Goal: Task Accomplishment & Management: Use online tool/utility

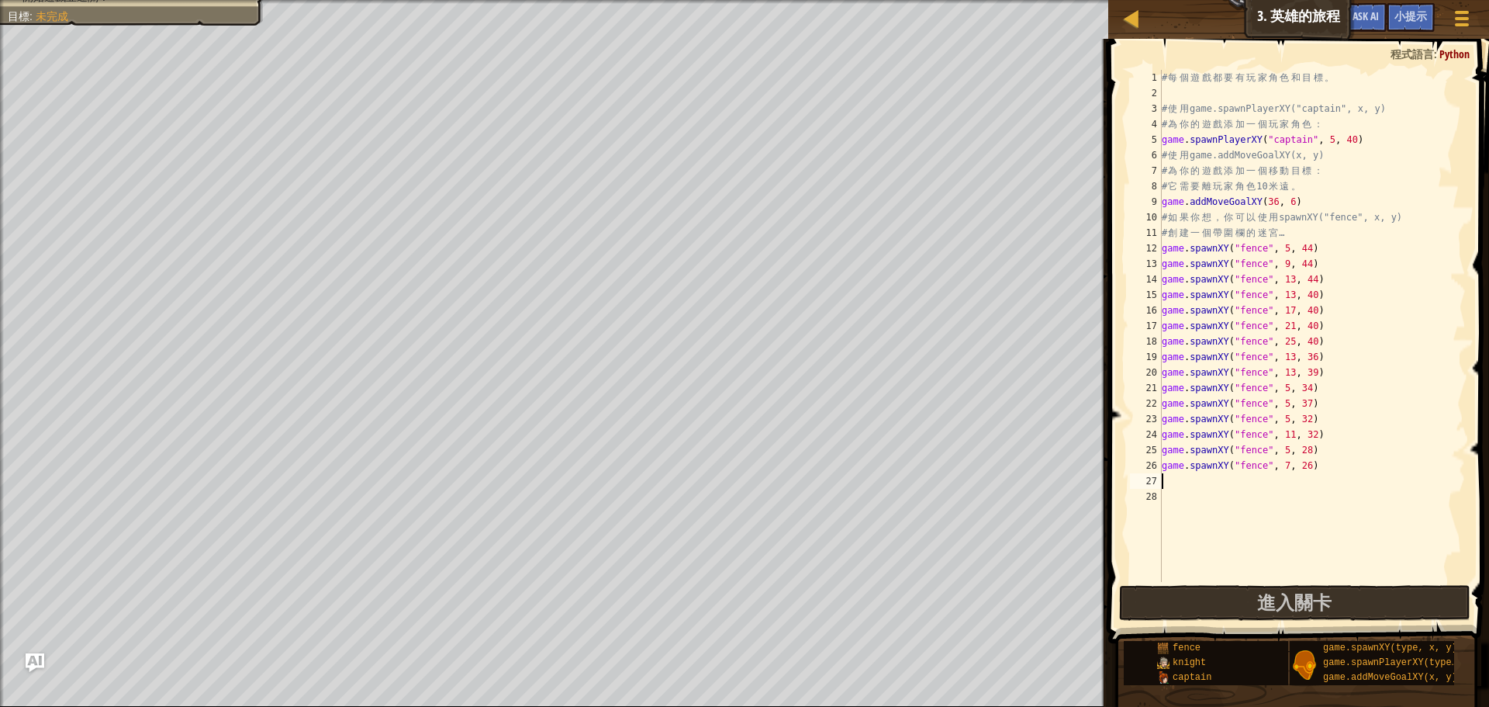
scroll to position [7, 0]
drag, startPoint x: 1324, startPoint y: 436, endPoint x: 1161, endPoint y: 433, distance: 162.9
click at [1161, 433] on div "1 2 3 4 5 6 7 8 9 10 11 12 13 14 15 16 17 18 19 20 21 22 23 24 25 26 27 28 # 每 …" at bounding box center [1296, 326] width 339 height 512
type textarea "game.spawnXY("fence", 11, 32)"
click at [1195, 476] on div "# 每 個 遊 戲 都 要 有 玩 家 角 色 和 目 標 。 # 使 用 game.spawnPlayerXY("captain", x, y) # 為 你…" at bounding box center [1312, 341] width 307 height 543
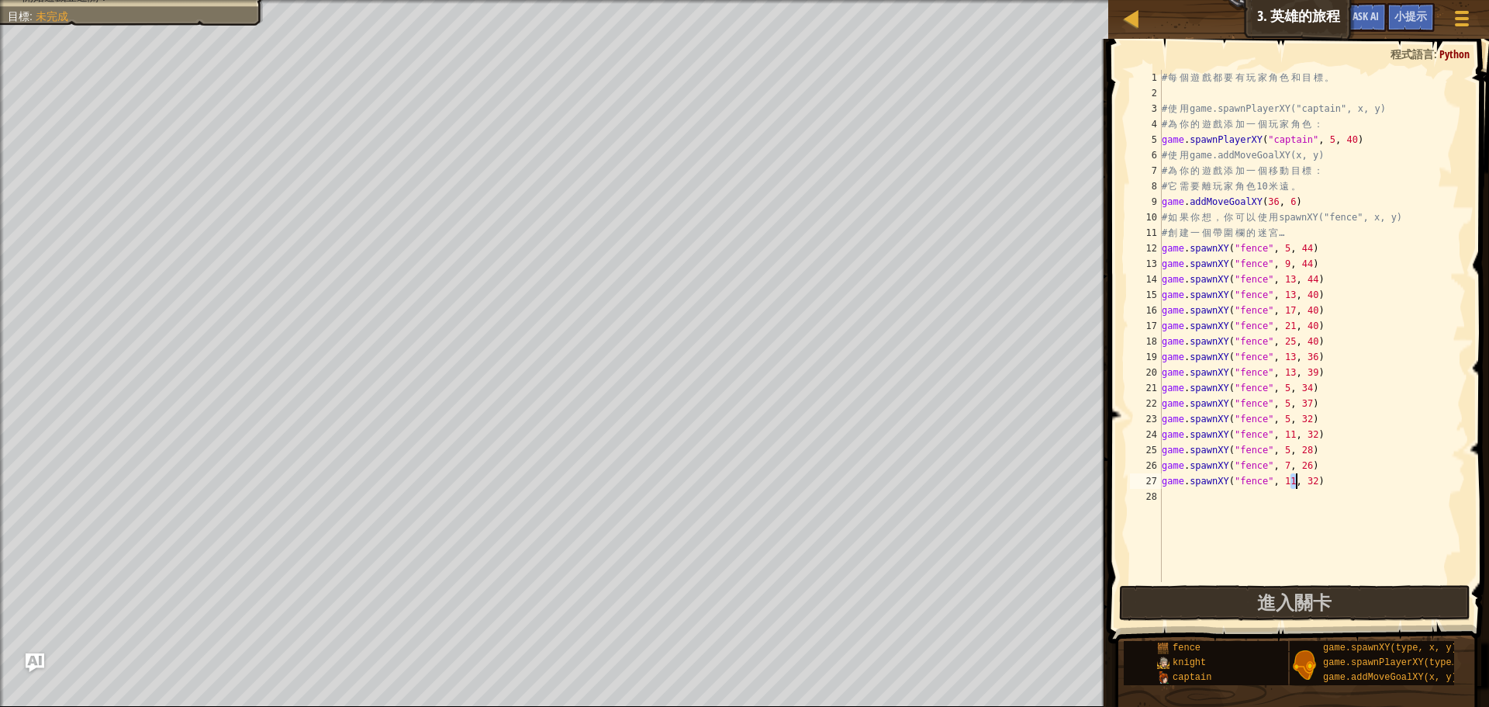
click at [1295, 477] on div "# 每 個 遊 戲 都 要 有 玩 家 角 色 和 目 標 。 # 使 用 game.spawnPlayerXY("captain", x, y) # 為 你…" at bounding box center [1312, 341] width 307 height 543
type textarea "game.spawnXY("fence", 13, 32)"
drag, startPoint x: 1329, startPoint y: 483, endPoint x: 1164, endPoint y: 480, distance: 164.5
click at [1164, 480] on div "# 每 個 遊 戲 都 要 有 玩 家 角 色 和 目 標 。 # 使 用 game.spawnPlayerXY("captain", x, y) # 為 你…" at bounding box center [1312, 341] width 307 height 543
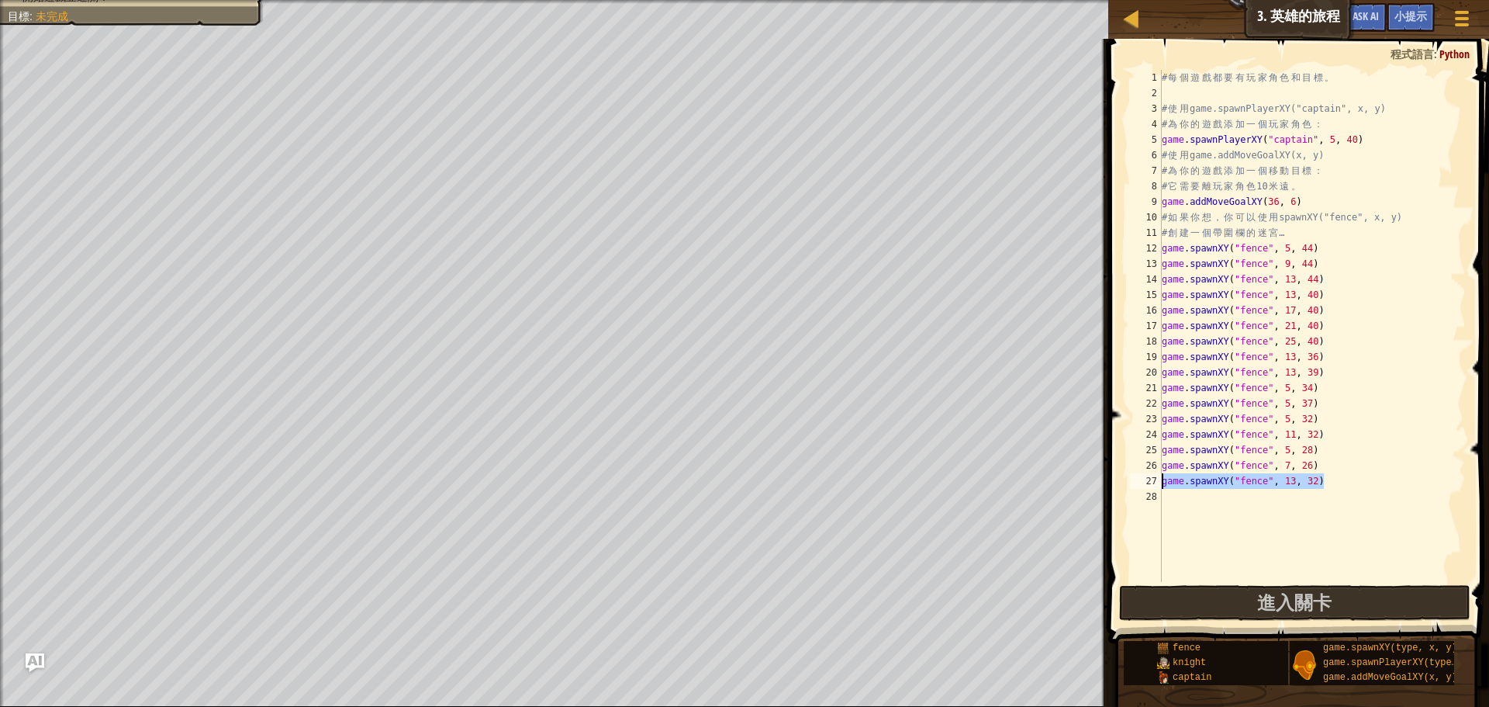
click at [1217, 501] on div "# 每 個 遊 戲 都 要 有 玩 家 角 色 和 目 標 。 # 使 用 game.spawnPlayerXY("captain", x, y) # 為 你…" at bounding box center [1312, 341] width 307 height 543
drag, startPoint x: 1308, startPoint y: 496, endPoint x: 1317, endPoint y: 498, distance: 9.4
click at [1317, 498] on div "# 每 個 遊 戲 都 要 有 玩 家 角 色 和 目 標 。 # 使 用 game.spawnPlayerXY("captain", x, y) # 為 你…" at bounding box center [1312, 341] width 307 height 543
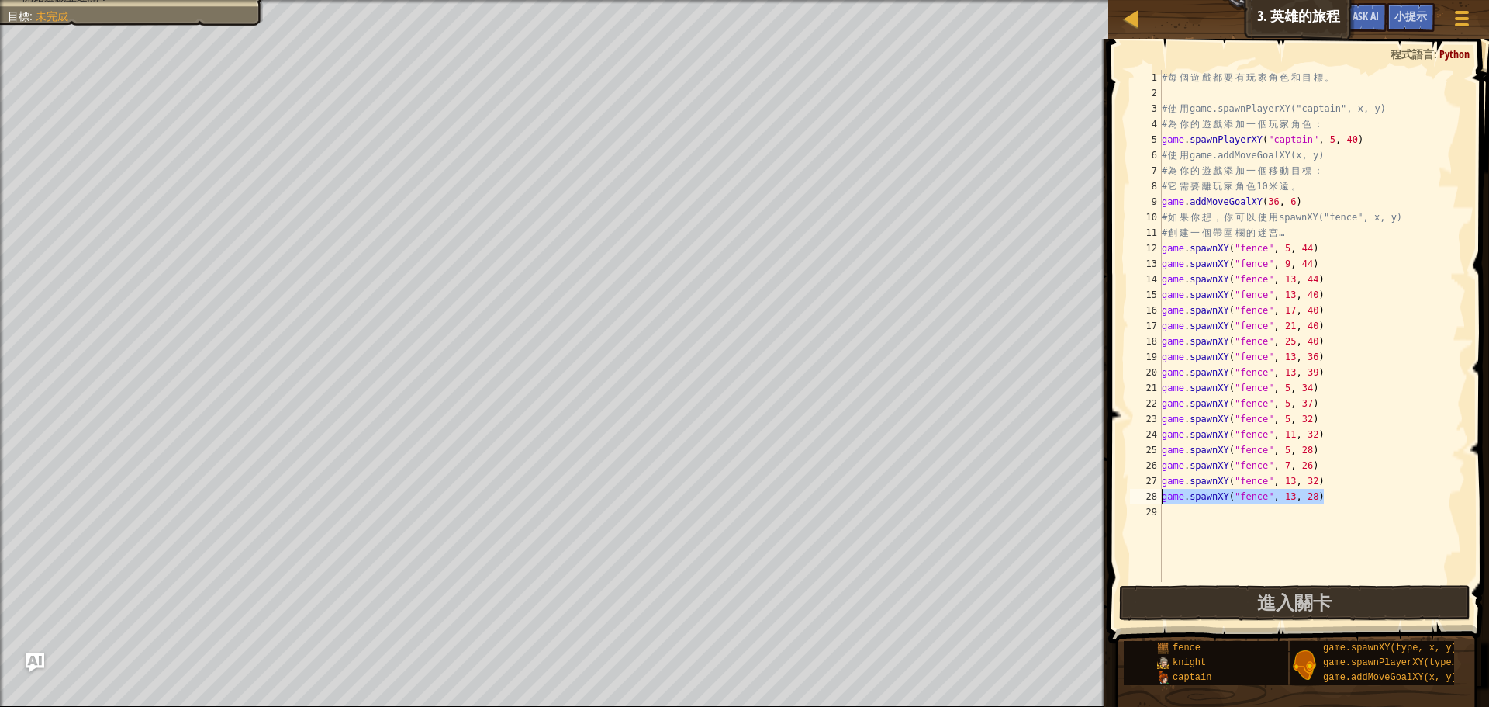
drag, startPoint x: 1349, startPoint y: 501, endPoint x: 1157, endPoint y: 503, distance: 191.6
click at [1157, 503] on div "8 1 2 3 4 5 6 7 8 9 10 11 12 13 14 15 16 17 18 19 20 21 22 23 24 25 26 27 28 29…" at bounding box center [1296, 326] width 339 height 512
type textarea "game.spawnXY("fence", 13, 28)"
click at [1209, 511] on div "# 每 個 遊 戲 都 要 有 玩 家 角 色 和 目 標 。 # 使 用 game.spawnPlayerXY("captain", x, y) # 為 你…" at bounding box center [1312, 341] width 307 height 543
click at [1292, 511] on div "# 每 個 遊 戲 都 要 有 玩 家 角 色 和 目 標 。 # 使 用 game.spawnPlayerXY("captain", x, y) # 為 你…" at bounding box center [1312, 341] width 307 height 543
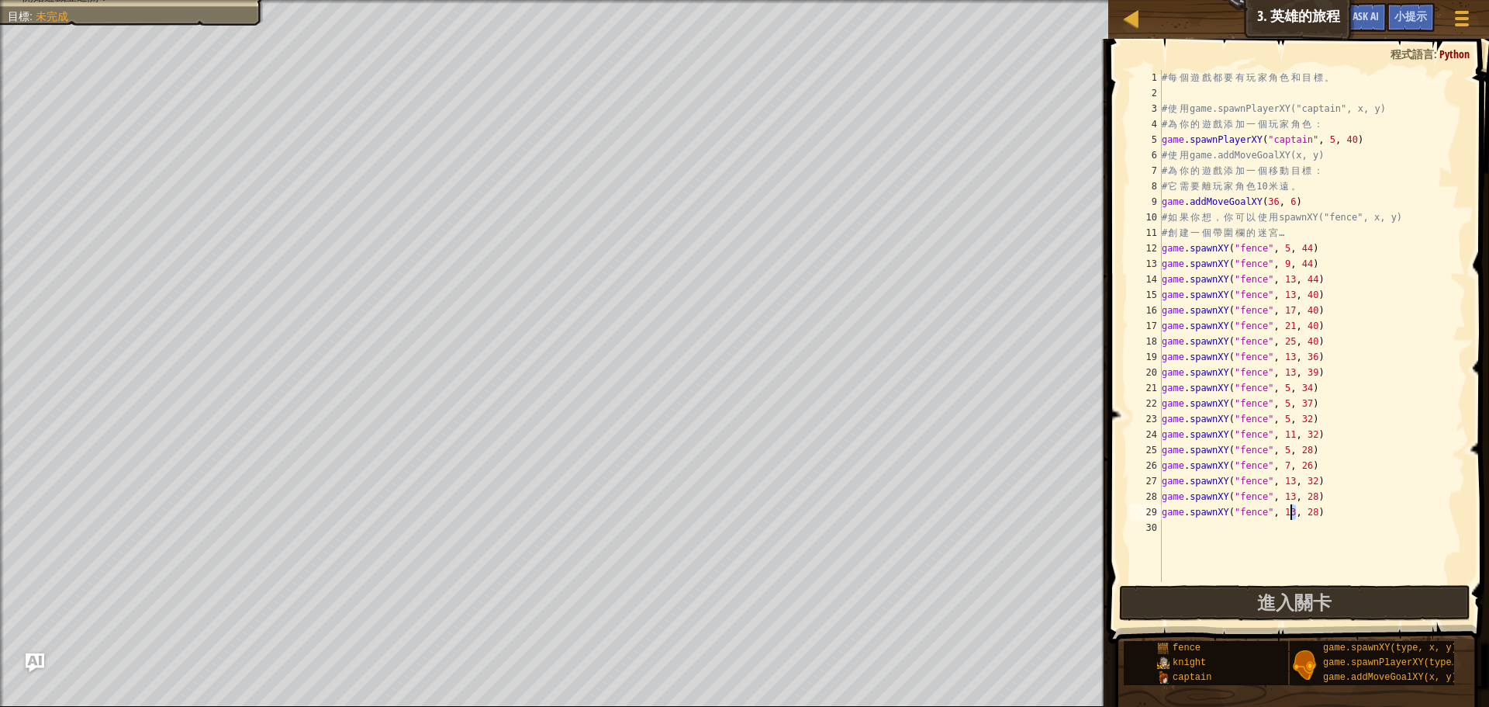
scroll to position [2, 12]
drag, startPoint x: 1305, startPoint y: 514, endPoint x: 1319, endPoint y: 517, distance: 14.3
click at [1319, 517] on div "# 每 個 遊 戲 都 要 有 玩 家 角 色 和 目 標 。 # 使 用 game.spawnPlayerXY("captain", x, y) # 為 你…" at bounding box center [1312, 341] width 307 height 543
click at [1316, 514] on div "# 每 個 遊 戲 都 要 有 玩 家 角 色 和 目 標 。 # 使 用 game.spawnPlayerXY("captain", x, y) # 為 你…" at bounding box center [1312, 326] width 307 height 512
type textarea "6"
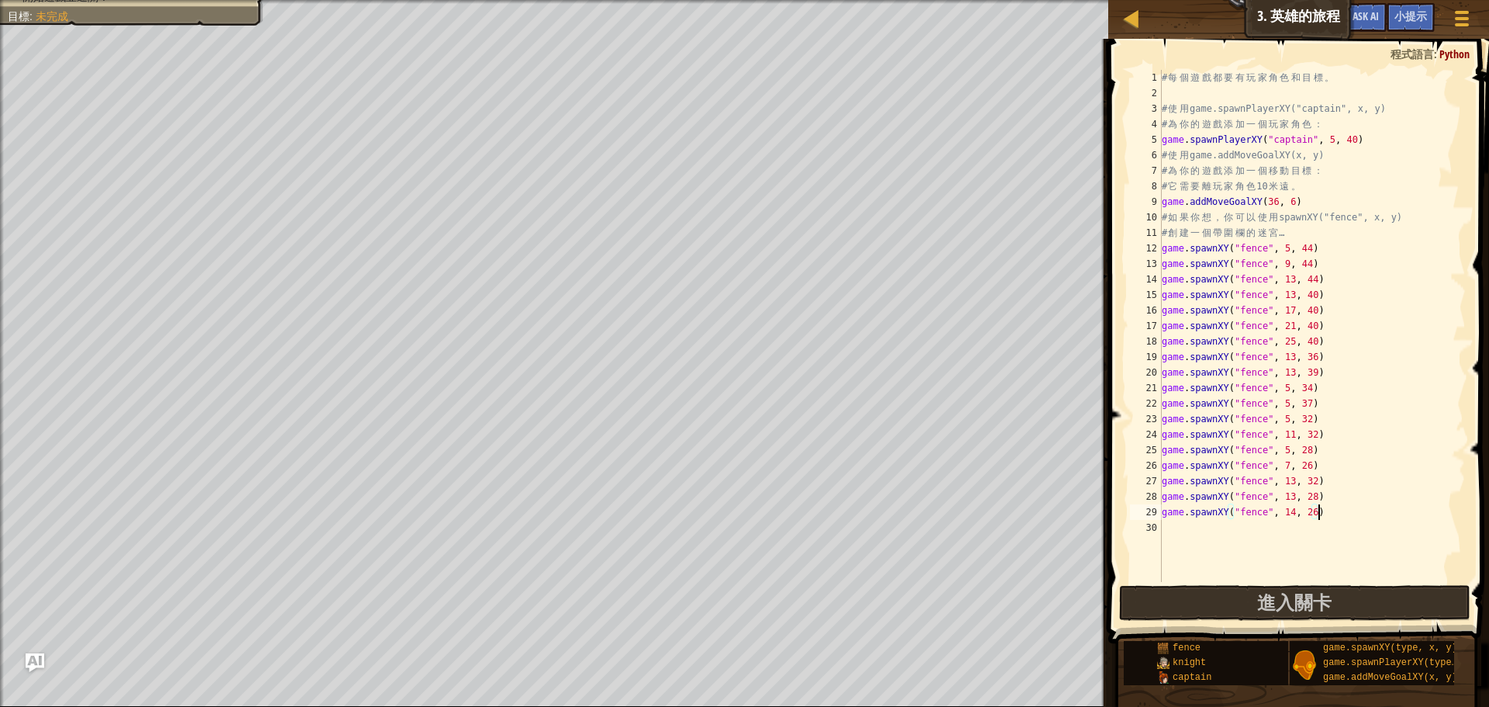
scroll to position [0, 0]
click at [1296, 527] on div "# 每 個 遊 戲 都 要 有 玩 家 角 色 和 目 標 。 # 使 用 game.spawnPlayerXY("captain", x, y) # 為 你…" at bounding box center [1312, 341] width 307 height 543
paste textarea "game.spawnXY("fence", 13, 28)"
click at [1296, 525] on div "# 每 個 遊 戲 都 要 有 玩 家 角 色 和 目 標 。 # 使 用 game.spawnPlayerXY("captain", x, y) # 為 你…" at bounding box center [1312, 341] width 307 height 543
drag, startPoint x: 1317, startPoint y: 527, endPoint x: 1308, endPoint y: 528, distance: 9.4
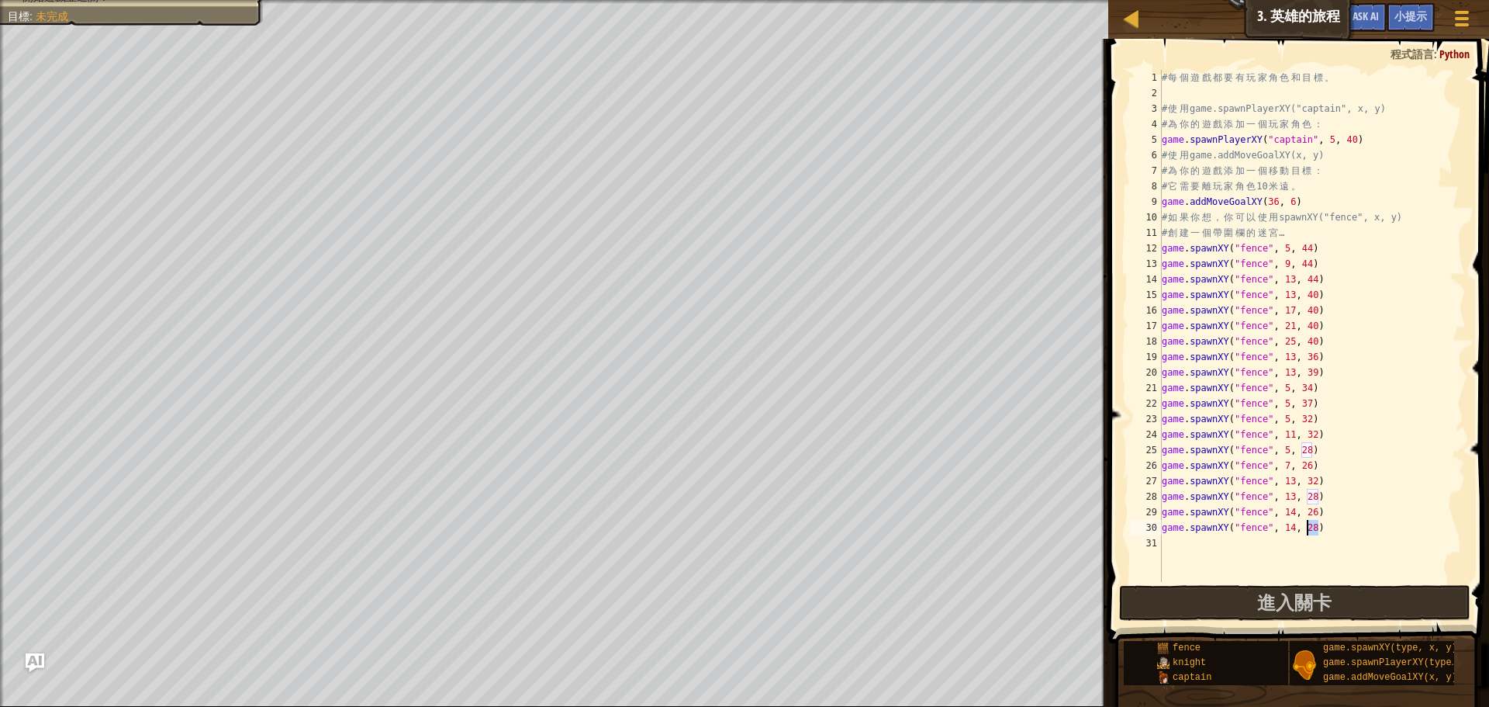
click at [1308, 528] on div "# 每 個 遊 戲 都 要 有 玩 家 角 色 和 目 標 。 # 使 用 game.spawnPlayerXY("captain", x, y) # 為 你…" at bounding box center [1312, 341] width 307 height 543
click at [1379, 508] on div "# 每 個 遊 戲 都 要 有 玩 家 角 色 和 目 標 。 # 使 用 game.spawnPlayerXY("captain", x, y) # 為 你…" at bounding box center [1312, 341] width 307 height 543
click at [1316, 528] on div "# 每 個 遊 戲 都 要 有 玩 家 角 色 和 目 標 。 # 使 用 game.spawnPlayerXY("captain", x, y) # 為 你…" at bounding box center [1312, 341] width 307 height 543
drag, startPoint x: 1328, startPoint y: 355, endPoint x: 1160, endPoint y: 354, distance: 167.6
click at [1160, 354] on div "2 1 2 3 4 5 6 7 8 9 10 11 12 13 14 15 16 17 18 19 20 21 22 23 24 25 26 27 28 29…" at bounding box center [1296, 326] width 339 height 512
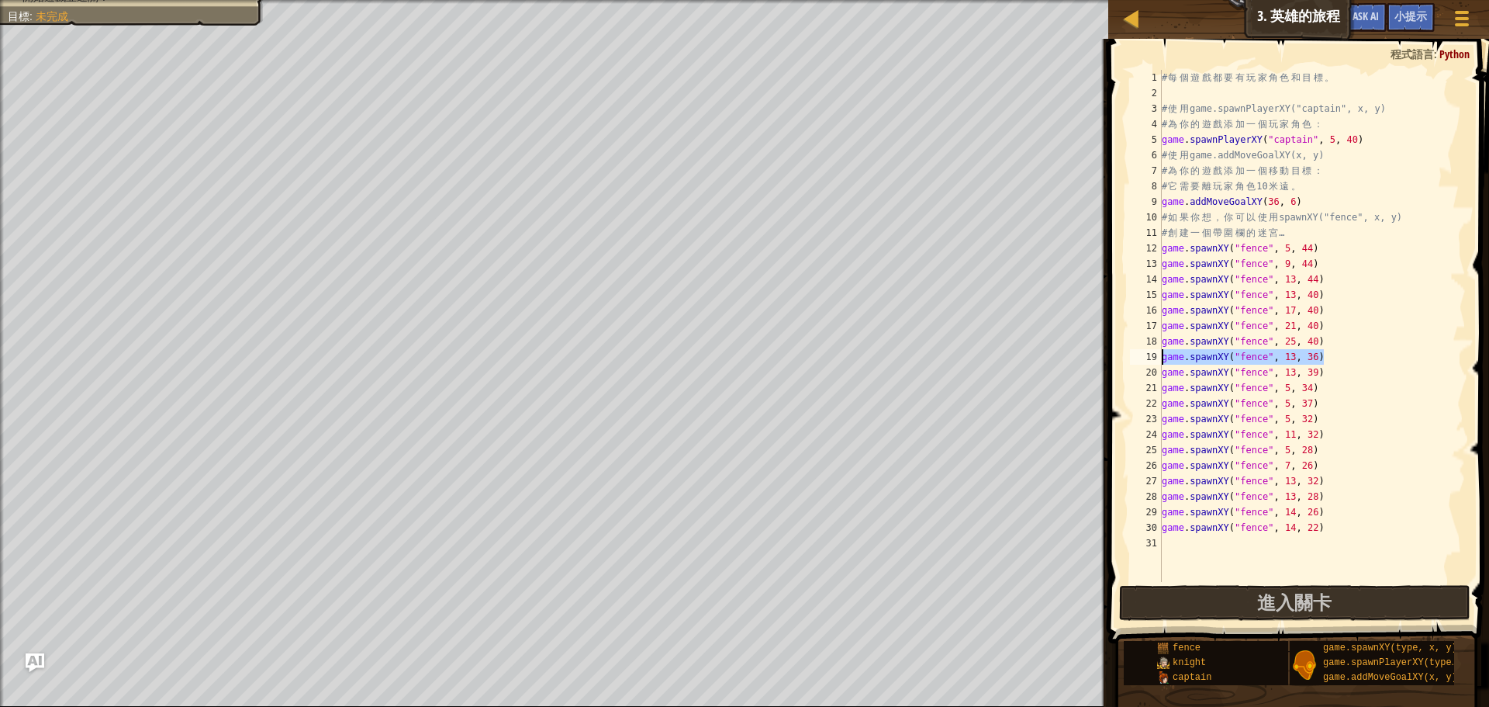
type textarea "game.spawnXY("fence", 13, 36)"
click at [1160, 371] on div "20" at bounding box center [1146, 373] width 32 height 16
type textarea "game.spawnXY("fence", 13, 39)"
click at [1328, 519] on div "# 每 個 遊 戲 都 要 有 玩 家 角 色 和 目 標 。 # 使 用 game.spawnPlayerXY("captain", x, y) # 為 你…" at bounding box center [1312, 341] width 307 height 543
type textarea "game.spawnXY("fence", 14, 22)"
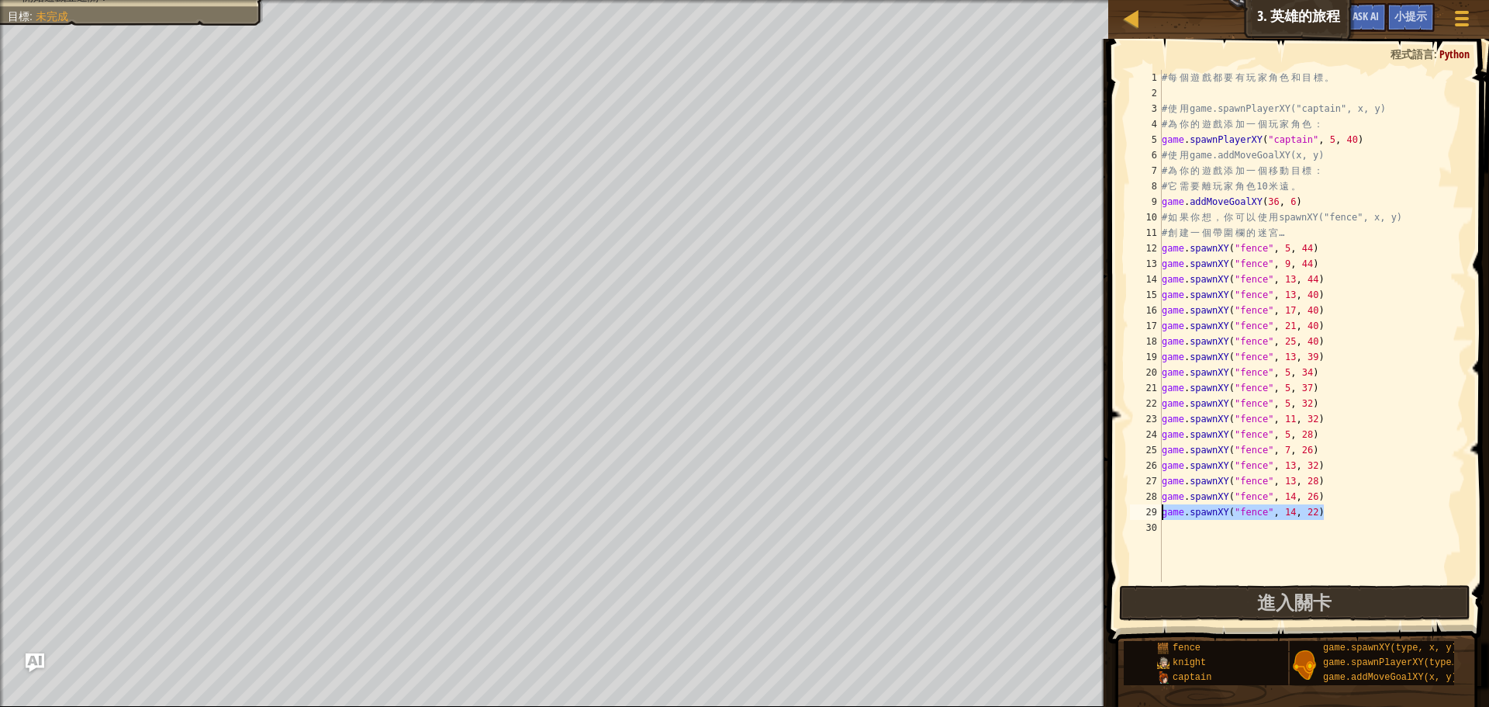
drag, startPoint x: 1328, startPoint y: 519, endPoint x: 1163, endPoint y: 514, distance: 165.3
click at [1163, 514] on div "# 每 個 遊 戲 都 要 有 玩 家 角 色 和 目 標 。 # 使 用 game.spawnPlayerXY("captain", x, y) # 為 你…" at bounding box center [1312, 341] width 307 height 543
click at [1209, 536] on div "# 每 個 遊 戲 都 要 有 玩 家 角 色 和 目 標 。 # 使 用 game.spawnPlayerXY("captain", x, y) # 為 你…" at bounding box center [1312, 341] width 307 height 543
paste textarea "game.spawnXY("fence", 14, 22)"
drag, startPoint x: 1306, startPoint y: 527, endPoint x: 1318, endPoint y: 529, distance: 12.6
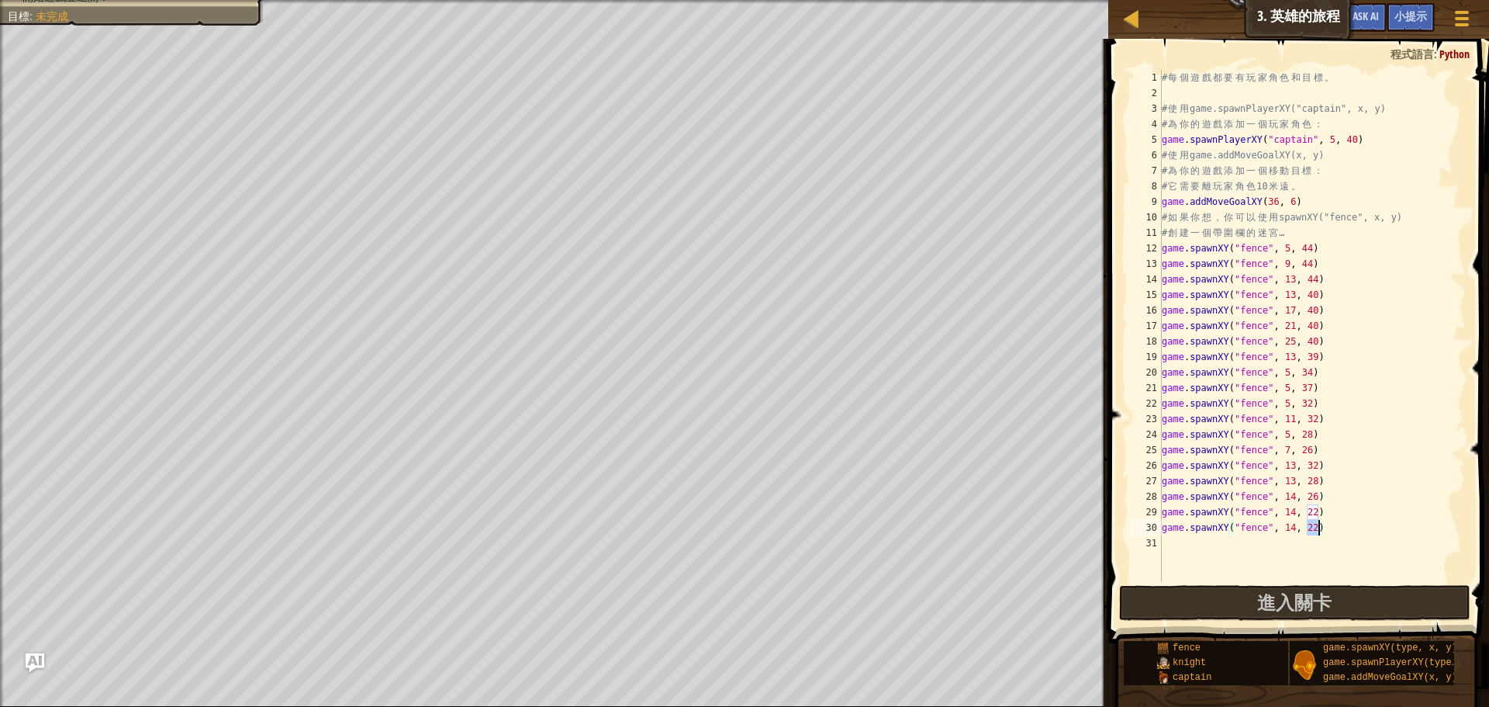
click at [1318, 529] on div "# 每 個 遊 戲 都 要 有 玩 家 角 色 和 目 標 。 # 使 用 game.spawnPlayerXY("captain", x, y) # 為 你…" at bounding box center [1312, 341] width 307 height 543
drag, startPoint x: 1309, startPoint y: 524, endPoint x: 1317, endPoint y: 525, distance: 7.9
click at [1317, 525] on div "# 每 個 遊 戲 都 要 有 玩 家 角 色 和 目 標 。 # 使 用 game.spawnPlayerXY("captain", x, y) # 為 你…" at bounding box center [1312, 341] width 307 height 543
type textarea "5"
click at [1240, 545] on div "# 每 個 遊 戲 都 要 有 玩 家 角 色 和 目 標 。 # 使 用 game.spawnPlayerXY("captain", x, y) # 為 你…" at bounding box center [1312, 341] width 307 height 543
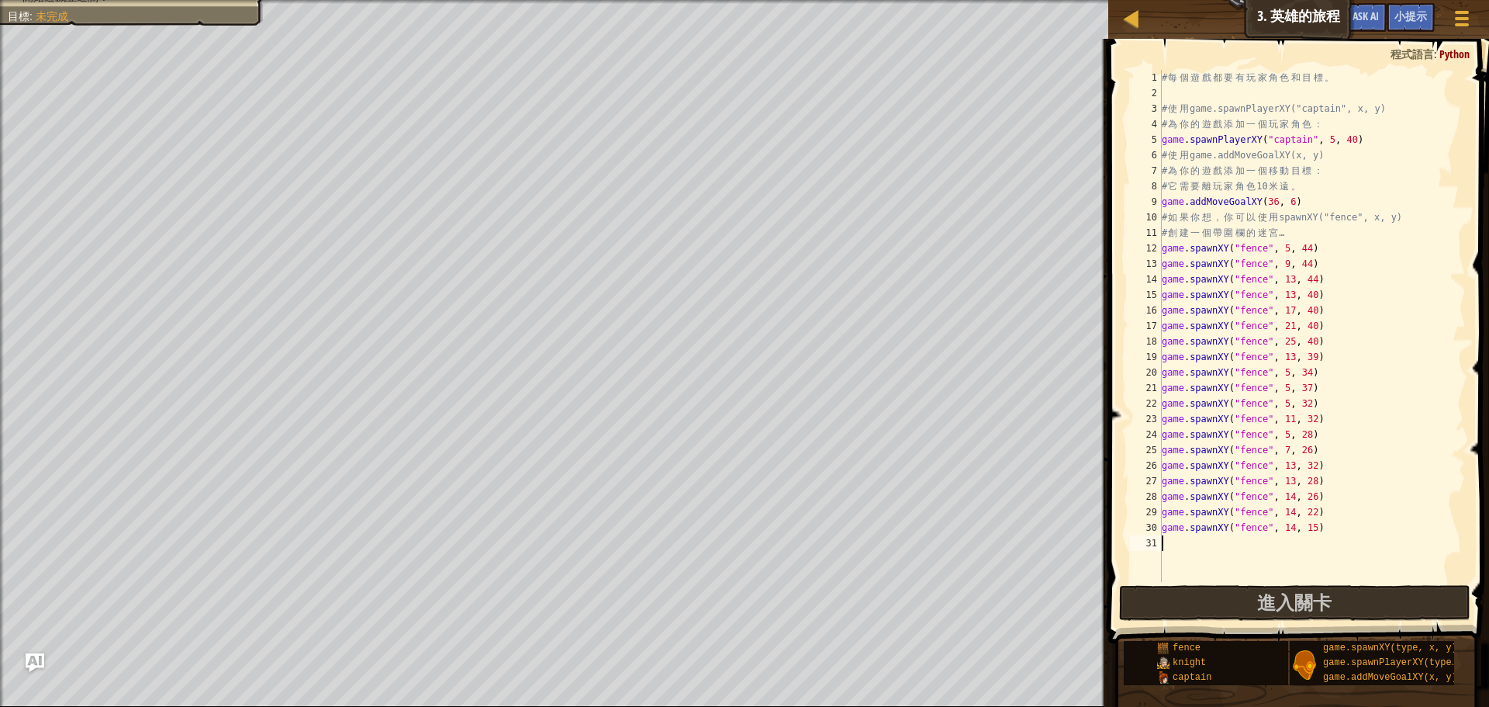
paste textarea "game.spawnXY("fence", 14, 22)"
drag, startPoint x: 1292, startPoint y: 544, endPoint x: 1283, endPoint y: 544, distance: 9.3
click at [1283, 544] on div "# 每 個 遊 戲 都 要 有 玩 家 角 色 和 目 標 。 # 使 用 game.spawnPlayerXY("captain", x, y) # 為 你…" at bounding box center [1312, 341] width 307 height 543
click at [1290, 544] on div "# 每 個 遊 戲 都 要 有 玩 家 角 色 和 目 標 。 # 使 用 game.spawnPlayerXY("captain", x, y) # 為 你…" at bounding box center [1312, 341] width 307 height 543
drag, startPoint x: 1302, startPoint y: 545, endPoint x: 1312, endPoint y: 546, distance: 9.4
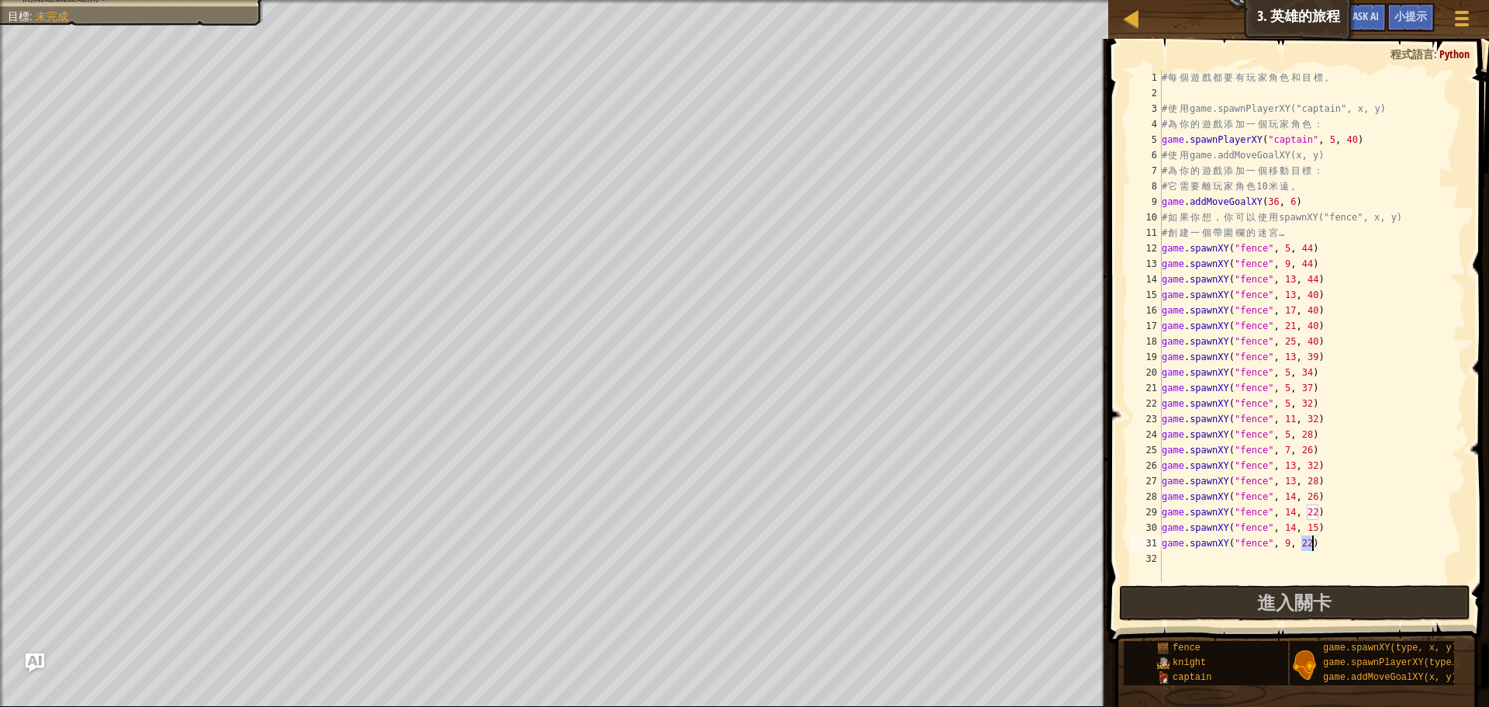
click at [1312, 546] on div "# 每 個 遊 戲 都 要 有 玩 家 角 色 和 目 標 。 # 使 用 game.spawnPlayerXY("captain", x, y) # 為 你…" at bounding box center [1312, 341] width 307 height 543
type textarea "9"
click at [1344, 600] on button "進入關卡" at bounding box center [1294, 603] width 351 height 36
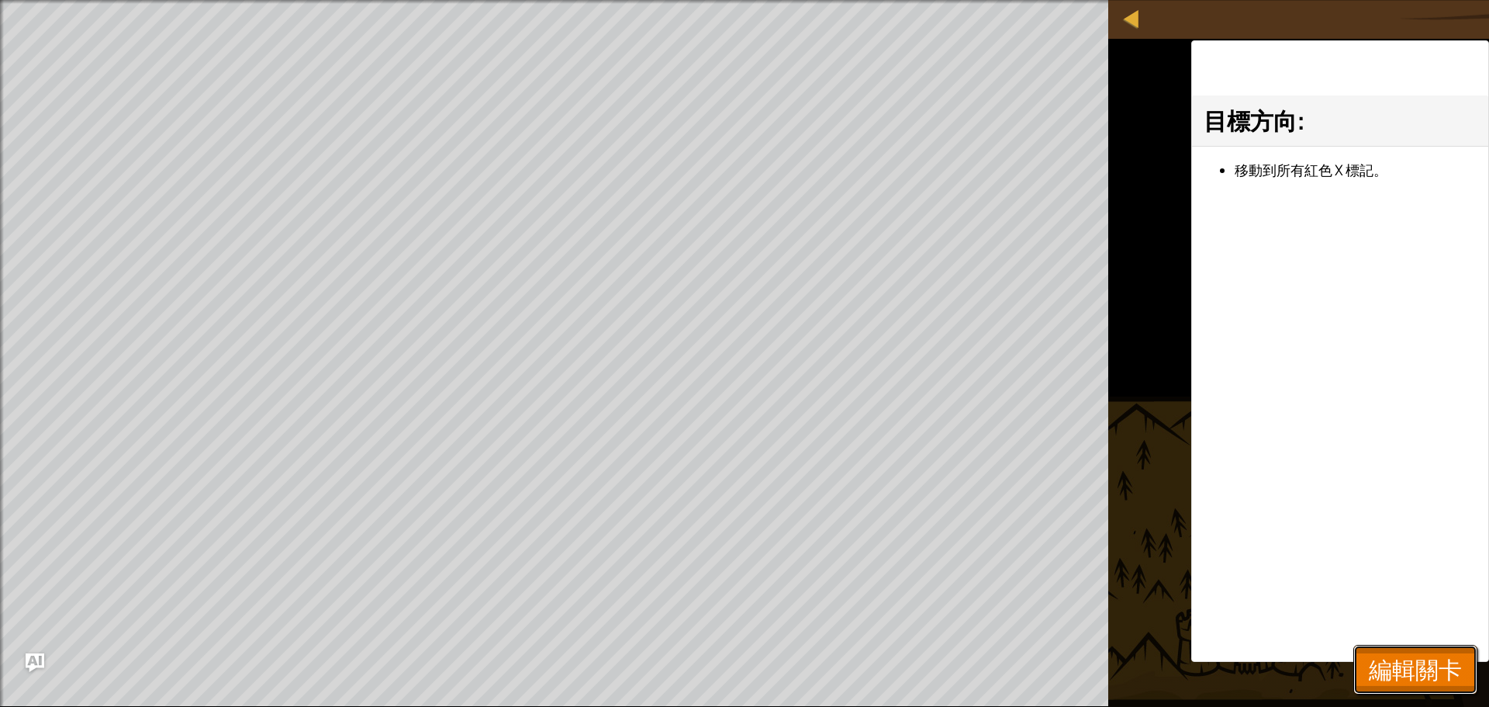
click at [1423, 661] on span "編輯關卡" at bounding box center [1415, 669] width 93 height 32
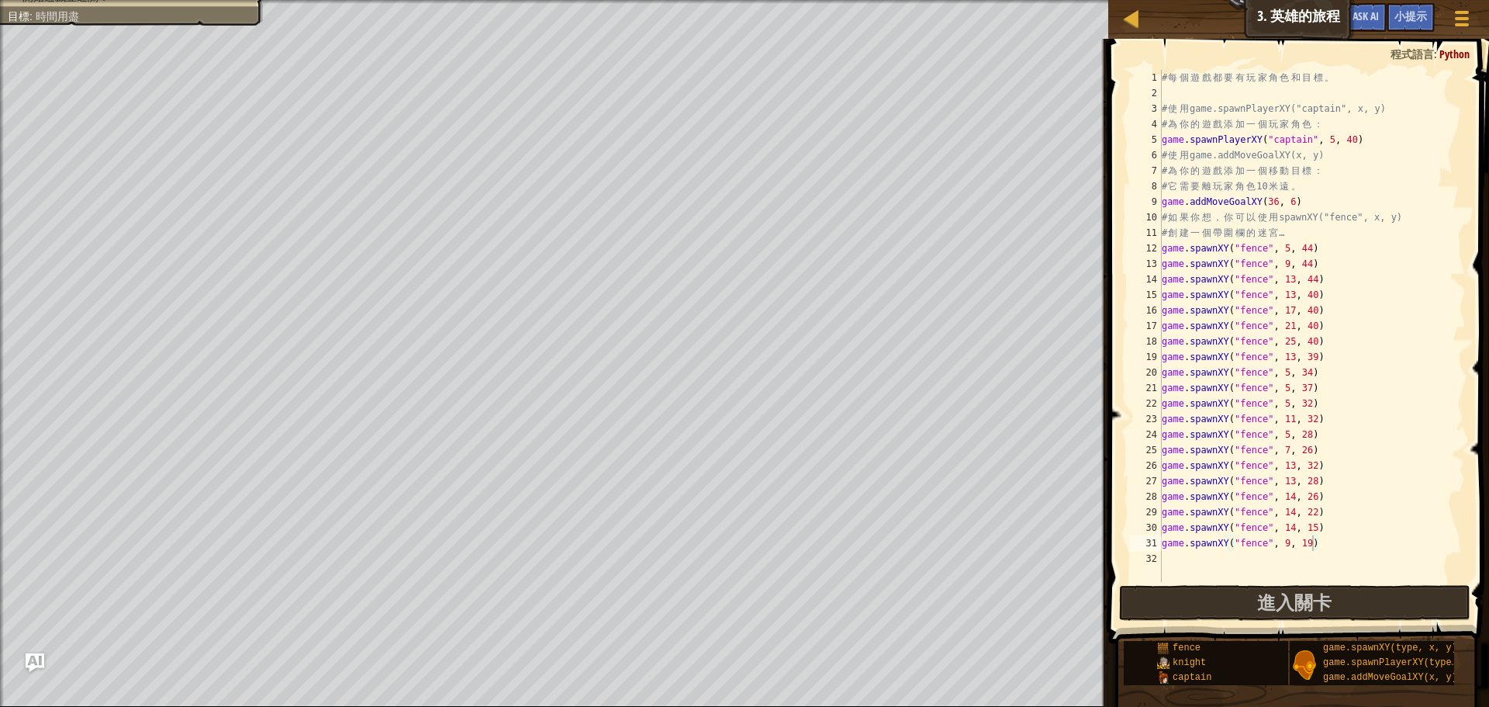
click at [1201, 550] on div "# 每 個 遊 戲 都 要 有 玩 家 角 色 和 目 標 。 # 使 用 game.spawnPlayerXY("captain", x, y) # 為 你…" at bounding box center [1312, 341] width 307 height 543
click at [1201, 559] on div "# 每 個 遊 戲 都 要 有 玩 家 角 色 和 目 標 。 # 使 用 game.spawnPlayerXY("captain", x, y) # 為 你…" at bounding box center [1312, 341] width 307 height 543
paste textarea "game.spawnXY("fence", 14, 22)"
drag, startPoint x: 1295, startPoint y: 556, endPoint x: 1287, endPoint y: 558, distance: 7.9
click at [1287, 558] on div "# 每 個 遊 戲 都 要 有 玩 家 角 色 和 目 標 。 # 使 用 game.spawnPlayerXY("captain", x, y) # 為 你…" at bounding box center [1312, 341] width 307 height 543
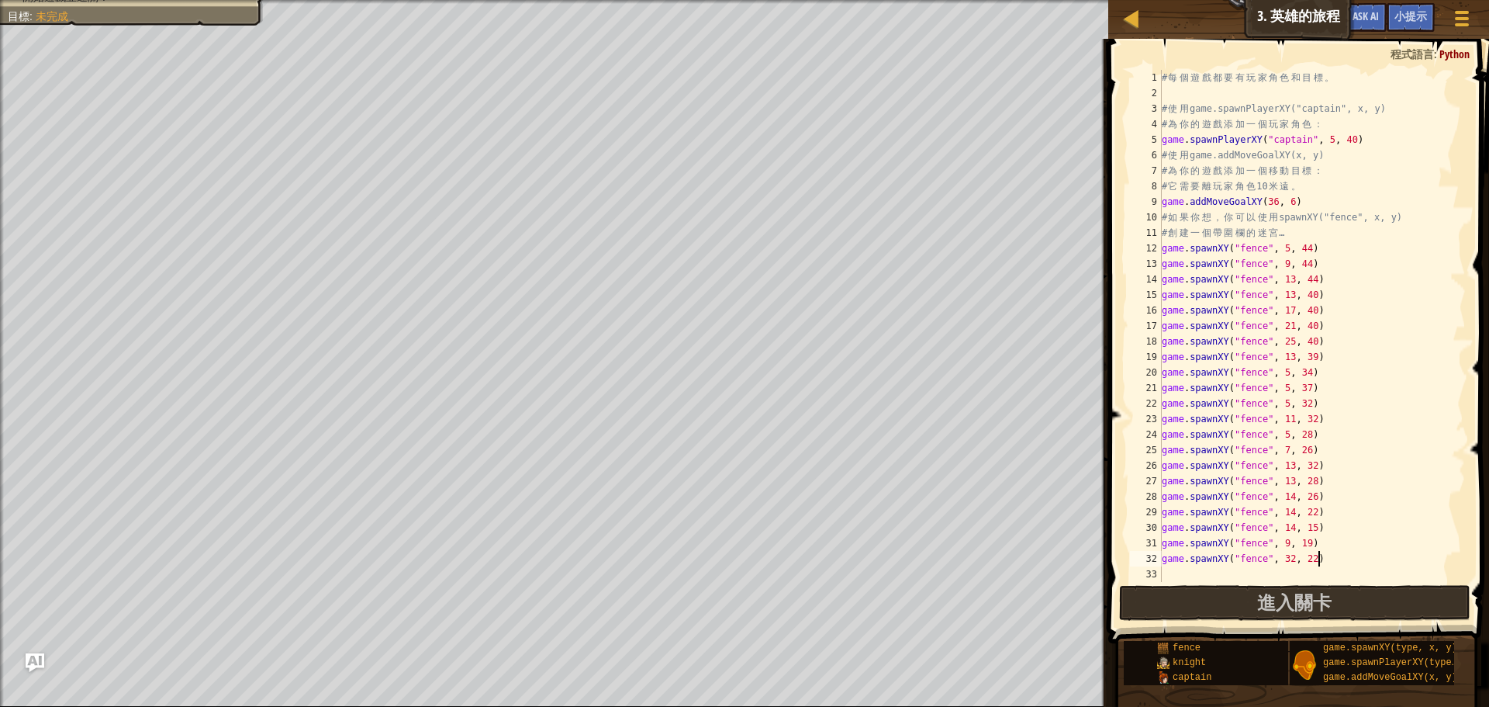
click at [1320, 561] on div "# 每 個 遊 戲 都 要 有 玩 家 角 色 和 目 標 。 # 使 用 game.spawnPlayerXY("captain", x, y) # 為 你…" at bounding box center [1312, 341] width 307 height 543
type textarea "7"
click at [1192, 576] on div "# 每 個 遊 戲 都 要 有 玩 家 角 色 和 目 標 。 # 使 用 game.spawnPlayerXY("captain", x, y) # 為 你…" at bounding box center [1312, 341] width 307 height 543
paste textarea "game.spawnXY("fence", 14, 22)"
drag, startPoint x: 1294, startPoint y: 572, endPoint x: 1285, endPoint y: 572, distance: 8.5
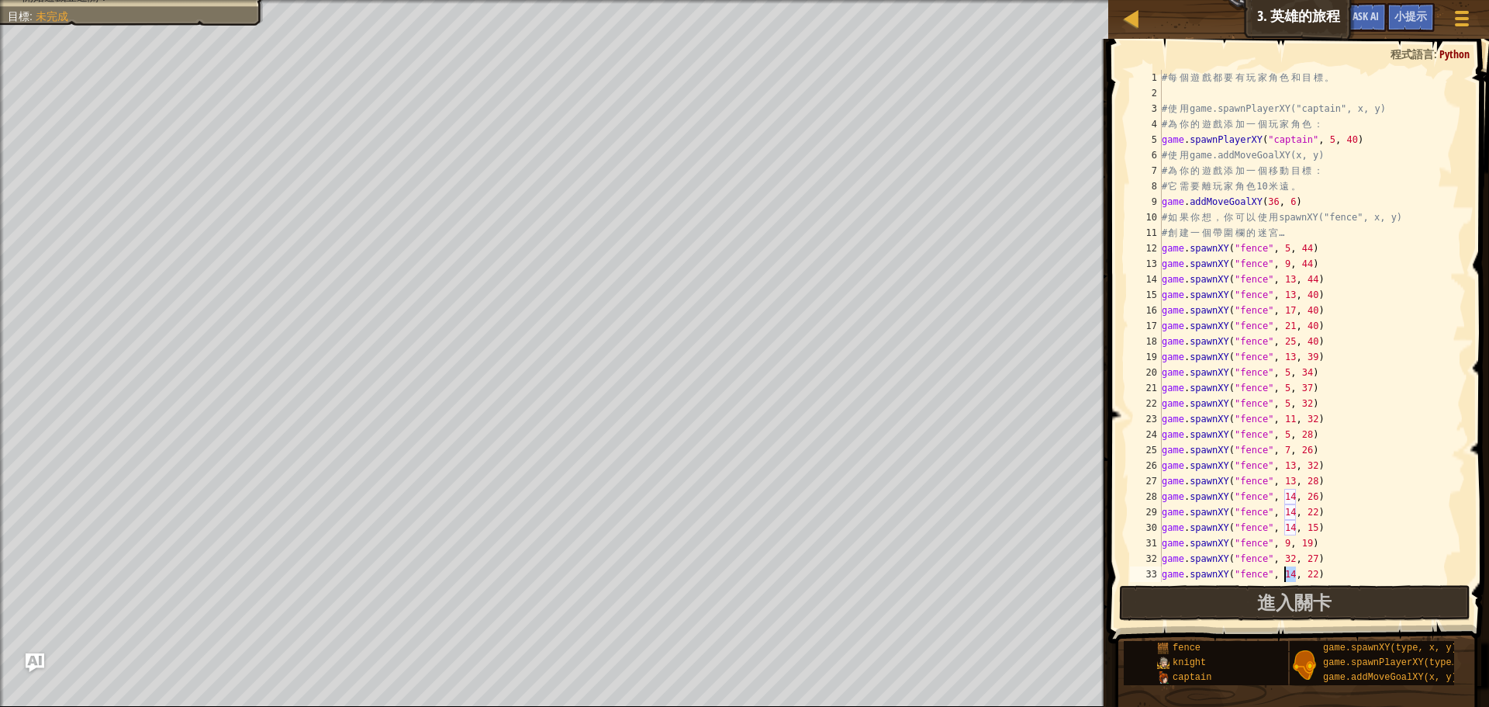
click at [1285, 572] on div "# 每 個 遊 戲 都 要 有 玩 家 角 色 和 目 標 。 # 使 用 game.spawnPlayerXY("captain", x, y) # 為 你…" at bounding box center [1306, 341] width 294 height 543
drag, startPoint x: 1307, startPoint y: 573, endPoint x: 1318, endPoint y: 578, distance: 11.8
click at [1318, 578] on div "# 每 個 遊 戲 都 要 有 玩 家 角 色 和 目 標 。 # 使 用 game.spawnPlayerXY("captain", x, y) # 為 你…" at bounding box center [1306, 341] width 294 height 543
click at [1333, 551] on div "# 使 用 game.spawnPlayerXY("captain", x, y) # 為 你 的 遊 戲 添 加 一 個 玩 家 角 色 ： game . …" at bounding box center [1306, 341] width 294 height 543
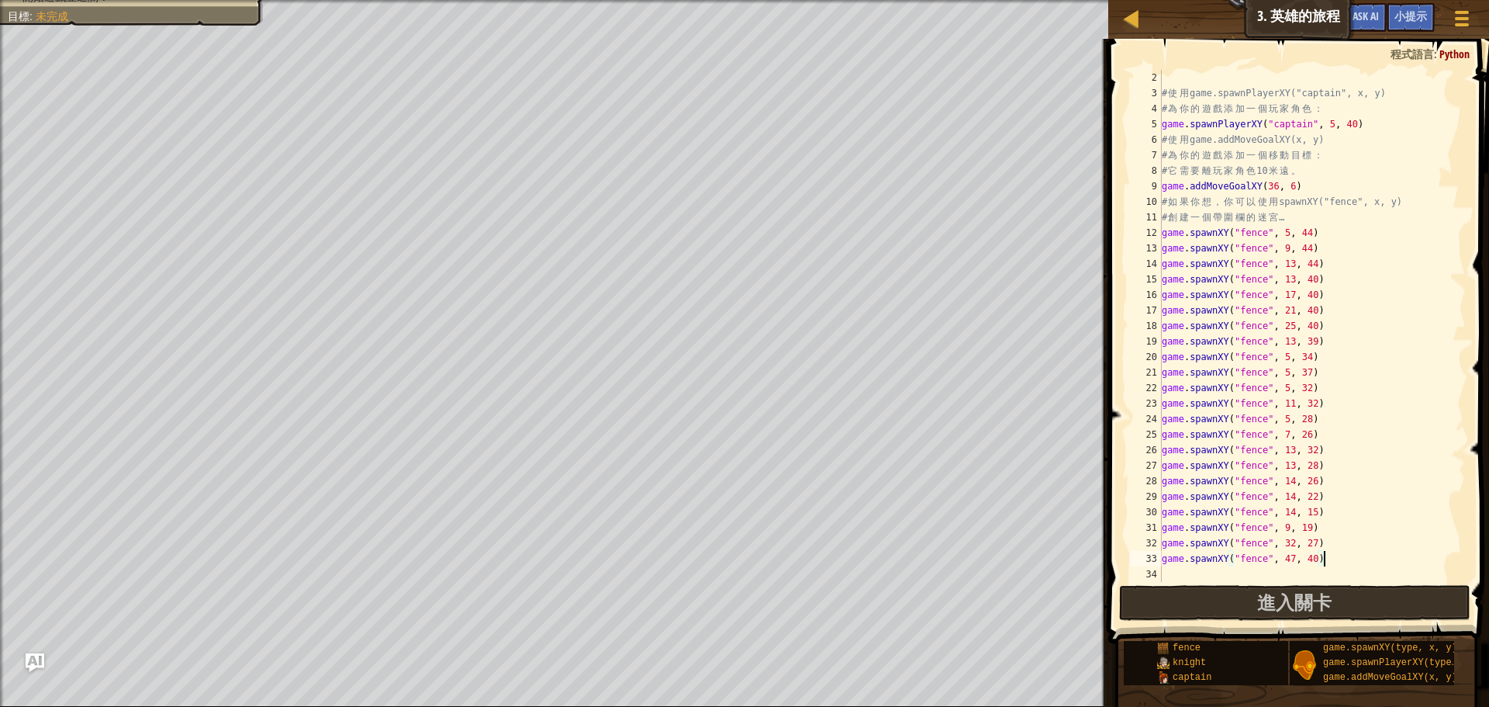
type textarea "game.spawnXY("fence", 47, 40)"
click at [1306, 575] on div "# 使 用 game.spawnPlayerXY("captain", x, y) # 為 你 的 遊 戲 添 加 一 個 玩 家 角 色 ： game . …" at bounding box center [1306, 341] width 294 height 543
drag, startPoint x: 1333, startPoint y: 559, endPoint x: 1143, endPoint y: 548, distance: 191.1
click at [1148, 562] on div "2 3 4 5 6 7 8 9 10 11 12 13 14 15 16 17 18 19 20 21 22 23 24 25 26 27 28 29 30 …" at bounding box center [1296, 326] width 339 height 512
paste textarea "14, 22"
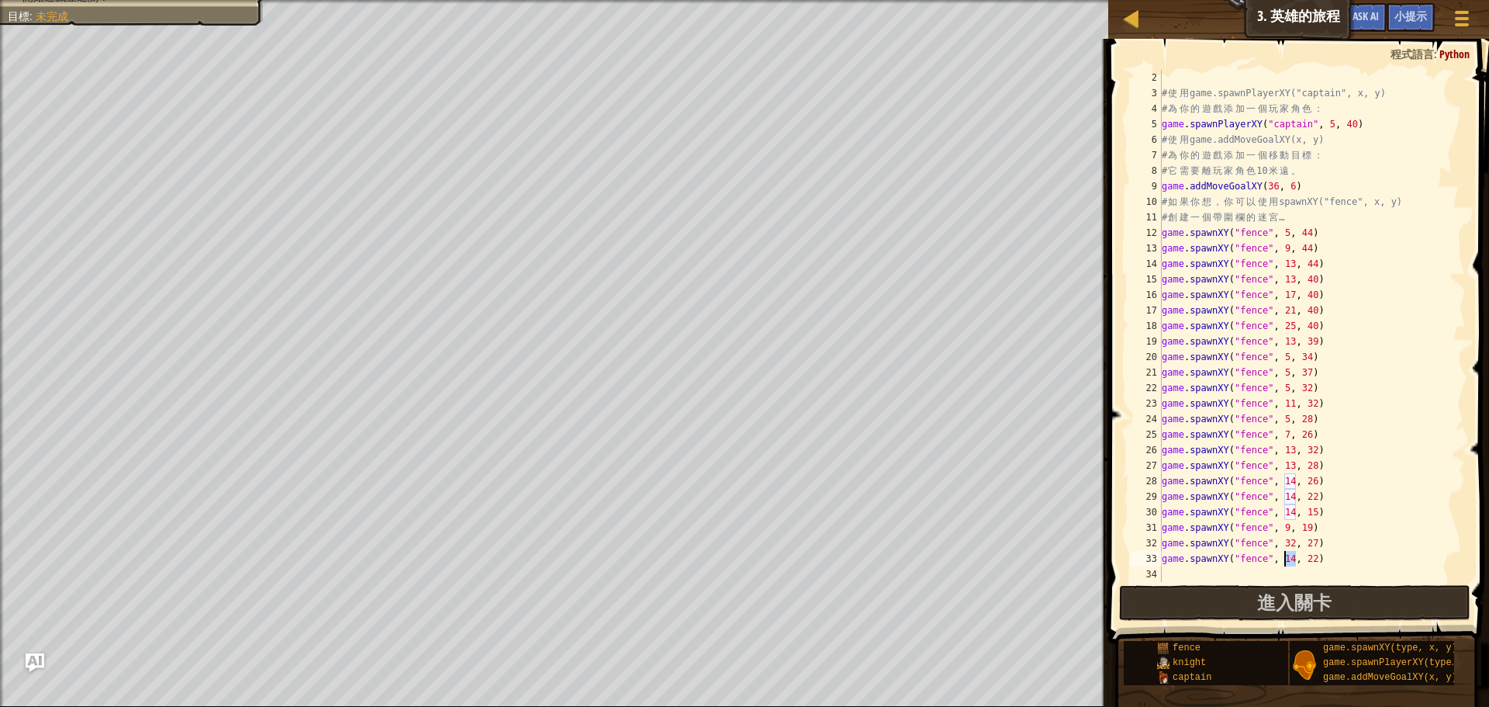
drag, startPoint x: 1295, startPoint y: 556, endPoint x: 1286, endPoint y: 556, distance: 9.3
click at [1286, 556] on div "# 使 用 game.spawnPlayerXY("captain", x, y) # 為 你 的 遊 戲 添 加 一 個 玩 家 角 色 ： game . …" at bounding box center [1306, 341] width 294 height 543
drag, startPoint x: 1306, startPoint y: 559, endPoint x: 1317, endPoint y: 561, distance: 11.0
click at [1317, 561] on div "# 使 用 game.spawnPlayerXY("captain", x, y) # 為 你 的 遊 戲 添 加 一 個 玩 家 角 色 ： game . …" at bounding box center [1306, 341] width 294 height 543
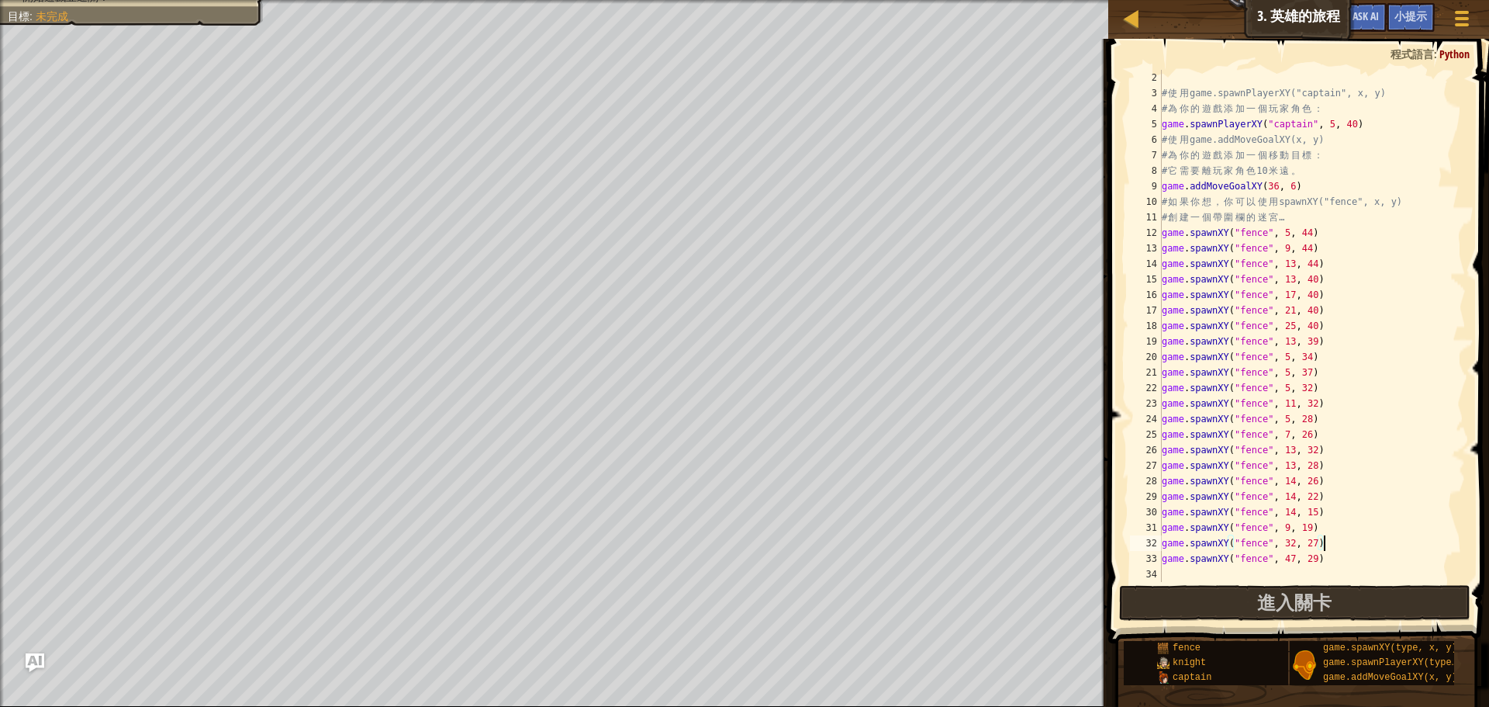
click at [1361, 541] on div "# 使 用 game.spawnPlayerXY("captain", x, y) # 為 你 的 遊 戲 添 加 一 個 玩 家 角 色 ： game . …" at bounding box center [1306, 341] width 294 height 543
drag, startPoint x: 1347, startPoint y: 565, endPoint x: 1157, endPoint y: 562, distance: 190.9
click at [1157, 562] on div "game.spawnXY("fence", 32, 27) 2 3 4 5 6 7 8 9 10 11 12 13 14 15 16 17 18 19 20 …" at bounding box center [1296, 326] width 339 height 512
type textarea "game.spawnXY("fence", 47, 29)"
click at [1254, 576] on div "# 使 用 game.spawnPlayerXY("captain", x, y) # 為 你 的 遊 戲 添 加 一 個 玩 家 角 色 ： game . …" at bounding box center [1306, 341] width 294 height 543
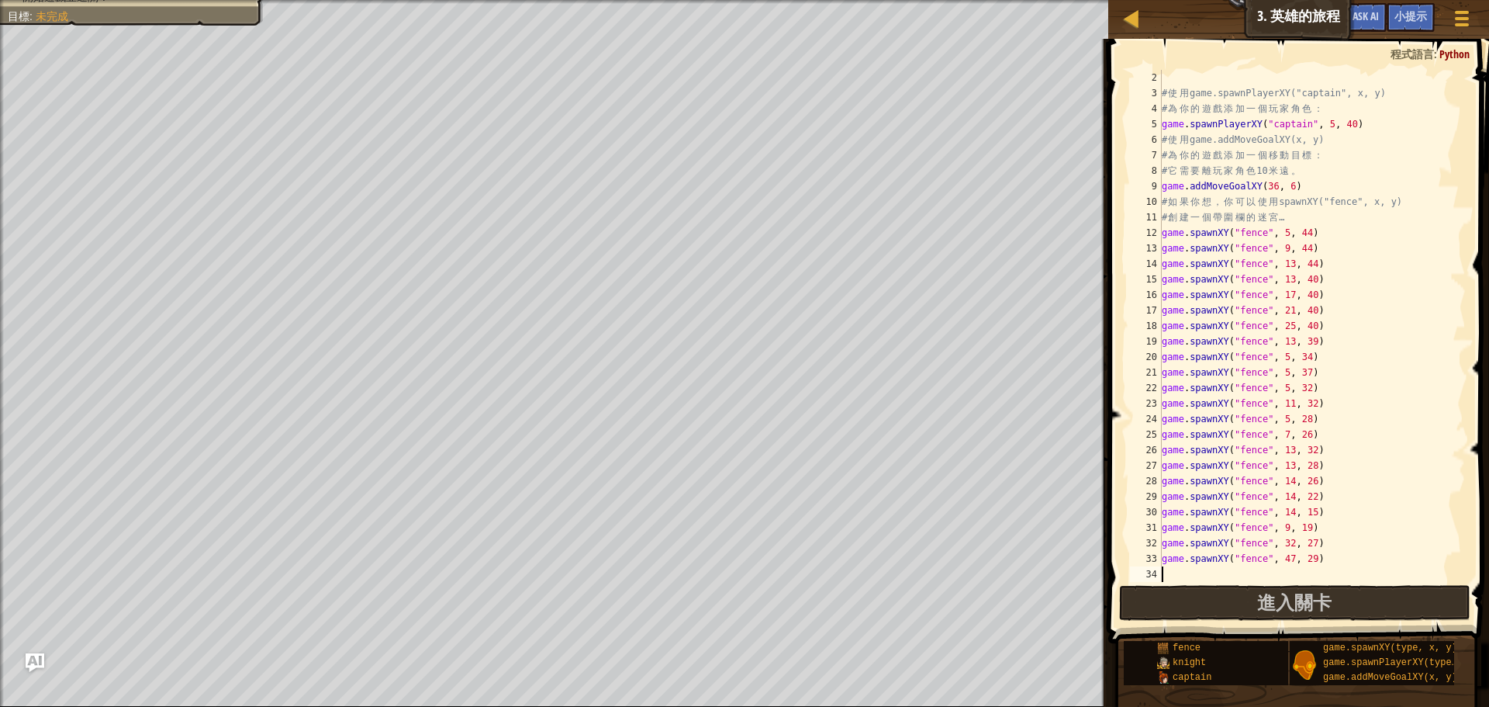
paste textarea "game.spawnXY("fence", 47, 29)"
drag, startPoint x: 1295, startPoint y: 572, endPoint x: 1286, endPoint y: 575, distance: 9.8
click at [1286, 575] on div "# 使 用 game.spawnPlayerXY("captain", x, y) # 為 你 的 遊 戲 添 加 一 個 玩 家 角 色 ： game . …" at bounding box center [1306, 341] width 294 height 543
drag, startPoint x: 1268, startPoint y: 169, endPoint x: 1278, endPoint y: 169, distance: 10.9
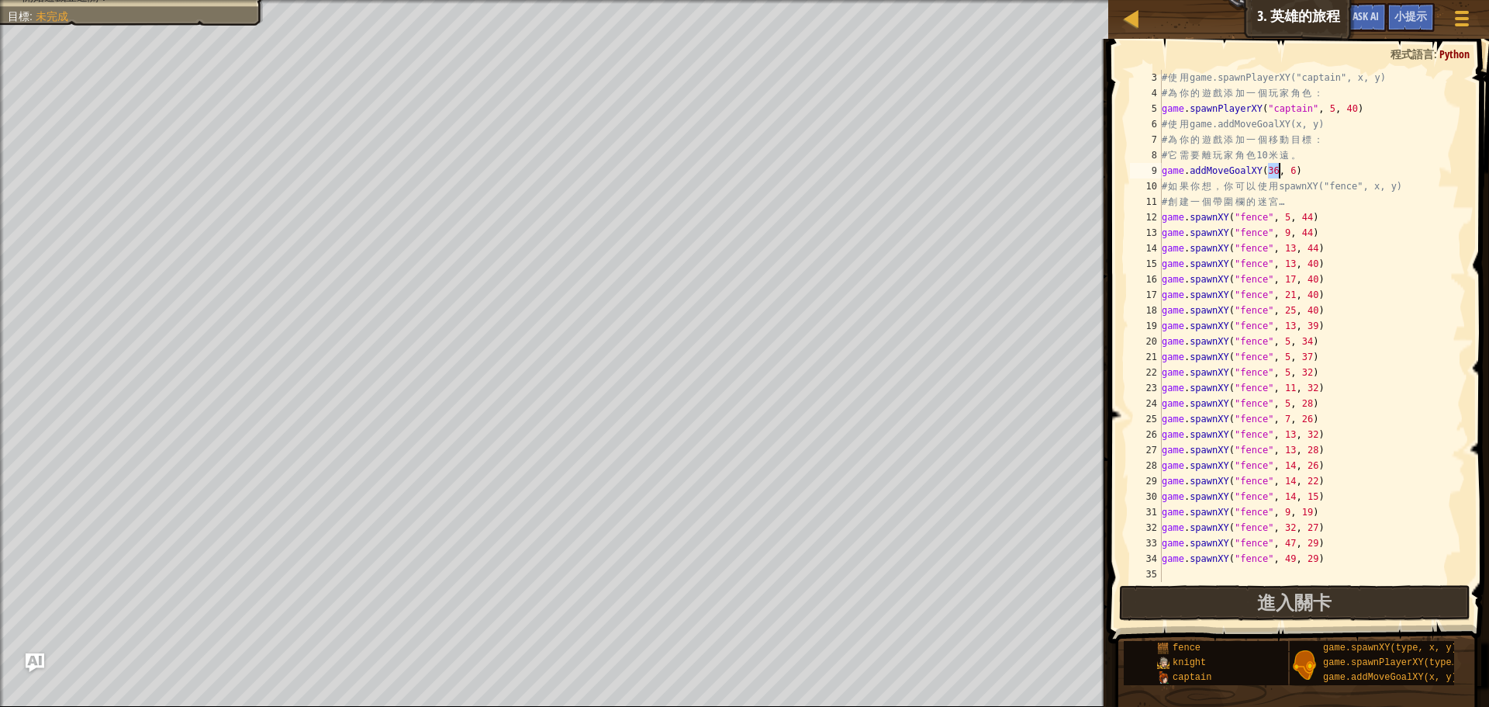
click at [1278, 169] on div "# 使 用 game.spawnPlayerXY("captain", x, y) # 為 你 的 遊 戲 添 加 一 個 玩 家 角 色 ： game . …" at bounding box center [1306, 341] width 294 height 543
click at [1295, 171] on div "# 使 用 game.spawnPlayerXY("captain", x, y) # 為 你 的 遊 戲 添 加 一 個 玩 家 角 色 ： game . …" at bounding box center [1306, 341] width 294 height 543
click at [1093, 558] on div "地圖 遊戲開發1 3. 英雄的旅程 遊戲選單 完成 小提示 Ask AI 1 הההההההההההההההההההההההההההההההההההההההה…" at bounding box center [744, 353] width 1489 height 707
type textarea "game.spawnXY("fence", 49, 29)"
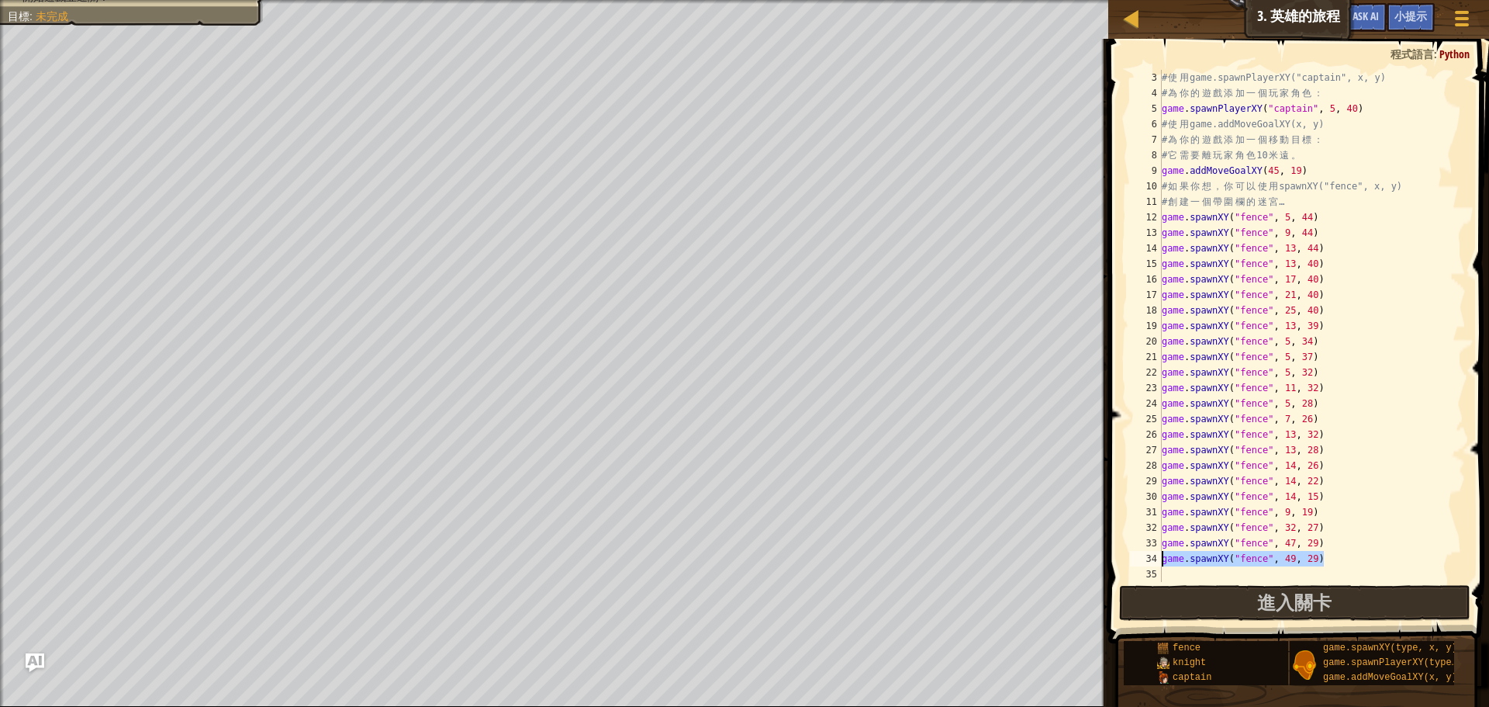
click at [1221, 576] on div "# 使 用 game.spawnPlayerXY("captain", x, y) # 為 你 的 遊 戲 添 加 一 個 玩 家 角 色 ： game . …" at bounding box center [1306, 341] width 294 height 543
paste textarea "game.spawnXY("fence", 49, 29)"
click at [1288, 570] on div "# 使 用 game.spawnPlayerXY("captain", x, y) # 為 你 的 遊 戲 添 加 一 個 玩 家 角 色 ： game . …" at bounding box center [1306, 341] width 294 height 543
drag, startPoint x: 1306, startPoint y: 572, endPoint x: 1318, endPoint y: 574, distance: 11.7
click at [1318, 574] on div "# 使 用 game.spawnPlayerXY("captain", x, y) # 為 你 的 遊 戲 添 加 一 個 玩 家 角 色 ： game . …" at bounding box center [1306, 341] width 294 height 543
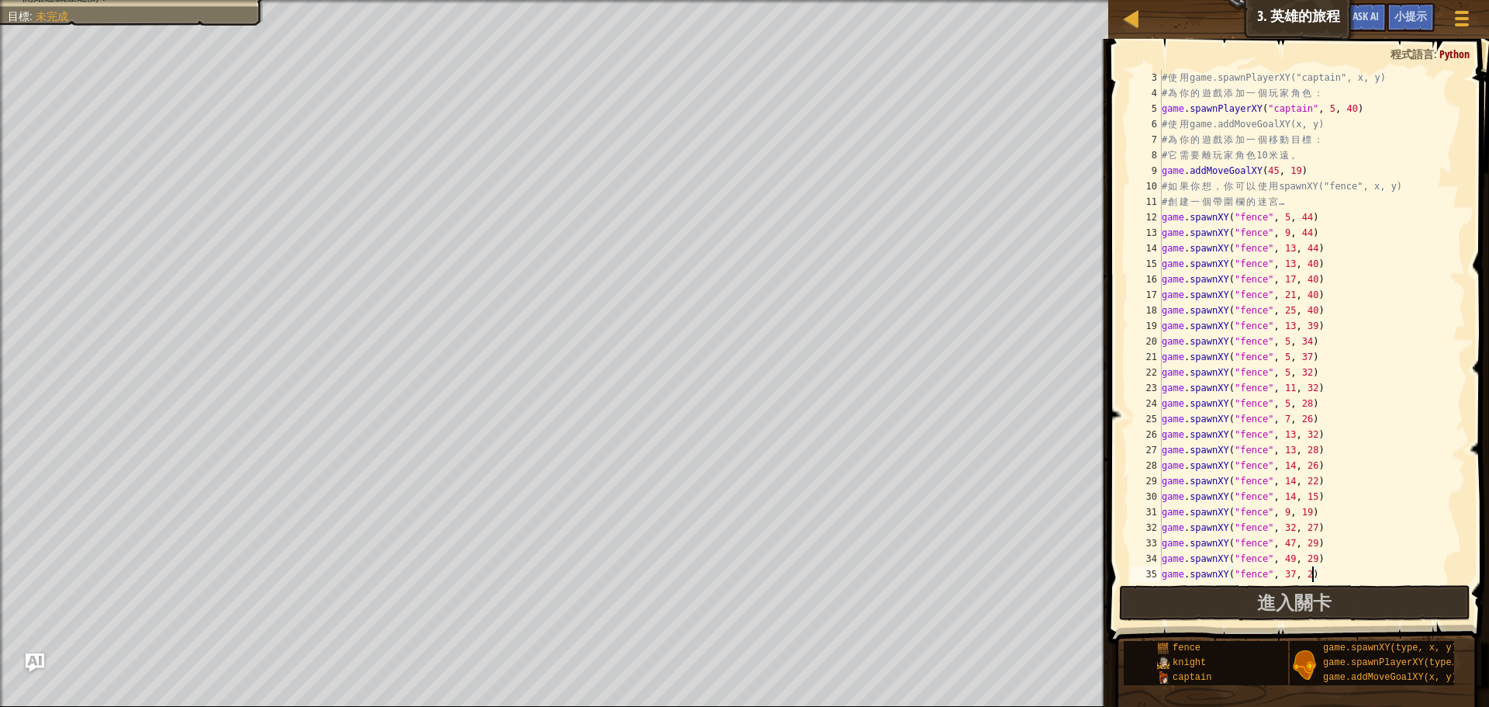
type textarea "8"
click at [1318, 575] on div "# 為 你 的 遊 戲 添 加 一 個 玩 家 角 色 ： game . spawnPlayerXY ( "captain" , 5 , 40 ) # 使 用…" at bounding box center [1306, 341] width 294 height 543
paste textarea "game.spawnXY("fence", 49, 29)"
click at [1287, 572] on div "# 為 你 的 遊 戲 添 加 一 個 玩 家 角 色 ： game . spawnPlayerXY ( "captain" , 5 , 40 ) # 使 用…" at bounding box center [1306, 341] width 294 height 543
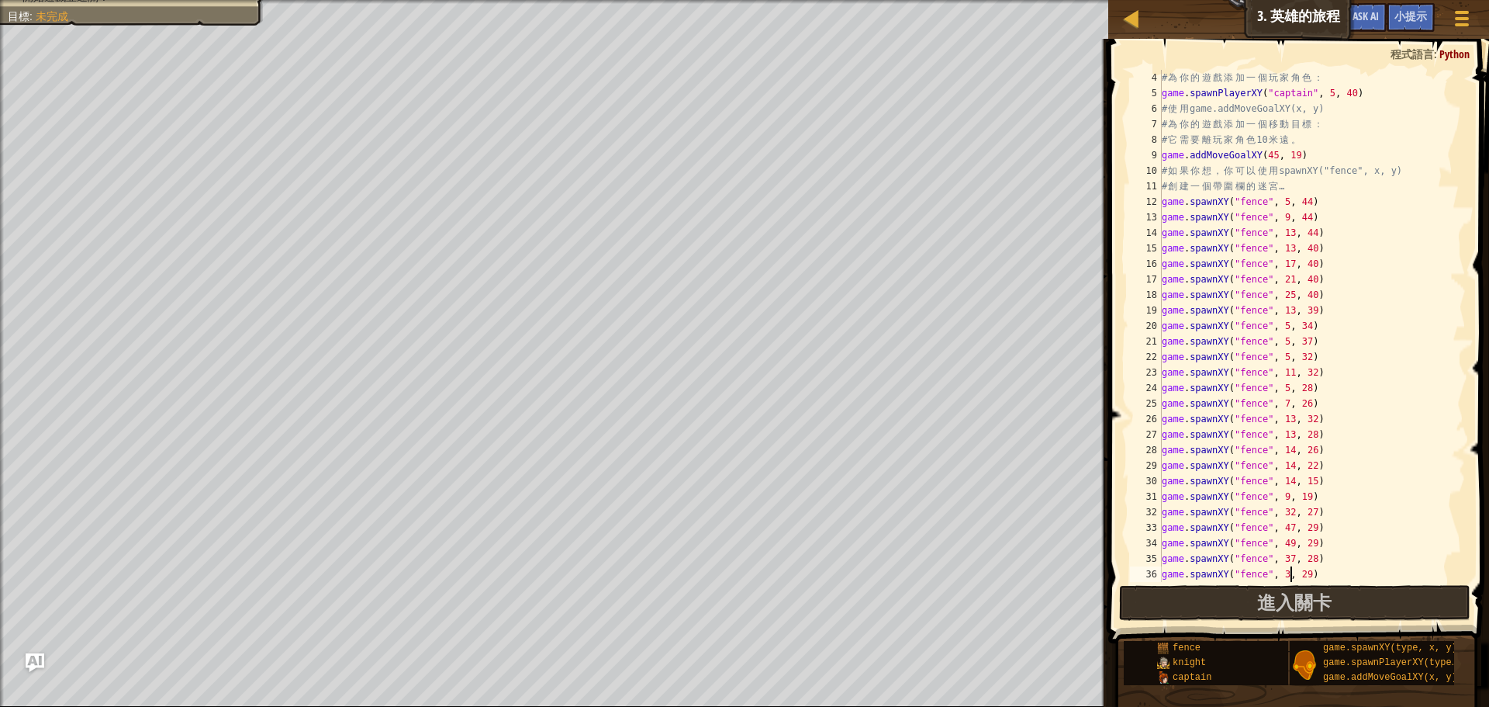
scroll to position [0, 0]
click at [1318, 569] on div "# 為 你 的 遊 戲 添 加 一 個 玩 家 角 色 ： game . spawnPlayerXY ( "captain" , 5 , 40 ) # 使 用…" at bounding box center [1306, 341] width 294 height 543
click at [1341, 552] on div "game . spawnPlayerXY ( "captain" , 5 , 40 ) # 使 用 game.addMoveGoalXY(x, y) # 為 …" at bounding box center [1306, 341] width 294 height 543
type textarea "game.spawnXY("fence", 32, 24)"
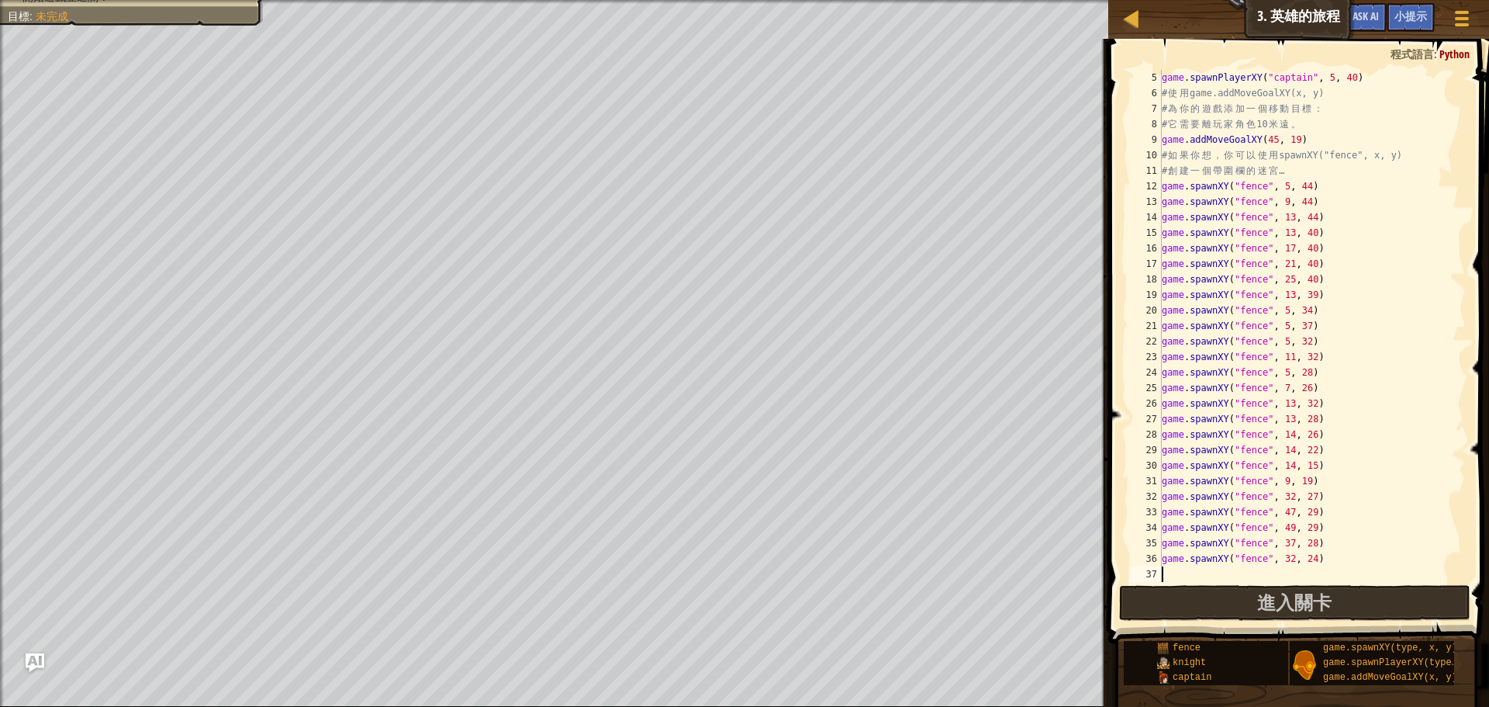
click at [1326, 572] on div "game . spawnPlayerXY ( "captain" , 5 , 40 ) # 使 用 game.addMoveGoalXY(x, y) # 為 …" at bounding box center [1306, 341] width 294 height 543
paste textarea "game.spawnXY("fence", 49, 29)"
drag, startPoint x: 1296, startPoint y: 577, endPoint x: 1285, endPoint y: 577, distance: 11.6
click at [1285, 577] on div "game . spawnPlayerXY ( "captain" , 5 , 40 ) # 使 用 game.addMoveGoalXY(x, y) # 為 …" at bounding box center [1306, 341] width 294 height 543
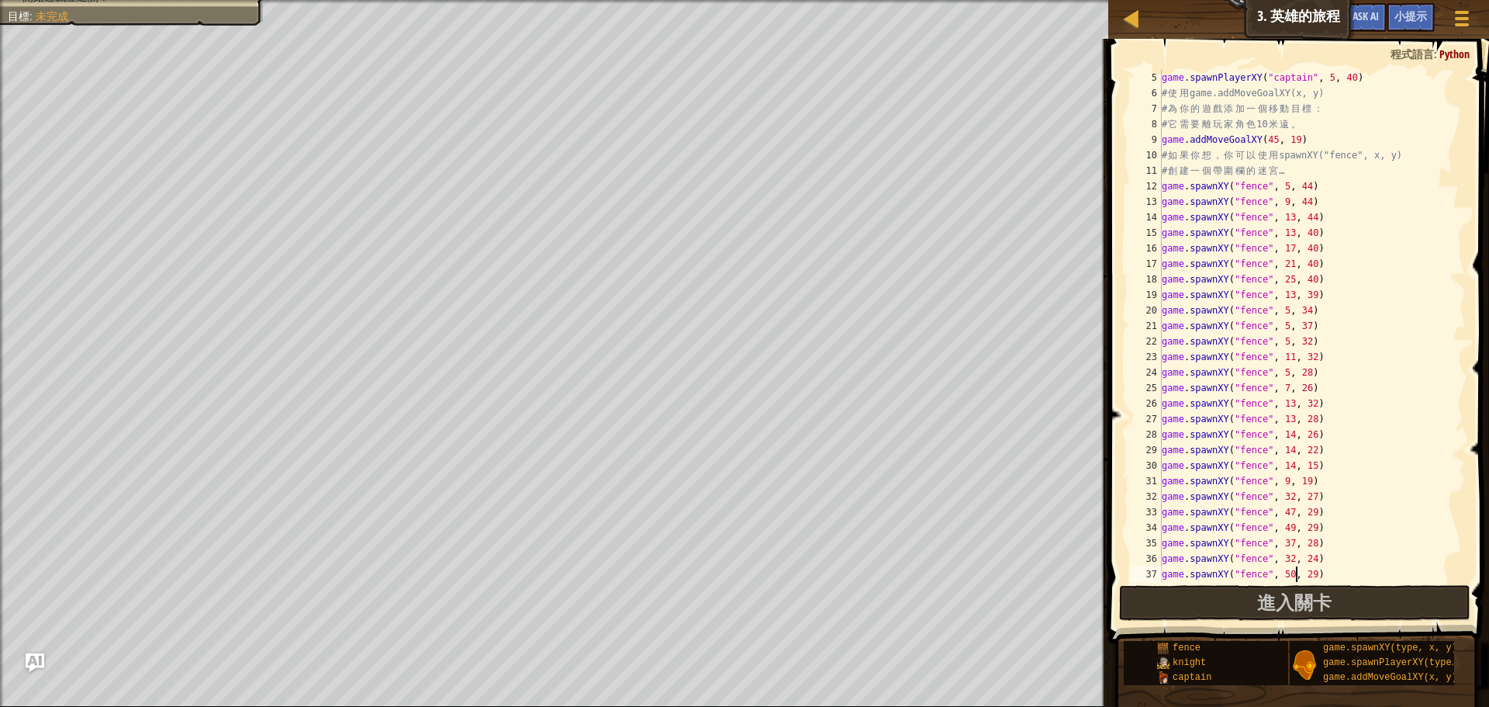
click at [1317, 573] on div "game . spawnPlayerXY ( "captain" , 5 , 40 ) # 使 用 game.addMoveGoalXY(x, y) # 為 …" at bounding box center [1306, 341] width 294 height 543
type textarea "5"
click at [1273, 570] on div "# 使 用 game.addMoveGoalXY(x, y) # 為 你 的 遊 戲 添 加 一 個 移 動 目 標 ： # 它 需 要 離 玩 家 角 色 …" at bounding box center [1306, 341] width 294 height 543
drag, startPoint x: 1340, startPoint y: 555, endPoint x: 1147, endPoint y: 556, distance: 193.2
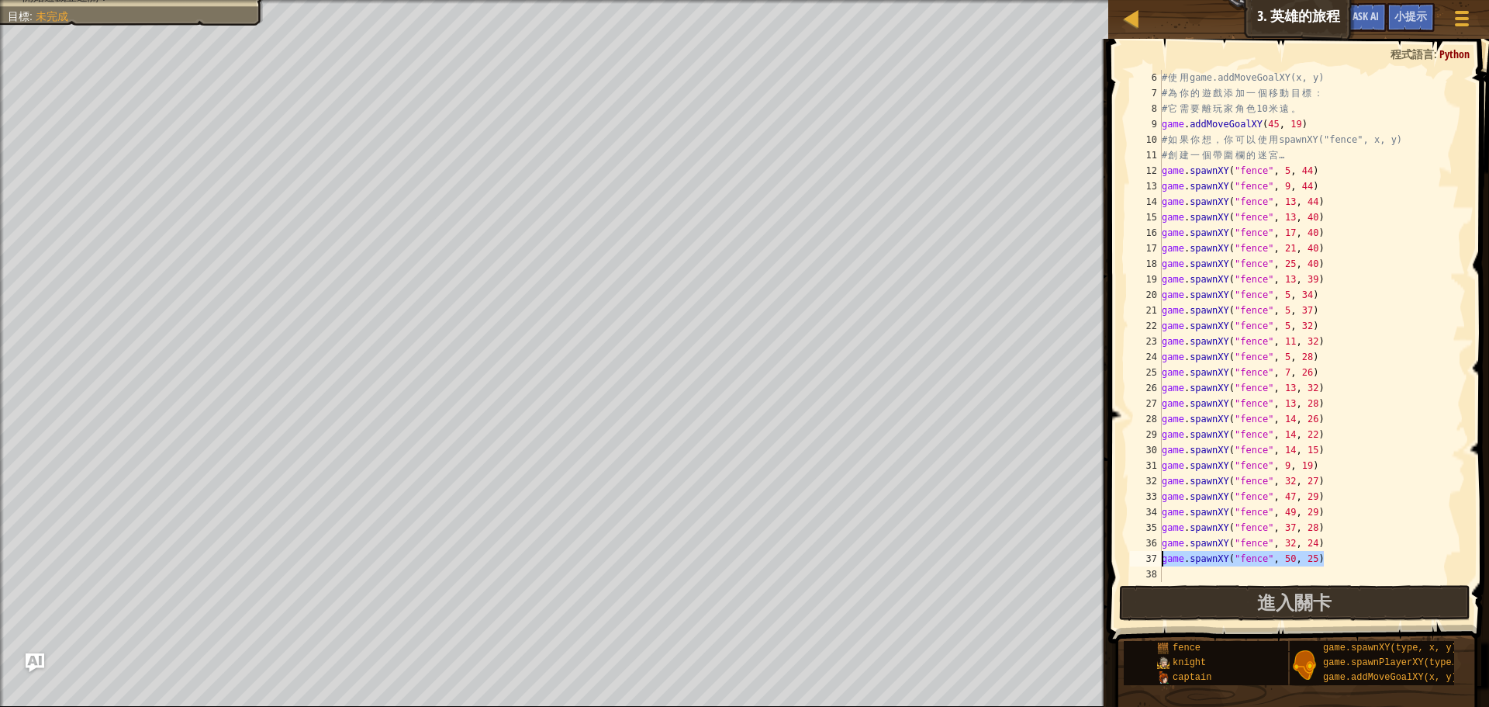
click at [1147, 556] on div "6 7 8 9 10 11 12 13 14 15 16 17 18 19 20 21 22 23 24 25 26 27 28 29 30 31 32 33…" at bounding box center [1296, 326] width 339 height 512
type textarea "game.spawnXY("fence", 50, 25)"
click at [1214, 579] on div "# 使 用 game.addMoveGoalXY(x, y) # 為 你 的 遊 戲 添 加 一 個 移 動 目 標 ： # 它 需 要 離 玩 家 角 色 …" at bounding box center [1306, 341] width 294 height 543
paste textarea "game.spawnXY("fence", 50, 25)"
click at [1292, 575] on div "# 使 用 game.addMoveGoalXY(x, y) # 為 你 的 遊 戲 添 加 一 個 移 動 目 標 ： # 它 需 要 離 玩 家 角 色 …" at bounding box center [1306, 341] width 294 height 543
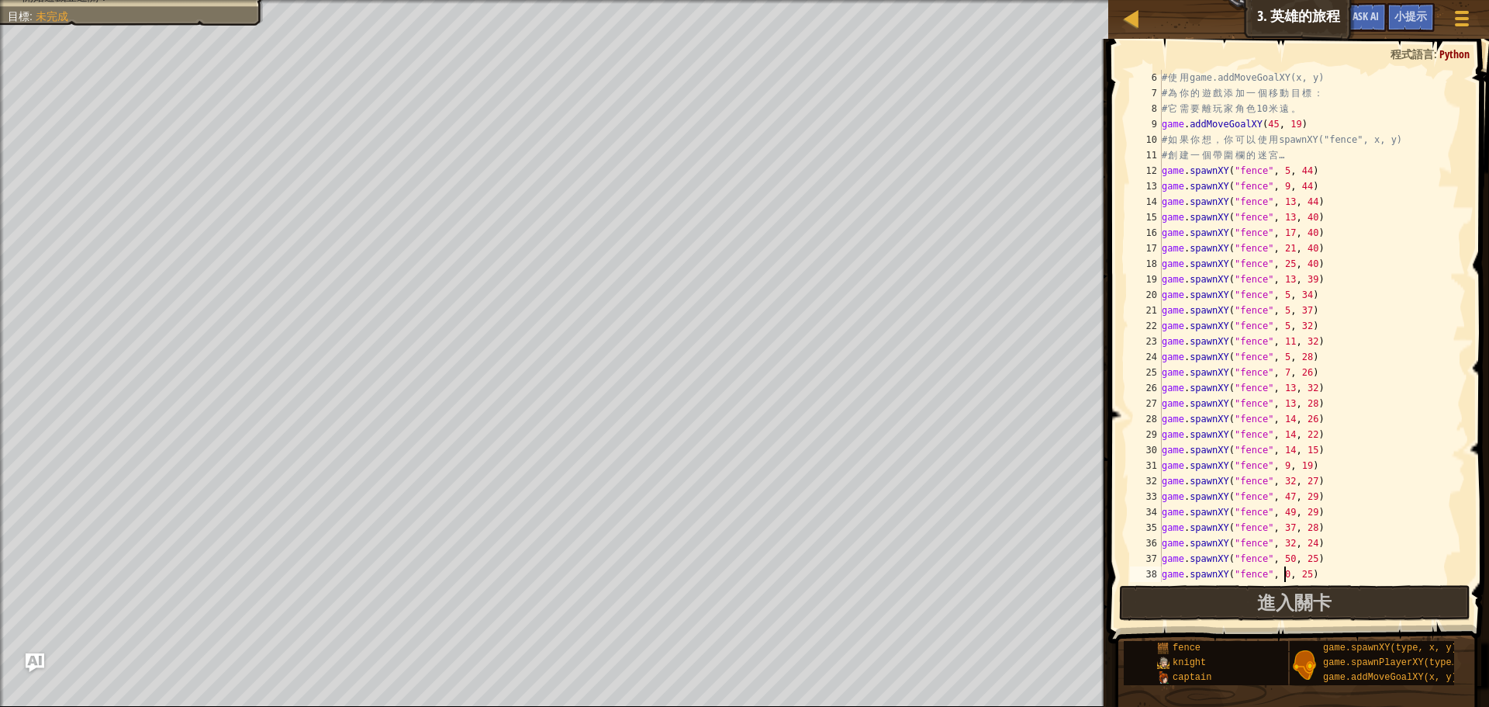
type textarea "4"
click at [1203, 570] on div "# 為 你 的 遊 戲 添 加 一 個 移 動 目 標 ： # 它 需 要 離 玩 家 角 色 10 米 遠 。 game . addMoveGoalXY (…" at bounding box center [1306, 341] width 294 height 543
paste textarea "game.spawnXY("fence", 50, 25)"
drag, startPoint x: 1285, startPoint y: 569, endPoint x: 1297, endPoint y: 569, distance: 12.4
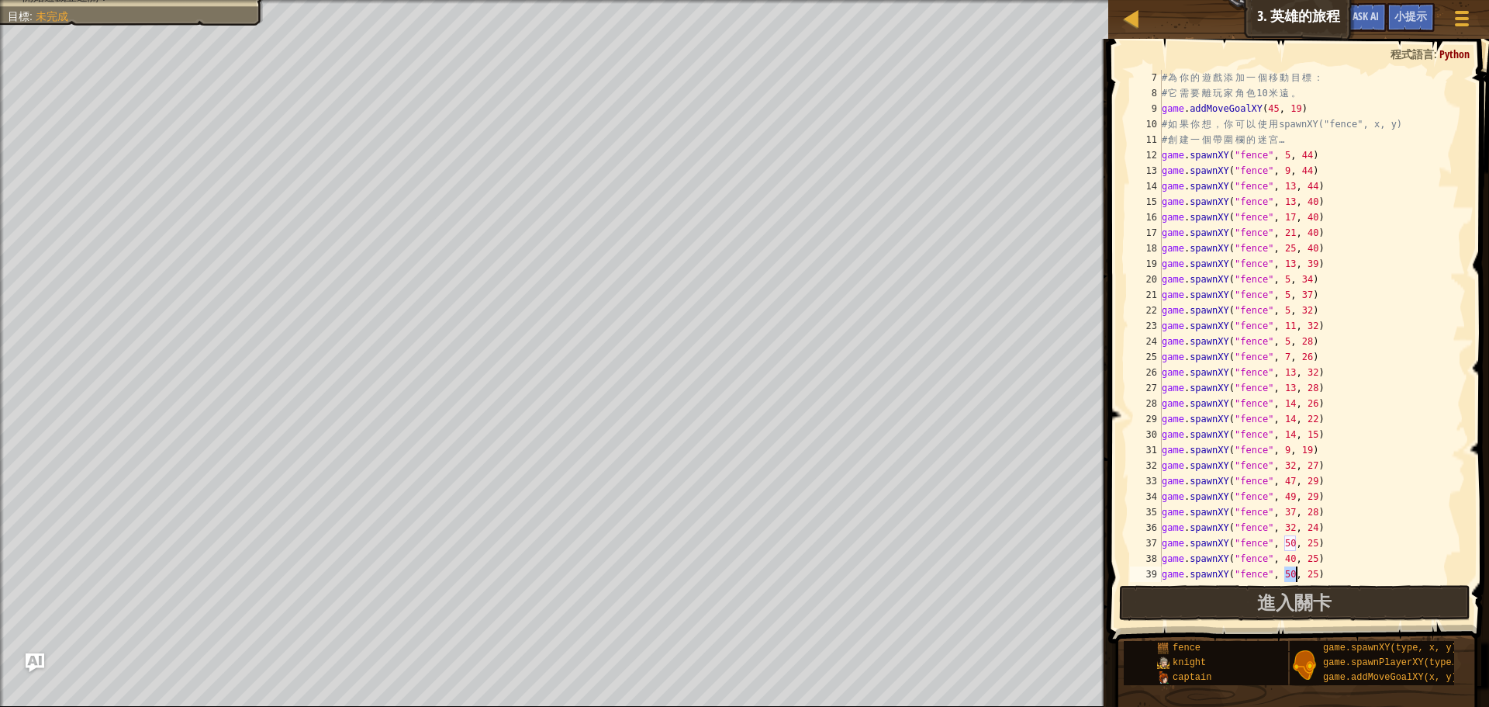
click at [1297, 569] on div "# 為 你 的 遊 戲 添 加 一 個 移 動 目 標 ： # 它 需 要 離 玩 家 角 色 10 米 遠 。 game . addMoveGoalXY (…" at bounding box center [1306, 341] width 294 height 543
drag, startPoint x: 1307, startPoint y: 570, endPoint x: 1317, endPoint y: 570, distance: 10.1
click at [1317, 570] on div "# 為 你 的 遊 戲 添 加 一 個 移 動 目 標 ： # 它 需 要 離 玩 家 角 色 10 米 遠 。 game . addMoveGoalXY (…" at bounding box center [1306, 341] width 294 height 543
type textarea "6"
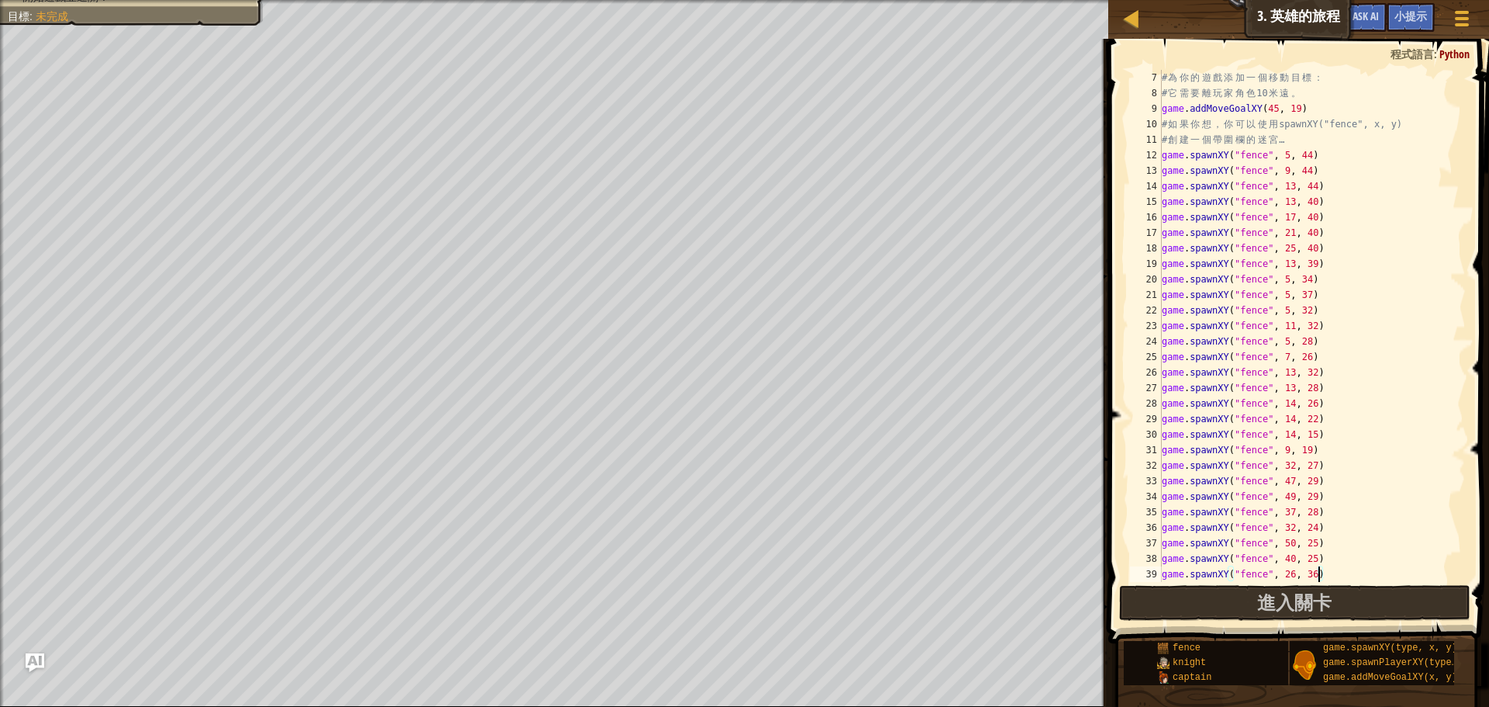
scroll to position [109, 0]
click at [1271, 578] on div "# 它 需 要 離 玩 家 角 色 10 米 遠 。 game . addMoveGoalXY ( 45 , 19 ) # 如 果 你 想 ， 你 可 以 使…" at bounding box center [1306, 341] width 294 height 543
paste textarea "game.spawnXY("fence", 50, 25)"
drag, startPoint x: 1288, startPoint y: 572, endPoint x: 1297, endPoint y: 574, distance: 9.6
click at [1297, 574] on div "# 它 需 要 離 玩 家 角 色 10 米 遠 。 game . addMoveGoalXY ( 45 , 19 ) # 如 果 你 想 ， 你 可 以 使…" at bounding box center [1306, 341] width 294 height 543
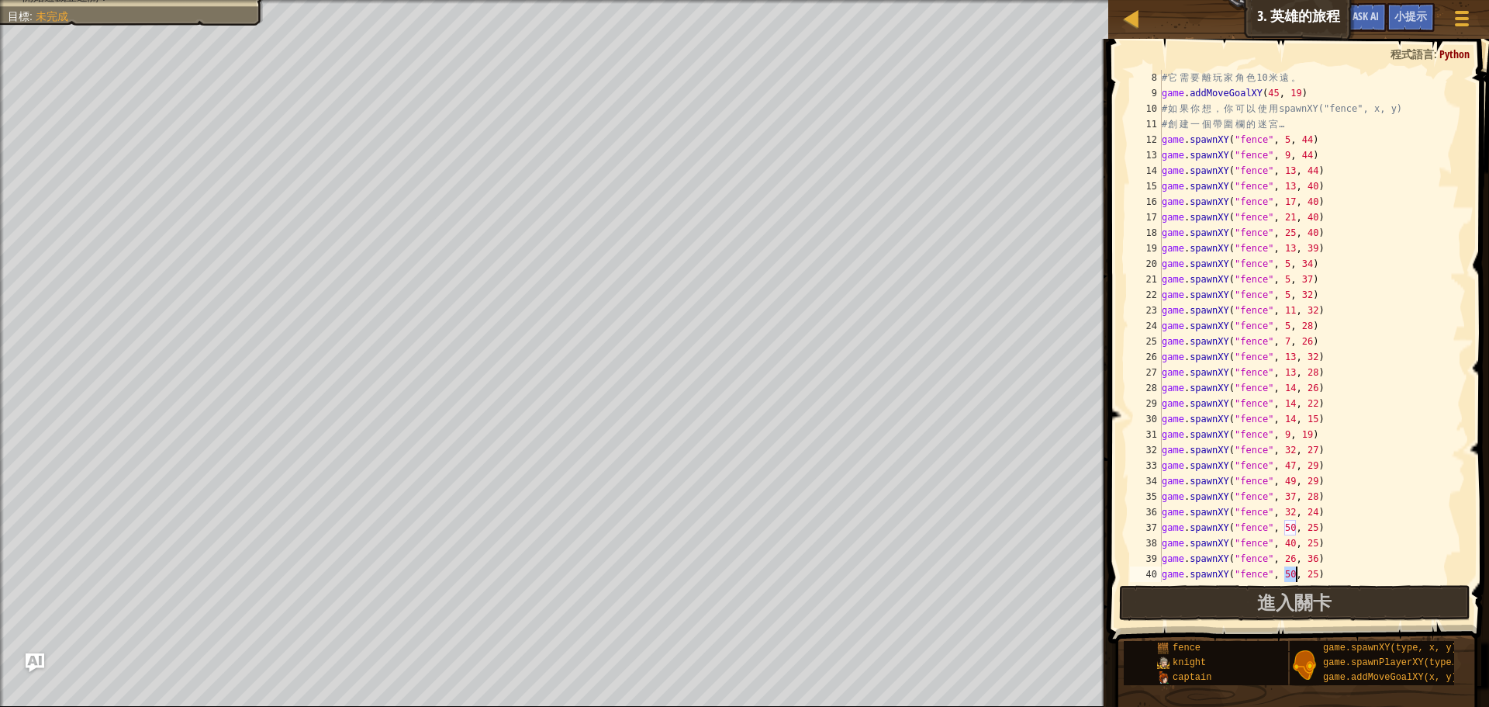
scroll to position [0, 0]
click at [1316, 572] on div "# 它 需 要 離 玩 家 角 色 10 米 遠 。 game . addMoveGoalXY ( 45 , 19 ) # 如 果 你 想 ， 你 可 以 使…" at bounding box center [1306, 341] width 294 height 543
type textarea "4"
click at [1223, 579] on div "game . addMoveGoalXY ( 45 , 19 ) # 如 果 你 想 ， 你 可 以 使 用 spawnXY("fence", x, y) #…" at bounding box center [1306, 341] width 294 height 543
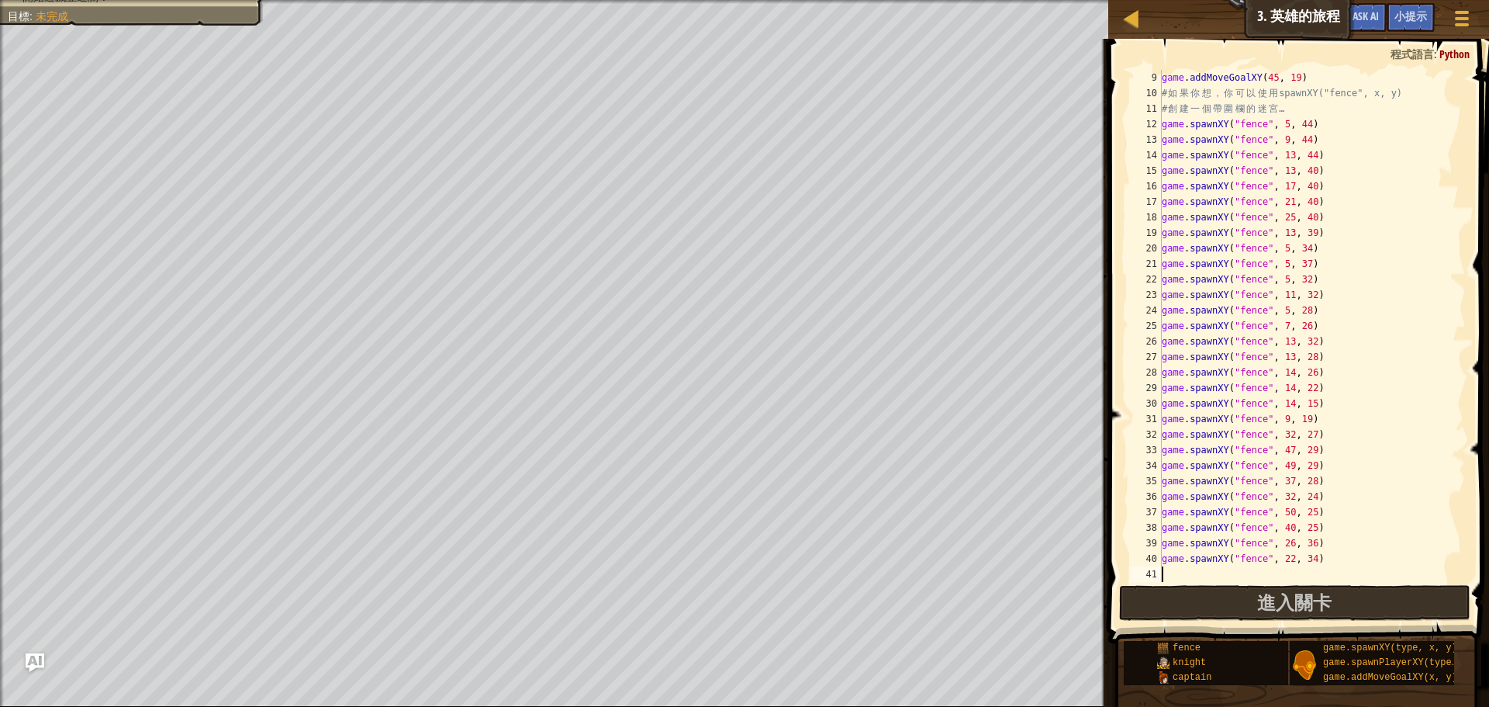
paste textarea "game.spawnXY("fence", 50, 25)"
drag, startPoint x: 1285, startPoint y: 573, endPoint x: 1296, endPoint y: 576, distance: 11.3
click at [1296, 576] on div "game . addMoveGoalXY ( 45 , 19 ) # 如 果 你 想 ， 你 可 以 使 用 spawnXY("fence", x, y) #…" at bounding box center [1306, 341] width 294 height 543
drag, startPoint x: 1306, startPoint y: 566, endPoint x: 1320, endPoint y: 569, distance: 14.2
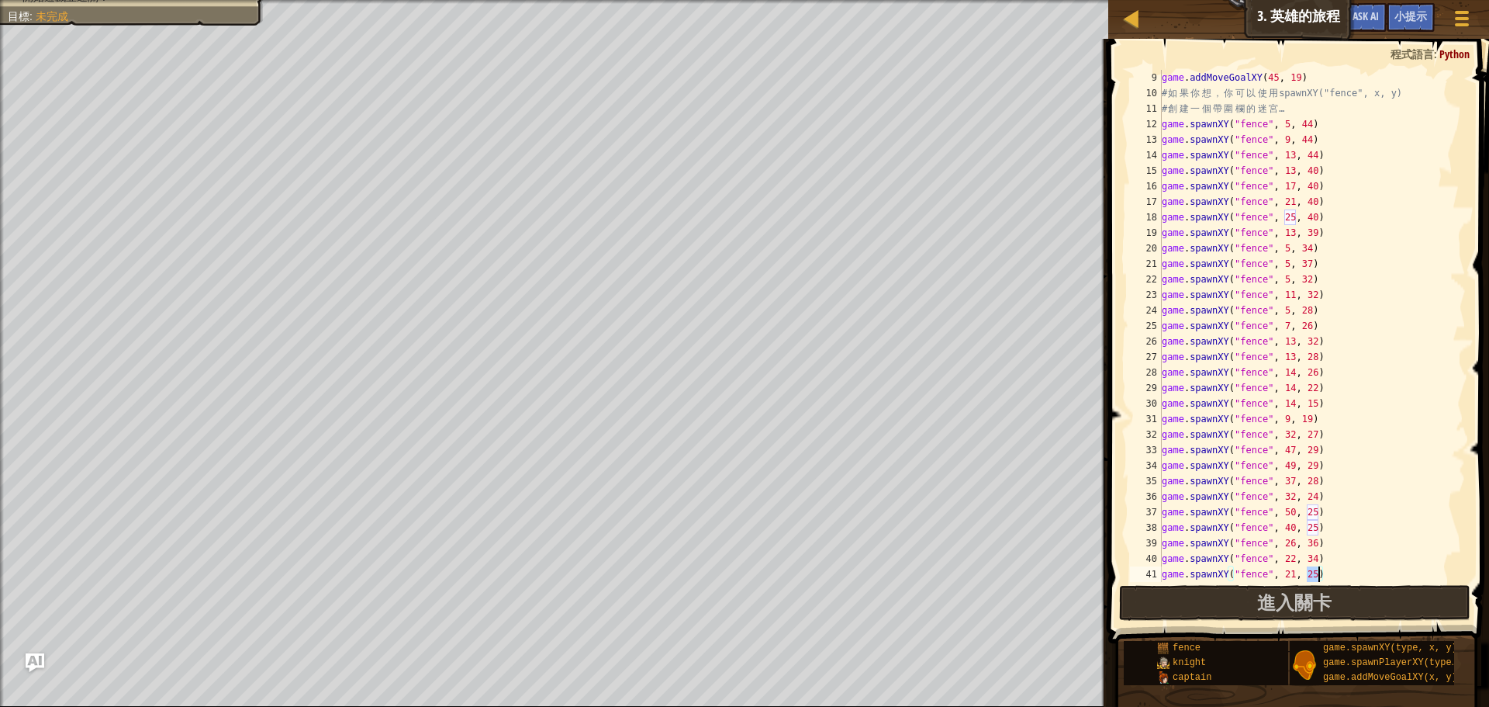
click at [1320, 569] on div "game . addMoveGoalXY ( 45 , 19 ) # 如 果 你 想 ， 你 可 以 使 用 spawnXY("fence", x, y) #…" at bounding box center [1306, 341] width 294 height 543
drag, startPoint x: 1325, startPoint y: 296, endPoint x: 1161, endPoint y: 289, distance: 163.8
click at [1161, 289] on div "1 9 10 11 12 13 14 15 16 17 18 19 20 21 22 23 24 25 26 27 28 29 30 31 32 33 34 …" at bounding box center [1296, 326] width 339 height 512
type textarea "game.spawnXY("fence", 11, 32)"
click at [1163, 311] on div "game . addMoveGoalXY ( 45 , 19 ) # 如 果 你 想 ， 你 可 以 使 用 spawnXY("fence", x, y) #…" at bounding box center [1306, 341] width 294 height 543
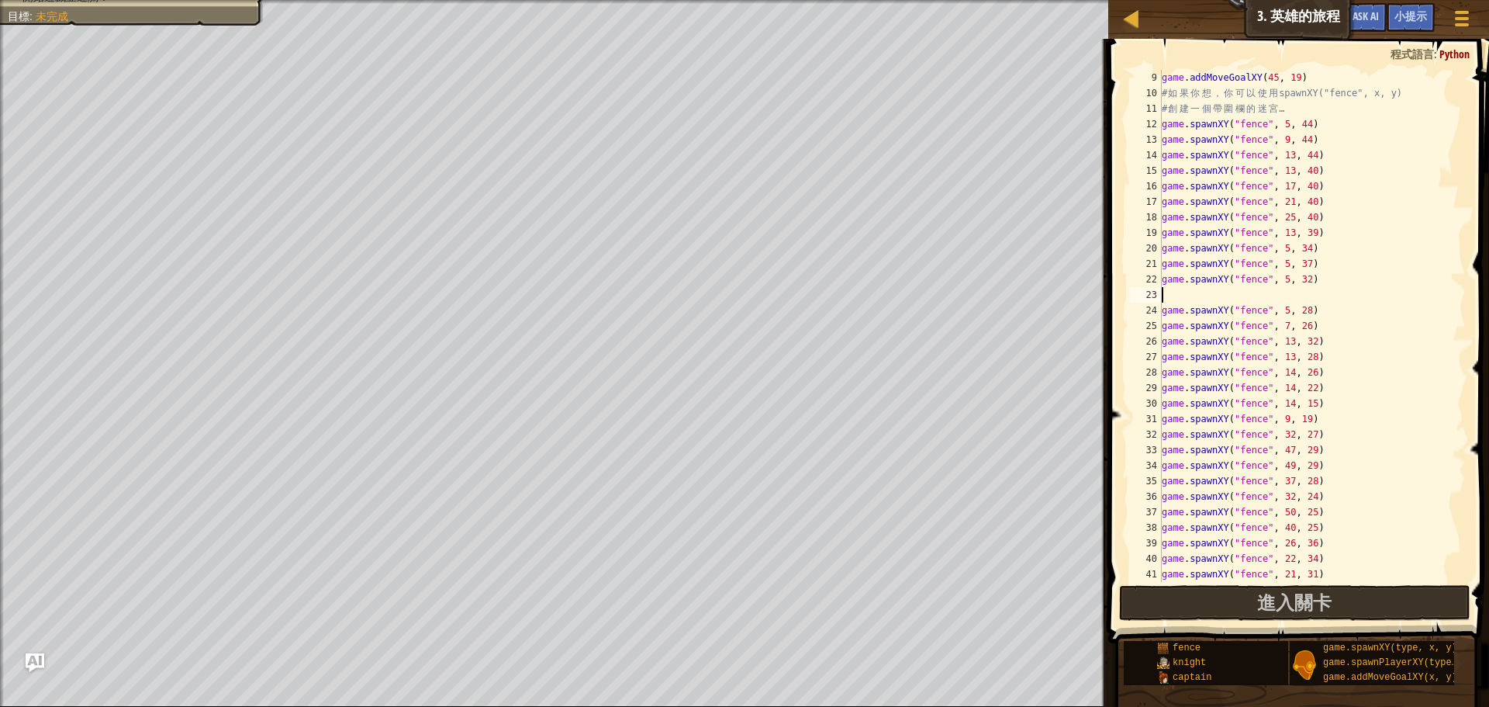
type textarea "game.spawnXY("fence", 5, 28)"
click at [1170, 574] on div "game . addMoveGoalXY ( 45 , 19 ) # 如 果 你 想 ， 你 可 以 使 用 spawnXY("fence", x, y) #…" at bounding box center [1306, 341] width 294 height 543
paste textarea "game.spawnXY("fence", 50, 25)"
drag, startPoint x: 1282, startPoint y: 572, endPoint x: 1297, endPoint y: 577, distance: 15.5
click at [1297, 577] on div "game . addMoveGoalXY ( 45 , 19 ) # 如 果 你 想 ， 你 可 以 使 用 spawnXY("fence", x, y) #…" at bounding box center [1306, 341] width 294 height 543
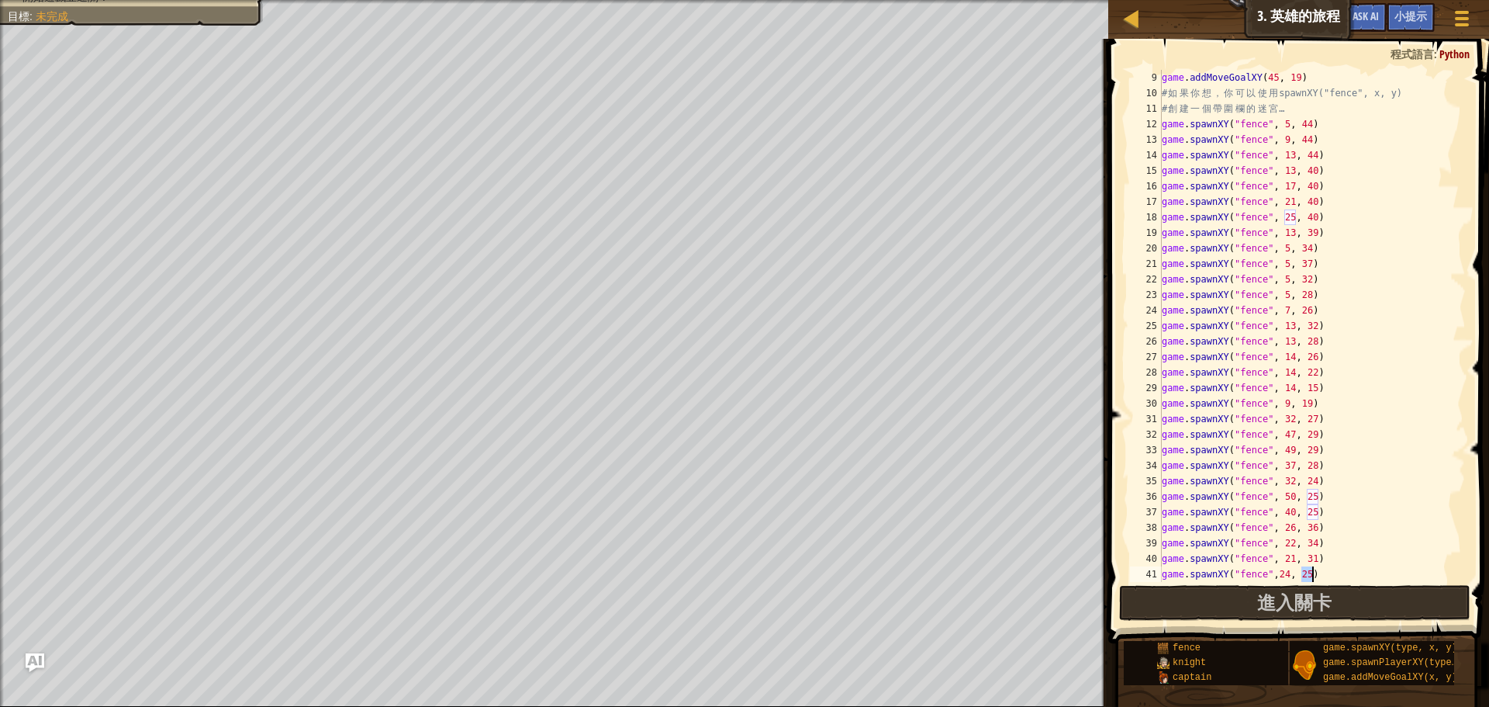
drag, startPoint x: 1299, startPoint y: 574, endPoint x: 1312, endPoint y: 577, distance: 12.8
click at [1312, 577] on div "game . addMoveGoalXY ( 45 , 19 ) # 如 果 你 想 ， 你 可 以 使 用 spawnXY("fence", x, y) #…" at bounding box center [1306, 341] width 294 height 543
type textarea "8"
click at [1184, 576] on div "# 如 果 你 想 ， 你 可 以 使 用 spawnXY("fence", x, y) # 創 建 一 個 帶 圍 欄 的 迷 宮 … game . spa…" at bounding box center [1306, 341] width 294 height 543
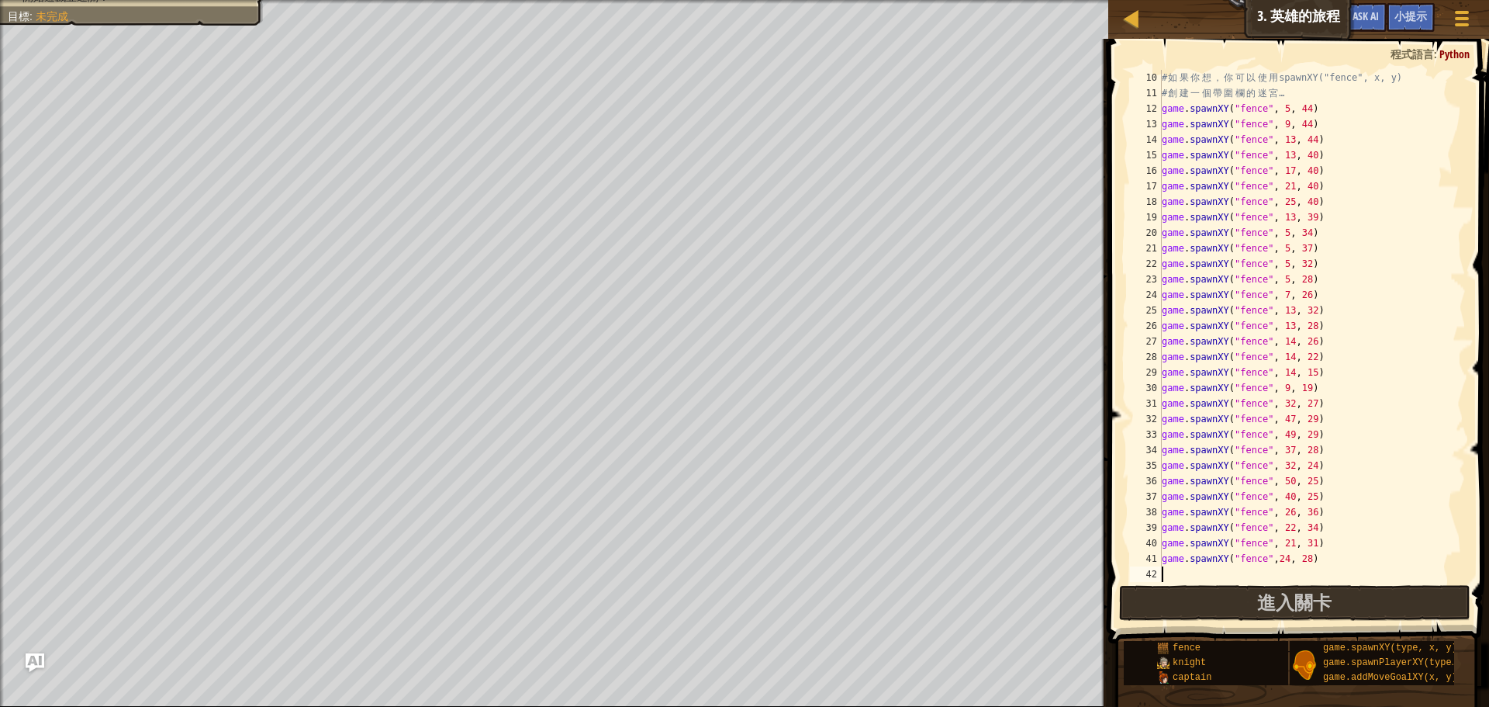
paste textarea "game.spawnXY("fence", 50, 25)"
drag, startPoint x: 1285, startPoint y: 574, endPoint x: 1295, endPoint y: 576, distance: 9.4
click at [1295, 576] on div "# 如 果 你 想 ， 你 可 以 使 用 spawnXY("fence", x, y) # 創 建 一 個 帶 圍 欄 的 迷 宮 … game . spa…" at bounding box center [1306, 341] width 294 height 543
drag, startPoint x: 1337, startPoint y: 555, endPoint x: 1155, endPoint y: 564, distance: 181.8
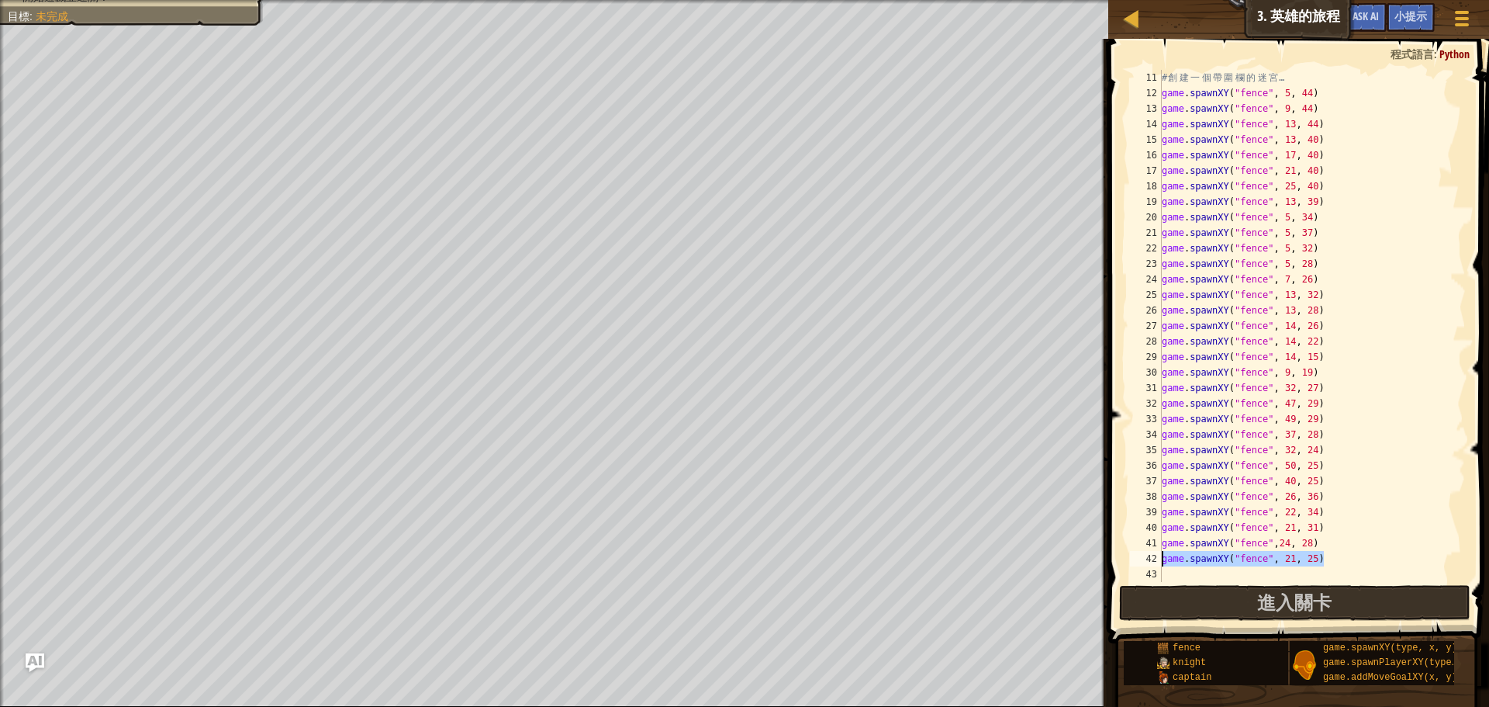
click at [1155, 564] on div "1 11 12 13 14 15 16 17 18 19 20 21 22 23 24 25 26 27 28 29 30 31 32 33 34 35 36…" at bounding box center [1296, 326] width 339 height 512
type textarea "game.spawnXY("fence", 21, 25)"
click at [1230, 576] on div "# 創 建 一 個 帶 圍 欄 的 迷 宮 … game . spawnXY ( "fence" , 5 , 44 ) game . spawnXY ( "f…" at bounding box center [1306, 341] width 294 height 543
paste textarea "game.spawnXY("fence", 21, 25)"
click at [1319, 572] on div "# 創 建 一 個 帶 圍 欄 的 迷 宮 … game . spawnXY ( "fence" , 5 , 44 ) game . spawnXY ( "f…" at bounding box center [1306, 341] width 294 height 543
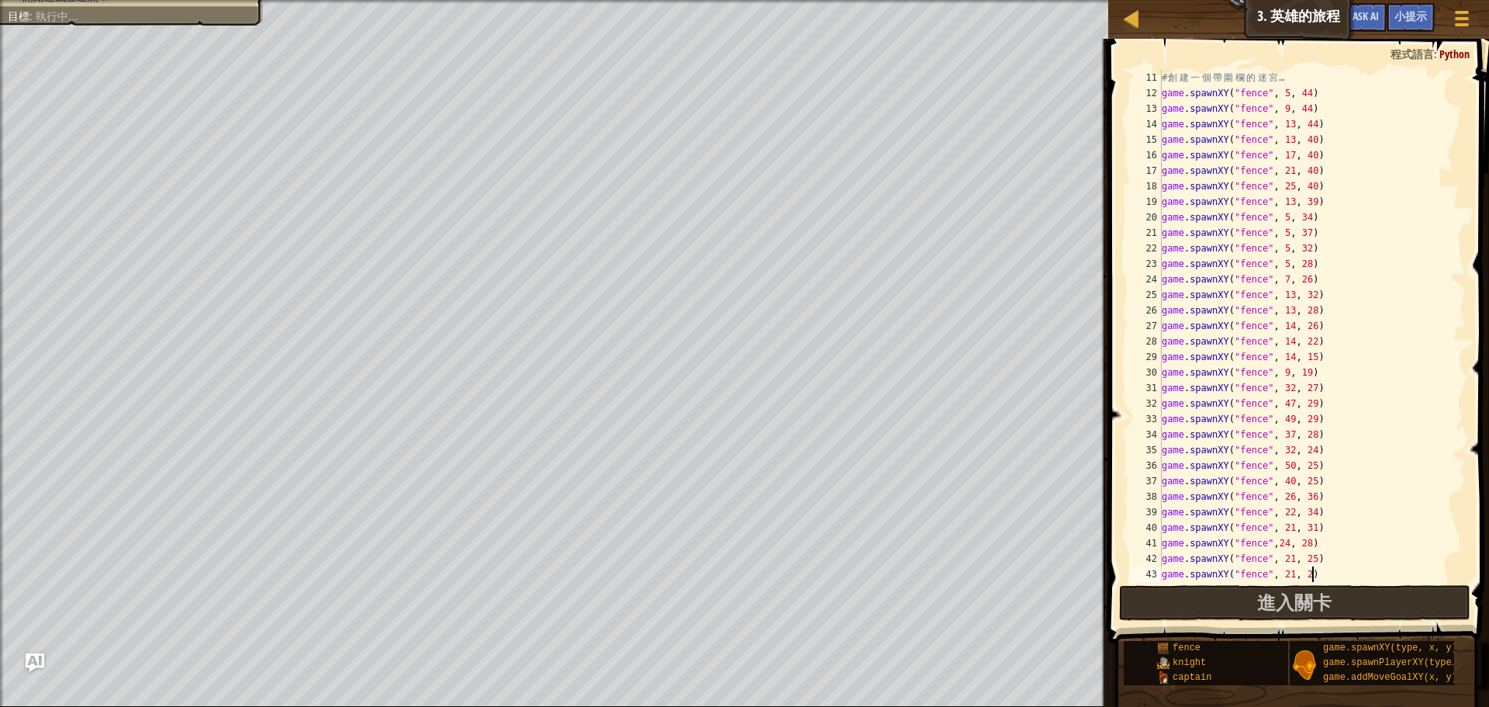
type textarea "3"
click at [1240, 566] on div "game . spawnXY ( "fence" , 5 , 44 ) game . spawnXY ( "fence" , 9 , 44 ) game . …" at bounding box center [1306, 341] width 294 height 543
paste textarea "game.spawnXY("fence", 21, 25)"
click at [1291, 572] on div "game . spawnXY ( "fence" , 5 , 44 ) game . spawnXY ( "fence" , 9 , 44 ) game . …" at bounding box center [1306, 341] width 294 height 543
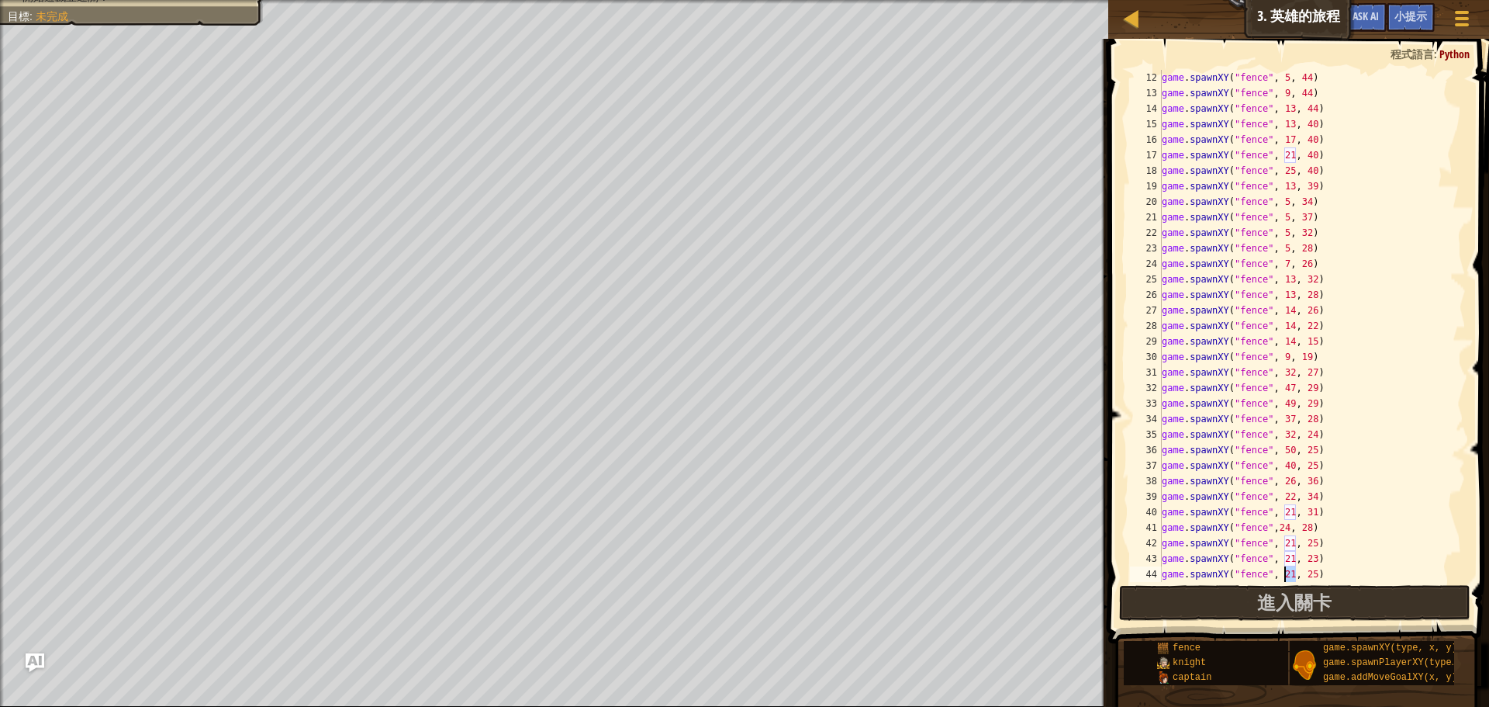
drag, startPoint x: 1294, startPoint y: 573, endPoint x: 1286, endPoint y: 574, distance: 7.8
click at [1286, 574] on div "game . spawnXY ( "fence" , 5 , 44 ) game . spawnXY ( "fence" , 9 , 44 ) game . …" at bounding box center [1306, 341] width 294 height 543
drag, startPoint x: 1285, startPoint y: 569, endPoint x: 1296, endPoint y: 571, distance: 11.1
drag, startPoint x: 1303, startPoint y: 573, endPoint x: 1319, endPoint y: 577, distance: 16.0
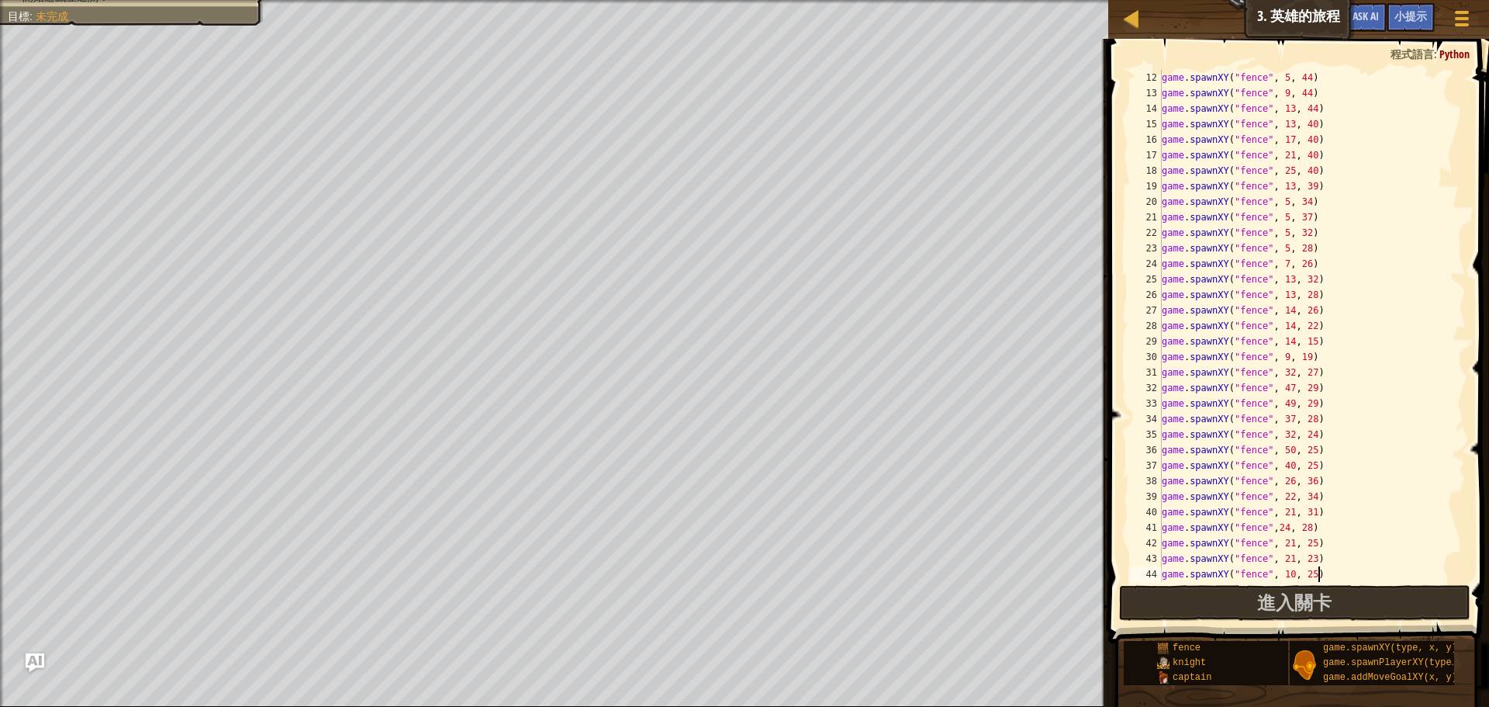
click at [1319, 577] on div "game . spawnXY ( "fence" , 5 , 44 ) game . spawnXY ( "fence" , 9 , 44 ) game . …" at bounding box center [1306, 341] width 294 height 543
drag, startPoint x: 1318, startPoint y: 576, endPoint x: 1310, endPoint y: 577, distance: 7.8
click at [1310, 577] on div "game . spawnXY ( "fence" , 5 , 44 ) game . spawnXY ( "fence" , 9 , 44 ) game . …" at bounding box center [1306, 341] width 294 height 543
click at [1310, 577] on div "game . spawnXY ( "fence" , 5 , 44 ) game . spawnXY ( "fence" , 9 , 44 ) game . …" at bounding box center [1306, 326] width 294 height 512
click at [1316, 577] on div "game . spawnXY ( "fence" , 5 , 44 ) game . spawnXY ( "fence" , 9 , 44 ) game . …" at bounding box center [1306, 341] width 294 height 543
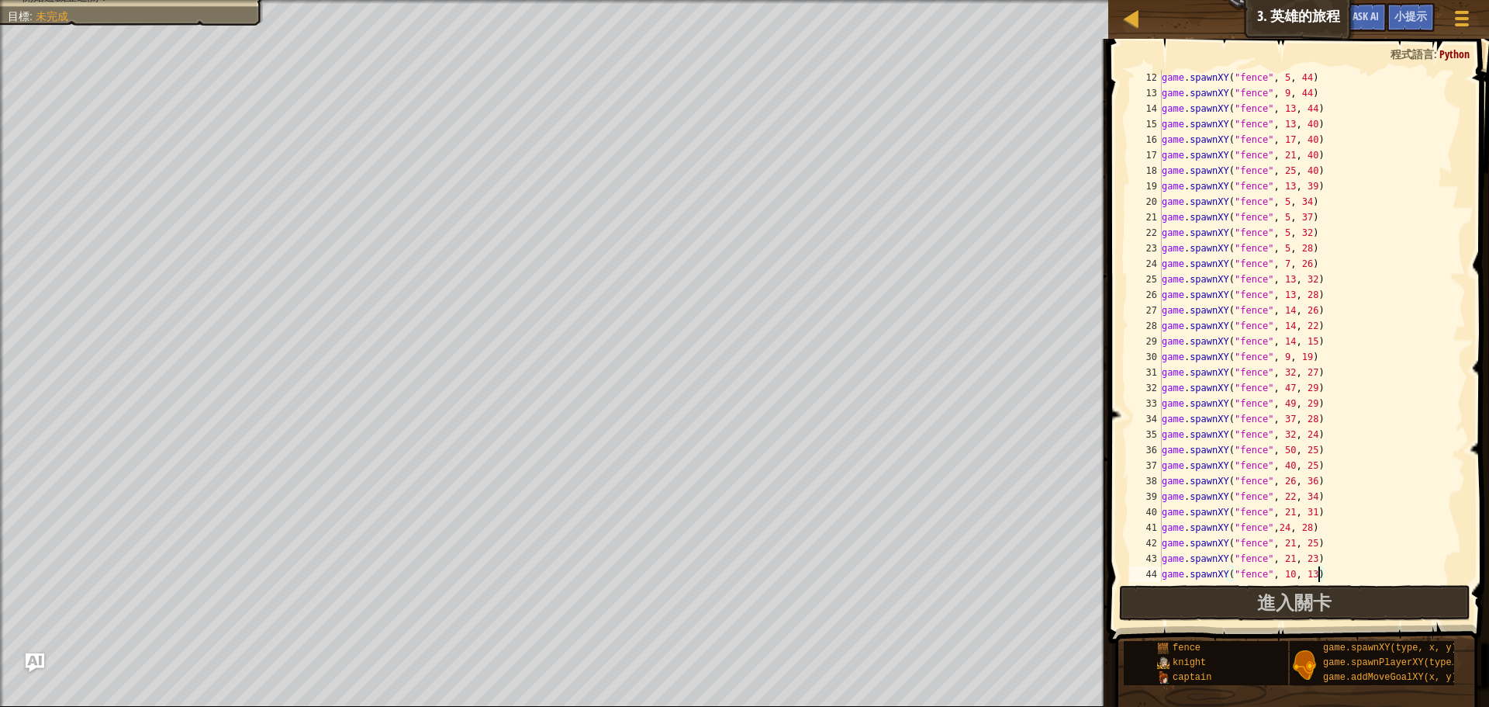
scroll to position [186, 0]
drag, startPoint x: 1329, startPoint y: 552, endPoint x: 1153, endPoint y: 562, distance: 176.4
click at [1153, 562] on div "3 13 14 15 16 17 18 19 20 21 22 23 24 25 26 27 28 29 30 31 32 33 34 35 36 37 38…" at bounding box center [1296, 326] width 339 height 512
paste textarea "21, 25"
drag, startPoint x: 1298, startPoint y: 560, endPoint x: 1285, endPoint y: 562, distance: 12.5
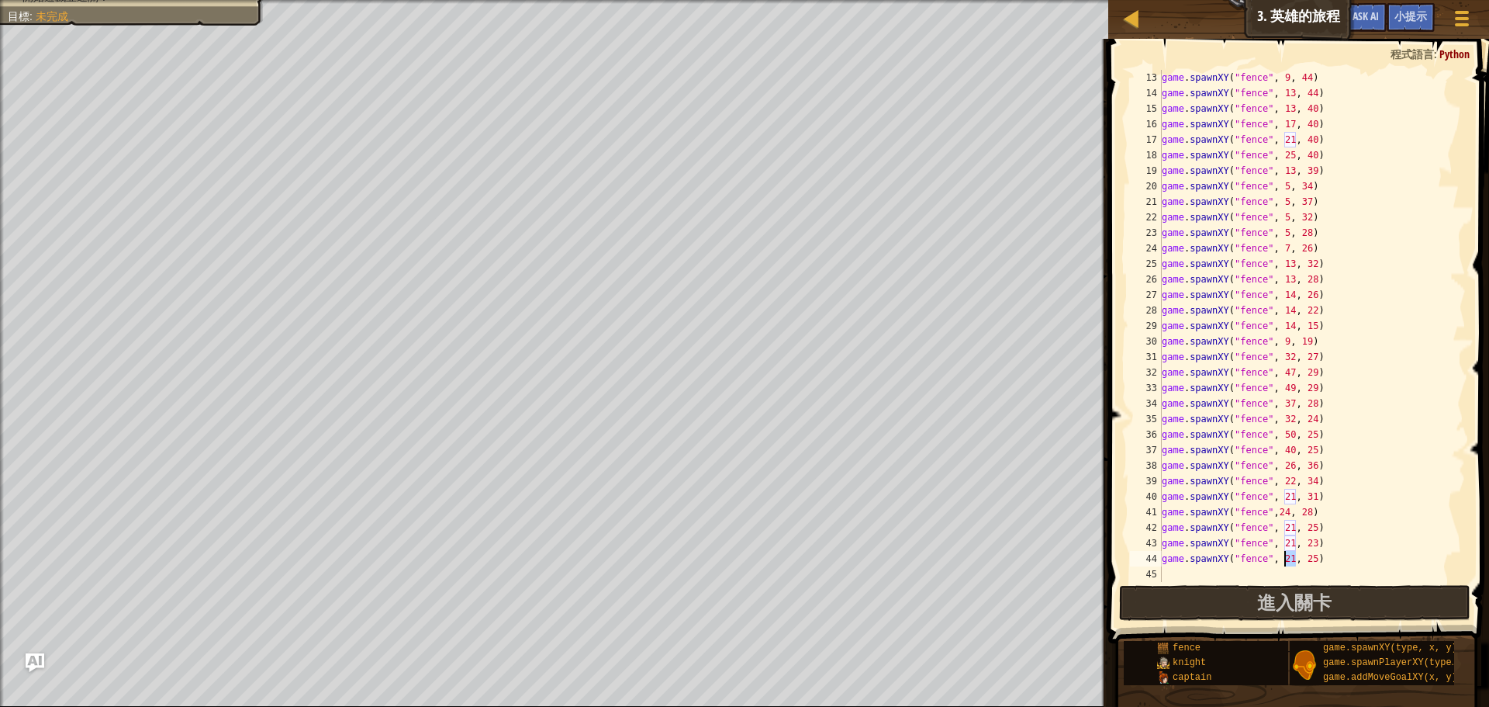
click at [1285, 562] on div "game . spawnXY ( "fence" , 9 , 44 ) game . spawnXY ( "fence" , 13 , 44 ) game .…" at bounding box center [1306, 341] width 294 height 543
drag, startPoint x: 1307, startPoint y: 562, endPoint x: 1319, endPoint y: 562, distance: 11.6
click at [1319, 562] on div "game . spawnXY ( "fence" , 9 , 44 ) game . spawnXY ( "fence" , 13 , 44 ) game .…" at bounding box center [1306, 341] width 294 height 543
click at [1275, 565] on div "game . spawnXY ( "fence" , 9 , 44 ) game . spawnXY ( "fence" , 13 , 44 ) game .…" at bounding box center [1306, 341] width 294 height 543
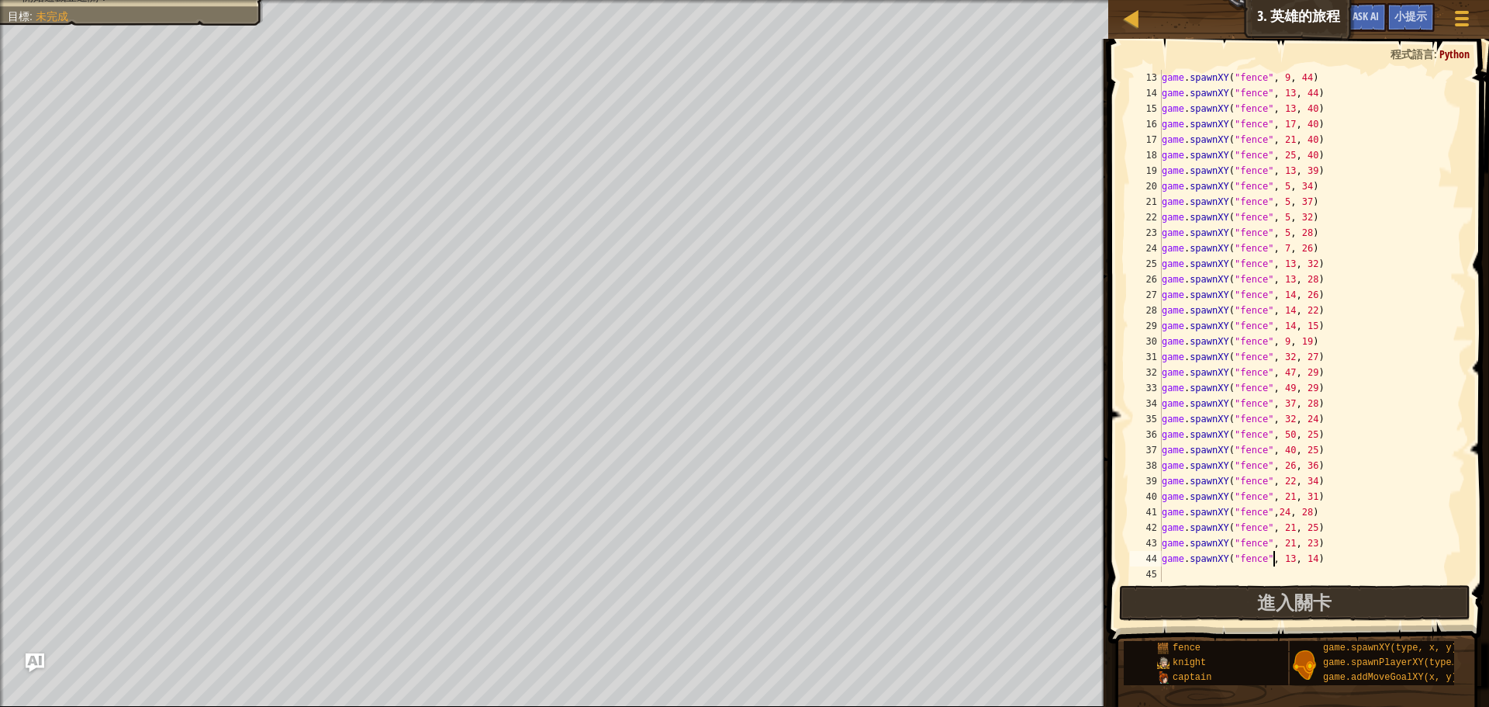
paste textarea "game.spawnXY("fence", 21, 25)"
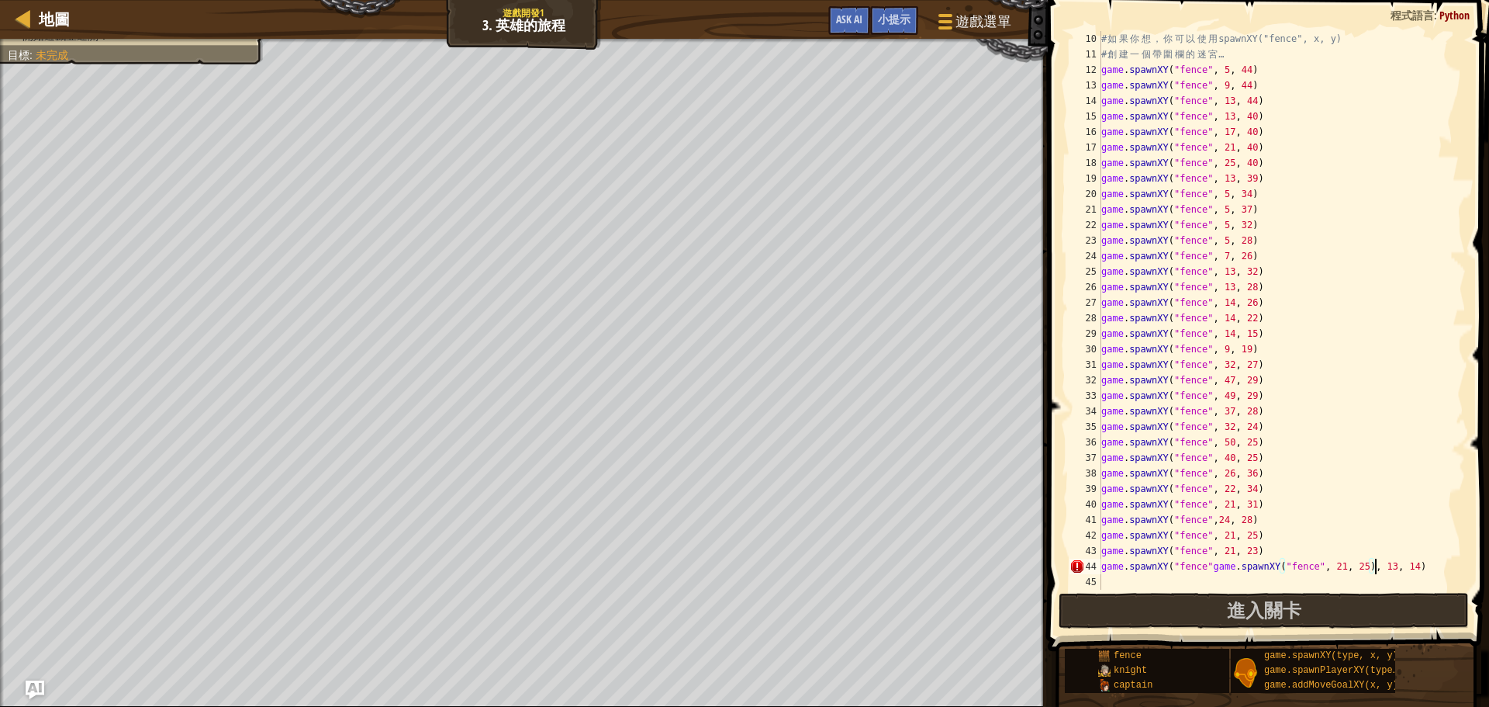
scroll to position [140, 0]
drag, startPoint x: 1213, startPoint y: 567, endPoint x: 1376, endPoint y: 569, distance: 162.9
click at [1376, 569] on div "# 如 果 你 想 ， 你 可 以 使 用 spawnXY("fence", x, y) # 創 建 一 個 帶 圍 欄 的 迷 宮 … game . spa…" at bounding box center [1275, 326] width 355 height 590
type textarea "game.spawnXY("fence", 13, 14)"
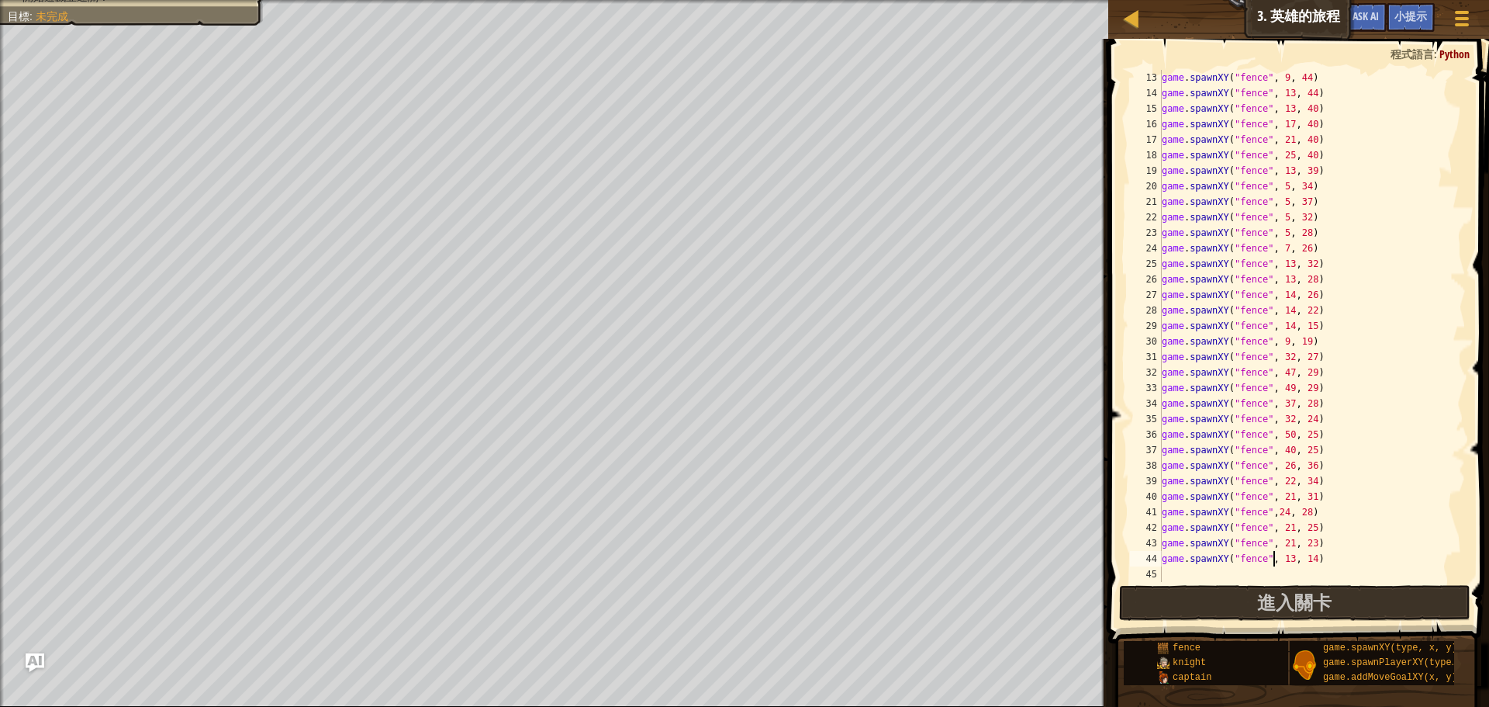
scroll to position [186, 0]
click at [1195, 571] on div "game . spawnXY ( "fence" , 9 , 44 ) game . spawnXY ( "fence" , 13 , 44 ) game .…" at bounding box center [1306, 341] width 294 height 543
click at [1191, 577] on div "game . spawnXY ( "fence" , 9 , 44 ) game . spawnXY ( "fence" , 13 , 44 ) game .…" at bounding box center [1306, 341] width 294 height 543
paste textarea "game.spawnXY("fence", 21, 25)"
drag, startPoint x: 1307, startPoint y: 573, endPoint x: 1318, endPoint y: 576, distance: 11.1
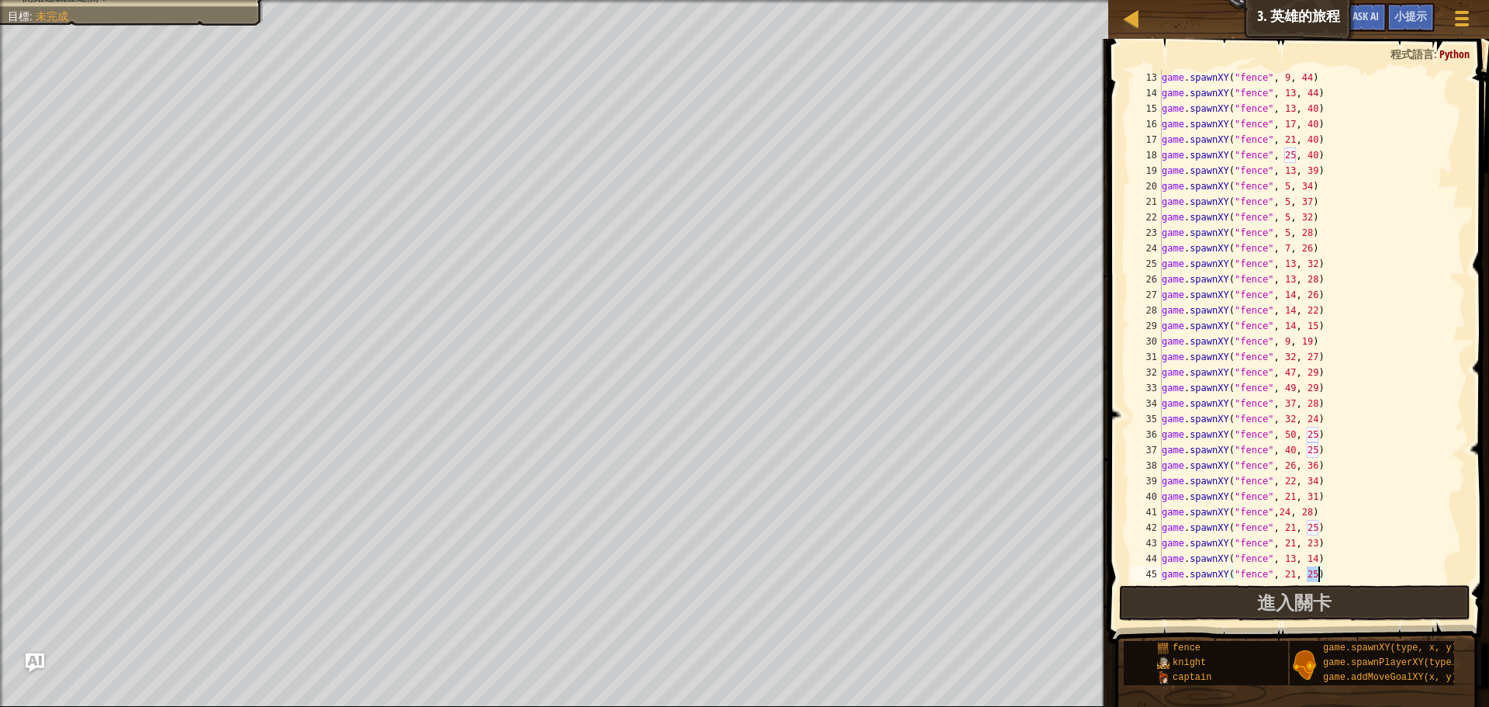
click at [1318, 576] on div "game . spawnXY ( "fence" , 9 , 44 ) game . spawnXY ( "fence" , 13 , 44 ) game .…" at bounding box center [1306, 341] width 294 height 543
type textarea "game.spawnXY("fence", 21, 6)"
click at [1263, 573] on div "game . spawnXY ( "fence" , 13 , 44 ) game . spawnXY ( "fence" , 13 , 40 ) game …" at bounding box center [1306, 341] width 294 height 543
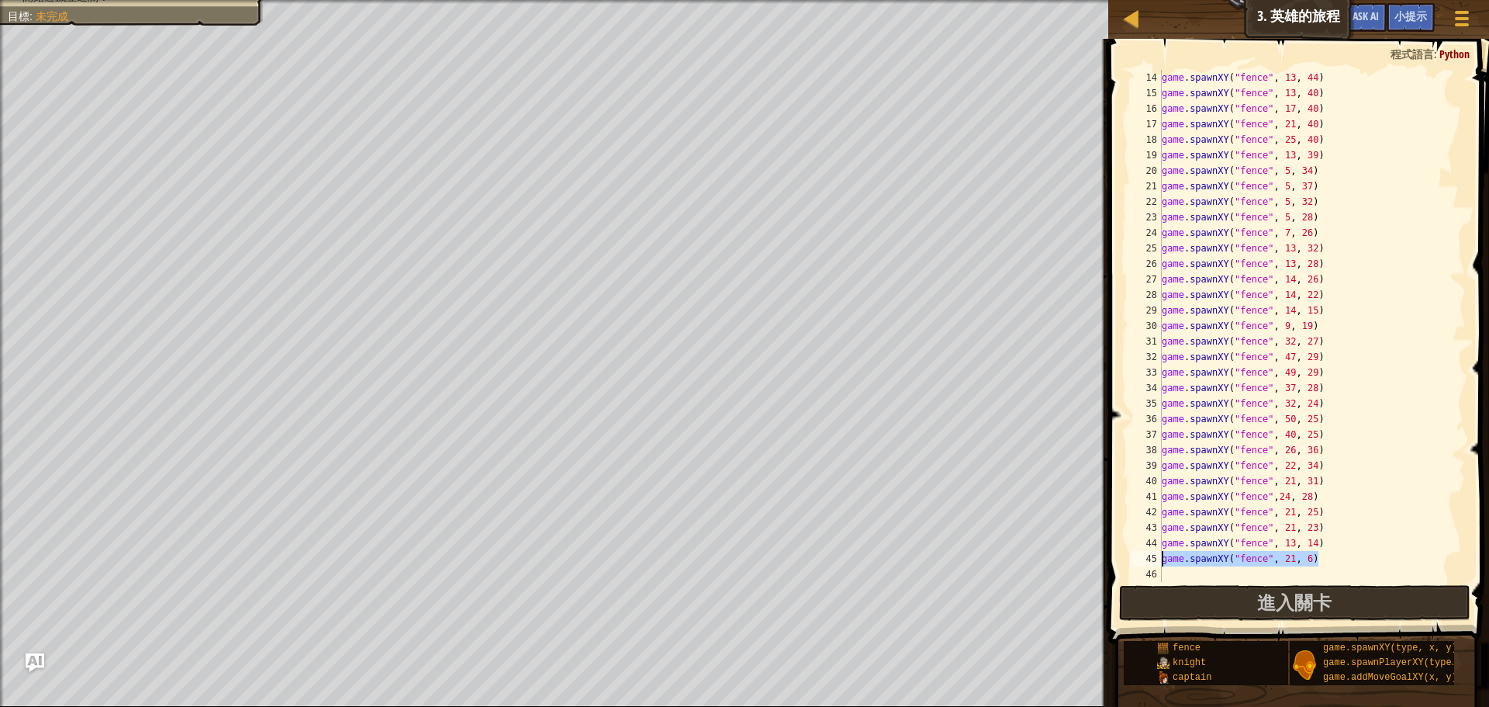
drag, startPoint x: 1340, startPoint y: 560, endPoint x: 1164, endPoint y: 559, distance: 175.3
click at [1164, 559] on div "game . spawnXY ( "fence" , 13 , 44 ) game . spawnXY ( "fence" , 13 , 40 ) game …" at bounding box center [1306, 341] width 294 height 543
type textarea "game.spawnXY("fence", 21, 6)"
click at [1174, 573] on div "game . spawnXY ( "fence" , 13 , 44 ) game . spawnXY ( "fence" , 13 , 40 ) game …" at bounding box center [1306, 341] width 294 height 543
paste textarea "game.spawnXY("fence", 21, 6)"
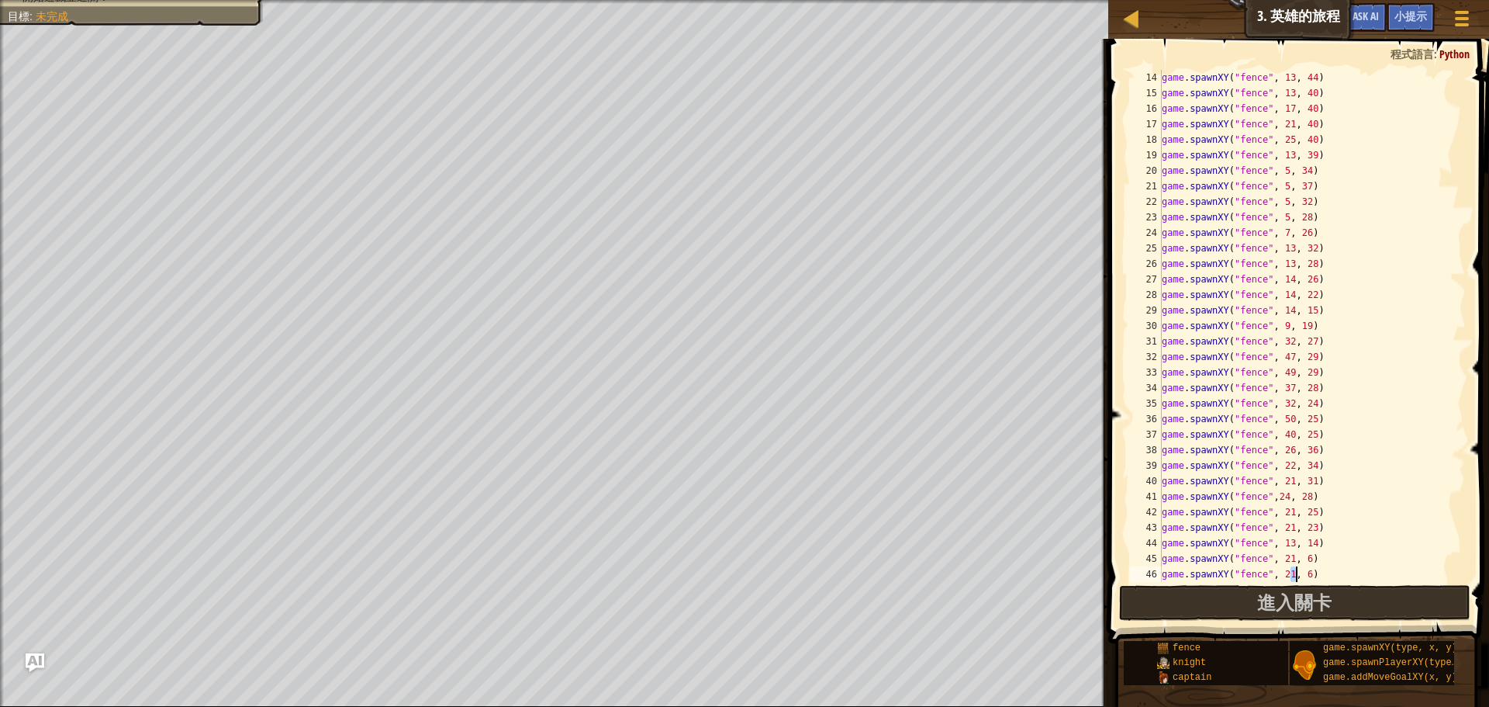
click at [1295, 574] on div "game . spawnXY ( "fence" , 13 , 44 ) game . spawnXY ( "fence" , 13 , 40 ) game …" at bounding box center [1306, 341] width 294 height 543
click at [1296, 569] on div "game . spawnXY ( "fence" , 13 , 44 ) game . spawnXY ( "fence" , 13 , 40 ) game …" at bounding box center [1306, 341] width 294 height 543
type textarea "game.spawnXY("fence", 25, 6)"
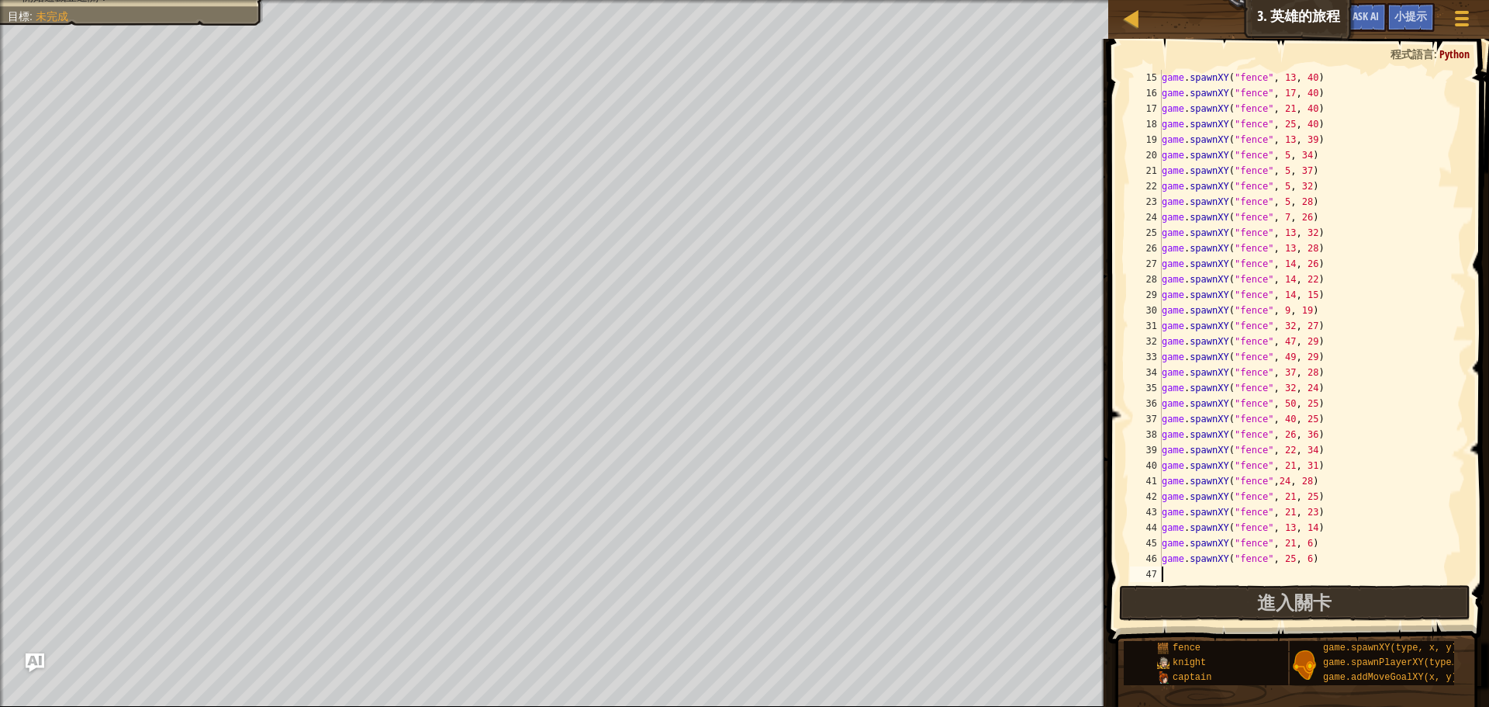
click at [1257, 570] on div "game . spawnXY ( "fence" , 13 , 40 ) game . spawnXY ( "fence" , 17 , 40 ) game …" at bounding box center [1306, 341] width 294 height 543
paste textarea "game.spawnXY("fence", 21, 6)"
click at [1291, 572] on div "game . spawnXY ( "fence" , 13 , 40 ) game . spawnXY ( "fence" , 17 , 40 ) game …" at bounding box center [1306, 341] width 294 height 543
drag, startPoint x: 1294, startPoint y: 574, endPoint x: 1286, endPoint y: 576, distance: 8.1
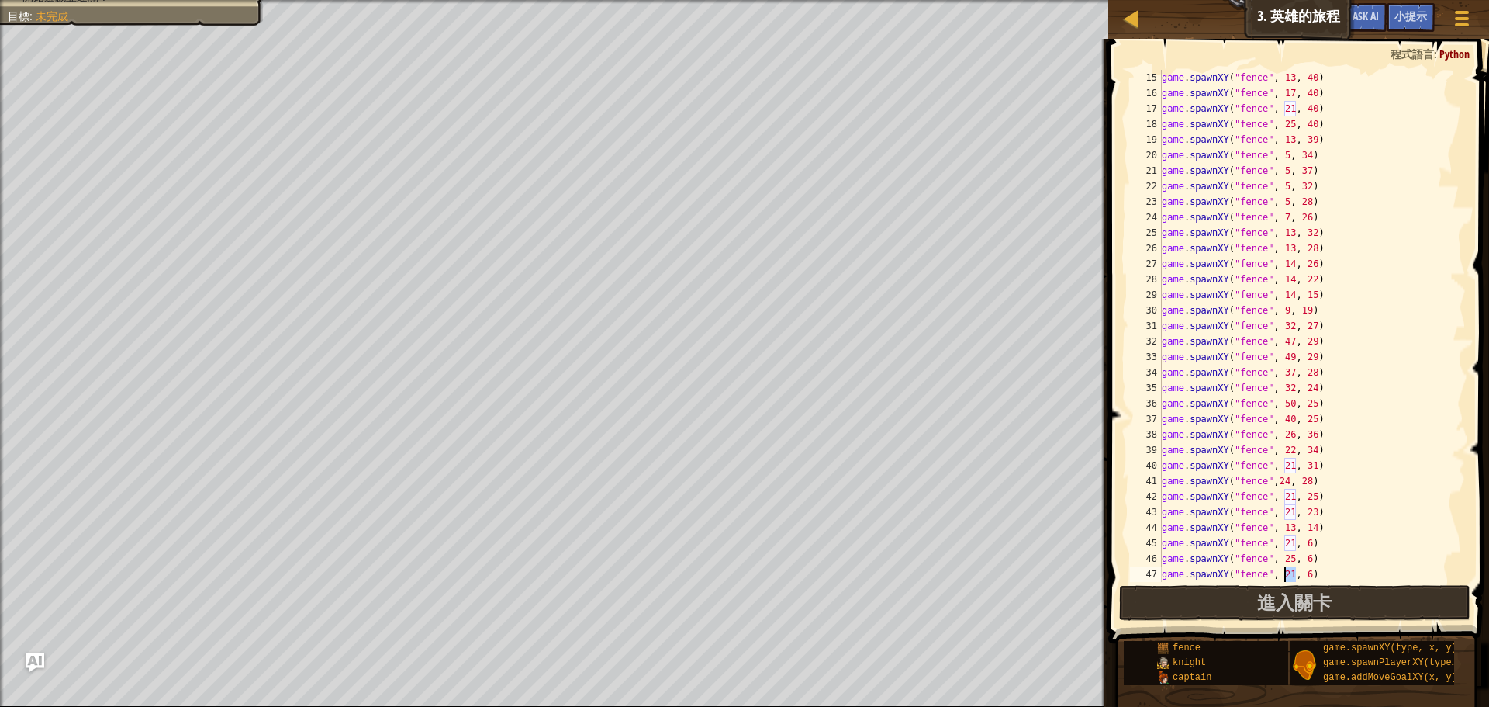
click at [1286, 576] on div "game . spawnXY ( "fence" , 13 , 40 ) game . spawnXY ( "fence" , 17 , 40 ) game …" at bounding box center [1306, 341] width 294 height 543
click at [1306, 575] on div "game . spawnXY ( "fence" , 13 , 40 ) game . spawnXY ( "fence" , 17 , 40 ) game …" at bounding box center [1306, 341] width 294 height 543
type textarea "3"
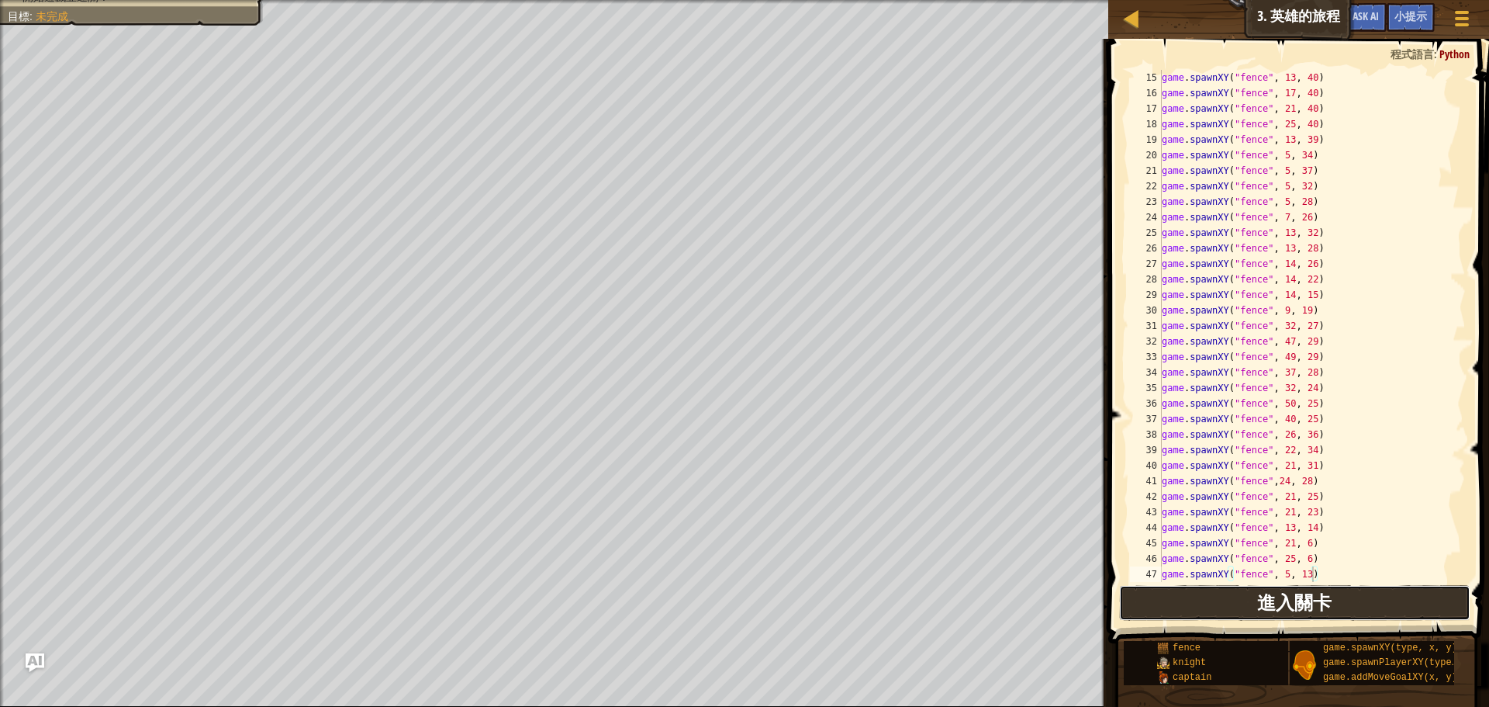
click at [1209, 609] on button "進入關卡" at bounding box center [1294, 603] width 351 height 36
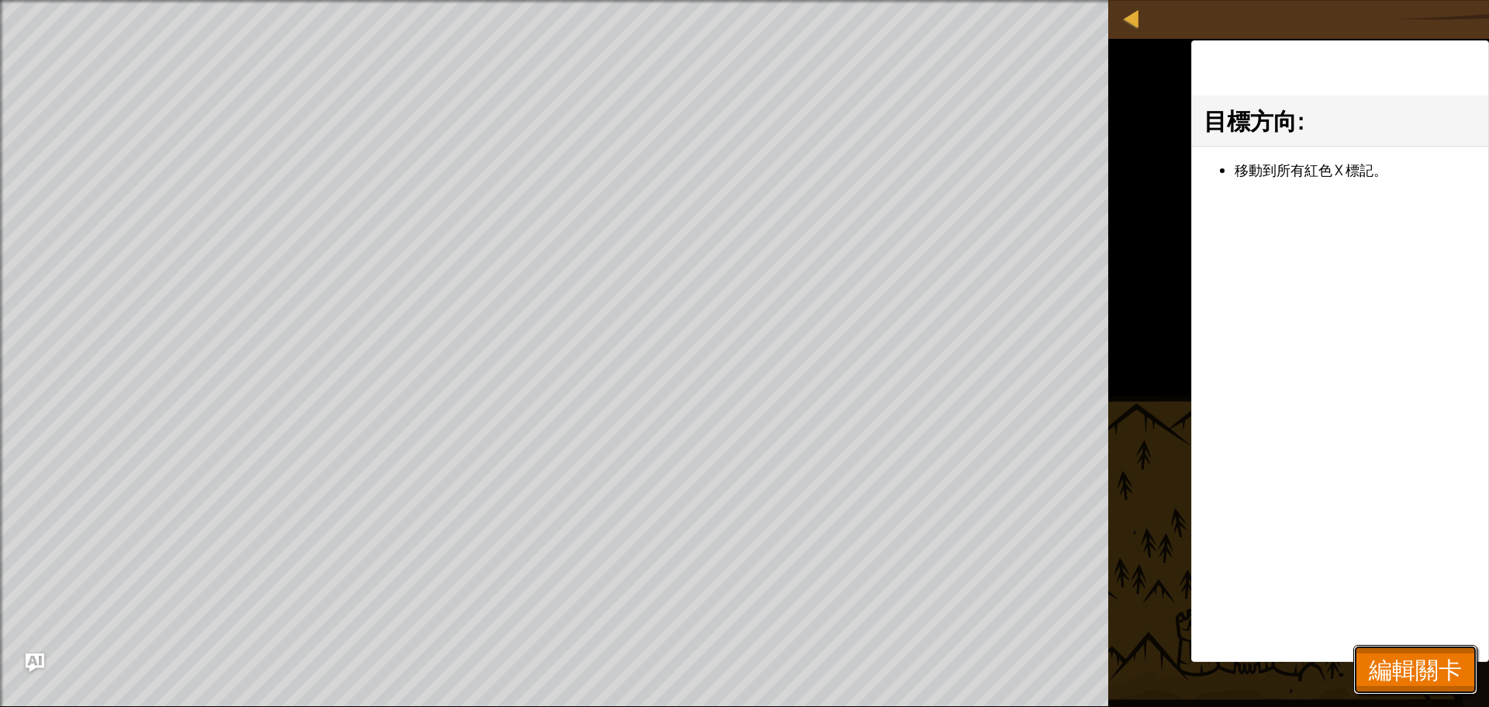
click at [1406, 659] on span "編輯關卡" at bounding box center [1415, 669] width 93 height 32
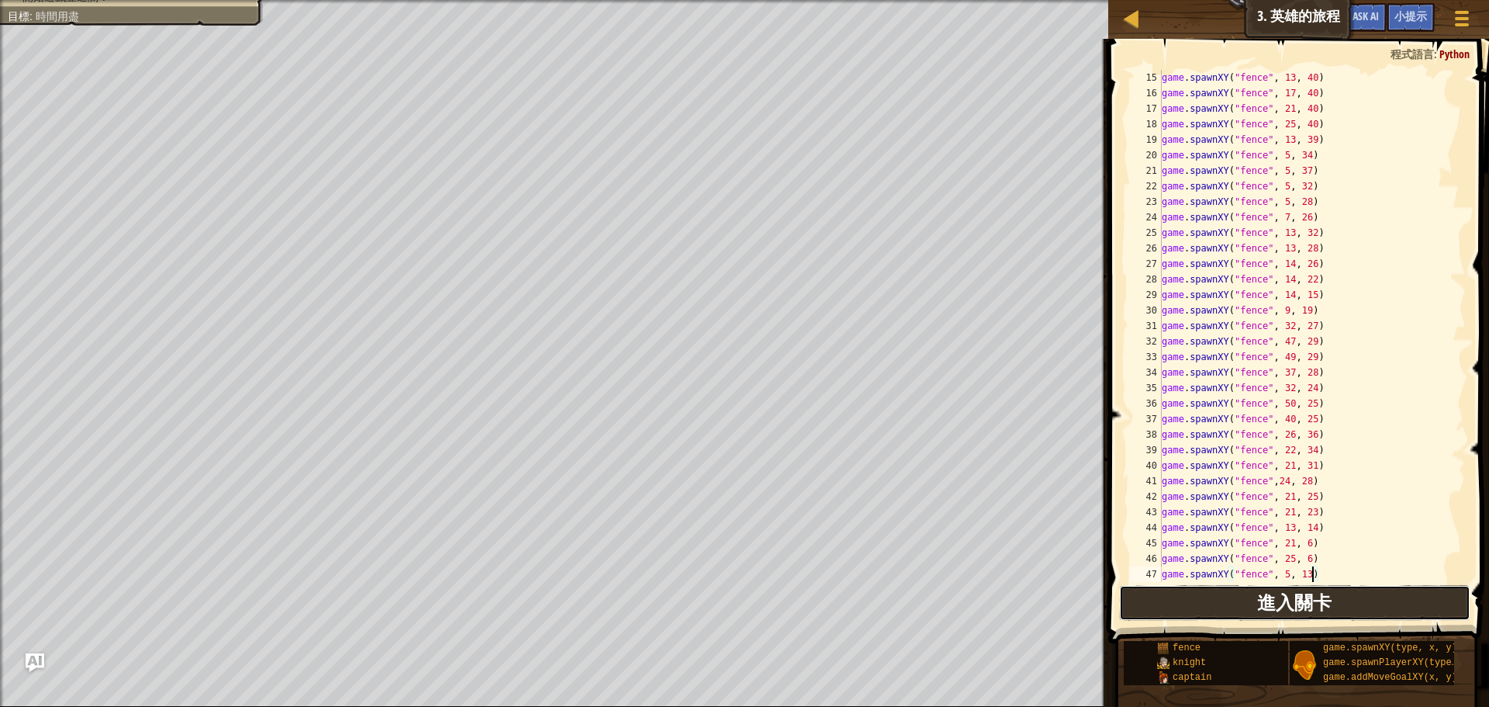
click at [1201, 610] on button "進入關卡" at bounding box center [1294, 603] width 351 height 36
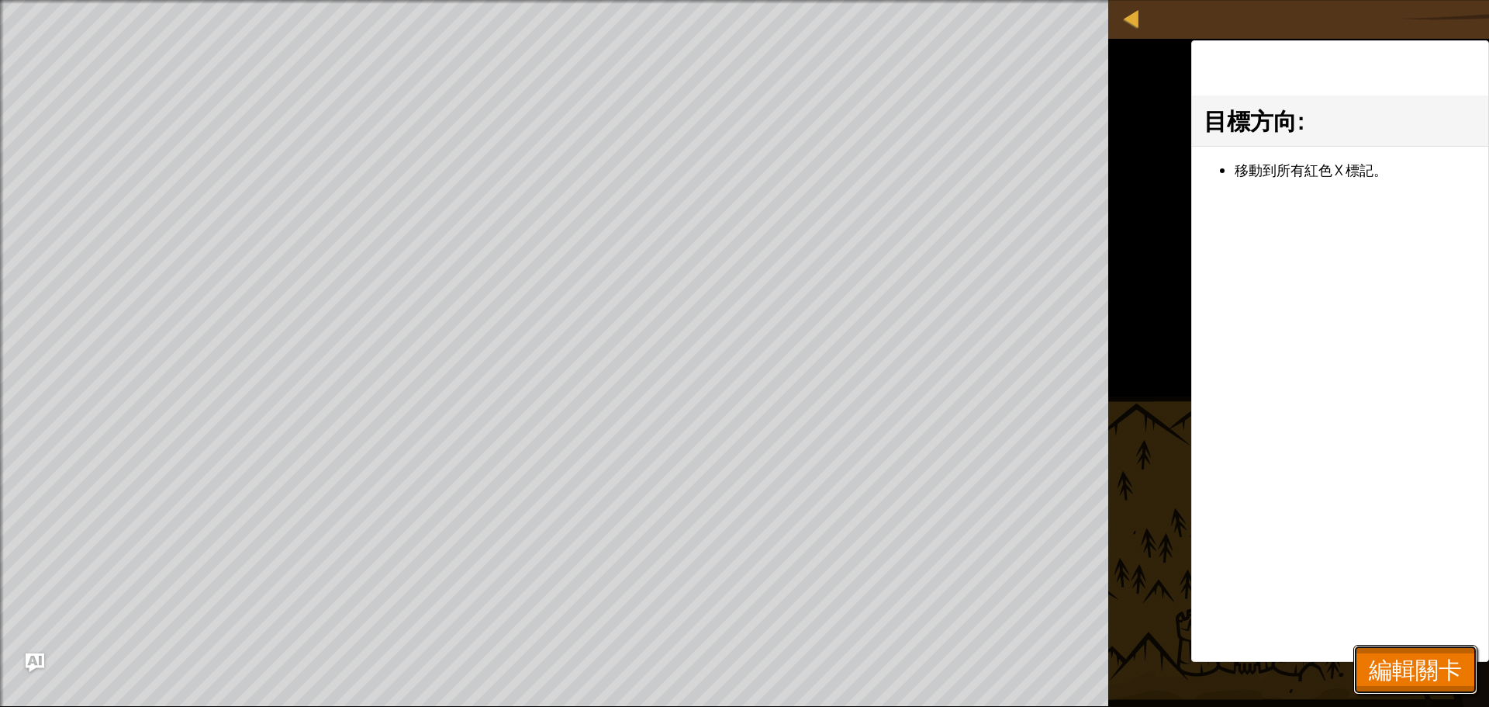
click at [1443, 658] on span "編輯關卡" at bounding box center [1415, 669] width 93 height 32
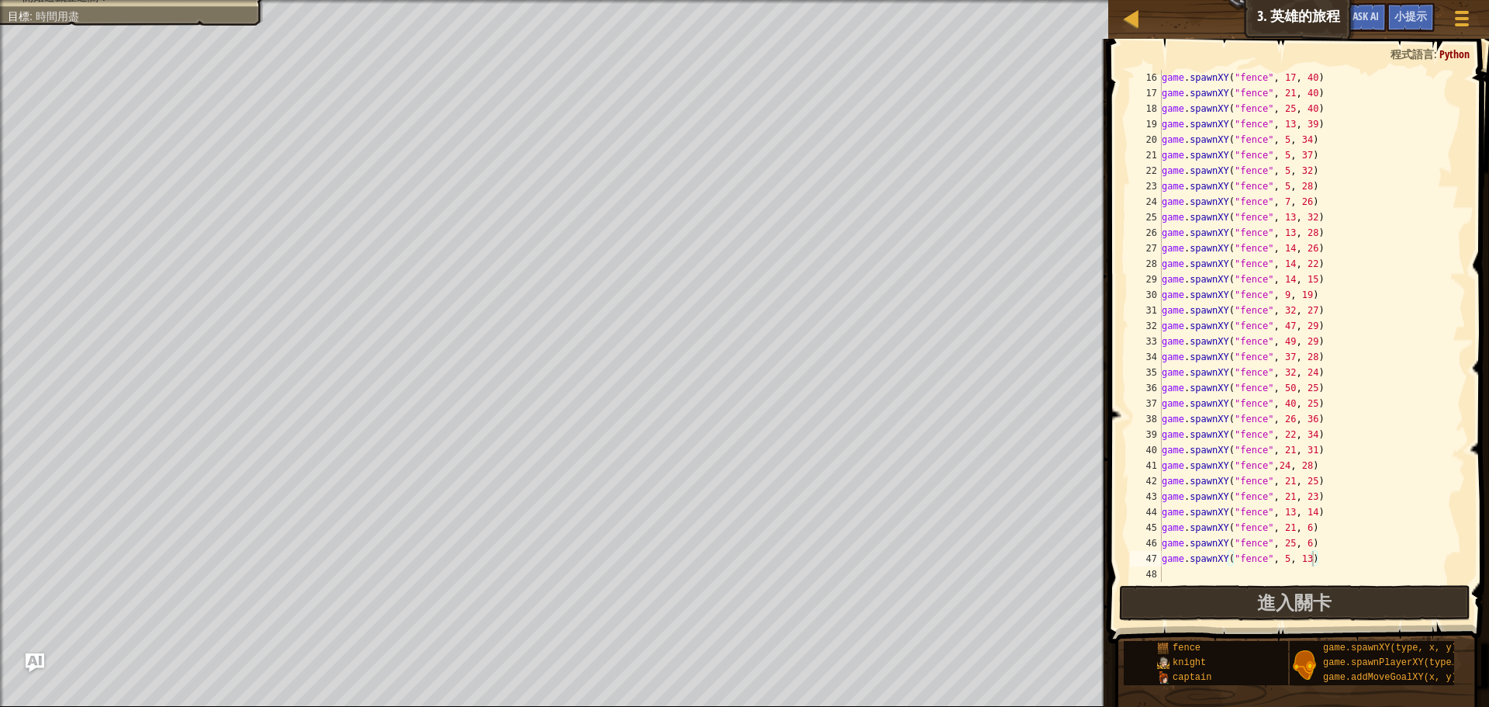
scroll to position [233, 0]
click at [1217, 577] on div "game . spawnXY ( "fence" , 17 , 40 ) game . spawnXY ( "fence" , 21 , 40 ) game …" at bounding box center [1306, 341] width 294 height 543
drag, startPoint x: 1343, startPoint y: 560, endPoint x: 1164, endPoint y: 563, distance: 178.4
click at [1164, 563] on div "game . spawnXY ( "fence" , 17 , 40 ) game . spawnXY ( "fence" , 21 , 40 ) game …" at bounding box center [1306, 341] width 294 height 543
type textarea "game.spawnXY("fence", 5, 13)"
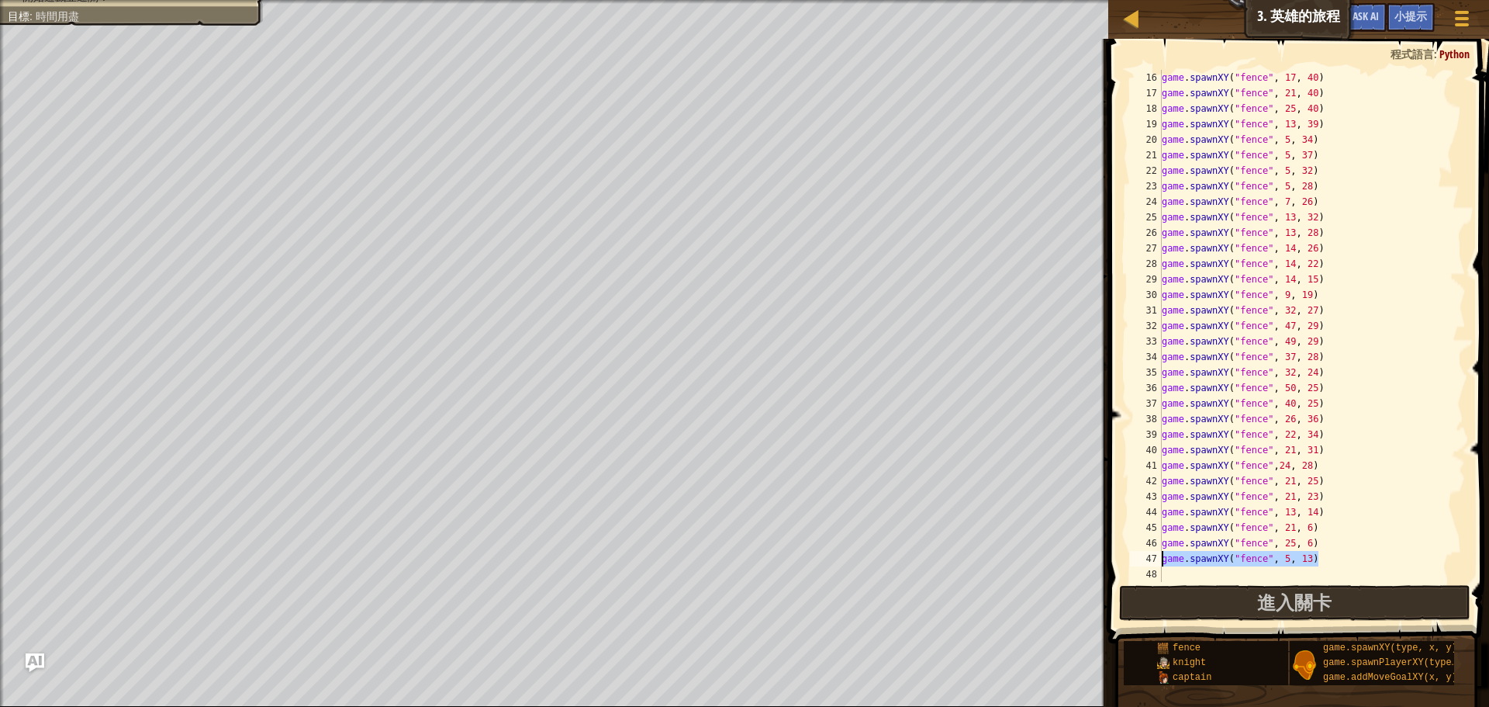
click at [1225, 572] on div "game . spawnXY ( "fence" , 17 , 40 ) game . spawnXY ( "fence" , 21 , 40 ) game …" at bounding box center [1306, 341] width 294 height 543
paste textarea "game.spawnXY("fence", 5, 13)"
click at [1315, 574] on div "game . spawnXY ( "fence" , 17 , 40 ) game . spawnXY ( "fence" , 21 , 40 ) game …" at bounding box center [1306, 341] width 294 height 543
drag, startPoint x: 1330, startPoint y: 559, endPoint x: 1216, endPoint y: 570, distance: 114.5
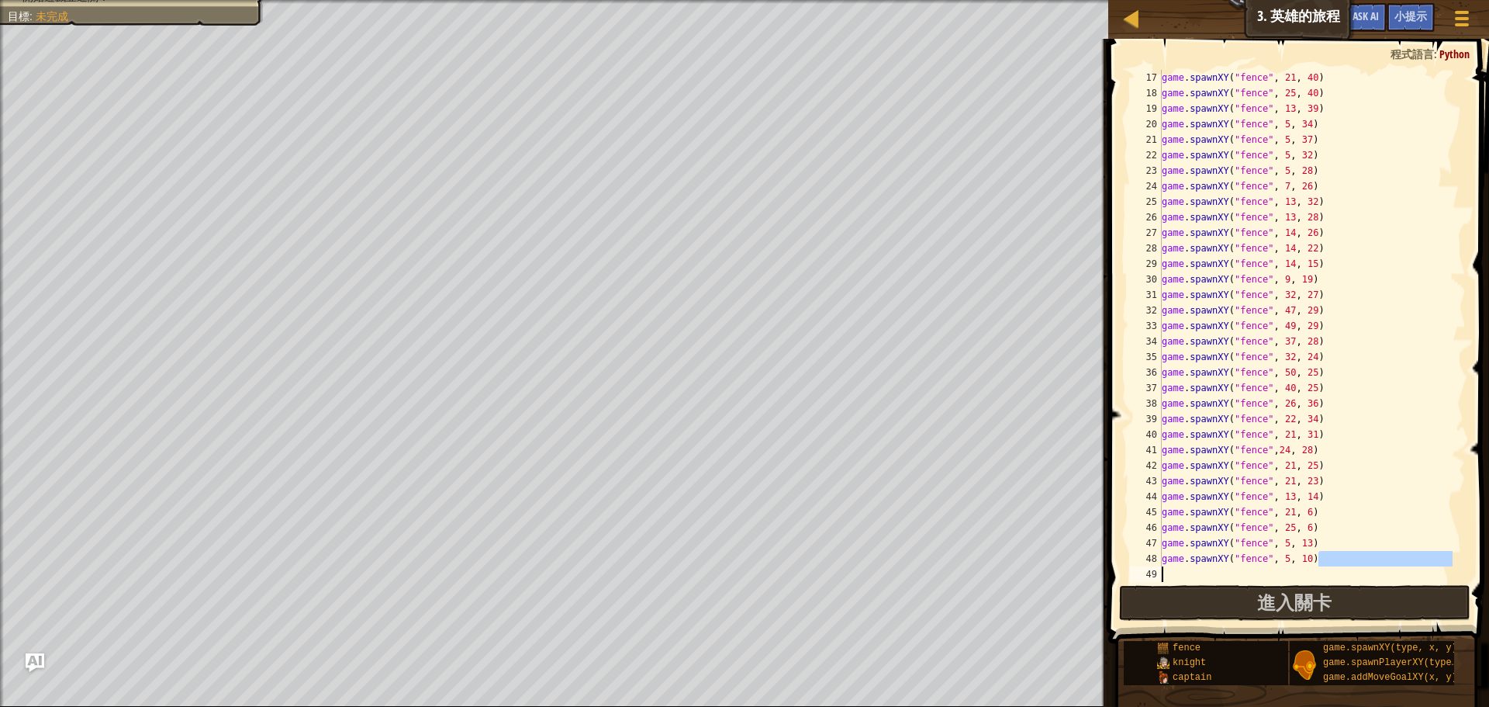
click at [1216, 570] on div "game . spawnXY ( "fence" , 21 , 40 ) game . spawnXY ( "fence" , 25 , 40 ) game …" at bounding box center [1306, 341] width 294 height 543
type textarea "game.spawnXY("fence", 5, 10)"
click at [1216, 570] on div "game . spawnXY ( "fence" , 21 , 40 ) game . spawnXY ( "fence" , 25 , 40 ) game …" at bounding box center [1306, 326] width 294 height 512
paste textarea "game.spawnXY("fence", 5, 13)"
drag, startPoint x: 1302, startPoint y: 573, endPoint x: 1313, endPoint y: 574, distance: 10.9
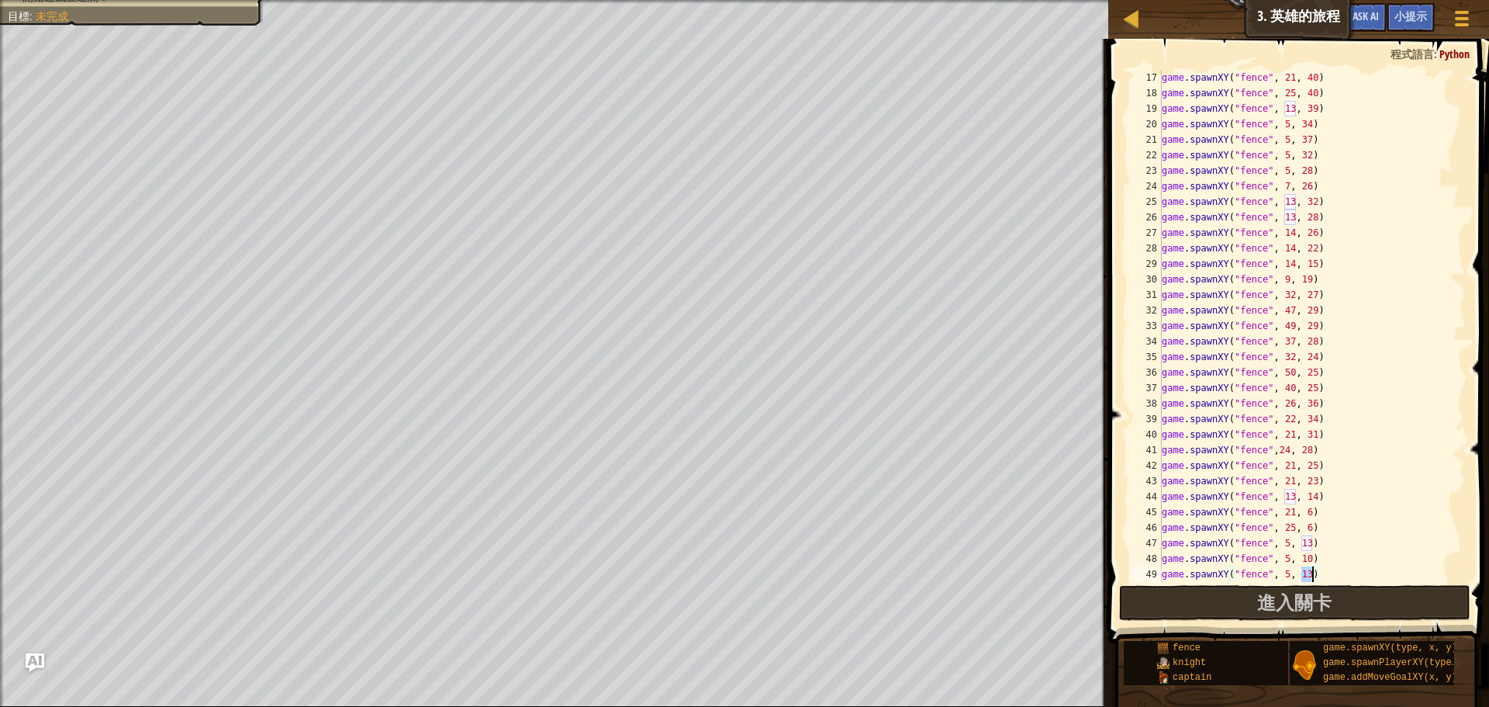
click at [1313, 574] on div "game . spawnXY ( "fence" , 21 , 40 ) game . spawnXY ( "fence" , 25 , 40 ) game …" at bounding box center [1306, 341] width 294 height 543
type textarea "game.spawnXY("fence", 5, 6)"
click at [1226, 566] on div "game . spawnXY ( "fence" , 25 , 40 ) game . spawnXY ( "fence" , 13 , 39 ) game …" at bounding box center [1306, 341] width 294 height 543
click at [1226, 570] on div "game . spawnXY ( "fence" , 25 , 40 ) game . spawnXY ( "fence" , 13 , 39 ) game …" at bounding box center [1306, 341] width 294 height 543
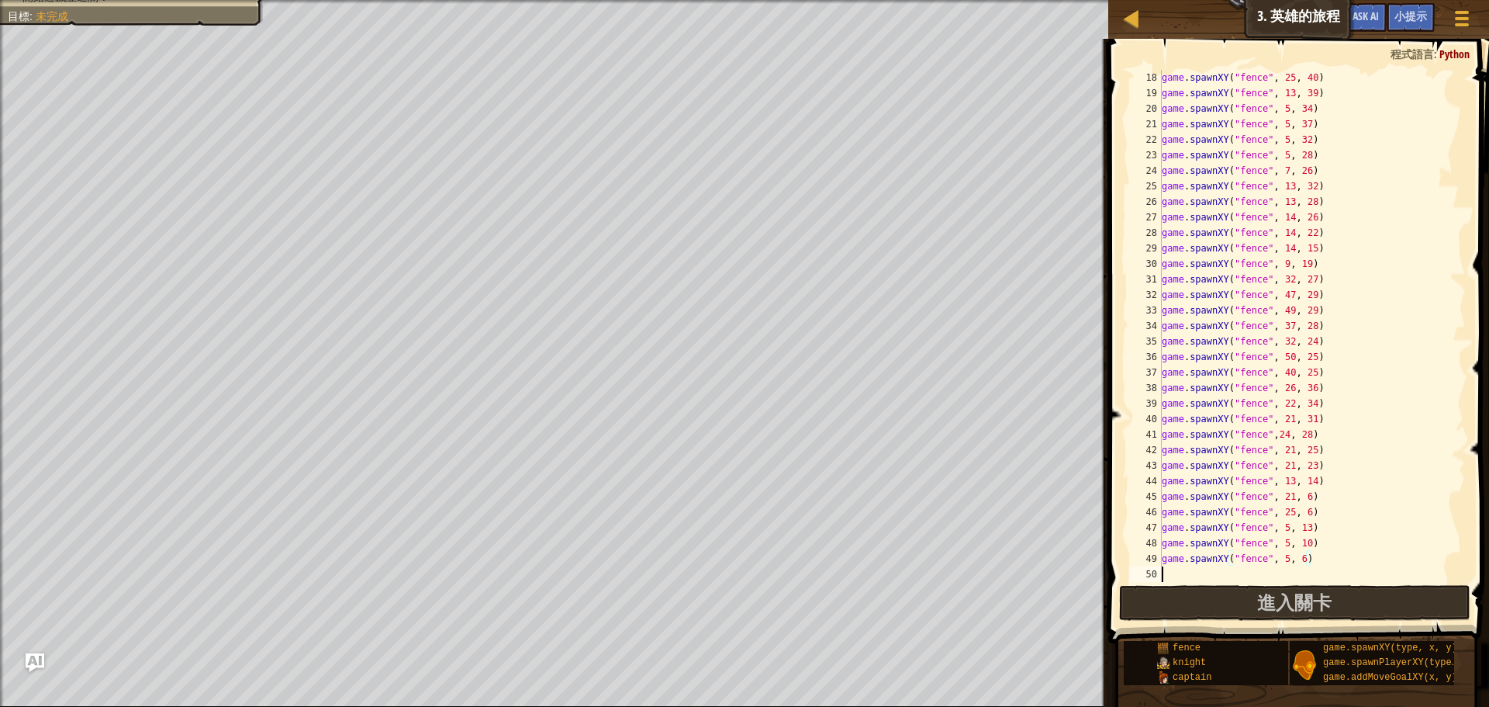
scroll to position [2, 0]
paste textarea "game.spawnXY("fence", 5, 13)"
click at [1290, 570] on div "game . spawnXY ( "fence" , 25 , 40 ) game . spawnXY ( "fence" , 13 , 39 ) game …" at bounding box center [1306, 341] width 294 height 543
drag, startPoint x: 1302, startPoint y: 573, endPoint x: 1313, endPoint y: 573, distance: 10.1
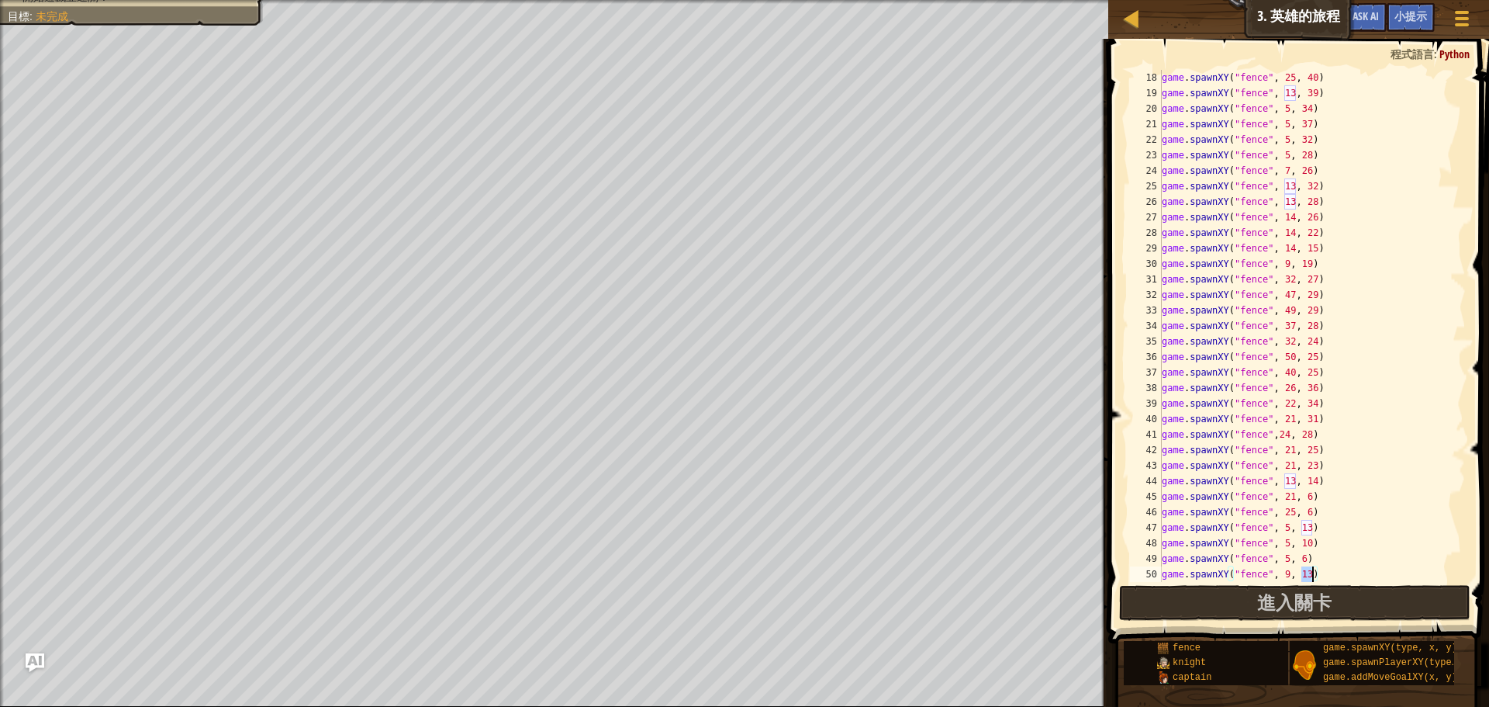
click at [1313, 573] on div "game . spawnXY ( "fence" , 25 , 40 ) game . spawnXY ( "fence" , 13 , 39 ) game …" at bounding box center [1306, 341] width 294 height 543
type textarea "8"
click at [1247, 572] on div "game . spawnXY ( "fence" , 13 , 39 ) game . spawnXY ( "fence" , 5 , 34 ) game .…" at bounding box center [1306, 341] width 294 height 543
paste textarea "game.spawnXY("fence", 5, 13)"
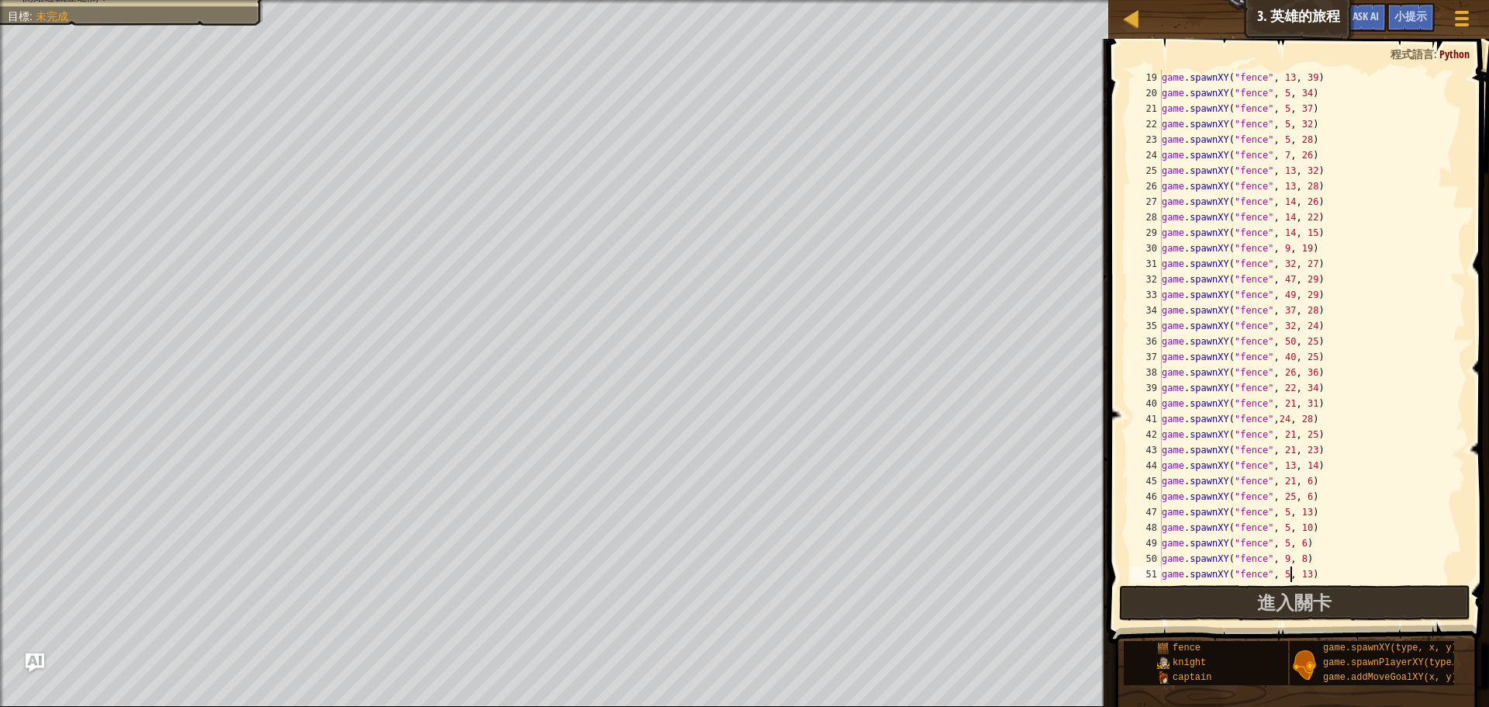
click at [1291, 566] on div "game . spawnXY ( "fence" , 13 , 39 ) game . spawnXY ( "fence" , 5 , 34 ) game .…" at bounding box center [1306, 341] width 294 height 543
click at [1318, 572] on div "game . spawnXY ( "fence" , 13 , 39 ) game . spawnXY ( "fence" , 5 , 34 ) game .…" at bounding box center [1306, 341] width 294 height 543
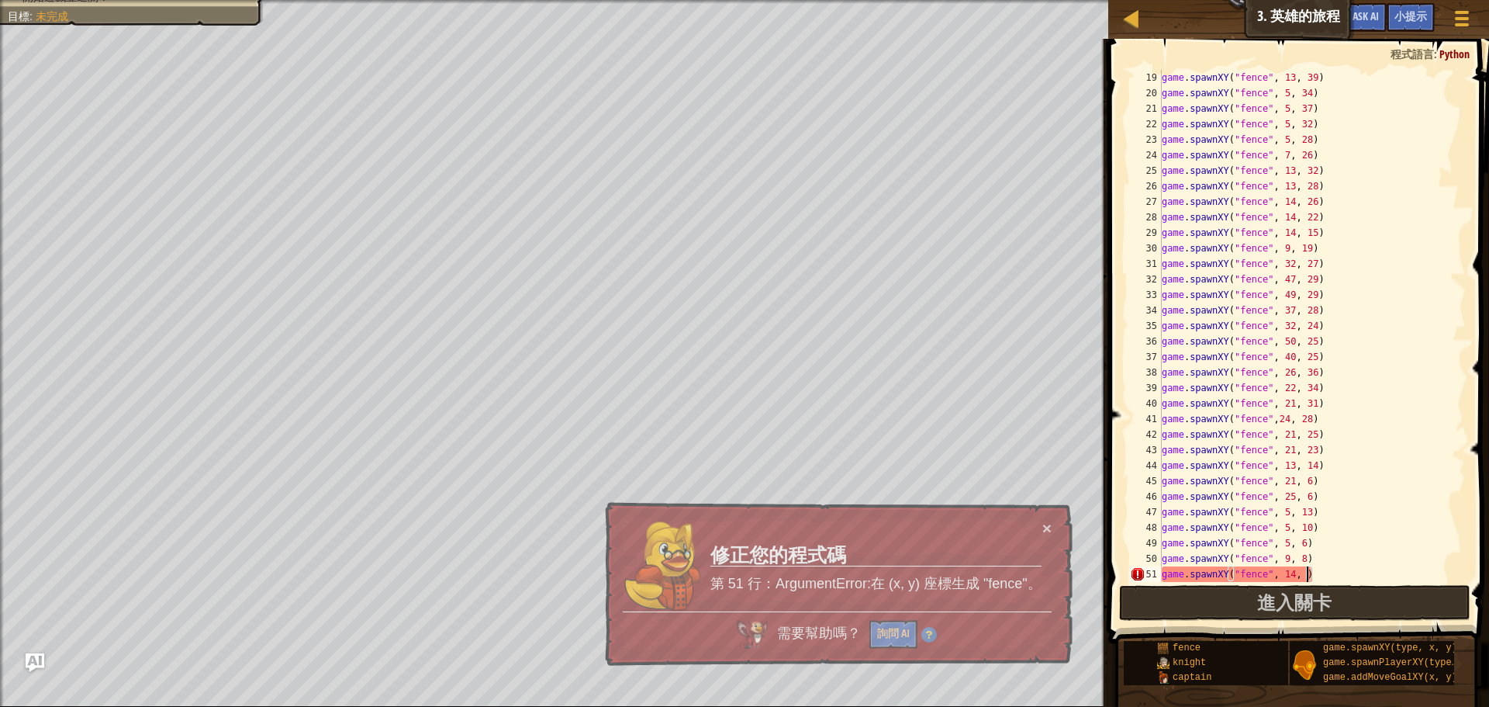
type textarea "7"
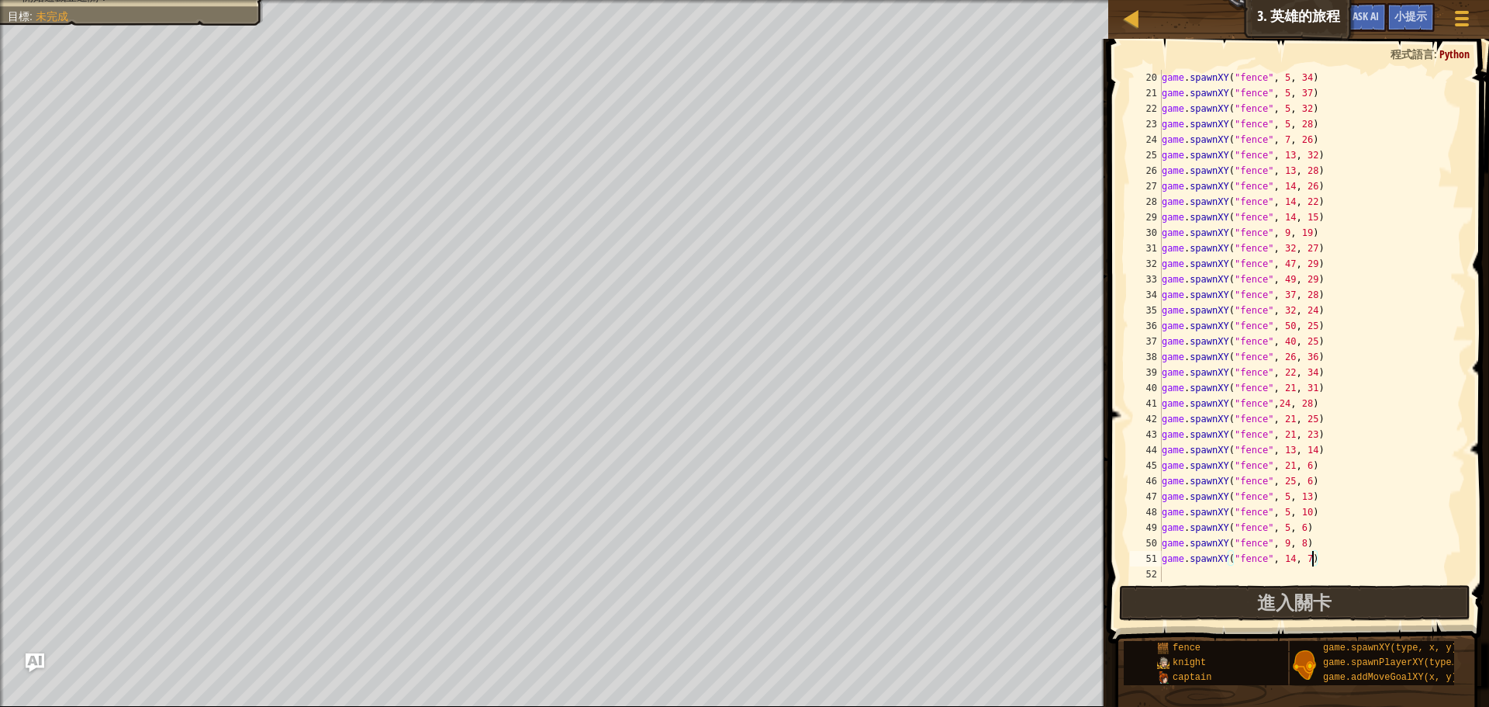
scroll to position [295, 0]
click at [1250, 568] on div "game . spawnXY ( "fence" , 5 , 34 ) game . spawnXY ( "fence" , 5 , 37 ) game . …" at bounding box center [1306, 341] width 294 height 543
paste textarea "game.spawnXY("fence", 5, 13)"
click at [1287, 576] on div "game . spawnXY ( "fence" , 5 , 34 ) game . spawnXY ( "fence" , 5 , 37 ) game . …" at bounding box center [1306, 341] width 294 height 543
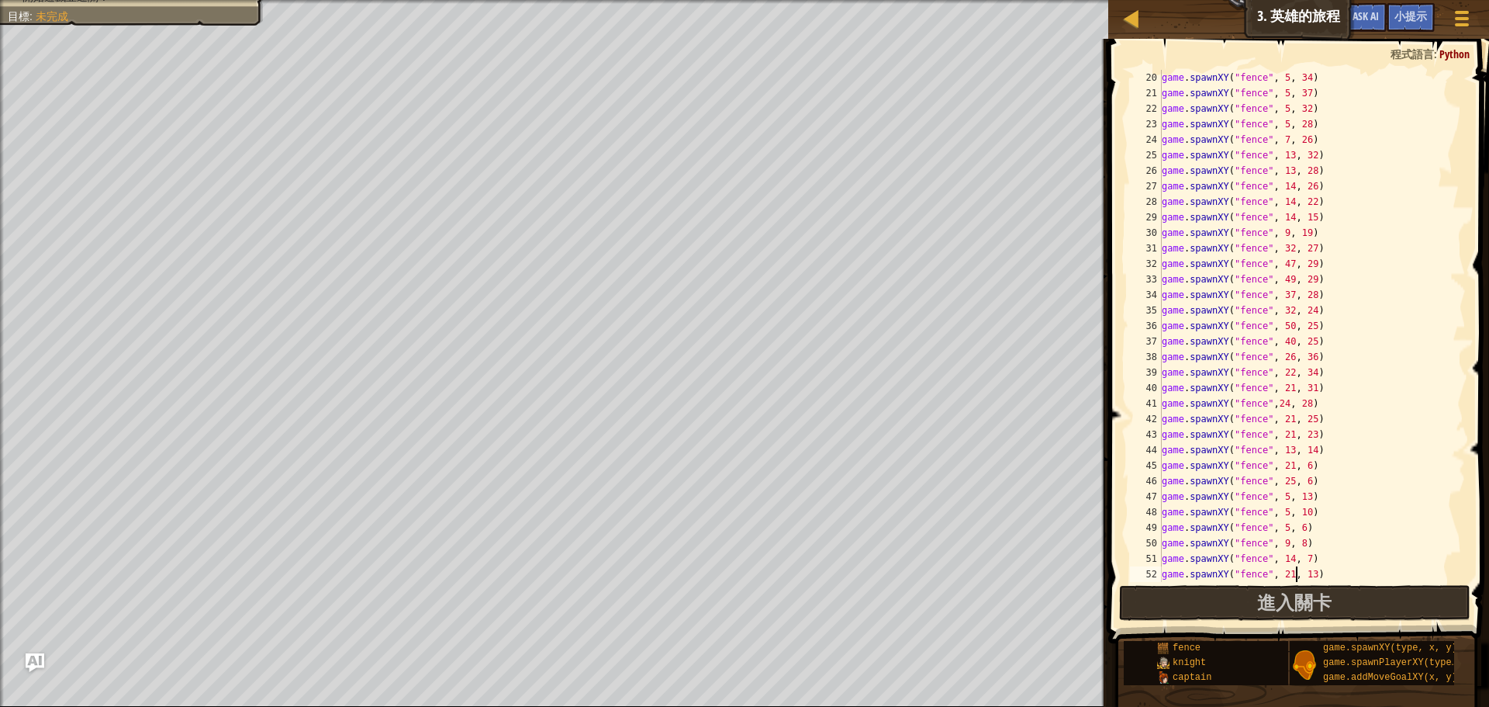
click at [1316, 574] on div "game . spawnXY ( "fence" , 5 , 34 ) game . spawnXY ( "fence" , 5 , 37 ) game . …" at bounding box center [1306, 341] width 294 height 543
type textarea "4"
click at [1282, 579] on div "game . spawnXY ( "fence" , 5 , 37 ) game . spawnXY ( "fence" , 5 , 32 ) game . …" at bounding box center [1306, 341] width 294 height 543
paste textarea "game.spawnXY("fence", 5, 13)"
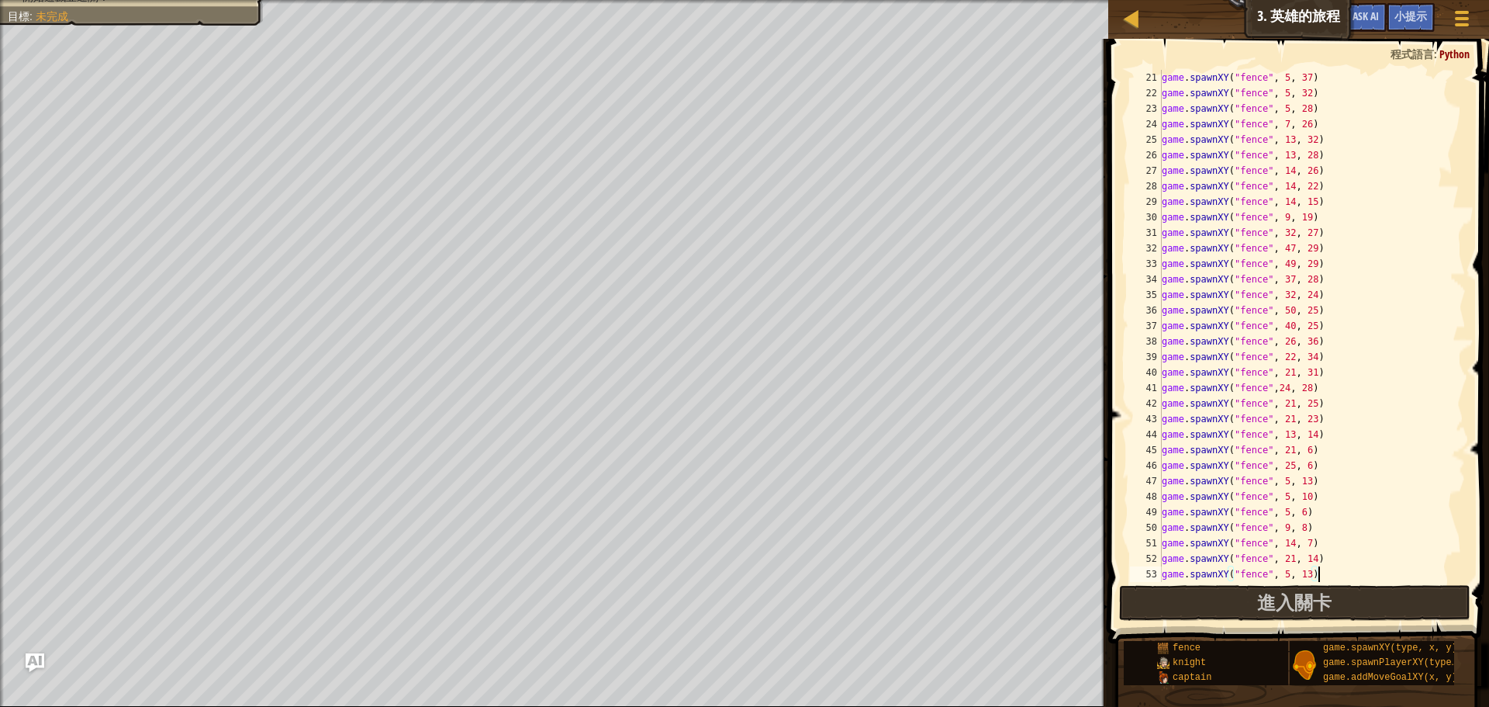
click at [1280, 573] on div "game . spawnXY ( "fence" , 5 , 37 ) game . spawnXY ( "fence" , 5 , 32 ) game . …" at bounding box center [1306, 341] width 294 height 543
click at [1287, 574] on div "game . spawnXY ( "fence" , 5 , 37 ) game . spawnXY ( "fence" , 5 , 32 ) game . …" at bounding box center [1306, 341] width 294 height 543
click at [1250, 601] on button "進入關卡" at bounding box center [1294, 603] width 351 height 36
type textarea "game.spawnXY("fence", 25, 13)"
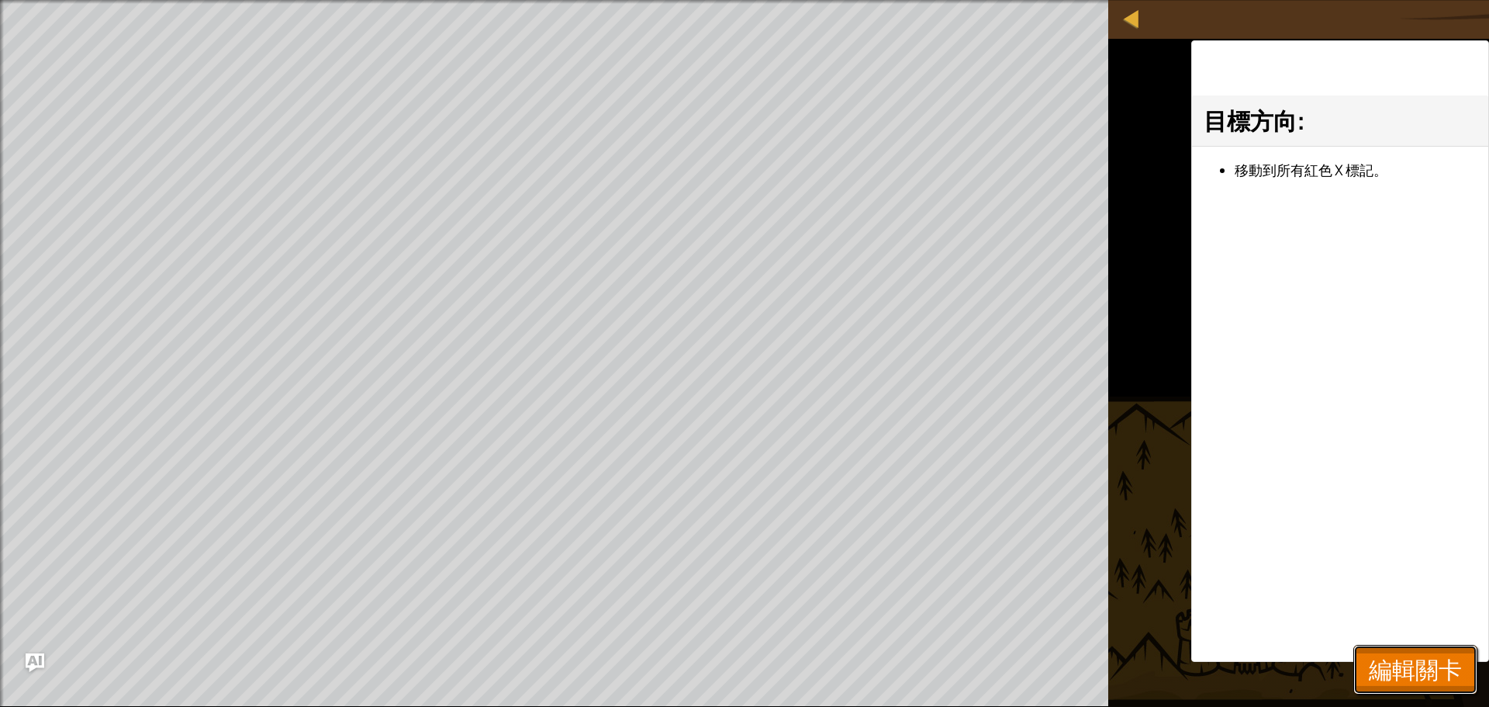
click at [1384, 669] on span "編輯關卡" at bounding box center [1415, 669] width 93 height 32
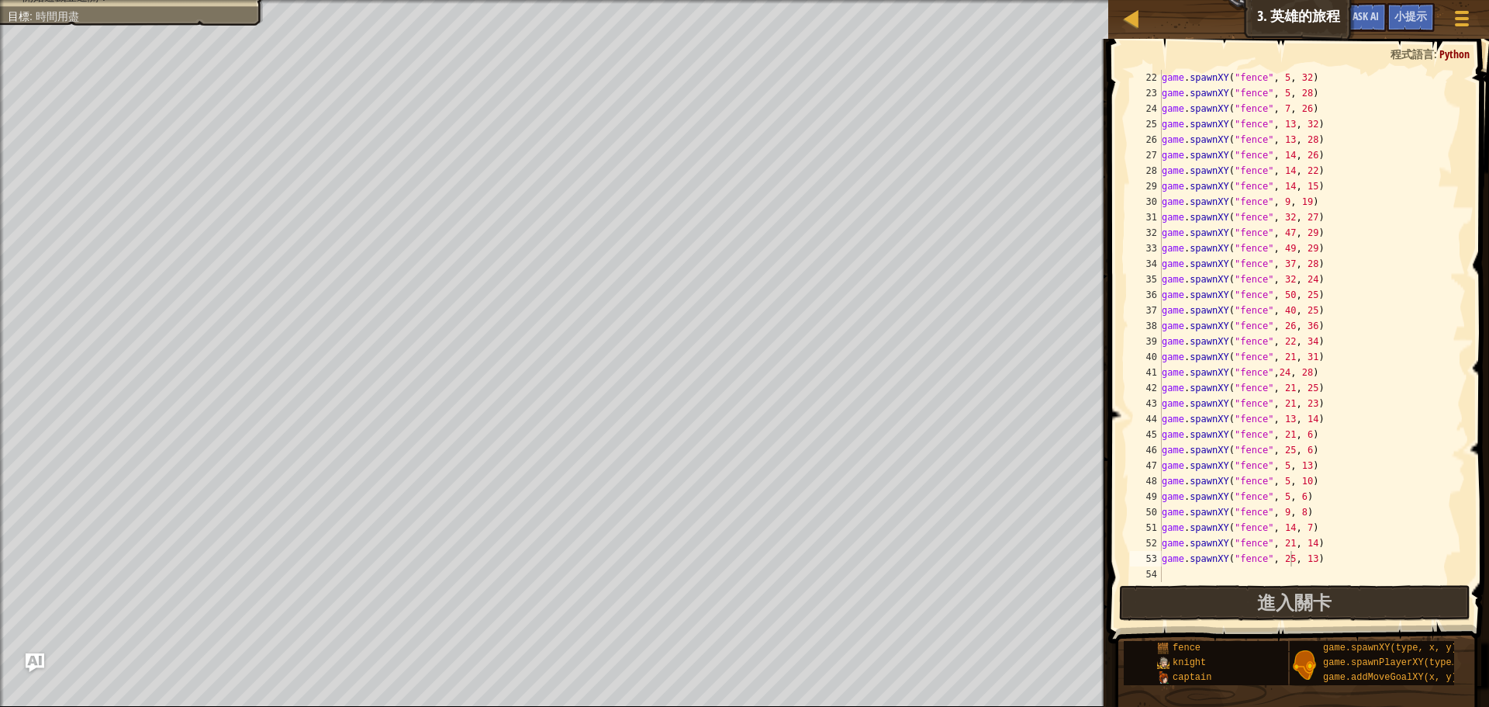
scroll to position [326, 0]
click at [1303, 569] on div "game . spawnXY ( "fence" , 5 , 32 ) game . spawnXY ( "fence" , 5 , 28 ) game . …" at bounding box center [1306, 341] width 294 height 543
paste textarea "game.spawnXY("fence", 5, 13)"
click at [1293, 575] on div "game . spawnXY ( "fence" , 5 , 32 ) game . spawnXY ( "fence" , 5 , 28 ) game . …" at bounding box center [1306, 341] width 294 height 543
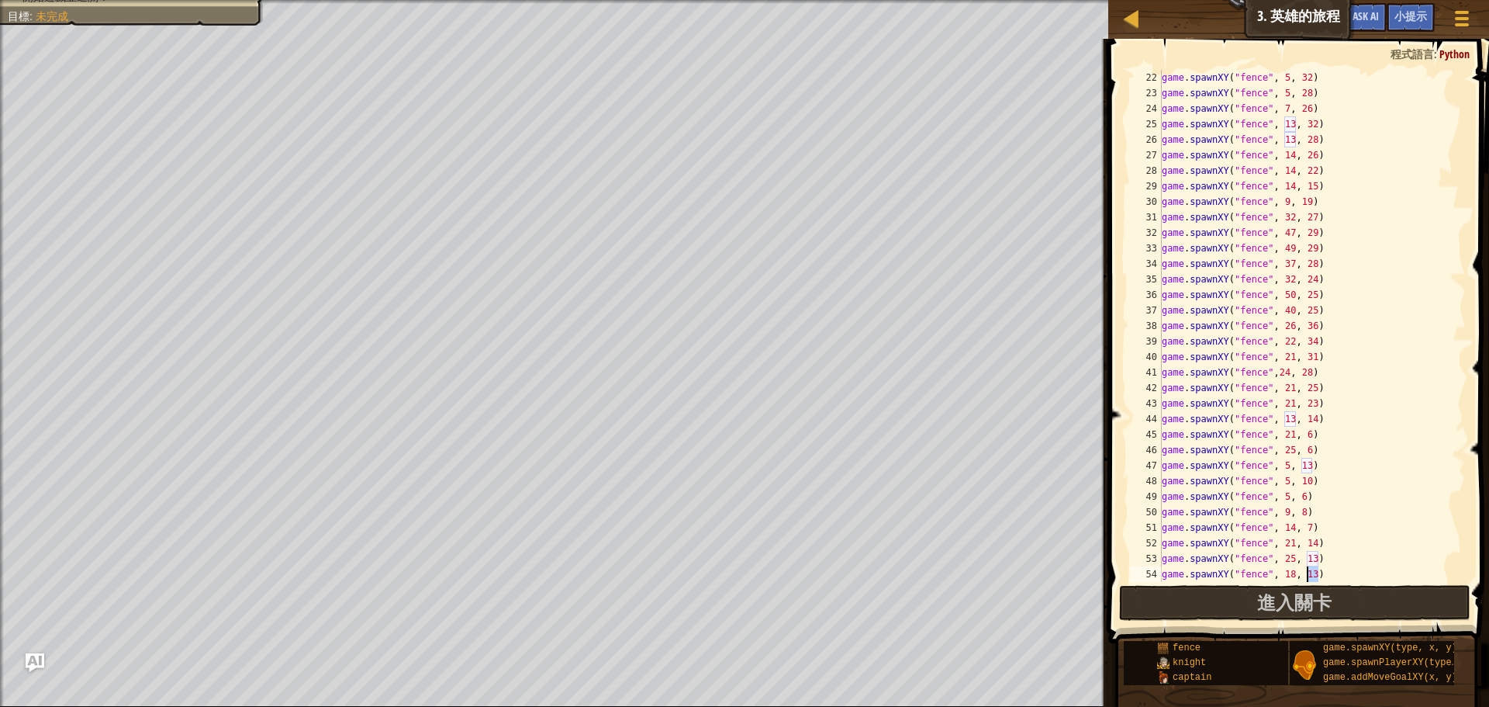
drag, startPoint x: 1320, startPoint y: 572, endPoint x: 1307, endPoint y: 574, distance: 13.4
click at [1307, 574] on div "game . spawnXY ( "fence" , 5 , 32 ) game . spawnXY ( "fence" , 5 , 28 ) game . …" at bounding box center [1306, 341] width 294 height 543
drag, startPoint x: 1296, startPoint y: 575, endPoint x: 1287, endPoint y: 576, distance: 9.3
click at [1287, 576] on div "game . spawnXY ( "fence" , 5 , 32 ) game . spawnXY ( "fence" , 5 , 28 ) game . …" at bounding box center [1306, 341] width 294 height 543
type textarea "9"
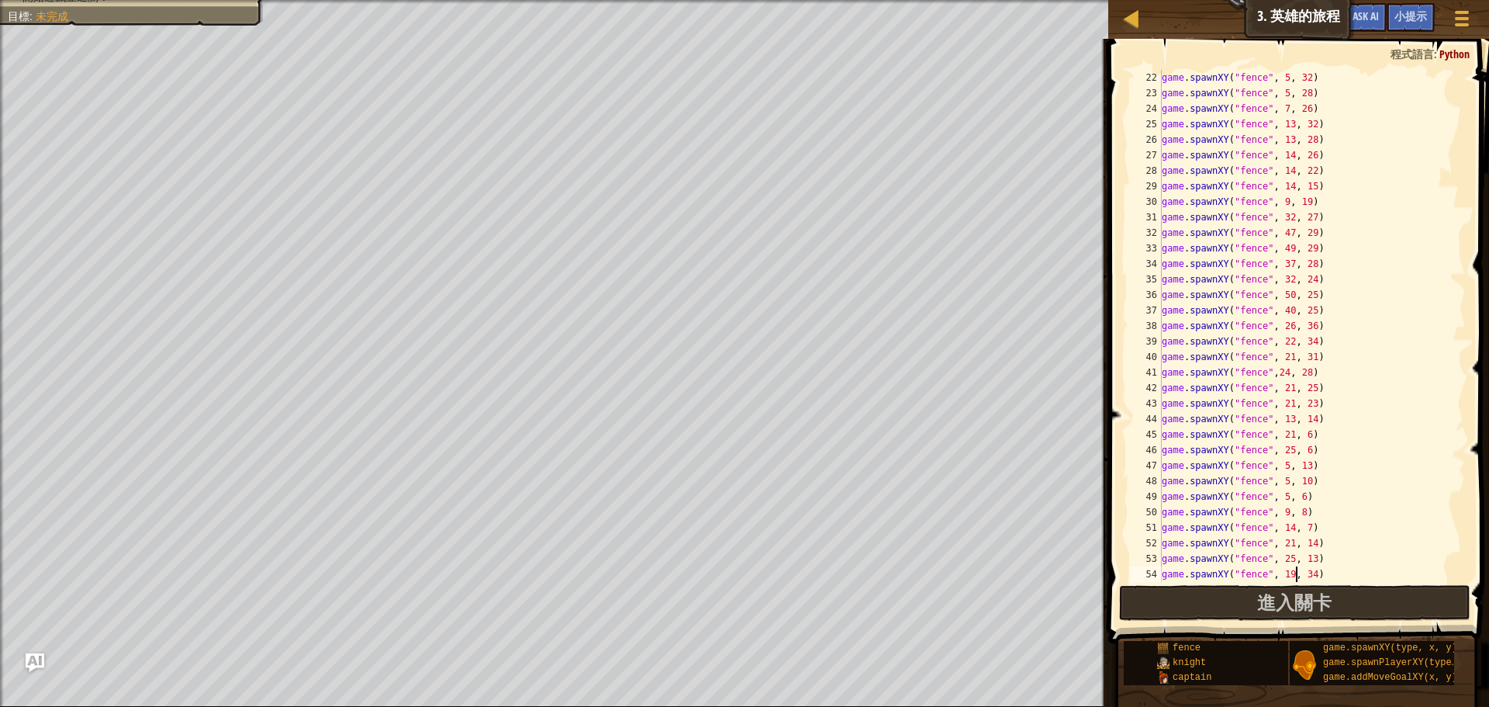
scroll to position [341, 0]
click at [1275, 567] on div "game . spawnXY ( "fence" , 5 , 28 ) game . spawnXY ( "fence" , 7 , 26 ) game . …" at bounding box center [1306, 341] width 294 height 543
paste textarea "game.spawnXY("fence", 5, 13)"
drag, startPoint x: 1282, startPoint y: 573, endPoint x: 1291, endPoint y: 573, distance: 8.5
click at [1291, 573] on div "game . spawnXY ( "fence" , 5 , 28 ) game . spawnXY ( "fence" , 7 , 26 ) game . …" at bounding box center [1306, 341] width 294 height 543
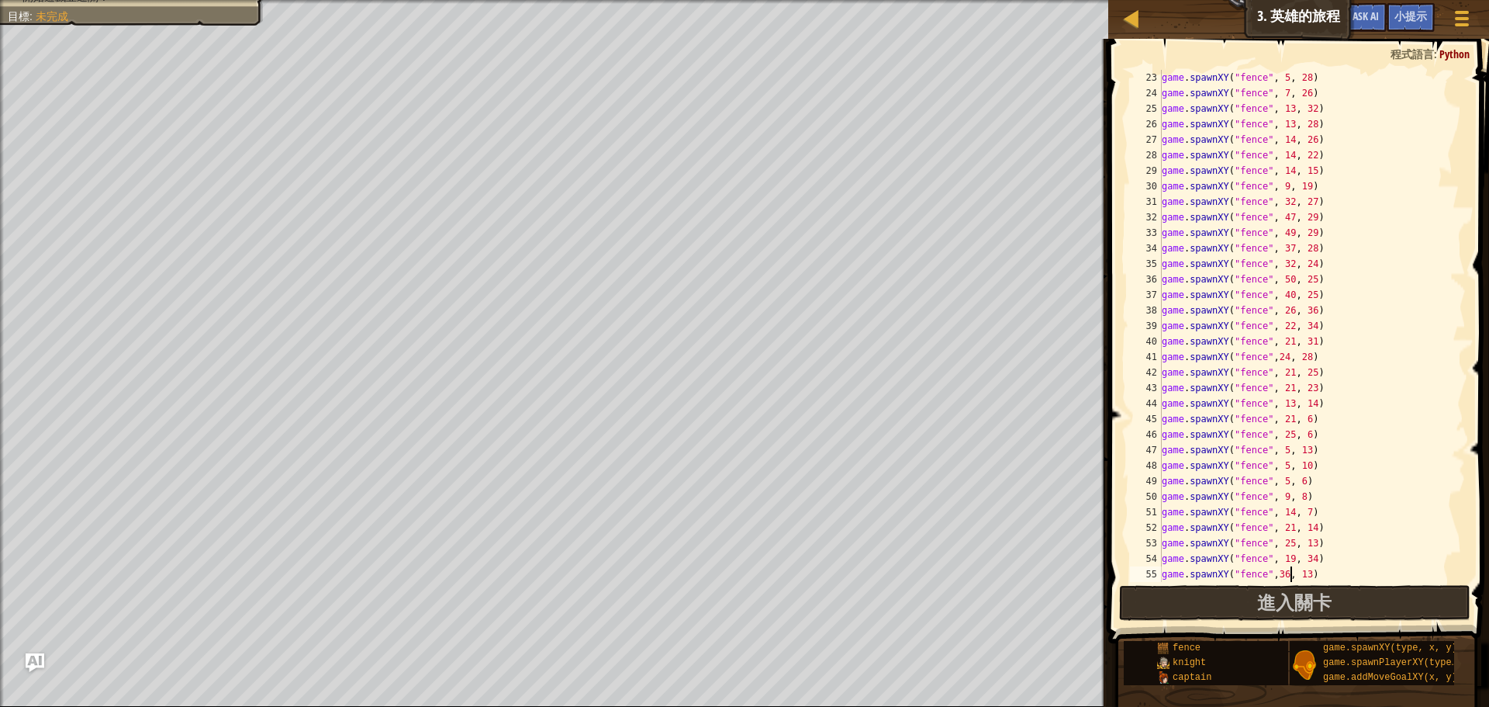
scroll to position [0, 0]
click at [1311, 568] on div "game . spawnXY ( "fence" , 5 , 28 ) game . spawnXY ( "fence" , 7 , 26 ) game . …" at bounding box center [1306, 341] width 294 height 543
type textarea "game.spawnXY("fence",36, 13)"
click at [1345, 562] on div "game . spawnXY ( "fence" , 7 , 26 ) game . spawnXY ( "fence" , 13 , 32 ) game .…" at bounding box center [1306, 341] width 294 height 543
drag, startPoint x: 1308, startPoint y: 558, endPoint x: 1297, endPoint y: 559, distance: 10.9
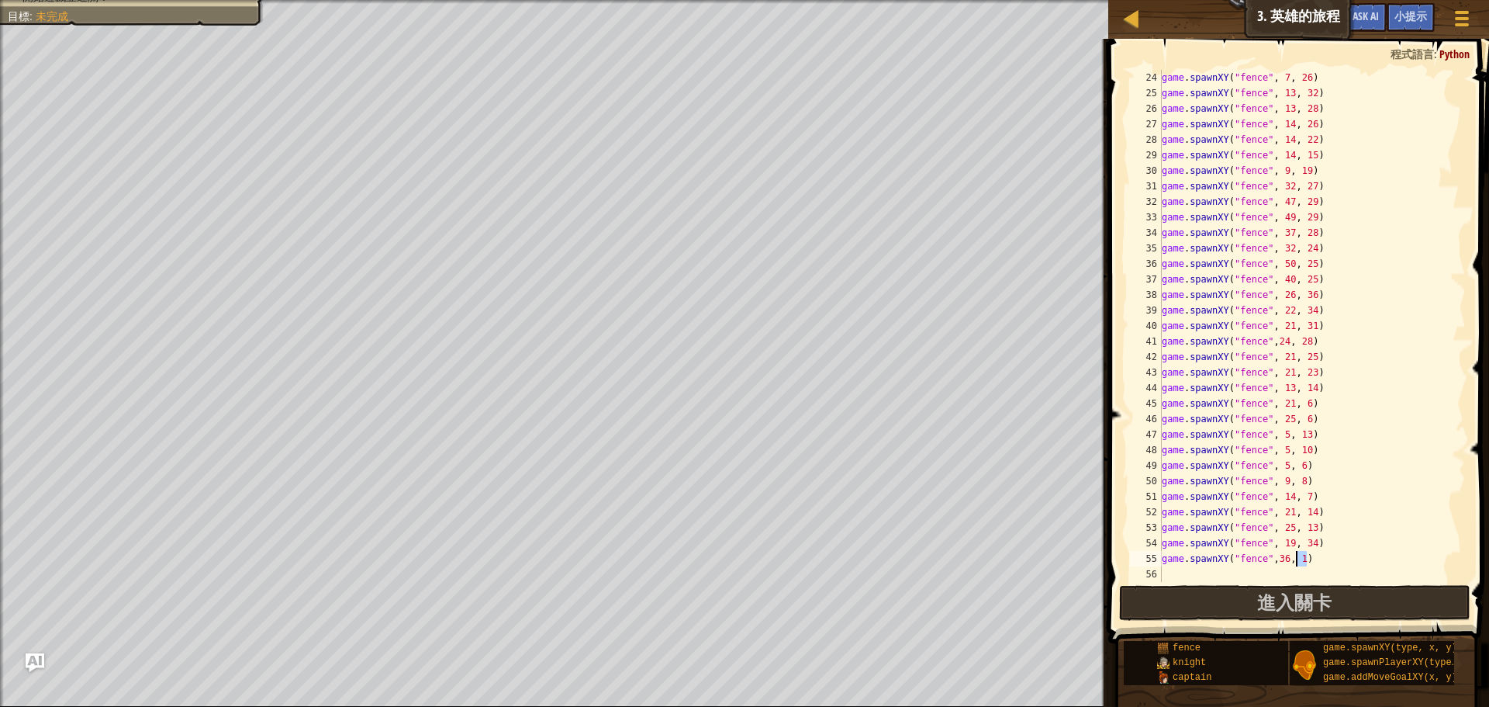
click at [1297, 559] on div "game . spawnXY ( "fence" , 7 , 26 ) game . spawnXY ( "fence" , 13 , 32 ) game .…" at bounding box center [1306, 341] width 294 height 543
type textarea "2"
click at [1209, 569] on div "game . spawnXY ( "fence" , 7 , 26 ) game . spawnXY ( "fence" , 13 , 32 ) game .…" at bounding box center [1306, 341] width 294 height 543
paste textarea "game.spawnXY("fence", 5, 13)"
click at [1282, 573] on div "game . spawnXY ( "fence" , 7 , 26 ) game . spawnXY ( "fence" , 13 , 32 ) game .…" at bounding box center [1306, 341] width 294 height 543
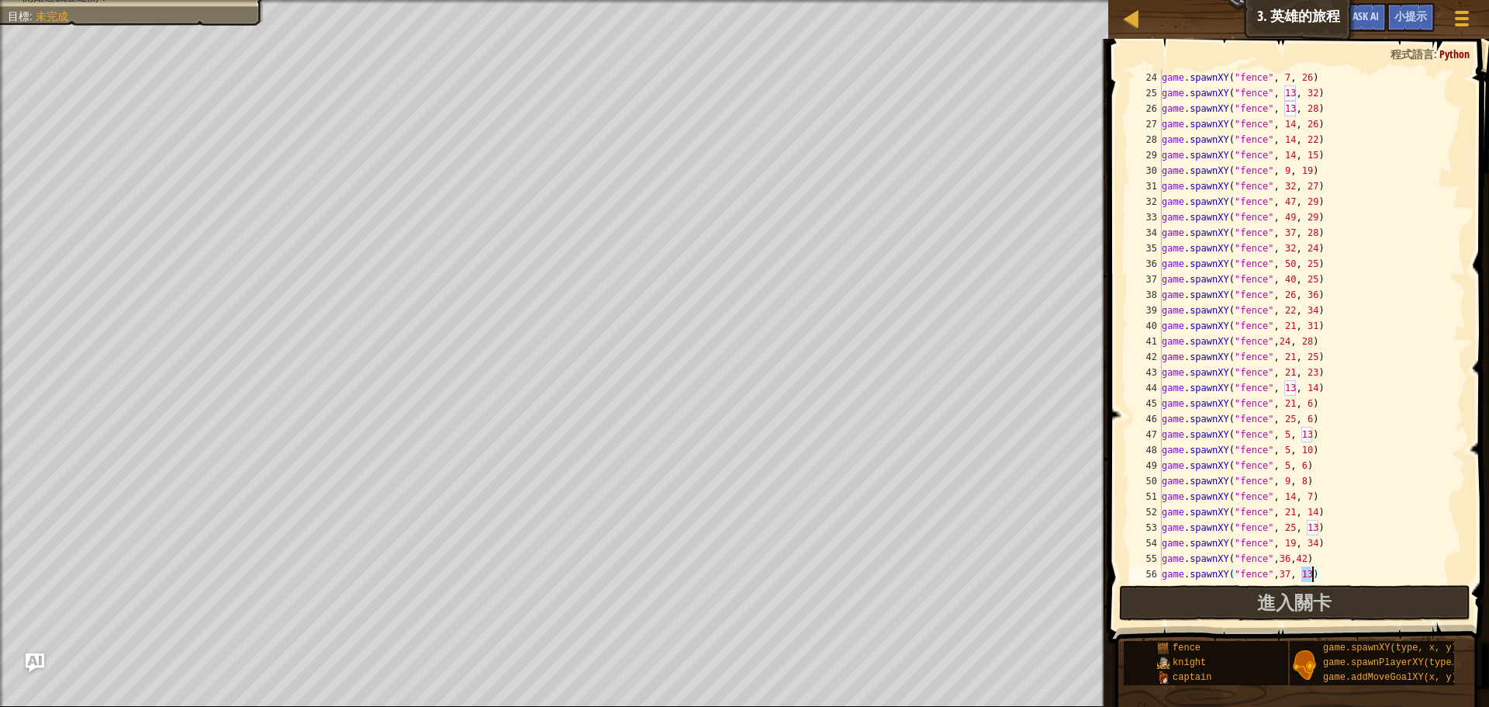
drag, startPoint x: 1301, startPoint y: 570, endPoint x: 1313, endPoint y: 576, distance: 12.8
click at [1313, 576] on div "game . spawnXY ( "fence" , 7 , 26 ) game . spawnXY ( "fence" , 13 , 32 ) game .…" at bounding box center [1306, 341] width 294 height 543
type textarea "0"
click at [1300, 572] on div "game . spawnXY ( "fence" , 13 , 32 ) game . spawnXY ( "fence" , 13 , 28 ) game …" at bounding box center [1306, 341] width 294 height 543
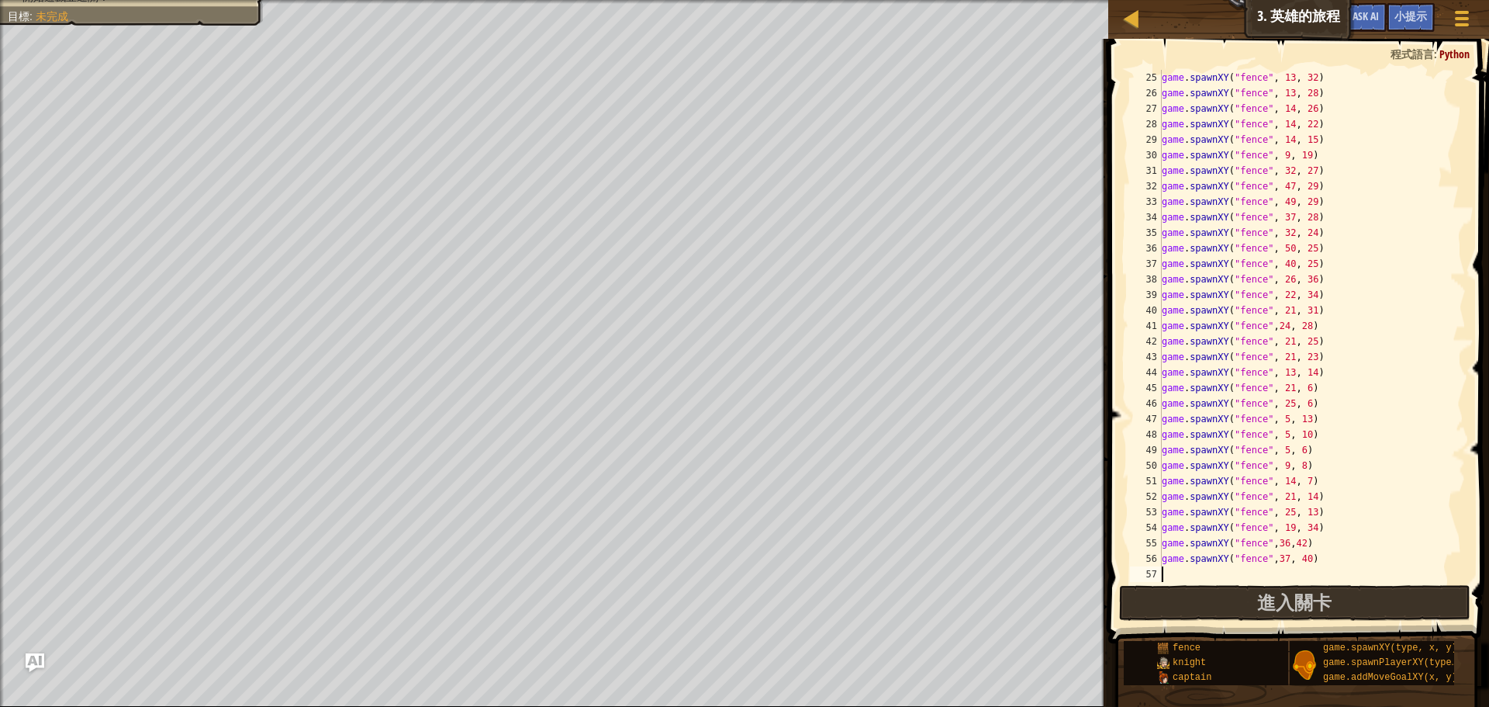
paste textarea "game.spawnXY("fence", 5, 13)"
click at [1284, 571] on div "game . spawnXY ( "fence" , 13 , 32 ) game . spawnXY ( "fence" , 13 , 28 ) game …" at bounding box center [1306, 341] width 294 height 543
click at [1310, 574] on div "game . spawnXY ( "fence" , 13 , 32 ) game . spawnXY ( "fence" , 13 , 28 ) game …" at bounding box center [1306, 341] width 294 height 543
click at [1313, 575] on div "game . spawnXY ( "fence" , 13 , 32 ) game . spawnXY ( "fence" , 13 , 28 ) game …" at bounding box center [1306, 341] width 294 height 543
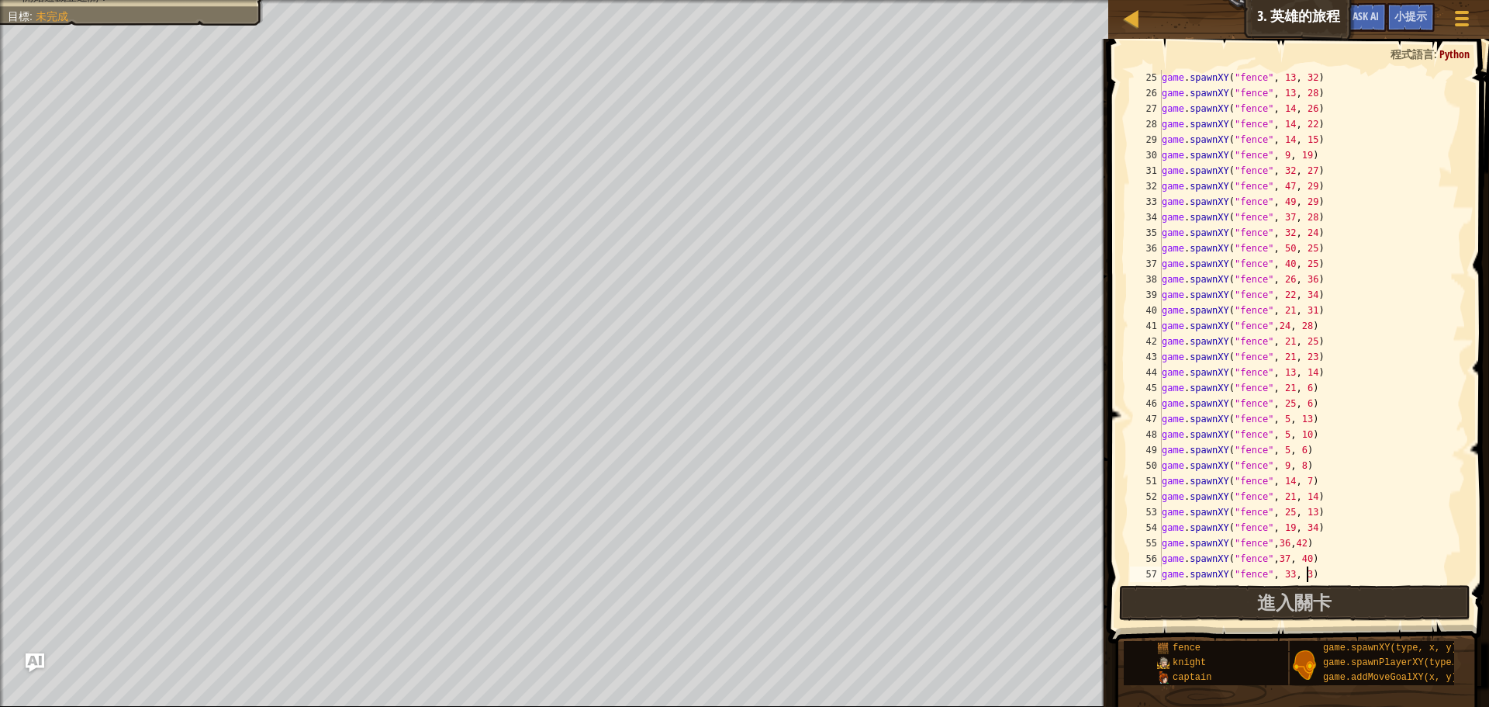
click at [1313, 572] on div "game . spawnXY ( "fence" , 13 , 32 ) game . spawnXY ( "fence" , 13 , 28 ) game …" at bounding box center [1306, 341] width 294 height 543
drag, startPoint x: 1328, startPoint y: 554, endPoint x: 1164, endPoint y: 561, distance: 164.6
click at [1164, 561] on div "game . spawnXY ( "fence" , 13 , 28 ) game . spawnXY ( "fence" , 14 , 26 ) game …" at bounding box center [1306, 341] width 294 height 543
type textarea "game.spawnXY("fence", 33, 38)"
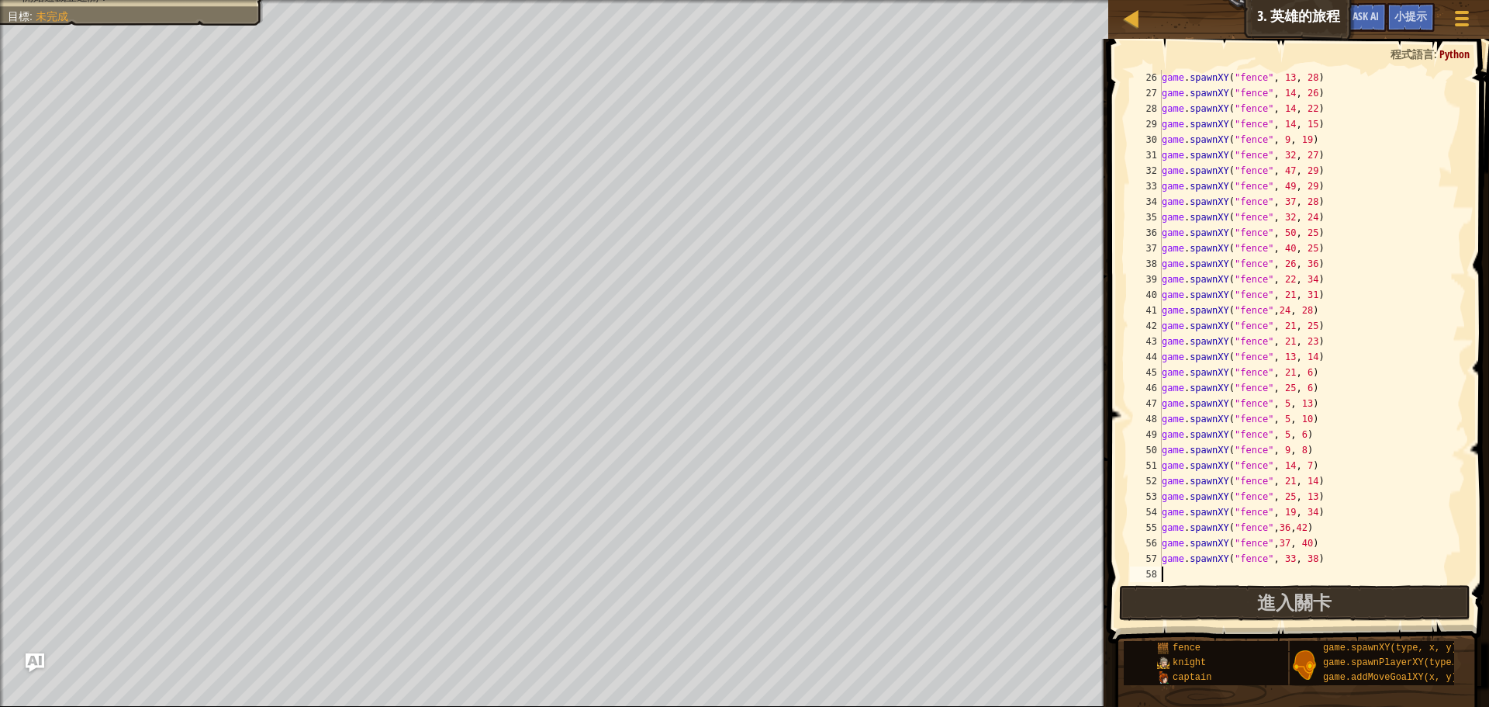
click at [1199, 571] on div "game . spawnXY ( "fence" , 13 , 28 ) game . spawnXY ( "fence" , 14 , 26 ) game …" at bounding box center [1306, 341] width 294 height 543
paste textarea "game.spawnXY("fence", 33, 38)"
click at [1295, 575] on div "game . spawnXY ( "fence" , 13 , 28 ) game . spawnXY ( "fence" , 14 , 26 ) game …" at bounding box center [1306, 341] width 294 height 543
click at [1311, 569] on div "game . spawnXY ( "fence" , 13 , 28 ) game . spawnXY ( "fence" , 14 , 26 ) game …" at bounding box center [1306, 341] width 294 height 543
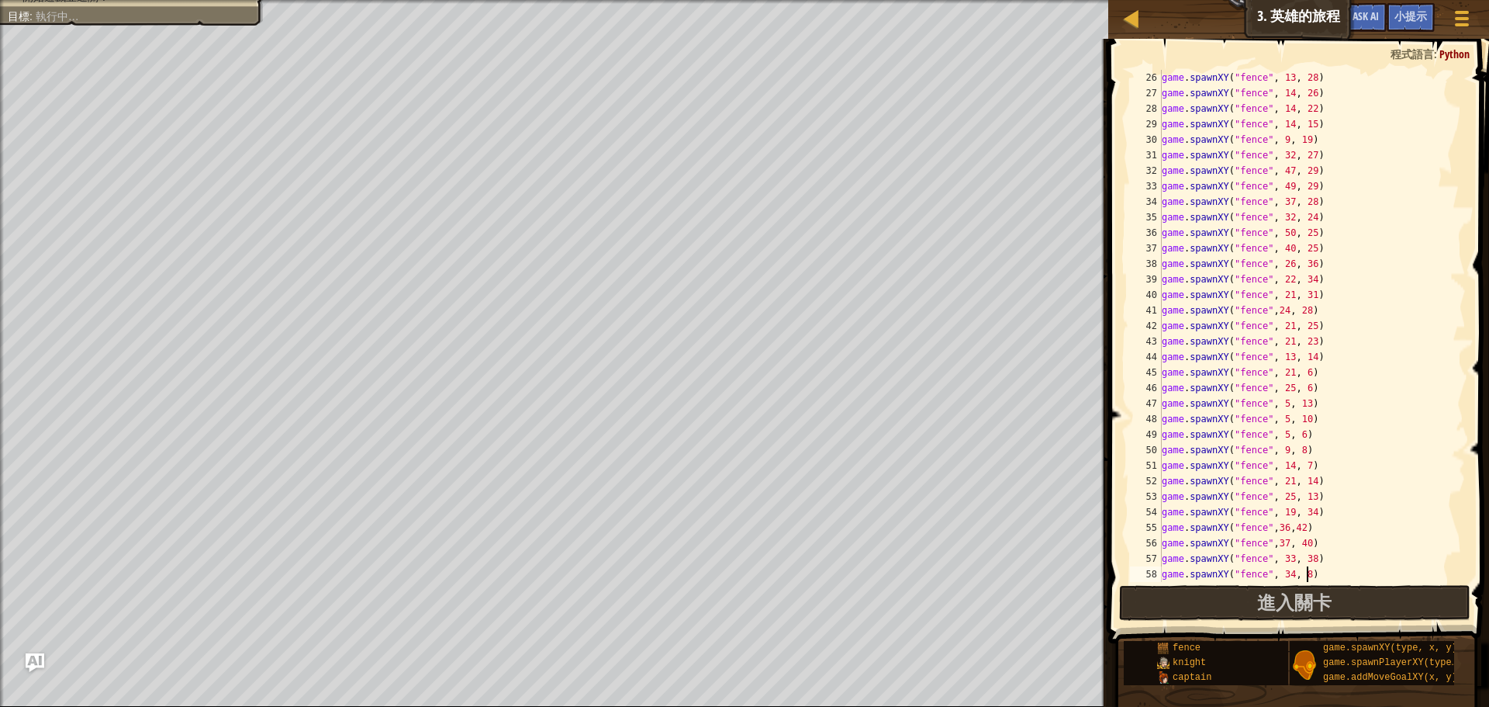
type textarea "4"
click at [1254, 577] on div "game . spawnXY ( "fence" , 14 , 26 ) game . spawnXY ( "fence" , 14 , 22 ) game …" at bounding box center [1306, 341] width 294 height 543
paste textarea "game.spawnXY("fence", 33, 38)"
drag, startPoint x: 1295, startPoint y: 574, endPoint x: 1281, endPoint y: 574, distance: 14.0
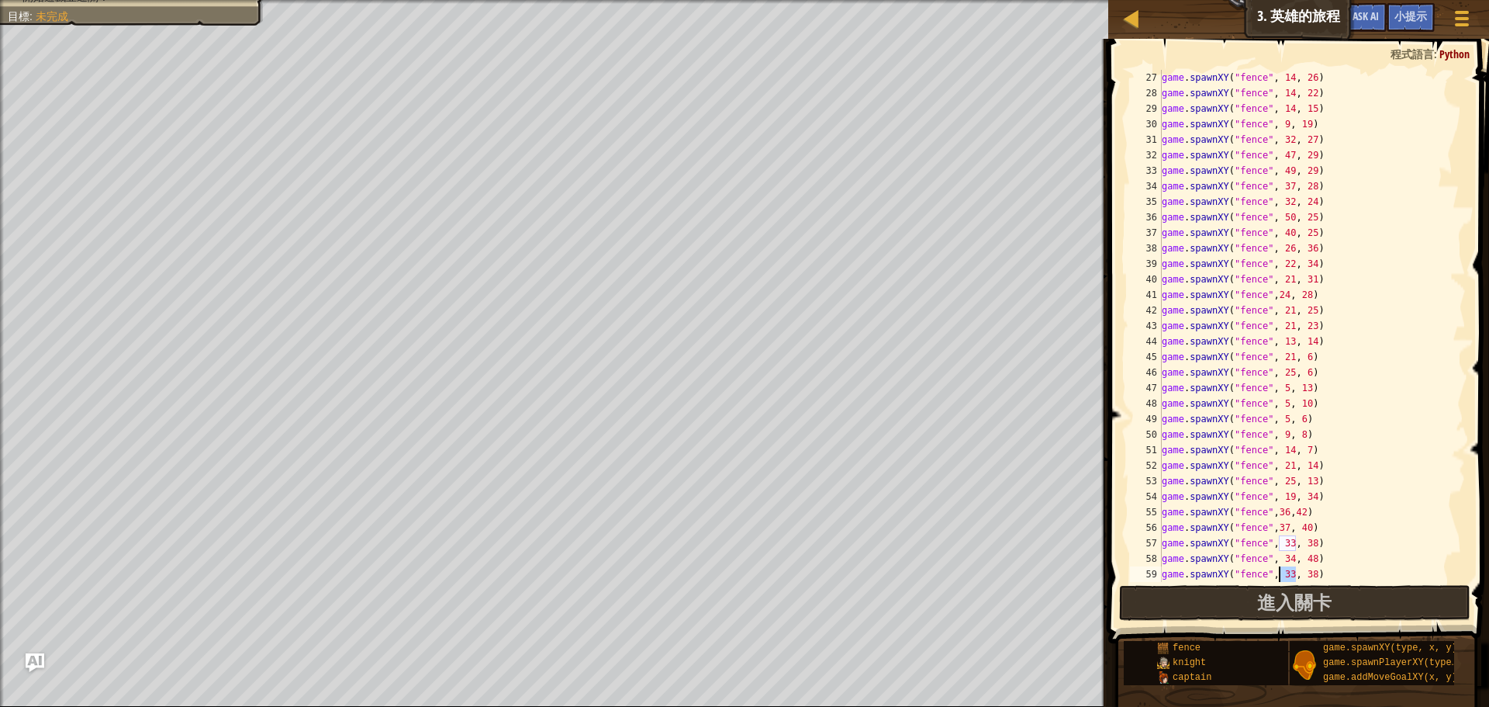
click at [1281, 574] on div "game . spawnXY ( "fence" , 14 , 26 ) game . spawnXY ( "fence" , 14 , 22 ) game …" at bounding box center [1306, 341] width 294 height 543
drag, startPoint x: 1299, startPoint y: 570, endPoint x: 1315, endPoint y: 575, distance: 16.2
click at [1315, 575] on div "game . spawnXY ( "fence" , 14 , 26 ) game . spawnXY ( "fence" , 14 , 22 ) game …" at bounding box center [1306, 341] width 294 height 543
type textarea "1"
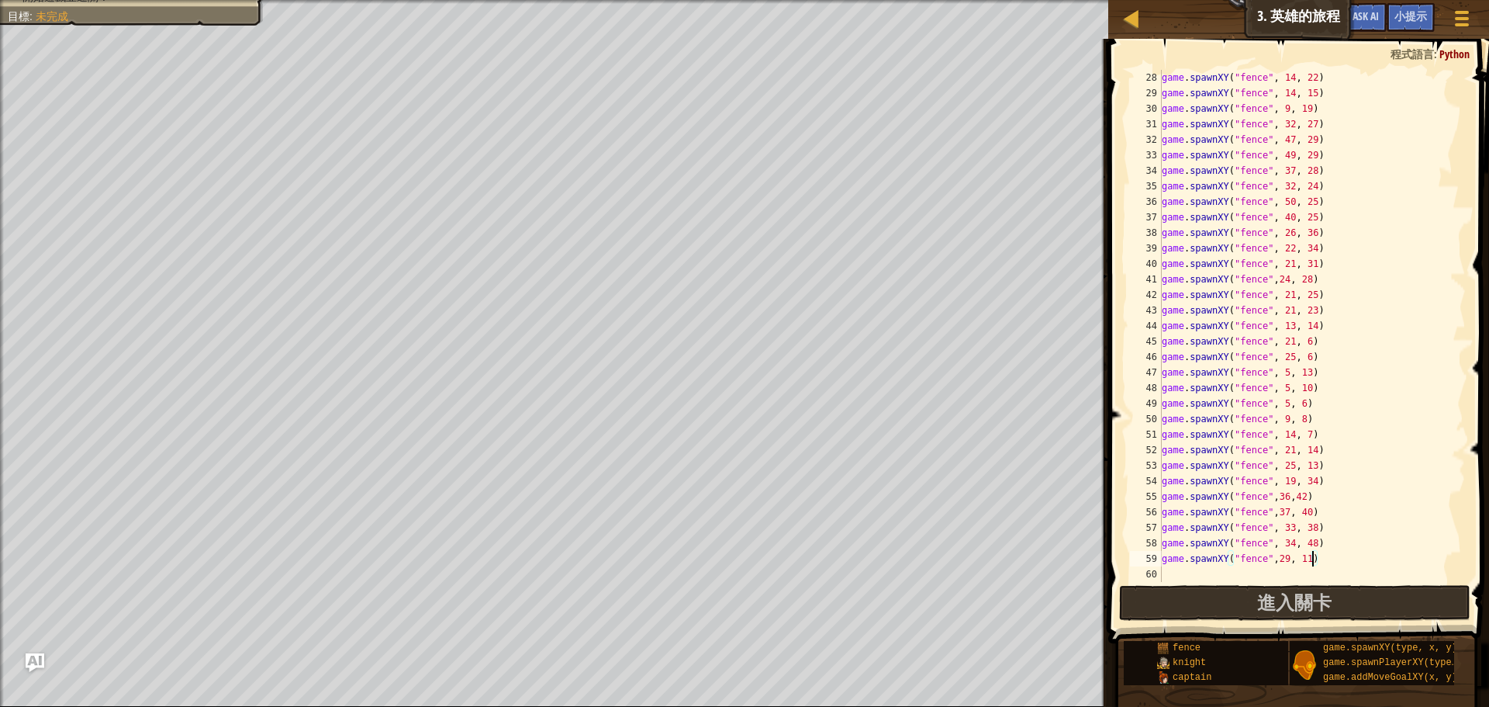
scroll to position [419, 0]
click at [1229, 579] on div "game . spawnXY ( "fence" , 14 , 22 ) game . spawnXY ( "fence" , 14 , 15 ) game …" at bounding box center [1306, 341] width 294 height 543
paste textarea "game.spawnXY("fence", 33, 38)"
click at [1295, 573] on div "game . spawnXY ( "fence" , 14 , 22 ) game . spawnXY ( "fence" , 14 , 15 ) game …" at bounding box center [1306, 341] width 294 height 543
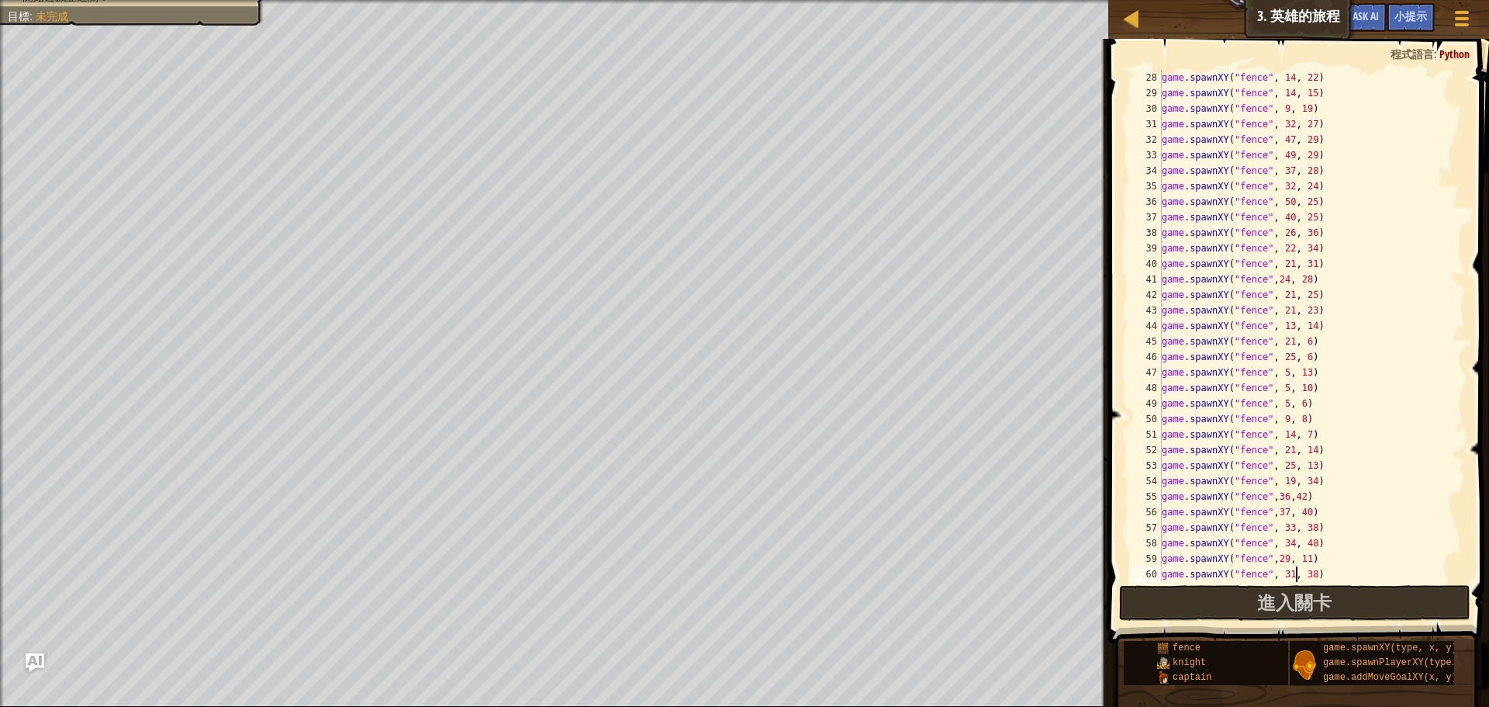
click at [1314, 572] on div "game . spawnXY ( "fence" , 14 , 22 ) game . spawnXY ( "fence" , 14 , 15 ) game …" at bounding box center [1306, 341] width 294 height 543
type textarea "1"
click at [1211, 577] on div "game . spawnXY ( "fence" , 14 , 15 ) game . spawnXY ( "fence" , 9 , 19 ) game .…" at bounding box center [1306, 341] width 294 height 543
paste textarea "game.spawnXY("fence", 33, 38)"
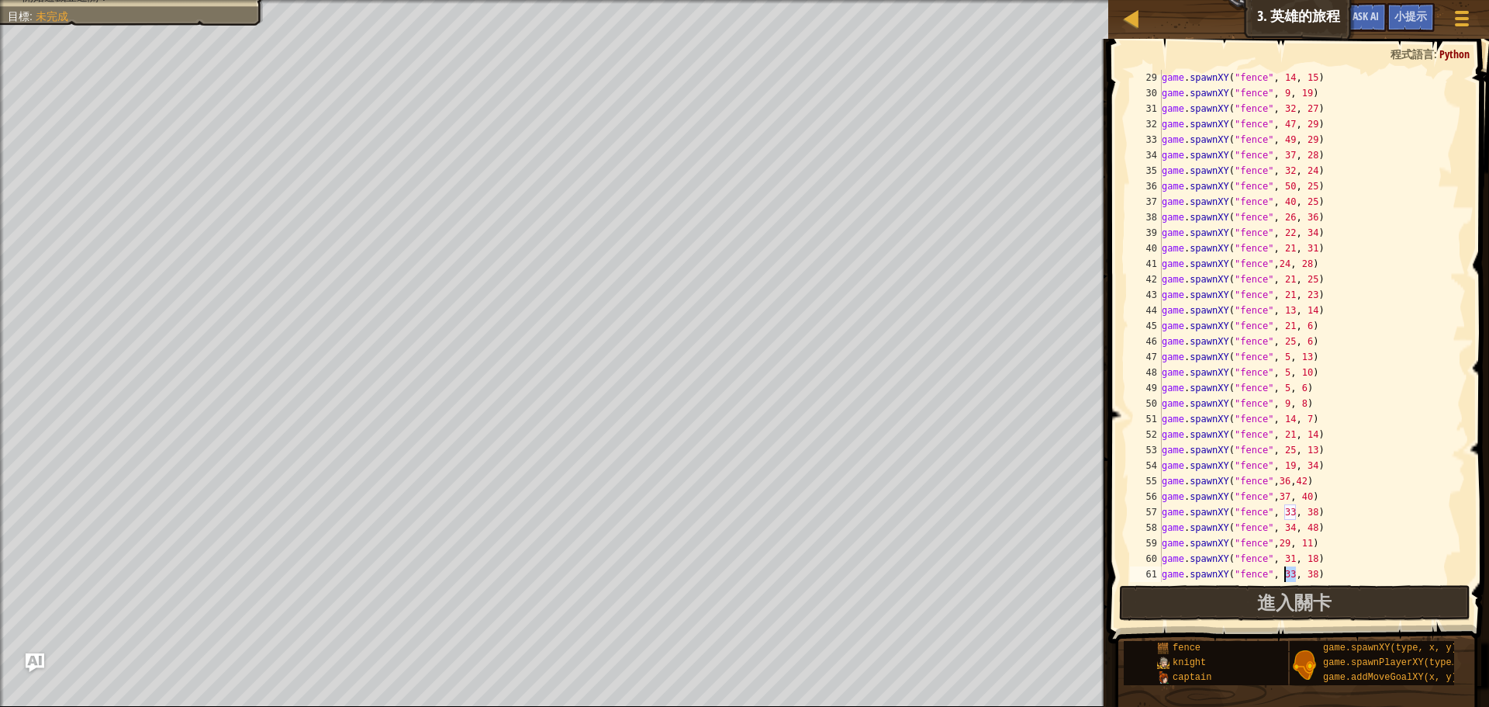
click at [1287, 569] on div "game . spawnXY ( "fence" , 14 , 15 ) game . spawnXY ( "fence" , 9 , 19 ) game .…" at bounding box center [1306, 341] width 294 height 543
drag, startPoint x: 1317, startPoint y: 572, endPoint x: 1309, endPoint y: 572, distance: 8.5
click at [1309, 572] on div "game . spawnXY ( "fence" , 14 , 15 ) game . spawnXY ( "fence" , 9 , 19 ) game .…" at bounding box center [1306, 341] width 294 height 543
type textarea "1"
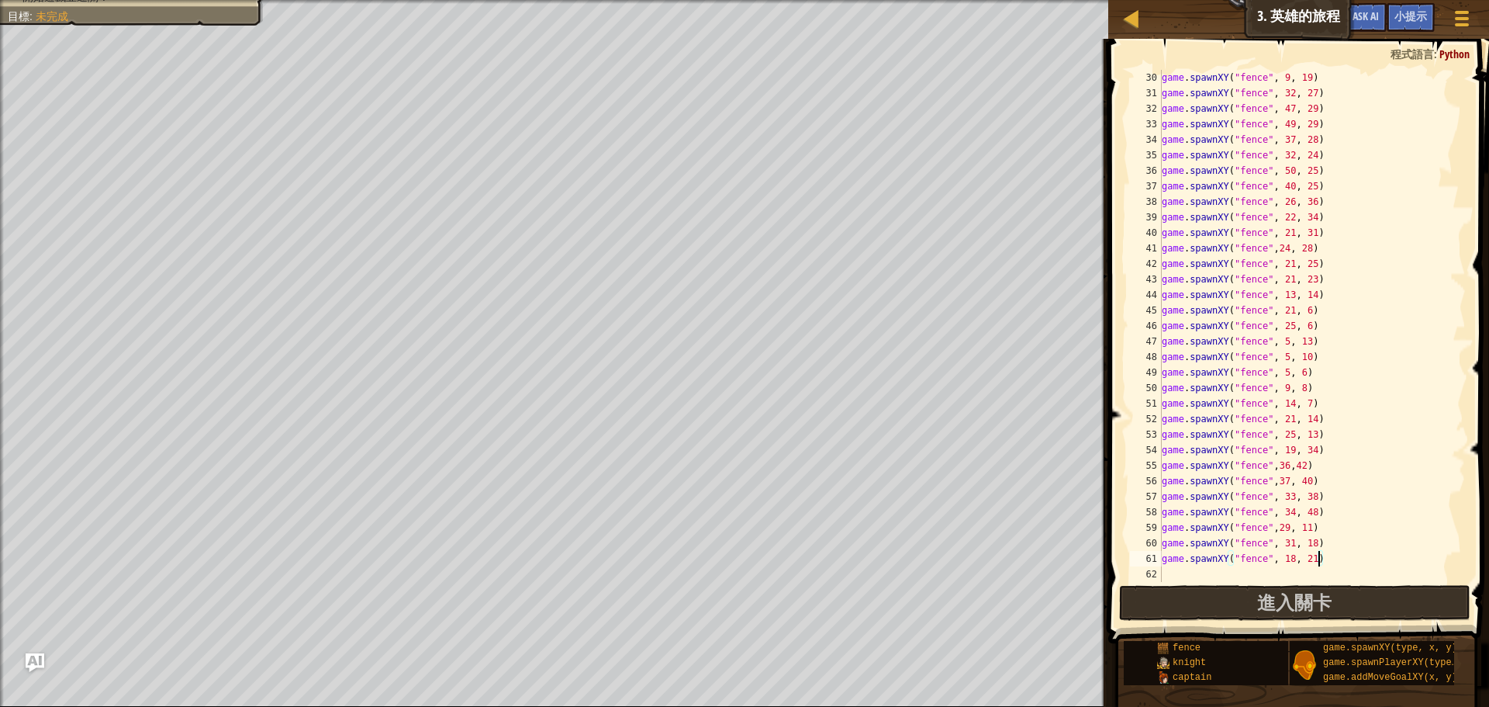
scroll to position [450, 0]
click at [1284, 572] on div "game . spawnXY ( "fence" , 9 , 19 ) game . spawnXY ( "fence" , 32 , 27 ) game .…" at bounding box center [1306, 341] width 294 height 543
paste textarea "game.spawnXY("fence", 33, 38)"
click at [1295, 574] on div "game . spawnXY ( "fence" , 9 , 19 ) game . spawnXY ( "fence" , 32 , 27 ) game .…" at bounding box center [1306, 341] width 294 height 543
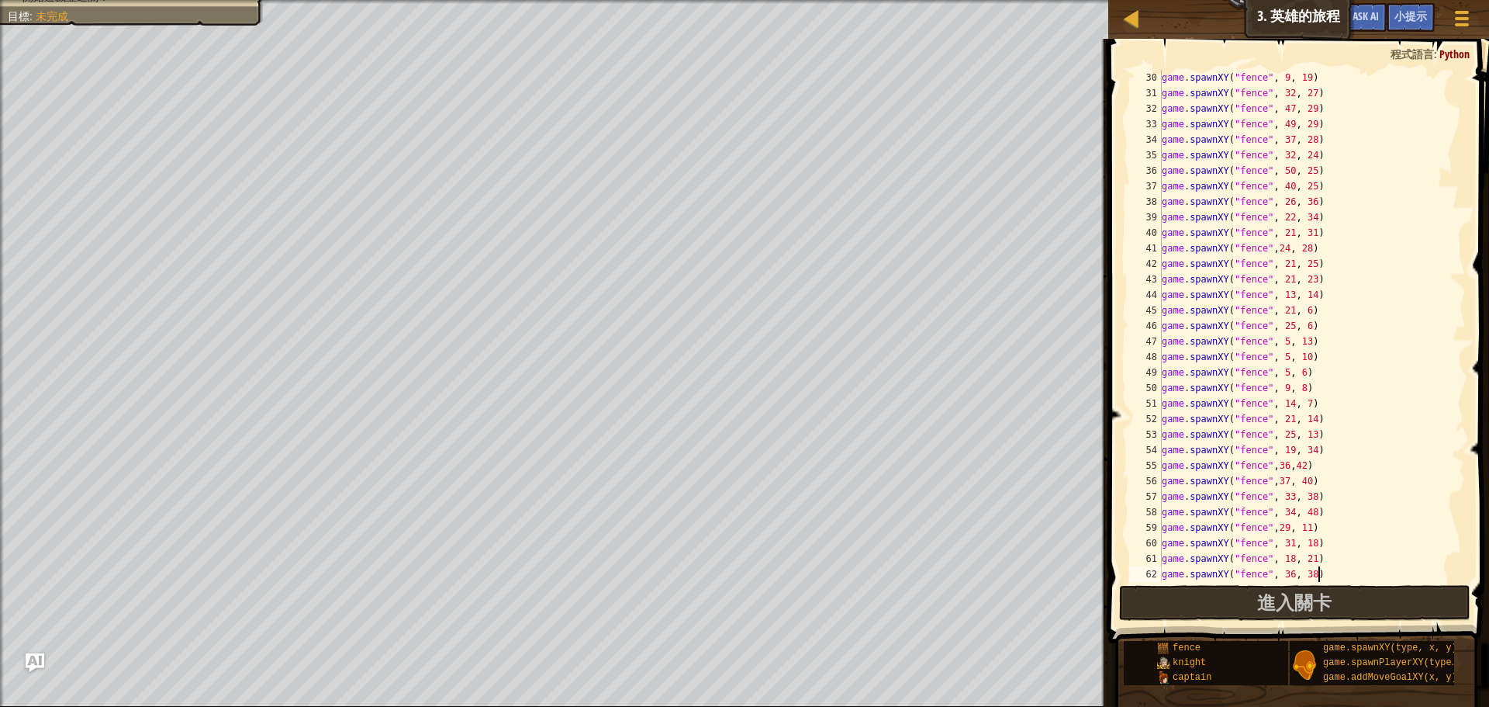
click at [1319, 576] on div "game . spawnXY ( "fence" , 9 , 19 ) game . spawnXY ( "fence" , 32 , 27 ) game .…" at bounding box center [1306, 341] width 294 height 543
type textarea "7"
click at [1219, 572] on div "game . spawnXY ( "fence" , 32 , 27 ) game . spawnXY ( "fence" , 47 , 29 ) game …" at bounding box center [1306, 341] width 294 height 543
paste textarea "game.spawnXY("fence", 33, 38)"
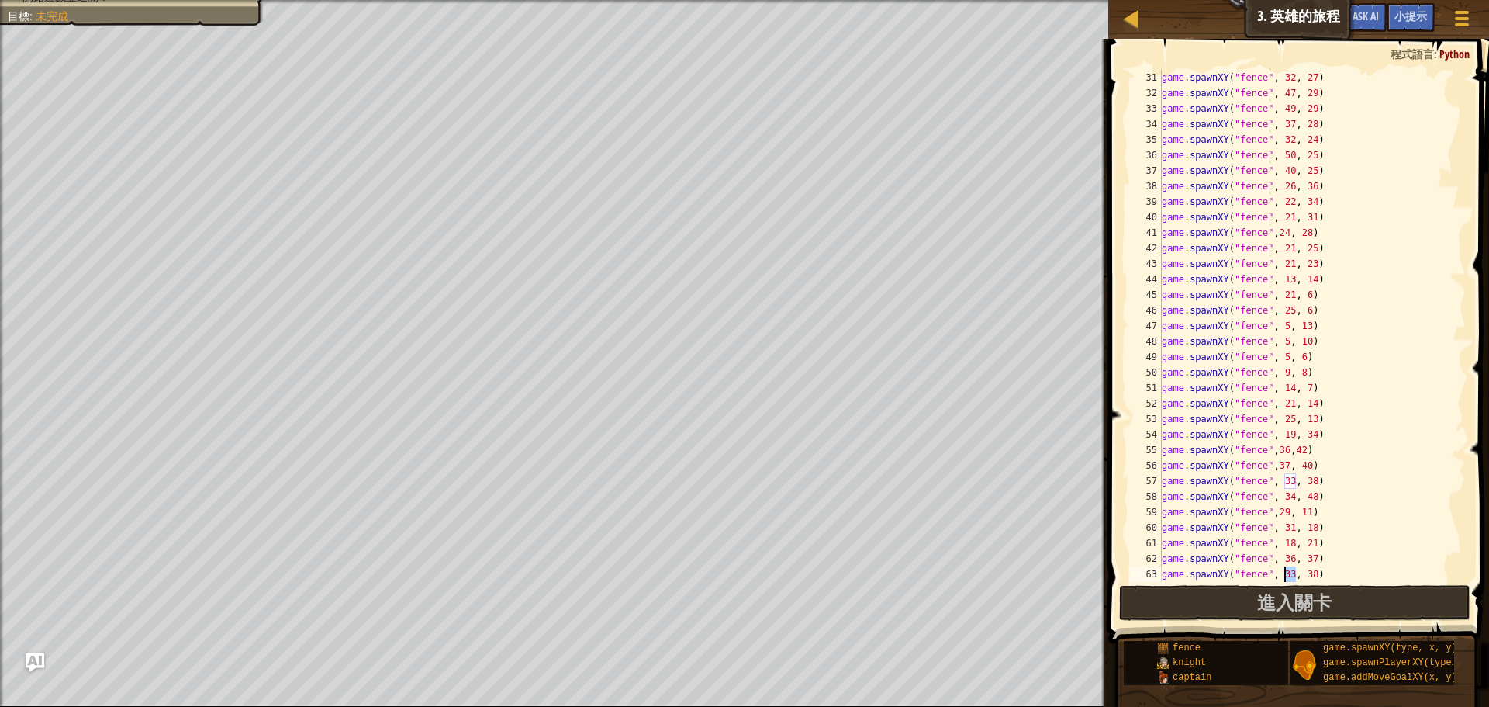
drag, startPoint x: 1295, startPoint y: 573, endPoint x: 1285, endPoint y: 574, distance: 9.3
click at [1285, 574] on div "game . spawnXY ( "fence" , 32 , 27 ) game . spawnXY ( "fence" , 47 , 29 ) game …" at bounding box center [1306, 341] width 294 height 543
drag, startPoint x: 1306, startPoint y: 570, endPoint x: 1317, endPoint y: 574, distance: 12.3
click at [1317, 574] on div "game . spawnXY ( "fence" , 32 , 27 ) game . spawnXY ( "fence" , 47 , 29 ) game …" at bounding box center [1306, 341] width 294 height 543
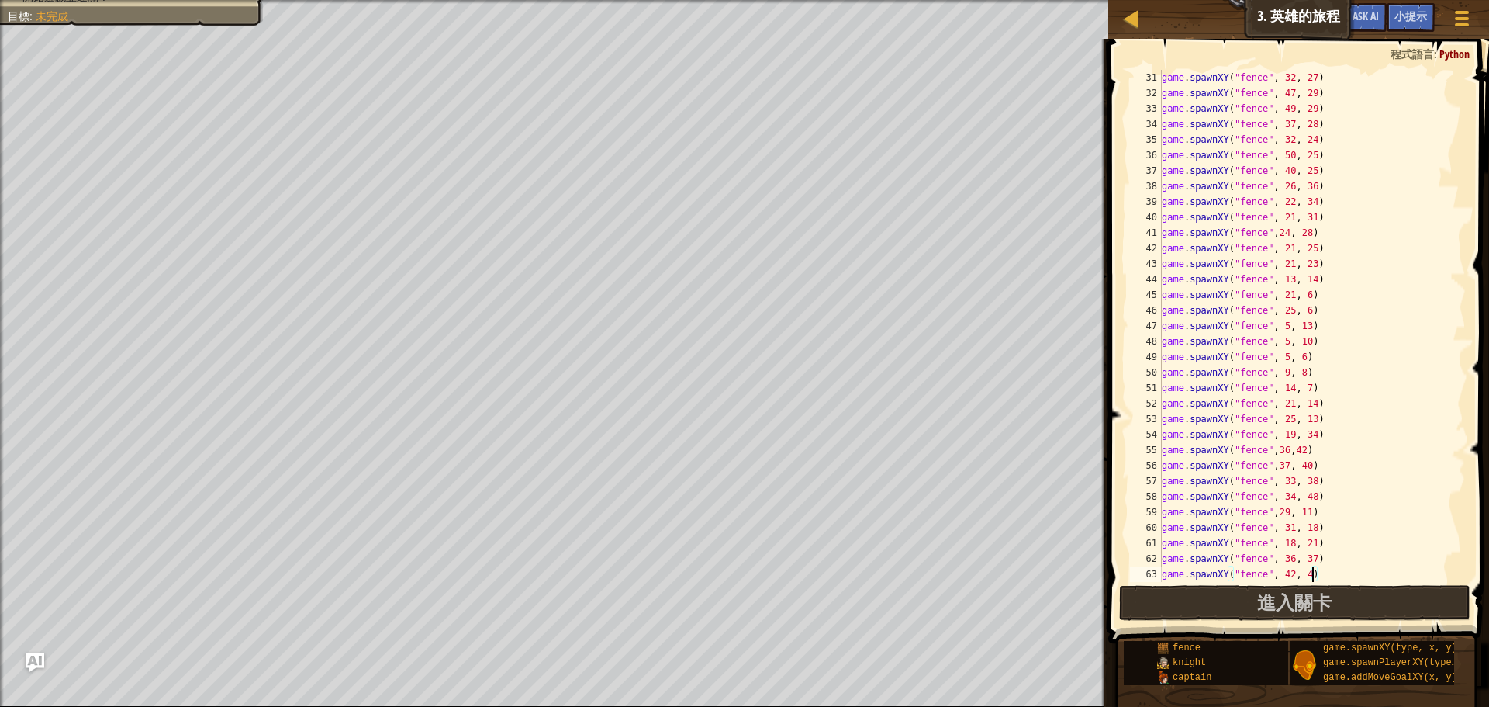
type textarea "2"
click at [1255, 569] on div "game . spawnXY ( "fence" , 47 , 29 ) game . spawnXY ( "fence" , 49 , 29 ) game …" at bounding box center [1306, 341] width 294 height 543
paste textarea "game.spawnXY("fence", 33, 38)"
click at [1292, 568] on div "game . spawnXY ( "fence" , 47 , 29 ) game . spawnXY ( "fence" , 49 , 29 ) game …" at bounding box center [1306, 341] width 294 height 543
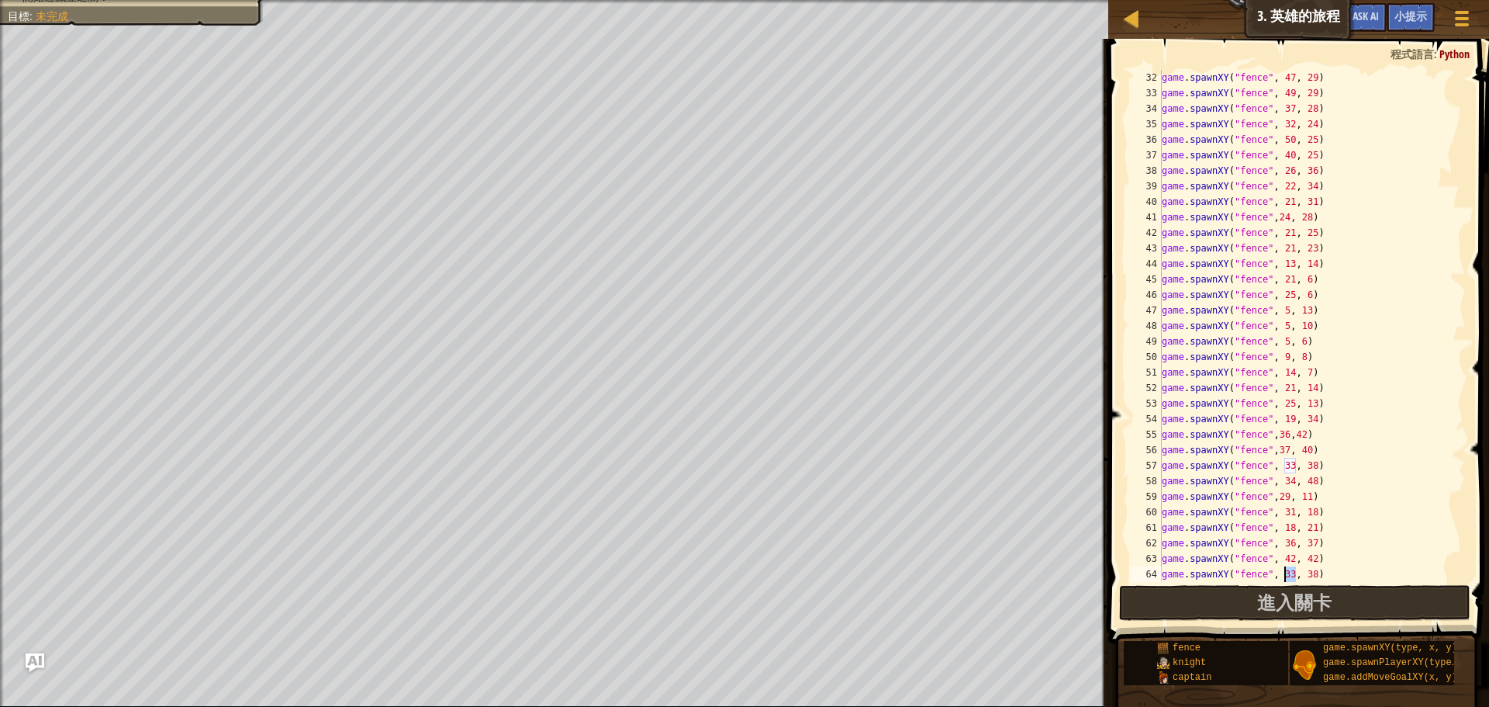
drag, startPoint x: 1296, startPoint y: 569, endPoint x: 1287, endPoint y: 570, distance: 9.4
click at [1287, 570] on div "game . spawnXY ( "fence" , 47 , 29 ) game . spawnXY ( "fence" , 49 , 29 ) game …" at bounding box center [1306, 341] width 294 height 543
drag, startPoint x: 1317, startPoint y: 572, endPoint x: 1307, endPoint y: 575, distance: 10.3
click at [1307, 575] on div "game . spawnXY ( "fence" , 47 , 29 ) game . spawnXY ( "fence" , 49 , 29 ) game …" at bounding box center [1306, 341] width 294 height 543
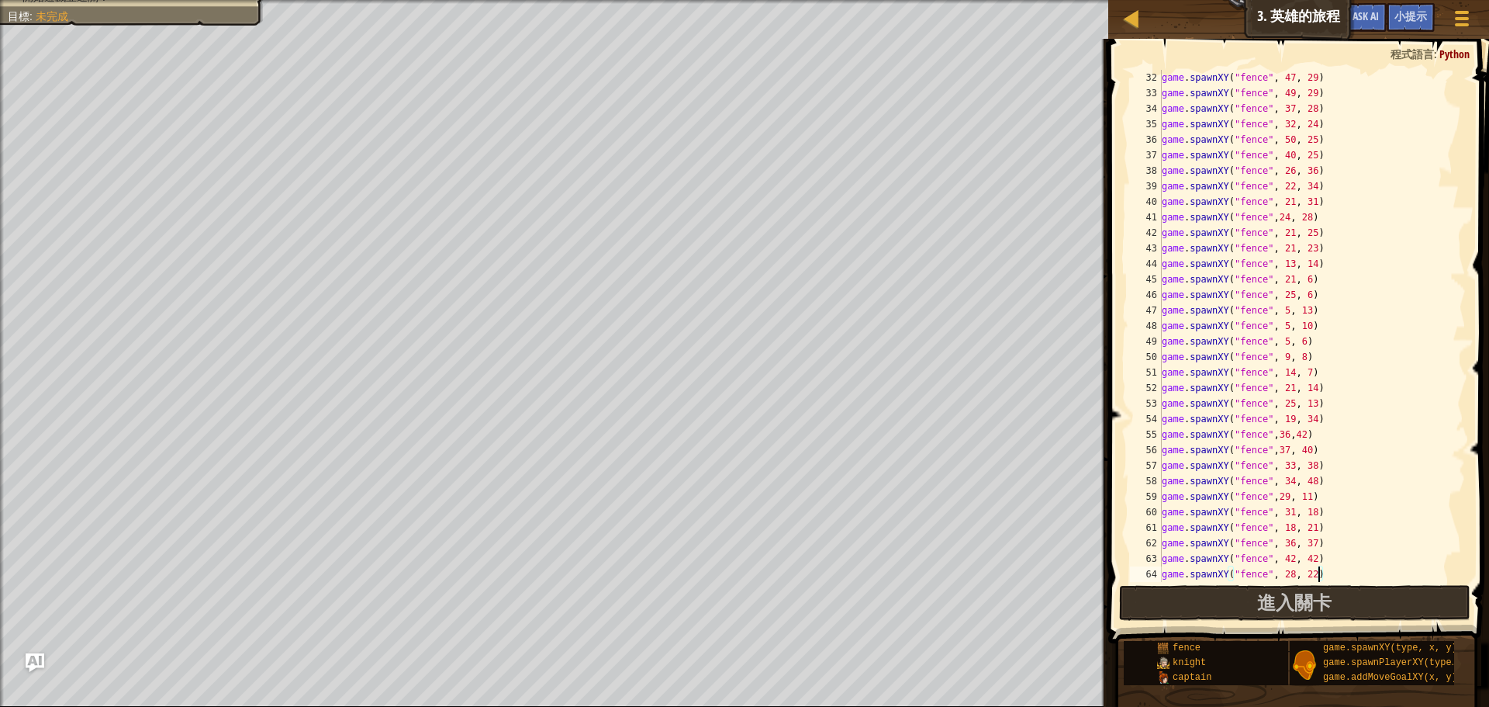
click at [1293, 571] on div "game . spawnXY ( "fence" , 47 , 29 ) game . spawnXY ( "fence" , 49 , 29 ) game …" at bounding box center [1306, 341] width 294 height 543
type textarea "7"
click at [1237, 571] on div "game . spawnXY ( "fence" , 49 , 29 ) game . spawnXY ( "fence" , 37 , 28 ) game …" at bounding box center [1306, 341] width 294 height 543
paste textarea "game.spawnXY("fence", 33, 38)"
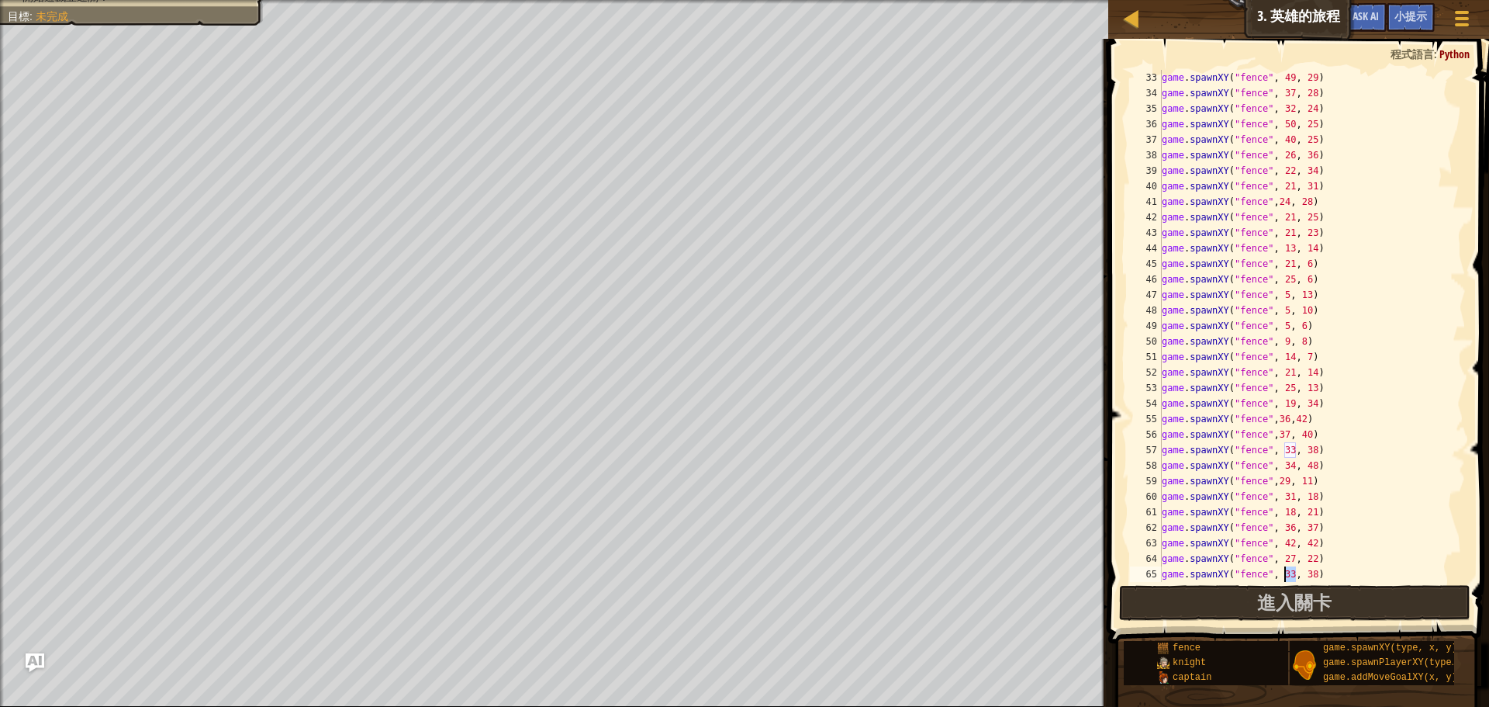
drag, startPoint x: 1295, startPoint y: 575, endPoint x: 1283, endPoint y: 575, distance: 11.6
click at [1283, 575] on div "game . spawnXY ( "fence" , 49 , 29 ) game . spawnXY ( "fence" , 37 , 28 ) game …" at bounding box center [1306, 341] width 294 height 543
click at [1317, 574] on div "game . spawnXY ( "fence" , 49 , 29 ) game . spawnXY ( "fence" , 37 , 28 ) game …" at bounding box center [1306, 341] width 294 height 543
type textarea "2"
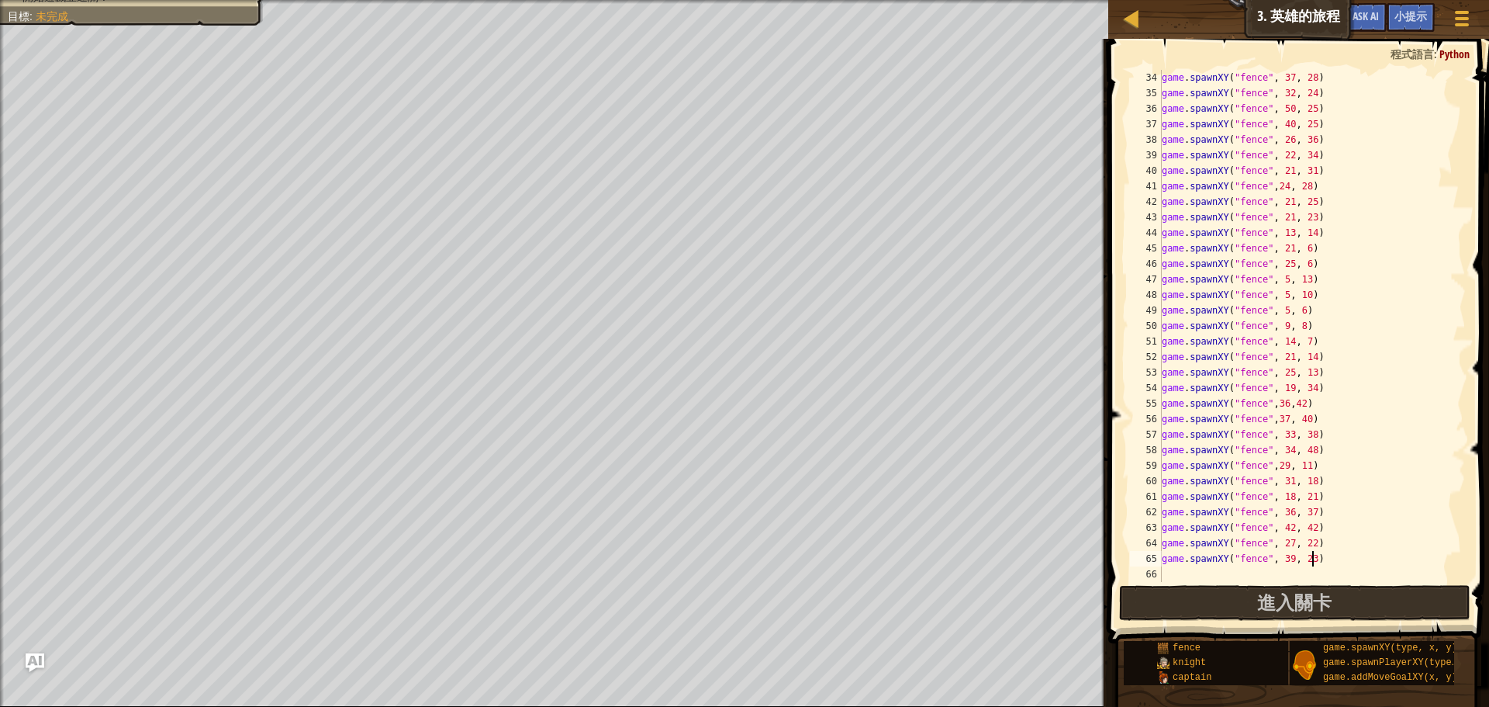
scroll to position [512, 0]
click at [1268, 575] on div "game . spawnXY ( "fence" , 37 , 28 ) game . spawnXY ( "fence" , 32 , 24 ) game …" at bounding box center [1306, 341] width 294 height 543
paste textarea "game.spawnXY("fence", 33, 38)"
click at [1294, 575] on div "game . spawnXY ( "fence" , 37 , 28 ) game . spawnXY ( "fence" , 32 , 24 ) game …" at bounding box center [1306, 341] width 294 height 543
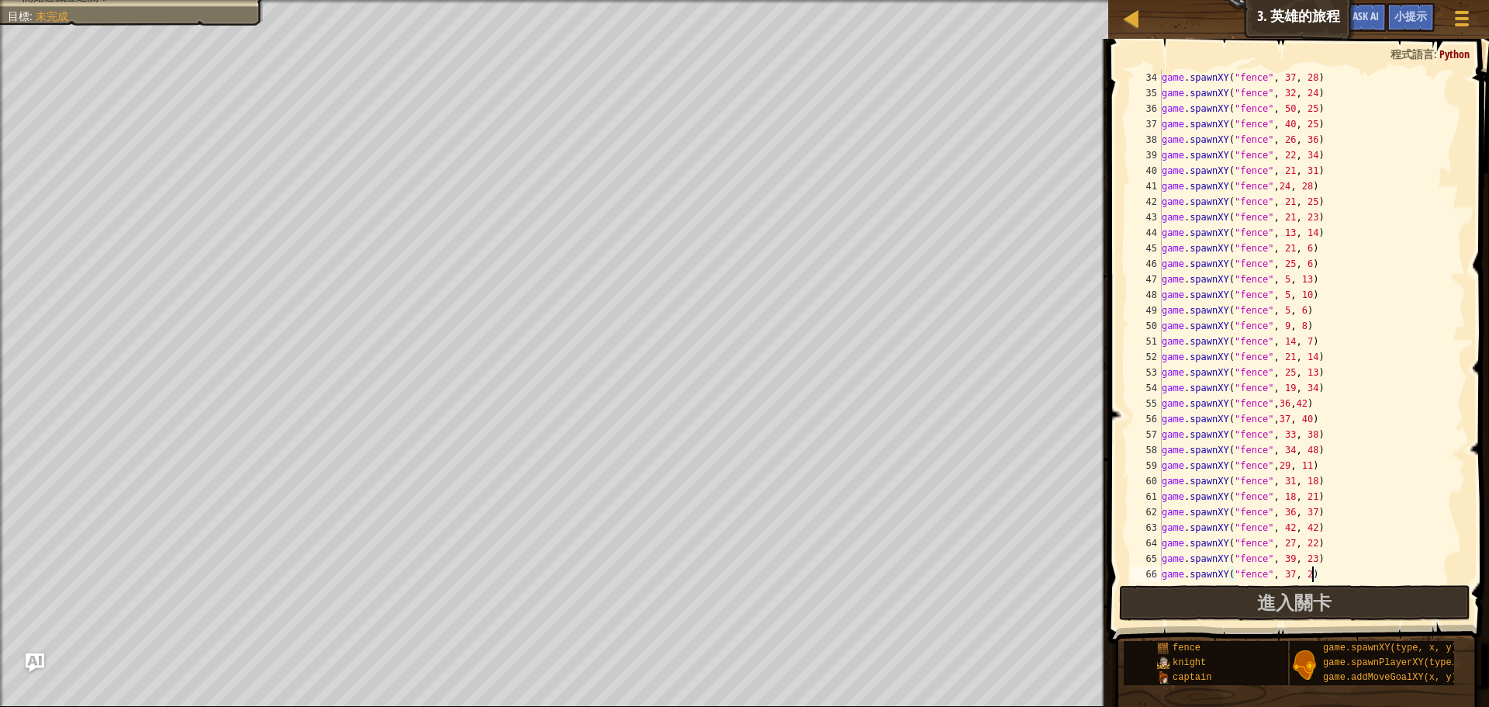
type textarea "0"
click at [1300, 569] on div "game . spawnXY ( "fence" , 32 , 24 ) game . spawnXY ( "fence" , 50 , 25 ) game …" at bounding box center [1306, 341] width 294 height 543
paste textarea "game.spawnXY("fence", 33, 38)"
click at [1295, 576] on div "game . spawnXY ( "fence" , 32 , 24 ) game . spawnXY ( "fence" , 50 , 25 ) game …" at bounding box center [1306, 341] width 294 height 543
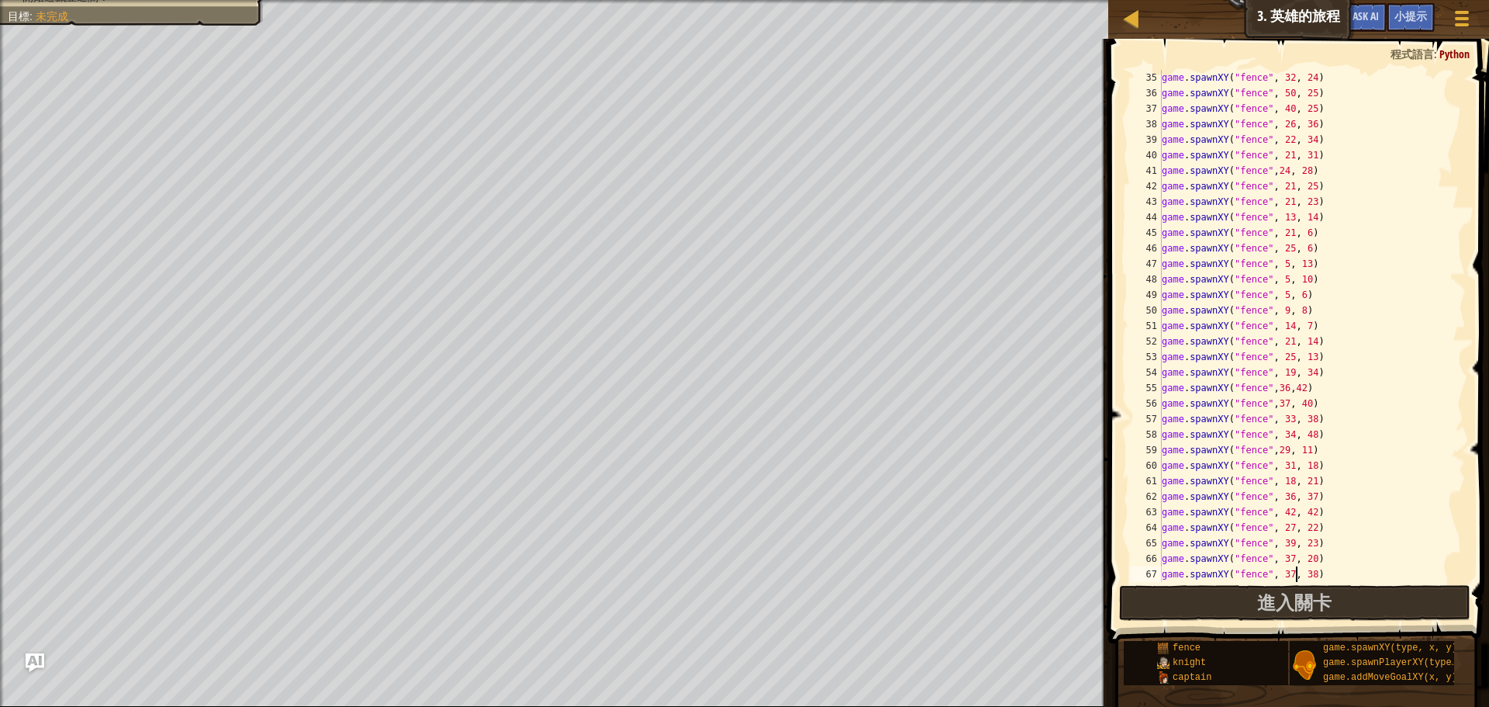
scroll to position [0, 0]
type textarea "6"
click at [1240, 578] on div "game . spawnXY ( "fence" , 50 , 25 ) game . spawnXY ( "fence" , 40 , 25 ) game …" at bounding box center [1306, 341] width 294 height 543
paste textarea "game.spawnXY("fence", 33, 38)"
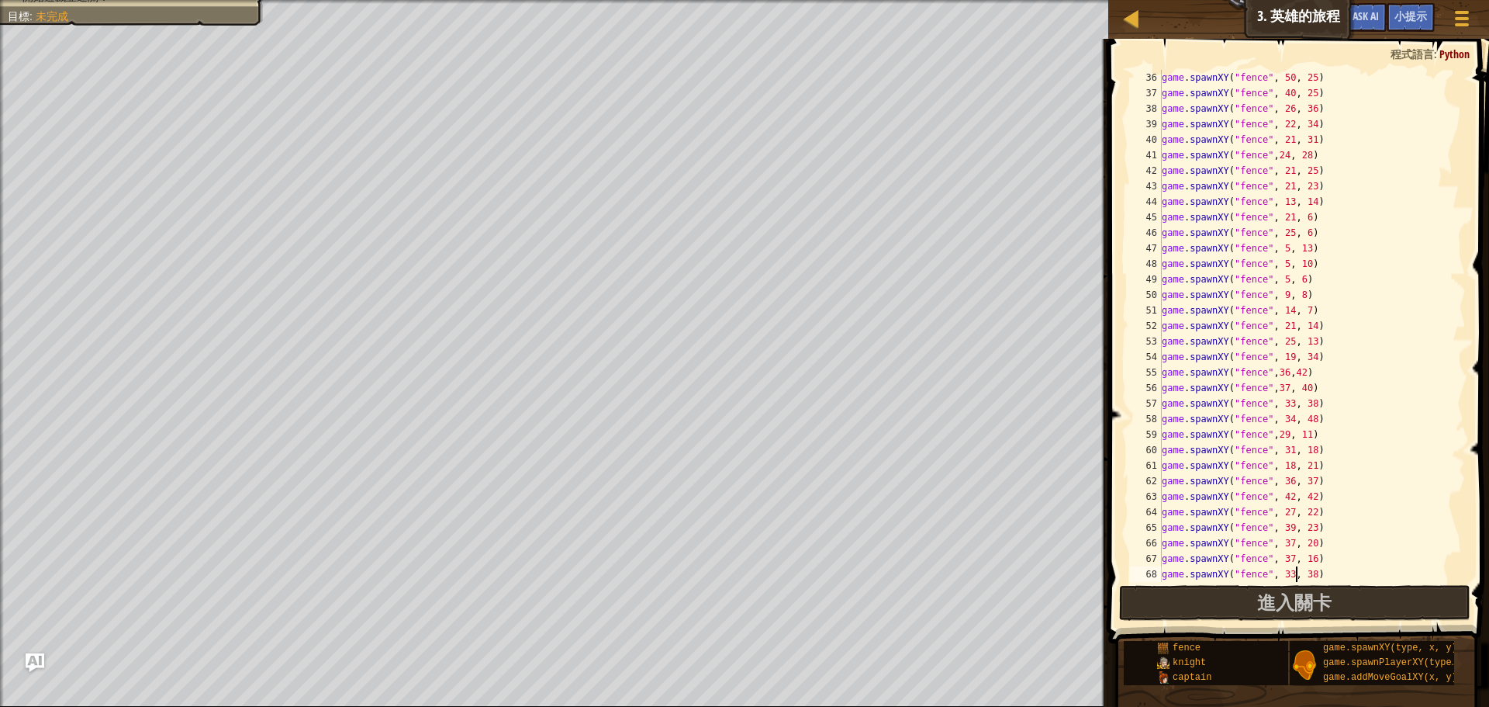
click at [1294, 572] on div "game . spawnXY ( "fence" , 50 , 25 ) game . spawnXY ( "fence" , 40 , 25 ) game …" at bounding box center [1306, 341] width 294 height 543
type textarea "game.spawnXY("fence", 31, 8)"
drag, startPoint x: 1343, startPoint y: 560, endPoint x: 1158, endPoint y: 552, distance: 184.8
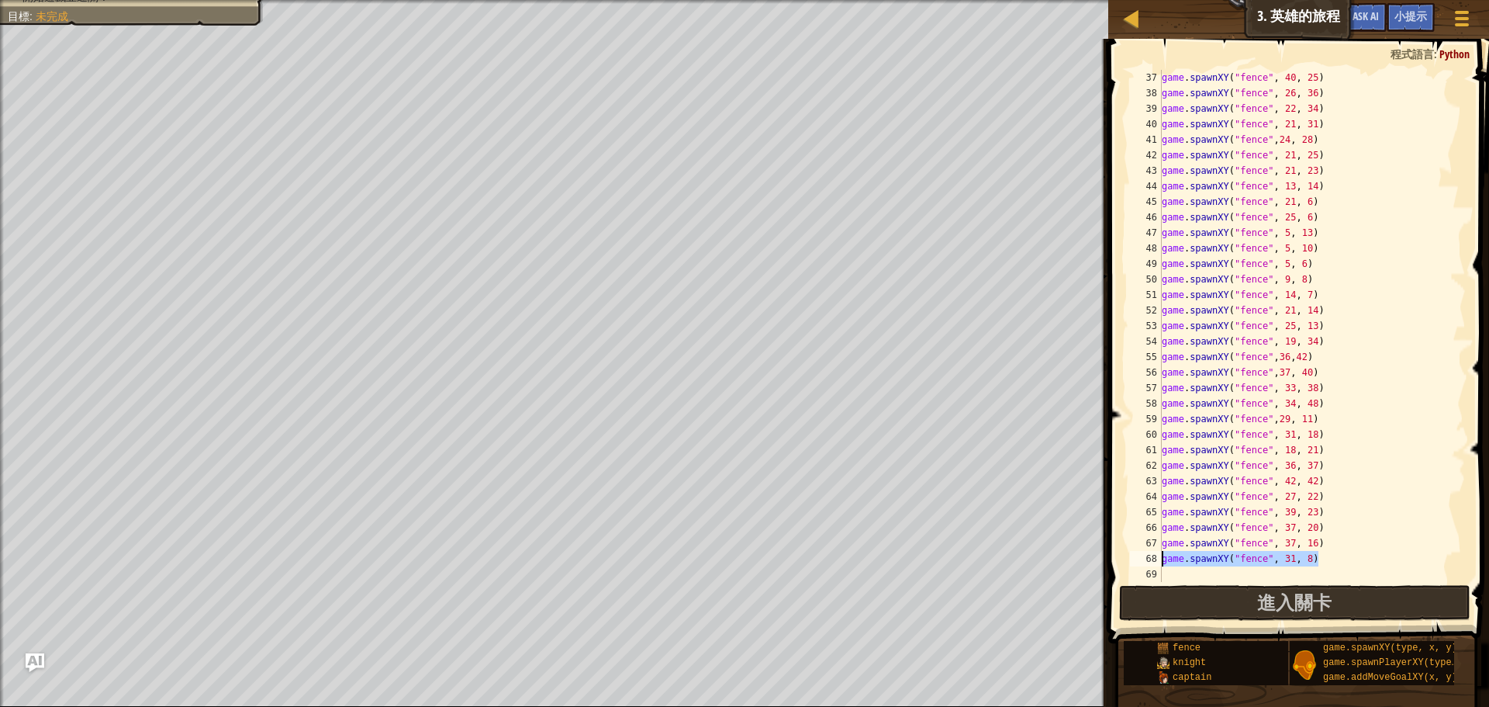
click at [1158, 552] on div "game.spawnXY("fence", 31, 8) 37 38 39 40 41 42 43 44 45 46 47 48 49 50 51 52 53…" at bounding box center [1296, 326] width 339 height 512
click at [1298, 568] on div "game . spawnXY ( "fence" , 40 , 25 ) game . spawnXY ( "fence" , 26 , 36 ) game …" at bounding box center [1306, 341] width 294 height 543
paste textarea "game.spawnXY("fence", 31, 8)"
click at [1294, 572] on div "game . spawnXY ( "fence" , 40 , 25 ) game . spawnXY ( "fence" , 26 , 36 ) game …" at bounding box center [1306, 341] width 294 height 543
type textarea "game.spawnXY("fence", 35, 8)"
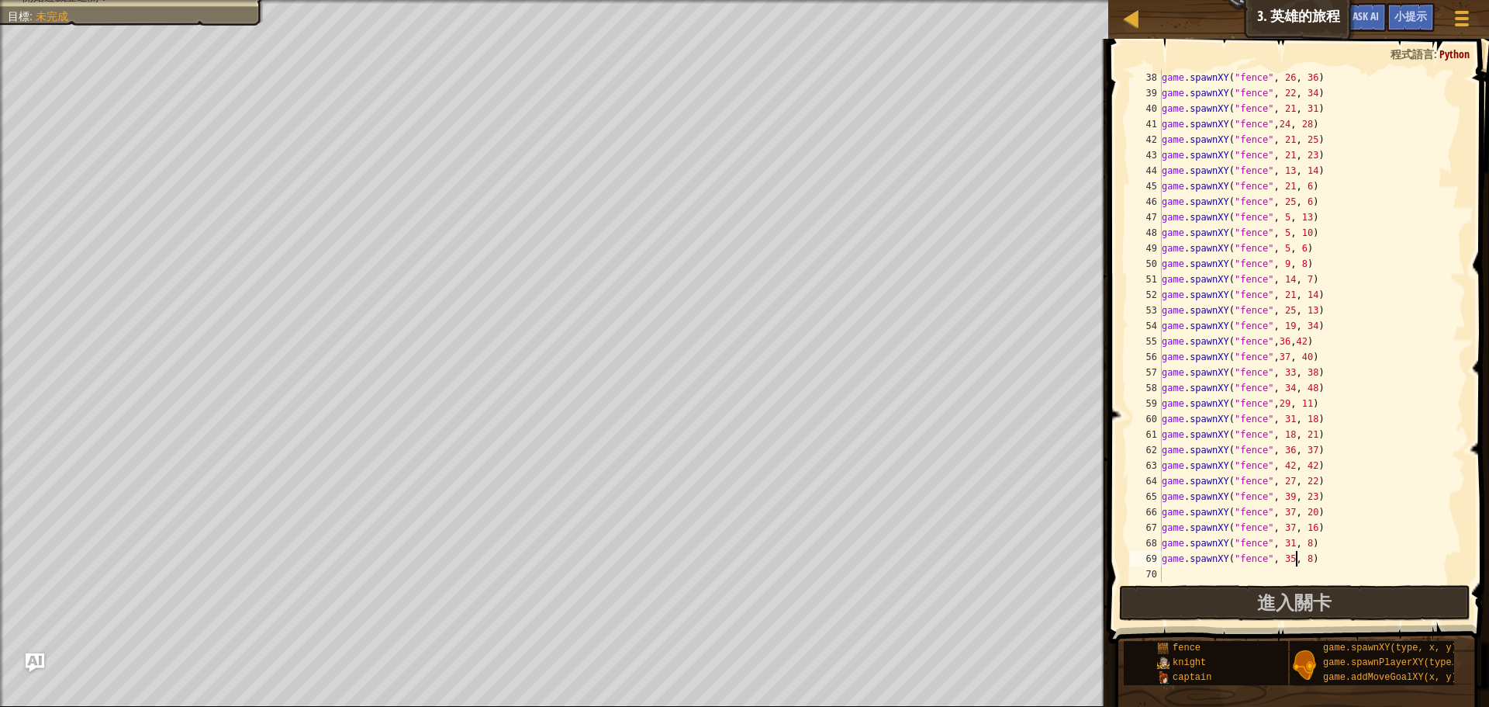
scroll to position [574, 0]
click at [1250, 576] on div "game . spawnXY ( "fence" , 26 , 36 ) game . spawnXY ( "fence" , 22 , 34 ) game …" at bounding box center [1306, 341] width 294 height 543
drag, startPoint x: 1300, startPoint y: 566, endPoint x: 1163, endPoint y: 564, distance: 137.3
click at [1163, 564] on div "game . spawnXY ( "fence" , 26 , 36 ) game . spawnXY ( "fence" , 22 , 34 ) game …" at bounding box center [1306, 341] width 294 height 543
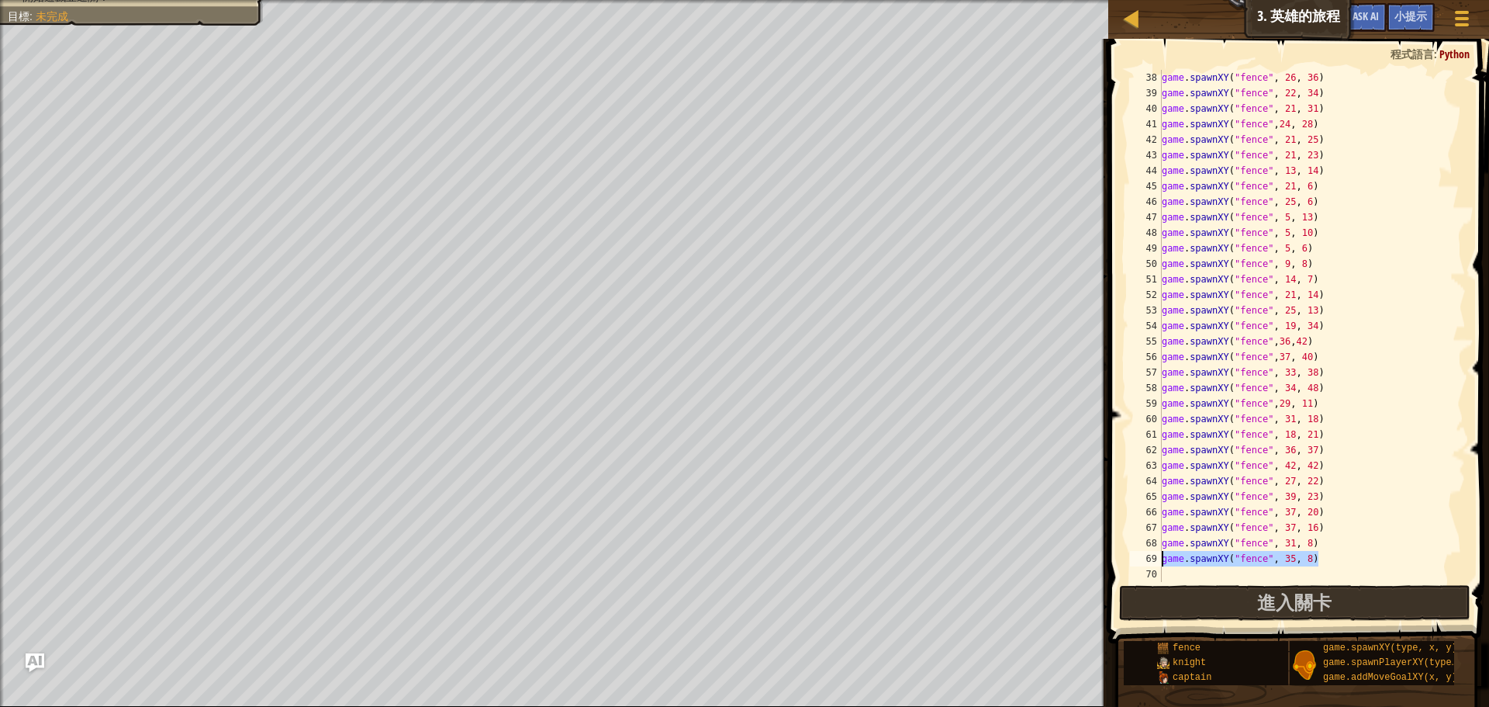
paste textarea "1"
click at [1297, 554] on div "game . spawnXY ( "fence" , 26 , 36 ) game . spawnXY ( "fence" , 22 , 34 ) game …" at bounding box center [1306, 341] width 294 height 543
type textarea "game.spawnXY("fence", 35, 8)"
drag, startPoint x: 1353, startPoint y: 561, endPoint x: 1160, endPoint y: 559, distance: 193.2
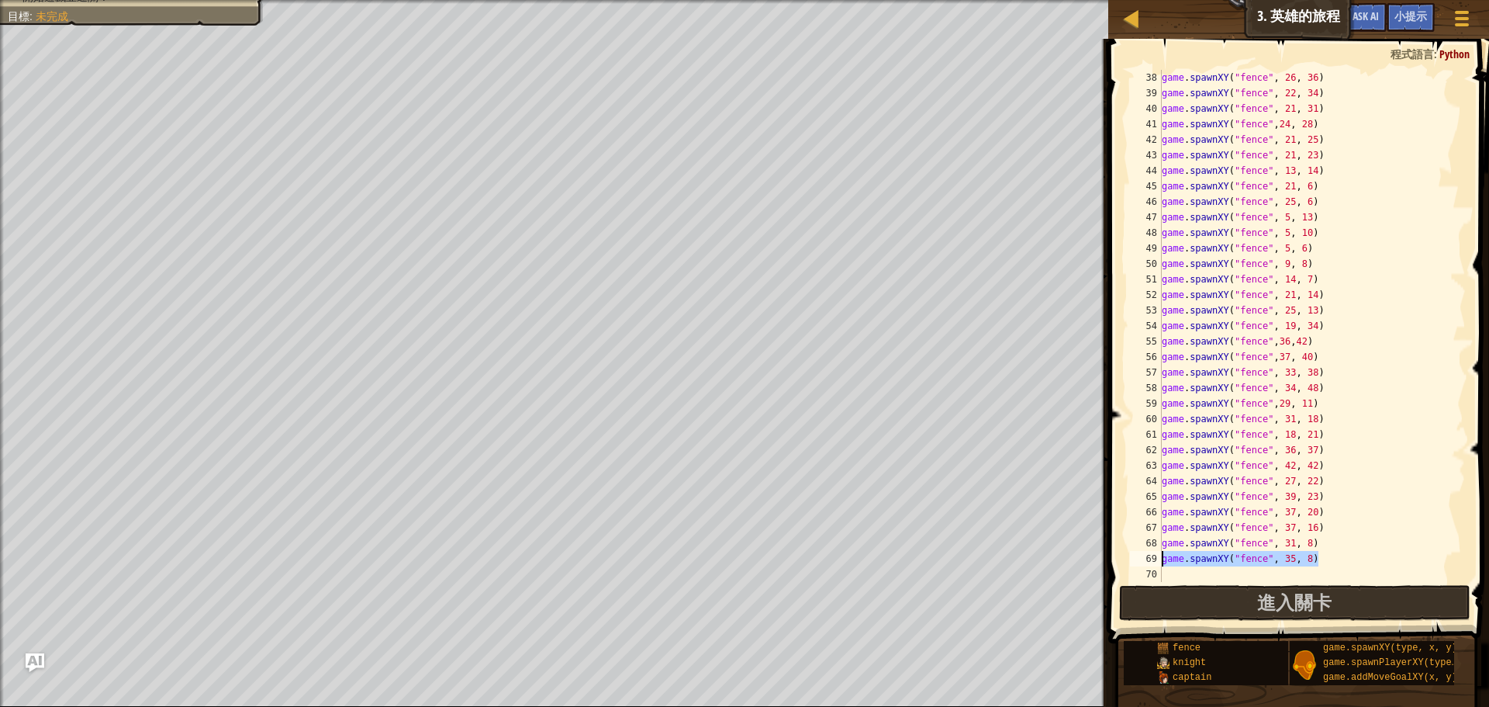
click at [1160, 559] on div "game.spawnXY("fence", 35, 8) 38 39 40 41 42 43 44 45 46 47 48 49 50 51 52 53 54…" at bounding box center [1296, 326] width 339 height 512
click at [1195, 572] on div "game . spawnXY ( "fence" , 26 , 36 ) game . spawnXY ( "fence" , 22 , 34 ) game …" at bounding box center [1306, 341] width 294 height 543
paste textarea "game.spawnXY("fence", 35, 8)"
click at [1309, 576] on div "game . spawnXY ( "fence" , 26 , 36 ) game . spawnXY ( "fence" , 22 , 34 ) game …" at bounding box center [1306, 341] width 294 height 543
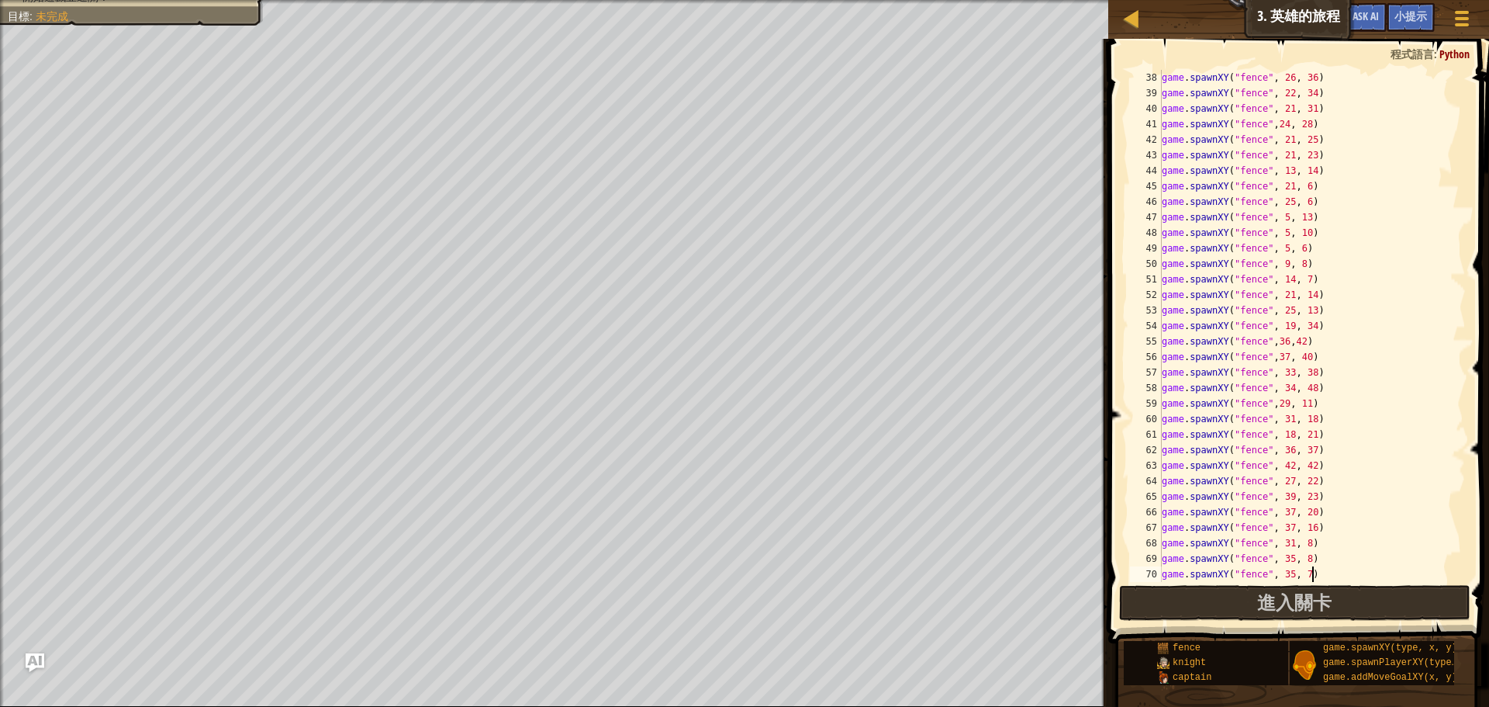
scroll to position [2, 12]
click at [1295, 576] on div "game . spawnXY ( "fence" , 26 , 36 ) game . spawnXY ( "fence" , 22 , 34 ) game …" at bounding box center [1306, 341] width 294 height 543
type textarea "game.spawnXY("fence", 39, 7)"
click at [1299, 575] on div "game . spawnXY ( "fence" , 22 , 34 ) game . spawnXY ( "fence" , 21 , 31 ) game …" at bounding box center [1306, 341] width 294 height 543
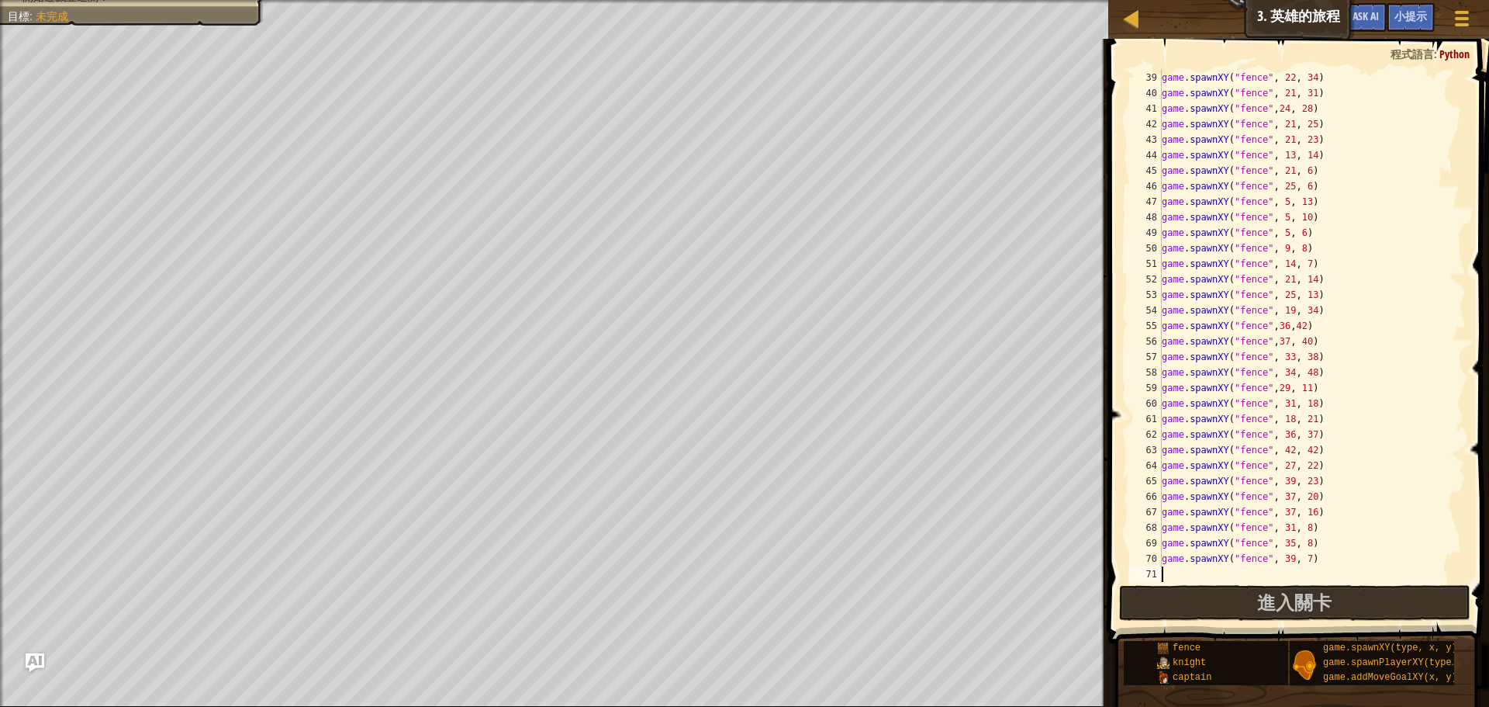
scroll to position [2, 0]
paste textarea "game.spawnXY("fence", 35, 8)"
drag, startPoint x: 1285, startPoint y: 573, endPoint x: 1295, endPoint y: 574, distance: 9.3
click at [1295, 574] on div "game . spawnXY ( "fence" , 22 , 34 ) game . spawnXY ( "fence" , 21 , 31 ) game …" at bounding box center [1306, 341] width 294 height 543
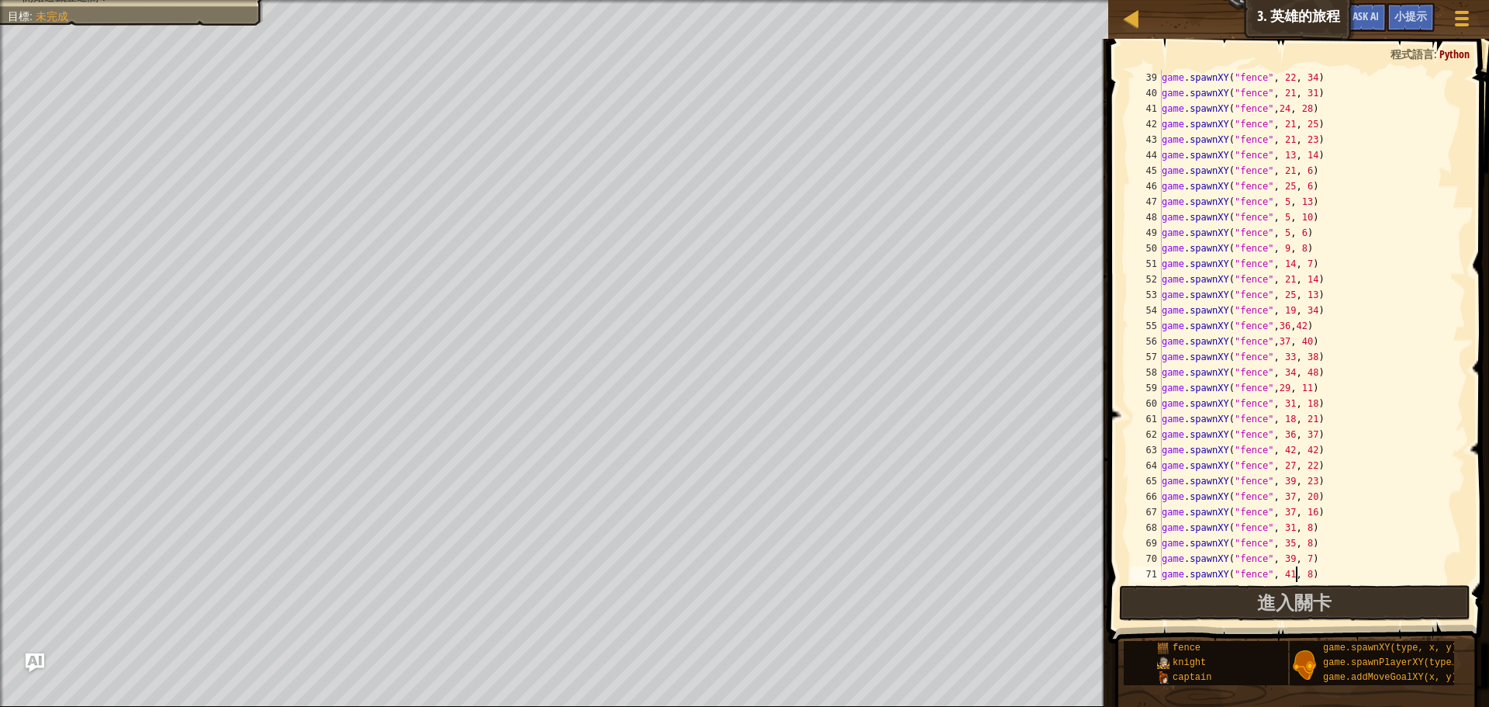
click at [1313, 574] on div "game . spawnXY ( "fence" , 22 , 34 ) game . spawnXY ( "fence" , 21 , 31 ) game …" at bounding box center [1306, 341] width 294 height 543
type textarea "6"
click at [1205, 572] on div "game . spawnXY ( "fence" , 21 , 31 ) game . spawnXY ( "fence" , 24 , 28 ) game …" at bounding box center [1306, 341] width 294 height 543
paste textarea "game.spawnXY("fence", 35, 8)"
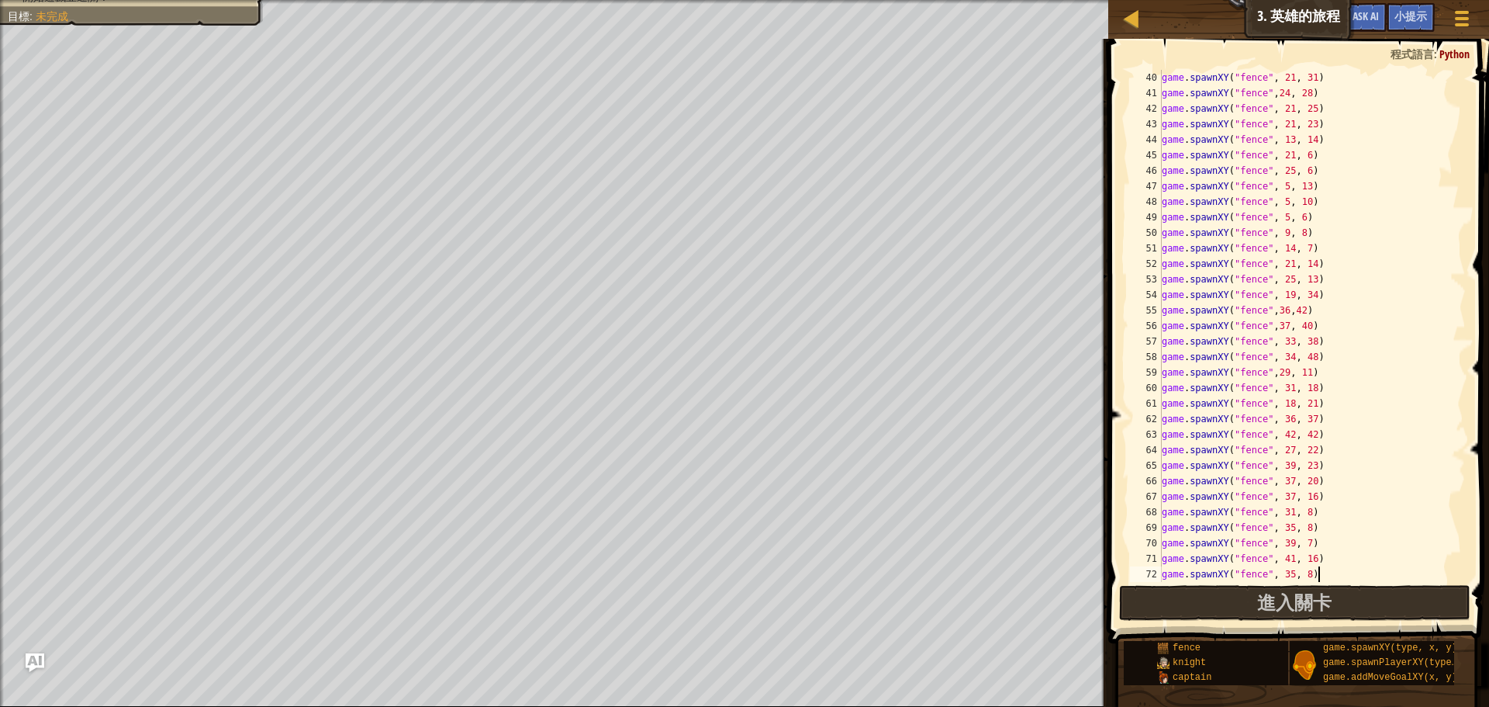
paste textarea "game.spawnXY("fence", 35, 8)"
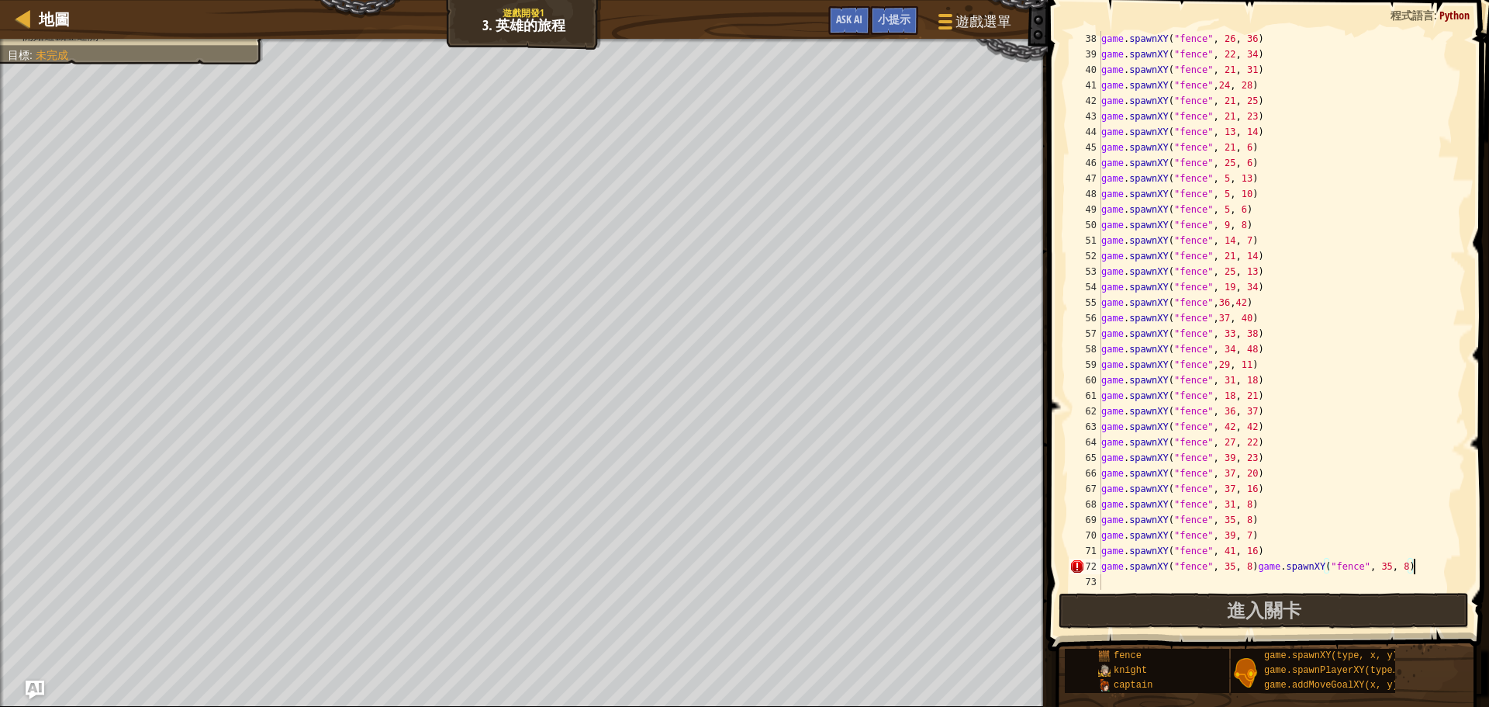
scroll to position [574, 0]
drag, startPoint x: 1259, startPoint y: 566, endPoint x: 1362, endPoint y: 610, distance: 112.2
click at [1362, 610] on div "game.spawnXY("fence", 35, 8)game.spawnXY("fence", 35, 8) 38 39 40 41 42 43 44 4…" at bounding box center [1266, 356] width 446 height 697
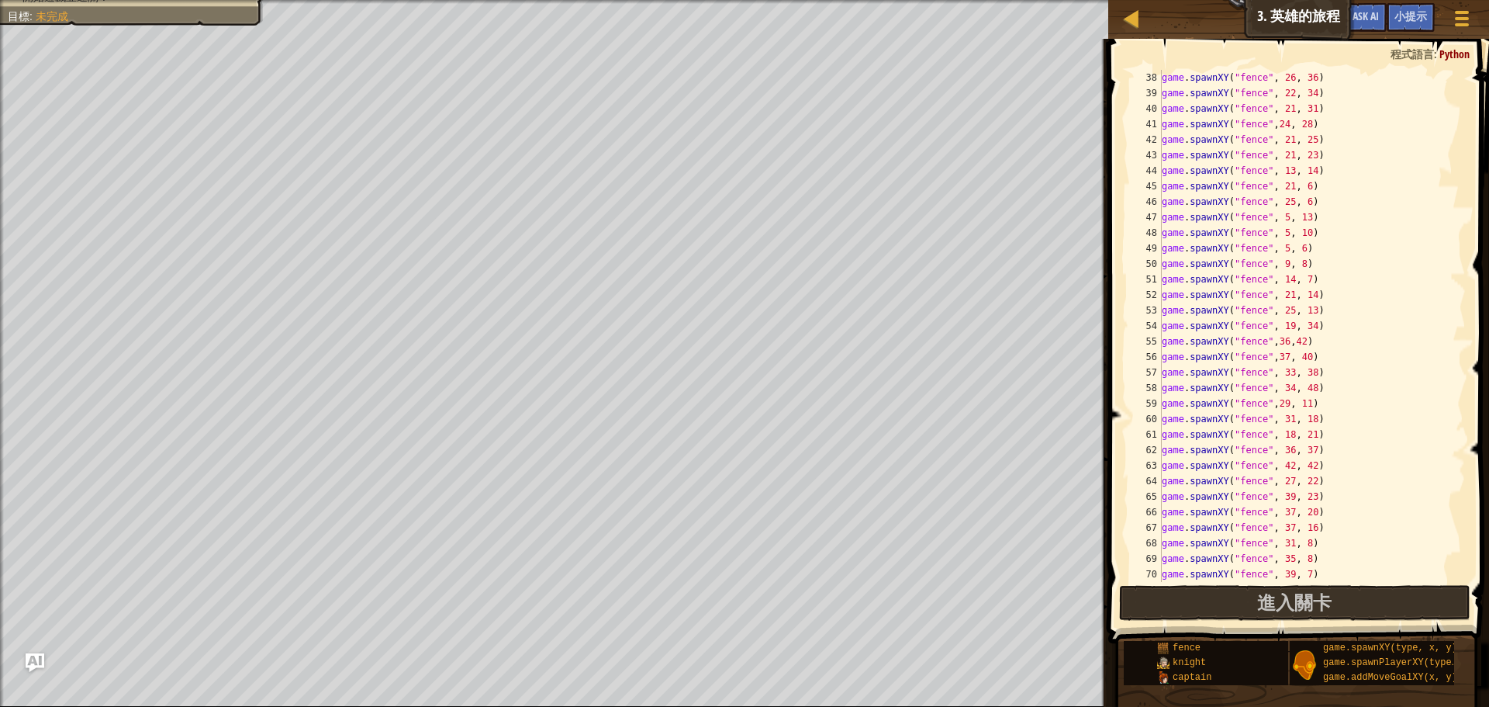
scroll to position [621, 0]
click at [1294, 560] on div "game . spawnXY ( "fence" , 24 , 28 ) game . spawnXY ( "fence" , 21 , 25 ) game …" at bounding box center [1306, 341] width 294 height 543
click at [1295, 555] on div "game . spawnXY ( "fence" , 24 , 28 ) game . spawnXY ( "fence" , 21 , 25 ) game …" at bounding box center [1306, 341] width 294 height 543
click at [1313, 556] on div "game . spawnXY ( "fence" , 24 , 28 ) game . spawnXY ( "fence" , 21 , 25 ) game …" at bounding box center [1306, 341] width 294 height 543
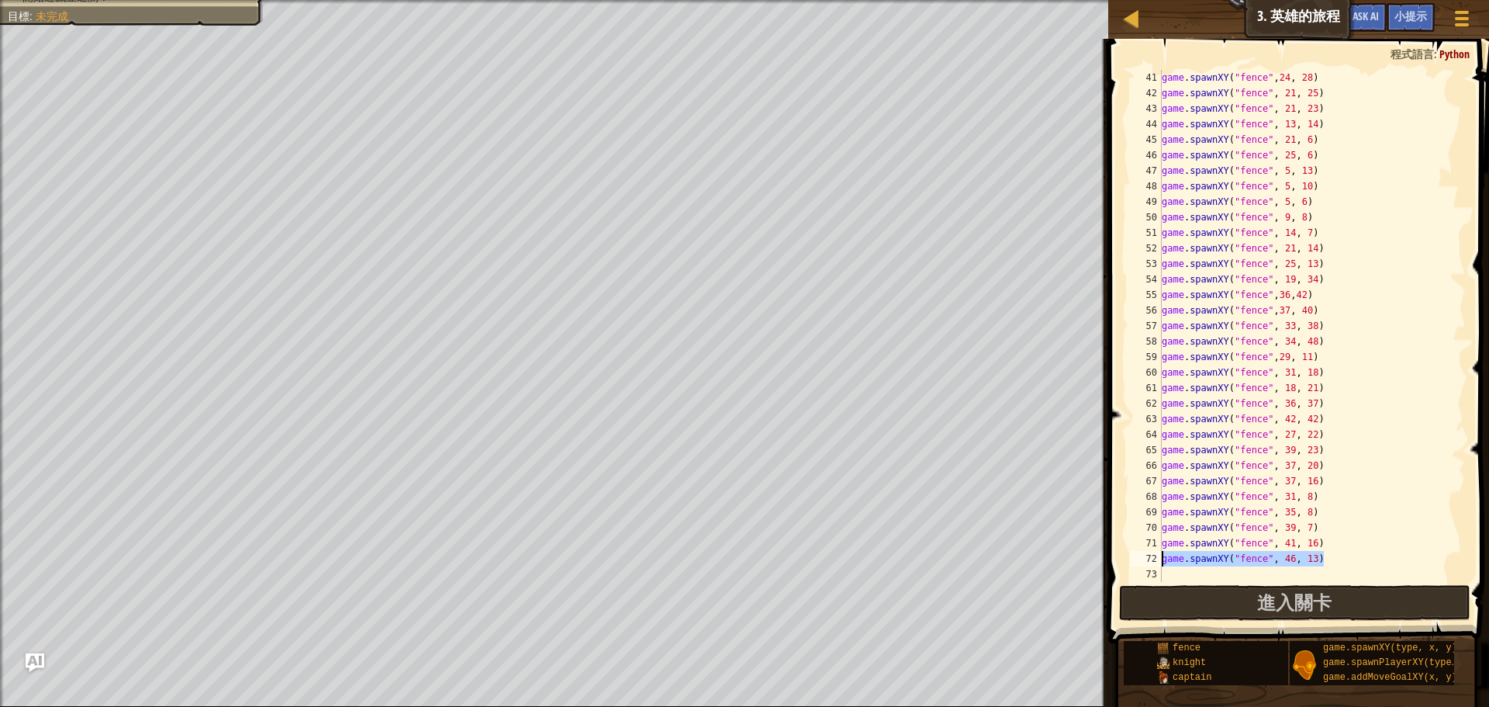
drag, startPoint x: 1338, startPoint y: 559, endPoint x: 1158, endPoint y: 557, distance: 180.0
click at [1161, 557] on div "3 41 42 43 44 45 46 47 48 49 50 51 52 53 54 55 56 57 58 59 60 61 62 63 64 65 66…" at bounding box center [1296, 326] width 339 height 512
type textarea "game.spawnXY("fence", 46, 13)"
click at [1310, 582] on span at bounding box center [1300, 319] width 393 height 650
click at [1309, 577] on div "game . spawnXY ( "fence" , 24 , 28 ) game . spawnXY ( "fence" , 21 , 25 ) game …" at bounding box center [1306, 341] width 294 height 543
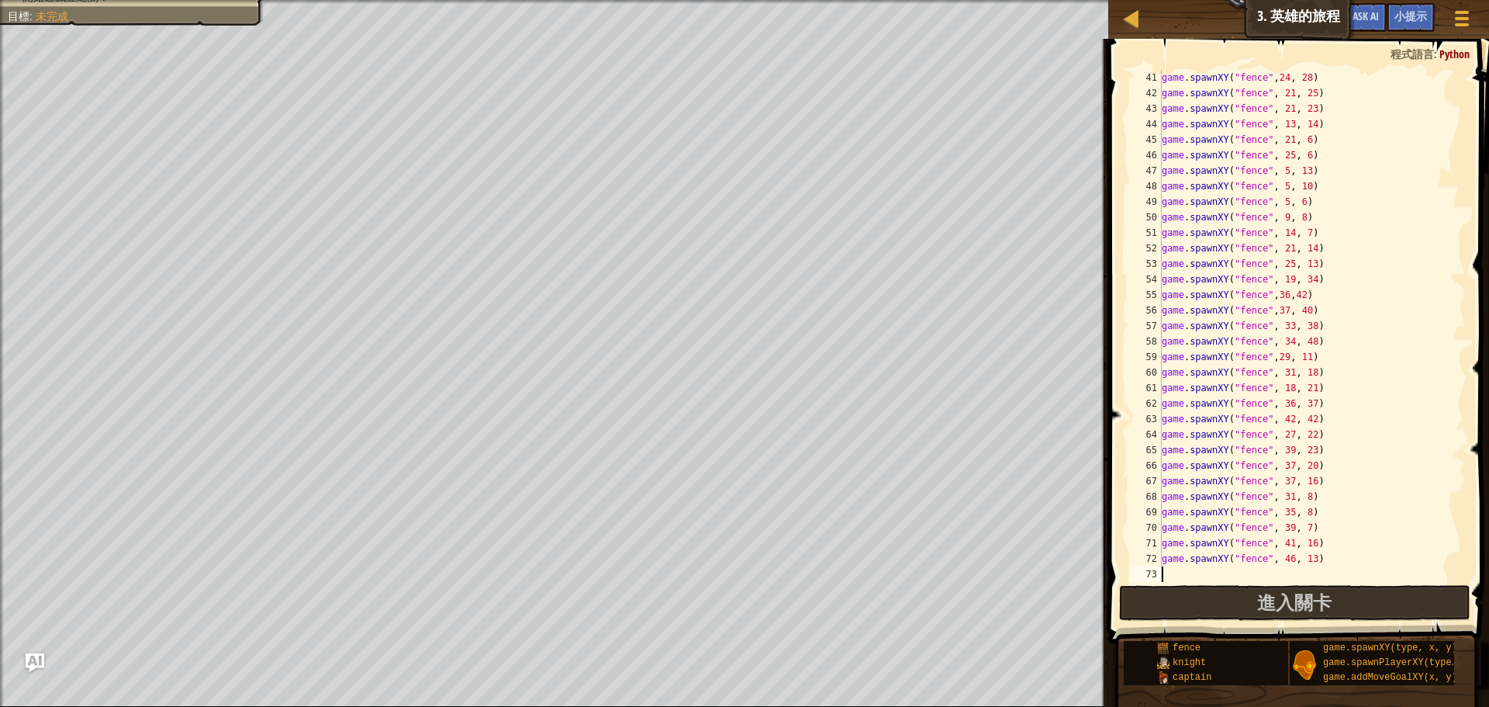
paste textarea "game.spawnXY("fence", 46, 13)"
drag, startPoint x: 1304, startPoint y: 572, endPoint x: 1319, endPoint y: 576, distance: 15.5
click at [1319, 576] on div "game . spawnXY ( "fence" , 24 , 28 ) game . spawnXY ( "fence" , 21 , 25 ) game …" at bounding box center [1306, 341] width 294 height 543
type textarea "1"
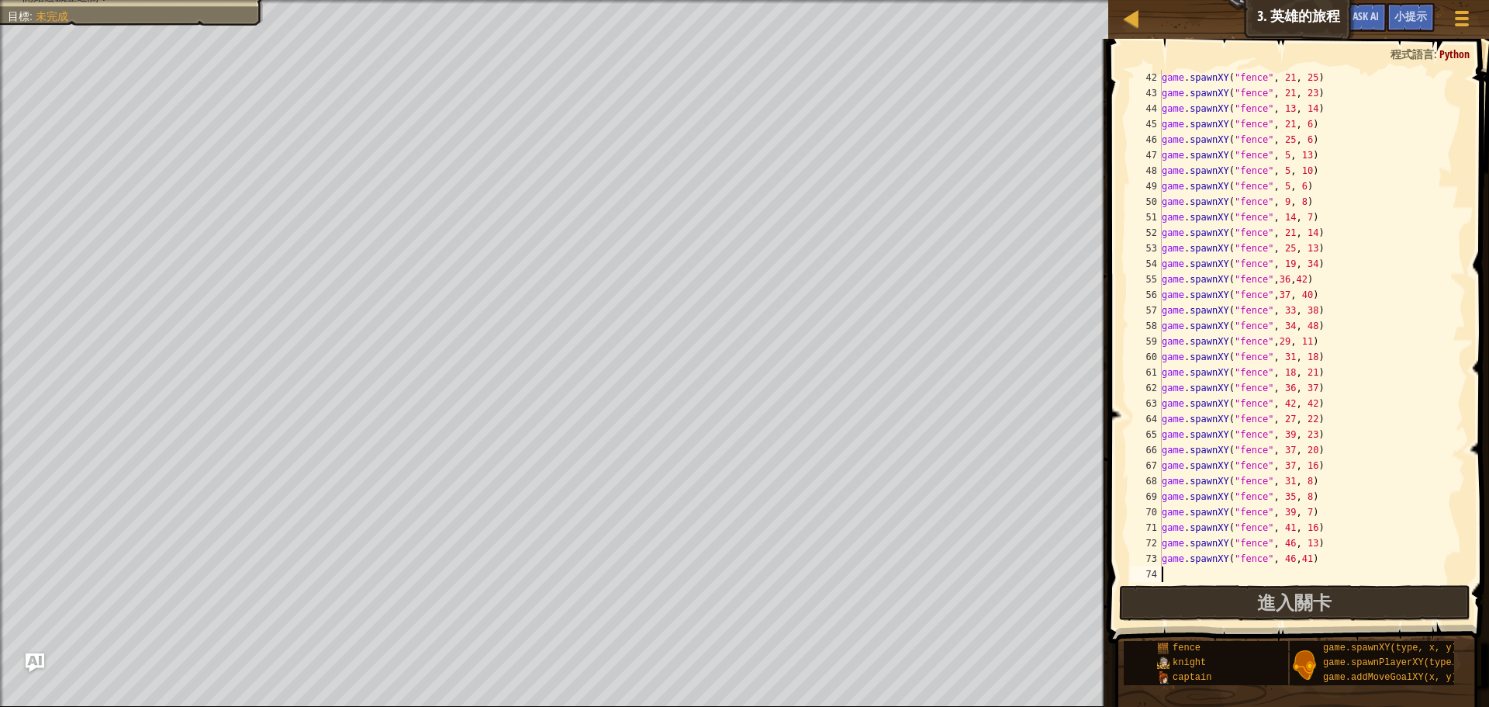
click at [1276, 571] on div "game . spawnXY ( "fence" , 21 , 25 ) game . spawnXY ( "fence" , 21 , 23 ) game …" at bounding box center [1306, 341] width 294 height 543
paste textarea "game.spawnXY("fence", 46, 13)"
drag, startPoint x: 1296, startPoint y: 578, endPoint x: 1361, endPoint y: 542, distance: 73.6
click at [1297, 578] on div "game . spawnXY ( "fence" , 21 , 25 ) game . spawnXY ( "fence" , 21 , 23 ) game …" at bounding box center [1306, 341] width 294 height 543
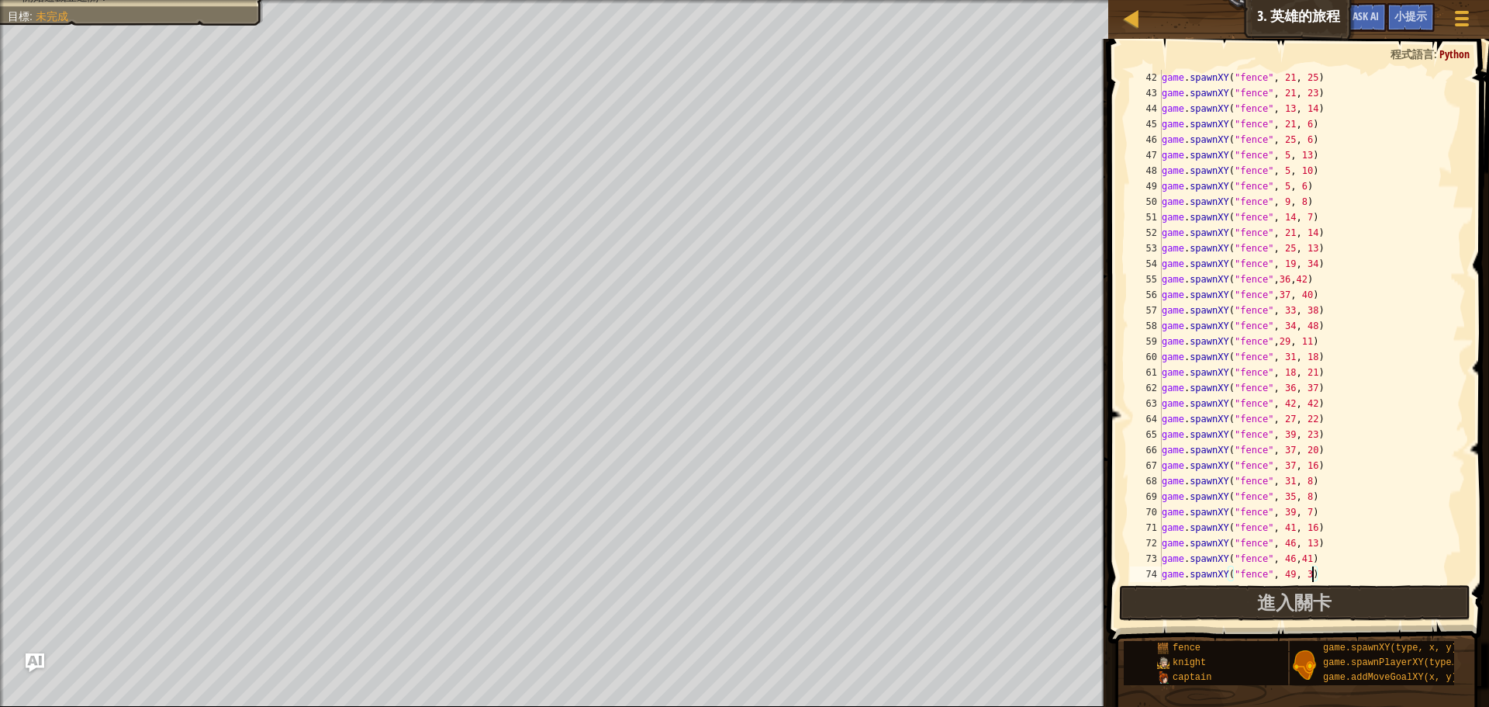
type textarea "9"
drag, startPoint x: 1309, startPoint y: 566, endPoint x: 1302, endPoint y: 571, distance: 8.4
click at [1307, 568] on div "game . spawnXY ( "fence" , 21 , 23 ) game . spawnXY ( "fence" , 13 , 14 ) game …" at bounding box center [1306, 341] width 294 height 543
paste textarea "game.spawnXY("fence", 46, 13)"
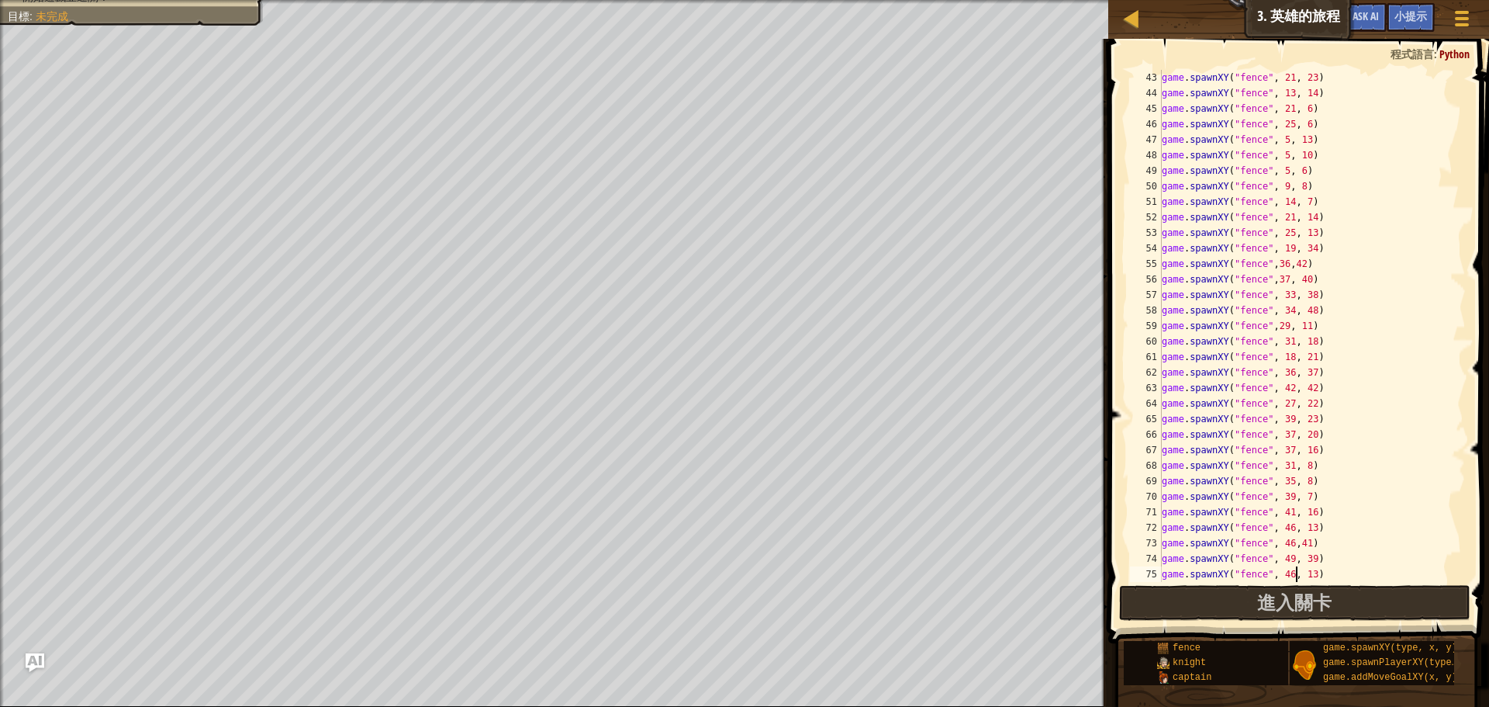
click at [1296, 569] on div "game . spawnXY ( "fence" , 21 , 23 ) game . spawnXY ( "fence" , 13 , 14 ) game …" at bounding box center [1306, 341] width 294 height 543
type textarea "6"
click at [1257, 571] on div "game . spawnXY ( "fence" , 13 , 14 ) game . spawnXY ( "fence" , 21 , 6 ) game .…" at bounding box center [1306, 341] width 294 height 543
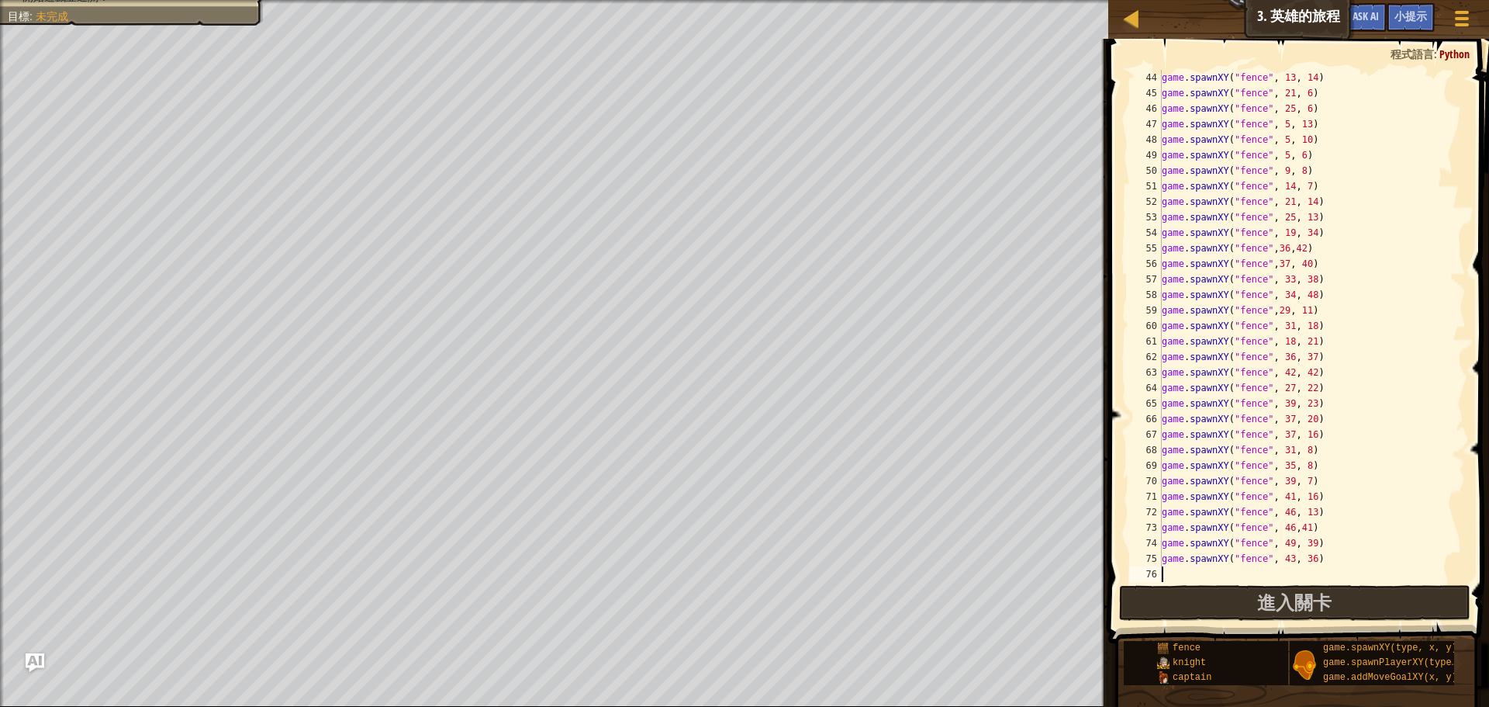
paste textarea "game.spawnXY("fence", 46, 13)"
click at [1296, 572] on div "game . spawnXY ( "fence" , 13 , 14 ) game . spawnXY ( "fence" , 21 , 6 ) game .…" at bounding box center [1306, 341] width 294 height 543
type textarea "0"
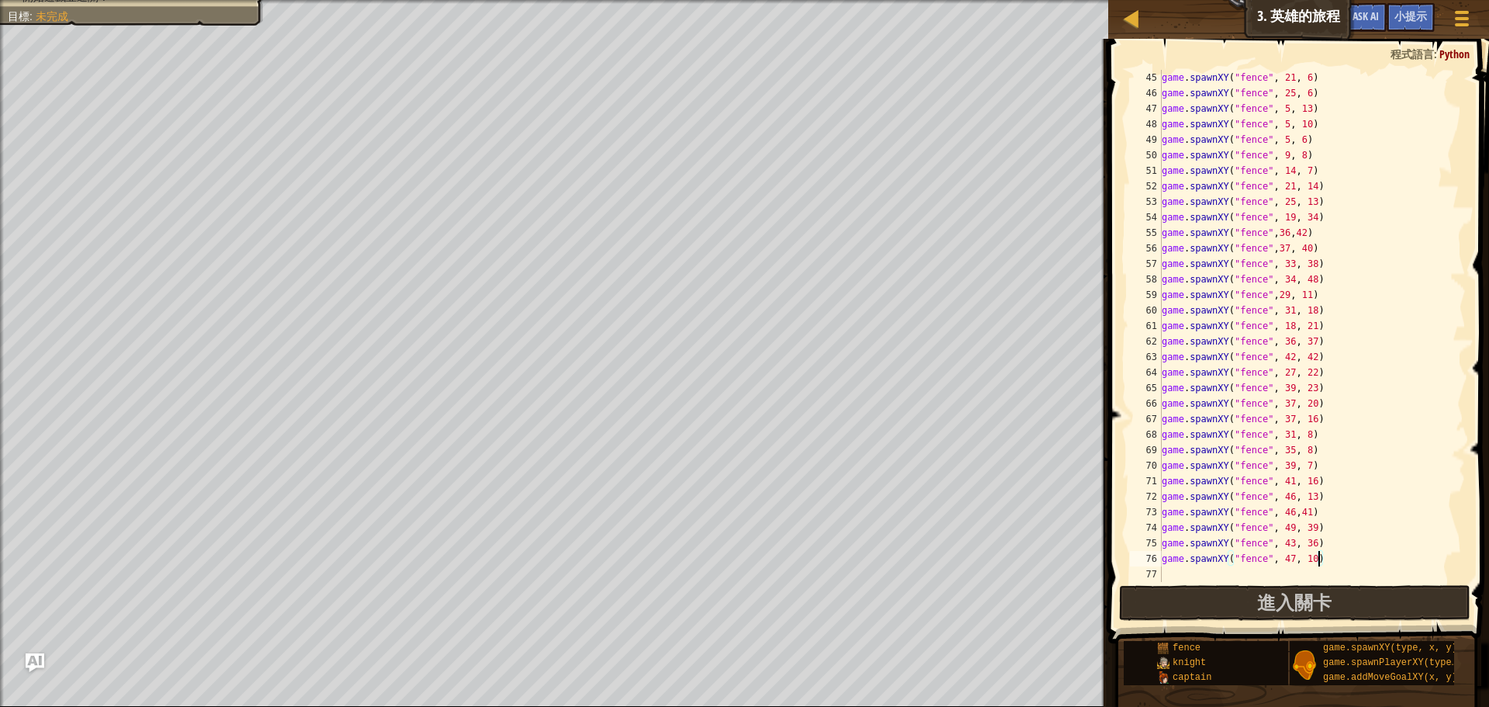
click at [1256, 568] on div "game . spawnXY ( "fence" , 21 , 6 ) game . spawnXY ( "fence" , 25 , 6 ) game . …" at bounding box center [1306, 341] width 294 height 543
paste textarea "game.spawnXY("fence", 46, 13)"
drag, startPoint x: 1295, startPoint y: 572, endPoint x: 1287, endPoint y: 572, distance: 8.5
click at [1287, 572] on div "game . spawnXY ( "fence" , 21 , 6 ) game . spawnXY ( "fence" , 25 , 6 ) game . …" at bounding box center [1306, 341] width 294 height 543
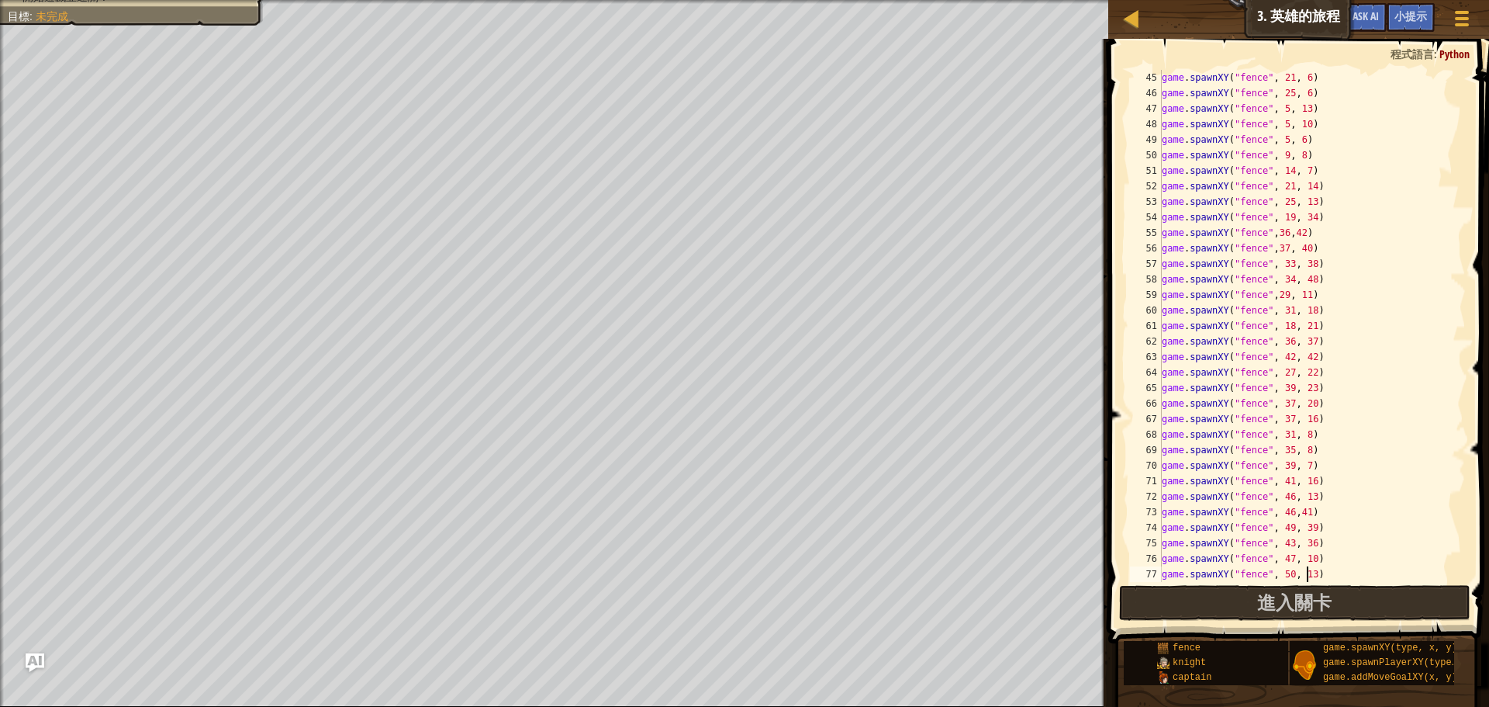
click at [1310, 577] on div "game . spawnXY ( "fence" , 21 , 6 ) game . spawnXY ( "fence" , 25 , 6 ) game . …" at bounding box center [1306, 341] width 294 height 543
click at [1316, 576] on div "game . spawnXY ( "fence" , 21 , 6 ) game . spawnXY ( "fence" , 25 , 6 ) game . …" at bounding box center [1306, 341] width 294 height 543
click at [1311, 572] on div "game . spawnXY ( "fence" , 21 , 6 ) game . spawnXY ( "fence" , 25 , 6 ) game . …" at bounding box center [1306, 341] width 294 height 543
type textarea "2"
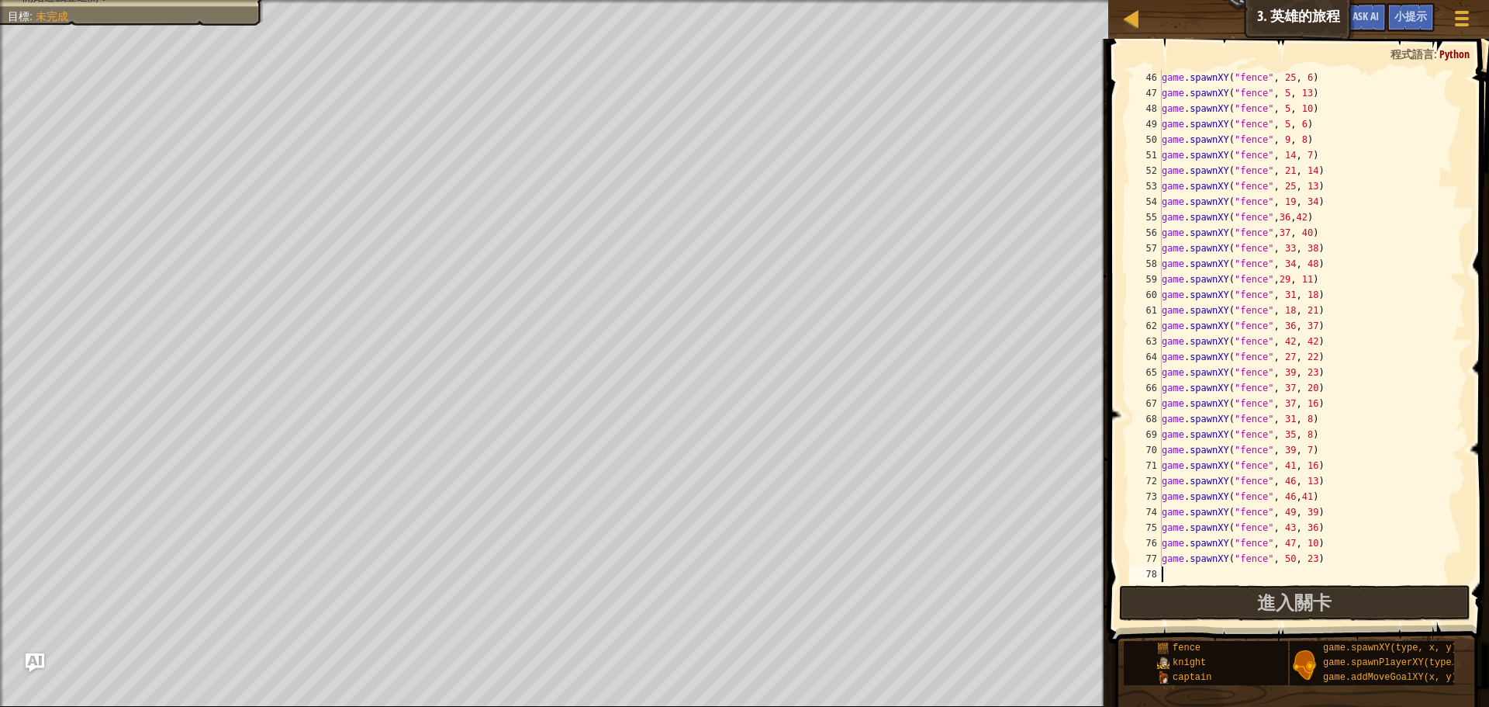
click at [1306, 573] on div "game . spawnXY ( "fence" , 25 , 6 ) game . spawnXY ( "fence" , 5 , 13 ) game . …" at bounding box center [1306, 341] width 294 height 543
click at [1093, 555] on div "地圖 遊戲開發1 3. 英雄的旅程 遊戲選單 完成 小提示 Ask AI 1 הההההההההההההההההההההההההההההההההההההההה…" at bounding box center [744, 353] width 1489 height 707
paste textarea "46, 1"
drag, startPoint x: 1295, startPoint y: 556, endPoint x: 1286, endPoint y: 557, distance: 8.6
click at [1286, 557] on div "game . spawnXY ( "fence" , 25 , 6 ) game . spawnXY ( "fence" , 5 , 13 ) game . …" at bounding box center [1306, 341] width 294 height 543
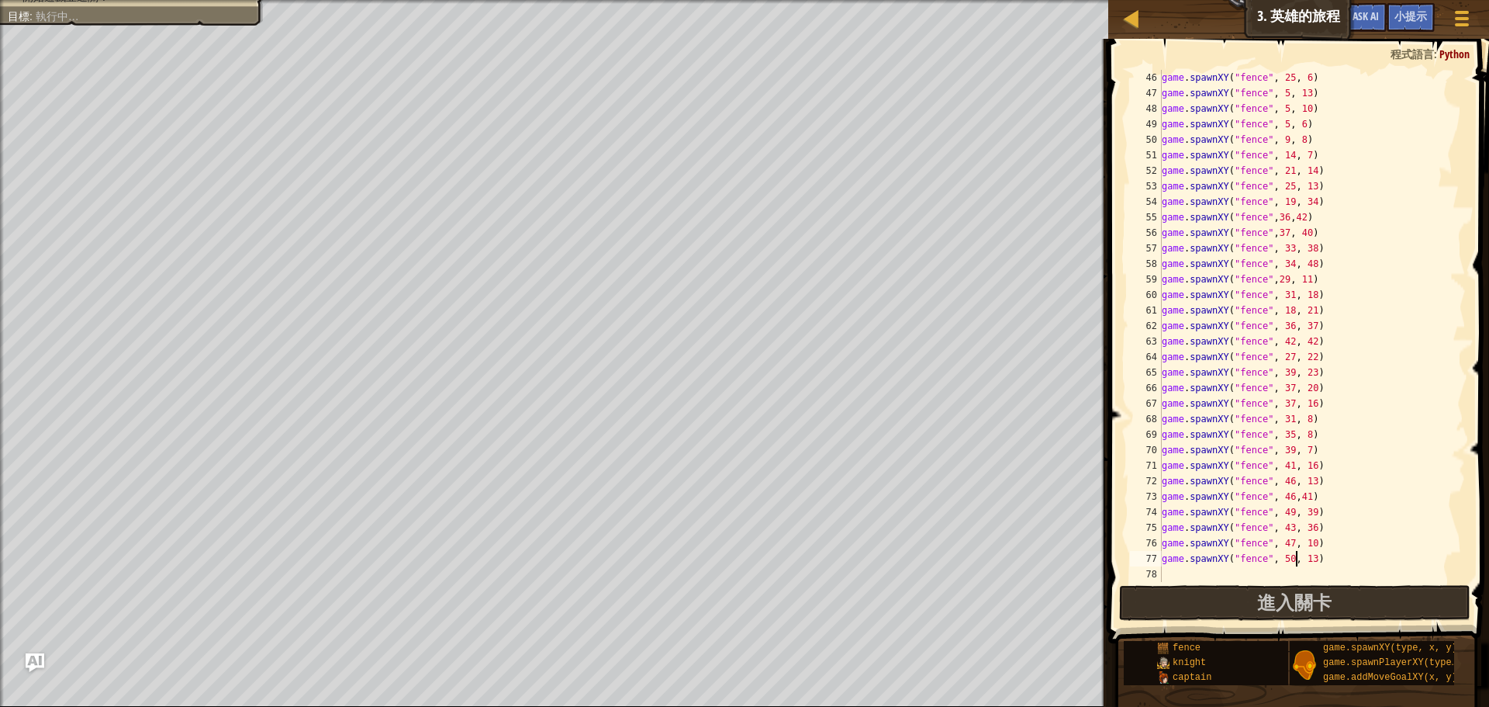
scroll to position [0, 0]
click at [1308, 559] on div "game . spawnXY ( "fence" , 25 , 6 ) game . spawnXY ( "fence" , 5 , 13 ) game . …" at bounding box center [1306, 341] width 294 height 543
type textarea "game.spawnXY("fence", 50, 23)"
drag, startPoint x: 1337, startPoint y: 555, endPoint x: 1160, endPoint y: 562, distance: 177.8
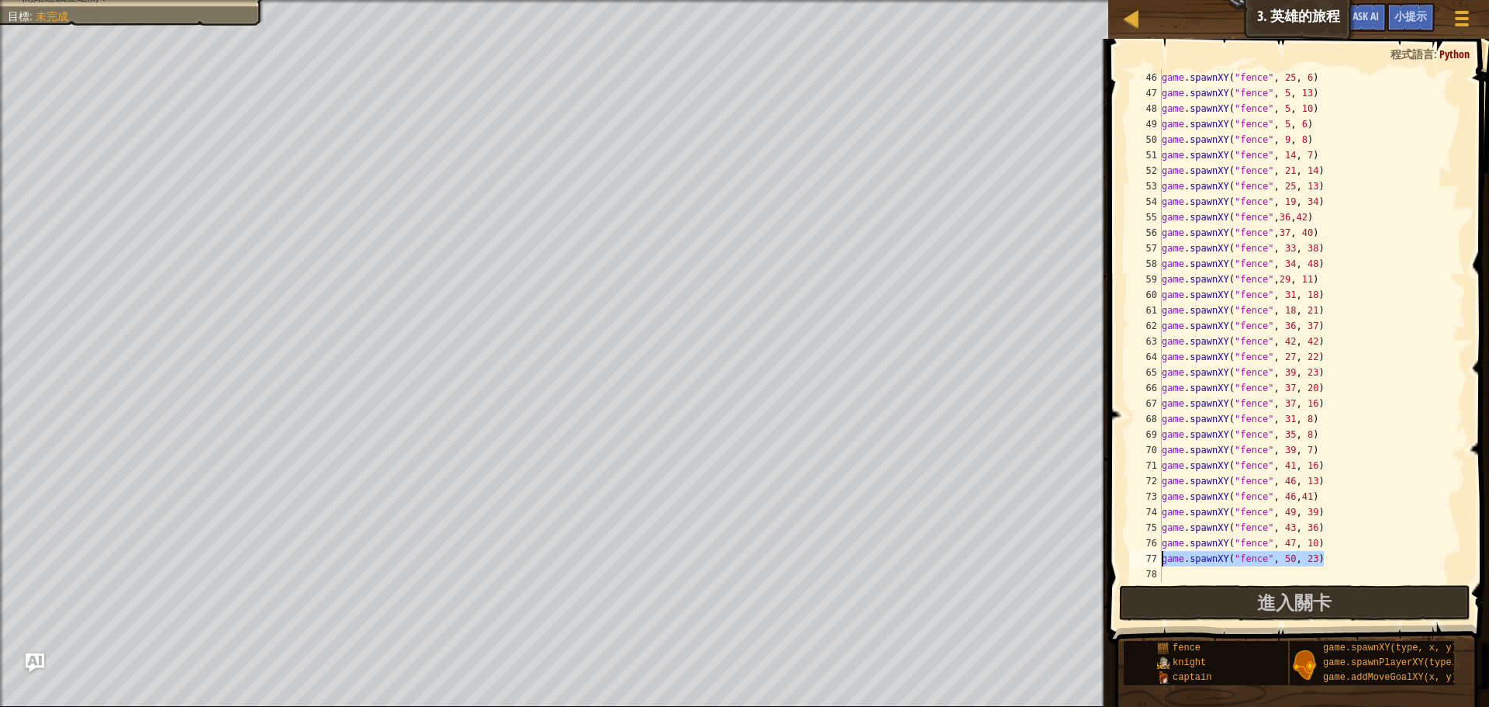
click at [1160, 562] on div "game.spawnXY("fence", 50, 23) 46 47 48 49 50 51 52 53 54 55 56 57 58 59 60 61 6…" at bounding box center [1296, 326] width 339 height 512
click at [1189, 576] on div "game . spawnXY ( "fence" , 25 , 6 ) game . spawnXY ( "fence" , 5 , 13 ) game . …" at bounding box center [1306, 341] width 294 height 543
paste textarea "game.spawnXY("fence", 50, 23)"
click at [1317, 573] on div "game . spawnXY ( "fence" , 25 , 6 ) game . spawnXY ( "fence" , 5 , 13 ) game . …" at bounding box center [1306, 341] width 294 height 543
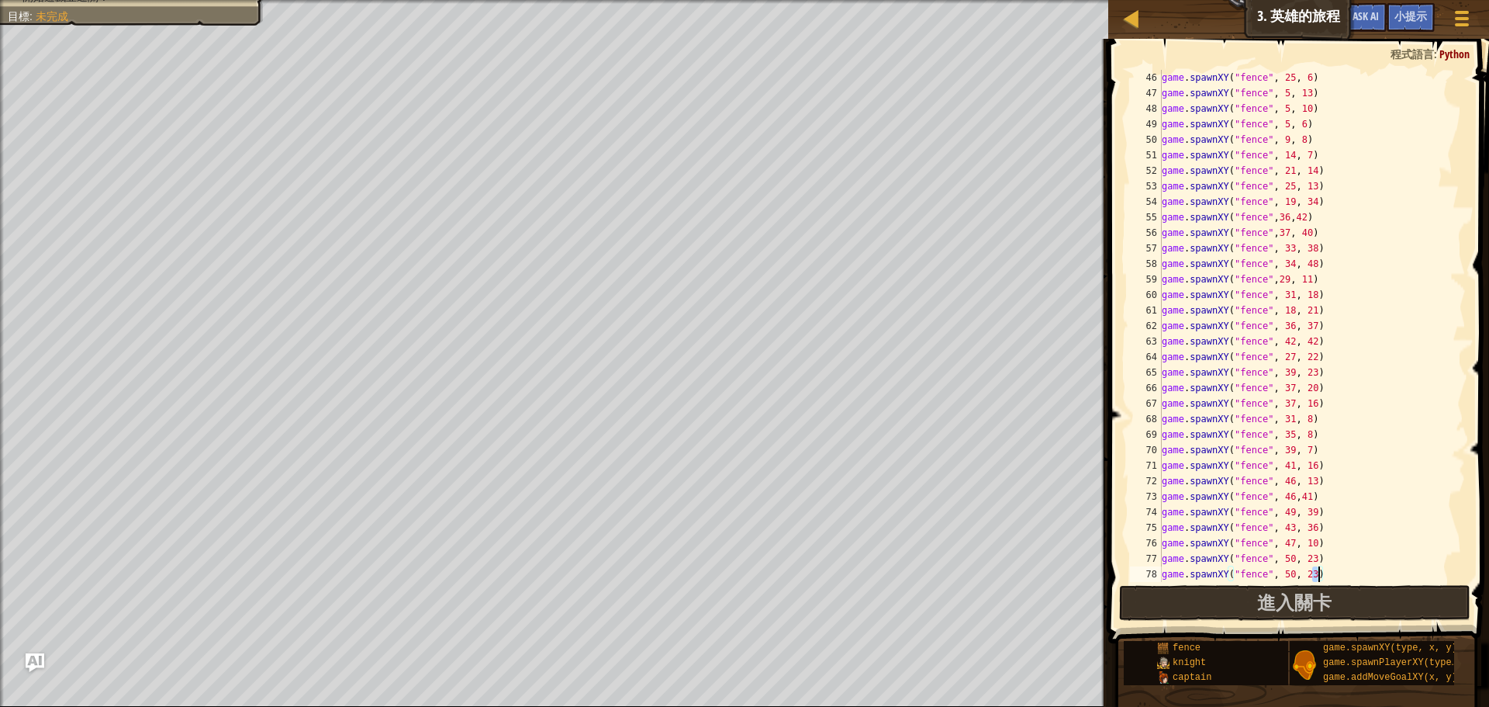
type textarea "game.spawnXY("fence", 50, 27)"
click at [1273, 579] on div "game . spawnXY ( "fence" , 5 , 13 ) game . spawnXY ( "fence" , 5 , 10 ) game . …" at bounding box center [1306, 341] width 294 height 543
paste textarea "game.spawnXY("fence", 50, 23)"
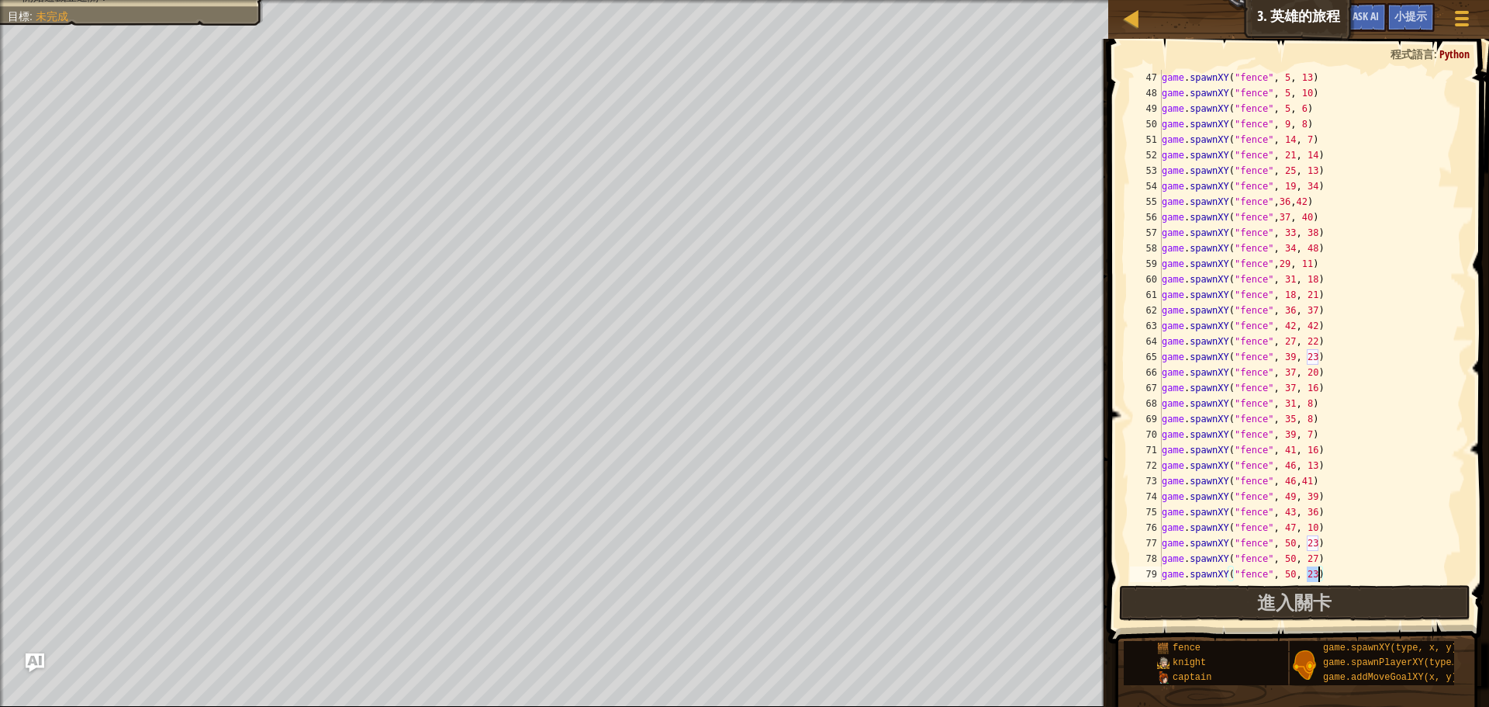
drag, startPoint x: 1306, startPoint y: 572, endPoint x: 1318, endPoint y: 575, distance: 12.6
click at [1318, 575] on div "game . spawnXY ( "fence" , 5 , 13 ) game . spawnXY ( "fence" , 5 , 10 ) game . …" at bounding box center [1306, 341] width 294 height 543
type textarea "2"
click at [1264, 568] on div "game . spawnXY ( "fence" , 5 , 10 ) game . spawnXY ( "fence" , 5 , 6 ) game . s…" at bounding box center [1306, 341] width 294 height 543
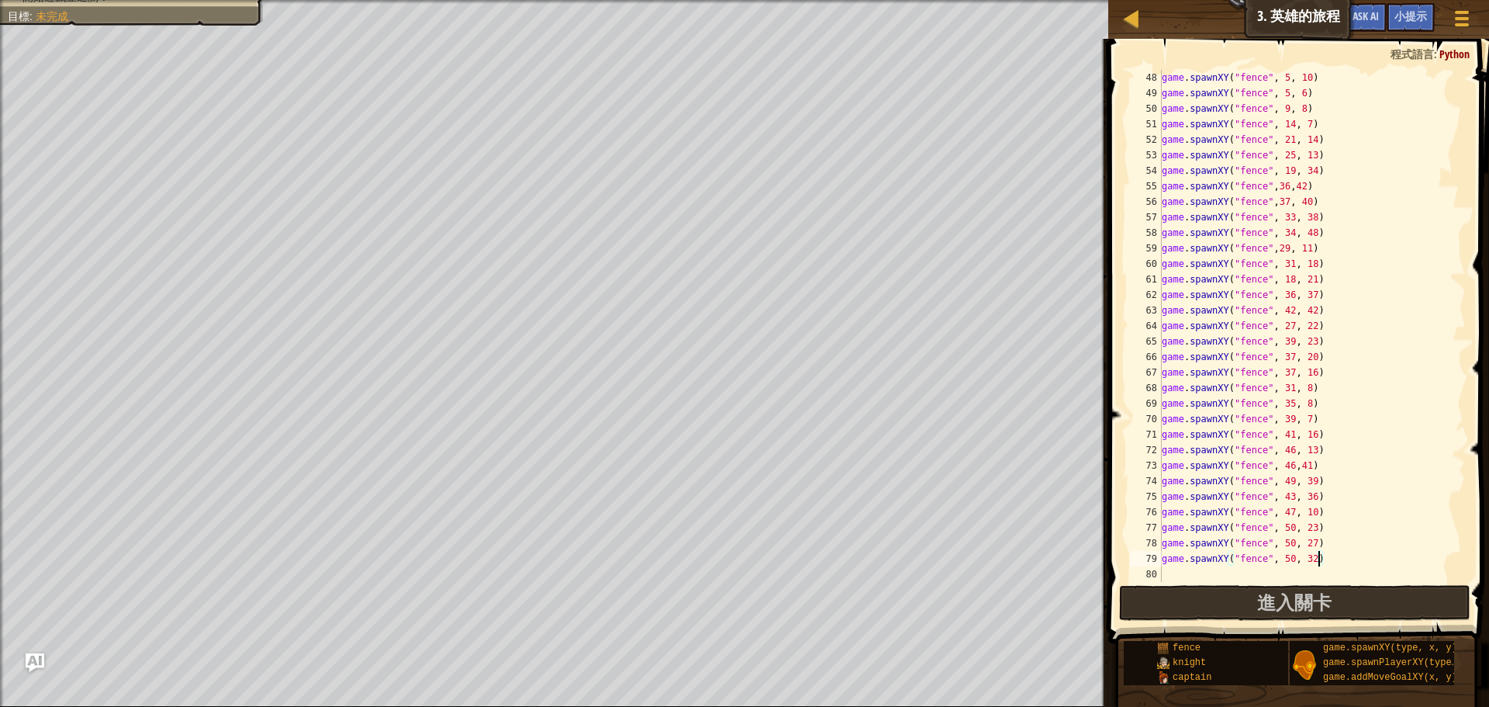
click at [1317, 552] on div "game . spawnXY ( "fence" , 5 , 10 ) game . spawnXY ( "fence" , 5 , 6 ) game . s…" at bounding box center [1306, 341] width 294 height 543
drag, startPoint x: 1319, startPoint y: 555, endPoint x: 1307, endPoint y: 559, distance: 12.3
click at [1307, 559] on div "game . spawnXY ( "fence" , 5 , 10 ) game . spawnXY ( "fence" , 5 , 6 ) game . s…" at bounding box center [1306, 341] width 294 height 543
click at [1318, 539] on div "game . spawnXY ( "fence" , 5 , 10 ) game . spawnXY ( "fence" , 5 , 6 ) game . s…" at bounding box center [1306, 341] width 294 height 543
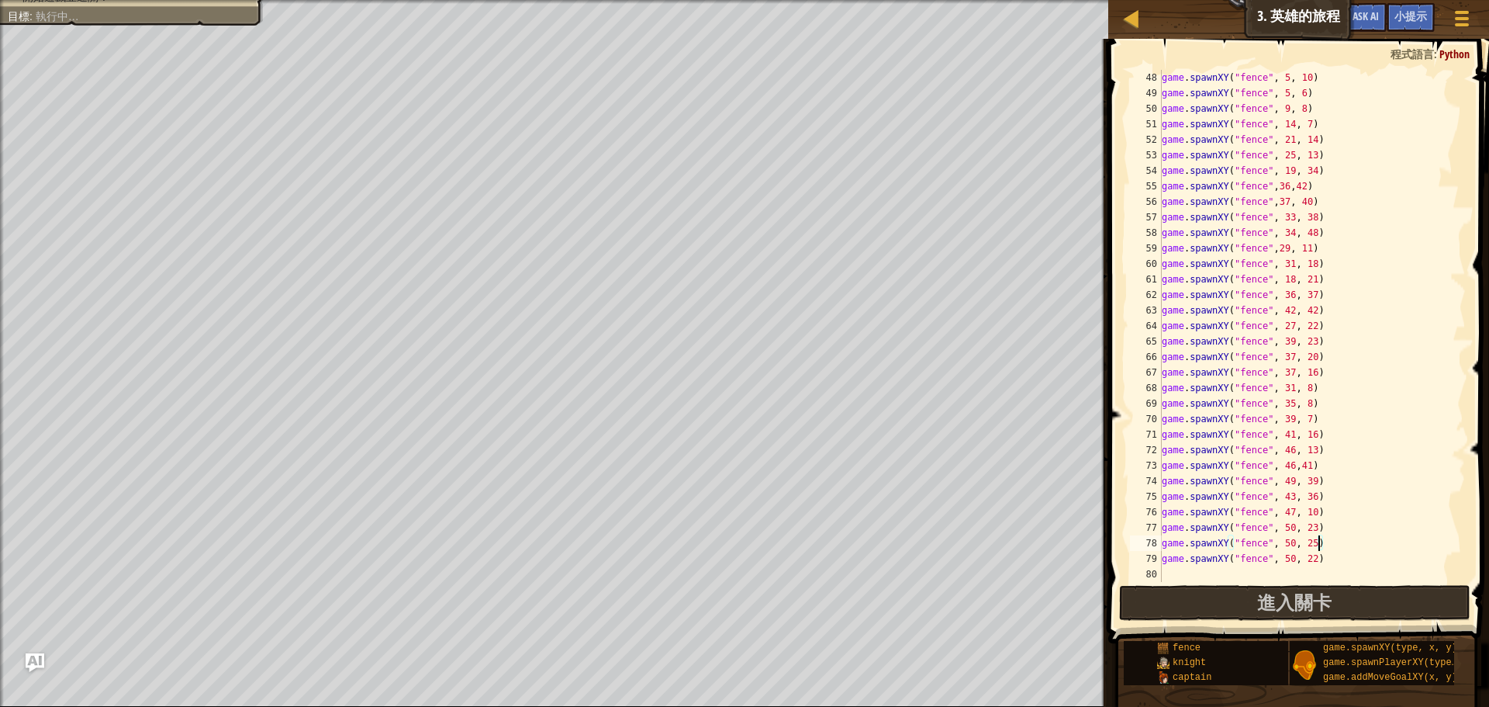
scroll to position [2, 12]
click at [1319, 545] on div "game . spawnXY ( "fence" , 5 , 10 ) game . spawnXY ( "fence" , 5 , 6 ) game . s…" at bounding box center [1306, 341] width 294 height 543
click at [1315, 541] on div "game . spawnXY ( "fence" , 5 , 10 ) game . spawnXY ( "fence" , 5 , 6 ) game . s…" at bounding box center [1306, 341] width 294 height 543
drag, startPoint x: 1306, startPoint y: 555, endPoint x: 1318, endPoint y: 558, distance: 12.6
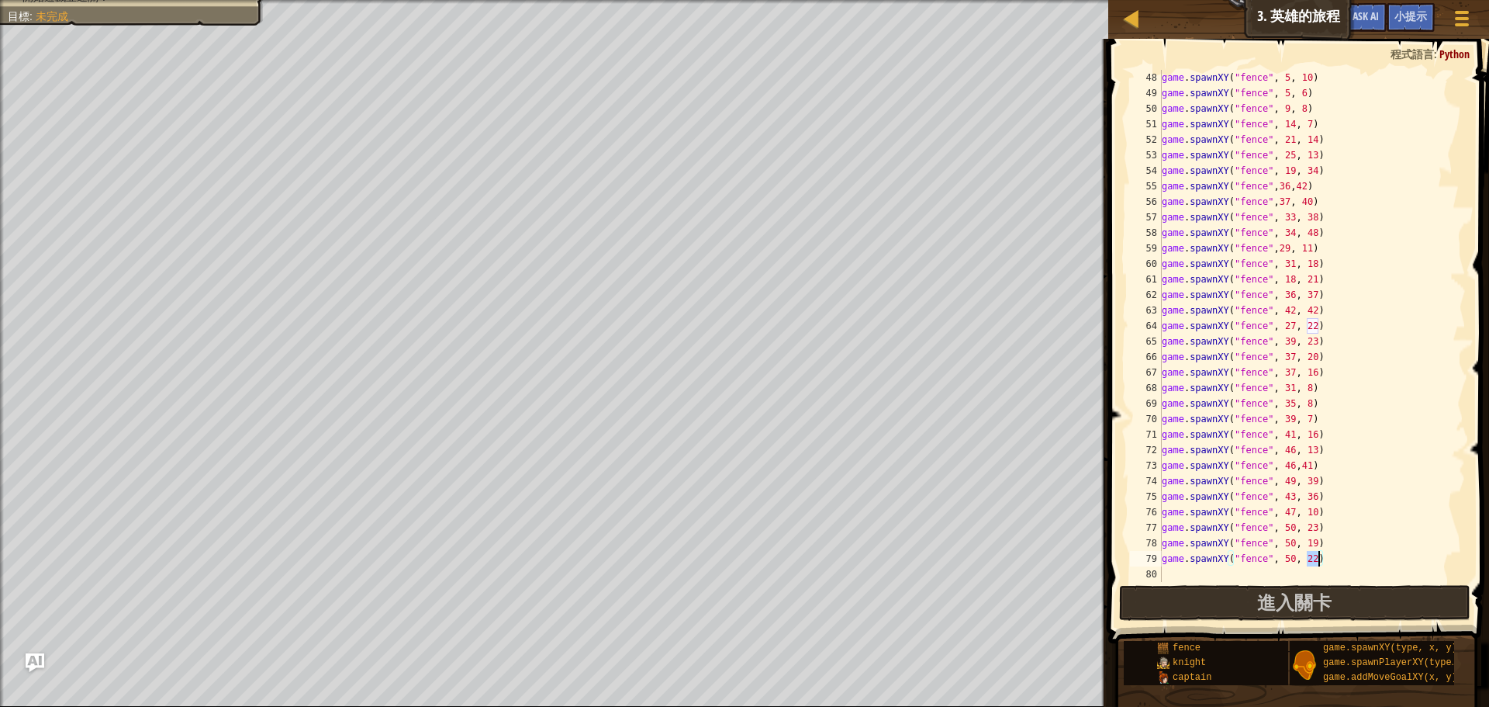
click at [1318, 558] on div "game . spawnXY ( "fence" , 5 , 10 ) game . spawnXY ( "fence" , 5 , 6 ) game . s…" at bounding box center [1306, 341] width 294 height 543
drag, startPoint x: 1346, startPoint y: 559, endPoint x: 1145, endPoint y: 555, distance: 201.0
click at [1145, 555] on div "5 48 49 50 51 52 53 54 55 56 57 58 59 60 61 62 63 64 65 66 67 68 69 70 71 72 73…" at bounding box center [1296, 326] width 339 height 512
type textarea "game.spawnXY("fence", 50, 15)"
click at [1174, 572] on div "game . spawnXY ( "fence" , 5 , 10 ) game . spawnXY ( "fence" , 5 , 6 ) game . s…" at bounding box center [1306, 341] width 294 height 543
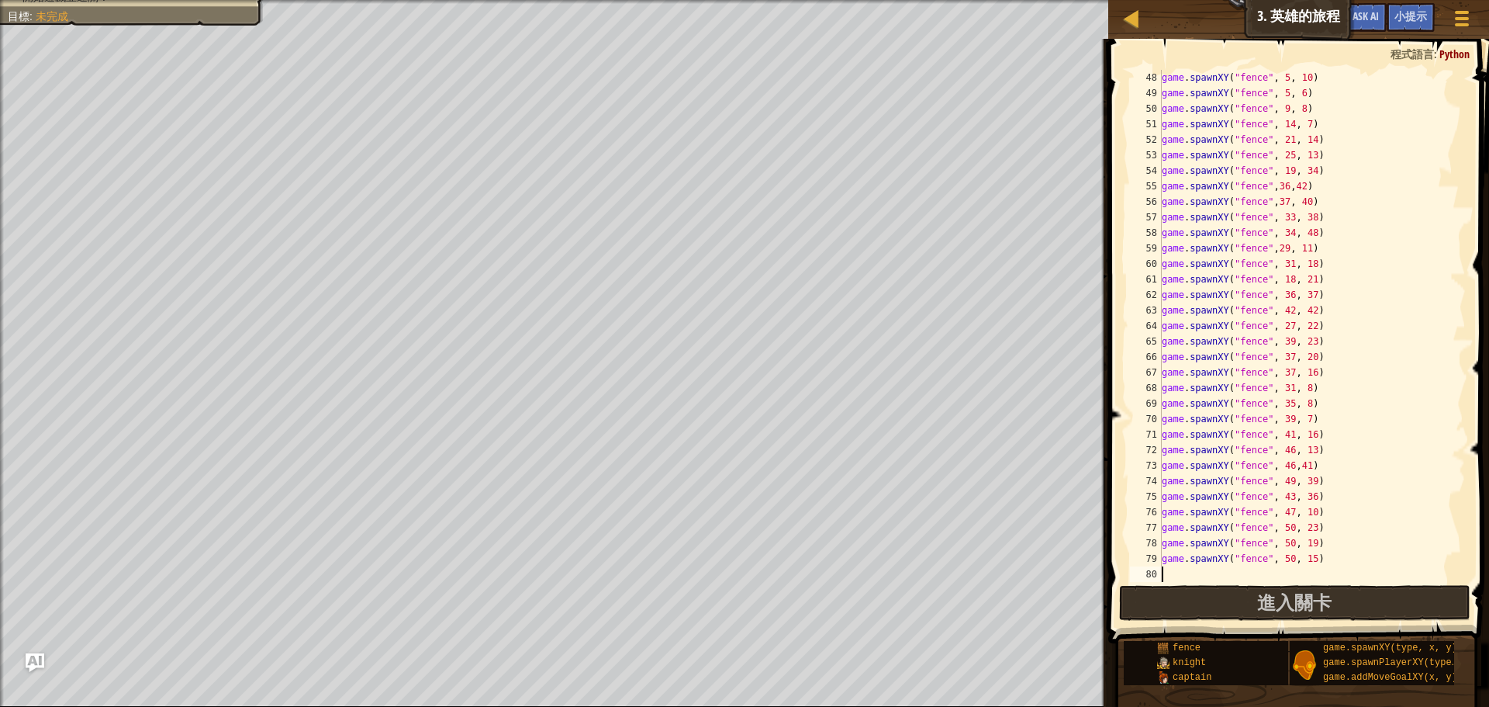
paste textarea "game.spawnXY("fence", 50, 15)"
click at [1297, 571] on div "game . spawnXY ( "fence" , 5 , 10 ) game . spawnXY ( "fence" , 5 , 6 ) game . s…" at bounding box center [1306, 341] width 294 height 543
click at [1317, 566] on div "game . spawnXY ( "fence" , 5 , 10 ) game . spawnXY ( "fence" , 5 , 6 ) game . s…" at bounding box center [1306, 341] width 294 height 543
click at [1319, 574] on div "game . spawnXY ( "fence" , 5 , 10 ) game . spawnXY ( "fence" , 5 , 6 ) game . s…" at bounding box center [1306, 341] width 294 height 543
type textarea "0"
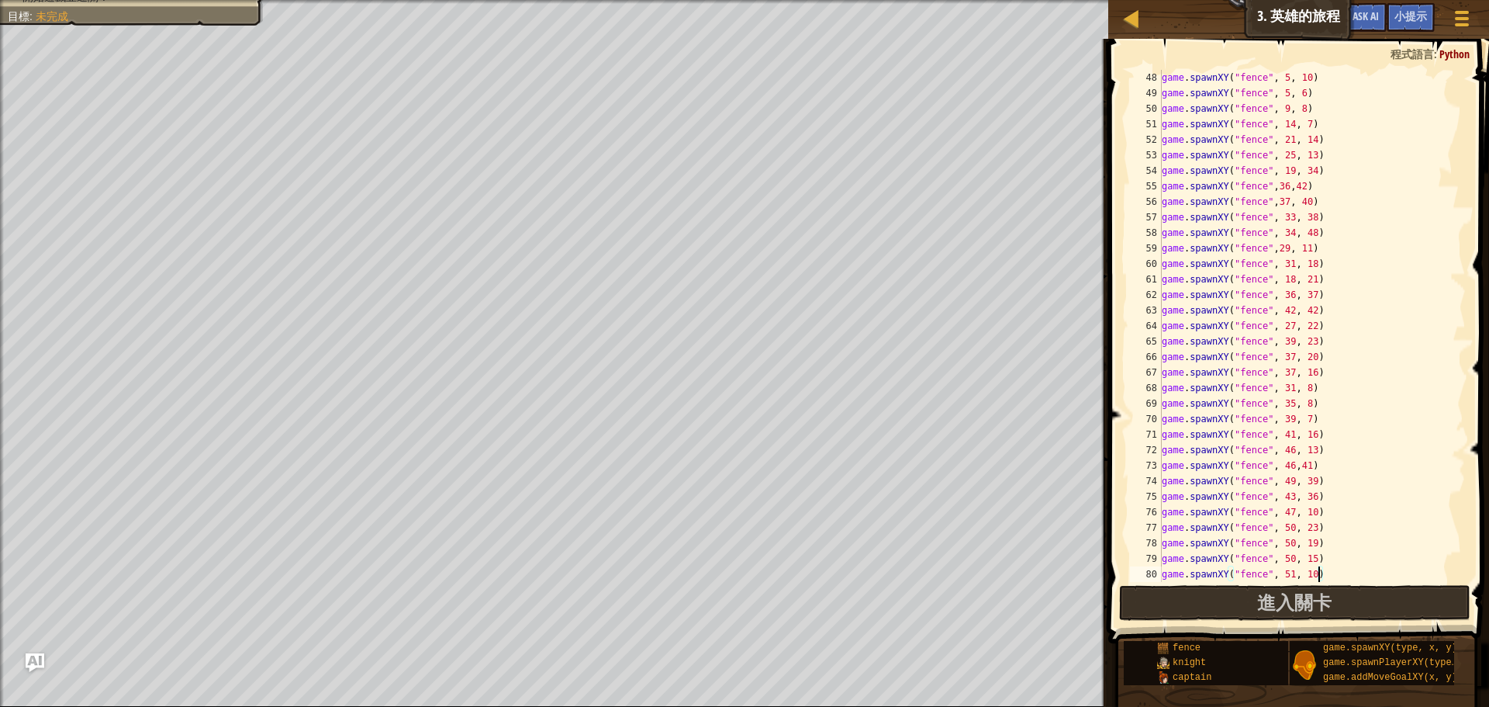
scroll to position [745, 0]
click at [1296, 572] on div "game . spawnXY ( "fence" , 5 , 6 ) game . spawnXY ( "fence" , 9 , 8 ) game . sp…" at bounding box center [1306, 341] width 294 height 543
paste textarea "game.spawnXY("fence", 50, 15)"
drag, startPoint x: 1298, startPoint y: 572, endPoint x: 1290, endPoint y: 573, distance: 7.8
click at [1290, 573] on div "game . spawnXY ( "fence" , 5 , 6 ) game . spawnXY ( "fence" , 9 , 8 ) game . sp…" at bounding box center [1306, 341] width 294 height 543
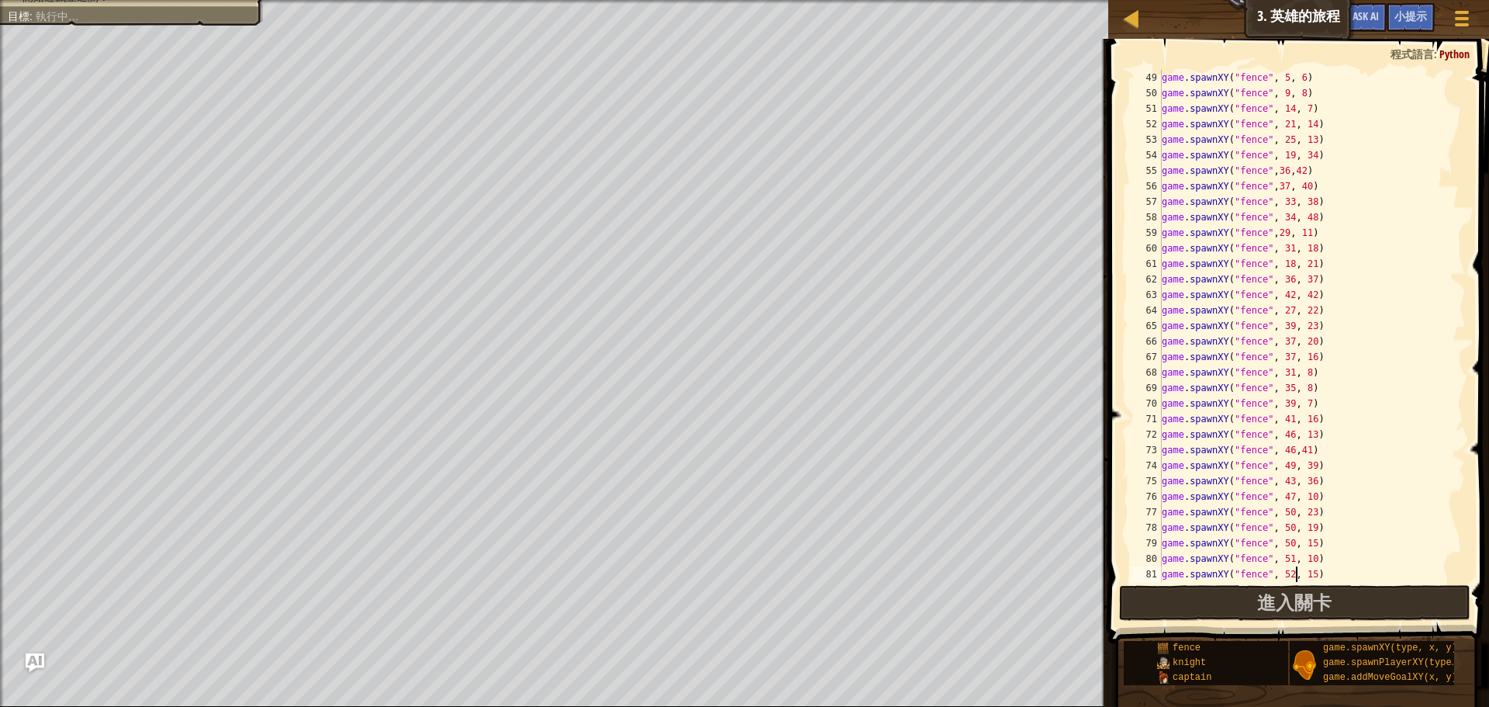
scroll to position [2, 12]
click at [1313, 577] on div "game . spawnXY ( "fence" , 5 , 6 ) game . spawnXY ( "fence" , 9 , 8 ) game . sp…" at bounding box center [1306, 341] width 294 height 543
type textarea "game.spawnXY("fence", 52, 14)"
click at [1220, 609] on button "進入關卡" at bounding box center [1294, 603] width 351 height 36
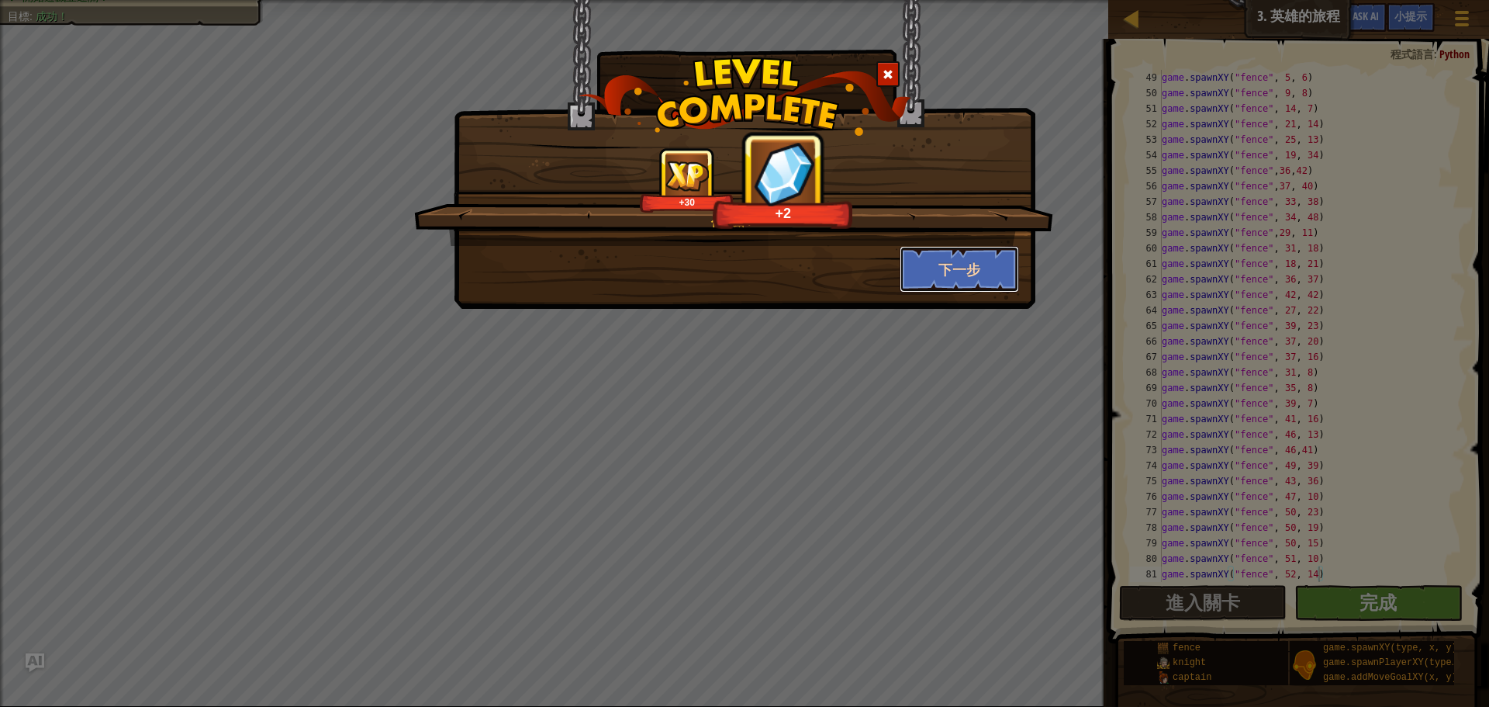
drag, startPoint x: 1251, startPoint y: 19, endPoint x: 942, endPoint y: 277, distance: 402.7
click at [942, 277] on button "下一步" at bounding box center [960, 269] width 120 height 47
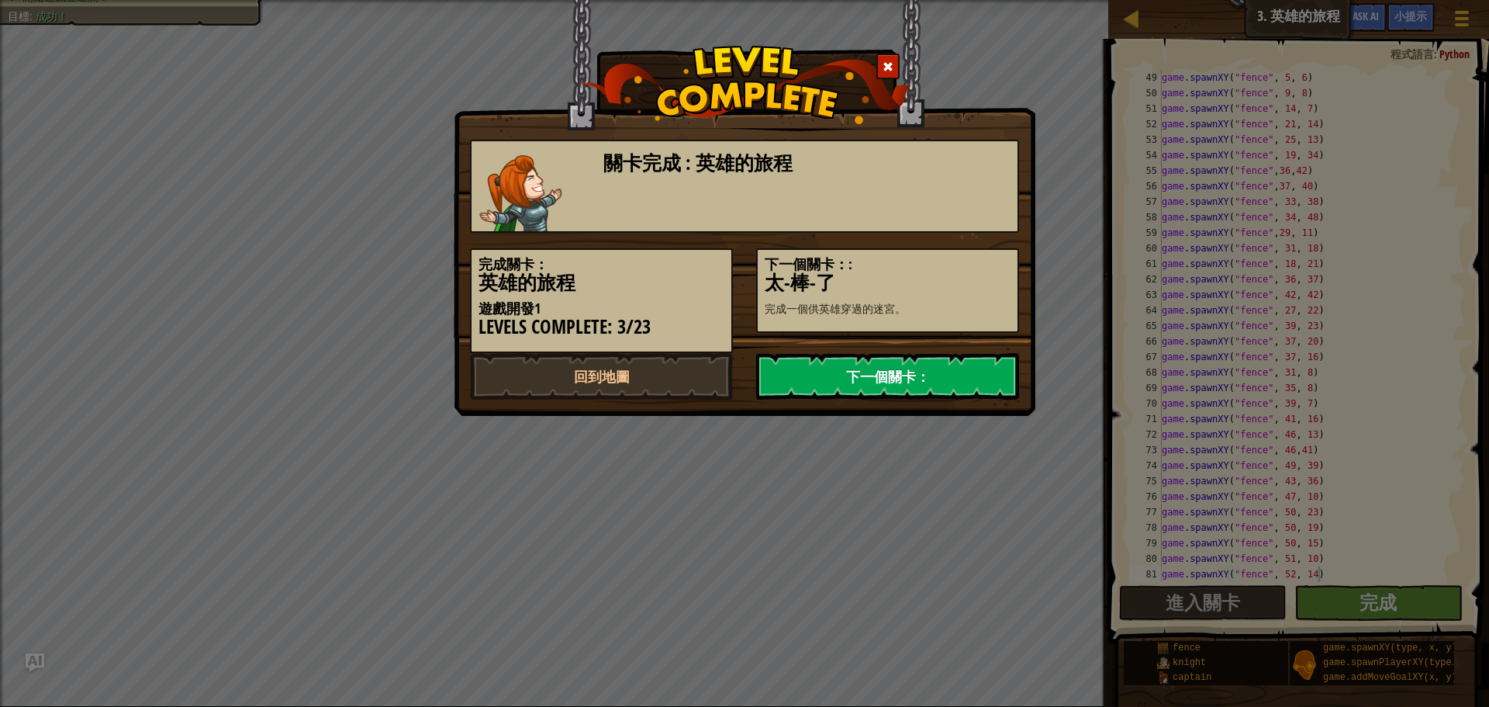
click at [849, 366] on link "下一個關卡：" at bounding box center [887, 376] width 263 height 47
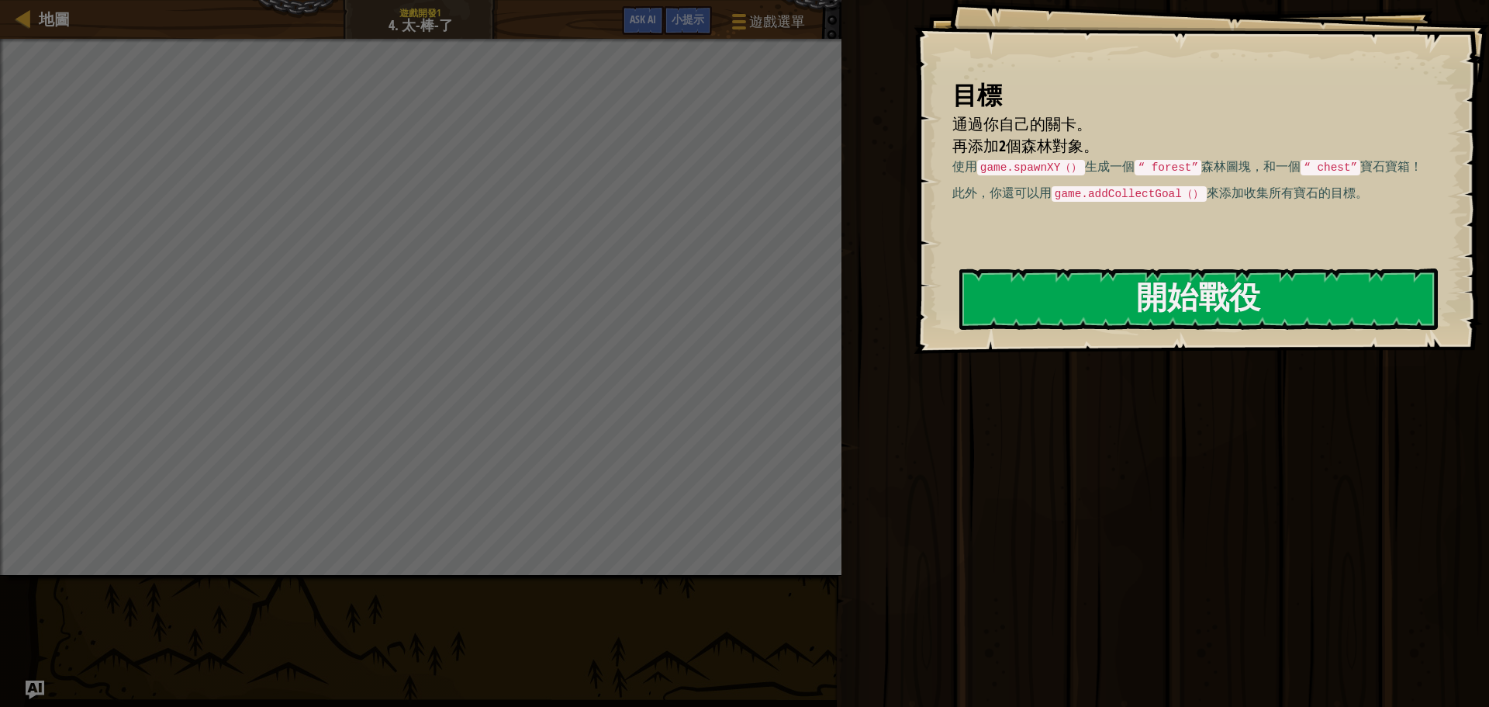
drag, startPoint x: 957, startPoint y: 119, endPoint x: 1026, endPoint y: 138, distance: 70.8
click at [1026, 138] on ul "通過你自己的關卡。 再添加2個森林對象。" at bounding box center [1194, 135] width 483 height 44
drag, startPoint x: 1307, startPoint y: 158, endPoint x: 1320, endPoint y: 175, distance: 21.1
click at [1320, 175] on div "使用 game.spawnXY（） 生成一個 “ forest” 森林圖塊，和一個 “ chest” 寶石寶箱！ 此外，你還可以用 game.addColle…" at bounding box center [1201, 179] width 496 height 44
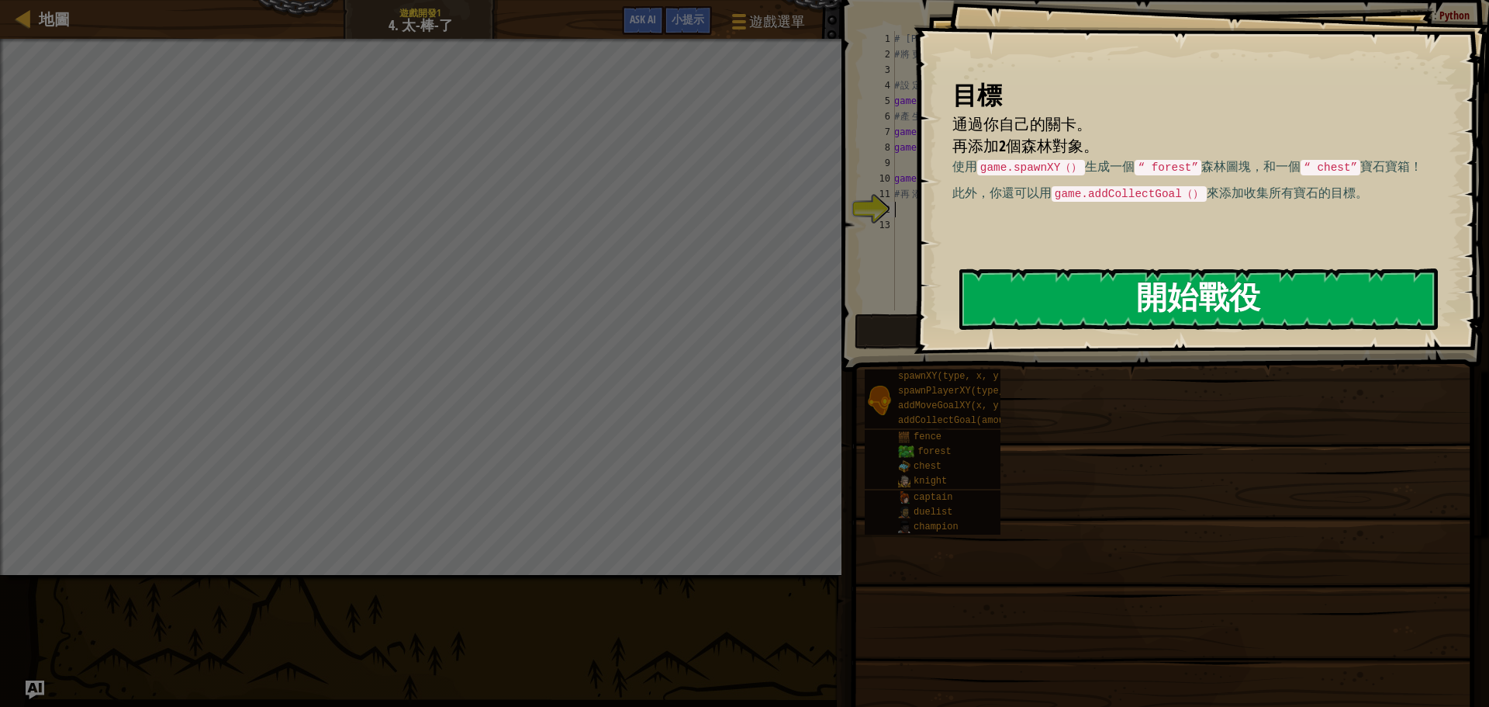
click at [1115, 273] on button "開始戰役" at bounding box center [1199, 298] width 479 height 61
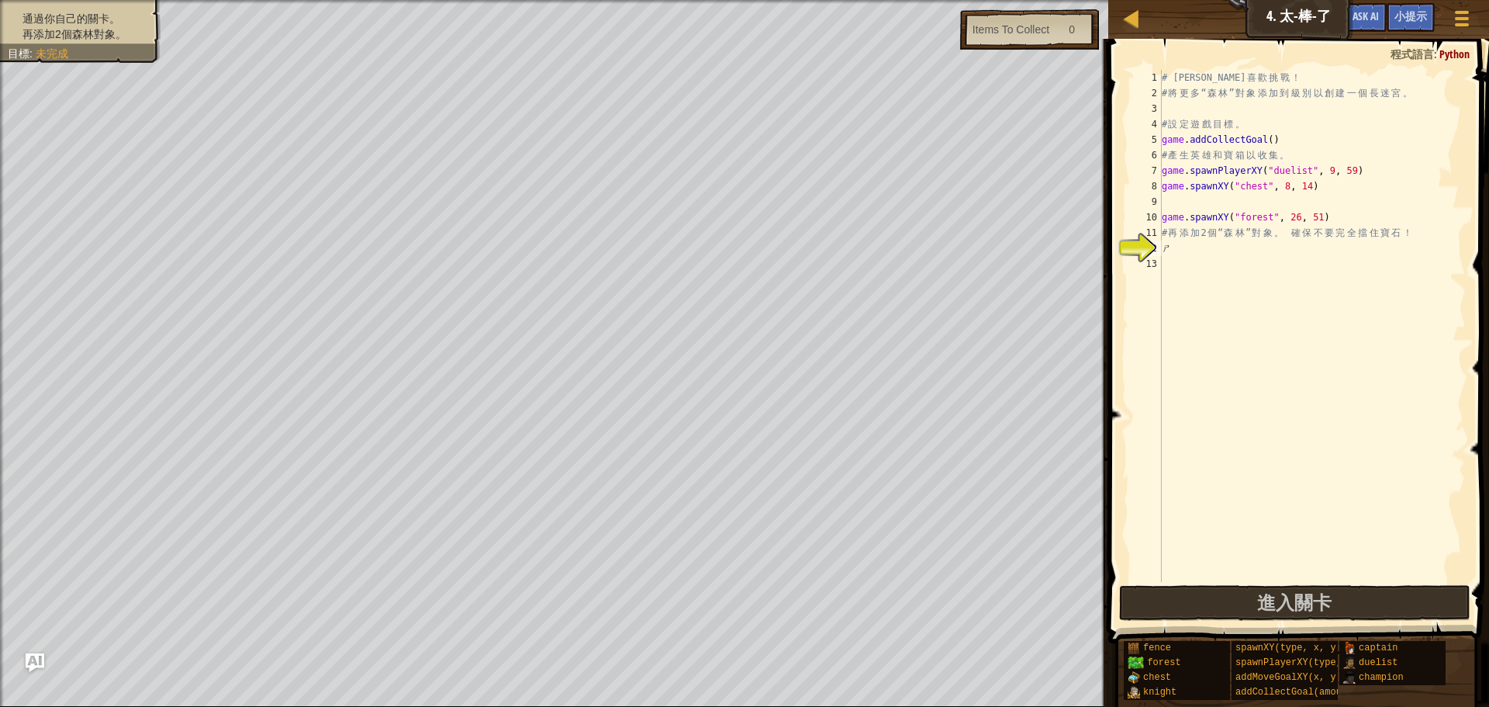
type textarea "ㄇ"
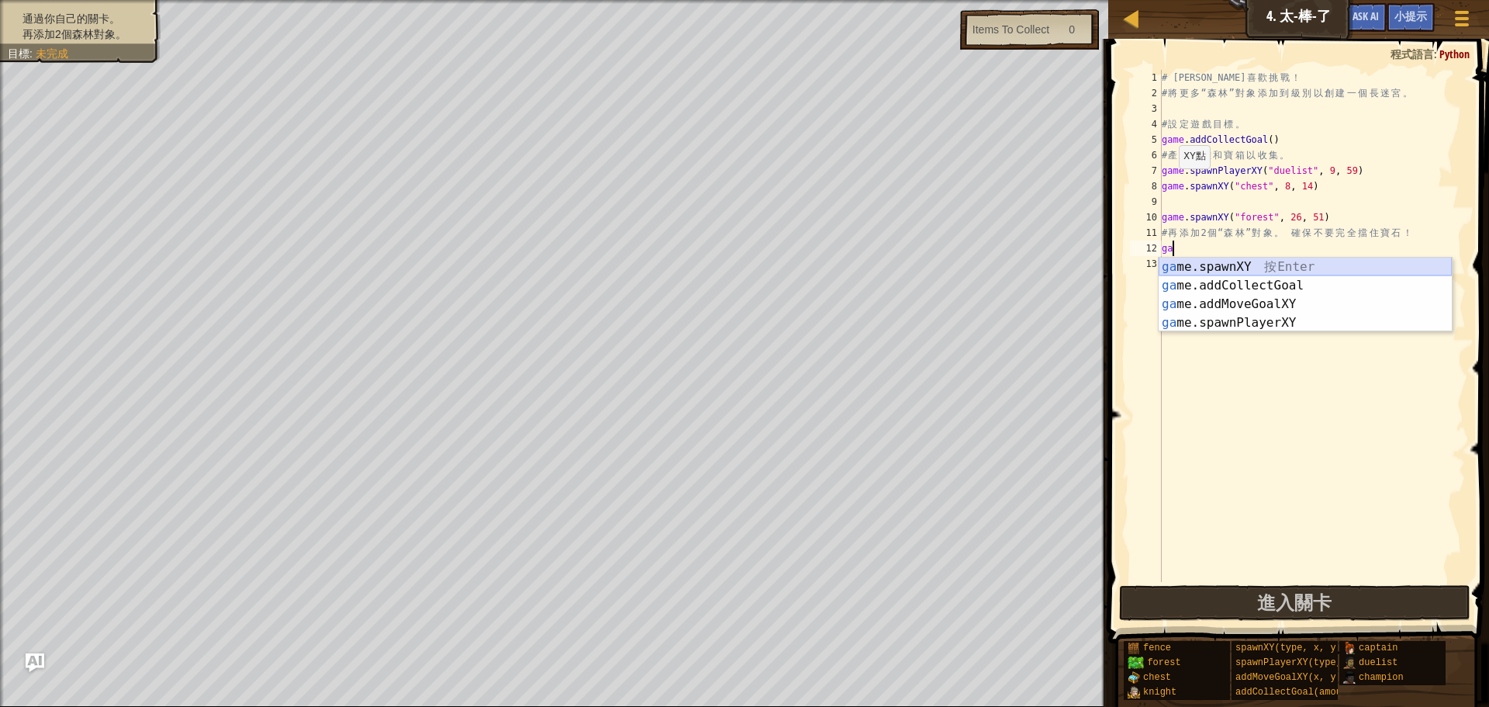
click at [1191, 272] on div "ga me.spawnXY 按 Enter ga me.addCollectGoal 按 Enter ga me.addMoveGoalXY 按 Enter …" at bounding box center [1305, 314] width 293 height 112
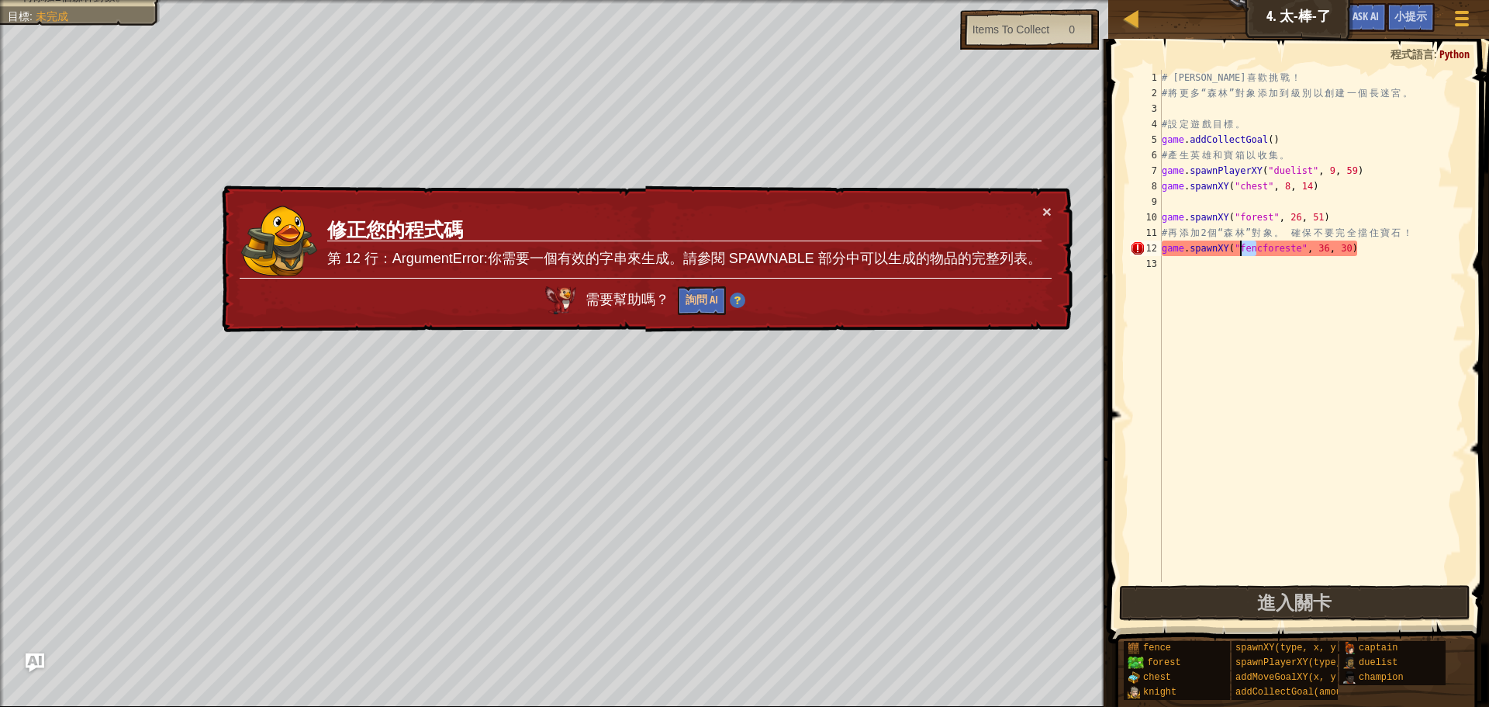
drag, startPoint x: 1260, startPoint y: 249, endPoint x: 1242, endPoint y: 245, distance: 18.3
click at [1242, 245] on div "# [PERSON_NAME] 喜 歡 挑 戰 ！ # 將 更 多 “ 森 林 ” 對 象 添 加 到 級 別 以 創 建 一 個 長 迷 宮 。 # 設 定…" at bounding box center [1312, 341] width 307 height 543
click at [1244, 239] on div "# [PERSON_NAME] 挑 戰 ！ # 將 更 多 “ 森 林 ” 對 象 添 加 到 級 別 以 創 建 一 個 長 迷 宮 。 # 設 定 遊 戲…" at bounding box center [1312, 341] width 307 height 543
click at [1247, 249] on div "# [PERSON_NAME] 挑 戰 ！ # 將 更 多 “ 森 林 ” 對 象 添 加 到 級 別 以 創 建 一 個 長 迷 宮 。 # 設 定 遊 戲…" at bounding box center [1312, 341] width 307 height 543
click at [1275, 251] on div "# [PERSON_NAME] 喜 歡 挑 戰 ！ # 將 更 多 “ 森 林 ” 對 象 添 加 到 級 別 以 創 建 一 個 長 迷 宮 。 # 設 定…" at bounding box center [1312, 341] width 307 height 543
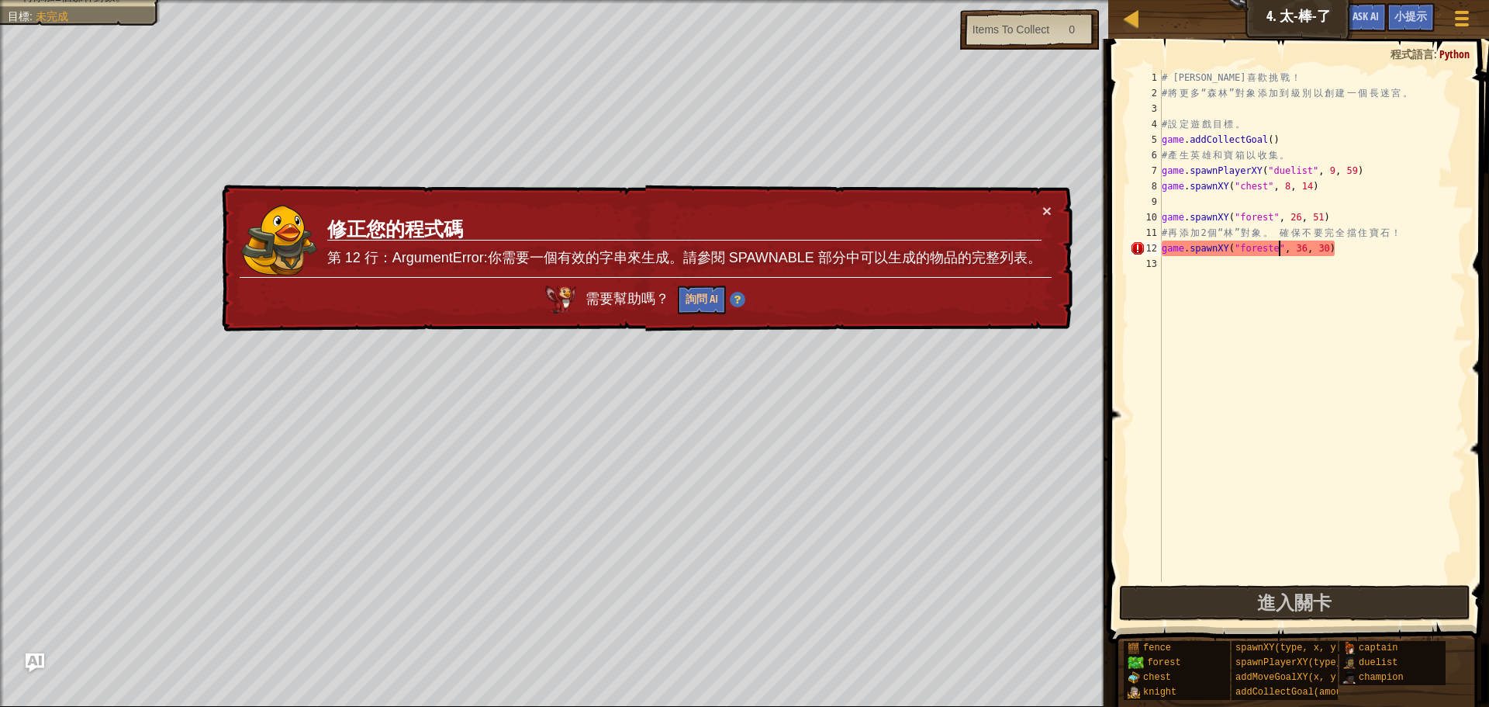
click at [1278, 251] on div "# [PERSON_NAME] 喜 歡 挑 戰 ！ # 將 更 多 “ 森 林 ” 對 象 添 加 到 級 別 以 創 建 一 個 長 迷 宮 。 # 設 定…" at bounding box center [1312, 341] width 307 height 543
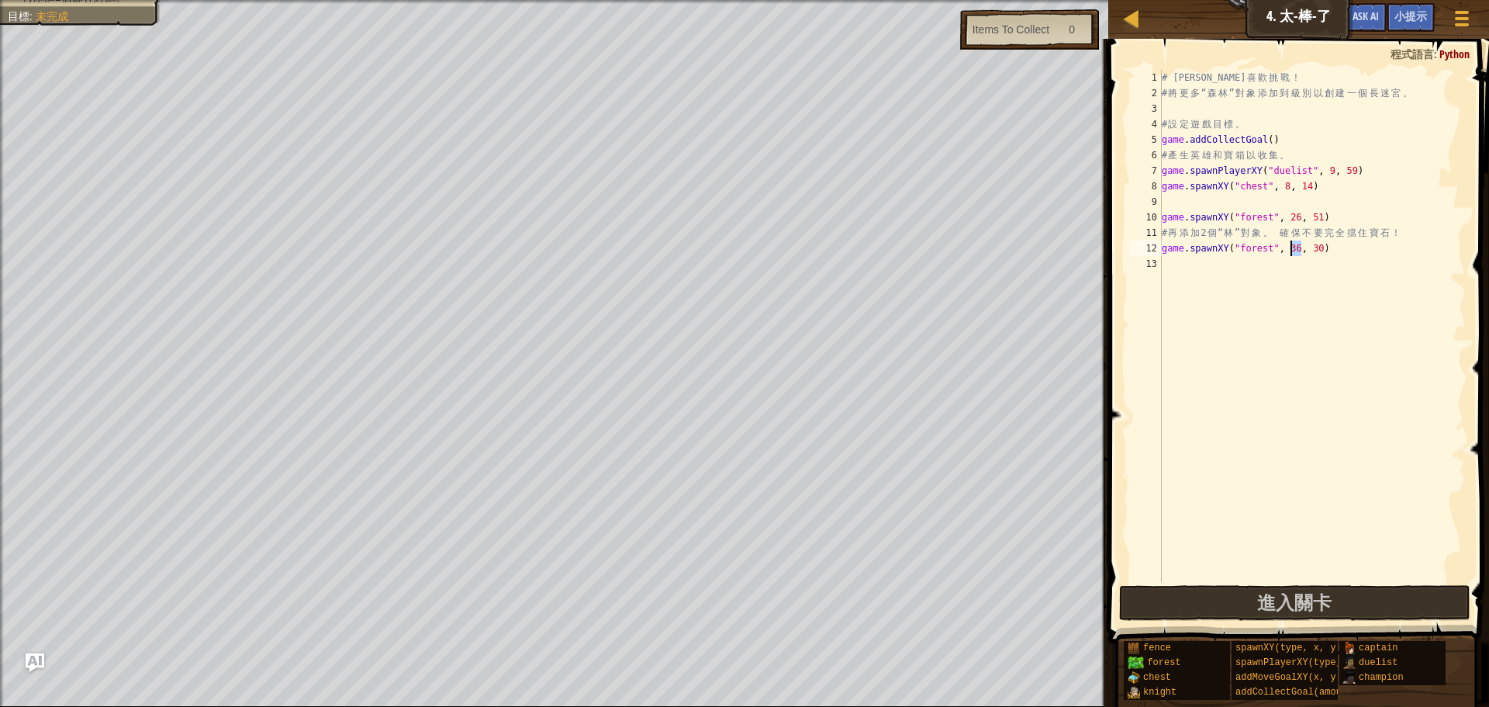
click at [1292, 242] on div "# [PERSON_NAME] 挑 戰 ！ # 將 更 多 “ 森 林 ” 對 象 添 加 到 級 別 以 創 建 一 個 長 迷 宮 。 # 設 定 遊 戲…" at bounding box center [1312, 341] width 307 height 543
drag, startPoint x: 1312, startPoint y: 248, endPoint x: 1323, endPoint y: 249, distance: 11.7
click at [1323, 249] on div "# [PERSON_NAME] 挑 戰 ！ # 將 更 多 “ 森 林 ” 對 象 添 加 到 級 別 以 創 建 一 個 長 迷 宮 。 # 設 定 遊 戲…" at bounding box center [1312, 341] width 307 height 543
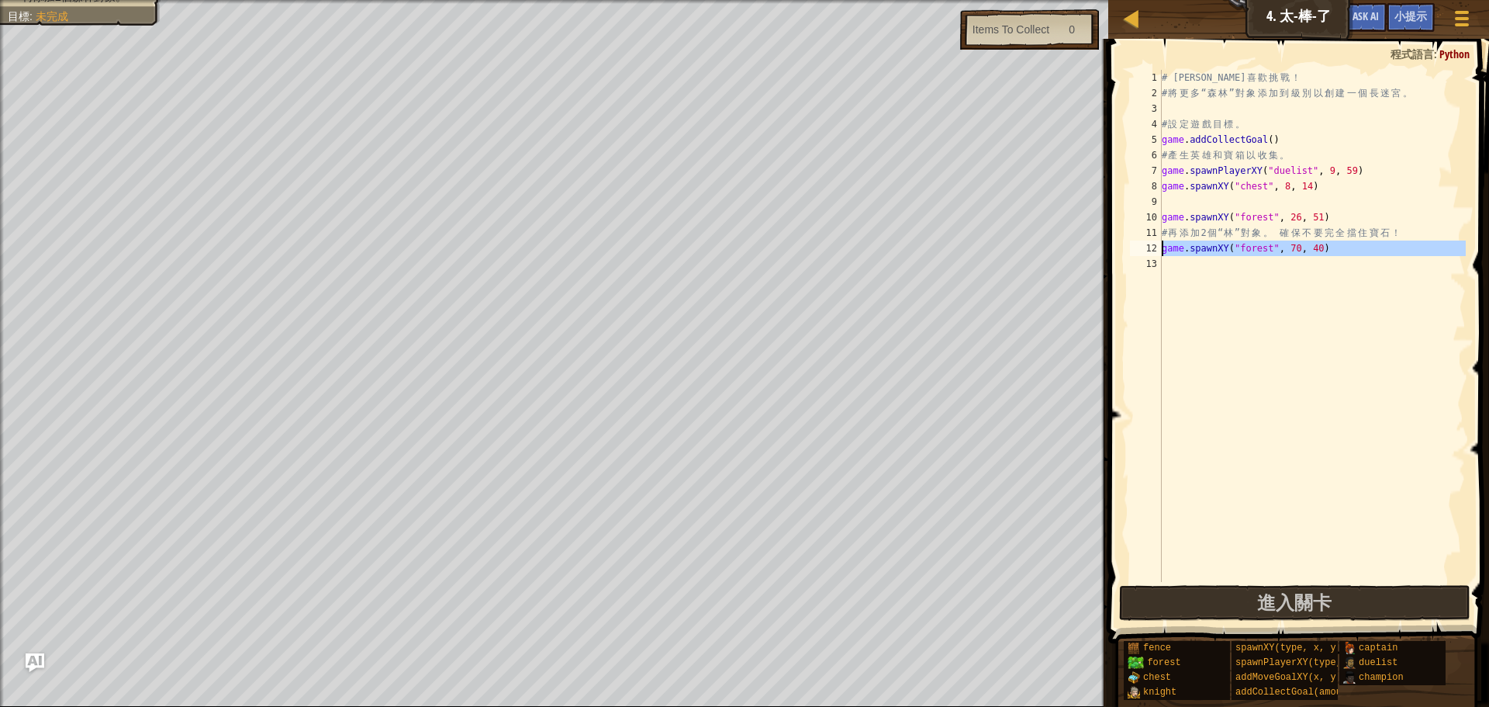
drag, startPoint x: 1351, startPoint y: 256, endPoint x: 1151, endPoint y: 244, distance: 199.7
click at [1151, 244] on div "game.spawnXY("forest", 70, 40) 1 2 3 4 5 6 7 8 9 10 11 12 13 # [PERSON_NAME] 喜 …" at bounding box center [1296, 326] width 339 height 512
type textarea "game.spawnXY("forest", 70, 40)"
click at [1167, 265] on div "# [PERSON_NAME] 挑 戰 ！ # 將 更 多 “ 森 林 ” 對 象 添 加 到 級 別 以 創 建 一 個 長 迷 宮 。 # 設 定 遊 戲…" at bounding box center [1312, 326] width 307 height 512
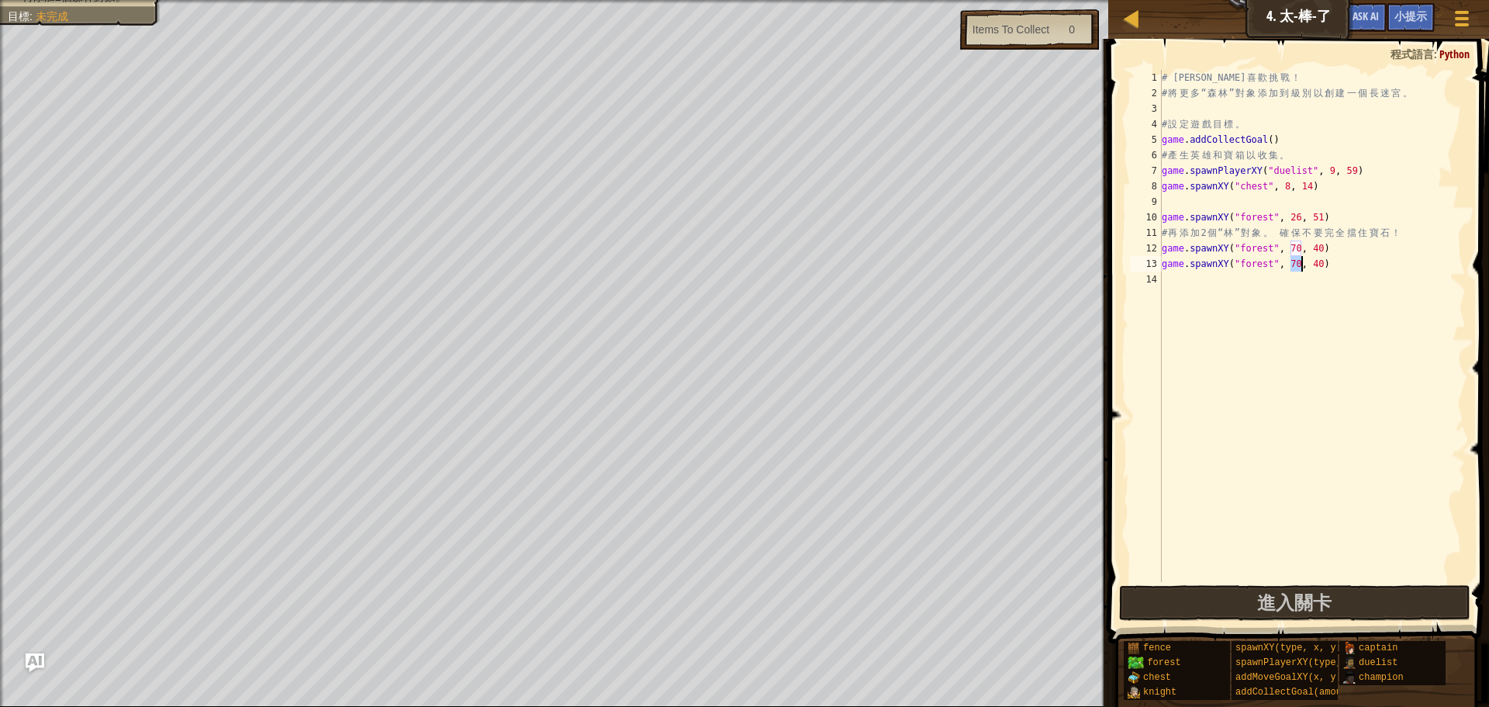
drag, startPoint x: 1289, startPoint y: 264, endPoint x: 1302, endPoint y: 268, distance: 13.0
click at [1302, 268] on div "# [PERSON_NAME] 喜 歡 挑 戰 ！ # 將 更 多 “ 森 林 ” 對 象 添 加 到 級 別 以 創 建 一 個 長 迷 宮 。 # 設 定…" at bounding box center [1312, 341] width 307 height 543
click at [1323, 265] on div "# [PERSON_NAME] 喜 歡 挑 戰 ！ # 將 更 多 “ 森 林 ” 對 象 添 加 到 級 別 以 創 建 一 個 長 迷 宮 。 # 設 定…" at bounding box center [1312, 341] width 307 height 543
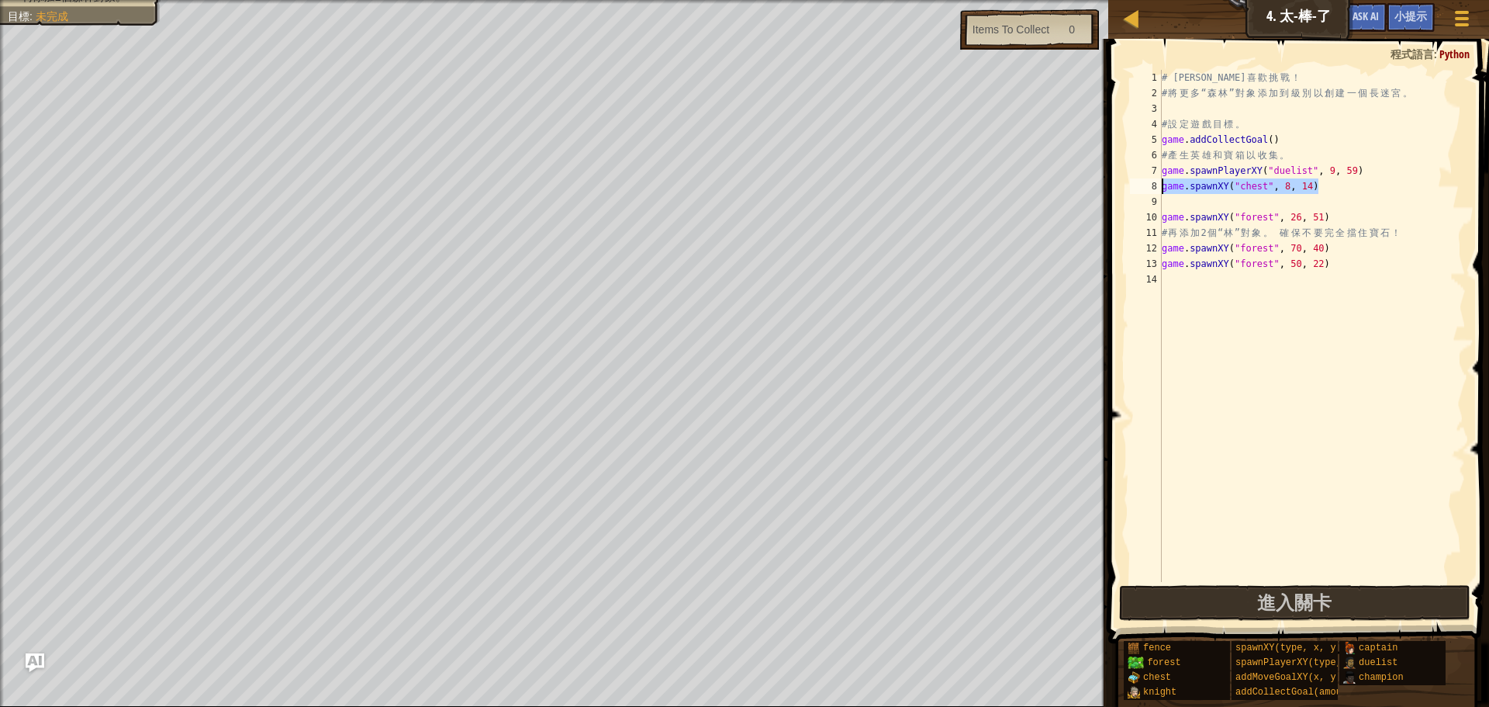
drag, startPoint x: 1331, startPoint y: 185, endPoint x: 1164, endPoint y: 182, distance: 166.8
click at [1164, 182] on div "# [PERSON_NAME] 挑 戰 ！ # 將 更 多 “ 森 林 ” 對 象 添 加 到 級 別 以 創 建 一 個 長 迷 宮 。 # 設 定 遊 戲…" at bounding box center [1312, 341] width 307 height 543
click at [1384, 169] on div "# [PERSON_NAME] 挑 戰 ！ # 將 更 多 “ 森 林 ” 對 象 添 加 到 級 別 以 創 建 一 個 長 迷 宮 。 # 設 定 遊 戲…" at bounding box center [1312, 341] width 307 height 543
type textarea "game.spawnPlayerXY("duelist", 9, 59)"
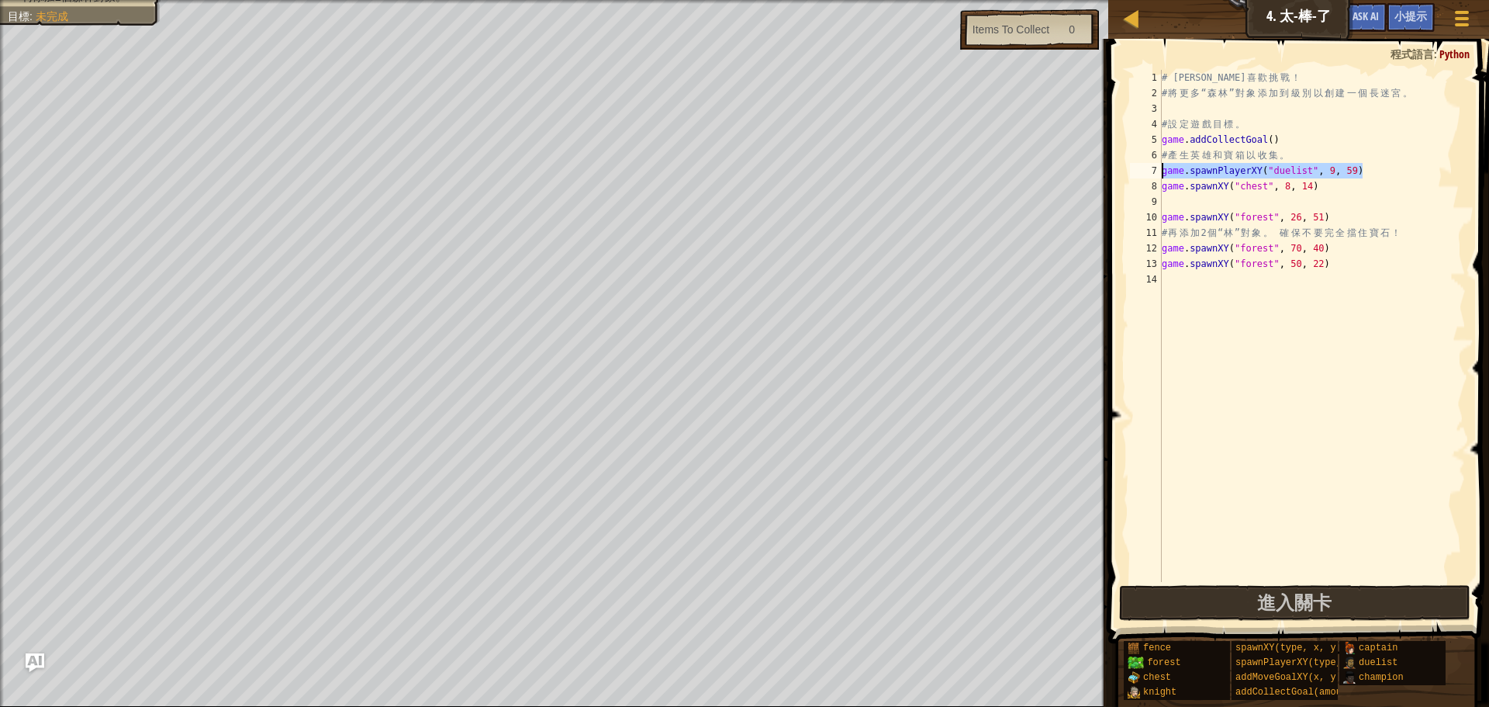
drag, startPoint x: 1371, startPoint y: 169, endPoint x: 1151, endPoint y: 169, distance: 219.5
click at [1151, 169] on div "game.spawnPlayerXY("duelist", 9, 59) 1 2 3 4 5 6 7 8 9 10 11 12 13 14 # [PERSON…" at bounding box center [1296, 326] width 339 height 512
click at [1178, 196] on div "# [PERSON_NAME] 挑 戰 ！ # 將 更 多 “ 森 林 ” 對 象 添 加 到 級 別 以 創 建 一 個 長 迷 宮 。 # 設 定 遊 戲…" at bounding box center [1312, 341] width 307 height 543
paste textarea "game.spawnPlayerXY("duelist", 9, 59)"
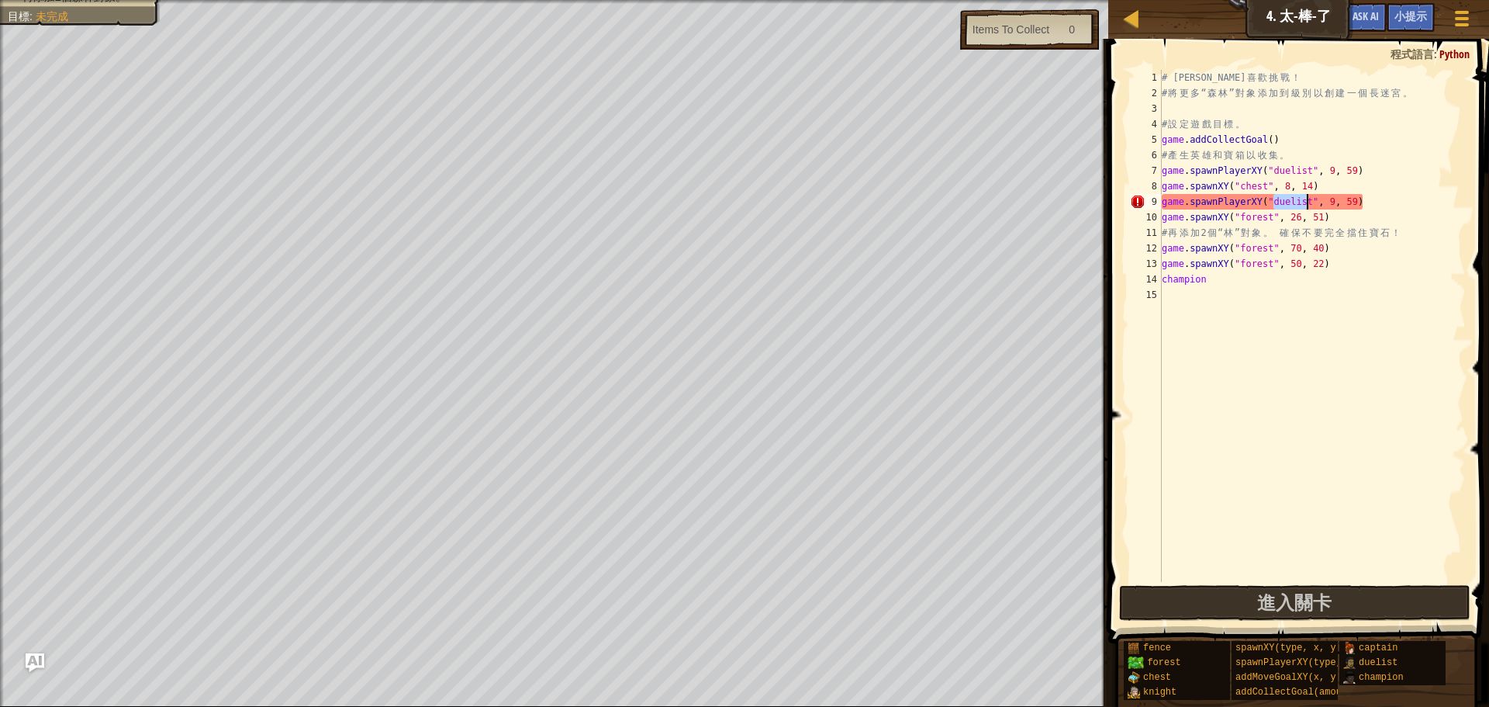
drag, startPoint x: 1275, startPoint y: 199, endPoint x: 1310, endPoint y: 200, distance: 34.9
click at [1310, 200] on div "# [PERSON_NAME] 挑 戰 ！ # 將 更 多 “ 森 林 ” 對 象 添 加 到 級 別 以 創 建 一 個 長 迷 宮 。 # 設 定 遊 戲…" at bounding box center [1312, 341] width 307 height 543
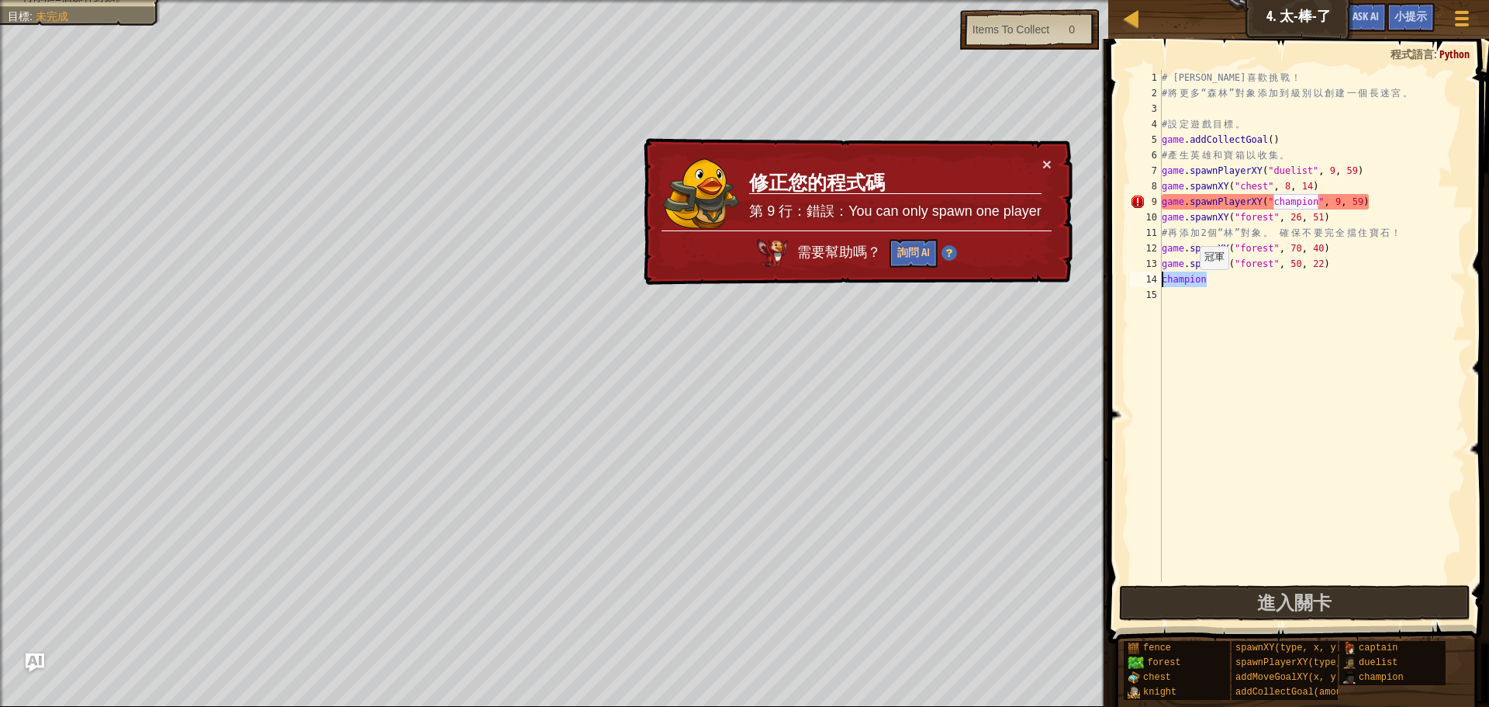
click at [1094, 281] on div "地圖 遊戲開發1 4. 太-棒-了 遊戲選單 完成 小提示 Ask AI 1 הההההההההההההההההההההההההההההההההההההההה…" at bounding box center [744, 353] width 1489 height 707
type textarea "champion"
drag, startPoint x: 1348, startPoint y: 195, endPoint x: 1364, endPoint y: 202, distance: 16.7
click at [1364, 202] on div "# [PERSON_NAME] 挑 戰 ！ # 將 更 多 “ 森 林 ” 對 象 添 加 到 級 別 以 創 建 一 個 長 迷 宮 。 # 設 定 遊 戲…" at bounding box center [1312, 341] width 307 height 543
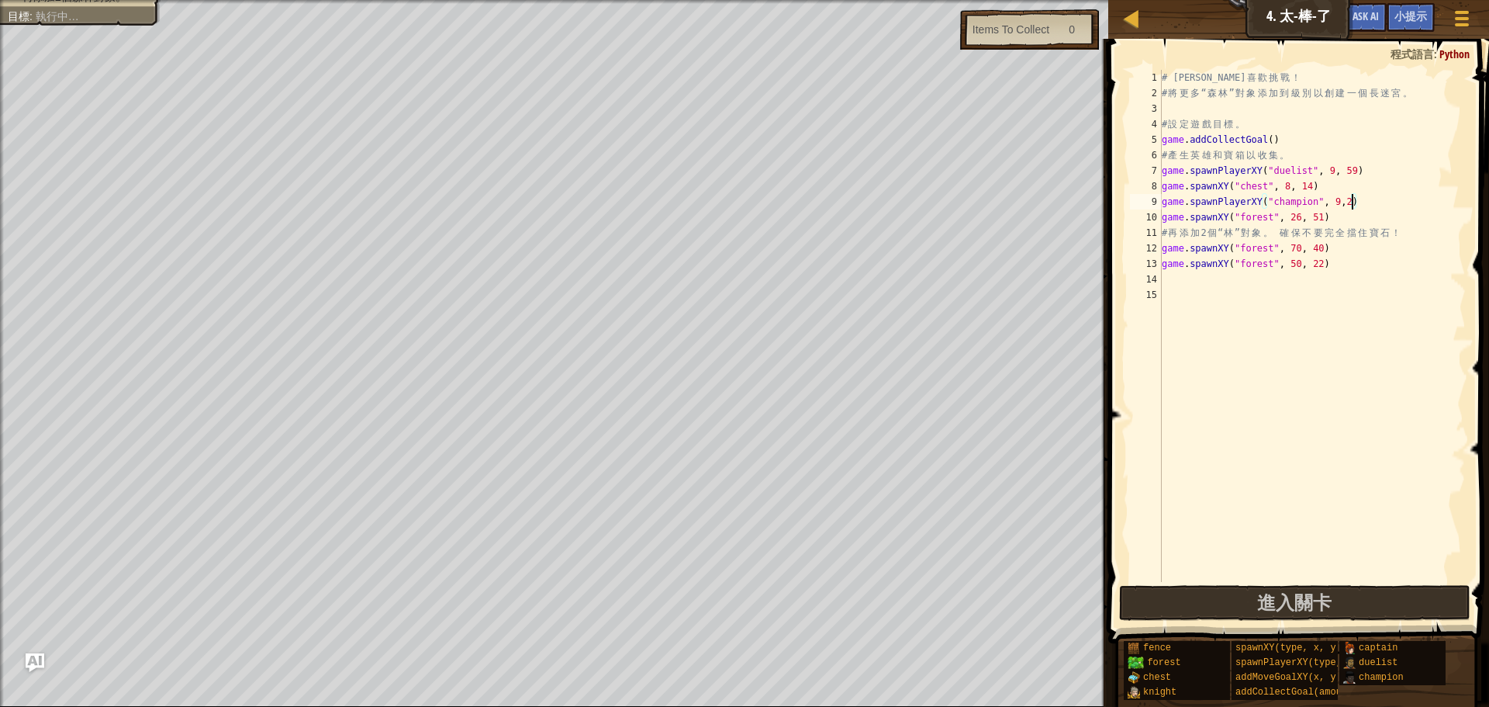
type textarea "game.spawnPlayerXY("champion", 9,22)"
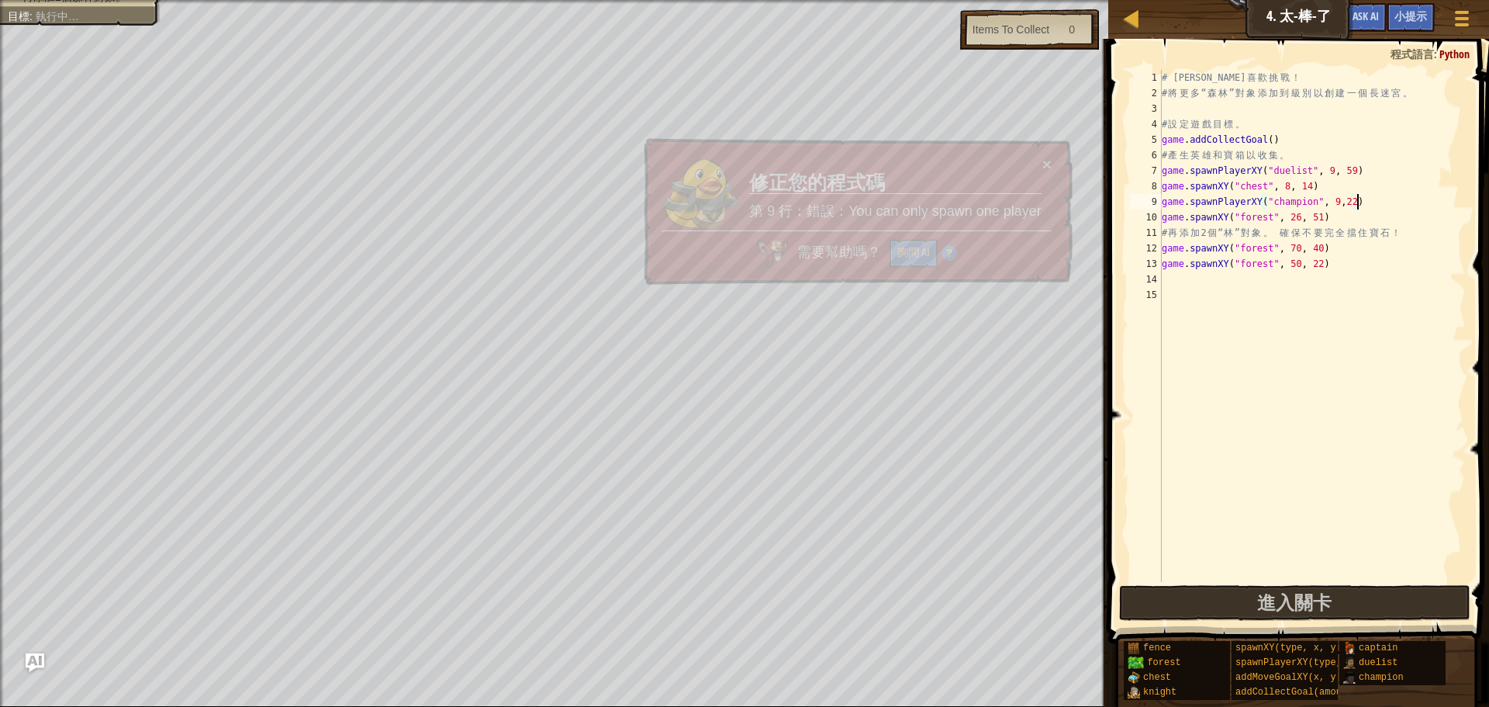
scroll to position [7, 16]
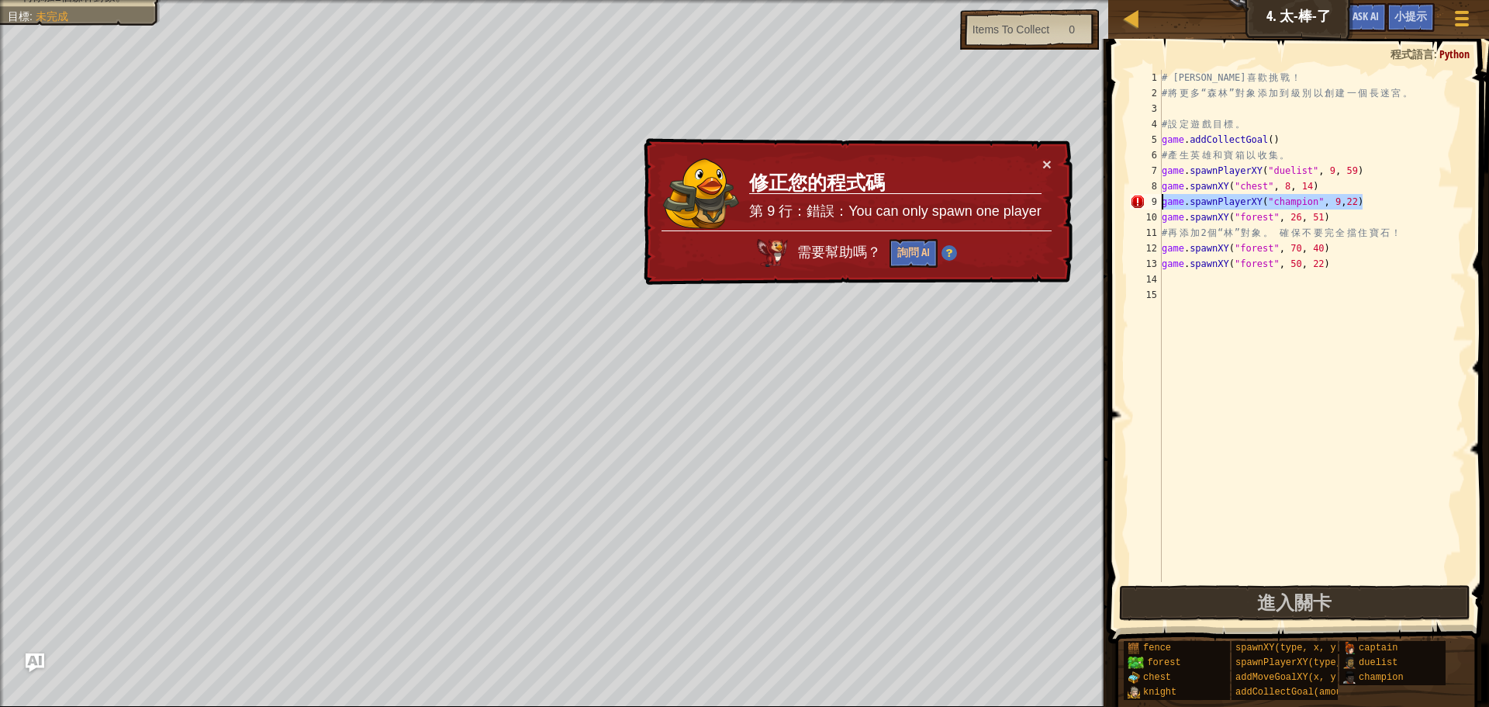
drag, startPoint x: 1382, startPoint y: 205, endPoint x: 1129, endPoint y: 206, distance: 252.9
click at [1129, 206] on div "game.spawnPlayerXY("champion", 9,22) 1 2 3 4 5 6 7 8 9 10 11 12 13 14 15 # [PER…" at bounding box center [1296, 326] width 339 height 512
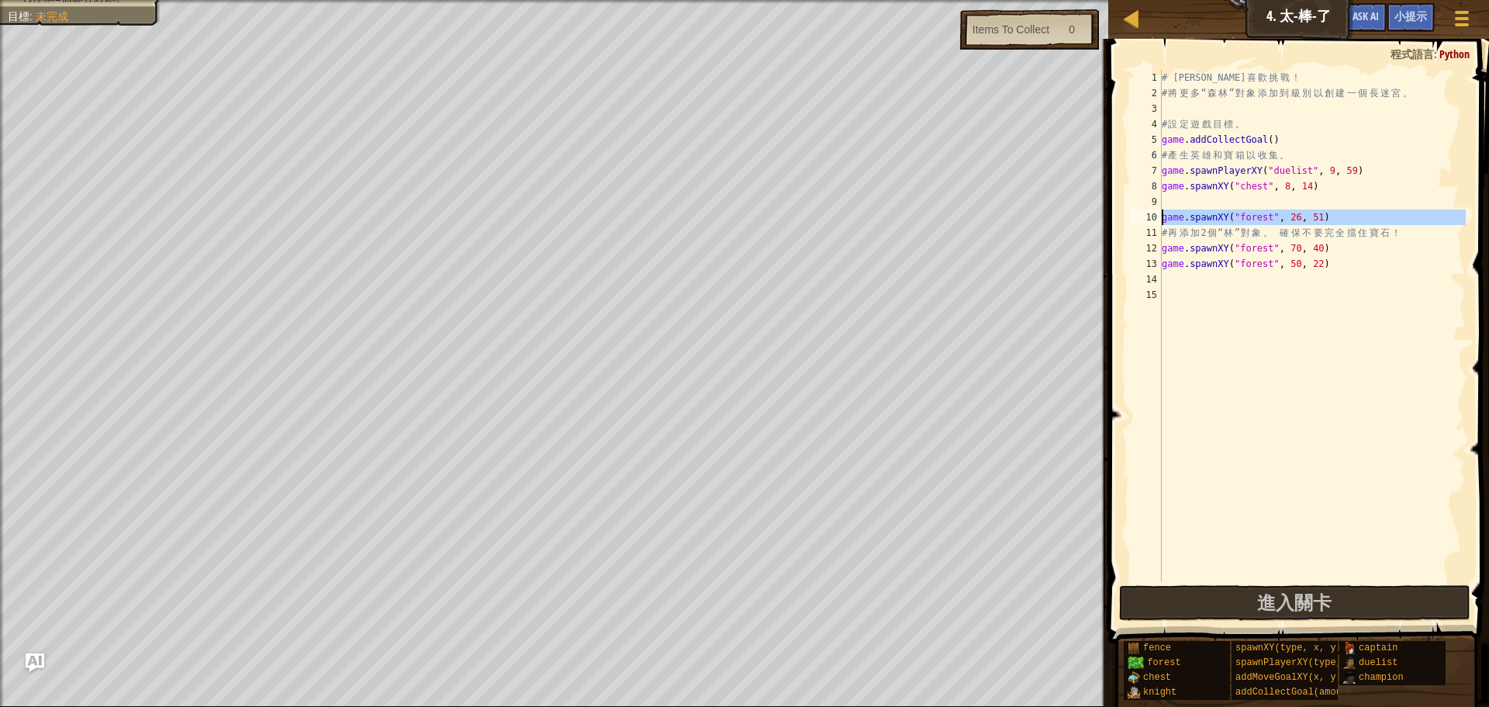
click at [1161, 216] on div "10" at bounding box center [1146, 217] width 32 height 16
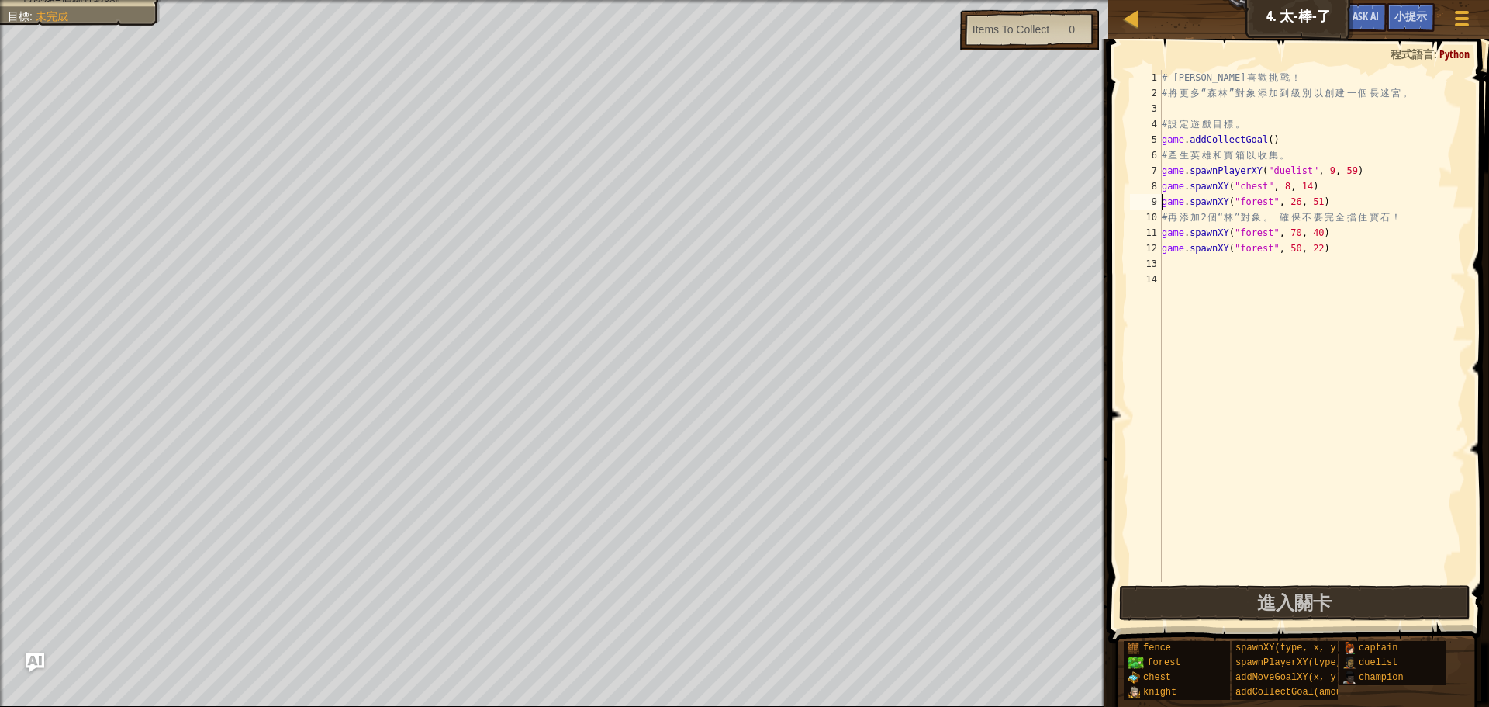
click at [1261, 254] on div "# [PERSON_NAME] 挑 戰 ！ # 將 更 多 “ 森 林 ” 對 象 添 加 到 級 別 以 創 建 一 個 長 迷 宮 。 # 設 定 遊 戲…" at bounding box center [1312, 341] width 307 height 543
type textarea "game.spawnXY("forest", 50, 22)"
click at [1292, 594] on span "進入關卡" at bounding box center [1294, 602] width 74 height 25
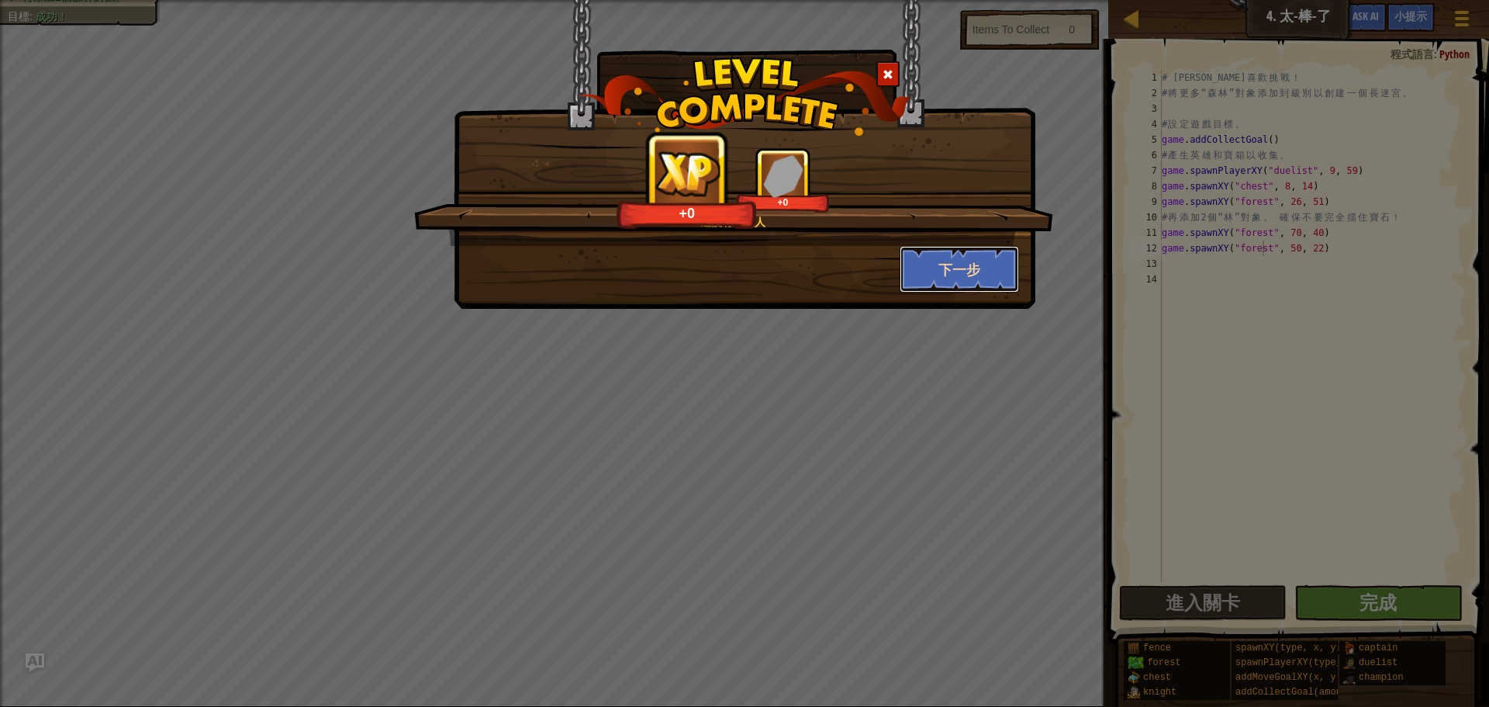
click at [984, 273] on button "下一步" at bounding box center [960, 269] width 120 height 47
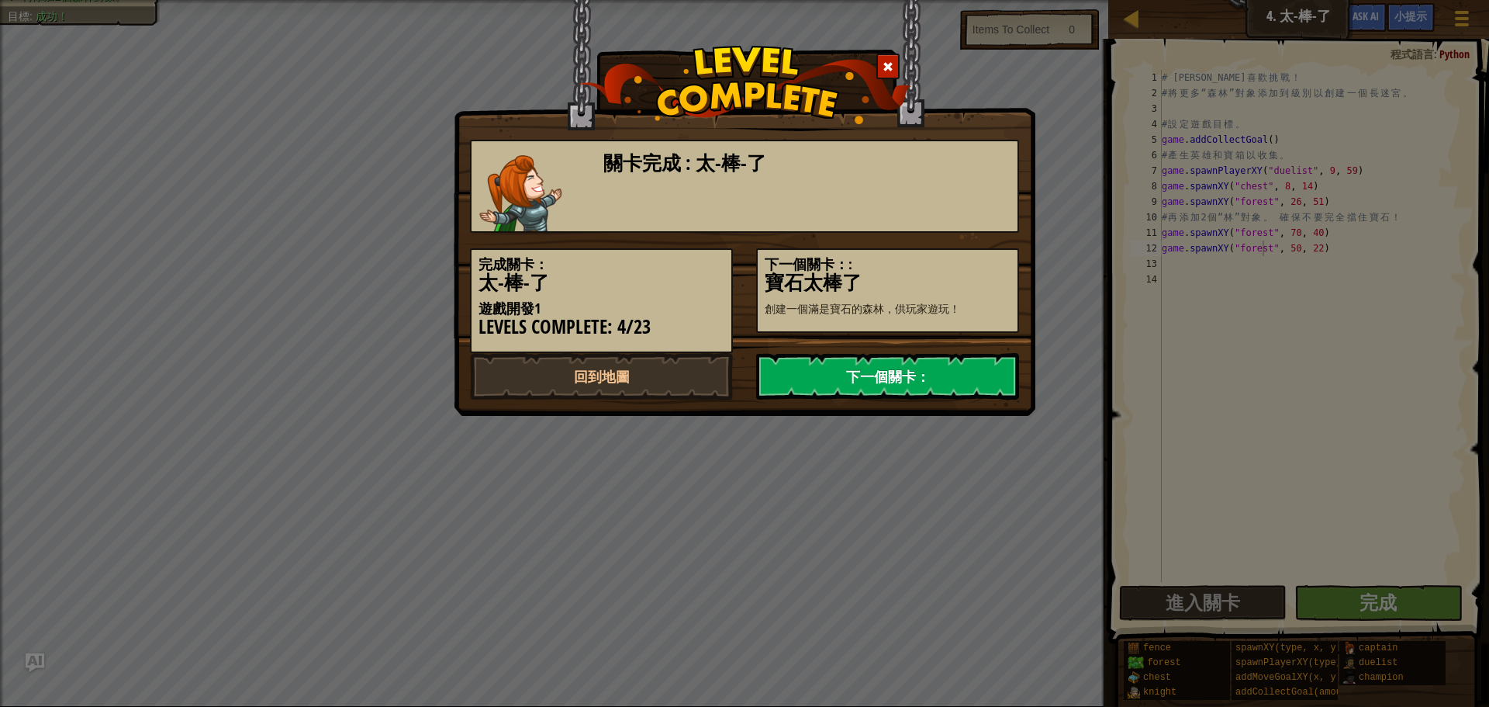
click at [882, 382] on link "下一個關卡：" at bounding box center [887, 376] width 263 height 47
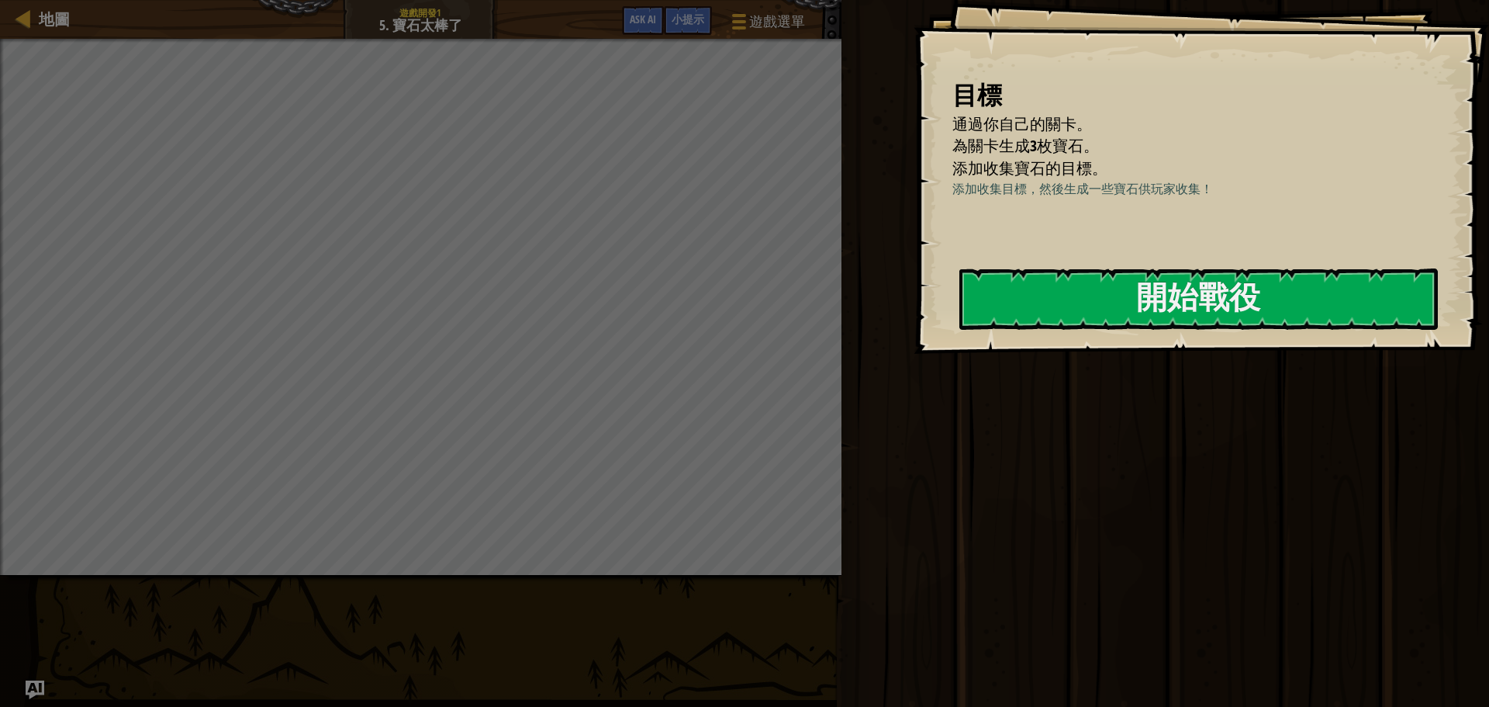
drag, startPoint x: 1010, startPoint y: 127, endPoint x: 1020, endPoint y: 137, distance: 14.3
click at [1017, 135] on ul "通過你自己的關卡。 為關卡生成3枚寶石。 添加收集寶石的目標。" at bounding box center [1194, 146] width 483 height 67
click at [1026, 150] on span "為關卡生成3枚寶石。" at bounding box center [1026, 145] width 147 height 21
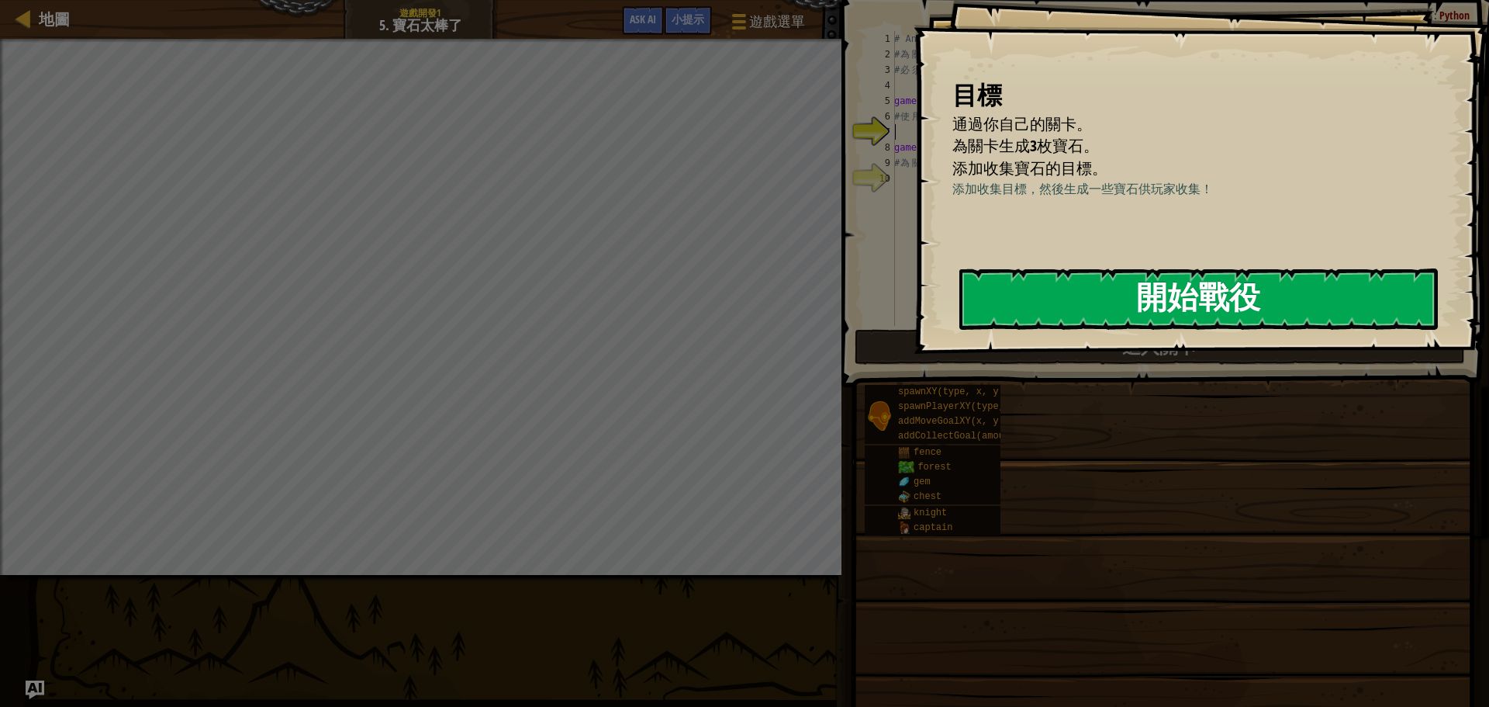
click at [1041, 309] on button "開始戰役" at bounding box center [1199, 298] width 479 height 61
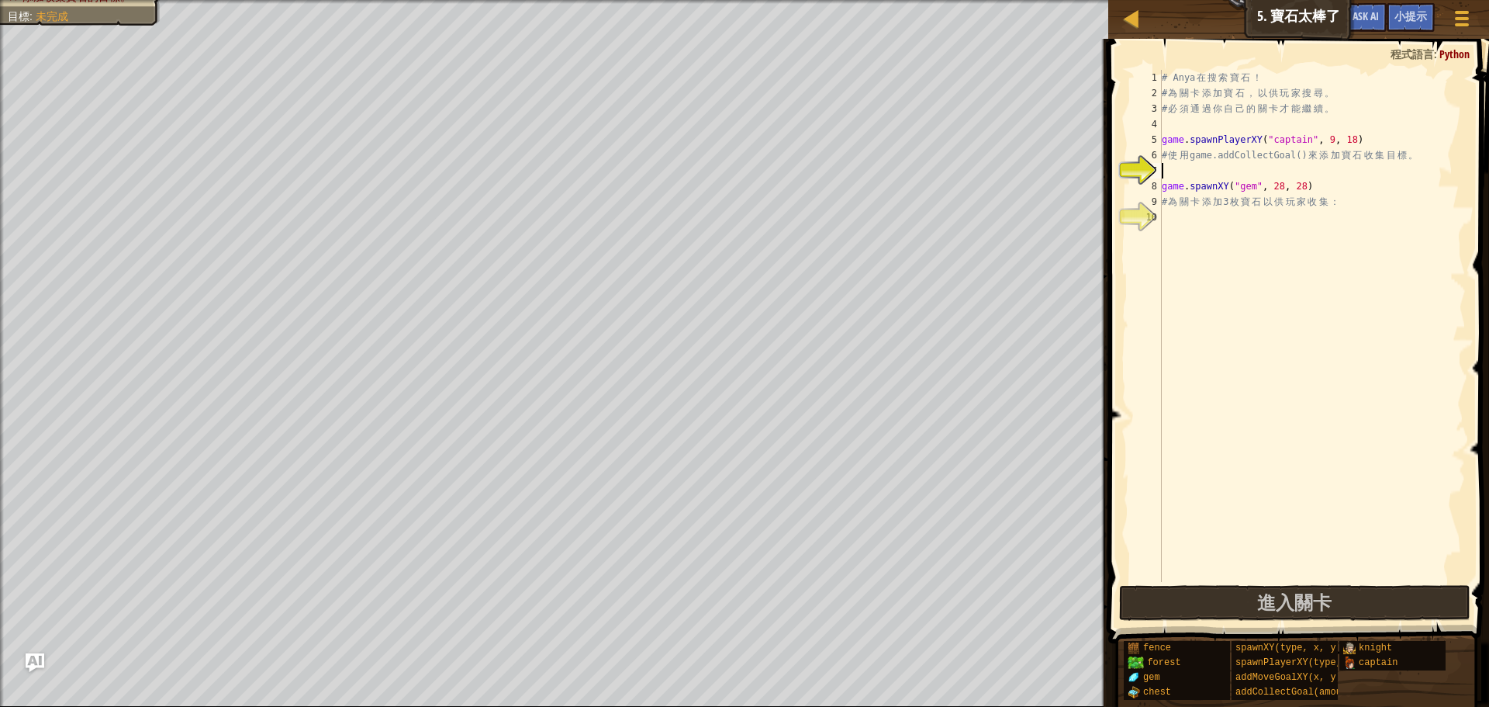
click at [1213, 173] on div "# Anya 在 搜 索 寶 石 ！ # 為 關 卡 添 加 寶 石 ， 以 供 玩 家 搜 尋 。 # 必 須 通 過 你 自 己 的 關 卡 才 能 繼 …" at bounding box center [1312, 341] width 307 height 543
type textarea "ㄇ"
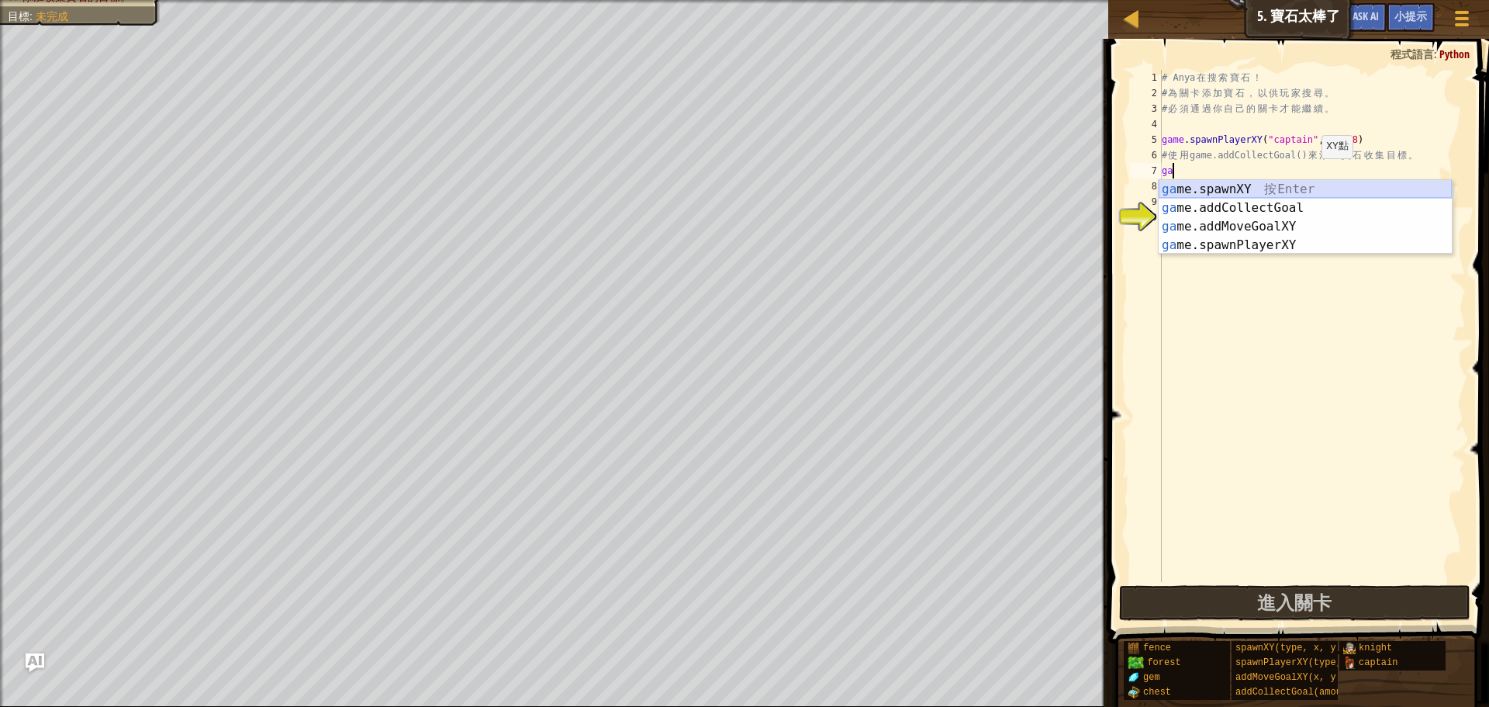
click at [1264, 192] on div "ga me.spawnXY 按 Enter ga me.addCollectGoal 按 Enter ga me.addMoveGoalXY 按 Enter …" at bounding box center [1305, 236] width 293 height 112
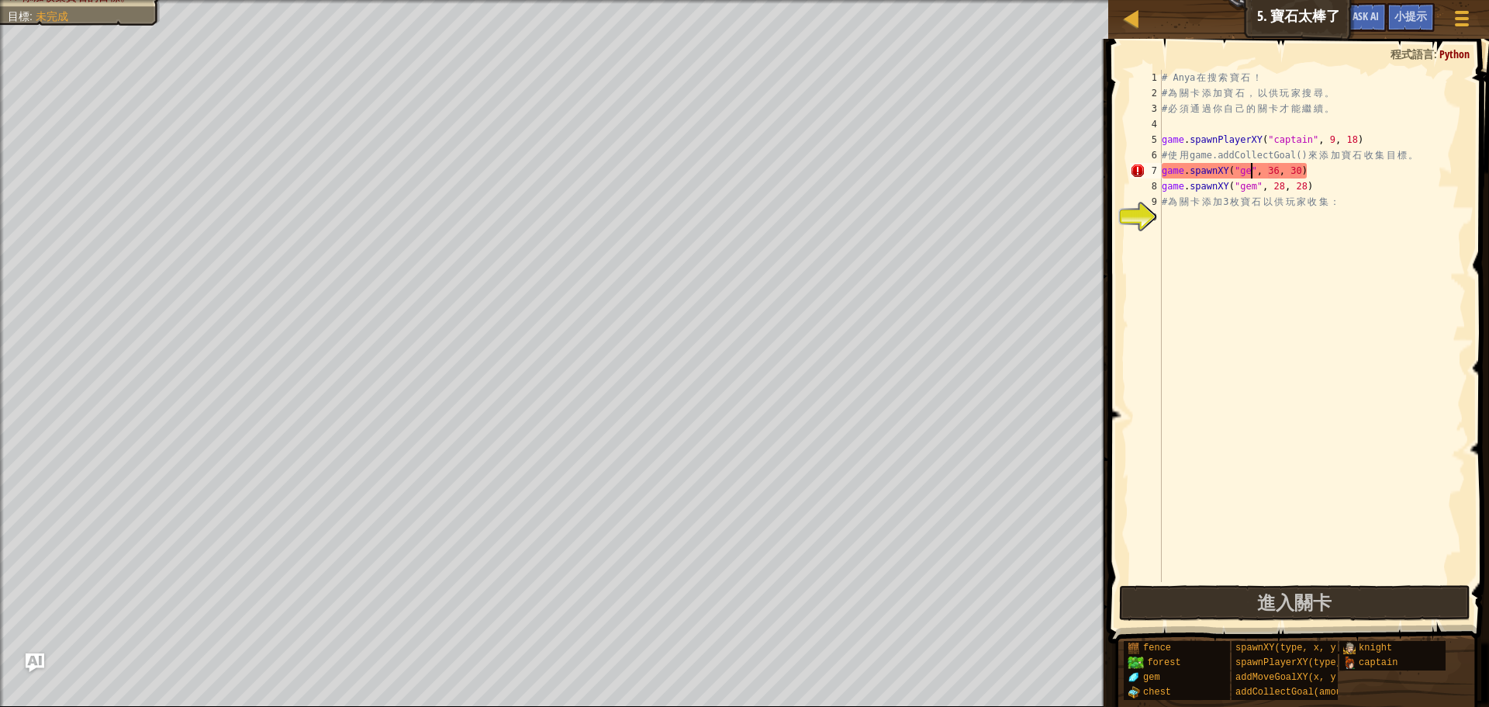
scroll to position [7, 9]
click at [1279, 170] on div "# Anya 在 搜 索 寶 石 ！ # 為 關 卡 添 加 寶 石 ， 以 供 玩 家 搜 尋 。 # 必 須 通 過 你 自 己 的 關 卡 才 能 繼 …" at bounding box center [1312, 341] width 307 height 543
drag, startPoint x: 1296, startPoint y: 168, endPoint x: 1308, endPoint y: 173, distance: 12.5
click at [1308, 173] on div "# Anya 在 搜 索 寶 石 ！ # 為 關 卡 添 加 寶 石 ， 以 供 玩 家 搜 尋 。 # 必 須 通 過 你 自 己 的 關 卡 才 能 繼 …" at bounding box center [1312, 341] width 307 height 543
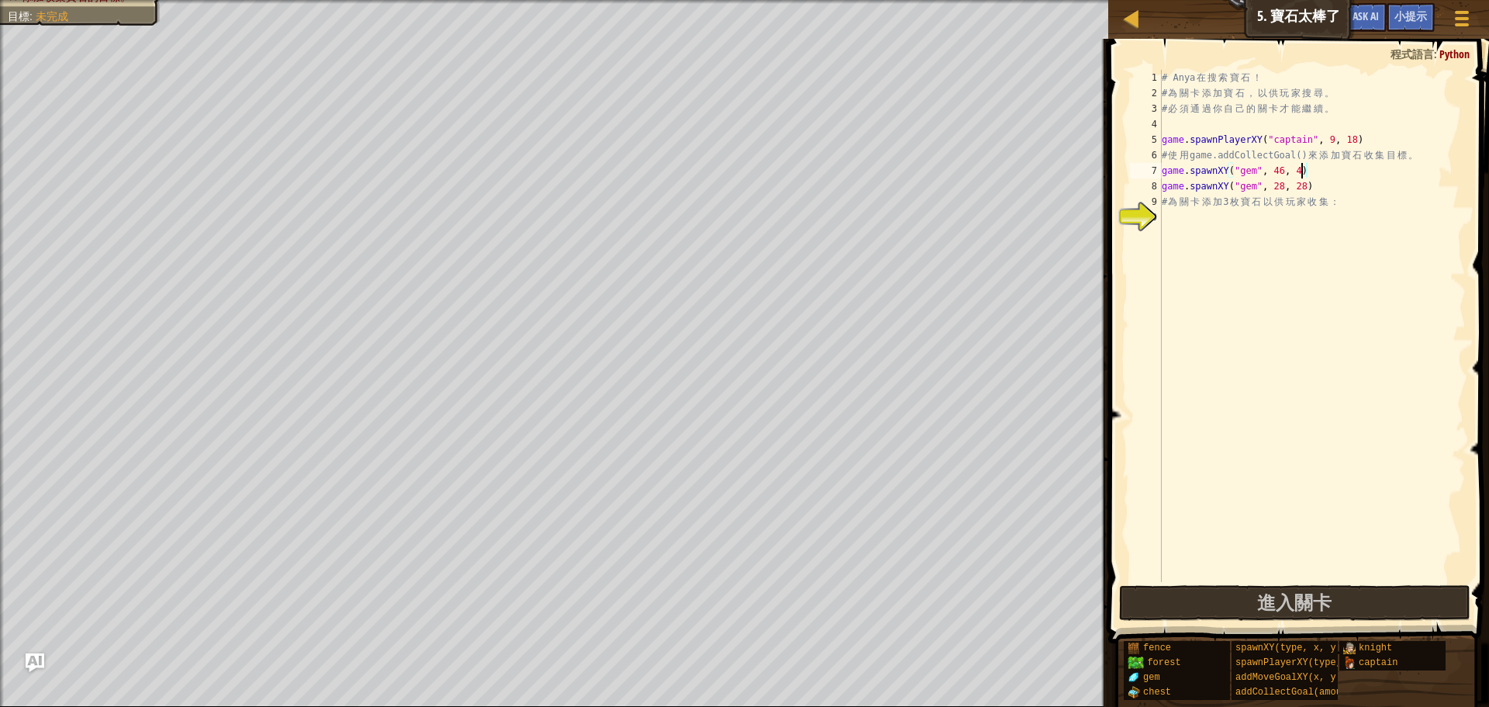
scroll to position [7, 12]
drag, startPoint x: 1317, startPoint y: 189, endPoint x: 1159, endPoint y: 189, distance: 158.2
click at [1159, 189] on div "game.spawnXY("gem", 46, 46) 1 2 3 4 5 6 7 8 9 10 # Anya 在 搜 索 寶 石 ！ # 為 關 卡 添 加…" at bounding box center [1296, 326] width 339 height 512
type textarea "game.spawnXY("gem", 28, 28)"
drag, startPoint x: 1324, startPoint y: 186, endPoint x: 1309, endPoint y: 180, distance: 16.0
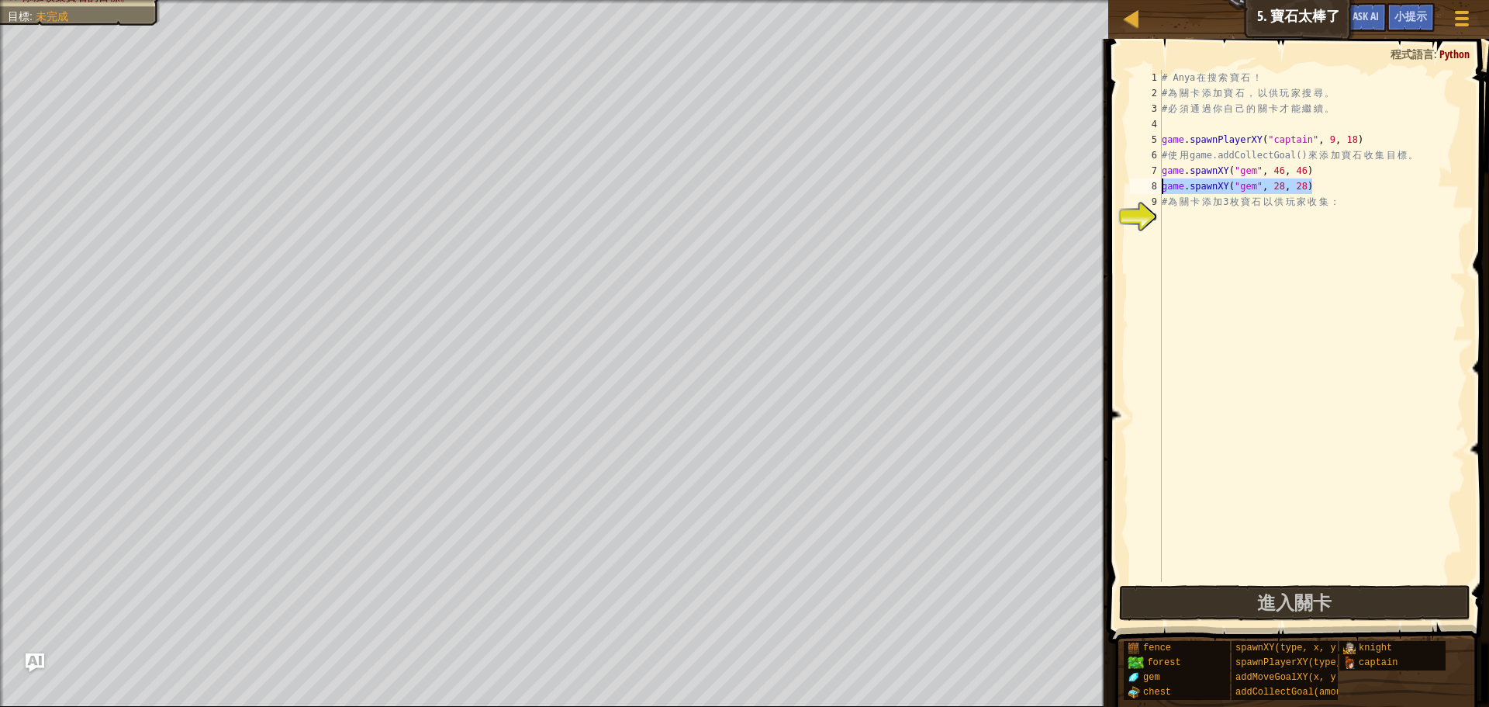
click at [1324, 185] on div "# Anya 在 搜 索 寶 石 ！ # 為 關 卡 添 加 寶 石 ， 以 供 玩 家 搜 尋 。 # 必 須 通 過 你 自 己 的 關 卡 才 能 繼 …" at bounding box center [1312, 326] width 307 height 512
paste textarea "game.spawnXY("gem", 28, 28)"
drag, startPoint x: 1285, startPoint y: 202, endPoint x: 1275, endPoint y: 202, distance: 9.3
click at [1275, 202] on div "# Anya 在 搜 索 寶 石 ！ # 為 關 卡 添 加 寶 石 ， 以 供 玩 家 搜 尋 。 # 必 須 通 過 你 自 己 的 關 卡 才 能 繼 …" at bounding box center [1312, 341] width 307 height 543
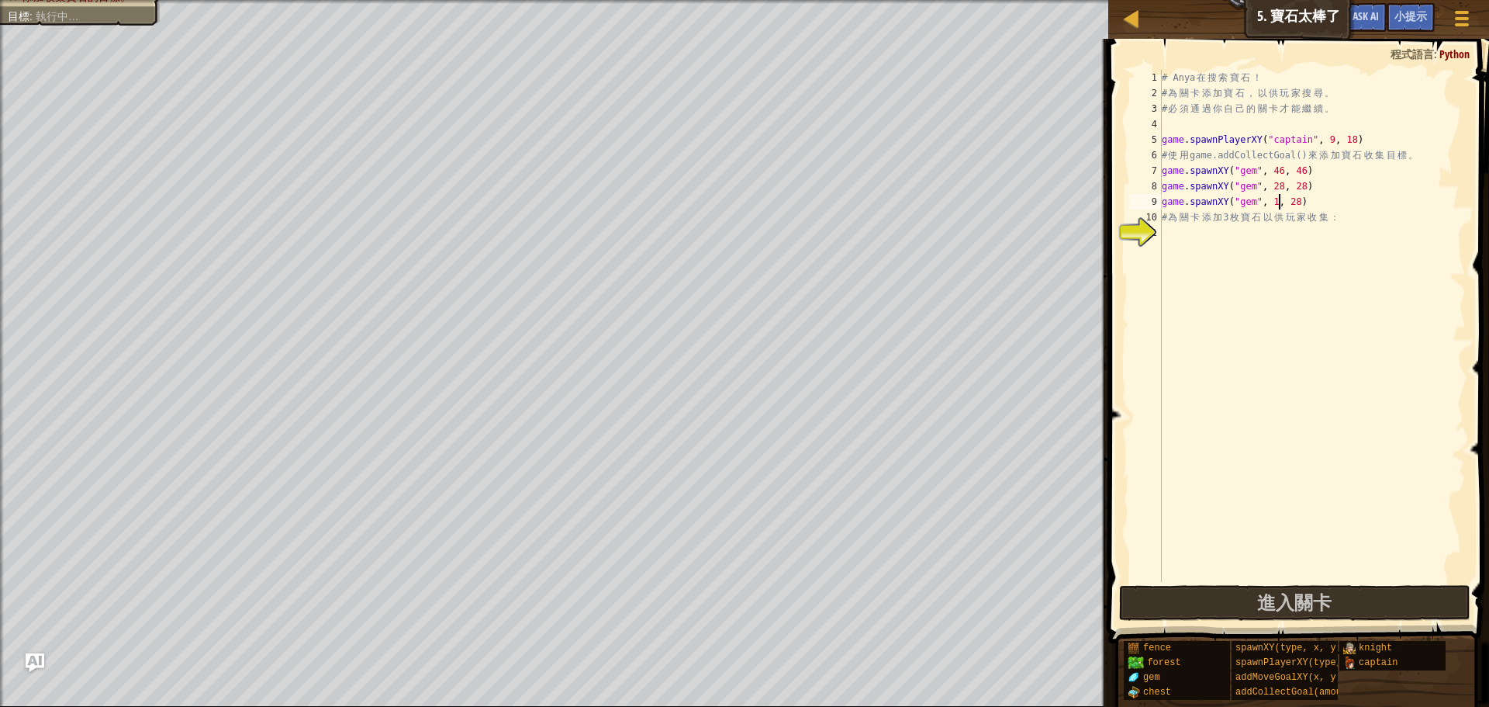
scroll to position [7, 11]
drag, startPoint x: 1295, startPoint y: 204, endPoint x: 1308, endPoint y: 208, distance: 13.0
click at [1308, 208] on div "# Anya 在 搜 索 寶 石 ！ # 為 關 卡 添 加 寶 石 ， 以 供 玩 家 搜 尋 。 # 必 須 通 過 你 自 己 的 關 卡 才 能 繼 …" at bounding box center [1312, 341] width 307 height 543
type textarea "game.spawnXY("gem", 17, 22)"
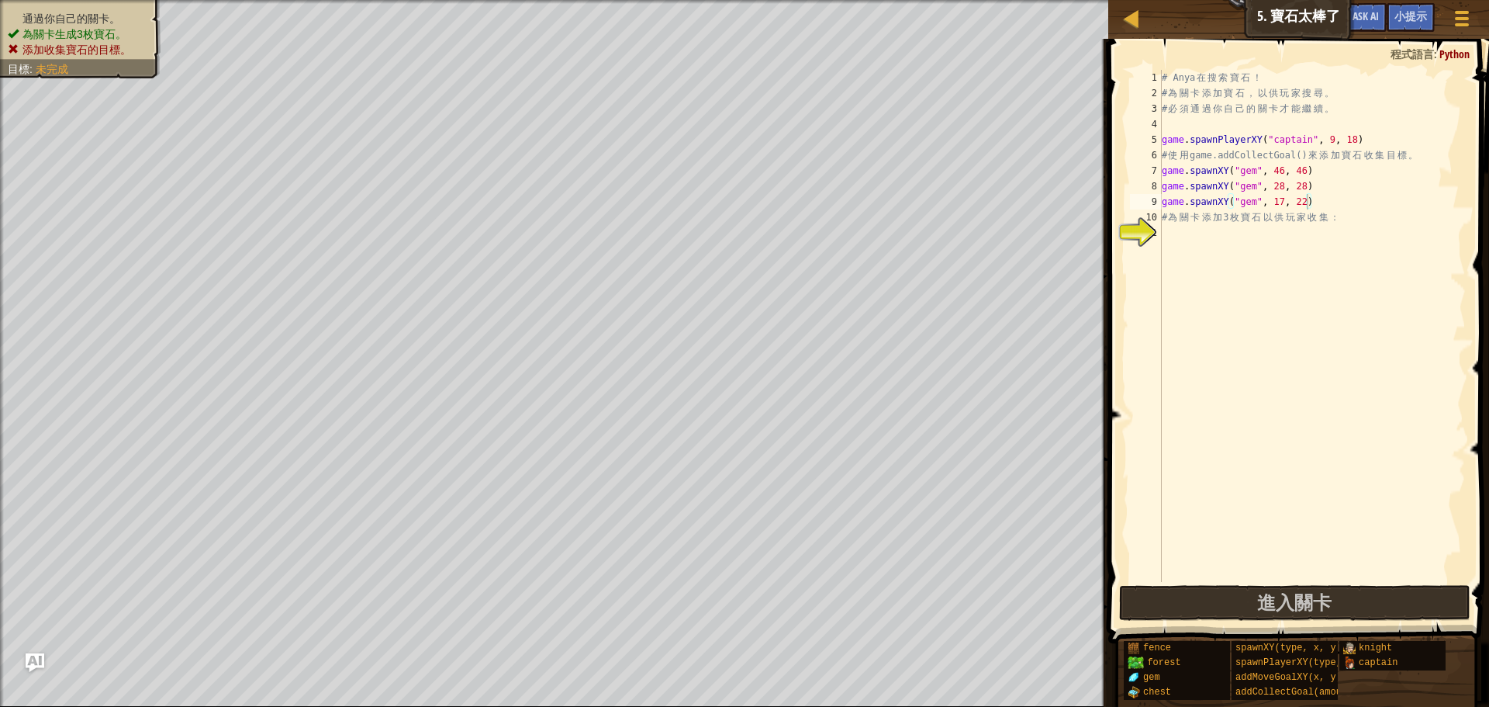
click at [113, 19] on ul "通過你自己的關卡。 為關卡生成3枚寶石。 添加收集寶石的目標。" at bounding box center [80, 34] width 145 height 47
click at [1237, 255] on div "# Anya 在 搜 索 寶 石 ！ # 為 關 卡 添 加 寶 石 ， 以 供 玩 家 搜 尋 。 # 必 須 通 過 你 自 己 的 關 卡 才 能 繼 …" at bounding box center [1312, 341] width 307 height 543
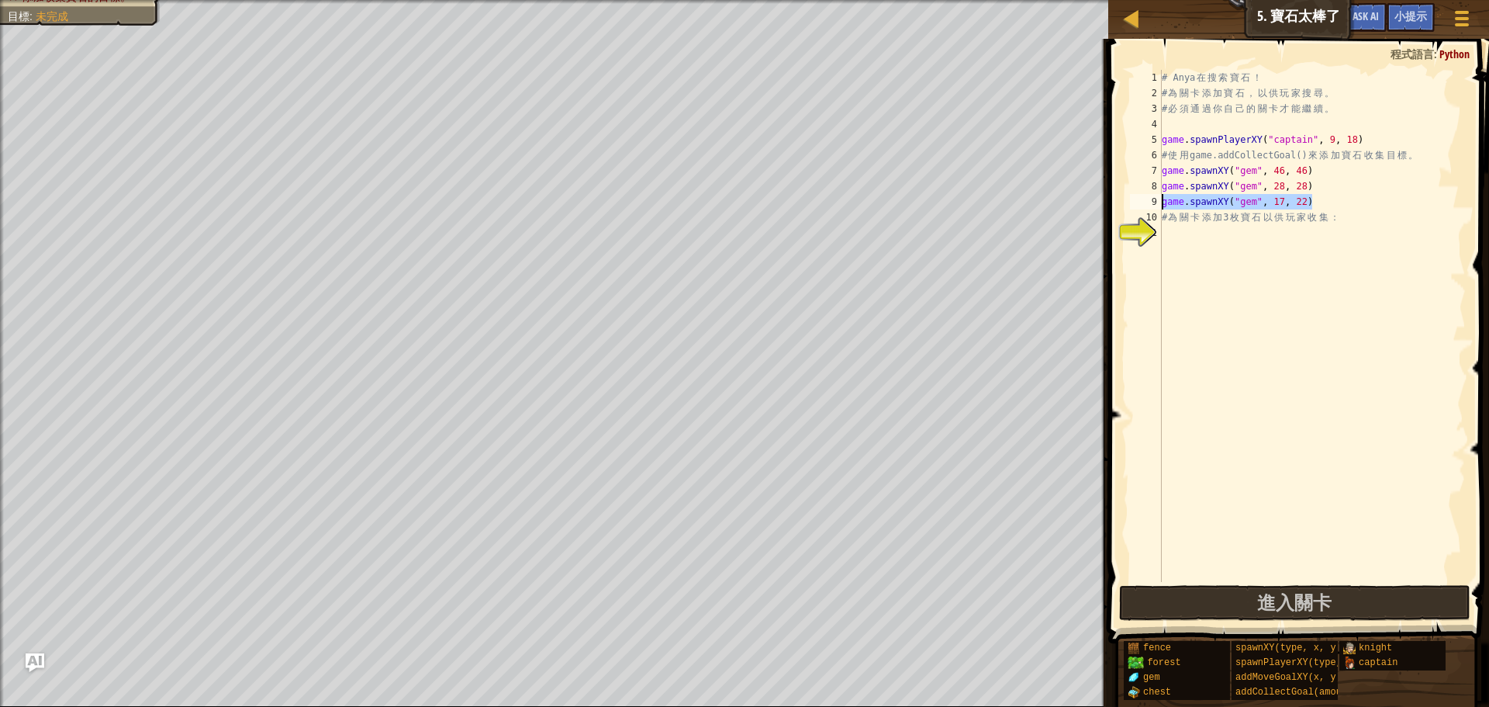
drag, startPoint x: 1323, startPoint y: 200, endPoint x: 1164, endPoint y: 201, distance: 159.8
click at [1164, 201] on div "# Anya 在 搜 索 寶 石 ！ # 為 關 卡 添 加 寶 石 ， 以 供 玩 家 搜 尋 。 # 必 須 通 過 你 自 己 的 關 卡 才 能 繼 …" at bounding box center [1312, 341] width 307 height 543
type textarea "game.spawnXY("gem", 17, 22)"
click at [1261, 298] on div "# Anya 在 搜 索 寶 石 ！ # 為 關 卡 添 加 寶 石 ， 以 供 玩 家 搜 尋 。 # 必 須 通 過 你 自 己 的 關 卡 才 能 繼 …" at bounding box center [1312, 341] width 307 height 543
click at [1265, 615] on button "進入關卡" at bounding box center [1294, 603] width 351 height 36
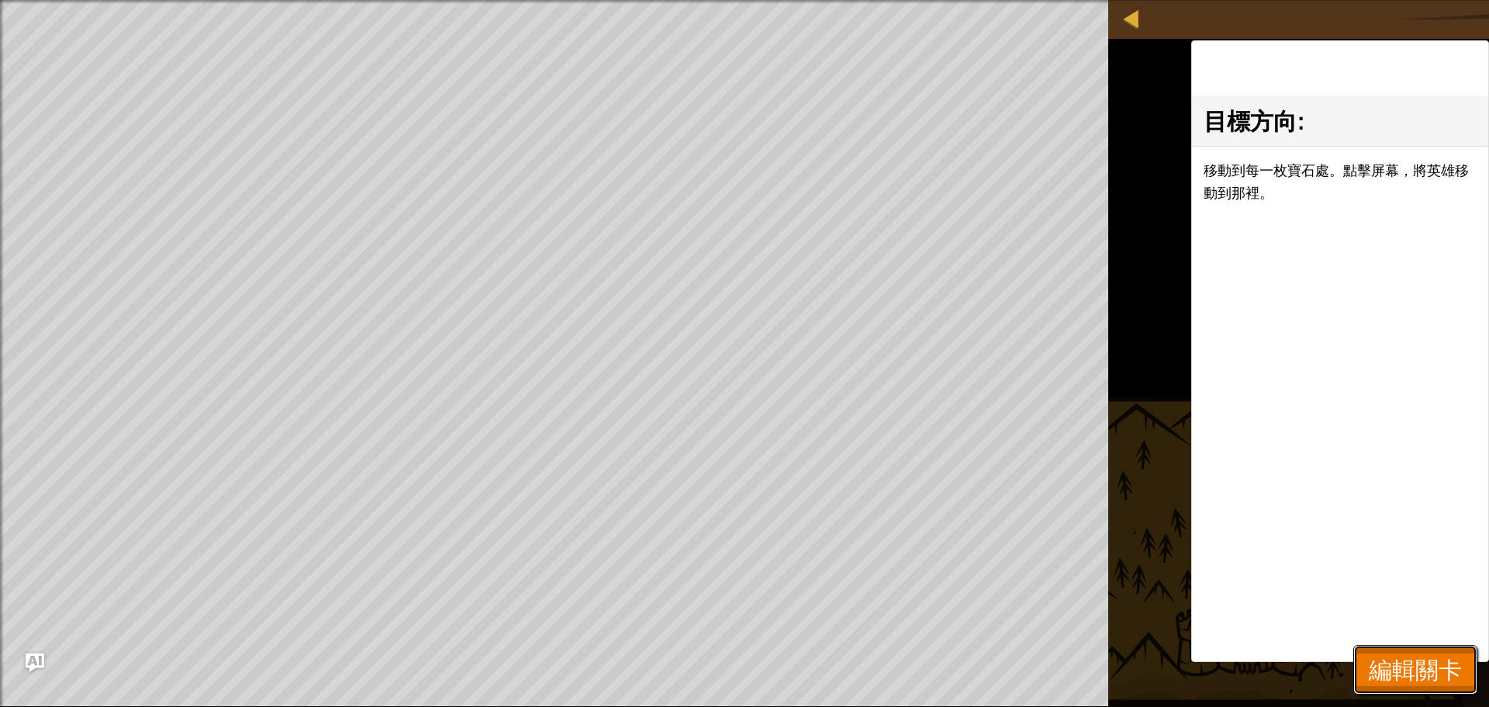
click at [1403, 650] on button "編輯關卡" at bounding box center [1416, 670] width 124 height 50
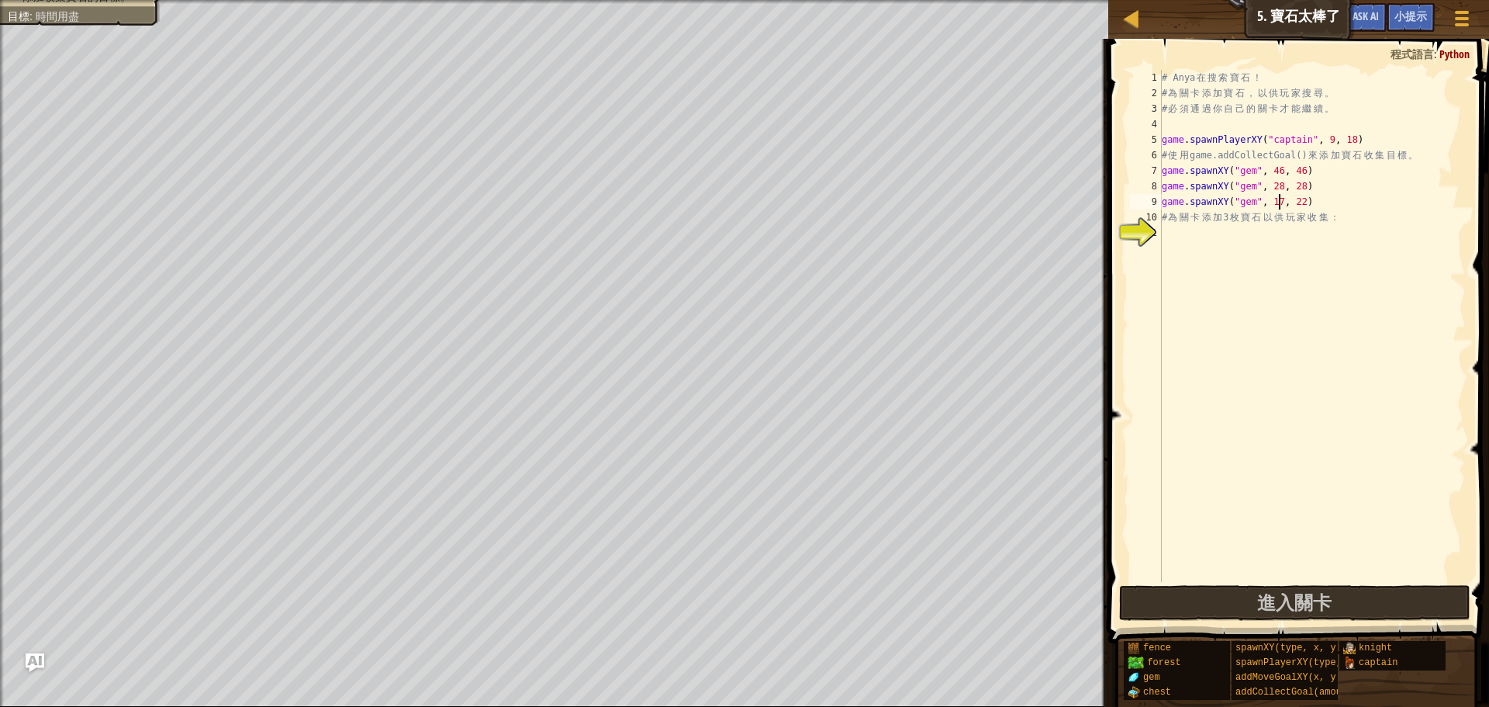
click at [1277, 199] on div "# Anya 在 搜 索 寶 石 ！ # 為 關 卡 添 加 寶 石 ， 以 供 玩 家 搜 尋 。 # 必 須 通 過 你 自 己 的 關 卡 才 能 繼 …" at bounding box center [1312, 341] width 307 height 543
drag, startPoint x: 1273, startPoint y: 199, endPoint x: 1284, endPoint y: 201, distance: 11.0
click at [1285, 201] on div "# Anya 在 搜 索 寶 石 ！ # 為 關 卡 添 加 寶 石 ， 以 供 玩 家 搜 尋 。 # 必 須 通 過 你 自 己 的 關 卡 才 能 繼 …" at bounding box center [1312, 341] width 307 height 543
drag, startPoint x: 1305, startPoint y: 203, endPoint x: 1295, endPoint y: 204, distance: 9.3
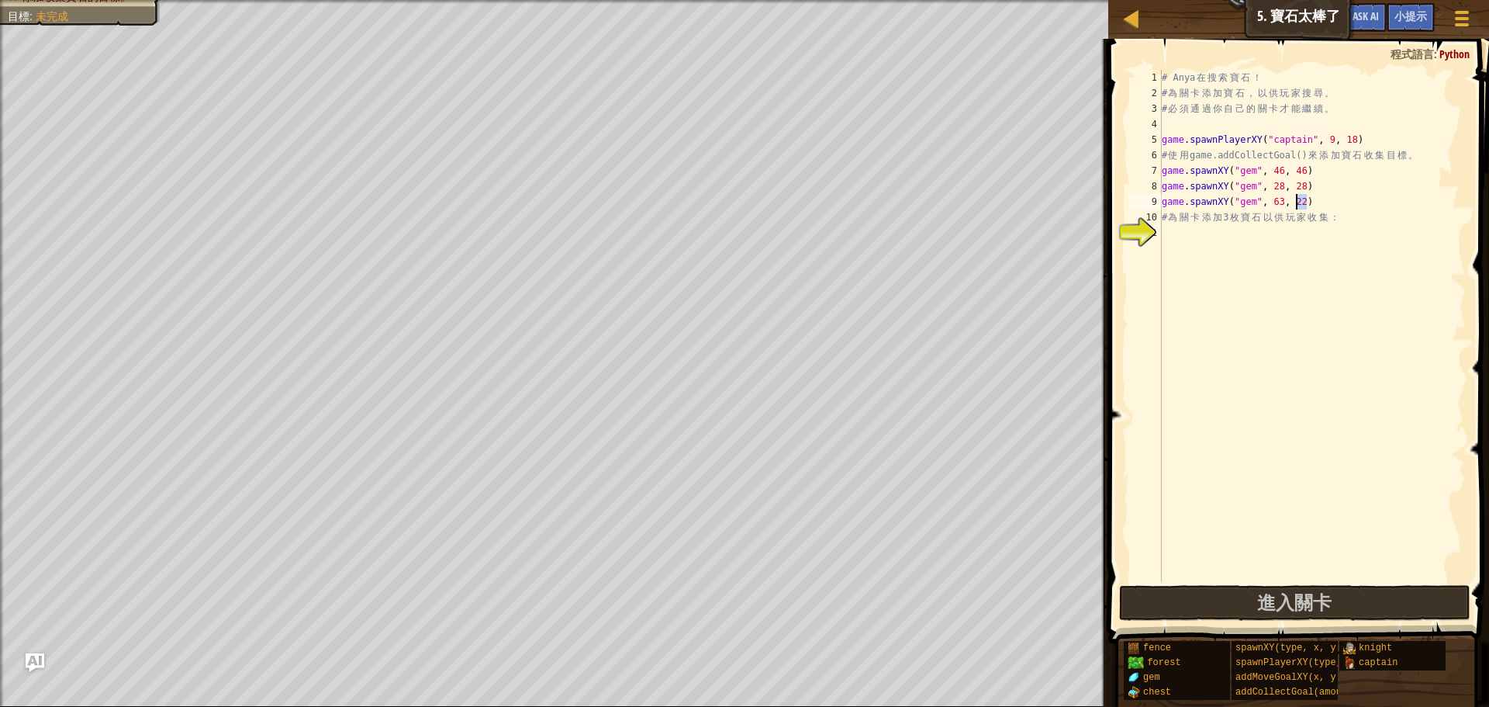
click at [1295, 204] on div "# Anya 在 搜 索 寶 石 ！ # 為 關 卡 添 加 寶 石 ， 以 供 玩 家 搜 尋 。 # 必 須 通 過 你 自 己 的 關 卡 才 能 繼 …" at bounding box center [1312, 341] width 307 height 543
click at [1326, 602] on span "進入關卡" at bounding box center [1294, 602] width 74 height 25
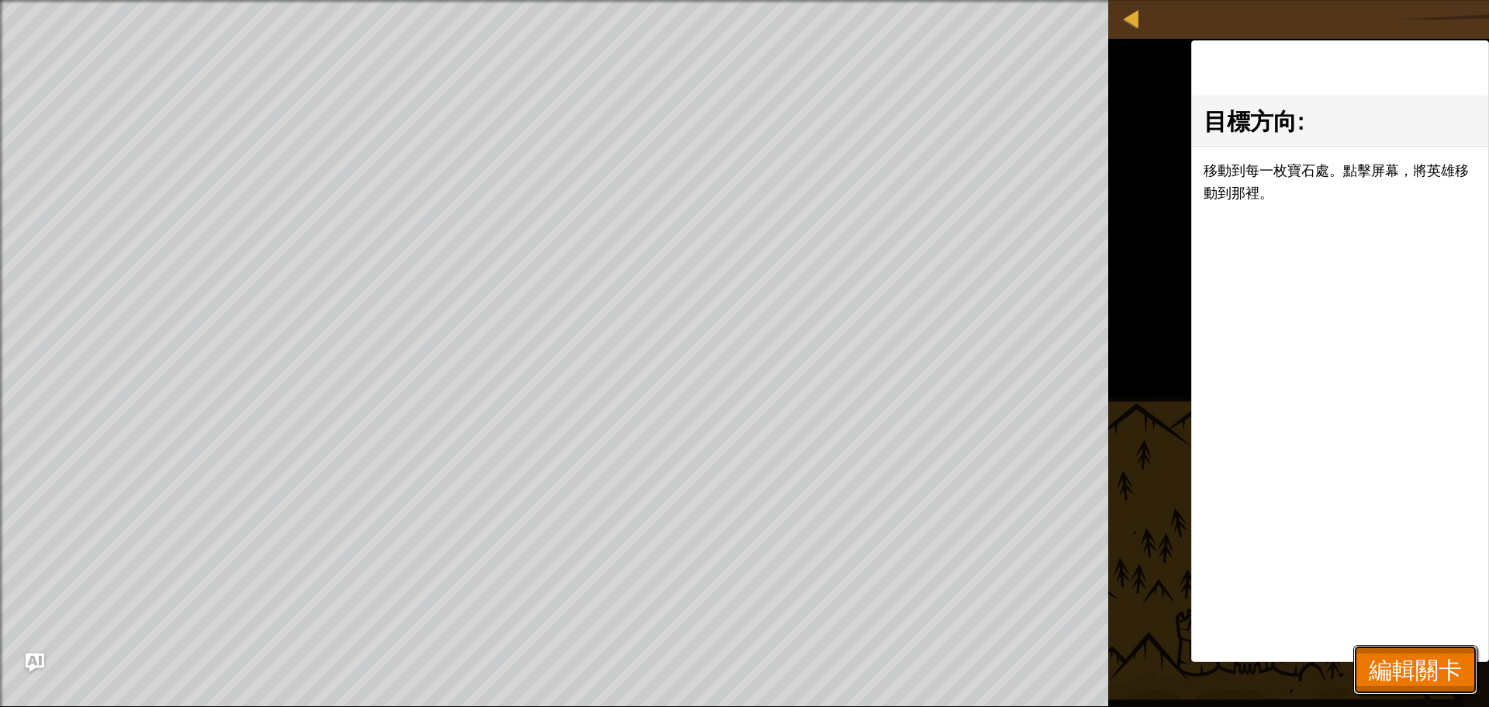
click at [1431, 649] on button "編輯關卡" at bounding box center [1416, 670] width 124 height 50
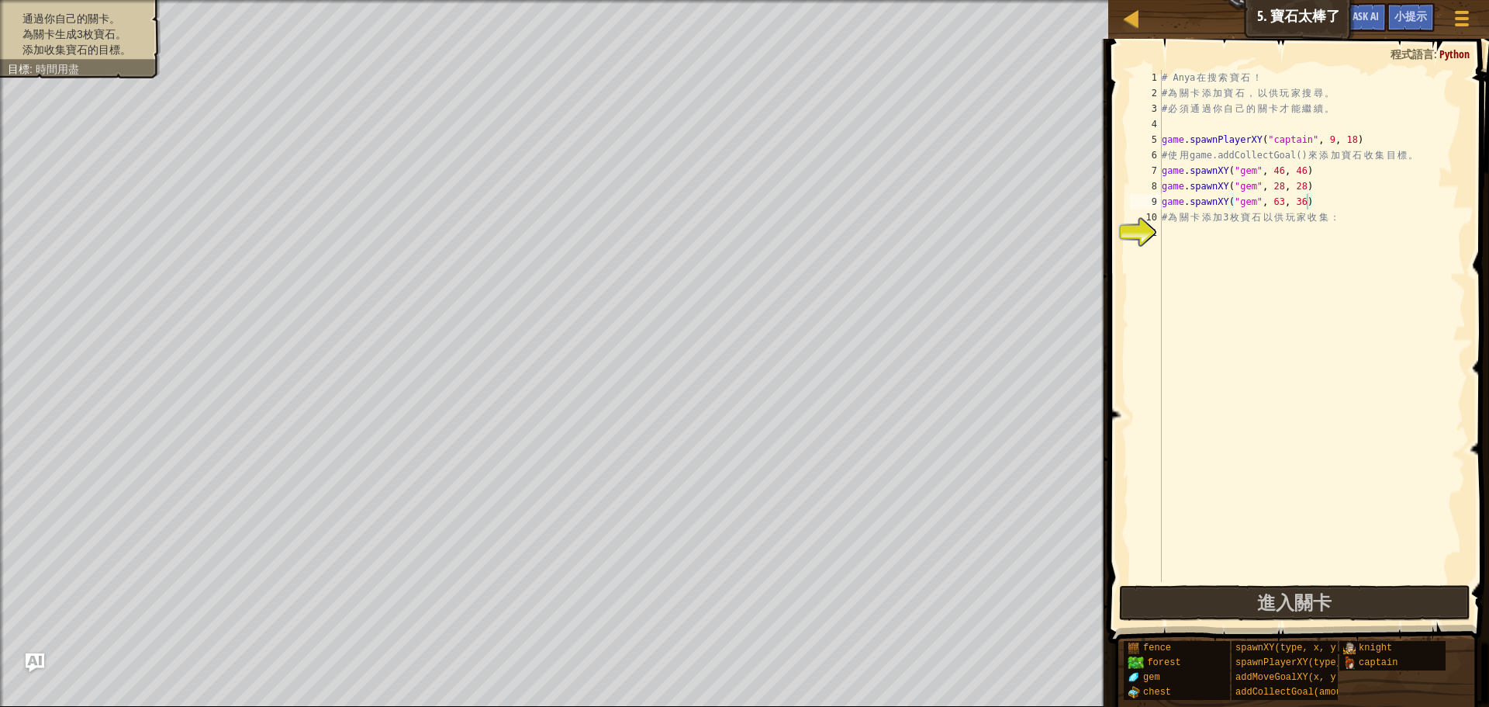
click at [112, 19] on span "通過你自己的關卡。" at bounding box center [71, 18] width 98 height 12
drag, startPoint x: 9, startPoint y: 17, endPoint x: 81, endPoint y: 28, distance: 73.0
click at [81, 28] on ul "通過你自己的關卡。 為關卡生成3枚寶石。 添加收集寶石的目標。" at bounding box center [80, 34] width 145 height 47
click at [59, 42] on li "添加收集寶石的目標。" at bounding box center [78, 50] width 141 height 16
drag, startPoint x: 1159, startPoint y: 178, endPoint x: 1191, endPoint y: 191, distance: 34.4
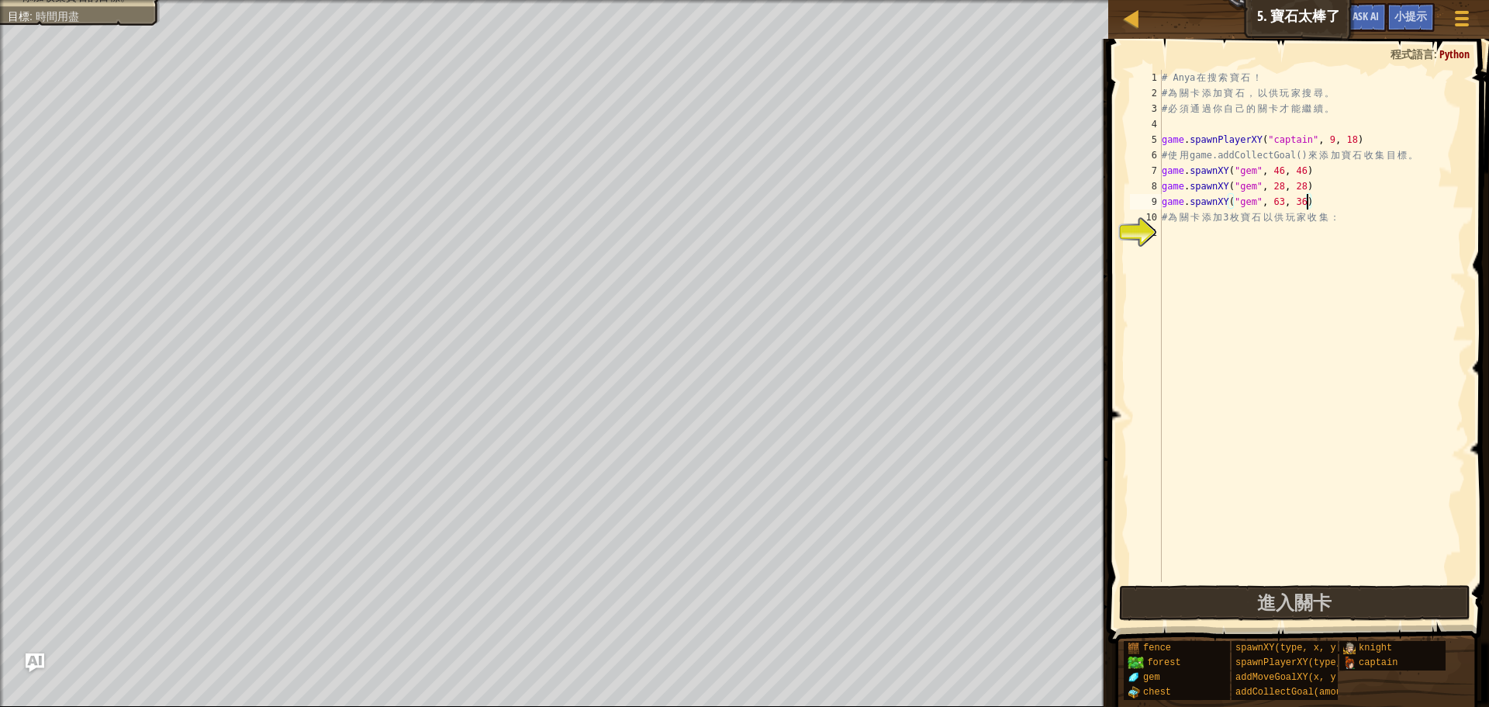
click at [1191, 191] on div "game.spawnXY("gem", 63, 36) 1 2 3 4 5 6 7 8 9 10 11 # Anya 在 搜 索 寶 石 ！ # 為 關 卡 …" at bounding box center [1296, 326] width 339 height 512
drag, startPoint x: 1162, startPoint y: 181, endPoint x: 1316, endPoint y: 206, distance: 156.4
click at [1316, 206] on div "# Anya 在 搜 索 寶 石 ！ # 為 關 卡 添 加 寶 石 ， 以 供 玩 家 搜 尋 。 # 必 須 通 過 你 自 己 的 關 卡 才 能 繼 …" at bounding box center [1312, 341] width 307 height 543
type textarea "game.spawnXY("gem", 28, 28) game.spawnXY("gem", 63, 36)"
click at [1254, 233] on div "# Anya 在 搜 索 寶 石 ！ # 為 關 卡 添 加 寶 石 ， 以 供 玩 家 搜 尋 。 # 必 須 通 過 你 自 己 的 關 卡 才 能 繼 …" at bounding box center [1312, 341] width 307 height 543
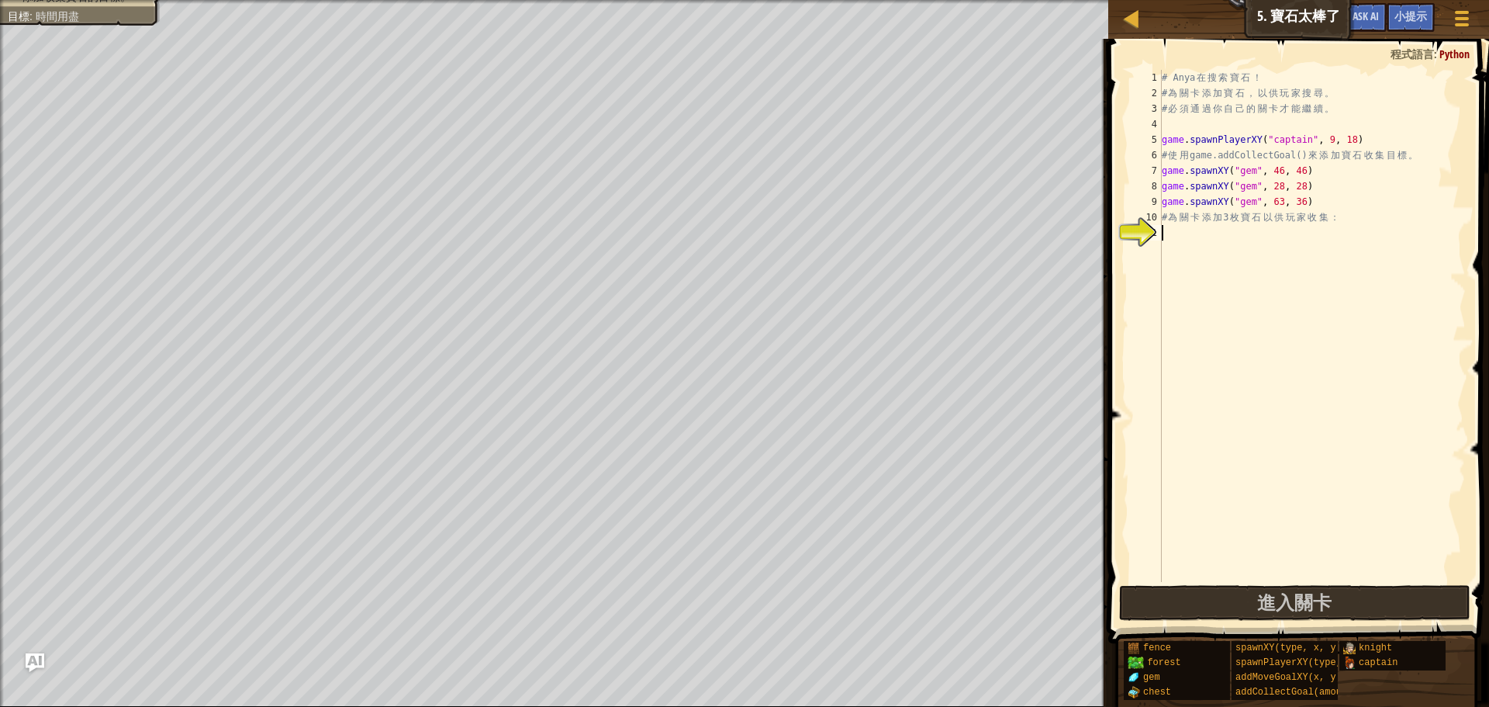
scroll to position [7, 0]
paste textarea "game.spawnXY("gem", 63, 36)"
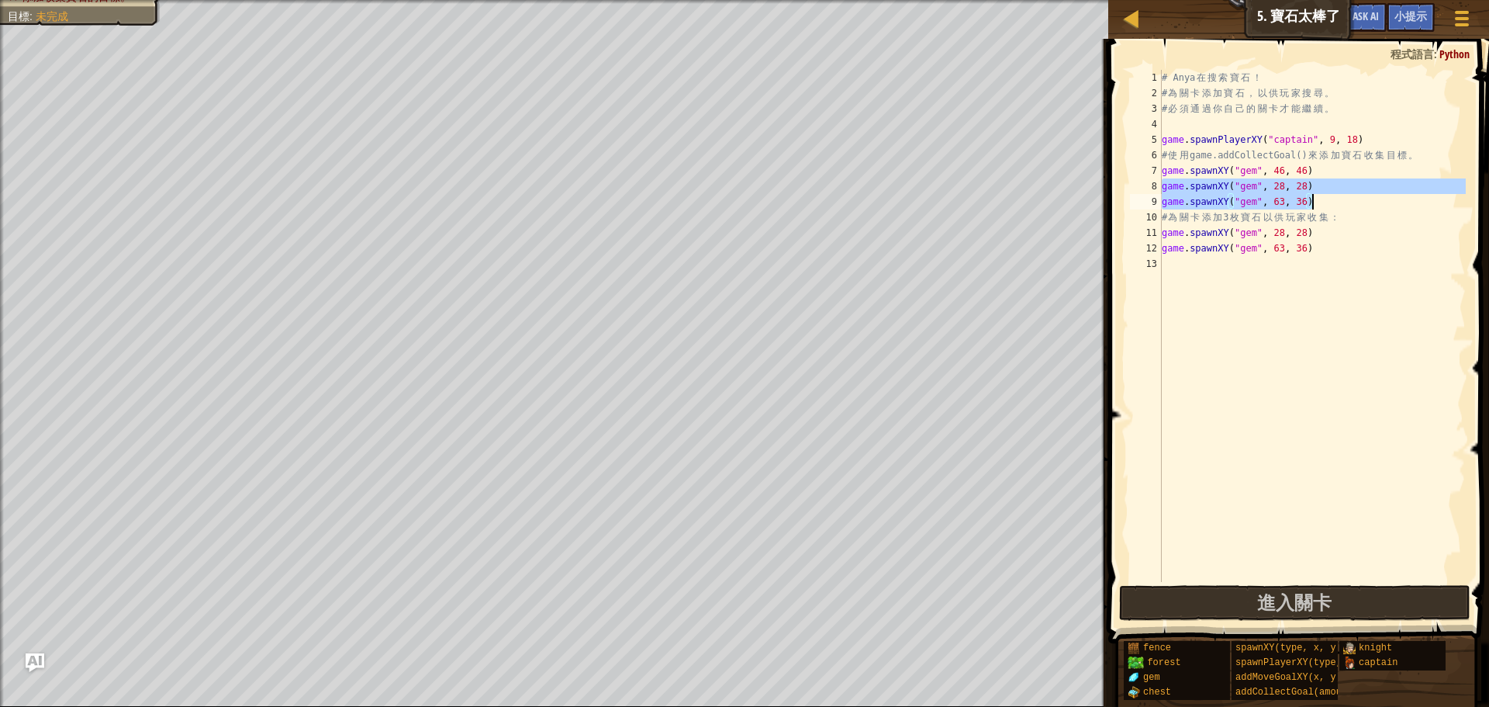
drag, startPoint x: 1163, startPoint y: 186, endPoint x: 1324, endPoint y: 204, distance: 162.3
click at [1324, 204] on div "# Anya 在 搜 索 寶 石 ！ # 為 關 卡 添 加 寶 石 ， 以 供 玩 家 搜 尋 。 # 必 須 通 過 你 自 己 的 關 卡 才 能 繼 …" at bounding box center [1312, 341] width 307 height 543
type textarea "game.spawnXY("gem", 28, 28) game.spawnXY("gem", 63, 36)"
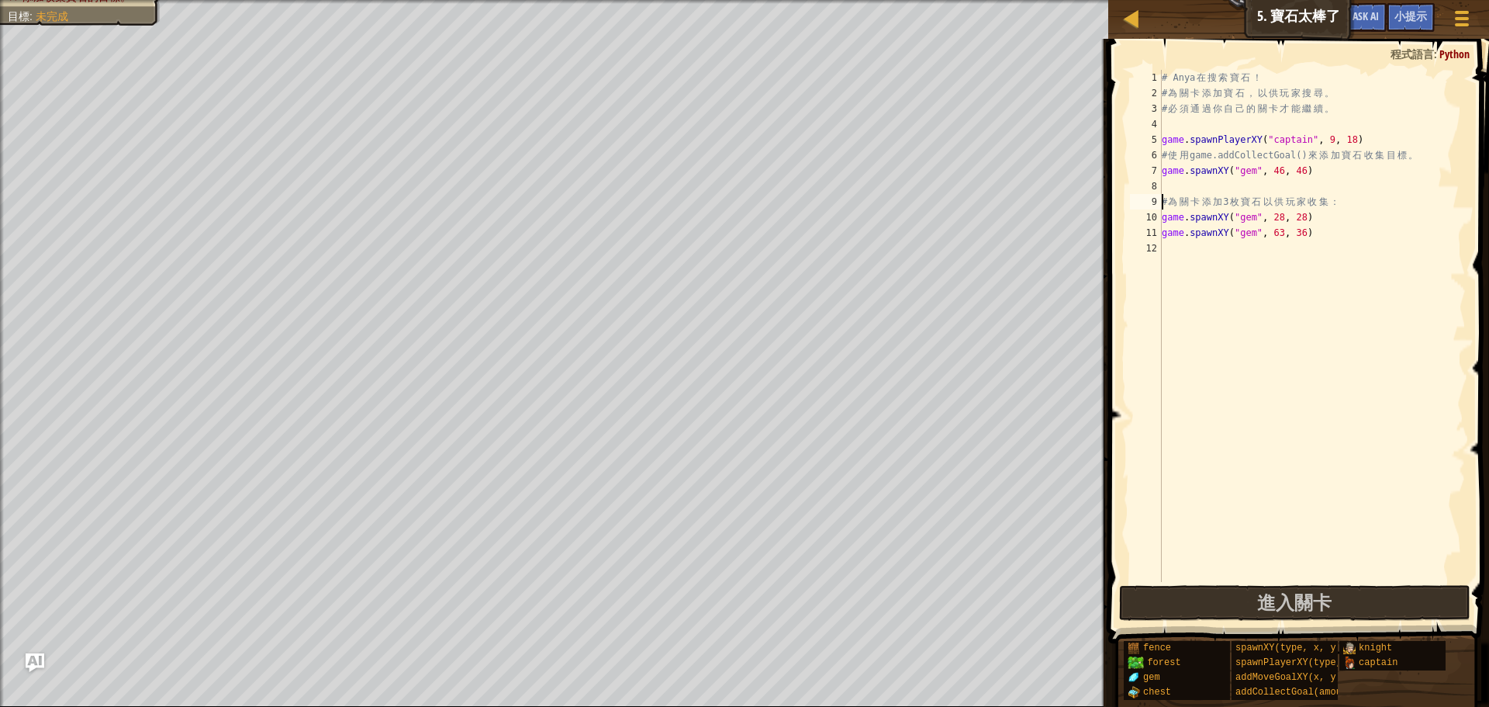
click at [1162, 196] on div "# Anya 在 搜 索 寶 石 ！ # 為 關 卡 添 加 寶 石 ， 以 供 玩 家 搜 尋 。 # 必 須 通 過 你 自 己 的 關 卡 才 能 繼 …" at bounding box center [1312, 341] width 307 height 543
type textarea "# 為關卡添加3枚寶石以供玩家收集："
click at [1278, 603] on span "進入關卡" at bounding box center [1294, 602] width 74 height 25
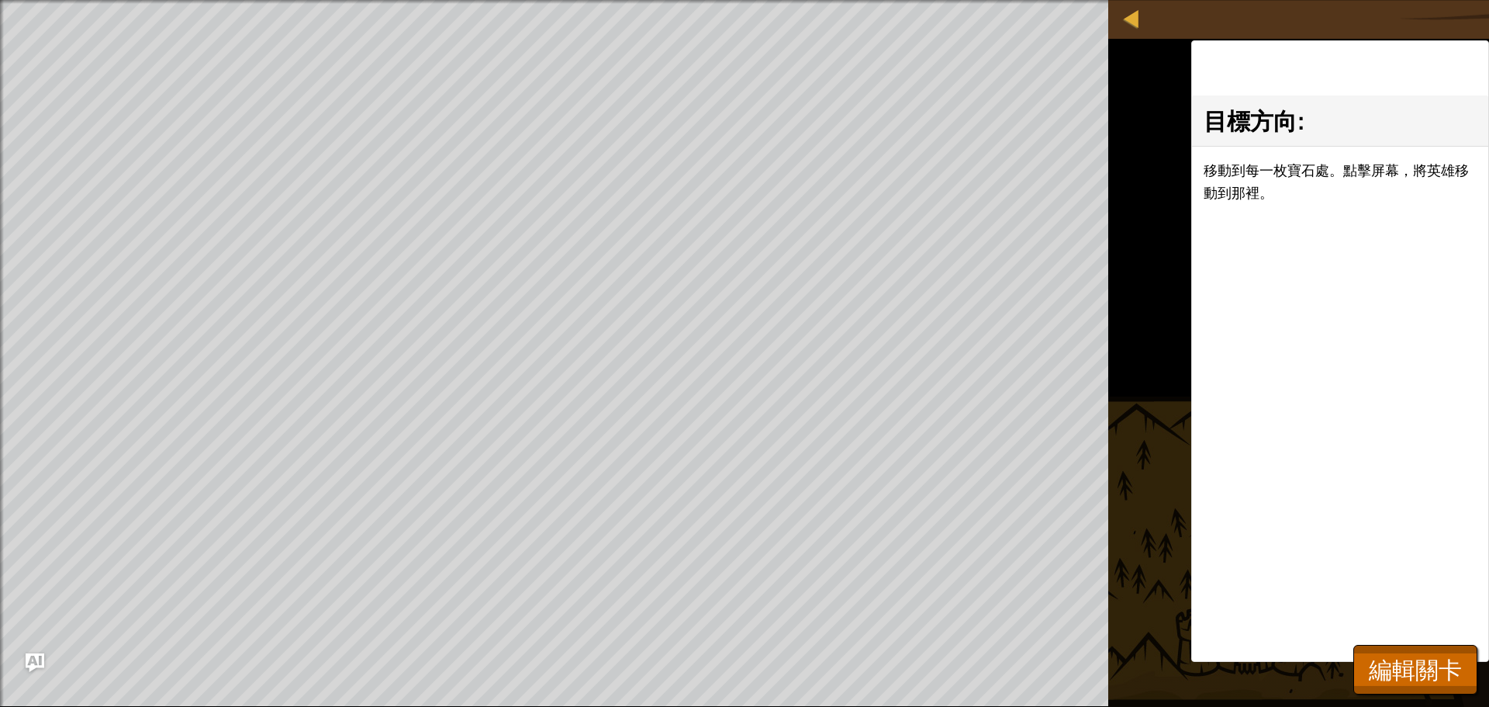
click at [0, 161] on div at bounding box center [2, 365] width 4 height 730
drag, startPoint x: 1395, startPoint y: 655, endPoint x: 1338, endPoint y: 611, distance: 71.4
click at [1395, 654] on span "編輯關卡" at bounding box center [1415, 669] width 93 height 32
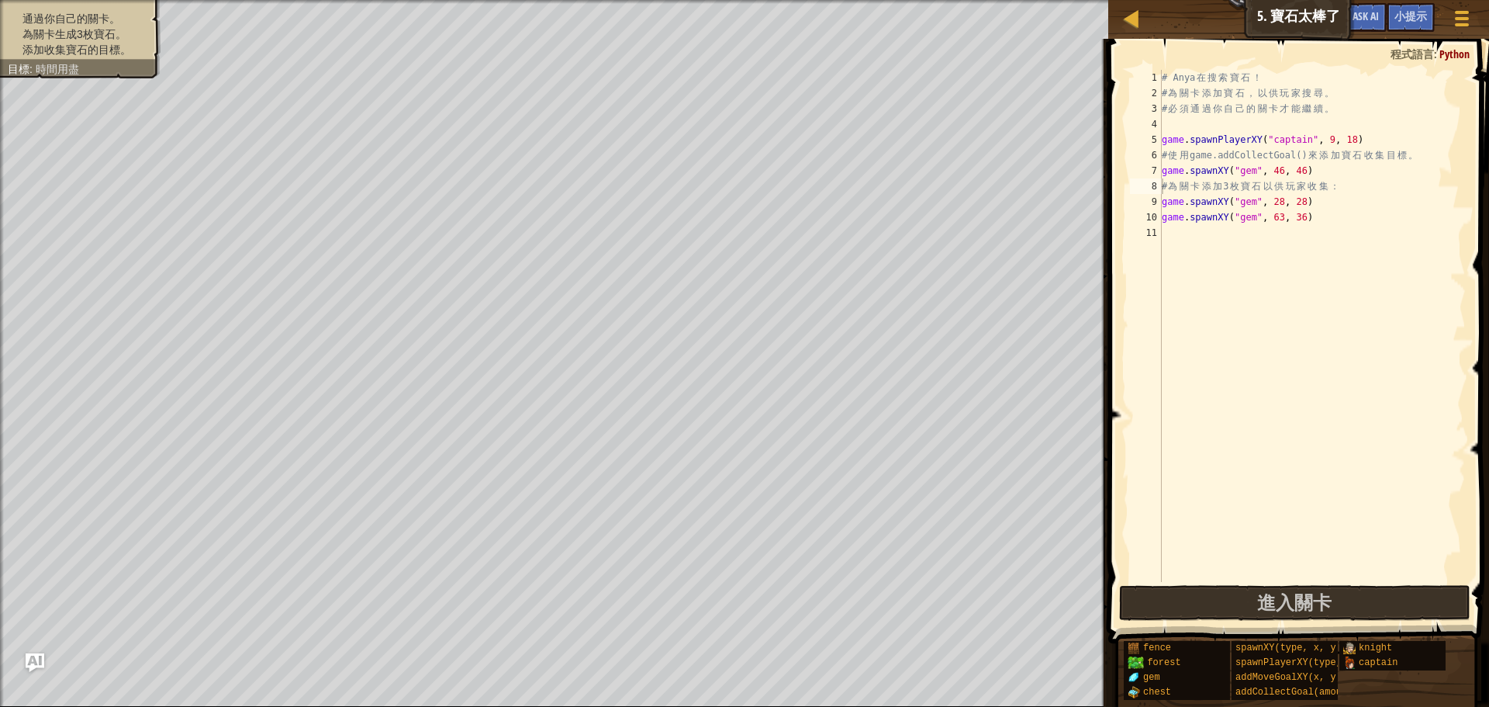
click at [50, 22] on ul "通過你自己的關卡。 為關卡生成3枚寶石。 添加收集寶石的目標。" at bounding box center [80, 34] width 145 height 47
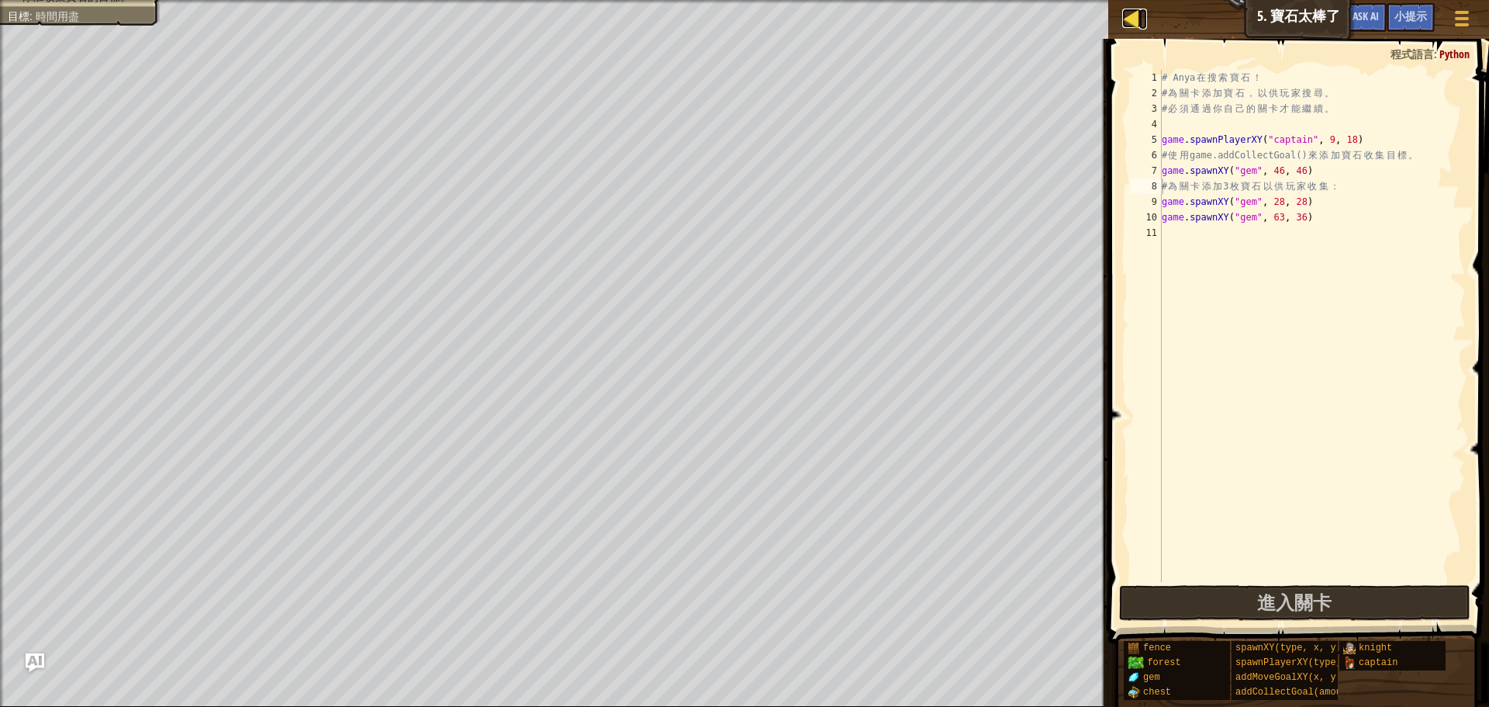
click at [1133, 21] on div at bounding box center [1131, 18] width 19 height 19
select select "zh-HANT"
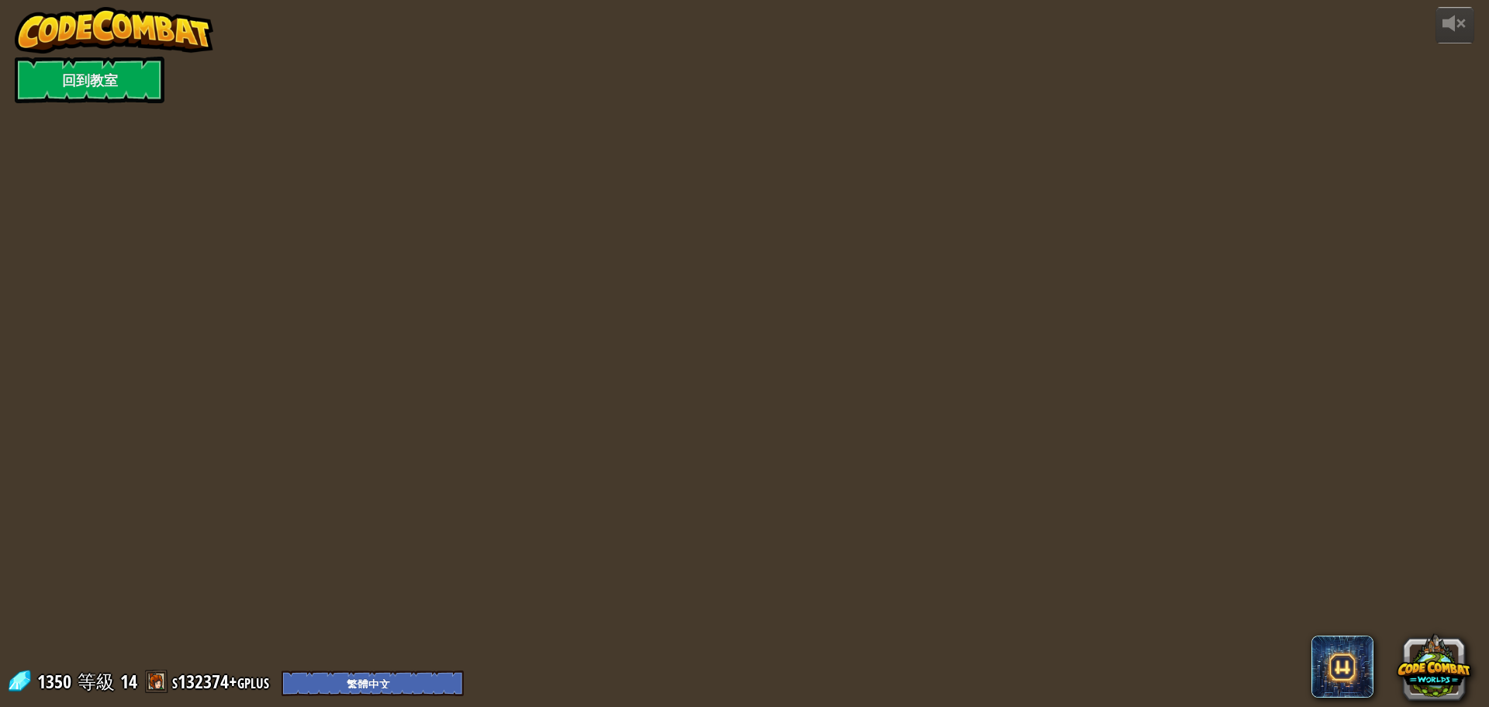
select select "zh-HANT"
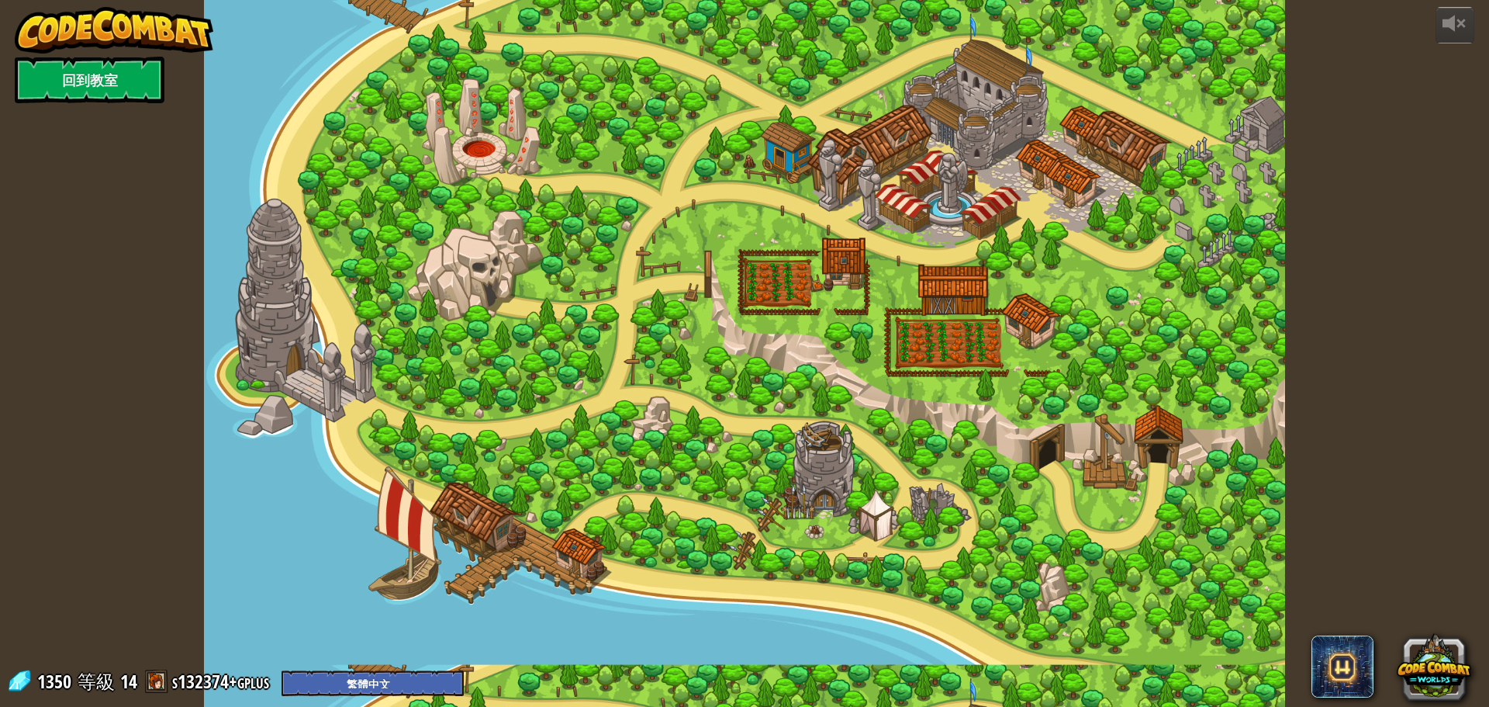
select select "zh-HANT"
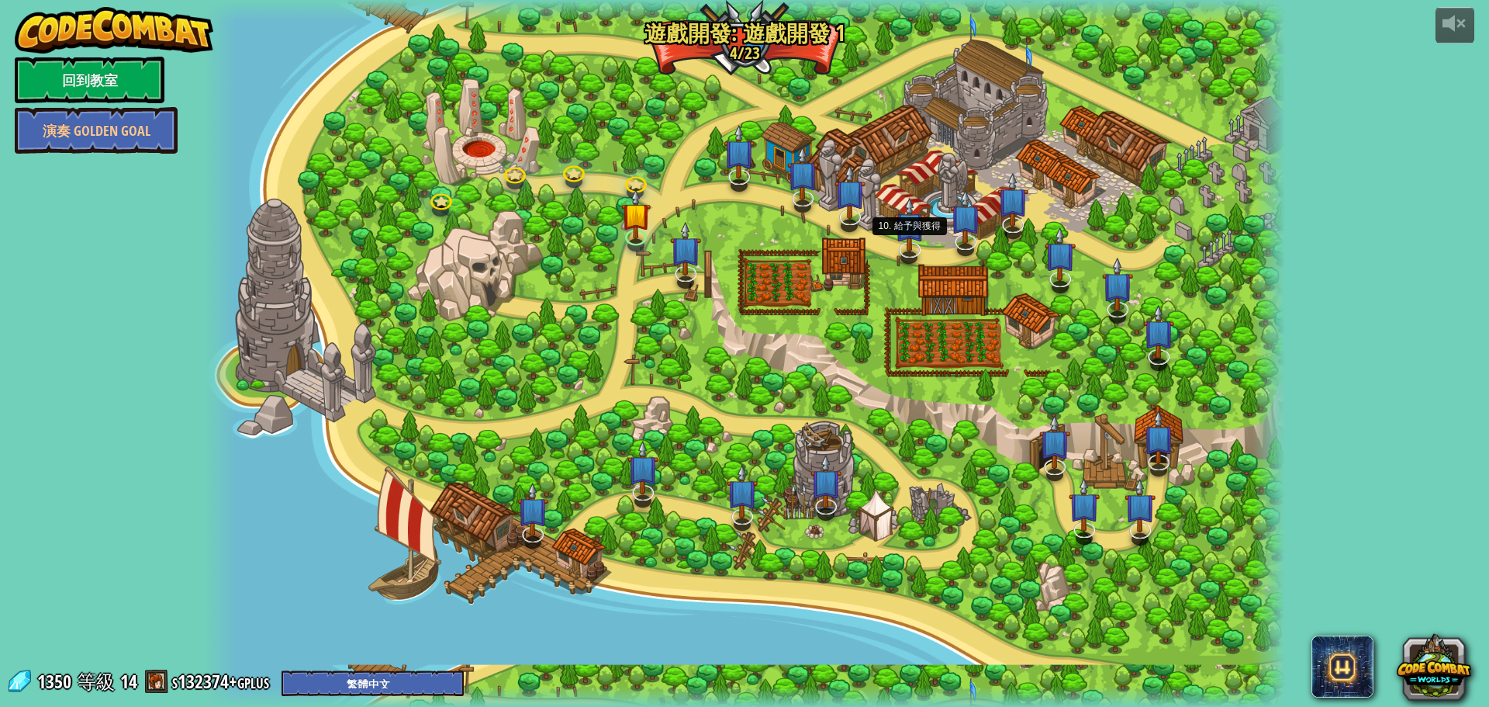
select select "zh-HANT"
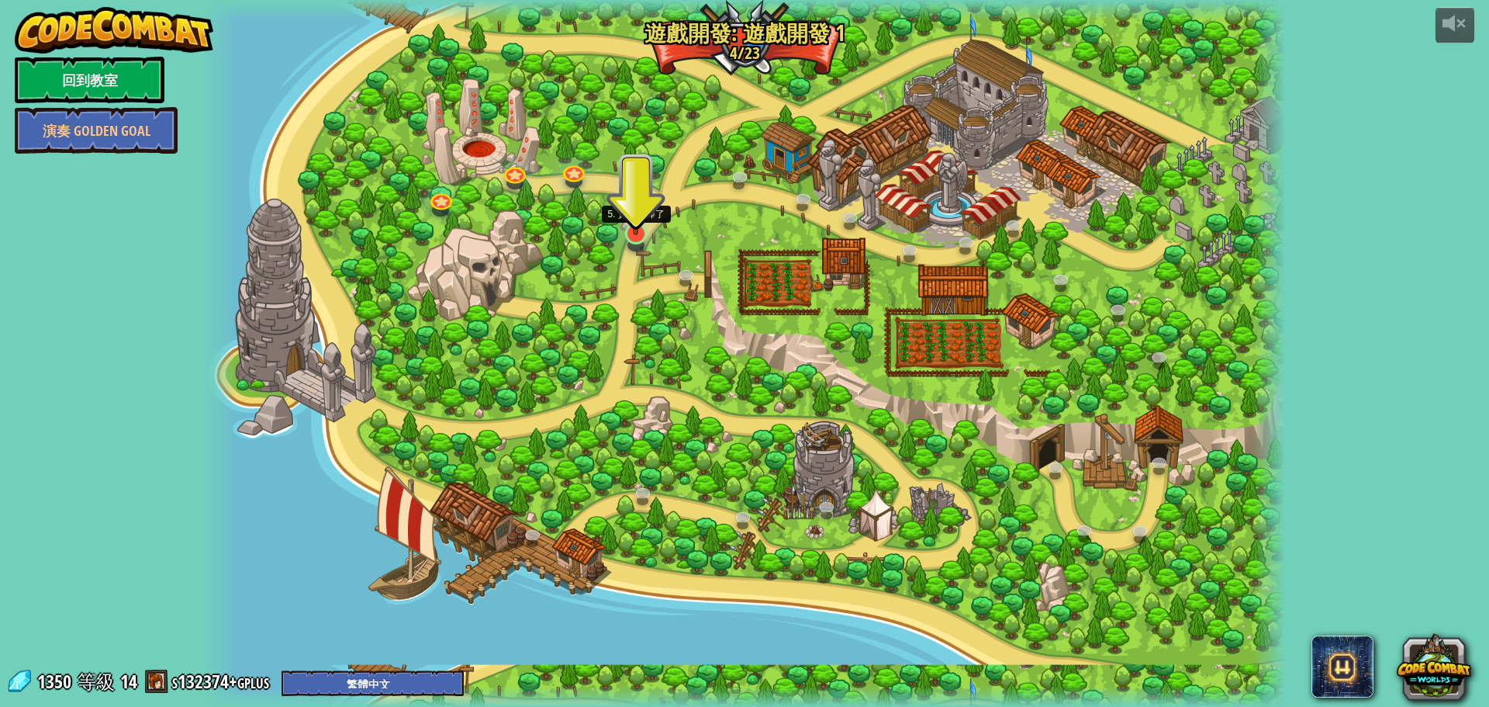
click at [638, 220] on img at bounding box center [635, 202] width 29 height 66
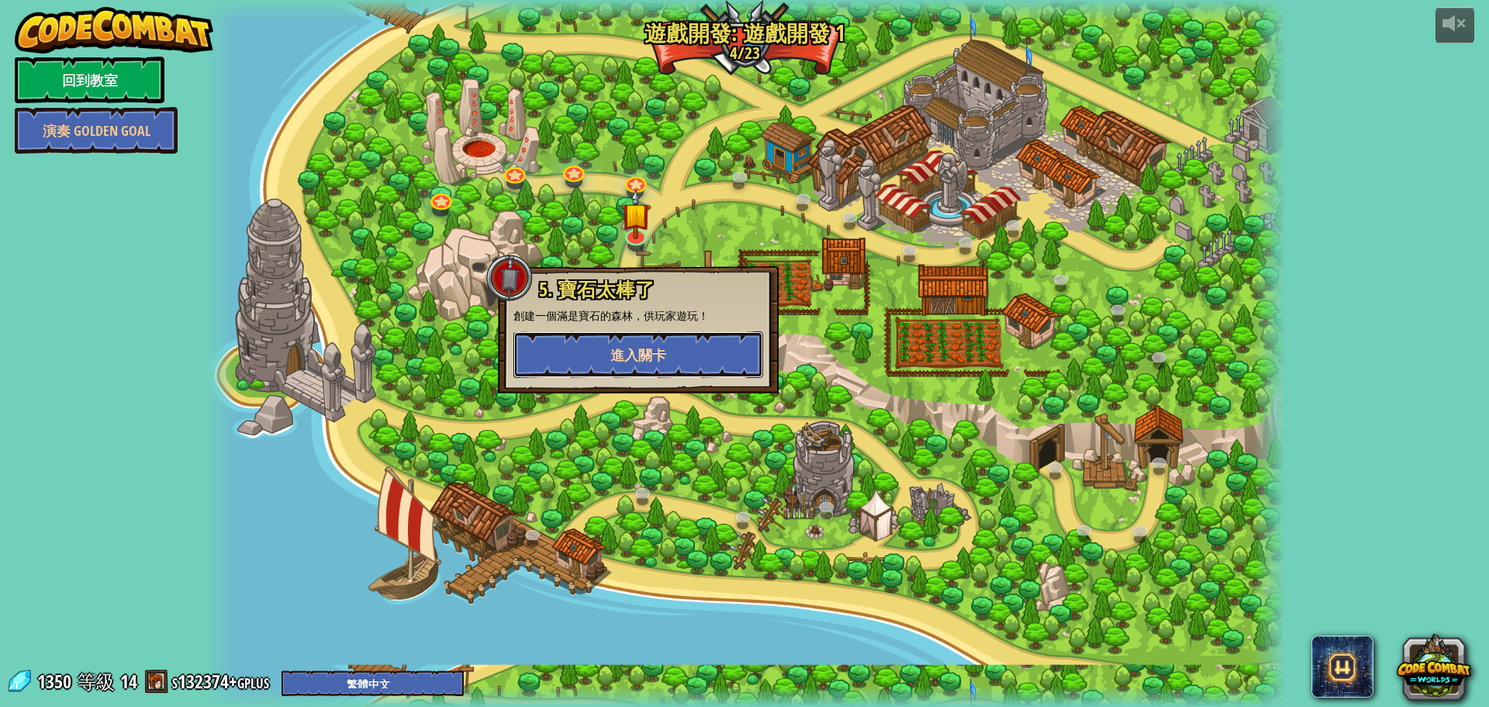
click at [657, 338] on button "進入關卡" at bounding box center [639, 354] width 250 height 47
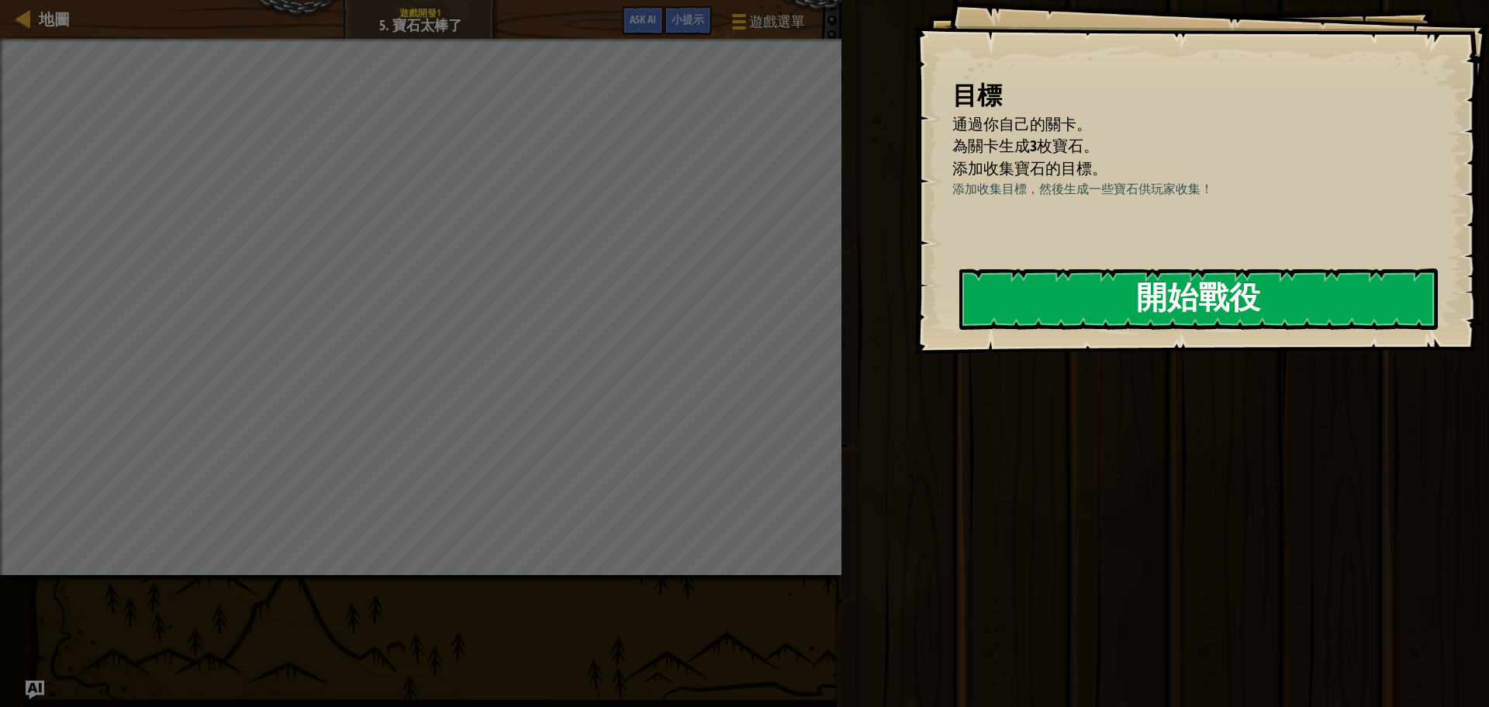
click at [1199, 270] on button "開始戰役" at bounding box center [1199, 298] width 479 height 61
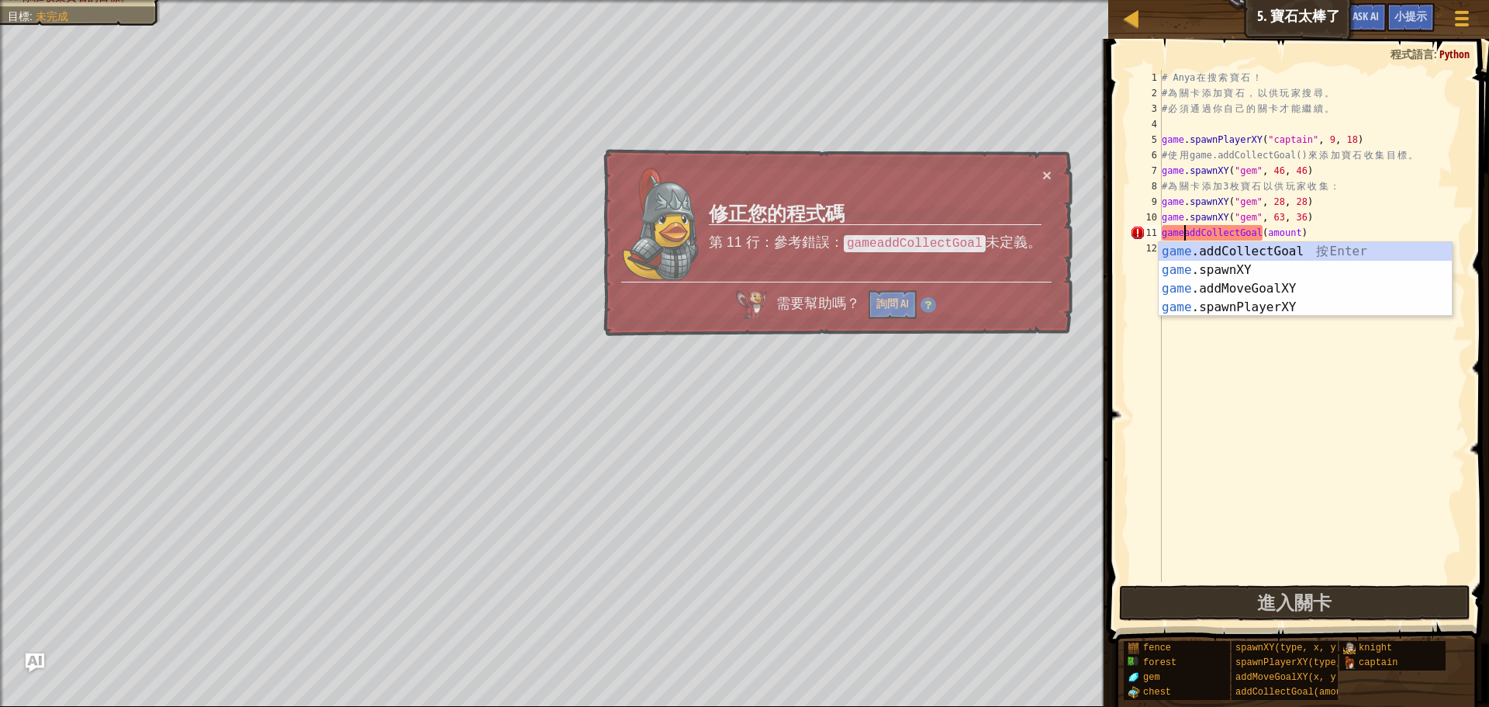
scroll to position [7, 3]
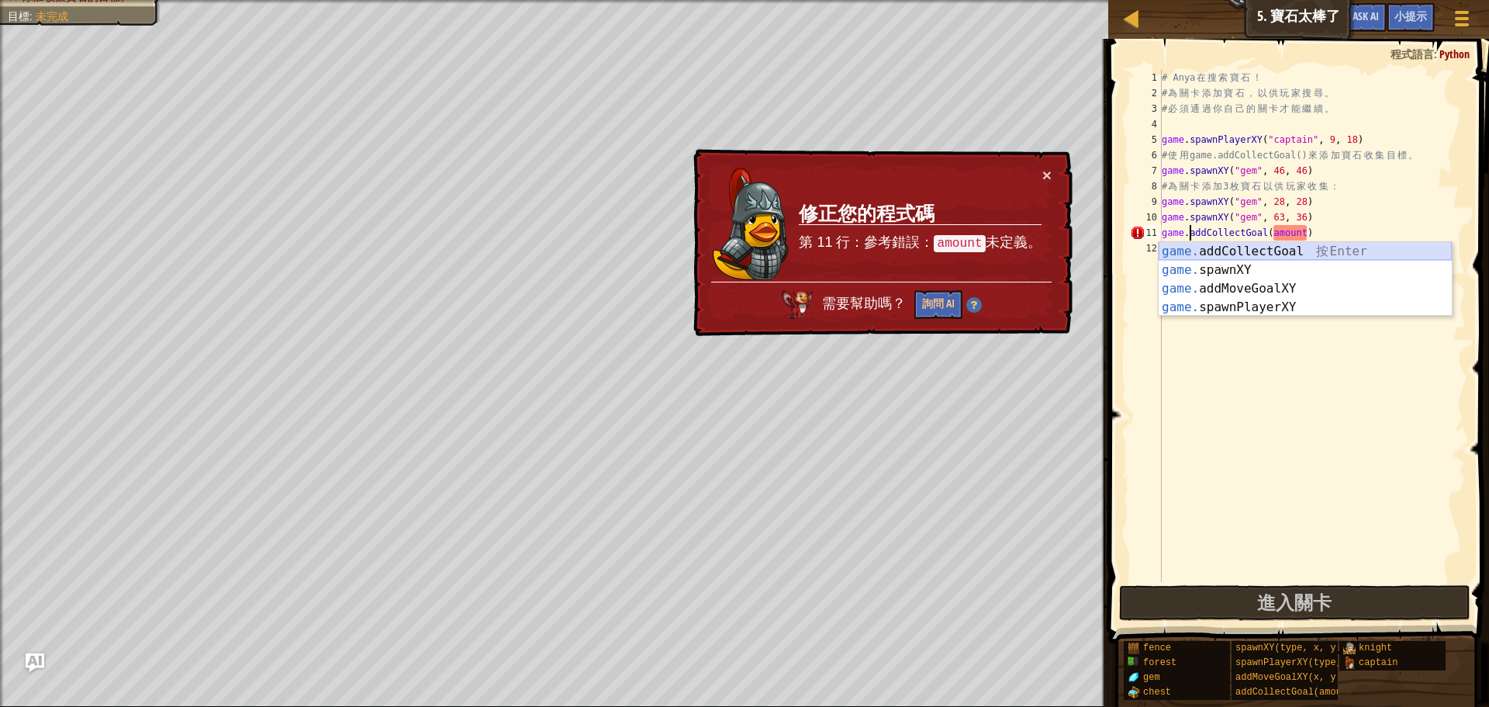
click at [1268, 252] on div "game. addCollectGoal 按 Enter game. spawnXY 按 Enter game. addMoveGoalXY 按 Enter …" at bounding box center [1305, 298] width 293 height 112
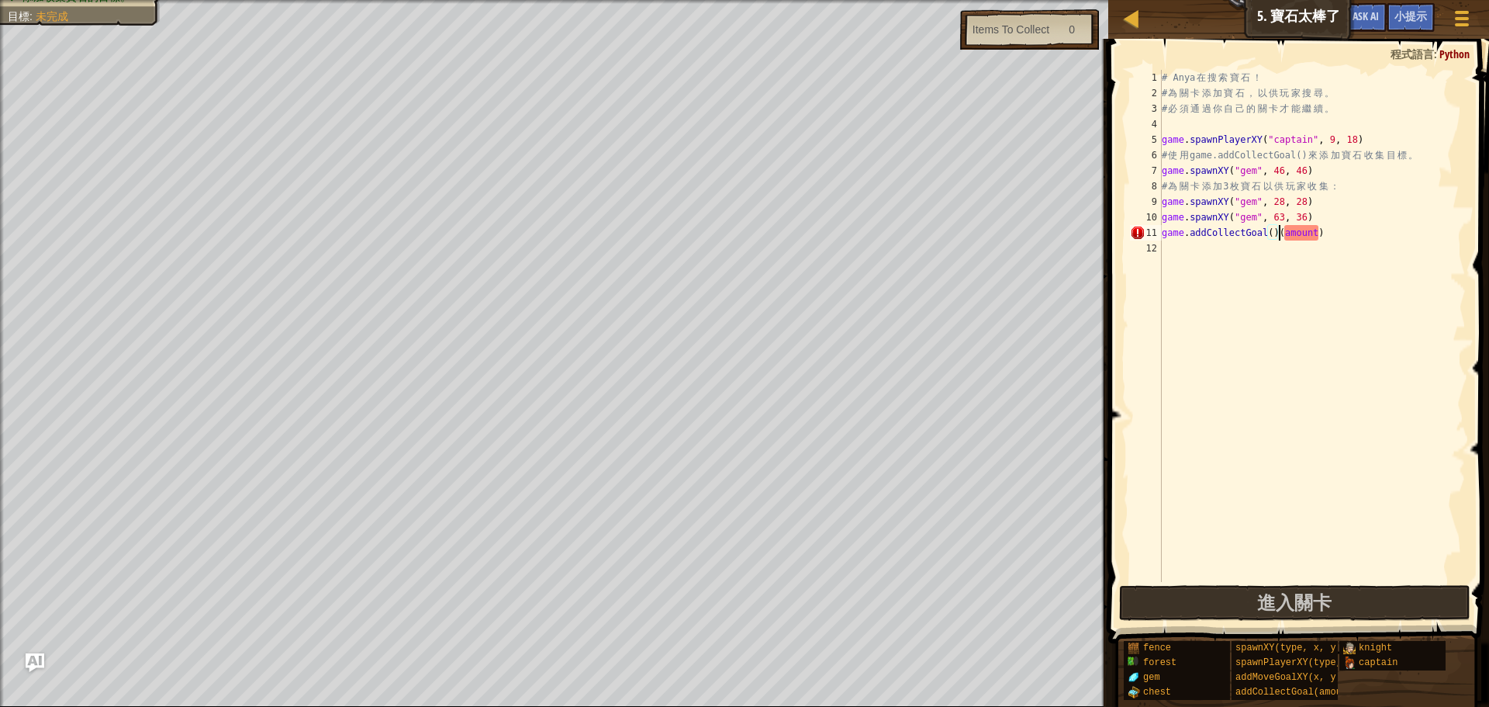
click at [1271, 232] on div "# Anya 在 搜 索 寶 石 ！ # 為 關 卡 添 加 寶 石 ， 以 供 玩 家 搜 尋 。 # 必 須 通 過 你 自 己 的 關 卡 才 能 繼 …" at bounding box center [1312, 341] width 307 height 543
drag, startPoint x: 1280, startPoint y: 230, endPoint x: 1390, endPoint y: 244, distance: 111.1
click at [1390, 244] on div "# Anya 在 搜 索 寶 石 ！ # 為 關 卡 添 加 寶 石 ， 以 供 玩 家 搜 尋 。 # 必 須 通 過 你 自 己 的 關 卡 才 能 繼 …" at bounding box center [1312, 341] width 307 height 543
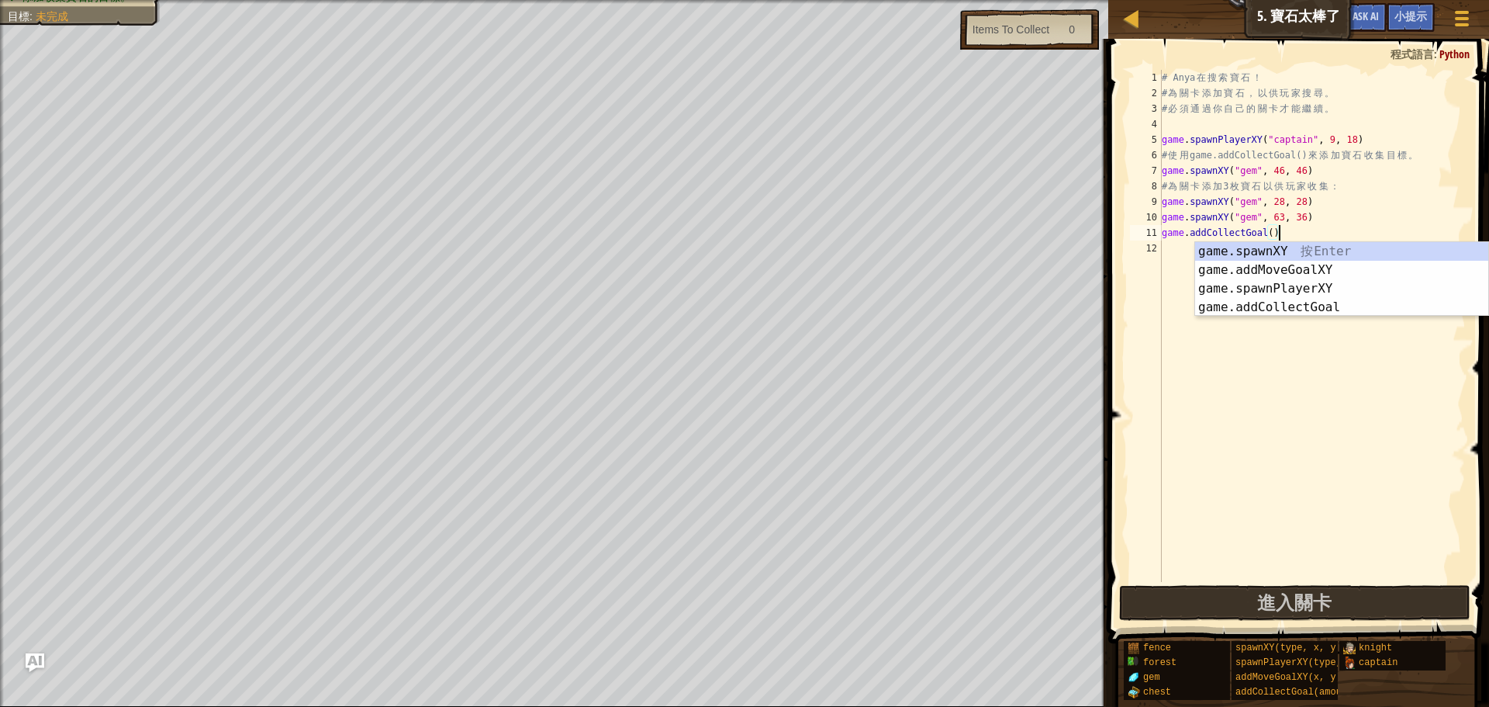
click at [1274, 230] on div "# Anya 在 搜 索 寶 石 ！ # 為 關 卡 添 加 寶 石 ， 以 供 玩 家 搜 尋 。 # 必 須 通 過 你 自 己 的 關 卡 才 能 繼 …" at bounding box center [1312, 341] width 307 height 543
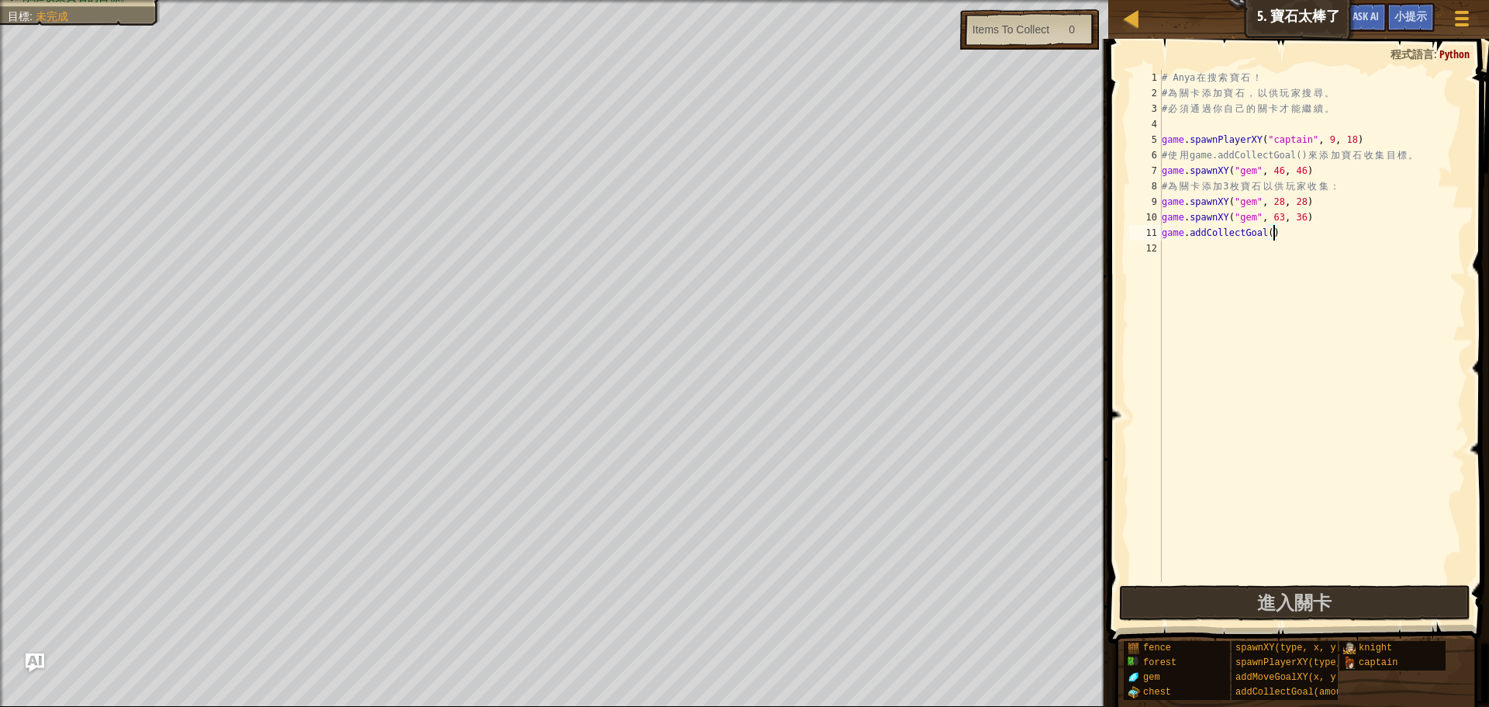
scroll to position [7, 9]
type textarea "game.addCollectGoal(3)"
click at [1305, 611] on span "進入關卡" at bounding box center [1294, 602] width 74 height 25
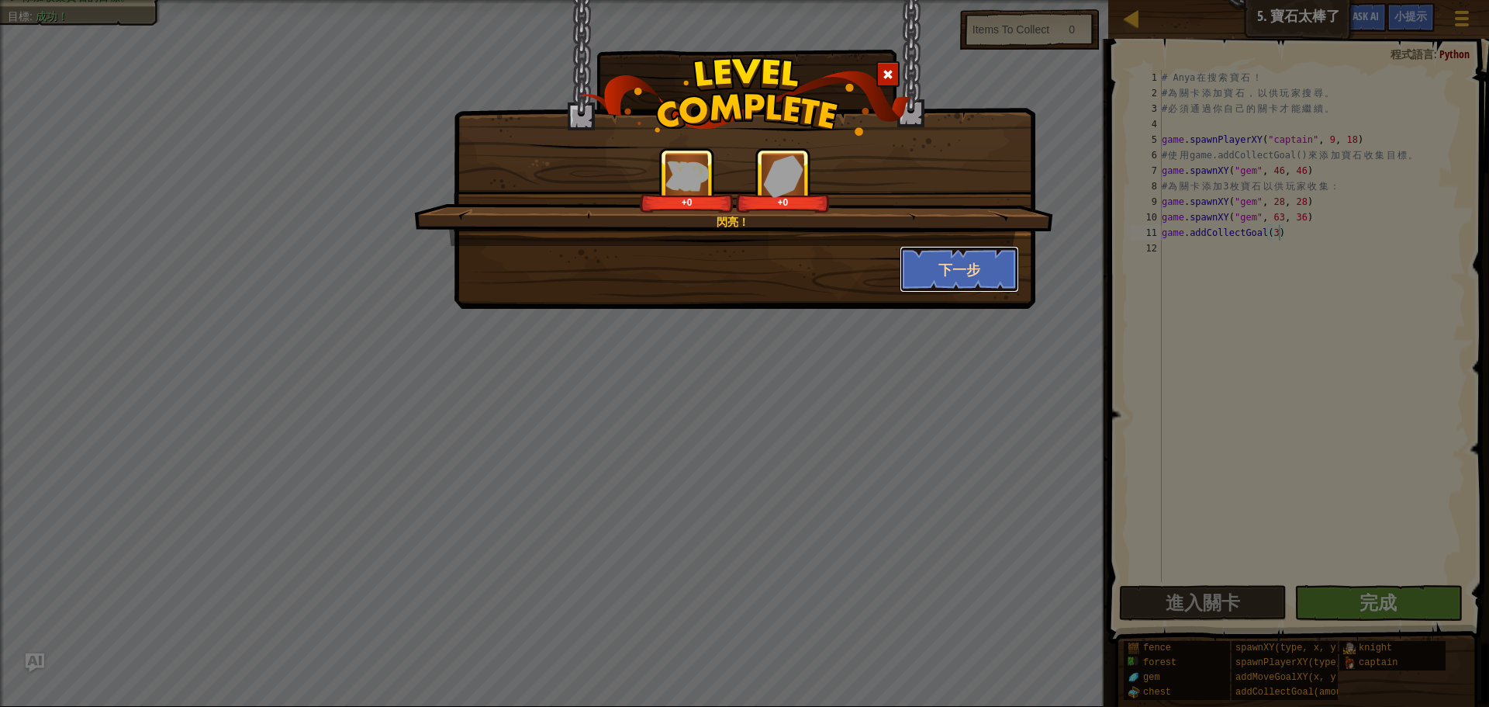
click at [944, 263] on button "下一步" at bounding box center [960, 269] width 120 height 47
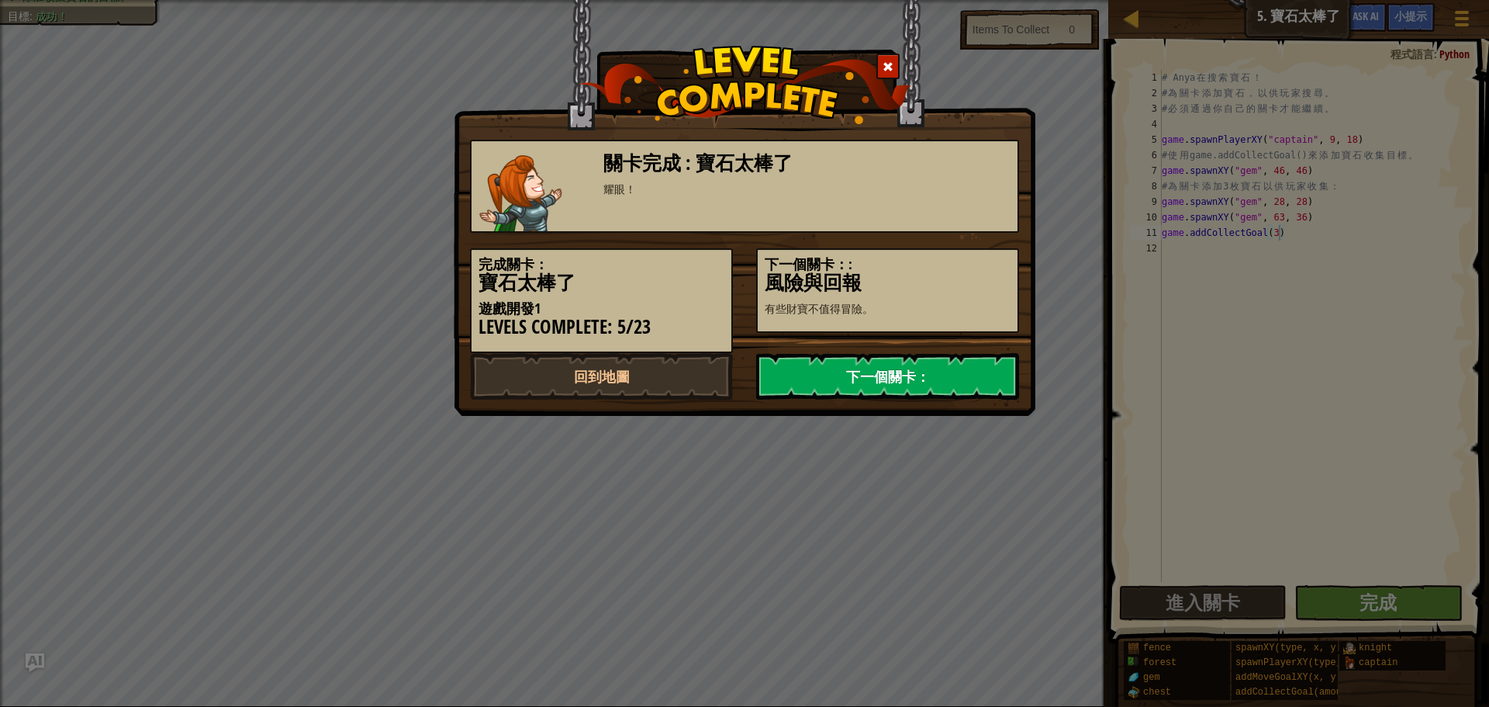
click at [960, 394] on link "下一個關卡：" at bounding box center [887, 376] width 263 height 47
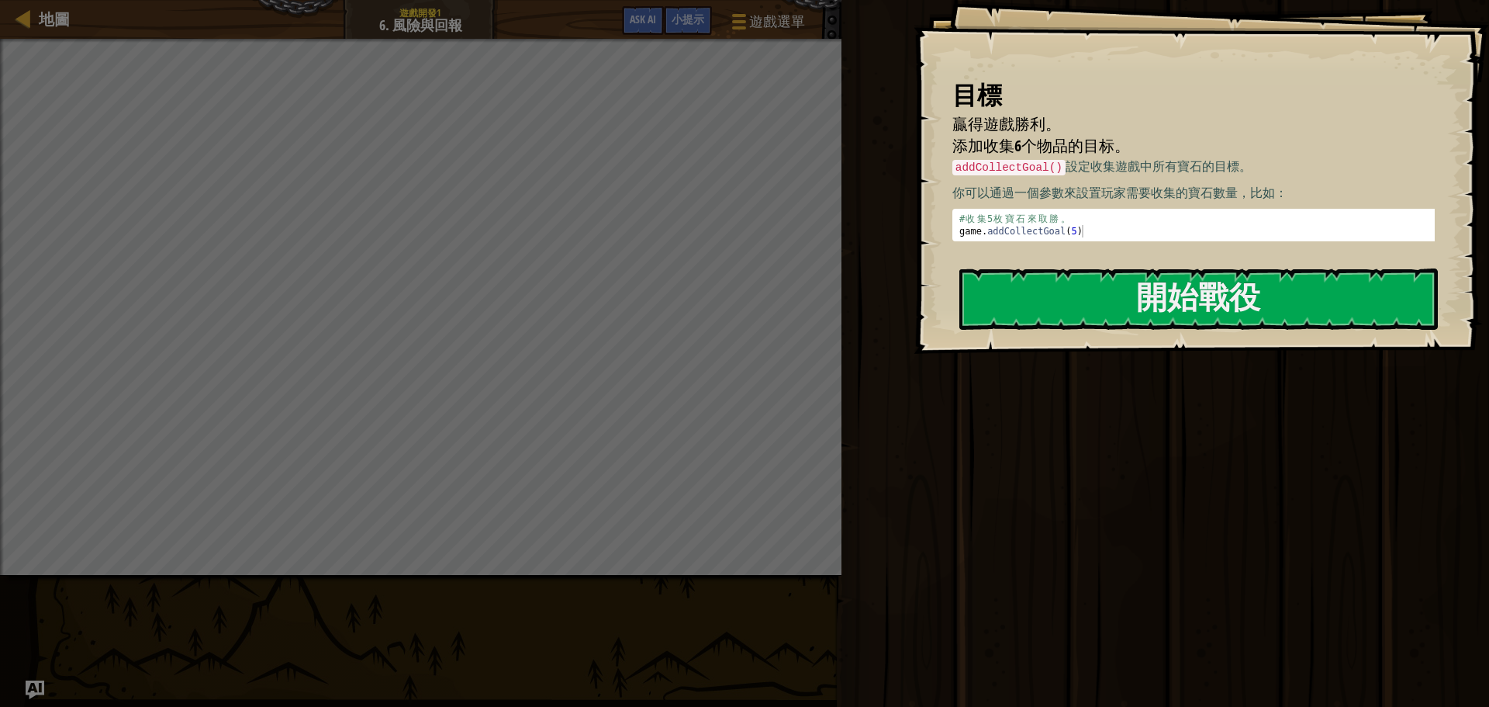
drag, startPoint x: 970, startPoint y: 109, endPoint x: 994, endPoint y: 177, distance: 72.4
click at [994, 177] on div "目標 贏得遊戲勝利。 添加收集6个物品的目标。 addCollectGoal() 設定收集遊戲中所有寶石的目標。 你可以通過一個參數來設置玩家需要收集的寶石數…" at bounding box center [1202, 177] width 576 height 354
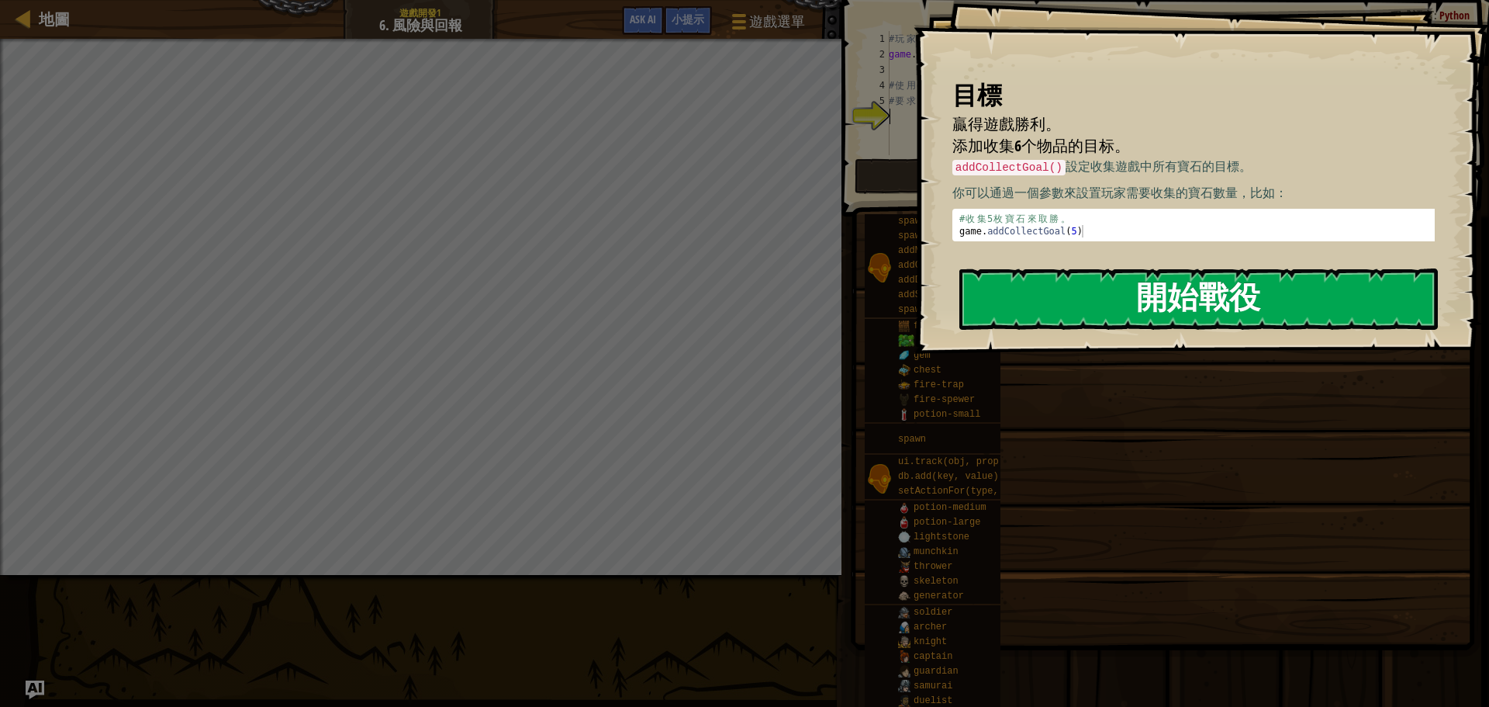
click at [1082, 295] on button "開始戰役" at bounding box center [1199, 298] width 479 height 61
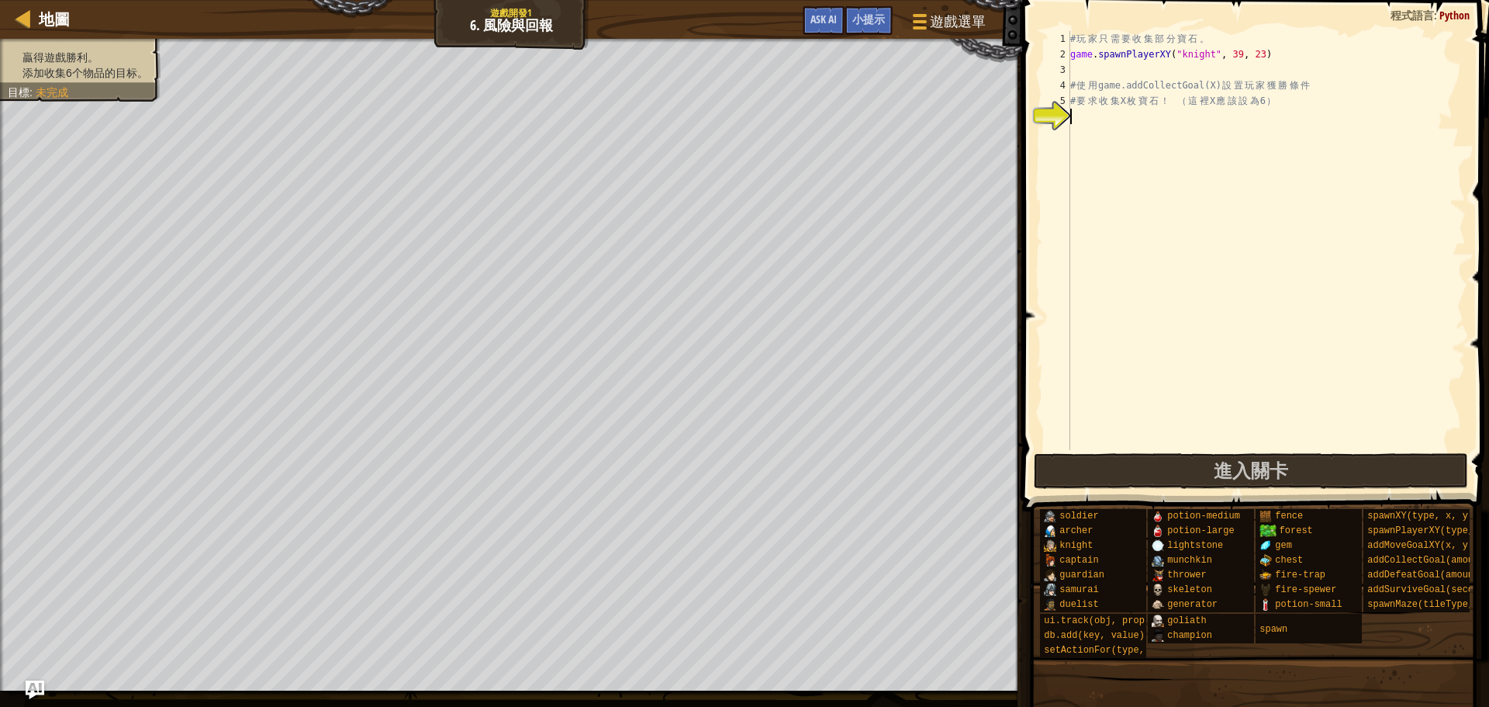
click at [1157, 113] on div "# 玩 家 只 需 要 收 集 部 分 寶 石 。 game . spawnPlayerXY ( "knight" , 39 , 23 ) # 使 用 gam…" at bounding box center [1266, 256] width 399 height 450
type textarea "ga"
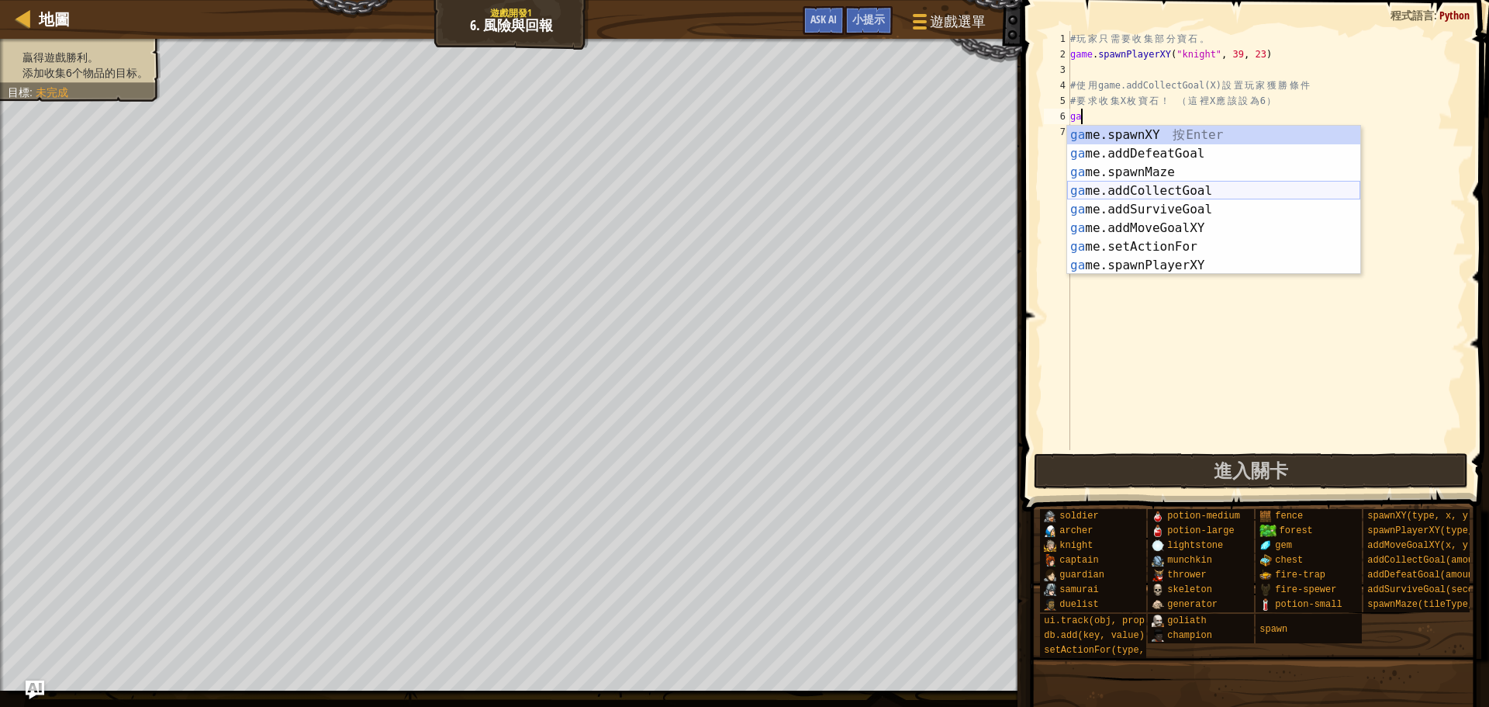
click at [1167, 184] on div "ga me.spawnXY 按 Enter ga me.addDefeatGoal 按 Enter ga me.spawnMaze 按 Enter ga me…" at bounding box center [1213, 219] width 293 height 186
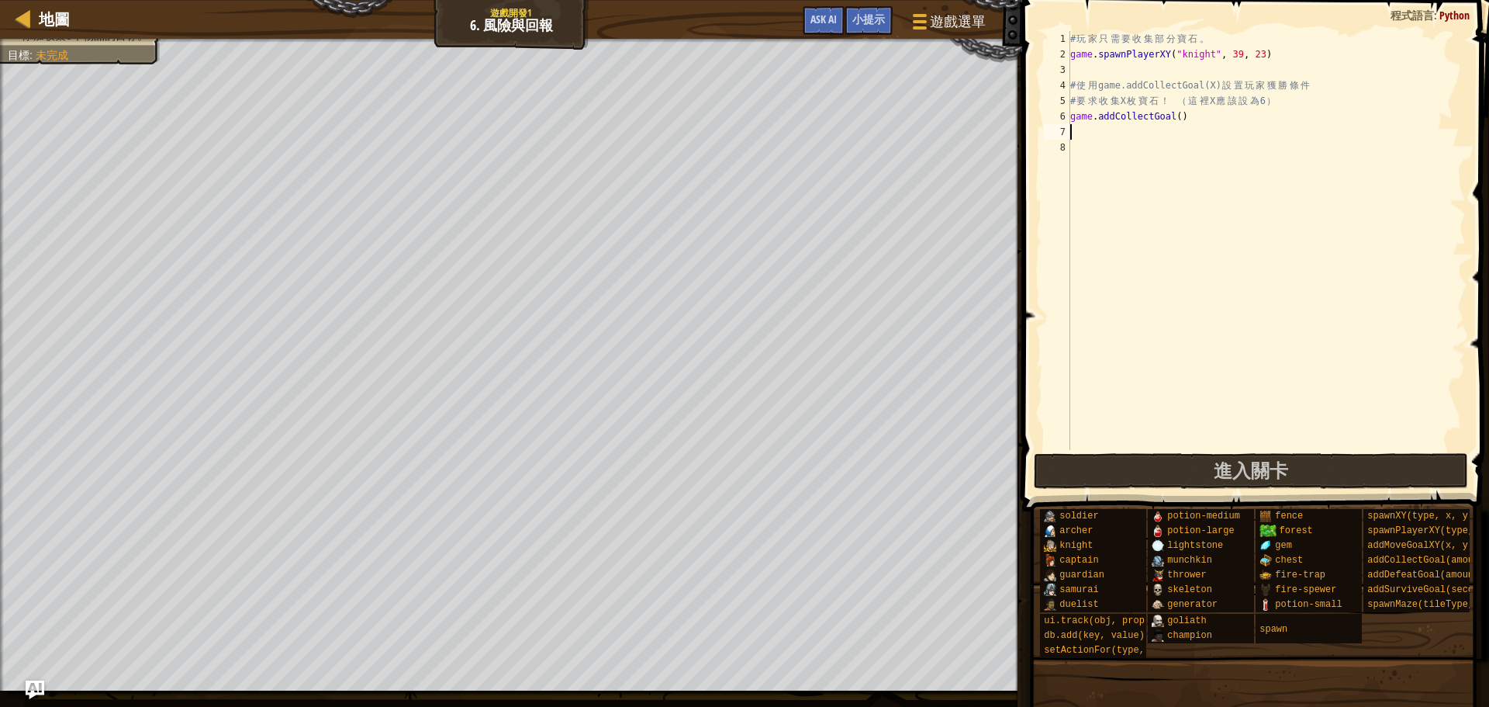
click at [1183, 123] on div "# 玩 家 只 需 要 收 集 部 分 寶 石 。 game . spawnPlayerXY ( "knight" , 39 , 23 ) # 使 用 gam…" at bounding box center [1266, 256] width 399 height 450
type textarea "game.addCollectGoal(6)"
click at [1278, 476] on span "進入關卡" at bounding box center [1251, 470] width 74 height 25
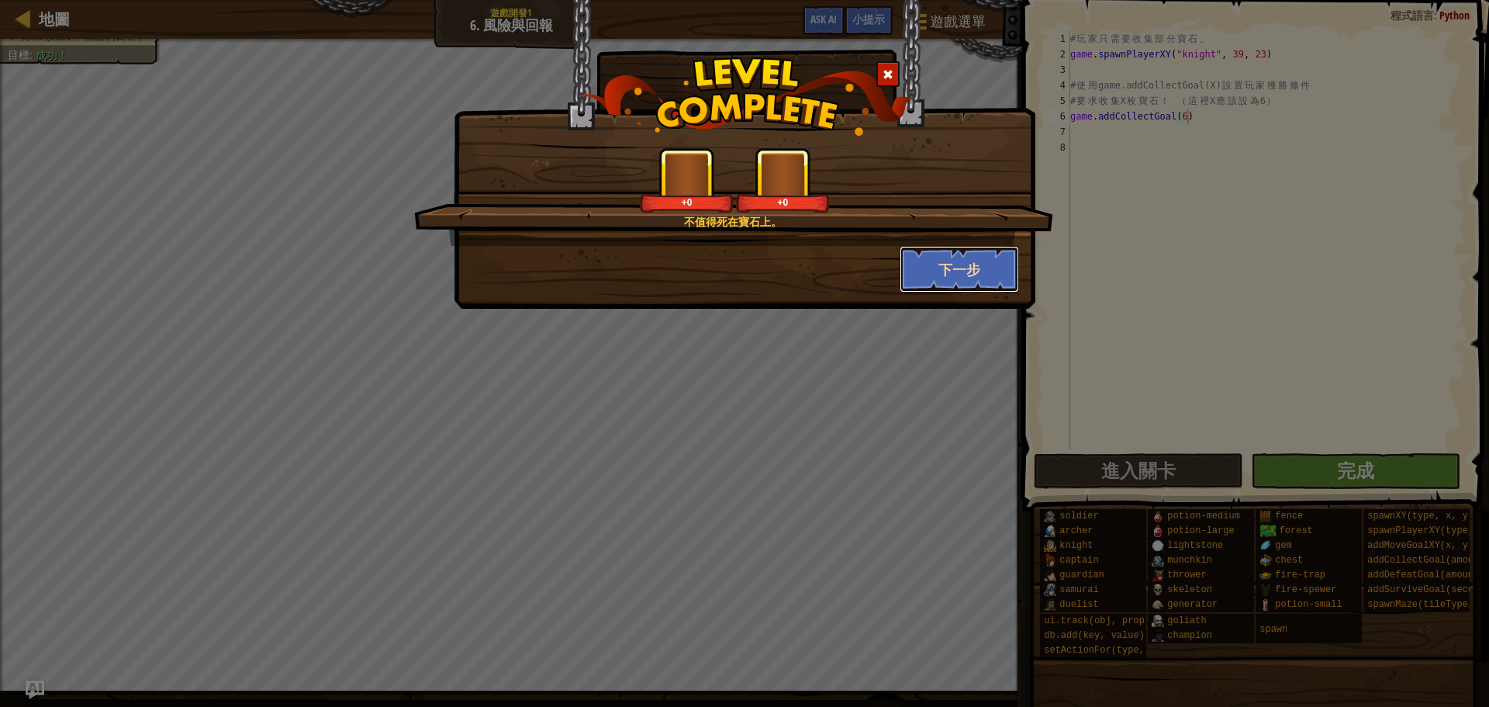
click at [970, 273] on button "下一步" at bounding box center [960, 269] width 120 height 47
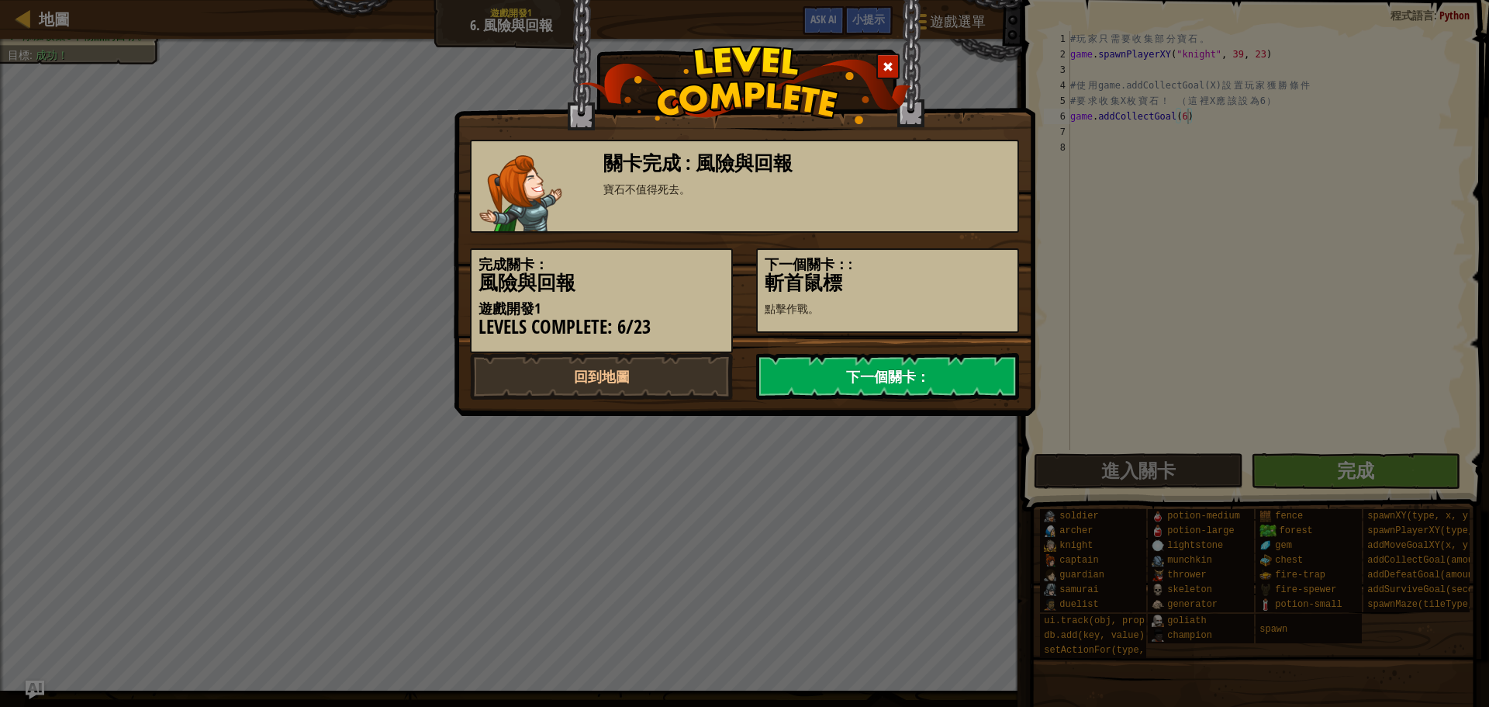
click at [807, 381] on link "下一個關卡：" at bounding box center [887, 376] width 263 height 47
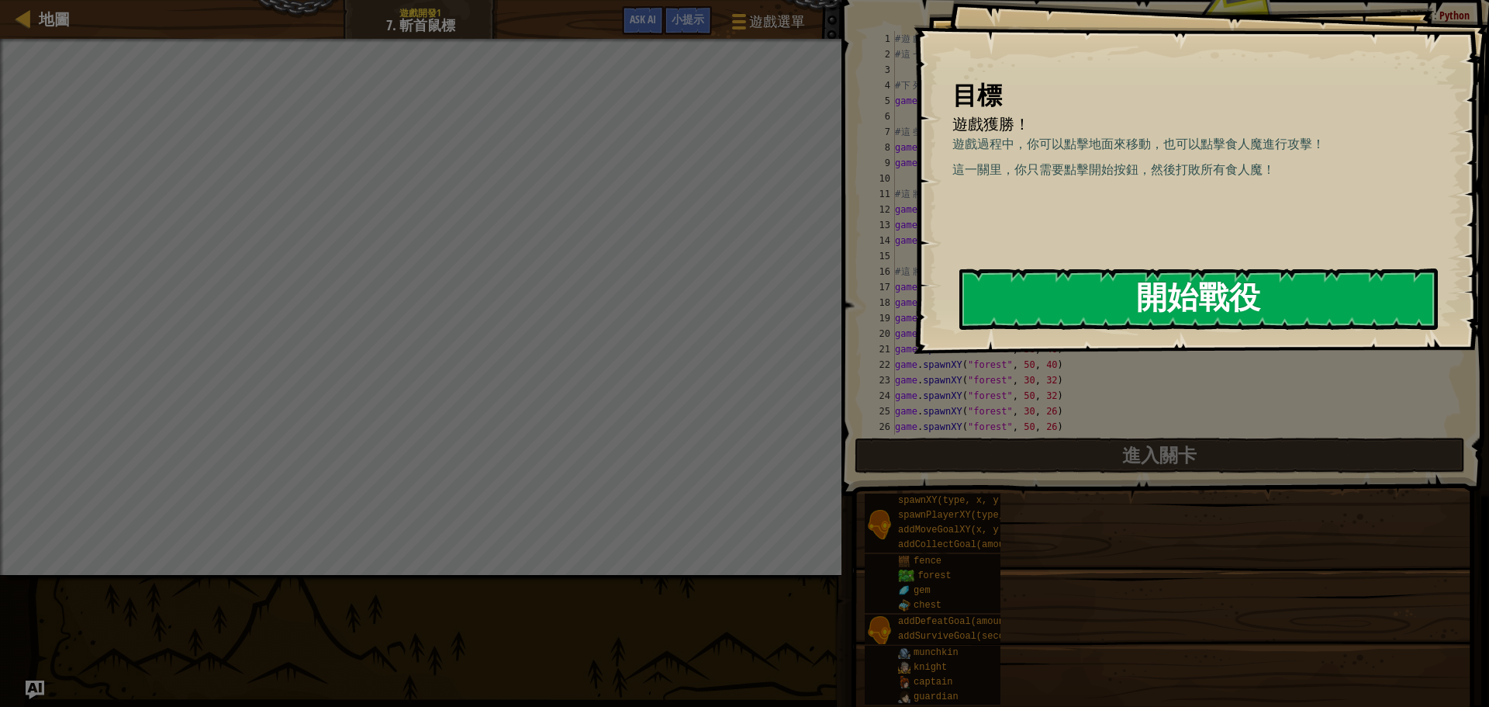
click at [1170, 303] on button "開始戰役" at bounding box center [1199, 298] width 479 height 61
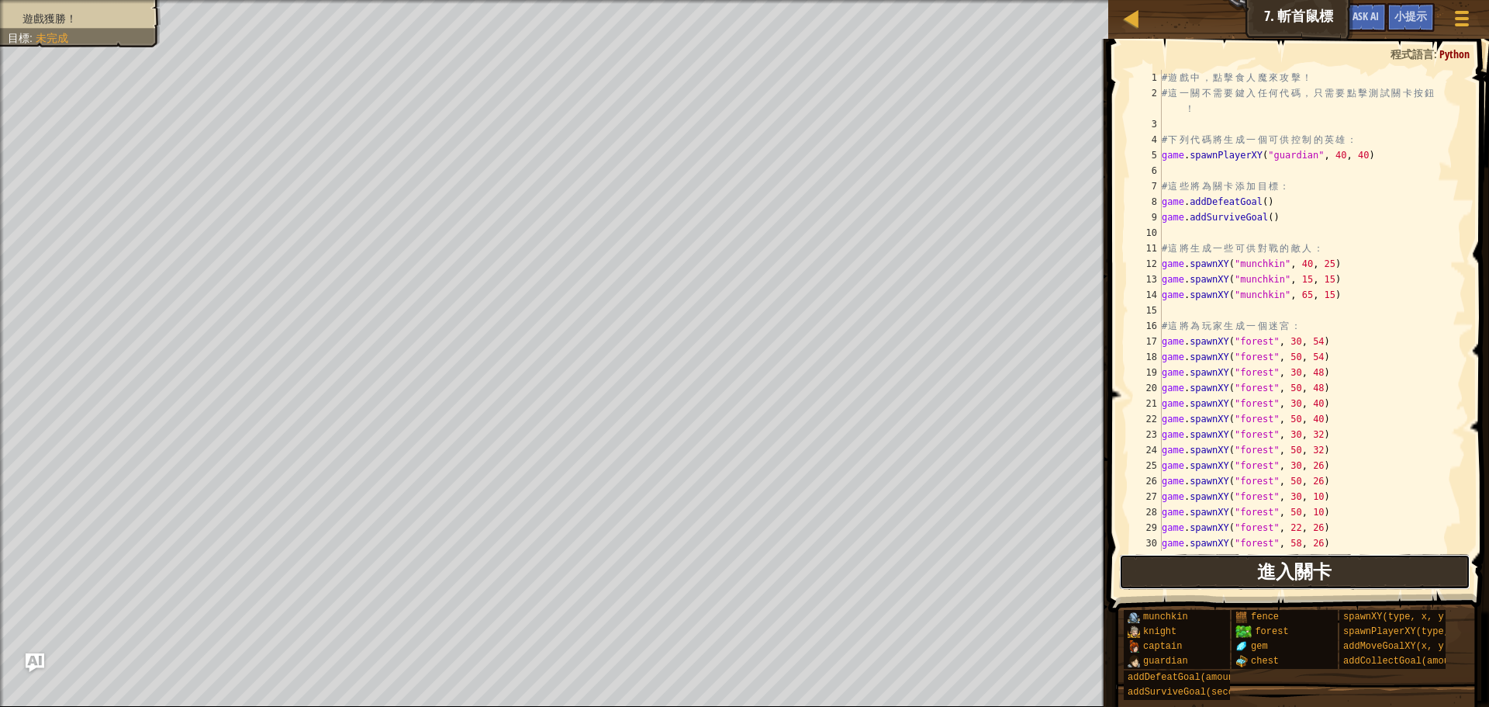
click at [1233, 567] on button "進入關卡" at bounding box center [1294, 572] width 351 height 36
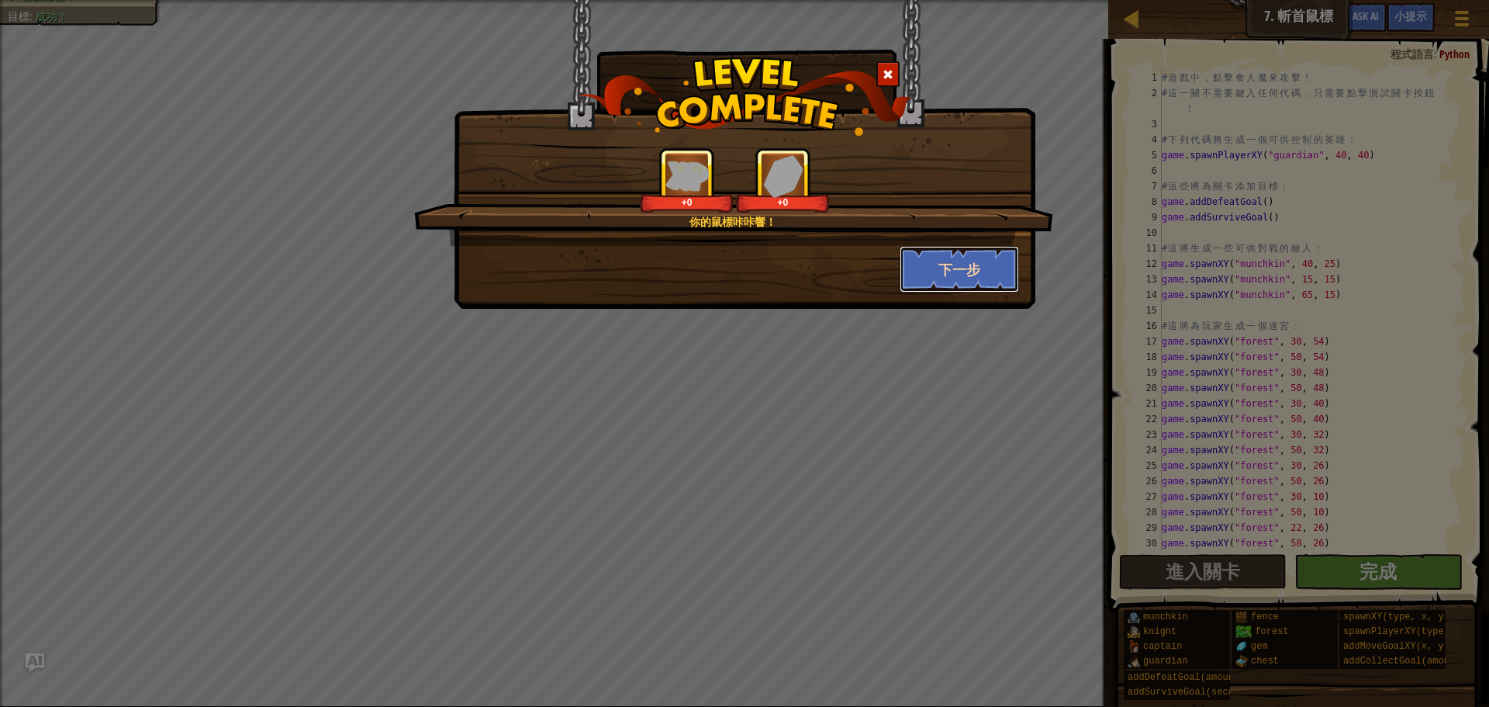
click at [983, 275] on button "下一步" at bounding box center [960, 269] width 120 height 47
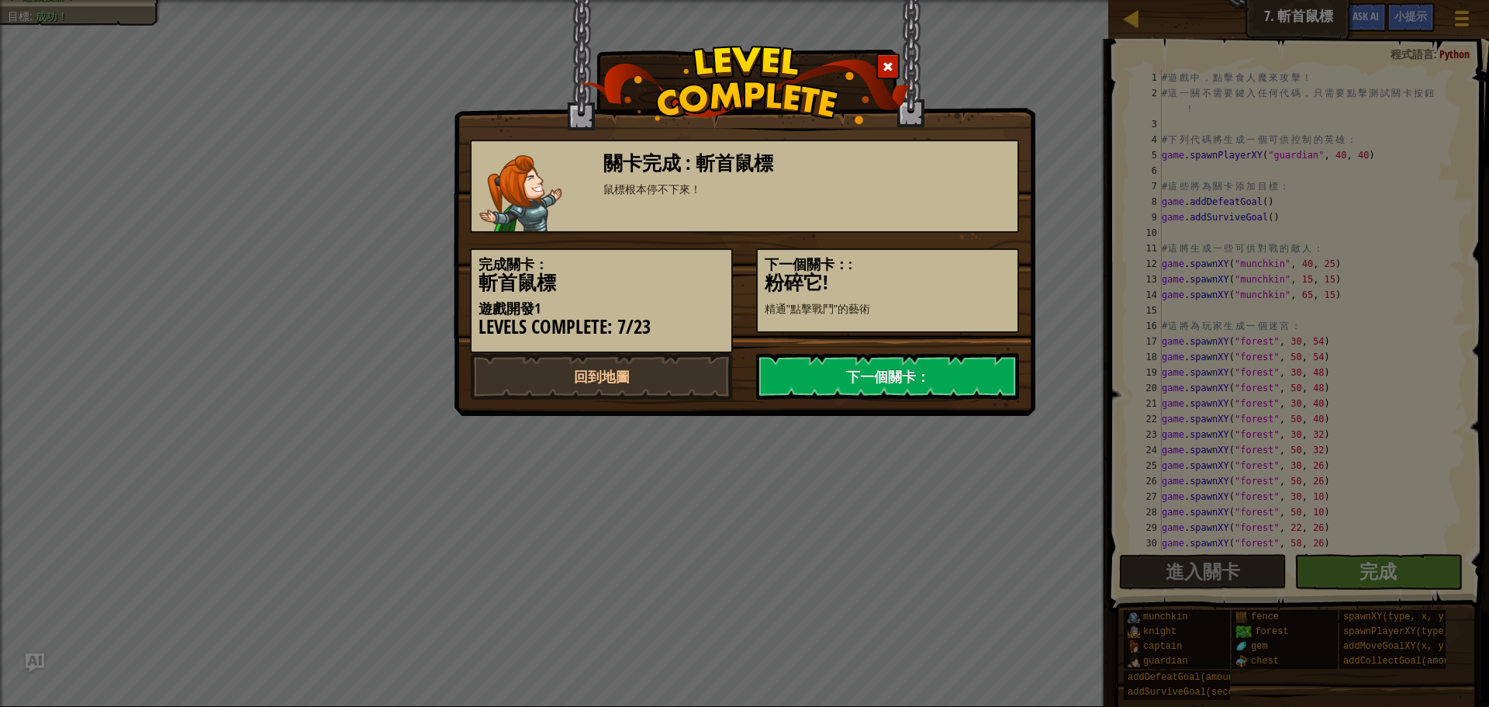
click at [983, 275] on h3 "粉碎它!" at bounding box center [888, 282] width 246 height 21
click at [911, 365] on link "下一個關卡：" at bounding box center [887, 376] width 263 height 47
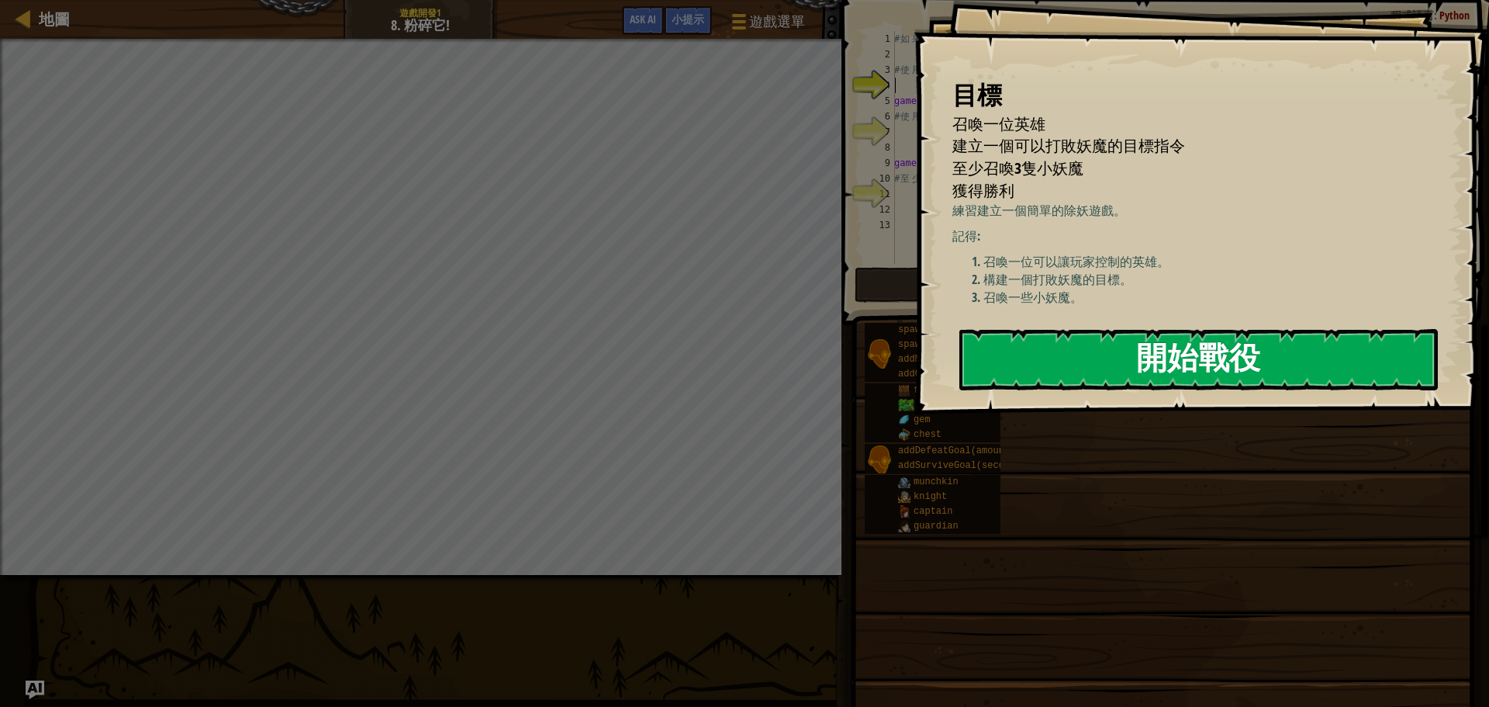
click at [1046, 344] on button "開始戰役" at bounding box center [1199, 359] width 479 height 61
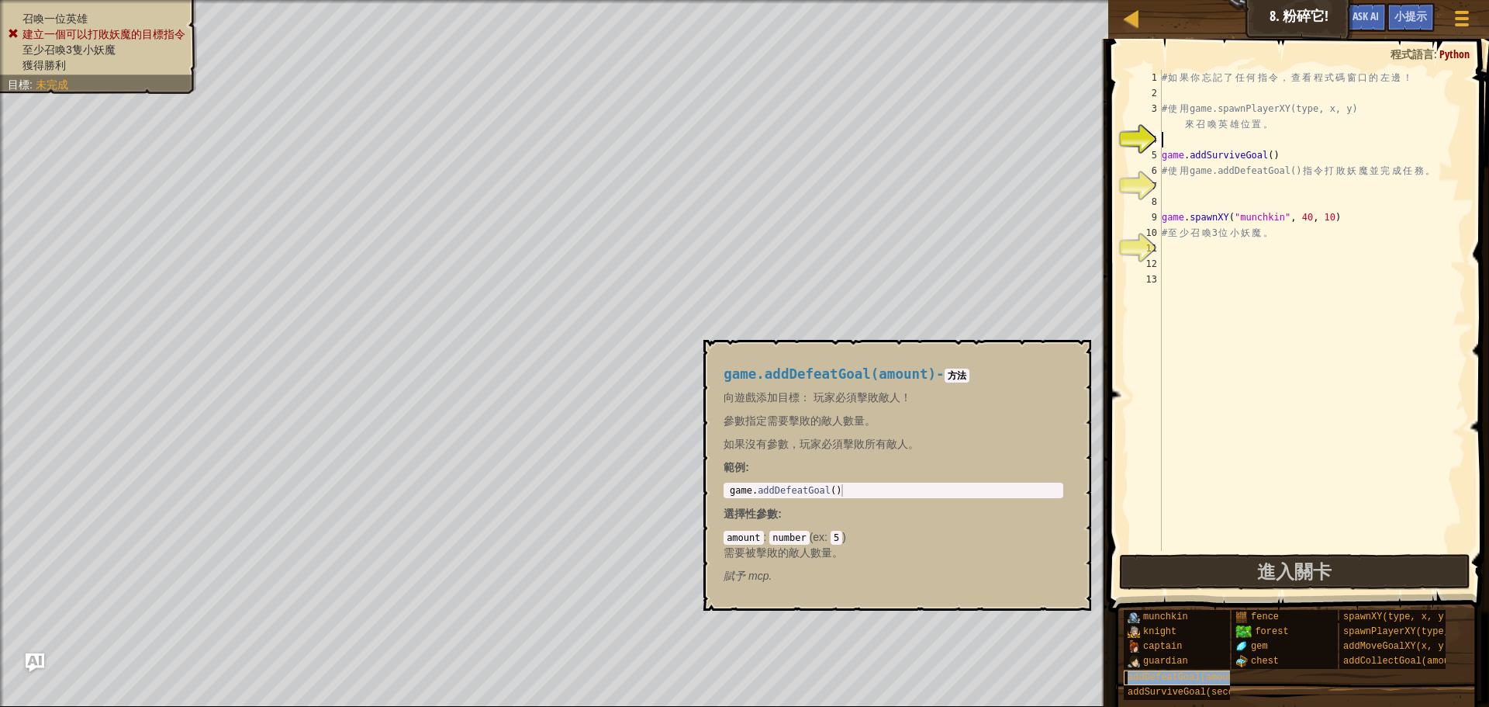
click at [1149, 678] on span "addDefeatGoal(amount)" at bounding box center [1186, 677] width 117 height 11
click at [1150, 693] on span "addSurviveGoal(seconds)" at bounding box center [1192, 692] width 129 height 11
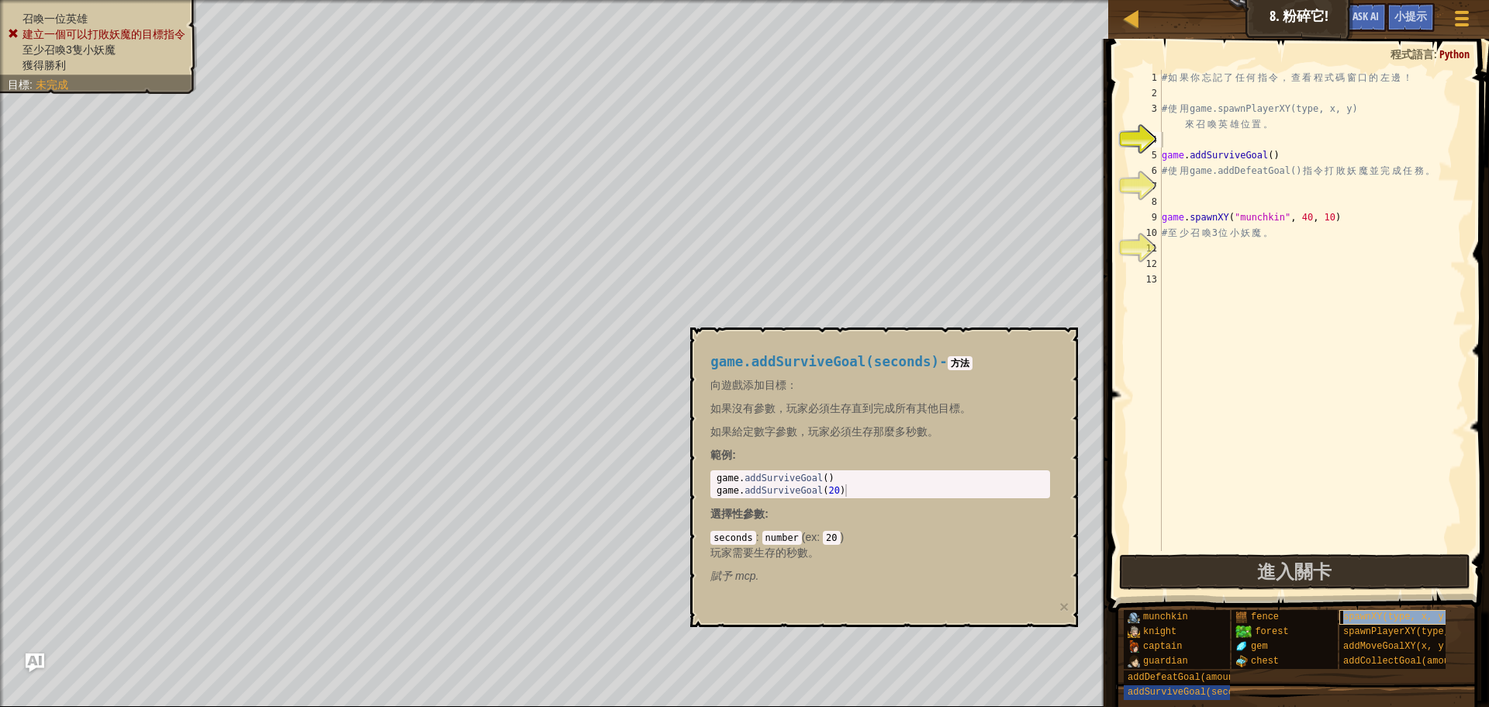
click at [1375, 621] on span "spawnXY(type, x, y)" at bounding box center [1397, 616] width 106 height 11
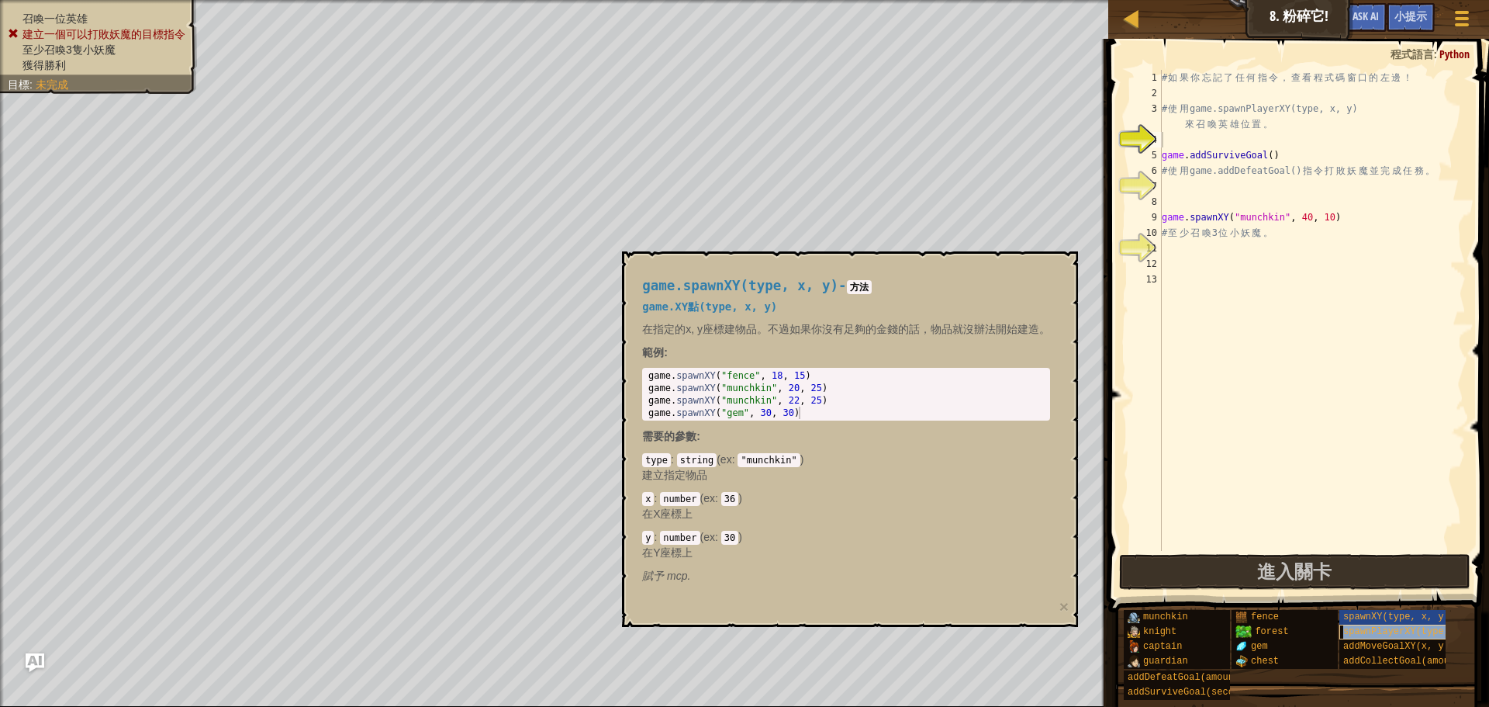
click at [1375, 628] on span "spawnPlayerXY(type, x, y)" at bounding box center [1414, 631] width 140 height 11
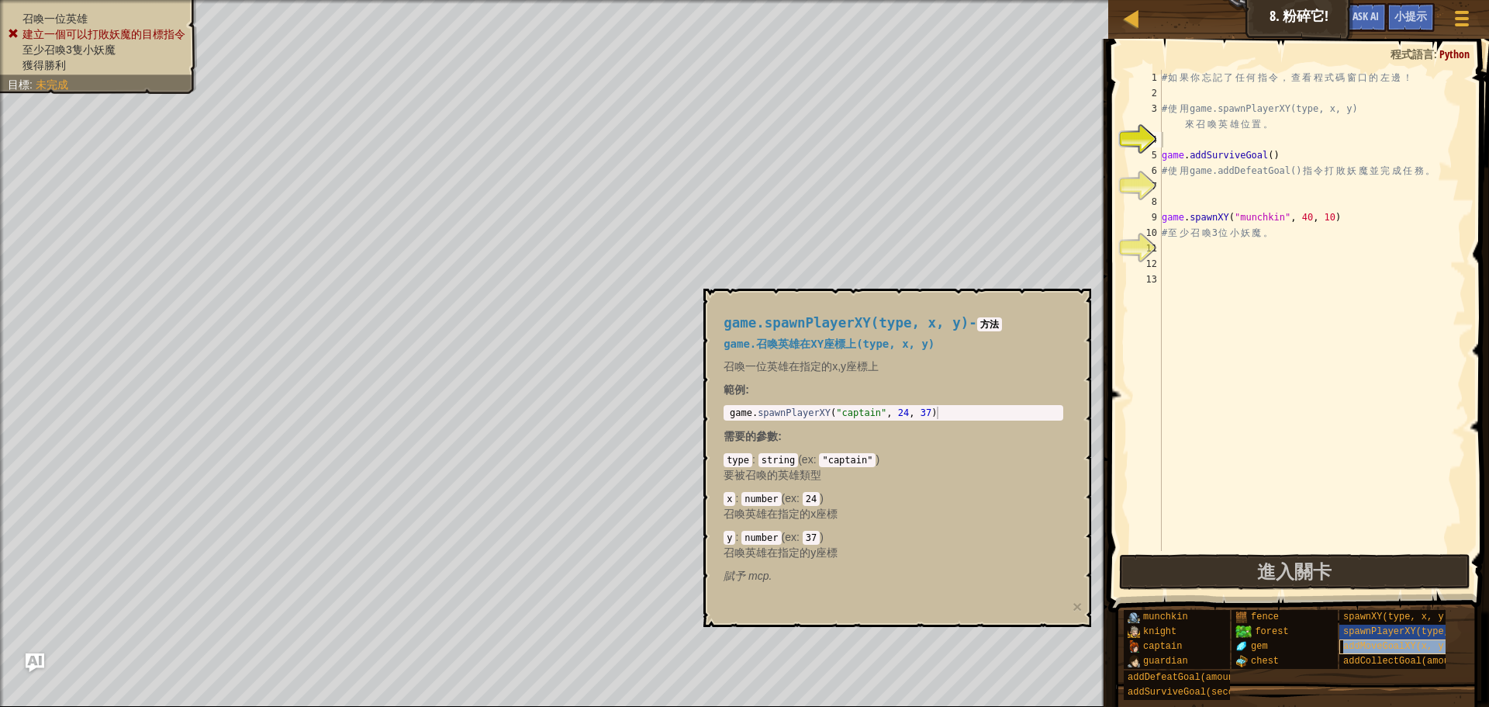
click at [1374, 648] on span "addMoveGoalXY(x, y)" at bounding box center [1397, 646] width 106 height 11
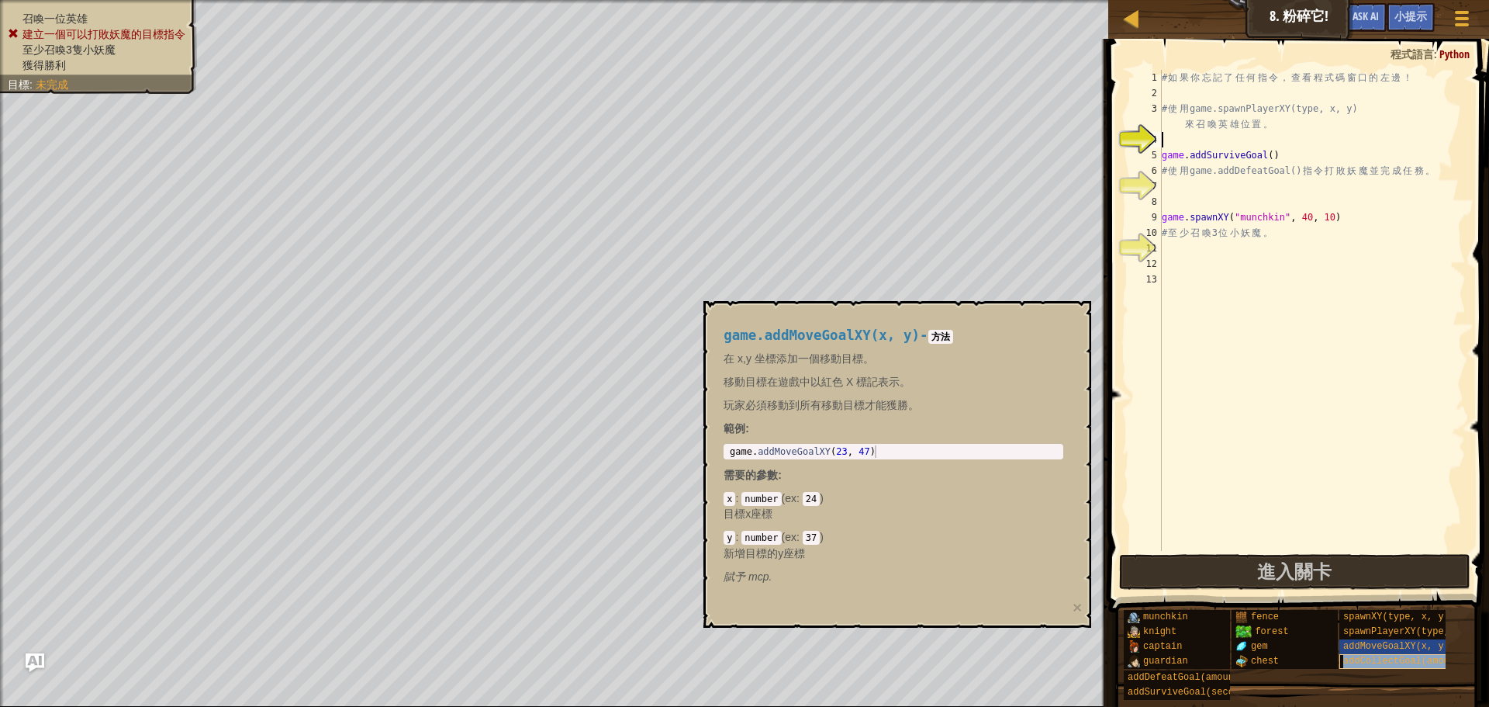
click at [1374, 654] on div "addCollectGoal(amount)" at bounding box center [1414, 661] width 149 height 15
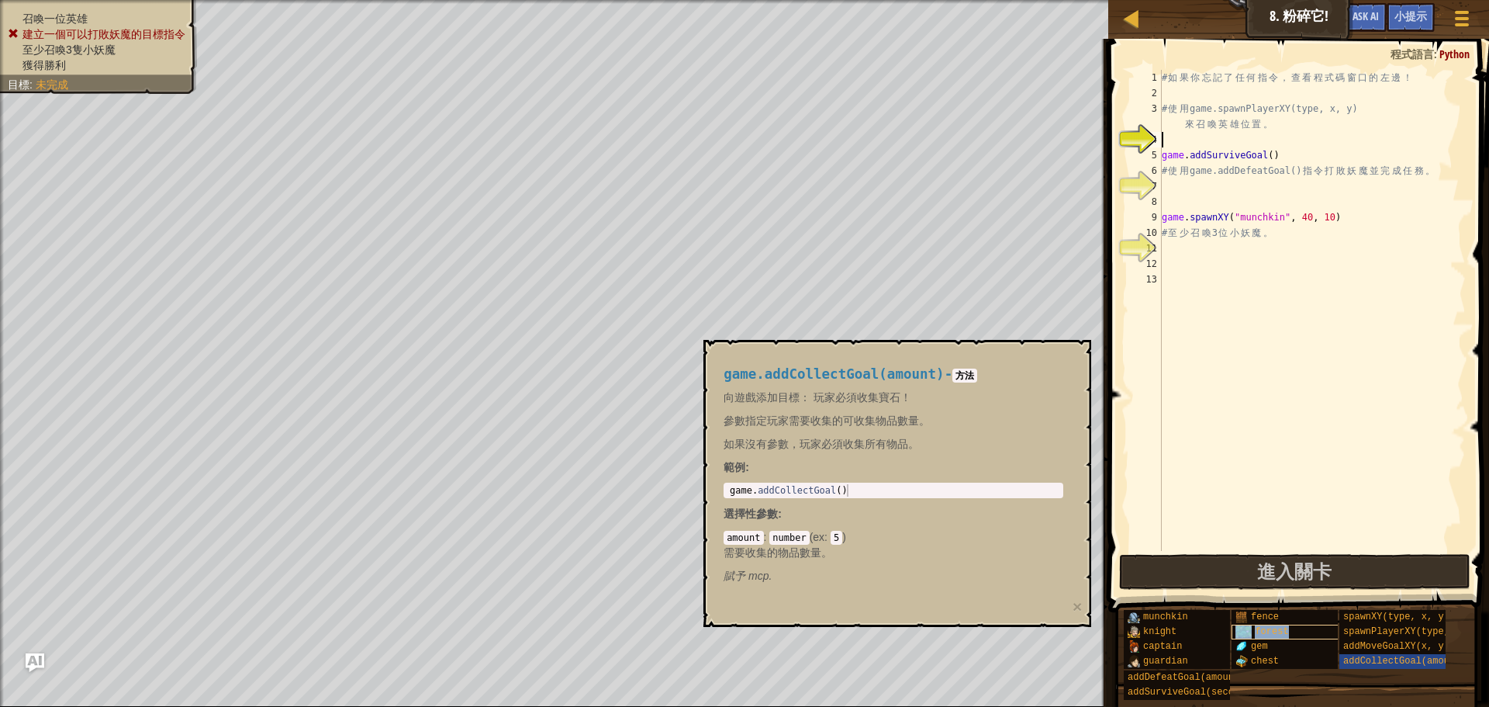
click at [1268, 636] on span "forest" at bounding box center [1271, 631] width 33 height 11
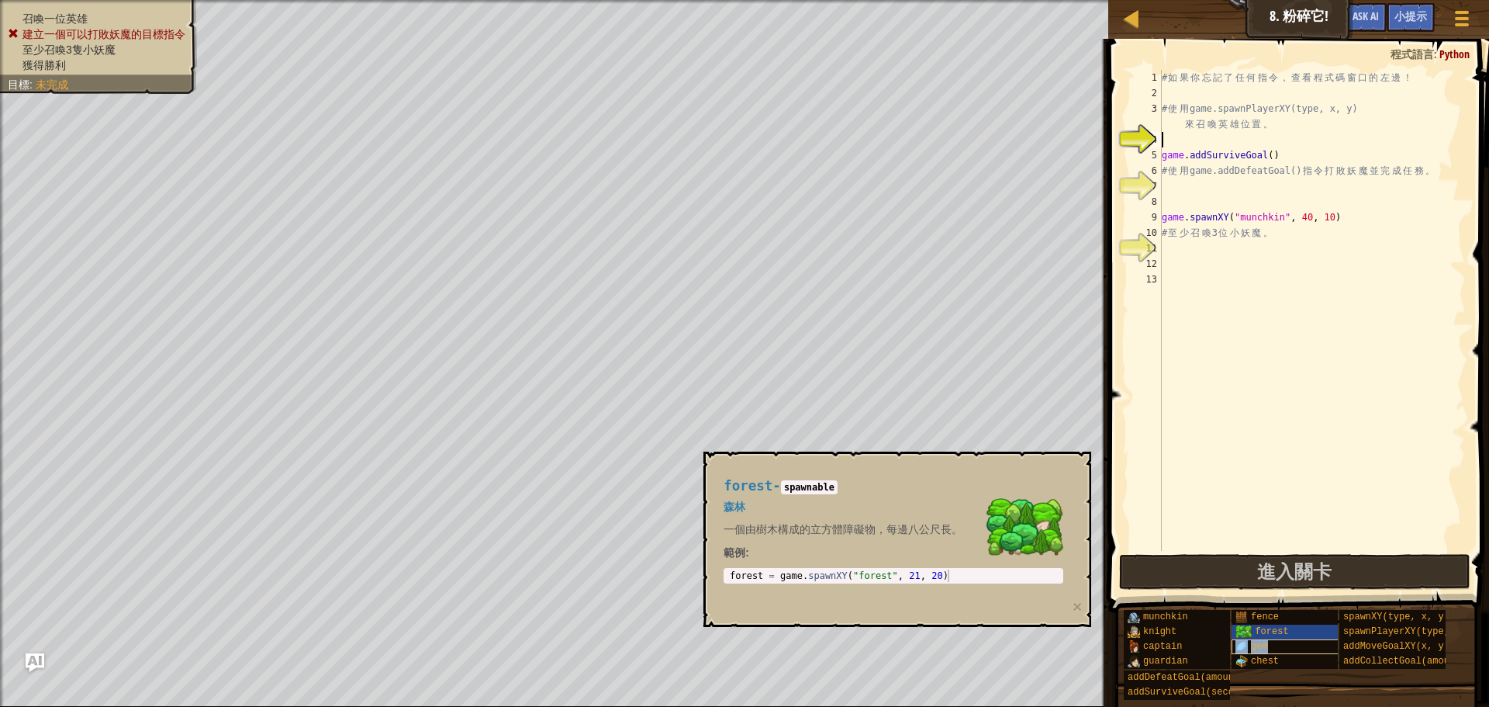
click at [1268, 642] on span "gem" at bounding box center [1259, 646] width 17 height 11
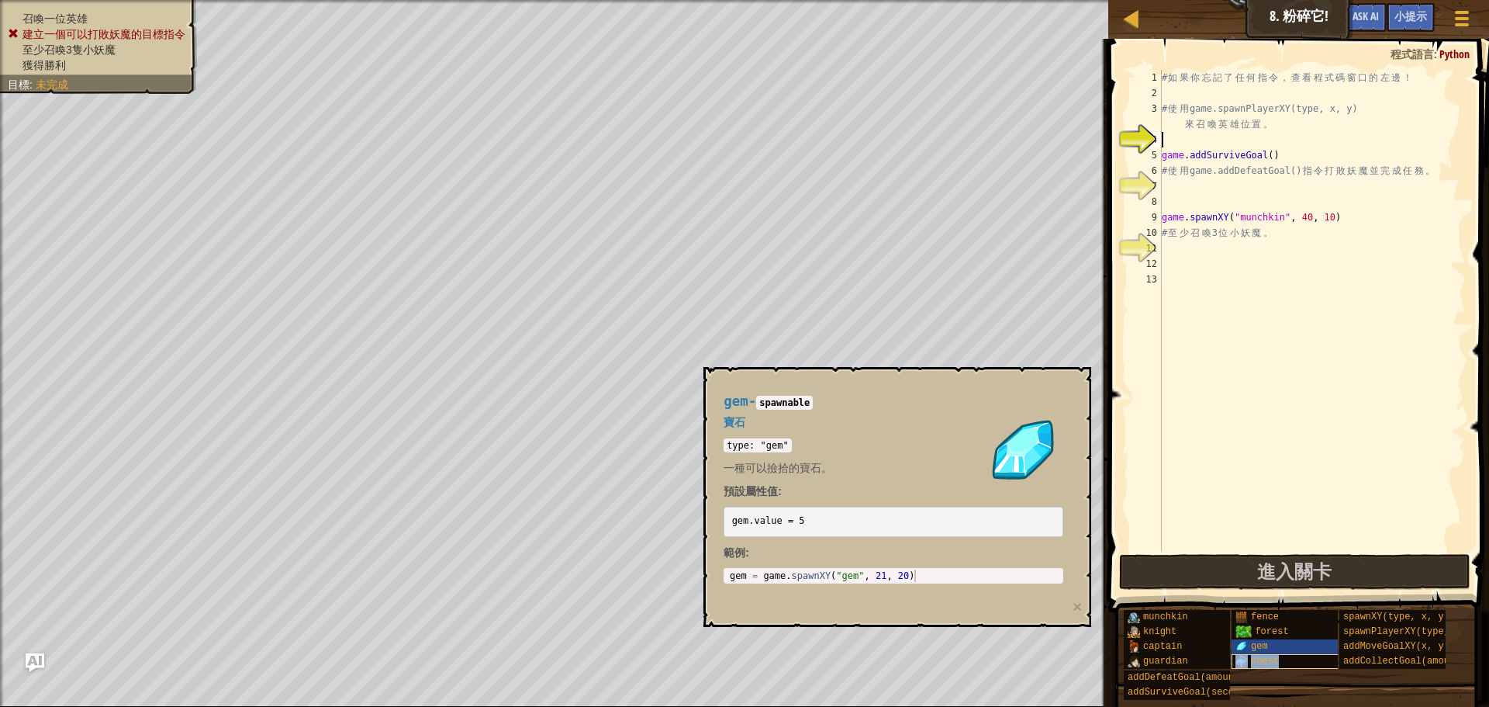
click at [1264, 661] on span "chest" at bounding box center [1265, 660] width 28 height 11
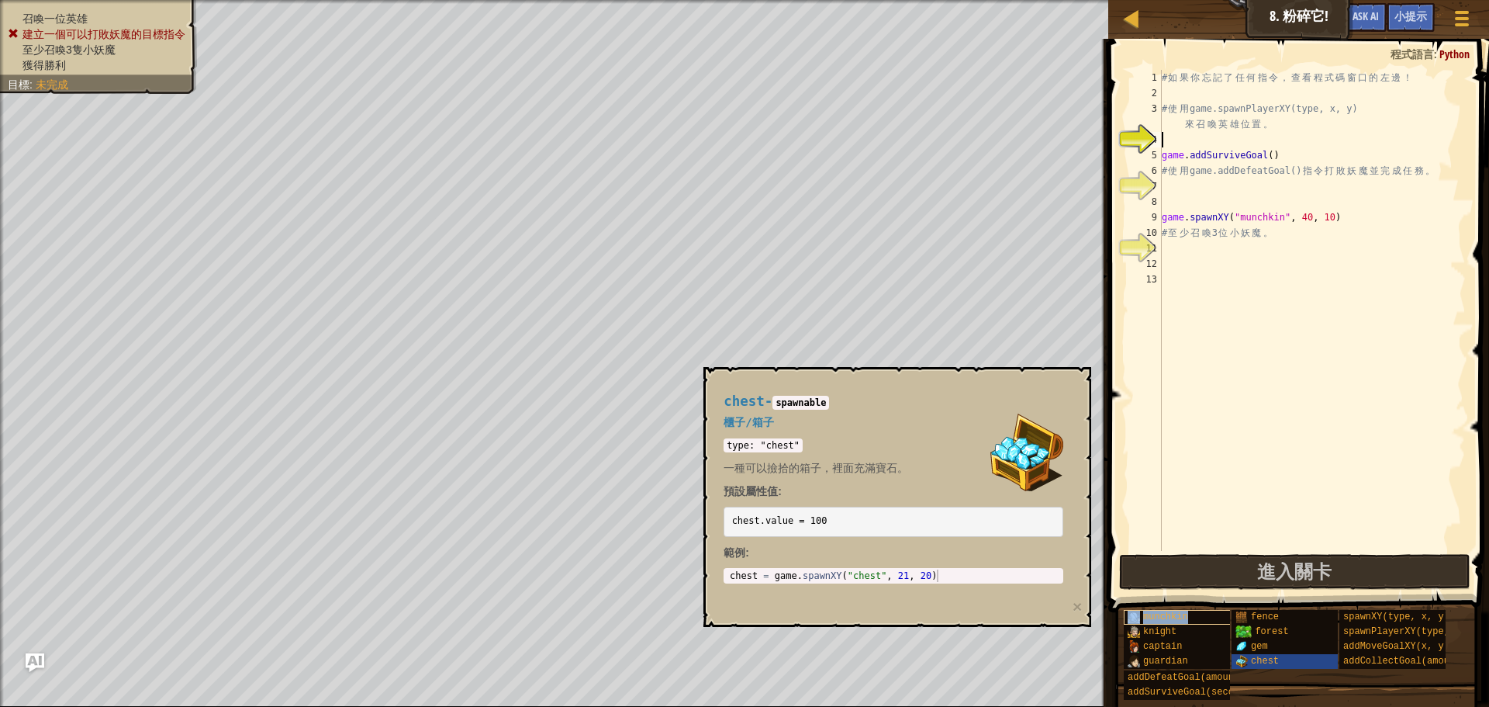
click at [1169, 610] on div "munchkin" at bounding box center [1198, 617] width 149 height 15
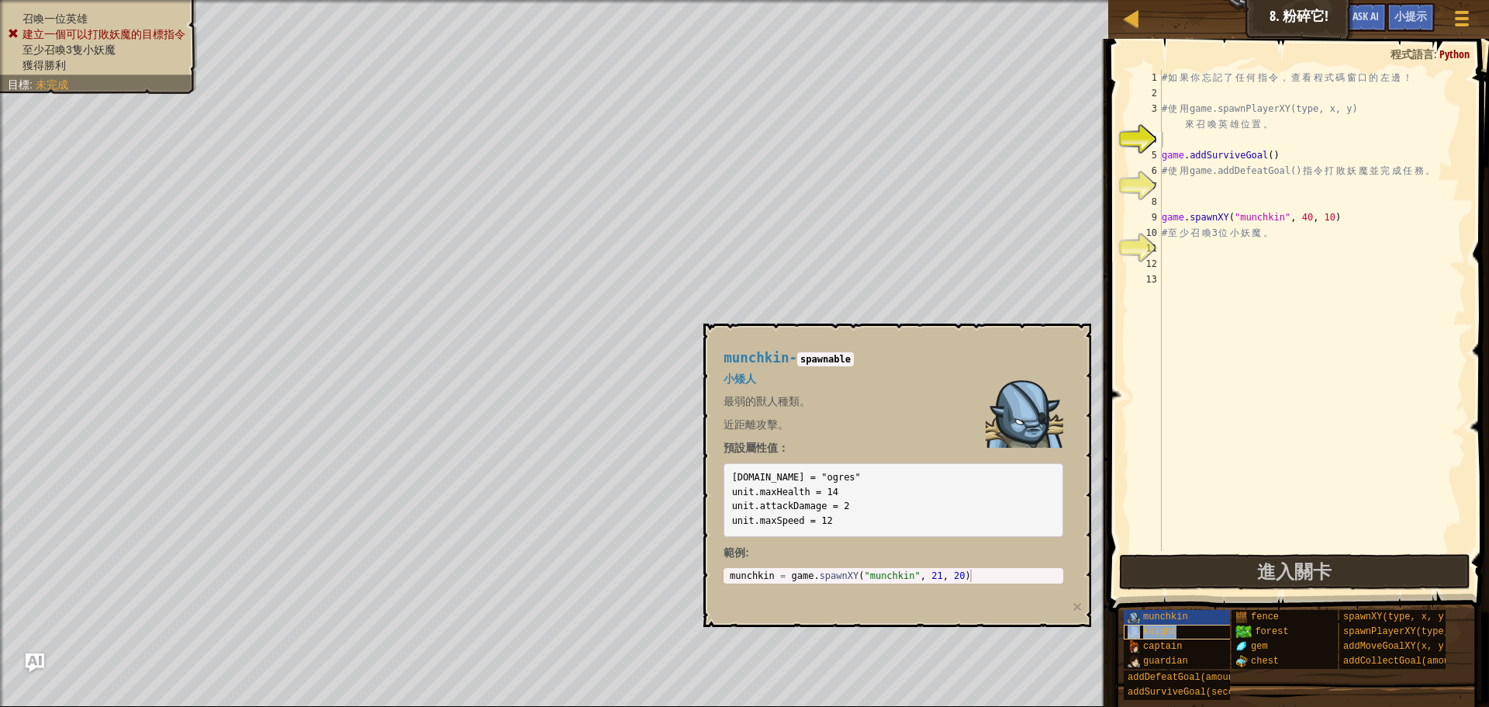
click at [1161, 630] on span "knight" at bounding box center [1159, 631] width 33 height 11
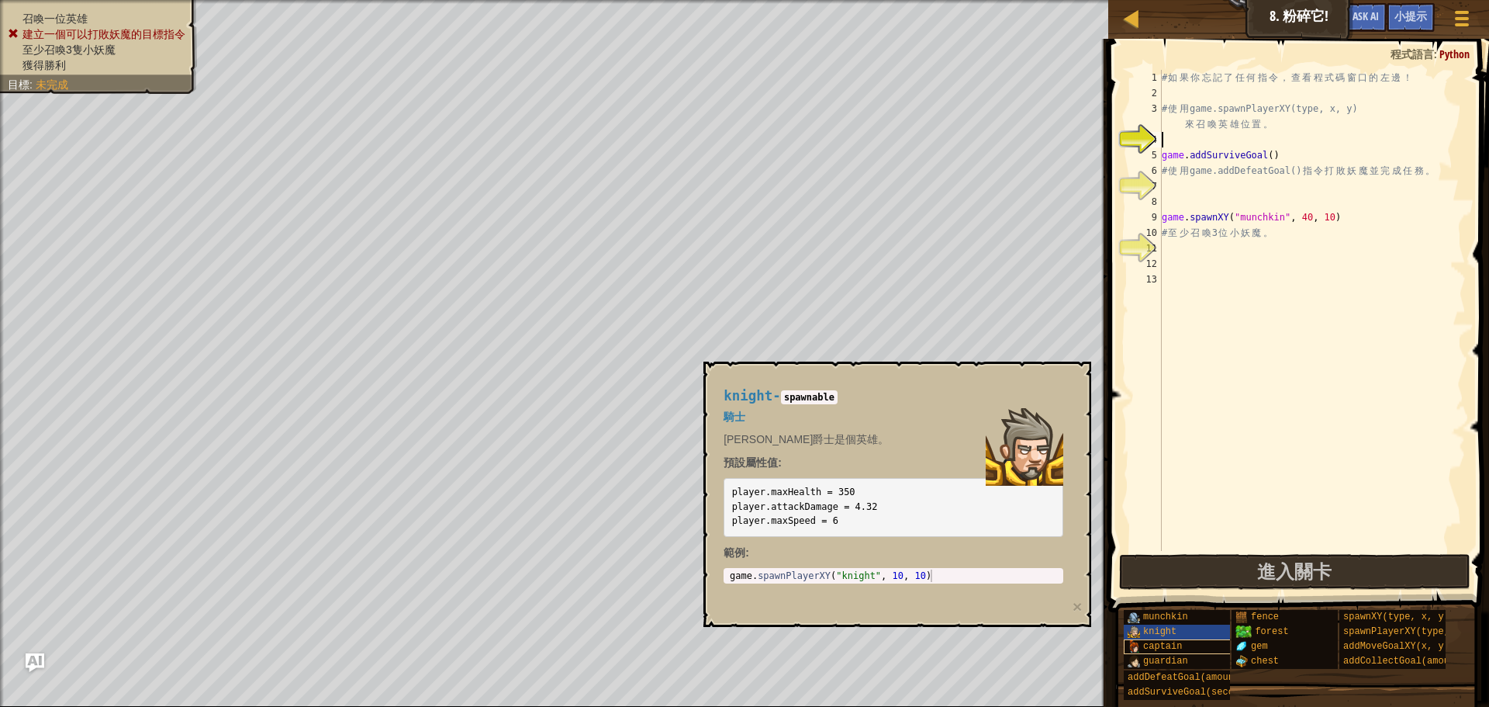
click at [1138, 642] on img at bounding box center [1134, 646] width 12 height 12
click at [1133, 653] on div "captain" at bounding box center [1198, 646] width 149 height 15
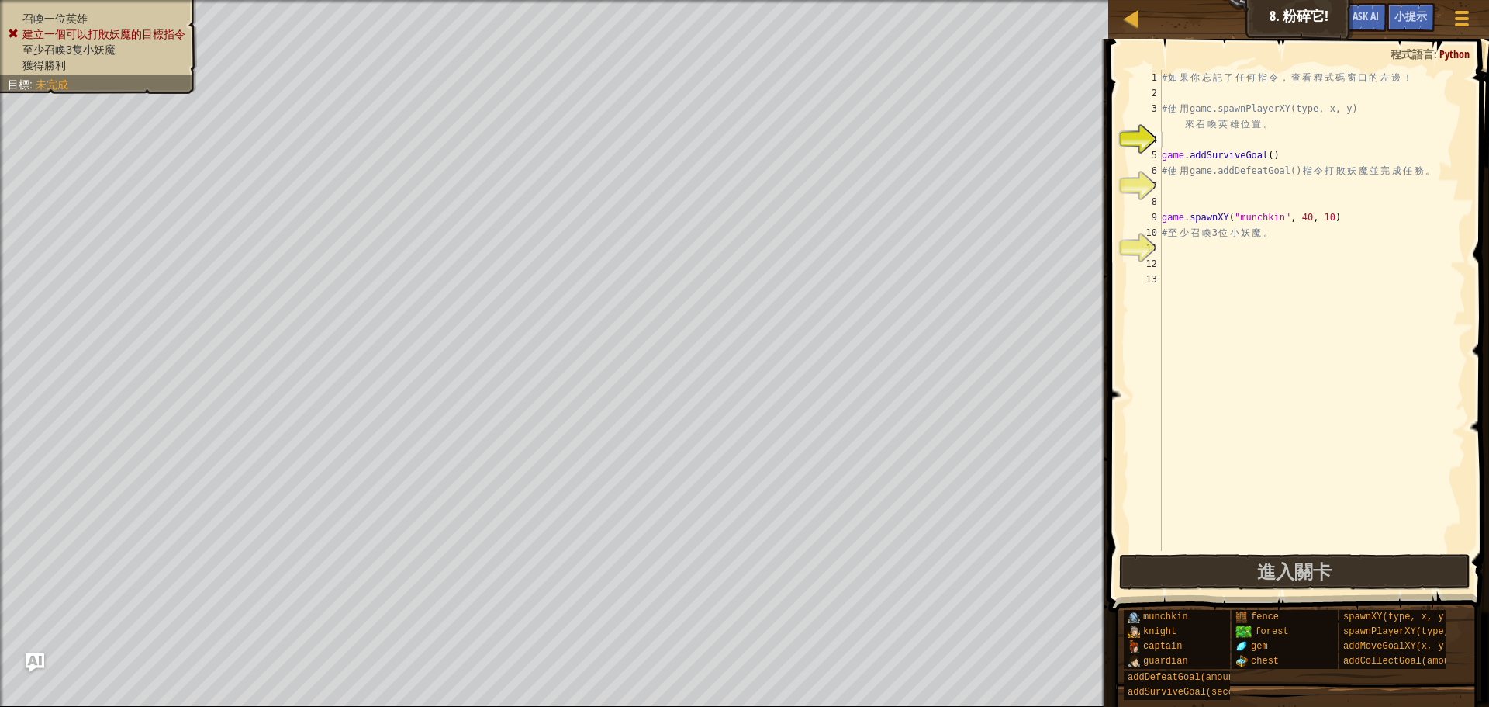
click at [86, 19] on span "召喚一位英雄" at bounding box center [54, 18] width 65 height 12
click at [101, 25] on li "召喚一位英雄" at bounding box center [97, 19] width 178 height 16
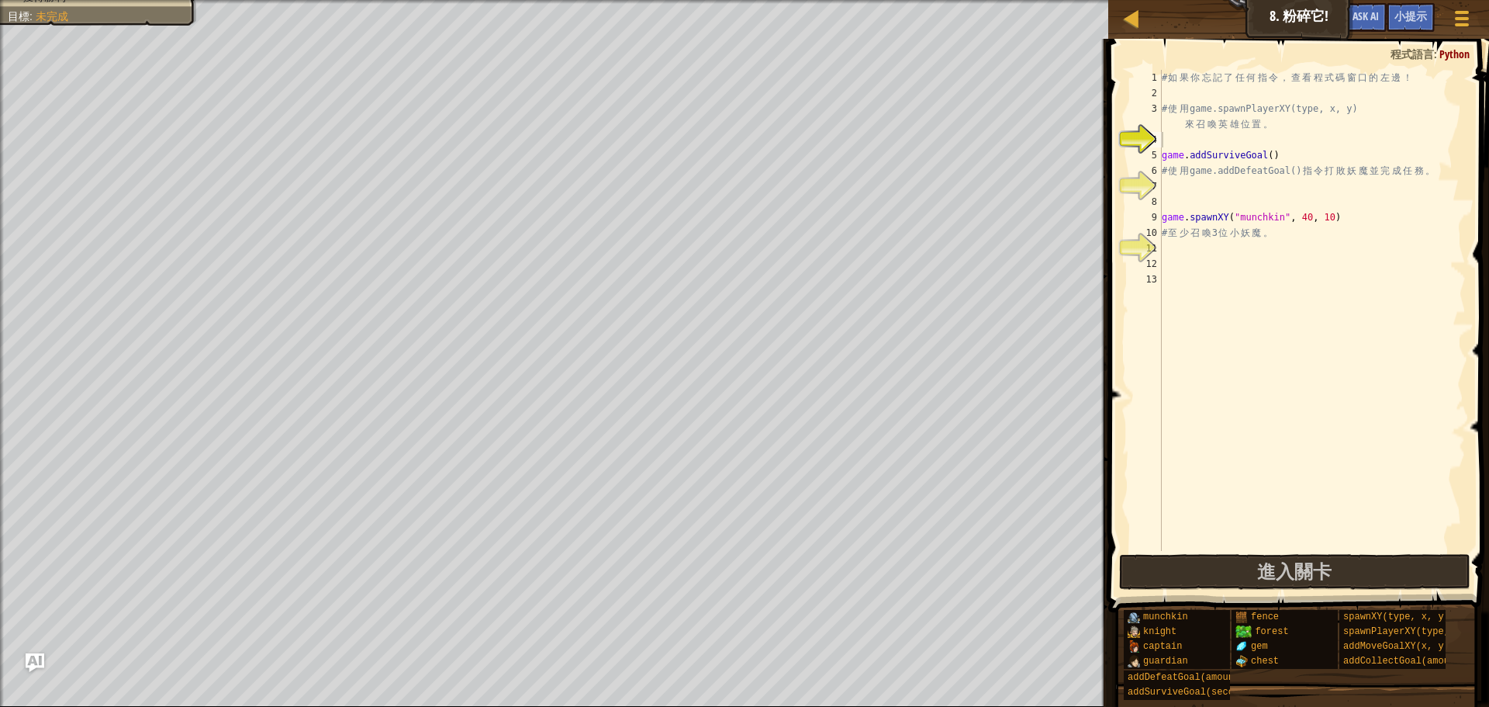
click at [1194, 136] on div "# 如 果 你 忘 記 了 任 何 指 令 ， 查 看 程 式 碼 窗 口 的 左 邊 ！ # 使 用 game.spawnPlayerXY(type, x,…" at bounding box center [1312, 326] width 307 height 512
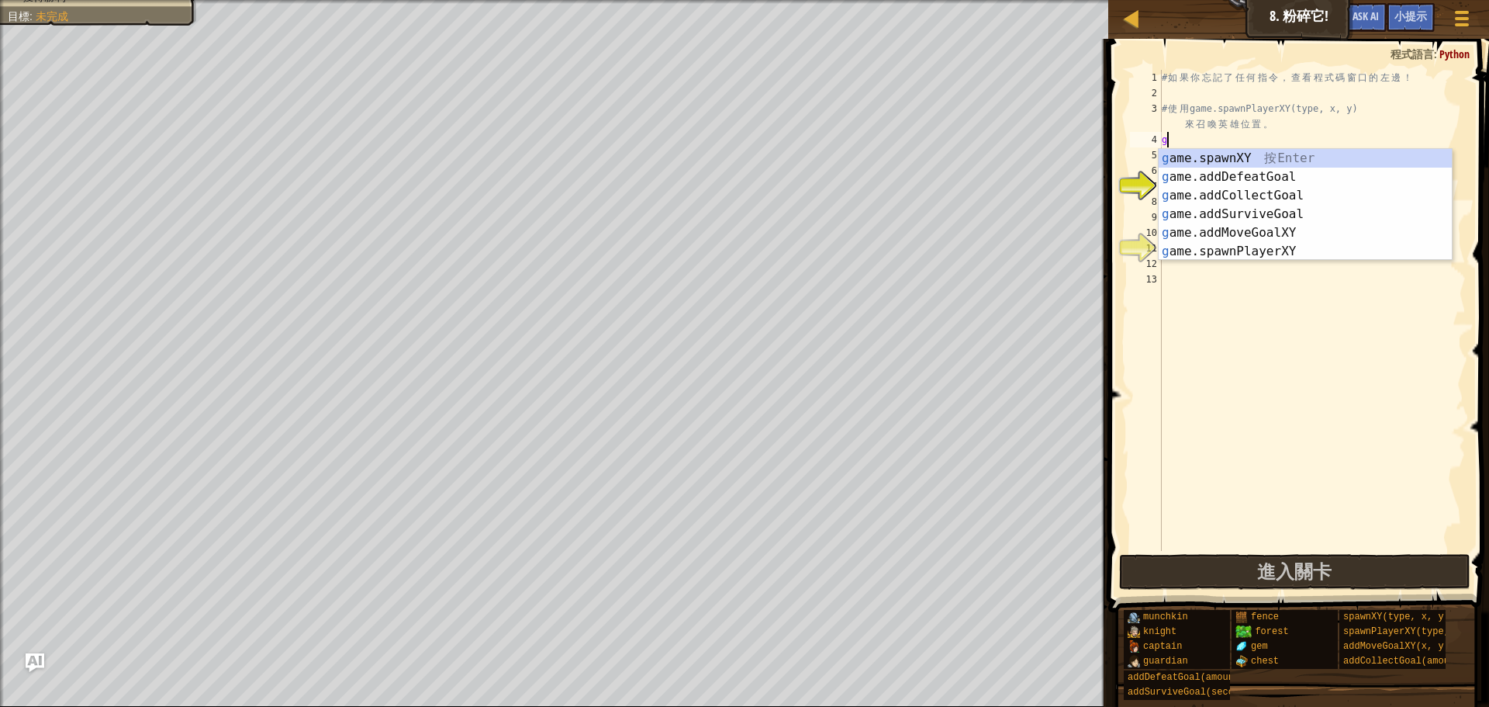
scroll to position [7, 0]
click at [1357, 254] on div "g ame.spawnXY 按 Enter g ame.addDefeatGoal 按 Enter g ame.addCollectGoal 按 Enter …" at bounding box center [1305, 223] width 293 height 149
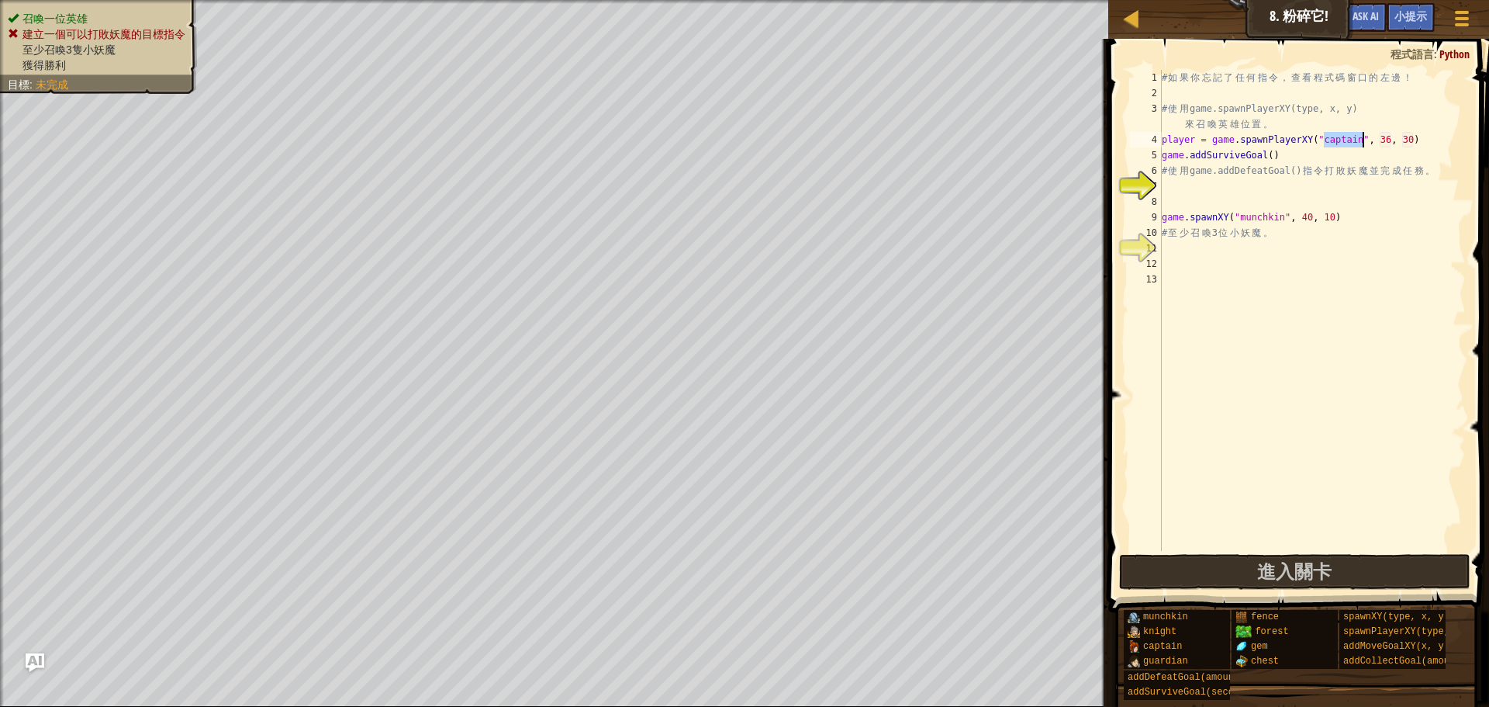
type textarea "player = game.spawnPlayerXY("captain", 36, 30)"
click at [119, 12] on ul "召喚一位英雄 建立一個可以打敗妖魔的目標指令 至少召喚3隻小妖魔 獲得勝利" at bounding box center [99, 42] width 182 height 62
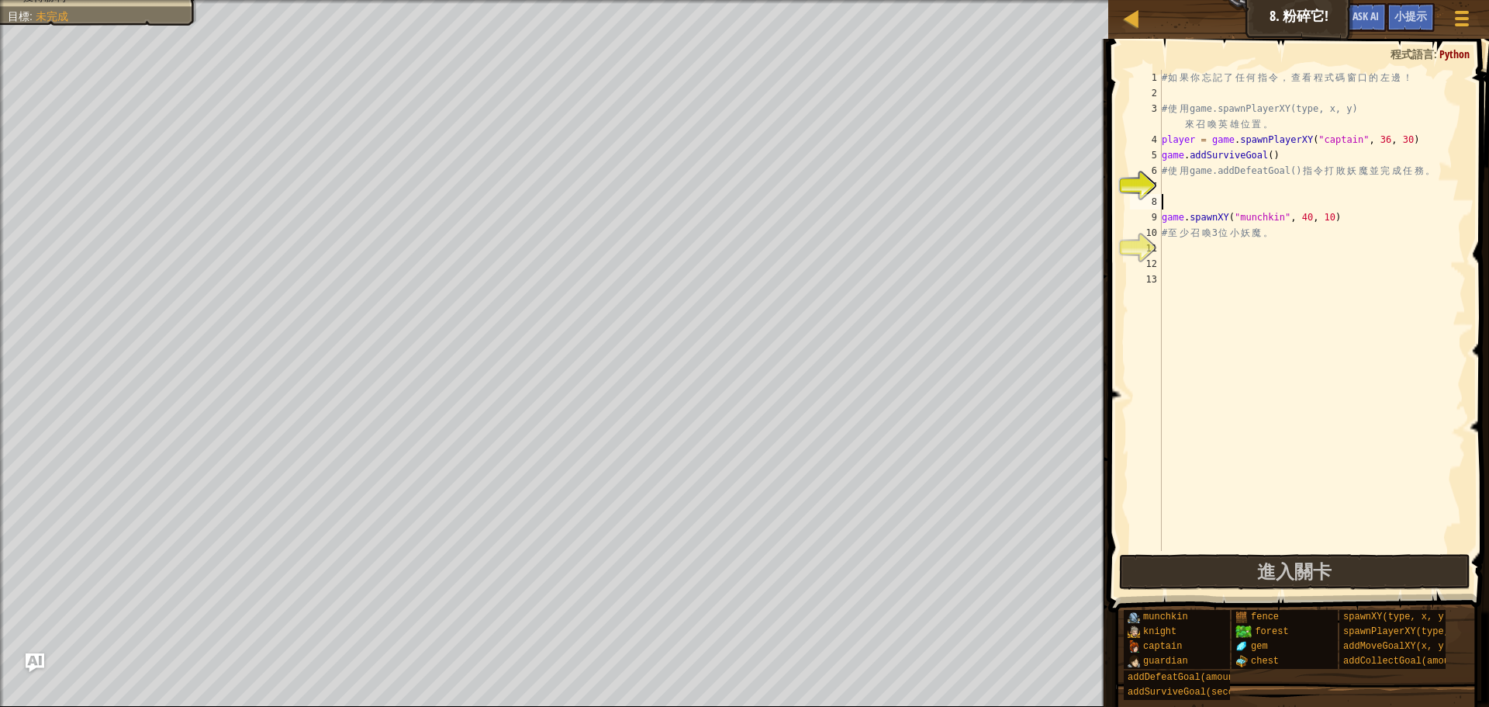
click at [1164, 205] on div "# 如 果 你 忘 記 了 任 何 指 令 ， 查 看 程 式 碼 窗 口 的 左 邊 ！ # 使 用 game.spawnPlayerXY(type, x,…" at bounding box center [1312, 326] width 307 height 512
drag, startPoint x: 1349, startPoint y: 214, endPoint x: 1128, endPoint y: 218, distance: 221.1
click at [1128, 218] on div "1 2 3 4 5 6 7 8 9 10 11 12 13 # 如 果 你 忘 記 了 任 何 指 令 ， 查 看 程 式 碼 窗 口 的 左 邊 ！ # 使…" at bounding box center [1296, 310] width 339 height 481
type textarea "game.spawnXY("munchkin", 40, 10)"
click at [1185, 182] on div "# 如 果 你 忘 記 了 任 何 指 令 ， 查 看 程 式 碼 窗 口 的 左 邊 ！ # 使 用 game.spawnPlayerXY(type, x,…" at bounding box center [1312, 326] width 307 height 512
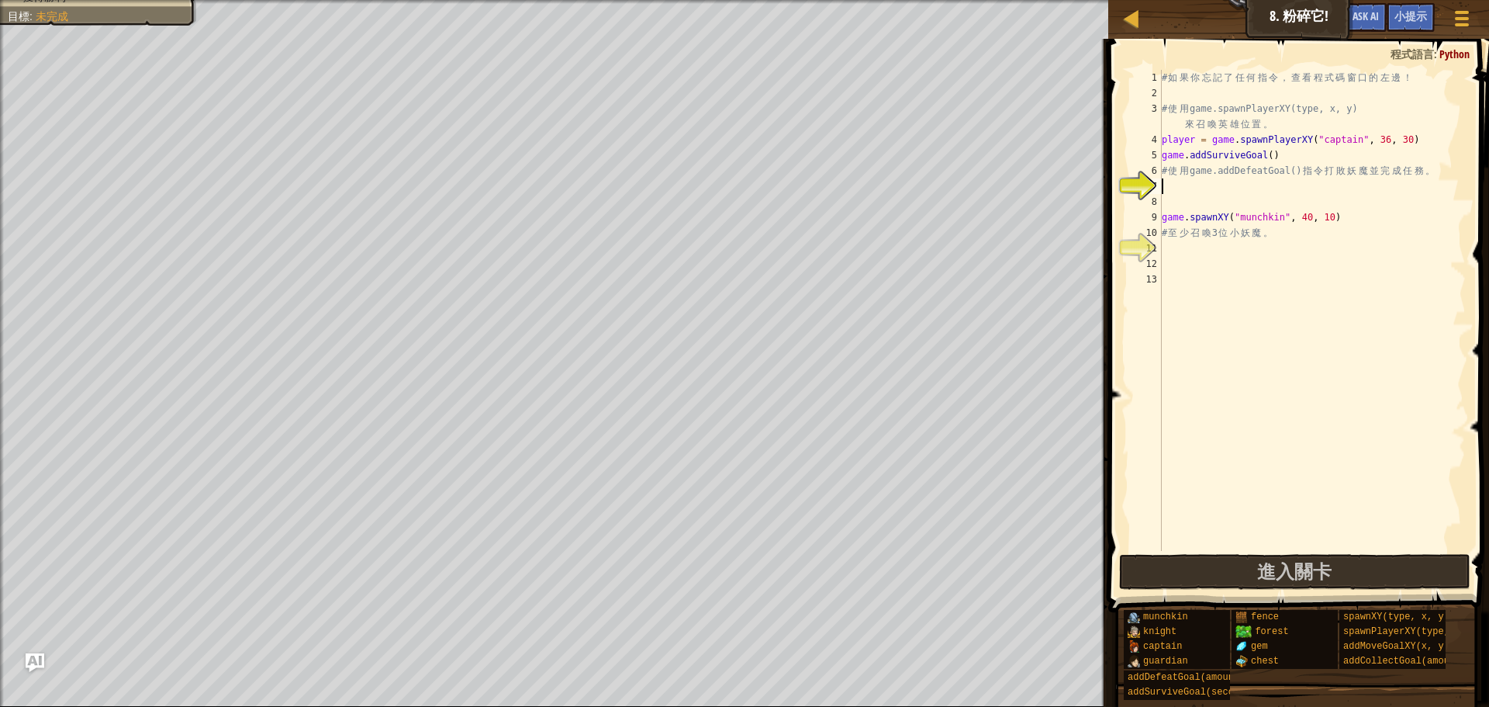
paste textarea "game.spawnXY("munchkin", 40, 10)"
click at [1308, 186] on div "# 如 果 你 忘 記 了 任 何 指 令 ， 查 看 程 式 碼 窗 口 的 左 邊 ！ # 使 用 game.spawnPlayerXY(type, x,…" at bounding box center [1312, 326] width 307 height 512
type textarea "game.spawnXY("munchkin", 30, 10)"
click at [1312, 203] on div "# 如 果 你 忘 記 了 任 何 指 令 ， 查 看 程 式 碼 窗 口 的 左 邊 ！ # 使 用 game.spawnPlayerXY(type, x,…" at bounding box center [1312, 326] width 307 height 512
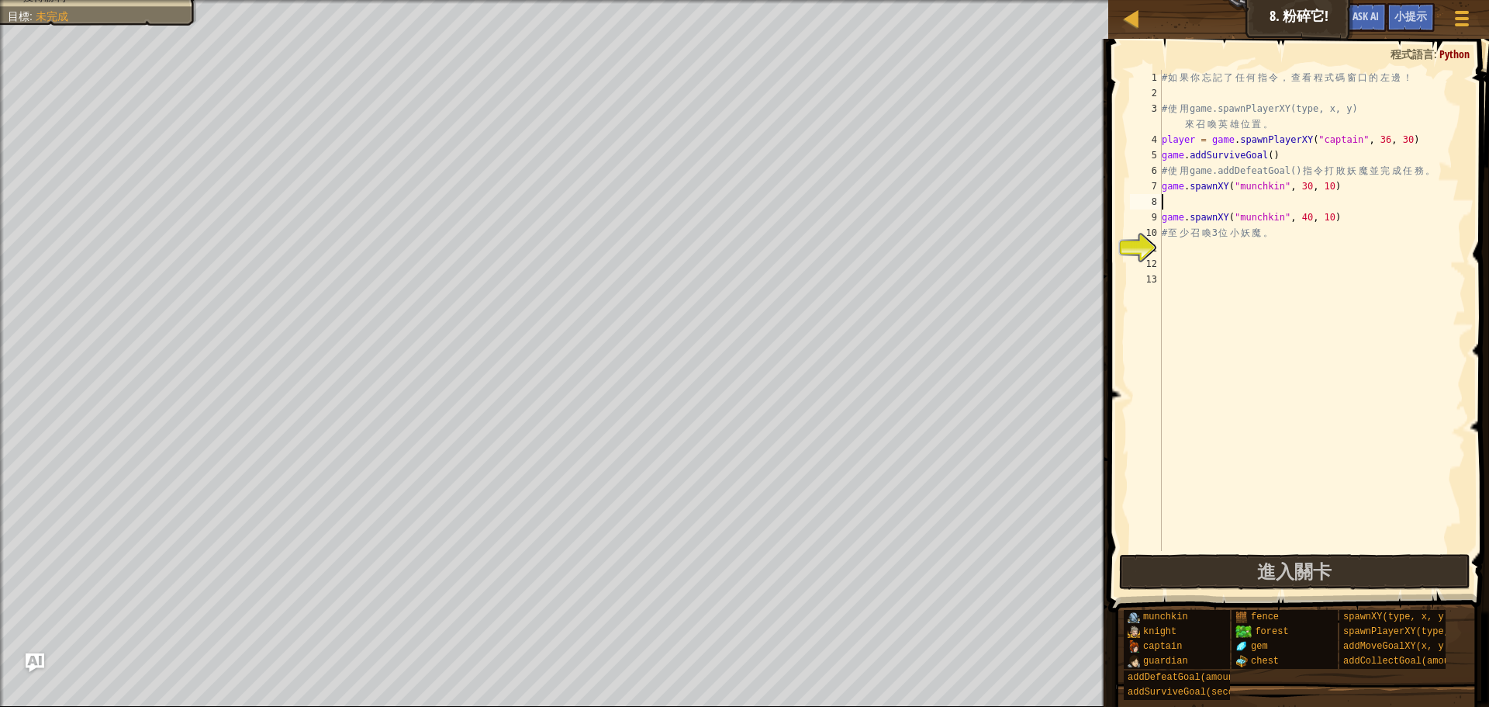
scroll to position [7, 0]
paste textarea "game.spawnXY("munchkin", 40, 10)"
click at [1301, 202] on div "# 如 果 你 忘 記 了 任 何 指 令 ， 查 看 程 式 碼 窗 口 的 左 邊 ！ # 使 用 game.spawnPlayerXY(type, x,…" at bounding box center [1312, 326] width 307 height 512
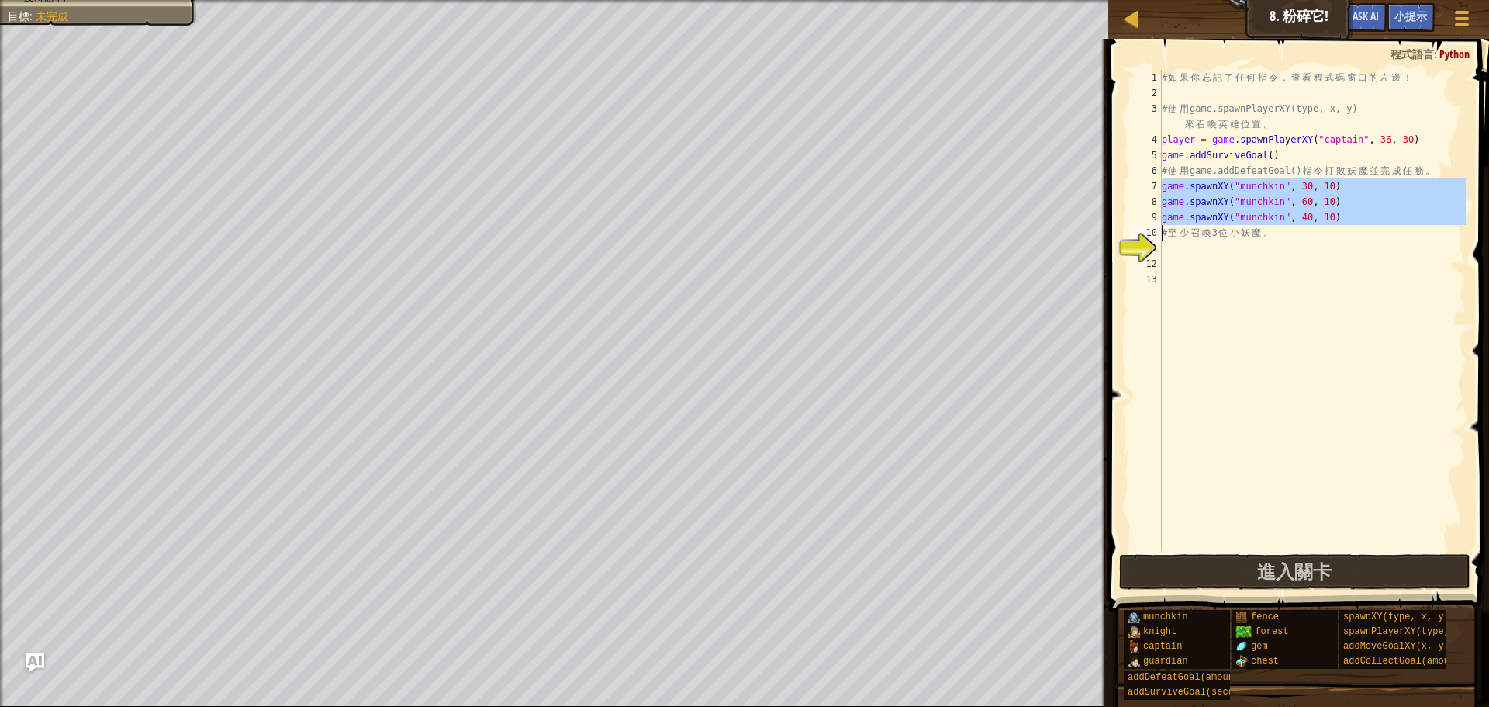
drag, startPoint x: 1160, startPoint y: 184, endPoint x: 1295, endPoint y: 221, distance: 140.8
click at [1295, 221] on div "game.spawnXY("munchkin", 60, 10) 1 2 3 4 5 6 7 8 9 10 11 12 13 # 如 果 你 忘 記 了 任 …" at bounding box center [1296, 310] width 339 height 481
type textarea "game.spawnXY("munchkin", 40, 10) # 至少召喚3位小妖魔。"
click at [1166, 251] on div "# 如 果 你 忘 記 了 任 何 指 令 ， 查 看 程 式 碼 窗 口 的 左 邊 ！ # 使 用 game.spawnPlayerXY(type, x,…" at bounding box center [1312, 326] width 307 height 512
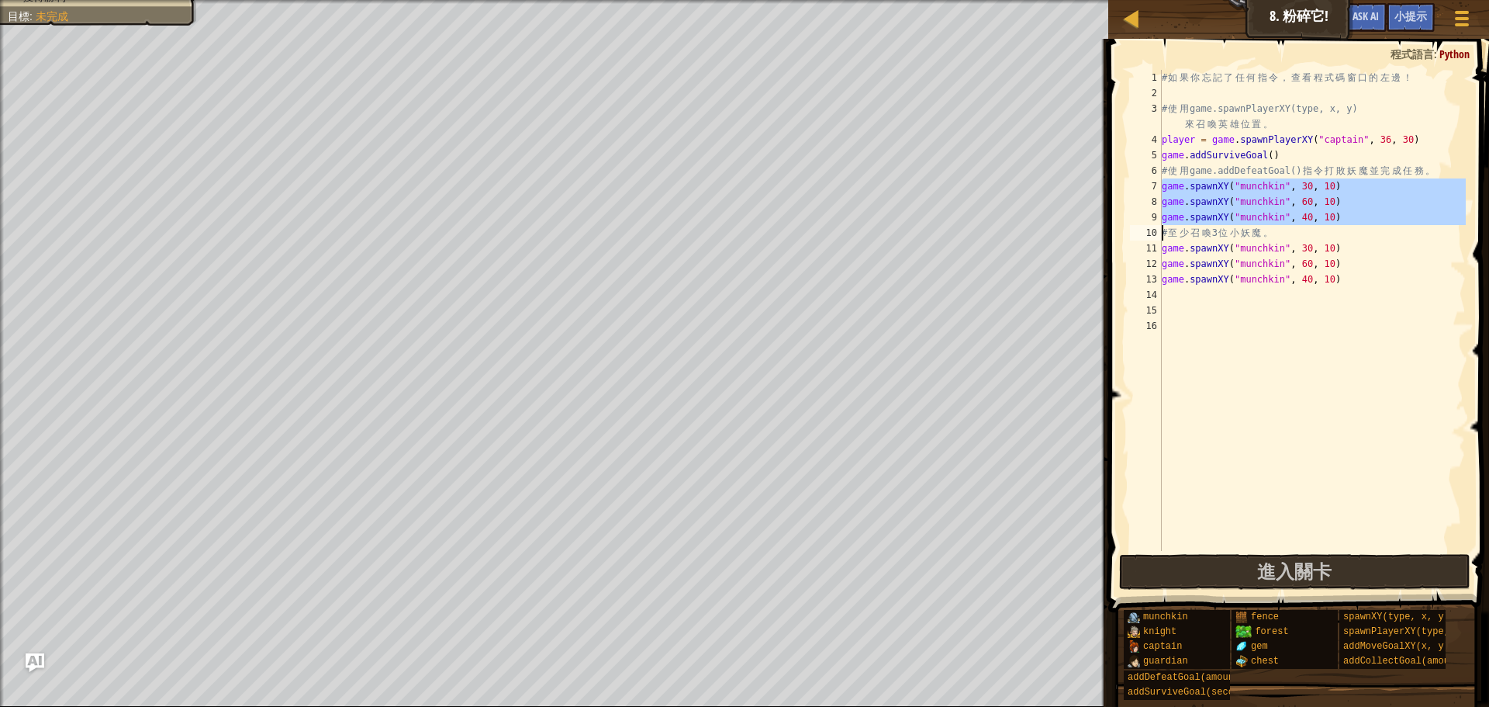
drag, startPoint x: 1160, startPoint y: 183, endPoint x: 1290, endPoint y: 222, distance: 135.2
click at [1290, 222] on div "1 2 3 4 5 6 7 8 9 10 11 12 13 14 15 16 # 如 果 你 忘 記 了 任 何 指 令 ， 查 看 程 式 碼 窗 口 的 …" at bounding box center [1296, 310] width 339 height 481
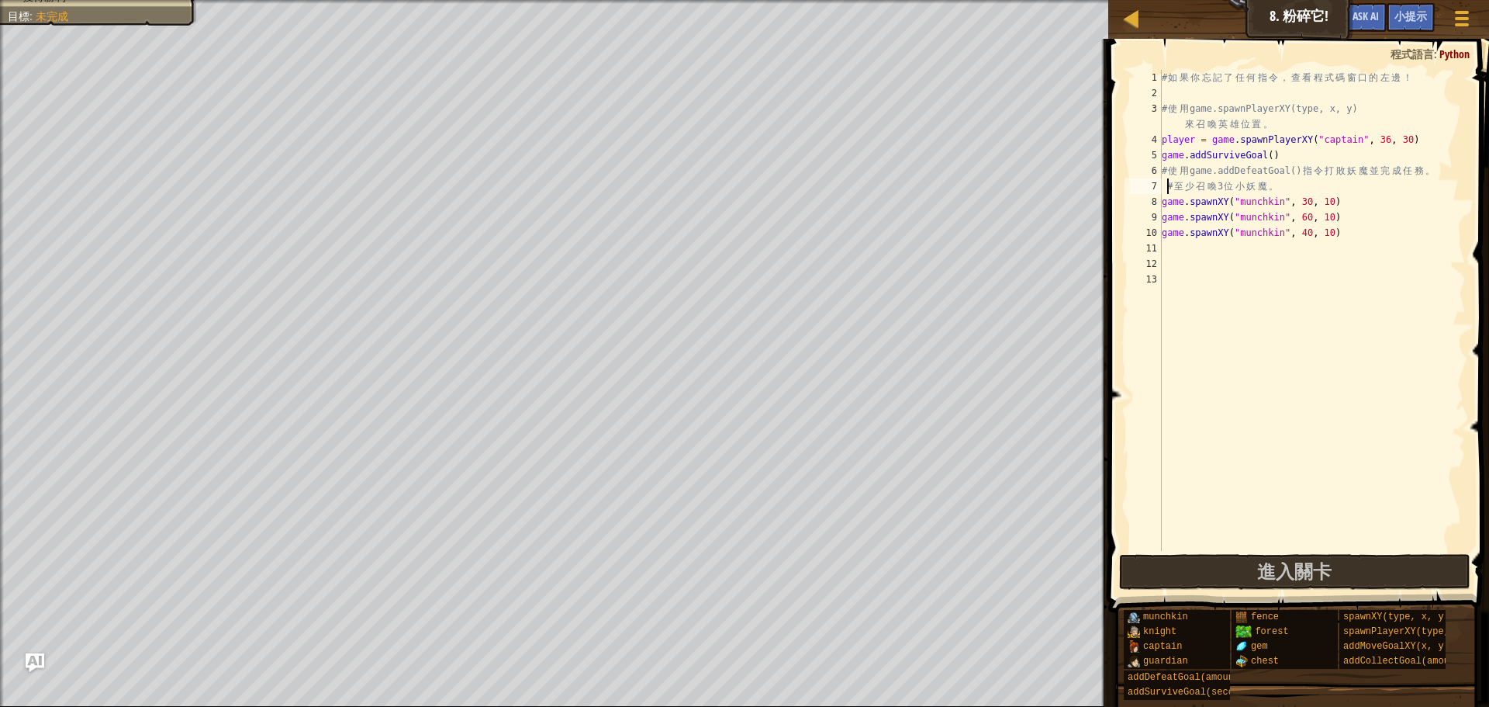
type textarea "# 至少召喚3位小妖魔。"
click at [1171, 189] on div "# 如 果 你 忘 記 了 任 何 指 令 ， 查 看 程 式 碼 窗 口 的 左 邊 ！ # 使 用 game.spawnPlayerXY(type, x,…" at bounding box center [1312, 326] width 307 height 512
paste textarea
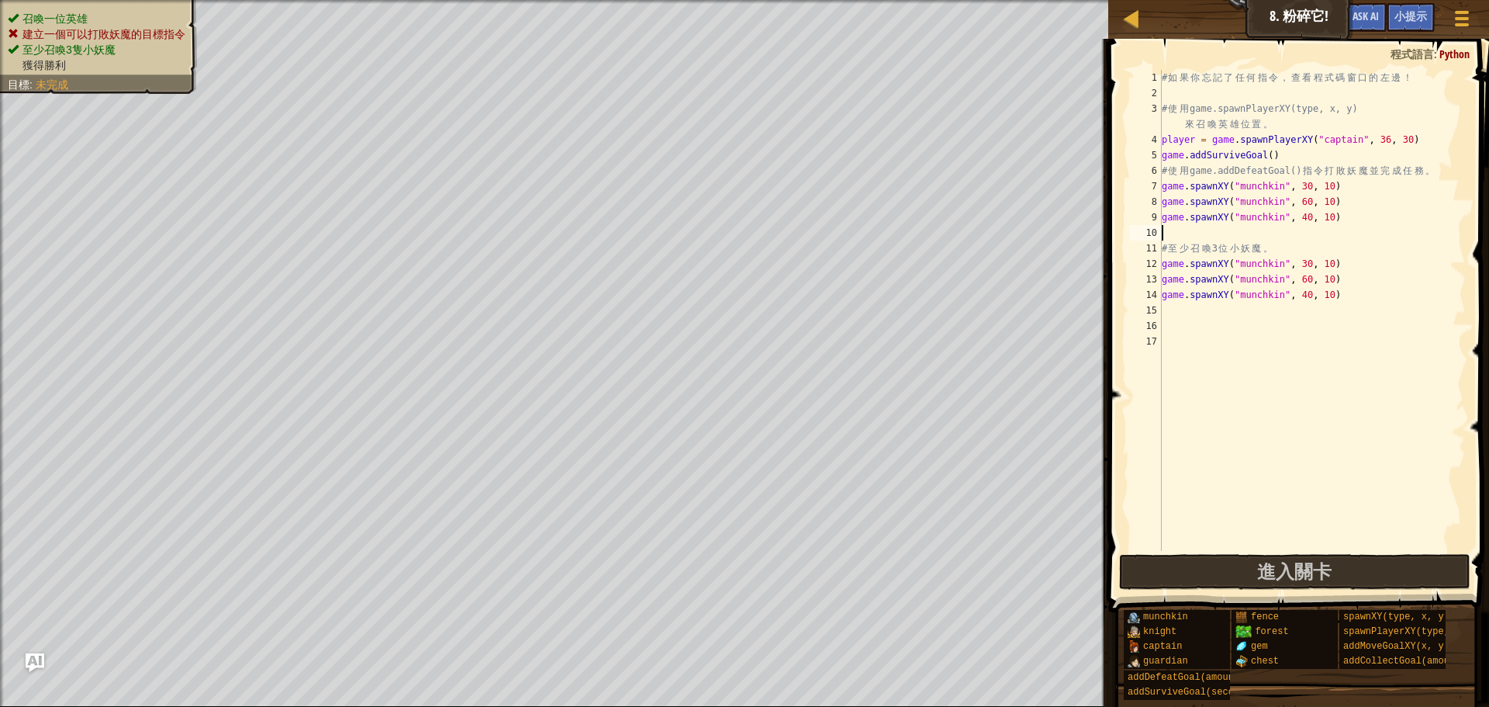
click at [47, 30] on span "建立一個可以打敗妖魔的目標指令" at bounding box center [103, 34] width 163 height 12
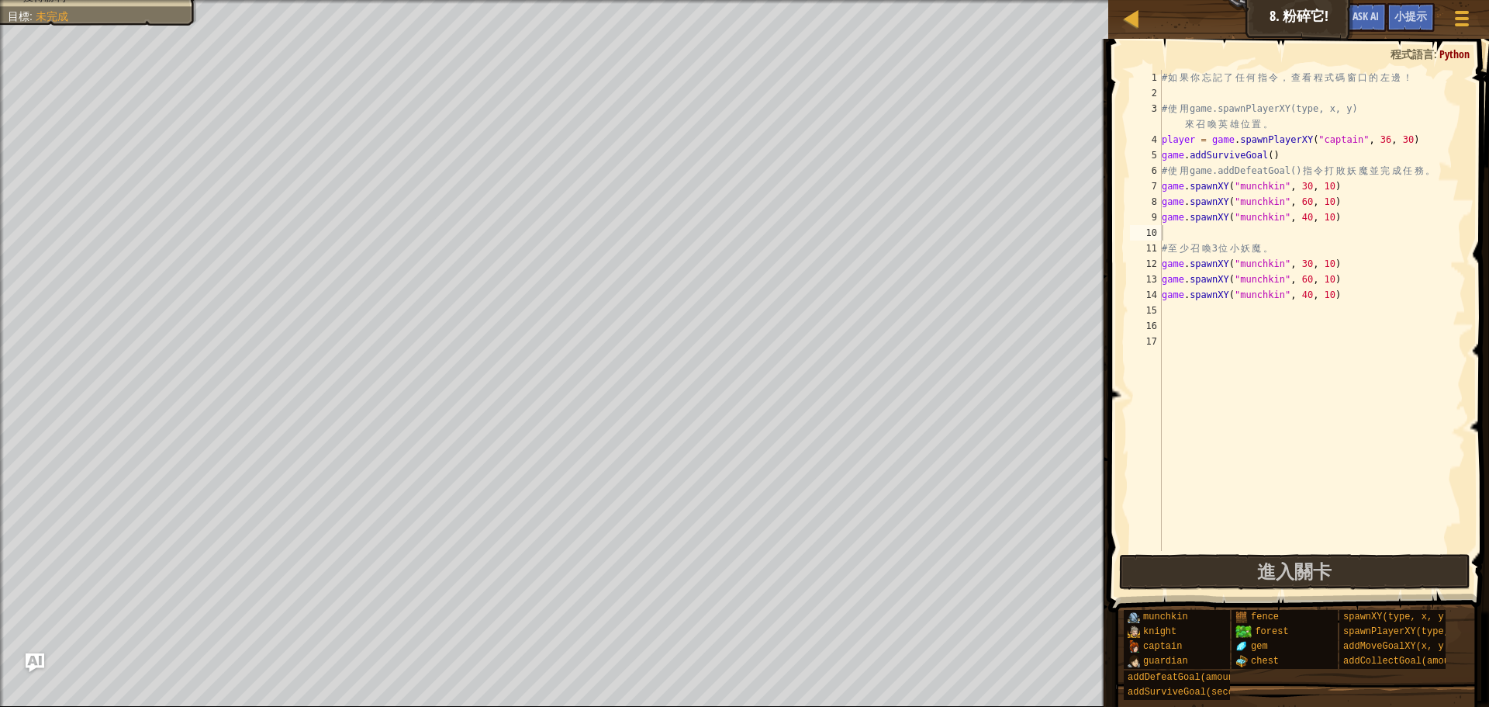
type textarea "game.spawnXY("munchkin", 30, 10)"
click at [1164, 186] on div "# 如 果 你 忘 記 了 任 何 指 令 ， 查 看 程 式 碼 窗 口 的 左 邊 ！ # 使 用 game.spawnPlayerXY(type, x,…" at bounding box center [1312, 326] width 307 height 512
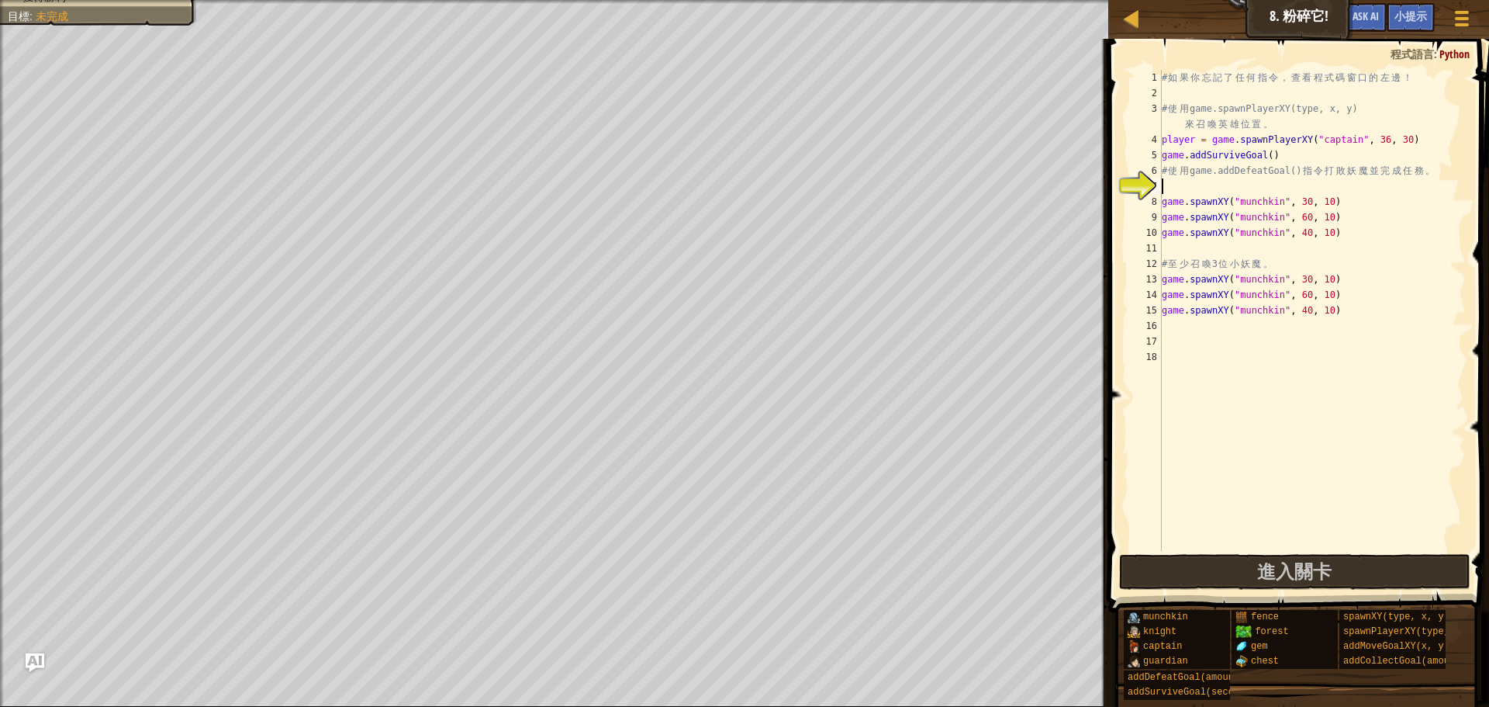
click at [1177, 192] on div "# 如 果 你 忘 記 了 任 何 指 令 ， 查 看 程 式 碼 窗 口 的 左 邊 ！ # 使 用 game.spawnPlayerXY(type, x,…" at bounding box center [1312, 326] width 307 height 512
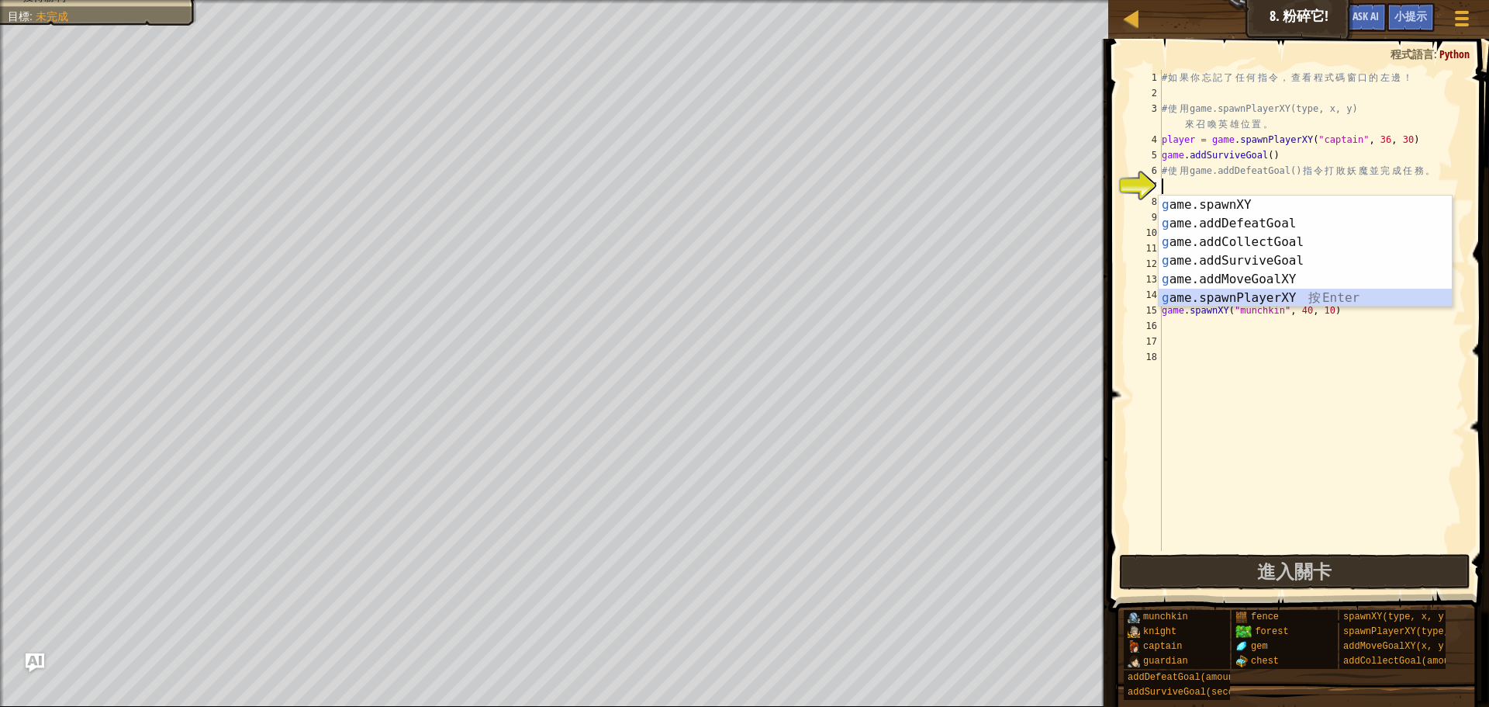
type textarea "ga"
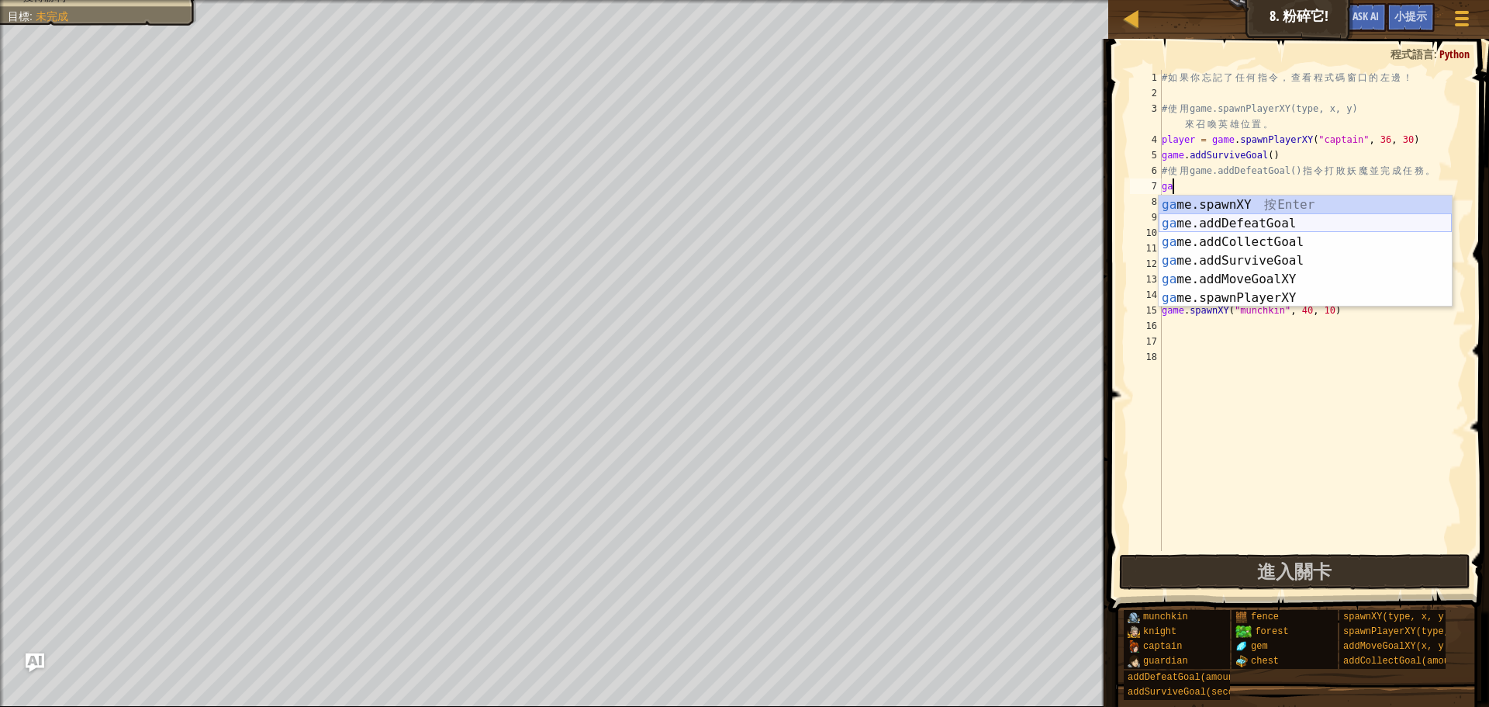
click at [1259, 220] on div "ga me.spawnXY 按 Enter ga me.addDefeatGoal 按 Enter ga me.addCollectGoal 按 Enter …" at bounding box center [1305, 269] width 293 height 149
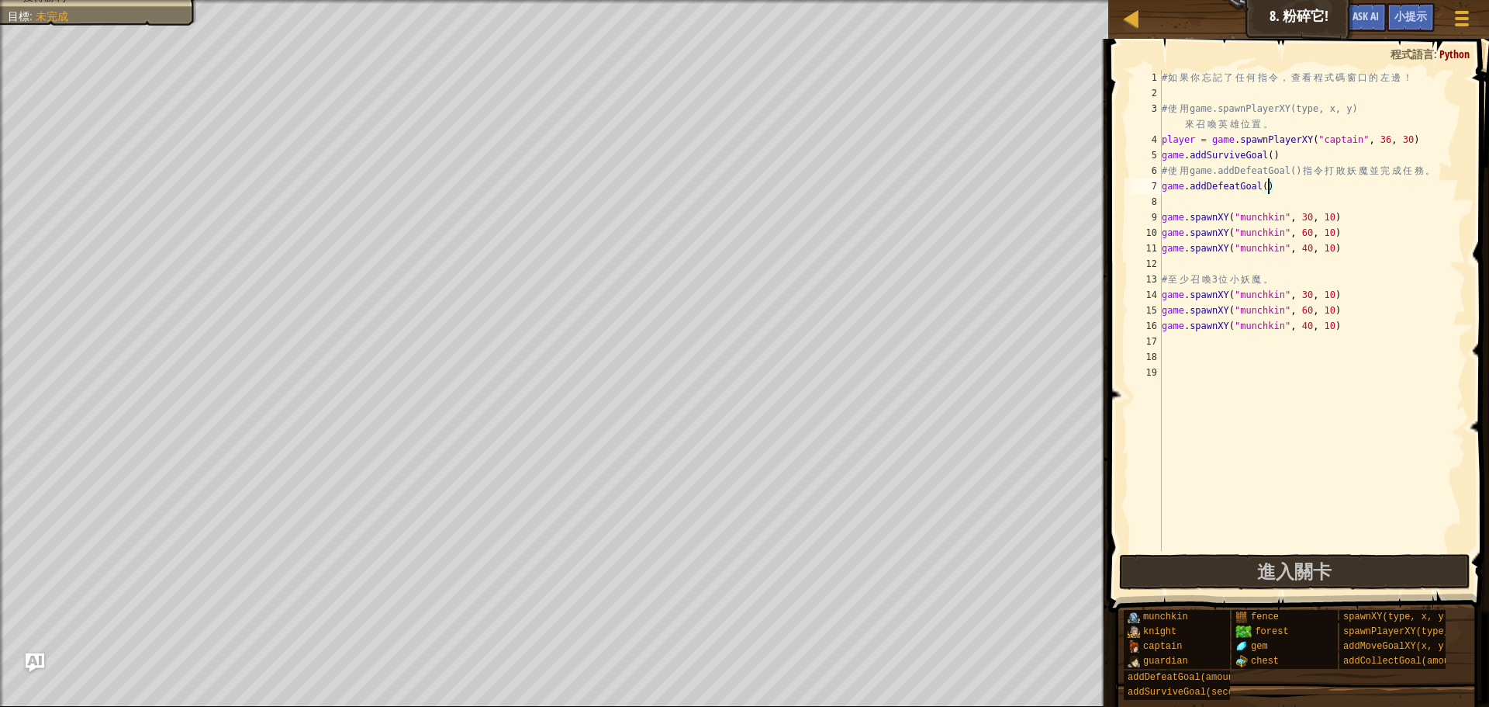
click at [1268, 188] on div "# 如 果 你 忘 記 了 任 何 指 令 ， 查 看 程 式 碼 窗 口 的 左 邊 ！ # 使 用 game.spawnPlayerXY(type, x,…" at bounding box center [1312, 326] width 307 height 512
drag, startPoint x: 1240, startPoint y: 218, endPoint x: 1285, endPoint y: 217, distance: 45.8
click at [1285, 217] on div "# 如 果 你 忘 記 了 任 何 指 令 ， 查 看 程 式 碼 窗 口 的 左 邊 ！ # 使 用 game.spawnPlayerXY(type, x,…" at bounding box center [1312, 326] width 307 height 512
click at [1268, 190] on div "# 如 果 你 忘 記 了 任 何 指 令 ， 查 看 程 式 碼 窗 口 的 左 邊 ！ # 使 用 game.spawnPlayerXY(type, x,…" at bounding box center [1312, 326] width 307 height 512
paste textarea "munchkin"
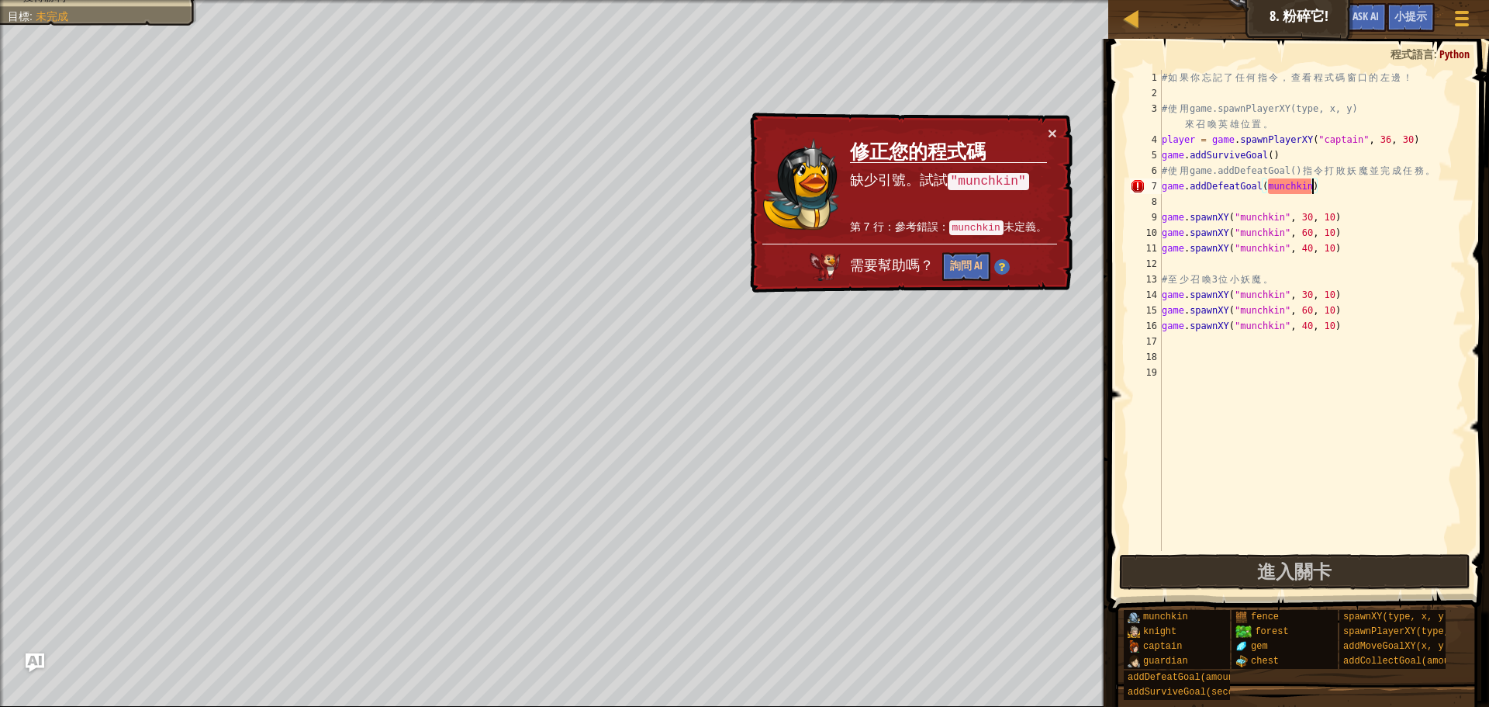
scroll to position [7, 12]
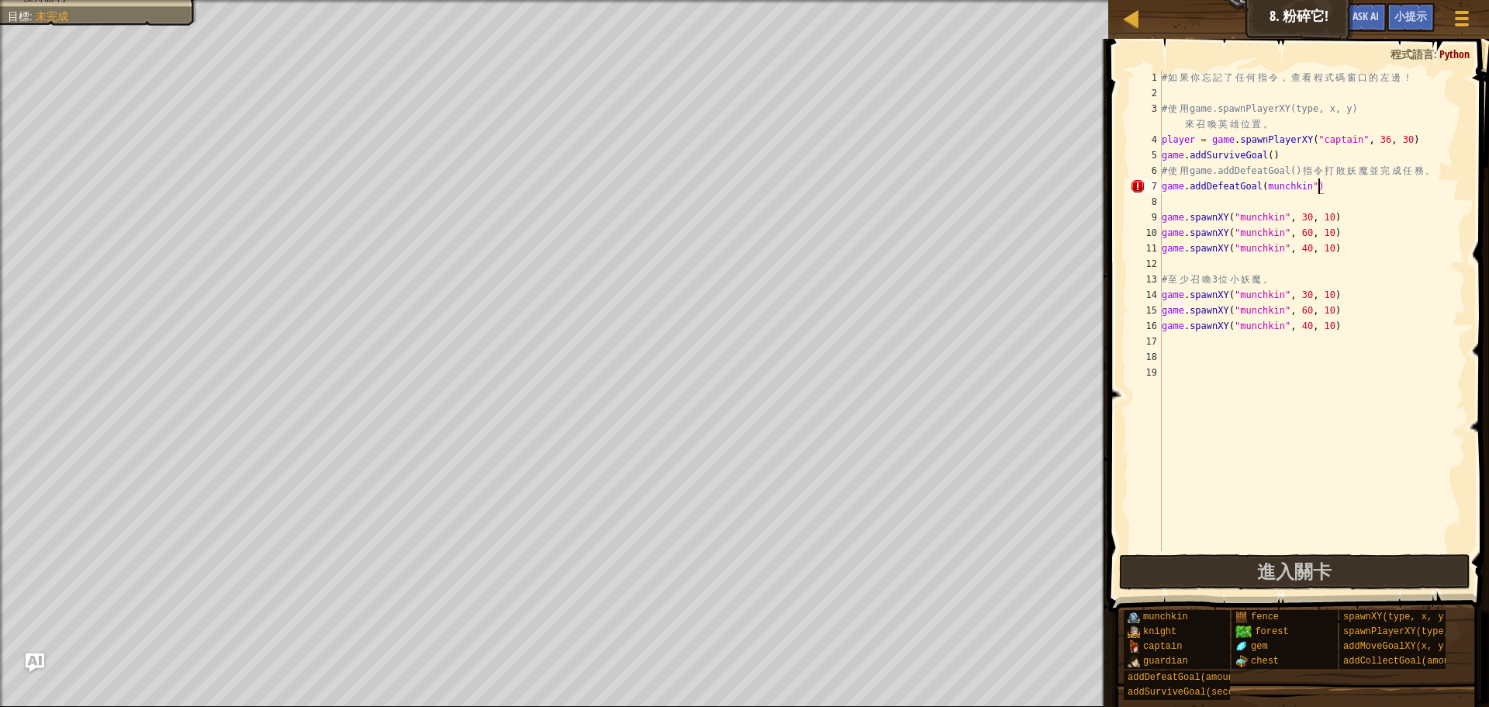
click at [1265, 188] on div "# 如 果 你 忘 記 了 任 何 指 令 ， 查 看 程 式 碼 窗 口 的 左 邊 ！ # 使 用 game.spawnPlayerXY(type, x,…" at bounding box center [1312, 326] width 307 height 512
click at [1203, 574] on button "進入關卡" at bounding box center [1294, 572] width 351 height 36
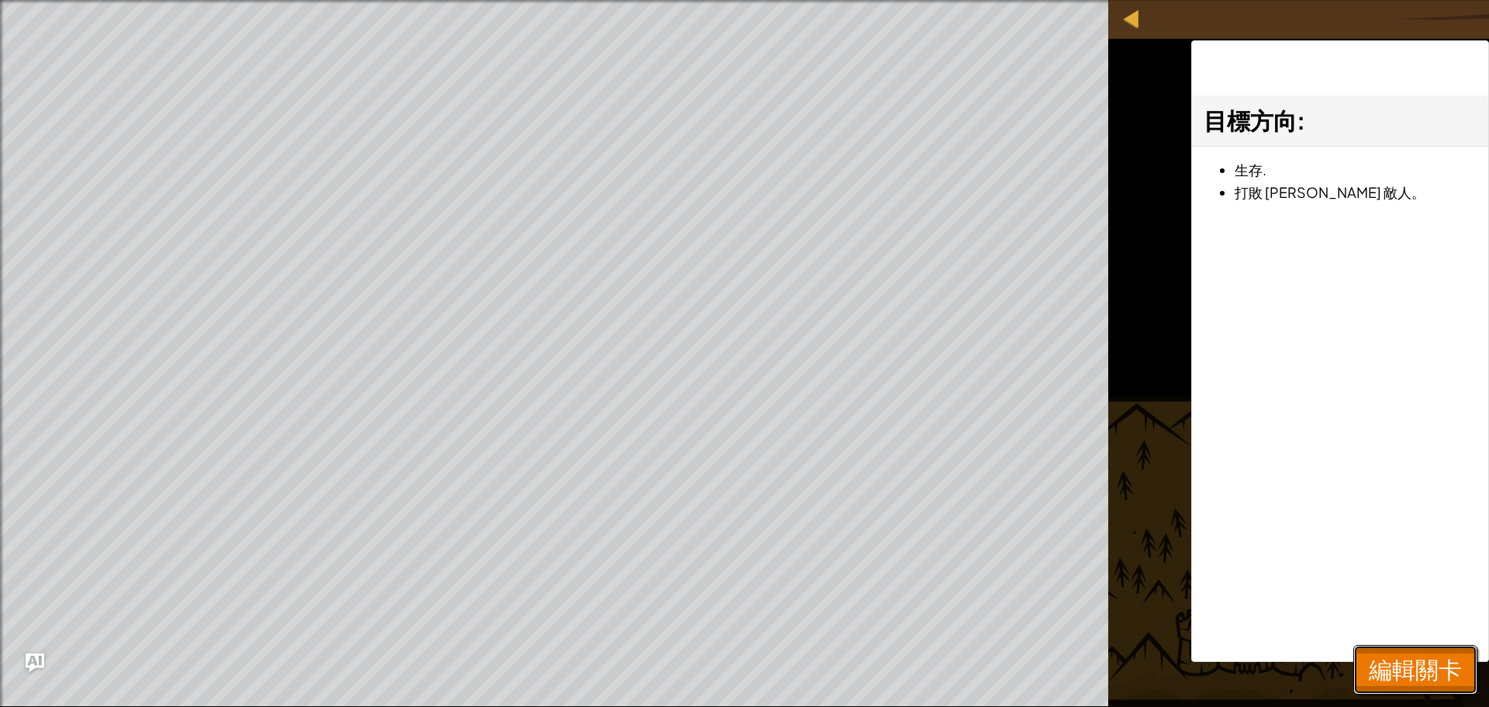
click at [1409, 659] on span "編輯關卡" at bounding box center [1415, 669] width 93 height 32
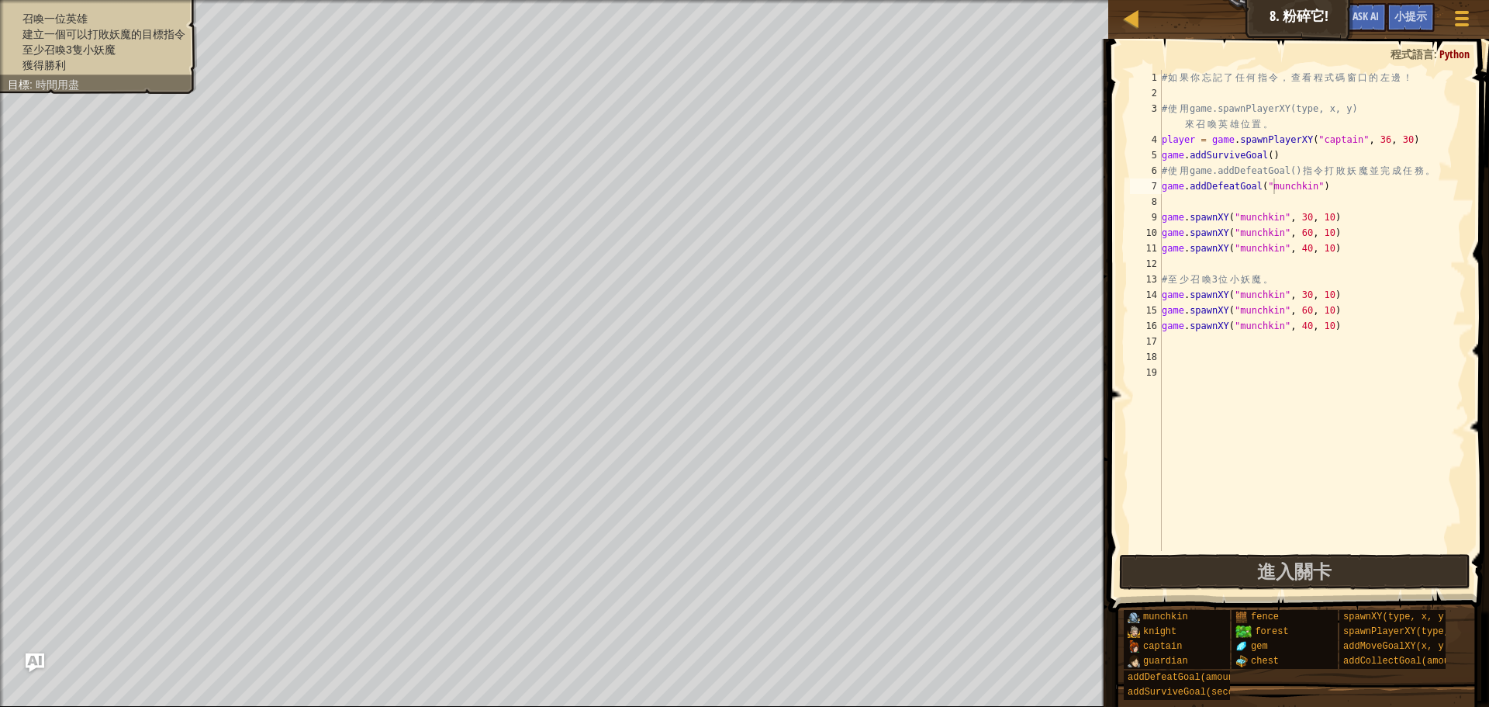
click at [80, 25] on li "召喚一位英雄" at bounding box center [97, 19] width 178 height 16
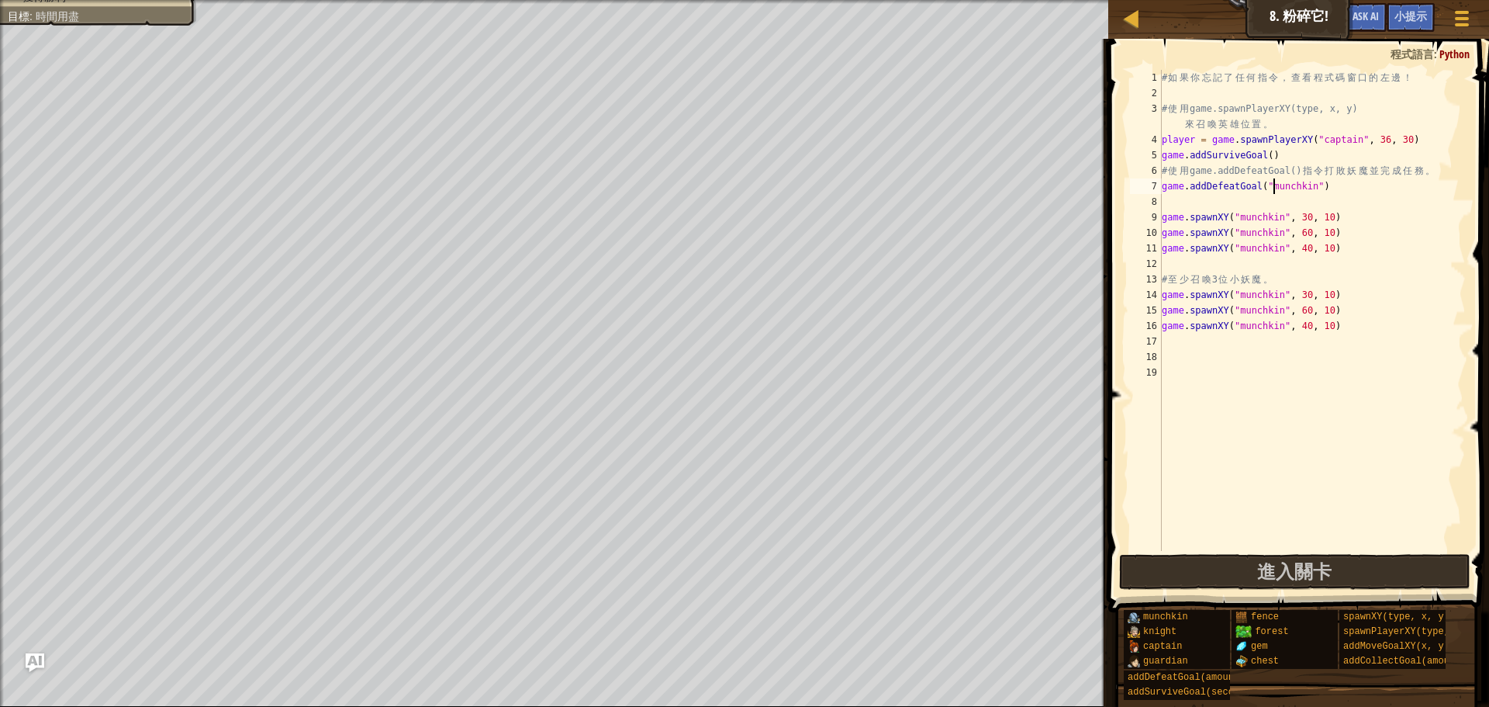
drag, startPoint x: 1158, startPoint y: 123, endPoint x: 1166, endPoint y: 141, distance: 19.5
click at [1166, 141] on div "game.addDefeatGoal("munchkin") 1 2 3 4 5 6 7 8 9 10 11 12 13 14 15 16 17 18 19 …" at bounding box center [1296, 310] width 339 height 481
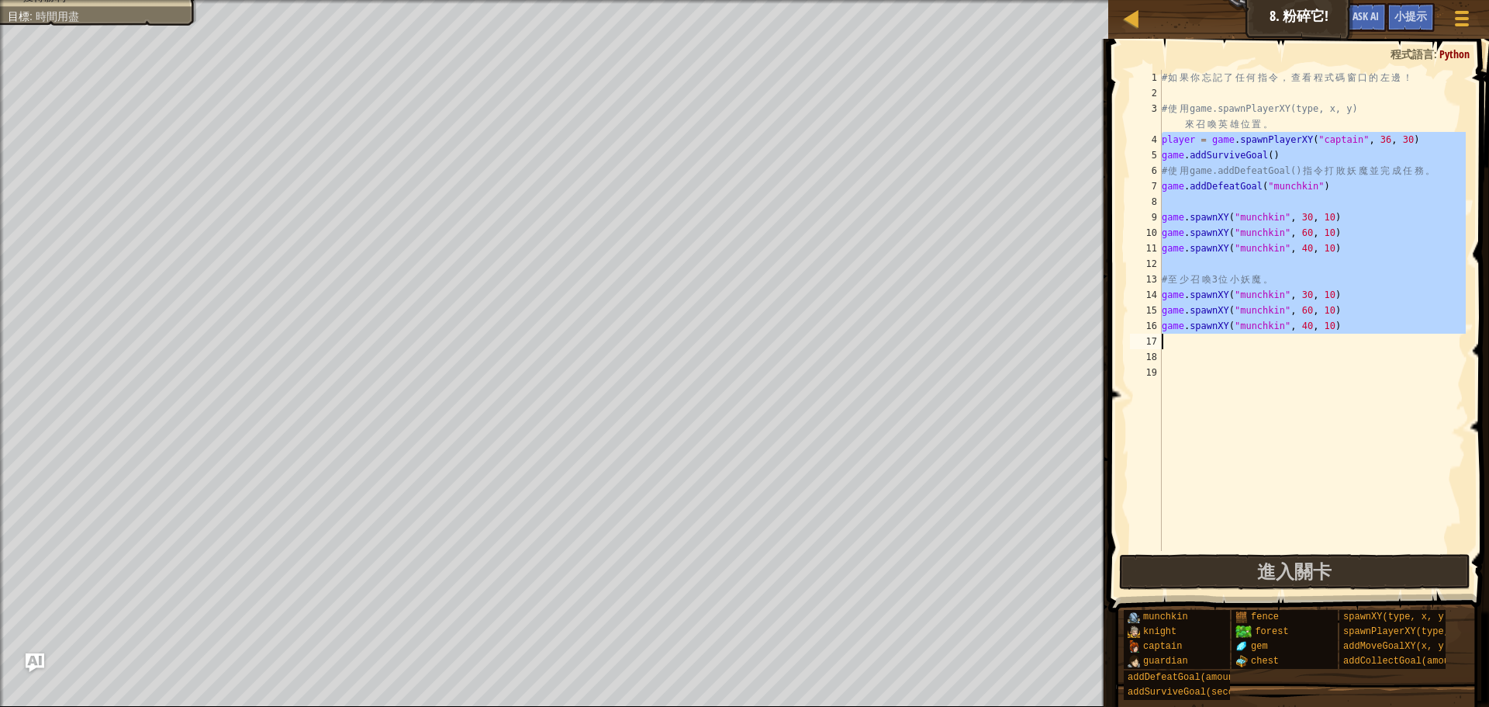
drag, startPoint x: 1160, startPoint y: 134, endPoint x: 1160, endPoint y: 346, distance: 211.8
type textarea "game.spawnXY("munchkin", 40, 10)"
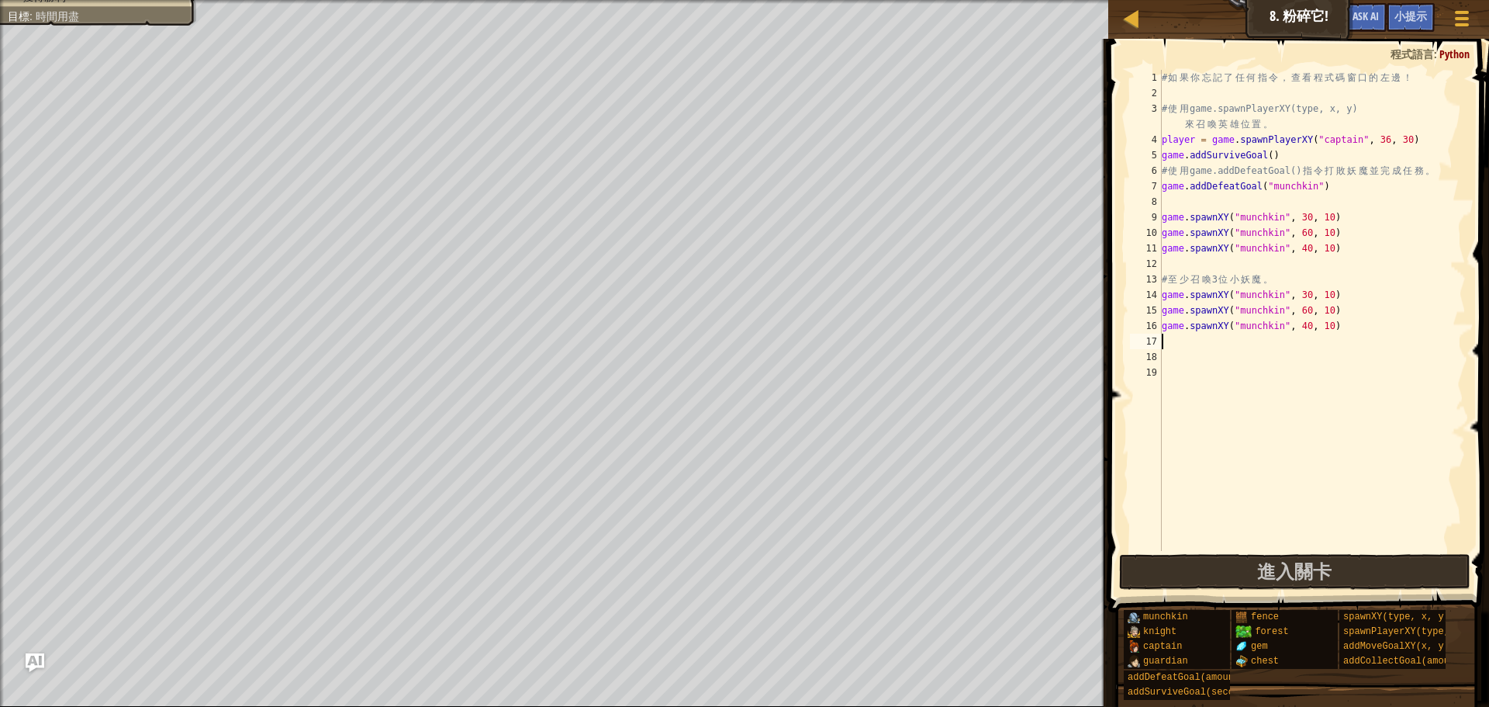
scroll to position [7, 0]
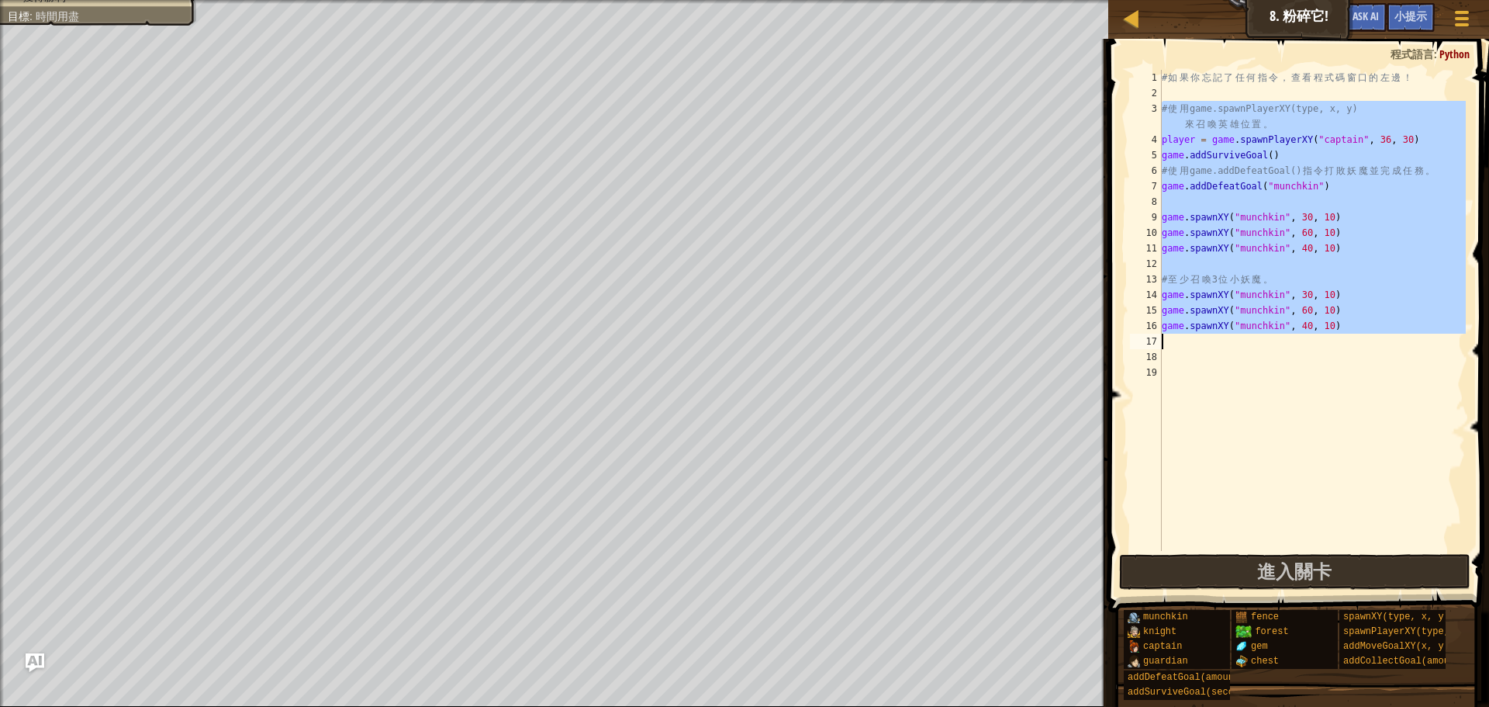
drag, startPoint x: 1160, startPoint y: 130, endPoint x: 1212, endPoint y: 334, distance: 210.3
click at [1212, 334] on div "1 2 3 4 5 6 7 8 9 10 11 12 13 14 15 16 17 18 19 # 如 果 你 忘 記 了 任 何 指 令 ， 查 看 程 式…" at bounding box center [1296, 310] width 339 height 481
type textarea "game.spawnXY("munchkin", 40, 10)"
click at [1131, 19] on div at bounding box center [1131, 18] width 19 height 19
select select "zh-HANT"
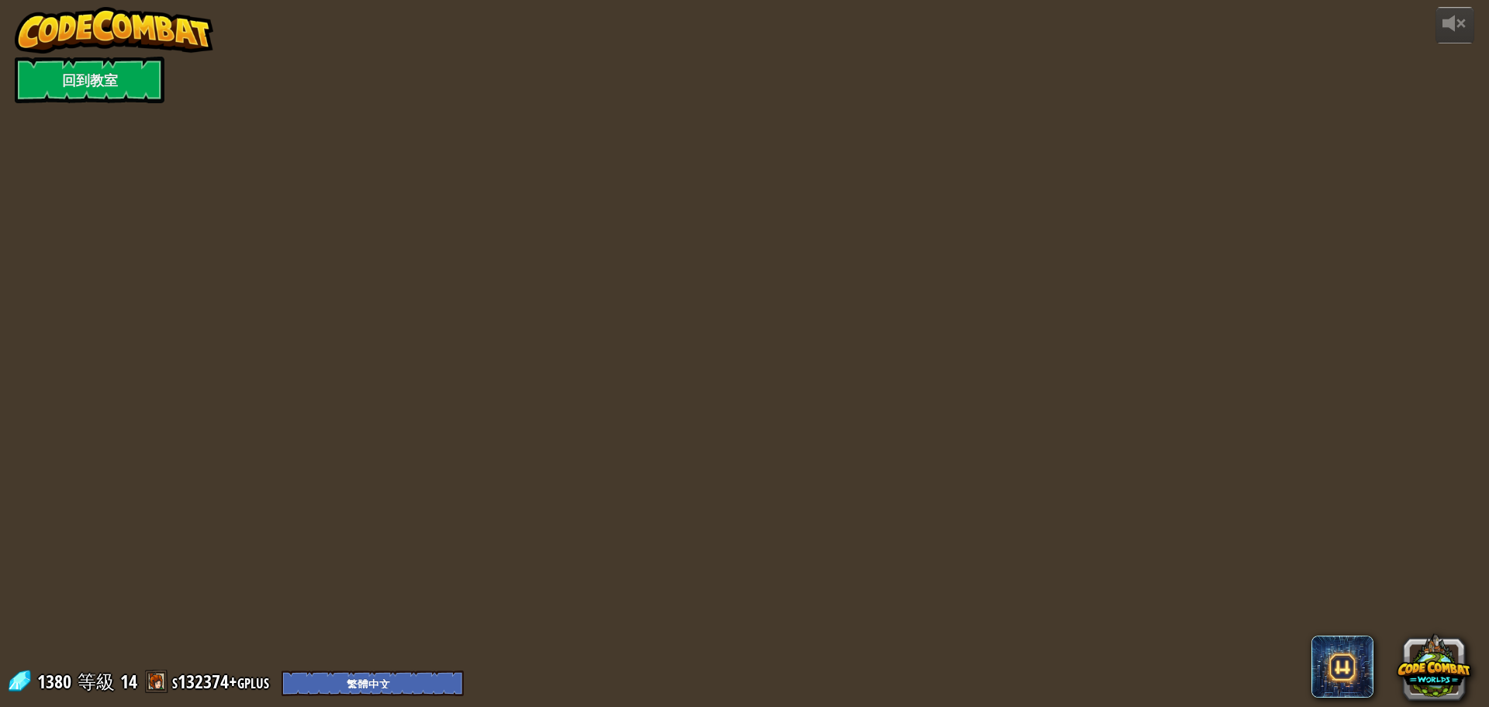
select select "zh-HANT"
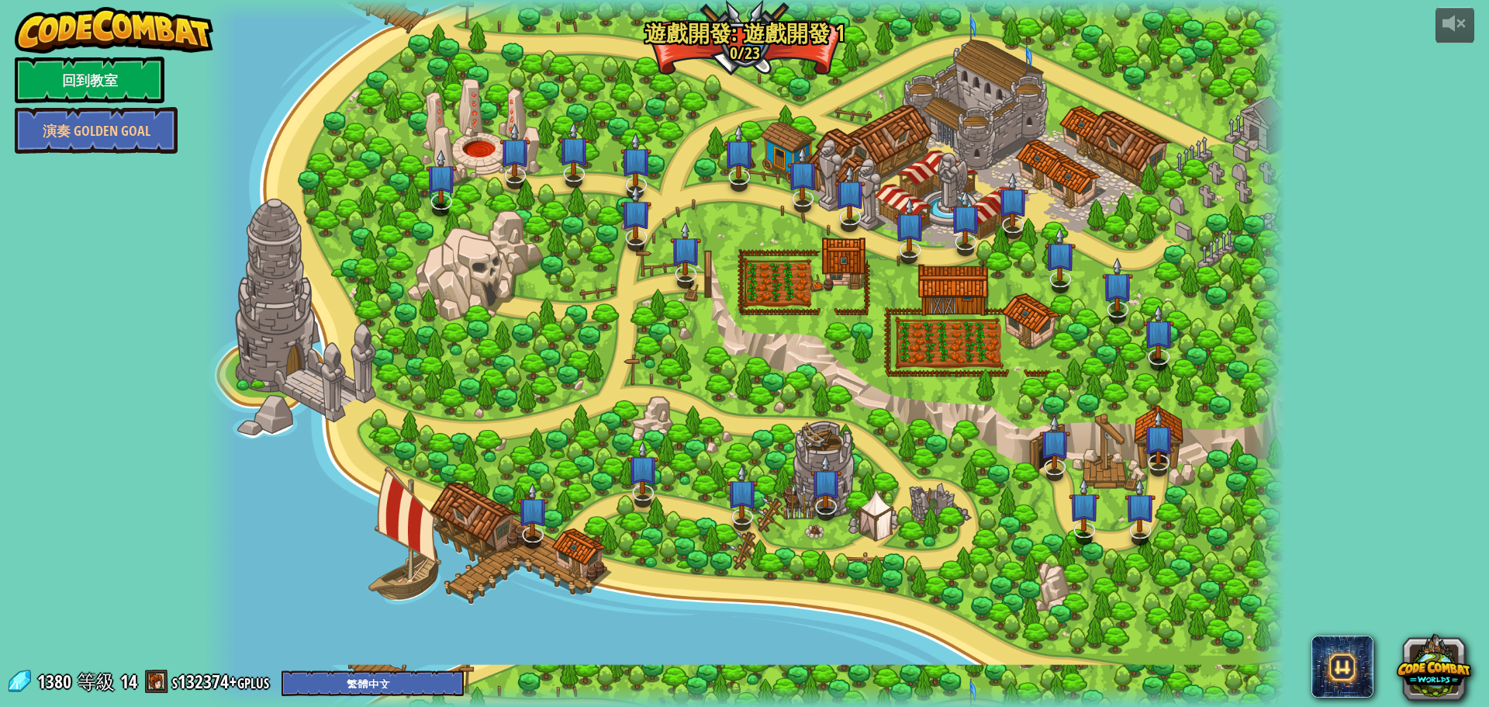
select select "zh-HANT"
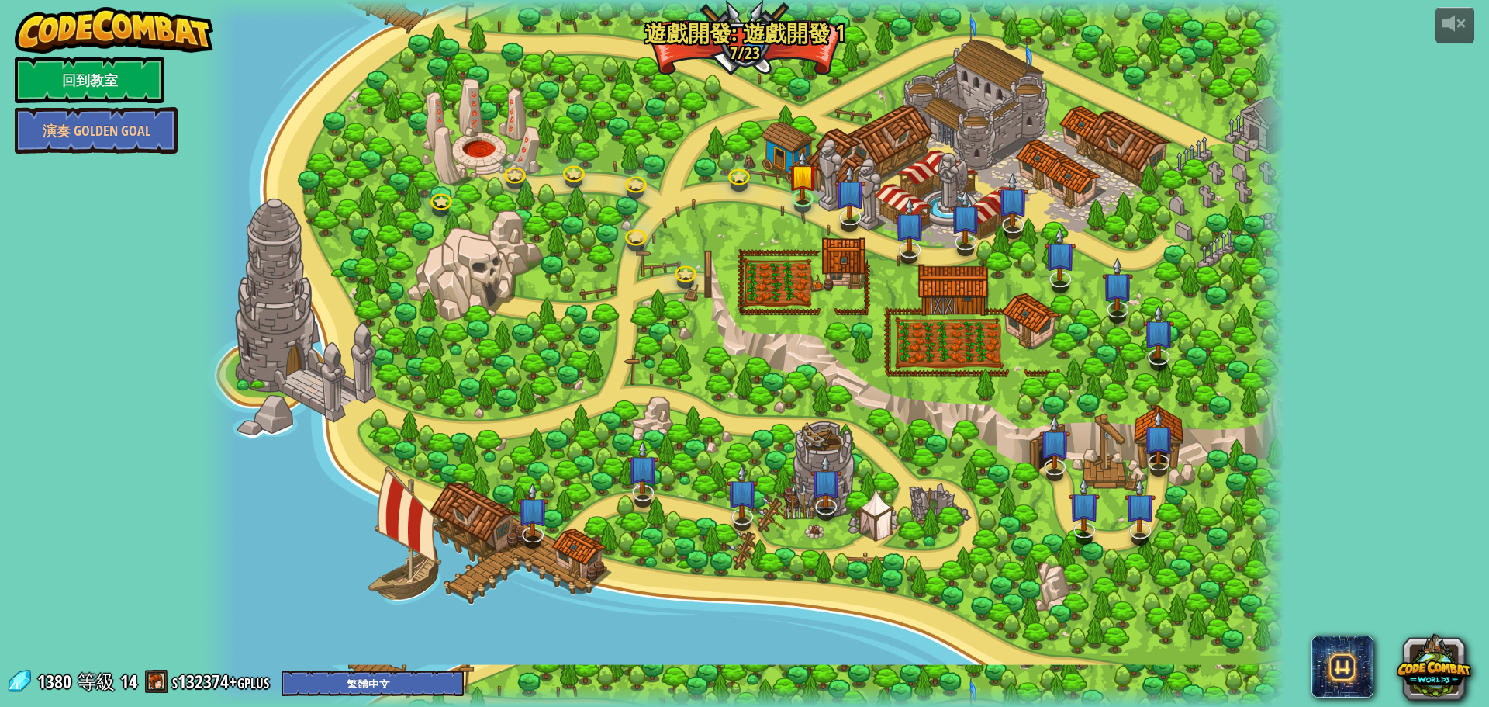
select select "zh-HANT"
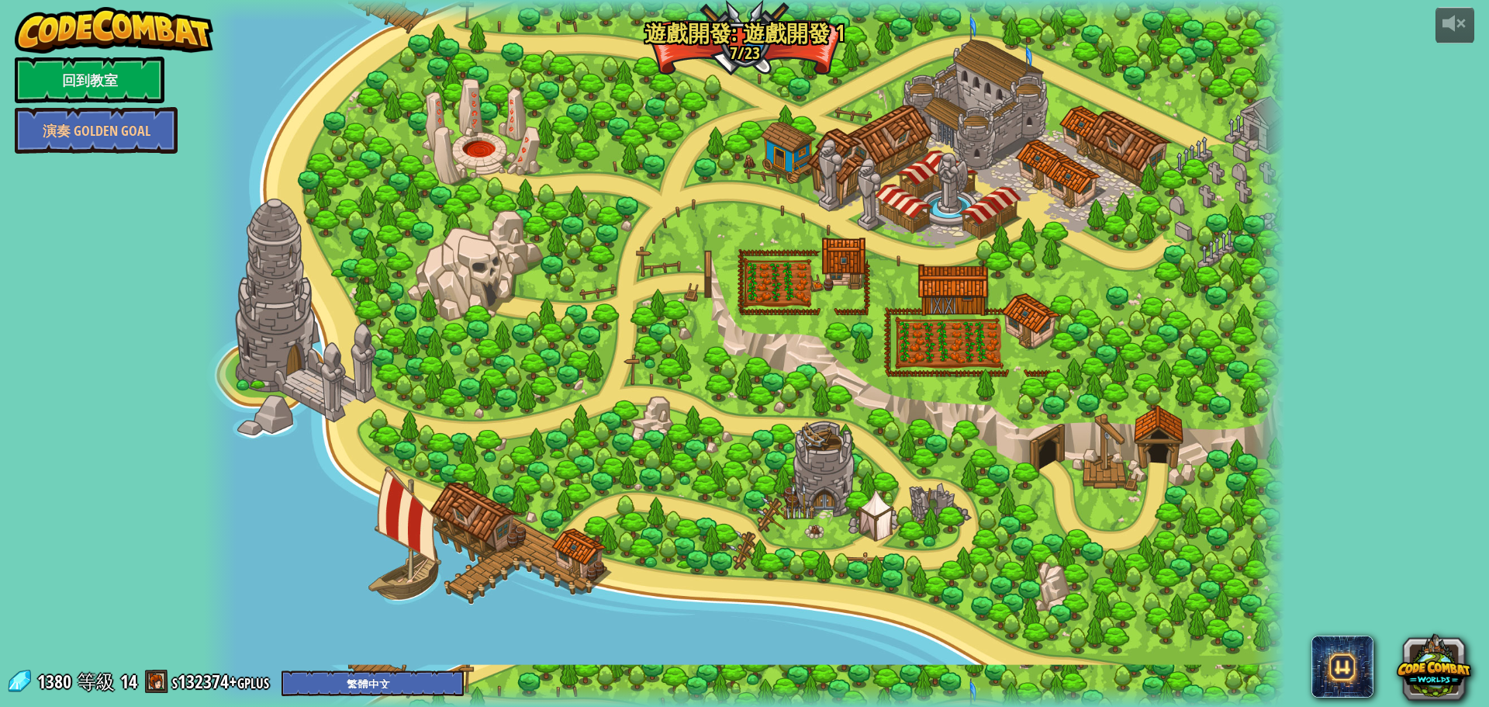
select select "zh-HANT"
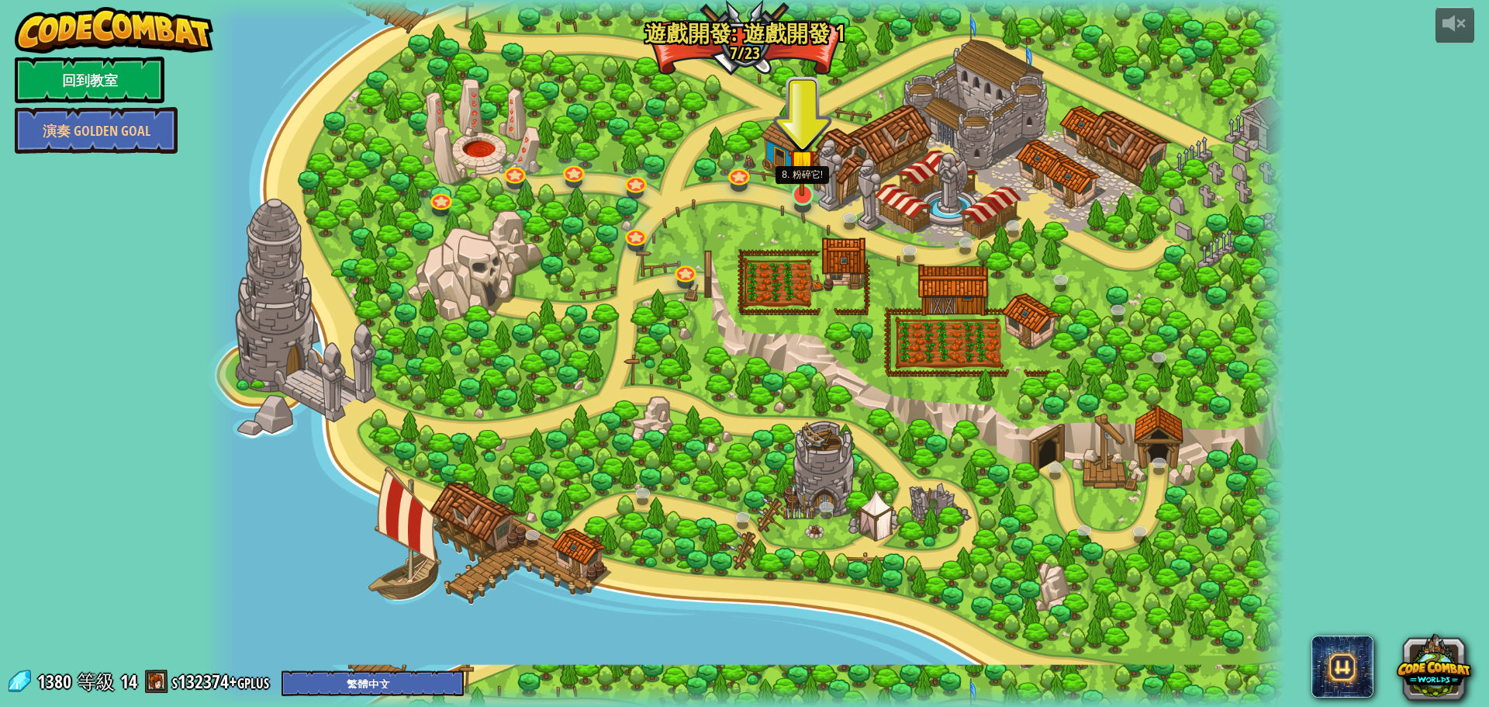
click at [801, 186] on img at bounding box center [802, 163] width 29 height 66
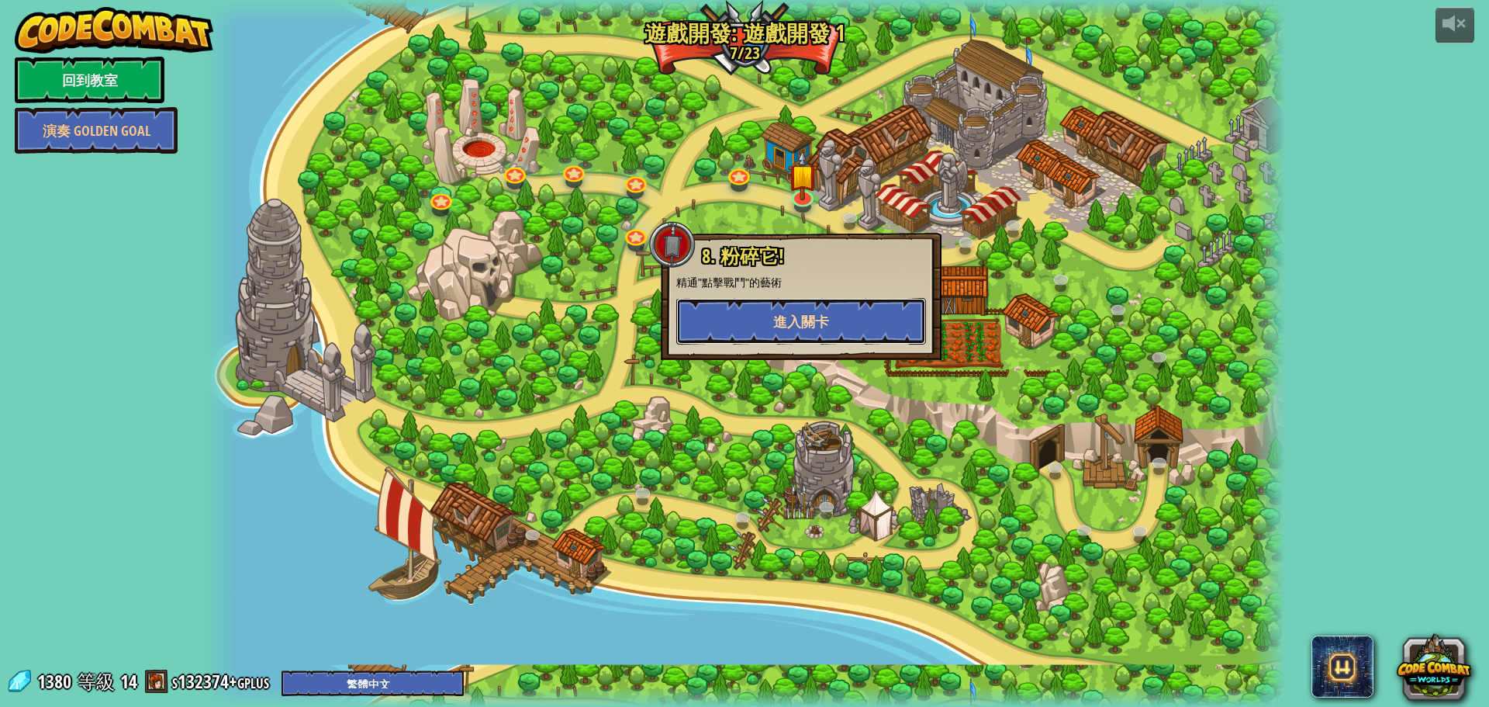
click at [783, 327] on span "進入關卡" at bounding box center [801, 321] width 56 height 19
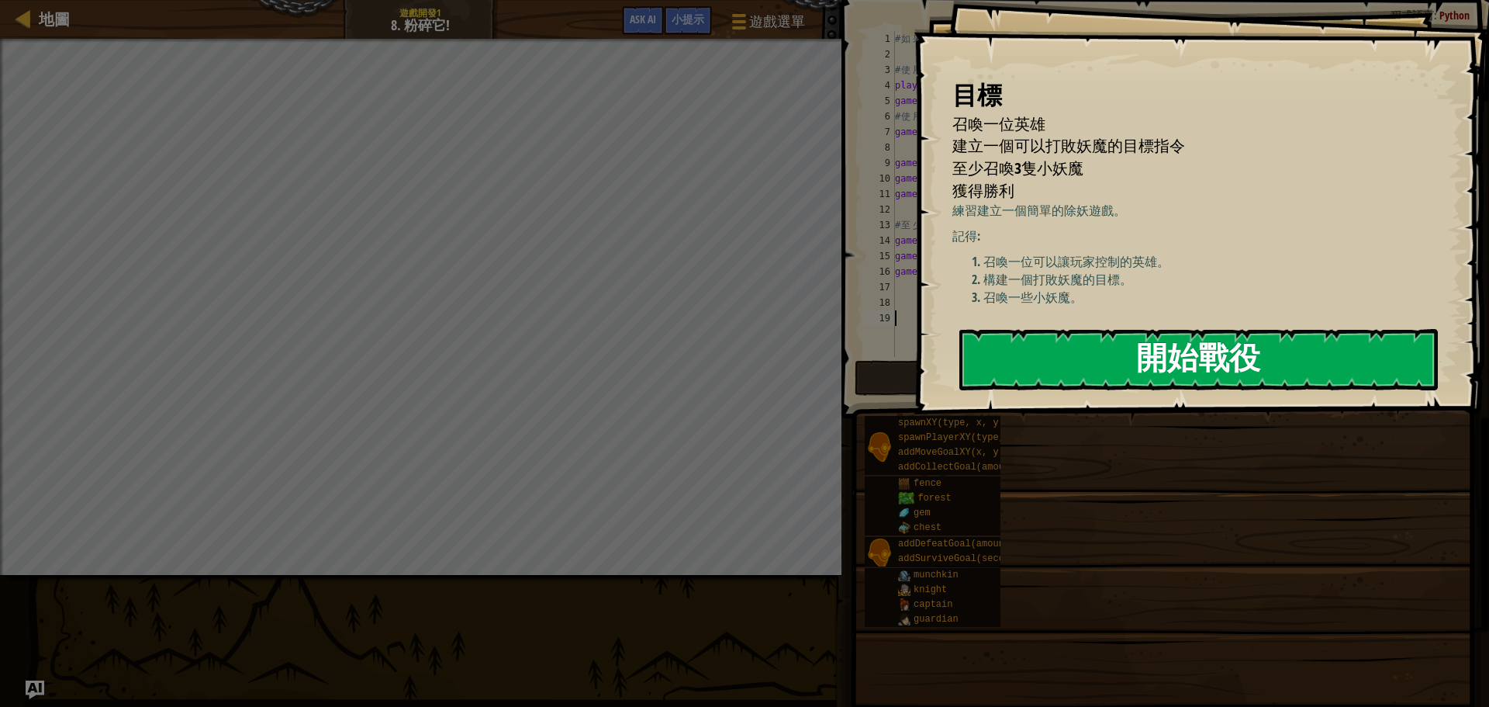
click at [1122, 340] on button "開始戰役" at bounding box center [1199, 359] width 479 height 61
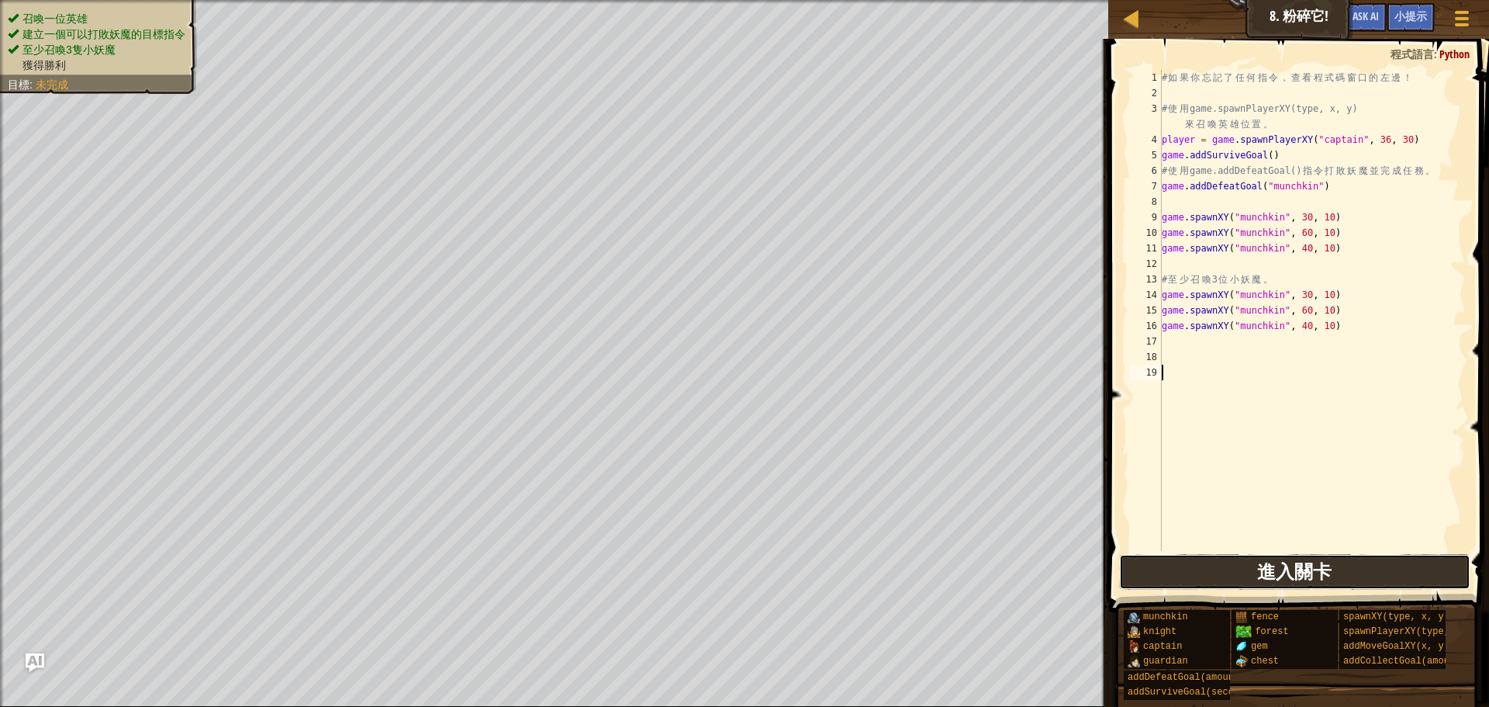
click at [1277, 583] on button "進入關卡" at bounding box center [1294, 572] width 351 height 36
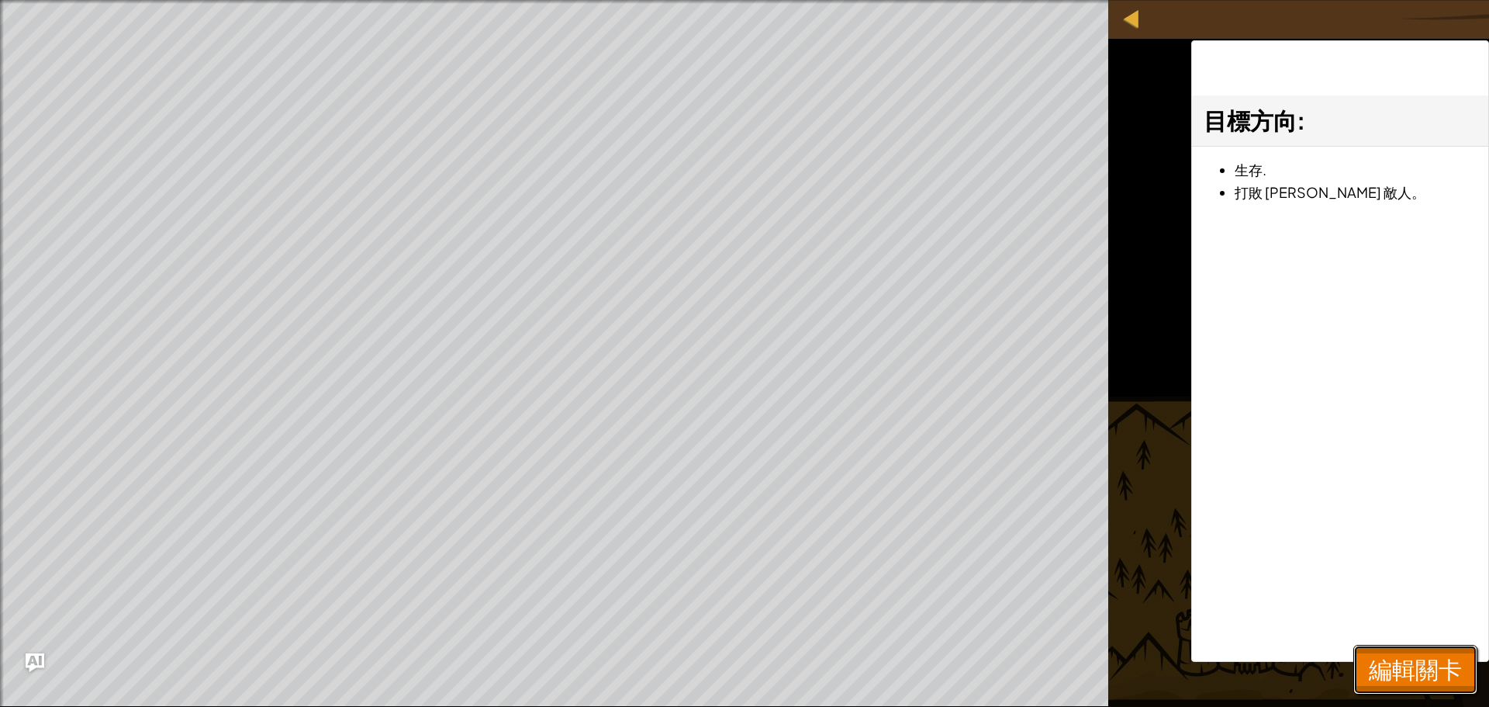
click at [1413, 673] on span "編輯關卡" at bounding box center [1415, 669] width 93 height 32
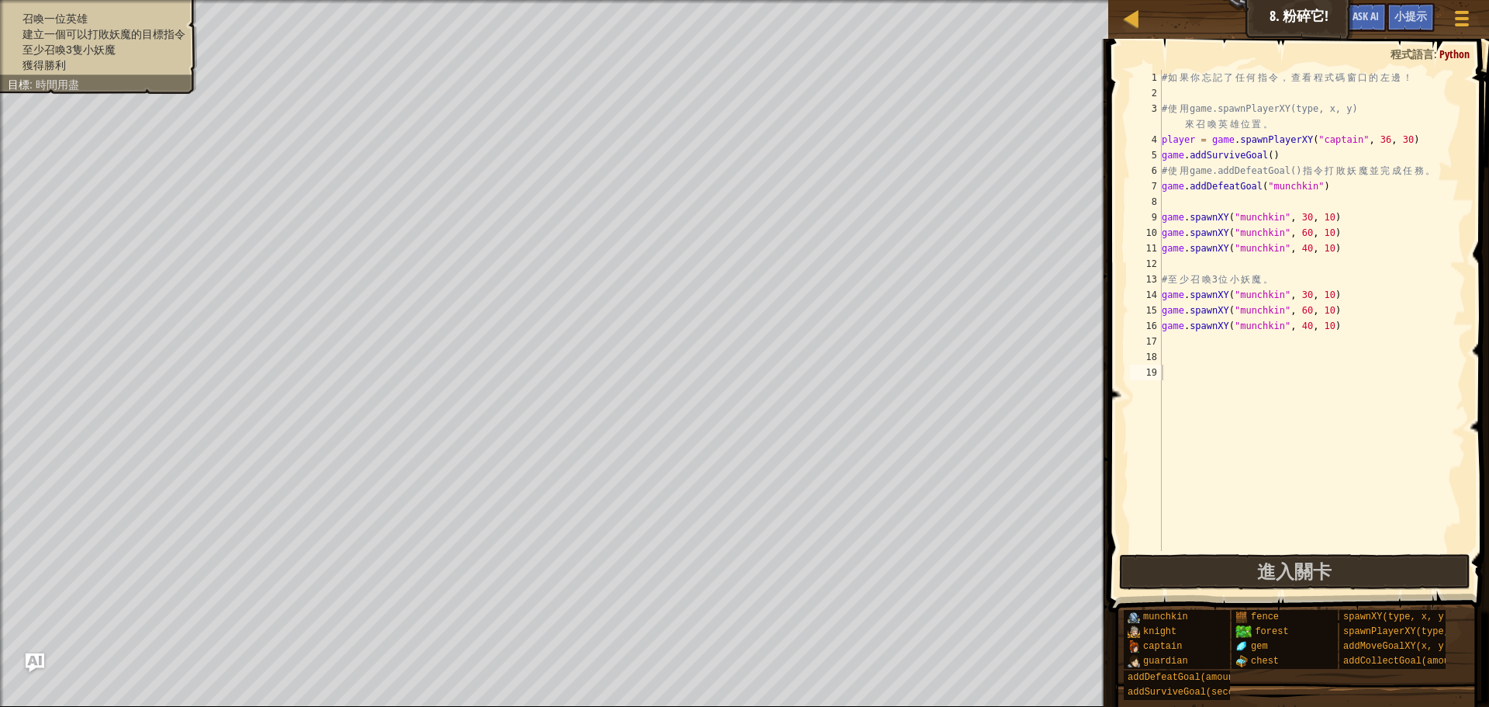
click at [135, 64] on li "獲得勝利" at bounding box center [97, 65] width 178 height 16
drag, startPoint x: 130, startPoint y: 64, endPoint x: 61, endPoint y: 54, distance: 69.8
click at [63, 54] on ul "召喚一位英雄 建立一個可以打敗妖魔的目標指令 至少召喚3隻小妖魔 獲得勝利" at bounding box center [99, 42] width 182 height 62
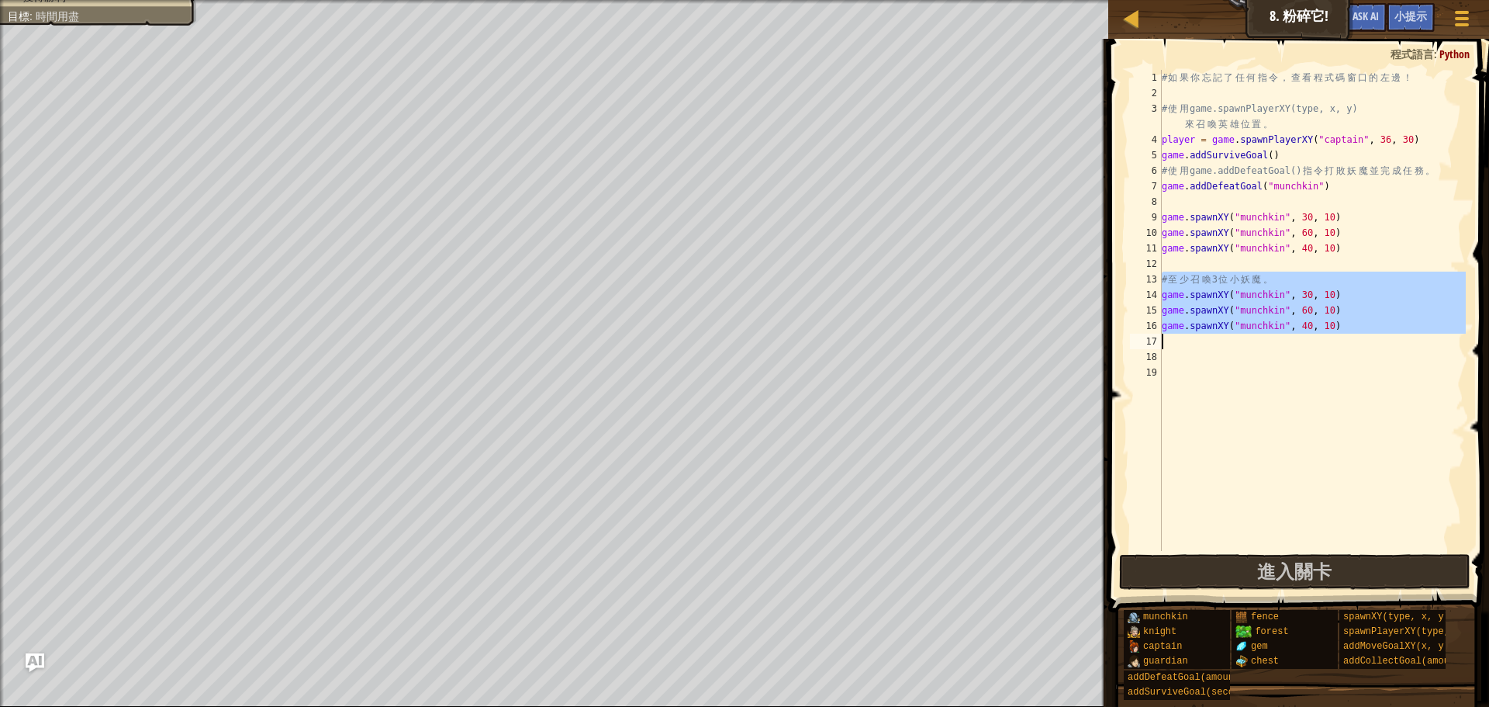
drag, startPoint x: 1163, startPoint y: 285, endPoint x: 1187, endPoint y: 341, distance: 61.5
click at [1187, 341] on div "# 如 果 你 忘 記 了 任 何 指 令 ， 查 看 程 式 碼 窗 口 的 左 邊 ！ # 使 用 game.spawnPlayerXY(type, x,…" at bounding box center [1312, 326] width 307 height 512
type textarea "game.spawnXY("munchkin", 40, 10)"
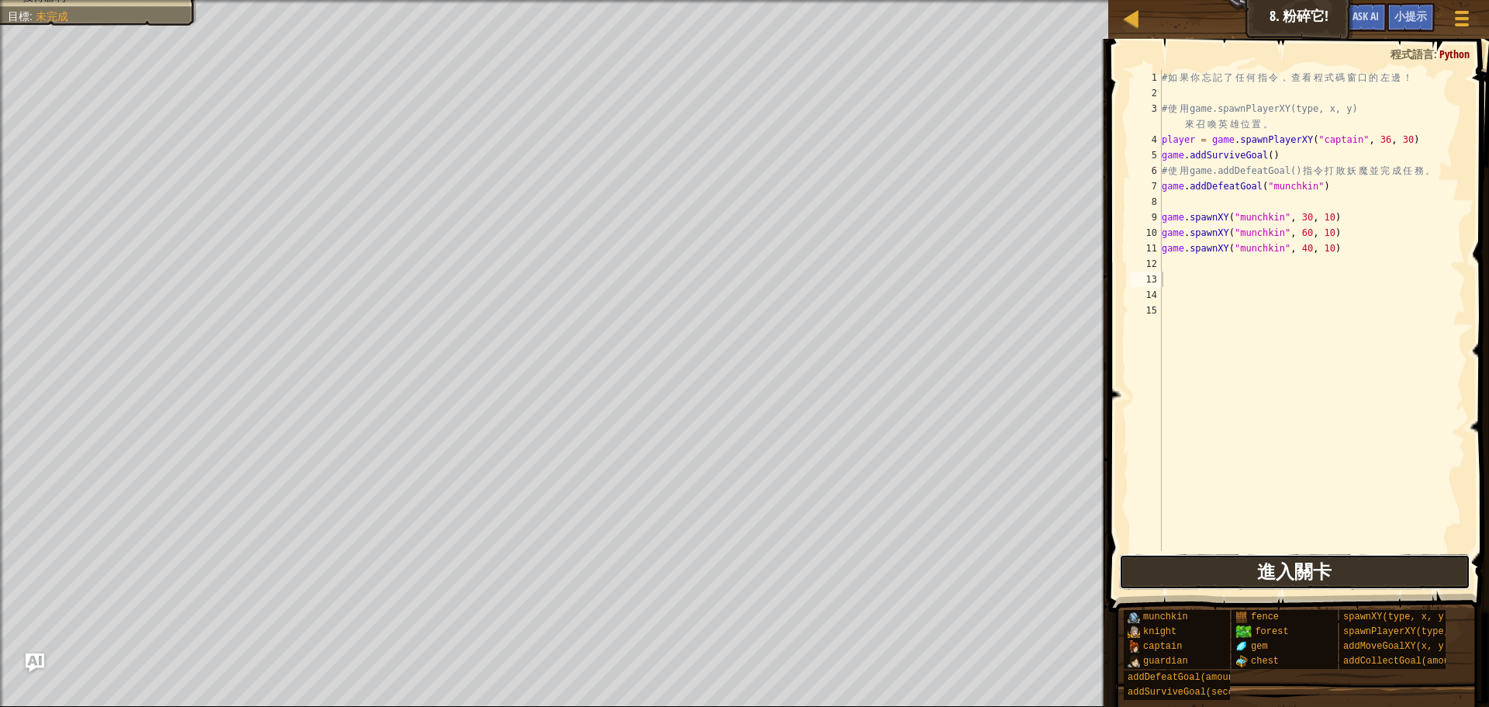
click at [1150, 566] on button "進入關卡" at bounding box center [1294, 572] width 351 height 36
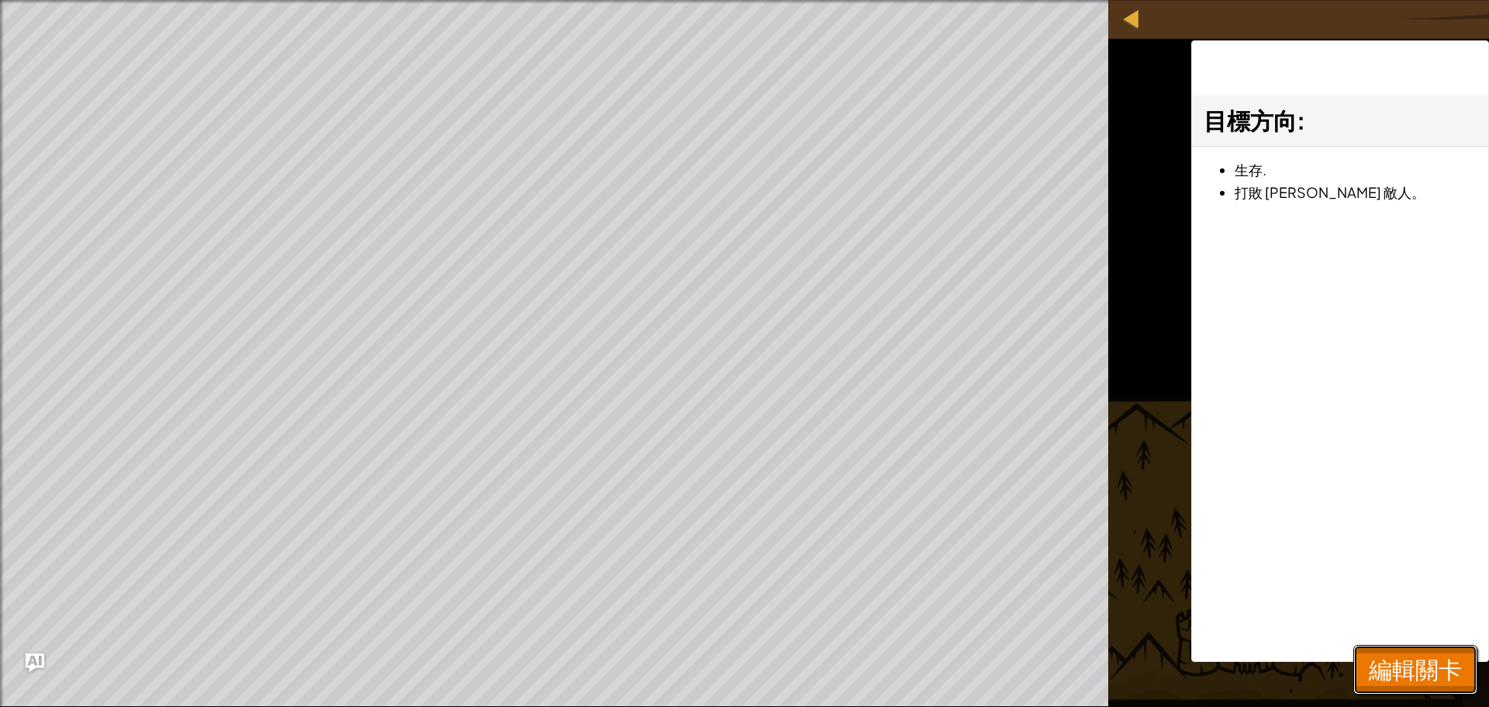
click at [1418, 650] on button "編輯關卡" at bounding box center [1416, 670] width 124 height 50
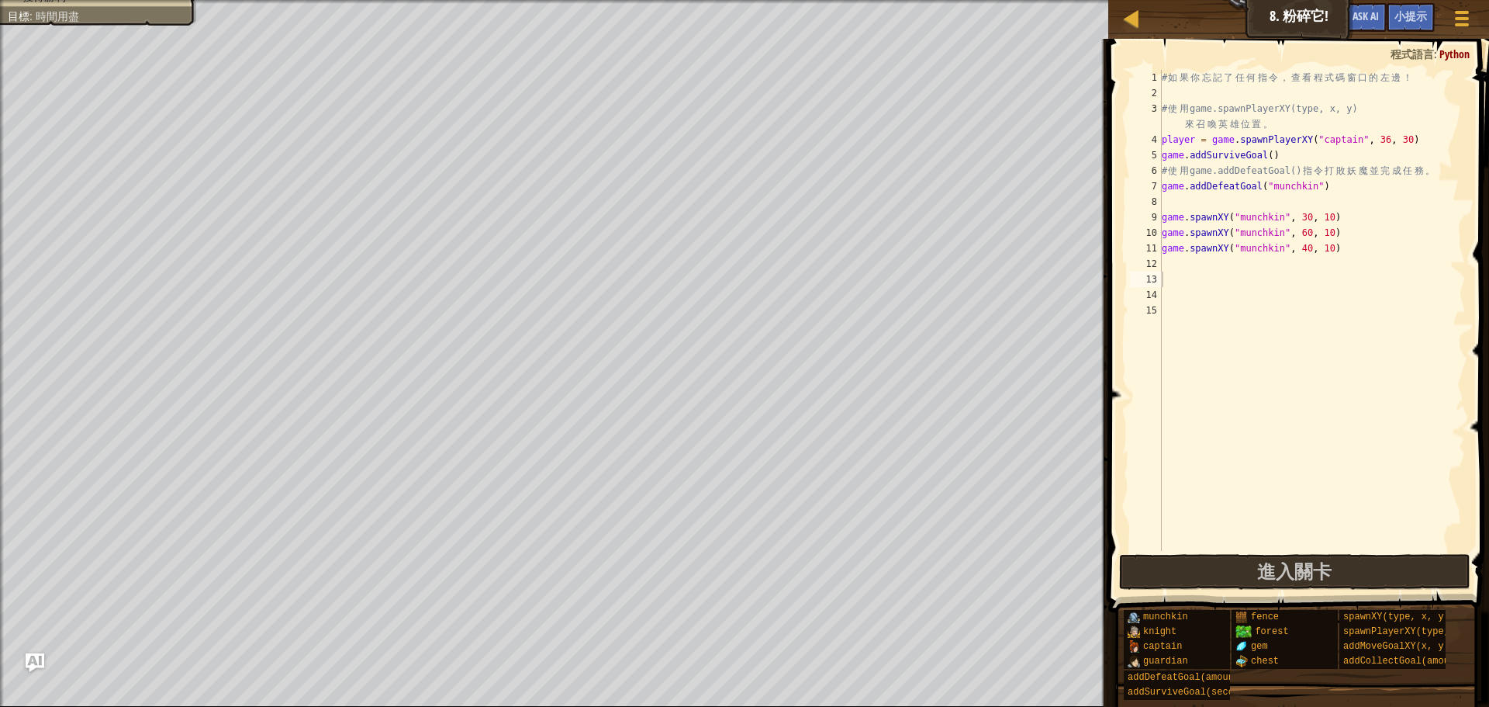
type textarea "game.spawnXY("munchkin", 30, 10)"
click at [1164, 213] on div "# 如 果 你 忘 記 了 任 何 指 令 ， 查 看 程 式 碼 窗 口 的 左 邊 ！ # 使 用 game.spawnPlayerXY(type, x,…" at bounding box center [1312, 326] width 307 height 512
click at [1165, 199] on div "# 如 果 你 忘 記 了 任 何 指 令 ， 查 看 程 式 碼 窗 口 的 左 邊 ！ # 使 用 game.spawnPlayerXY(type, x,…" at bounding box center [1312, 326] width 307 height 512
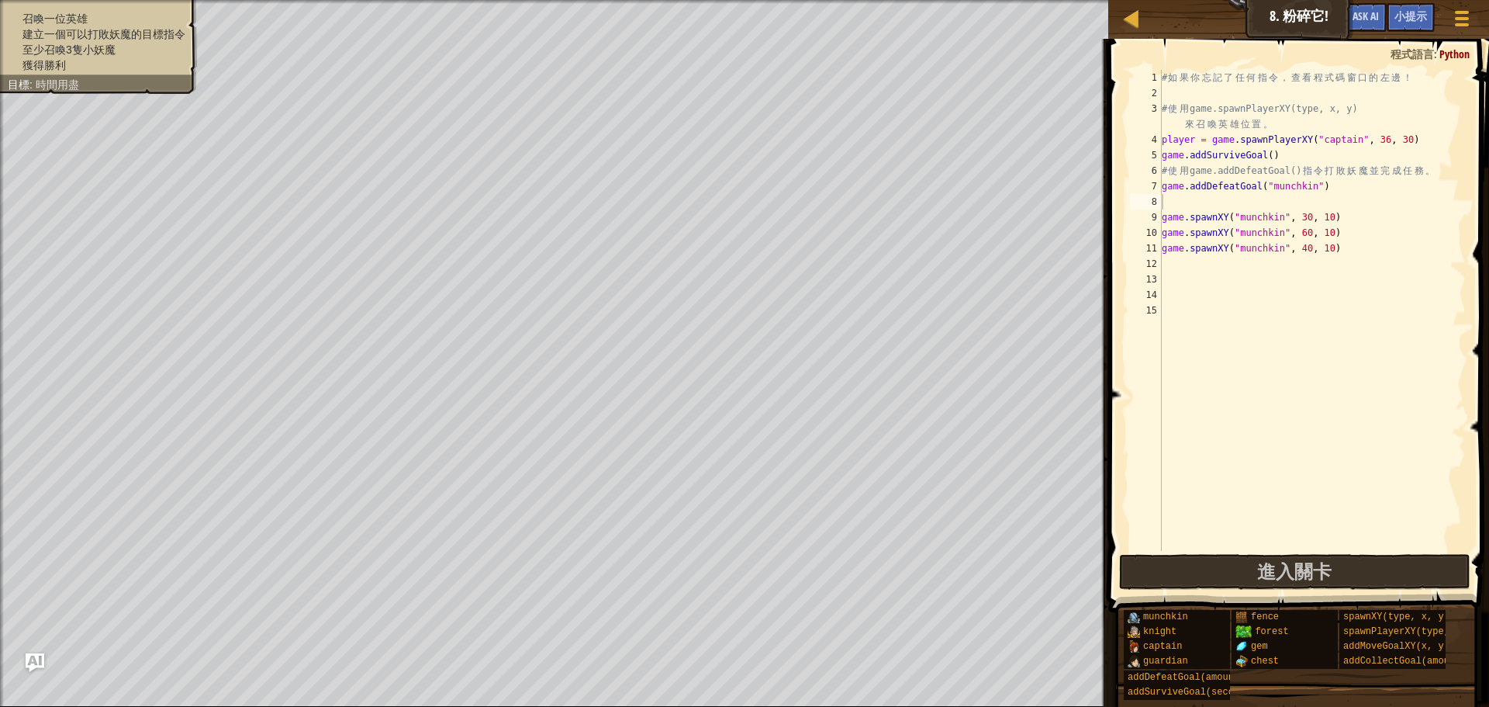
click at [71, 7] on div "召喚一位英雄 建立一個可以打敗妖魔的目標指令 至少召喚3隻小妖魔 獲得勝利 目標 : 時間用盡" at bounding box center [89, 42] width 215 height 104
click at [54, 12] on span "召喚一位英雄" at bounding box center [54, 18] width 65 height 12
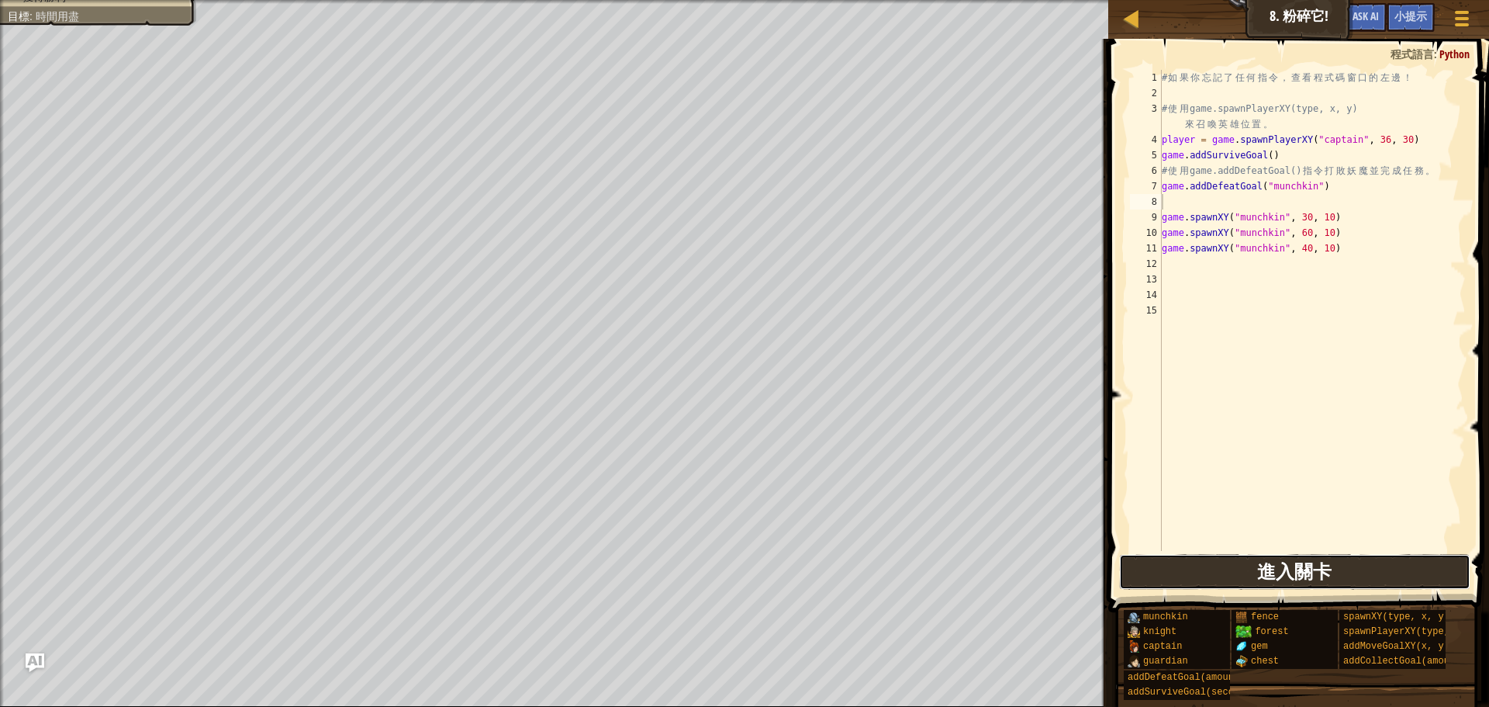
click at [1191, 566] on button "進入關卡" at bounding box center [1294, 572] width 351 height 36
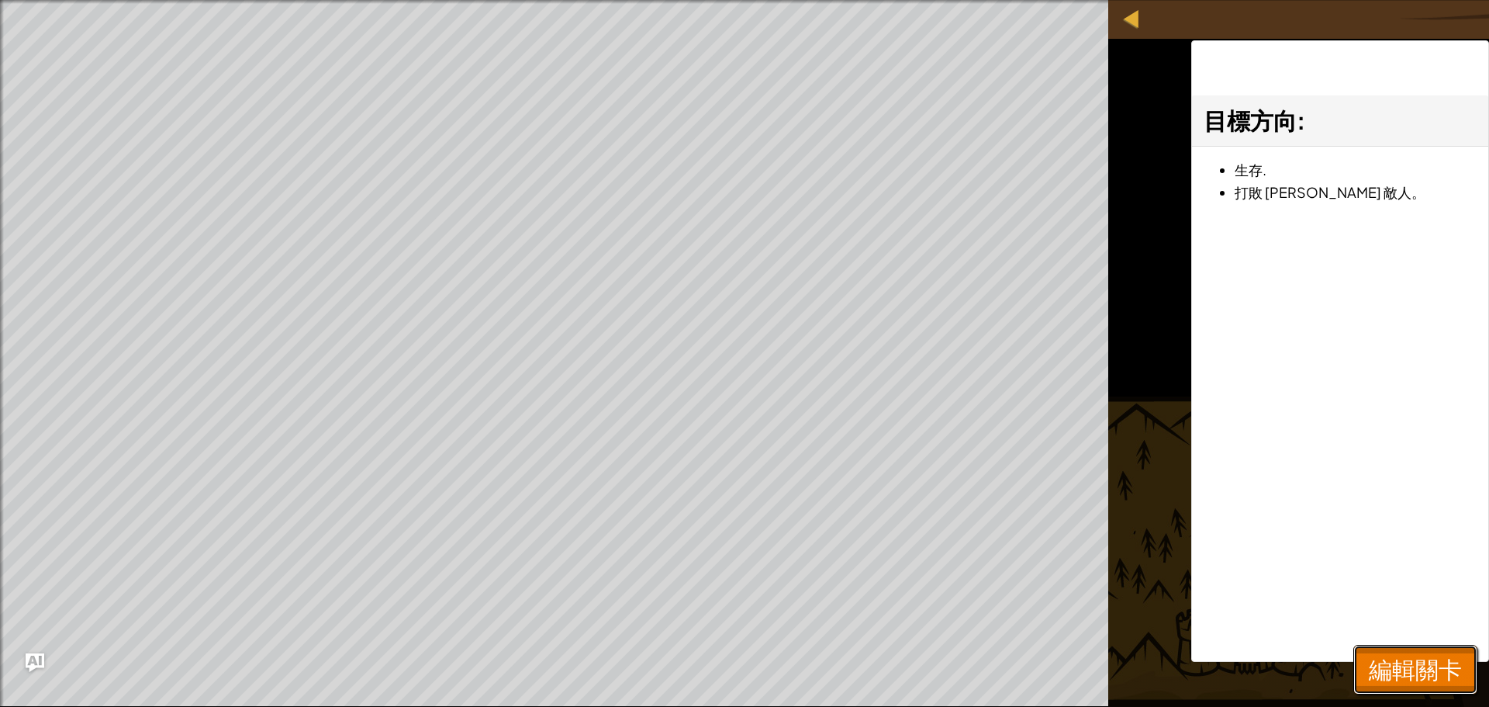
click at [1396, 651] on button "編輯關卡" at bounding box center [1416, 670] width 124 height 50
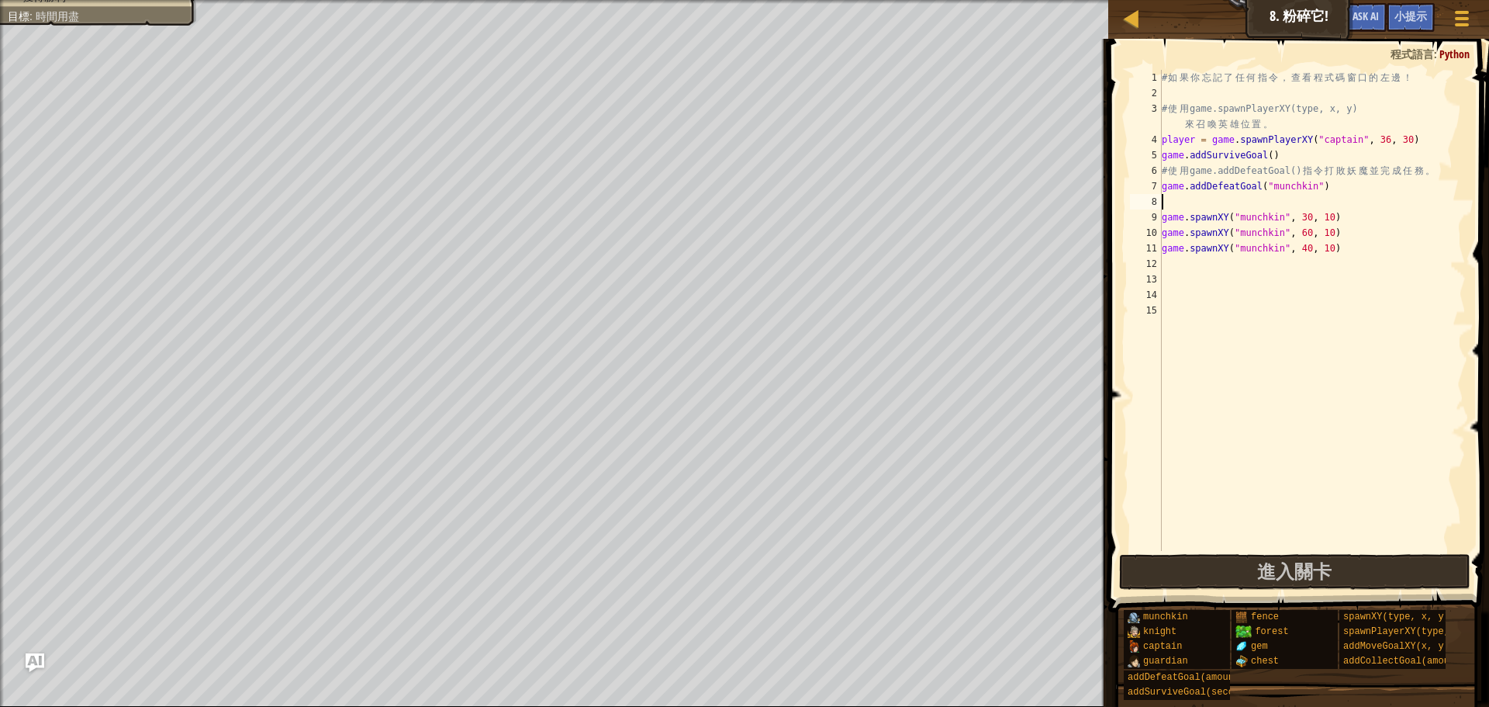
drag, startPoint x: 1159, startPoint y: 132, endPoint x: 1170, endPoint y: 155, distance: 25.7
click at [1170, 155] on div "1 2 3 4 5 6 7 8 9 10 11 12 13 14 15 # 如 果 你 忘 記 了 任 何 指 令 ， 查 看 程 式 碼 窗 口 的 左 邊…" at bounding box center [1296, 310] width 339 height 481
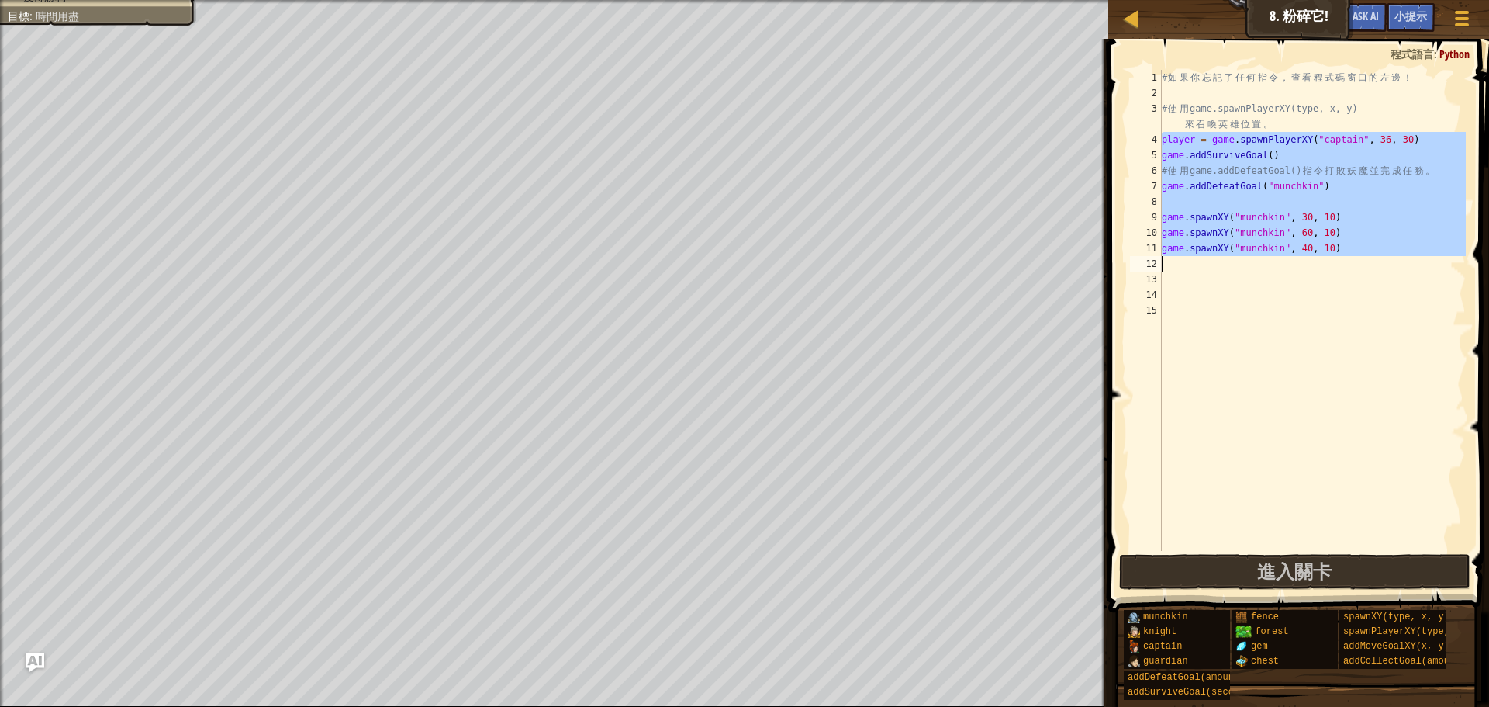
drag, startPoint x: 1161, startPoint y: 132, endPoint x: 1271, endPoint y: 260, distance: 168.4
click at [1271, 260] on div "1 2 3 4 5 6 7 8 9 10 11 12 13 14 15 # 如 果 你 忘 記 了 任 何 指 令 ， 查 看 程 式 碼 窗 口 的 左 邊…" at bounding box center [1296, 310] width 339 height 481
type textarea "game.spawnXY("munchkin", 40, 10)"
click at [1136, 16] on div at bounding box center [1131, 18] width 19 height 19
select select "zh-HANT"
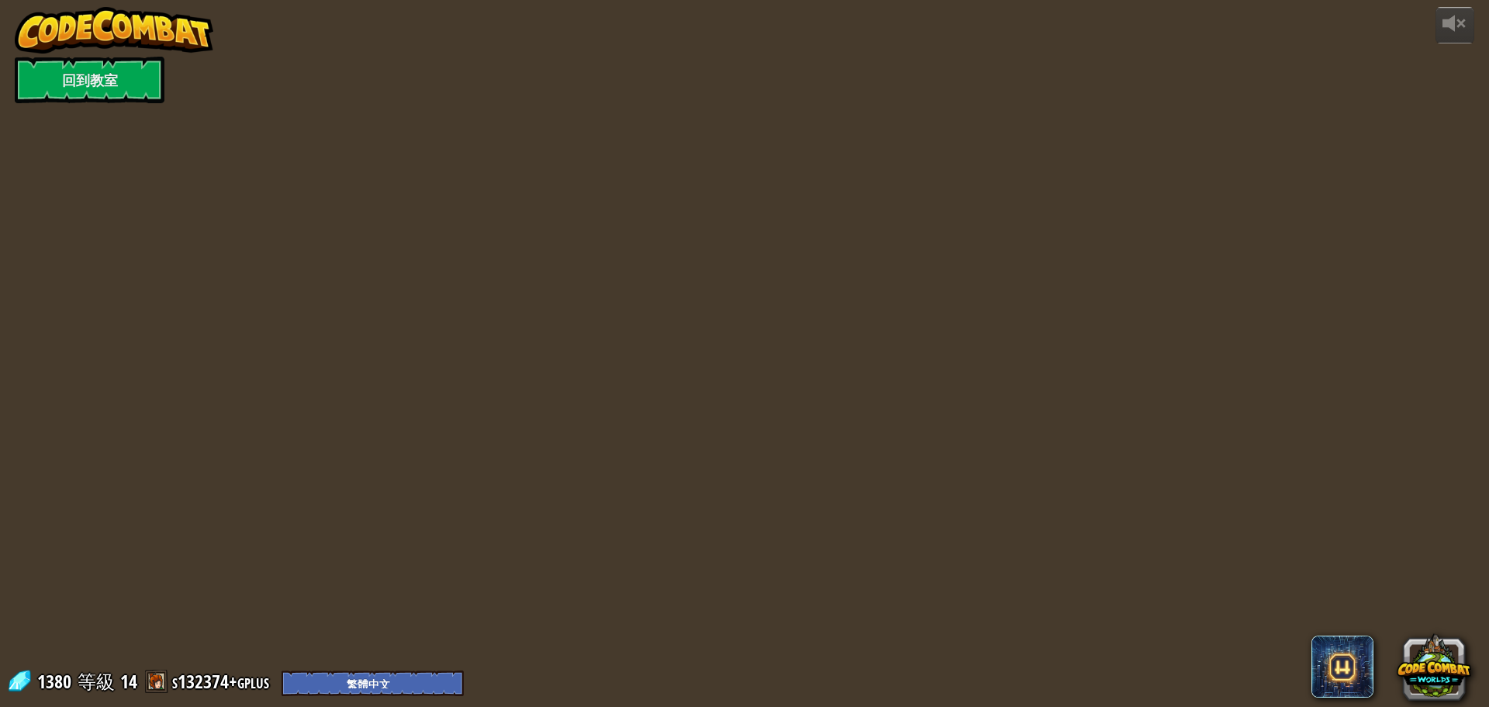
select select "zh-HANT"
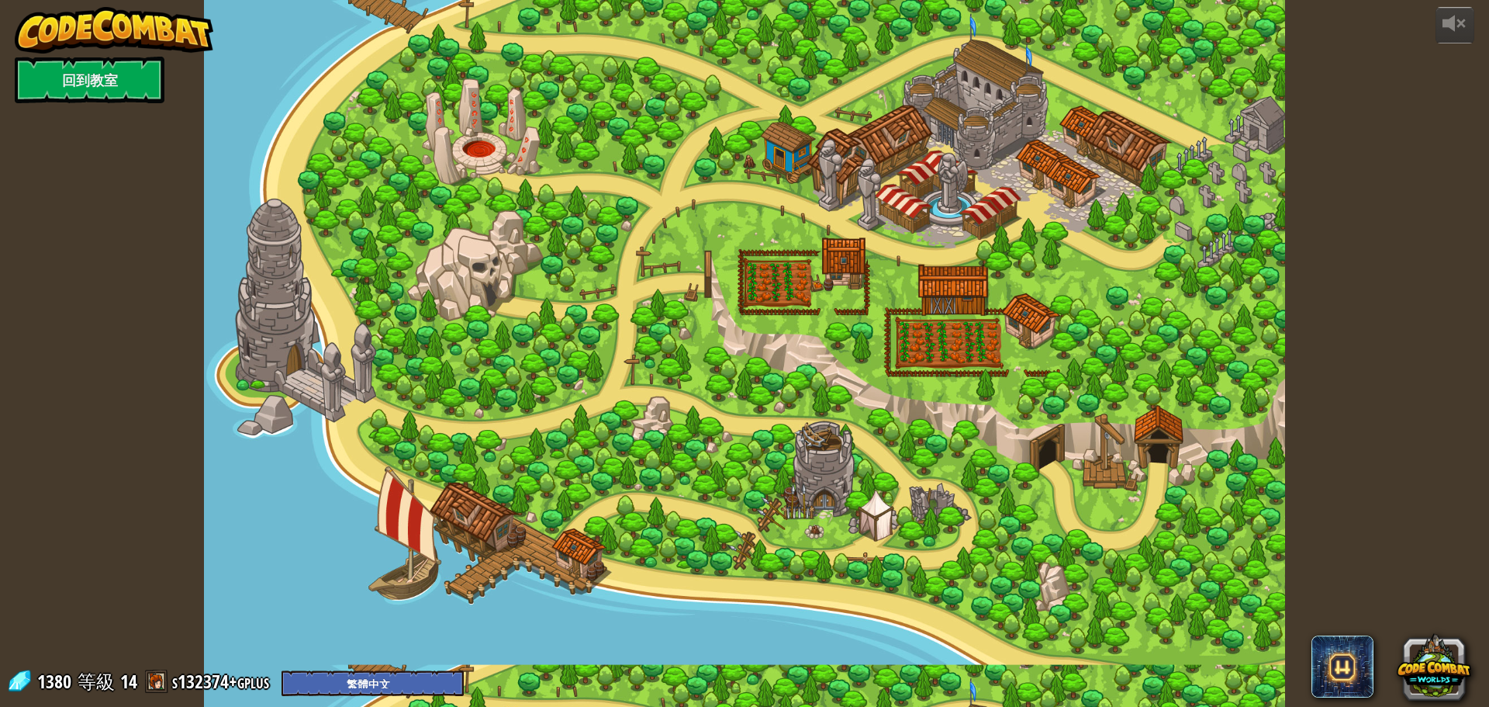
select select "zh-HANT"
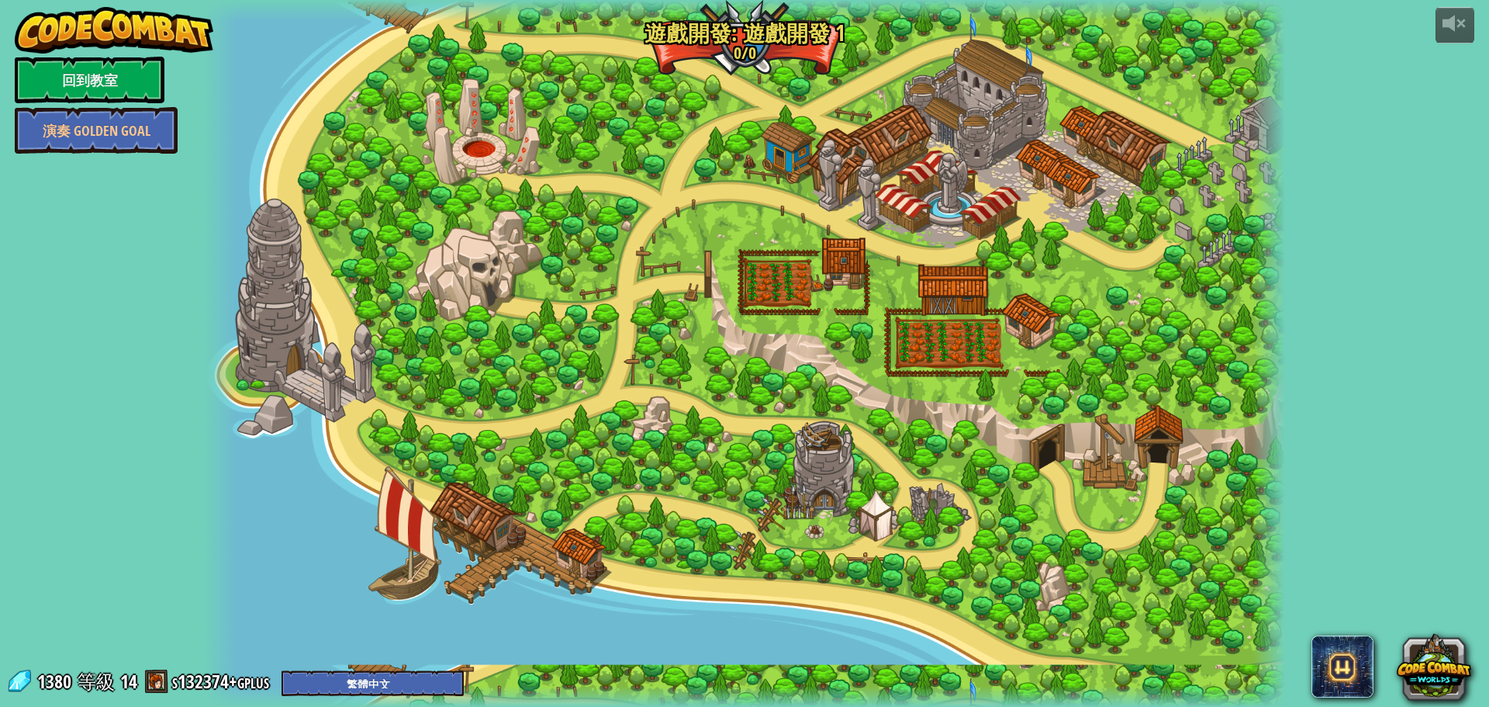
select select "zh-HANT"
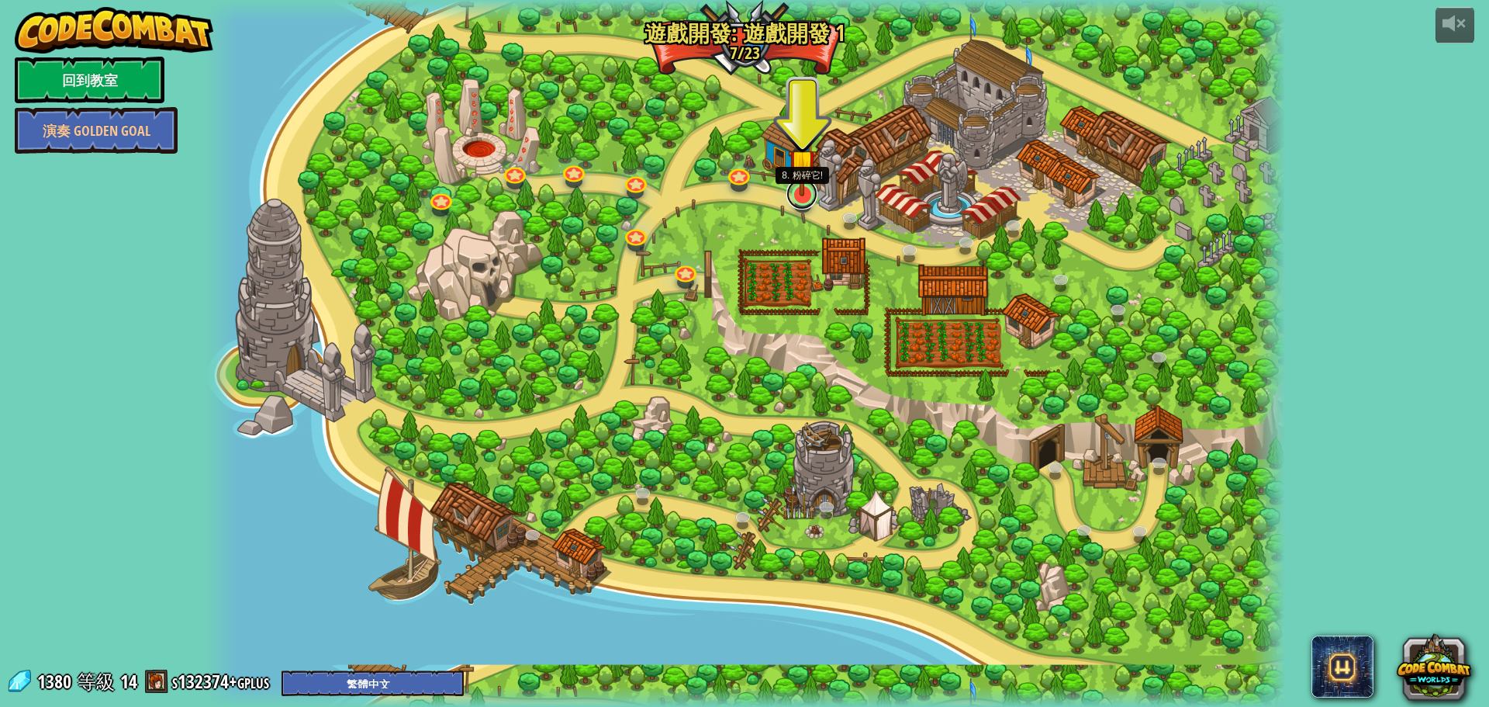
click at [806, 202] on link at bounding box center [802, 193] width 31 height 31
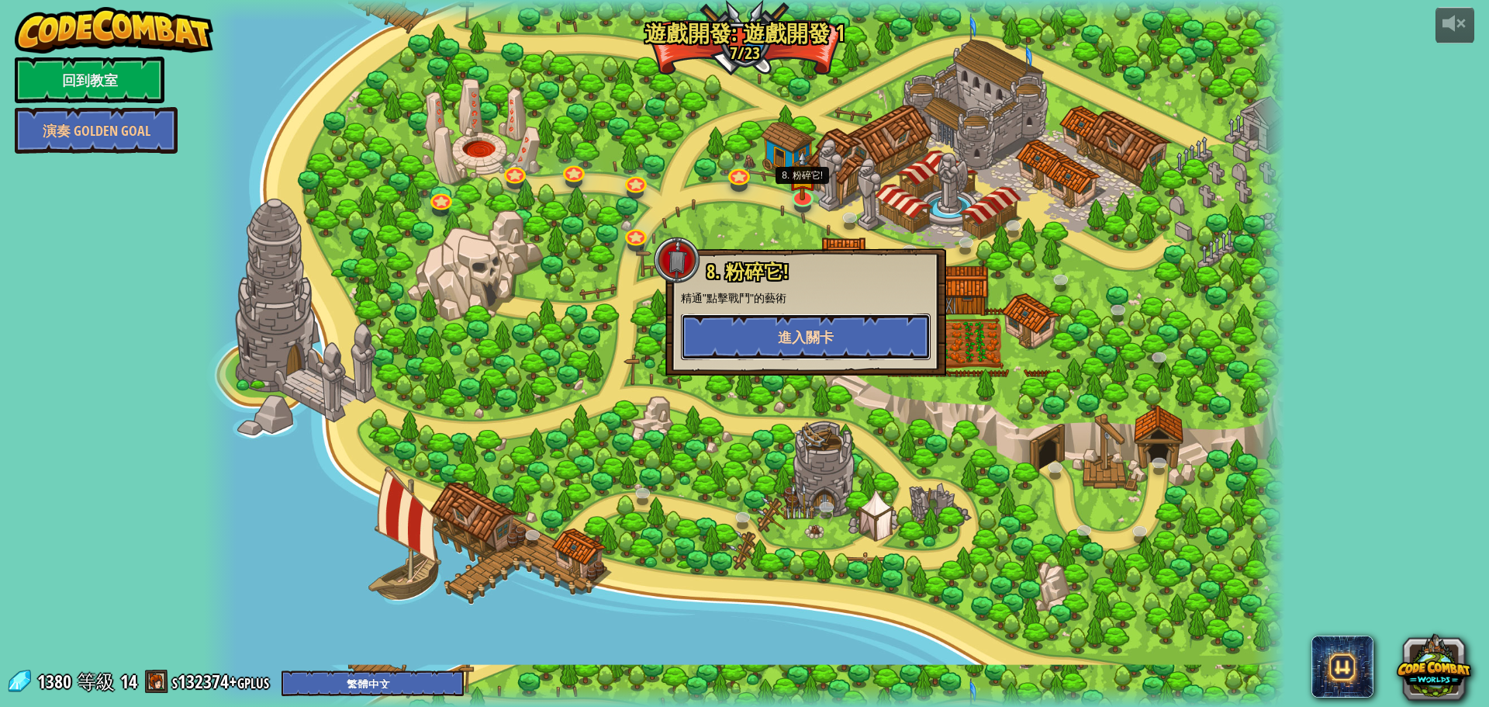
click at [788, 332] on span "進入關卡" at bounding box center [806, 336] width 56 height 19
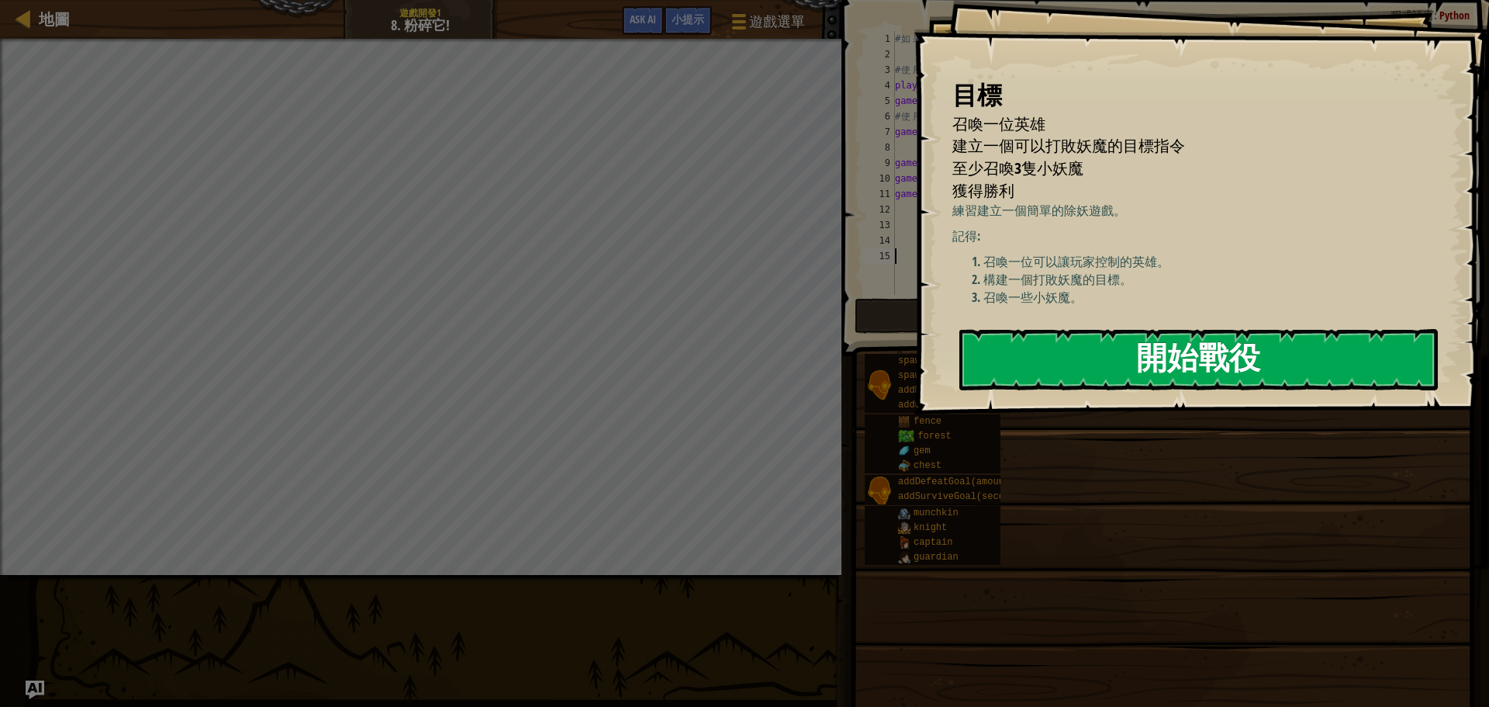
click at [1052, 340] on button "開始戰役" at bounding box center [1199, 359] width 479 height 61
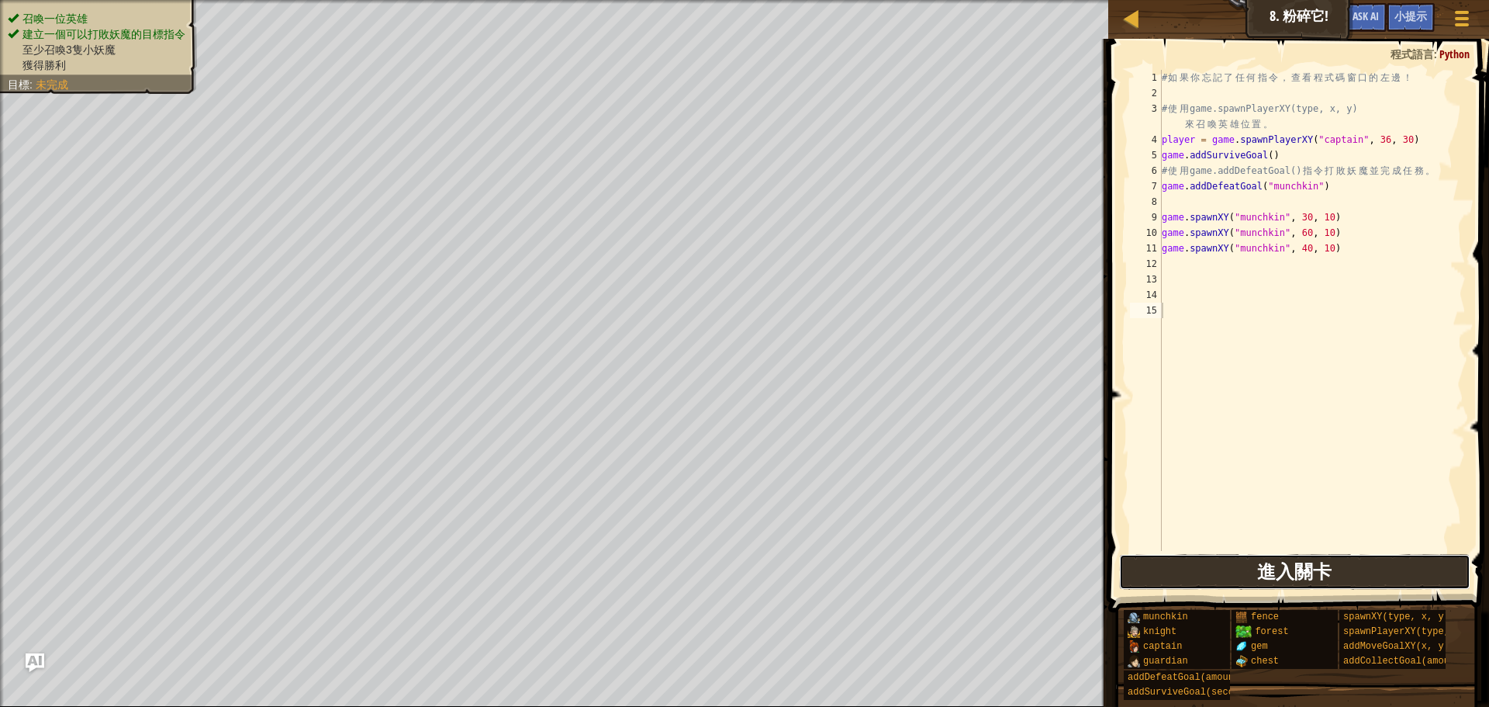
click at [1238, 576] on button "進入關卡" at bounding box center [1294, 572] width 351 height 36
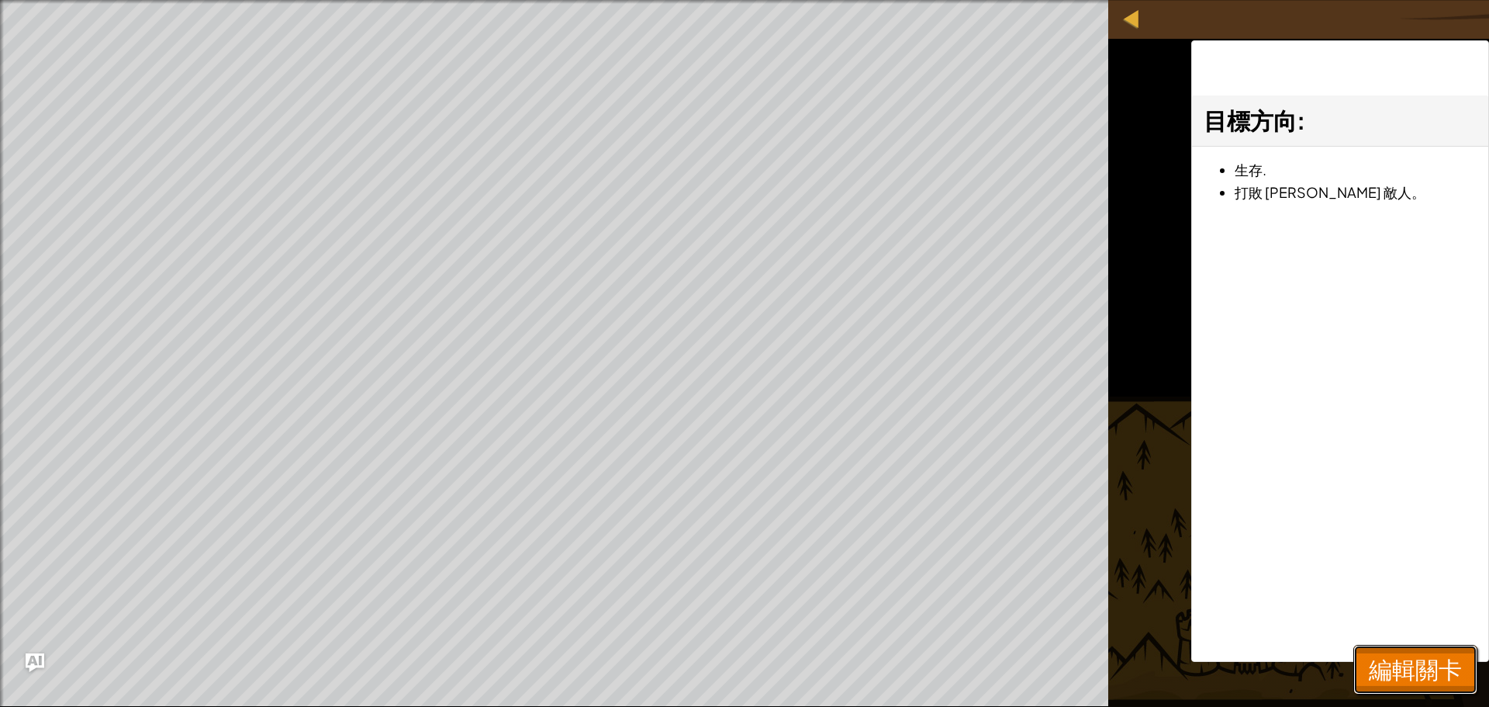
click at [1423, 682] on span "編輯關卡" at bounding box center [1415, 669] width 93 height 32
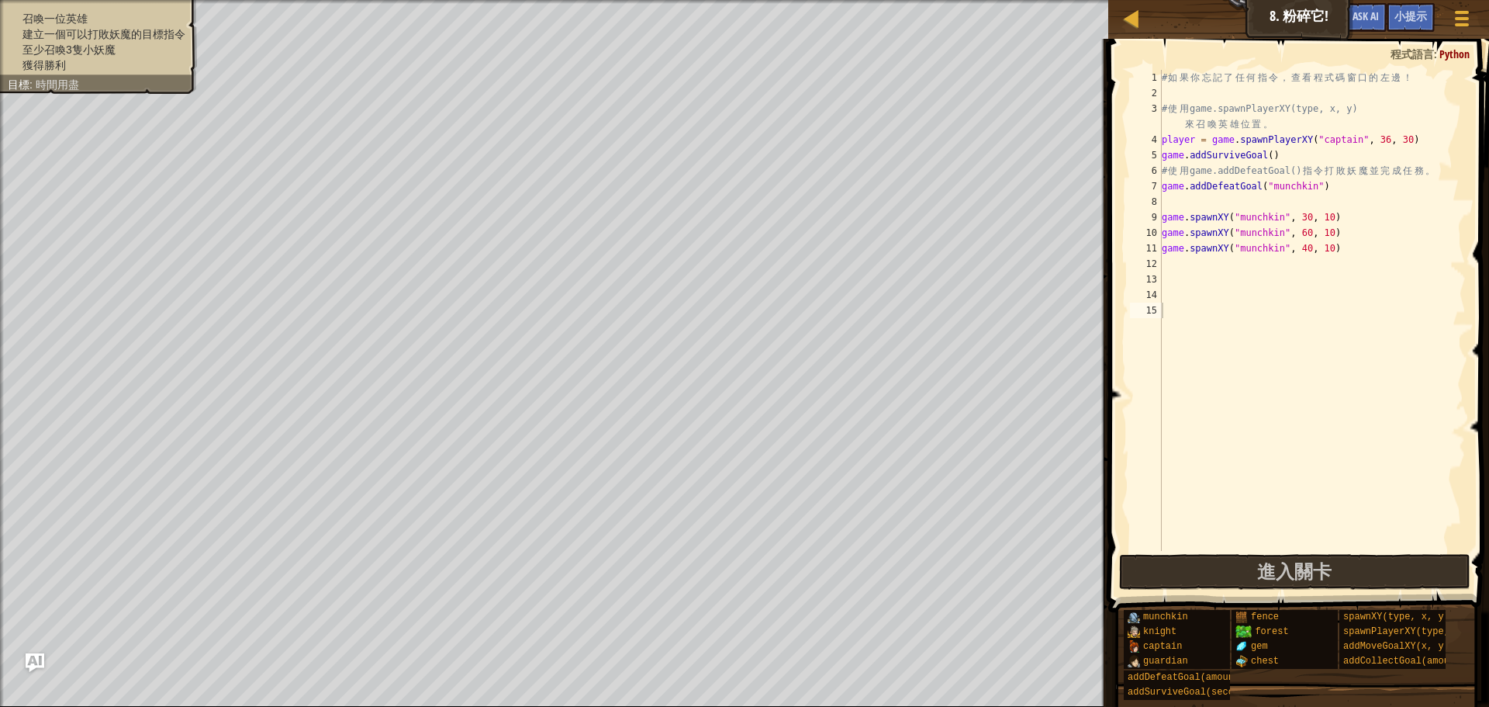
click at [27, 19] on ul "召喚一位英雄 建立一個可以打敗妖魔的目標指令 至少召喚3隻小妖魔 獲得勝利" at bounding box center [99, 42] width 182 height 62
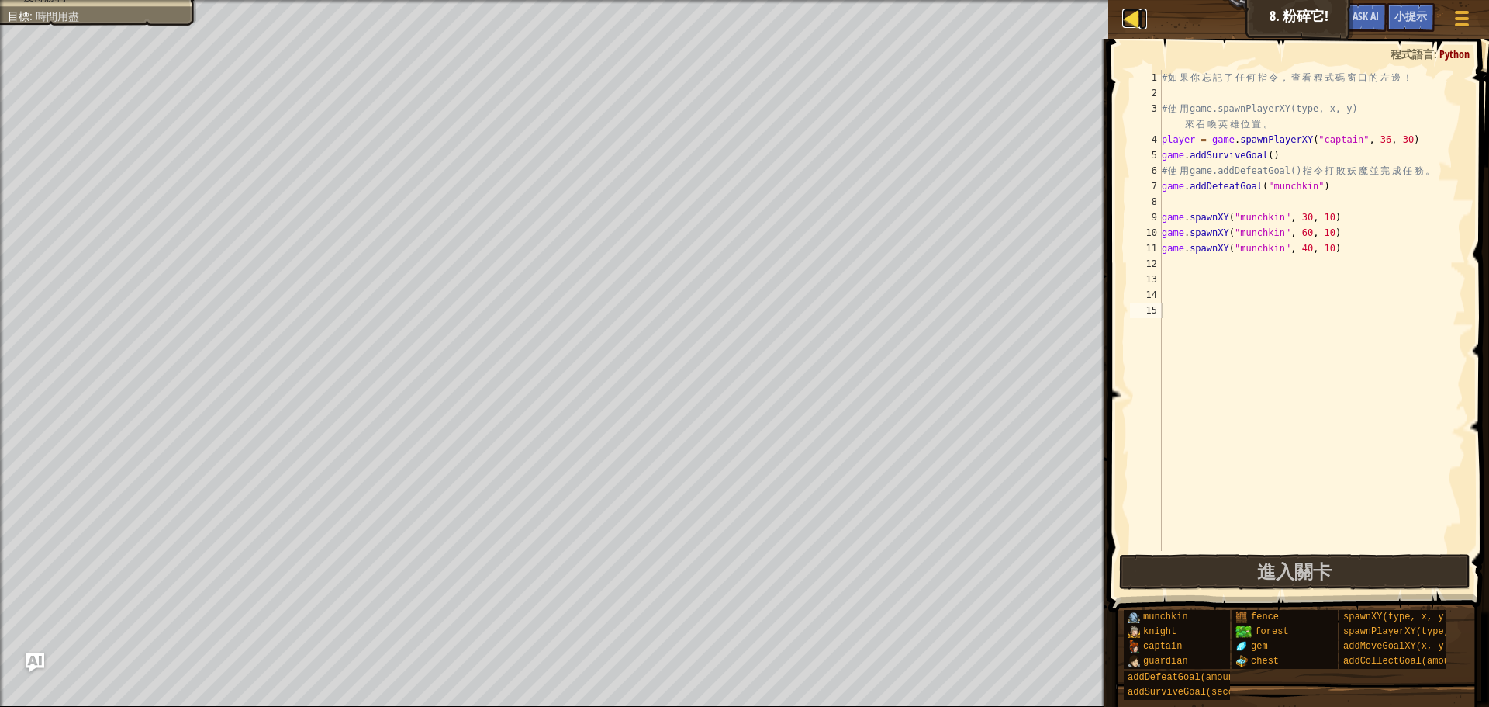
click at [1127, 14] on div at bounding box center [1131, 18] width 19 height 19
select select "zh-HANT"
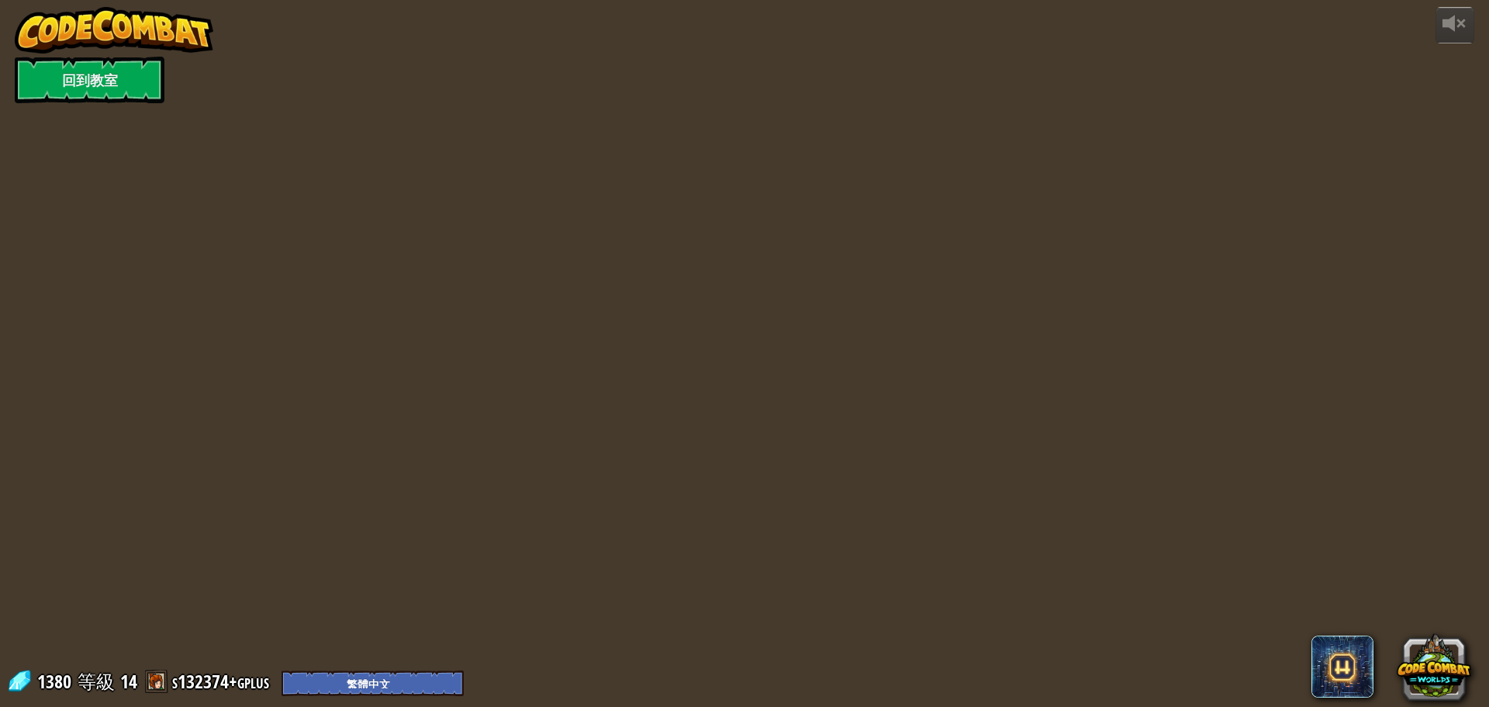
select select "zh-HANT"
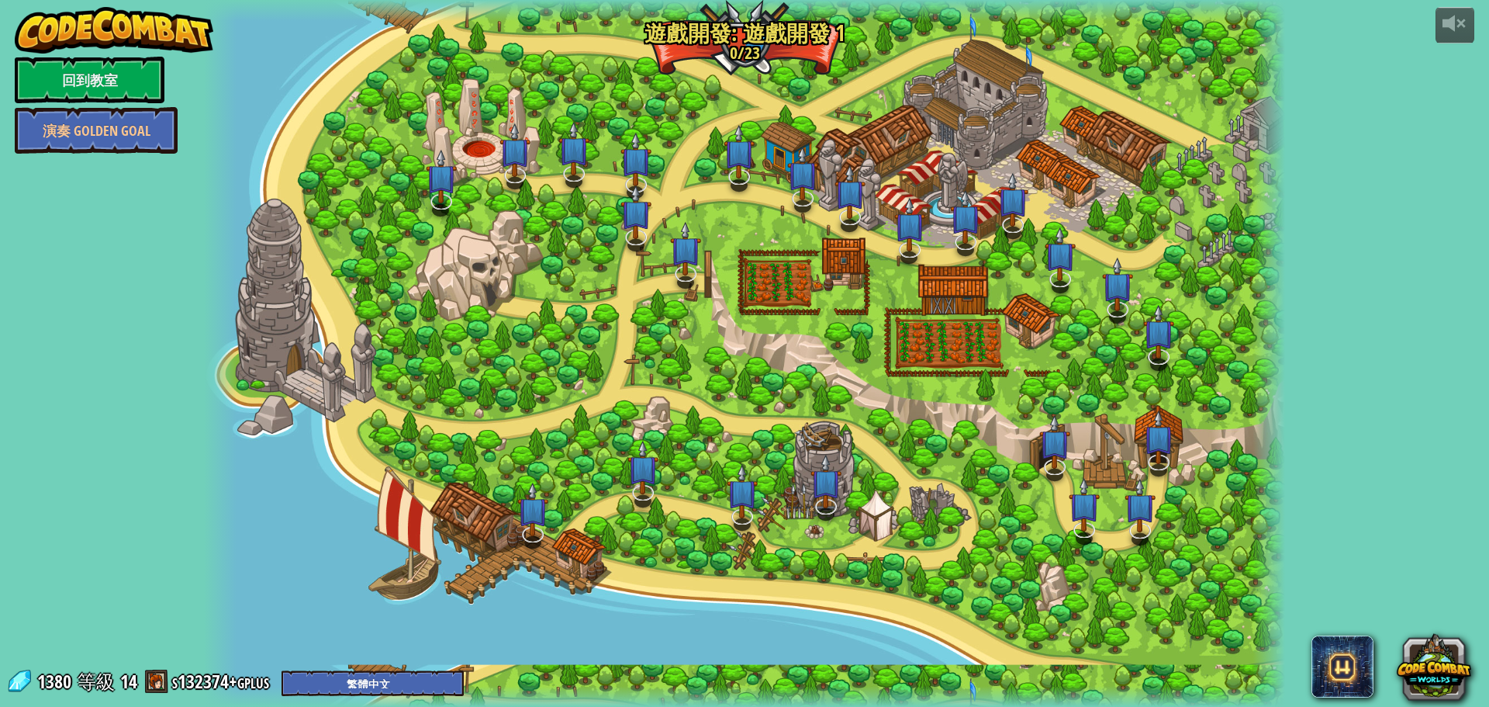
select select "zh-HANT"
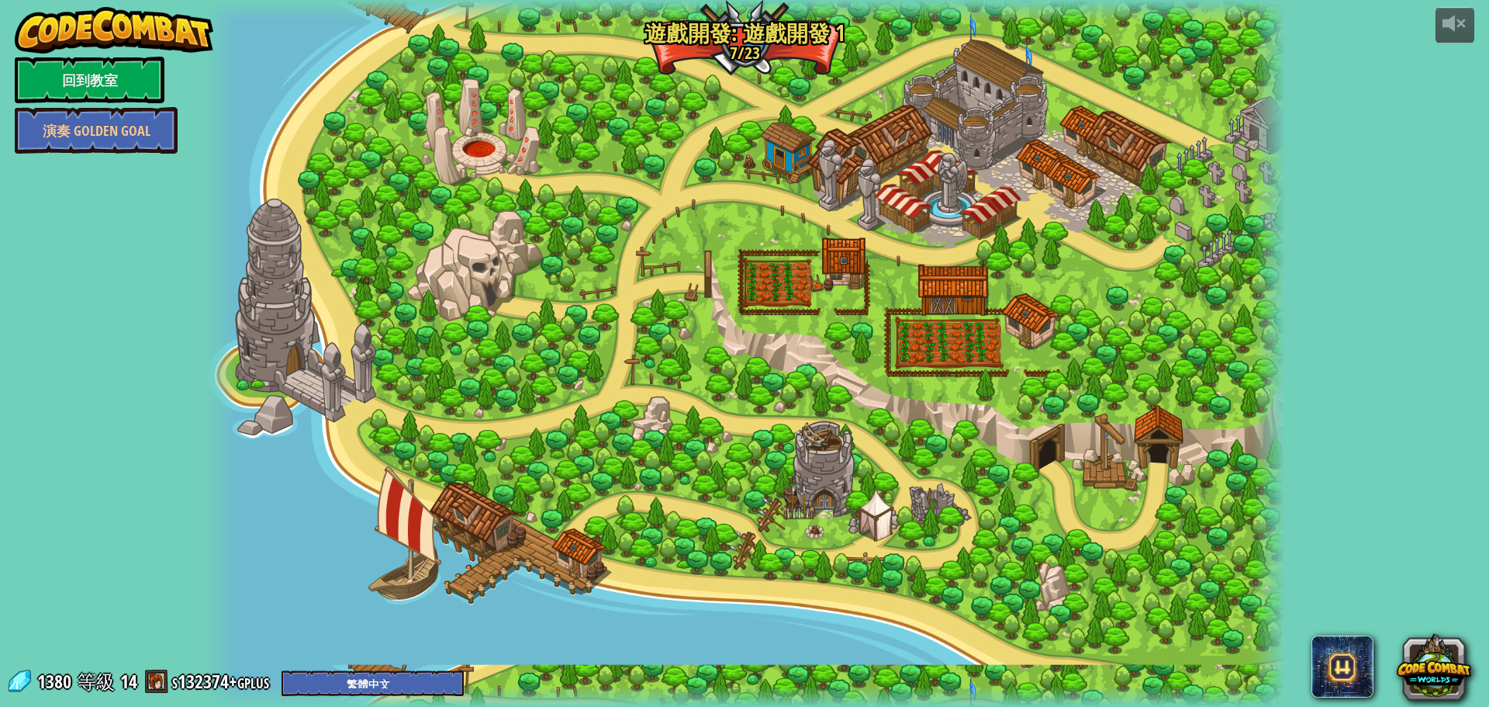
select select "zh-HANT"
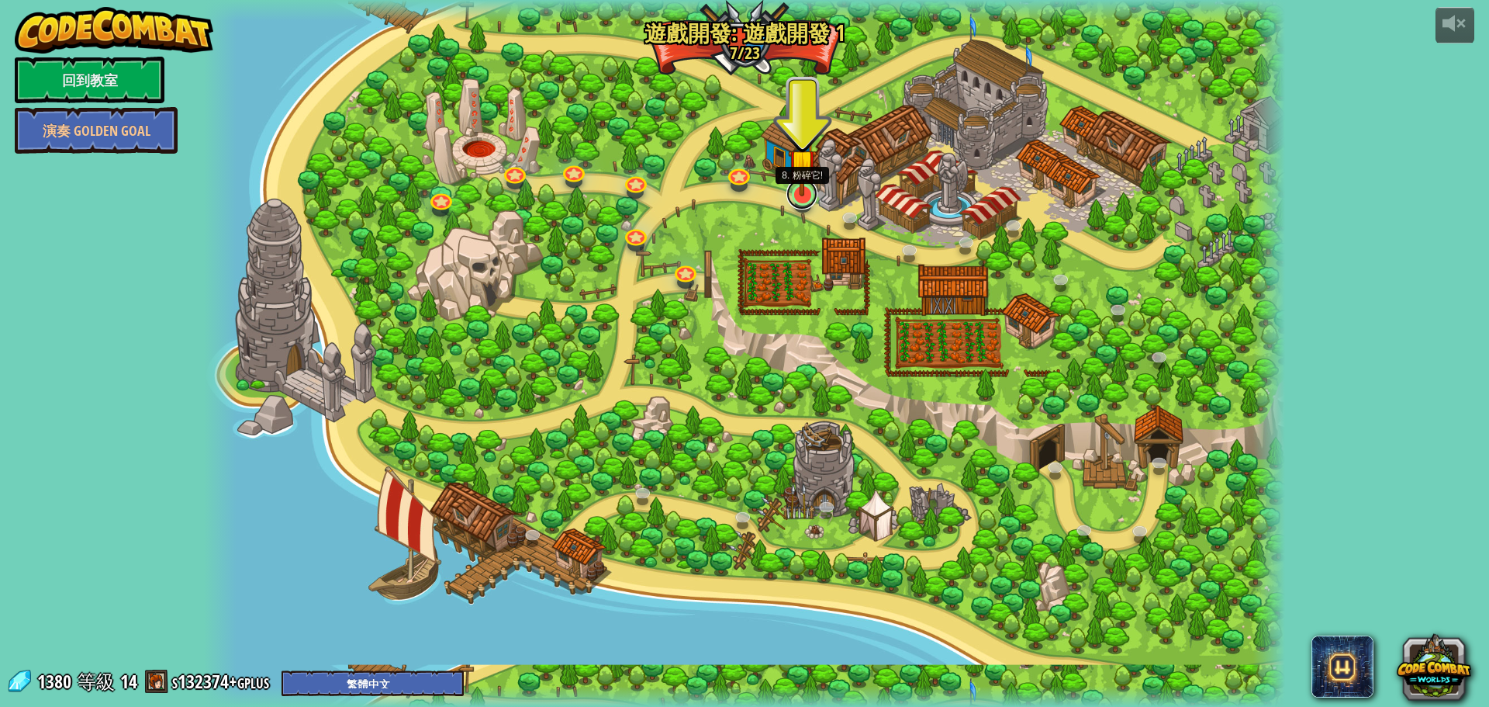
click at [808, 203] on link at bounding box center [802, 193] width 31 height 31
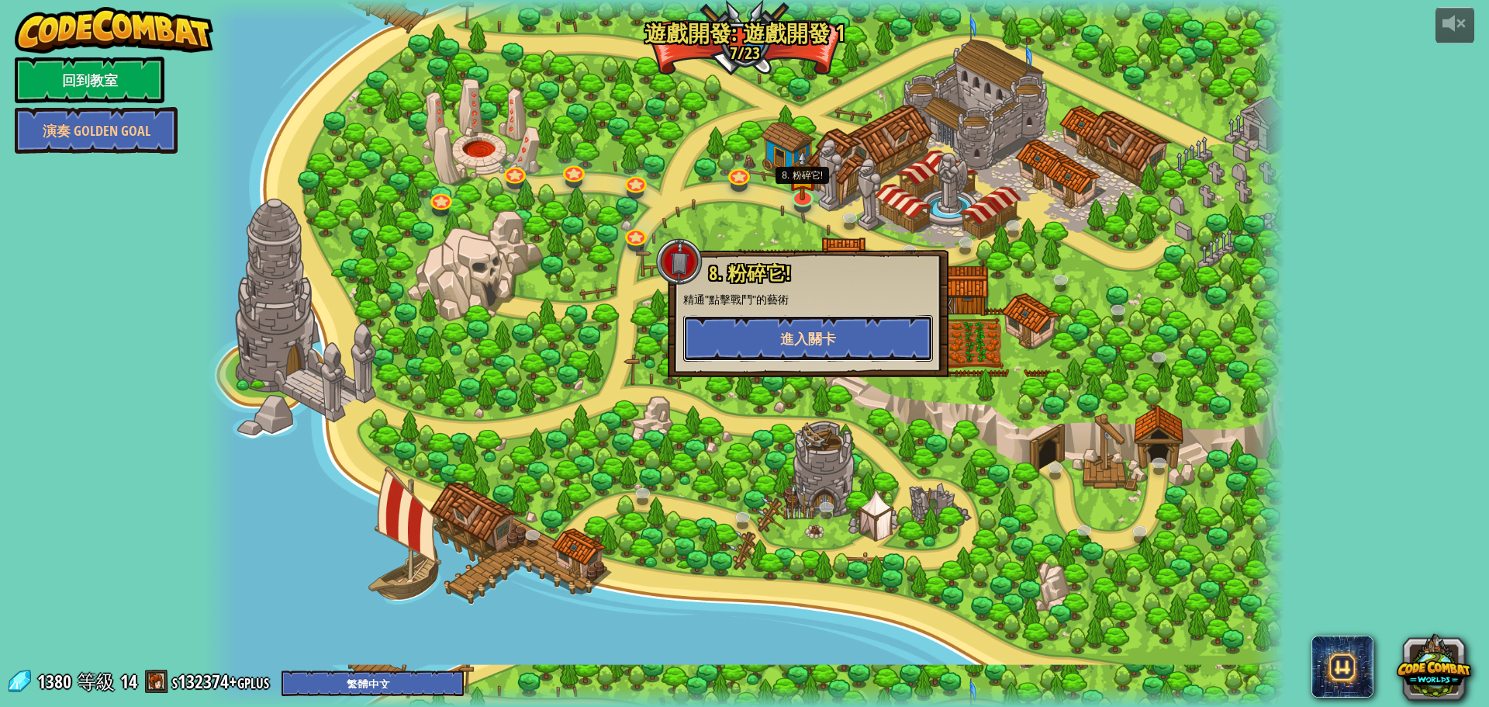
click at [862, 342] on button "進入關卡" at bounding box center [808, 338] width 250 height 47
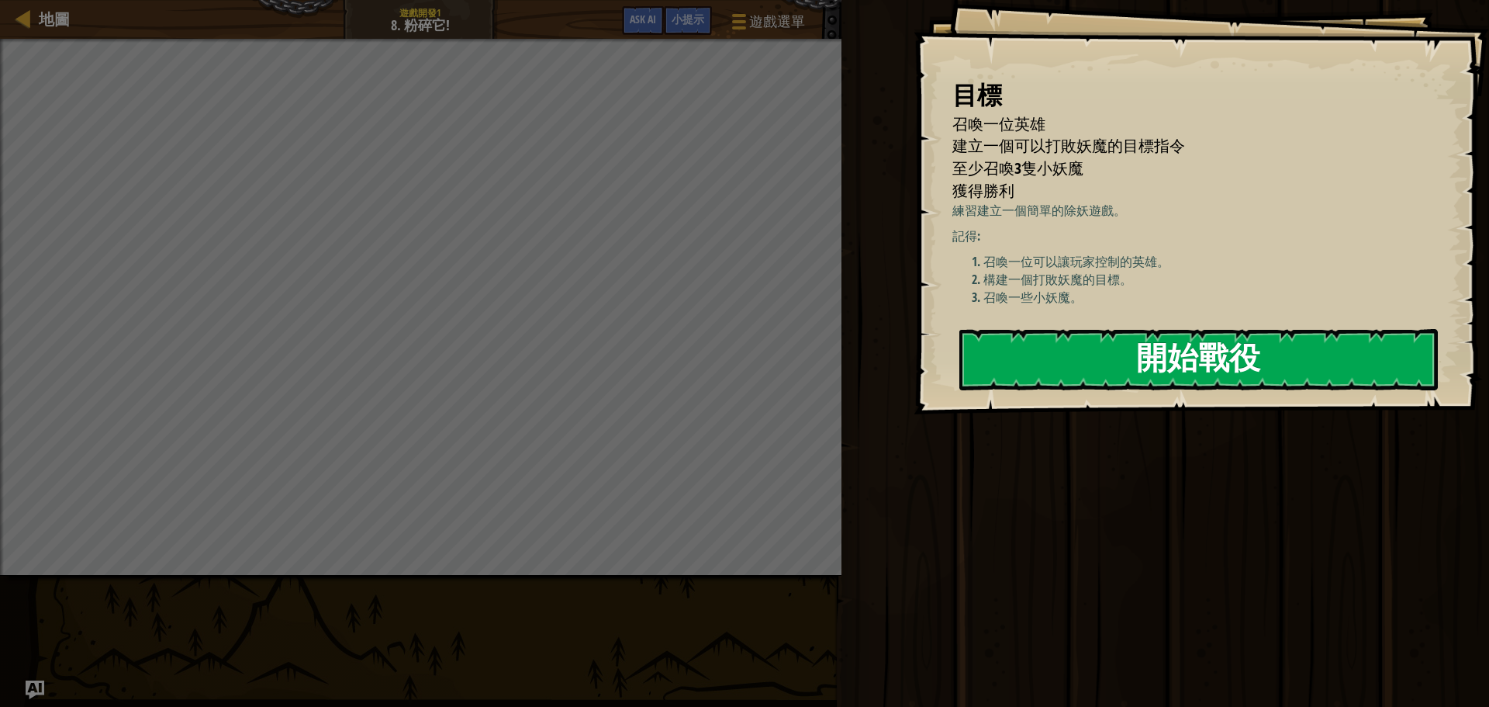
click at [1118, 329] on button "開始戰役" at bounding box center [1199, 359] width 479 height 61
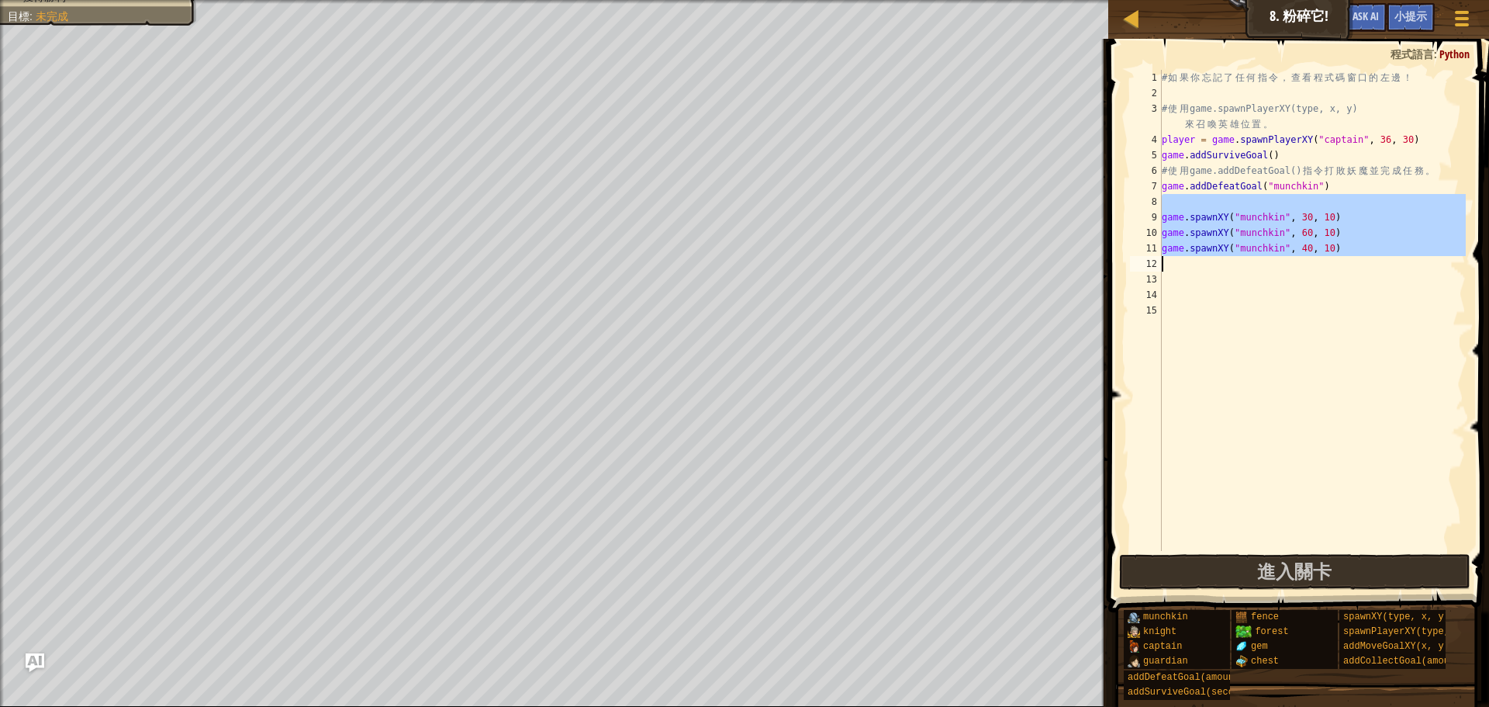
drag, startPoint x: 1166, startPoint y: 208, endPoint x: 1211, endPoint y: 264, distance: 71.7
click at [1211, 264] on div "# 如 果 你 忘 記 了 任 何 指 令 ， 查 看 程 式 碼 窗 口 的 左 邊 ！ # 使 用 game.spawnPlayerXY(type, x,…" at bounding box center [1312, 326] width 307 height 512
type textarea "game.spawnXY("munchkin", 40, 10)"
click at [1250, 281] on div "# 如 果 你 忘 記 了 任 何 指 令 ， 查 看 程 式 碼 窗 口 的 左 邊 ！ # 使 用 game.spawnPlayerXY(type, x,…" at bounding box center [1312, 326] width 307 height 512
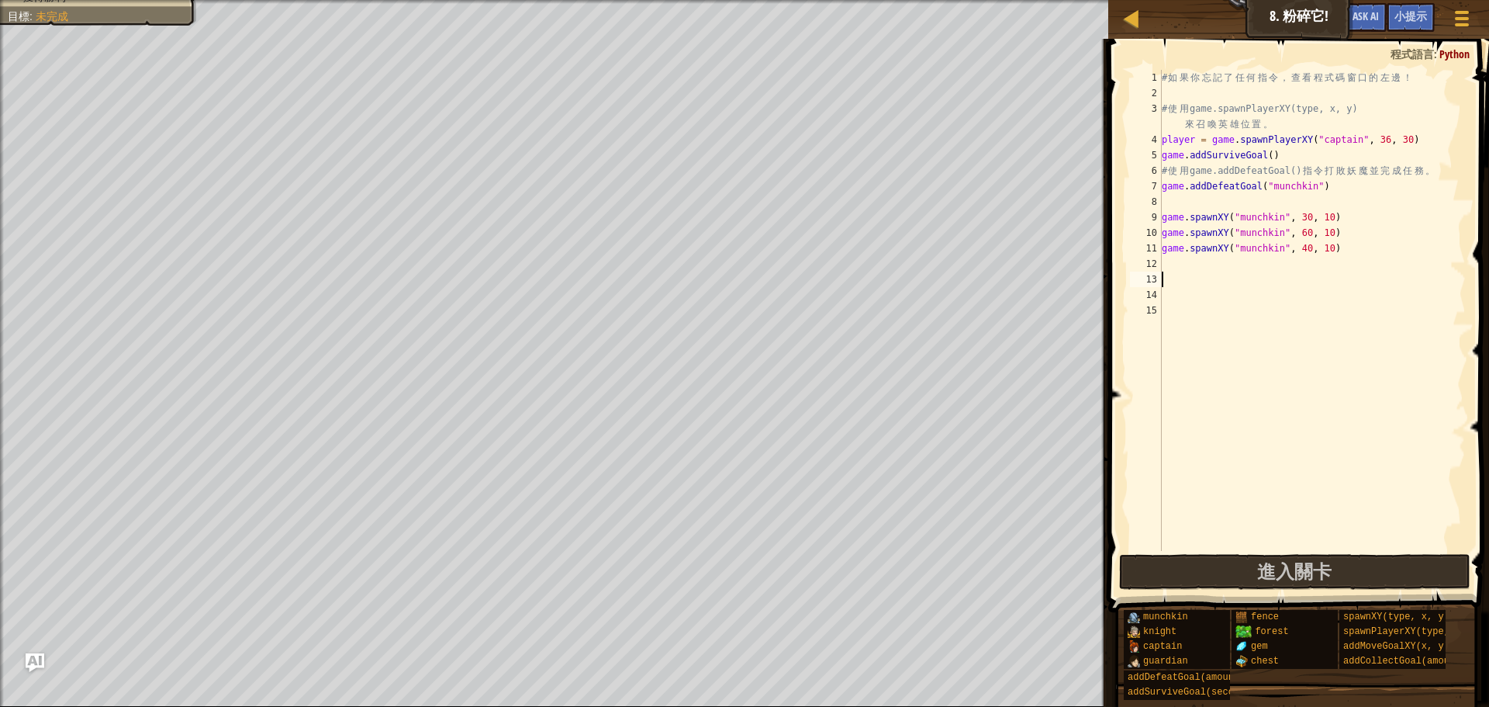
click at [1244, 275] on div "# 如 果 你 忘 記 了 任 何 指 令 ， 查 看 程 式 碼 窗 口 的 左 邊 ！ # 使 用 game.spawnPlayerXY(type, x,…" at bounding box center [1312, 326] width 307 height 512
click at [1240, 266] on div "# 如 果 你 忘 記 了 任 何 指 令 ， 查 看 程 式 碼 窗 口 的 左 邊 ！ # 使 用 game.spawnPlayerXY(type, x,…" at bounding box center [1312, 326] width 307 height 512
click at [1300, 562] on span "進入關卡" at bounding box center [1294, 571] width 74 height 25
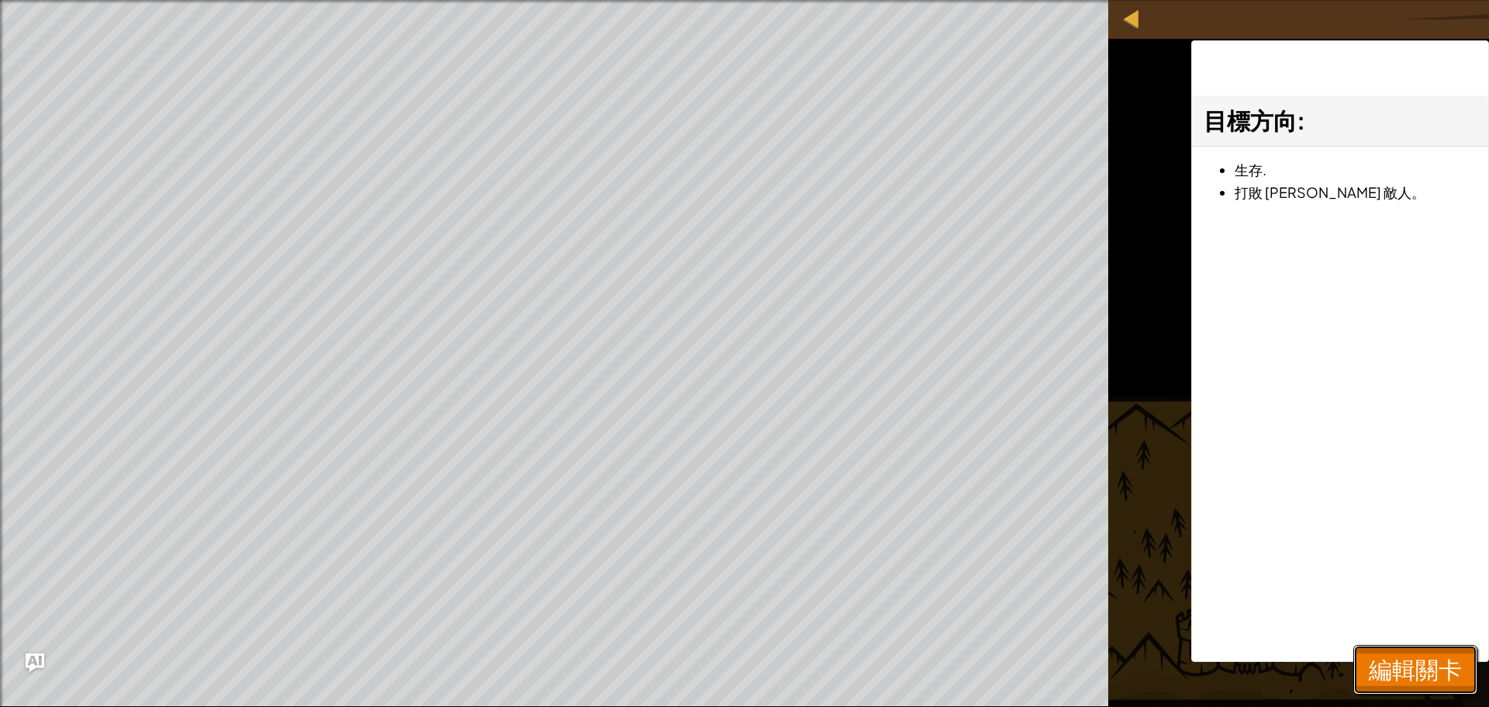
click at [1476, 676] on button "編輯關卡" at bounding box center [1416, 670] width 124 height 50
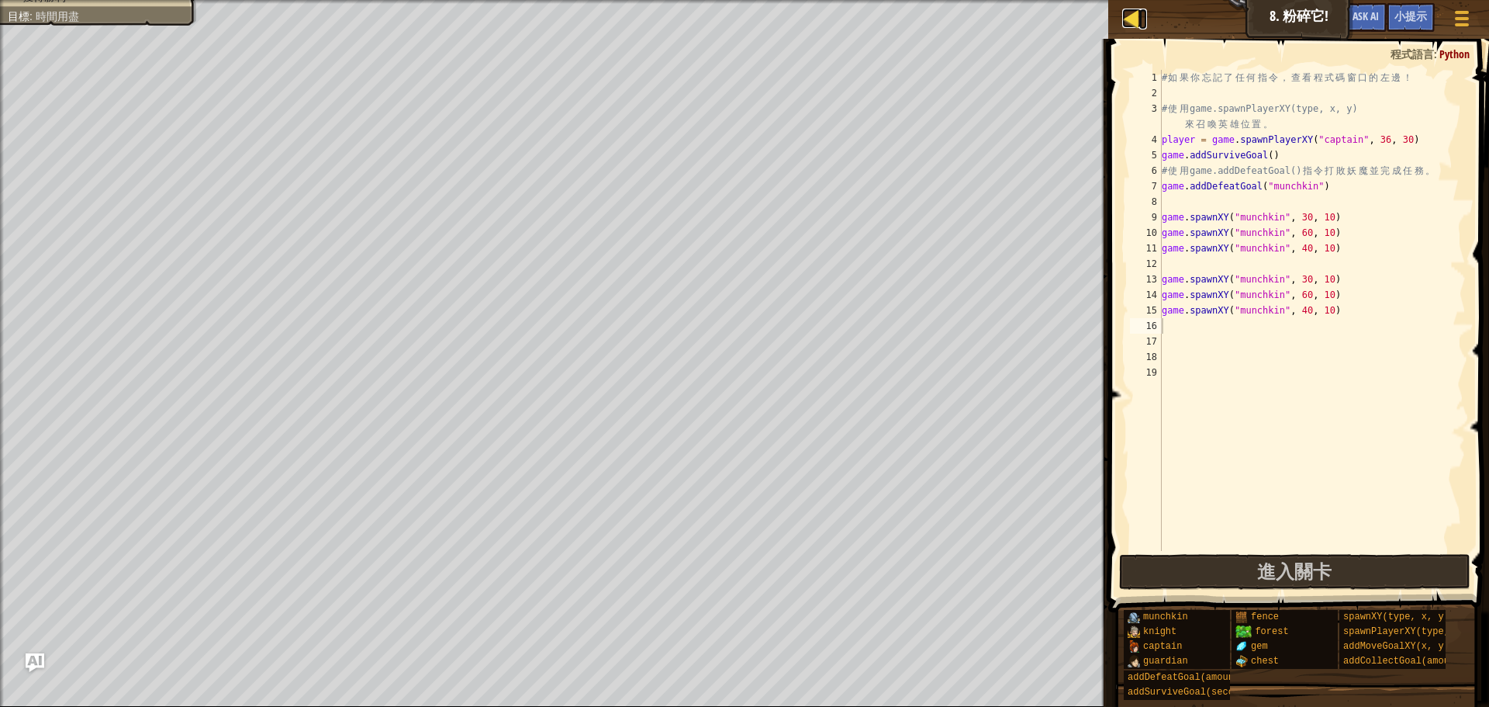
click at [1126, 21] on div at bounding box center [1131, 18] width 19 height 19
select select "zh-HANT"
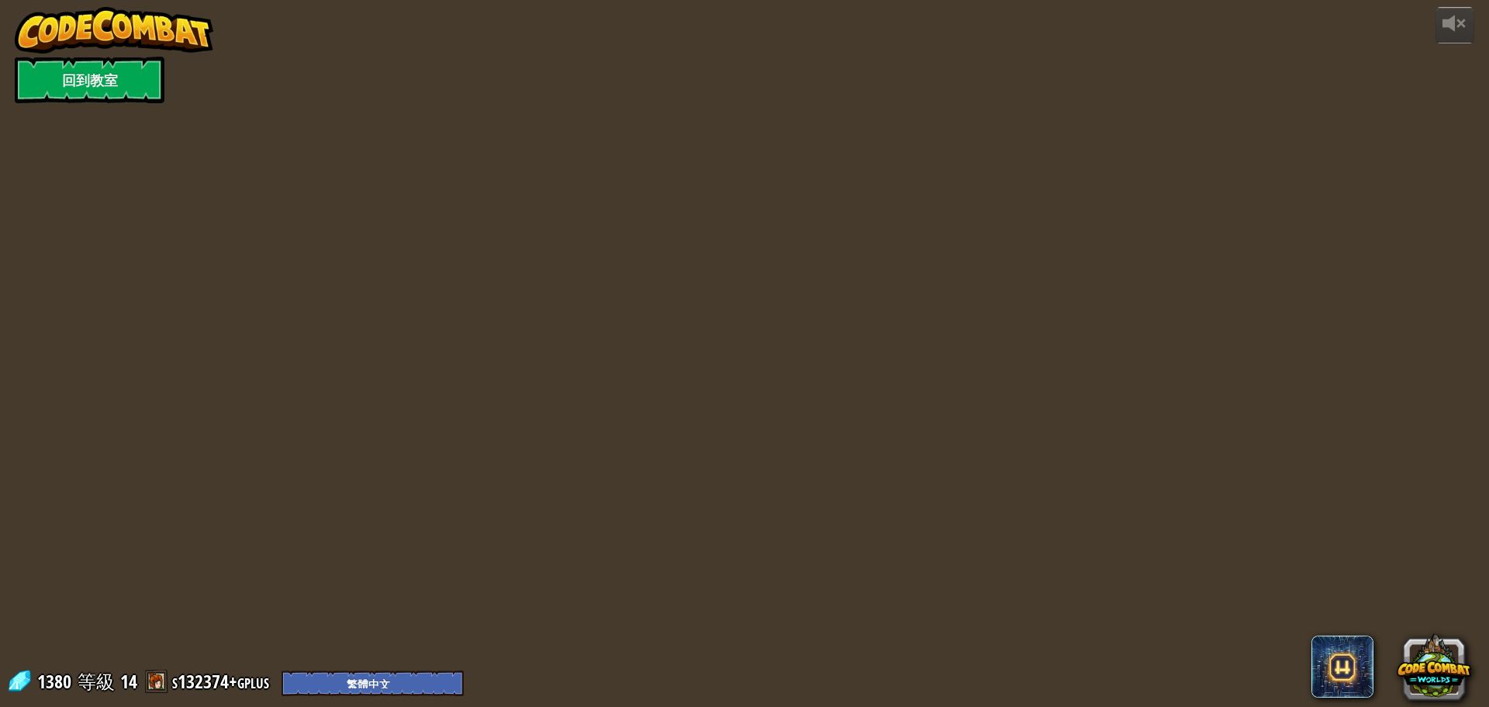
select select "zh-HANT"
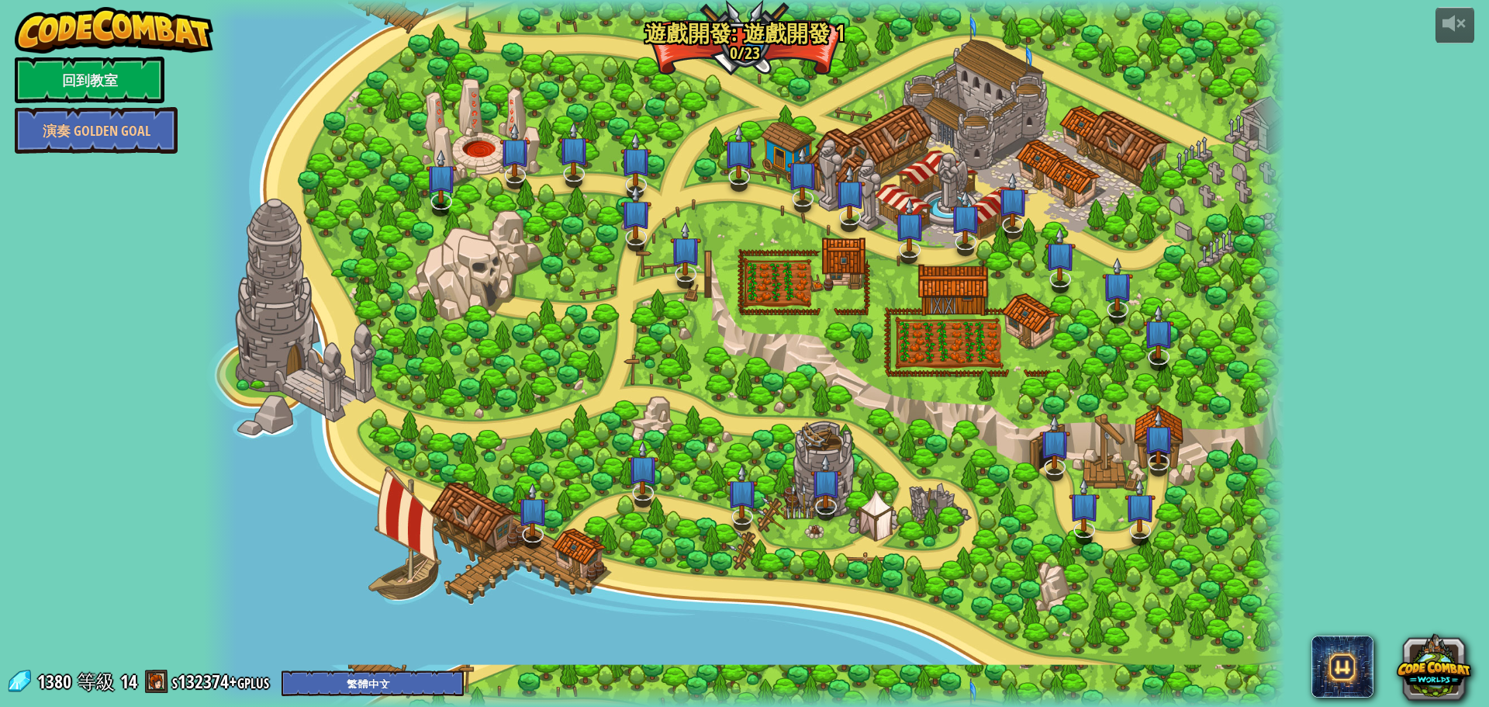
select select "zh-HANT"
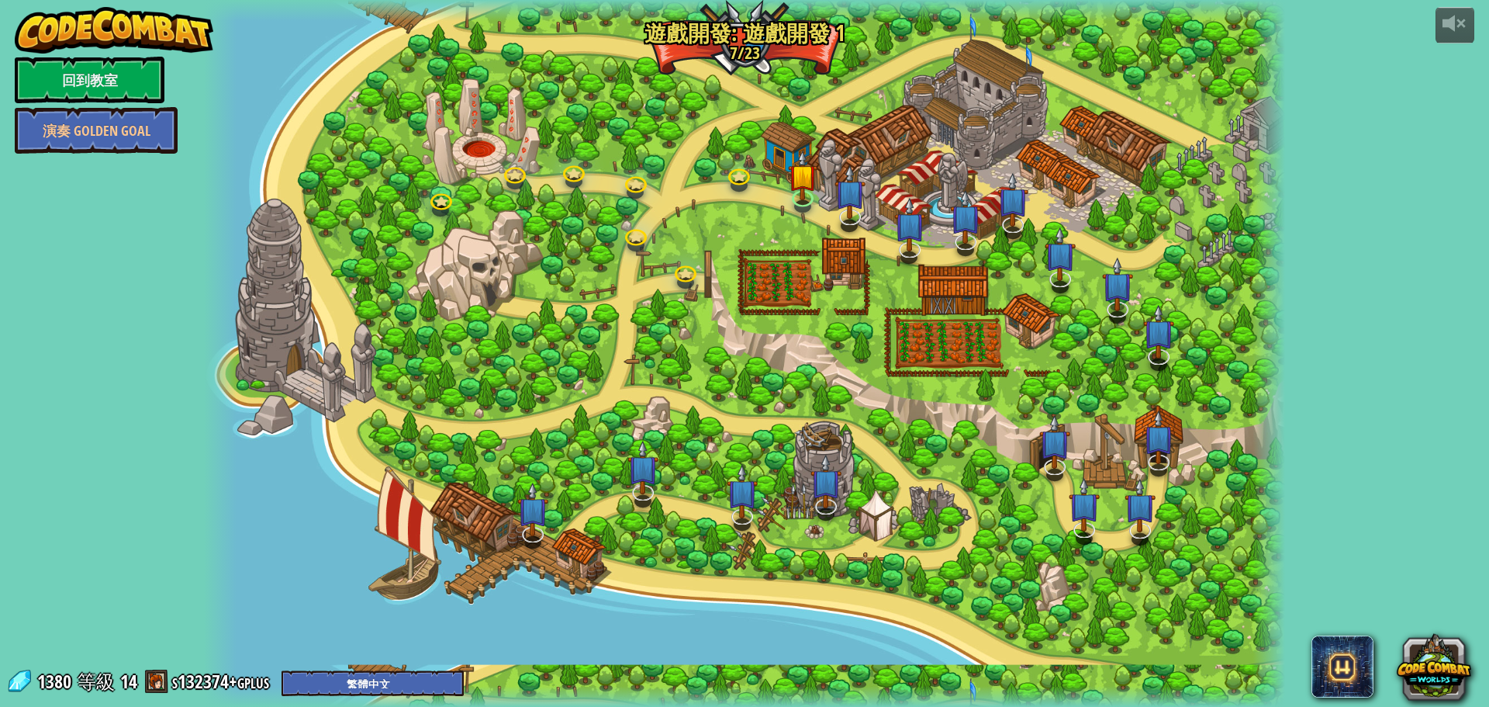
select select "zh-HANT"
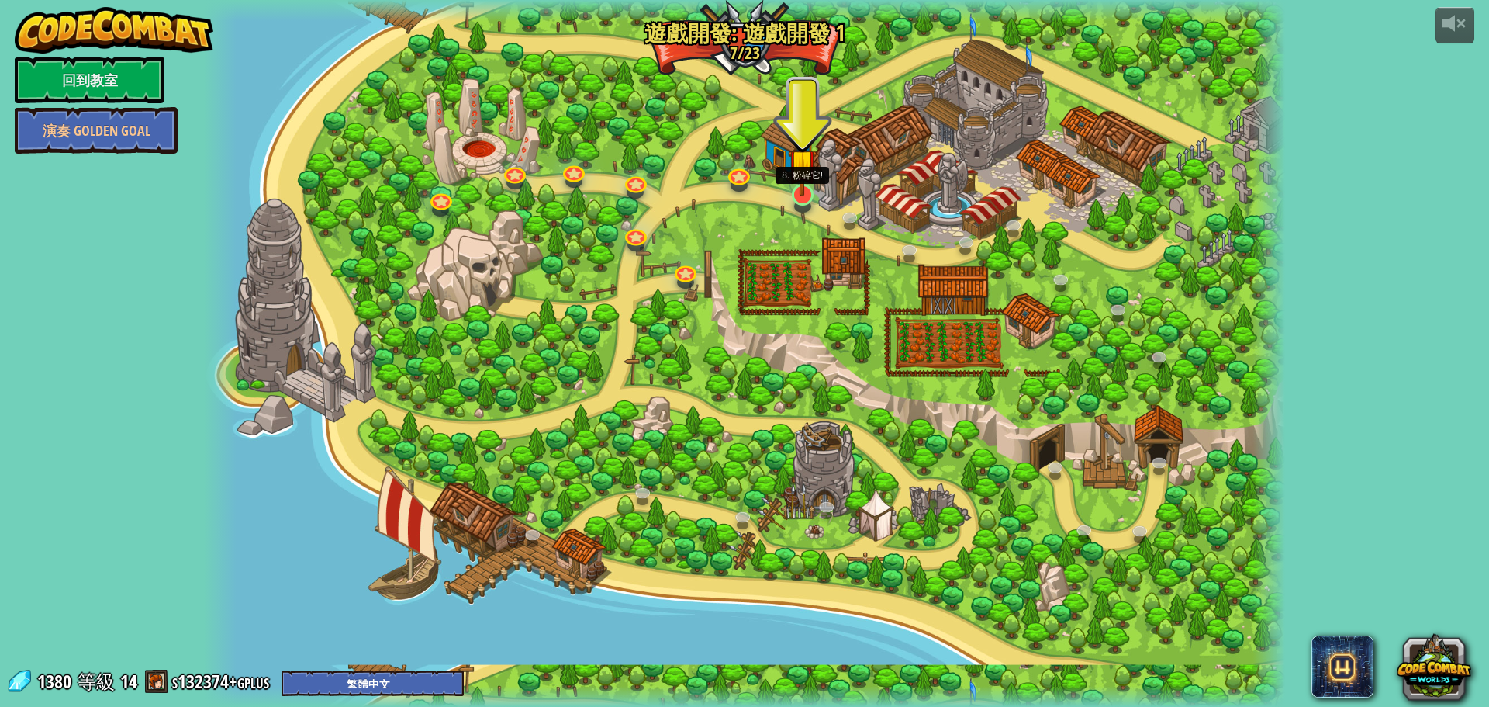
click at [806, 191] on img at bounding box center [802, 163] width 29 height 66
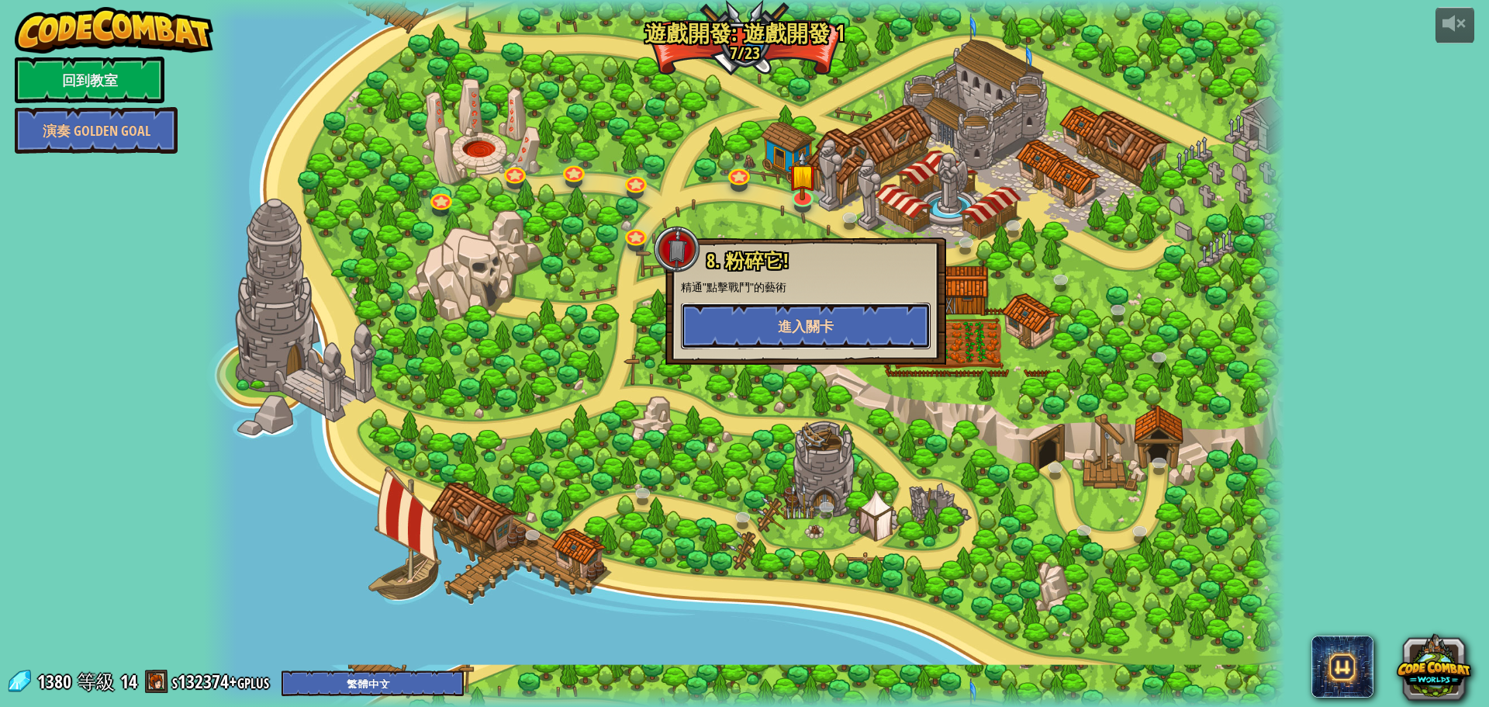
click at [858, 308] on button "進入關卡" at bounding box center [806, 326] width 250 height 47
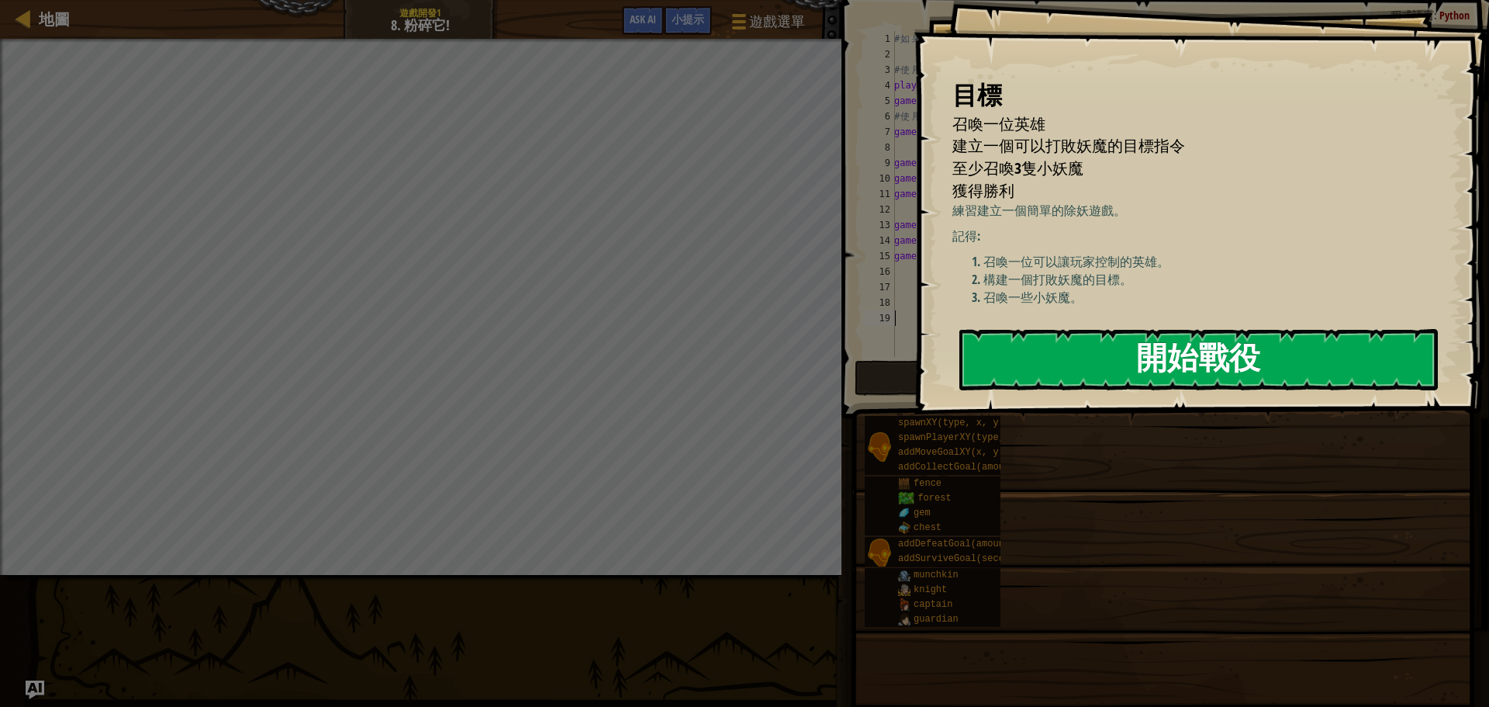
click at [1258, 363] on button "開始戰役" at bounding box center [1199, 359] width 479 height 61
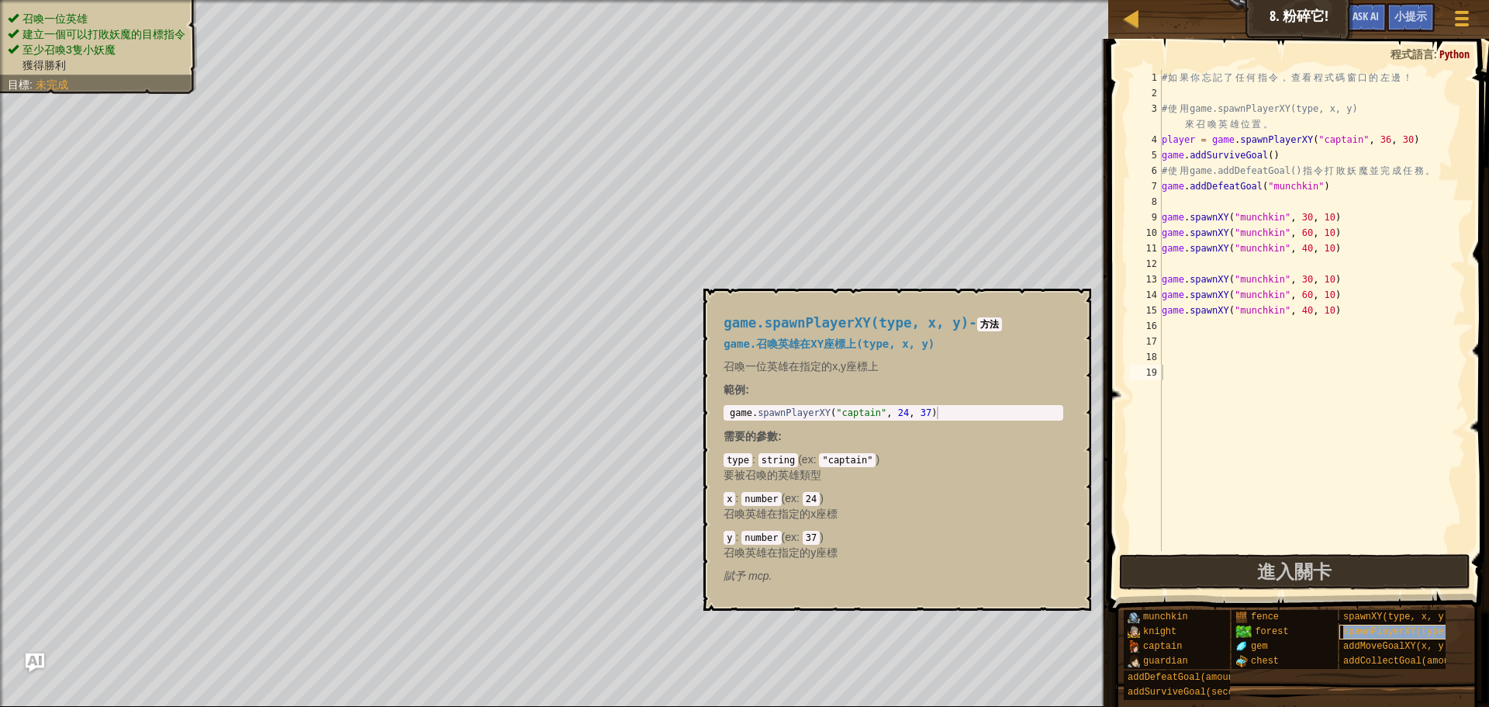
click at [1392, 631] on span "spawnPlayerXY(type, x, y)" at bounding box center [1414, 631] width 140 height 11
click at [1394, 617] on span "spawnXY(type, x, y)" at bounding box center [1397, 616] width 106 height 11
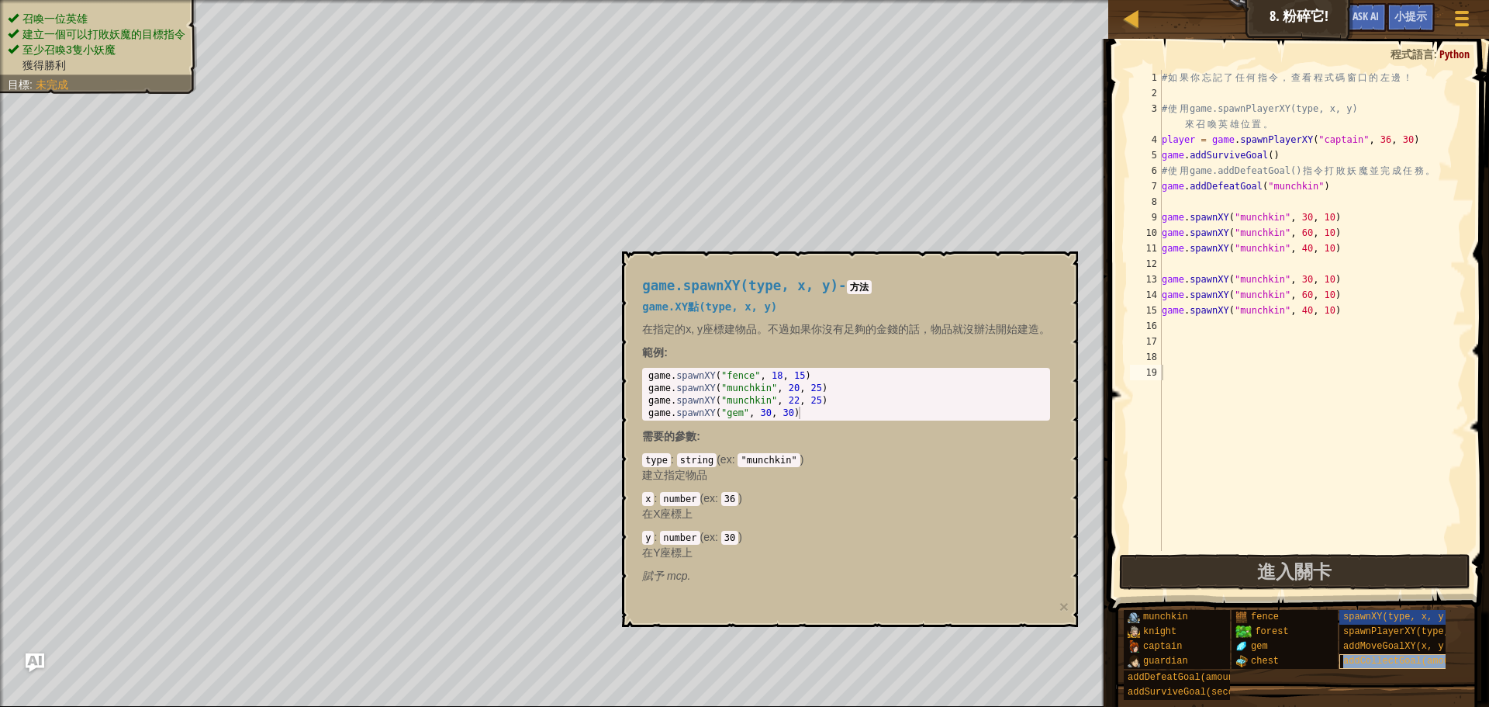
click at [1354, 660] on span "addCollectGoal(amount)" at bounding box center [1405, 660] width 123 height 11
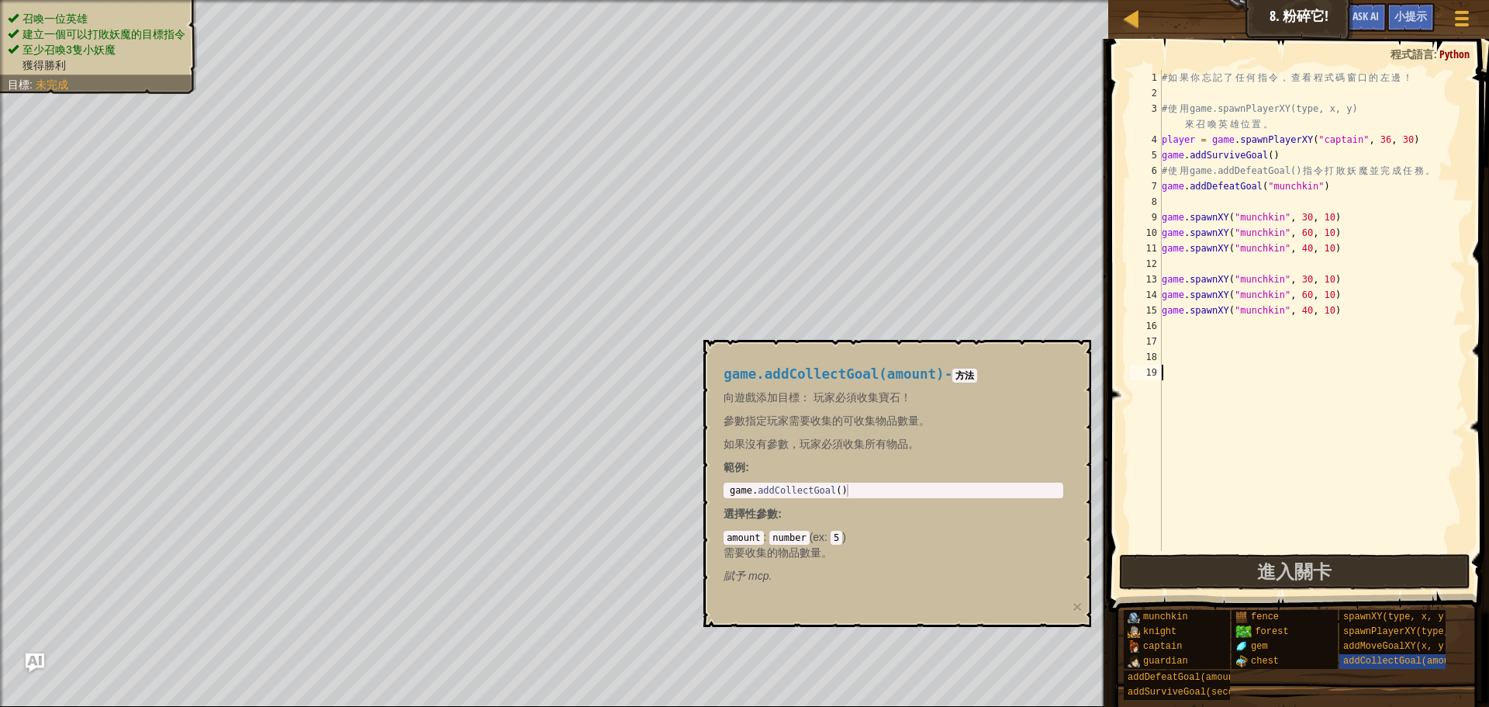
click at [1211, 330] on div "# 如 果 你 忘 記 了 任 何 指 令 ， 查 看 程 式 碼 窗 口 的 左 邊 ！ # 使 用 game.spawnPlayerXY(type, x,…" at bounding box center [1312, 326] width 307 height 512
click at [1185, 670] on div "addDefeatGoal(amount)" at bounding box center [1198, 677] width 149 height 15
drag, startPoint x: 1333, startPoint y: 192, endPoint x: 1160, endPoint y: 187, distance: 173.8
click at [1160, 187] on div "ga 1 2 3 4 5 6 7 8 9 10 11 12 13 14 15 16 17 18 19 # 如 果 你 忘 記 了 任 何 指 令 ， 查 看 …" at bounding box center [1296, 310] width 339 height 481
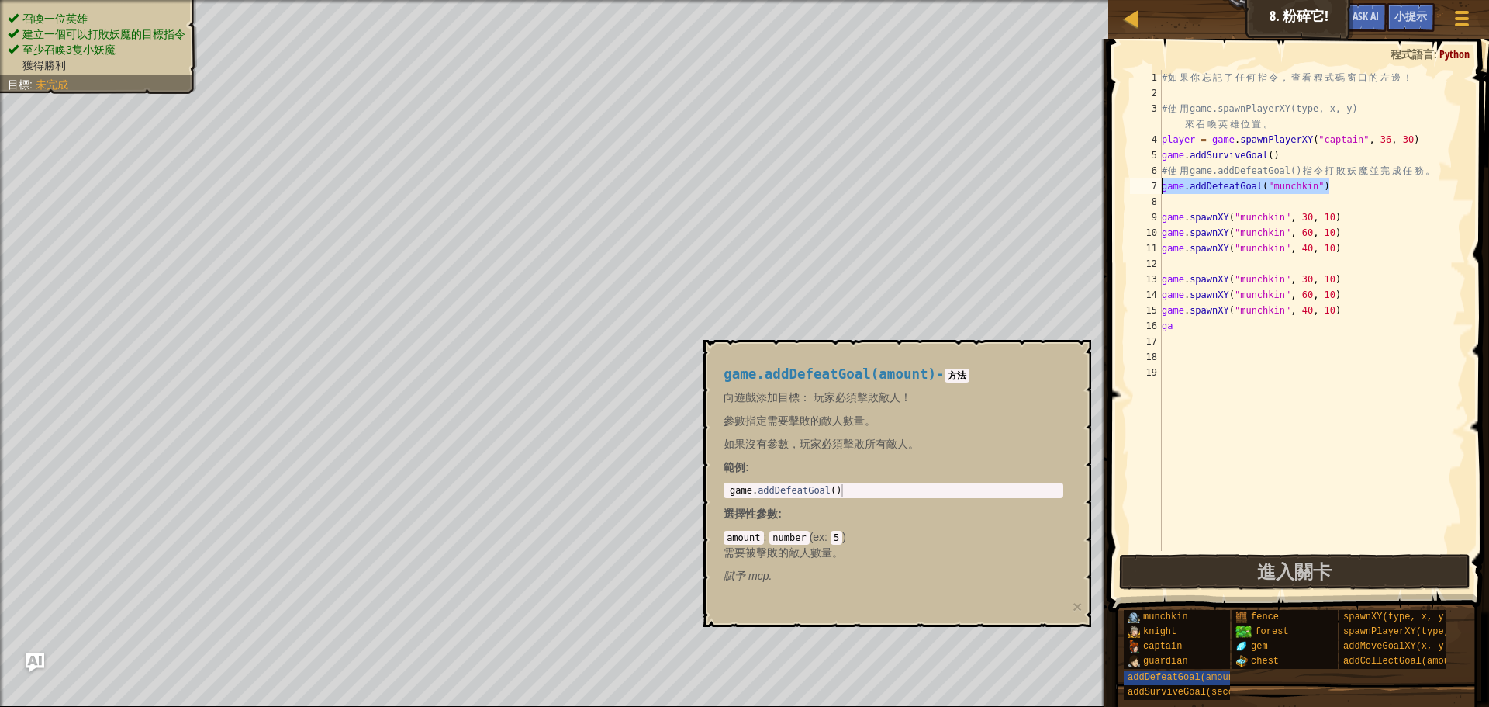
type textarea "game.addDefeatGoal("munchkin")"
click at [1280, 200] on div "# 如 果 你 忘 記 了 任 何 指 令 ， 查 看 程 式 碼 窗 口 的 左 邊 ！ # 使 用 game.spawnPlayerXY(type, x,…" at bounding box center [1312, 326] width 307 height 512
paste textarea "game.addDefeatGoal("munchkin")"
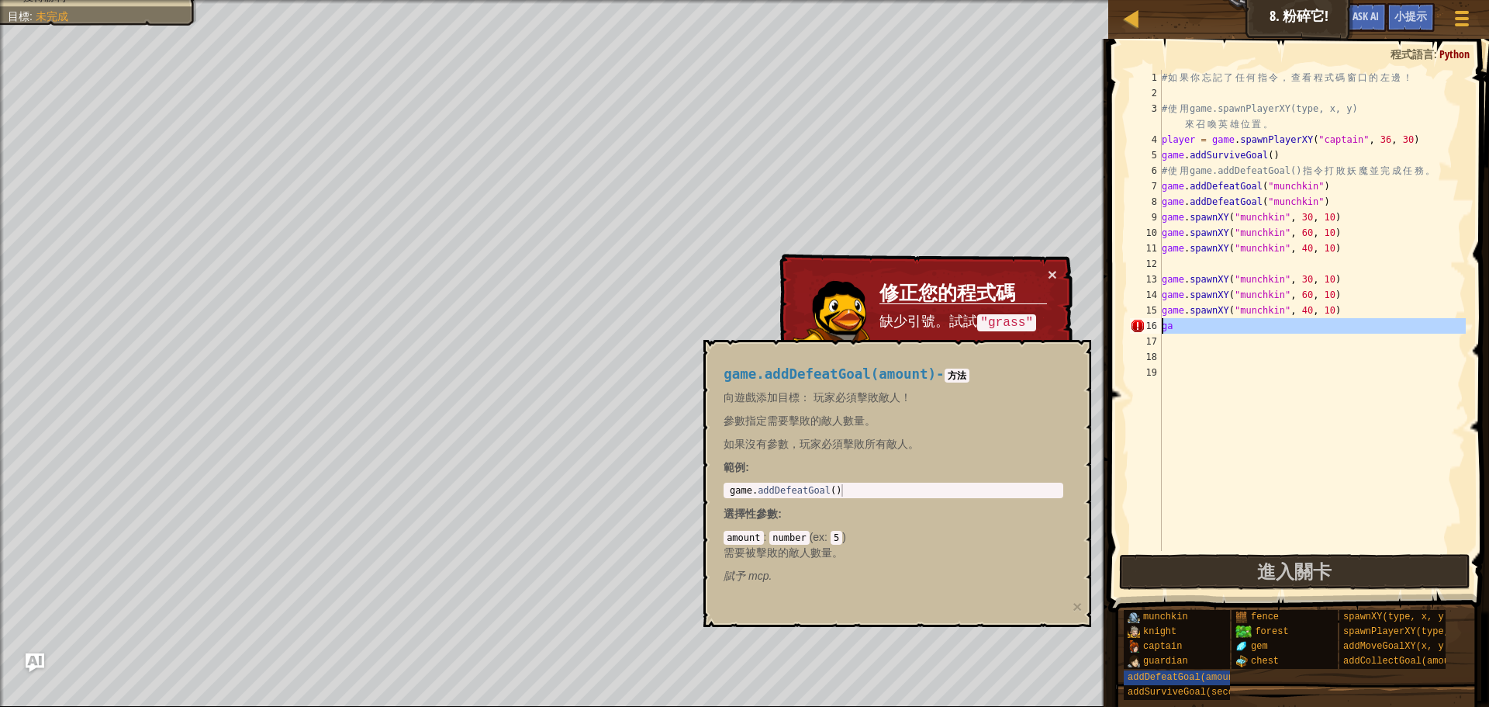
drag, startPoint x: 1194, startPoint y: 337, endPoint x: 1123, endPoint y: 329, distance: 71.0
click at [1123, 329] on div "game.addDefeatGoal("munchkin") 1 2 3 4 5 6 7 8 9 10 11 12 13 14 15 16 17 18 19 …" at bounding box center [1297, 356] width 386 height 619
click at [1149, 323] on div "16" at bounding box center [1146, 326] width 32 height 16
click at [1197, 322] on div "# 如 果 你 忘 記 了 任 何 指 令 ， 查 看 程 式 碼 窗 口 的 左 邊 ！ # 使 用 game.spawnPlayerXY(type, x,…" at bounding box center [1312, 326] width 307 height 512
type textarea "g"
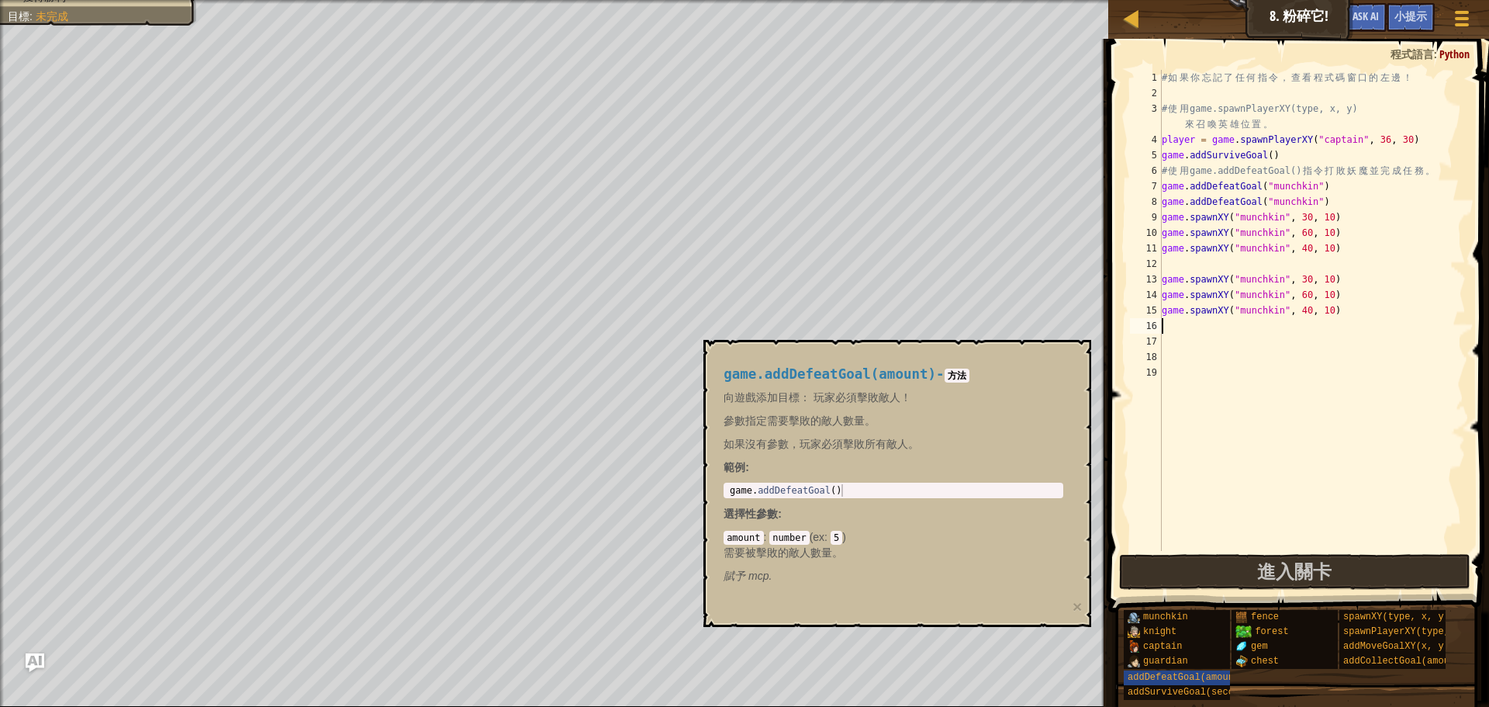
click at [1351, 199] on div "# 如 果 你 忘 記 了 任 何 指 令 ， 查 看 程 式 碼 窗 口 的 左 邊 ！ # 使 用 game.spawnPlayerXY(type, x,…" at bounding box center [1312, 326] width 307 height 512
type textarea "game.addDefeatGoal("munchkin")"
paste textarea "game.addDefeatGoal("munchkin")"
type textarea "game.addDefeatGoal("munchkin")"
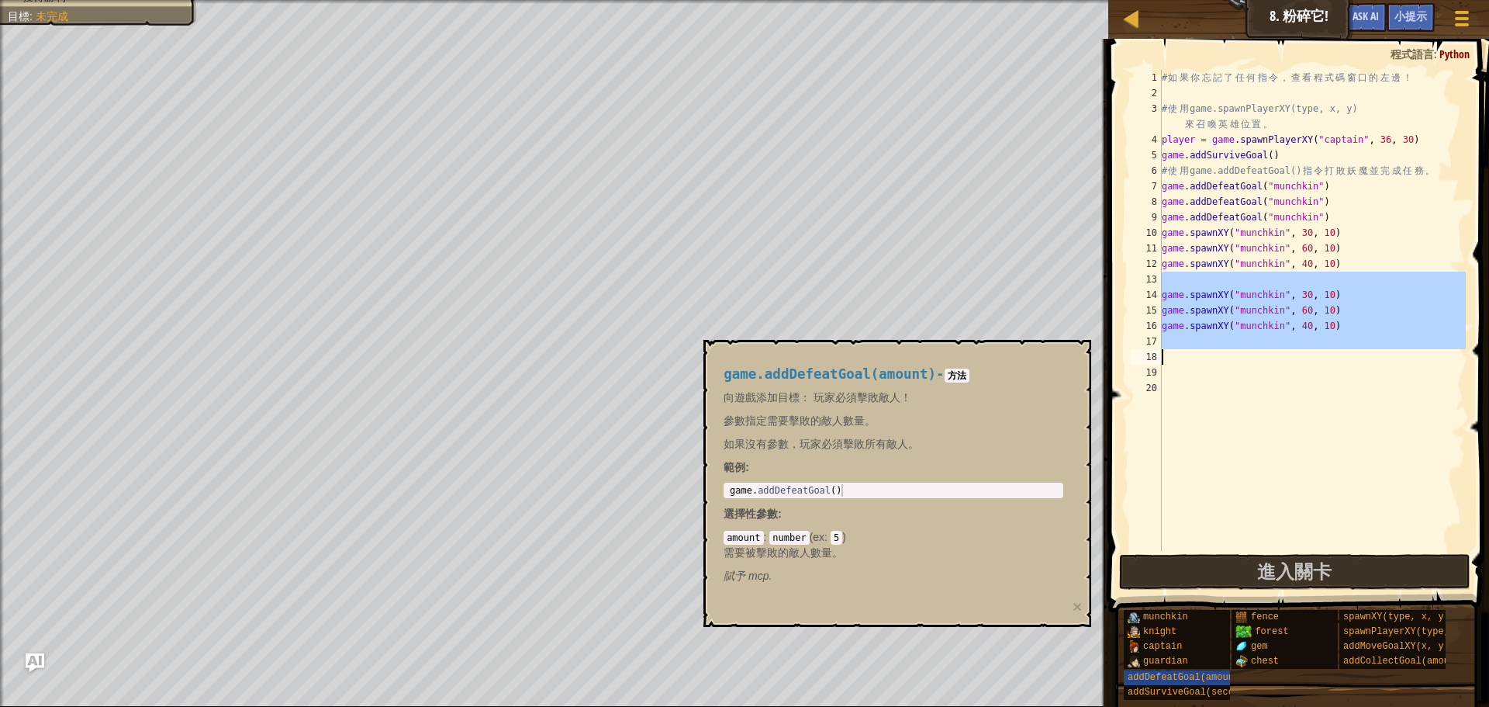
drag, startPoint x: 1346, startPoint y: 275, endPoint x: 1344, endPoint y: 361, distance: 86.1
click at [1344, 361] on div "# 如 果 你 忘 記 了 任 何 指 令 ， 查 看 程 式 碼 窗 口 的 左 邊 ！ # 使 用 game.spawnPlayerXY(type, x,…" at bounding box center [1312, 326] width 307 height 512
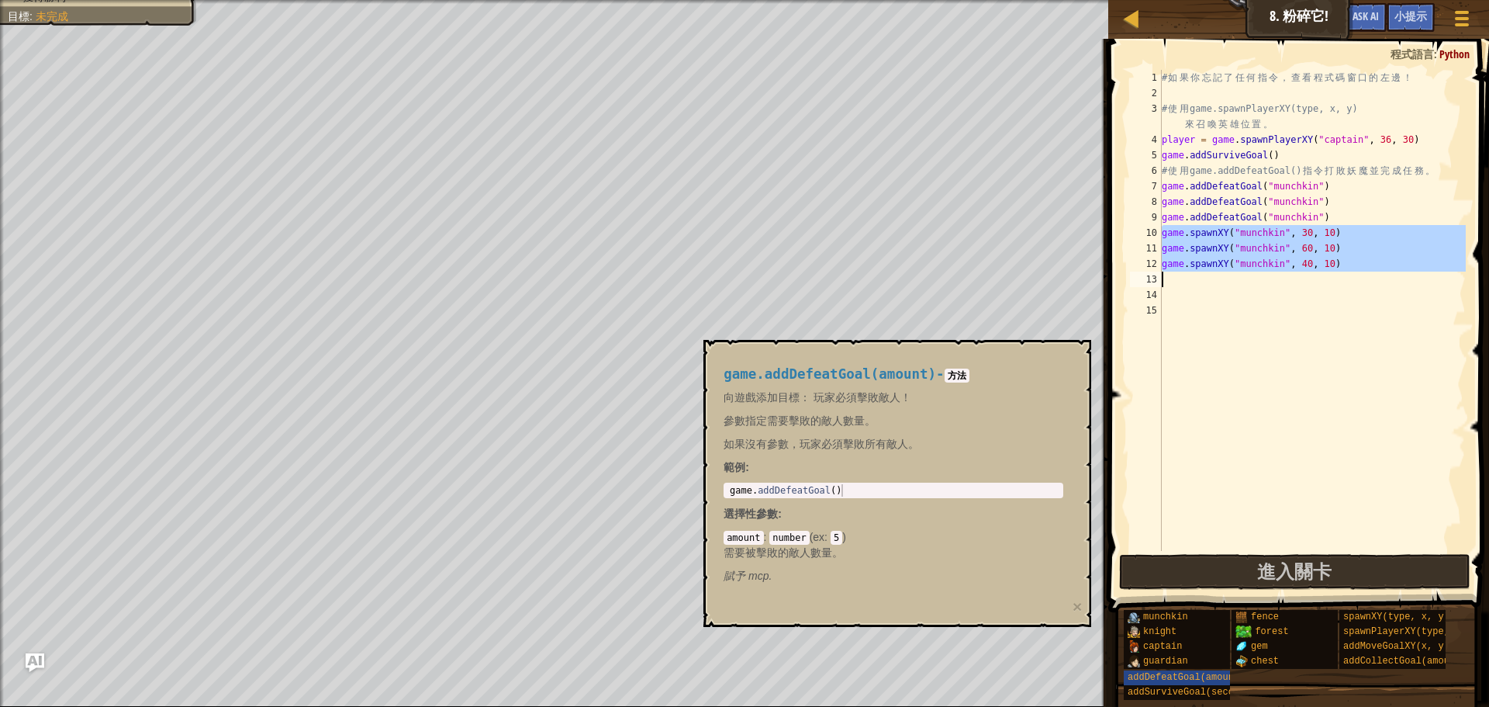
drag, startPoint x: 1162, startPoint y: 230, endPoint x: 1195, endPoint y: 277, distance: 57.3
click at [1195, 277] on div "# 如 果 你 忘 記 了 任 何 指 令 ， 查 看 程 式 碼 窗 口 的 左 邊 ！ # 使 用 game.spawnPlayerXY(type, x,…" at bounding box center [1312, 326] width 307 height 512
type textarea "game.spawnXY("munchkin", 40, 10)"
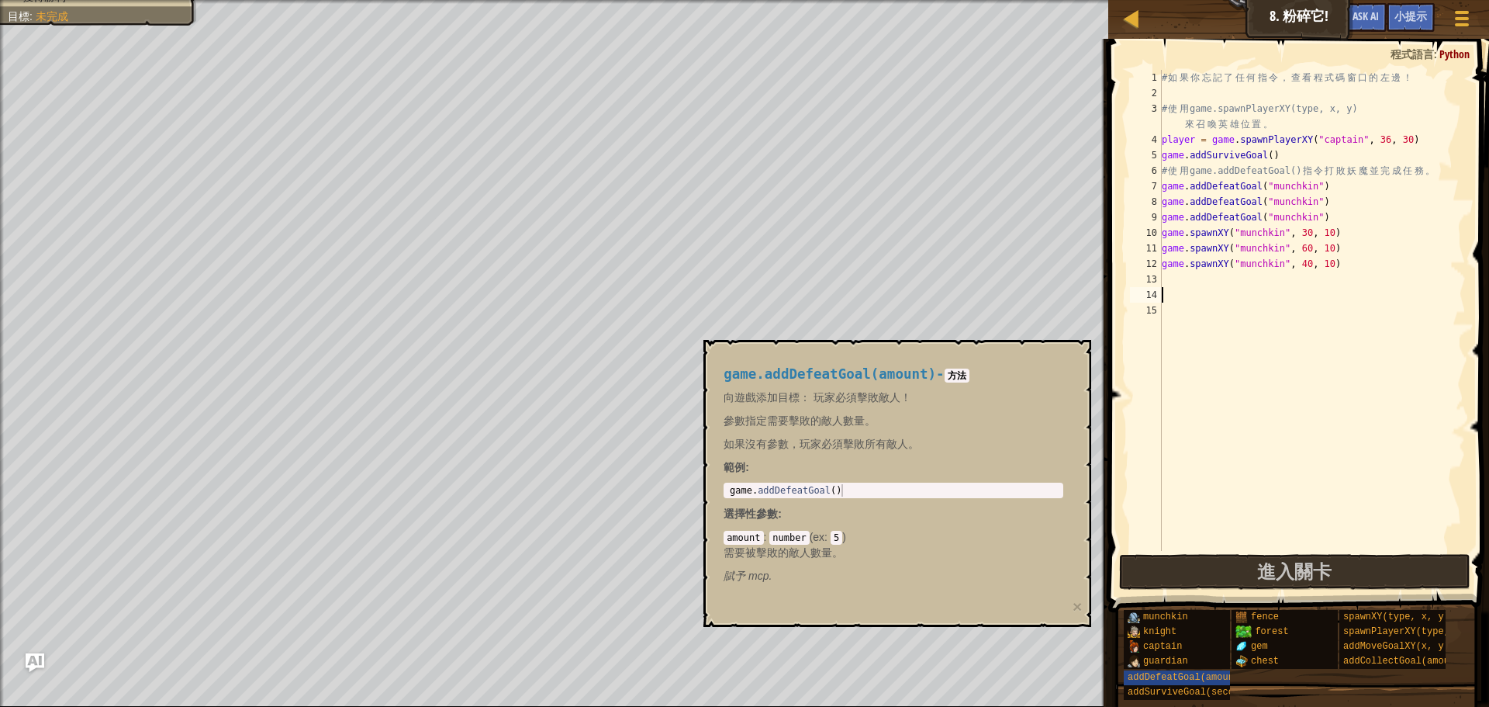
click at [1171, 290] on div "# 如 果 你 忘 記 了 任 何 指 令 ， 查 看 程 式 碼 窗 口 的 左 邊 ！ # 使 用 game.spawnPlayerXY(type, x,…" at bounding box center [1312, 326] width 307 height 512
click at [1175, 278] on div "# 如 果 你 忘 記 了 任 何 指 令 ， 查 看 程 式 碼 窗 口 的 左 邊 ！ # 使 用 game.spawnPlayerXY(type, x,…" at bounding box center [1312, 326] width 307 height 512
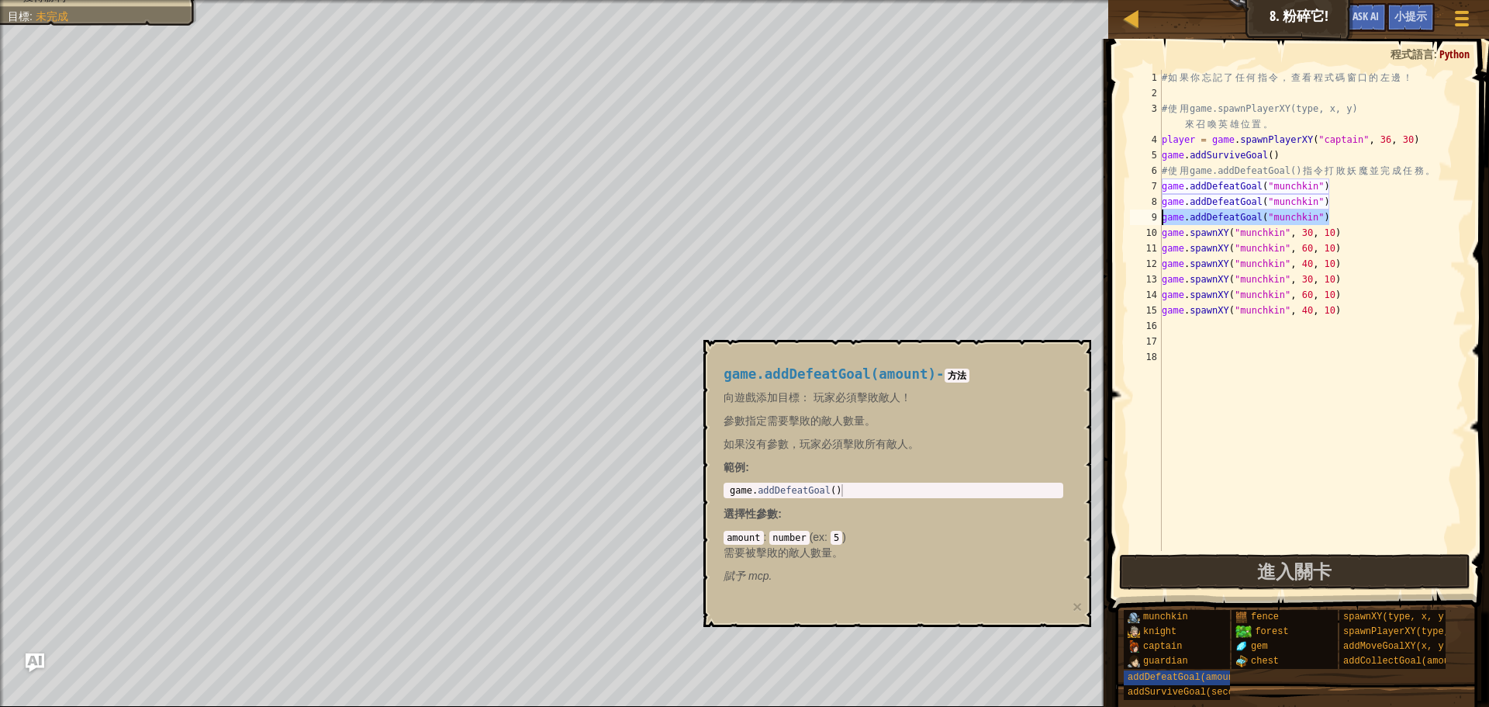
drag, startPoint x: 1334, startPoint y: 211, endPoint x: 1162, endPoint y: 212, distance: 172.2
click at [1162, 212] on div "# 如 果 你 忘 記 了 任 何 指 令 ， 查 看 程 式 碼 窗 口 的 左 邊 ！ # 使 用 game.spawnPlayerXY(type, x,…" at bounding box center [1312, 326] width 307 height 512
type textarea "game.addDefeatGoal("munchkin")"
click at [1200, 332] on div "# 如 果 你 忘 記 了 任 何 指 令 ， 查 看 程 式 碼 窗 口 的 左 邊 ！ # 使 用 game.spawnPlayerXY(type, x,…" at bounding box center [1312, 326] width 307 height 512
paste textarea "game.addDefeatGoal("munchkin")"
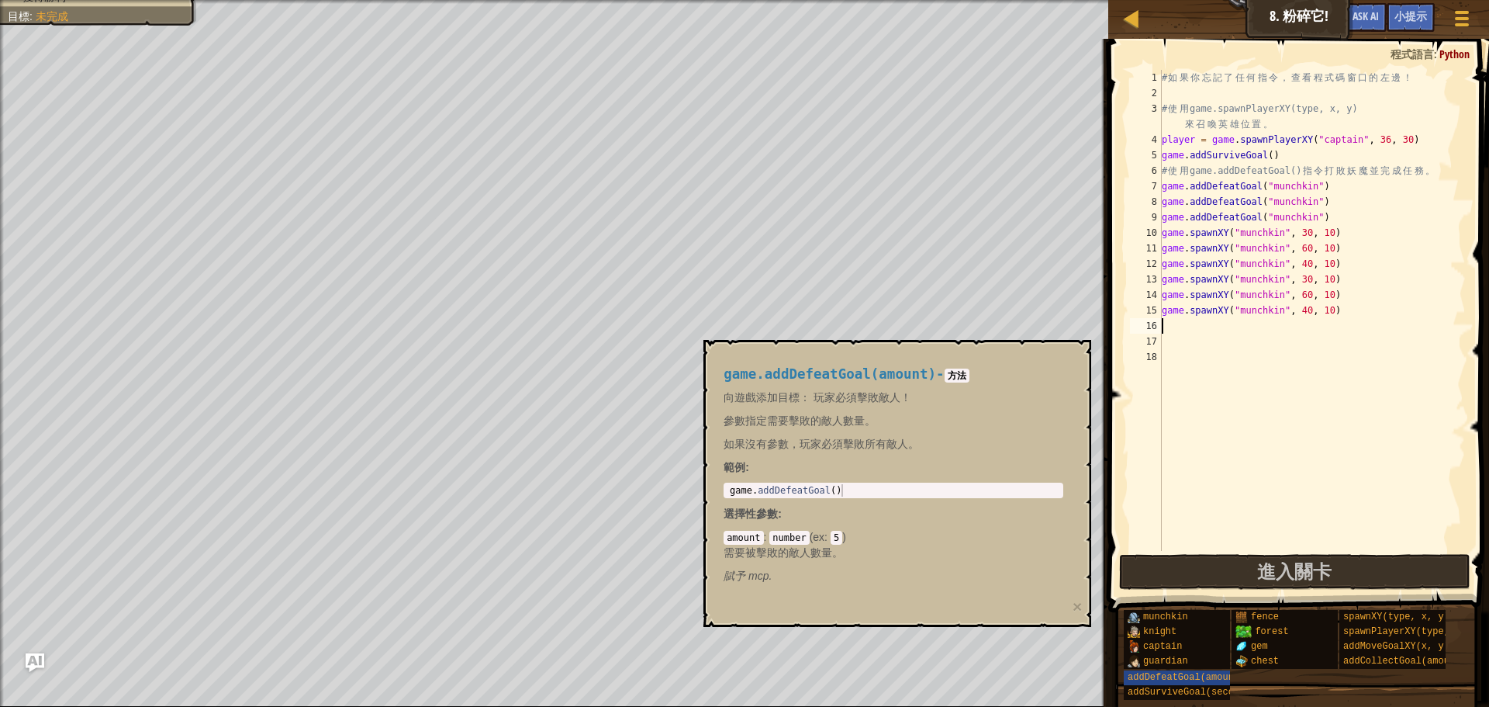
type textarea "game.addDefeatGoal("munchkin")"
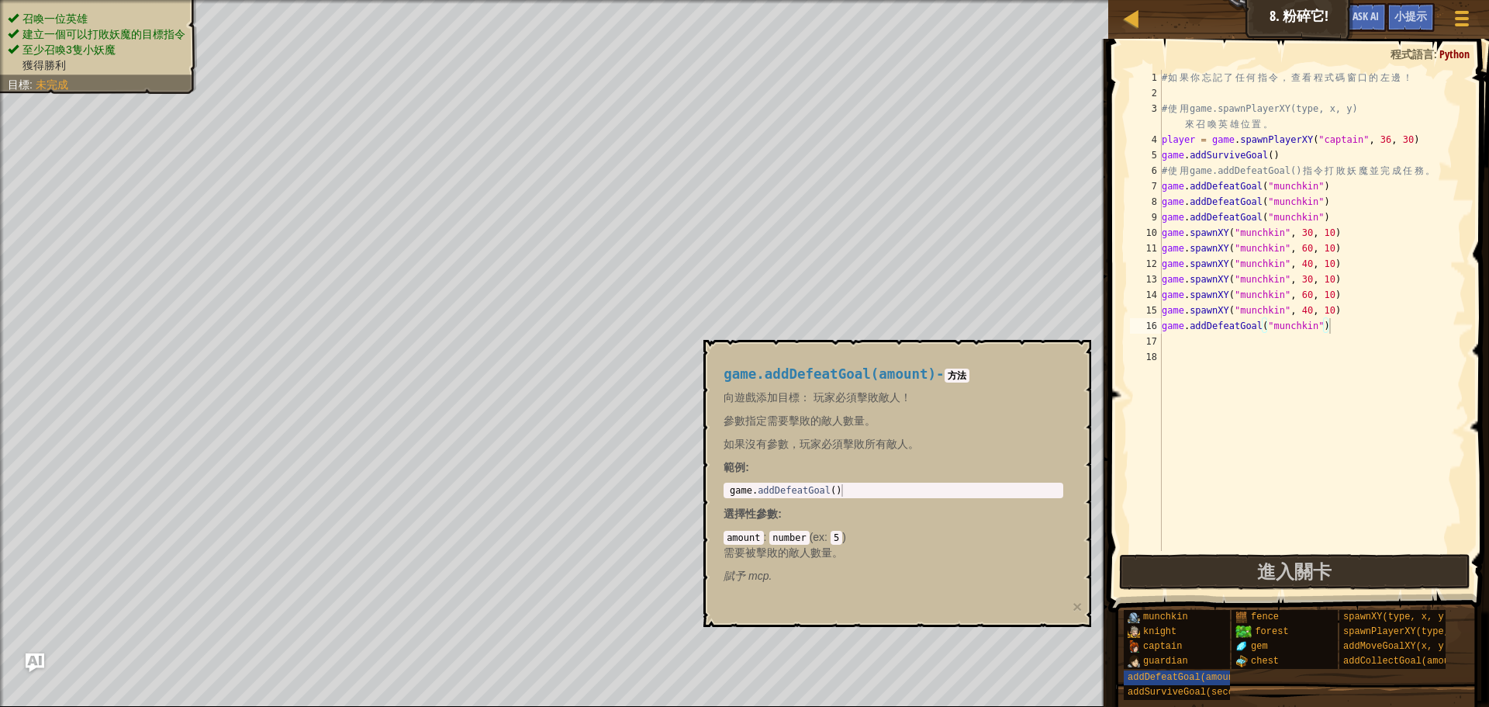
drag, startPoint x: 64, startPoint y: 57, endPoint x: 40, endPoint y: 61, distance: 24.4
click at [40, 61] on ul "召喚一位英雄 建立一個可以打敗妖魔的目標指令 至少召喚3隻小妖魔 獲得勝利" at bounding box center [99, 42] width 182 height 62
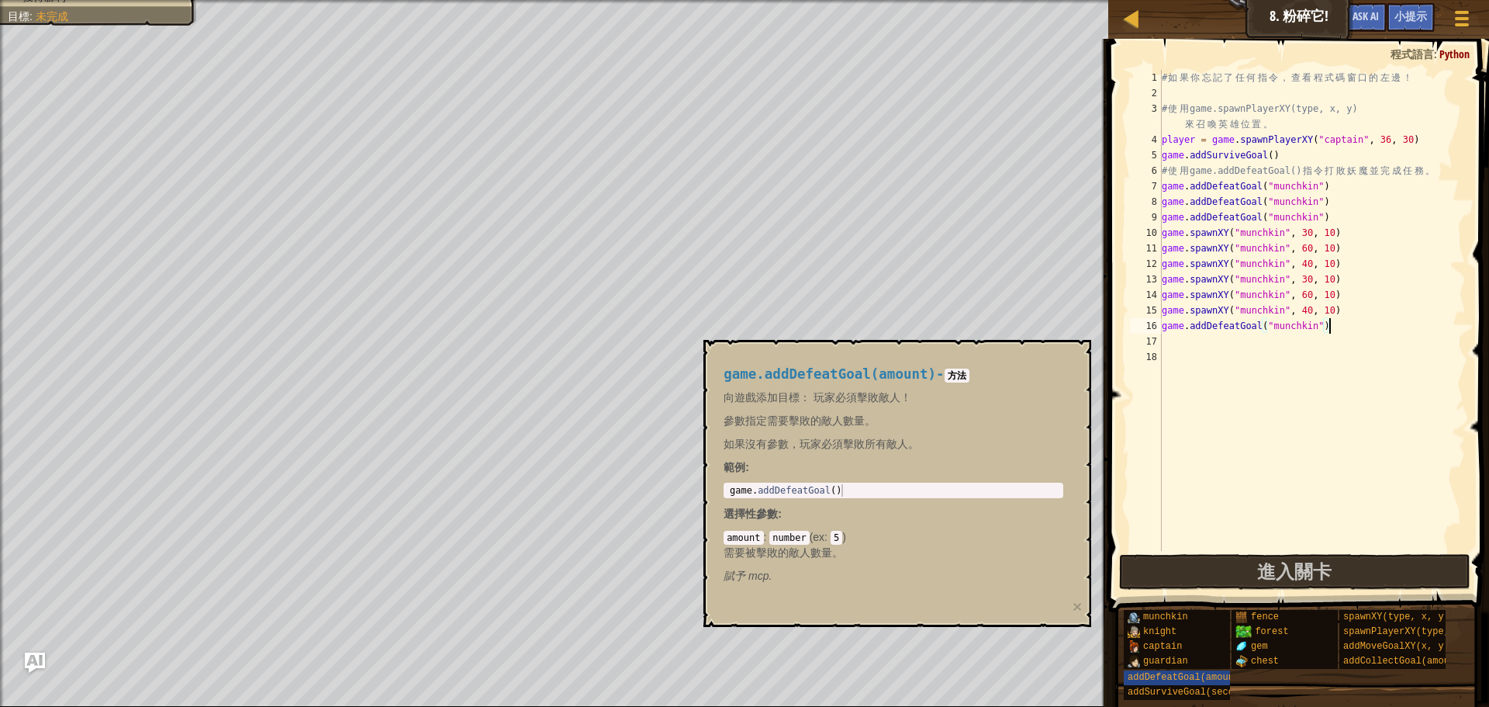
click at [26, 661] on img "Ask AI" at bounding box center [35, 662] width 20 height 20
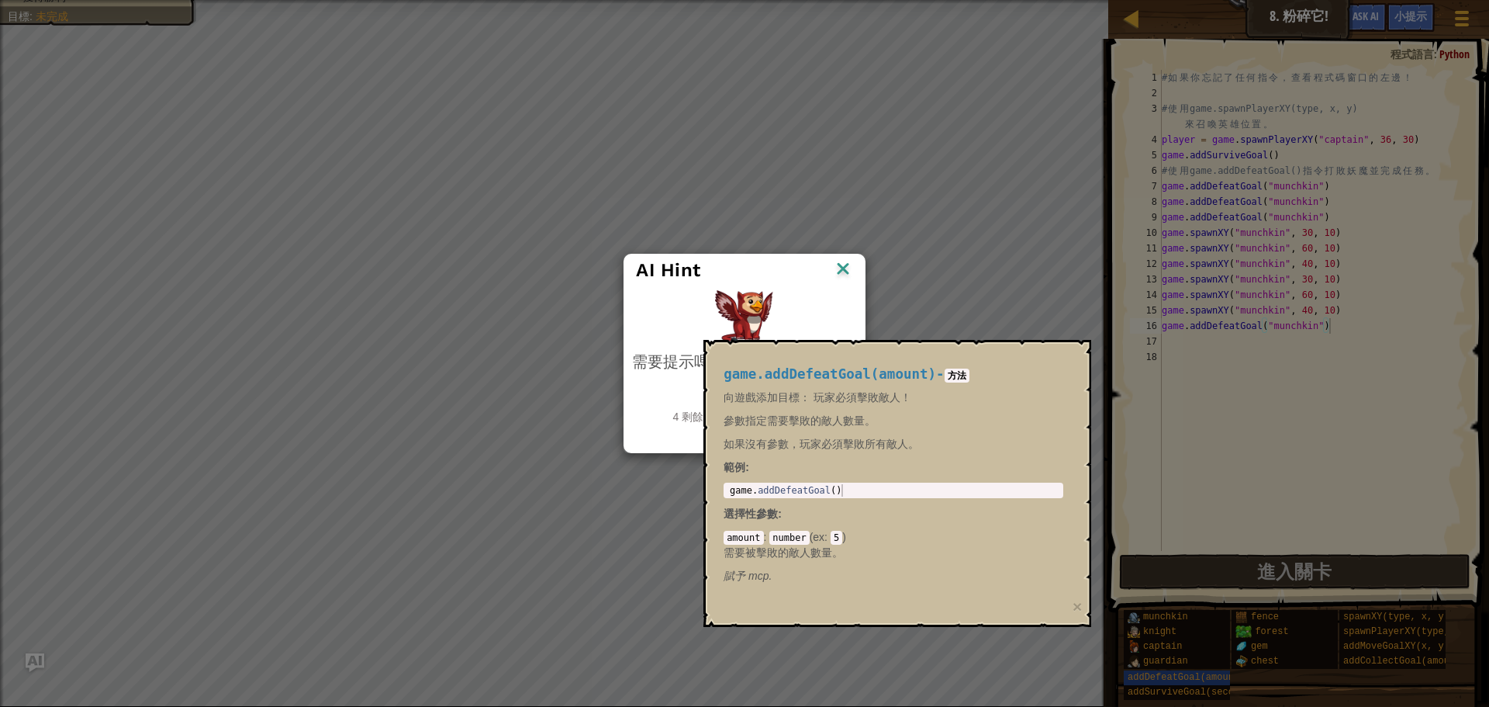
click at [972, 383] on div "game.addDefeatGoal(amount) - 方法 向遊戲添加目標： 玩家必須擊敗敵人！ 參數指定需要擊敗的敵人數量。 如果沒有參數，玩家必須擊敗…" at bounding box center [893, 475] width 361 height 246
click at [1082, 614] on button "×" at bounding box center [1077, 606] width 9 height 16
click at [1081, 607] on button "×" at bounding box center [1077, 606] width 9 height 16
click at [1073, 616] on div "game.addDefeatGoal(amount) - 方法 向遊戲添加目標： 玩家必須擊敗敵人！ 參數指定需要擊敗的敵人數量。 如果沒有參數，玩家必須擊敗…" at bounding box center [898, 483] width 388 height 287
click at [1076, 612] on button "×" at bounding box center [1077, 606] width 9 height 16
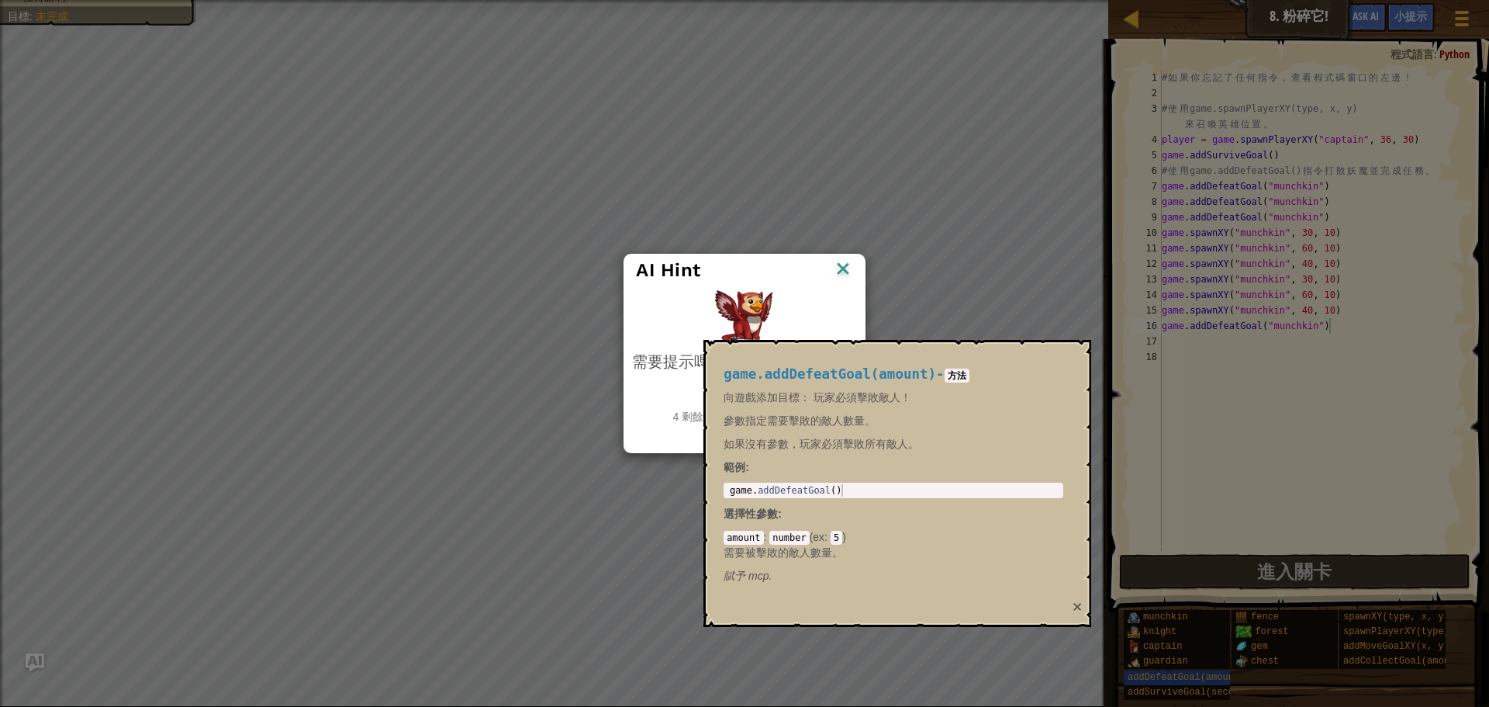
click at [1076, 611] on button "×" at bounding box center [1077, 606] width 9 height 16
click at [1076, 609] on button "×" at bounding box center [1077, 606] width 9 height 16
click at [1076, 608] on button "×" at bounding box center [1077, 606] width 9 height 16
click at [1076, 607] on button "×" at bounding box center [1077, 606] width 9 height 16
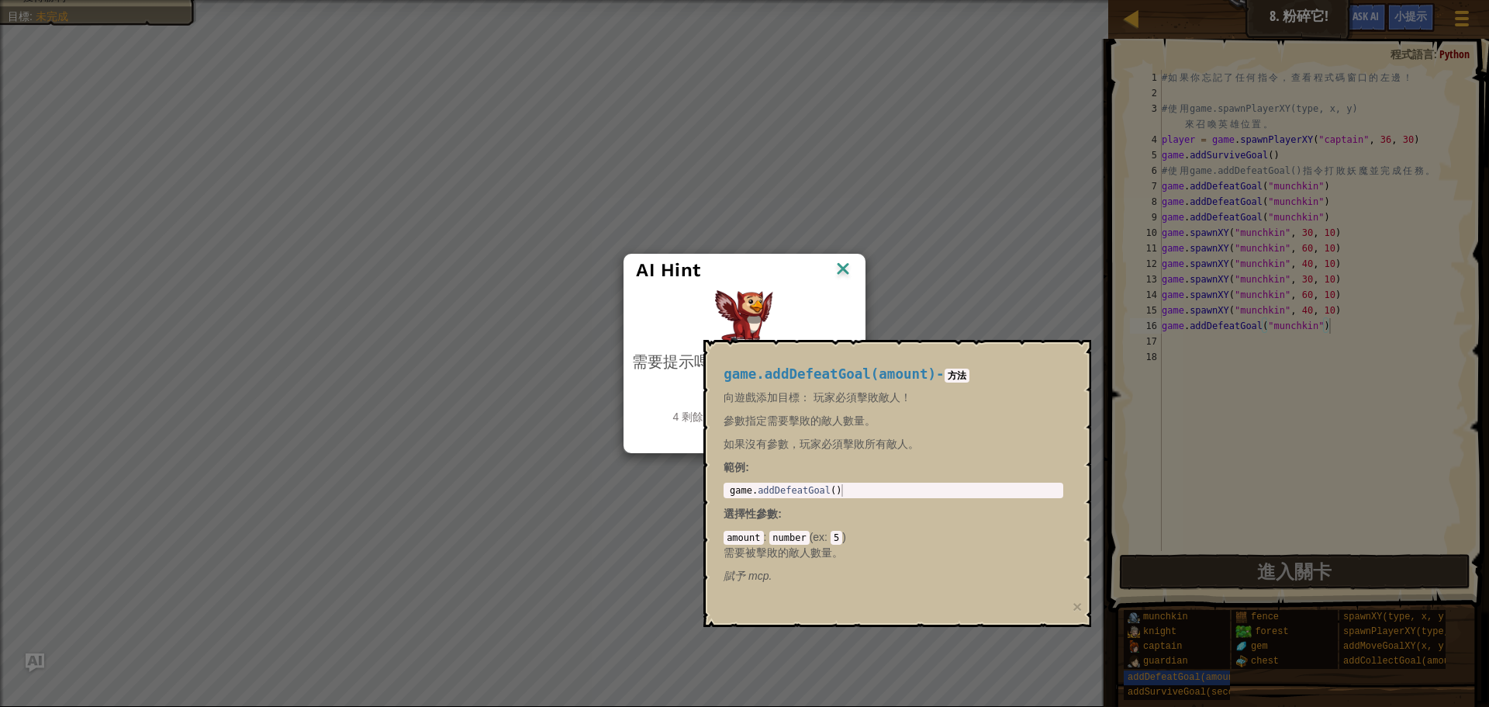
select select "zh-HANT"
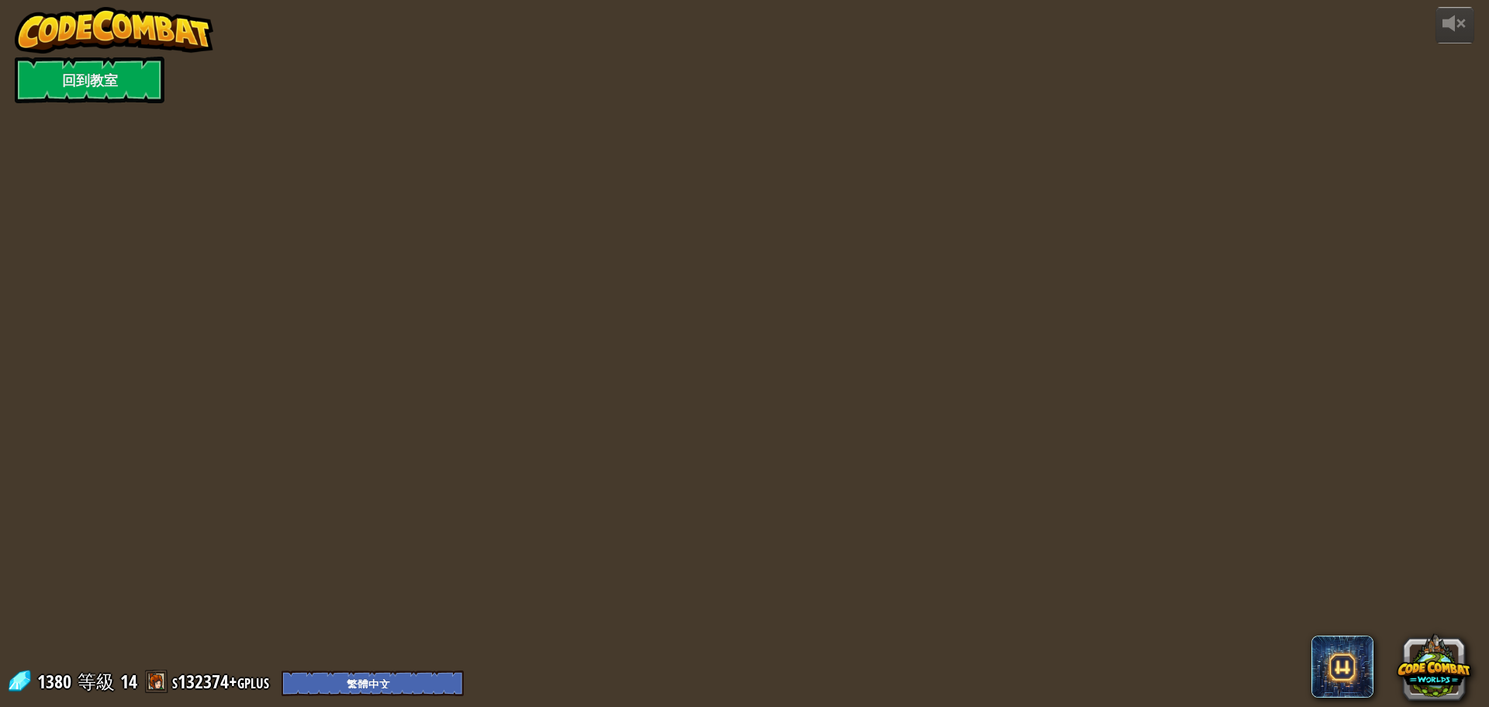
select select "zh-HANT"
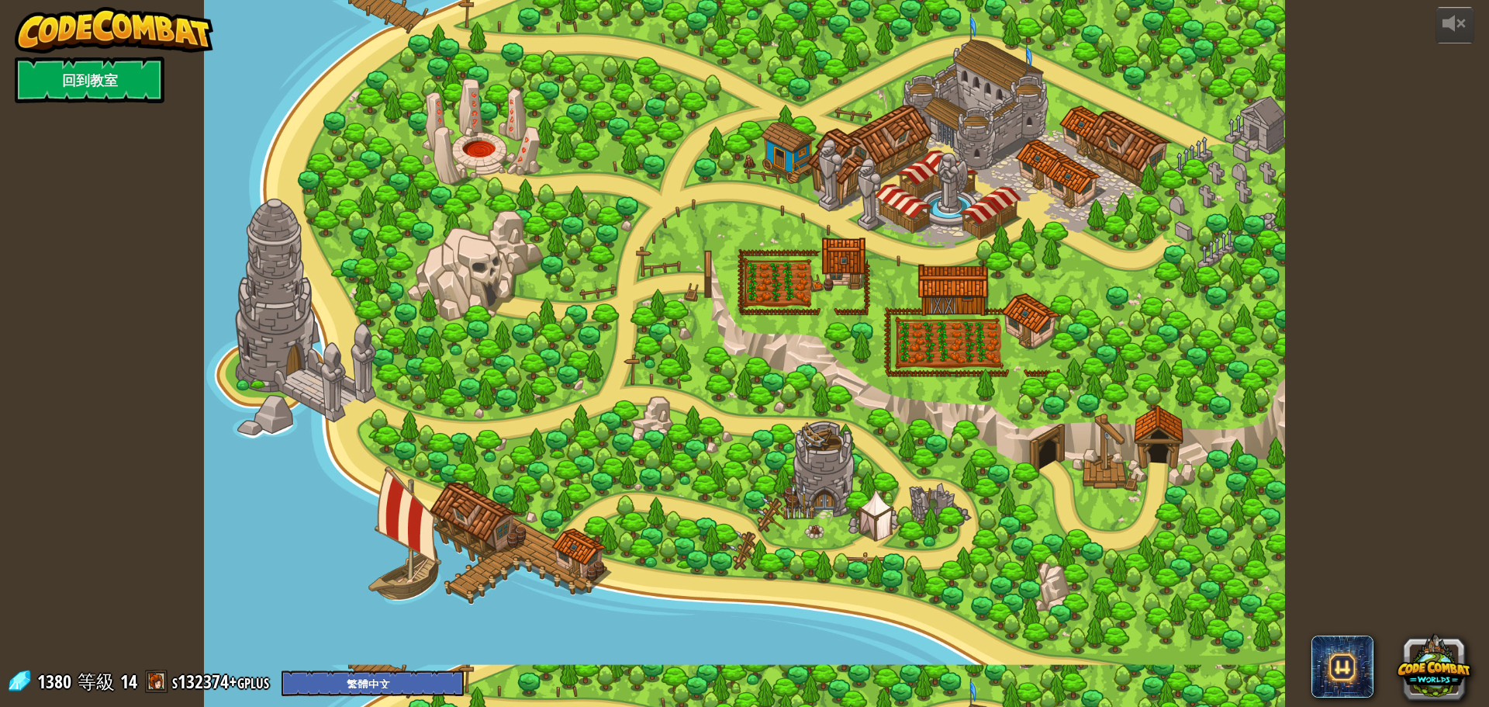
select select "zh-HANT"
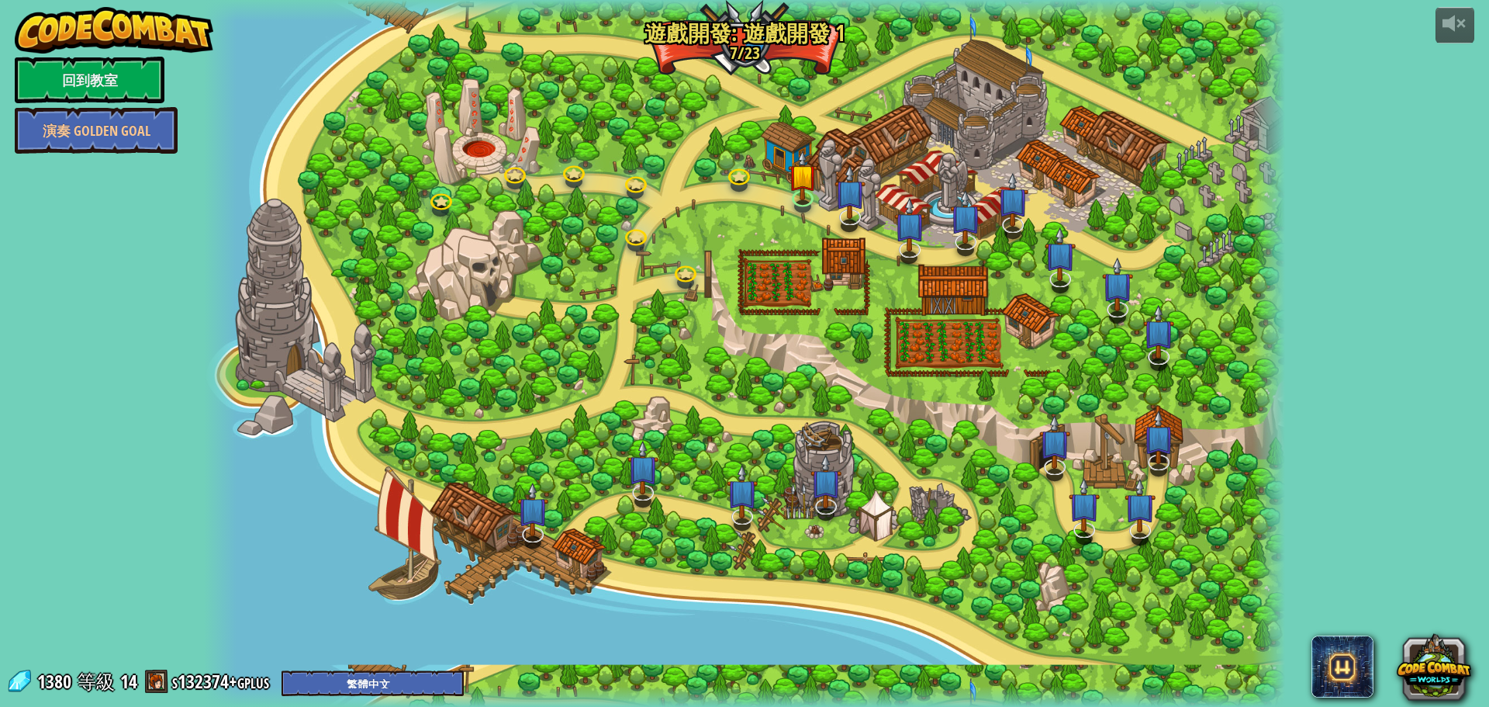
select select "zh-HANT"
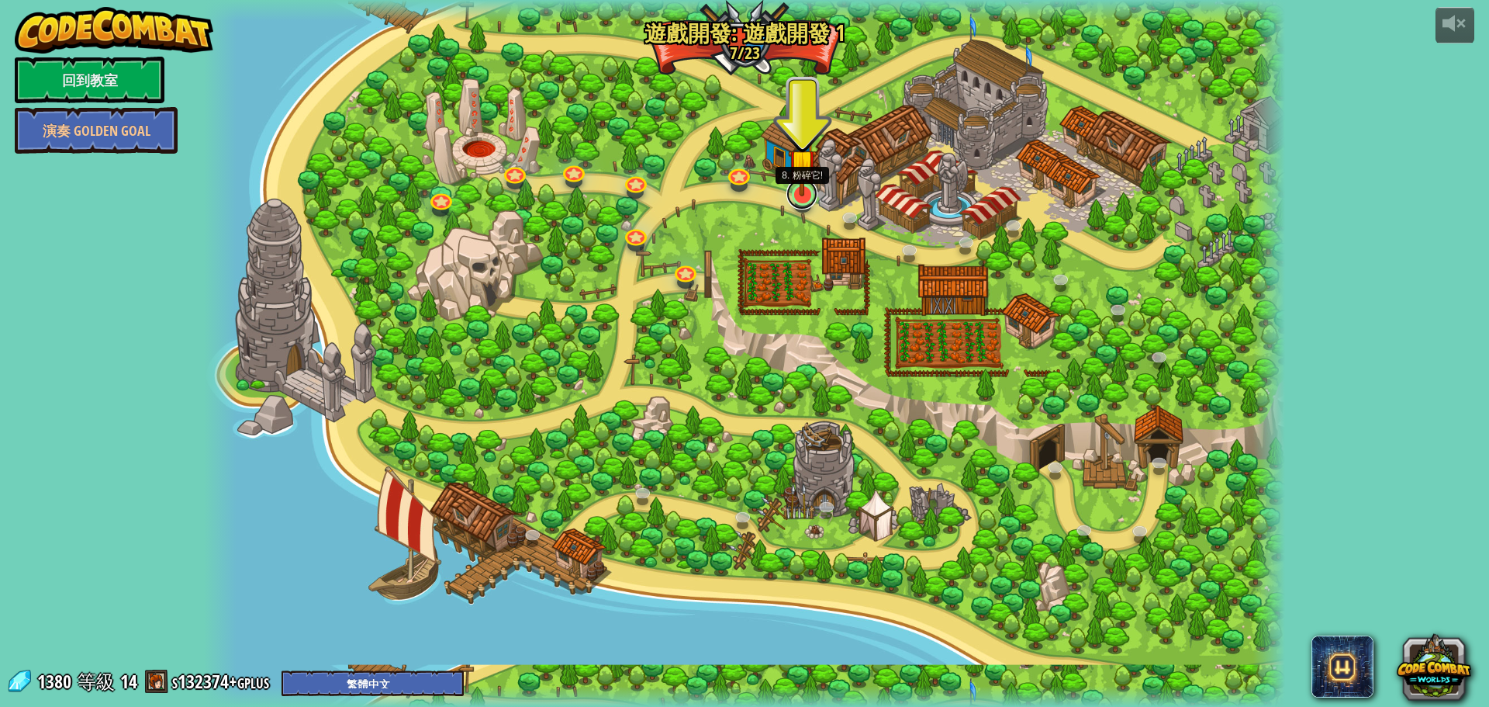
click at [798, 201] on link at bounding box center [802, 193] width 31 height 31
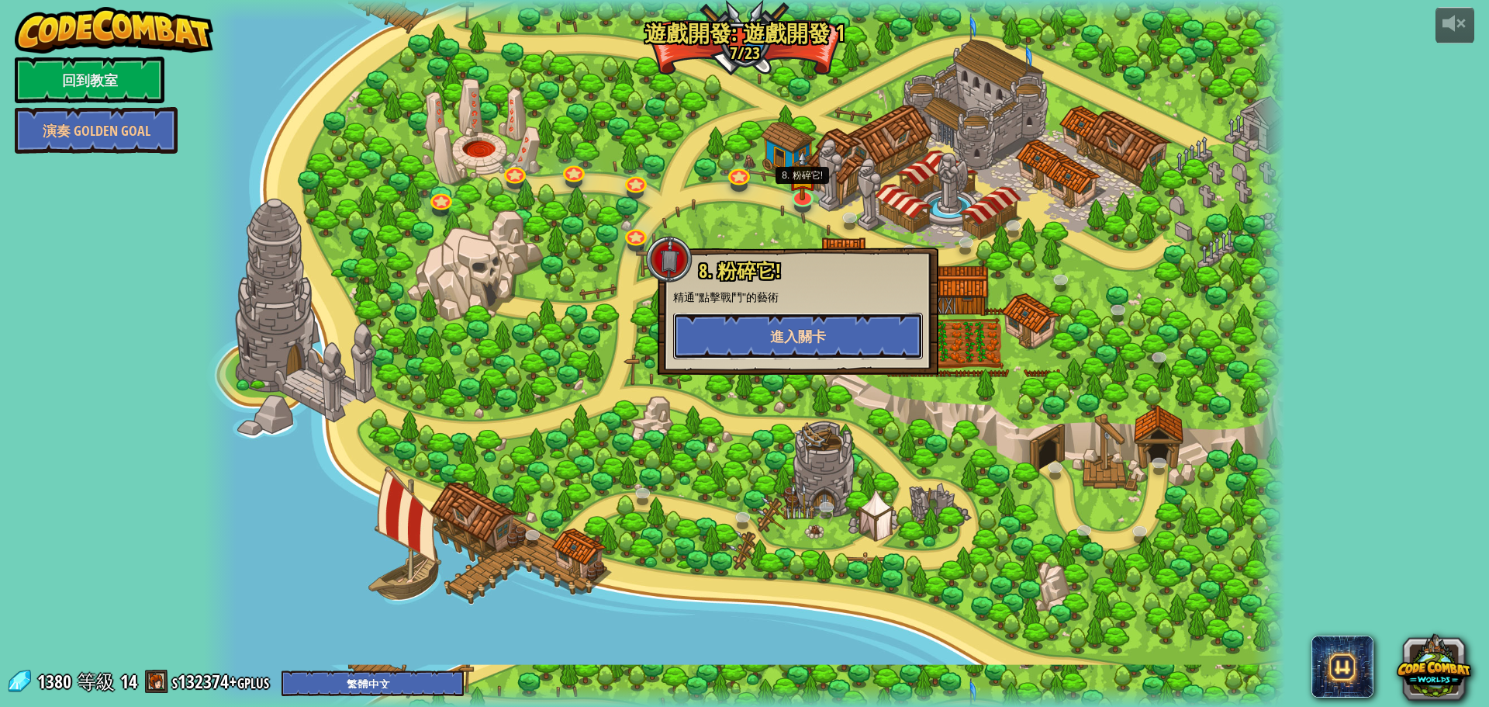
click at [767, 317] on button "進入關卡" at bounding box center [798, 336] width 250 height 47
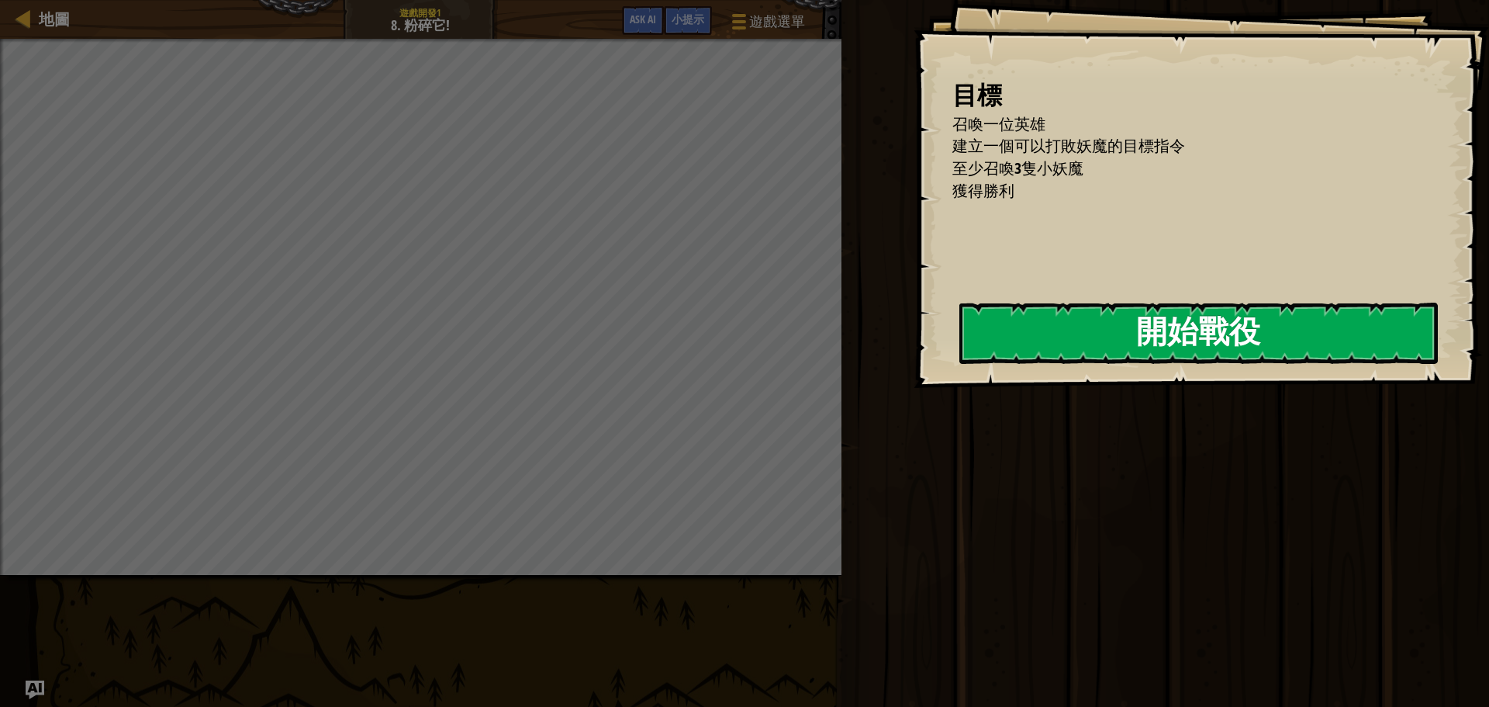
click at [1105, 358] on button "開始戰役" at bounding box center [1199, 333] width 479 height 61
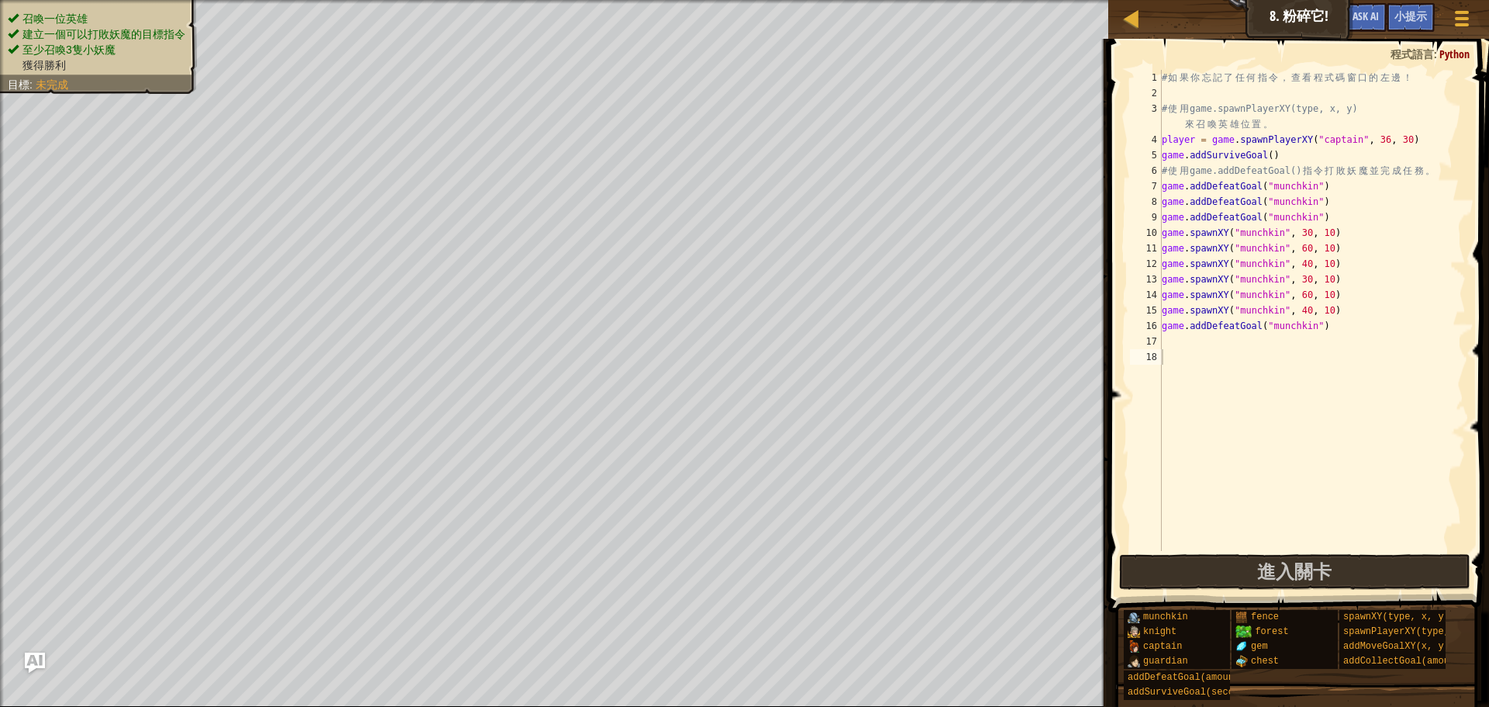
click at [39, 662] on img "Ask AI" at bounding box center [35, 662] width 20 height 20
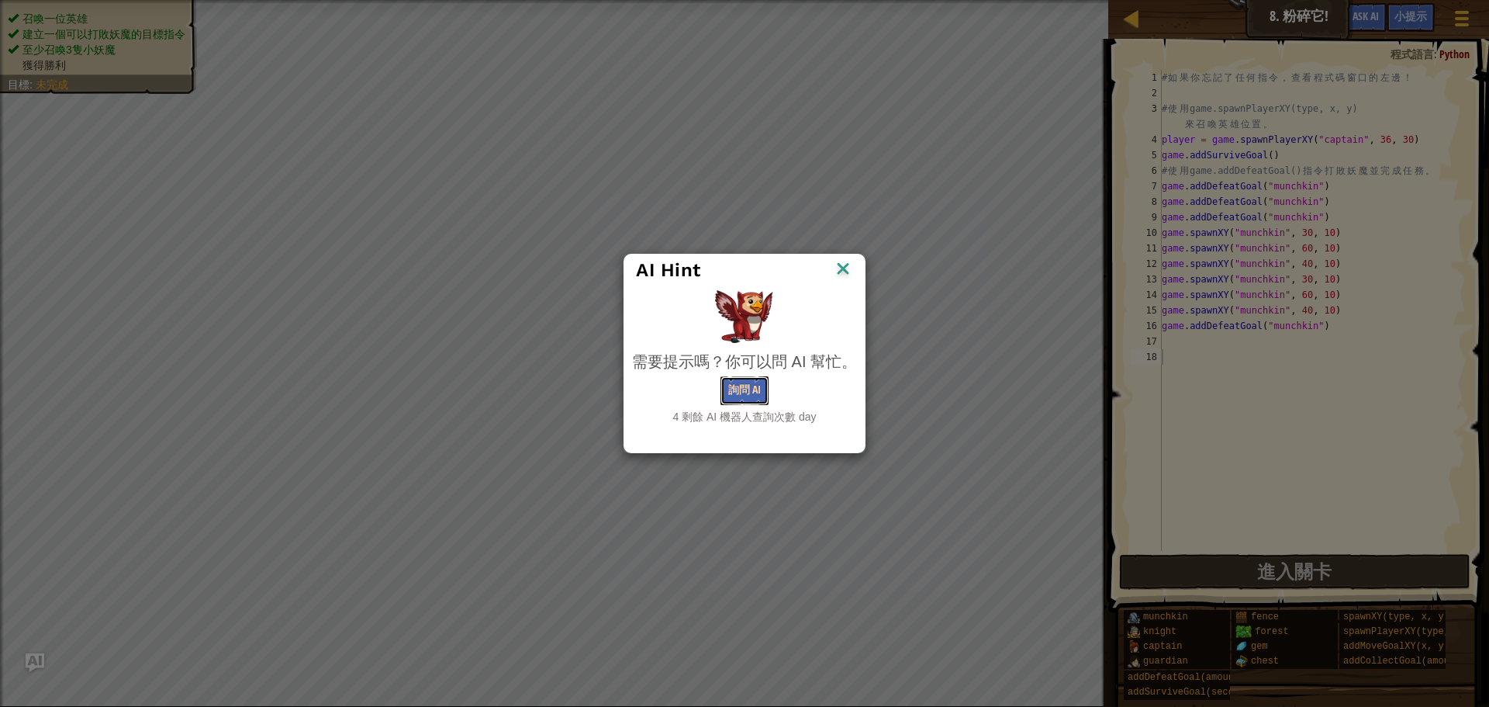
click at [756, 387] on button "詢問 AI" at bounding box center [745, 390] width 48 height 29
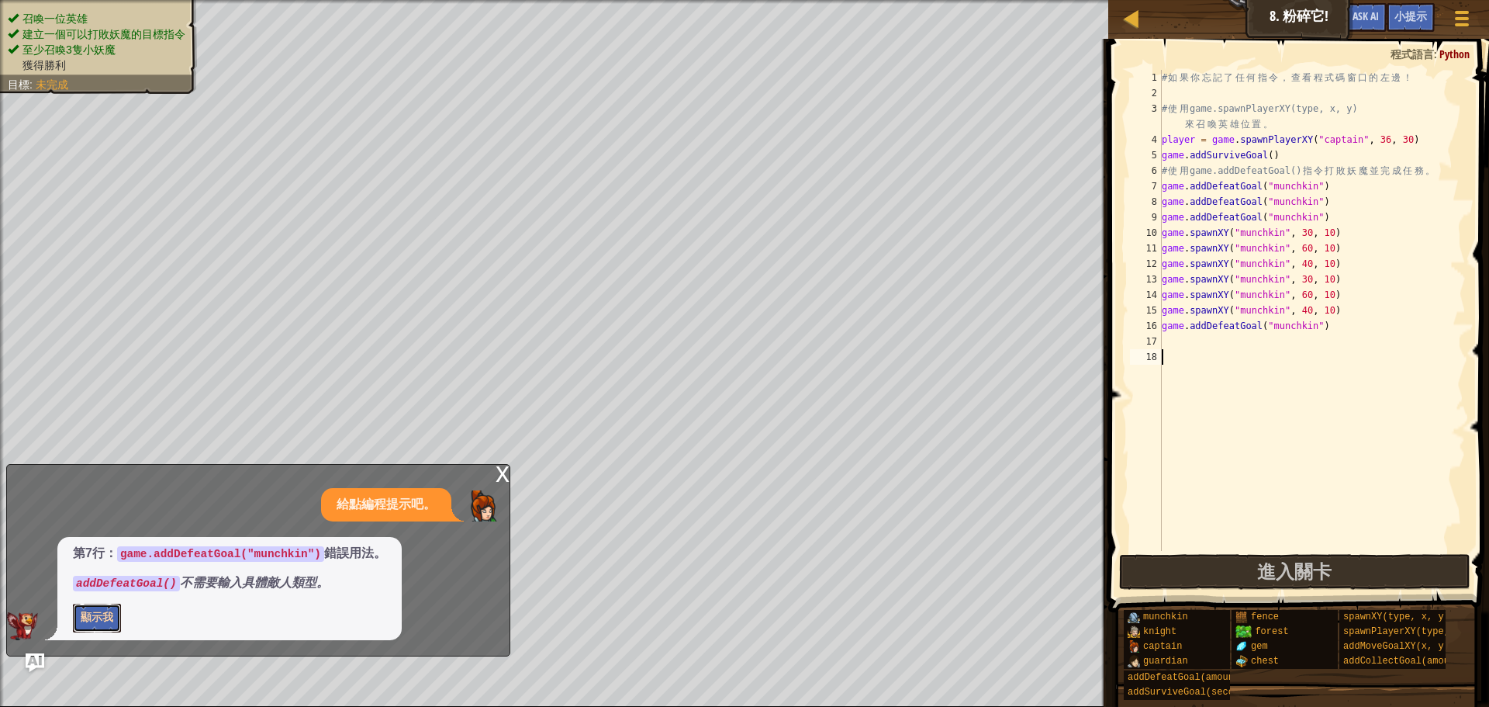
click at [88, 619] on button "顯示我" at bounding box center [97, 618] width 48 height 29
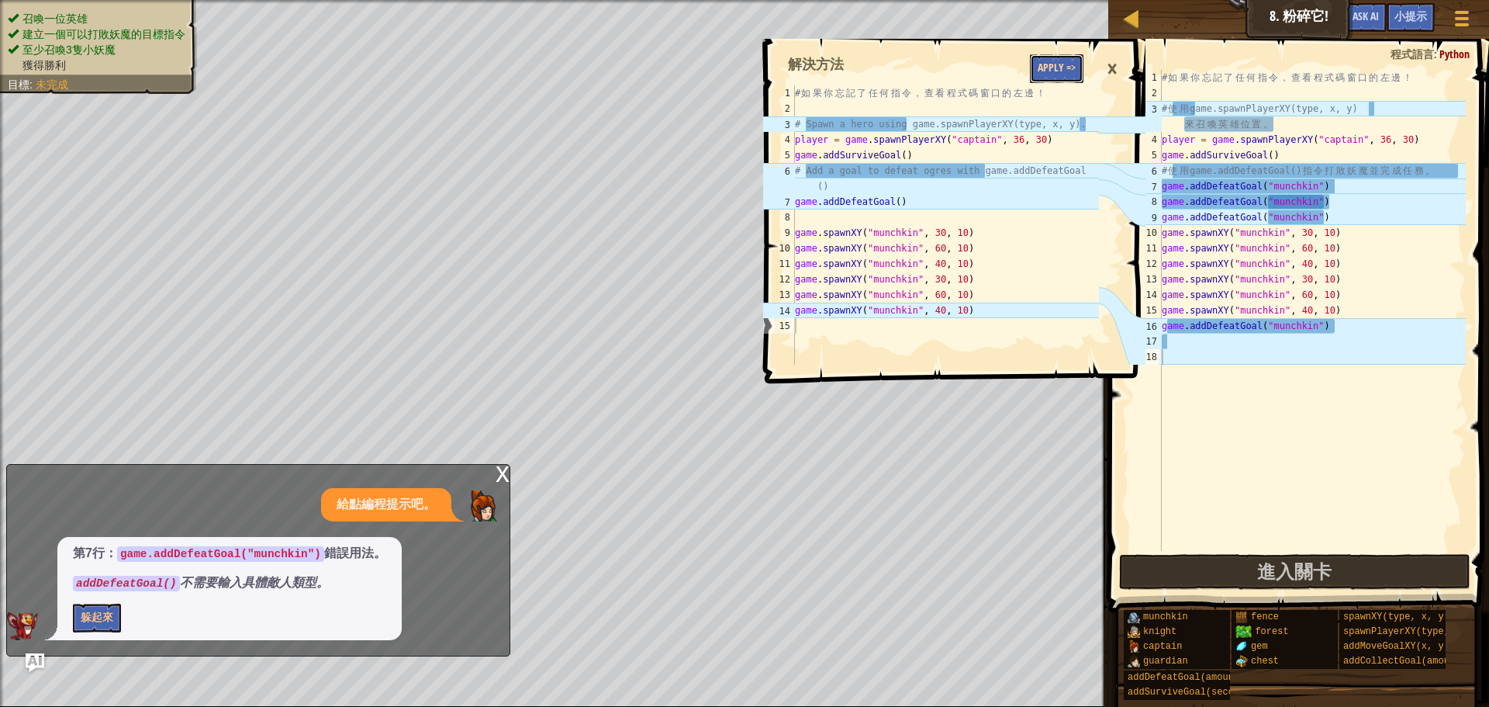
click at [1081, 66] on button "Apply =>" at bounding box center [1057, 68] width 54 height 29
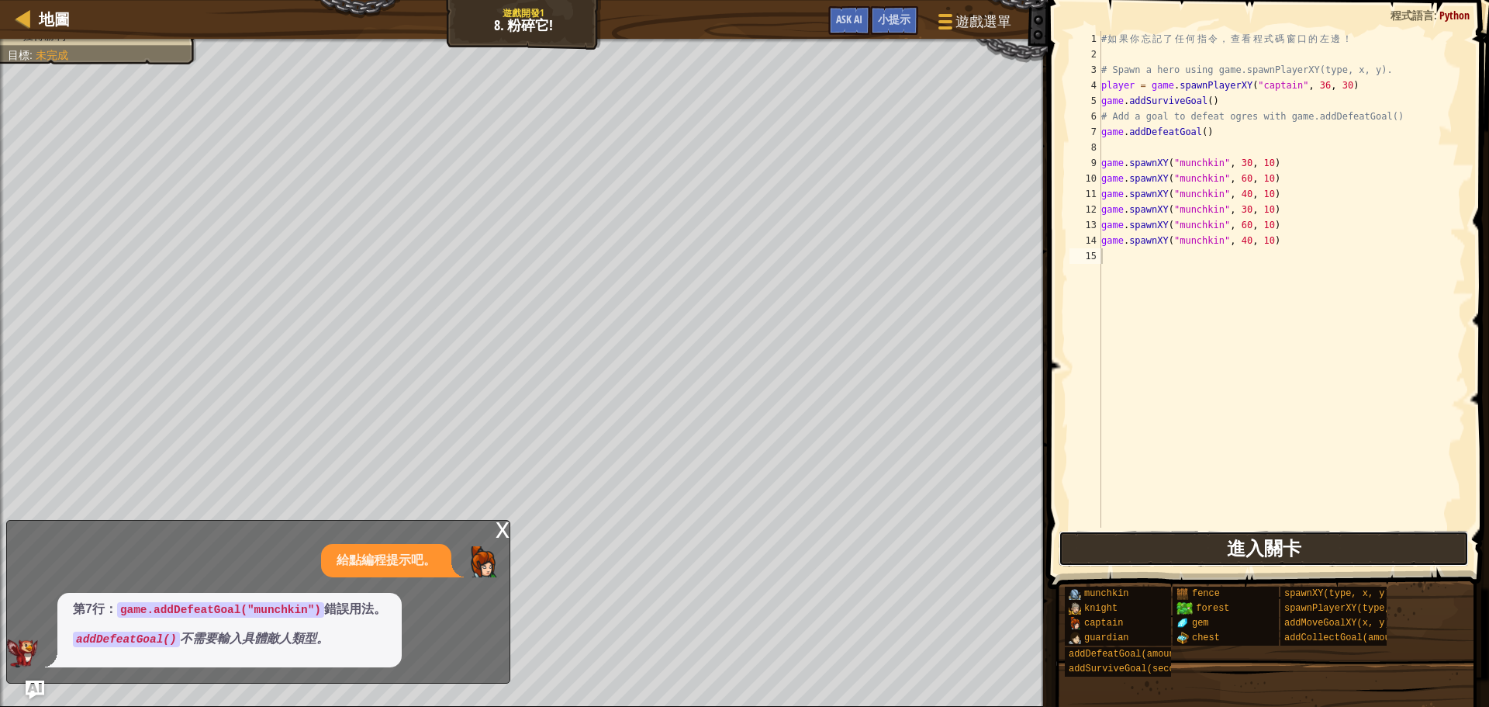
click at [1377, 536] on button "進入關卡" at bounding box center [1264, 549] width 410 height 36
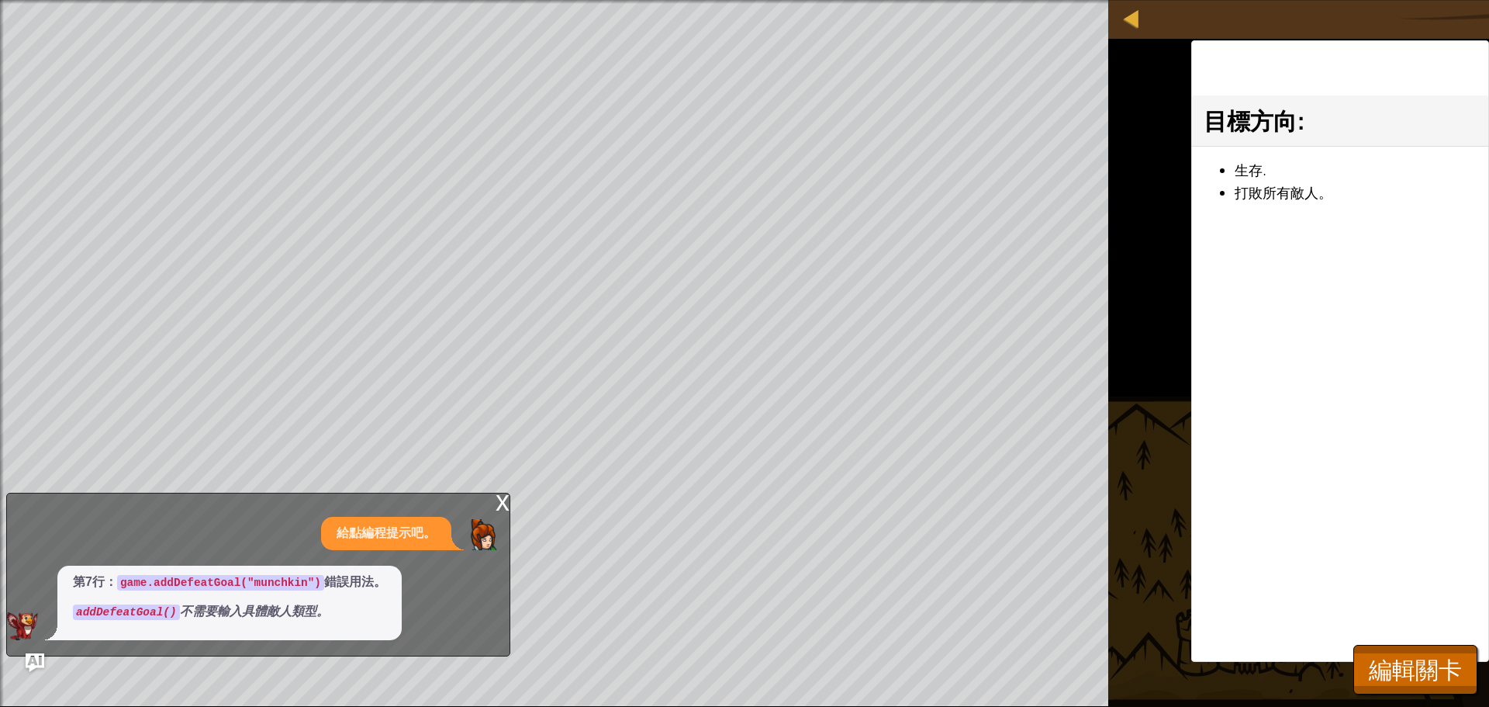
click at [491, 496] on div "x 給點編程提示吧。 第7行： game.addDefeatGoal("munchkin") 錯誤用法。 addDefeatGoal() 不需要輸入具體敵人類…" at bounding box center [258, 575] width 504 height 164
click at [497, 495] on div "x" at bounding box center [503, 501] width 14 height 16
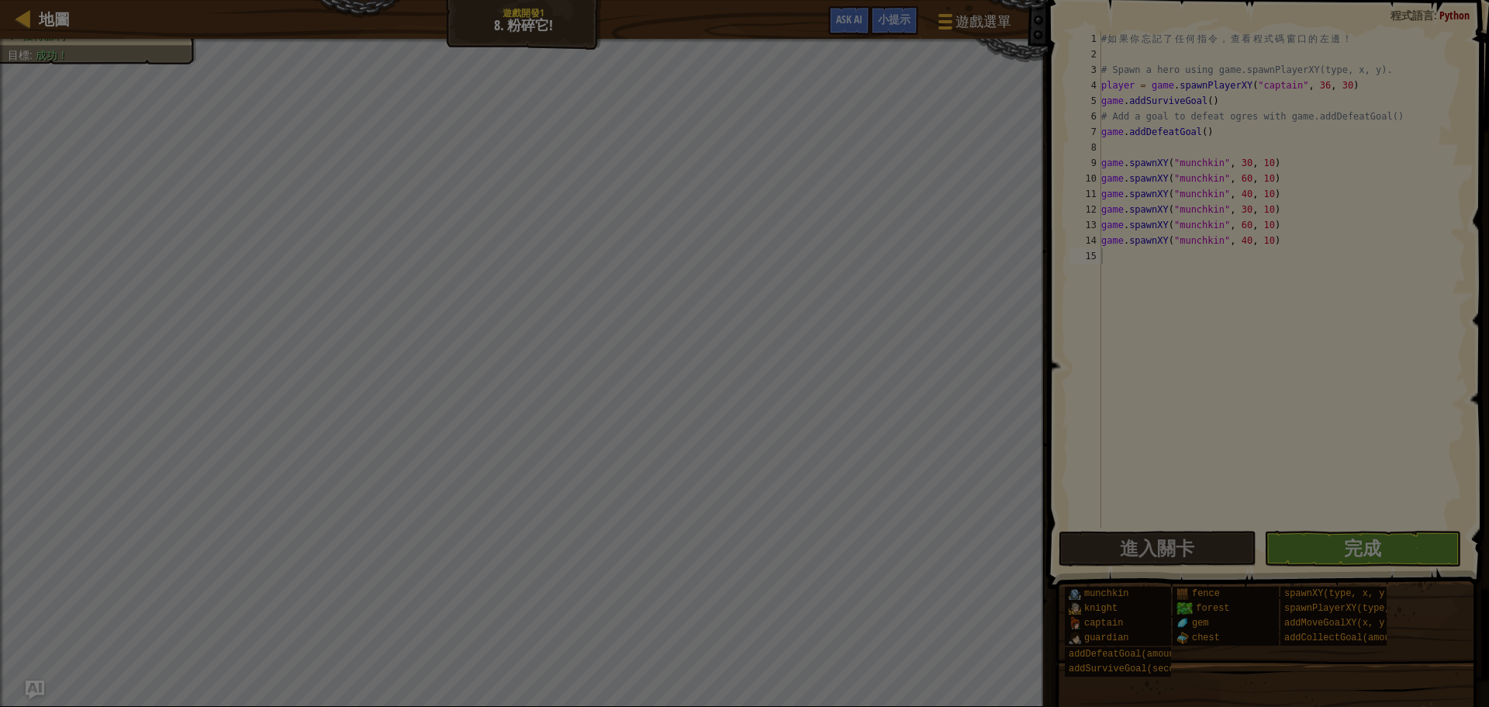
click at [1382, 2] on body "地圖 遊戲開發1 8. 粉碎它! 遊戲選單 完成 小提示 Ask AI 1 2 3 4 5 6 7 8 9 10 11 12 13 14 15 # 如 果 你…" at bounding box center [744, 1] width 1489 height 2
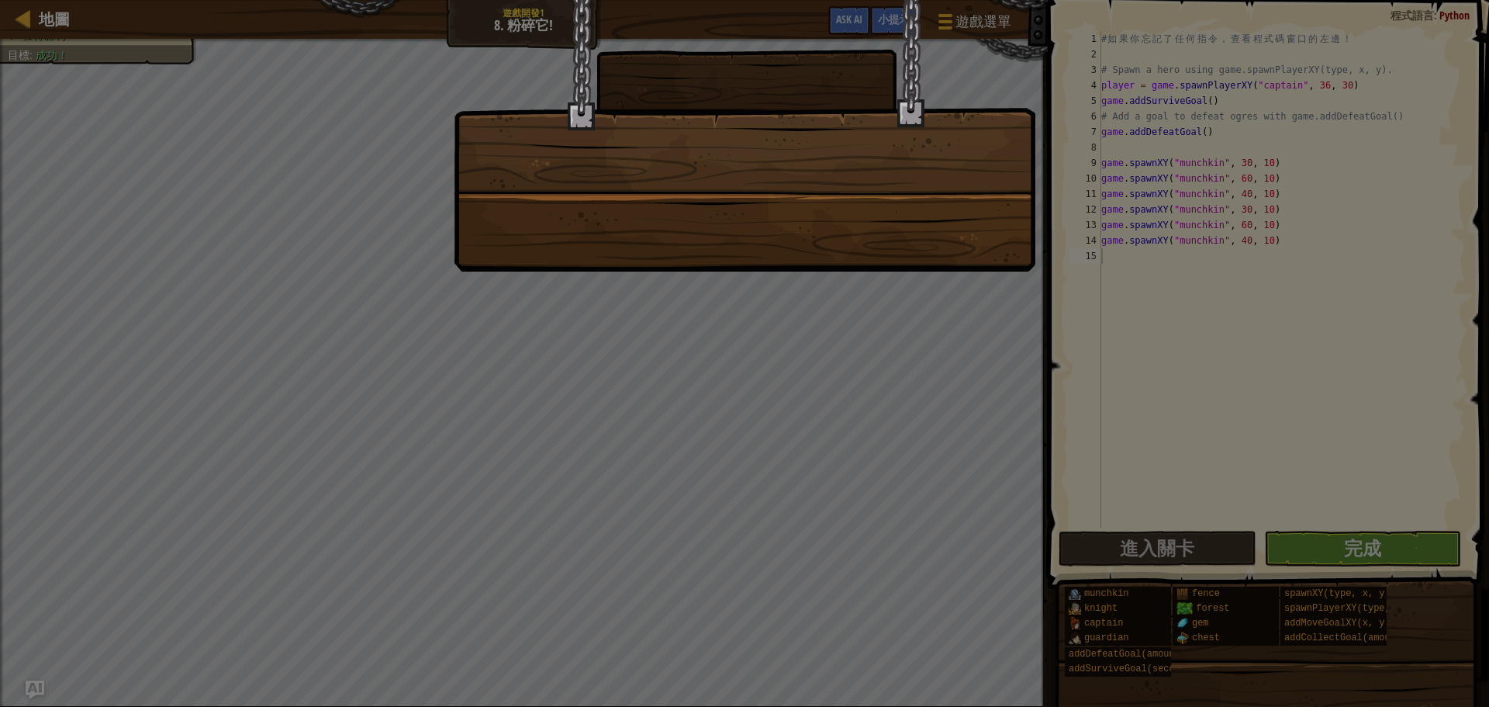
click at [955, 251] on div at bounding box center [745, 136] width 582 height 272
click at [1368, 531] on div at bounding box center [744, 353] width 1489 height 707
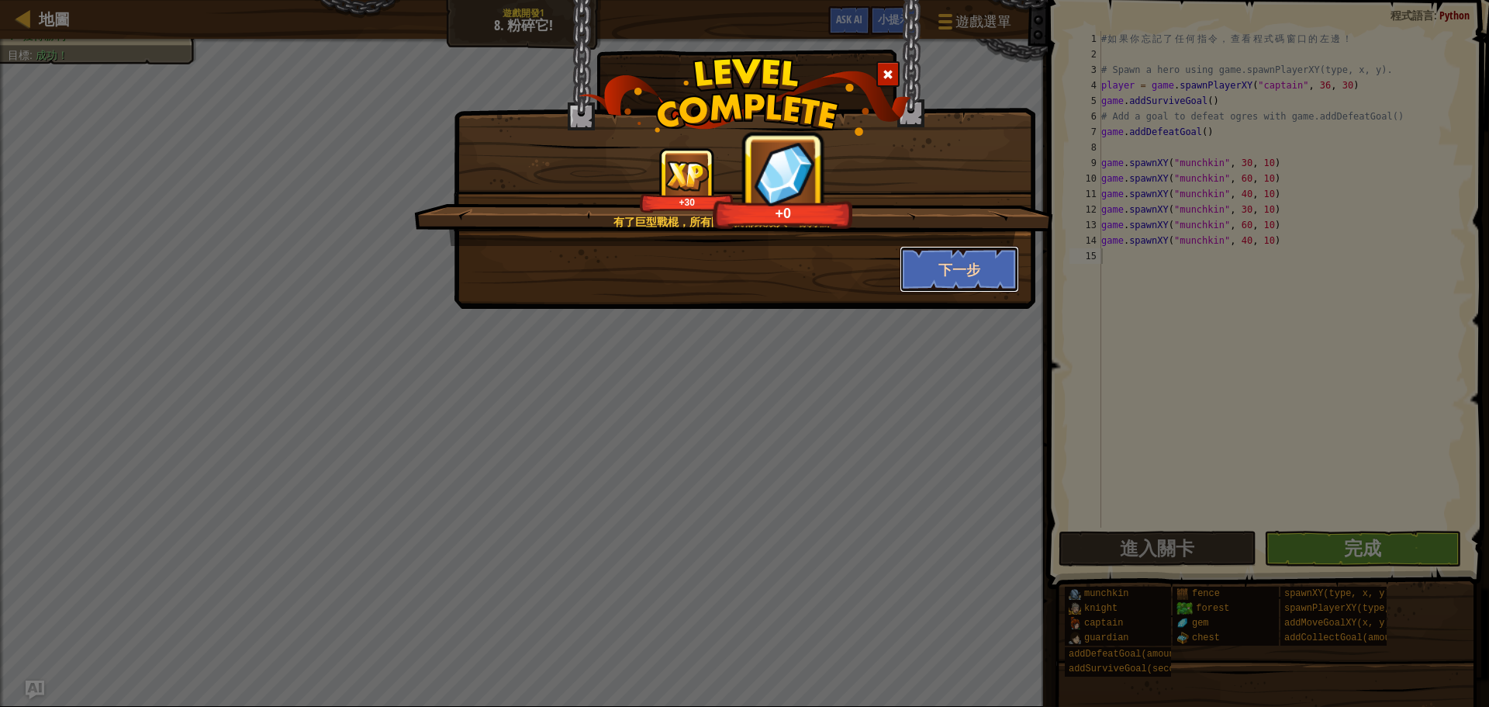
click at [971, 267] on button "下一步" at bounding box center [960, 269] width 120 height 47
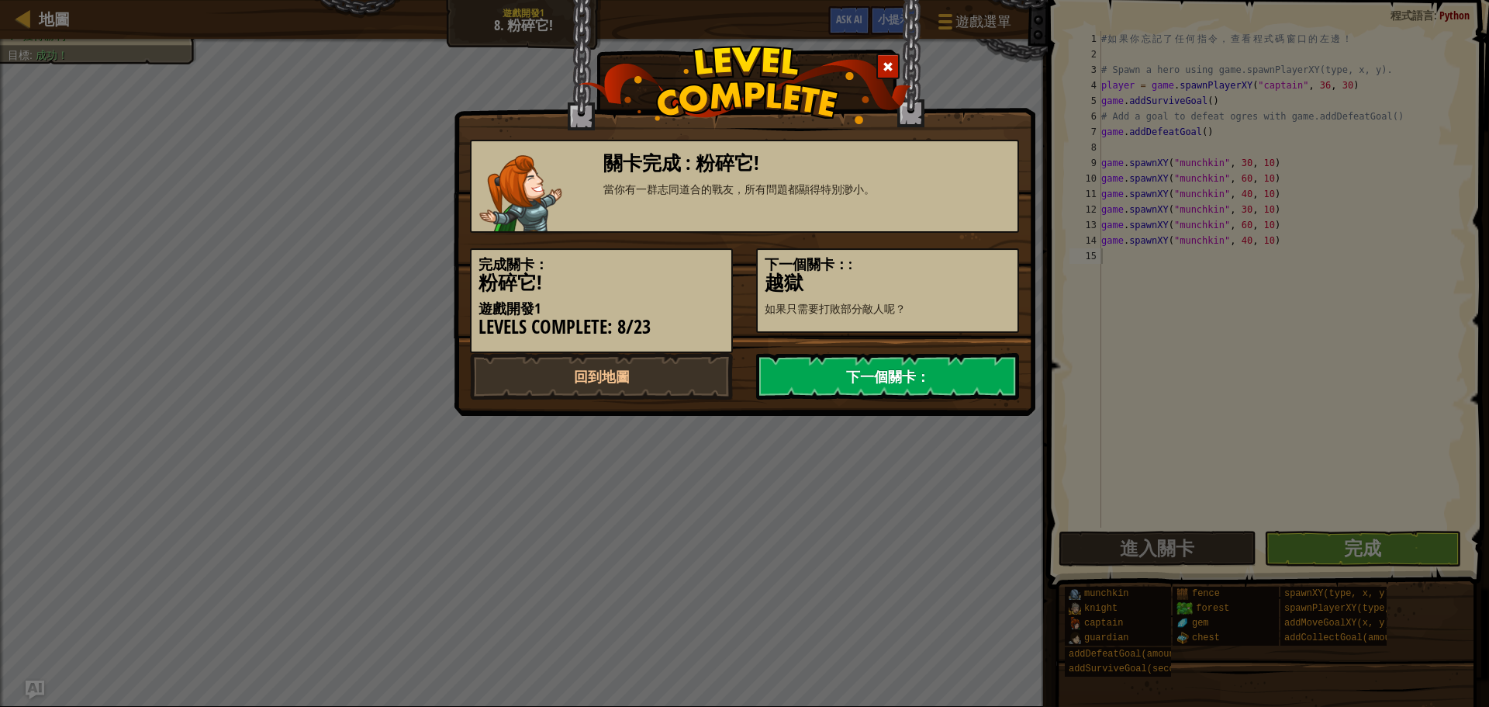
click at [885, 365] on link "下一個關卡：" at bounding box center [887, 376] width 263 height 47
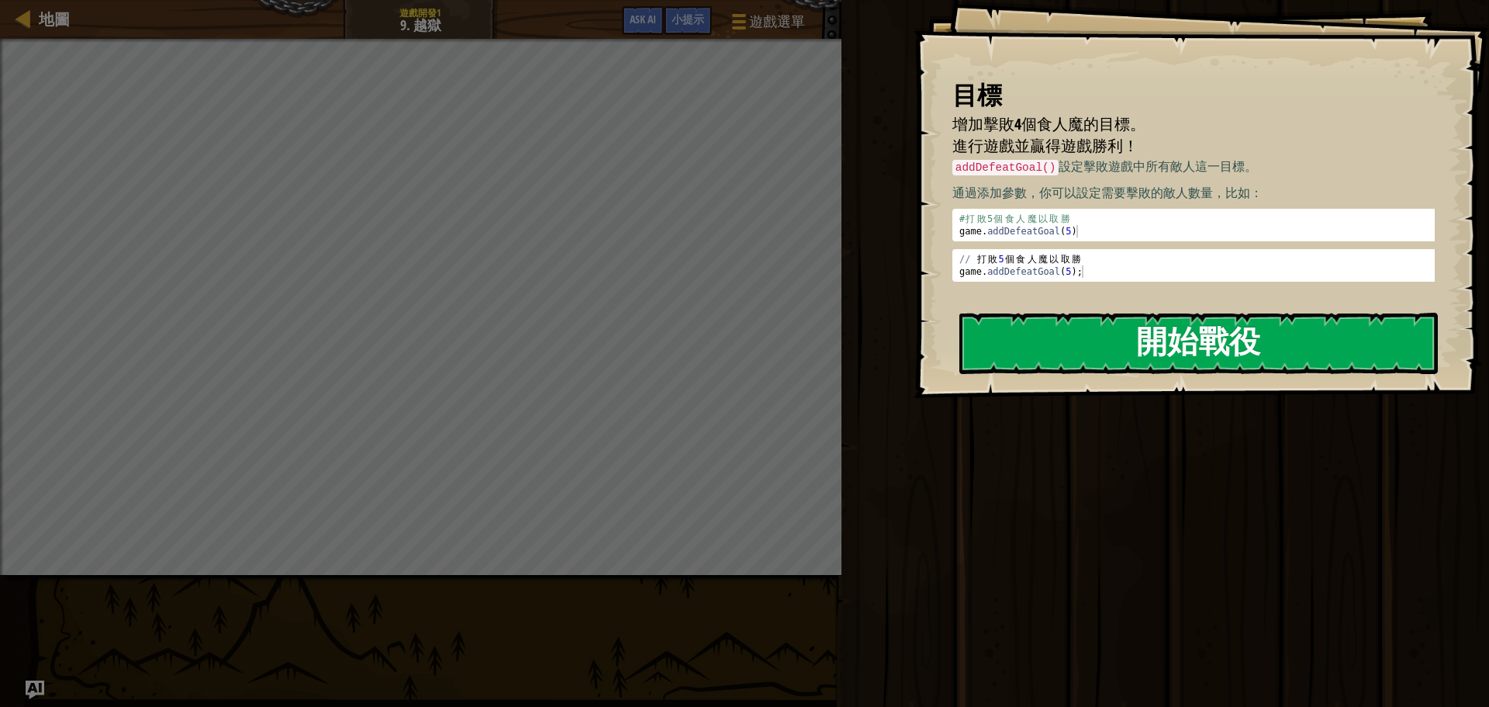
click at [1194, 313] on button "開始戰役" at bounding box center [1199, 343] width 479 height 61
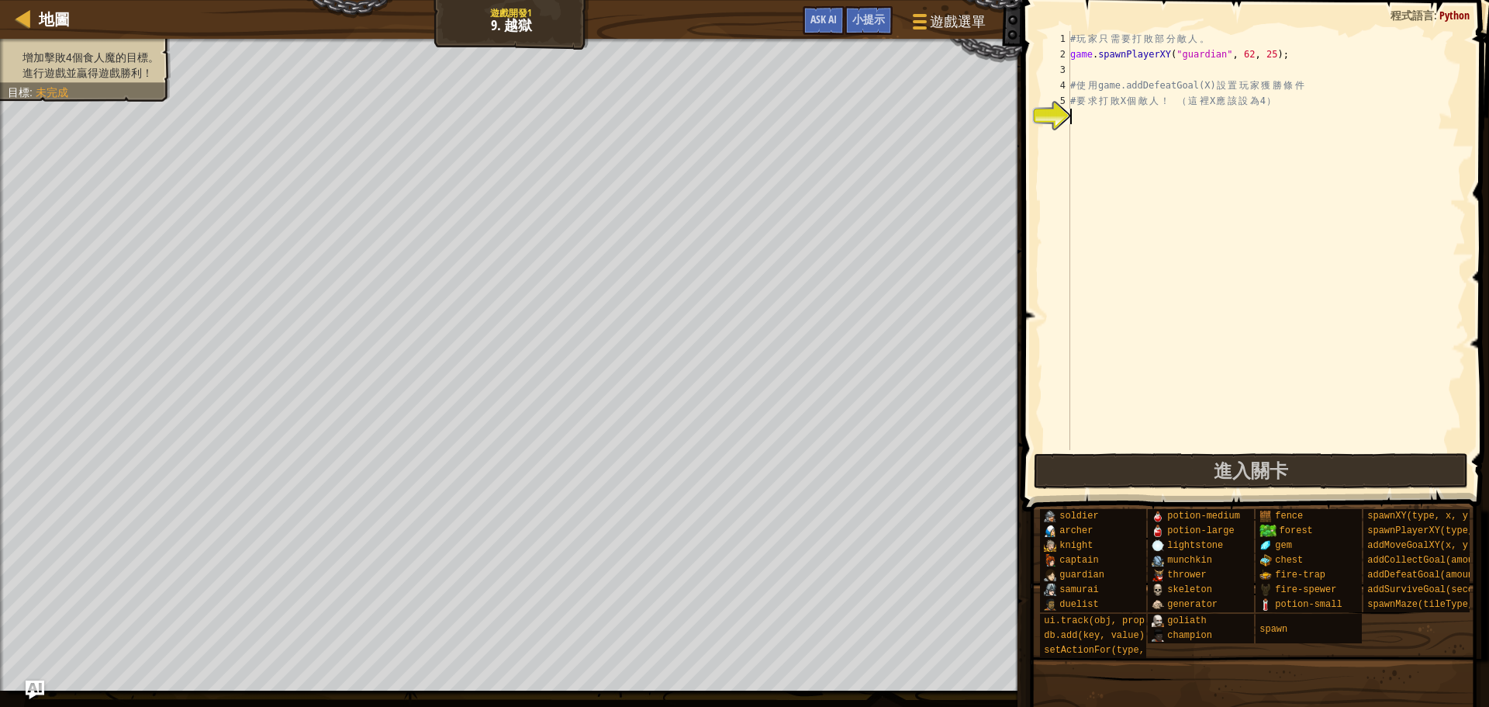
click at [1194, 128] on div "# 玩 家 只 需 要 打 敗 部 分 敵 人 。 game . spawnPlayerXY ( "guardian" , 62 , 25 ) ; # 使 用…" at bounding box center [1266, 256] width 399 height 450
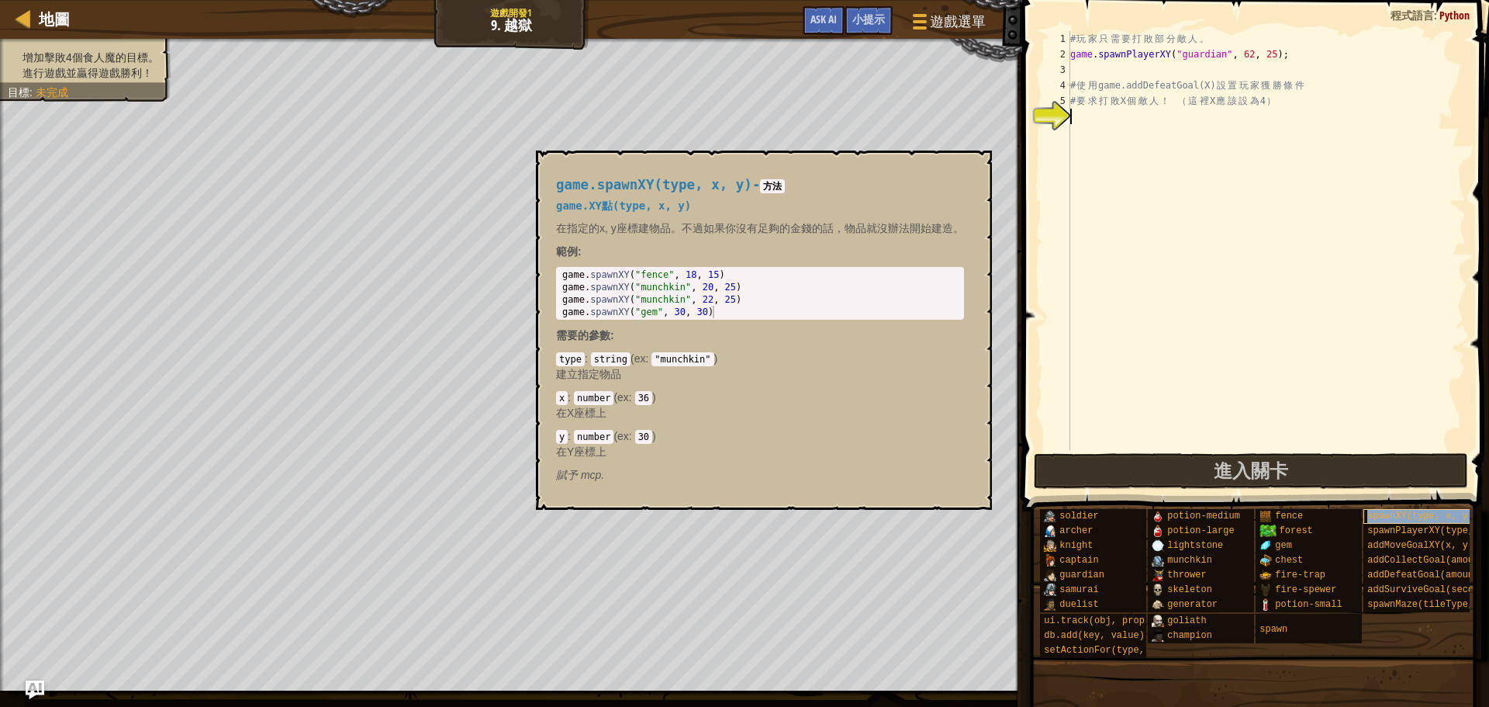
click at [1401, 517] on span "spawnXY(type, x, y)" at bounding box center [1421, 515] width 106 height 11
click at [1406, 536] on span "spawnPlayerXY(type, x, y)" at bounding box center [1438, 530] width 140 height 11
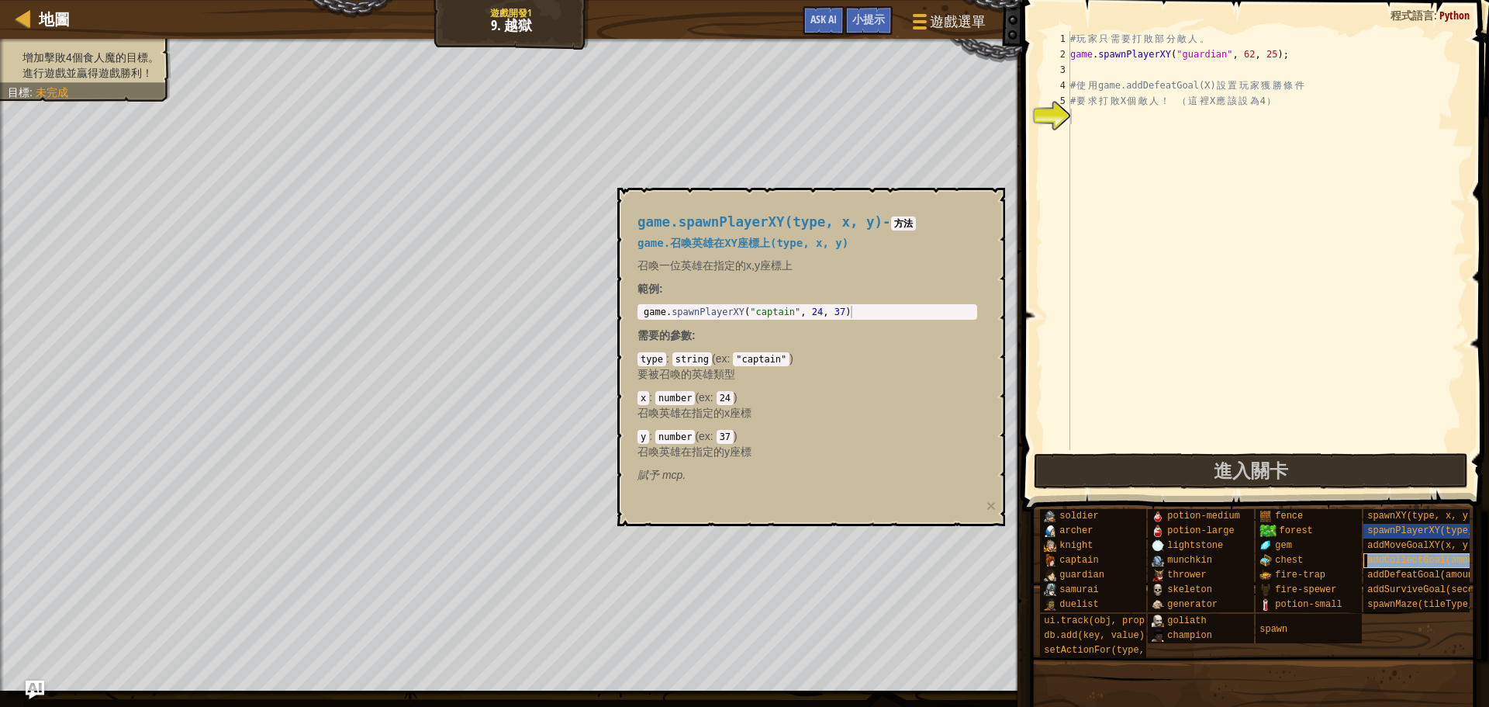
click at [1408, 553] on div "addCollectGoal(amount)" at bounding box center [1438, 560] width 149 height 15
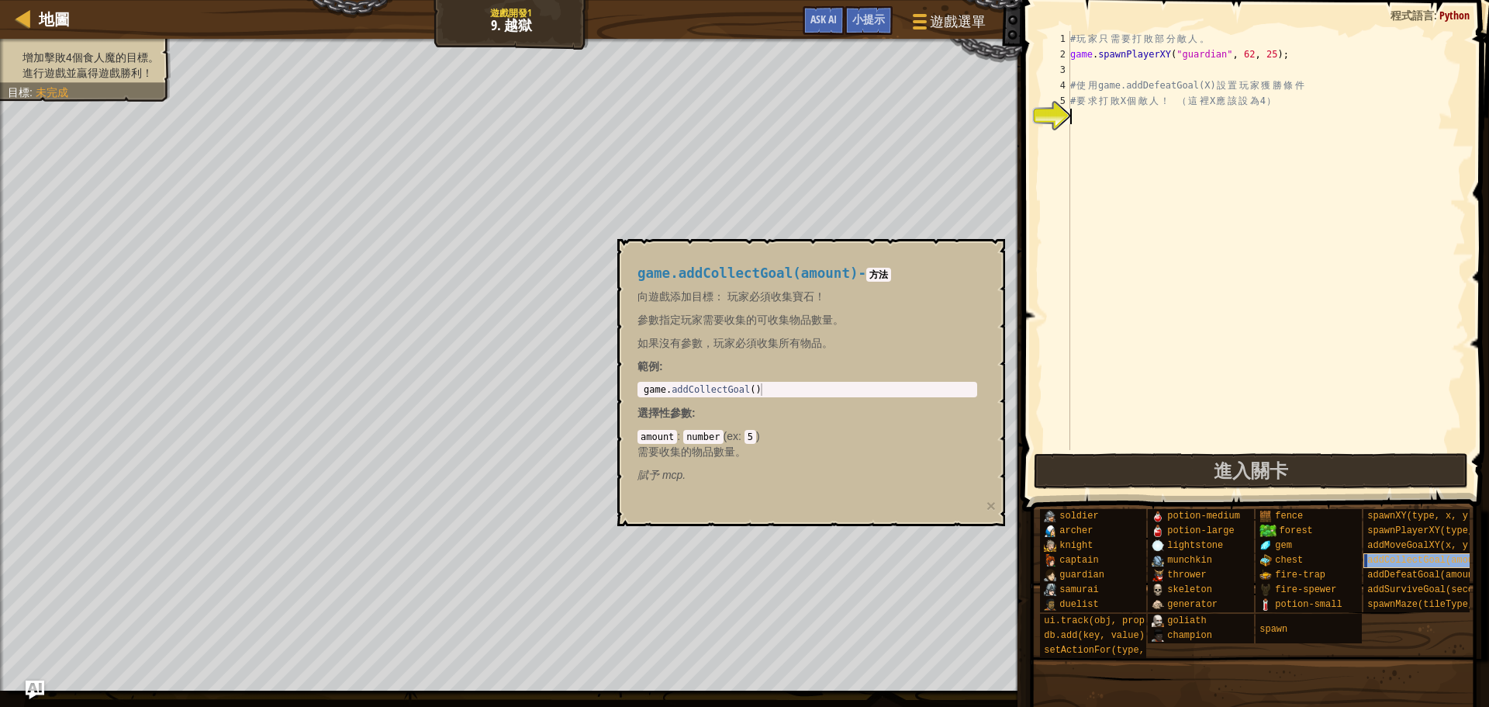
click at [1409, 566] on span "addCollectGoal(amount)" at bounding box center [1429, 560] width 123 height 11
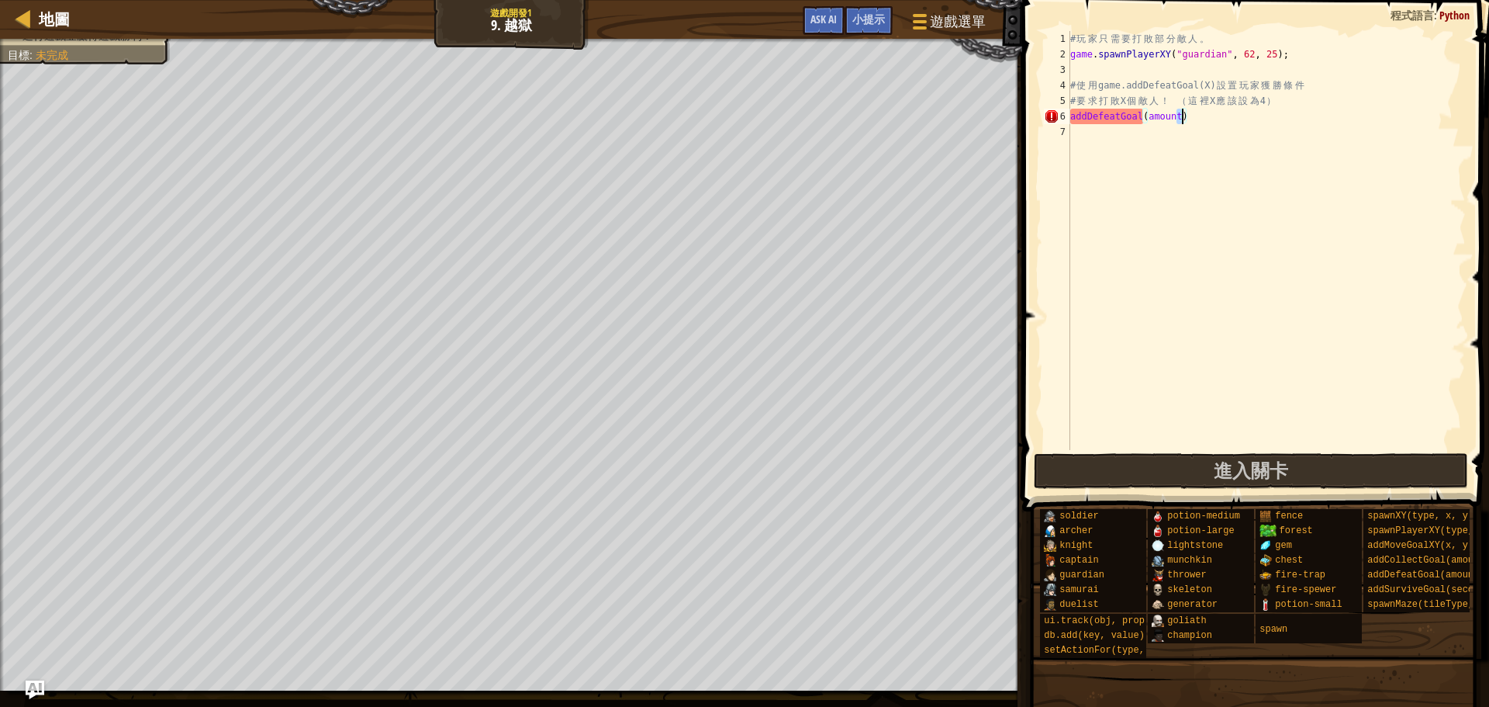
click at [1184, 114] on div "# 玩 家 只 需 要 打 敗 部 分 敵 人 。 game . spawnPlayerXY ( "guardian" , 62 , 25 ) ; # 使 用…" at bounding box center [1266, 256] width 399 height 450
click at [1151, 113] on div "# 玩 家 只 需 要 打 敗 部 分 敵 人 。 game . spawnPlayerXY ( "guardian" , 62 , 25 ) ; # 使 用…" at bounding box center [1266, 240] width 399 height 419
click at [1152, 114] on div "# 玩 家 只 需 要 打 敗 部 分 敵 人 。 game . spawnPlayerXY ( "guardian" , 62 , 25 ) ; # 使 用…" at bounding box center [1266, 256] width 399 height 450
drag, startPoint x: 1150, startPoint y: 114, endPoint x: 1183, endPoint y: 114, distance: 33.4
click at [1183, 114] on div "# 玩 家 只 需 要 打 敗 部 分 敵 人 。 game . spawnPlayerXY ( "guardian" , 62 , 25 ) ; # 使 用…" at bounding box center [1266, 256] width 399 height 450
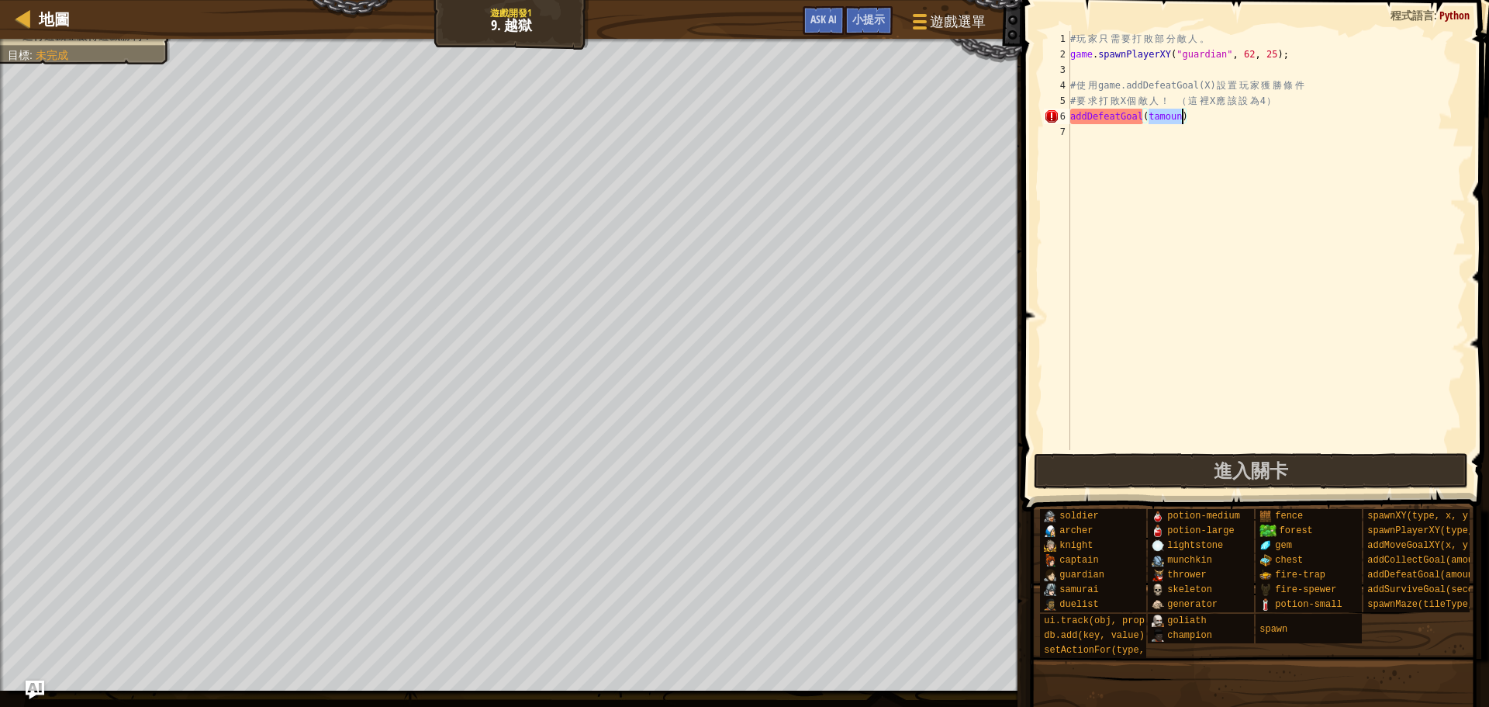
scroll to position [7, 6]
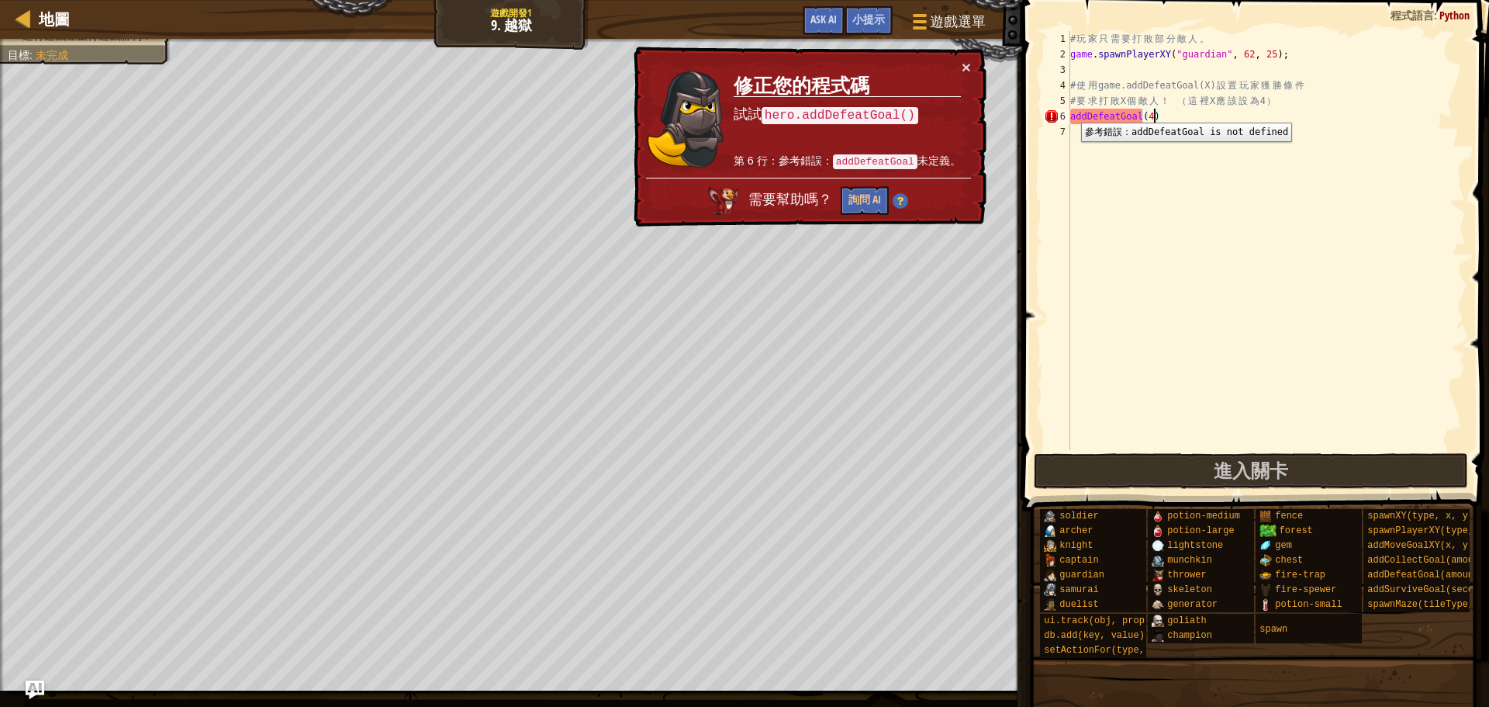
click at [1070, 111] on div "6" at bounding box center [1057, 117] width 26 height 16
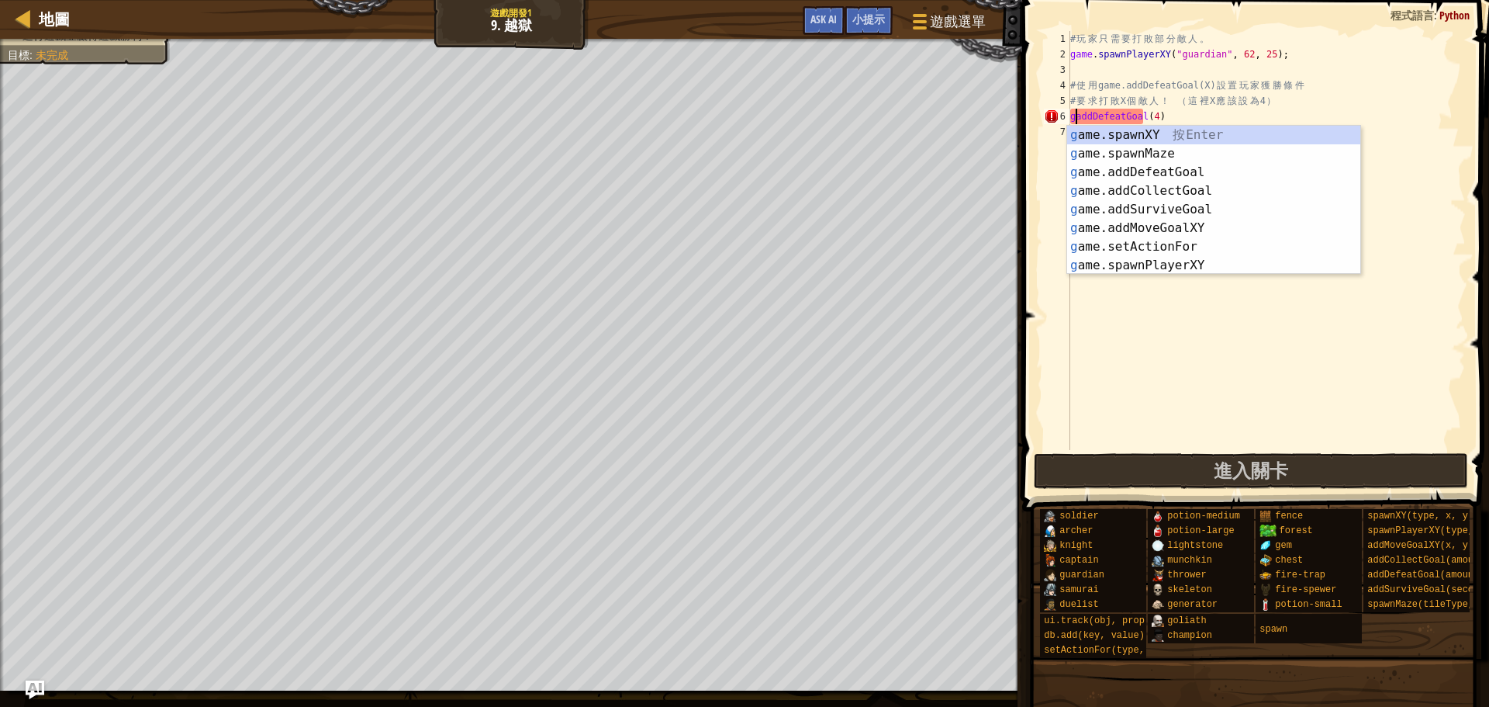
scroll to position [7, 1]
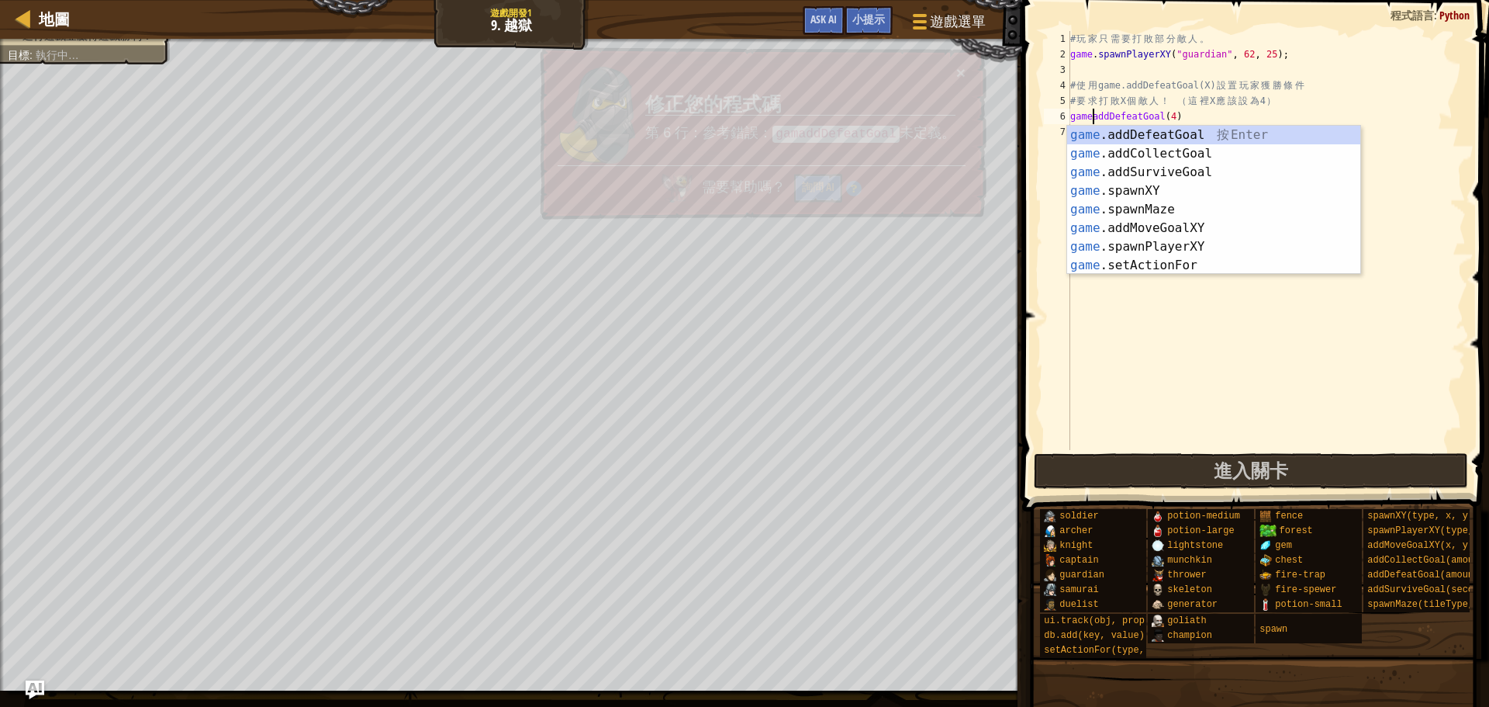
type textarea "game.addDefeatGoal(4)"
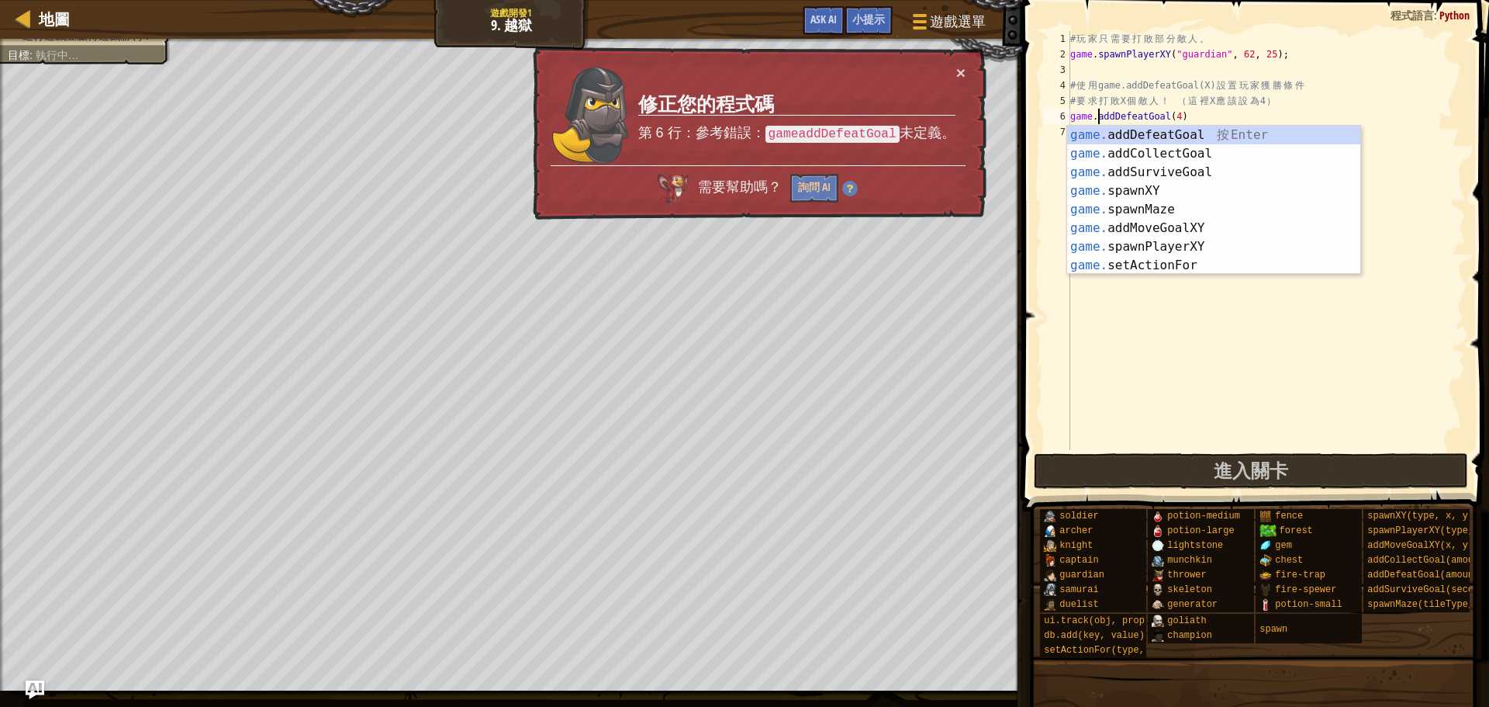
scroll to position [7, 2]
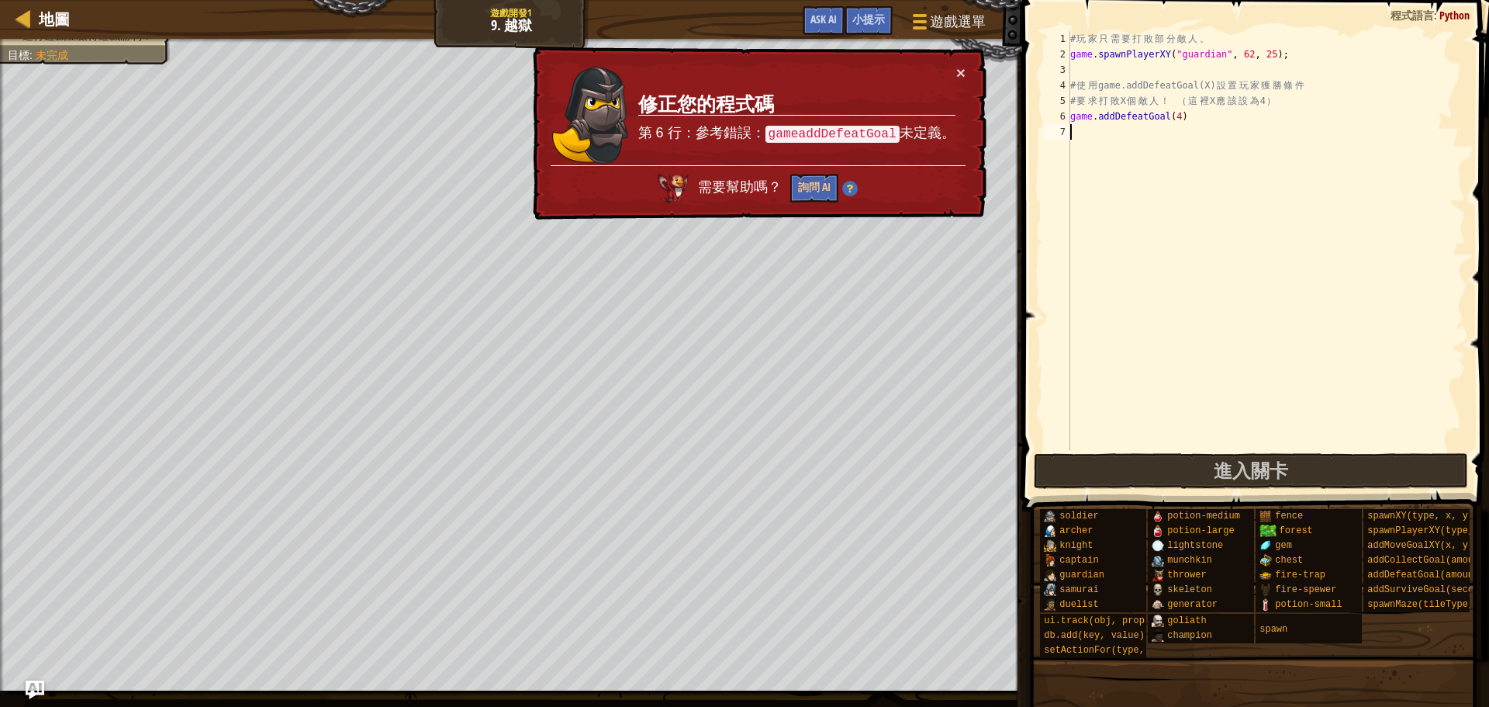
click at [1232, 380] on div "# 玩 家 只 需 要 打 敗 部 分 敵 人 。 game . spawnPlayerXY ( "guardian" , 62 , 25 ) ; # 使 用…" at bounding box center [1266, 256] width 399 height 450
click at [960, 76] on button "×" at bounding box center [960, 74] width 9 height 16
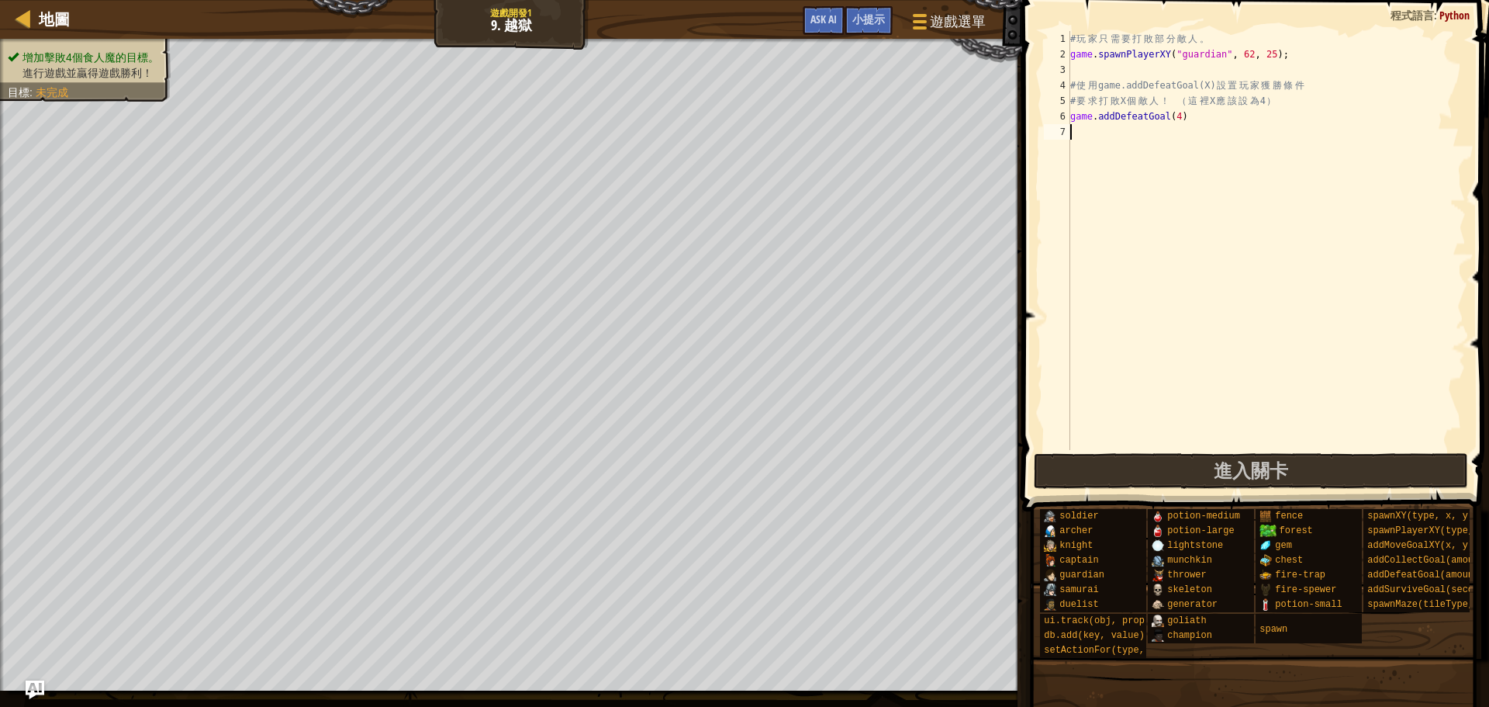
click at [45, 67] on span "進行遊戲並贏得遊戲勝利！" at bounding box center [87, 73] width 130 height 12
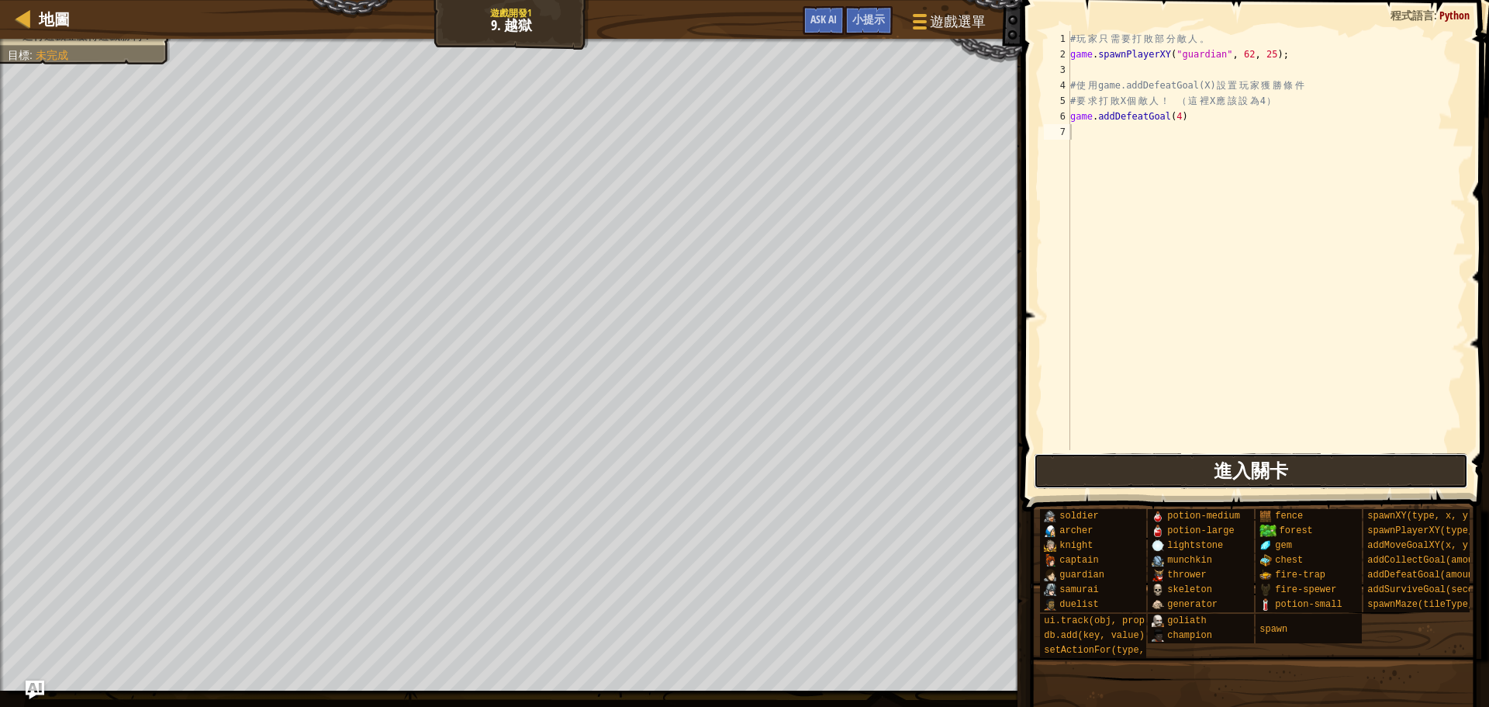
click at [1309, 469] on button "進入關卡" at bounding box center [1251, 471] width 435 height 36
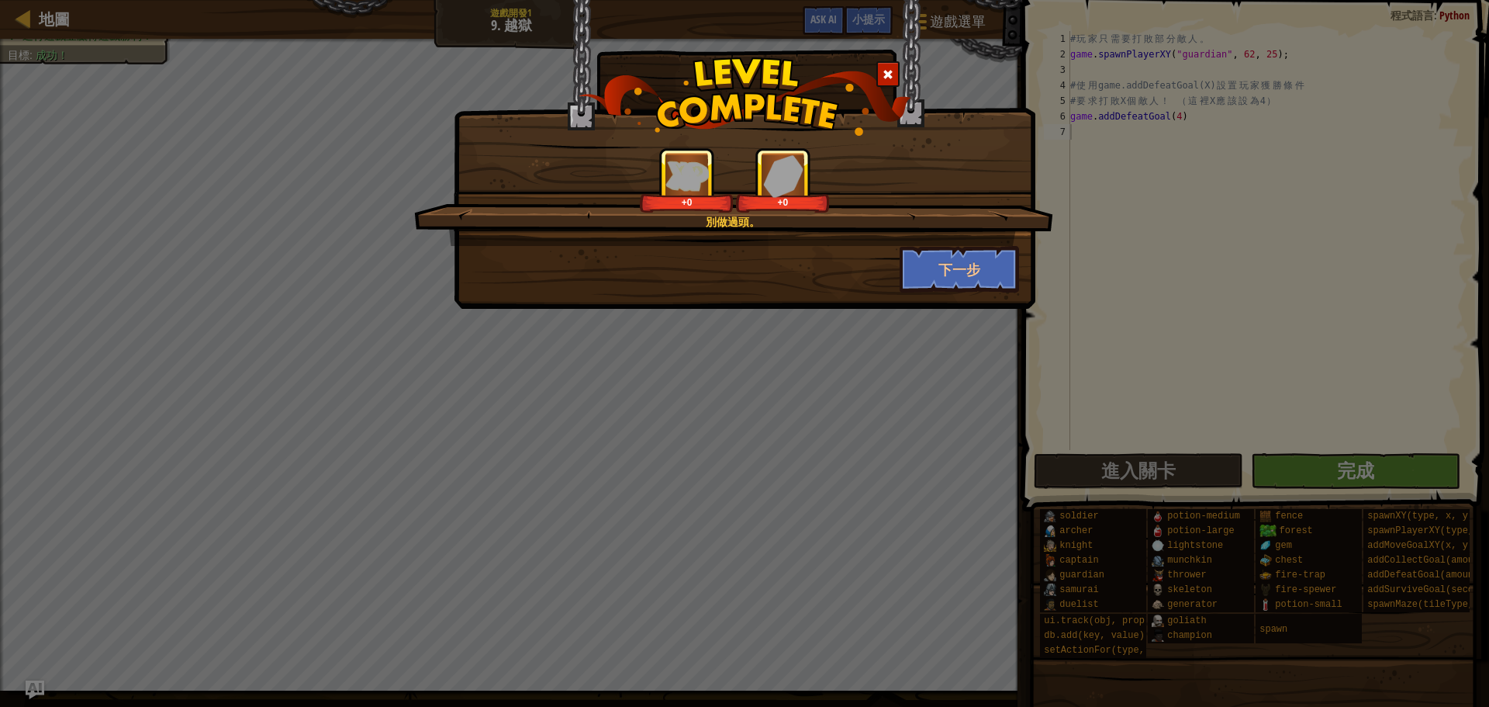
click at [948, 296] on div "別做過頭。 +0 +0 下一步" at bounding box center [745, 154] width 582 height 309
click at [946, 271] on button "下一步" at bounding box center [960, 269] width 120 height 47
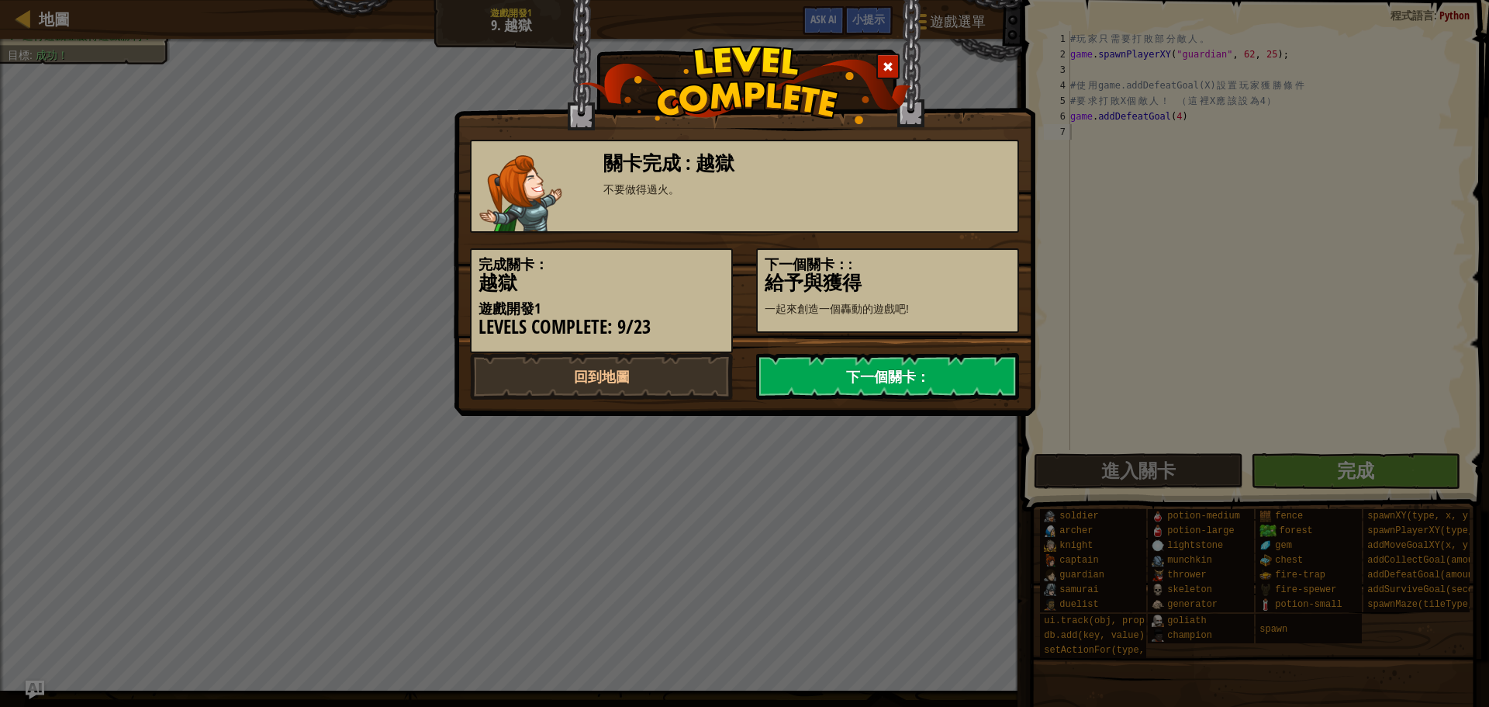
click at [848, 377] on link "下一個關卡：" at bounding box center [887, 376] width 263 height 47
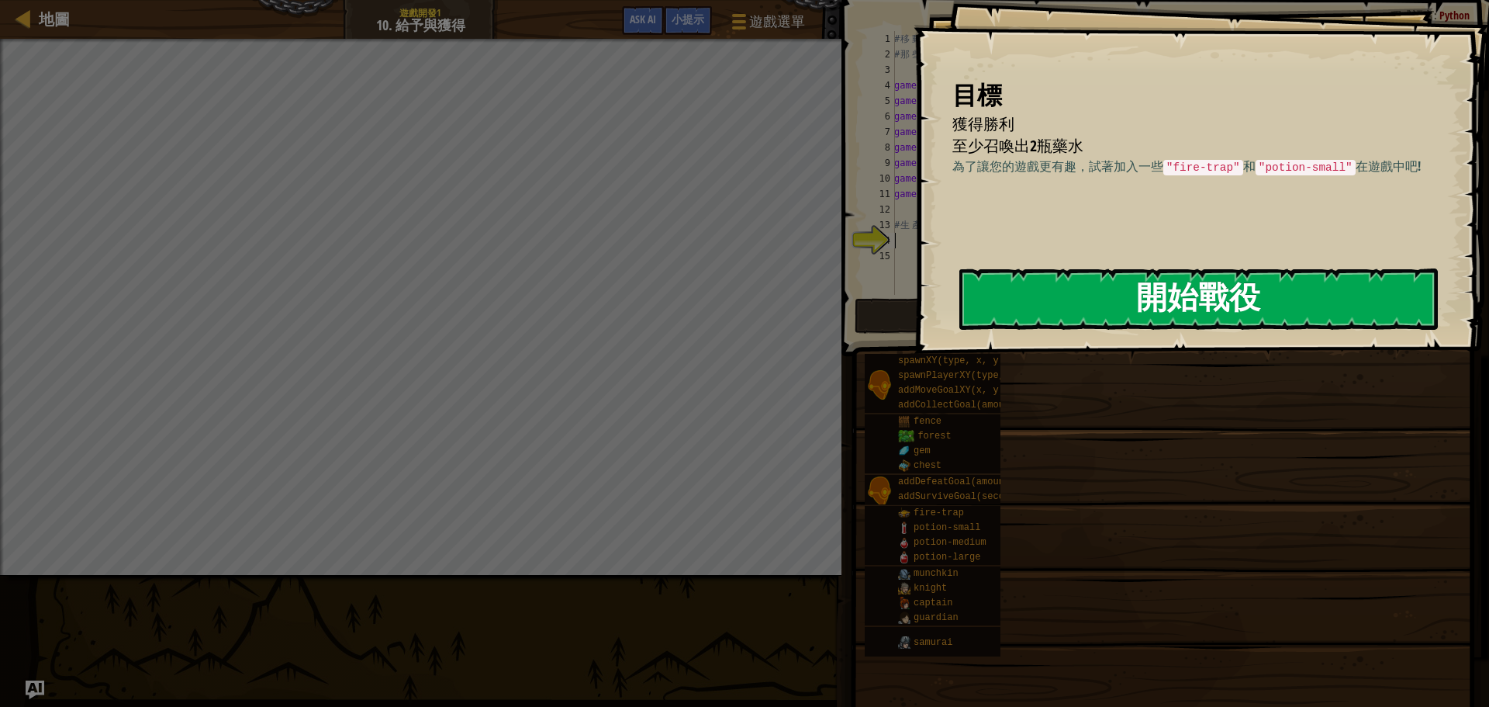
click at [1053, 303] on button "開始戰役" at bounding box center [1199, 298] width 479 height 61
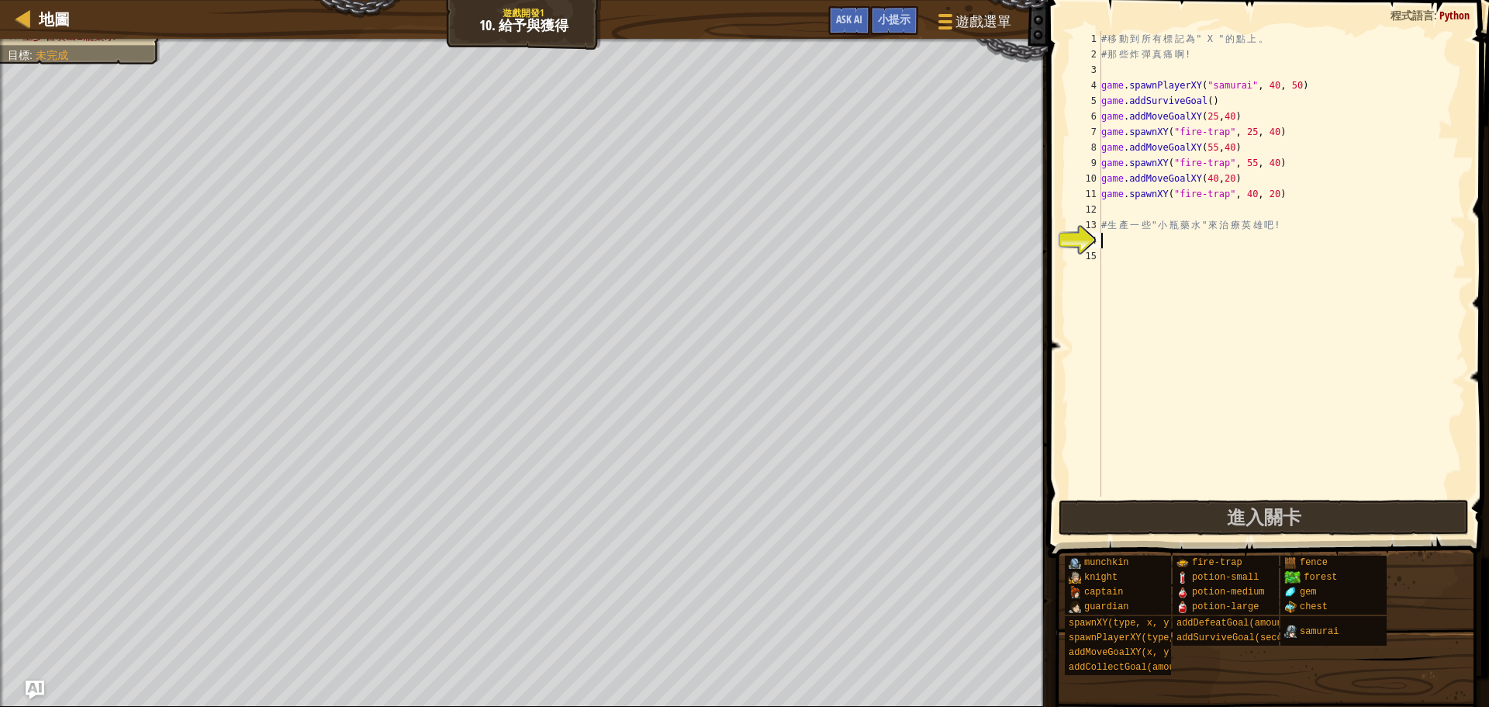
click at [1254, 242] on div "# 移 動 到 所 有 標 記 為 " X " 的 點 上 。 # 那 些 炸 彈 真 痛 啊 ! game . spawnPlayerXY ( "samur…" at bounding box center [1282, 279] width 368 height 496
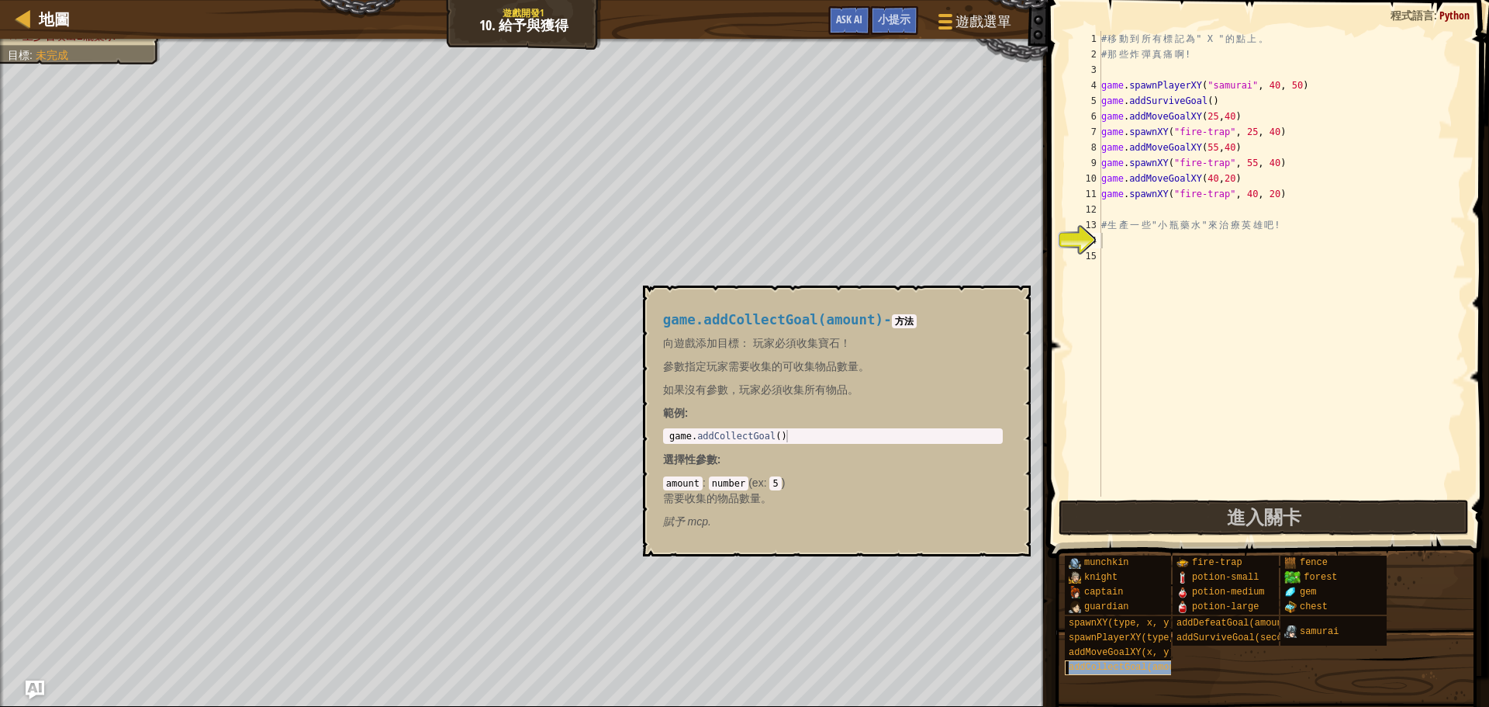
click at [1095, 671] on span "addCollectGoal(amount)" at bounding box center [1130, 667] width 123 height 11
click at [1111, 624] on span "spawnXY(type, x, y)" at bounding box center [1122, 622] width 106 height 11
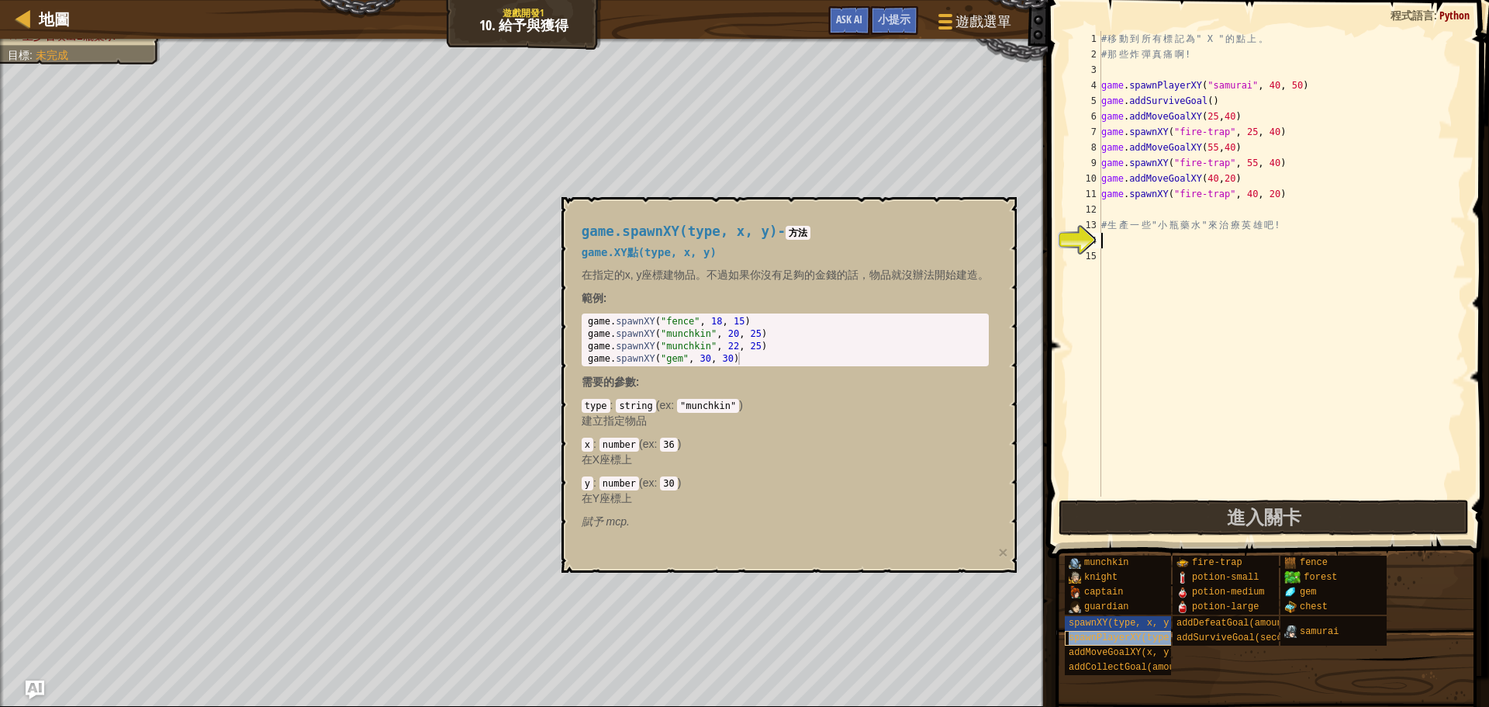
click at [1111, 634] on span "spawnPlayerXY(type, x, y)" at bounding box center [1139, 637] width 140 height 11
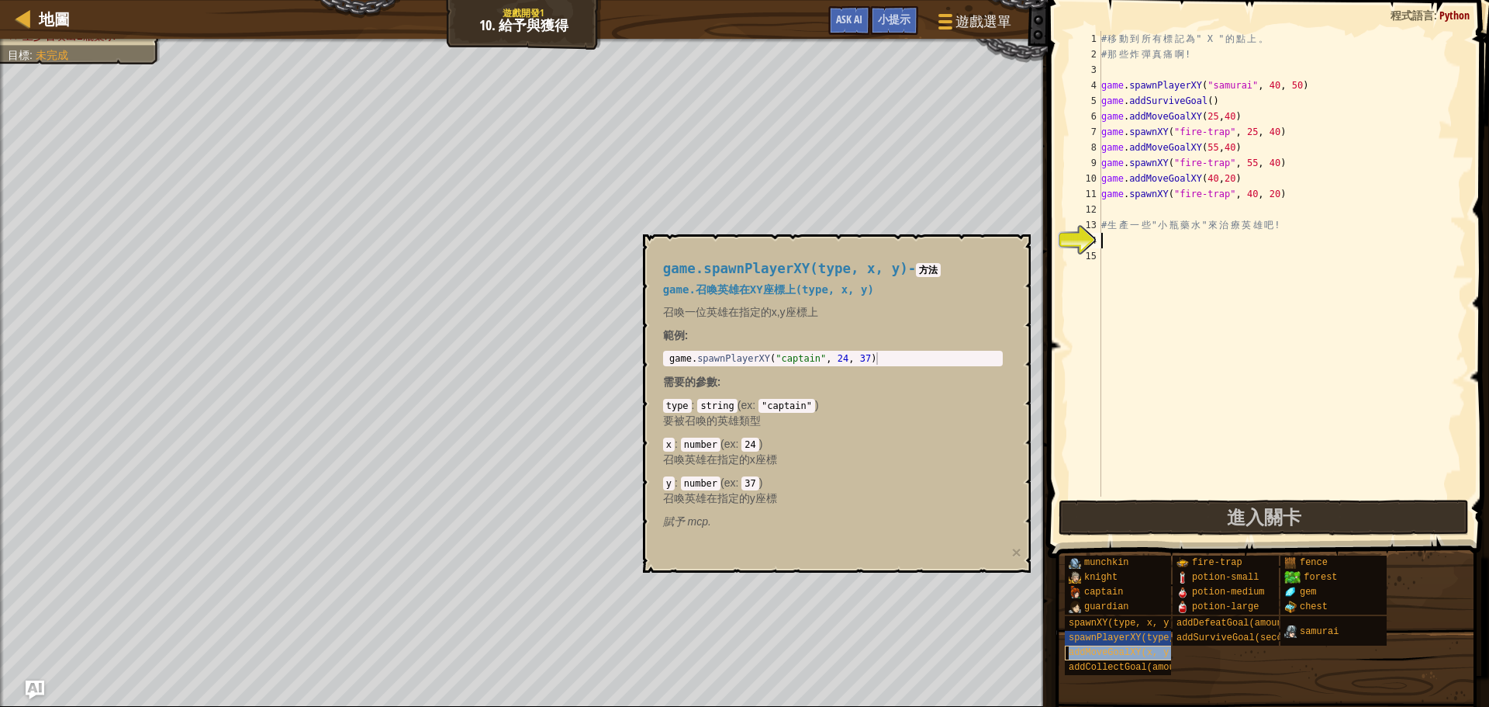
click at [1109, 655] on span "addMoveGoalXY(x, y)" at bounding box center [1122, 652] width 106 height 11
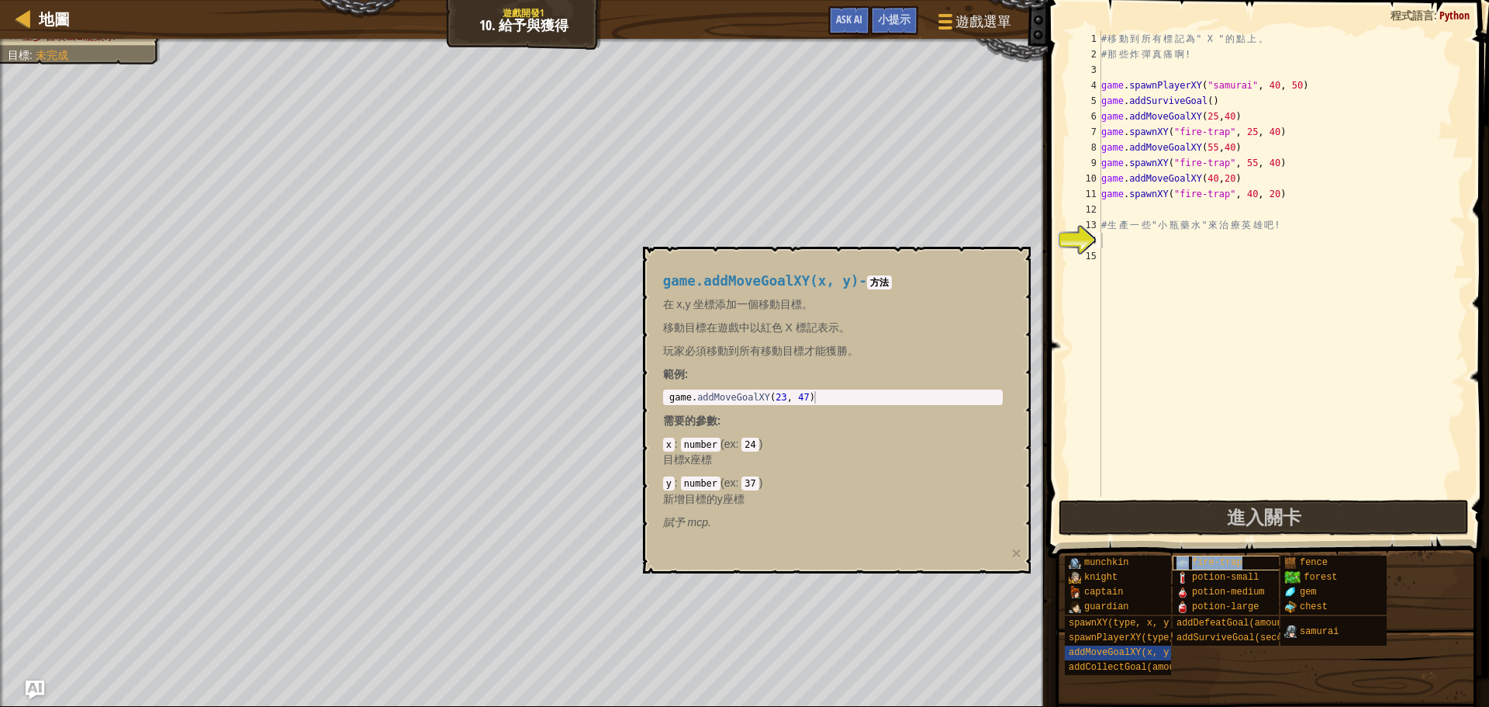
click at [1252, 566] on div "fire-trap" at bounding box center [1247, 562] width 149 height 15
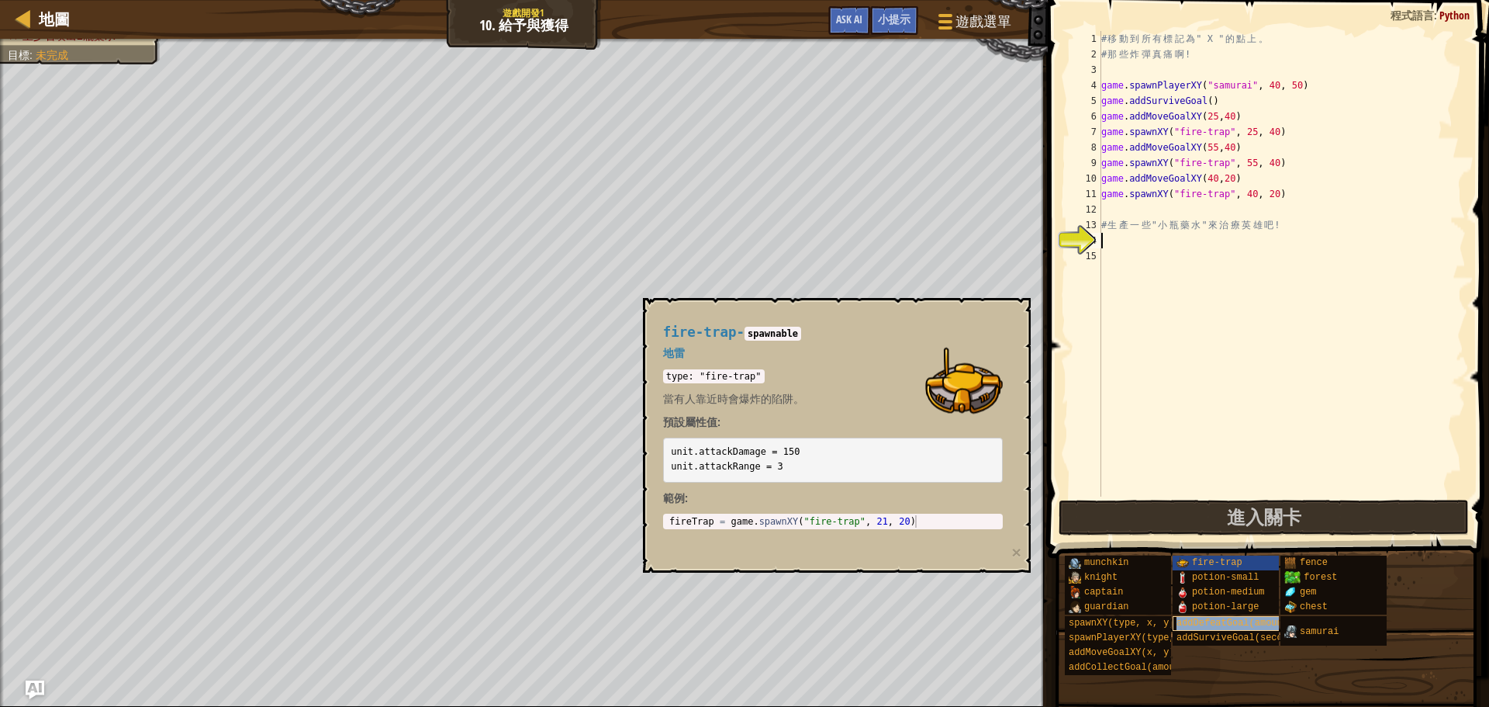
click at [1218, 621] on span "addDefeatGoal(amount)" at bounding box center [1235, 622] width 117 height 11
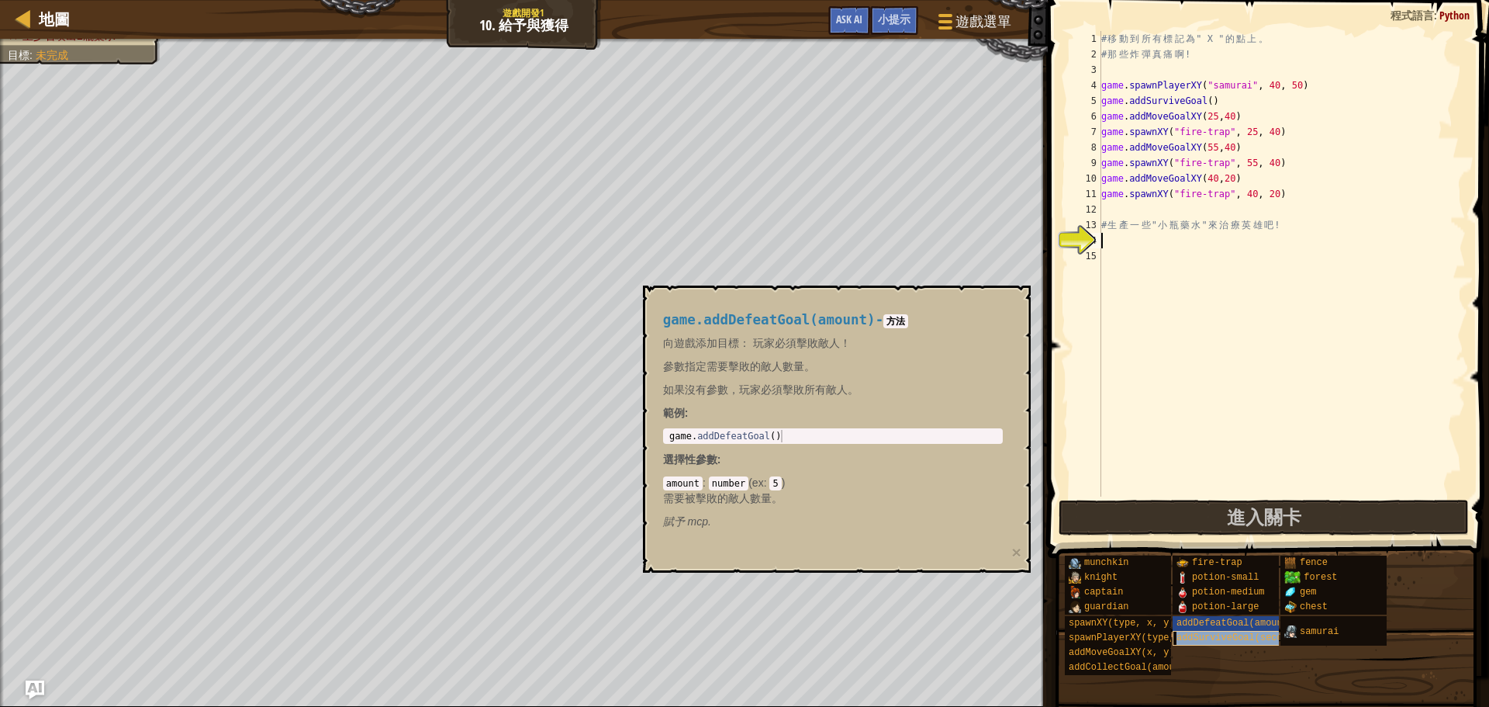
click at [1216, 636] on span "addSurviveGoal(seconds)" at bounding box center [1241, 637] width 129 height 11
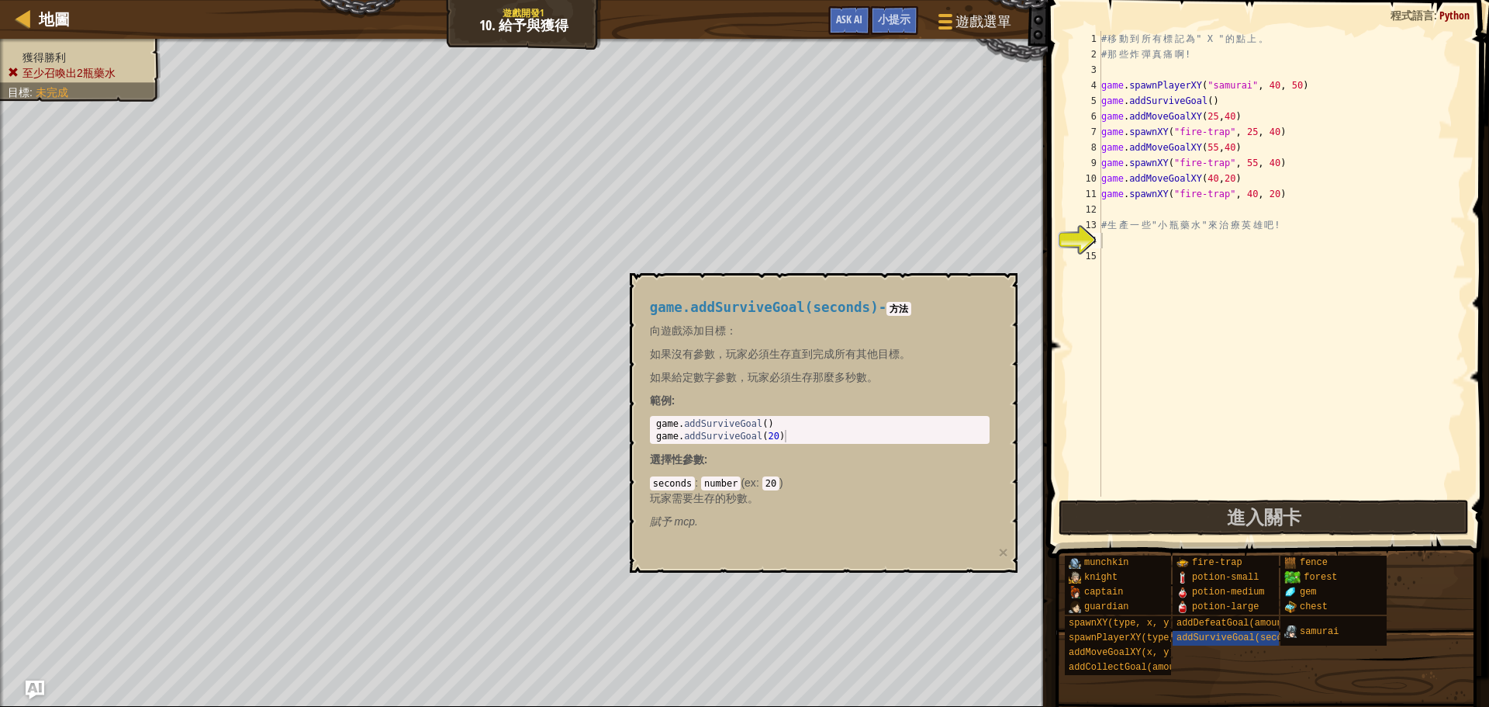
drag, startPoint x: 90, startPoint y: 68, endPoint x: 45, endPoint y: 78, distance: 46.1
click at [45, 78] on span "至少召喚出2瓶藥水" at bounding box center [68, 73] width 93 height 12
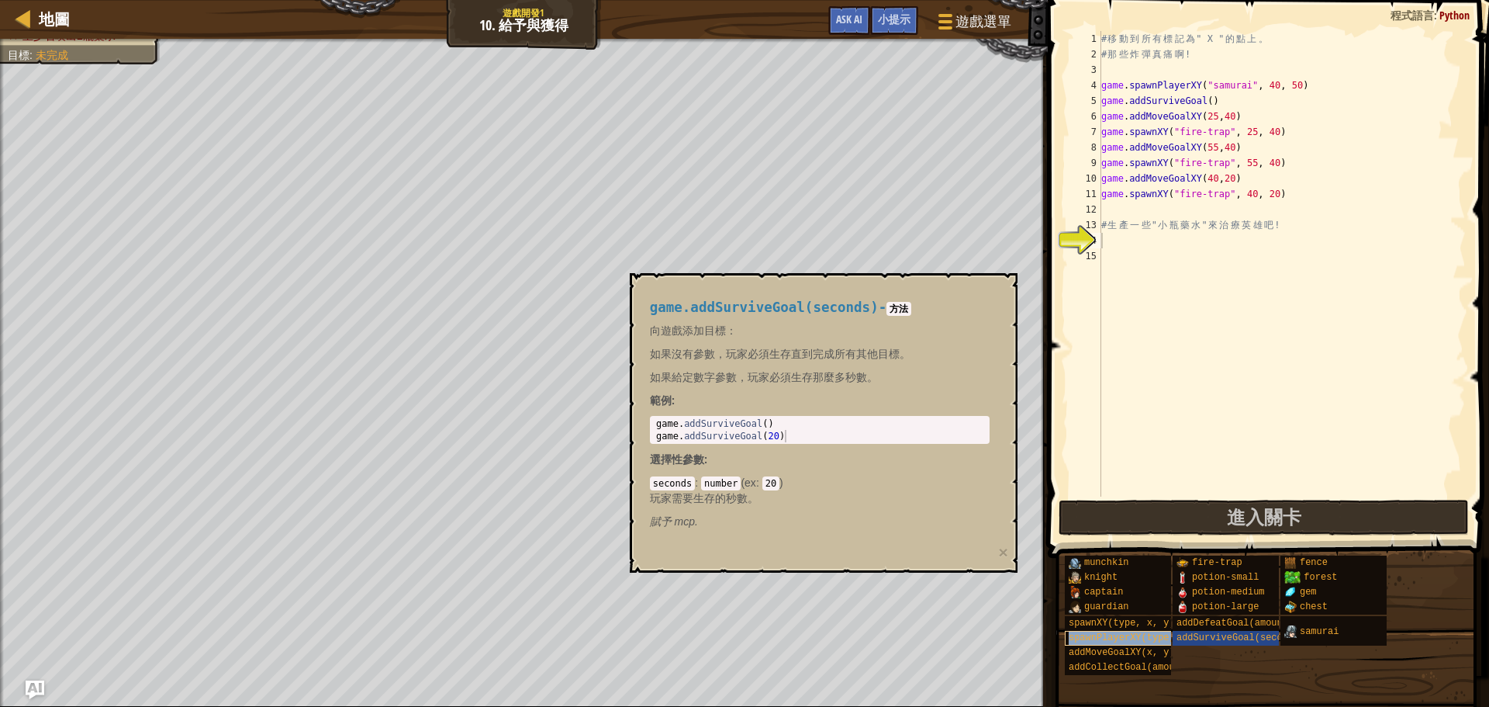
click at [1108, 638] on span "spawnPlayerXY(type, x, y)" at bounding box center [1139, 637] width 140 height 11
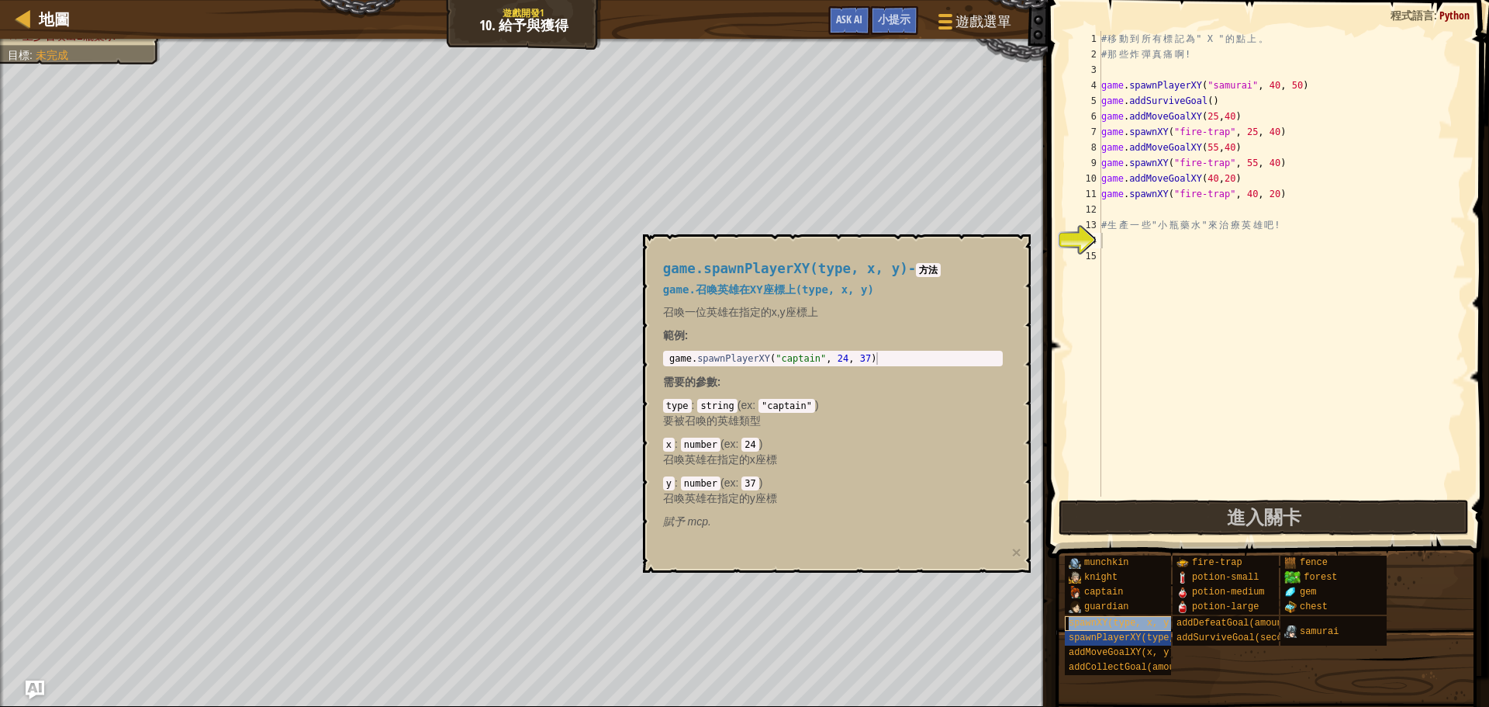
click at [1109, 624] on span "spawnXY(type, x, y)" at bounding box center [1122, 622] width 106 height 11
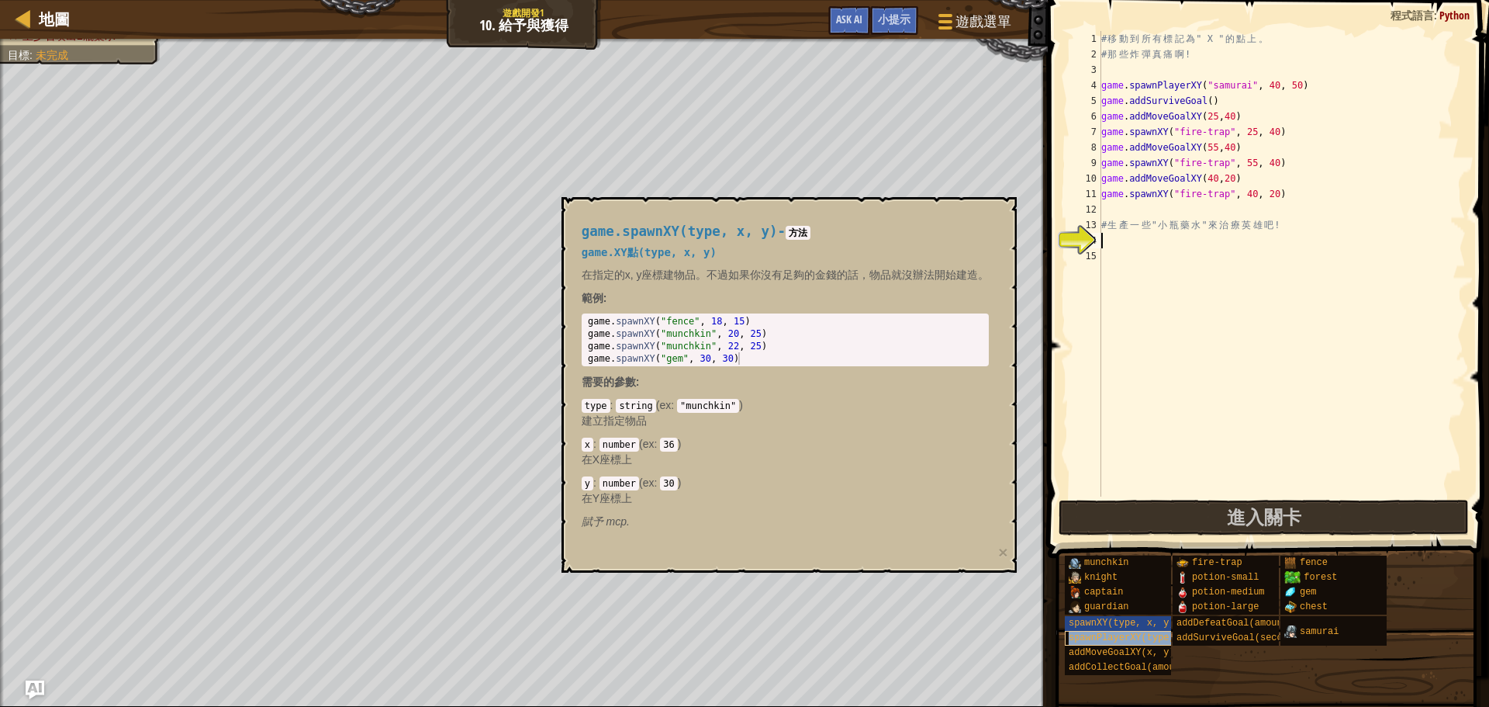
click at [1109, 635] on span "spawnPlayerXY(type, x, y)" at bounding box center [1139, 637] width 140 height 11
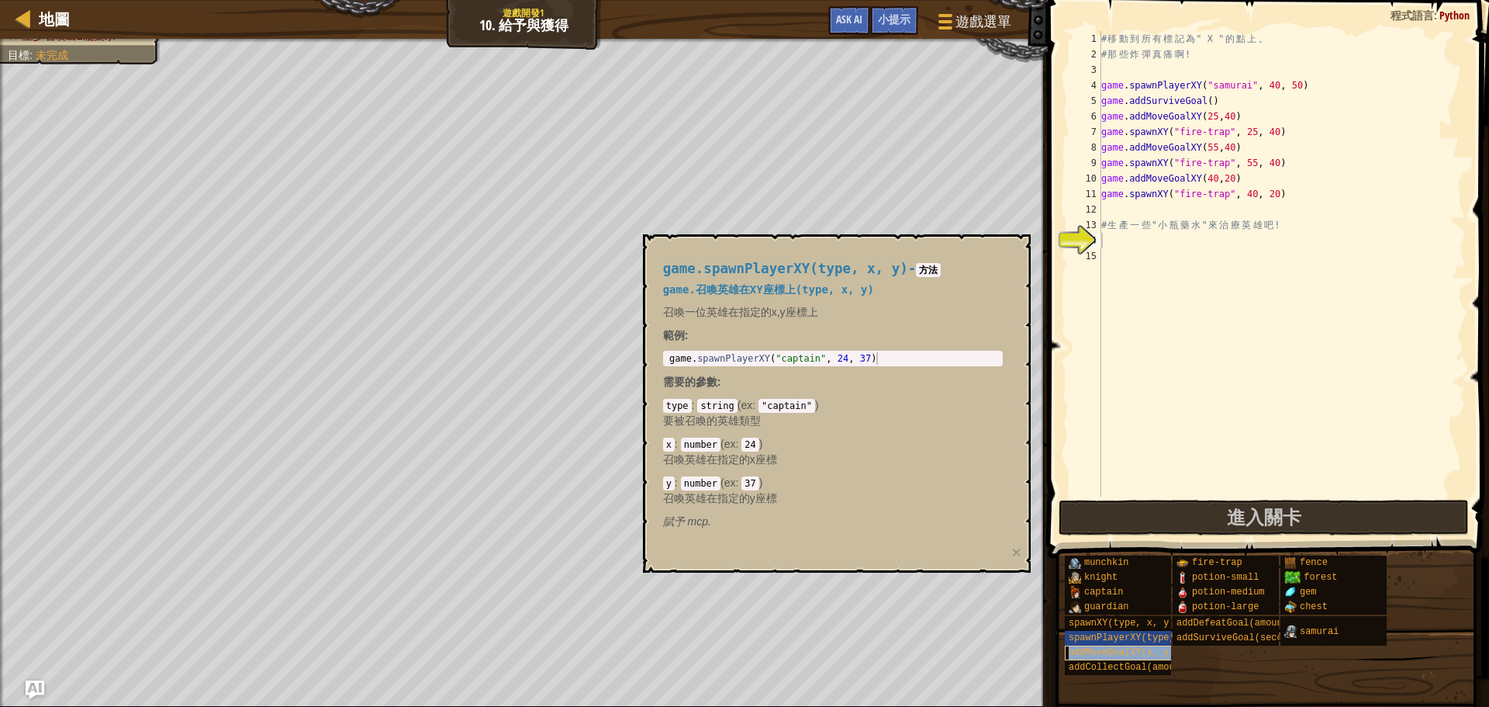
click at [1109, 653] on span "addMoveGoalXY(x, y)" at bounding box center [1122, 652] width 106 height 11
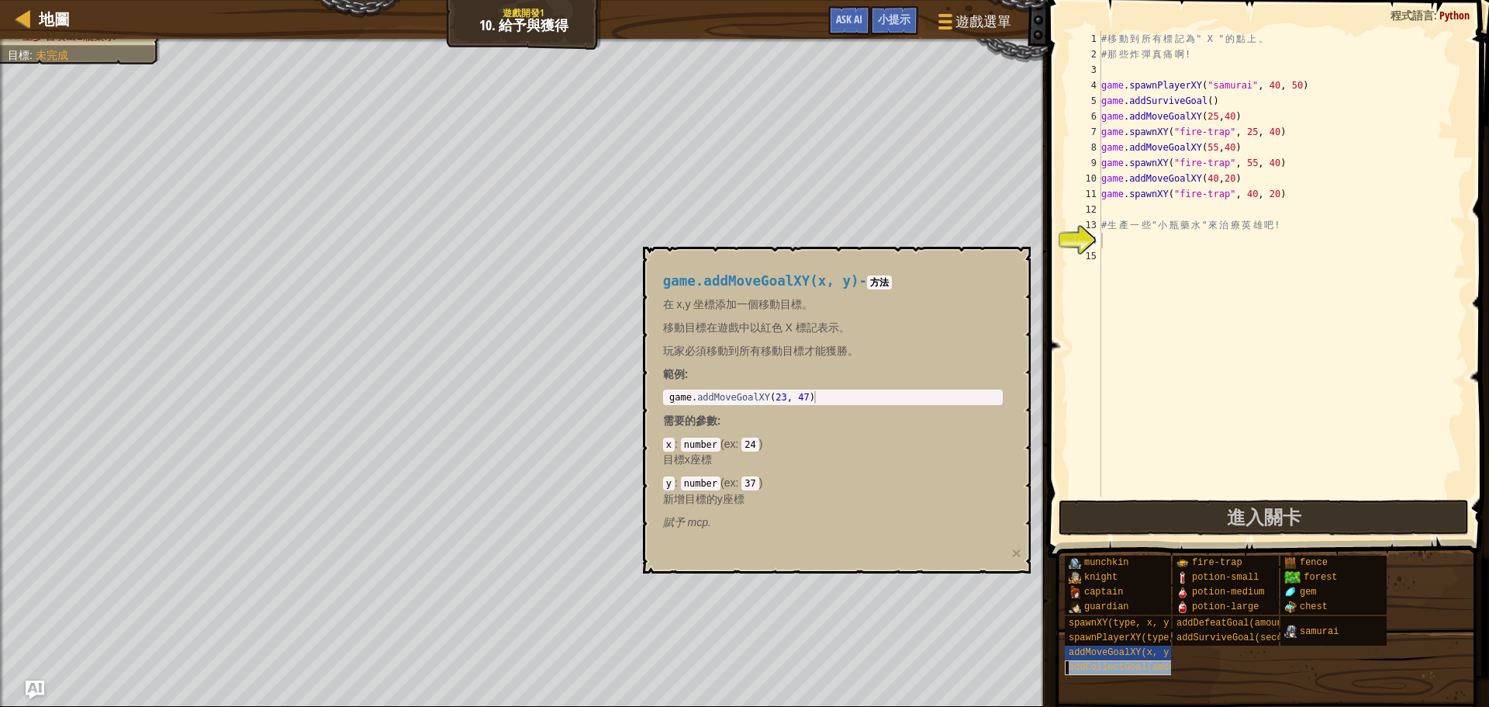
click at [1105, 668] on span "addCollectGoal(amount)" at bounding box center [1130, 667] width 123 height 11
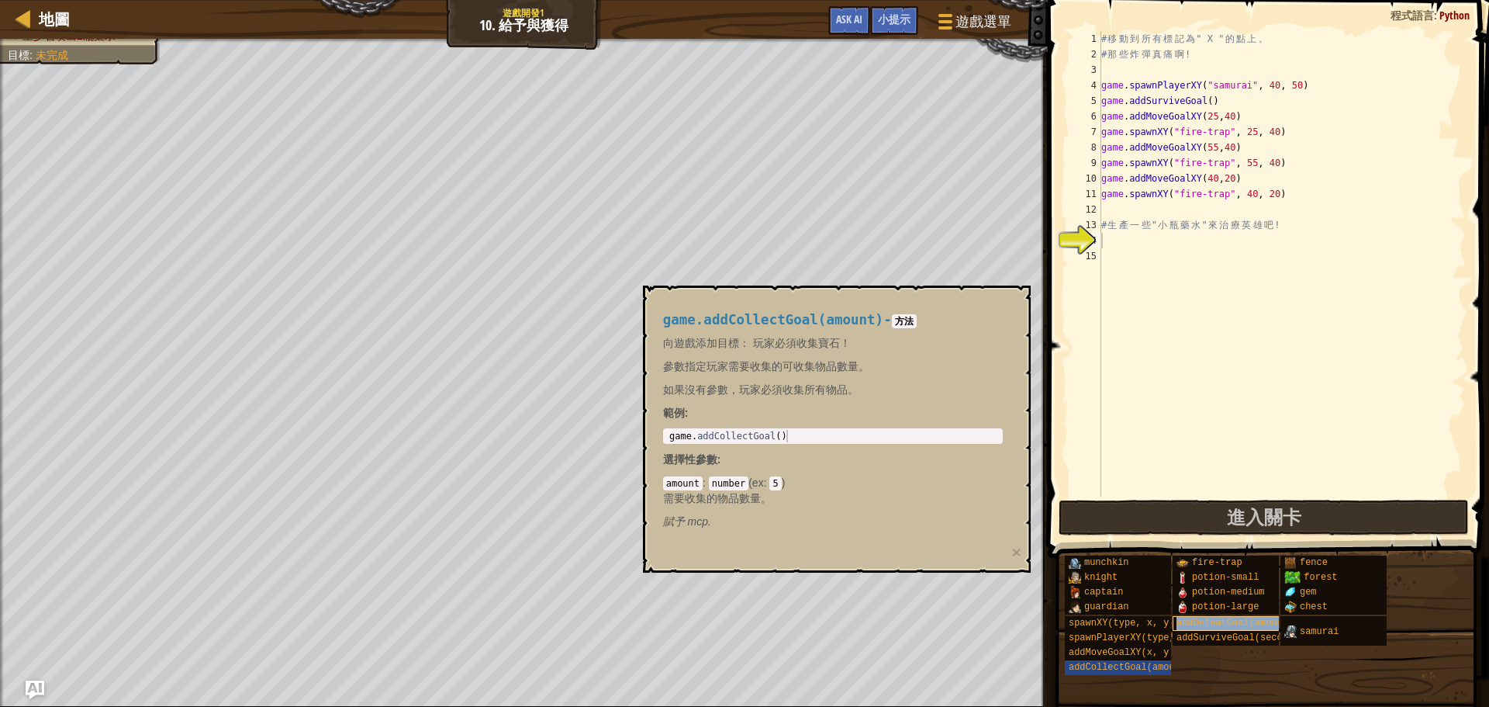
click at [1250, 620] on span "addDefeatGoal(amount)" at bounding box center [1235, 622] width 117 height 11
click at [1240, 635] on span "addSurviveGoal(seconds)" at bounding box center [1241, 637] width 129 height 11
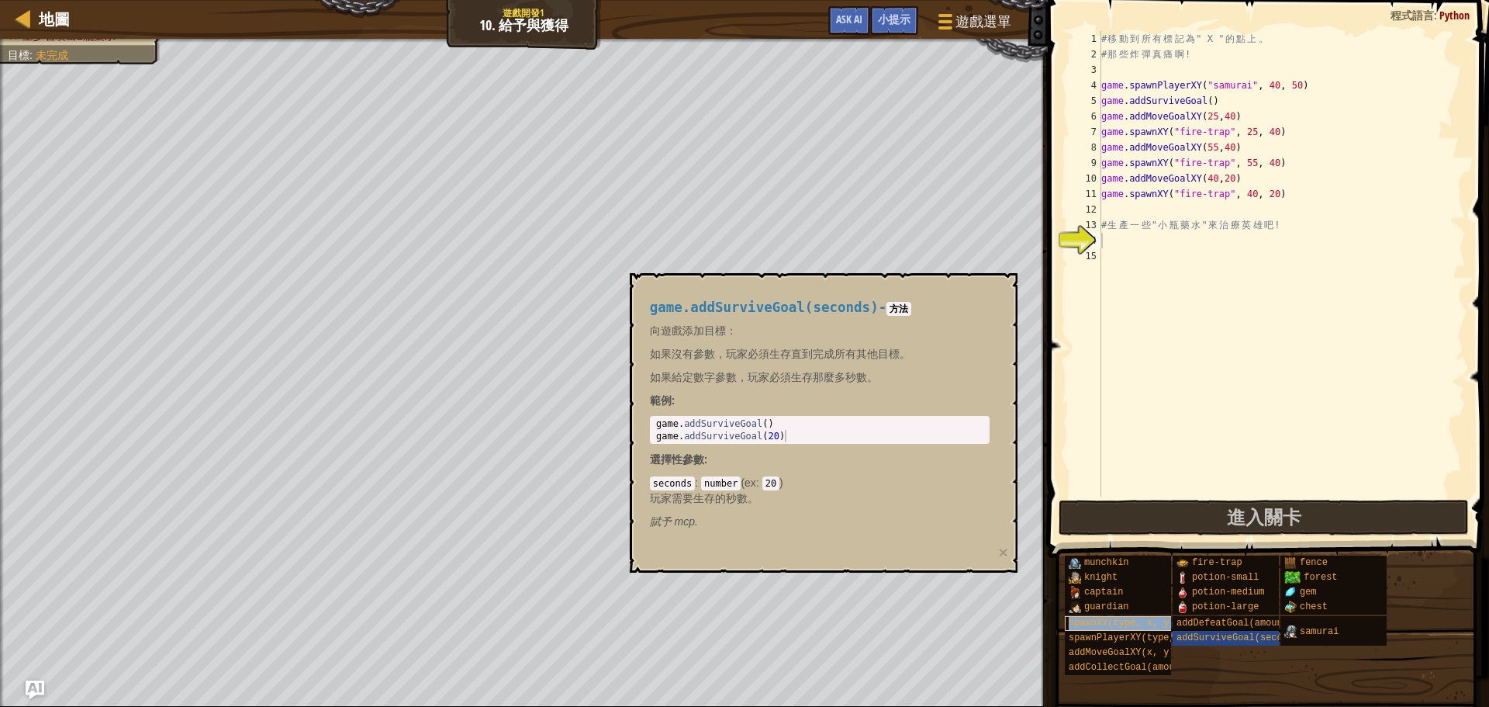
click at [1092, 625] on span "spawnXY(type, x, y)" at bounding box center [1122, 622] width 106 height 11
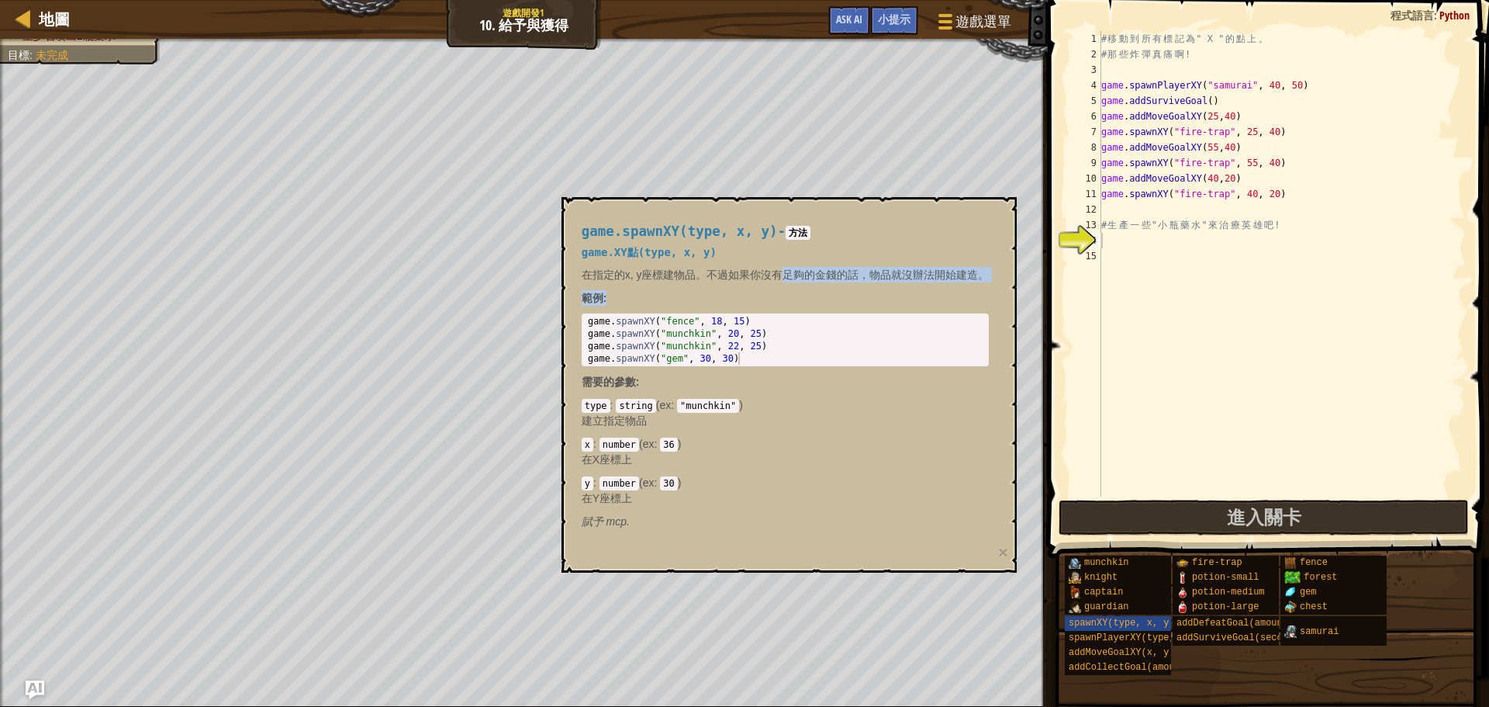
drag, startPoint x: 781, startPoint y: 273, endPoint x: 828, endPoint y: 292, distance: 50.4
click at [828, 292] on div "game.spawnXY(type, x, y) - 方法 game.XY點(type, x, y) 在指定的x, y座標建物品。不過如果你沒有足夠的金錢的話…" at bounding box center [786, 376] width 430 height 334
click at [683, 292] on p "範例 :" at bounding box center [786, 298] width 408 height 16
click at [908, 275] on p "在指定的x, y座標建物品。不過如果你沒有足夠的金錢的話，物品就沒辦法開始建造。" at bounding box center [786, 275] width 408 height 16
click at [808, 280] on p "在指定的x, y座標建物品。不過如果你沒有足夠的金錢的話，物品就沒辦法開始建造。" at bounding box center [786, 275] width 408 height 16
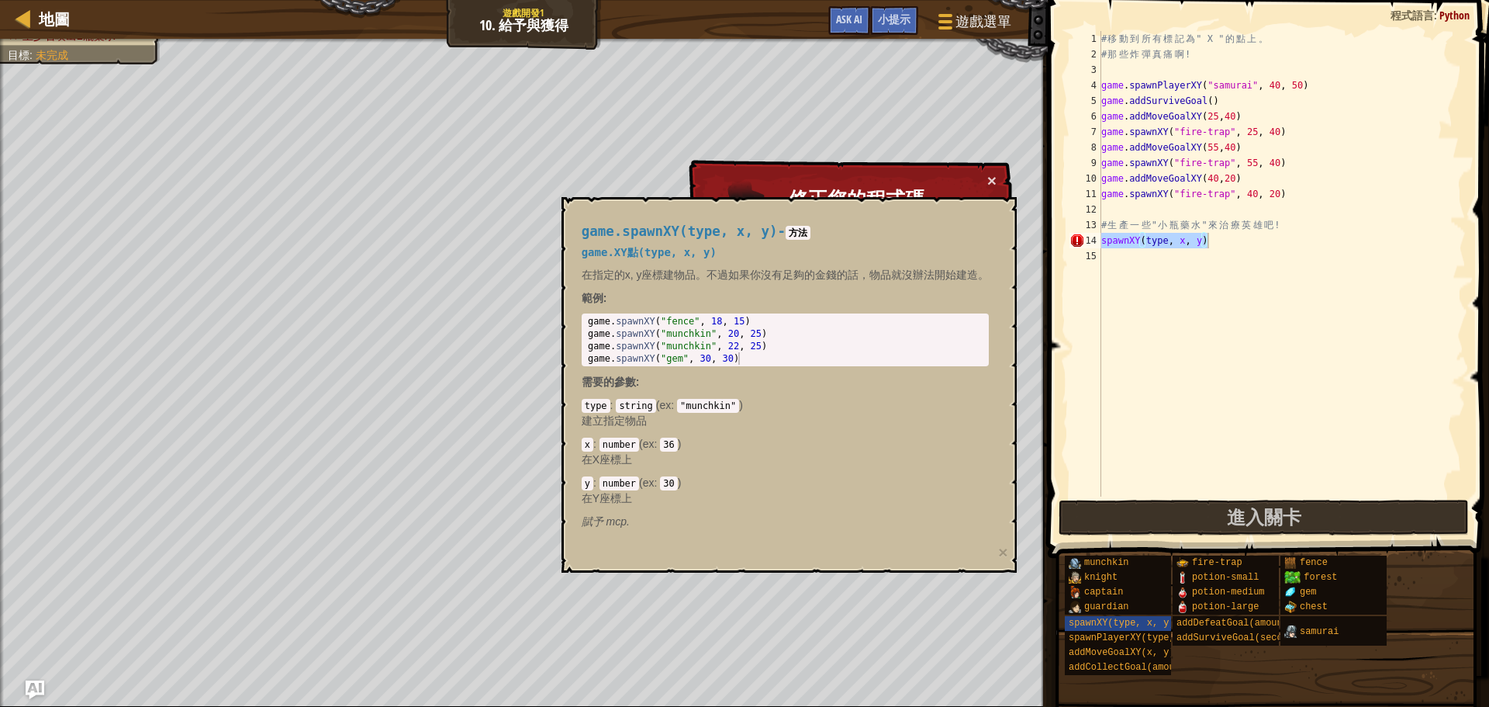
click at [967, 196] on h3 "修正您的程式碼" at bounding box center [887, 200] width 197 height 22
click at [1007, 557] on button "×" at bounding box center [1002, 552] width 9 height 16
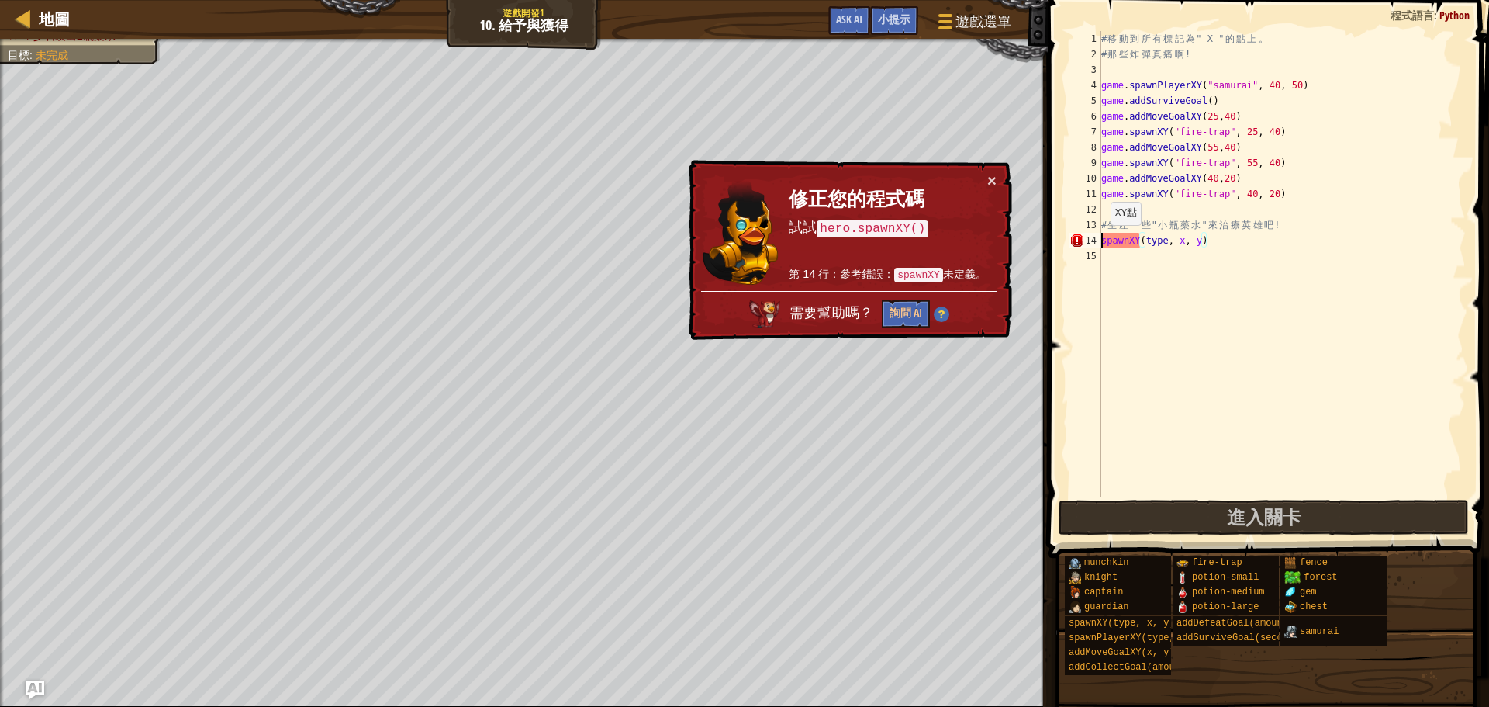
click at [1104, 240] on div "# 移 動 到 所 有 標 記 為 " X " 的 點 上 。 # 那 些 炸 彈 真 痛 啊 ! game . spawnPlayerXY ( "samur…" at bounding box center [1282, 279] width 368 height 496
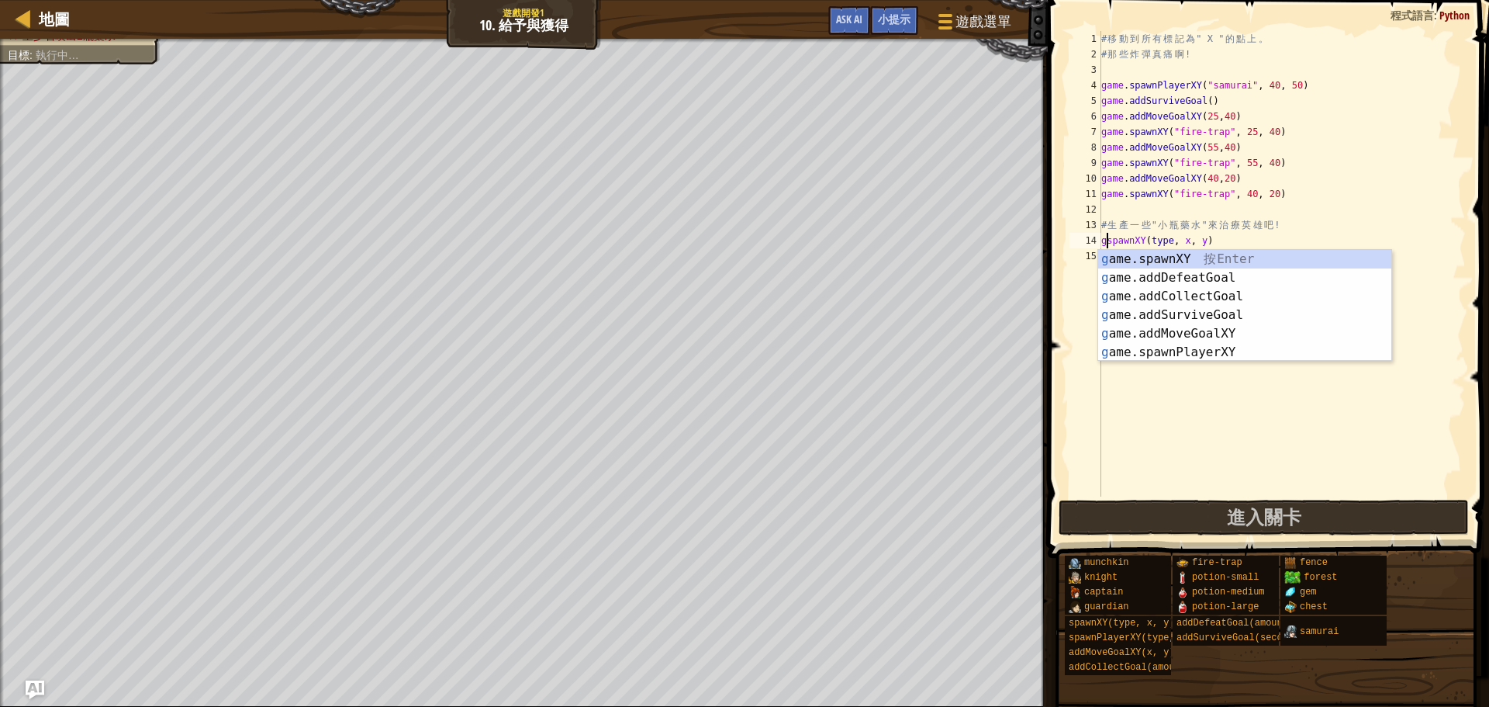
scroll to position [7, 1]
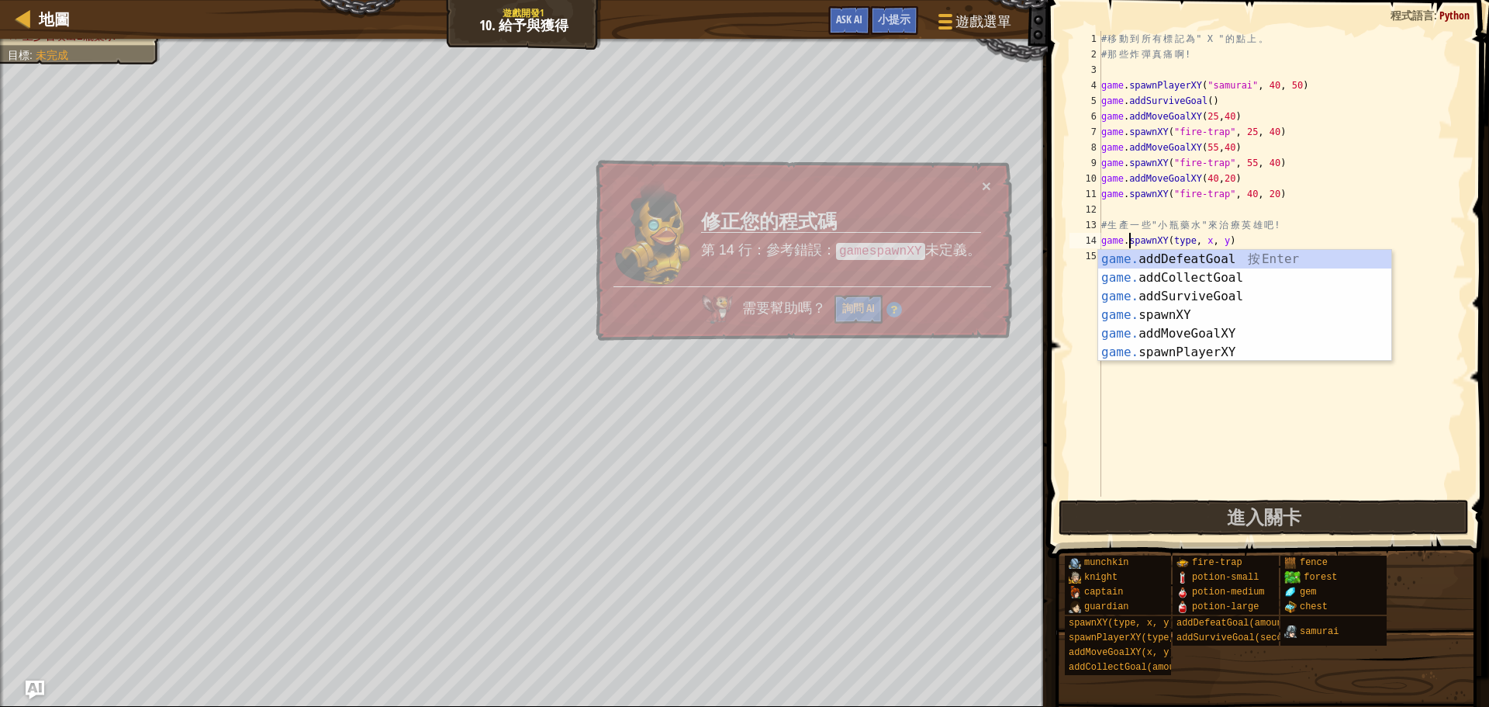
type textarea "game.spawnXY(type, x, y)"
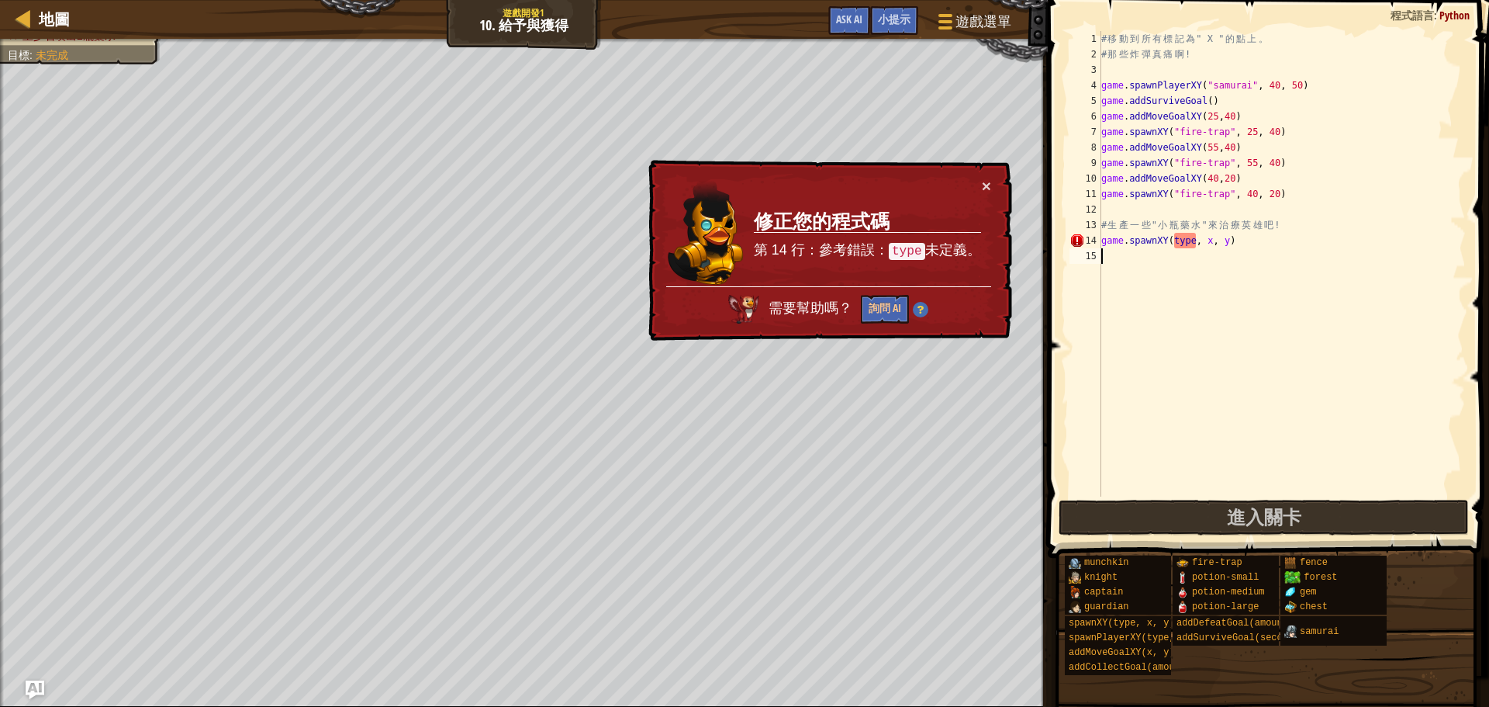
click at [1274, 417] on div "# 移 動 到 所 有 標 記 為 " X " 的 點 上 。 # 那 些 炸 彈 真 痛 啊 ! game . spawnPlayerXY ( "samur…" at bounding box center [1282, 279] width 368 height 496
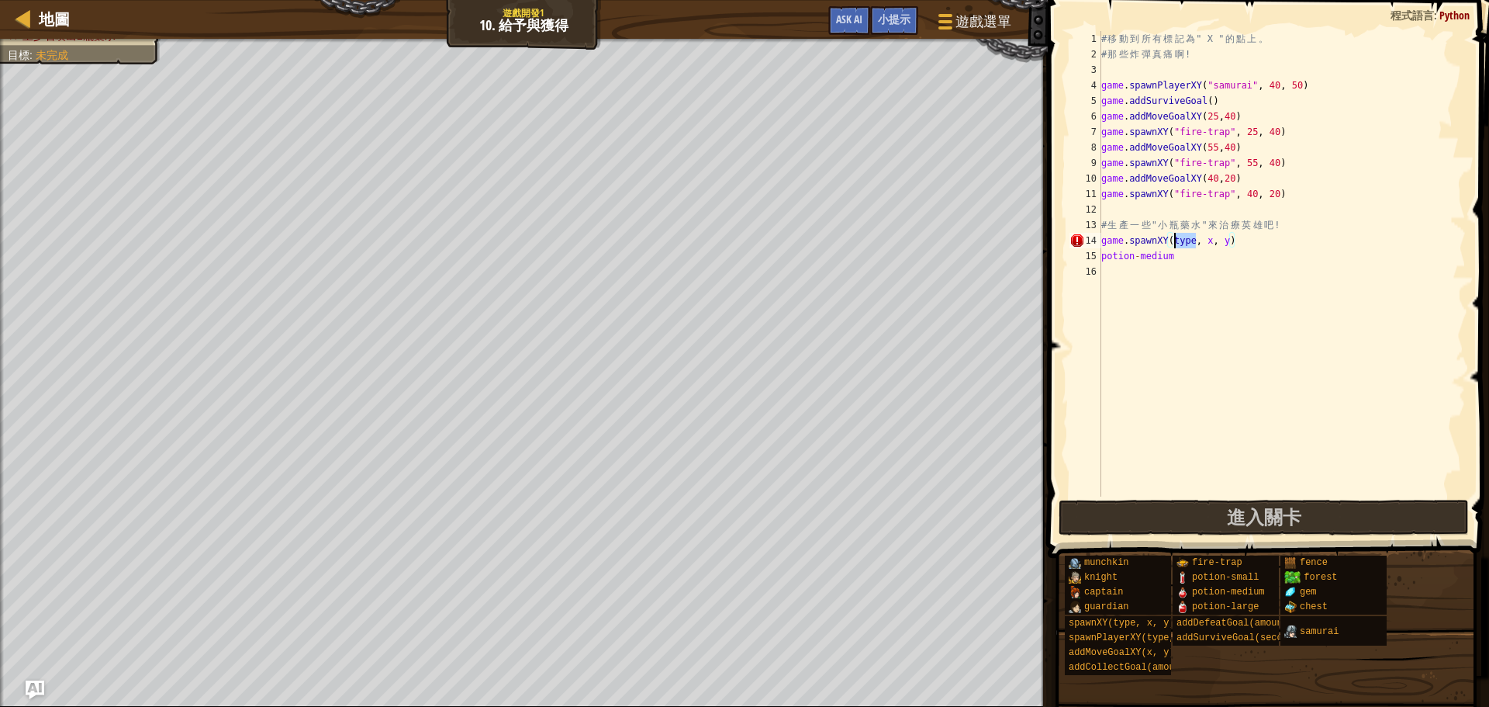
drag, startPoint x: 1195, startPoint y: 240, endPoint x: 1174, endPoint y: 240, distance: 20.2
click at [1174, 240] on div "# 移 動 到 所 有 標 記 為 " X " 的 點 上 。 # 那 些 炸 彈 真 痛 啊 ! game . spawnPlayerXY ( "samur…" at bounding box center [1282, 279] width 368 height 496
drag, startPoint x: 1178, startPoint y: 259, endPoint x: 1102, endPoint y: 255, distance: 76.9
click at [1102, 255] on div "# 移 動 到 所 有 標 記 為 " X " 的 點 上 。 # 那 些 炸 彈 真 痛 啊 ! game . spawnPlayerXY ( "samur…" at bounding box center [1282, 279] width 368 height 496
click at [1174, 239] on div "# 移 動 到 所 有 標 記 為 " X " 的 點 上 。 # 那 些 炸 彈 真 痛 啊 ! game . spawnPlayerXY ( "samur…" at bounding box center [1282, 279] width 368 height 496
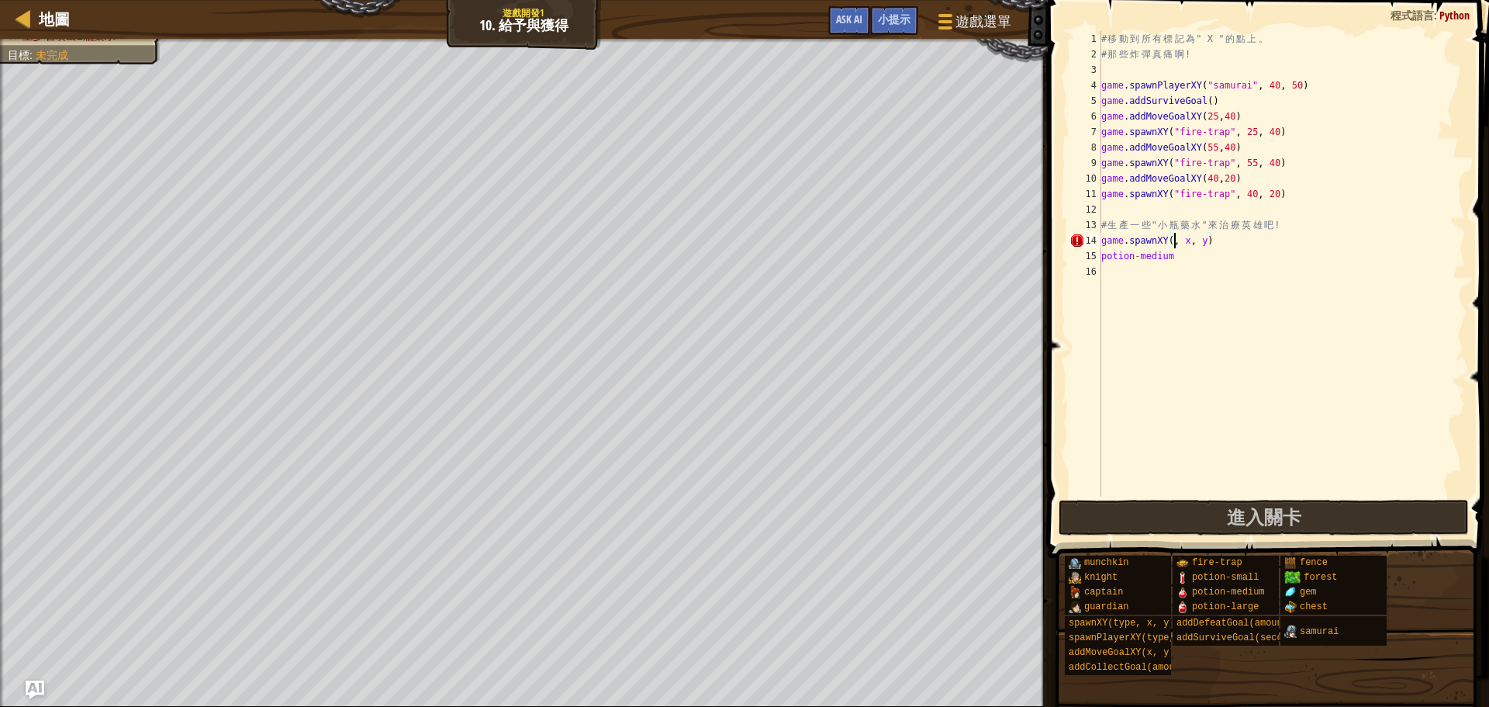
paste textarea "potion-medium"
type textarea "game.spawnXY(potion-medium, x, y)"
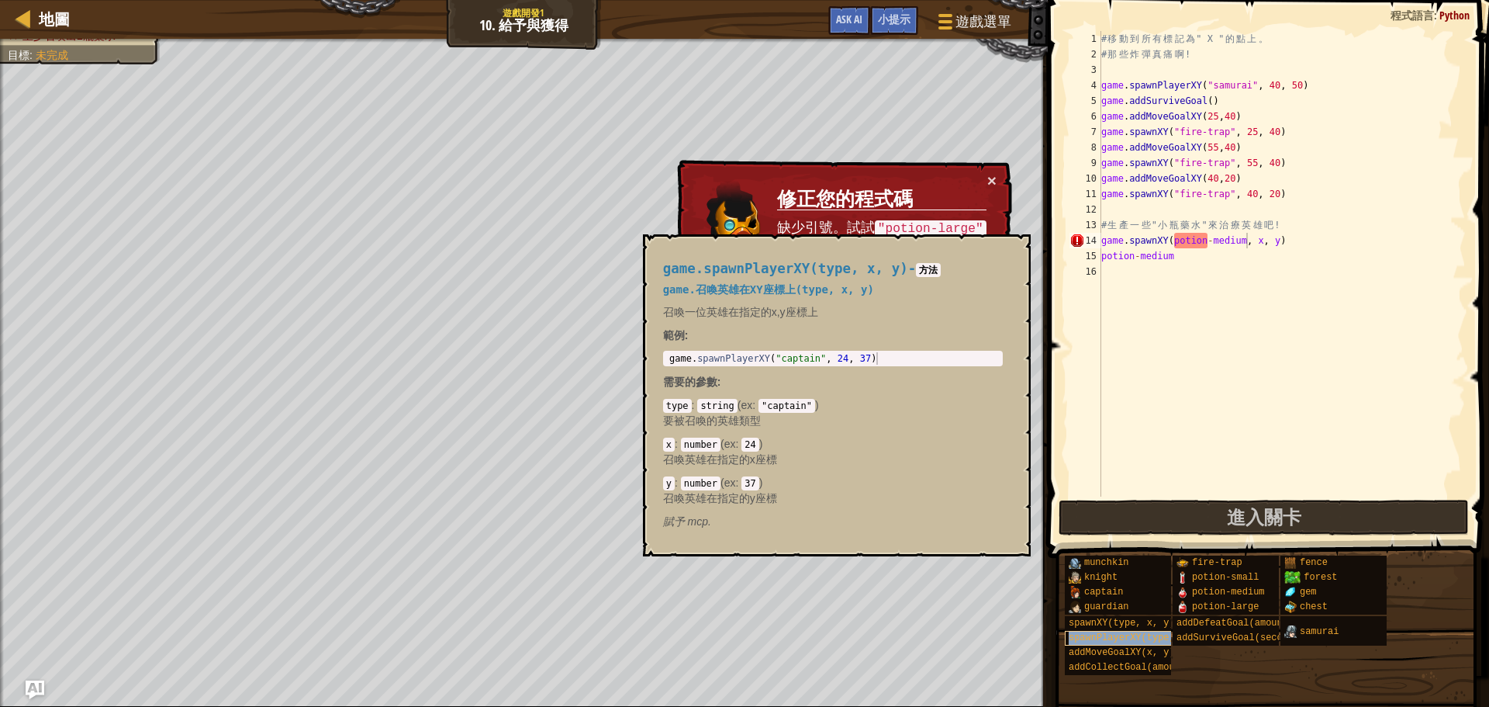
click at [1110, 633] on span "spawnPlayerXY(type, x, y)" at bounding box center [1139, 637] width 140 height 11
drag, startPoint x: 1213, startPoint y: 268, endPoint x: 1096, endPoint y: 268, distance: 117.1
click at [1096, 268] on div "game.spawnXY(potion-medium, x, y) 1 2 3 4 5 6 7 8 9 10 11 12 13 14 15 16 # 移 動 …" at bounding box center [1267, 263] width 400 height 465
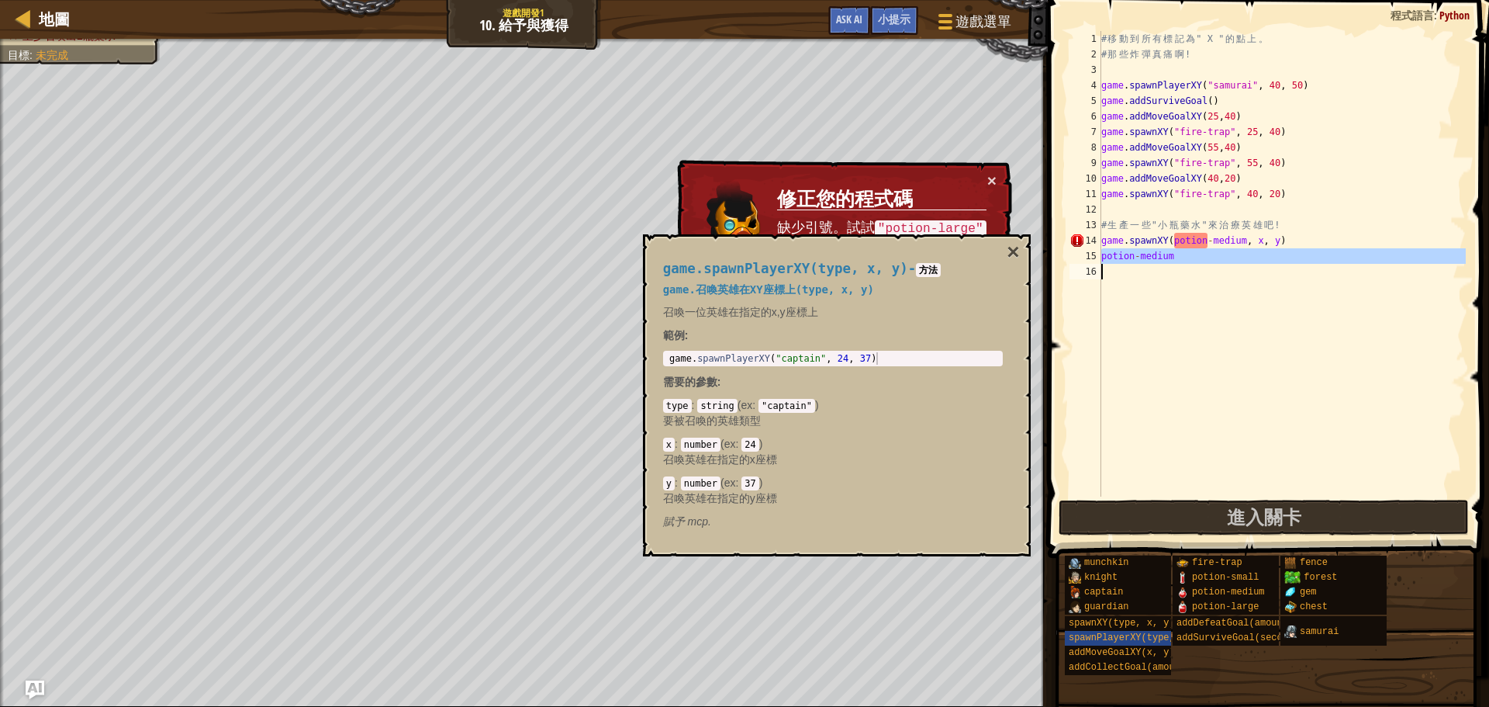
drag, startPoint x: 1099, startPoint y: 249, endPoint x: 1228, endPoint y: 251, distance: 128.8
click at [1228, 251] on div "1 2 3 4 5 6 7 8 9 10 11 12 13 14 15 16 # 移 動 到 所 有 標 記 為 " X " 的 點 上 。 # 那 些 炸 …" at bounding box center [1267, 263] width 400 height 465
type textarea "potion-medium"
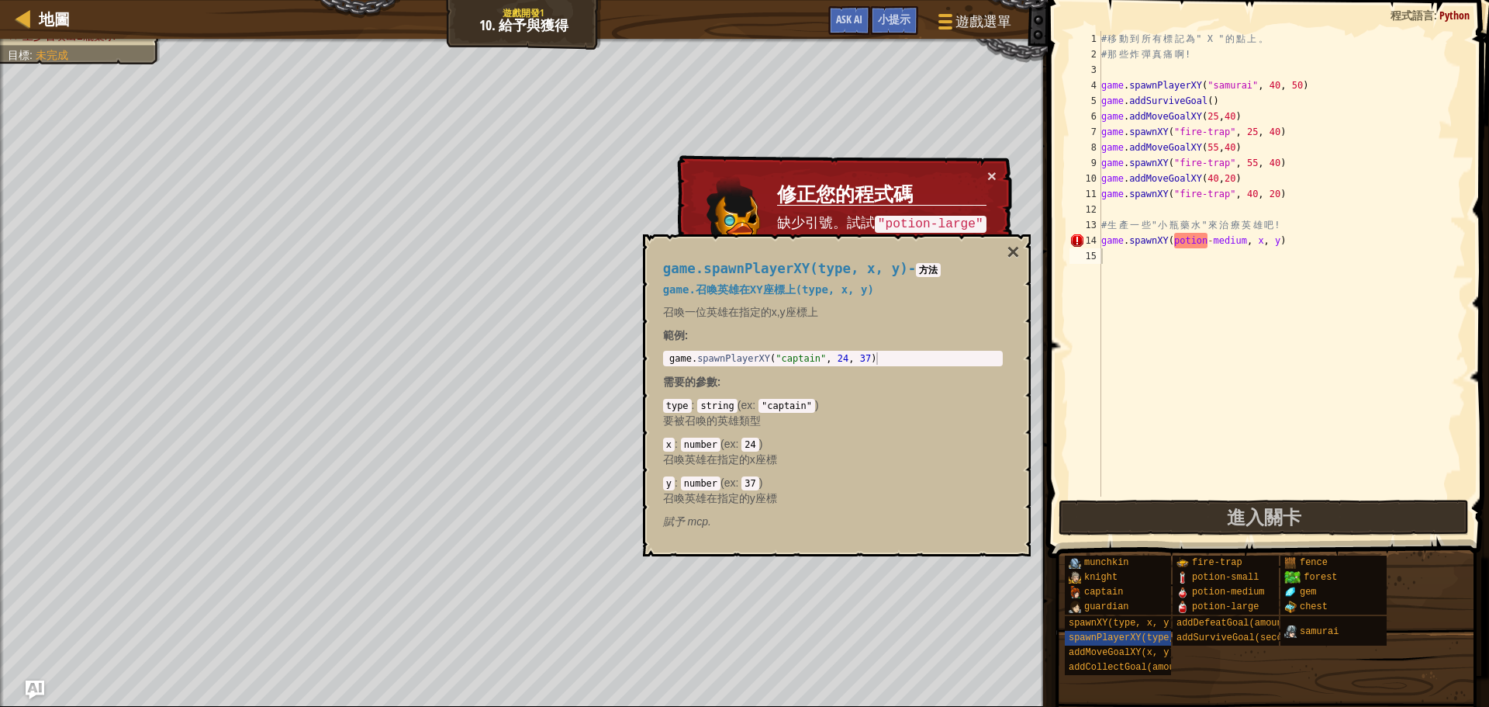
click at [1004, 250] on div "game.spawnPlayerXY(type, x, y) - 方法 game.召喚英雄在XY座標上(type, x, y) 召喚一位英雄在指定的x,y座標…" at bounding box center [832, 395] width 361 height 297
click at [1014, 251] on button "×" at bounding box center [1013, 252] width 12 height 22
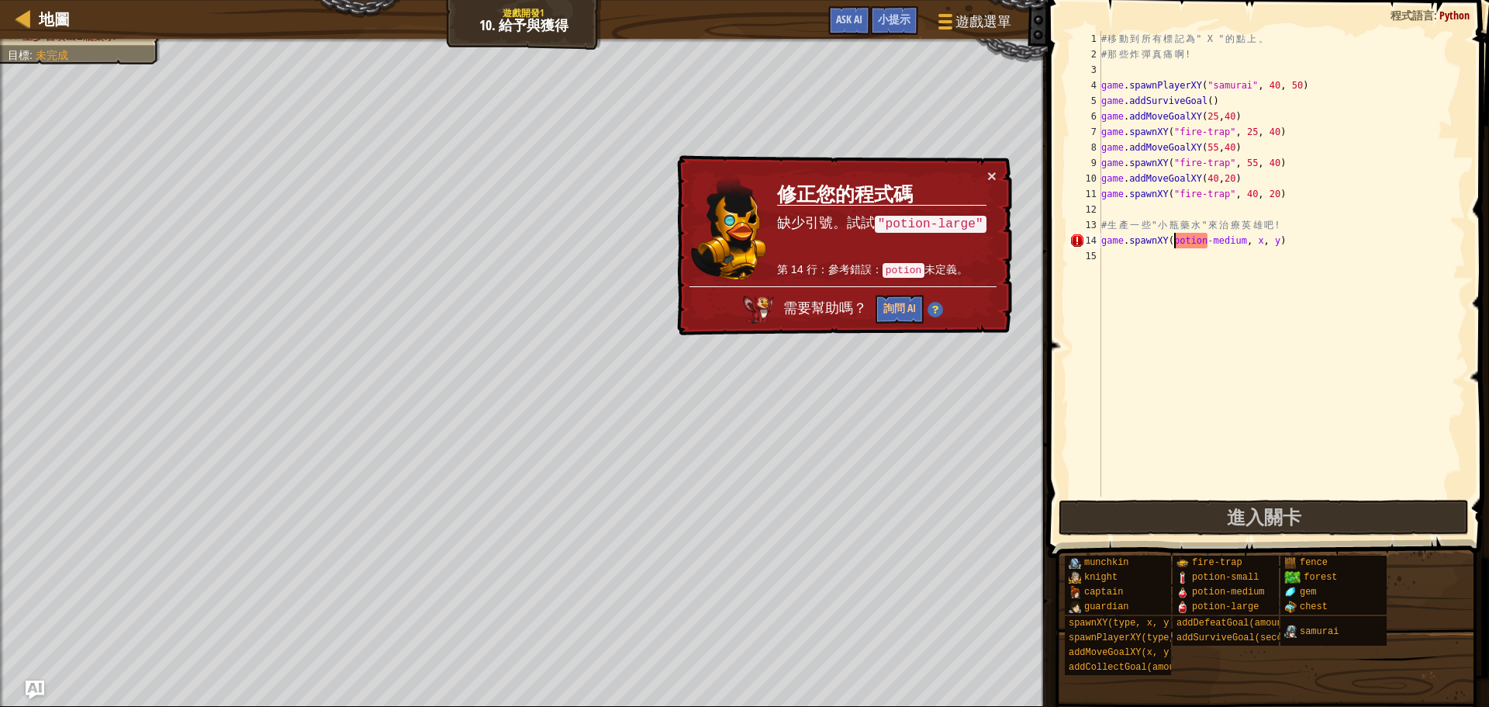
click at [1175, 239] on div "# 移 動 到 所 有 標 記 為 " X " 的 點 上 。 # 那 些 炸 彈 真 痛 啊 ! game . spawnPlayerXY ( "samur…" at bounding box center [1282, 279] width 368 height 496
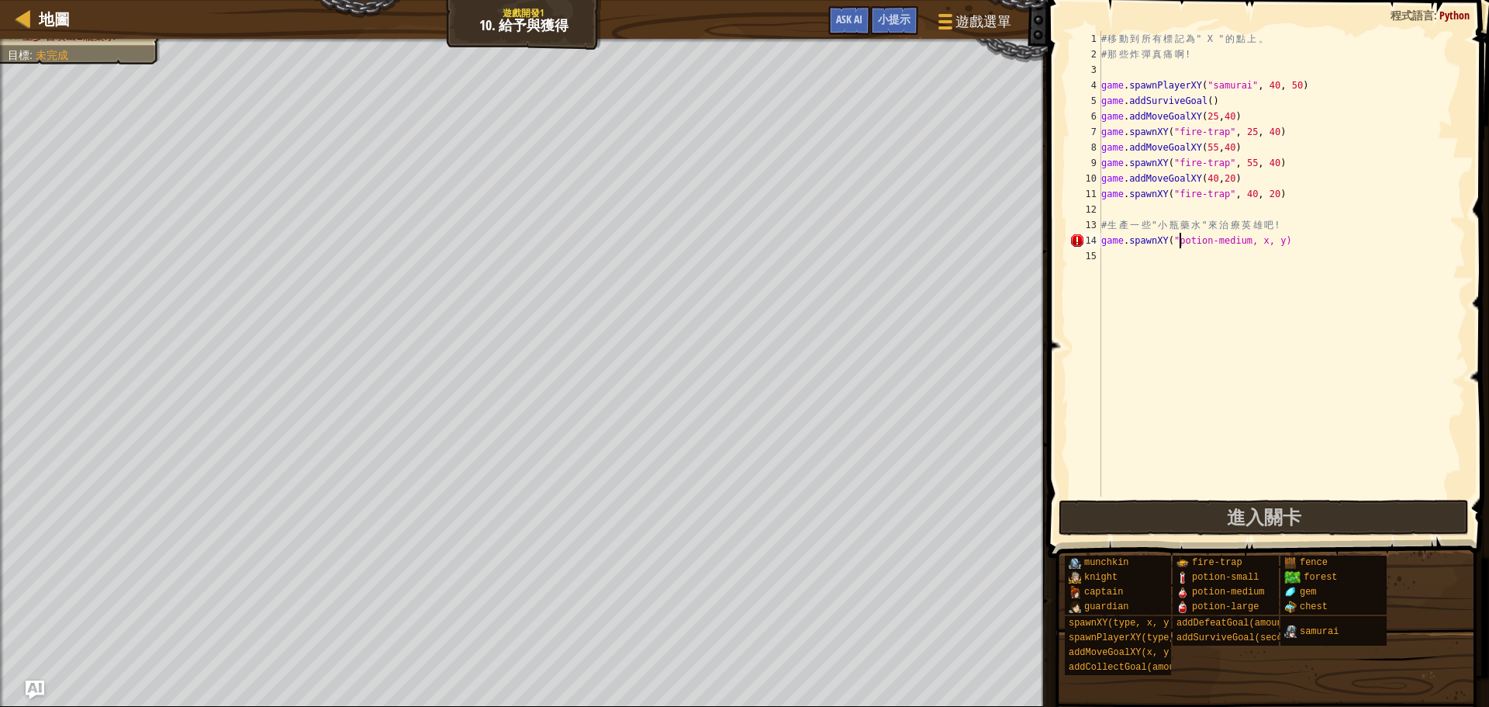
scroll to position [7, 6]
click at [1253, 237] on div "# 移 動 到 所 有 標 記 為 " X " 的 點 上 。 # 那 些 炸 彈 真 痛 啊 ! game . spawnPlayerXY ( "samur…" at bounding box center [1282, 279] width 368 height 496
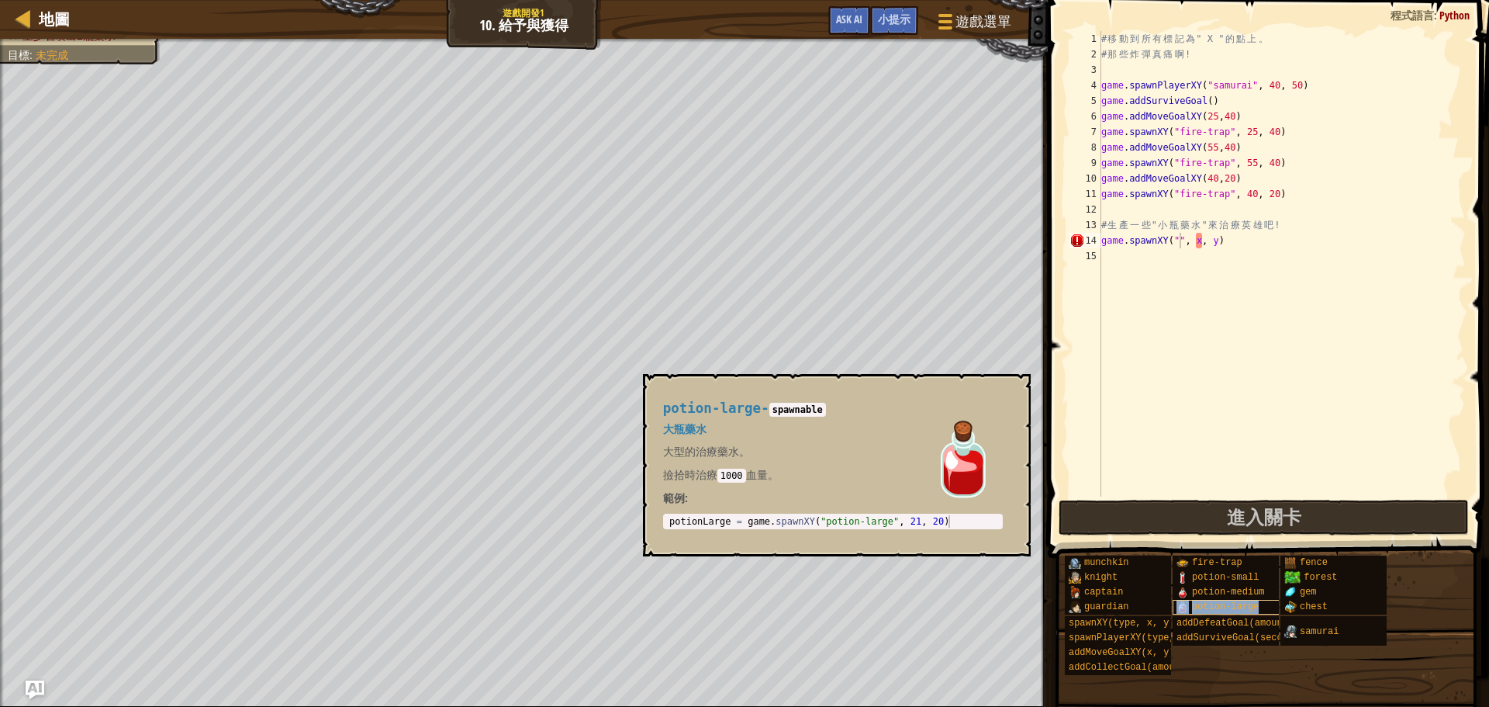
type textarea "game.spawnXY("potion-large", x, y)"
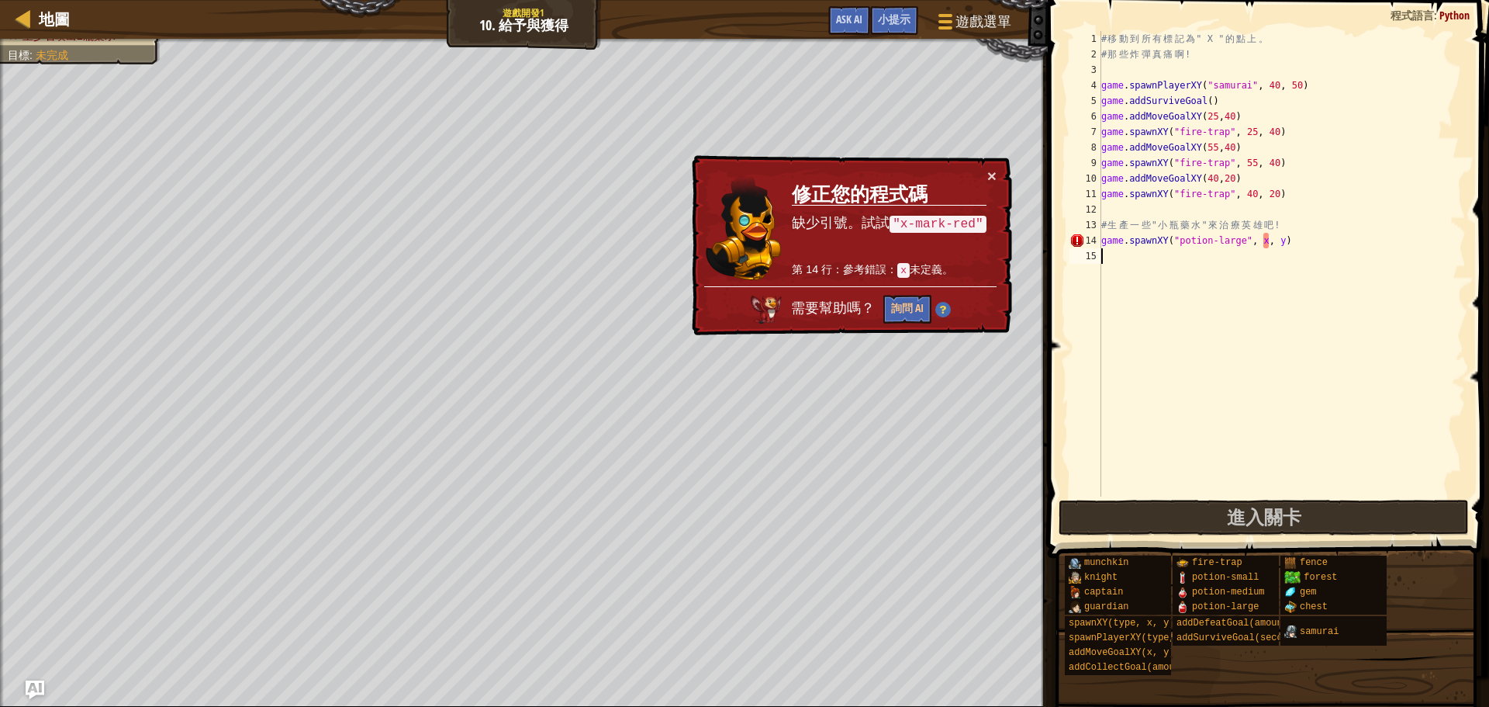
click at [1202, 265] on div "# 移 動 到 所 有 標 記 為 " X " 的 點 上 。 # 那 些 炸 彈 真 痛 啊 ! game . spawnPlayerXY ( "samur…" at bounding box center [1282, 279] width 368 height 496
click at [1266, 241] on div "# 移 動 到 所 有 標 記 為 " X " 的 點 上 。 # 那 些 炸 彈 真 痛 啊 ! game . spawnPlayerXY ( "samur…" at bounding box center [1282, 279] width 368 height 496
drag, startPoint x: 1136, startPoint y: 259, endPoint x: 1064, endPoint y: 258, distance: 71.4
click at [1065, 258] on div "game.spawnXY("potion-large", x, y) 1 2 3 4 5 6 7 8 9 10 11 12 13 14 15 16 # 移 動…" at bounding box center [1266, 310] width 446 height 604
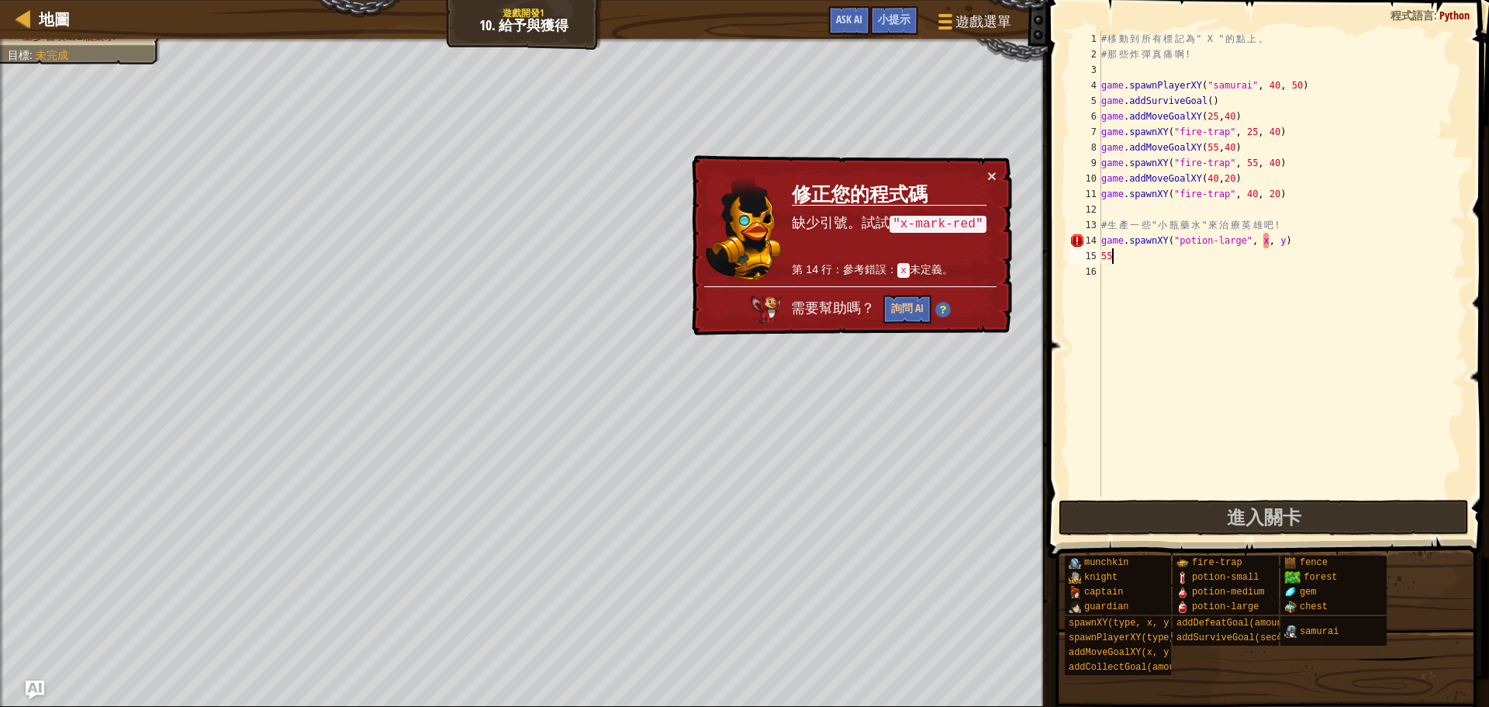
type textarea "55"
click at [1268, 238] on div "# 移 動 到 所 有 標 記 為 " X " 的 點 上 。 # 那 些 炸 彈 真 痛 啊 ! game . spawnPlayerXY ( "samur…" at bounding box center [1282, 279] width 368 height 496
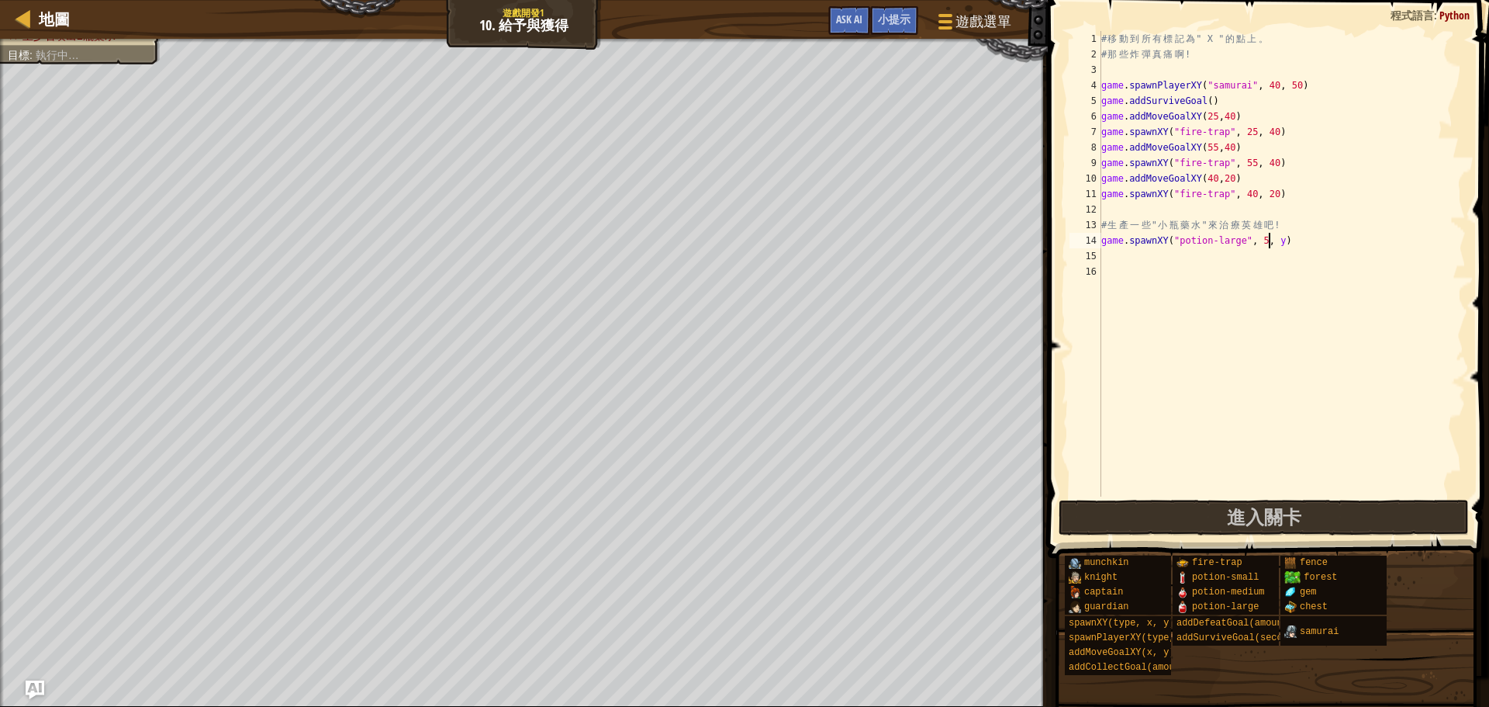
scroll to position [7, 14]
drag, startPoint x: 1285, startPoint y: 240, endPoint x: 1297, endPoint y: 244, distance: 12.0
click at [1297, 244] on div "# 移 動 到 所 有 標 記 為 " X " 的 點 上 。 # 那 些 炸 彈 真 痛 啊 ! game . spawnPlayerXY ( "samur…" at bounding box center [1282, 279] width 368 height 496
click at [1294, 246] on div "# 移 動 到 所 有 標 記 為 " X " 的 點 上 。 # 那 些 炸 彈 真 痛 啊 ! game . spawnPlayerXY ( "samur…" at bounding box center [1282, 263] width 368 height 465
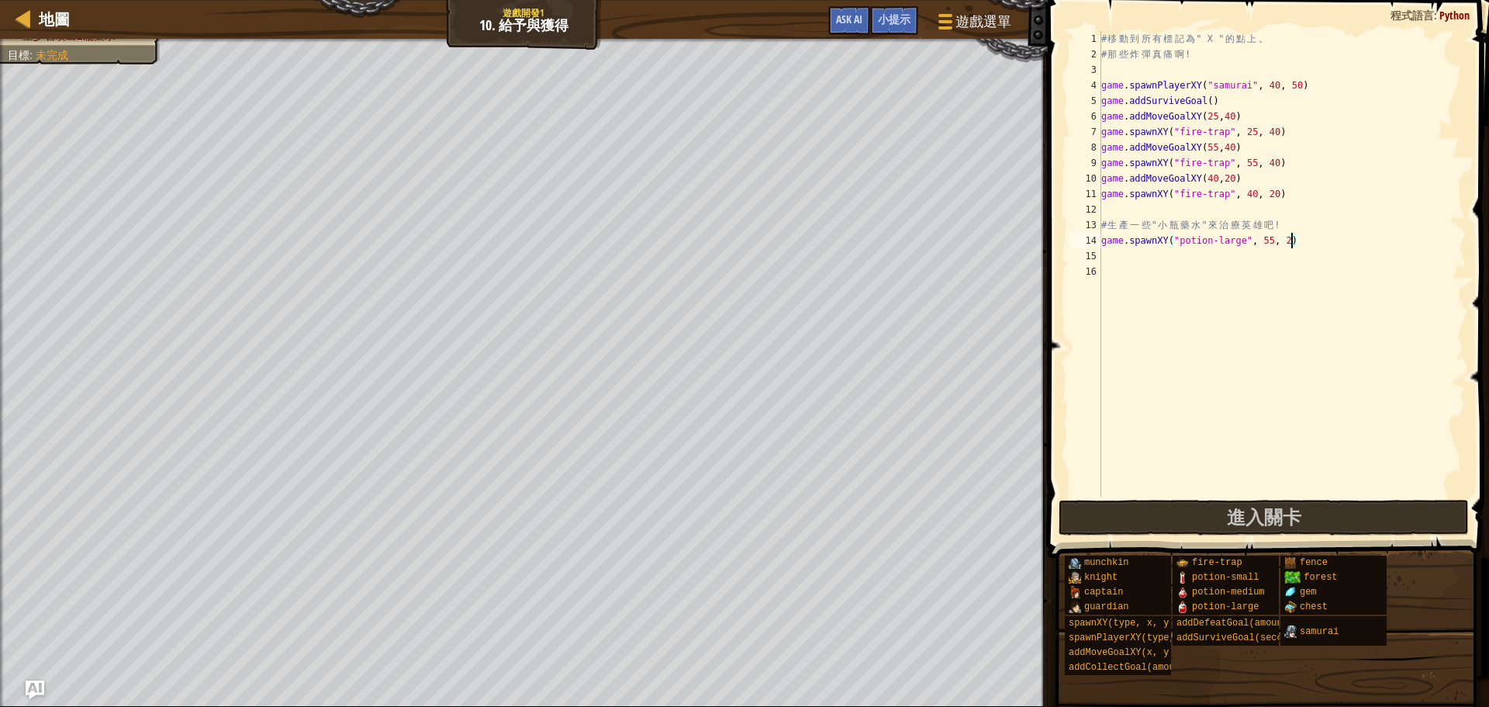
type textarea "game.spawnXY("potion-large", 55, 24)"
drag, startPoint x: 1323, startPoint y: 244, endPoint x: 1098, endPoint y: 239, distance: 225.8
click at [1098, 239] on div "game.spawnXY("potion-large", 55, 24) 1 2 3 4 5 6 7 8 9 10 11 12 13 14 15 16 # 移…" at bounding box center [1267, 263] width 400 height 465
click at [1228, 260] on div "# 移 動 到 所 有 標 記 為 " X " 的 點 上 。 # 那 些 炸 彈 真 痛 啊 ! game . spawnPlayerXY ( "samur…" at bounding box center [1282, 279] width 368 height 496
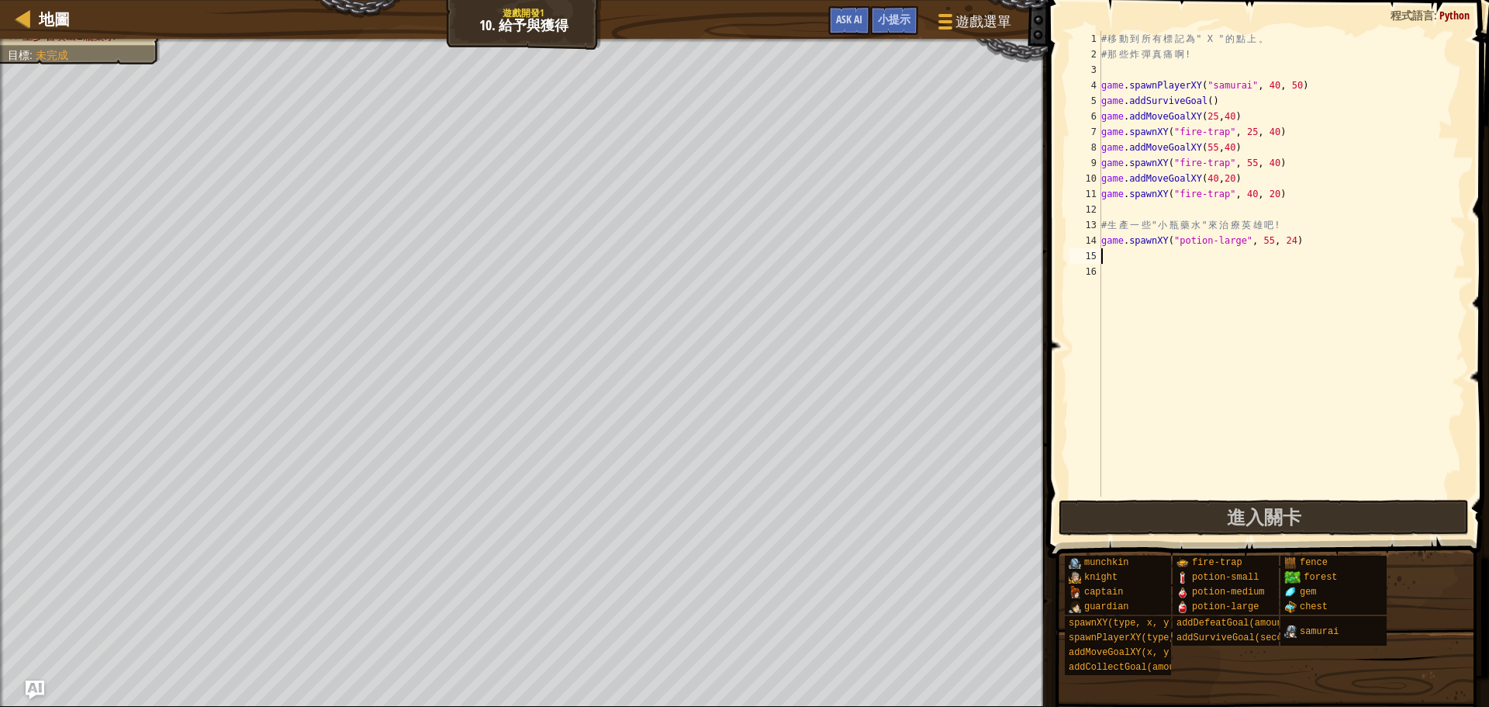
paste textarea "game.spawnXY("potion-large", 55, 24)"
click at [1268, 258] on div "# 移 動 到 所 有 標 記 為 " X " 的 點 上 。 # 那 些 炸 彈 真 痛 啊 ! game . spawnPlayerXY ( "samur…" at bounding box center [1282, 279] width 368 height 496
drag, startPoint x: 1285, startPoint y: 256, endPoint x: 1297, endPoint y: 258, distance: 11.7
click at [1297, 258] on div "# 移 動 到 所 有 標 記 為 " X " 的 點 上 。 # 那 些 炸 彈 真 痛 啊 ! game . spawnPlayerXY ( "samur…" at bounding box center [1282, 279] width 368 height 496
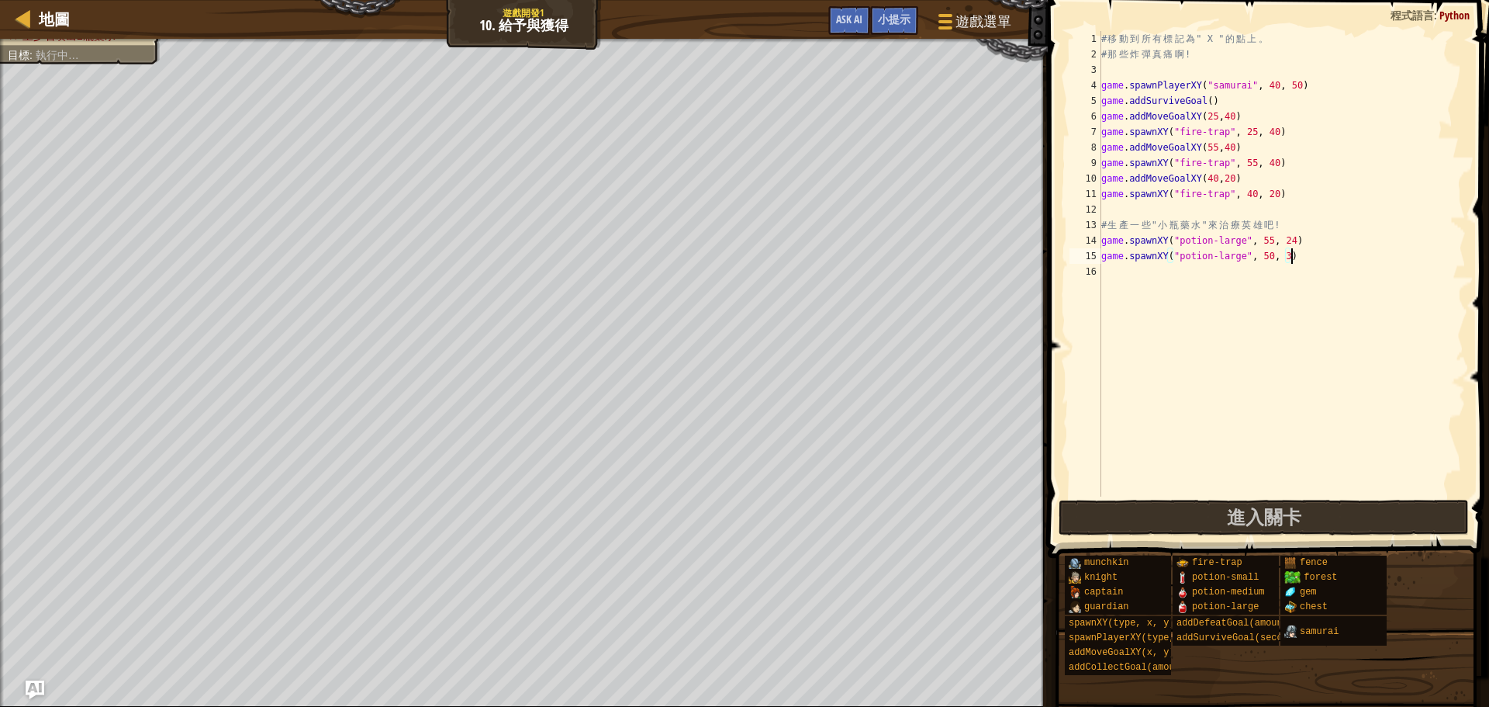
scroll to position [7, 16]
type textarea "game.spawnXY("potion-large", 50, 36)"
click at [1347, 508] on button "進入關卡" at bounding box center [1264, 518] width 410 height 36
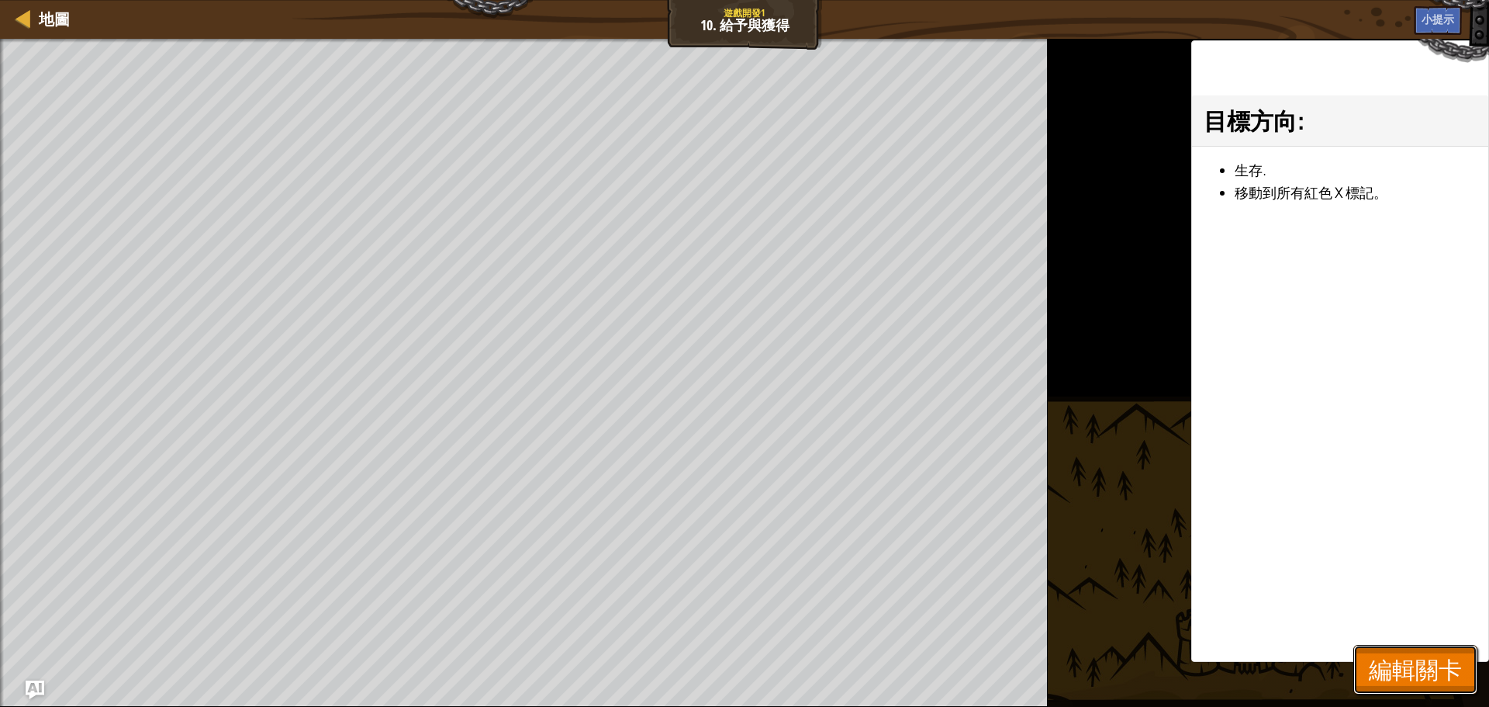
drag, startPoint x: 1456, startPoint y: 655, endPoint x: 1378, endPoint y: 602, distance: 94.9
click at [1454, 655] on span "編輯關卡" at bounding box center [1415, 669] width 93 height 32
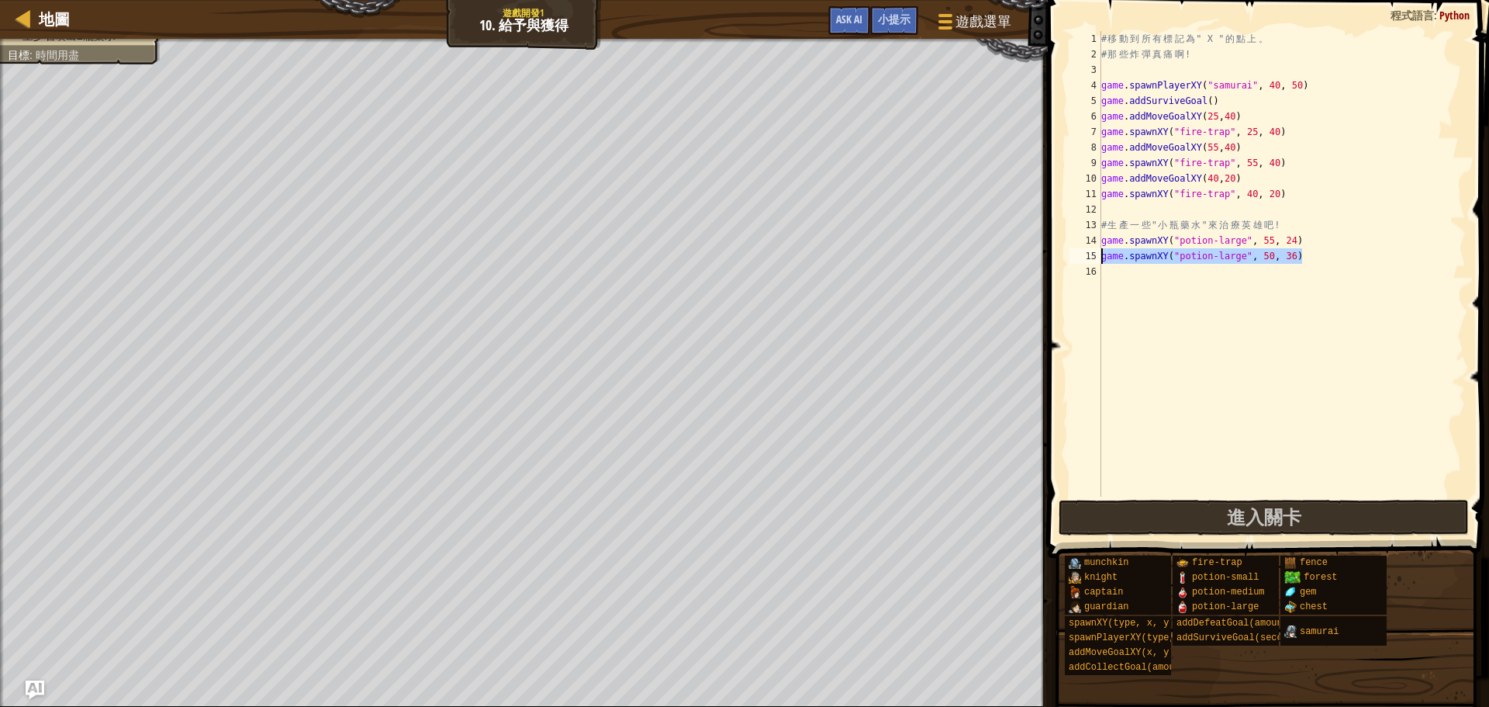
drag, startPoint x: 1309, startPoint y: 261, endPoint x: 1088, endPoint y: 251, distance: 221.3
click at [1088, 251] on div "game.spawnXY("potion-large", 50, 36) 1 2 3 4 5 6 7 8 9 10 11 12 13 14 15 16 # 移…" at bounding box center [1267, 263] width 400 height 465
click at [1156, 284] on div "# 移 動 到 所 有 標 記 為 " X " 的 點 上 。 # 那 些 炸 彈 真 痛 啊 ! game . spawnPlayerXY ( "samur…" at bounding box center [1282, 279] width 368 height 496
paste textarea "game.spawnXY("potion-large", 50, 36)"
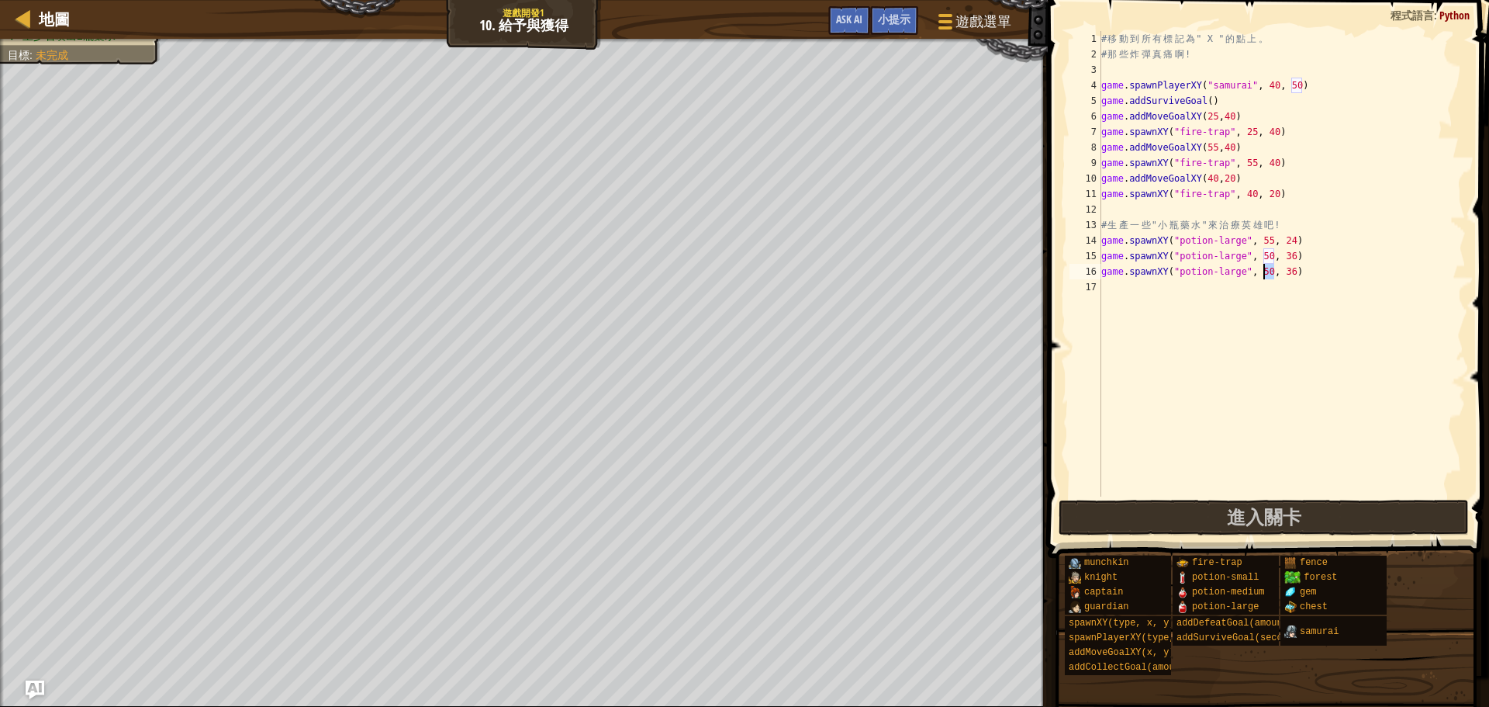
drag, startPoint x: 1275, startPoint y: 272, endPoint x: 1264, endPoint y: 272, distance: 11.6
click at [1264, 272] on div "# 移 動 到 所 有 標 記 為 " X " 的 點 上 。 # 那 些 炸 彈 真 痛 啊 ! game . spawnPlayerXY ( "samur…" at bounding box center [1282, 279] width 368 height 496
type textarea "0"
click at [1268, 516] on span "進入關卡" at bounding box center [1264, 516] width 74 height 25
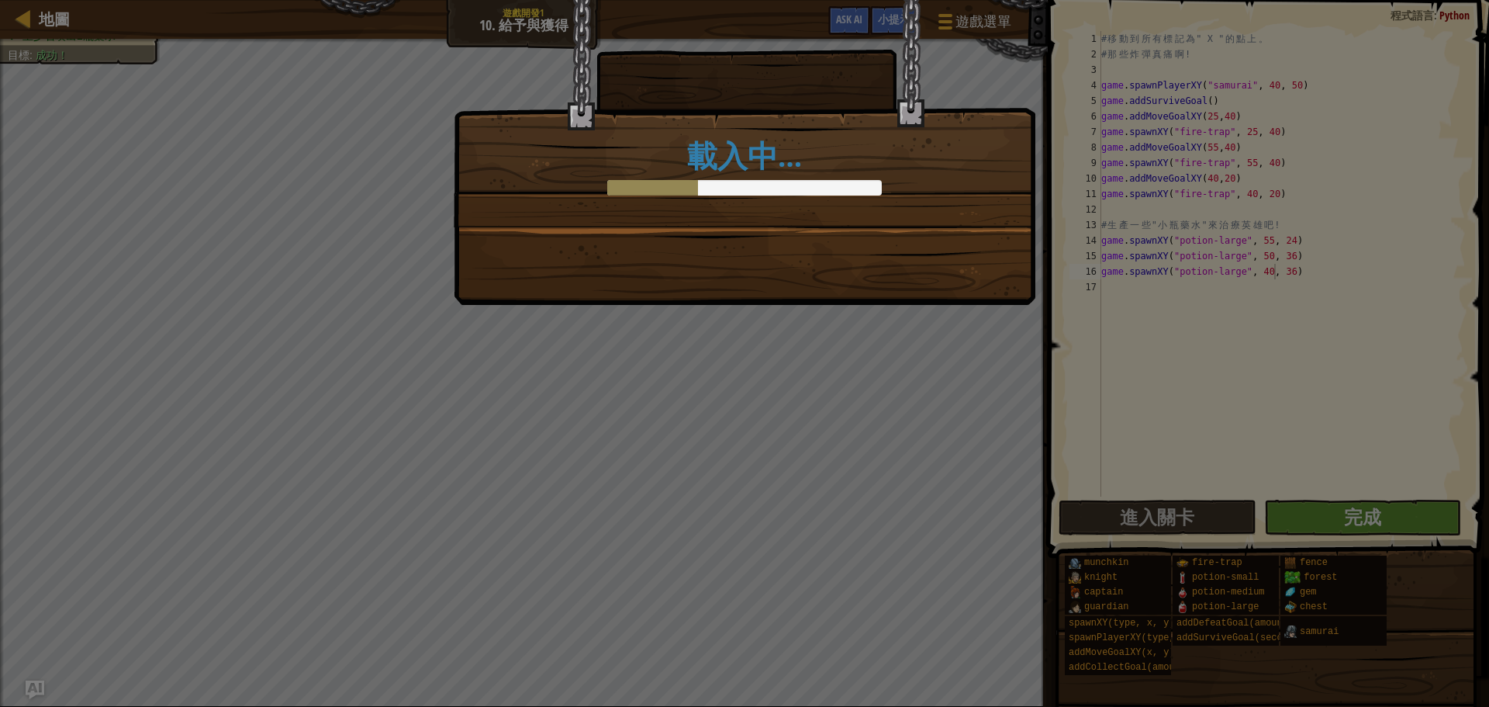
click at [1385, 514] on div "載入中…" at bounding box center [744, 353] width 1489 height 707
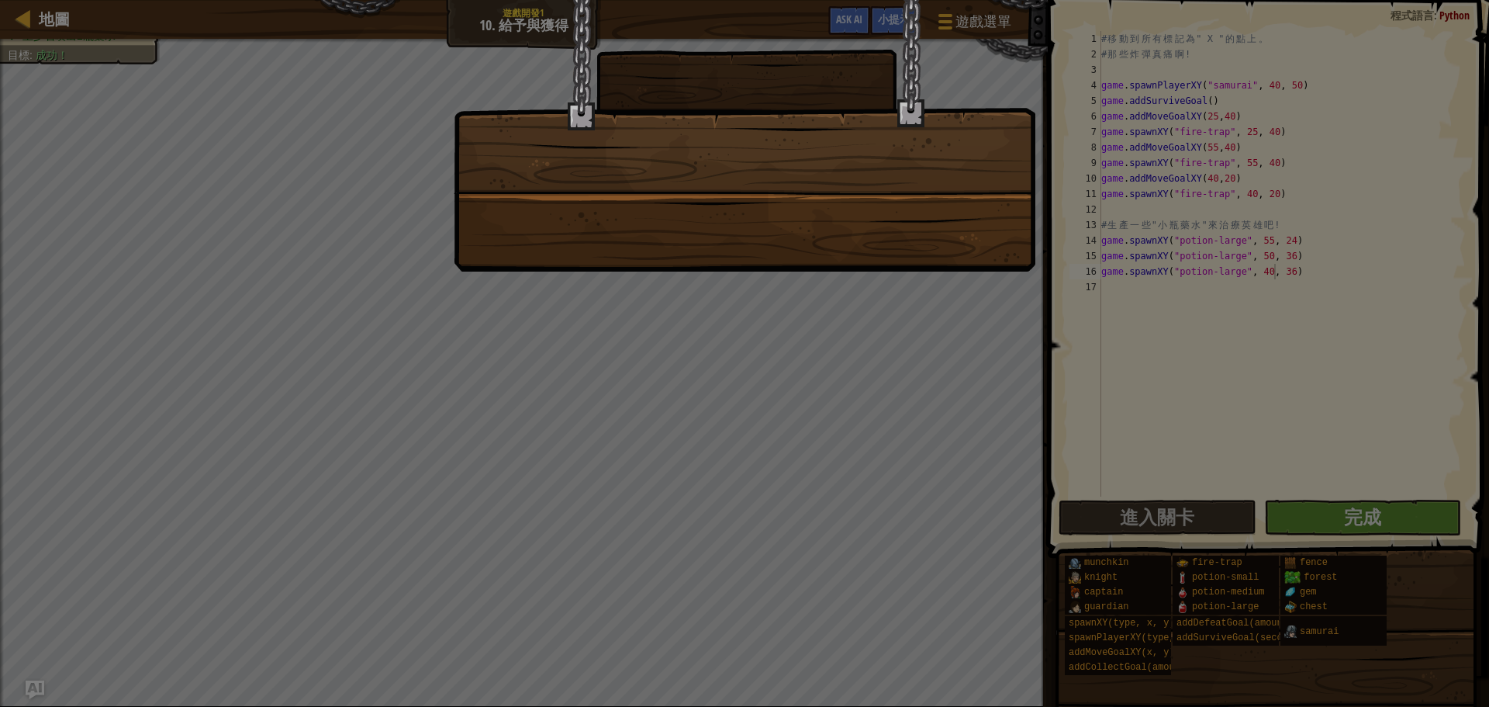
click at [1385, 514] on div at bounding box center [744, 353] width 1489 height 707
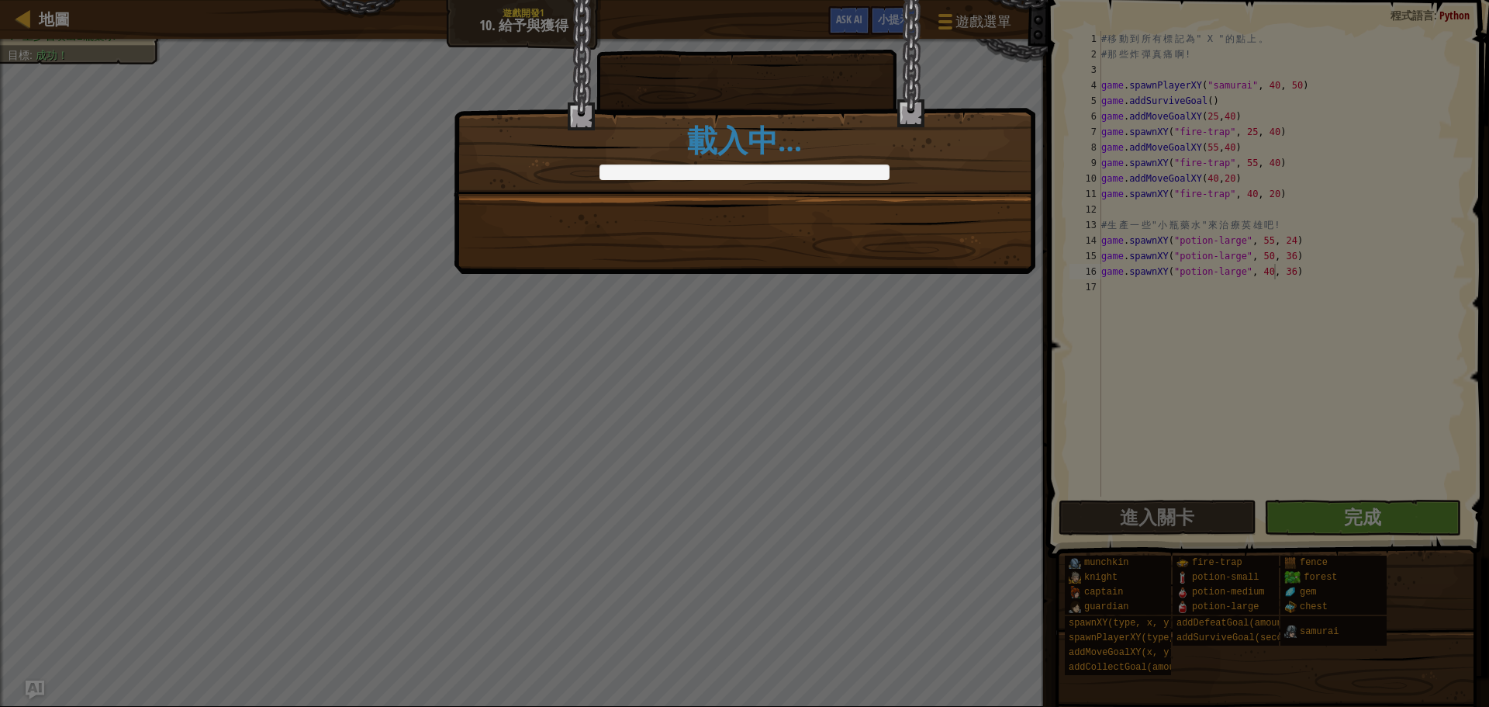
click at [1385, 514] on div "嗯，櫻桃味的藥水。 +0 +0 下一步 載入中…" at bounding box center [744, 353] width 1489 height 707
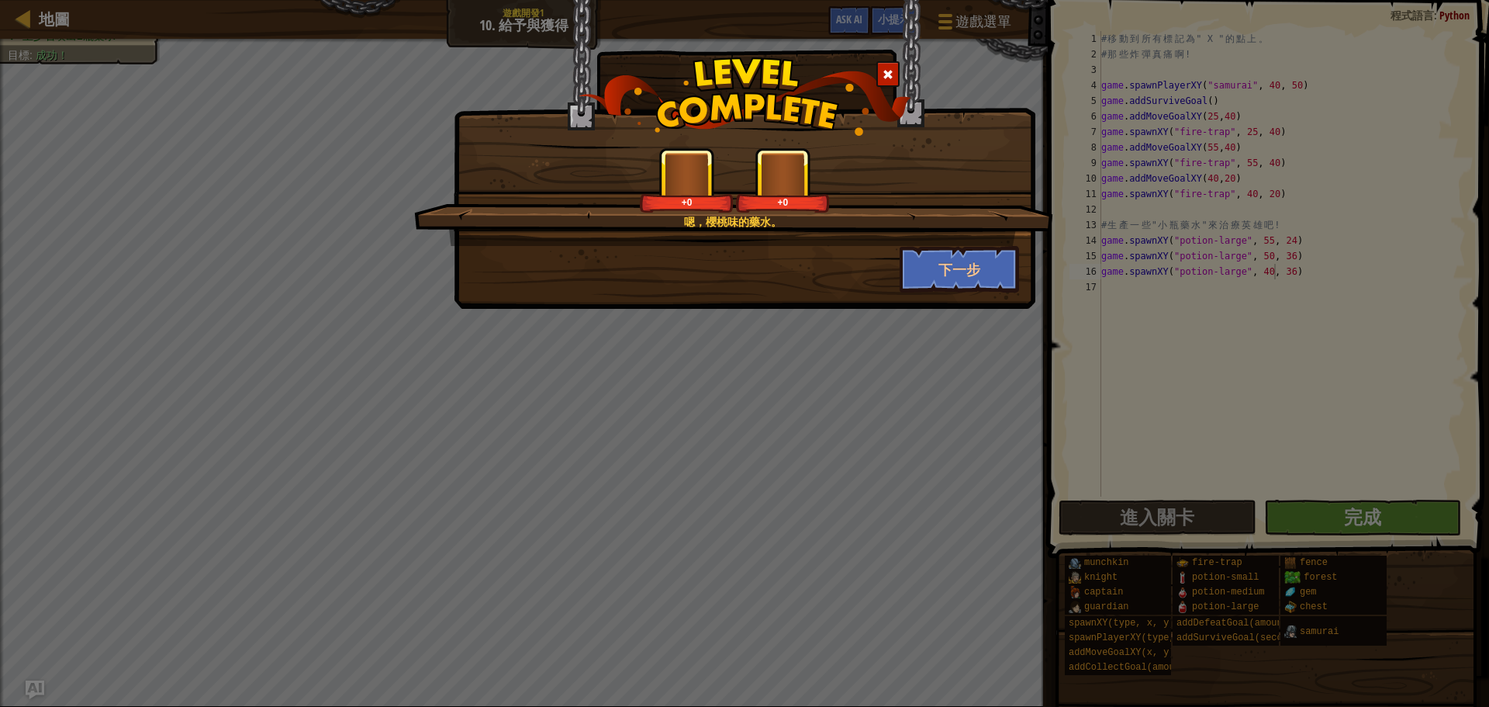
click at [1385, 514] on div "嗯，櫻桃味的藥水。 +0 +0 下一步" at bounding box center [744, 353] width 1489 height 707
click at [964, 282] on button "下一步" at bounding box center [960, 269] width 120 height 47
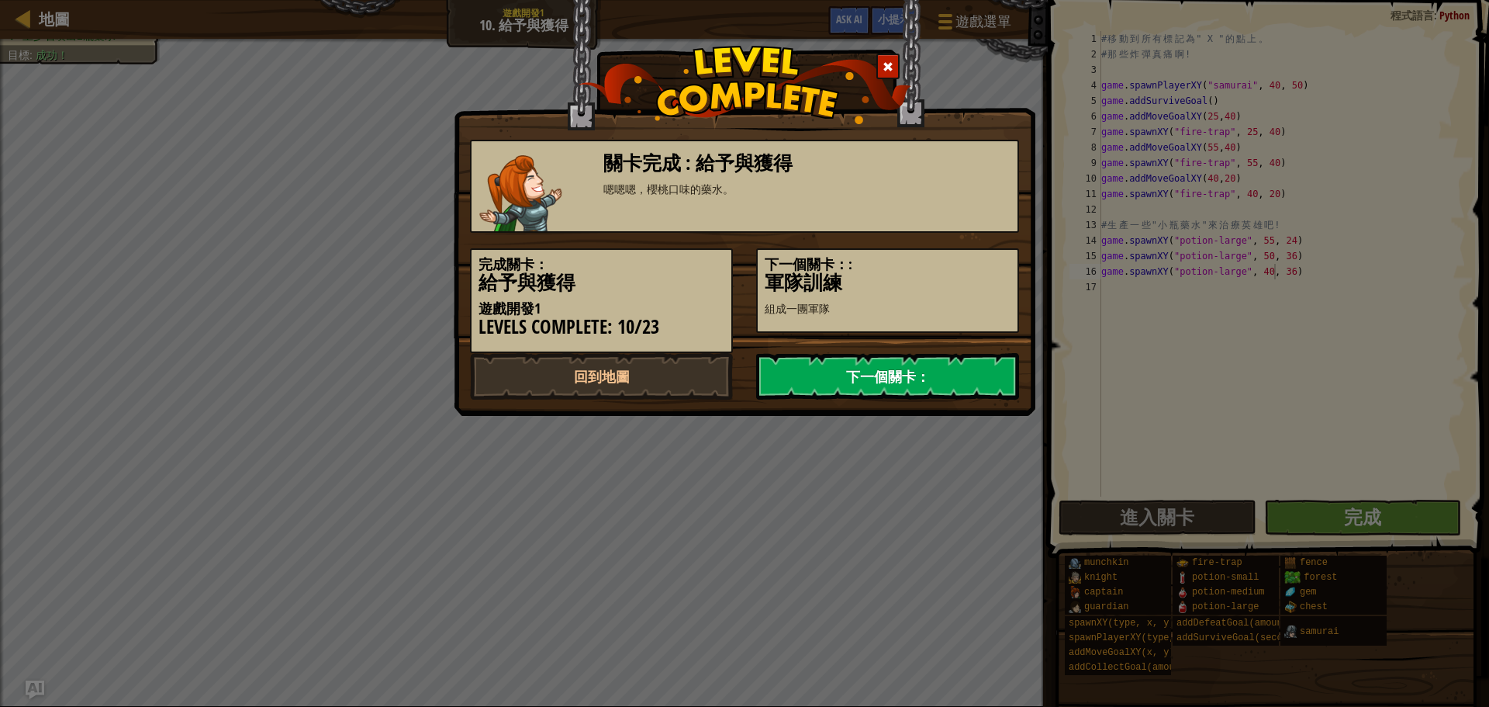
click at [946, 392] on link "下一個關卡：" at bounding box center [887, 376] width 263 height 47
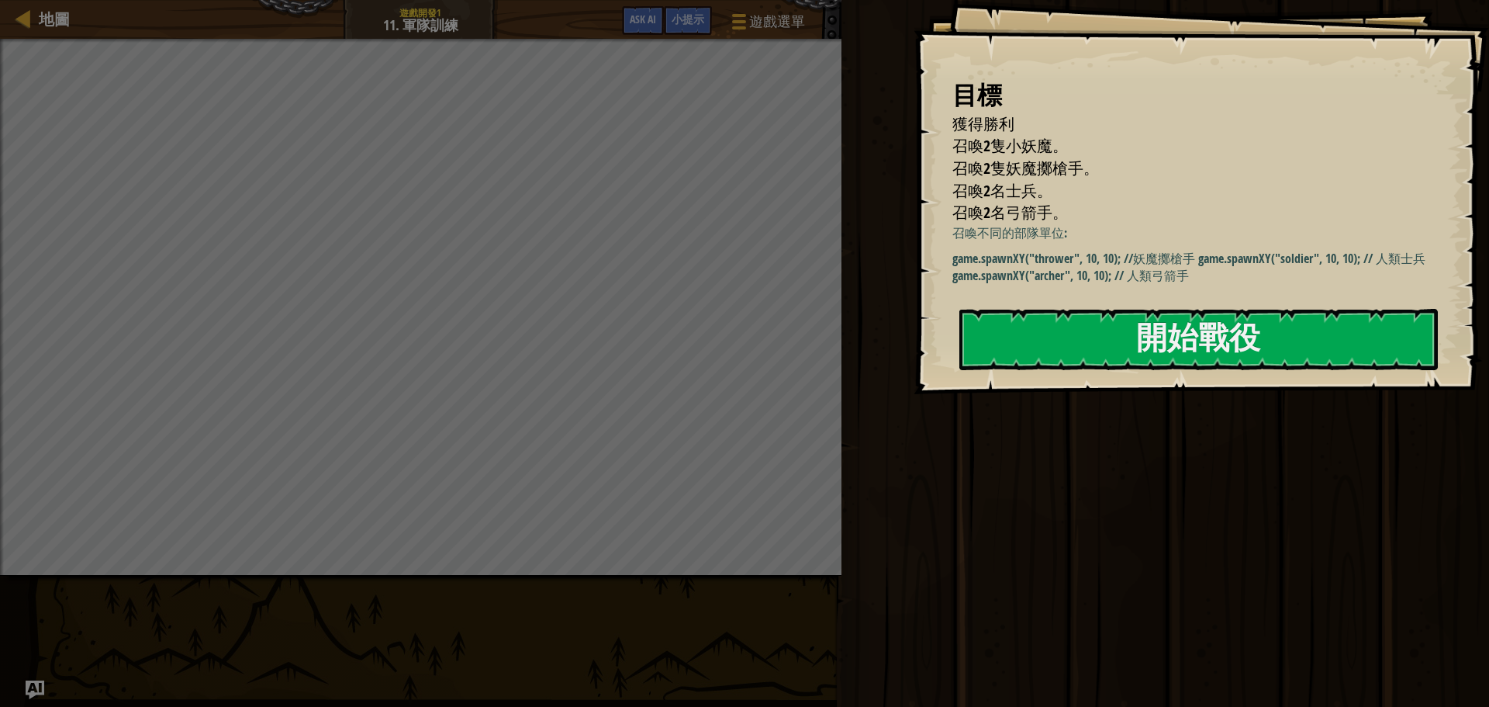
drag, startPoint x: 985, startPoint y: 116, endPoint x: 1021, endPoint y: 199, distance: 90.3
click at [1021, 199] on ul "獲得勝利 召喚2隻小妖魔。 召喚2隻妖魔擲槍手。 召喚2名士兵。 召喚2名弓箭手。" at bounding box center [1194, 168] width 483 height 111
click at [1050, 163] on span "召喚2隻妖魔擲槍手。" at bounding box center [1026, 167] width 147 height 21
click at [1053, 167] on span "召喚2隻妖魔擲槍手。" at bounding box center [1026, 167] width 147 height 21
click at [1037, 191] on span "召喚2名士兵。" at bounding box center [1003, 190] width 100 height 21
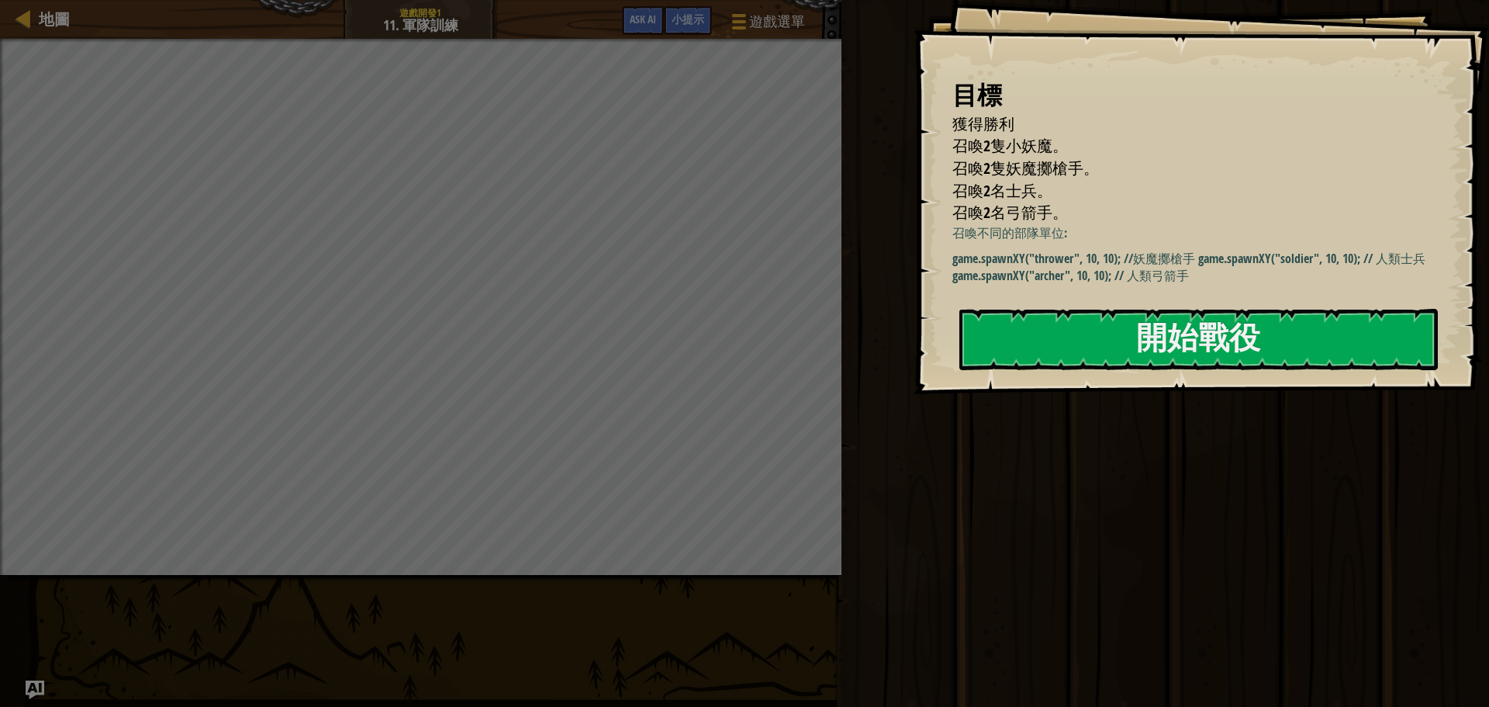
click at [1038, 214] on span "召喚2名弓箭手。" at bounding box center [1011, 212] width 116 height 21
click at [1098, 328] on button "開始戰役" at bounding box center [1199, 339] width 479 height 61
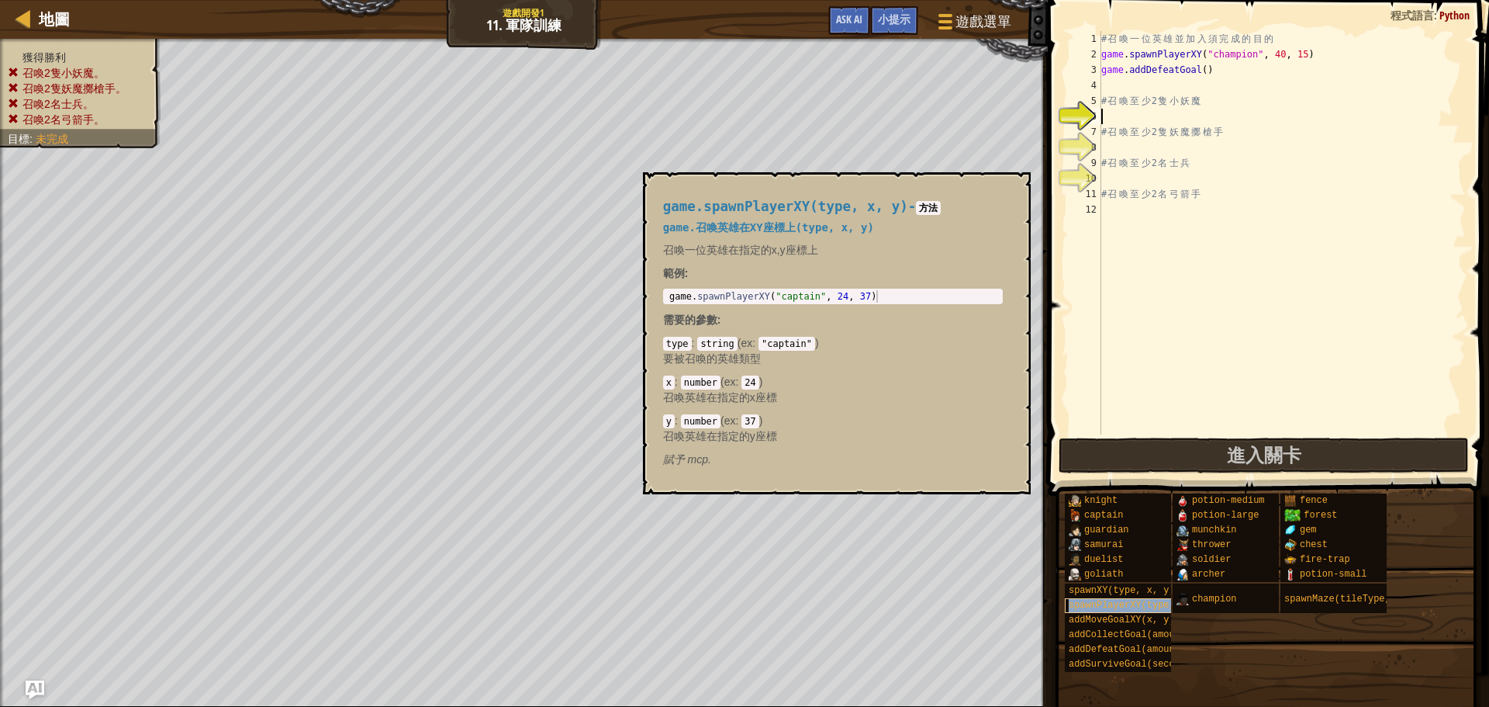
click at [1118, 606] on span "spawnPlayerXY(type, x, y)" at bounding box center [1139, 605] width 140 height 11
click at [1119, 589] on span "spawnXY(type, x, y)" at bounding box center [1122, 590] width 106 height 11
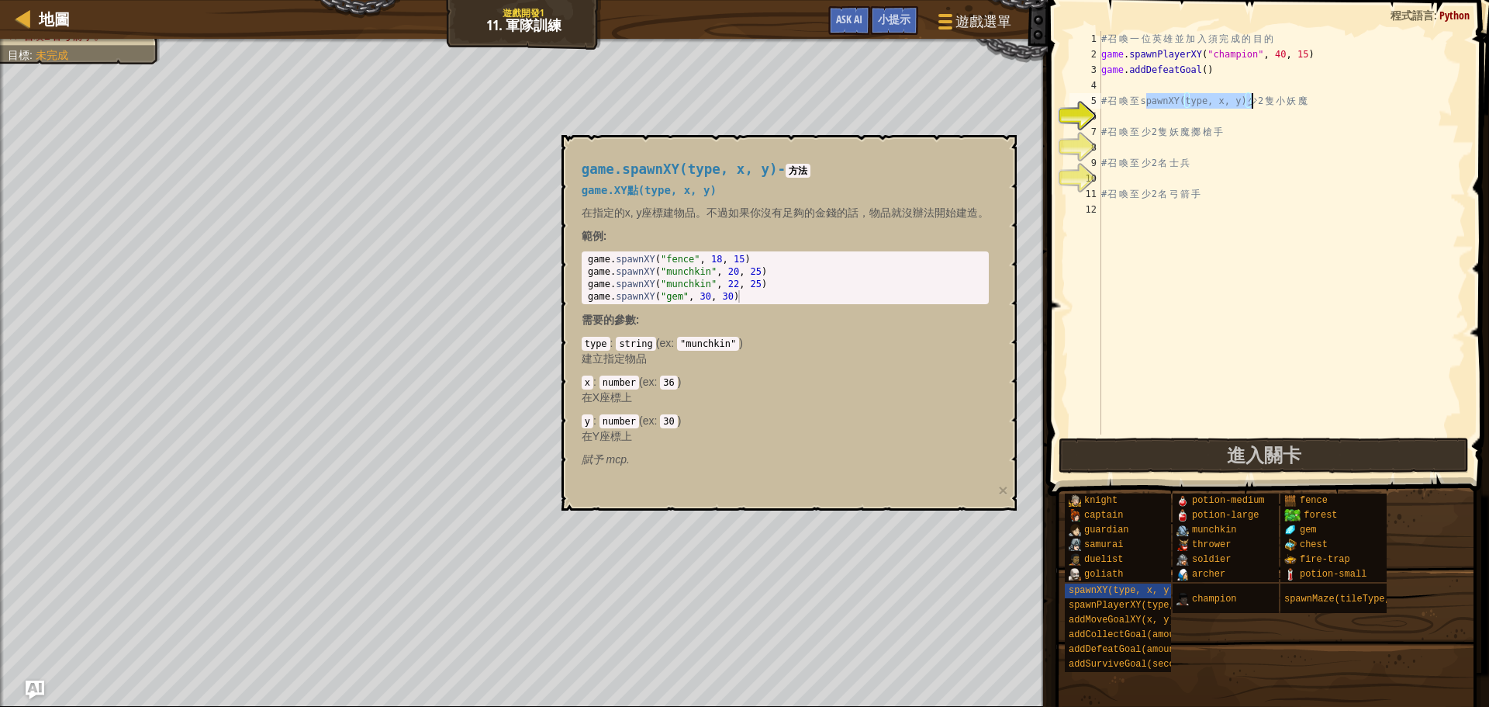
type textarea "# 召喚至少2隻小妖魔"
click at [1121, 120] on div "# 召 喚 一 位 英 雄 並 加 入 須 完 成 的 目 的 game . spawnPlayerXY ( "champion" , 40 , 15 ) g…" at bounding box center [1282, 248] width 368 height 434
type textarea "ㄕ"
type textarea "ㄇ"
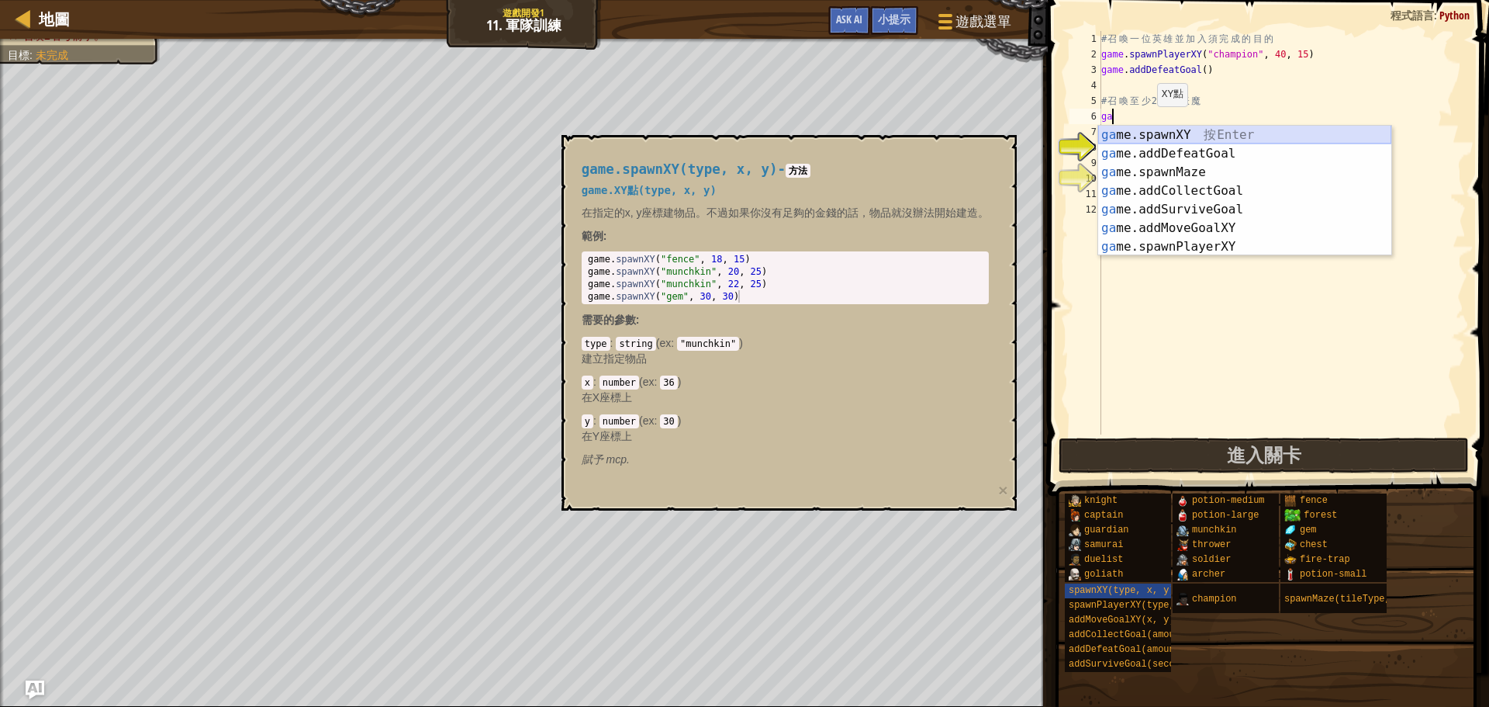
click at [1156, 134] on div "ga me.spawnXY 按 Enter ga me.addDefeatGoal 按 Enter ga me.spawnMaze 按 Enter ga me…" at bounding box center [1244, 210] width 293 height 168
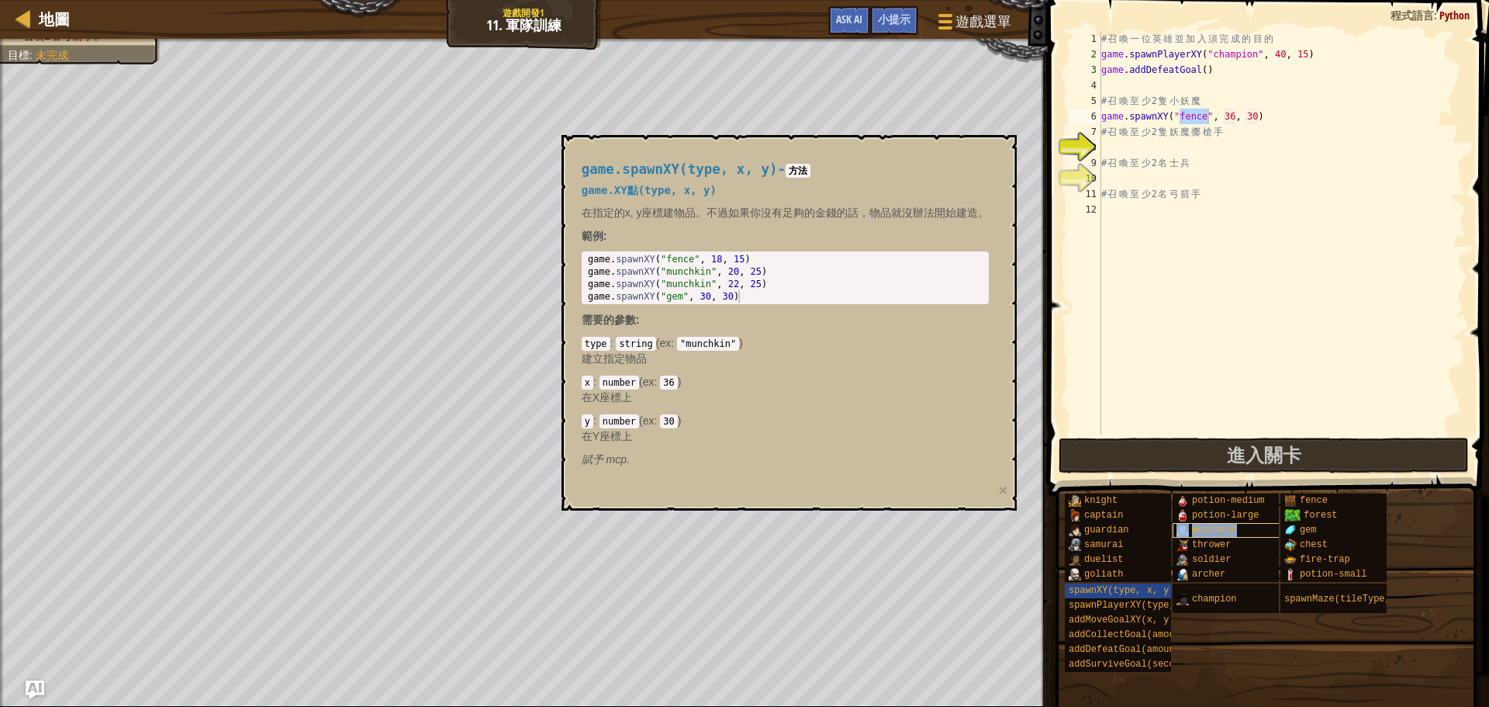
click at [1230, 530] on span "munchkin" at bounding box center [1214, 529] width 45 height 11
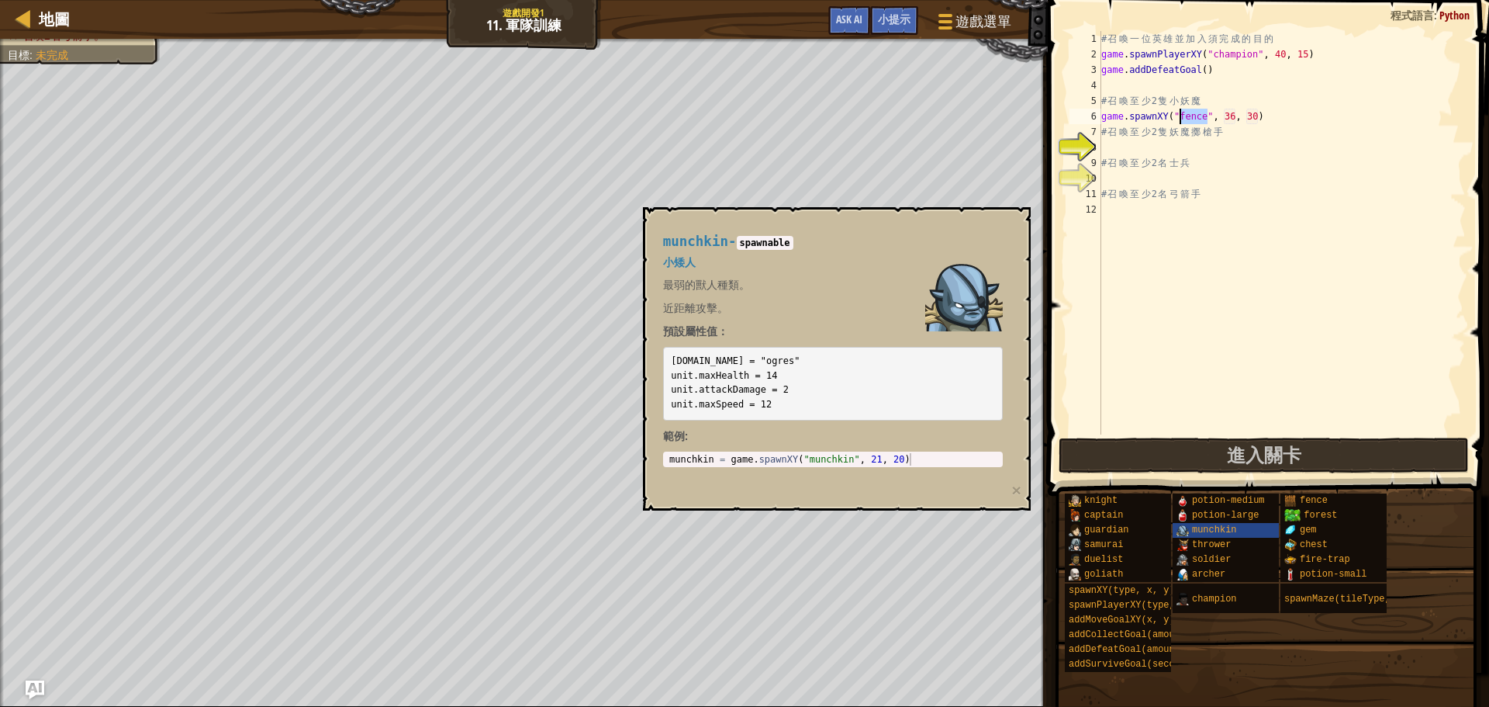
drag, startPoint x: 1206, startPoint y: 112, endPoint x: 1181, endPoint y: 115, distance: 25.7
click at [1181, 115] on div "# 召 喚 一 位 英 雄 並 加 入 須 完 成 的 目 的 game . spawnPlayerXY ( "champion" , 40 , 15 ) g…" at bounding box center [1282, 248] width 368 height 434
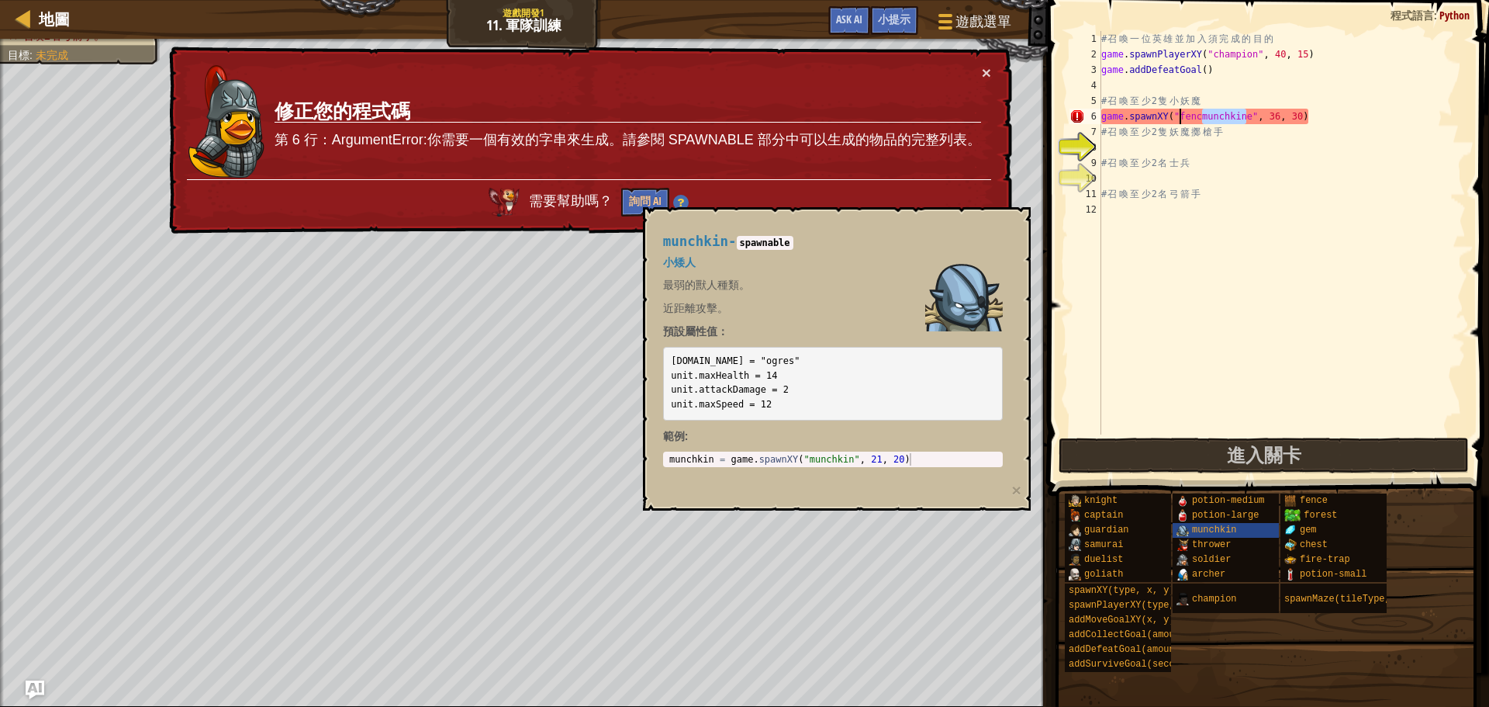
click at [1181, 112] on div "# 召 喚 一 位 英 雄 並 加 入 須 完 成 的 目 的 game . spawnPlayerXY ( "champion" , 40 , 15 ) g…" at bounding box center [1282, 232] width 368 height 403
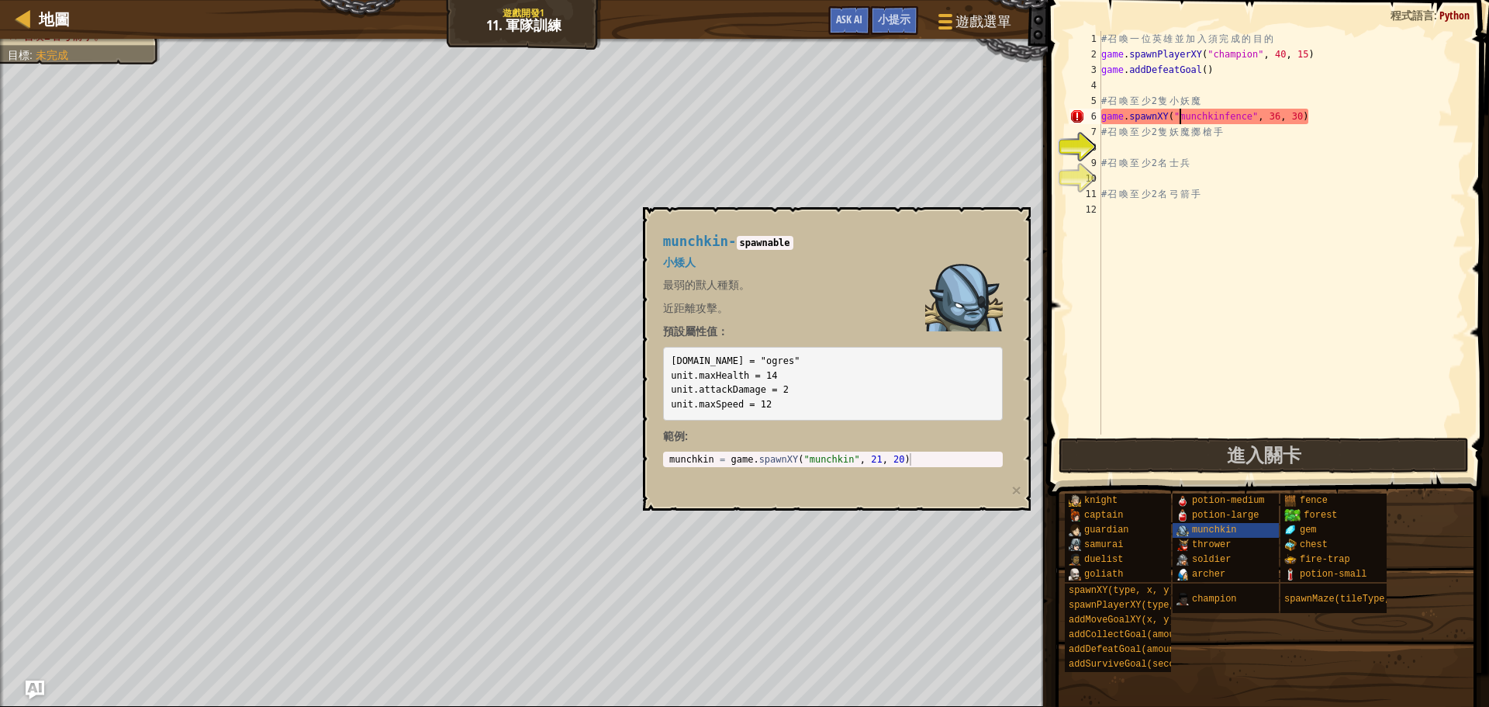
click at [1213, 122] on div "# 召 喚 一 位 英 雄 並 加 入 須 完 成 的 目 的 game . spawnPlayerXY ( "champion" , 40 , 15 ) g…" at bounding box center [1282, 248] width 368 height 434
drag, startPoint x: 1181, startPoint y: 115, endPoint x: 1252, endPoint y: 119, distance: 71.5
click at [1252, 119] on div "# 召 喚 一 位 英 雄 並 加 入 須 完 成 的 目 的 game . spawnPlayerXY ( "champion" , 40 , 15 ) g…" at bounding box center [1282, 248] width 368 height 434
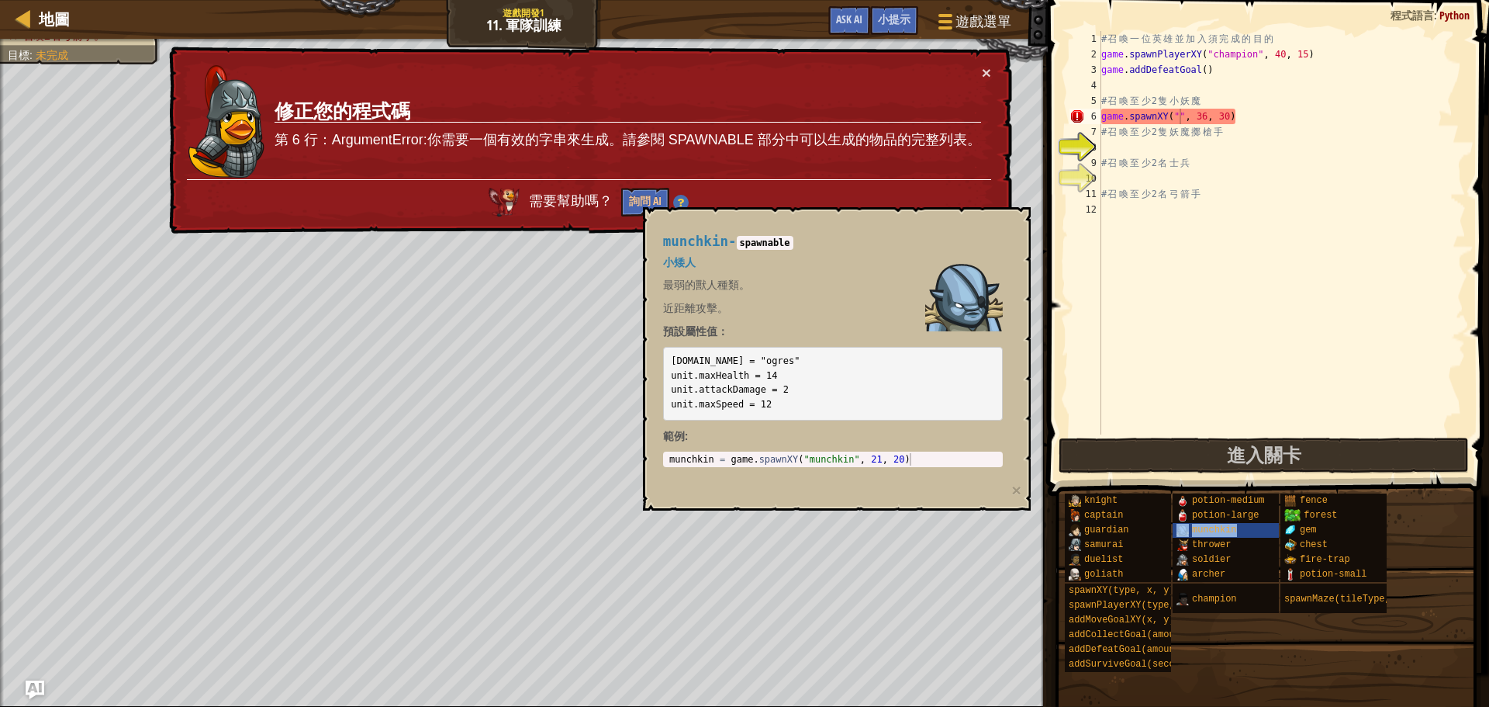
type textarea "game.spawnXY("munchkin", 36, 30)"
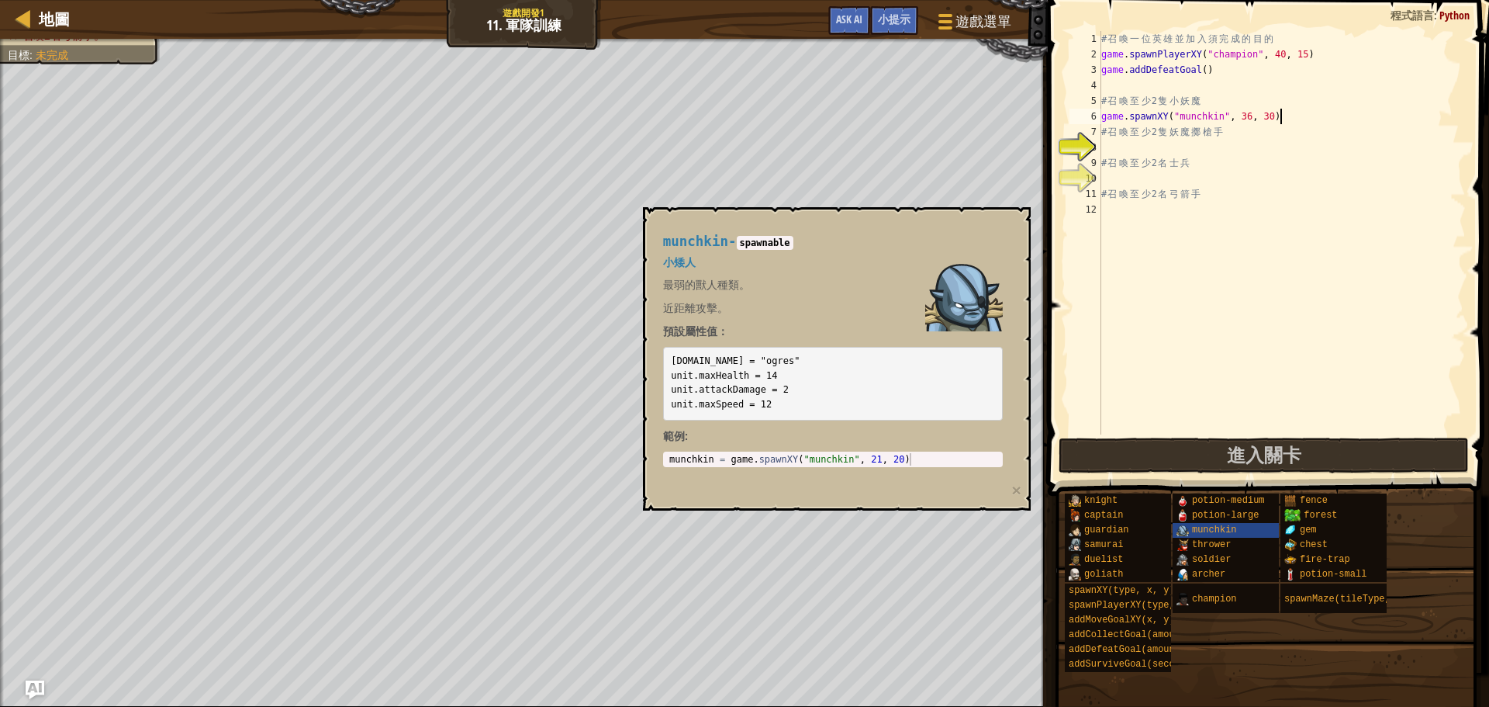
click at [1294, 115] on div "# 召 喚 一 位 英 雄 並 加 入 須 完 成 的 目 的 game . spawnPlayerXY ( "champion" , 40 , 15 ) g…" at bounding box center [1282, 248] width 368 height 434
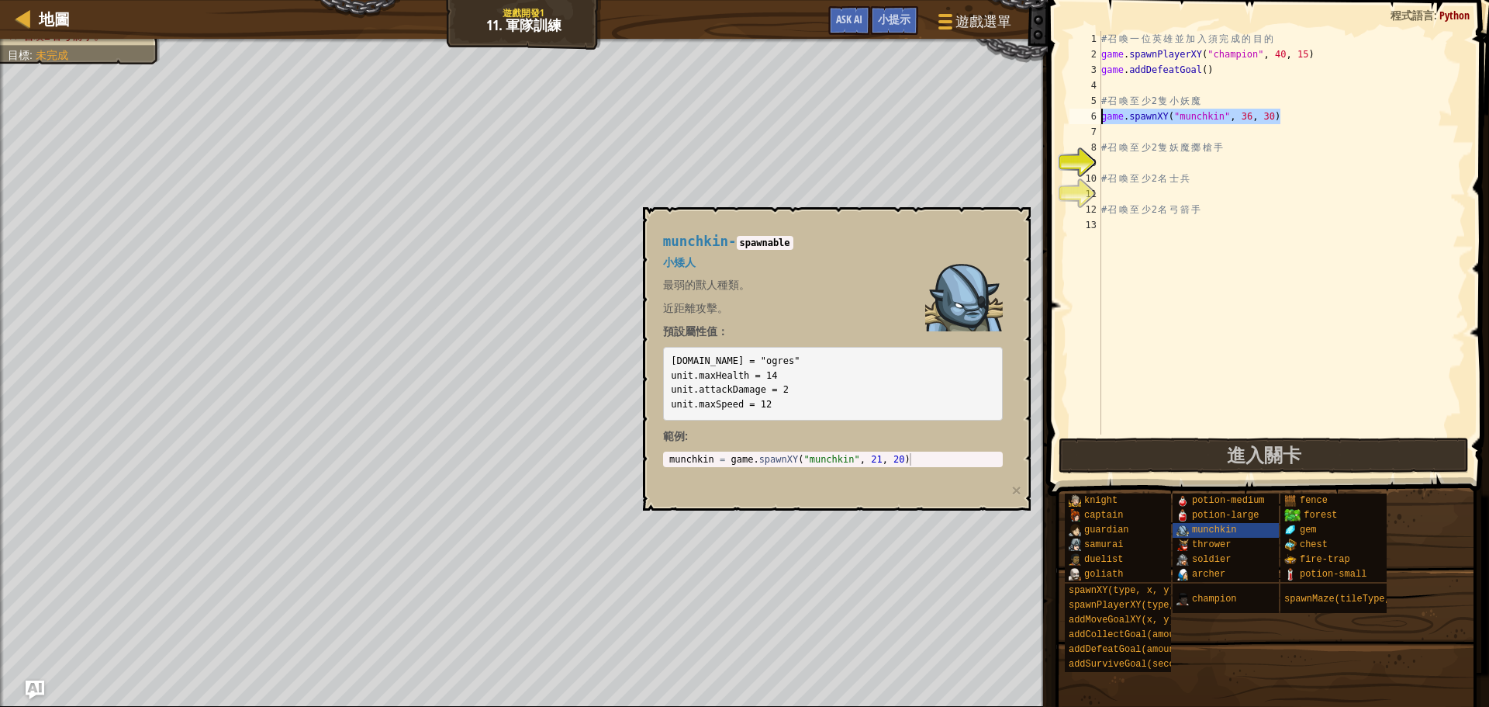
drag, startPoint x: 1261, startPoint y: 116, endPoint x: 1087, endPoint y: 123, distance: 174.7
click at [1087, 123] on div "1 2 3 4 5 6 7 8 9 10 11 12 13 # 召 喚 一 位 英 雄 並 加 入 須 完 成 的 目 的 game . spawnPlaye…" at bounding box center [1267, 232] width 400 height 403
type textarea "game.spawnXY("munchkin", 36, 30)"
click at [1160, 135] on div "# 召 喚 一 位 英 雄 並 加 入 須 完 成 的 目 的 game . spawnPlayerXY ( "champion" , 40 , 15 ) g…" at bounding box center [1282, 248] width 368 height 434
paste textarea "game.spawnXY("munchkin", 36, 30)"
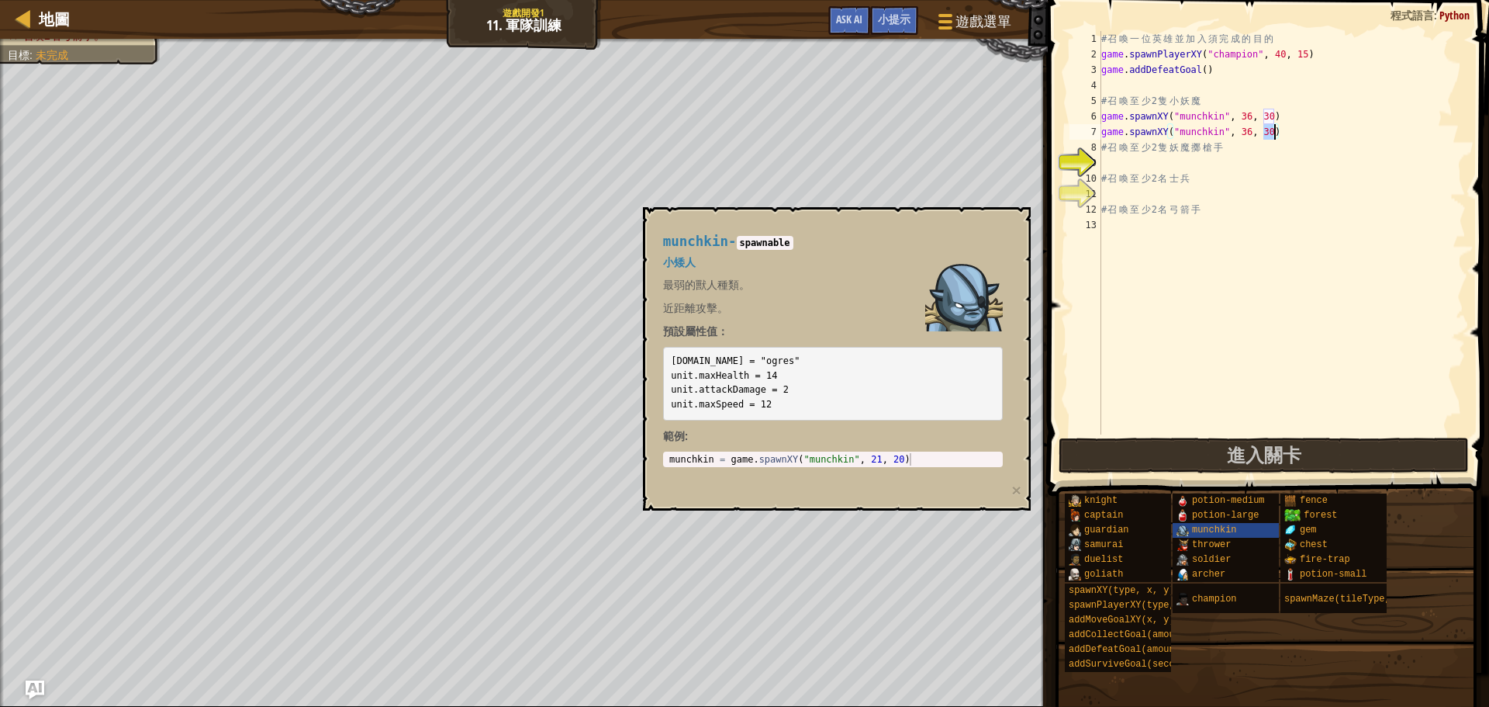
drag, startPoint x: 1264, startPoint y: 135, endPoint x: 1275, endPoint y: 137, distance: 10.2
click at [1275, 137] on div "# 召 喚 一 位 英 雄 並 加 入 須 完 成 的 目 的 game . spawnPlayerXY ( "champion" , 40 , 15 ) g…" at bounding box center [1282, 248] width 368 height 434
drag, startPoint x: 1100, startPoint y: 112, endPoint x: 1227, endPoint y: 116, distance: 127.3
click at [1227, 116] on div "game.spawnXY("munchkin", 36, 20) 1 2 3 4 5 6 7 8 9 10 11 12 13 # 召 喚 一 位 英 雄 並 …" at bounding box center [1267, 232] width 400 height 403
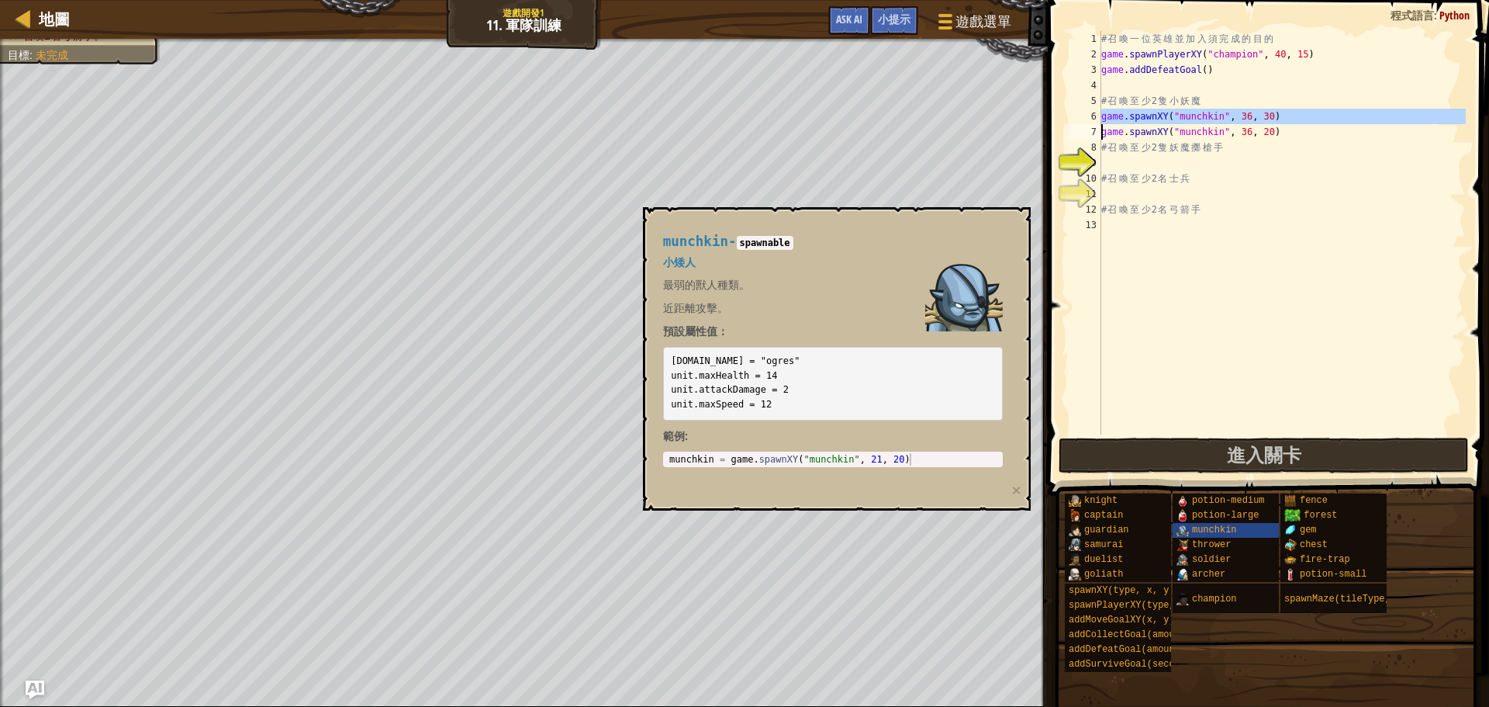
type textarea "game.spawnXY("munchkin", 36, 30) game.spawnXY("munchkin", 36, 20)"
click at [1178, 164] on div "# 召 喚 一 位 英 雄 並 加 入 須 完 成 的 目 的 game . spawnPlayerXY ( "champion" , 40 , 15 ) g…" at bounding box center [1282, 248] width 368 height 434
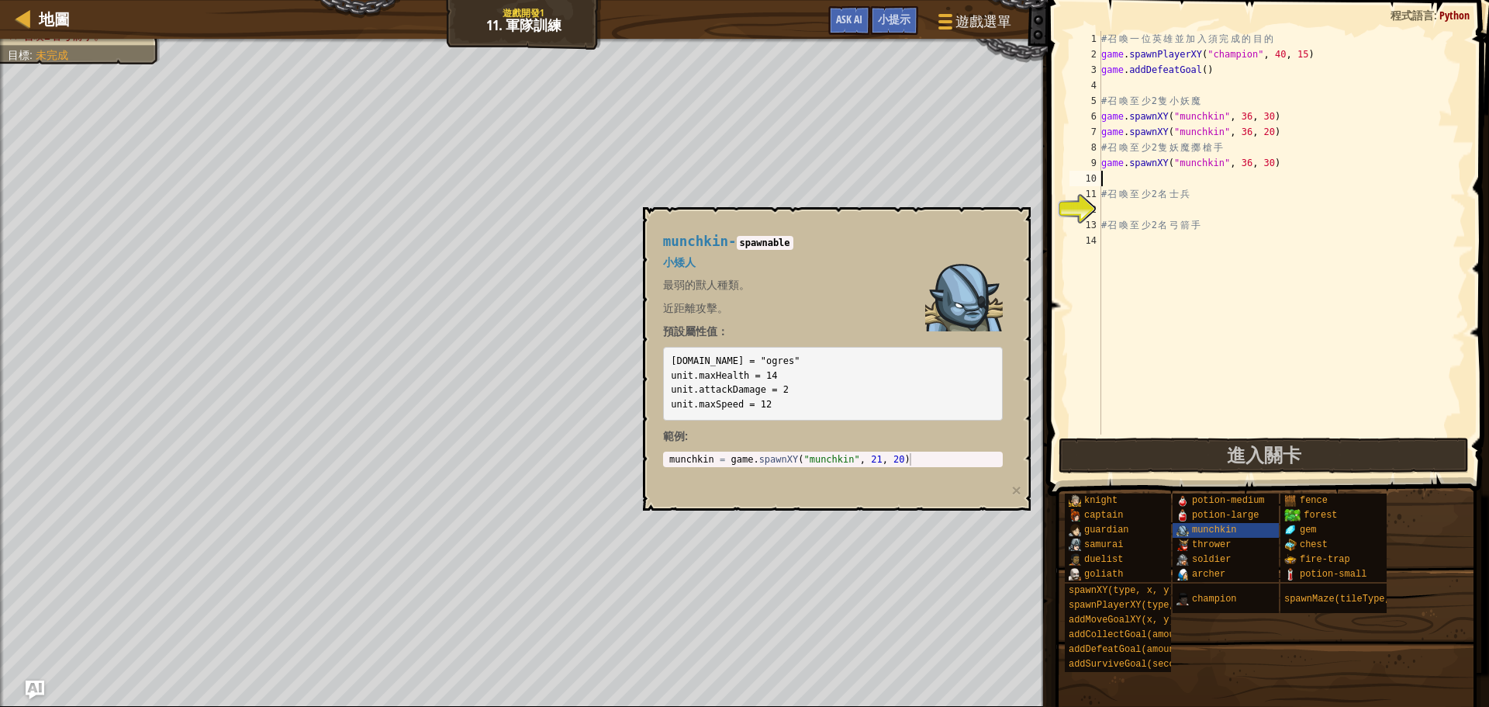
paste textarea "game.spawnXY("munchkin", 36, 30)"
drag, startPoint x: 1179, startPoint y: 158, endPoint x: 1222, endPoint y: 168, distance: 43.7
click at [1222, 168] on div "# 召 喚 一 位 英 雄 並 加 入 須 完 成 的 目 的 game . spawnPlayerXY ( "champion" , 40 , 15 ) g…" at bounding box center [1282, 248] width 368 height 434
drag, startPoint x: 1181, startPoint y: 178, endPoint x: 1222, endPoint y: 185, distance: 40.9
click at [1222, 185] on div "# 召 喚 一 位 英 雄 並 加 入 須 完 成 的 目 的 game . spawnPlayerXY ( "champion" , 40 , 15 ) g…" at bounding box center [1282, 248] width 368 height 434
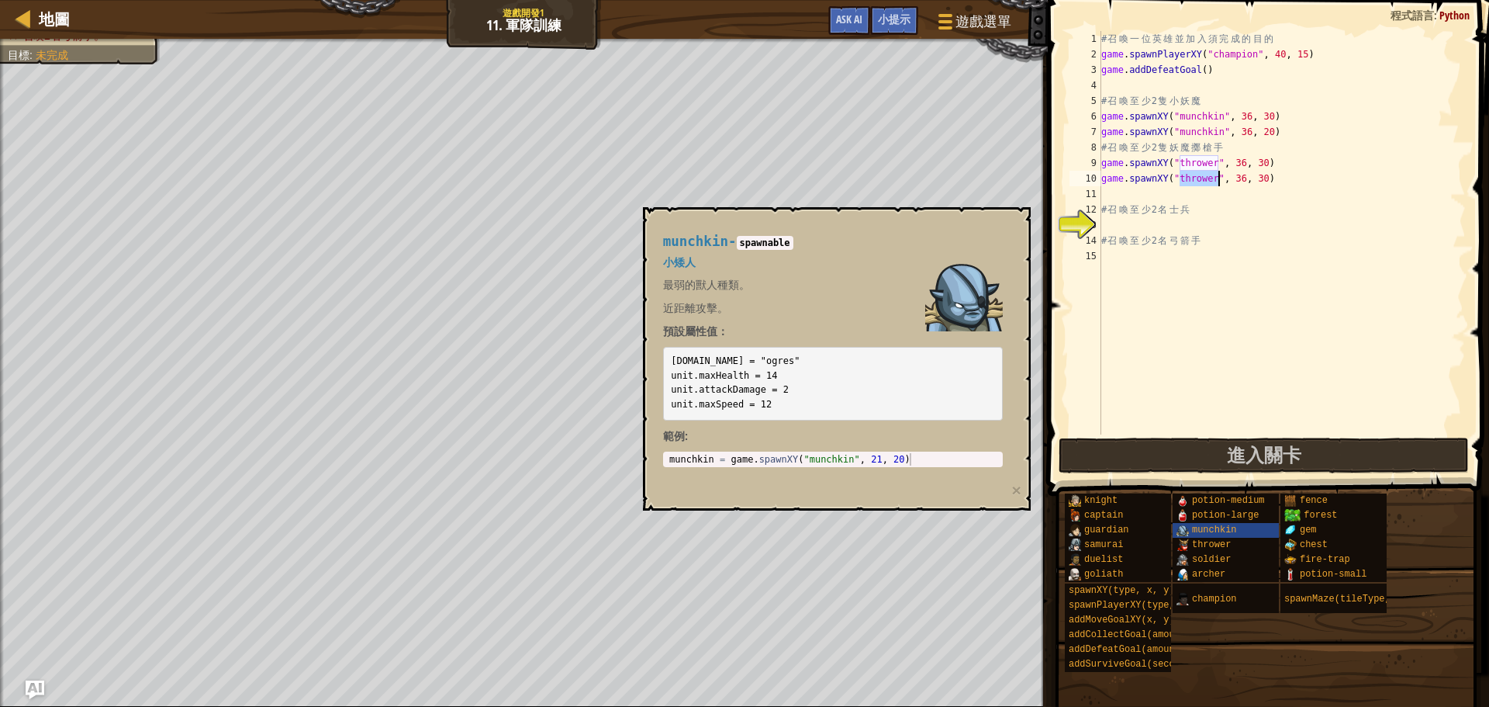
click at [1167, 216] on div "# 召 喚 一 位 英 雄 並 加 入 須 完 成 的 目 的 game . spawnPlayerXY ( "champion" , 40 , 15 ) g…" at bounding box center [1282, 248] width 368 height 434
drag, startPoint x: 1298, startPoint y: 172, endPoint x: 1060, endPoint y: 162, distance: 237.6
click at [1060, 162] on div "# 召喚至少2名士兵 1 2 3 4 5 6 7 8 9 10 11 12 13 14 15 # 召 喚 一 位 英 雄 並 加 入 須 完 成 的 目 的 …" at bounding box center [1266, 278] width 446 height 541
type textarea "game.spawnXY("thrower", 36, 30) game.spawnXY("thrower", 36, 30)"
click at [1144, 222] on div "# 召 喚 一 位 英 雄 並 加 入 須 完 成 的 目 的 game . spawnPlayerXY ( "champion" , 40 , 15 ) g…" at bounding box center [1282, 248] width 368 height 434
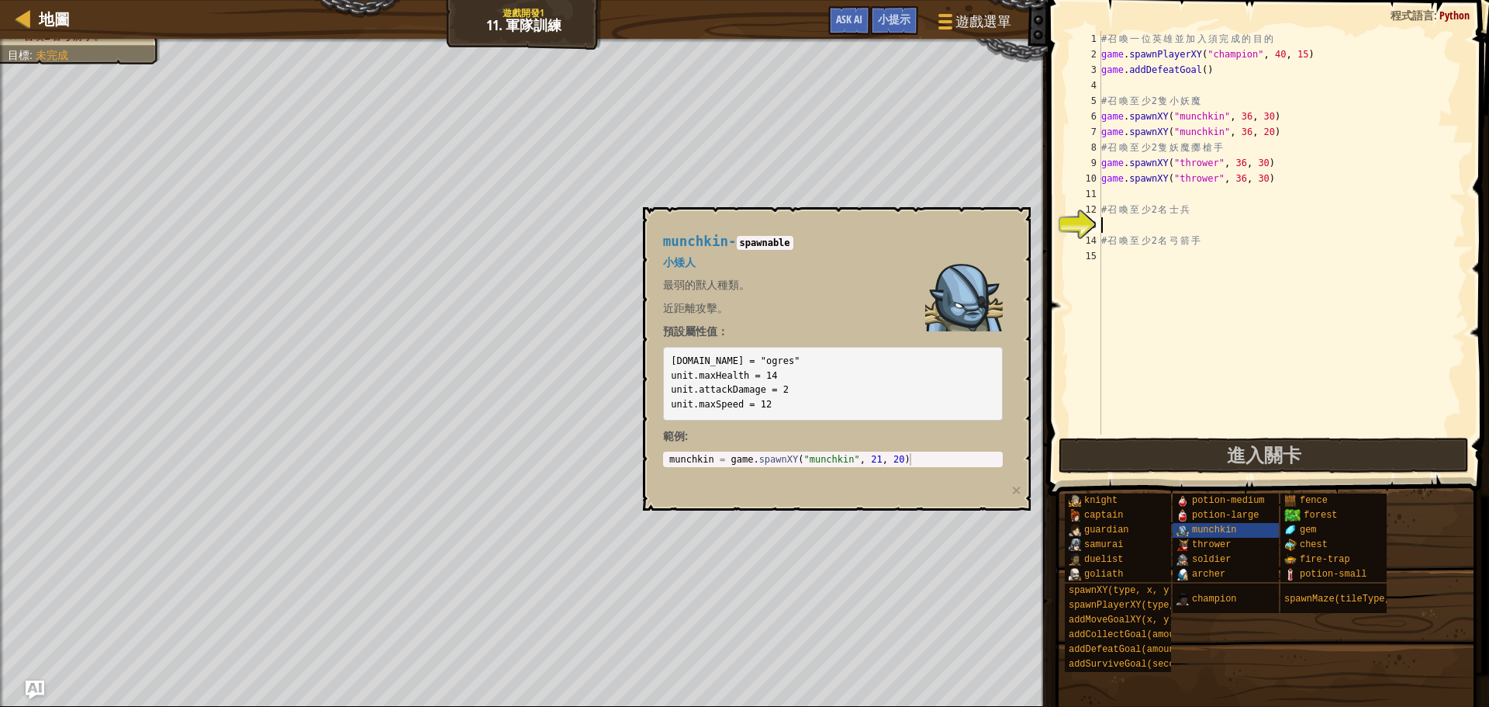
paste textarea "game.spawnXY("thrower", 36, 30)"
click at [1209, 223] on div "# 召 喚 一 位 英 雄 並 加 入 須 完 成 的 目 的 game . spawnPlayerXY ( "champion" , 40 , 15 ) g…" at bounding box center [1282, 248] width 368 height 434
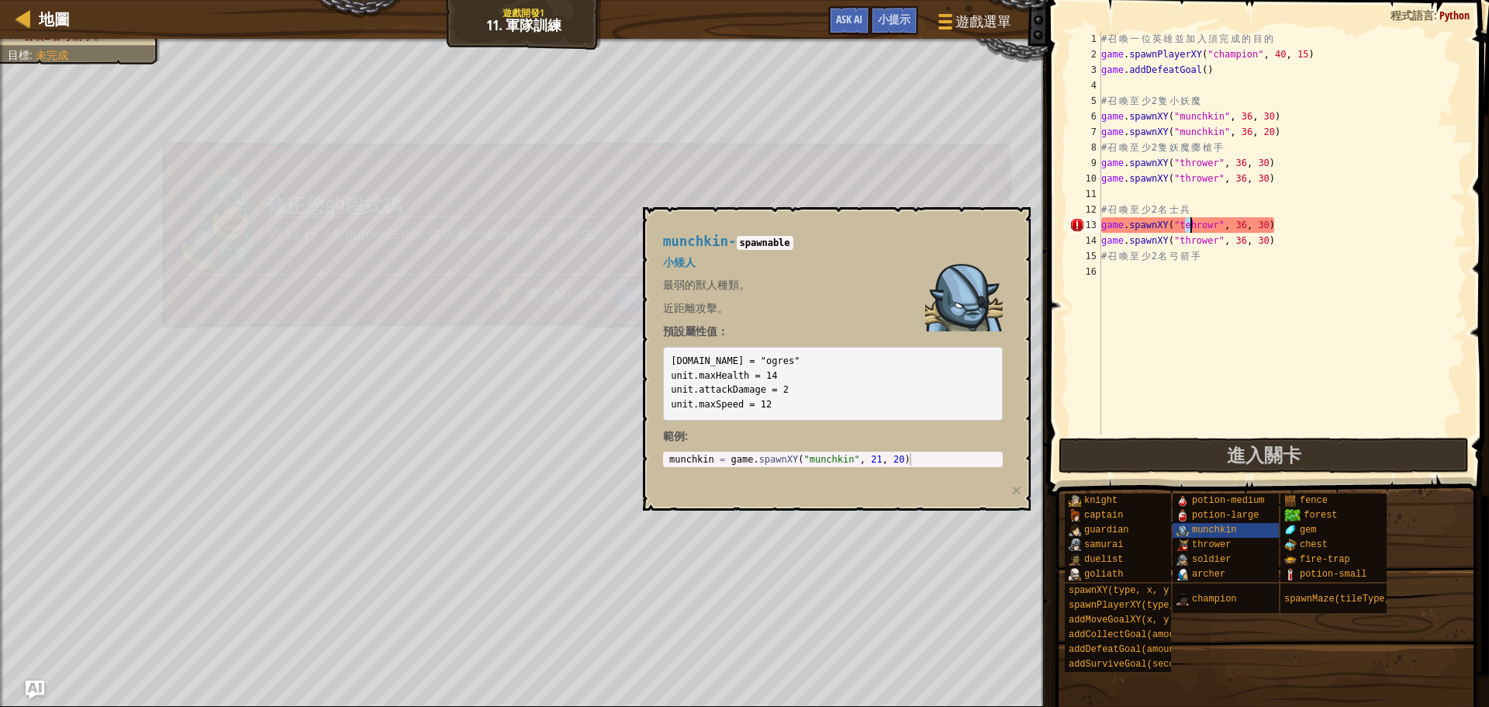
click at [1223, 225] on div "# 召 喚 一 位 英 雄 並 加 入 須 完 成 的 目 的 game . spawnPlayerXY ( "champion" , 40 , 15 ) g…" at bounding box center [1282, 248] width 368 height 434
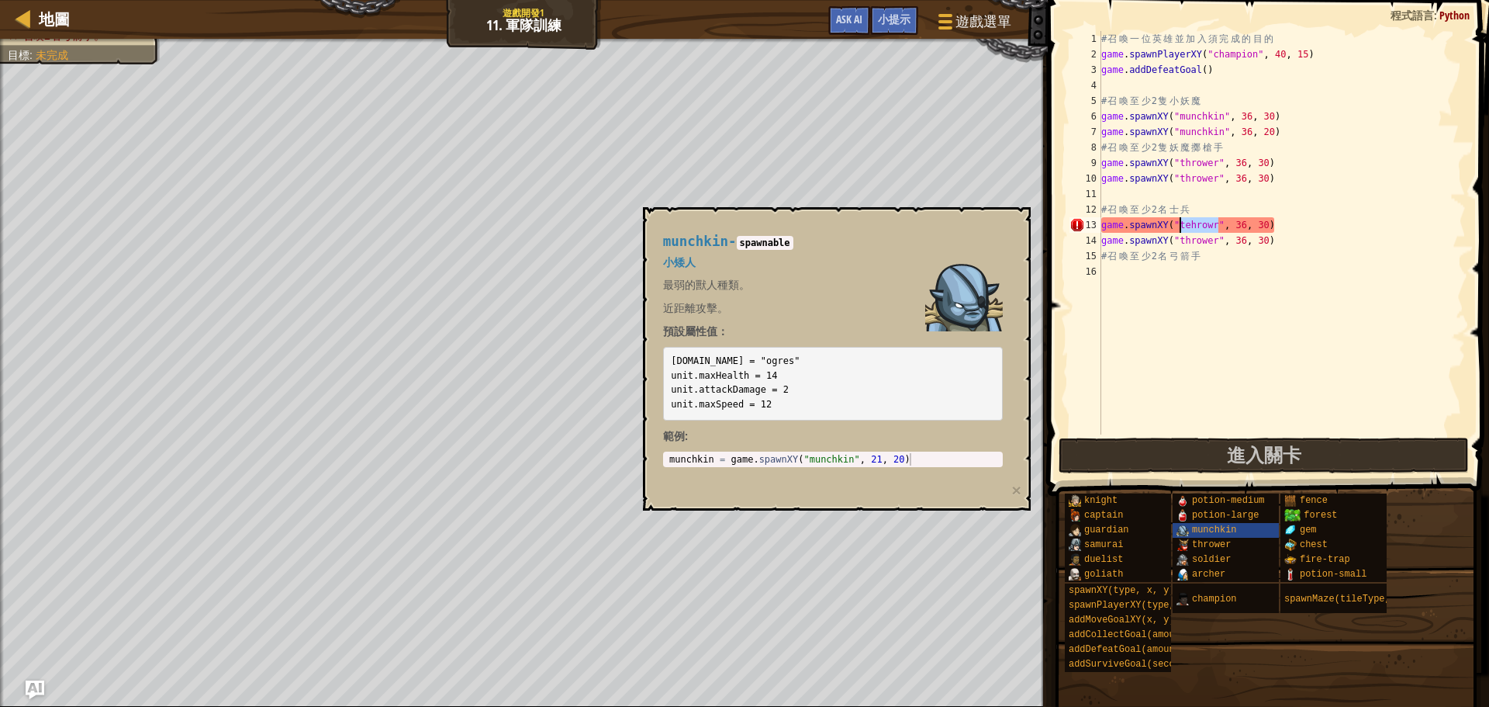
drag, startPoint x: 1218, startPoint y: 224, endPoint x: 1178, endPoint y: 224, distance: 39.6
click at [1178, 224] on div "# 召 喚 一 位 英 雄 並 加 入 須 完 成 的 目 的 game . spawnPlayerXY ( "champion" , 40 , 15 ) g…" at bounding box center [1282, 248] width 368 height 434
drag, startPoint x: 1216, startPoint y: 240, endPoint x: 1182, endPoint y: 242, distance: 34.2
click at [1182, 242] on div "# 召 喚 一 位 英 雄 並 加 入 須 完 成 的 目 的 game . spawnPlayerXY ( "champion" , 40 , 15 ) g…" at bounding box center [1282, 248] width 368 height 434
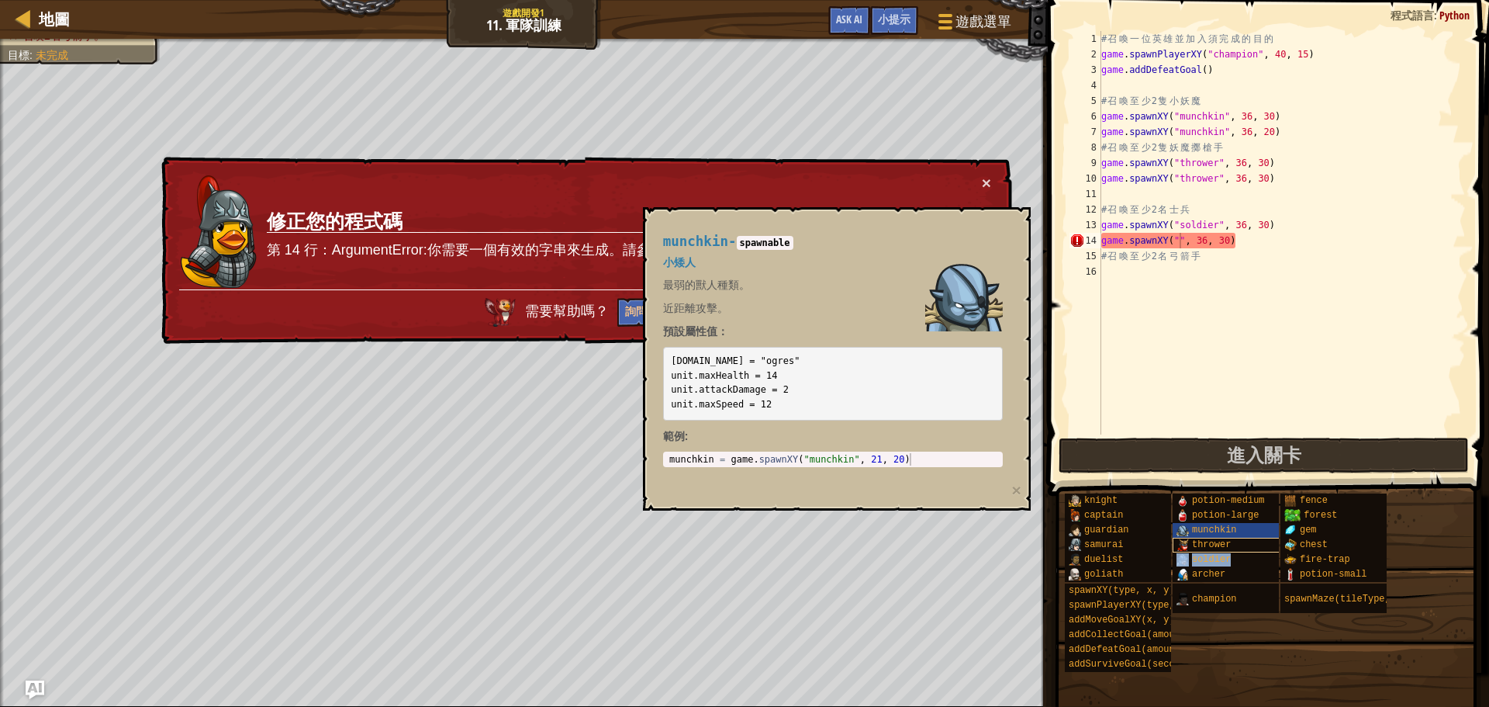
type textarea "game.spawnXY("soldier", 36, 30)"
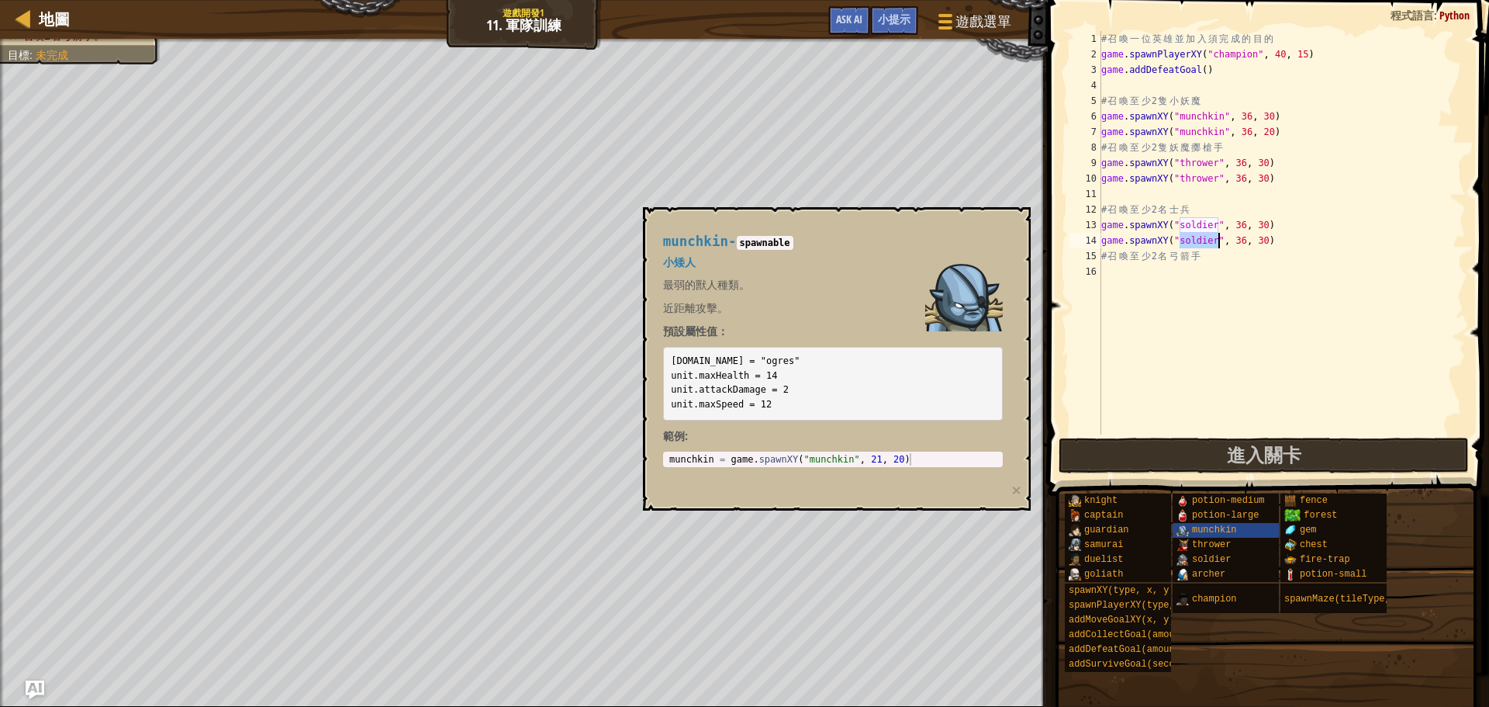
click at [1212, 267] on div "# 召 喚 一 位 英 雄 並 加 入 須 完 成 的 目 的 game . spawnPlayerXY ( "champion" , 40 , 15 ) g…" at bounding box center [1282, 248] width 368 height 434
paste textarea "game.spawnXY("thrower", 36, 30)"
drag, startPoint x: 1180, startPoint y: 271, endPoint x: 1219, endPoint y: 274, distance: 39.7
click at [1219, 274] on div "# 召 喚 一 位 英 雄 並 加 入 須 完 成 的 目 的 game . spawnPlayerXY ( "champion" , 40 , 15 ) g…" at bounding box center [1282, 248] width 368 height 434
drag, startPoint x: 1217, startPoint y: 292, endPoint x: 1182, endPoint y: 293, distance: 34.9
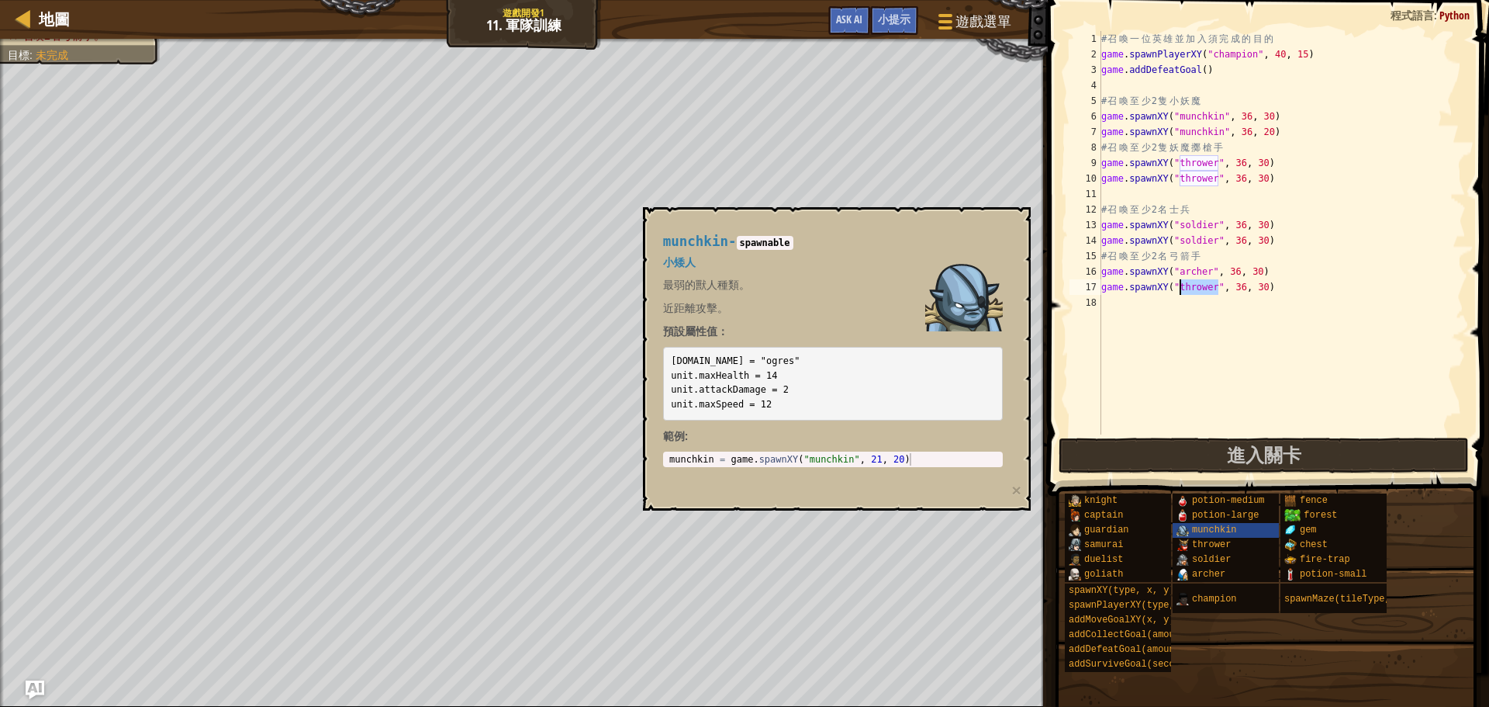
click at [1182, 293] on div "# 召 喚 一 位 英 雄 並 加 入 須 完 成 的 目 的 game . spawnPlayerXY ( "champion" , 40 , 15 ) g…" at bounding box center [1282, 248] width 368 height 434
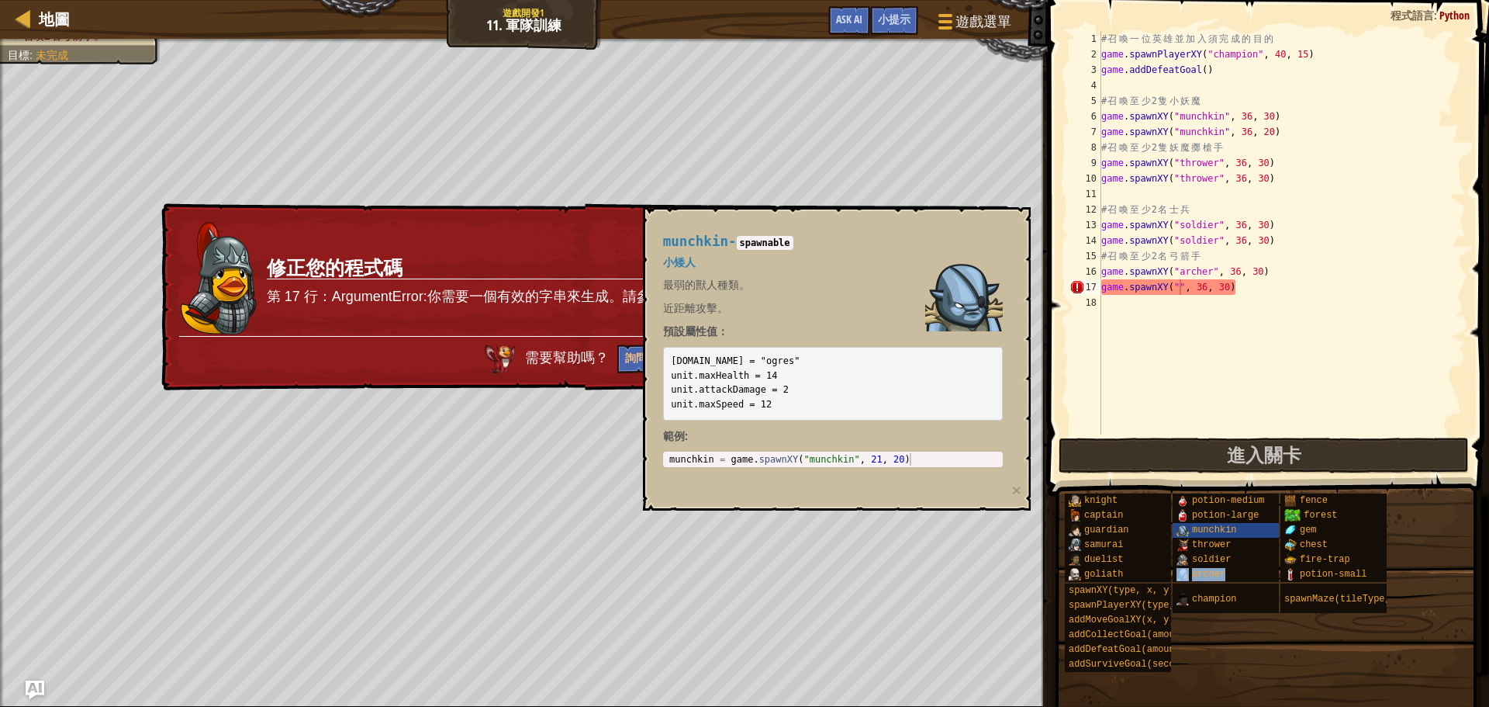
type textarea "game.spawnXY("archer", 36, 30)"
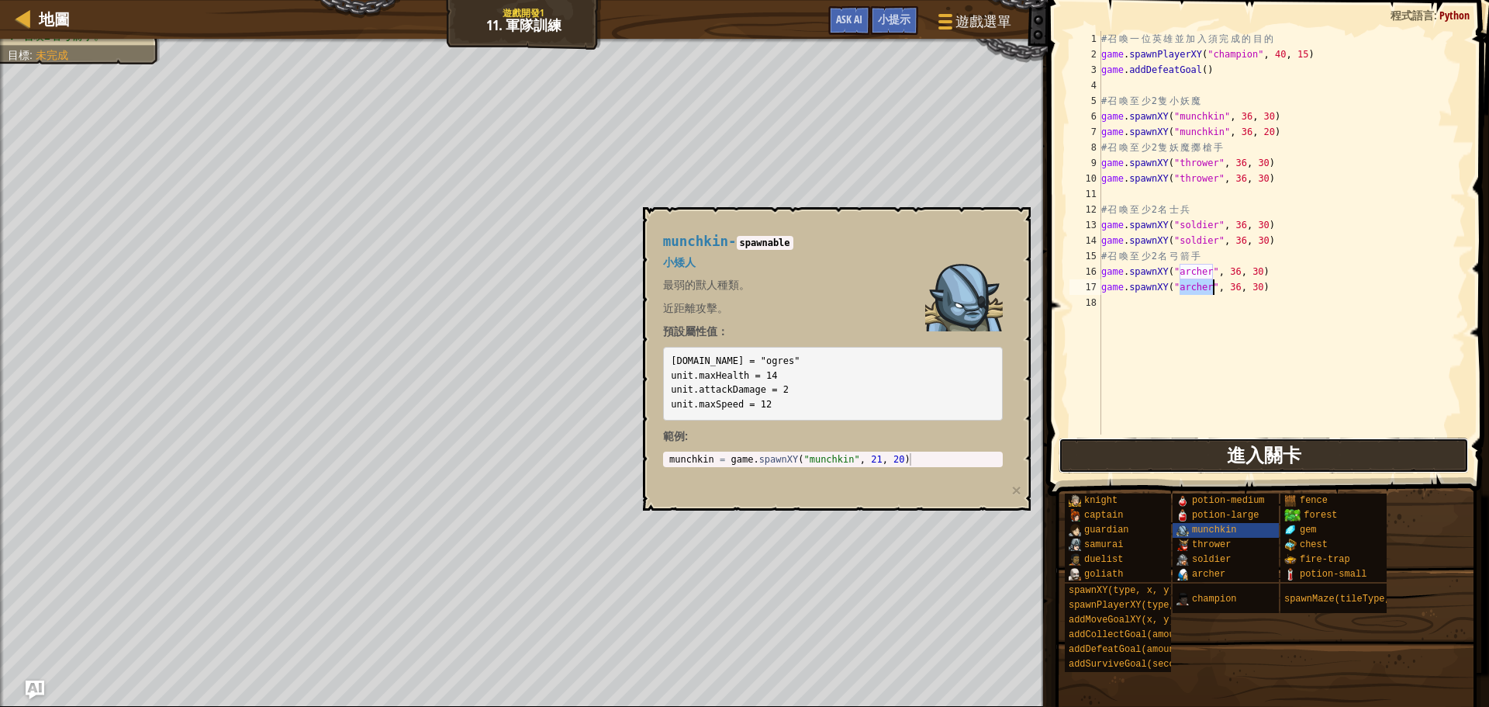
click at [1250, 459] on span "進入關卡" at bounding box center [1264, 454] width 74 height 25
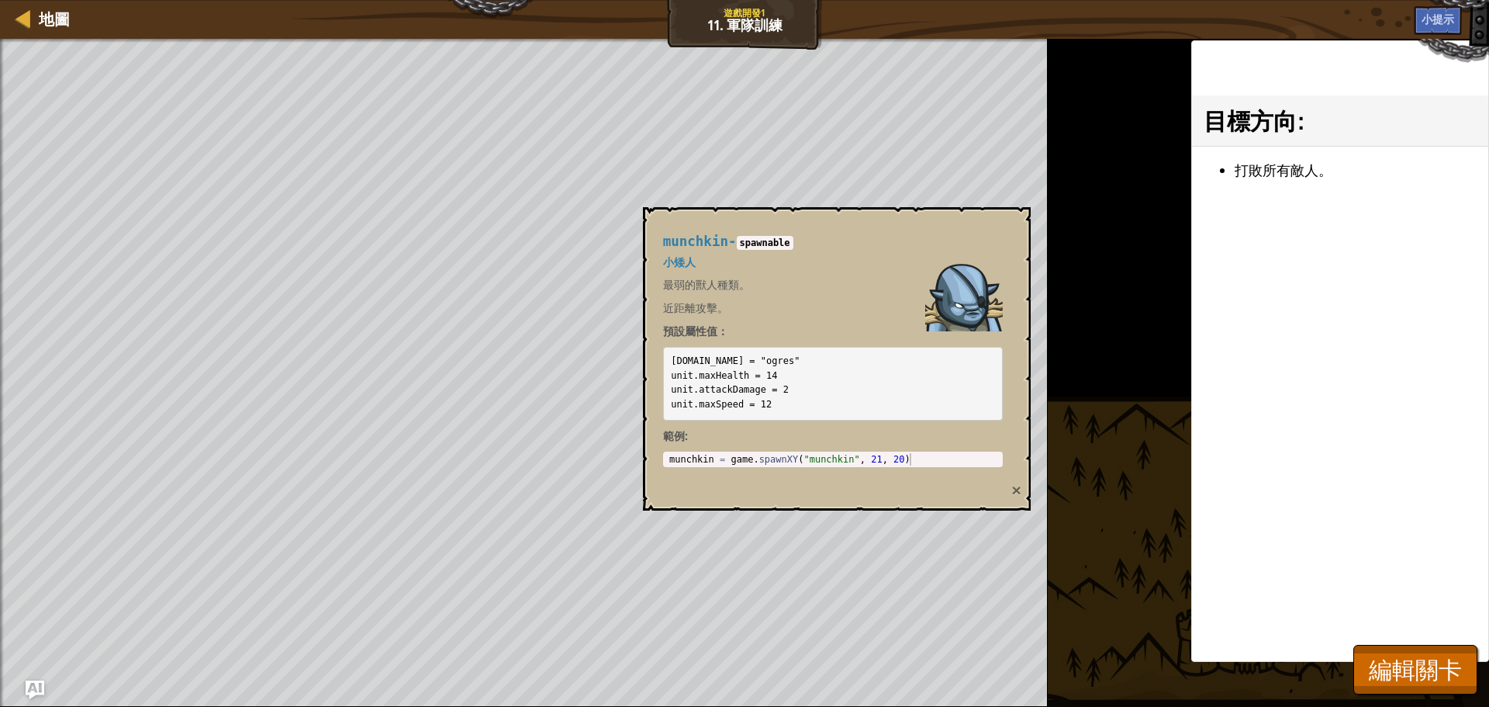
click at [1020, 486] on button "×" at bounding box center [1016, 490] width 9 height 16
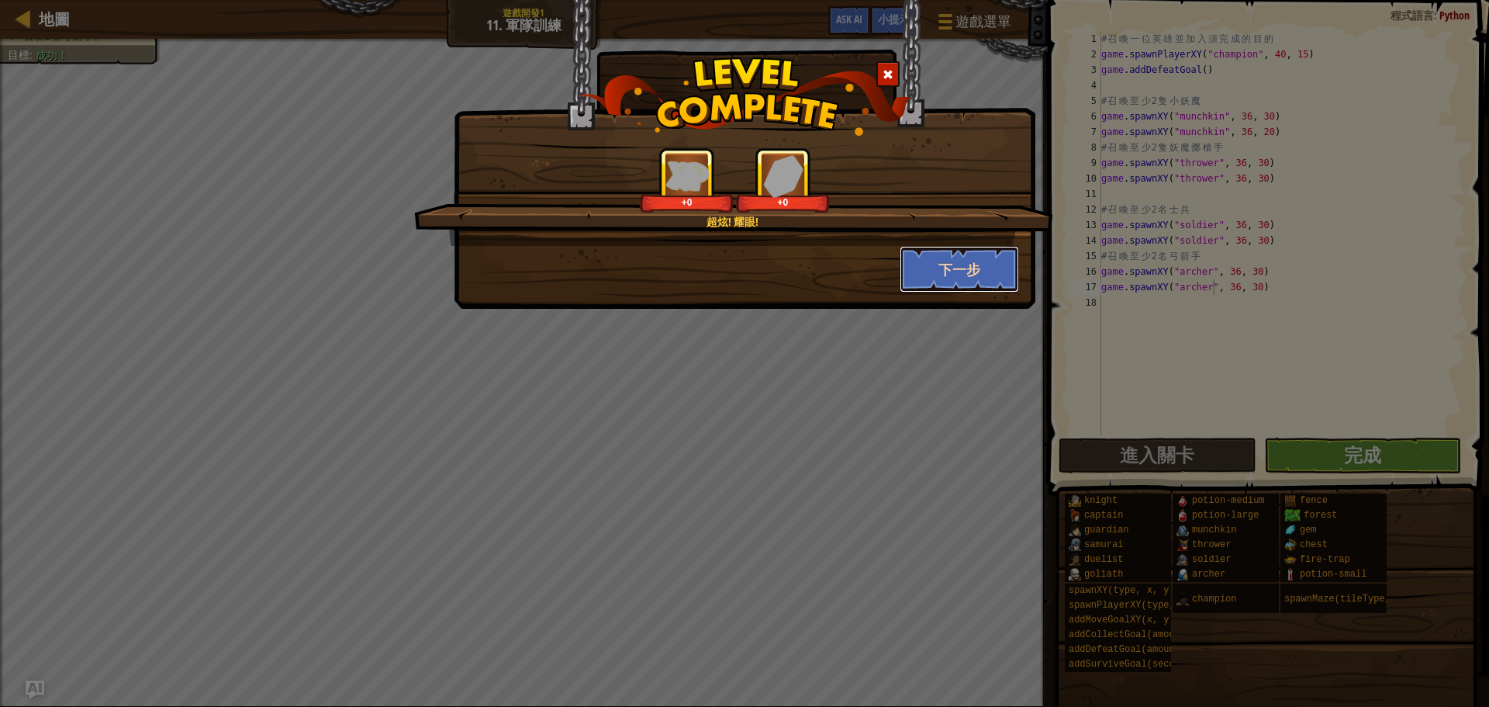
click at [947, 276] on button "下一步" at bounding box center [960, 269] width 120 height 47
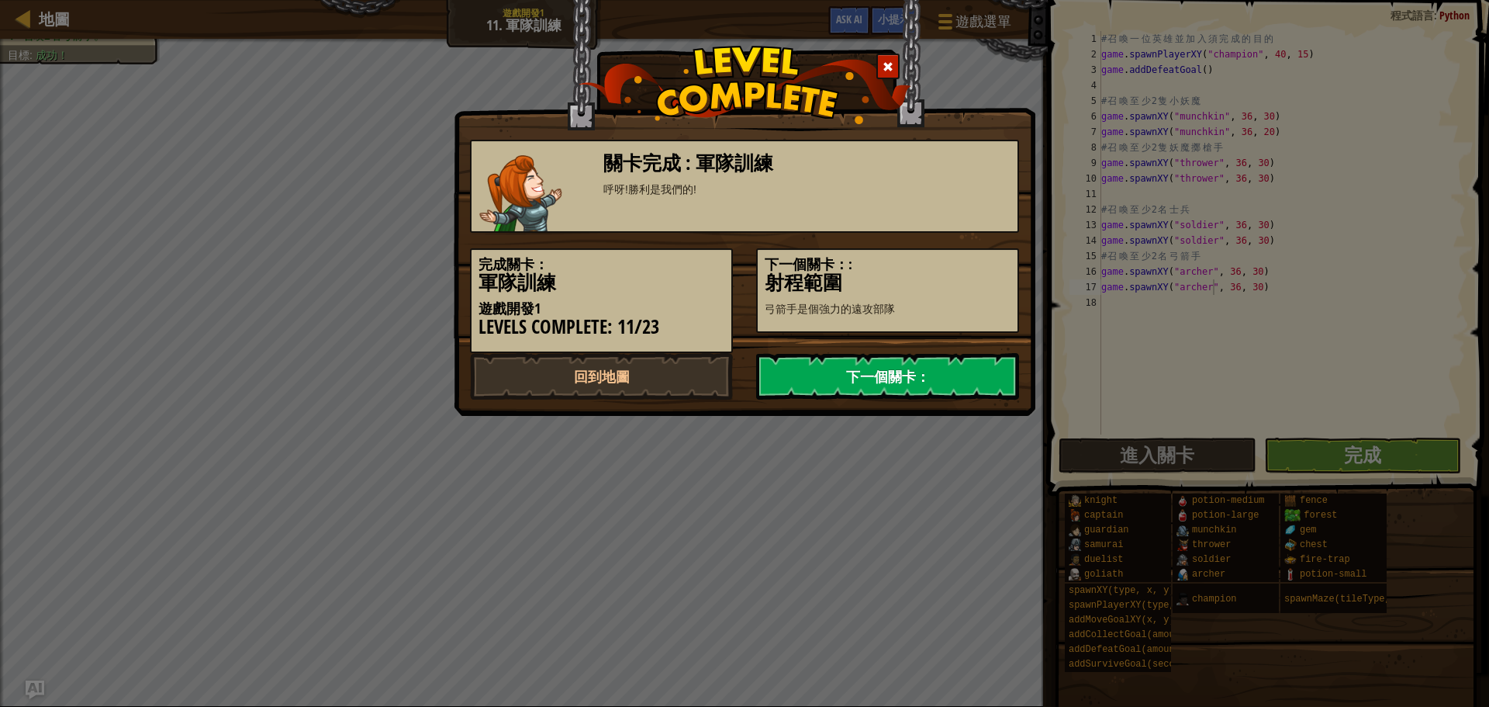
click at [845, 391] on link "下一個關卡：" at bounding box center [887, 376] width 263 height 47
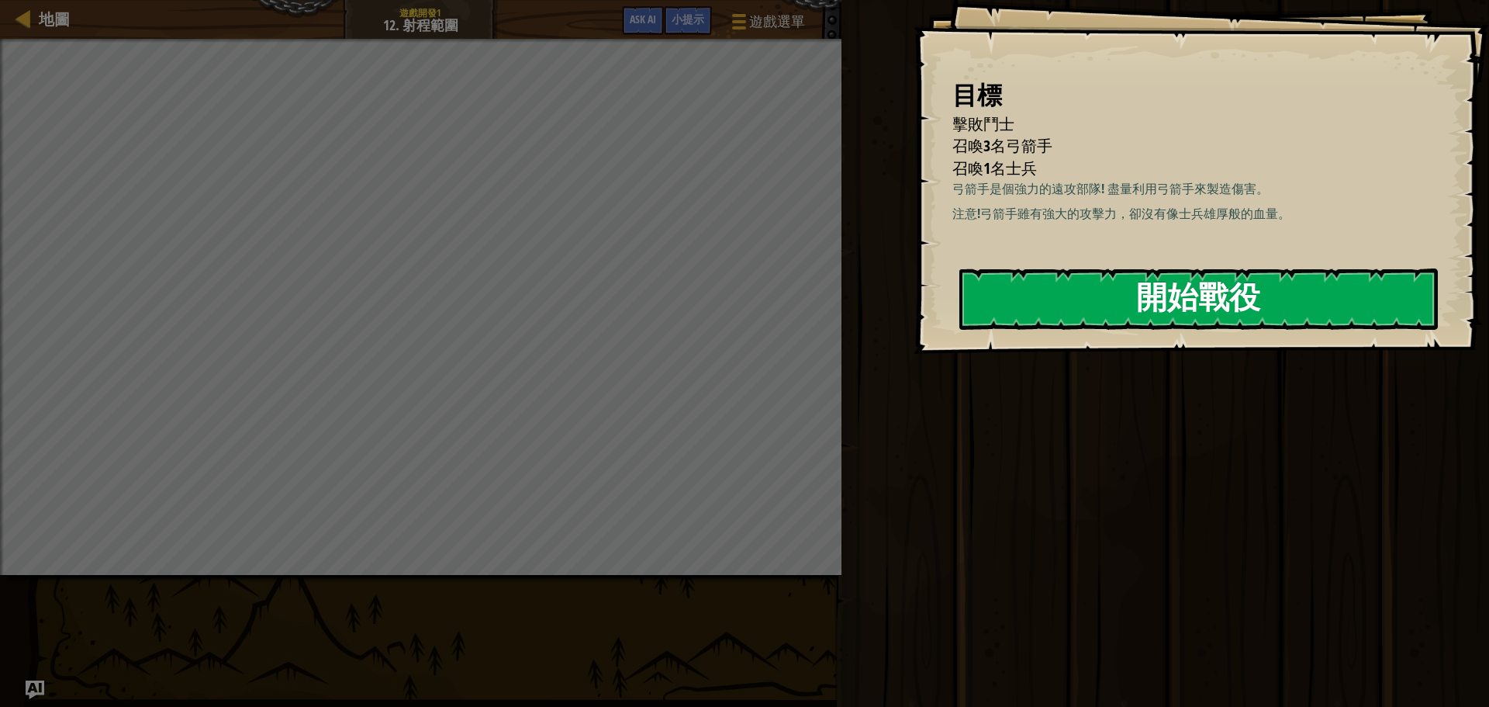
click at [1007, 310] on button "開始戰役" at bounding box center [1199, 298] width 479 height 61
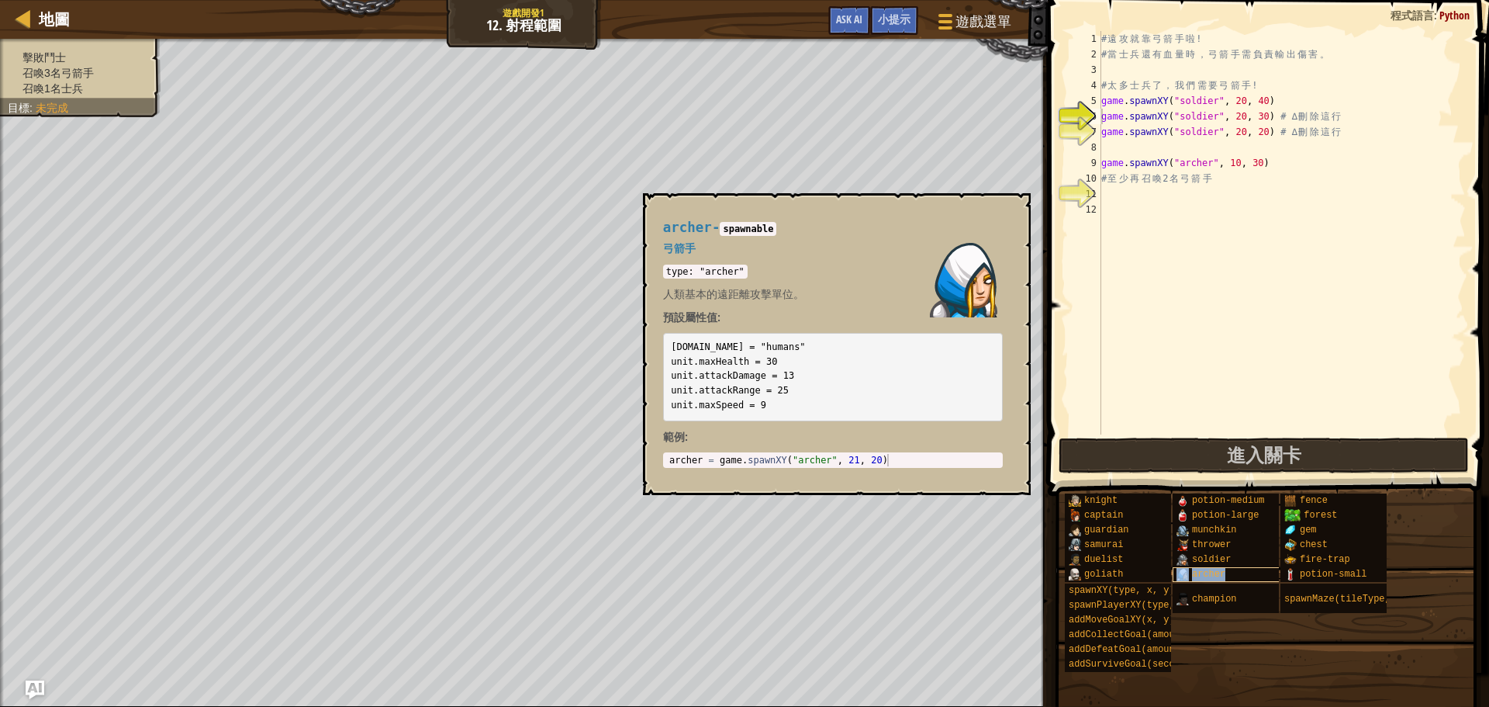
click at [1217, 569] on span "archer" at bounding box center [1208, 574] width 33 height 11
click at [1166, 152] on div "# 遠 攻 就 靠 弓 箭 手 啦 ! # 當 士 兵 還 有 血 量 時 ， 弓 箭 手 需 負 責 輸 出 傷 害 。 # 太 多 士 兵 了 ， 我 們…" at bounding box center [1282, 248] width 368 height 434
drag, startPoint x: 1101, startPoint y: 163, endPoint x: 1237, endPoint y: 164, distance: 136.5
click at [1237, 164] on div "1 2 3 4 5 6 7 8 9 10 11 12 # 遠 攻 就 靠 弓 箭 手 啦 ! # 當 士 兵 還 有 血 量 時 ， 弓 箭 手 需 負 責 …" at bounding box center [1267, 232] width 400 height 403
type textarea "game.spawnXY("archer", 10, 30) # 至少再召喚2名弓箭手"
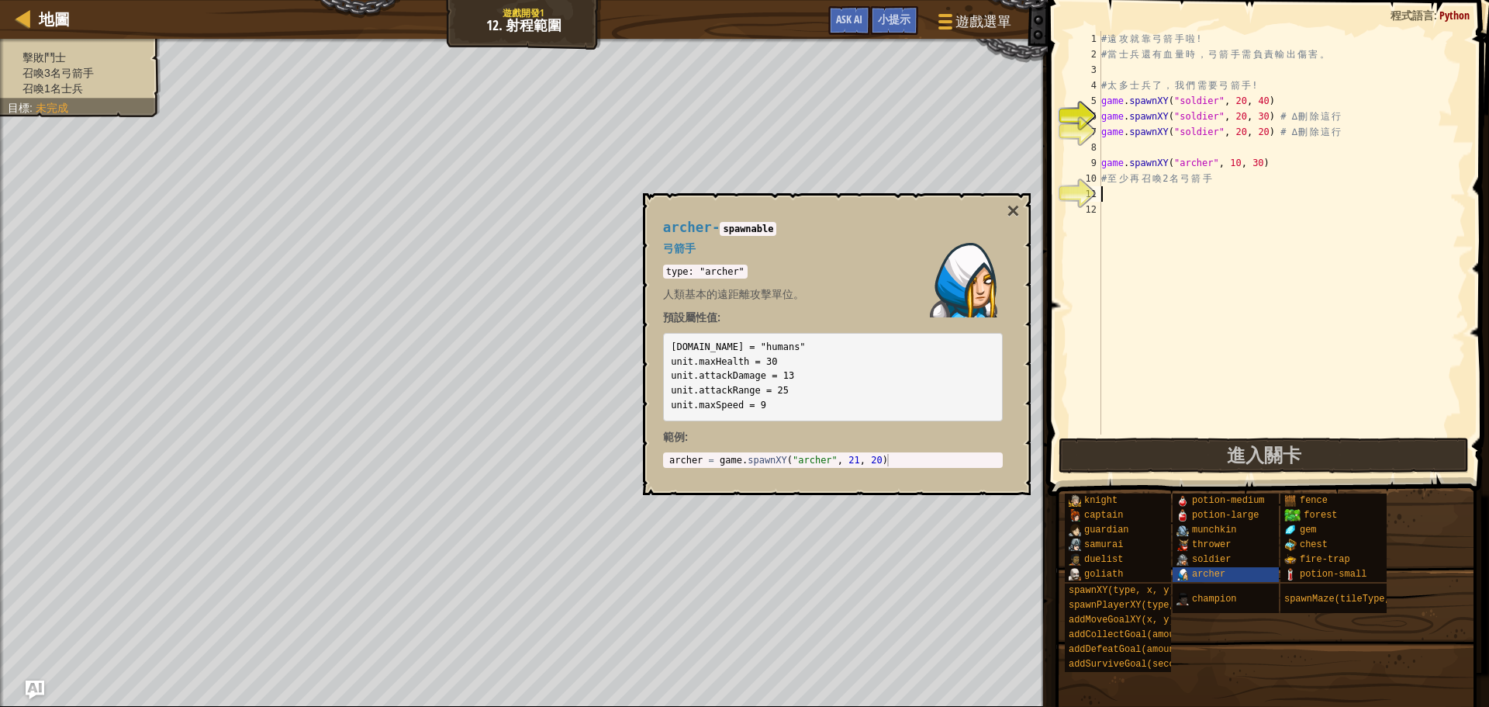
click at [1190, 195] on div "# 遠 攻 就 靠 弓 箭 手 啦 ! # 當 士 兵 還 有 血 量 時 ， 弓 箭 手 需 負 責 輸 出 傷 害 。 # 太 多 士 兵 了 ， 我 們…" at bounding box center [1282, 248] width 368 height 434
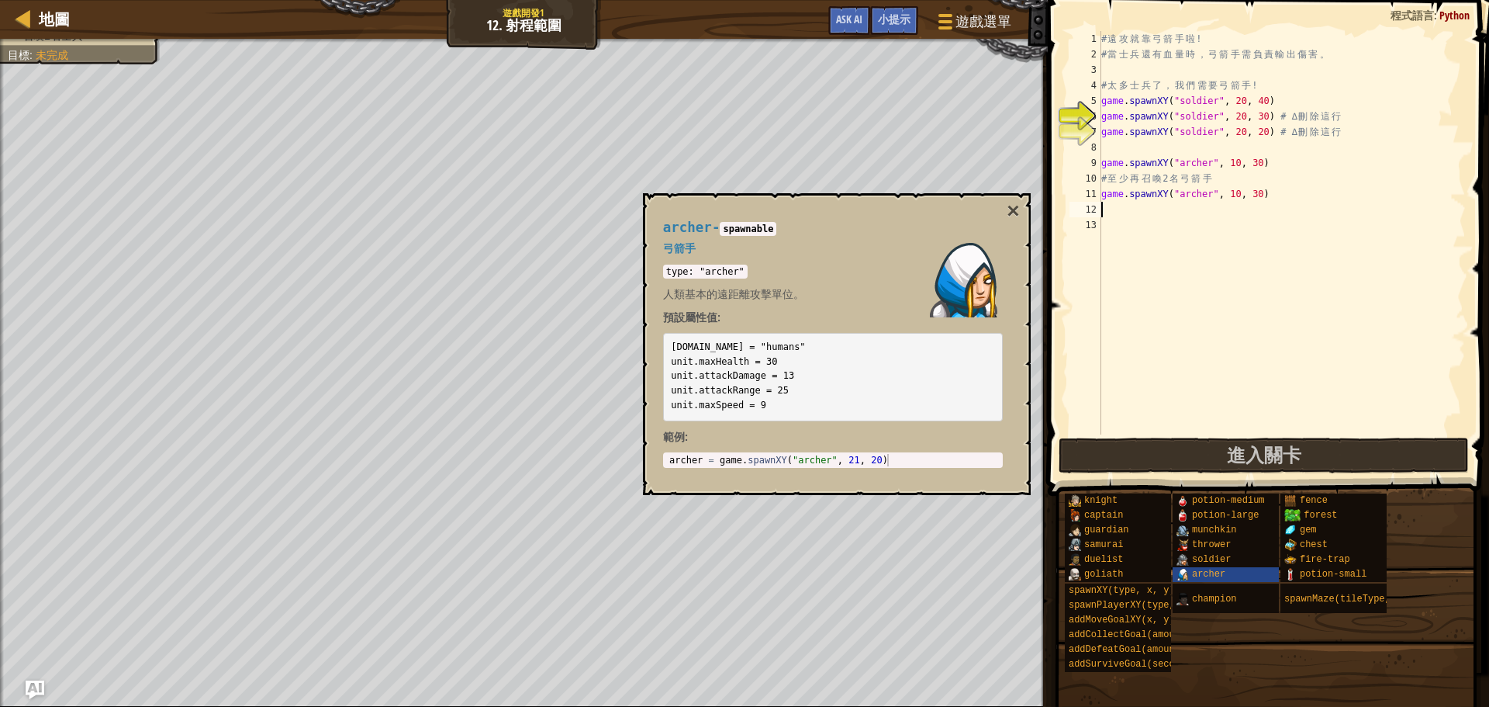
click at [1176, 206] on div "# 遠 攻 就 靠 弓 箭 手 啦 ! # 當 士 兵 還 有 血 量 時 ， 弓 箭 手 需 負 責 輸 出 傷 害 。 # 太 多 士 兵 了 ， 我 們…" at bounding box center [1282, 248] width 368 height 434
drag, startPoint x: 1230, startPoint y: 208, endPoint x: 1239, endPoint y: 210, distance: 8.8
click at [1239, 210] on div "# 遠 攻 就 靠 弓 箭 手 啦 ! # 當 士 兵 還 有 血 量 時 ， 弓 箭 手 需 負 責 輸 出 傷 害 。 # 太 多 士 兵 了 ， 我 們…" at bounding box center [1282, 248] width 368 height 434
drag, startPoint x: 1254, startPoint y: 192, endPoint x: 1262, endPoint y: 194, distance: 8.7
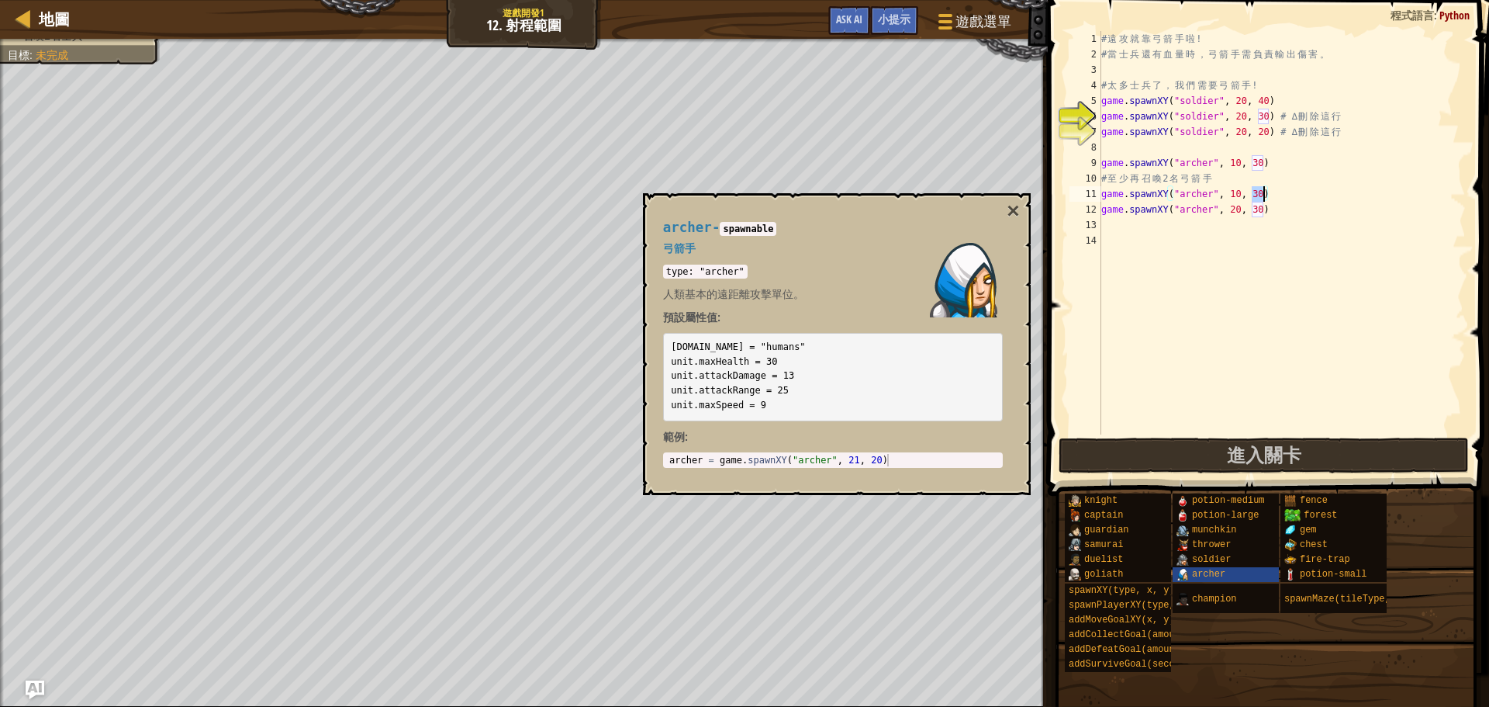
click at [1262, 194] on div "# 遠 攻 就 靠 弓 箭 手 啦 ! # 當 士 兵 還 有 血 量 時 ， 弓 箭 手 需 負 責 輸 出 傷 害 。 # 太 多 士 兵 了 ， 我 們…" at bounding box center [1282, 248] width 368 height 434
type textarea "game.spawnXY("archer", 10, 15)"
click at [1265, 456] on span "進入關卡" at bounding box center [1264, 454] width 74 height 25
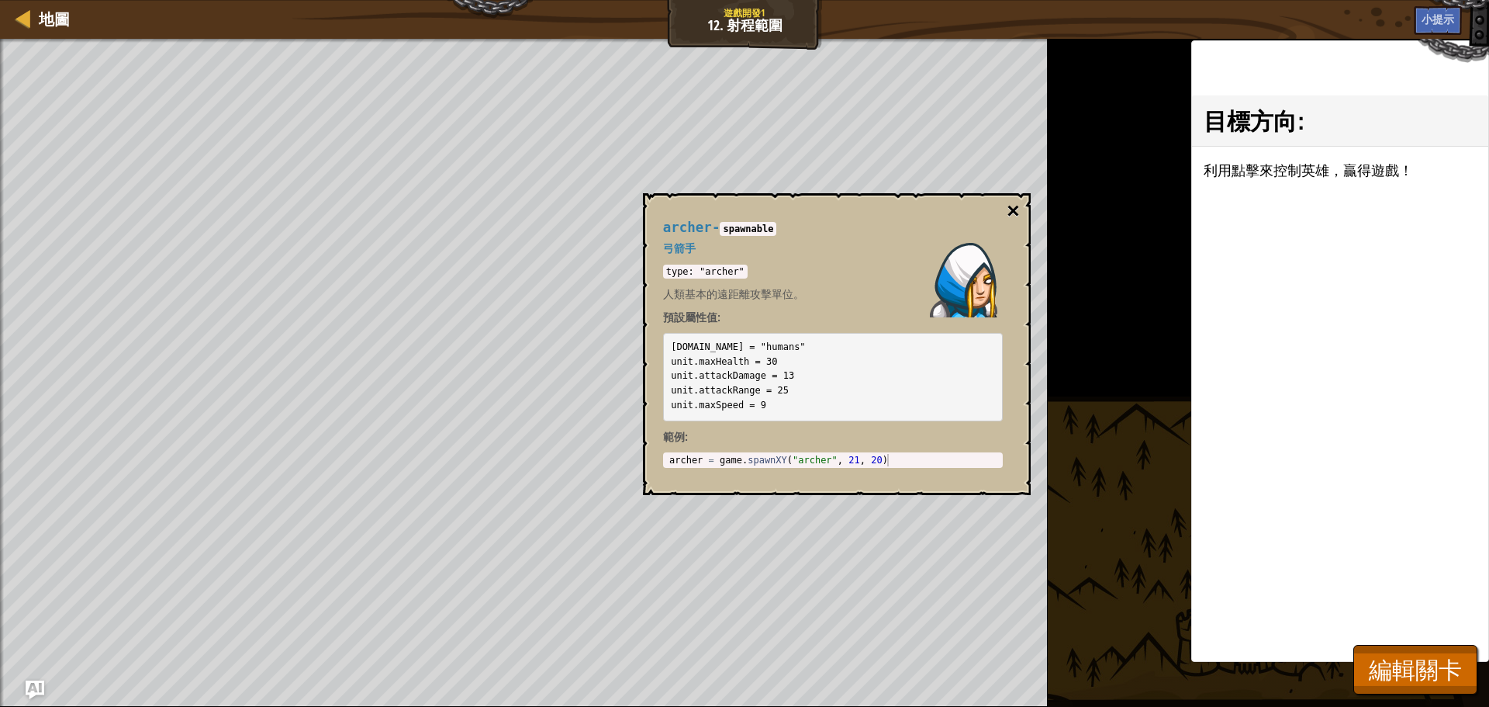
click at [1012, 209] on button "×" at bounding box center [1013, 211] width 12 height 22
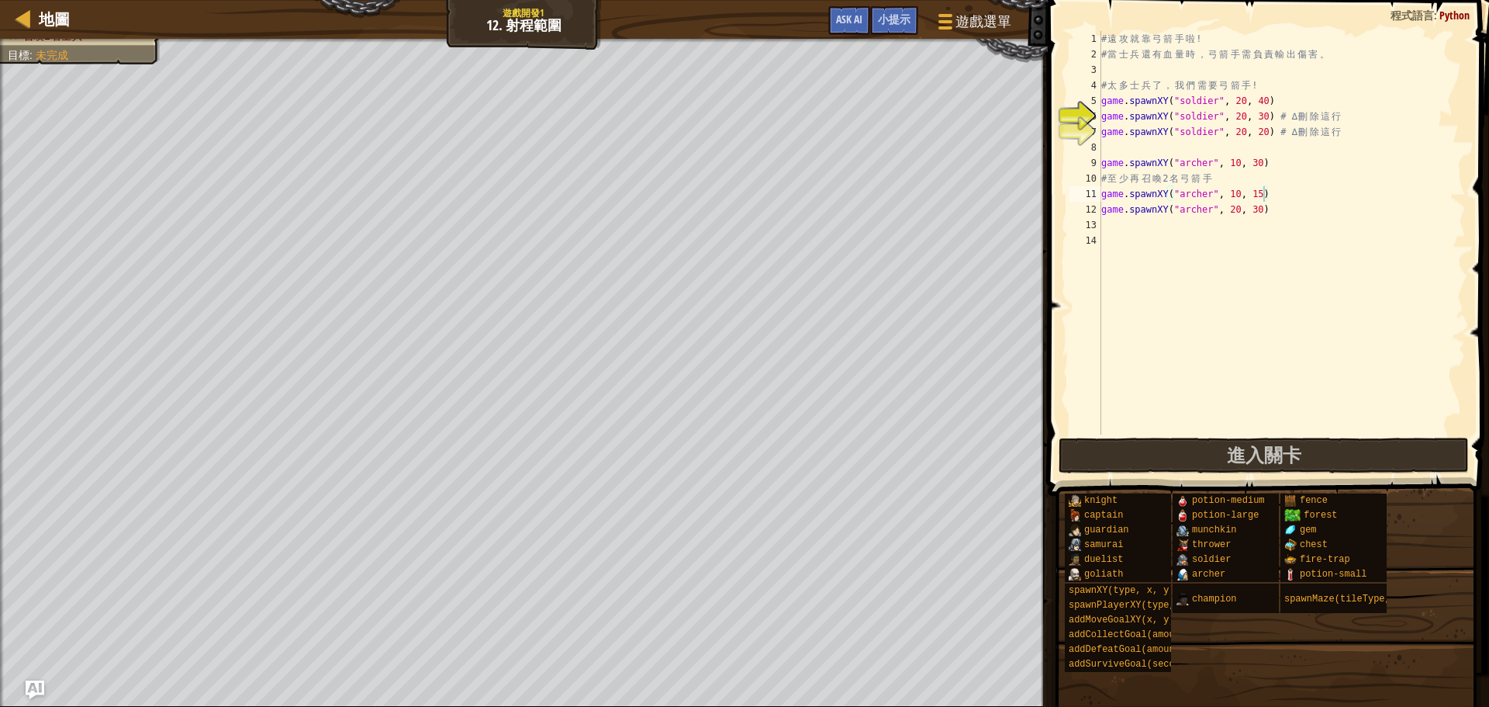
click at [1187, 226] on div "# 遠 攻 就 靠 弓 箭 手 啦 ! # 當 士 兵 還 有 血 量 時 ， 弓 箭 手 需 負 責 輸 出 傷 害 。 # 太 多 士 兵 了 ， 我 們…" at bounding box center [1282, 248] width 368 height 434
click at [1279, 103] on div "# 遠 攻 就 靠 弓 箭 手 啦 ! # 當 士 兵 還 有 血 量 時 ， 弓 箭 手 需 負 責 輸 出 傷 害 。 # 太 多 士 兵 了 ， 我 們…" at bounding box center [1282, 248] width 368 height 434
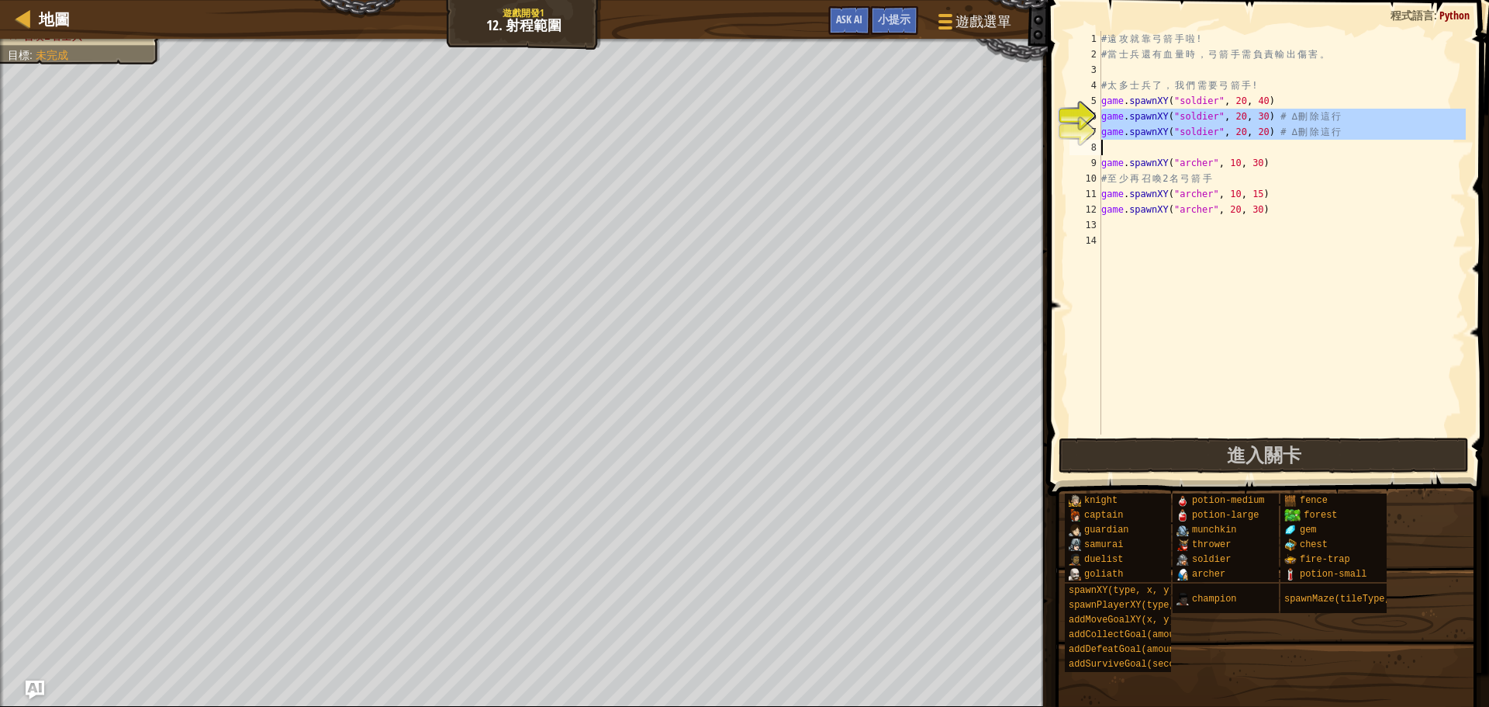
drag, startPoint x: 1101, startPoint y: 116, endPoint x: 1105, endPoint y: 140, distance: 25.1
click at [1105, 140] on div "game.spawnXY("soldier", 20, 40) 1 2 3 4 5 6 7 8 9 10 11 12 13 14 # 遠 攻 就 靠 弓 箭 …" at bounding box center [1267, 232] width 400 height 403
type textarea "game.spawnXY("soldier", 20, 20) # ∆ 刪除這行"
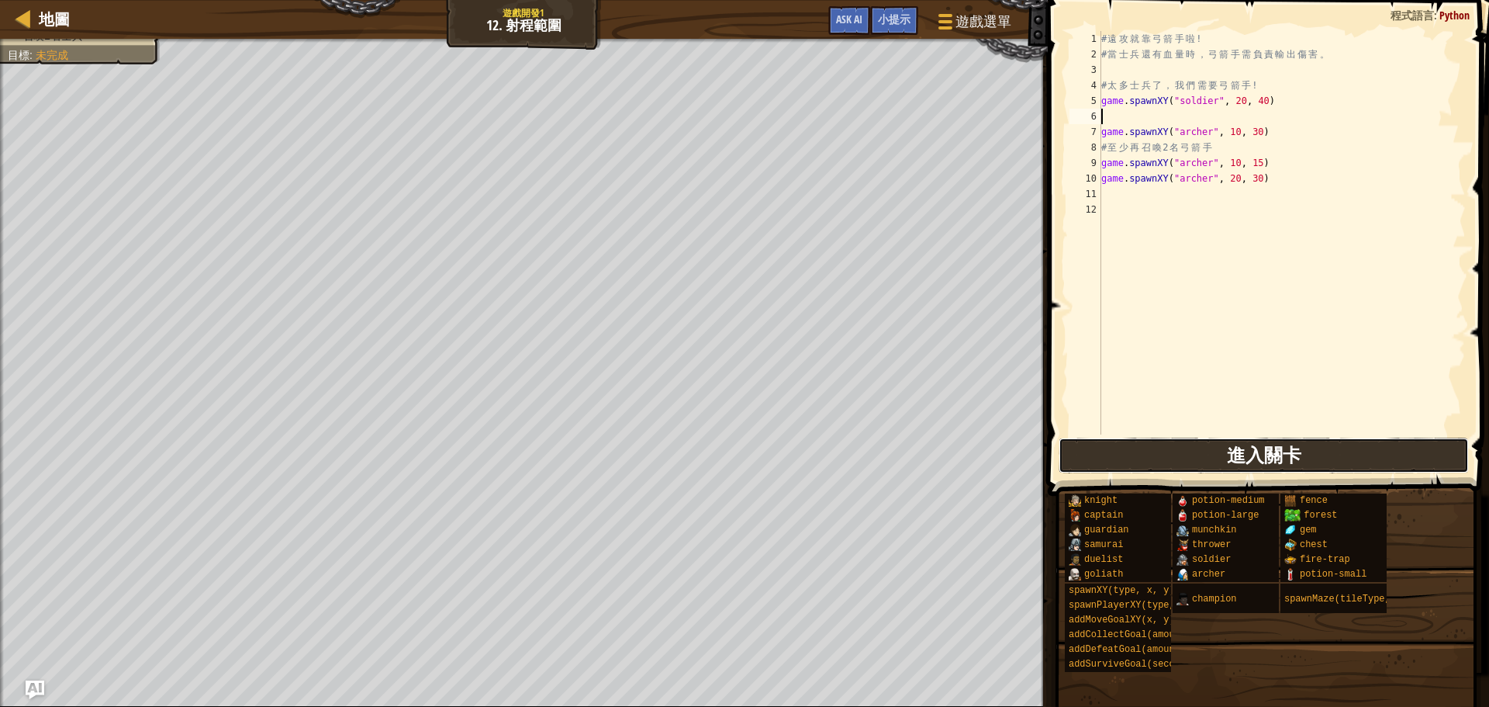
click at [1181, 441] on button "進入關卡" at bounding box center [1264, 456] width 410 height 36
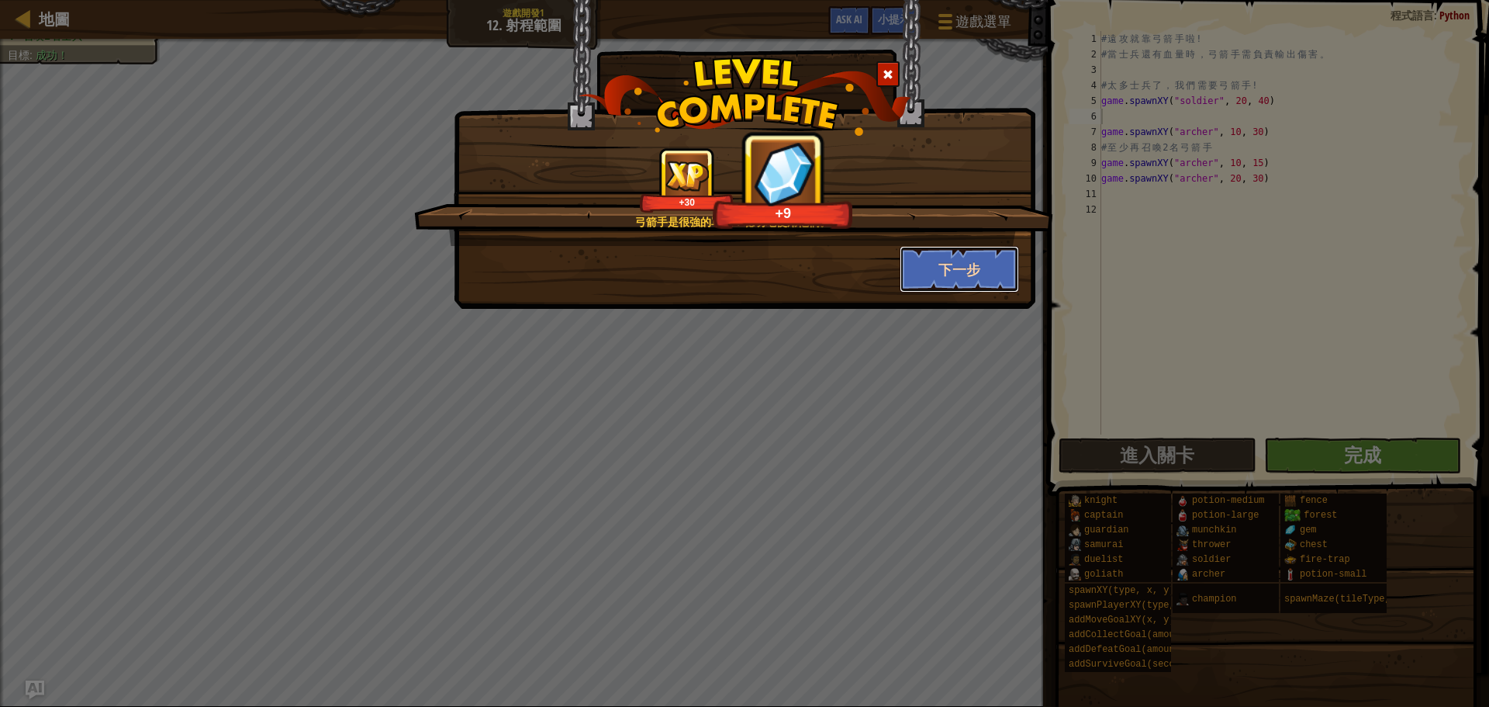
click at [914, 273] on button "下一步" at bounding box center [960, 269] width 120 height 47
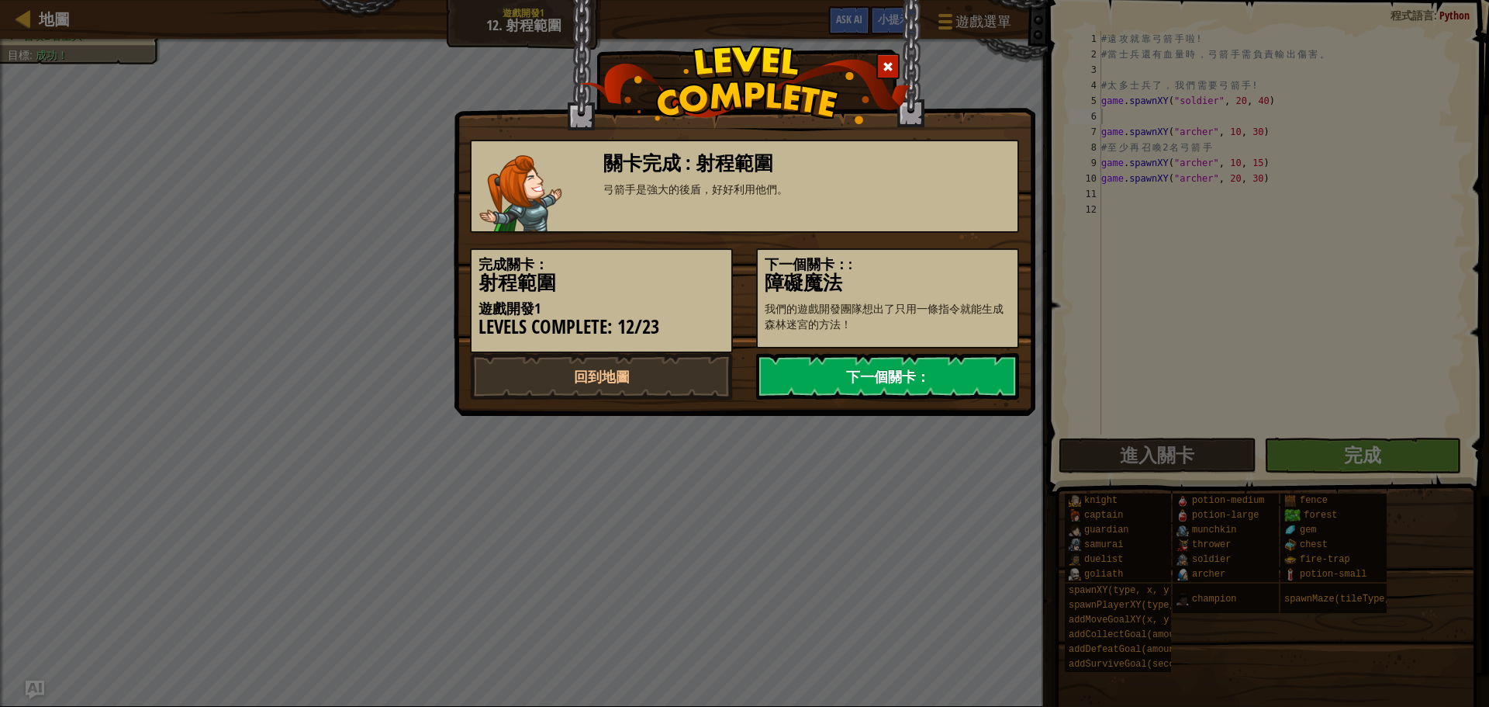
click at [852, 372] on link "下一個關卡：" at bounding box center [887, 376] width 263 height 47
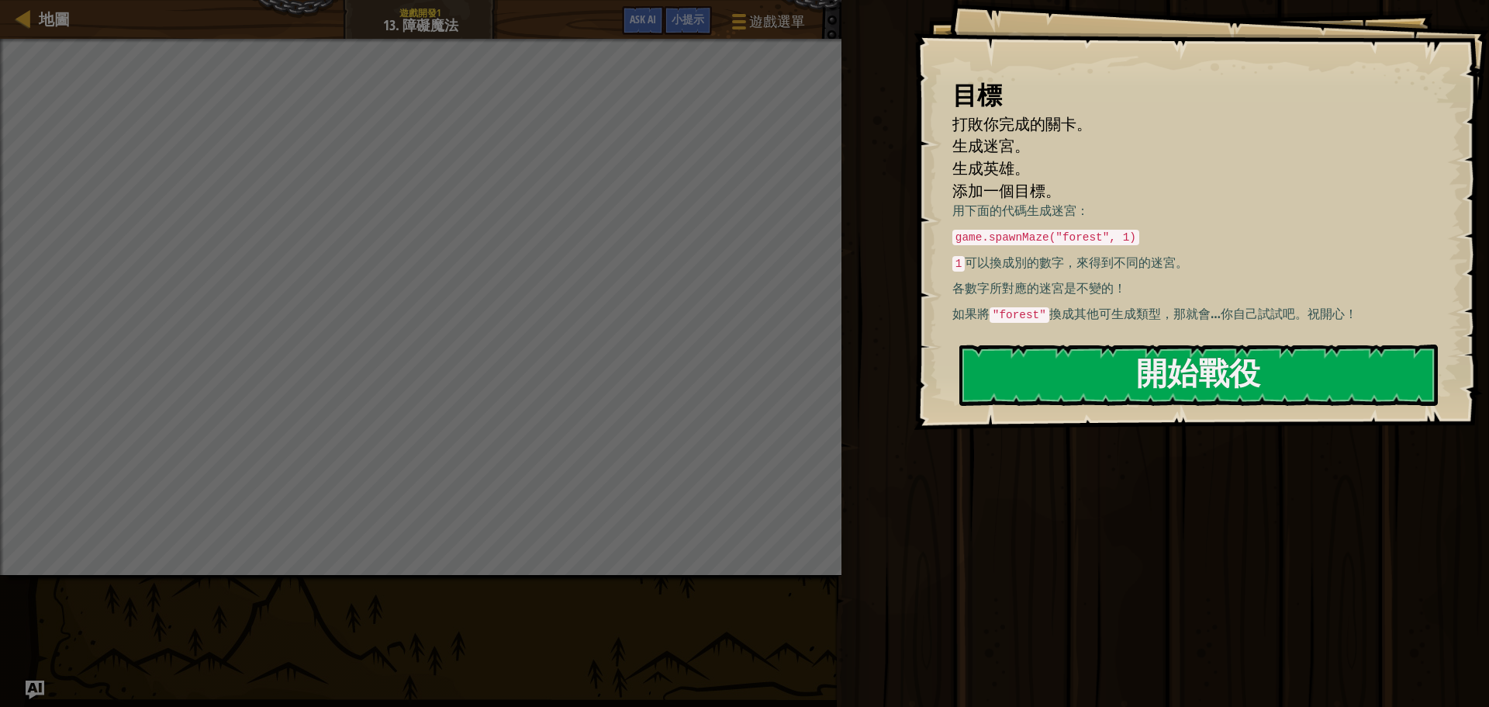
drag, startPoint x: 976, startPoint y: 199, endPoint x: 994, endPoint y: 259, distance: 63.3
click at [994, 259] on div "目標 打敗你完成的關卡。 生成迷宮。 生成英雄。 添加一個目標。 用下面的代碼生成迷宮： game.spawnMaze("forest", 1) 1 可以換成…" at bounding box center [1202, 215] width 576 height 430
click at [1005, 247] on div "用下面的代碼生成迷宮： game.spawnMaze("forest", 1) 1 可以換成別的數字，來得到不同的迷宮。 各數字所對應的迷宮是不變的！ 如果將…" at bounding box center [1201, 262] width 496 height 121
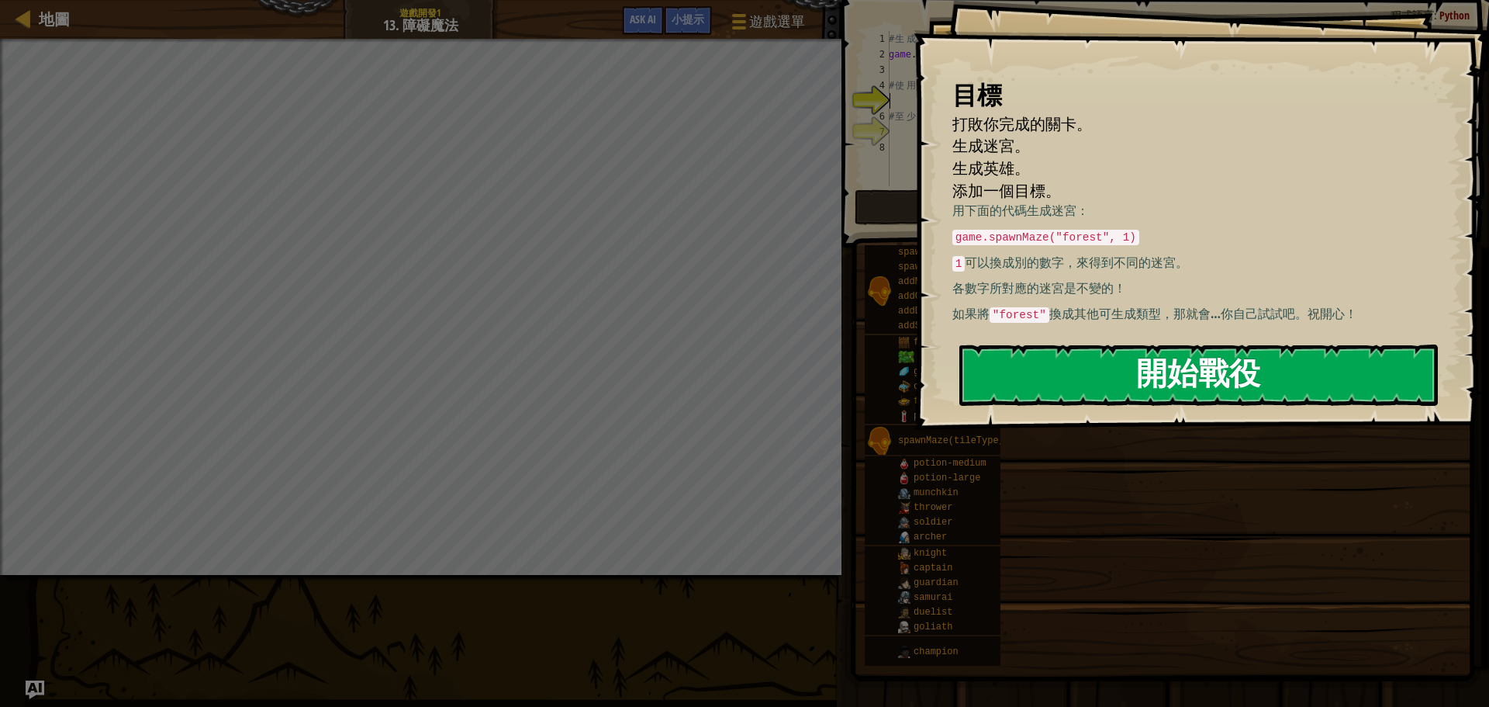
click at [1056, 372] on button "開始戰役" at bounding box center [1199, 374] width 479 height 61
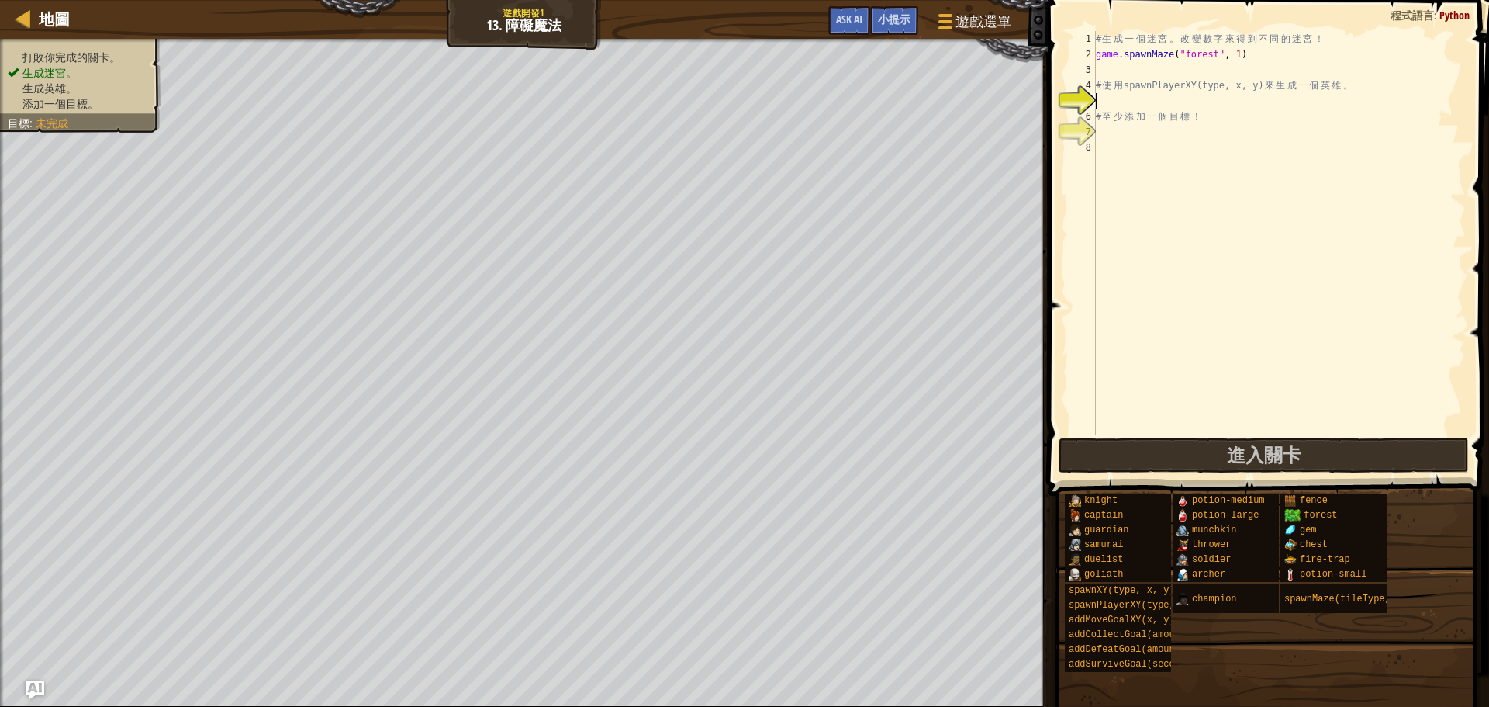
click at [1123, 105] on div "# 生 成 一 個 迷 宮 。 改 變 數 字 來 得 到 不 同 的 迷 宮 ！ game . spawnMaze ( "forest" , 1 ) # 使…" at bounding box center [1279, 248] width 373 height 434
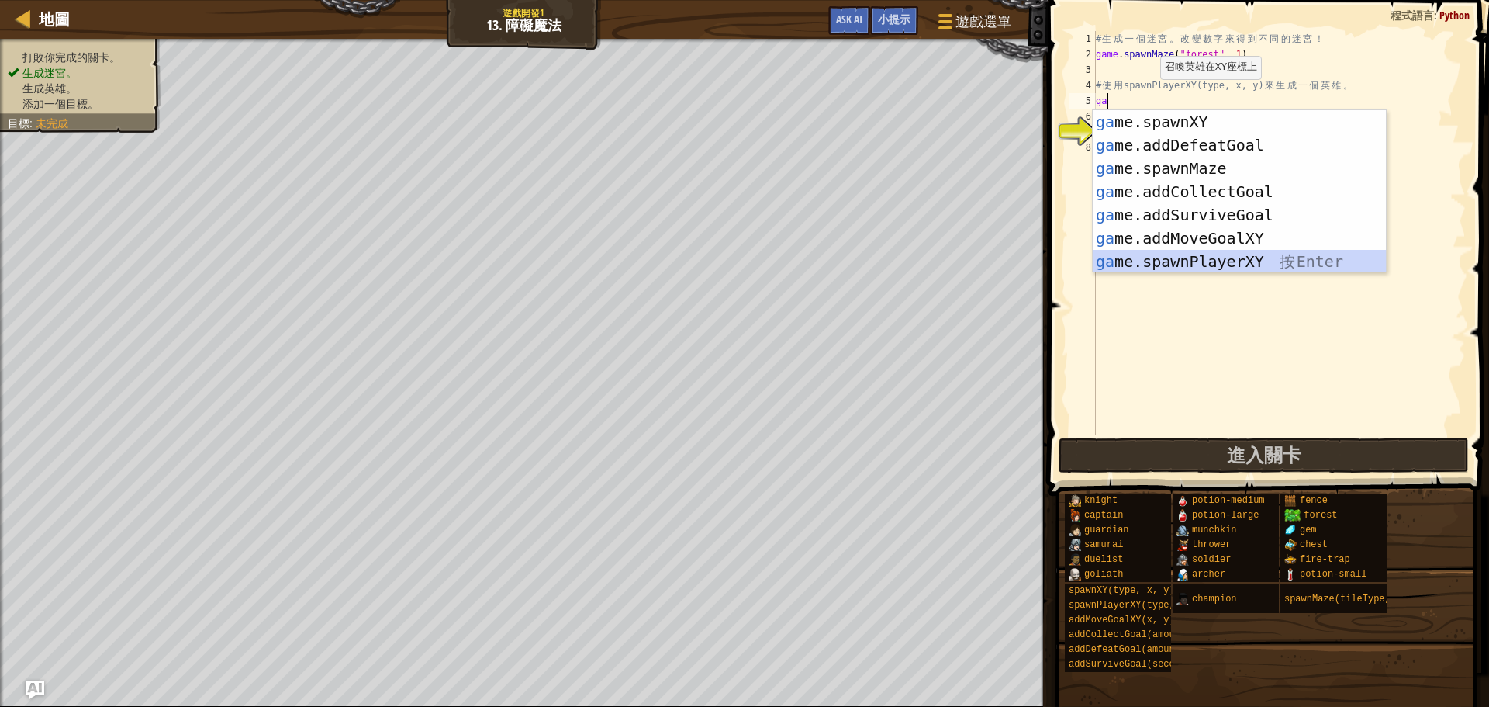
click at [1192, 264] on div "ga me.spawnXY 按 Enter ga me.addDefeatGoal 按 Enter ga me.spawnMaze 按 Enter ga me…" at bounding box center [1239, 214] width 293 height 209
type textarea "player = game.spawnPlayerXY("captain", 36, 30)"
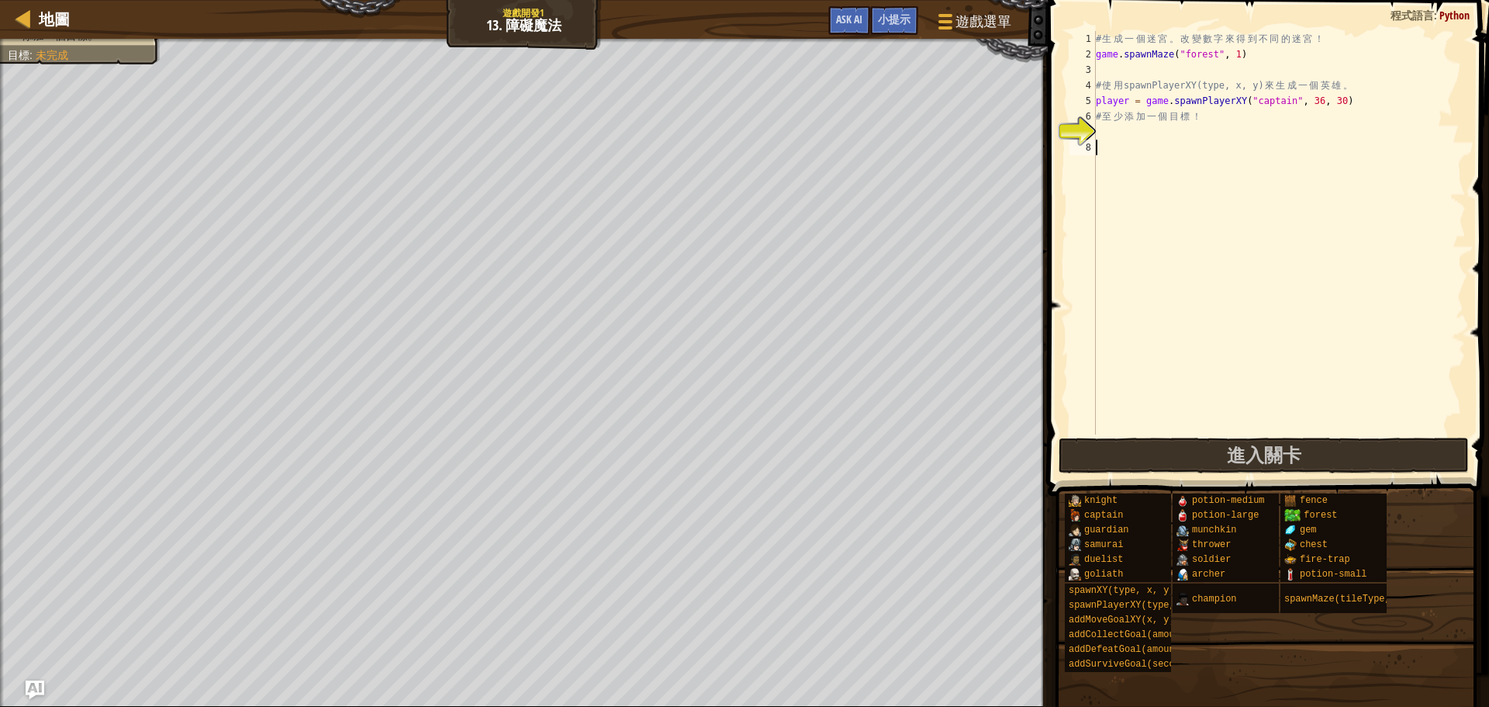
click at [1270, 171] on div "# 生 成 一 個 迷 宮 。 改 變 數 字 來 得 到 不 同 的 迷 宮 ！ game . spawnMaze ( "forest" , 1 ) # 使…" at bounding box center [1279, 248] width 373 height 434
click at [1166, 134] on div "# 生 成 一 個 迷 宮 。 改 變 數 字 來 得 到 不 同 的 迷 宮 ！ game . spawnMaze ( "forest" , 1 ) # 使…" at bounding box center [1279, 248] width 373 height 434
click at [1192, 144] on div "# 生 成 一 個 迷 宮 。 改 變 數 字 來 得 到 不 同 的 迷 宮 ！ game . spawnMaze ( "forest" , 1 ) # 使…" at bounding box center [1279, 248] width 373 height 434
click at [1192, 130] on div "# 生 成 一 個 迷 宮 。 改 變 數 字 來 得 到 不 同 的 迷 宮 ！ game . spawnMaze ( "forest" , 1 ) # 使…" at bounding box center [1279, 248] width 373 height 434
type textarea "g"
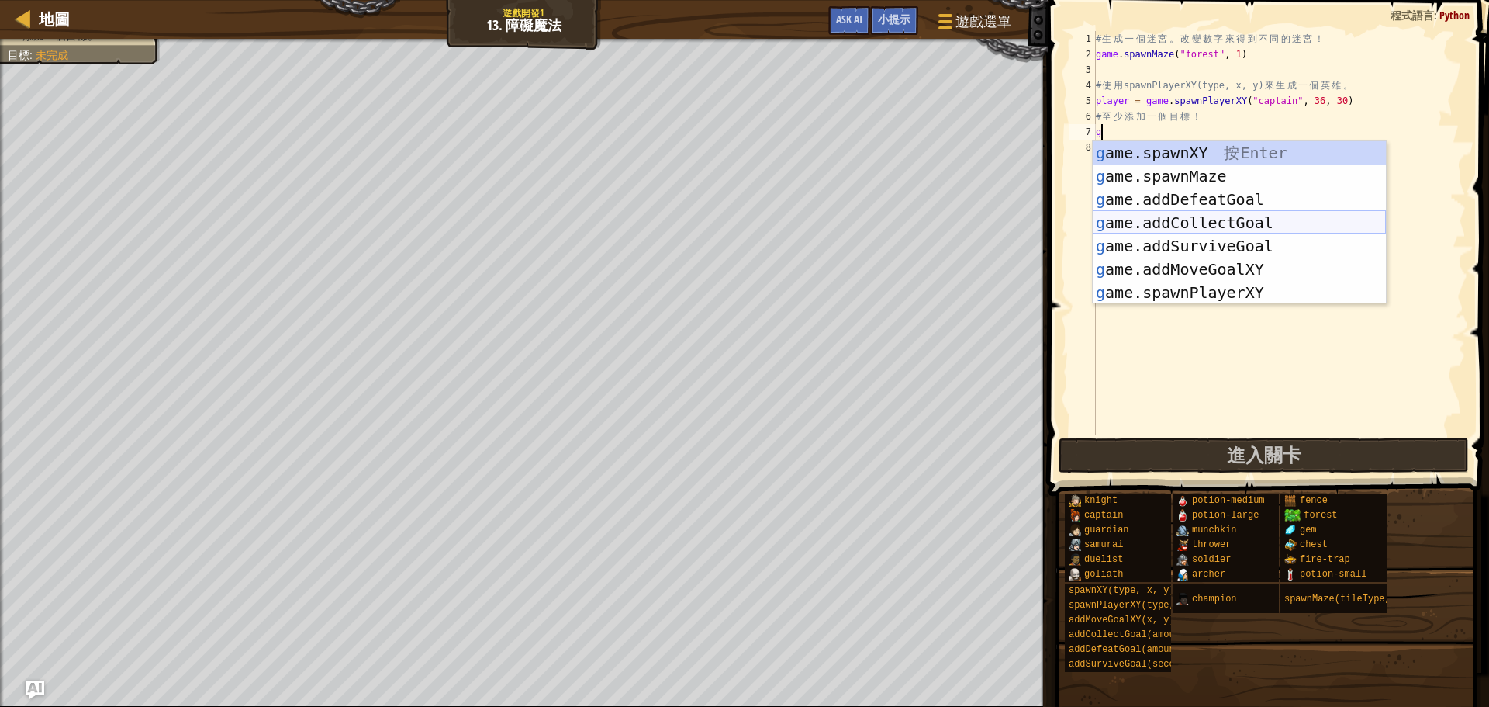
click at [1254, 220] on div "g ame.spawnXY 按 Enter g ame.spawnMaze 按 Enter g ame.addDefeatGoal 按 Enter g ame…" at bounding box center [1239, 245] width 293 height 209
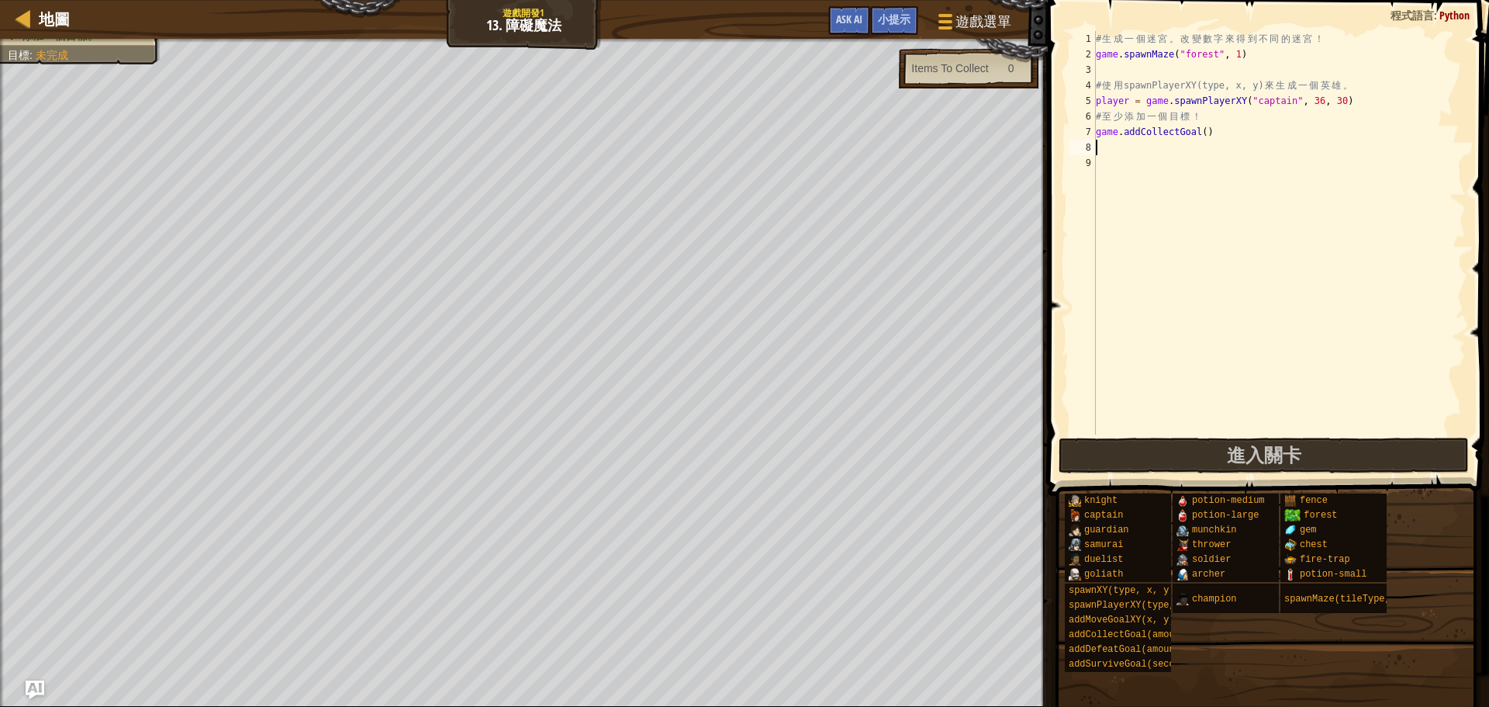
click at [1209, 134] on div "# 生 成 一 個 迷 宮 。 改 變 數 字 來 得 到 不 同 的 迷 宮 ！ game . spawnMaze ( "forest" , 1 ) # 使…" at bounding box center [1279, 248] width 373 height 434
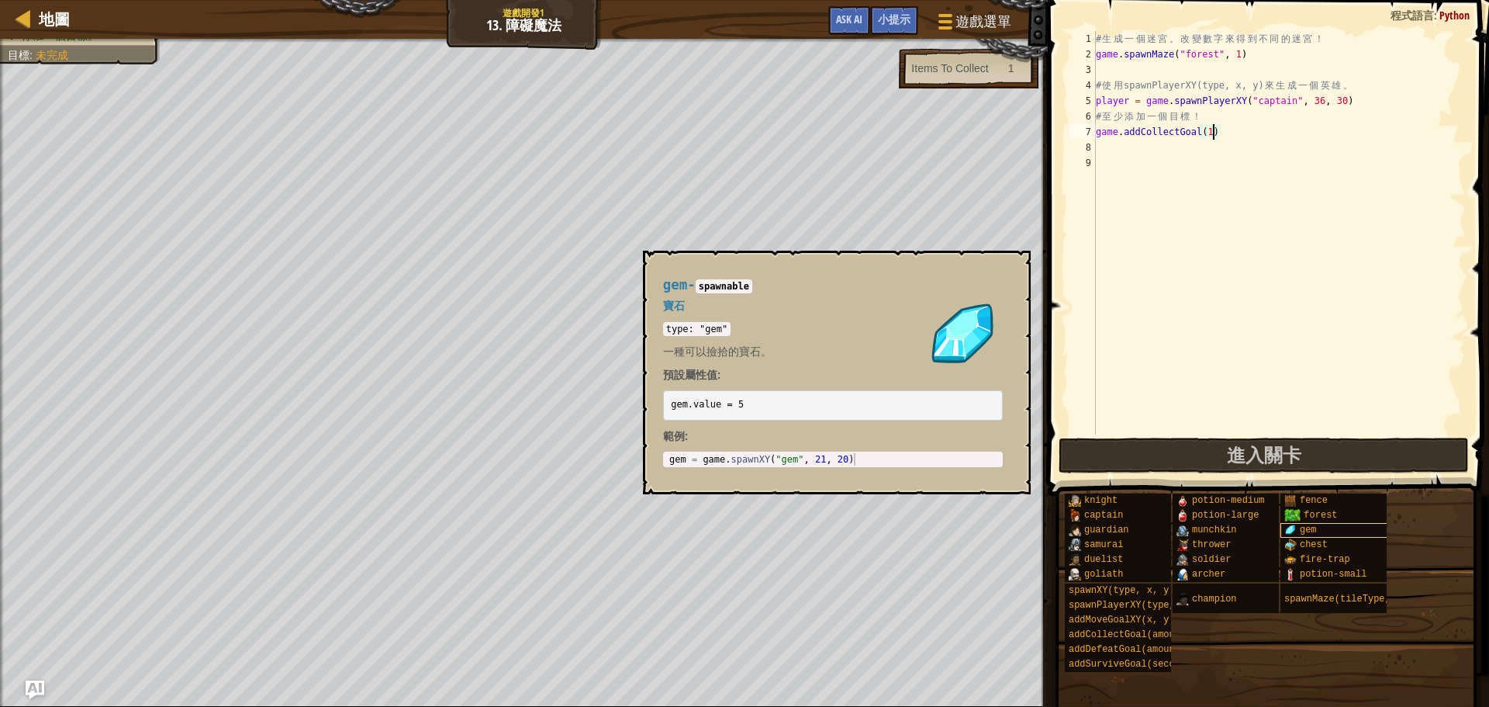
type textarea "game.addCollectGoal(1)"
click at [1311, 527] on span "gem" at bounding box center [1308, 529] width 17 height 11
click at [1127, 143] on div "# 生 成 一 個 迷 宮 。 改 變 數 字 來 得 到 不 同 的 迷 宮 ！ game . spawnMaze ( "forest" , 1 ) # 使…" at bounding box center [1279, 248] width 373 height 434
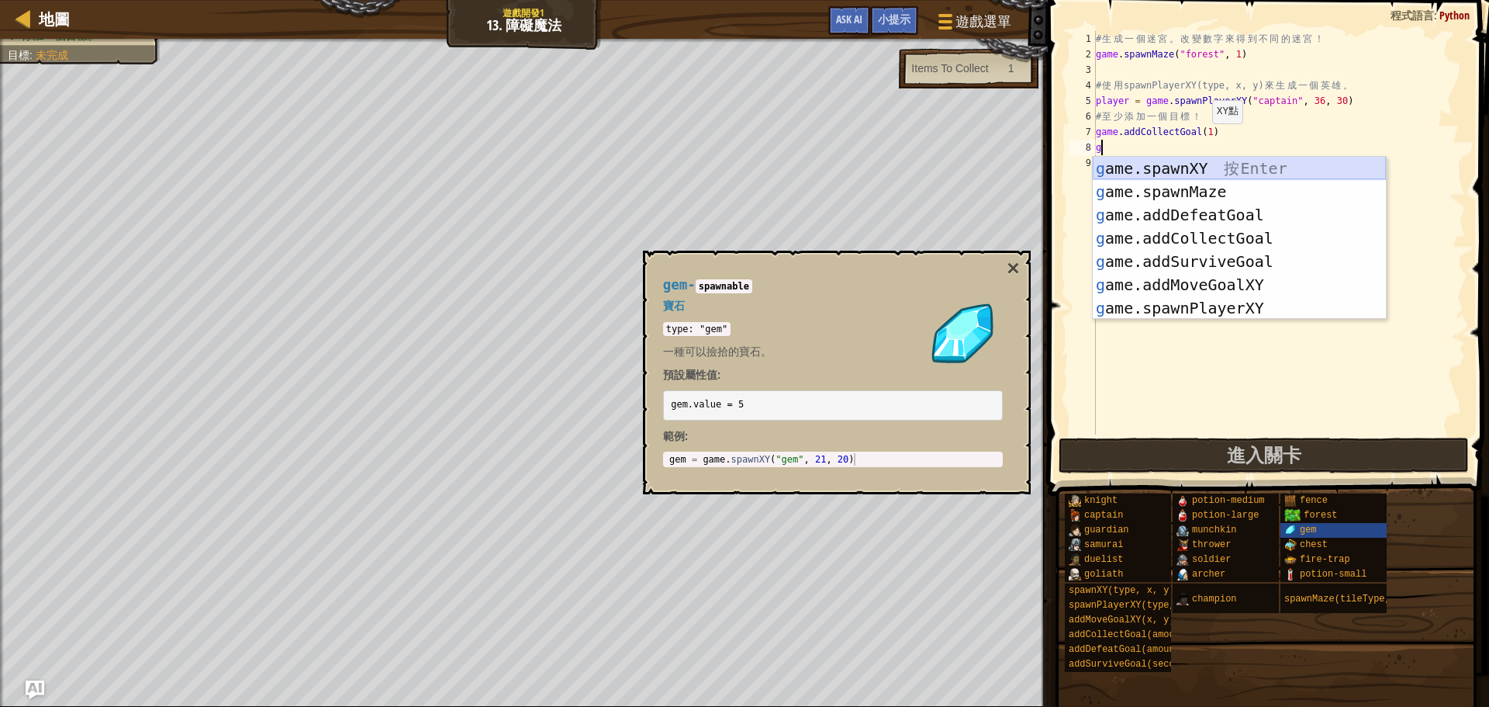
click at [1202, 171] on div "g ame.spawnXY 按 Enter g ame.spawnMaze 按 Enter g ame.addDefeatGoal 按 Enter g ame…" at bounding box center [1239, 261] width 293 height 209
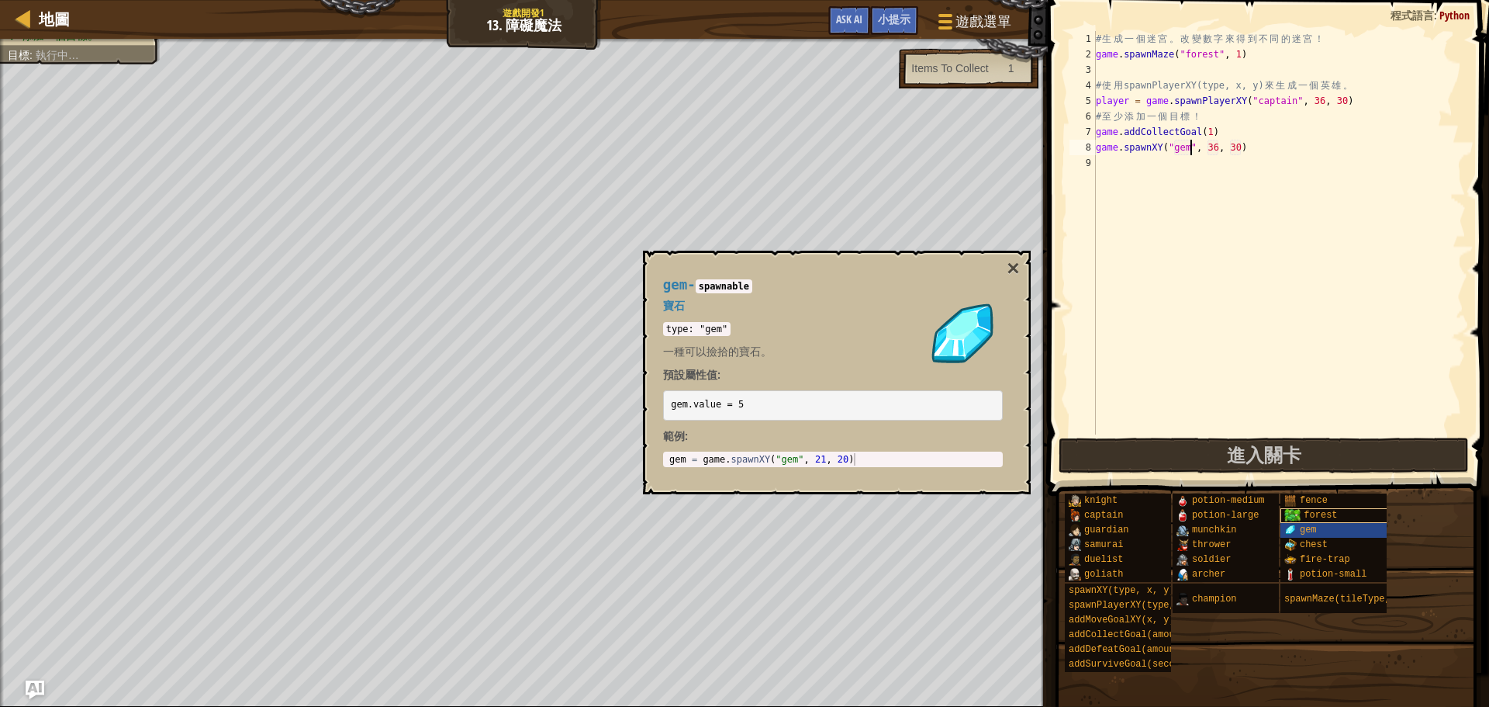
scroll to position [7, 8]
type textarea "game.spawnXY("gem", 36, 30)"
click at [1277, 459] on span "進入關卡" at bounding box center [1264, 454] width 74 height 25
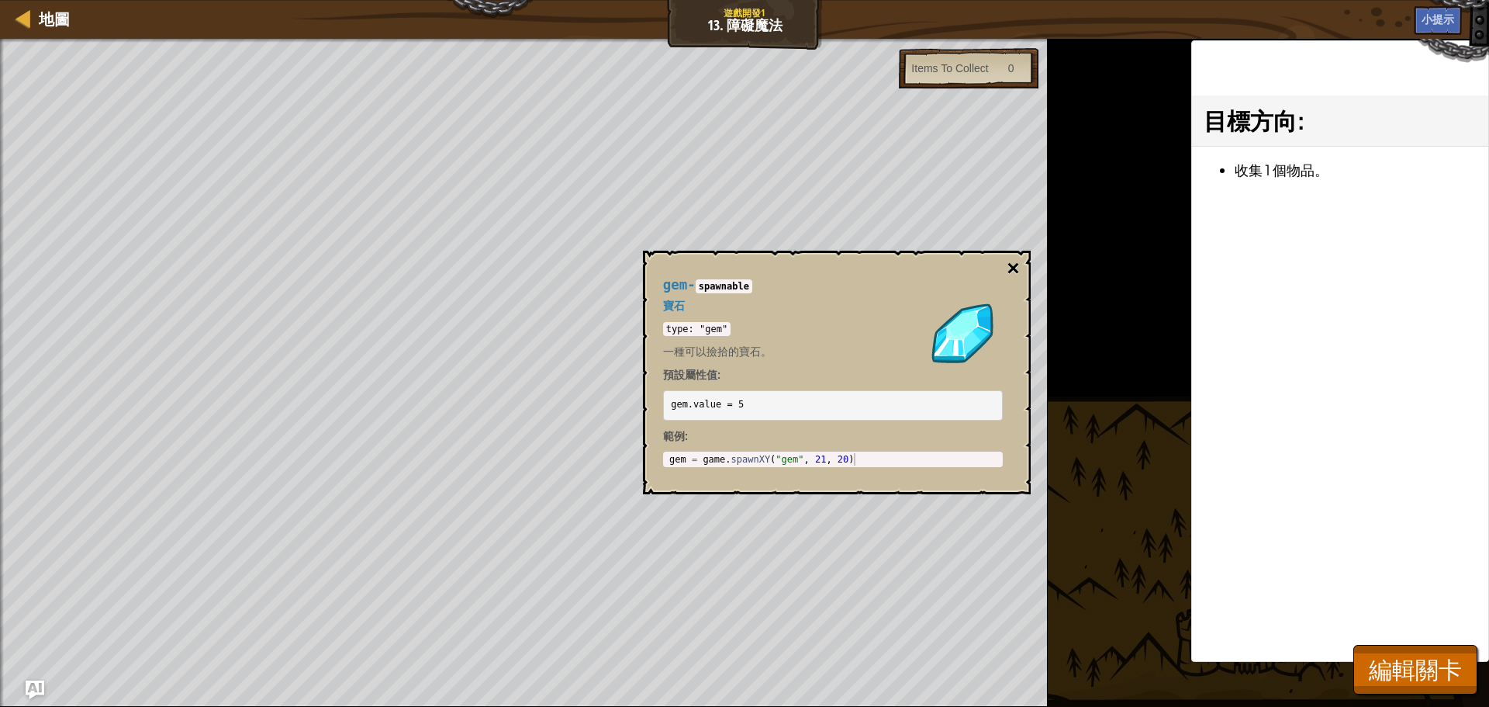
click at [1012, 274] on button "×" at bounding box center [1013, 269] width 12 height 22
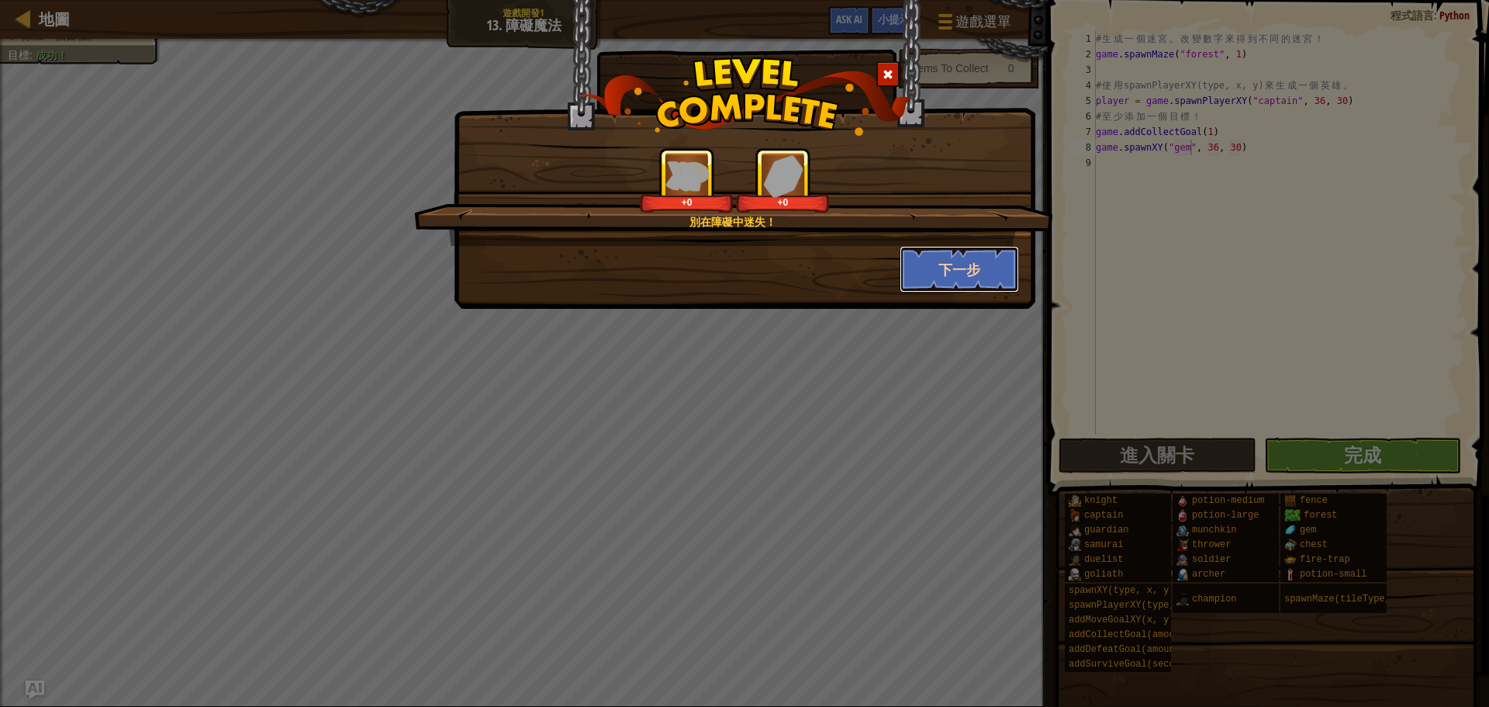
click at [956, 269] on button "下一步" at bounding box center [960, 269] width 120 height 47
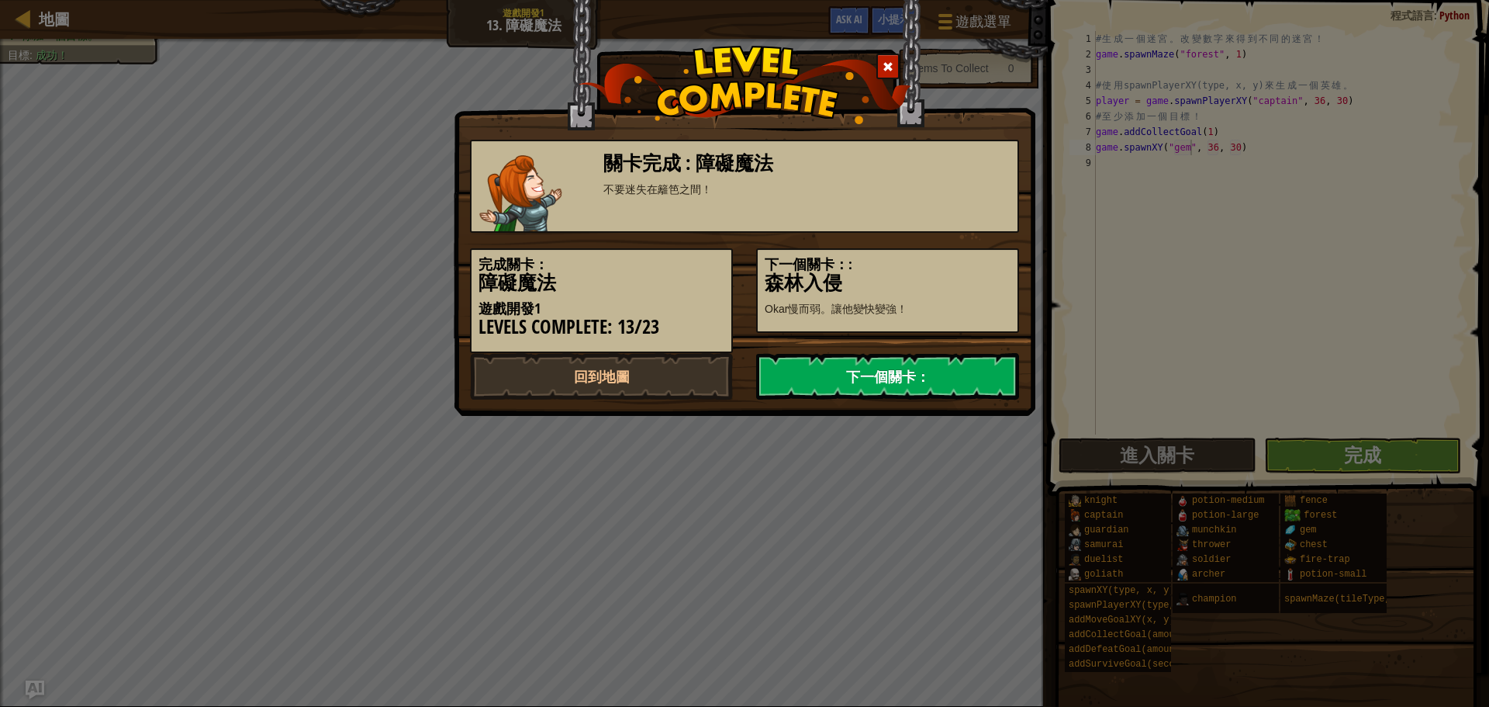
click at [922, 370] on link "下一個關卡：" at bounding box center [887, 376] width 263 height 47
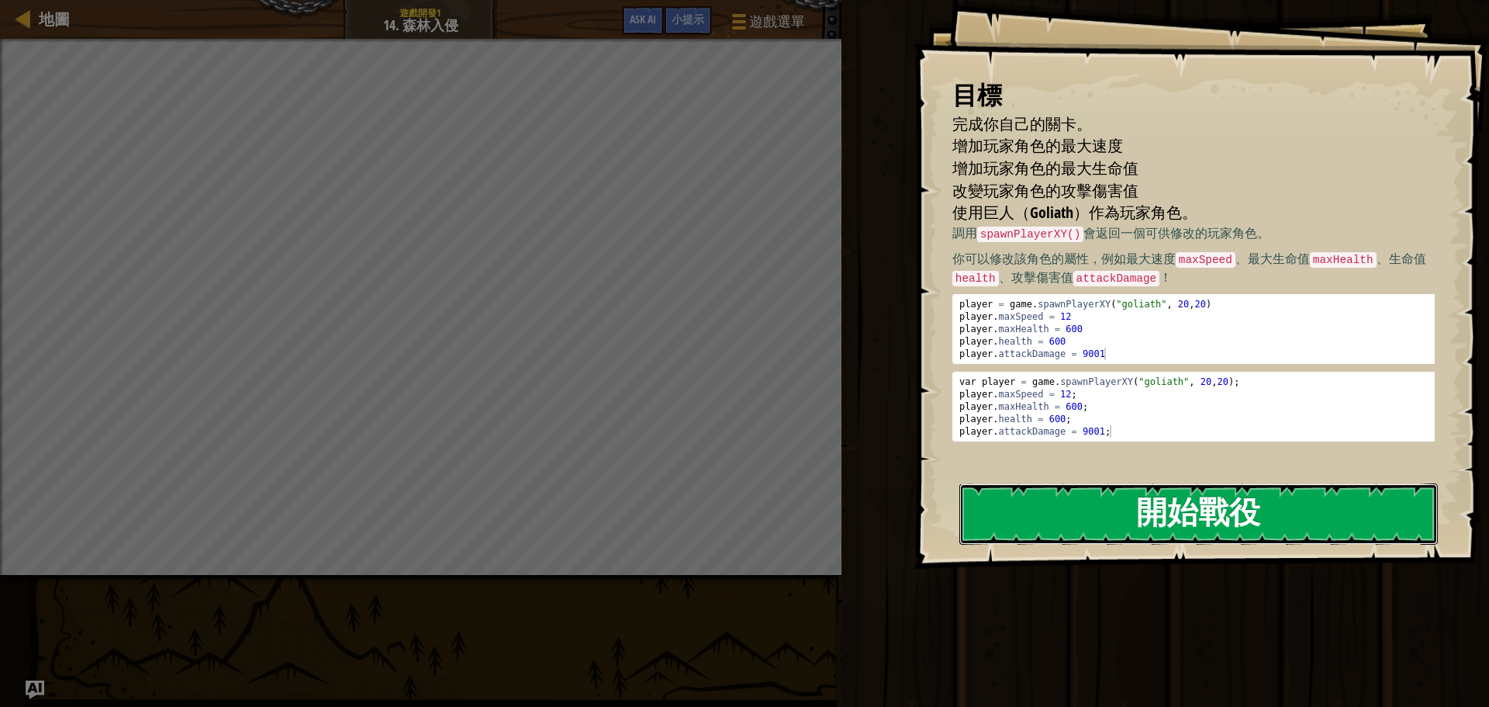
click at [1244, 512] on button "開始戰役" at bounding box center [1199, 513] width 479 height 61
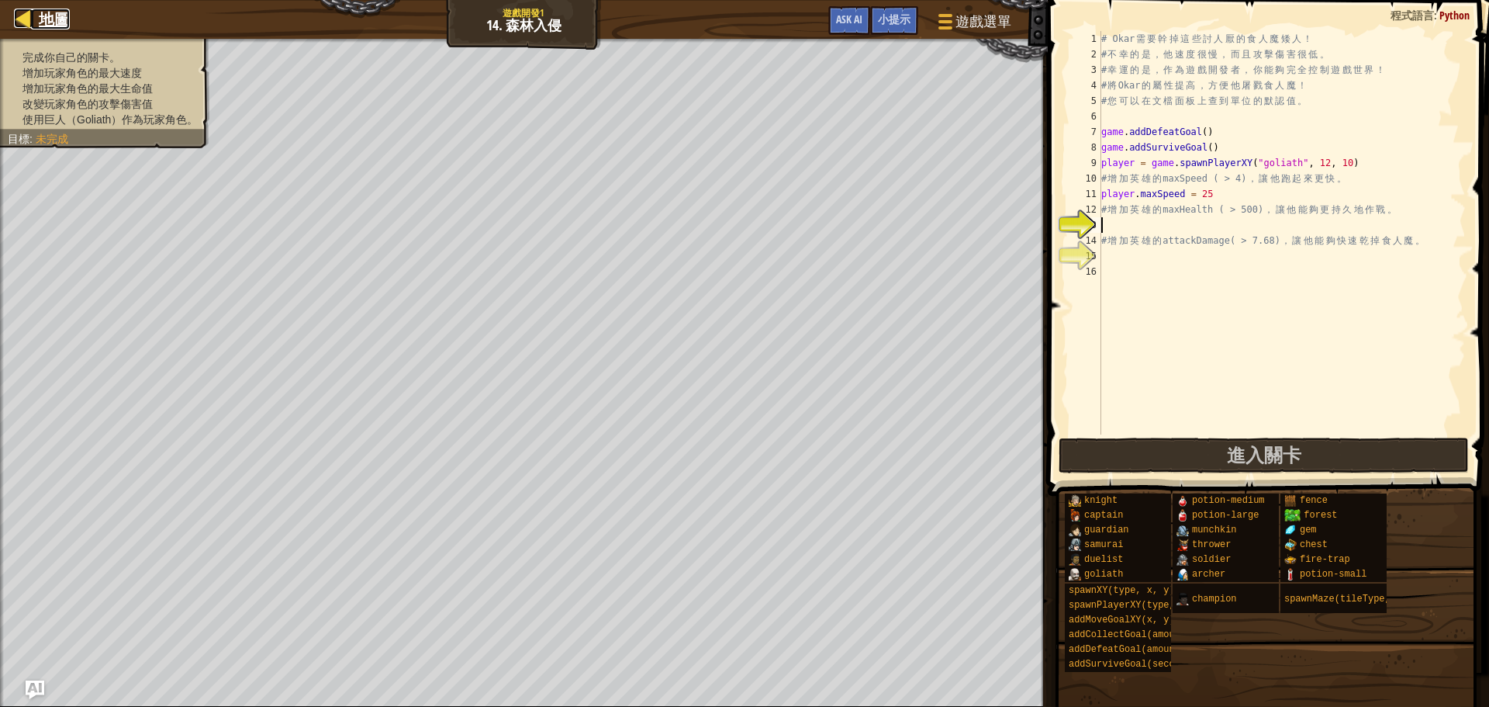
click at [42, 28] on span "地圖" at bounding box center [54, 19] width 31 height 21
select select "zh-HANT"
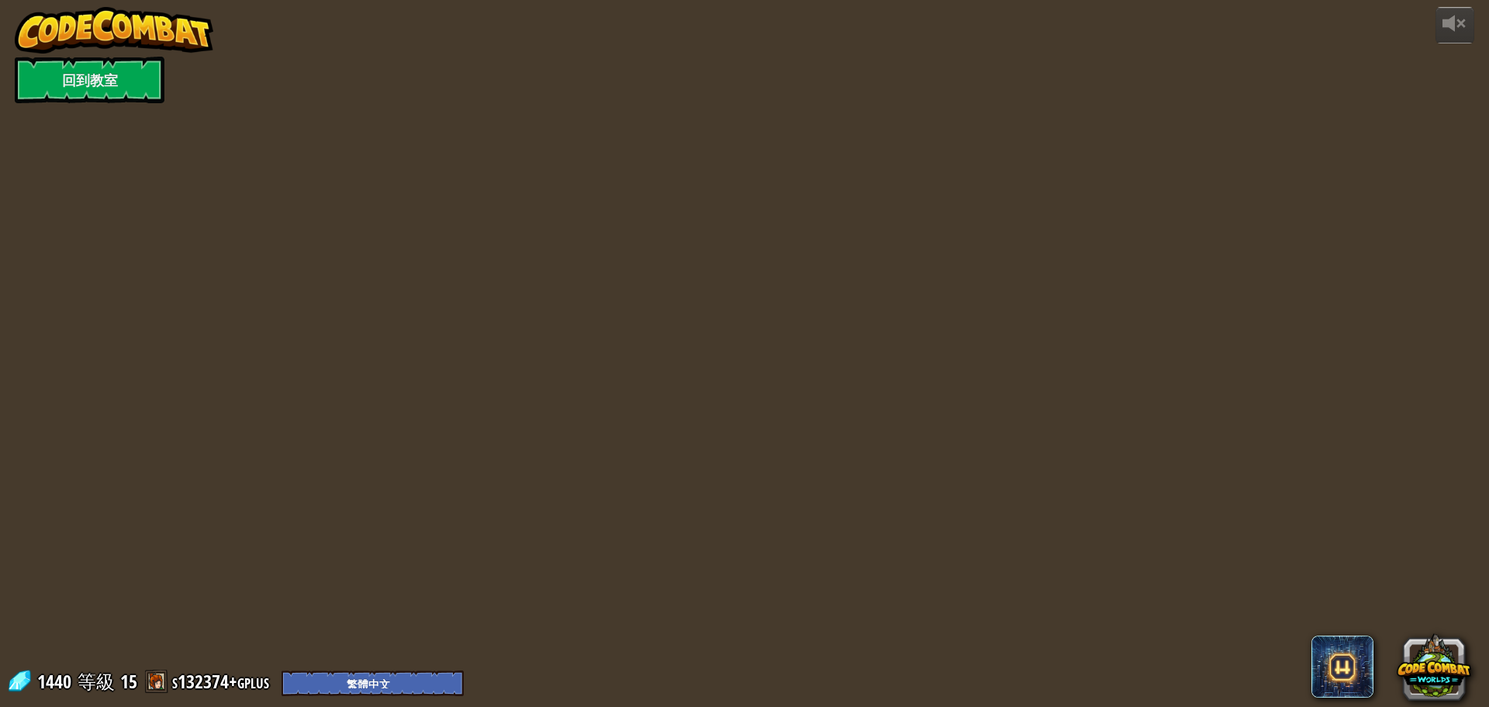
select select "zh-HANT"
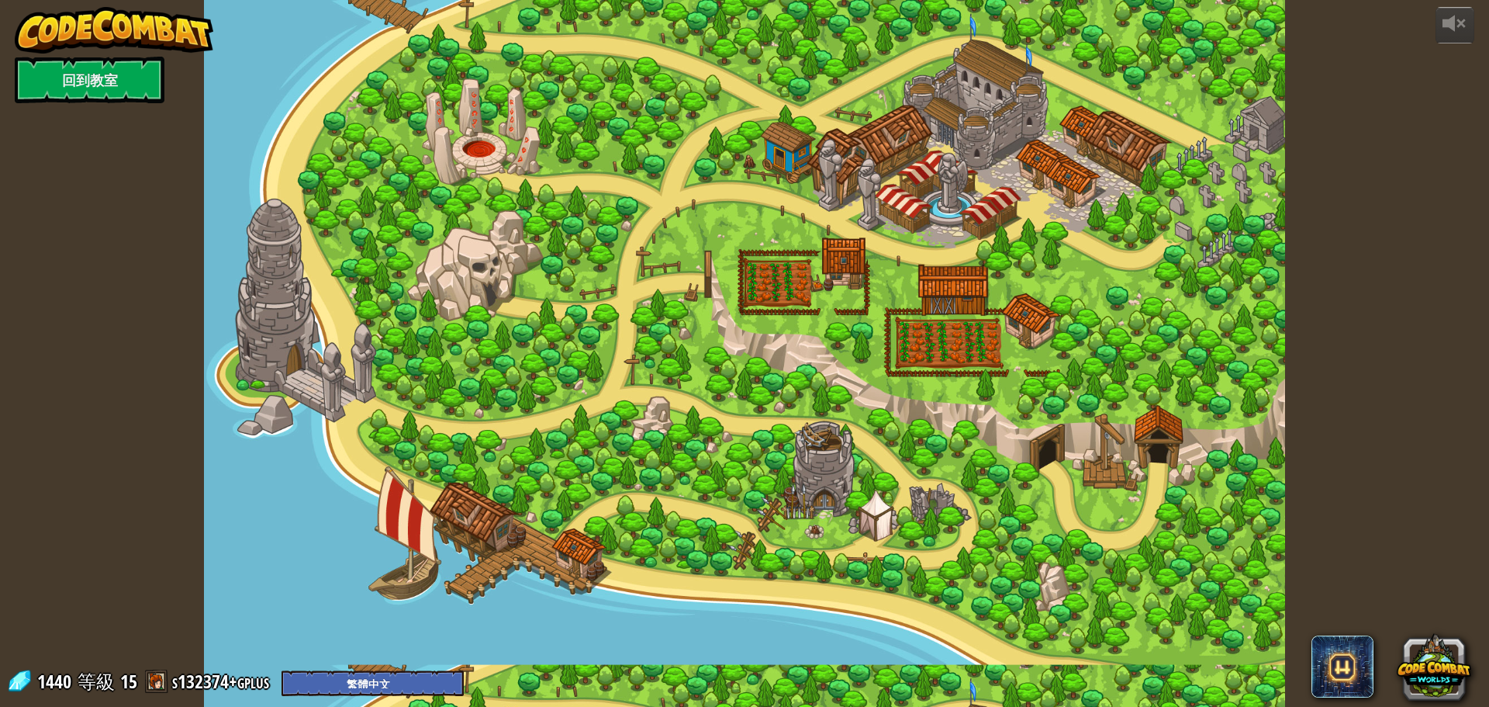
select select "zh-HANT"
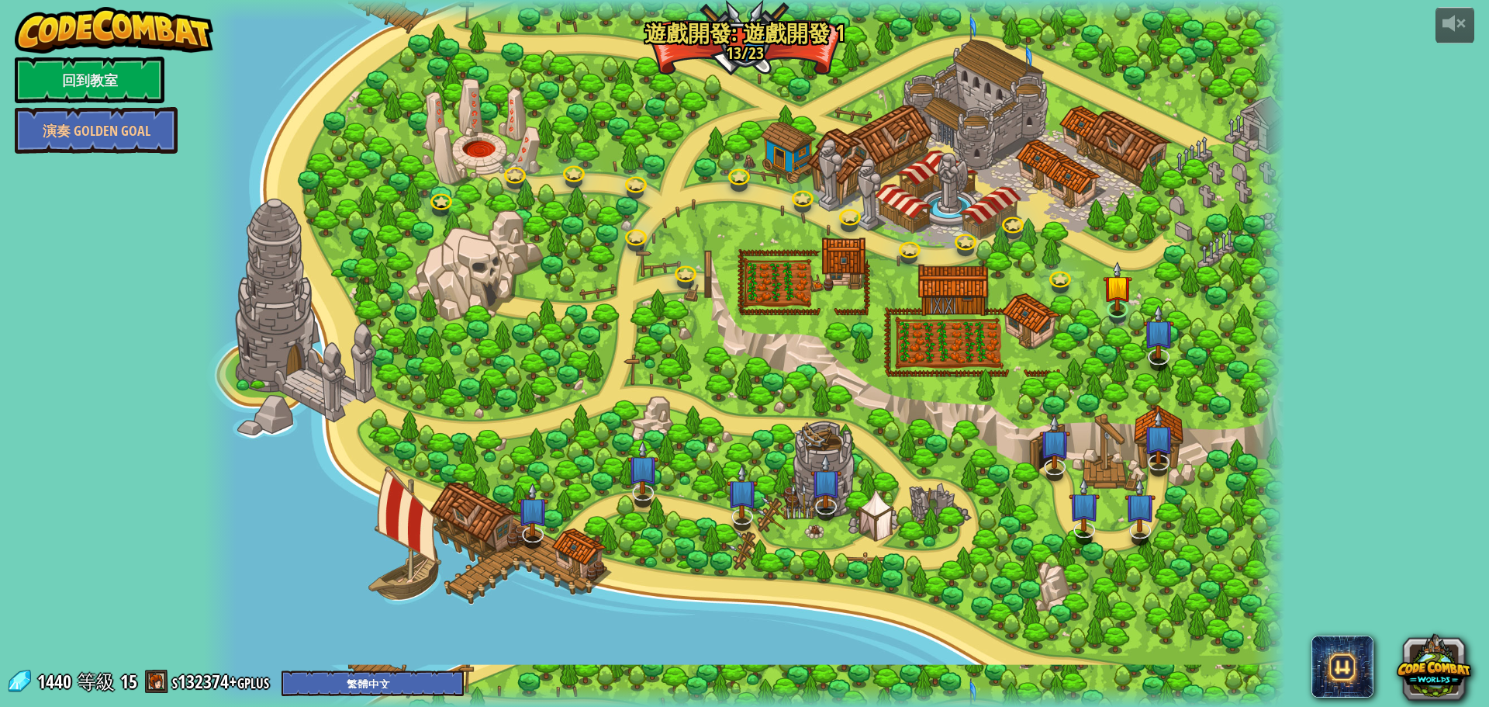
select select "zh-HANT"
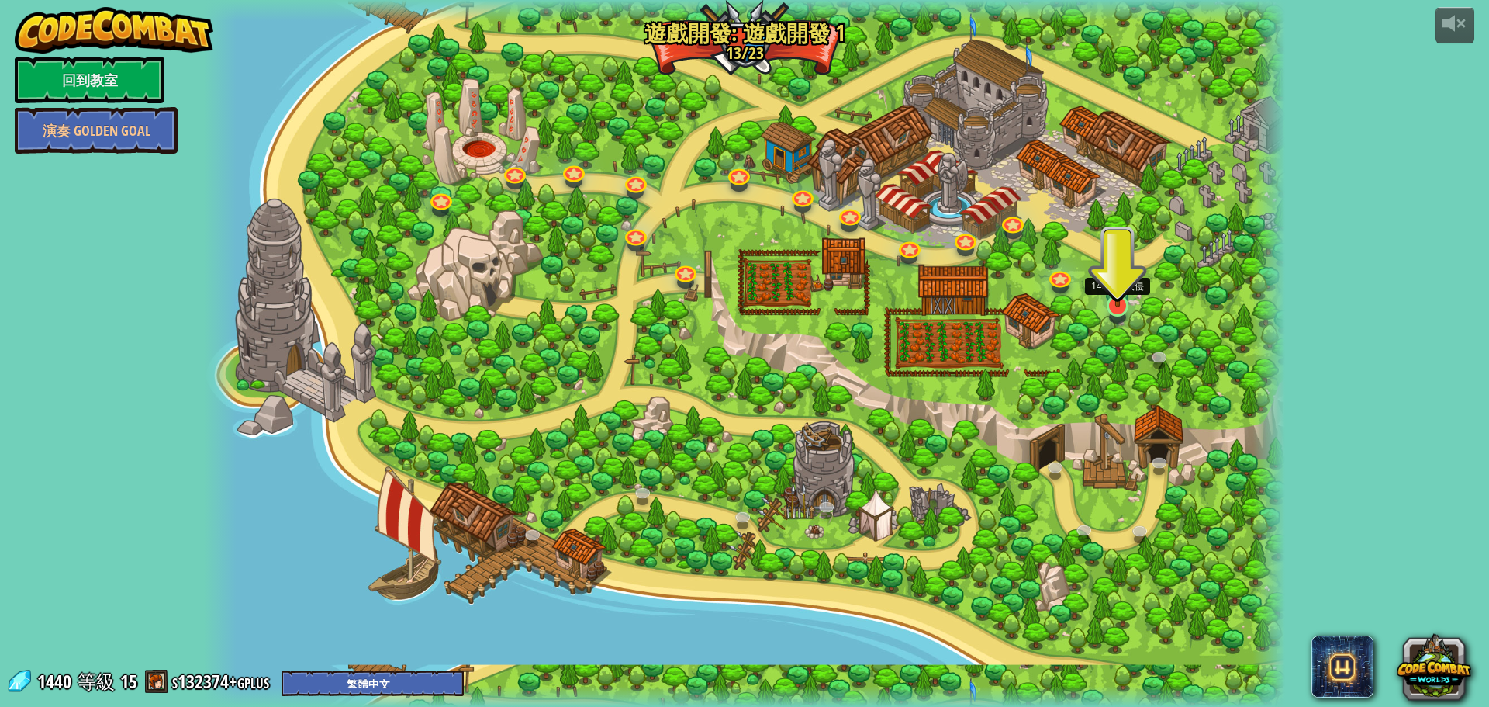
click at [1120, 294] on img at bounding box center [1118, 274] width 29 height 66
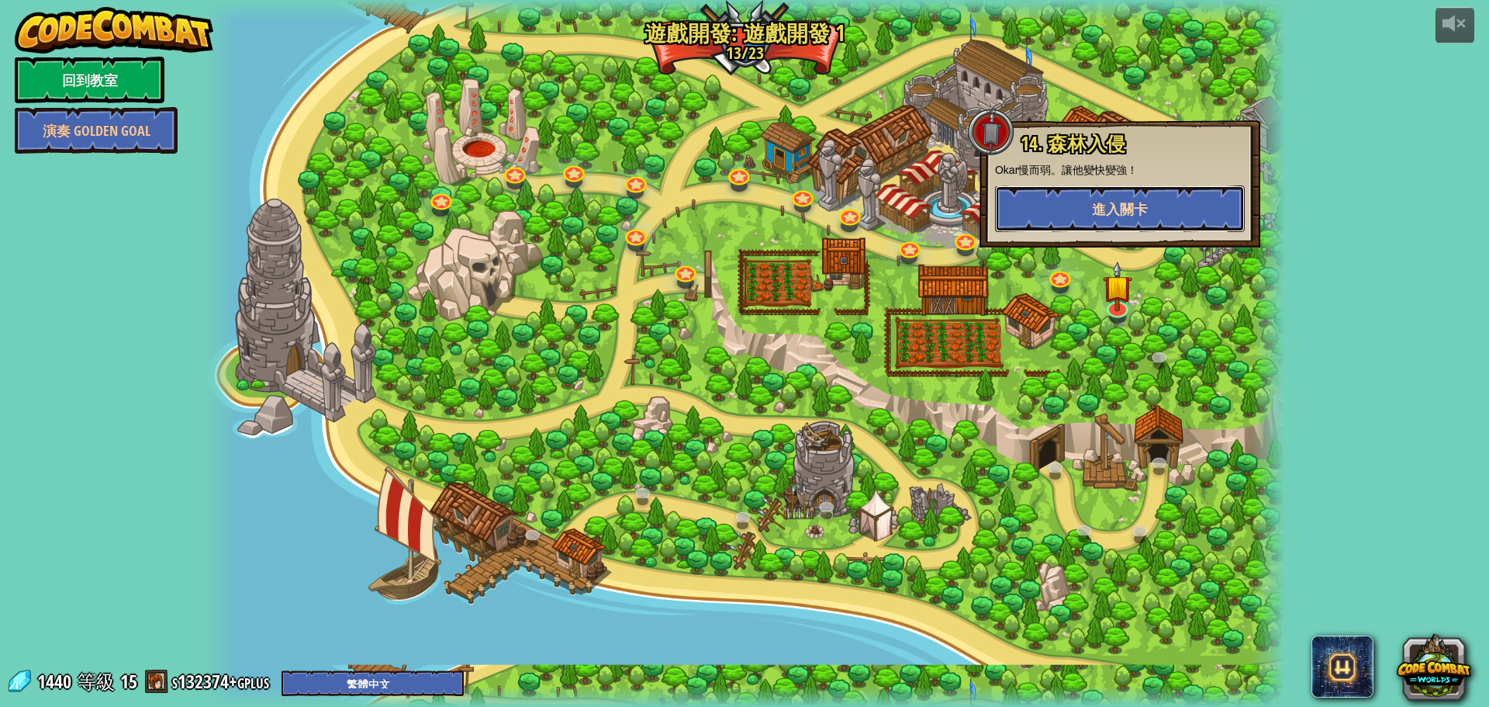
click at [1097, 220] on button "進入關卡" at bounding box center [1120, 208] width 250 height 47
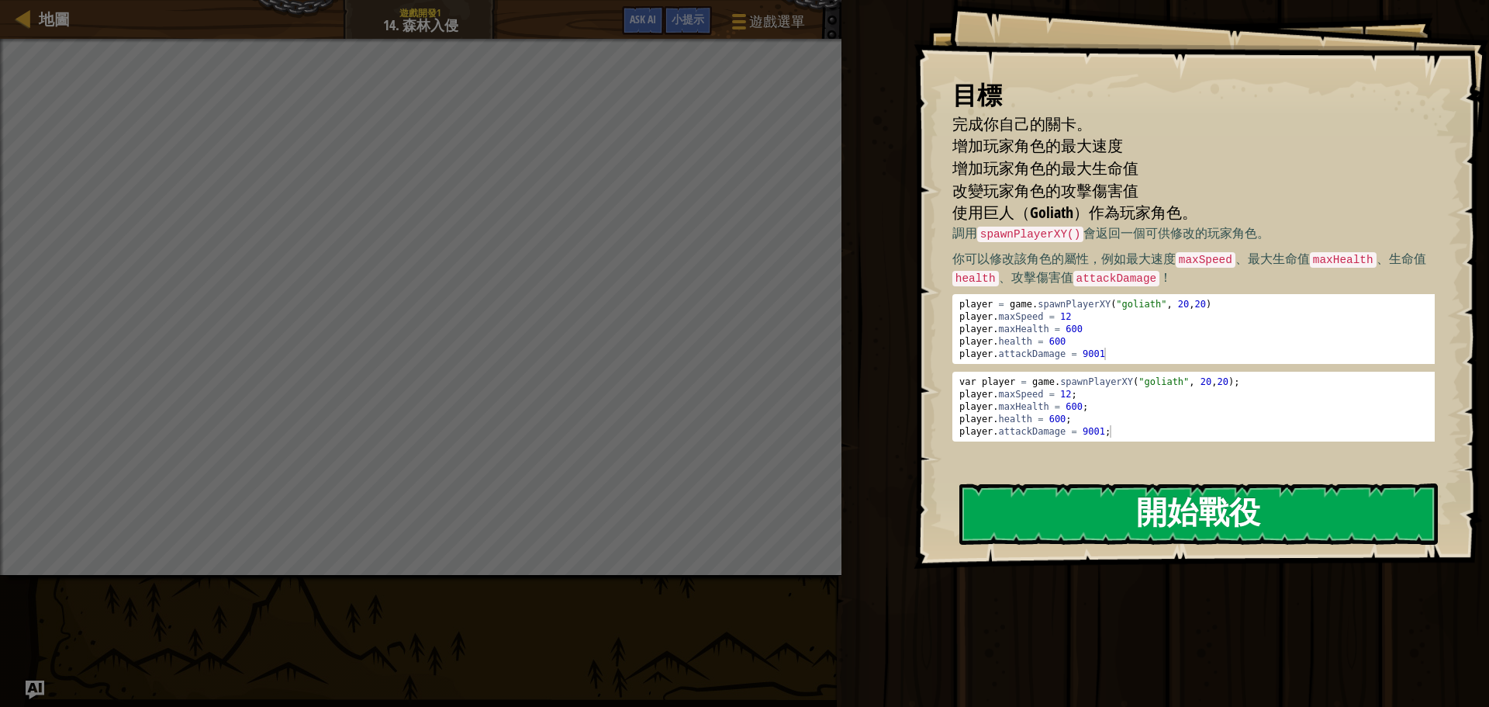
click at [1065, 508] on button "開始戰役" at bounding box center [1199, 513] width 479 height 61
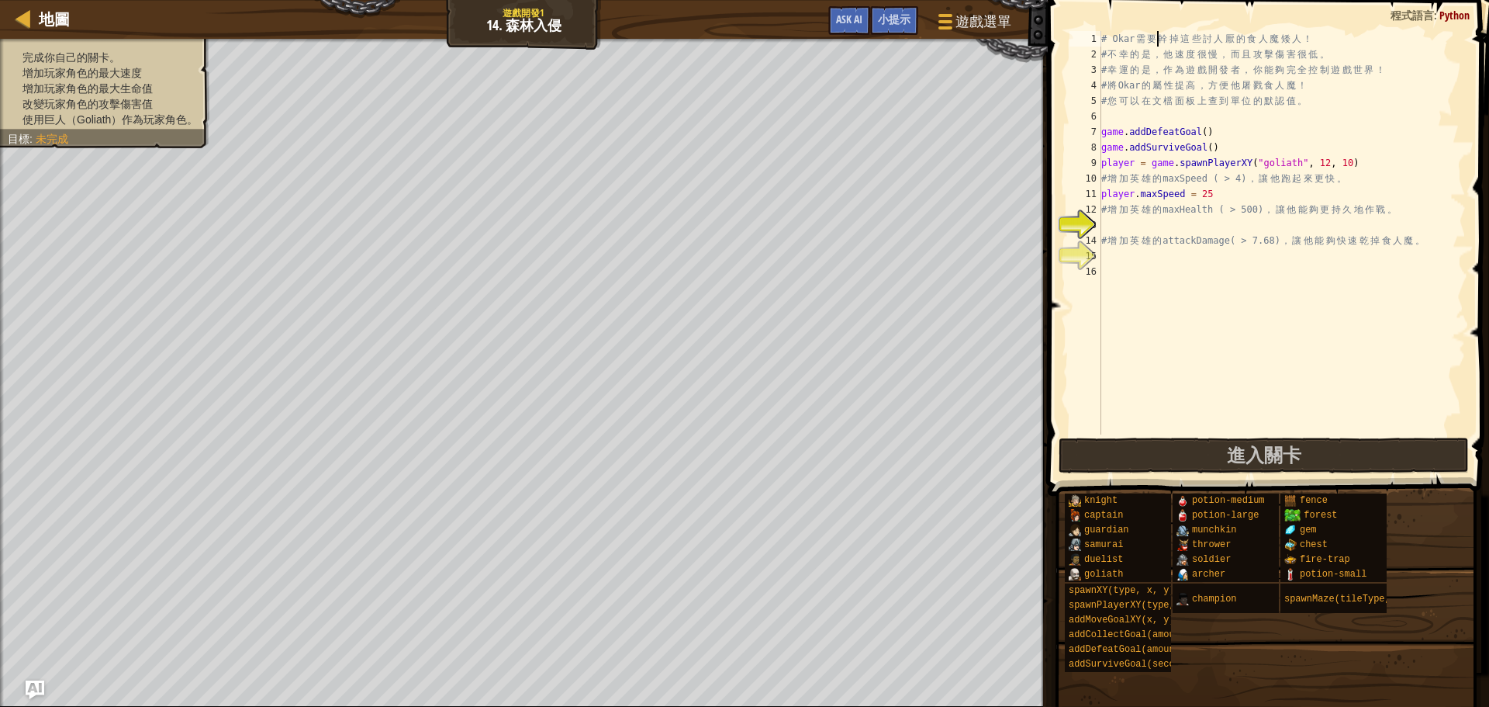
drag, startPoint x: 1160, startPoint y: 31, endPoint x: 1200, endPoint y: 109, distance: 87.4
click at [1182, 77] on div "# Okar 需 要 幹 掉 這 些 討 人 厭 的 食 人 魔 矮 人 ！ # 不 幸 的 是 ， 他 速 度 很 慢 ， 而 且 攻 擊 傷 害 很 低 …" at bounding box center [1282, 248] width 368 height 434
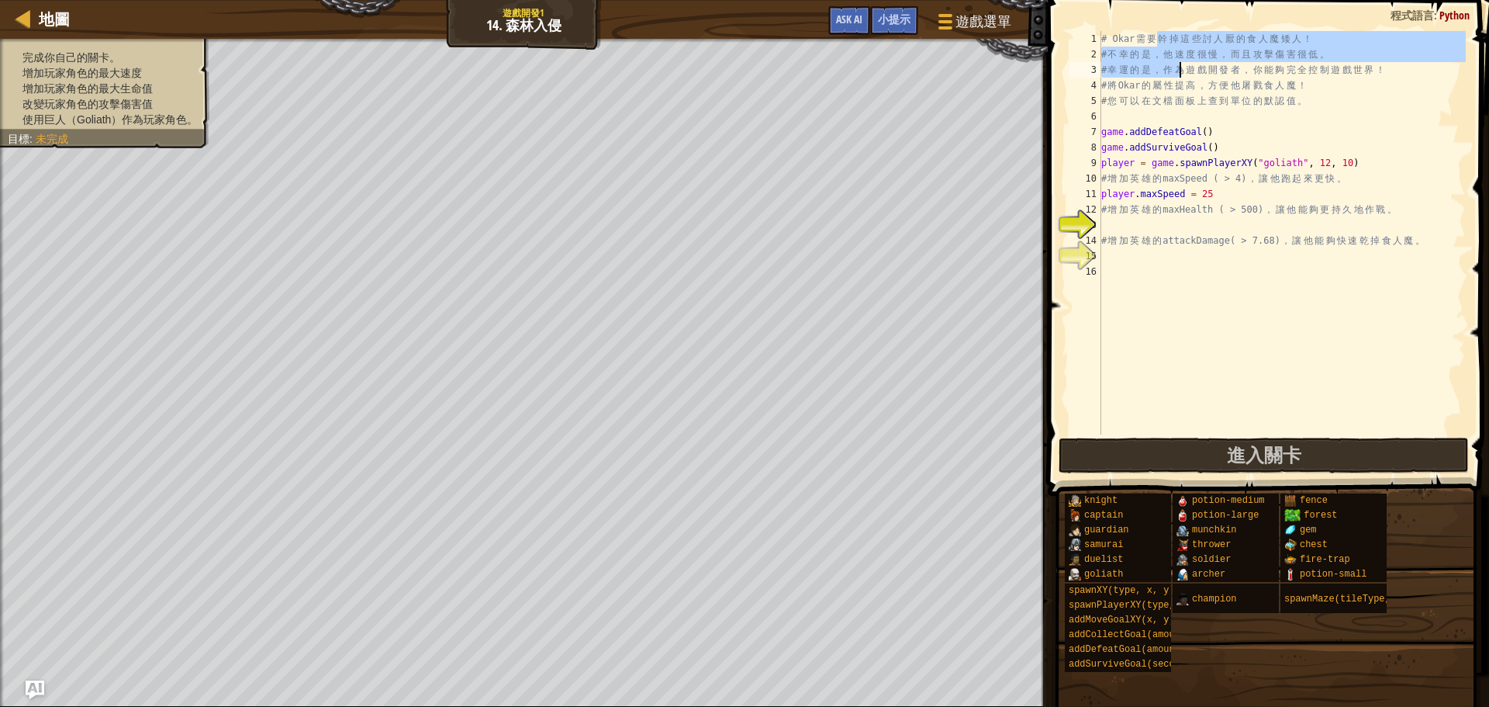
click at [1249, 78] on div "# Okar 需 要 幹 掉 這 些 討 人 厭 的 食 人 魔 矮 人 ！ # 不 幸 的 是 ， 他 速 度 很 慢 ， 而 且 攻 擊 傷 害 很 低 …" at bounding box center [1282, 248] width 368 height 434
type textarea "# 將Okar的屬性提高，方便他屠戮食人魔！"
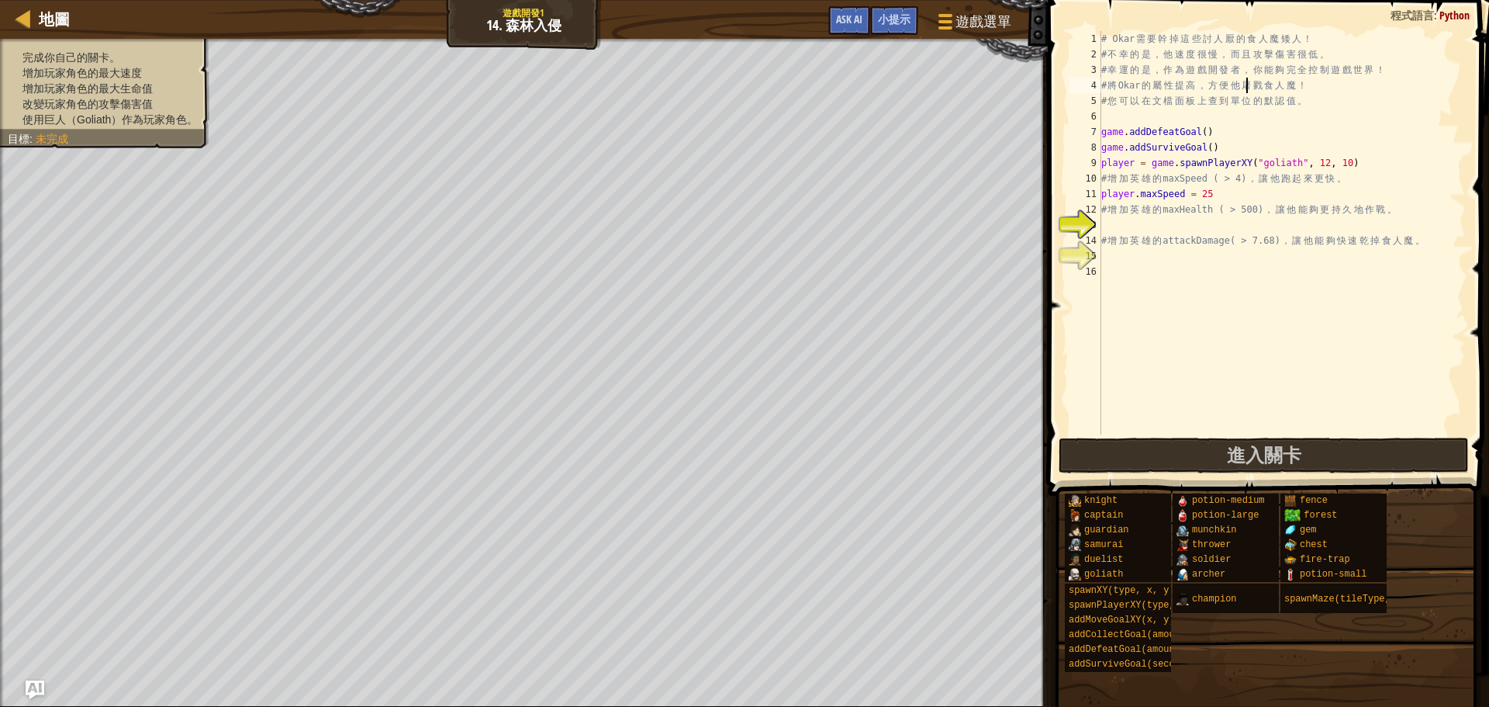
click at [96, 69] on span "增加玩家角色的最大速度" at bounding box center [81, 73] width 119 height 12
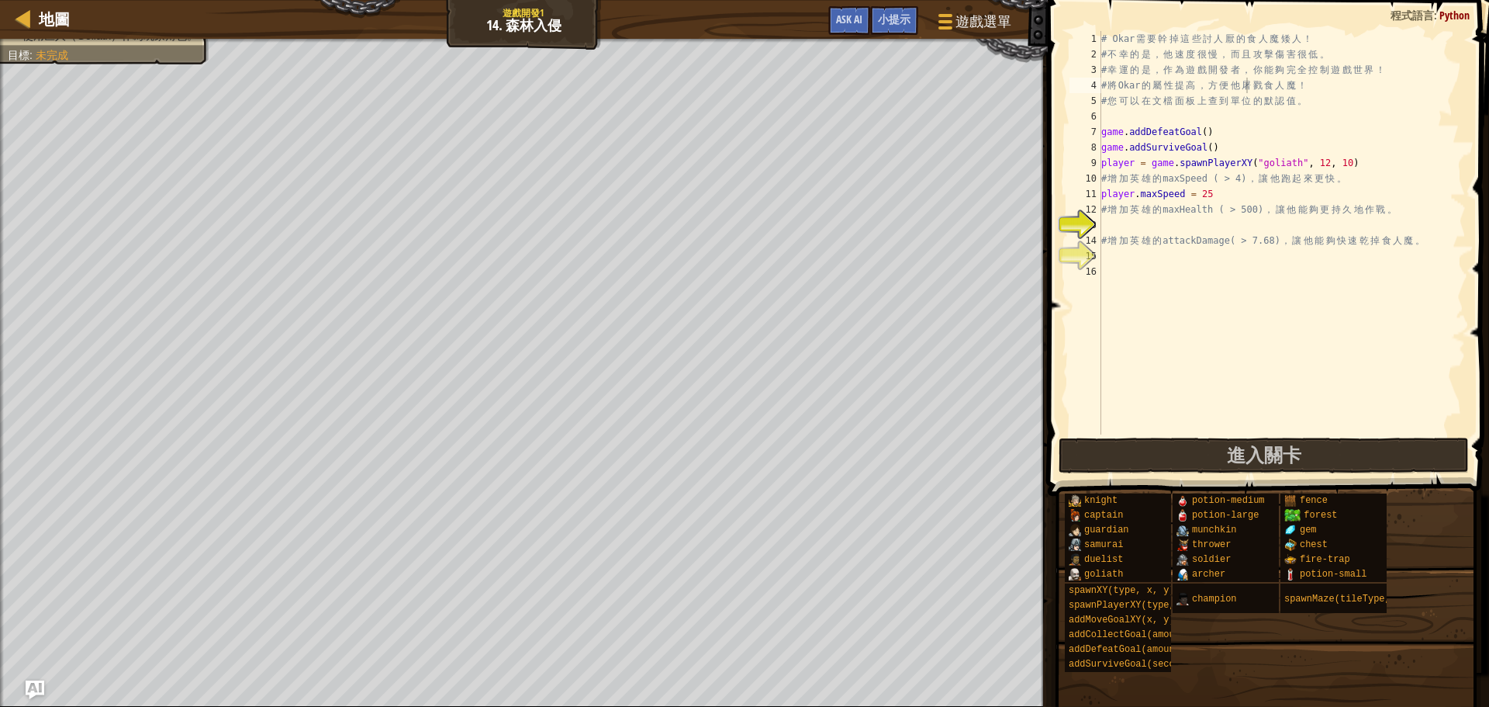
click at [1148, 220] on div "# Okar 需 要 幹 掉 這 些 討 人 厭 的 食 人 魔 矮 人 ！ # 不 幸 的 是 ， 他 速 度 很 慢 ， 而 且 攻 擊 傷 害 很 低 …" at bounding box center [1282, 248] width 368 height 434
type textarea "g"
type textarea "p"
drag, startPoint x: 1216, startPoint y: 199, endPoint x: 1100, endPoint y: 193, distance: 115.7
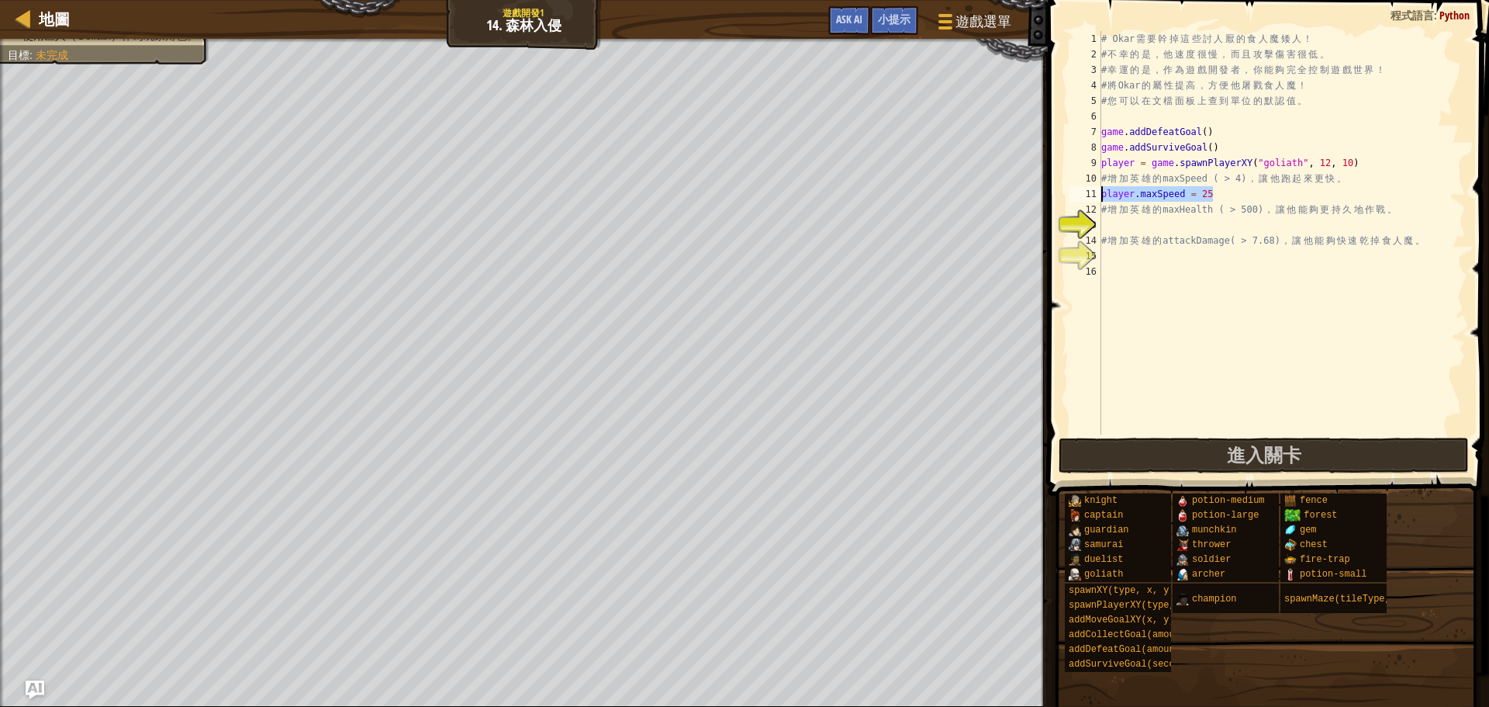
click at [1100, 193] on div "1 2 3 4 5 6 7 8 9 10 11 12 13 14 15 16 # Okar 需 要 幹 掉 這 些 討 人 厭 的 食 人 魔 矮 人 ！ #…" at bounding box center [1267, 232] width 400 height 403
type textarea "player.maxSpeed = 25"
click at [1296, 221] on div "# Okar 需 要 幹 掉 這 些 討 人 厭 的 食 人 魔 矮 人 ！ # 不 幸 的 是 ， 他 速 度 很 慢 ， 而 且 攻 擊 傷 害 很 低 …" at bounding box center [1282, 248] width 368 height 434
paste textarea "player.maxSpeed = 25"
drag, startPoint x: 1169, startPoint y: 208, endPoint x: 1220, endPoint y: 208, distance: 51.2
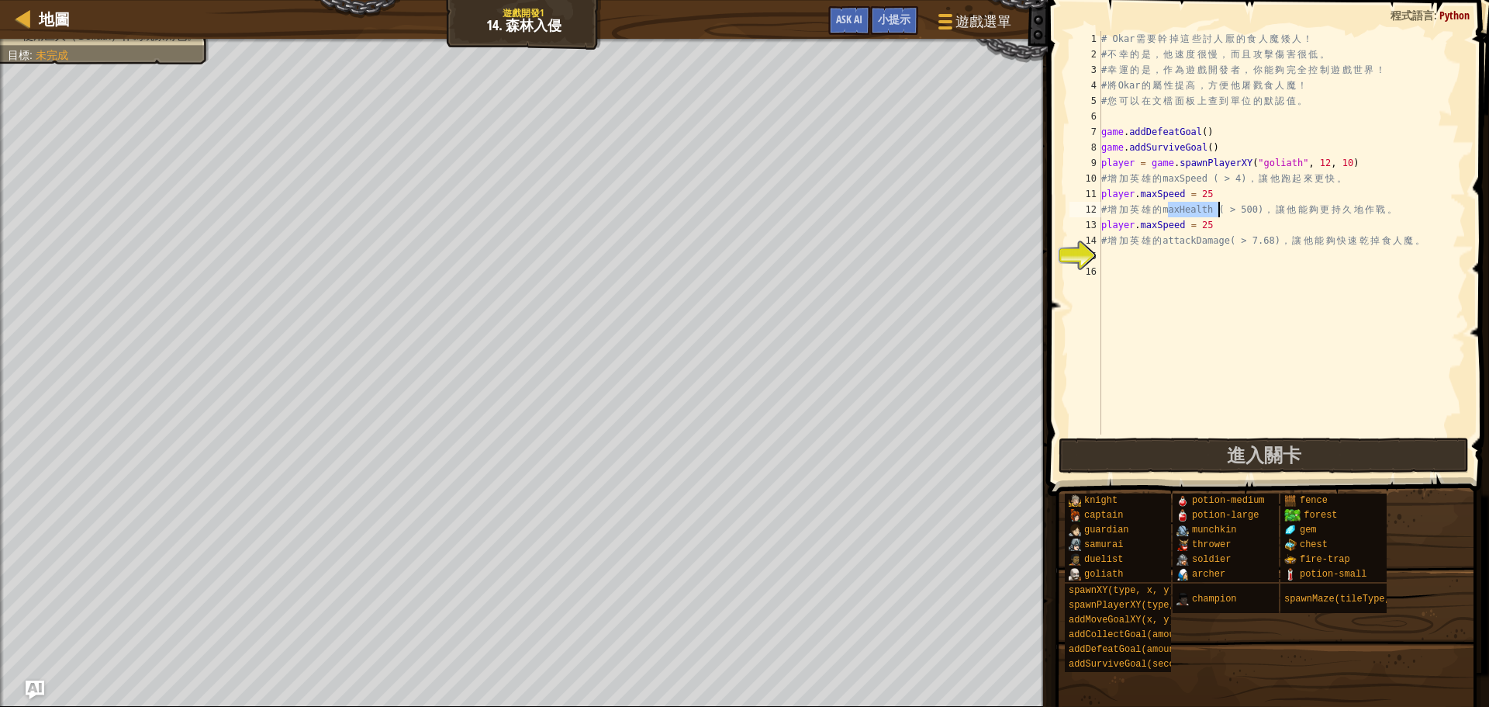
click at [1220, 208] on div "# Okar 需 要 幹 掉 這 些 討 人 厭 的 食 人 魔 矮 人 ！ # 不 幸 的 是 ， 他 速 度 很 慢 ， 而 且 攻 擊 傷 害 很 低 …" at bounding box center [1282, 248] width 368 height 434
drag, startPoint x: 1142, startPoint y: 227, endPoint x: 1185, endPoint y: 226, distance: 42.7
click at [1185, 226] on div "# Okar 需 要 幹 掉 這 些 討 人 厭 的 食 人 魔 矮 人 ！ # 不 幸 的 是 ， 他 速 度 很 慢 ， 而 且 攻 擊 傷 害 很 低 …" at bounding box center [1282, 248] width 368 height 434
paste textarea "Health"
drag, startPoint x: 1206, startPoint y: 222, endPoint x: 1230, endPoint y: 227, distance: 23.7
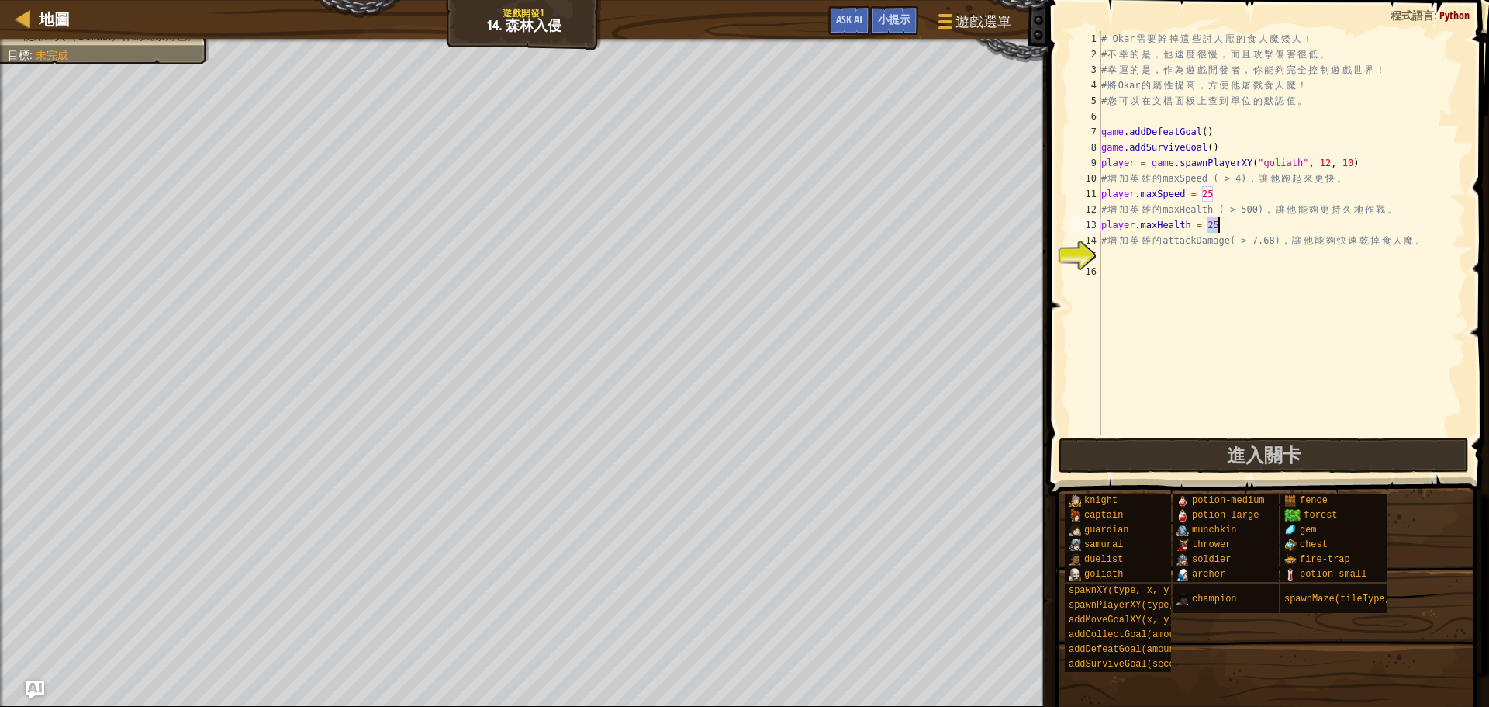
click at [1230, 227] on div "# Okar 需 要 幹 掉 這 些 討 人 厭 的 食 人 魔 矮 人 ！ # 不 幸 的 是 ， 他 速 度 很 慢 ， 而 且 攻 擊 傷 害 很 低 …" at bounding box center [1282, 248] width 368 height 434
drag, startPoint x: 1230, startPoint y: 226, endPoint x: 1209, endPoint y: 230, distance: 21.5
click at [1209, 230] on div "# Okar 需 要 幹 掉 這 些 討 人 厭 的 食 人 魔 矮 人 ！ # 不 幸 的 是 ， 他 速 度 很 慢 ， 而 且 攻 擊 傷 害 很 低 …" at bounding box center [1282, 248] width 368 height 434
type textarea "player.maxHealth = 700"
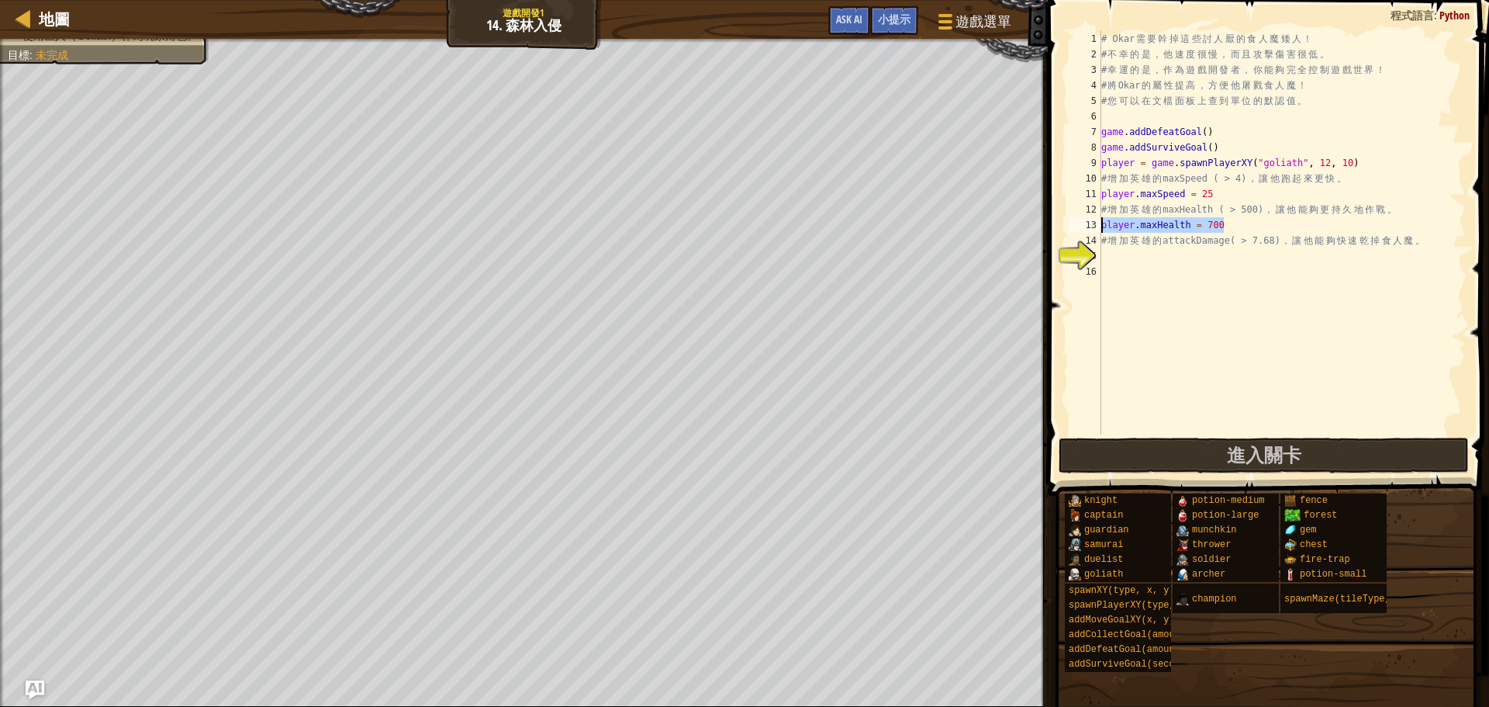
drag, startPoint x: 1237, startPoint y: 223, endPoint x: 1102, endPoint y: 229, distance: 135.1
click at [1102, 229] on div "# Okar 需 要 幹 掉 這 些 討 人 厭 的 食 人 魔 矮 人 ！ # 不 幸 的 是 ， 他 速 度 很 慢 ， 而 且 攻 擊 傷 害 很 低 …" at bounding box center [1282, 248] width 368 height 434
click at [1143, 251] on div "# Okar 需 要 幹 掉 這 些 討 人 厭 的 食 人 魔 矮 人 ！ # 不 幸 的 是 ， 他 速 度 很 慢 ， 而 且 攻 擊 傷 害 很 低 …" at bounding box center [1282, 248] width 368 height 434
paste textarea "player.maxHealth = 700"
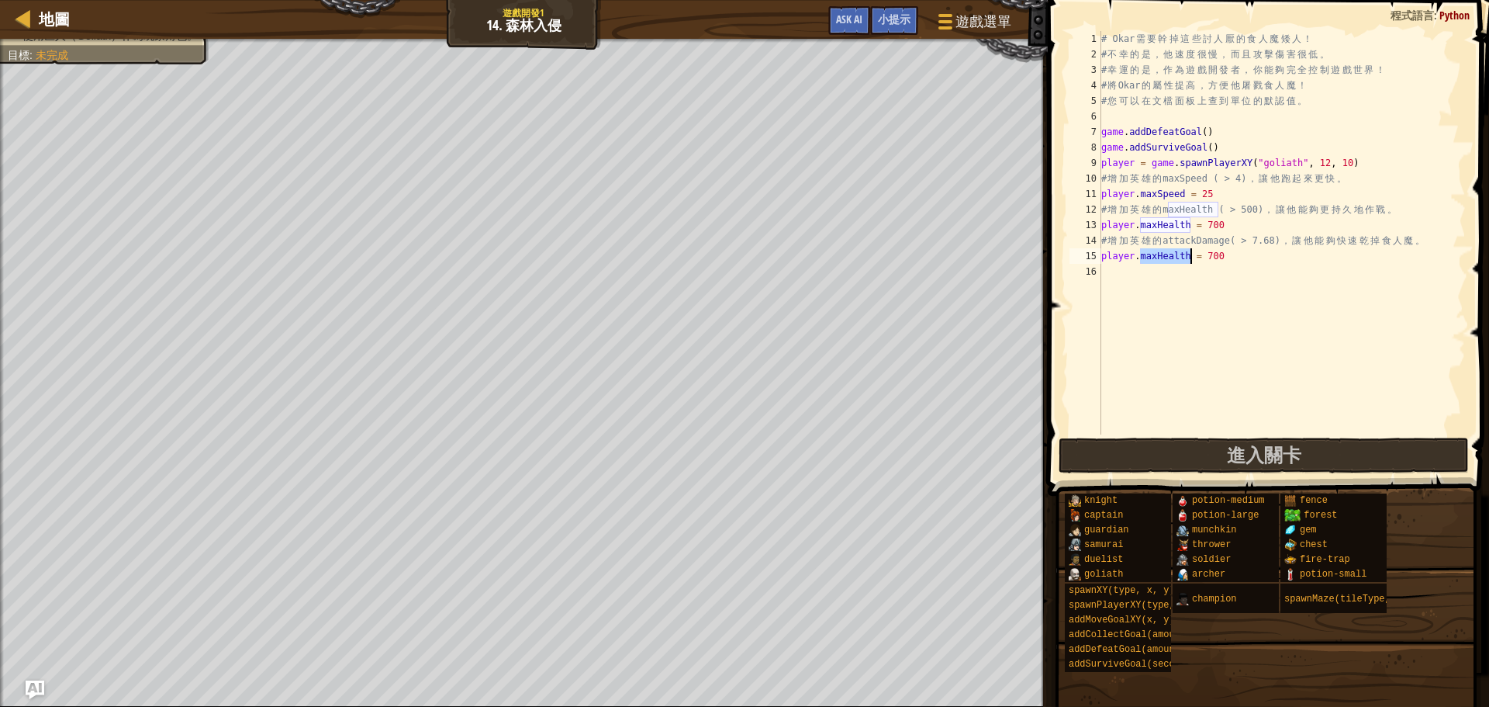
drag, startPoint x: 1139, startPoint y: 255, endPoint x: 1190, endPoint y: 259, distance: 51.3
click at [1190, 259] on div "# Okar 需 要 幹 掉 這 些 討 人 厭 的 食 人 魔 矮 人 ！ # 不 幸 的 是 ， 他 速 度 很 慢 ， 而 且 攻 擊 傷 害 很 低 …" at bounding box center [1282, 248] width 368 height 434
drag, startPoint x: 1168, startPoint y: 240, endPoint x: 1235, endPoint y: 239, distance: 66.7
click at [1235, 239] on div "# Okar 需 要 幹 掉 這 些 討 人 厭 的 食 人 魔 矮 人 ！ # 不 幸 的 是 ， 他 速 度 很 慢 ， 而 且 攻 擊 傷 害 很 低 …" at bounding box center [1282, 248] width 368 height 434
click at [1140, 260] on div "# Okar 需 要 幹 掉 這 些 討 人 厭 的 食 人 魔 矮 人 ！ # 不 幸 的 是 ， 他 速 度 很 慢 ， 而 且 攻 擊 傷 害 很 低 …" at bounding box center [1282, 248] width 368 height 434
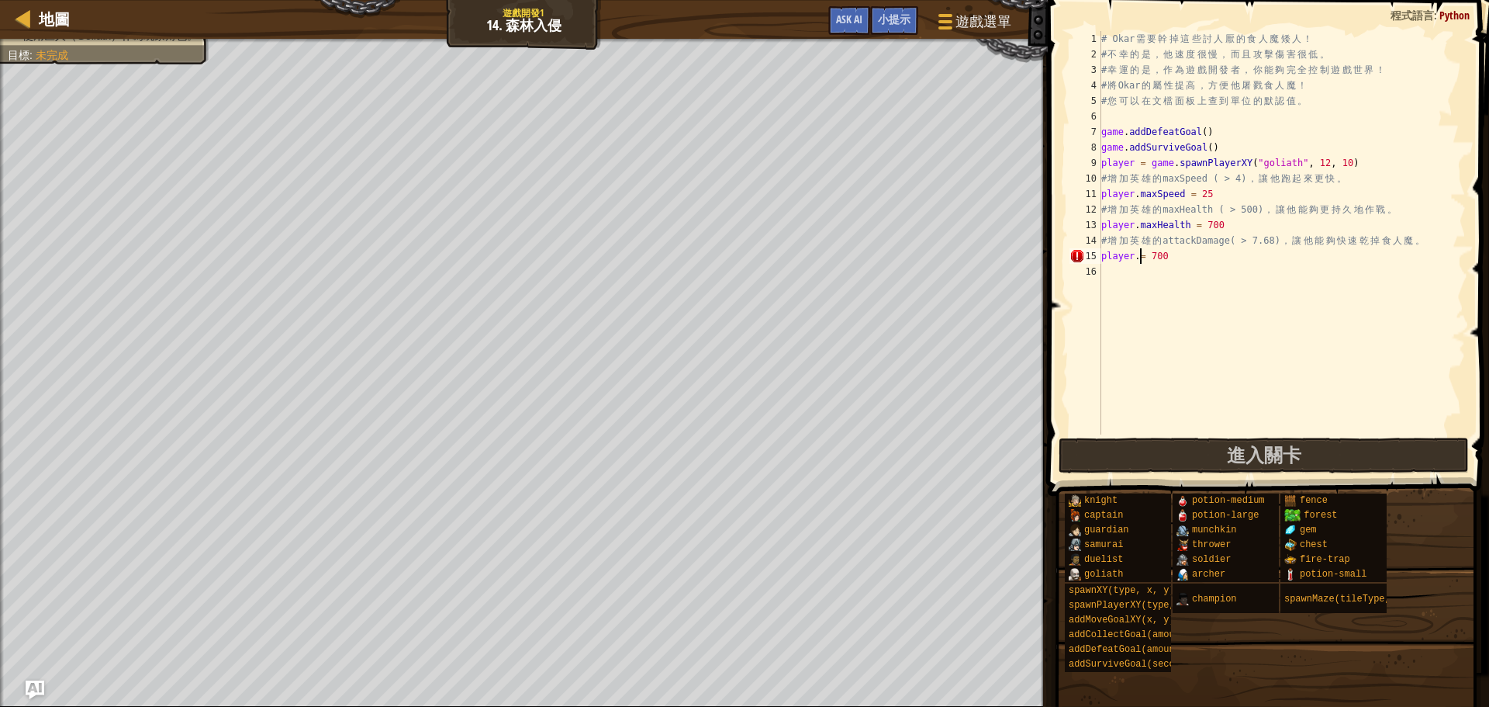
paste textarea "attackDamage"
type textarea "player.attackDamage = 700"
click at [1276, 458] on span "進入關卡" at bounding box center [1264, 454] width 74 height 25
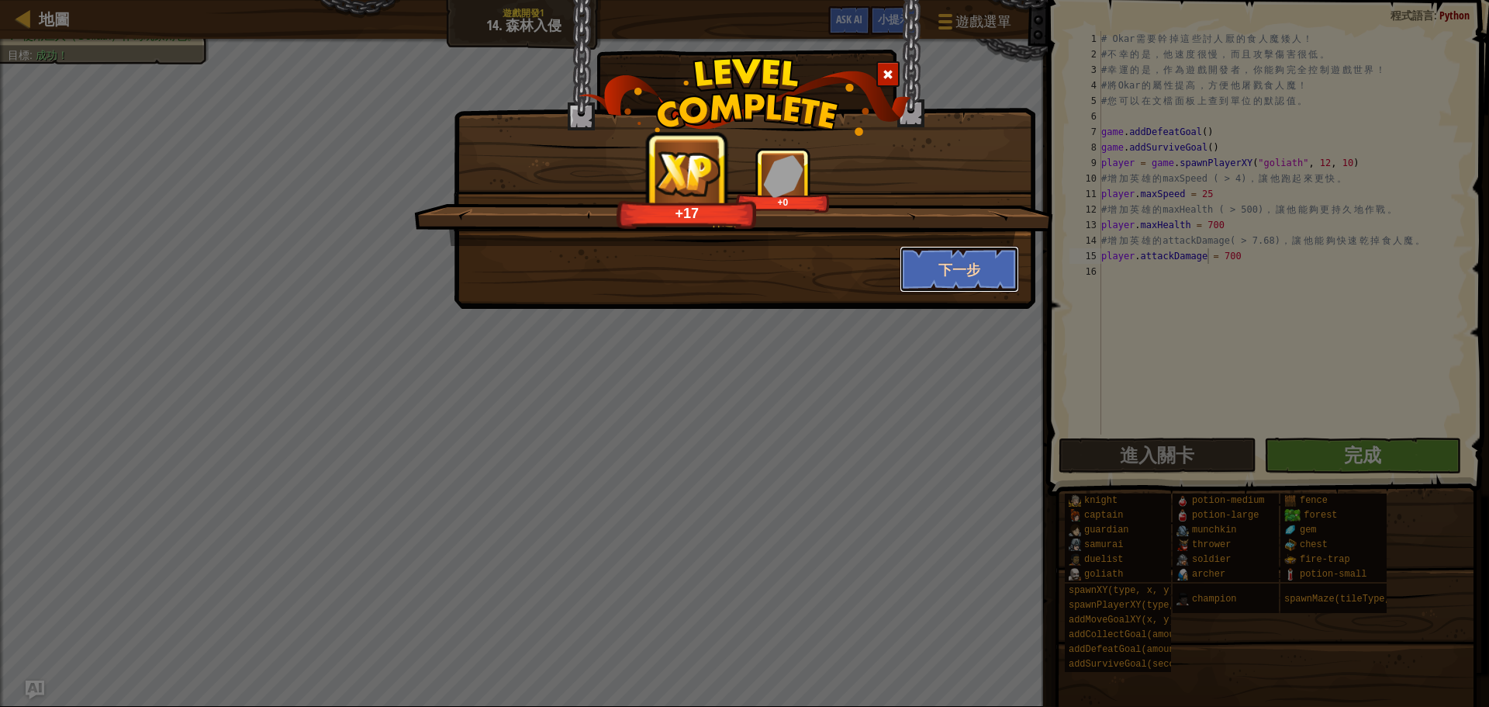
click at [977, 262] on button "下一步" at bounding box center [960, 269] width 120 height 47
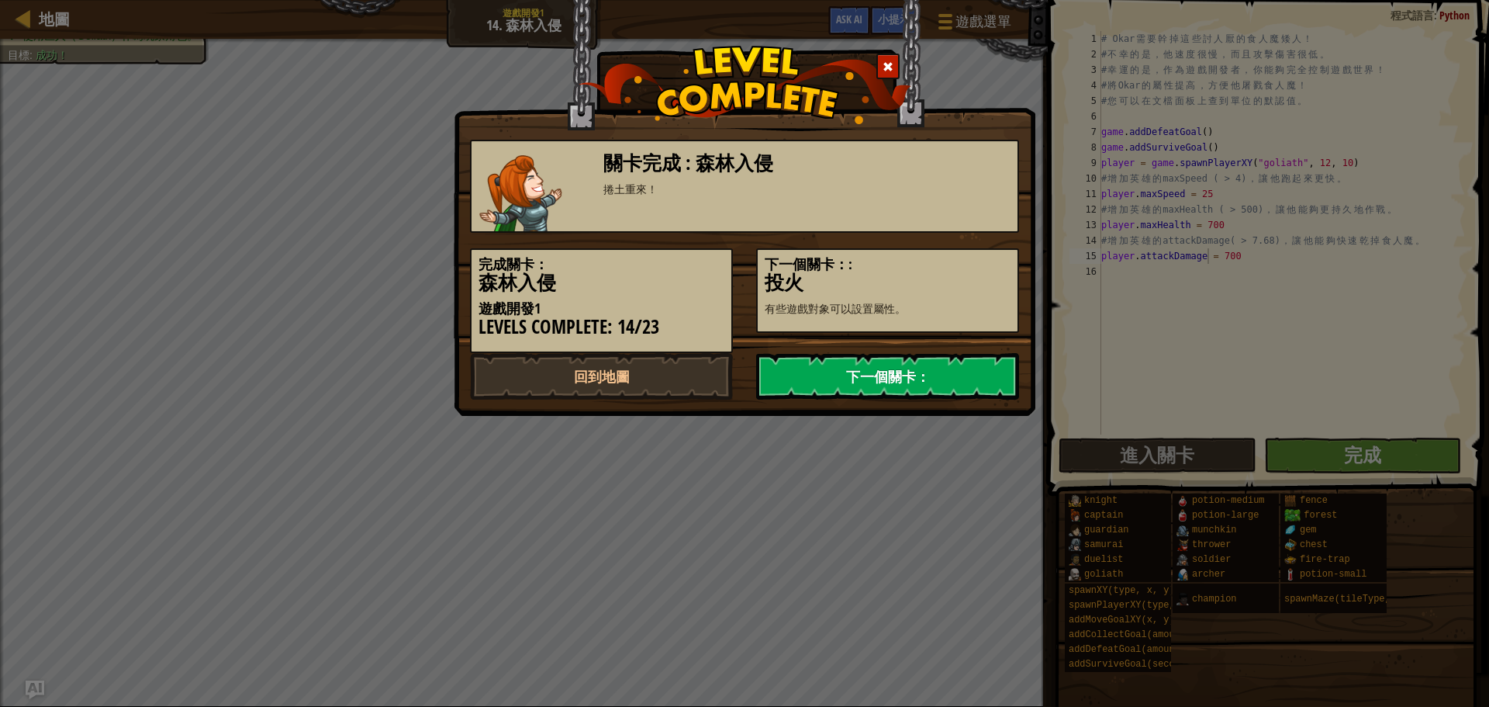
click at [897, 362] on link "下一個關卡：" at bounding box center [887, 376] width 263 height 47
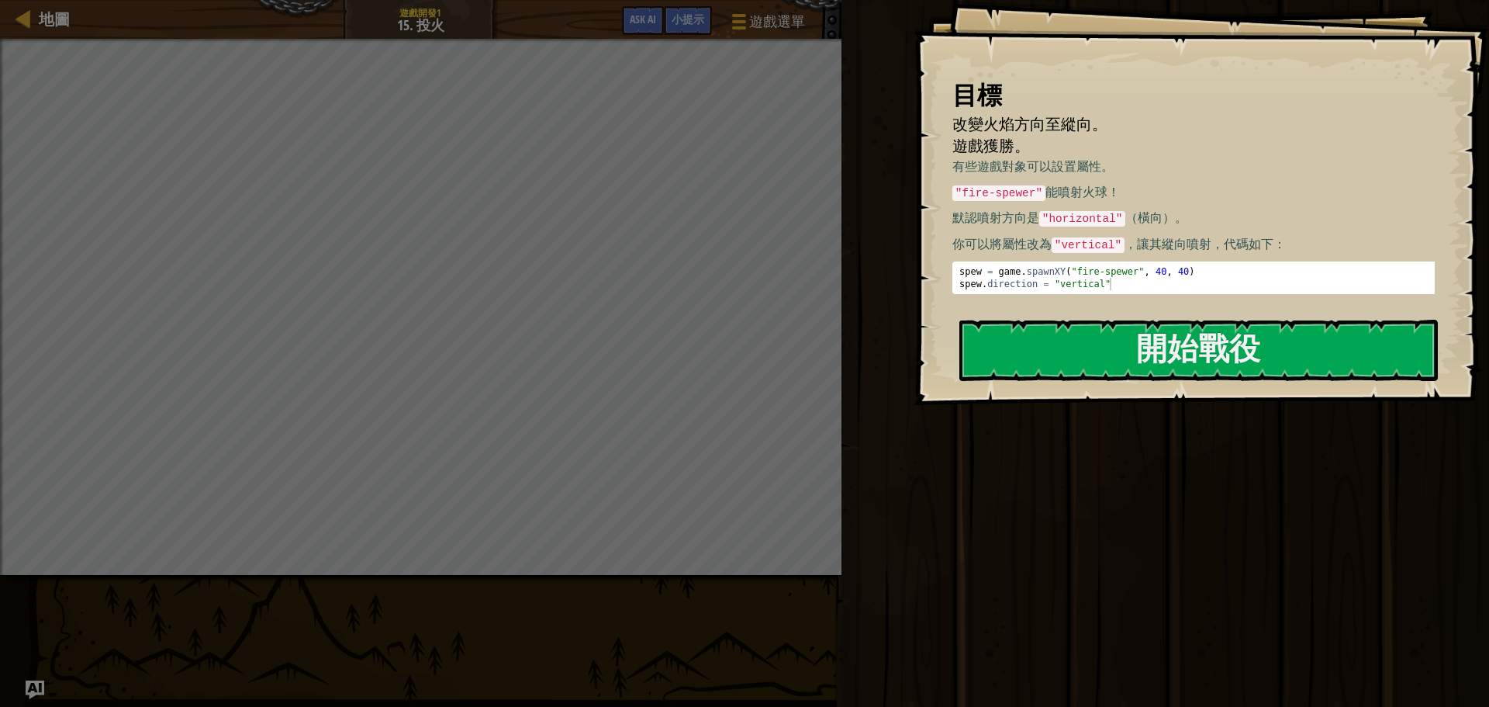
drag, startPoint x: 1043, startPoint y: 149, endPoint x: 1062, endPoint y: 188, distance: 43.0
click at [1062, 188] on div "目標 改變火焰方向至縱向。 遊戲獲勝。 有些遊戲對象可以設置屬性。 "fire-spewer" 能噴射火球！ 默認噴射方向是 "horizo​​ntal" （…" at bounding box center [1202, 202] width 576 height 405
click at [1048, 334] on button "開始戰役" at bounding box center [1199, 350] width 479 height 61
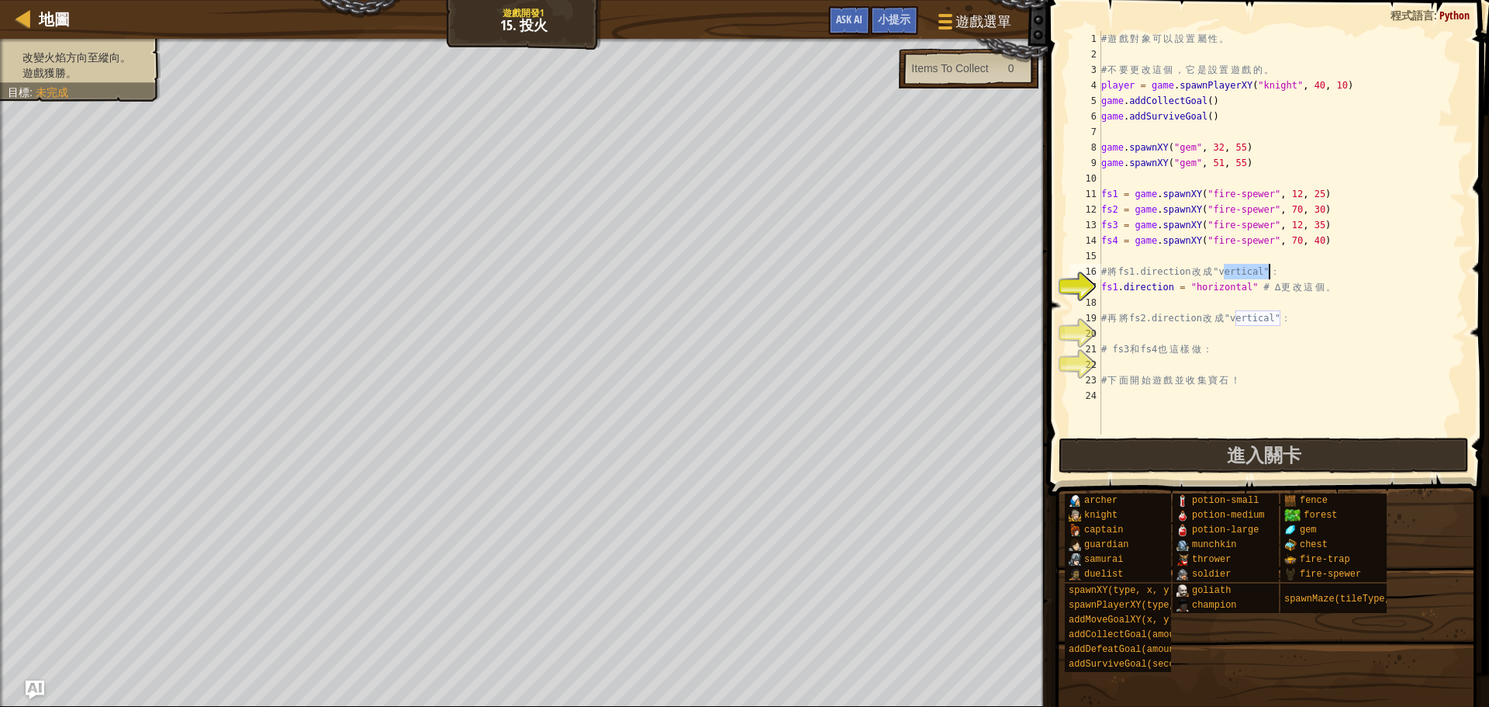
drag, startPoint x: 1226, startPoint y: 272, endPoint x: 1268, endPoint y: 272, distance: 41.1
click at [1268, 272] on div "# 遊 戲 對 象 可 以 設 置 屬 性 。 # 不 要 更 改 這 個 ， 它 是 設 置 遊 戲 的 。 player = game . spawnPl…" at bounding box center [1282, 248] width 368 height 434
drag, startPoint x: 1197, startPoint y: 290, endPoint x: 1250, endPoint y: 289, distance: 53.5
click at [1250, 289] on div "# 遊 戲 對 象 可 以 設 置 屬 性 。 # 不 要 更 改 這 個 ， 它 是 設 置 遊 戲 的 。 player = game . spawnPl…" at bounding box center [1282, 248] width 368 height 434
type textarea "fs1.direction = "vertical" # ∆ 更改這個。"
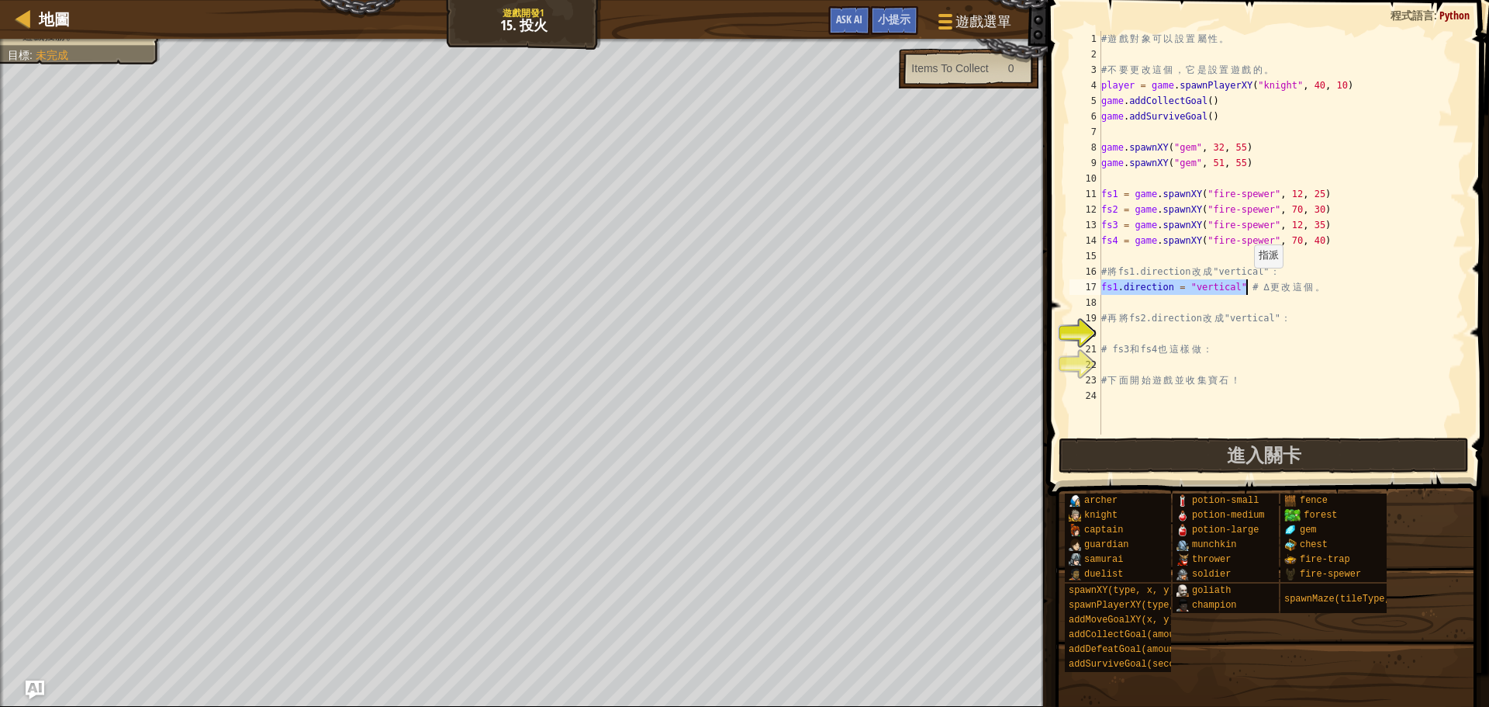
drag, startPoint x: 1102, startPoint y: 287, endPoint x: 1247, endPoint y: 283, distance: 145.1
click at [1247, 283] on div "# 遊 戲 對 象 可 以 設 置 屬 性 。 # 不 要 更 改 這 個 ， 它 是 設 置 遊 戲 的 。 player = game . spawnPl…" at bounding box center [1282, 248] width 368 height 434
click at [1191, 335] on div "# 遊 戲 對 象 可 以 設 置 屬 性 。 # 不 要 更 改 這 個 ， 它 是 設 置 遊 戲 的 。 player = game . spawnPl…" at bounding box center [1282, 248] width 368 height 434
click at [1117, 328] on div "# 遊 戲 對 象 可 以 設 置 屬 性 。 # 不 要 更 改 這 個 ， 它 是 設 置 遊 戲 的 。 player = game . spawnPl…" at bounding box center [1282, 248] width 368 height 434
type textarea "fs2.direction = "vertical""
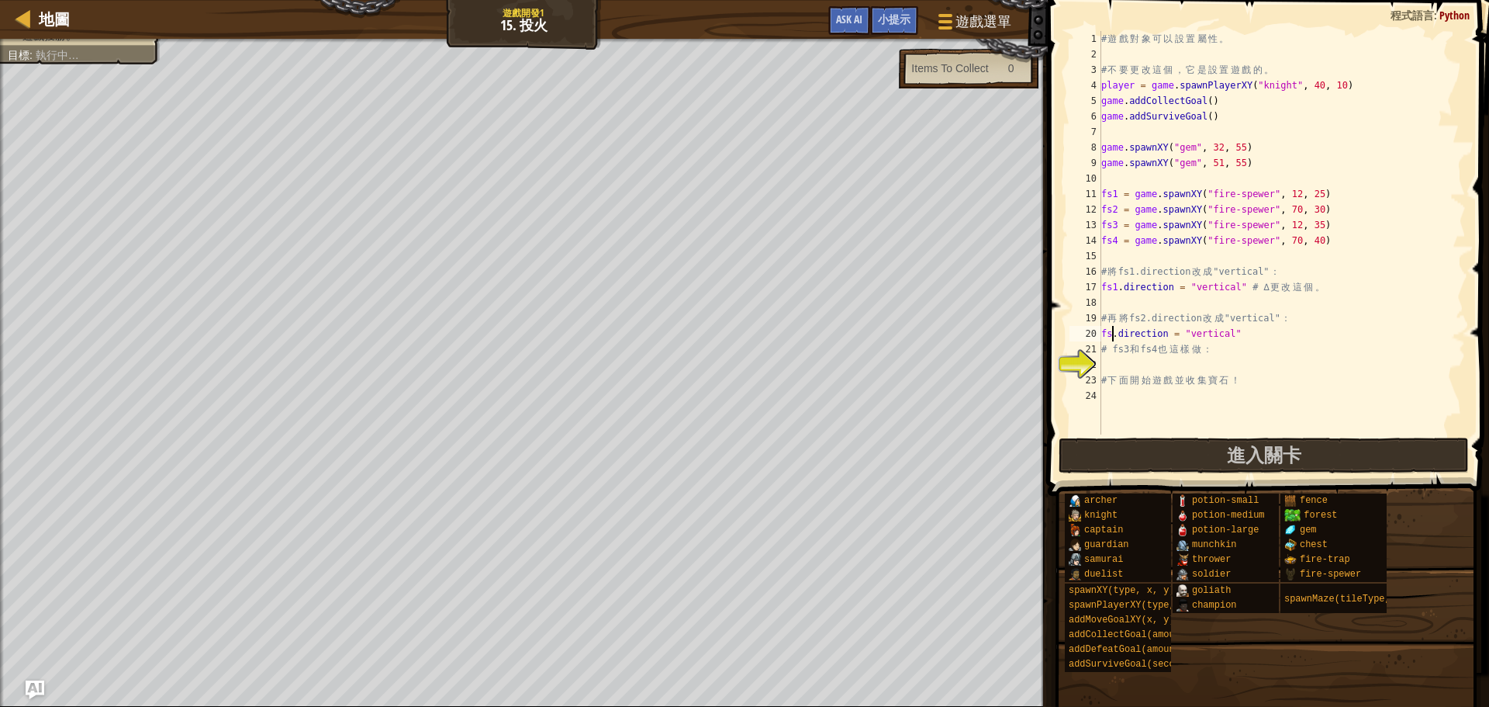
scroll to position [7, 1]
click at [1194, 372] on div "# 遊 戲 對 象 可 以 設 置 屬 性 。 # 不 要 更 改 這 個 ， 它 是 設 置 遊 戲 的 。 player = game . spawnPl…" at bounding box center [1282, 248] width 368 height 434
click at [1156, 367] on div "# 遊 戲 對 象 可 以 設 置 屬 性 。 # 不 要 更 改 這 個 ， 它 是 設 置 遊 戲 的 。 player = game . spawnPl…" at bounding box center [1282, 248] width 368 height 434
click at [1113, 363] on div "# 遊 戲 對 象 可 以 設 置 屬 性 。 # 不 要 更 改 這 個 ， 它 是 設 置 遊 戲 的 。 player = game . spawnPl…" at bounding box center [1282, 248] width 368 height 434
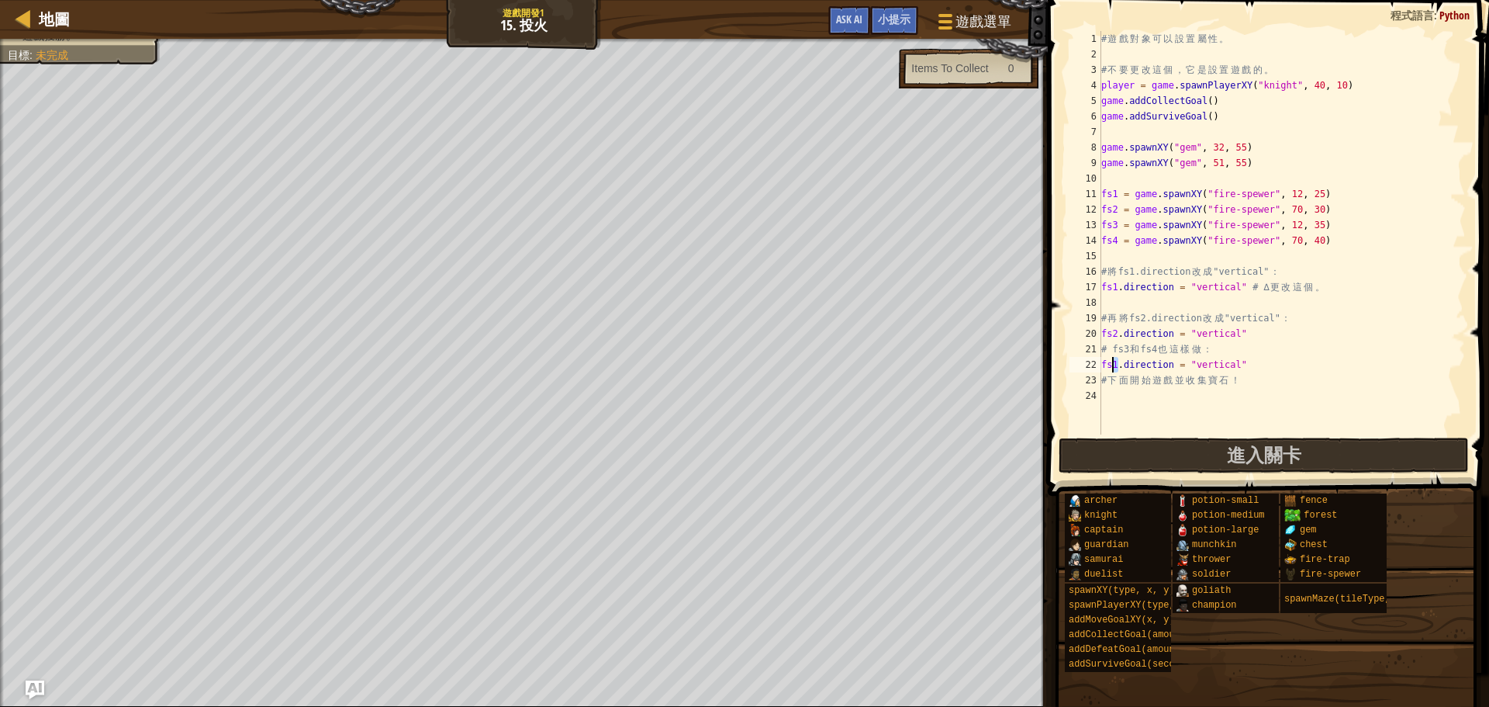
scroll to position [7, 1]
click at [1260, 350] on div "# 遊 戲 對 象 可 以 設 置 屬 性 。 # 不 要 更 改 這 個 ， 它 是 設 置 遊 戲 的 。 player = game . spawnPl…" at bounding box center [1282, 248] width 368 height 434
click at [1260, 365] on div "# 遊 戲 對 象 可 以 設 置 屬 性 。 # 不 要 更 改 這 個 ， 它 是 設 置 遊 戲 的 。 player = game . spawnPl…" at bounding box center [1282, 248] width 368 height 434
type textarea "fs3.direction = "vertical""
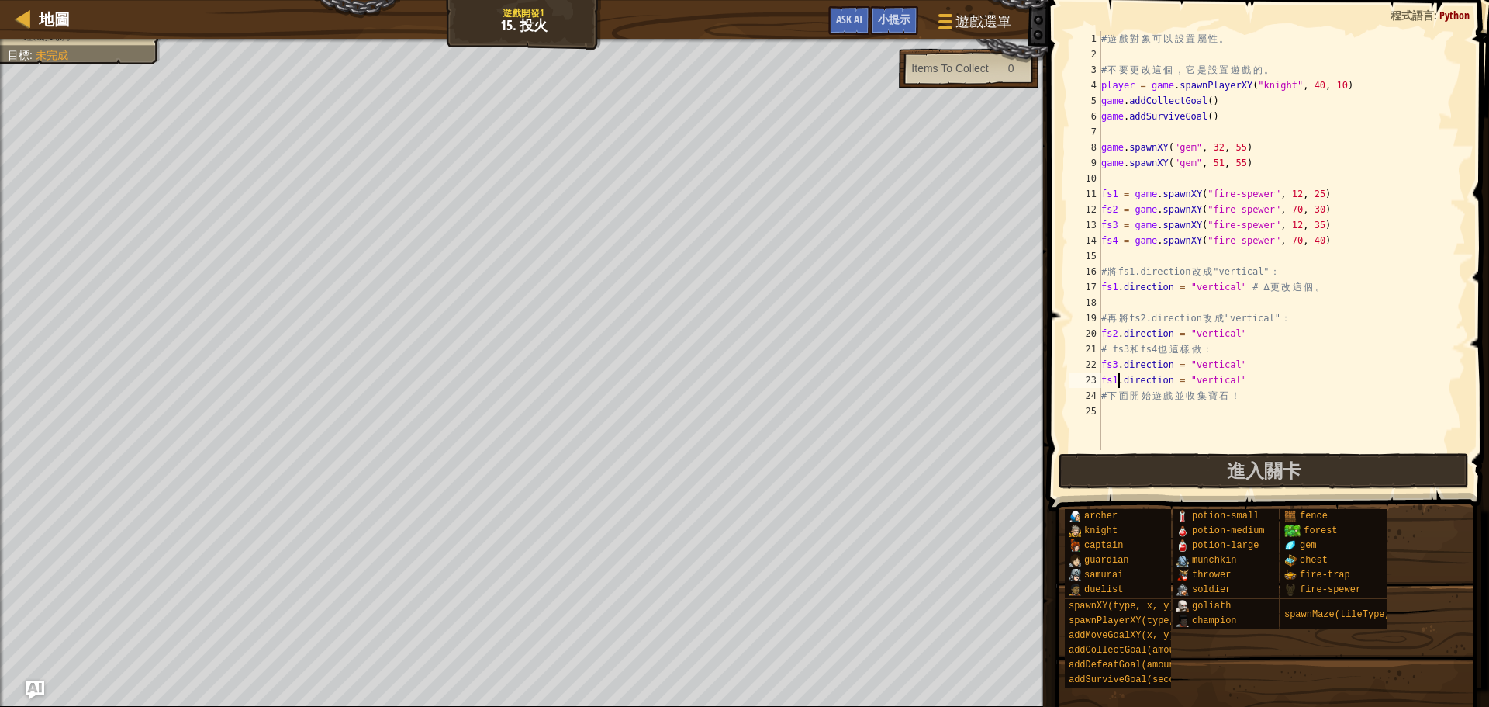
drag, startPoint x: 1117, startPoint y: 379, endPoint x: 1111, endPoint y: 370, distance: 10.6
click at [1115, 375] on div "# 遊 戲 對 象 可 以 設 置 屬 性 。 # 不 要 更 改 這 個 ， 它 是 設 置 遊 戲 的 。 player = game . spawnPl…" at bounding box center [1282, 256] width 368 height 450
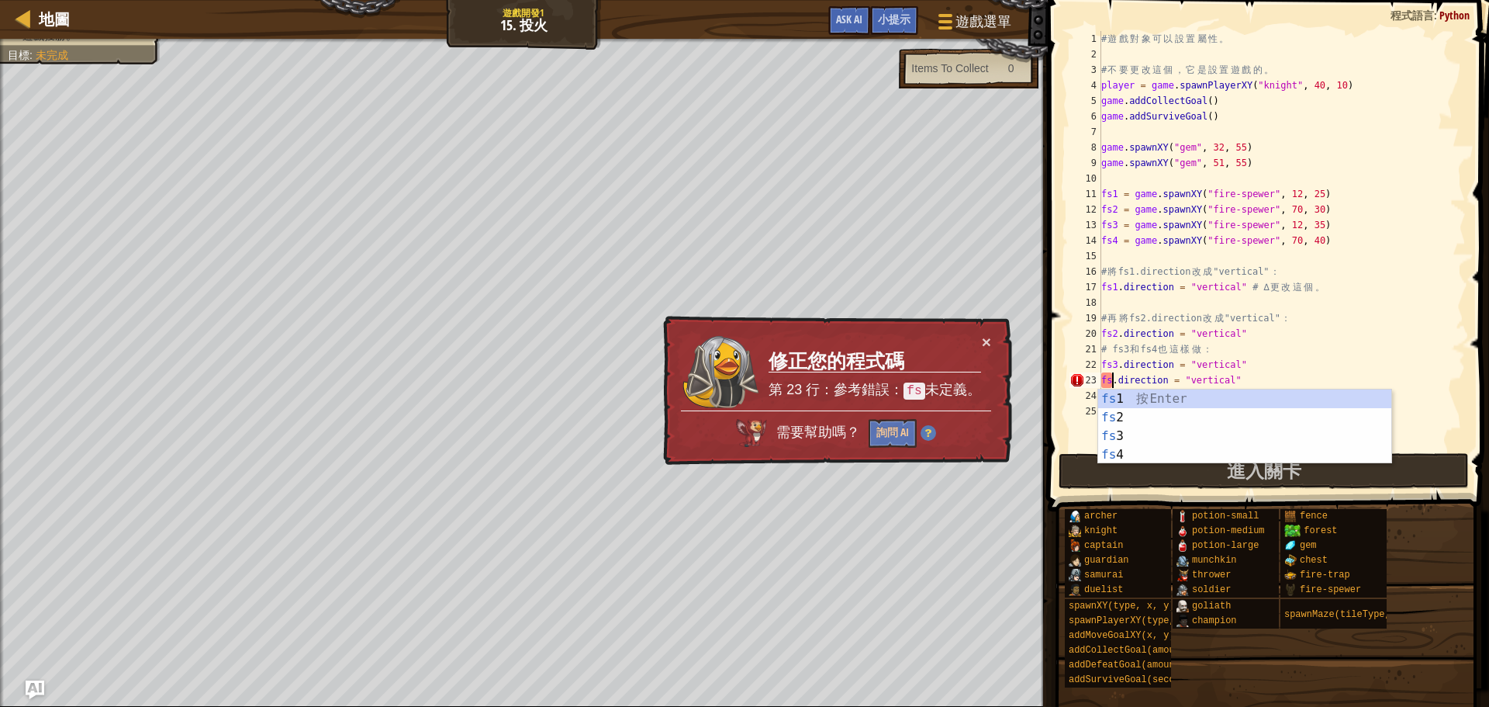
type textarea "fs4.direction = "vertical""
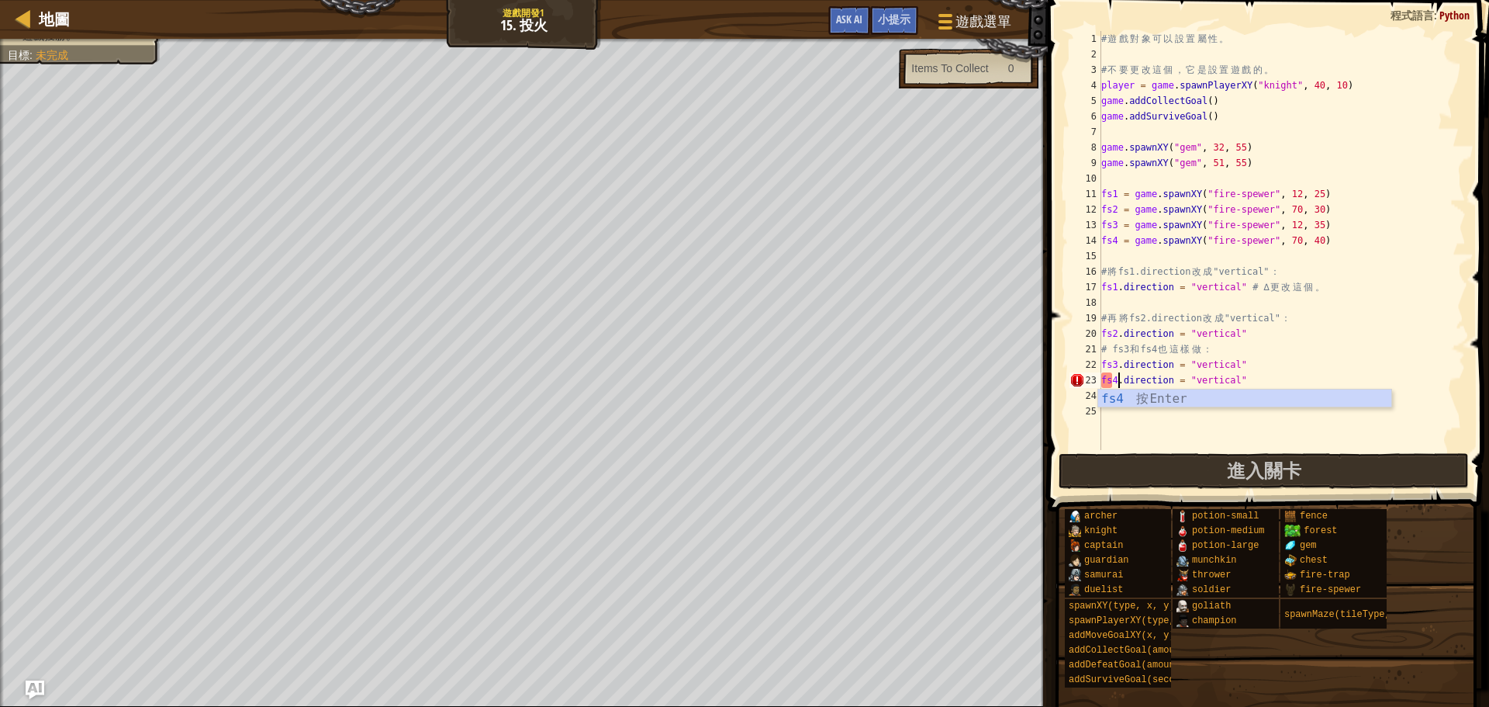
scroll to position [7, 1]
click at [1186, 414] on div "# 遊 戲 對 象 可 以 設 置 屬 性 。 # 不 要 更 改 這 個 ， 它 是 設 置 遊 戲 的 。 player = game . spawnPl…" at bounding box center [1282, 256] width 368 height 450
click at [1209, 481] on button "進入關卡" at bounding box center [1264, 471] width 410 height 36
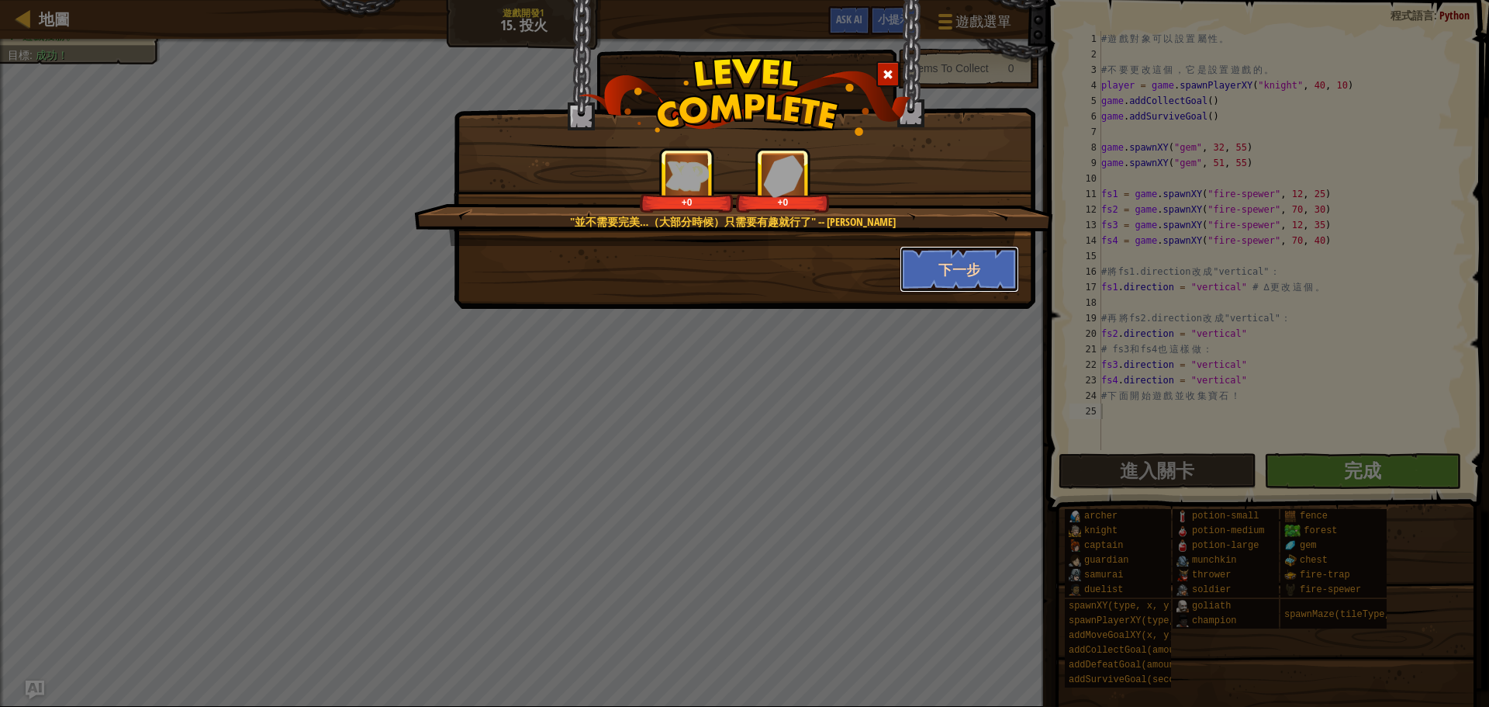
click at [936, 269] on button "下一步" at bounding box center [960, 269] width 120 height 47
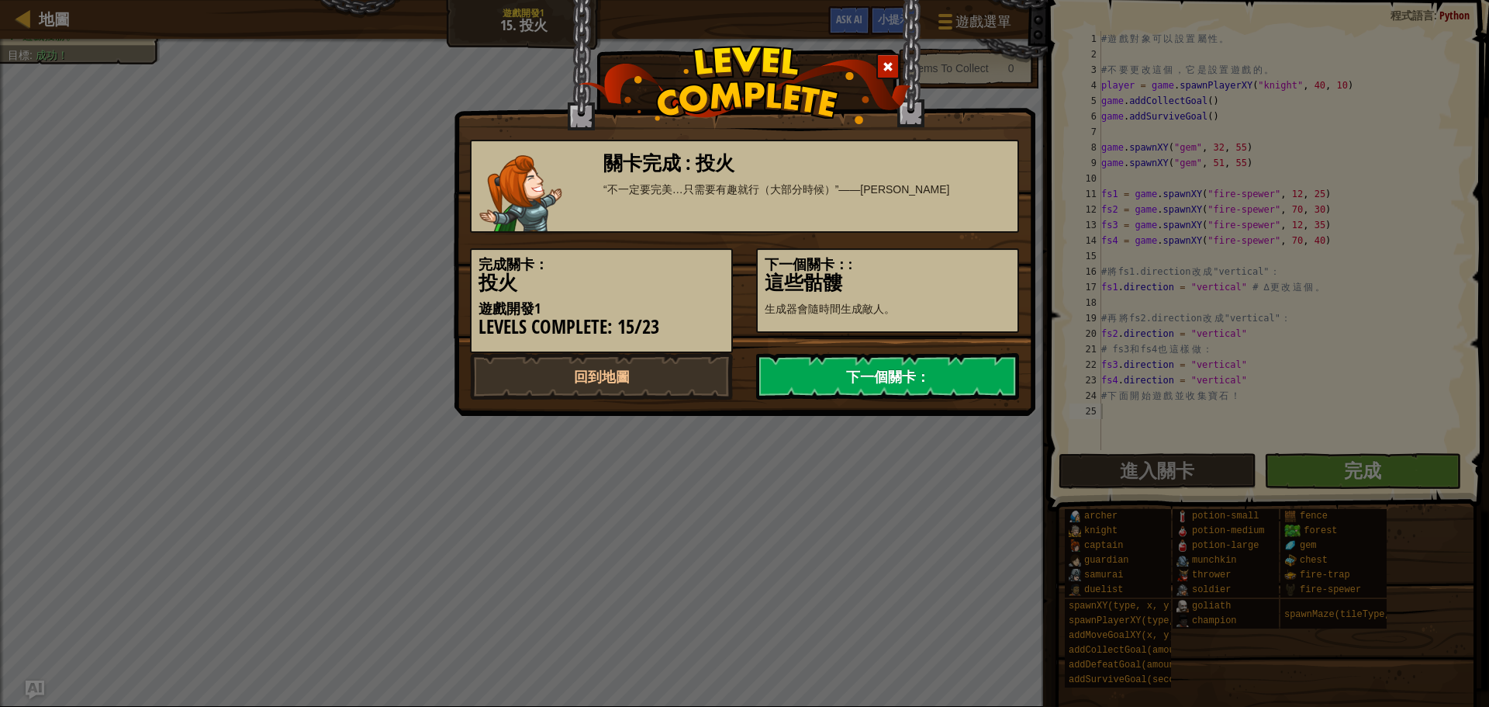
click at [901, 384] on link "下一個關卡：" at bounding box center [887, 376] width 263 height 47
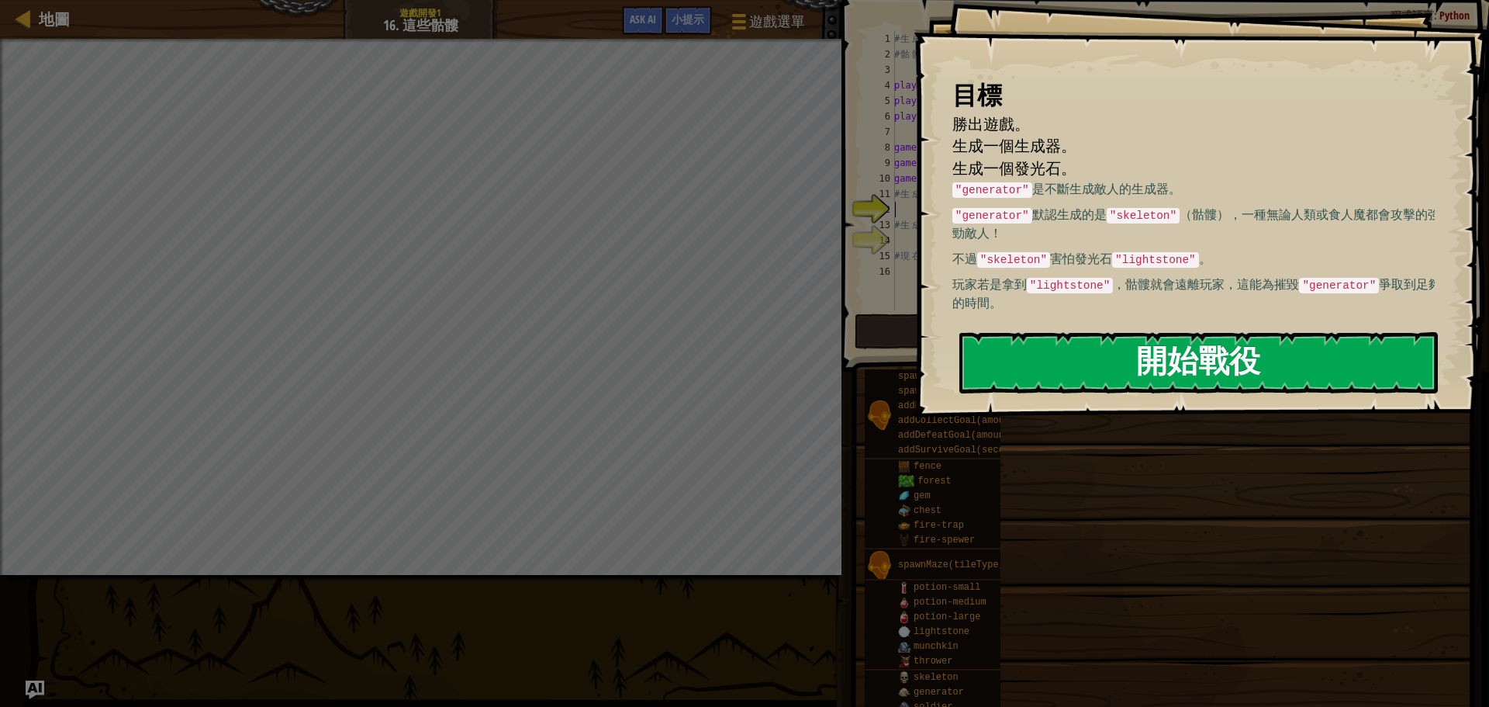
click at [1082, 351] on button "開始戰役" at bounding box center [1199, 362] width 479 height 61
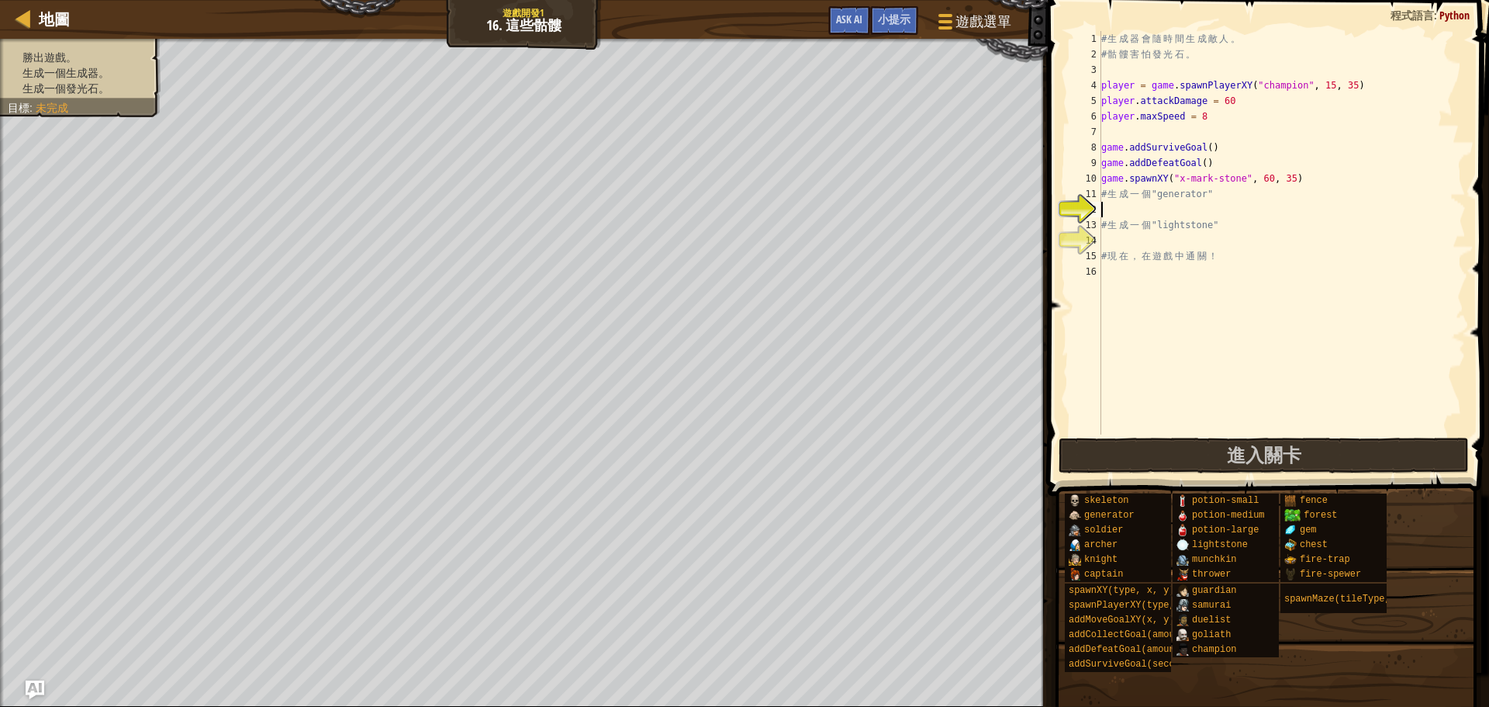
click at [1178, 209] on div "# 生 成 器 會 隨 時 間 生 成 敵 人 。 # 骷 髏 害 怕 發 光 石 。 player = game . spawnPlayerXY ( "ch…" at bounding box center [1282, 248] width 368 height 434
type textarea "# 生成一個"generator""
click at [1117, 206] on div "# 生 成 器 會 隨 時 間 生 成 敵 人 。 # 骷 髏 害 怕 發 光 石 。 player = game . spawnPlayerXY ( "ch…" at bounding box center [1282, 248] width 368 height 434
click at [1138, 207] on div "# 生 成 器 會 隨 時 間 生 成 敵 人 。 # 骷 髏 害 怕 發 光 石 。 player = game . spawnPlayerXY ( "ch…" at bounding box center [1282, 248] width 368 height 434
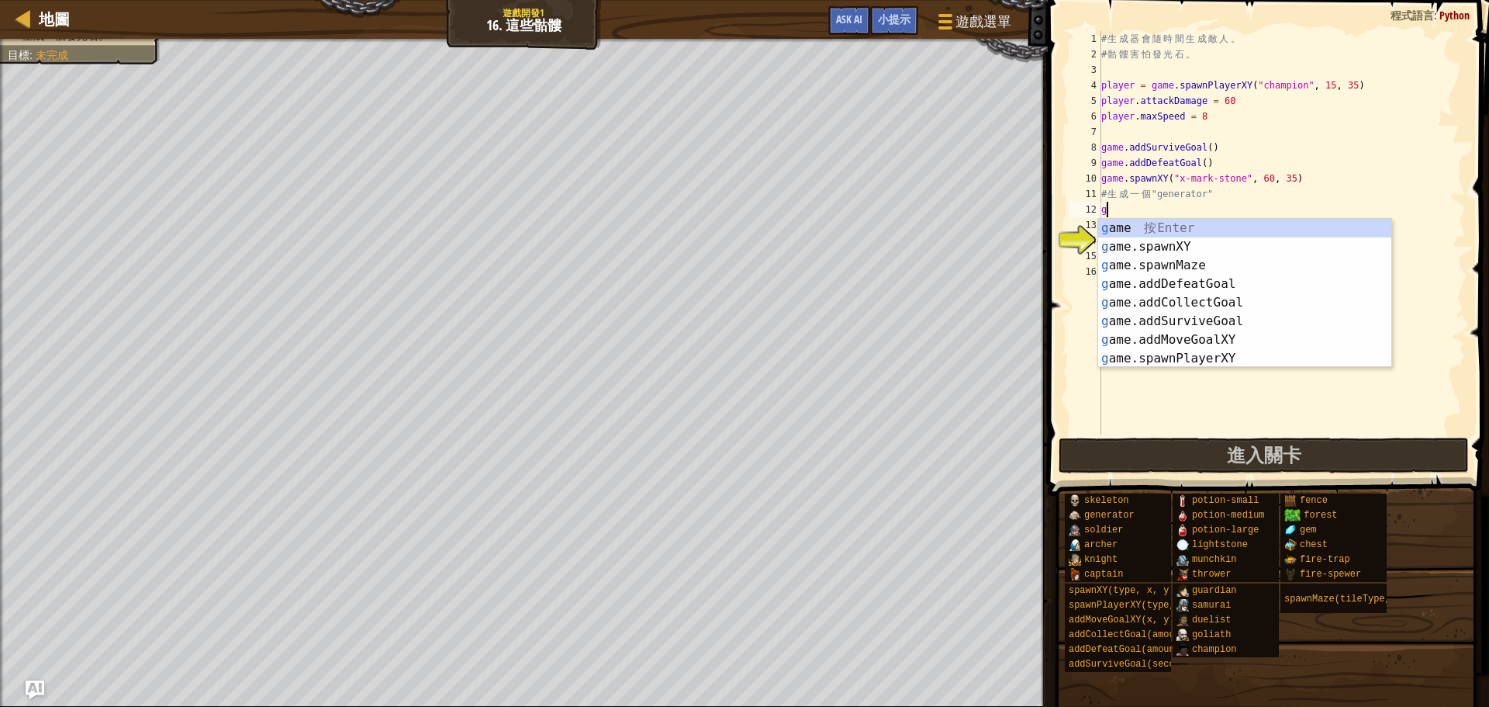
scroll to position [7, 0]
click at [1195, 241] on div "ga me 按 Enter ga me.spawnXY 按 Enter ga me.addDefeatGoal 按 Enter ga me.spawnMaze…" at bounding box center [1244, 312] width 293 height 186
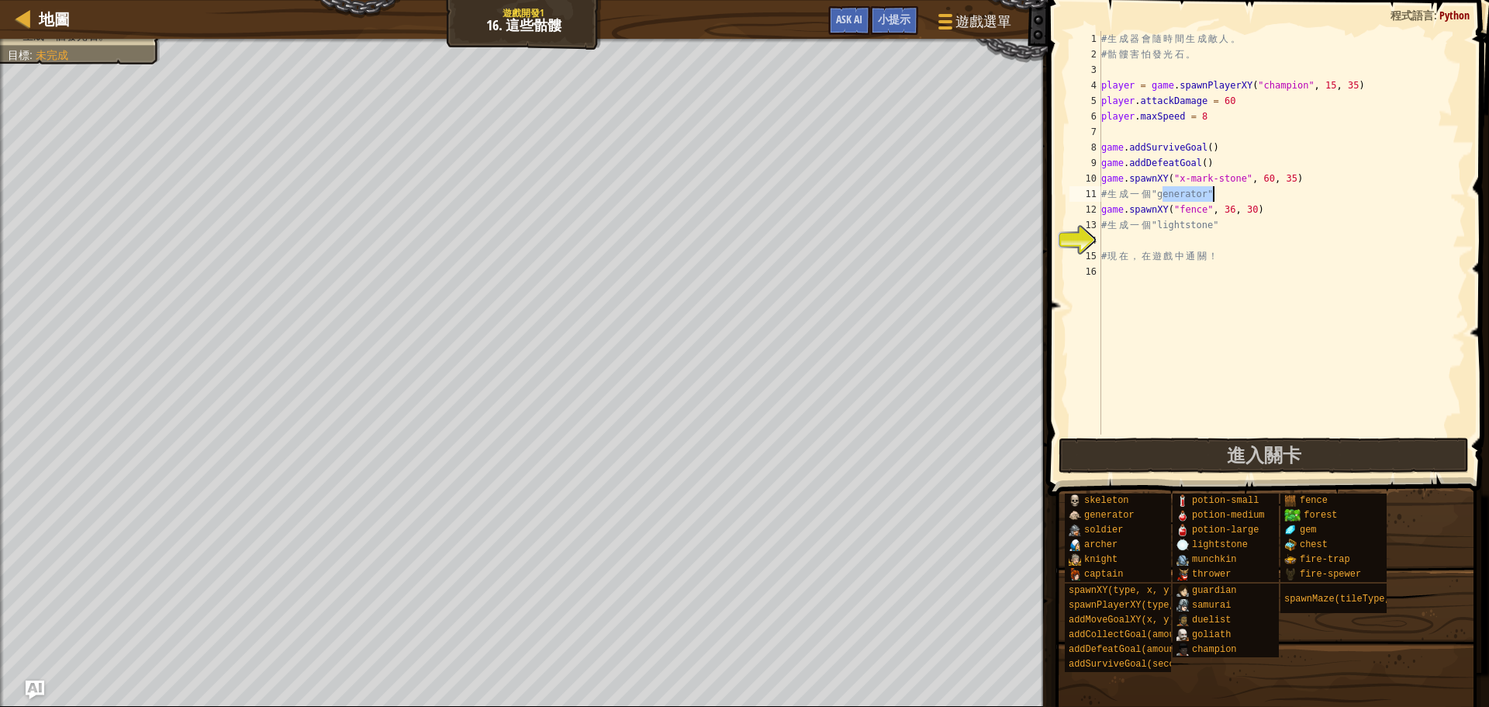
drag, startPoint x: 1163, startPoint y: 194, endPoint x: 1211, endPoint y: 199, distance: 48.3
click at [1211, 199] on div "# 生 成 器 會 隨 時 間 生 成 敵 人 。 # 骷 髏 害 怕 發 光 石 。 player = game . spawnPlayerXY ( "ch…" at bounding box center [1282, 248] width 368 height 434
drag, startPoint x: 1180, startPoint y: 206, endPoint x: 1205, endPoint y: 214, distance: 27.0
click at [1205, 214] on div "# 生 成 器 會 隨 時 間 生 成 敵 人 。 # 骷 髏 害 怕 發 光 石 。 player = game . spawnPlayerXY ( "ch…" at bounding box center [1282, 248] width 368 height 434
click at [1237, 251] on div "# 生 成 器 會 隨 時 間 生 成 敵 人 。 # 骷 髏 害 怕 發 光 石 。 player = game . spawnPlayerXY ( "ch…" at bounding box center [1282, 248] width 368 height 434
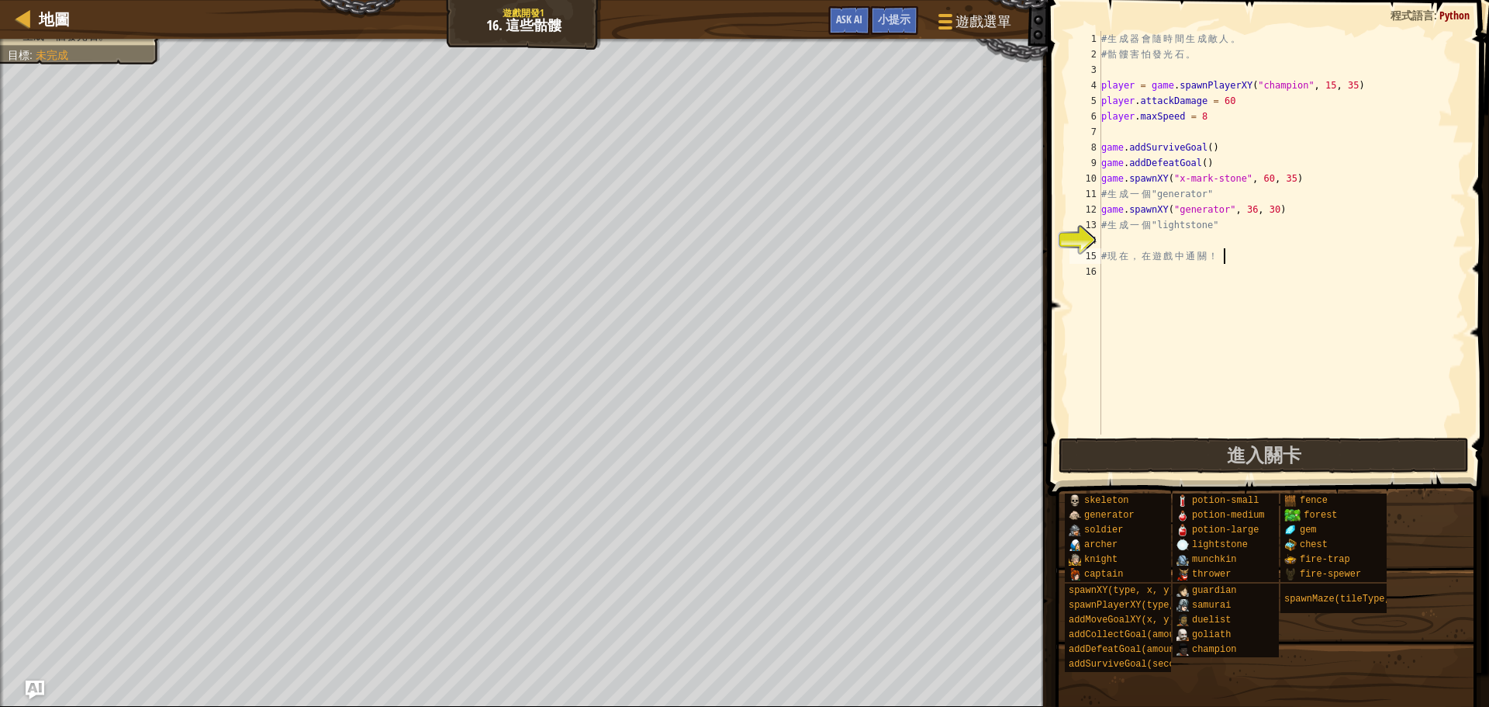
type textarea "# 現在，在遊戲中通關！"
click at [1174, 244] on div "# 生 成 器 會 隨 時 間 生 成 敵 人 。 # 骷 髏 害 怕 發 光 石 。 player = game . spawnPlayerXY ( "ch…" at bounding box center [1282, 248] width 368 height 434
drag, startPoint x: 1288, startPoint y: 210, endPoint x: 1091, endPoint y: 207, distance: 196.3
click at [1091, 207] on div "1 2 3 4 5 6 7 8 9 10 11 12 13 14 15 16 # 生 成 器 會 隨 時 間 生 成 敵 人 。 # 骷 髏 害 怕 發 光 …" at bounding box center [1267, 232] width 400 height 403
click at [1140, 232] on div "# 生 成 器 會 隨 時 間 生 成 敵 人 。 # 骷 髏 害 怕 發 光 石 。 player = game . spawnPlayerXY ( "ch…" at bounding box center [1282, 248] width 368 height 434
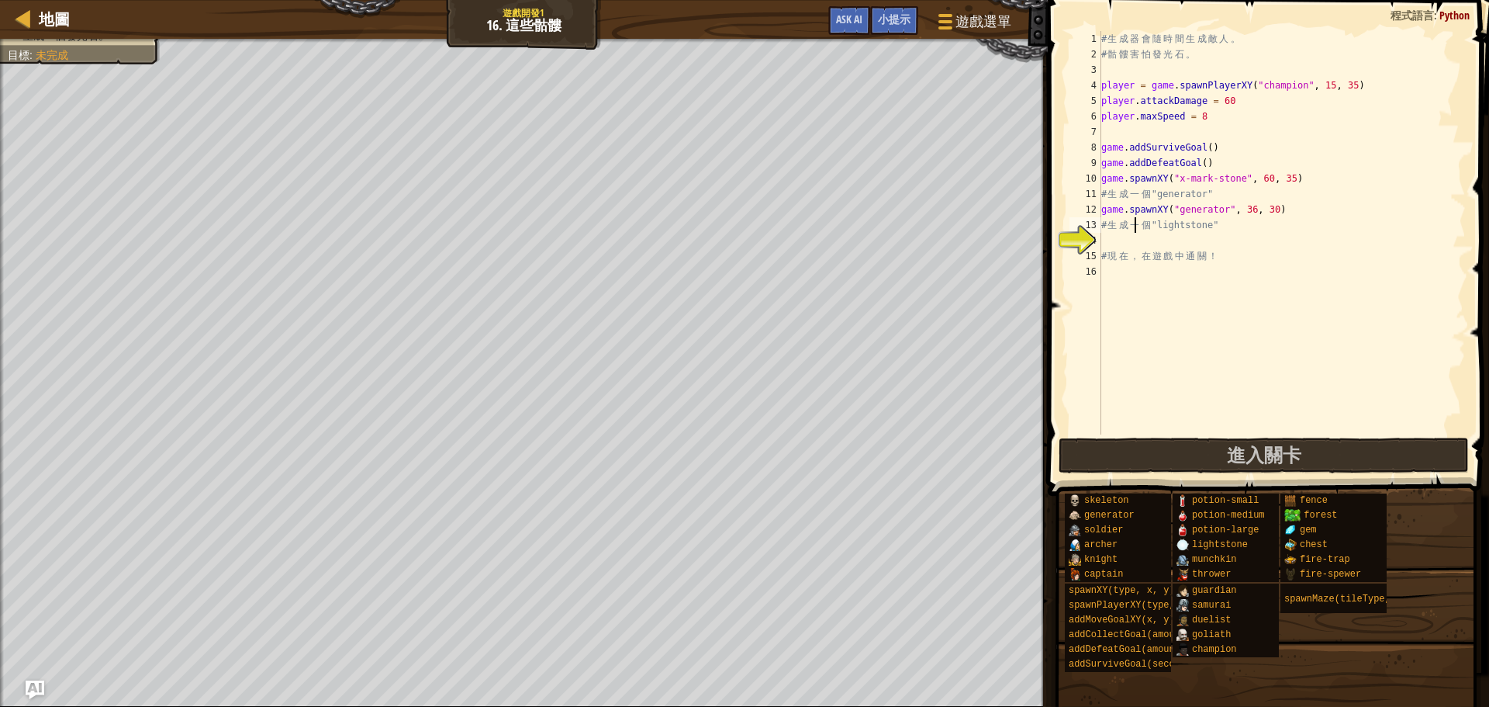
type textarea "# 生成一個"lightstone""
click at [1140, 237] on div "# 生 成 器 會 隨 時 間 生 成 敵 人 。 # 骷 髏 害 怕 發 光 石 。 player = game . spawnPlayerXY ( "ch…" at bounding box center [1282, 248] width 368 height 434
drag, startPoint x: 1163, startPoint y: 225, endPoint x: 1218, endPoint y: 231, distance: 55.4
click at [1218, 231] on div "# 生 成 器 會 隨 時 間 生 成 敵 人 。 # 骷 髏 害 怕 發 光 石 。 player = game . spawnPlayerXY ( "ch…" at bounding box center [1282, 248] width 368 height 434
drag, startPoint x: 1181, startPoint y: 244, endPoint x: 1228, endPoint y: 244, distance: 46.6
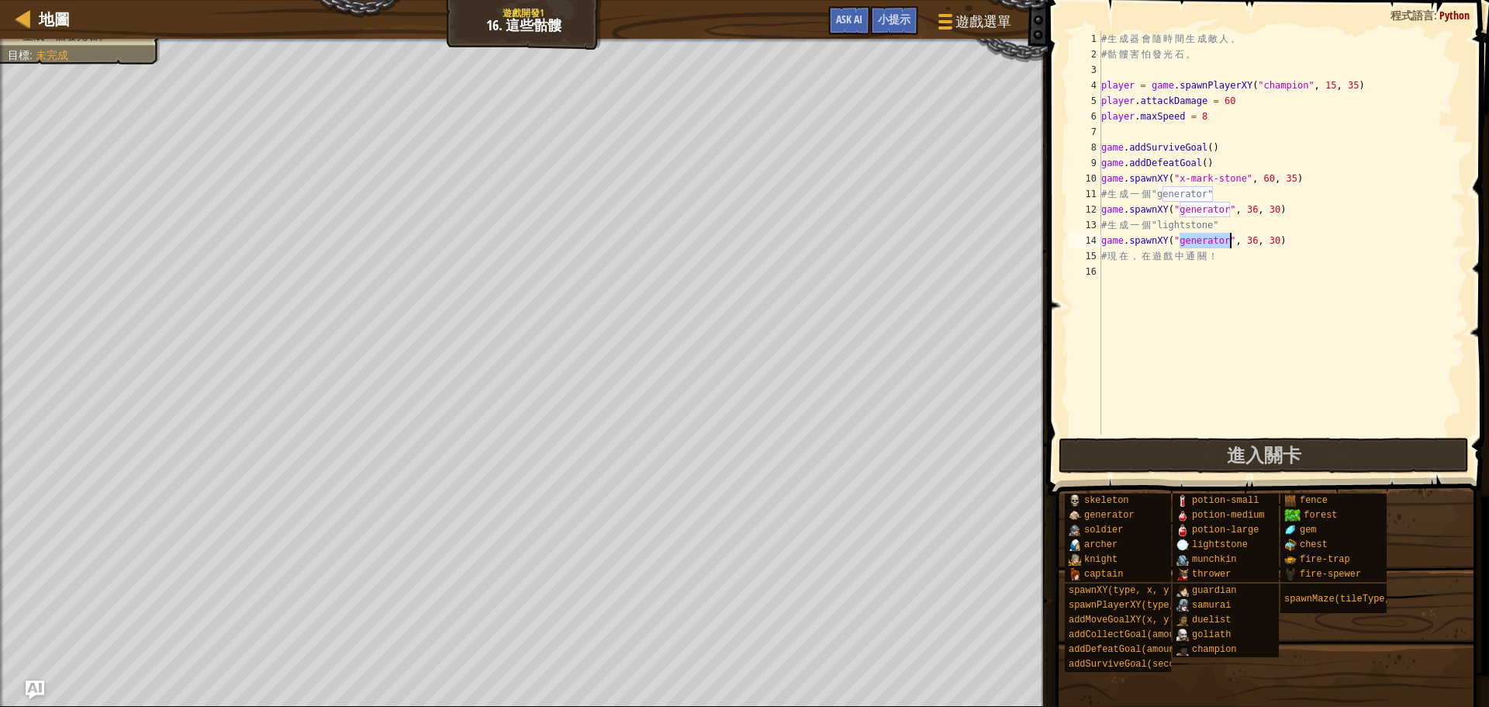
click at [1228, 244] on div "# 生 成 器 會 隨 時 間 生 成 敵 人 。 # 骷 髏 害 怕 發 光 石 。 player = game . spawnPlayerXY ( "ch…" at bounding box center [1282, 248] width 368 height 434
click at [1265, 456] on span "進入關卡" at bounding box center [1264, 454] width 74 height 25
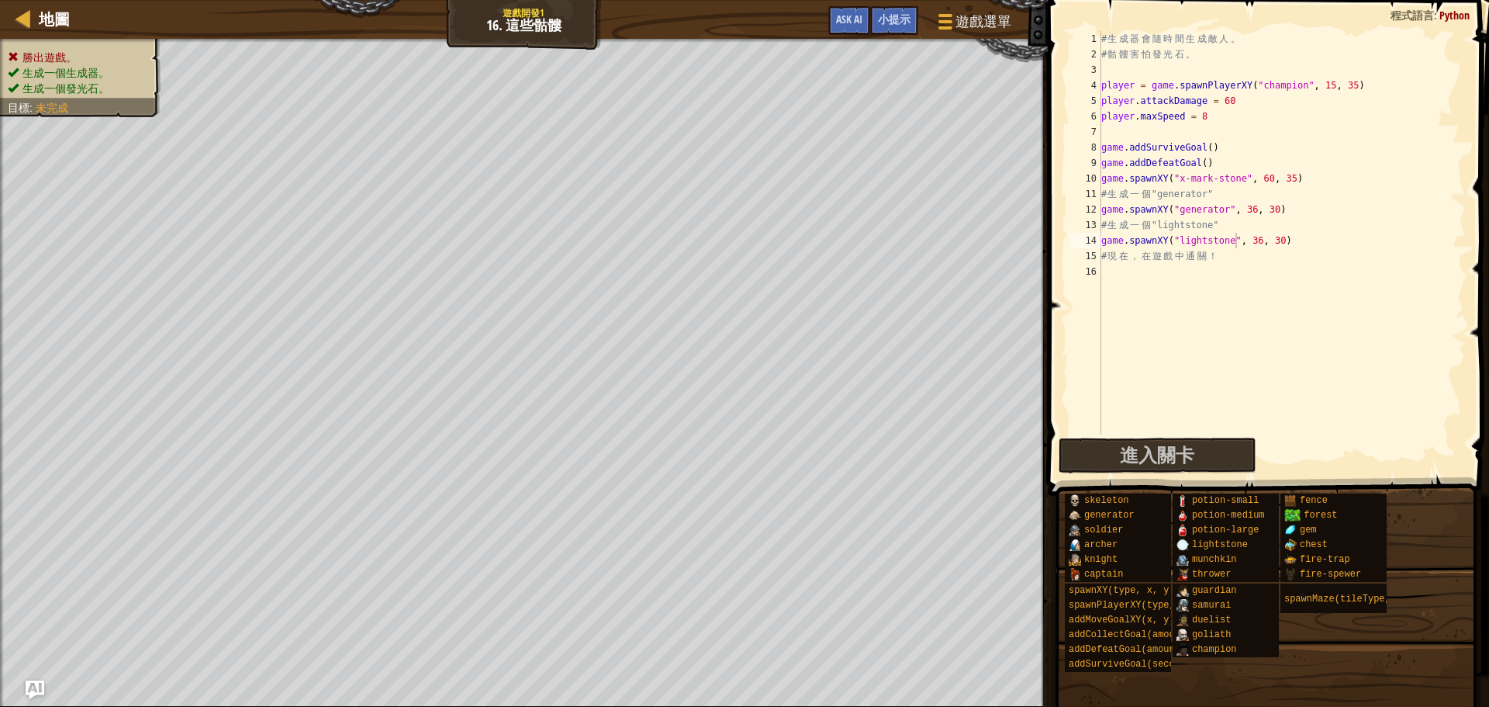
click at [76, 61] on li "勝出遊戲。" at bounding box center [78, 58] width 141 height 16
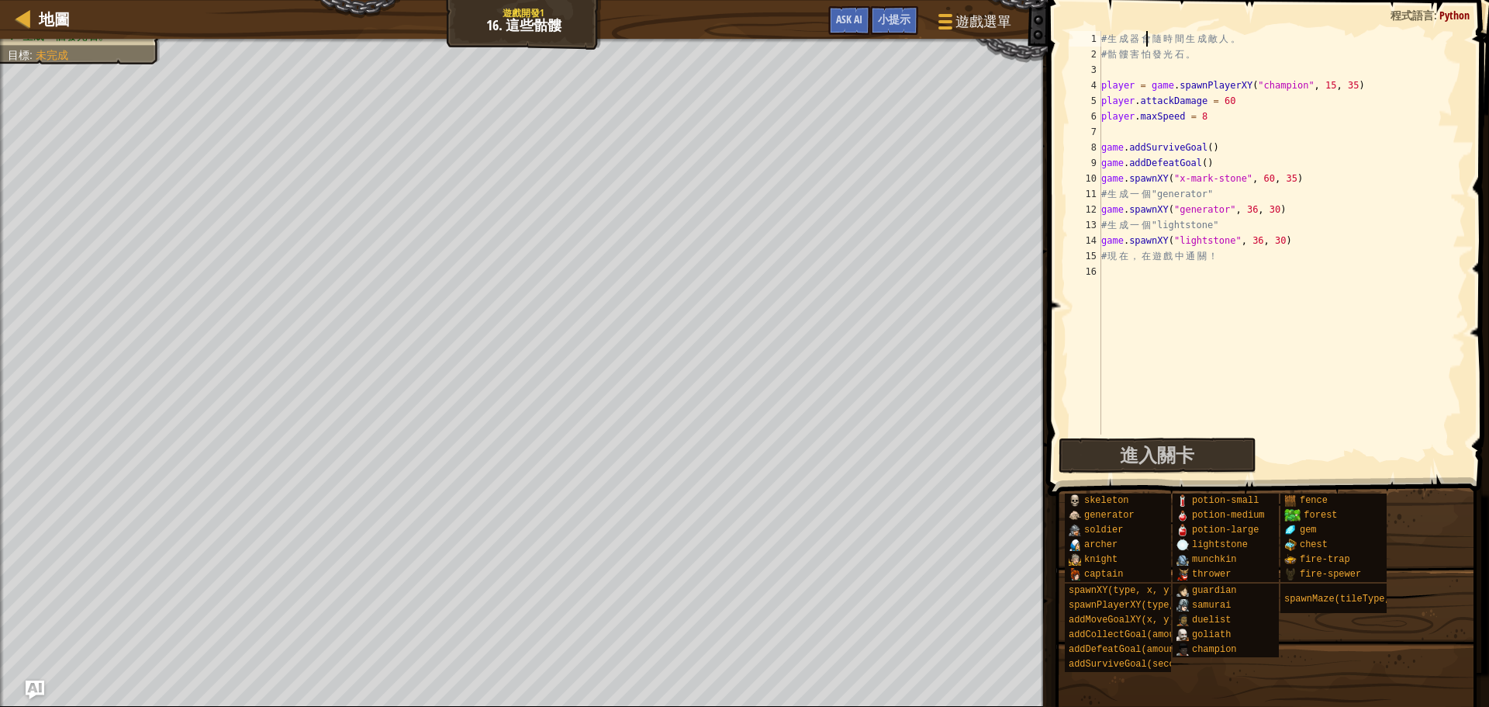
drag, startPoint x: 1153, startPoint y: 43, endPoint x: 1157, endPoint y: 59, distance: 16.7
click at [1157, 59] on div "# 生 成 器 會 隨 時 間 生 成 敵 人 。 # 骷 髏 害 怕 發 光 石 。 player = game . spawnPlayerXY ( "ch…" at bounding box center [1282, 248] width 368 height 434
click at [1156, 61] on div "# 生 成 器 會 隨 時 間 生 成 敵 人 。 # 骷 髏 害 怕 發 光 石 。 player = game . spawnPlayerXY ( "ch…" at bounding box center [1282, 232] width 368 height 403
type textarea "# 骷髏害怕發光石。"
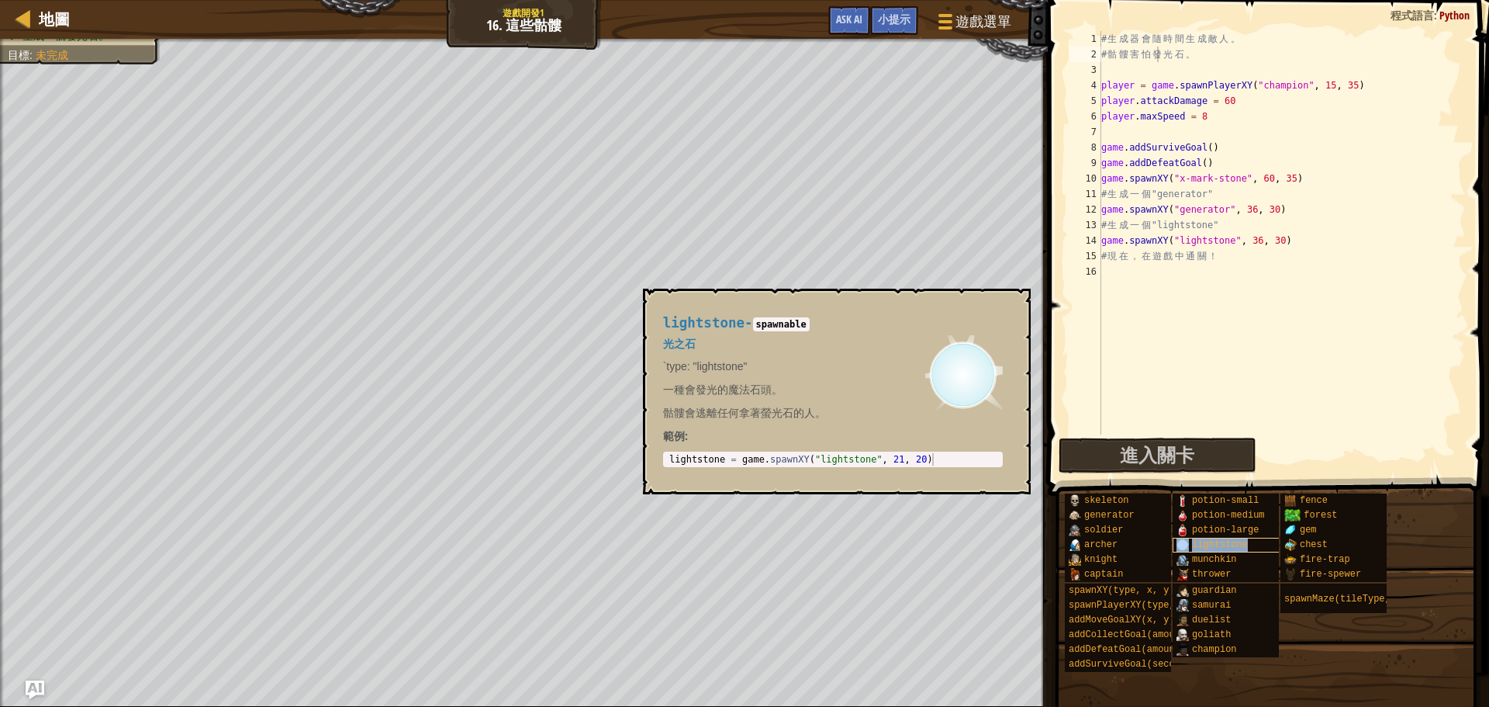
click at [1213, 541] on span "lightstone" at bounding box center [1220, 544] width 56 height 11
click at [1164, 276] on div "# 生 成 器 會 隨 時 間 生 成 敵 人 。 # 骷 髏 害 怕 發 光 石 。 player = game . spawnPlayerXY ( "ch…" at bounding box center [1282, 248] width 368 height 434
drag, startPoint x: 1298, startPoint y: 236, endPoint x: 1099, endPoint y: 244, distance: 198.7
click at [1099, 244] on div "1 2 3 4 5 6 7 8 9 10 11 12 13 14 15 16 # 生 成 器 會 隨 時 間 生 成 敵 人 。 # 骷 髏 害 怕 發 光 …" at bounding box center [1267, 232] width 400 height 403
type textarea "game.spawnXY("lightstone", 36, 30)"
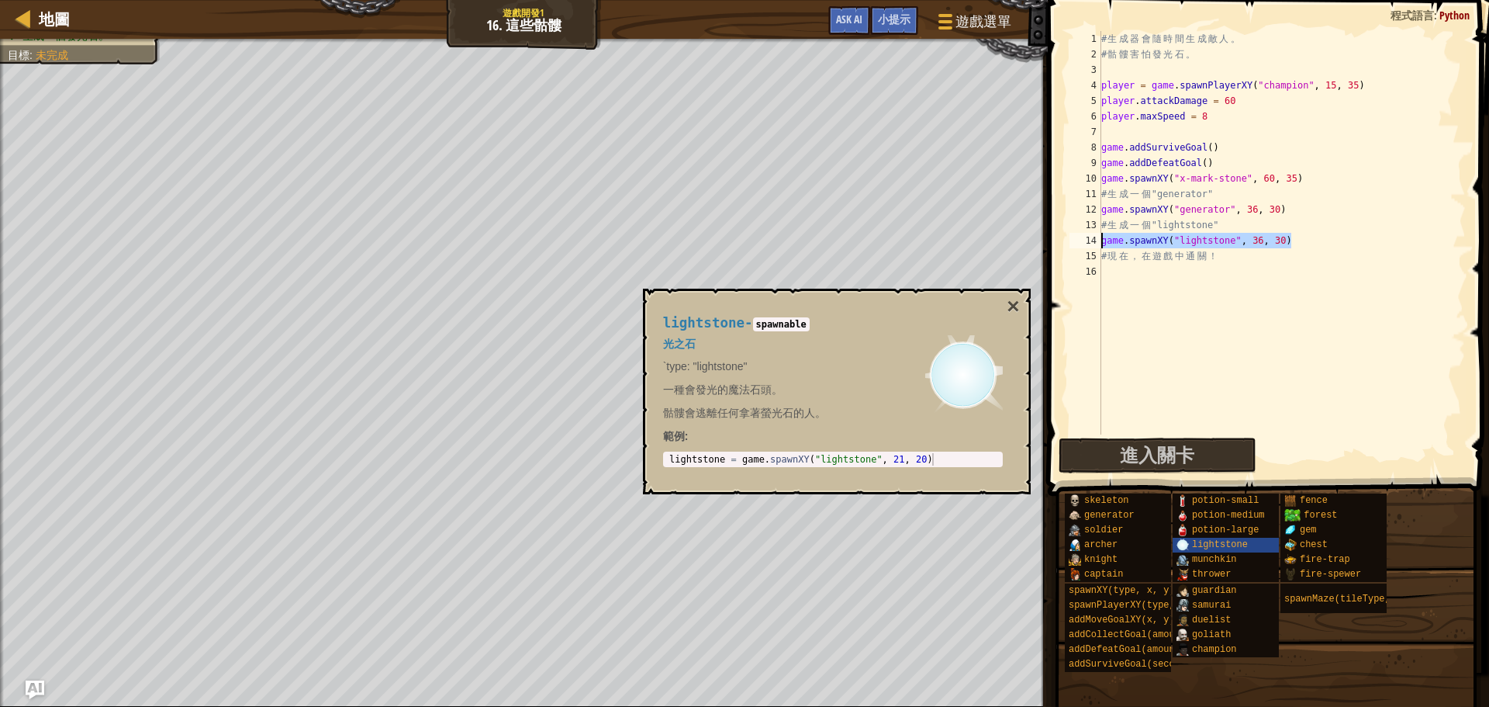
click at [1295, 235] on div "# 生 成 器 會 隨 時 間 生 成 敵 人 。 # 骷 髏 害 怕 發 光 石 。 player = game . spawnPlayerXY ( "ch…" at bounding box center [1282, 232] width 368 height 403
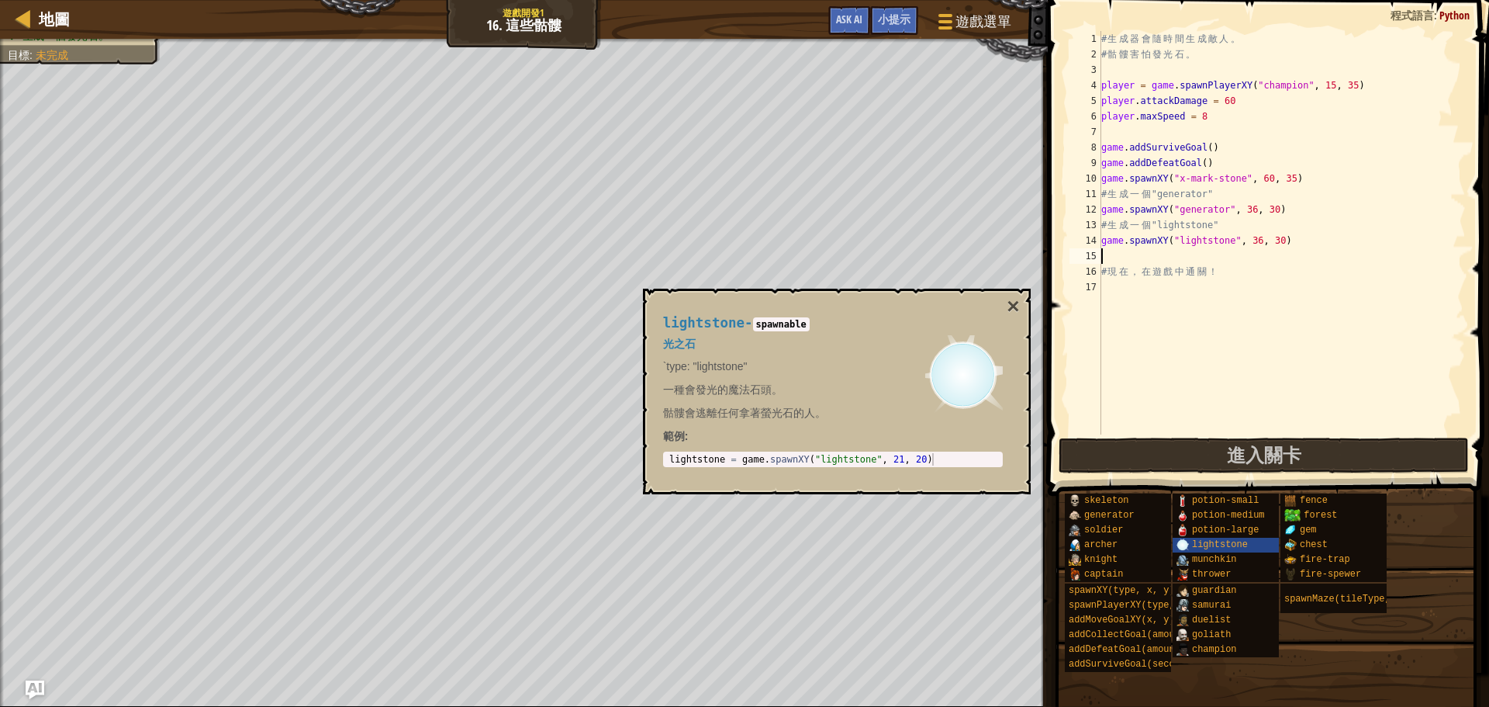
paste textarea "game.spawnXY("lightstone", 36, 30)"
drag, startPoint x: 1262, startPoint y: 258, endPoint x: 1254, endPoint y: 259, distance: 8.6
click at [1254, 259] on div "# 生 成 器 會 隨 時 間 生 成 敵 人 。 # 骷 髏 害 怕 發 光 石 。 player = game . spawnPlayerXY ( "ch…" at bounding box center [1282, 248] width 368 height 434
type textarea "game.spawnXY("lightstone", 30, 30)"
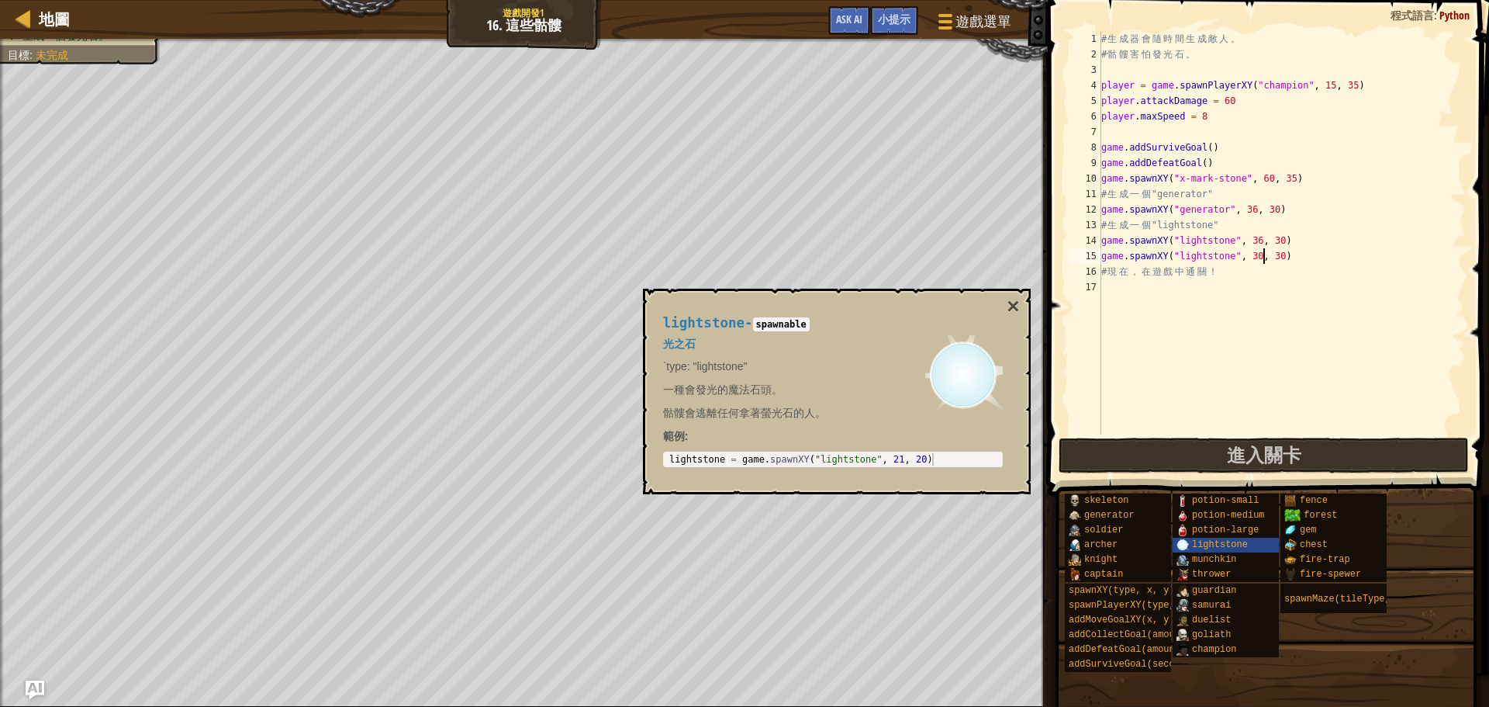
click at [1309, 260] on div "# 生 成 器 會 隨 時 間 生 成 敵 人 。 # 骷 髏 害 怕 發 光 石 。 player = game . spawnPlayerXY ( "ch…" at bounding box center [1282, 248] width 368 height 434
paste textarea "game.spawnXY("lightstone", 36, 30)"
drag, startPoint x: 1274, startPoint y: 274, endPoint x: 1285, endPoint y: 276, distance: 11.1
click at [1285, 276] on div "# 生 成 器 會 隨 時 間 生 成 敵 人 。 # 骷 髏 害 怕 發 光 石 。 player = game . spawnPlayerXY ( "ch…" at bounding box center [1282, 248] width 368 height 434
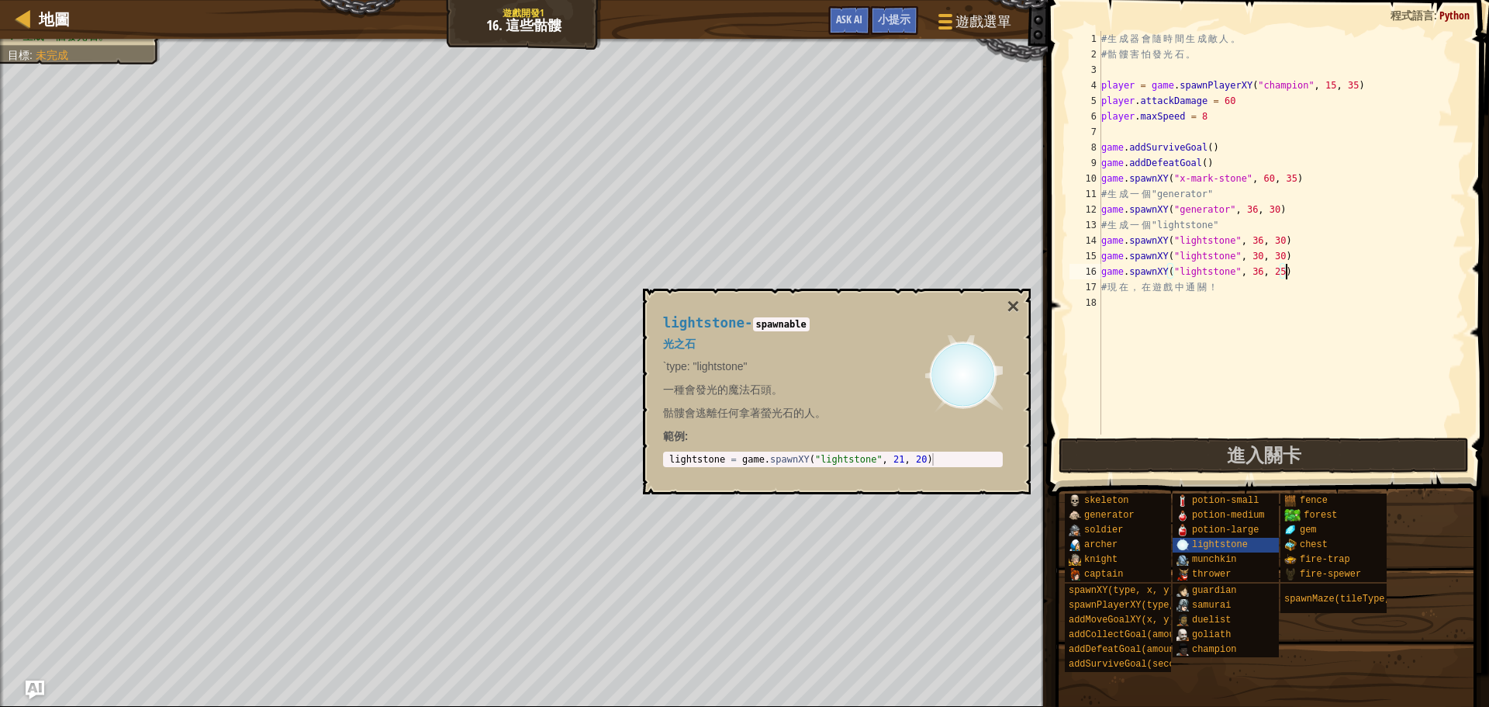
scroll to position [7, 15]
type textarea "game.spawnXY("lightstone", 36, 25)"
click at [1304, 434] on span at bounding box center [1270, 225] width 454 height 541
click at [1295, 446] on span "進入關卡" at bounding box center [1264, 454] width 74 height 25
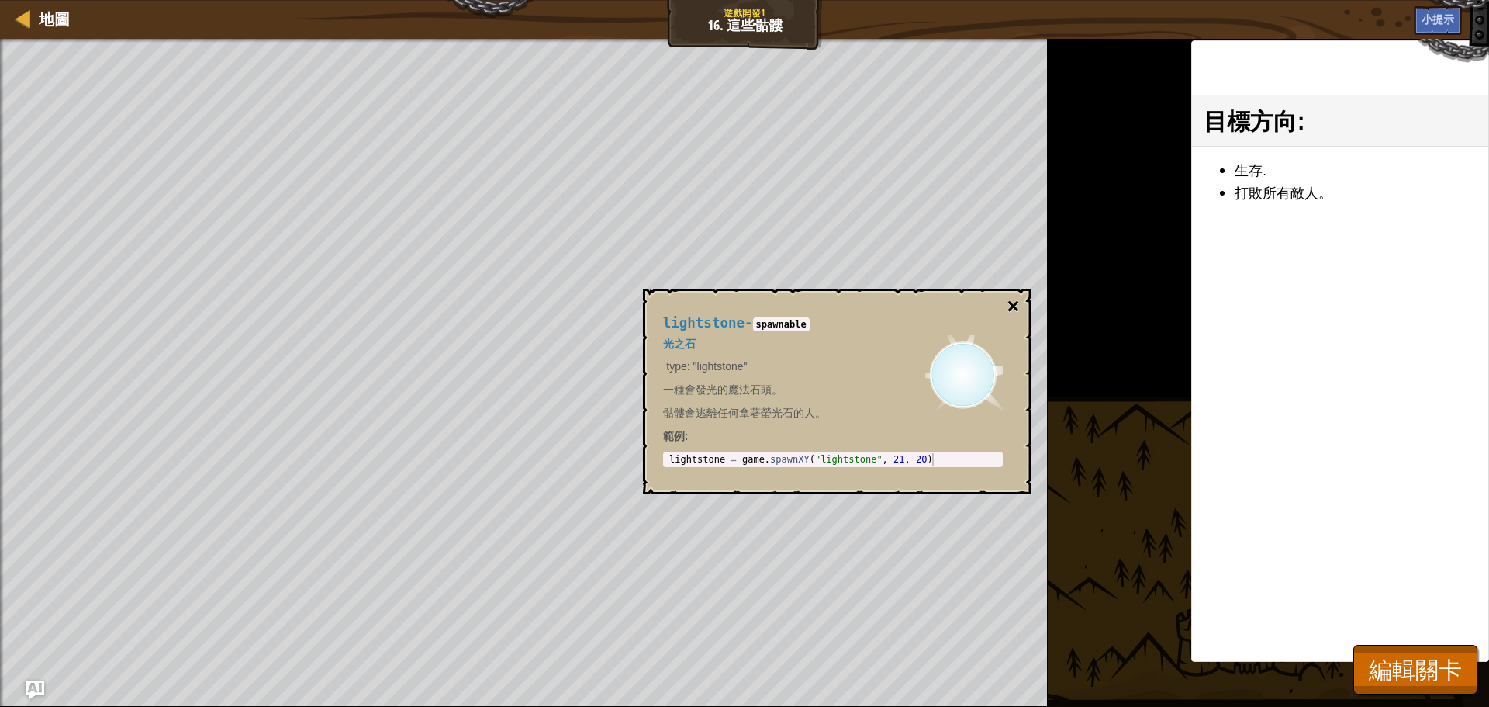
click at [1016, 305] on button "×" at bounding box center [1013, 307] width 12 height 22
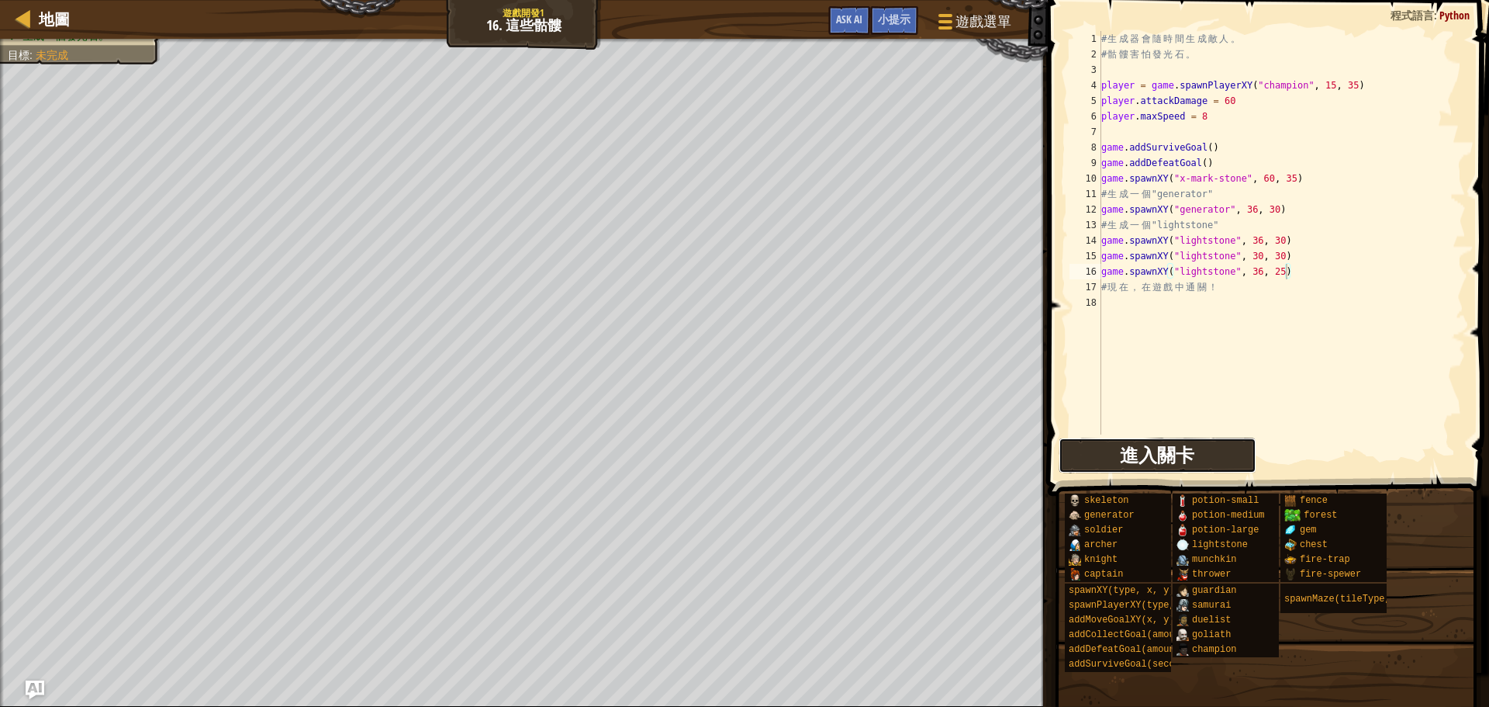
click at [1119, 455] on button "進入關卡" at bounding box center [1157, 456] width 197 height 36
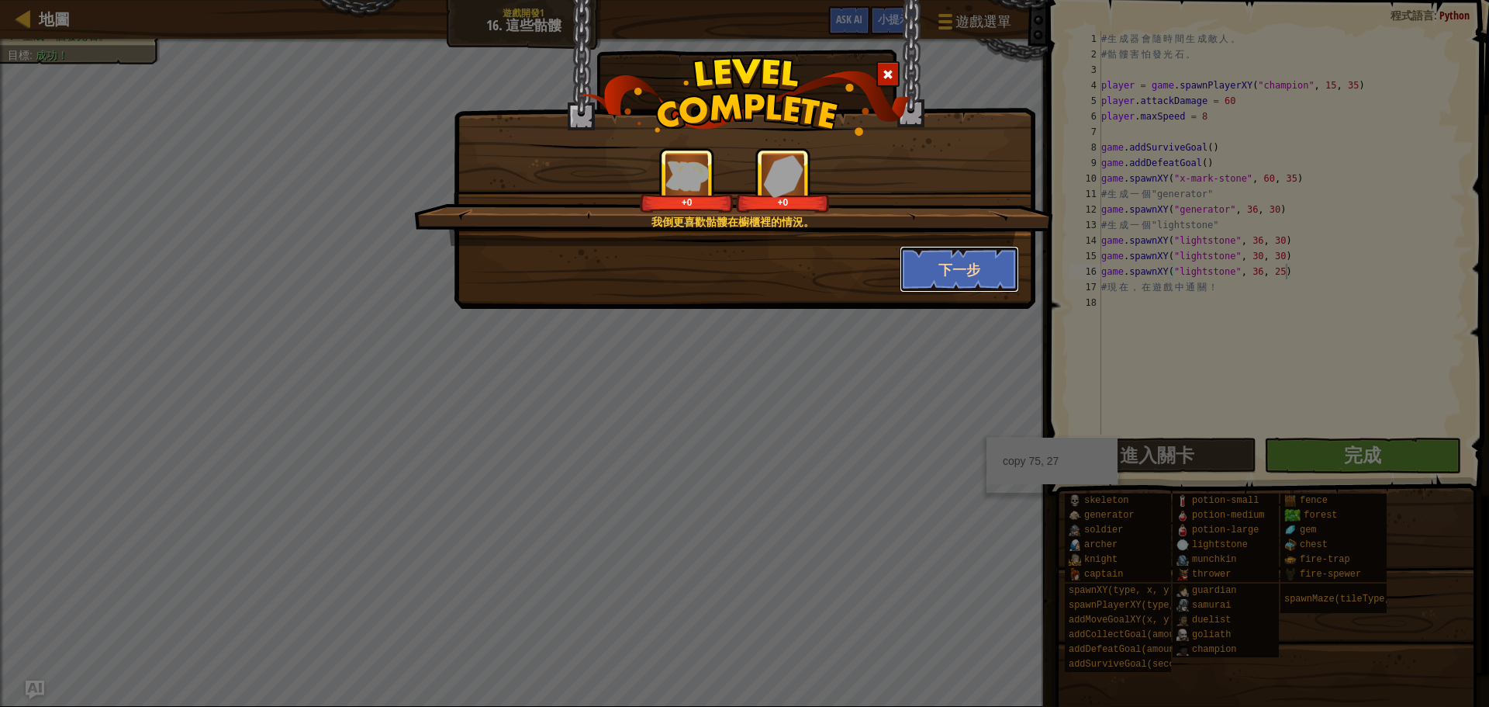
click at [923, 273] on button "下一步" at bounding box center [960, 269] width 120 height 47
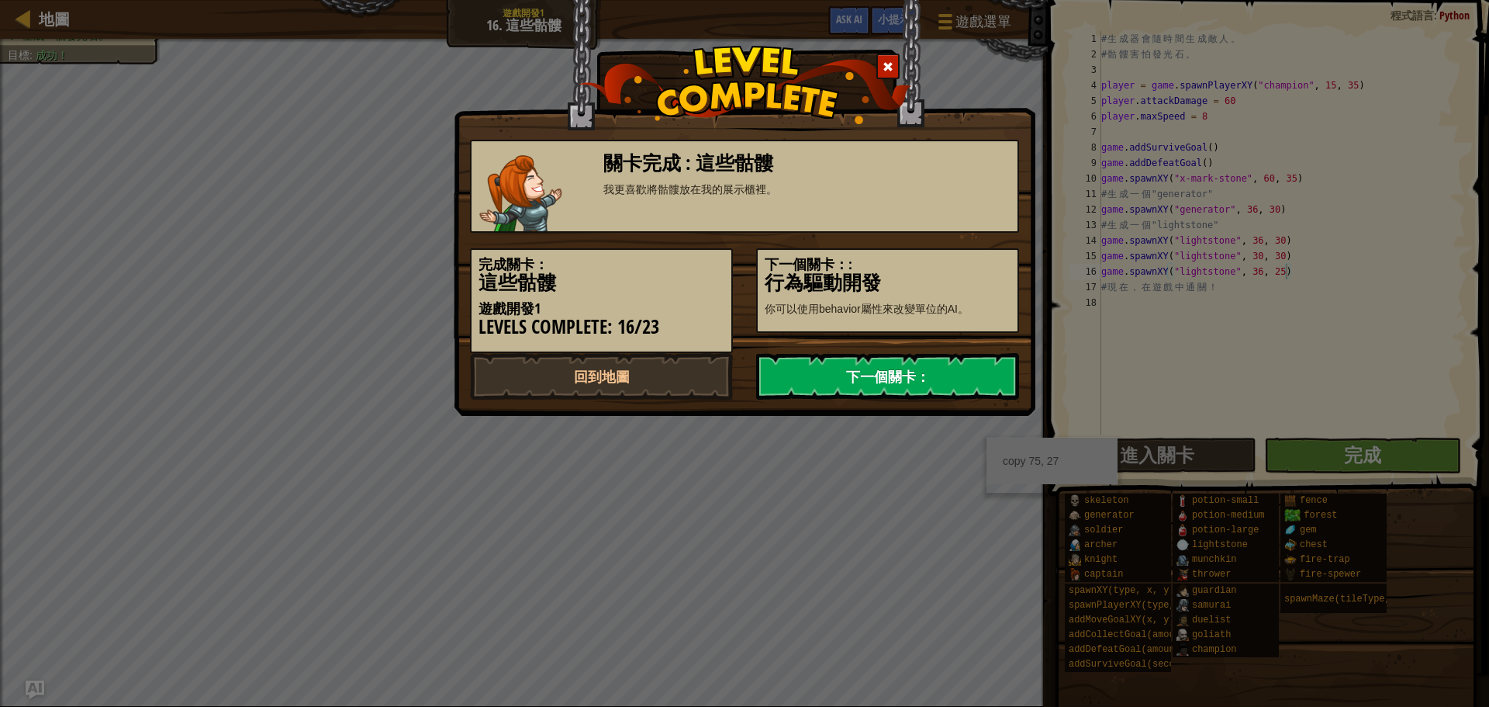
click at [863, 376] on link "下一個關卡：" at bounding box center [887, 376] width 263 height 47
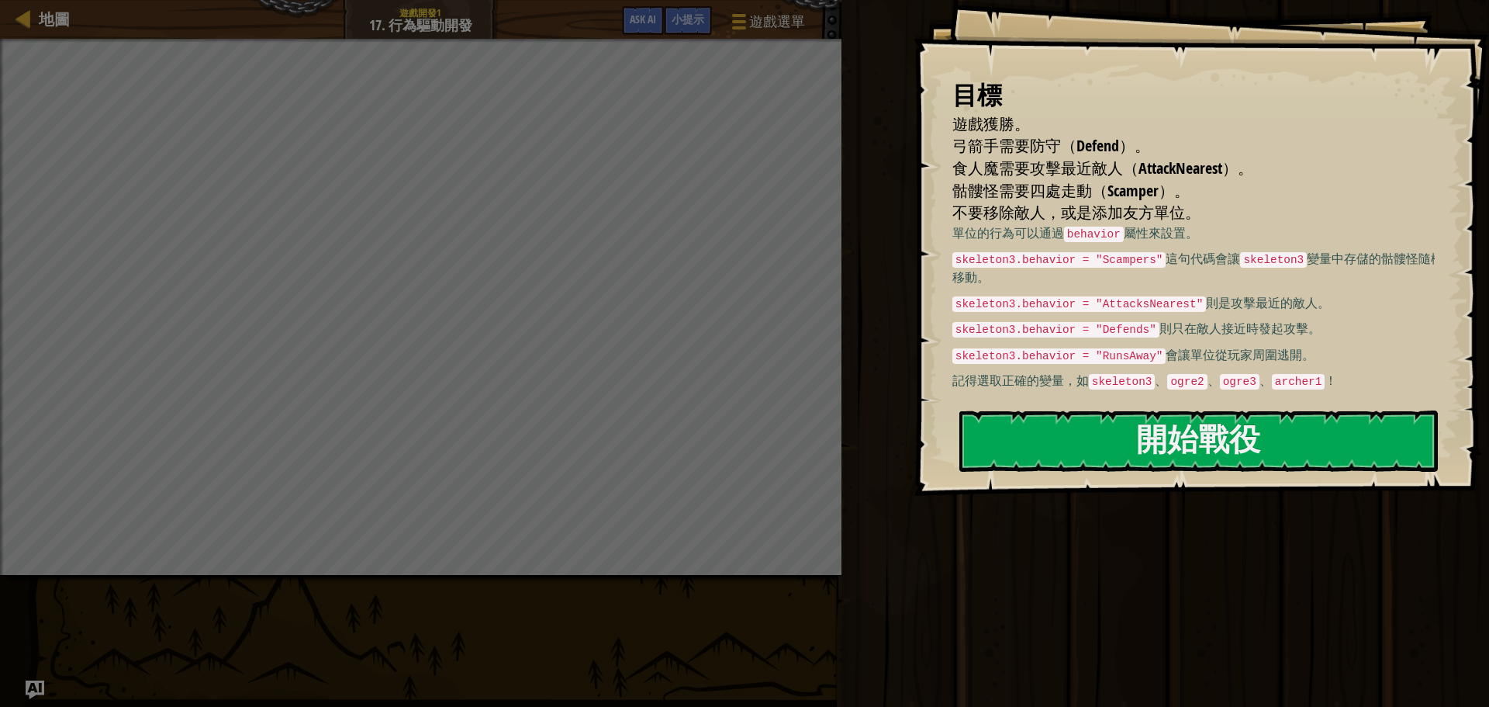
drag, startPoint x: 1033, startPoint y: 209, endPoint x: 1089, endPoint y: 216, distance: 56.4
click at [1120, 379] on div "目標 遊戲獲勝。 弓箭手需要防守（Defend）。 食人魔需要攻擊最近敵人（AttackNearest）。 骷髏怪需要四處走動（Scamper）。 不要移除敵…" at bounding box center [1202, 248] width 576 height 496
drag, startPoint x: 1088, startPoint y: 212, endPoint x: 1122, endPoint y: 317, distance: 110.9
click at [1122, 317] on div "目標 遊戲獲勝。 弓箭手需要防守（Defend）。 食人魔需要攻擊最近敵人（AttackNearest）。 骷髏怪需要四處走動（Scamper）。 不要移除敵…" at bounding box center [1202, 248] width 576 height 496
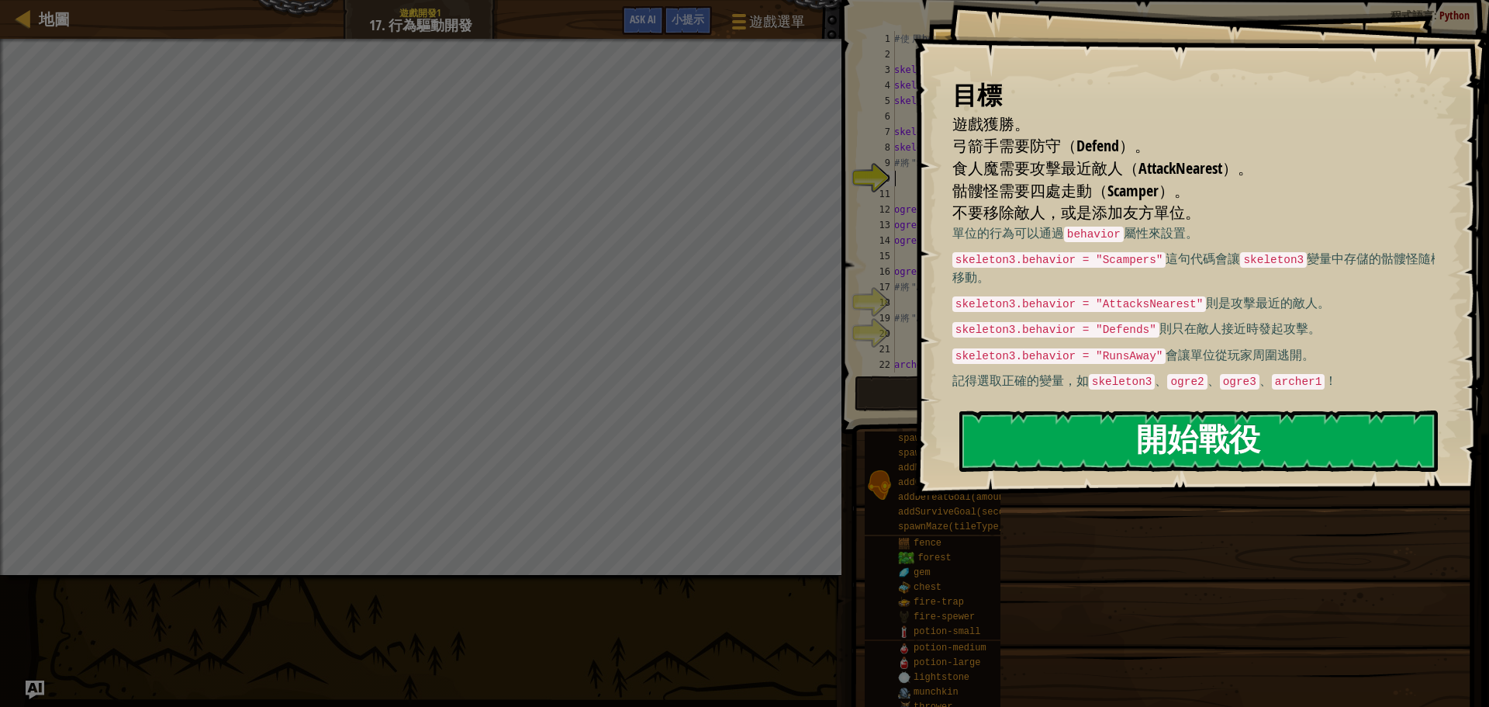
click at [1068, 441] on button "開始戰役" at bounding box center [1199, 440] width 479 height 61
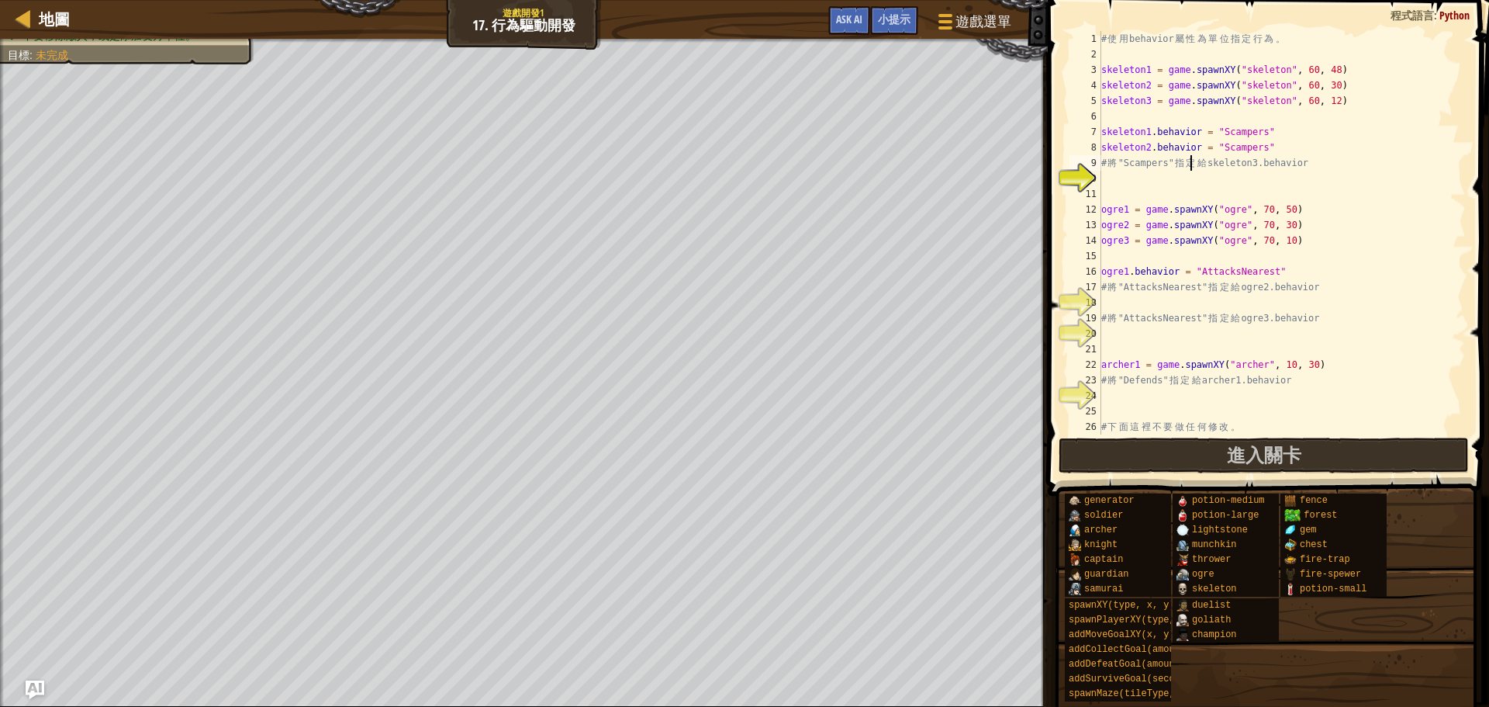
click at [1192, 162] on div "# 使 用 behavior 屬 性 為 單 位 指 定 行 為 。 skeleton1 = game . spawnXY ( "skeleton" , 60…" at bounding box center [1275, 248] width 355 height 434
type textarea "# 將"Scampers"指定給 skeleton3.behavior"
click at [1165, 165] on div "# 使 用 behavior 屬 性 為 單 位 指 定 行 為 。 skeleton1 = game . spawnXY ( "skeleton" , 60…" at bounding box center [1275, 248] width 355 height 434
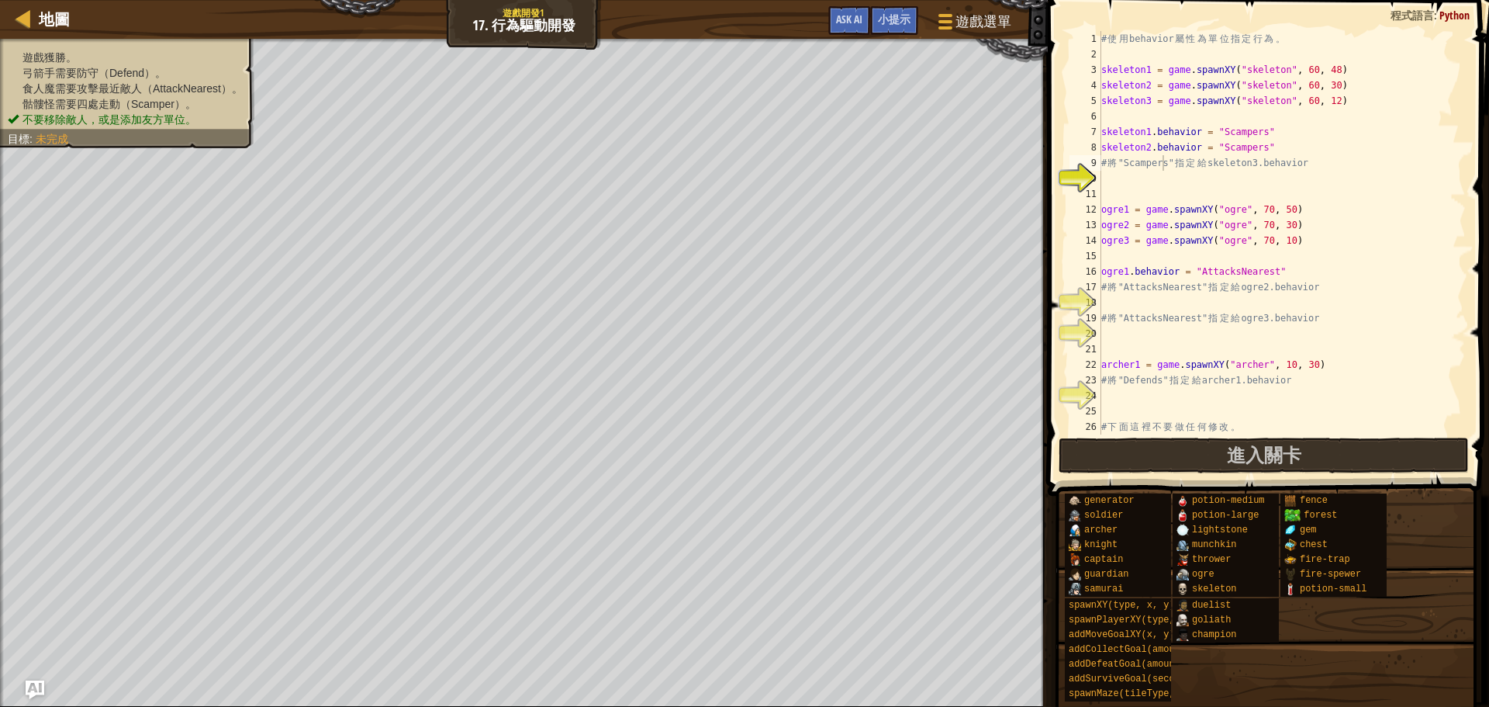
click at [86, 69] on span "弓箭手需要防守（Defend）。" at bounding box center [94, 73] width 144 height 12
drag, startPoint x: 182, startPoint y: 109, endPoint x: 53, endPoint y: 92, distance: 130.7
click at [53, 92] on ul "遊戲獲勝。 弓箭手需要防守（Defend）。 食人魔需要攻擊最近敵人（AttackNearest）。 骷髏怪需要四處走動（Scamper）。 不要移除敵人，或…" at bounding box center [127, 89] width 239 height 78
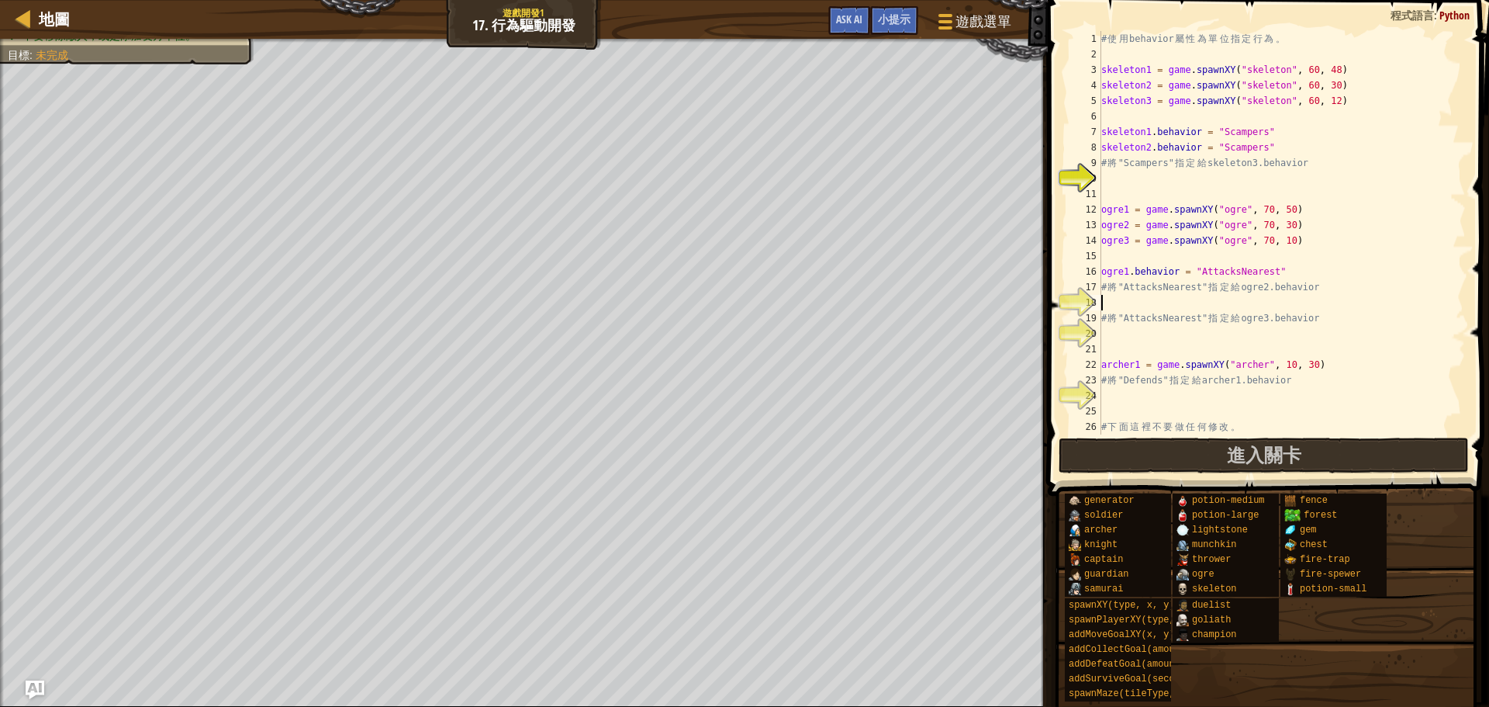
click at [1188, 306] on div "# 使 用 behavior 屬 性 為 單 位 指 定 行 為 。 skeleton1 = game . spawnXY ( "skeleton" , 60…" at bounding box center [1275, 248] width 355 height 434
drag, startPoint x: 1102, startPoint y: 147, endPoint x: 1277, endPoint y: 148, distance: 175.3
click at [1277, 148] on div "# 使 用 behavior 屬 性 為 單 位 指 定 行 為 。 skeleton1 = game . spawnXY ( "skeleton" , 60…" at bounding box center [1275, 248] width 355 height 434
type textarea "skeleton2.behavior = "Scampers""
click at [1223, 178] on div "# 使 用 behavior 屬 性 為 單 位 指 定 行 為 。 skeleton1 = game . spawnXY ( "skeleton" , 60…" at bounding box center [1275, 248] width 355 height 434
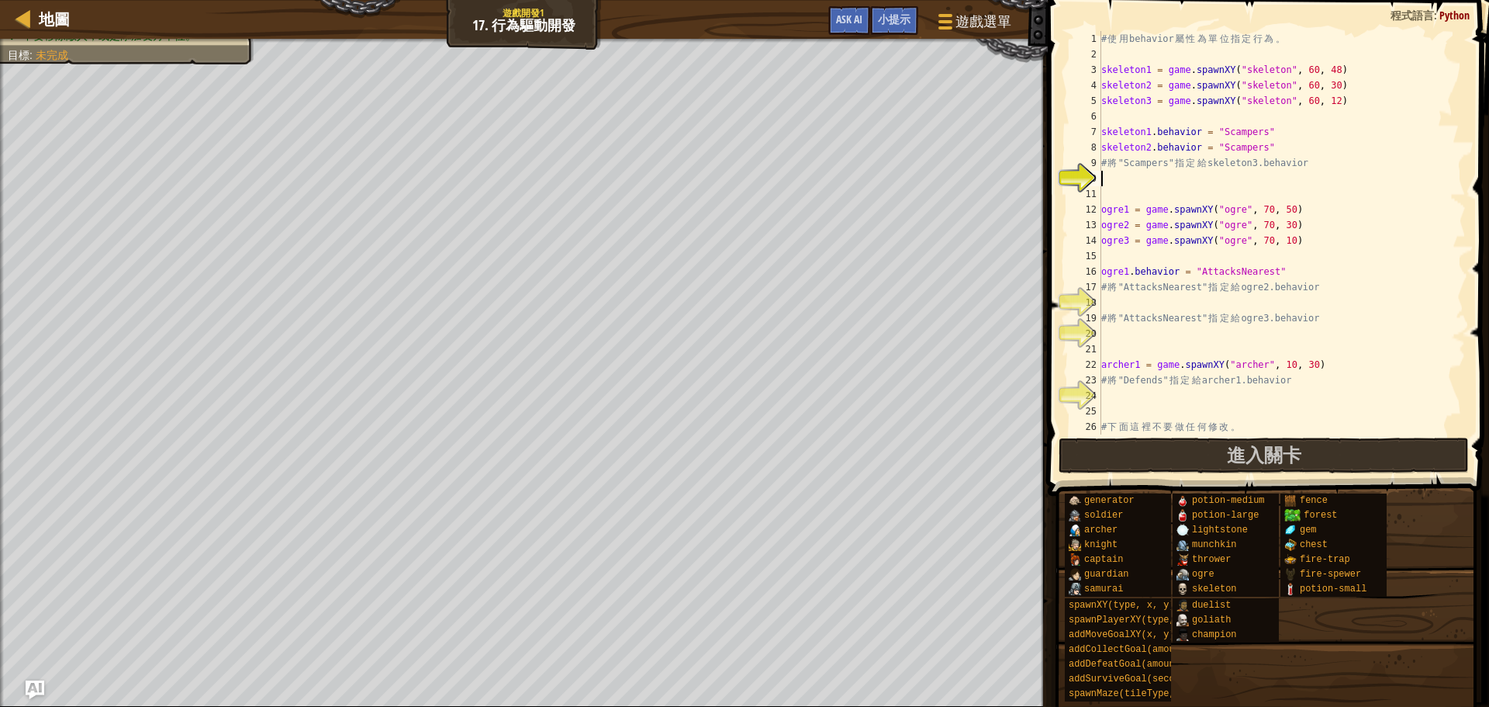
paste textarea "skeleton2.behavior = "Scampers""
click at [1152, 175] on div "# 使 用 behavior 屬 性 為 單 位 指 定 行 為 。 skeleton1 = game . spawnXY ( "skeleton" , 60…" at bounding box center [1275, 248] width 355 height 434
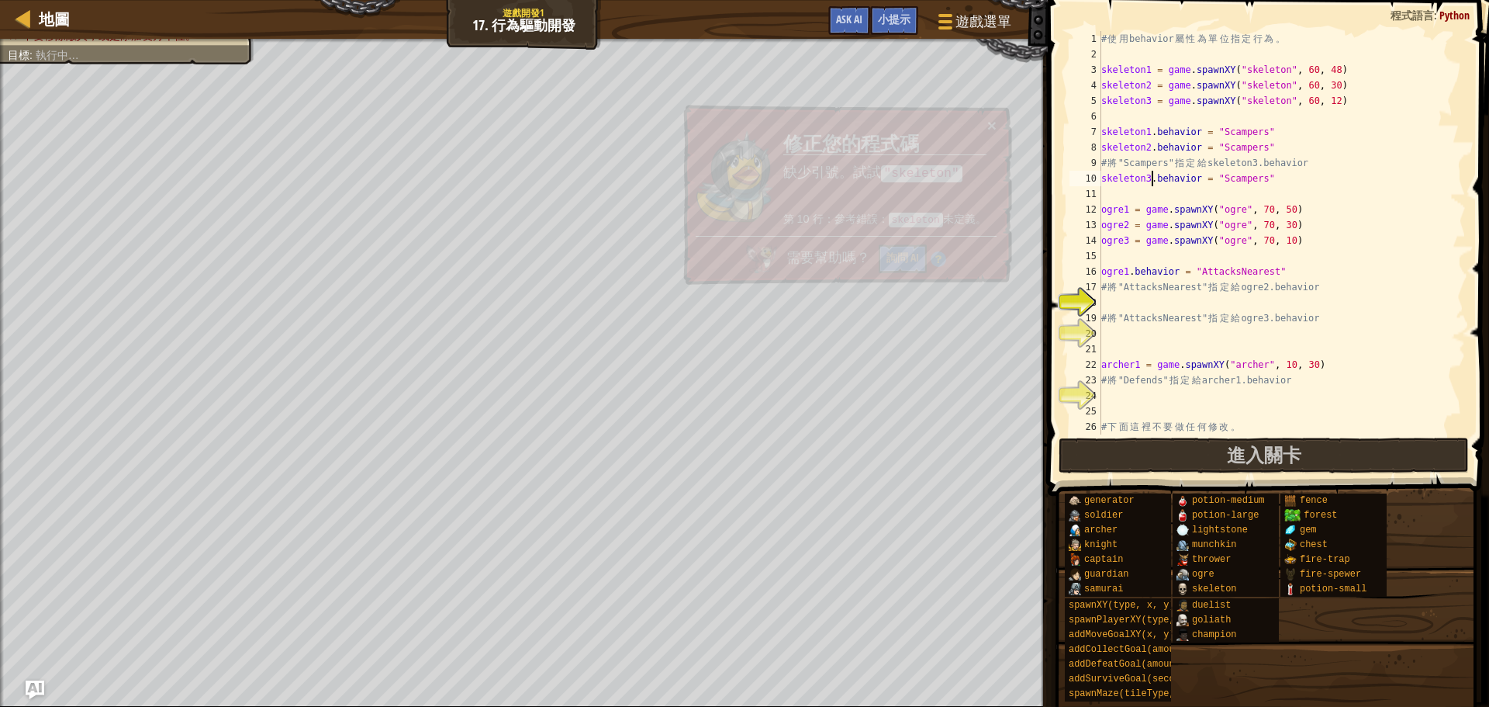
scroll to position [7, 4]
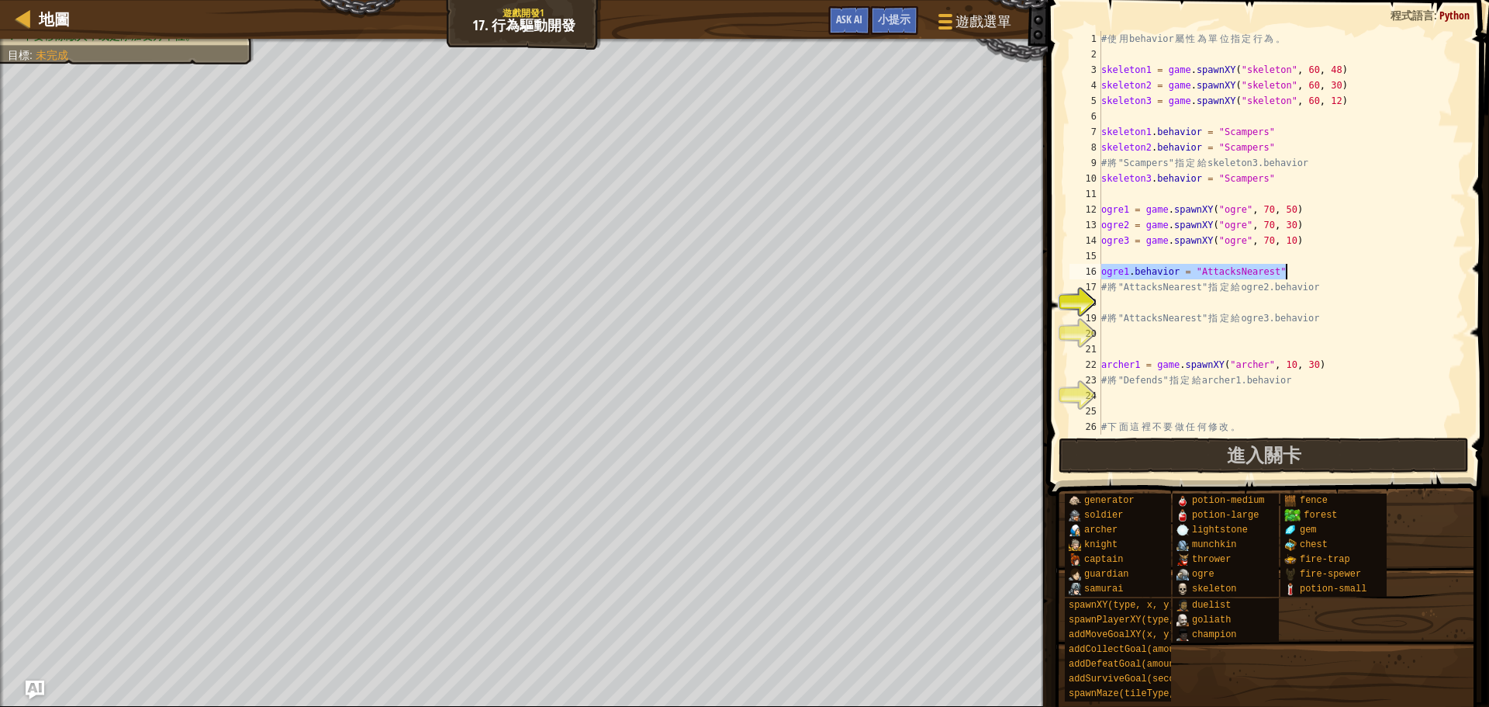
drag, startPoint x: 1102, startPoint y: 275, endPoint x: 1298, endPoint y: 275, distance: 195.5
click at [1298, 275] on div "# 使 用 behavior 屬 性 為 單 位 指 定 行 為 。 skeleton1 = game . spawnXY ( "skeleton" , 60…" at bounding box center [1275, 248] width 355 height 434
type textarea "ogre1.behavior = "AttacksNearest""
click at [1233, 298] on div "# 使 用 behavior 屬 性 為 單 位 指 定 行 為 。 skeleton1 = game . spawnXY ( "skeleton" , 60…" at bounding box center [1275, 248] width 355 height 434
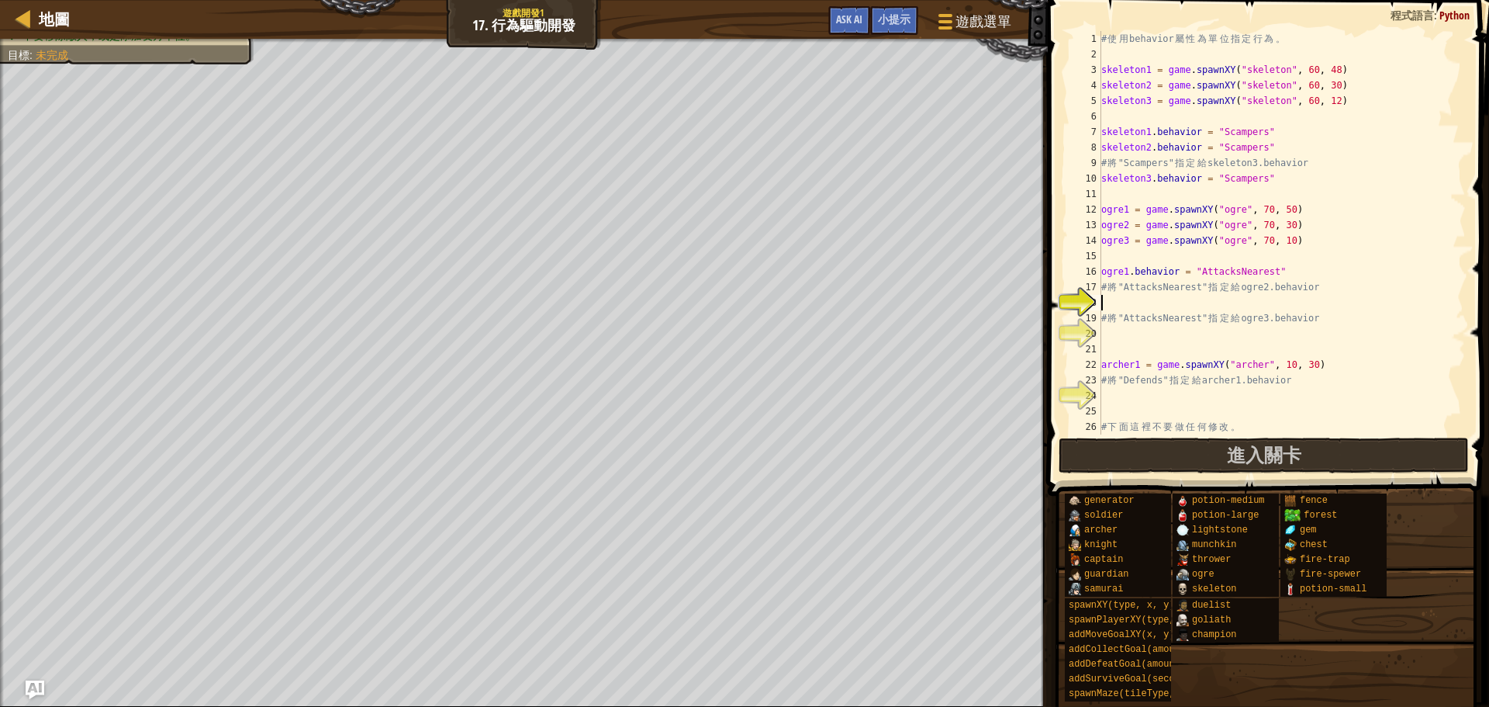
paste textarea "ogre1.behavior = "AttacksNearest""
click at [1129, 295] on div "# 使 用 behavior 屬 性 為 單 位 指 定 行 為 。 skeleton1 = game . spawnXY ( "skeleton" , 60…" at bounding box center [1275, 248] width 355 height 434
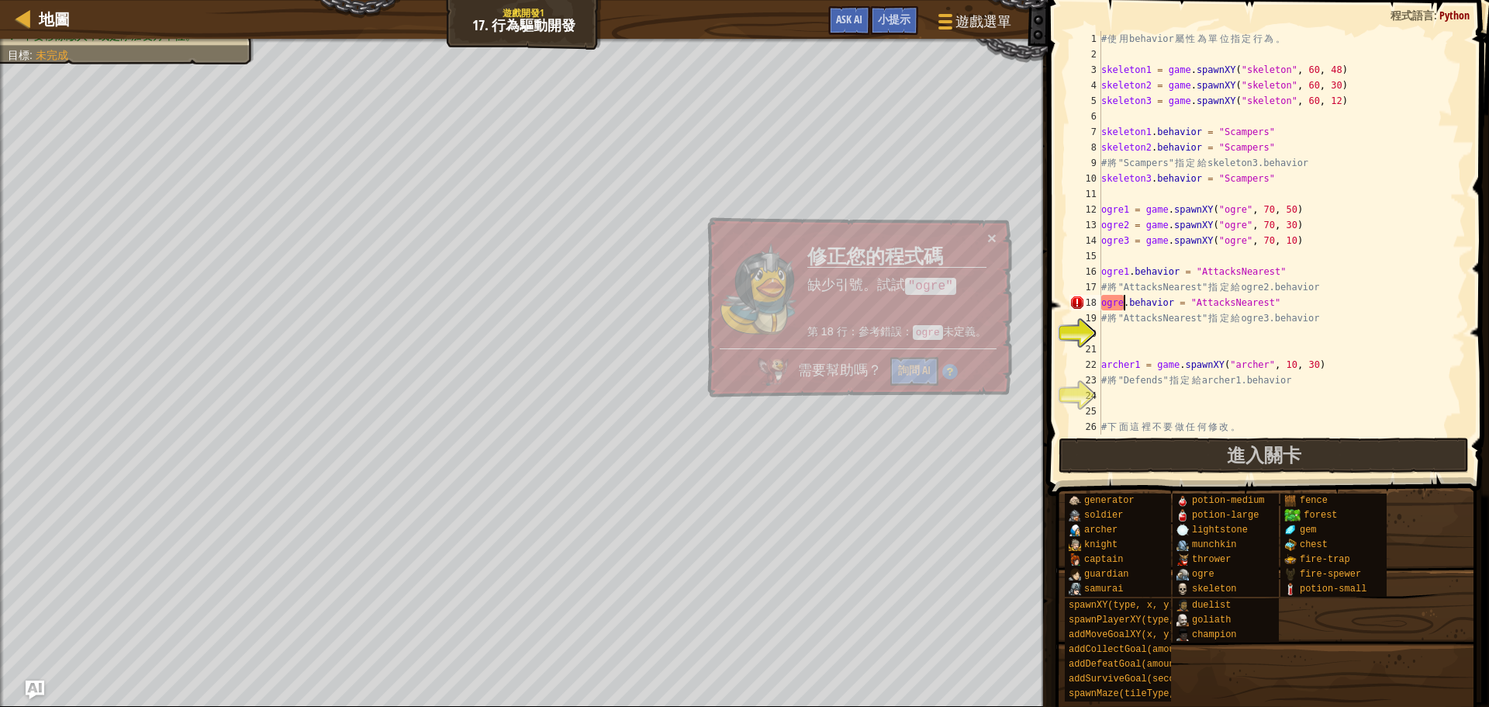
type textarea "ogre2.behavior = "AttacksNearest""
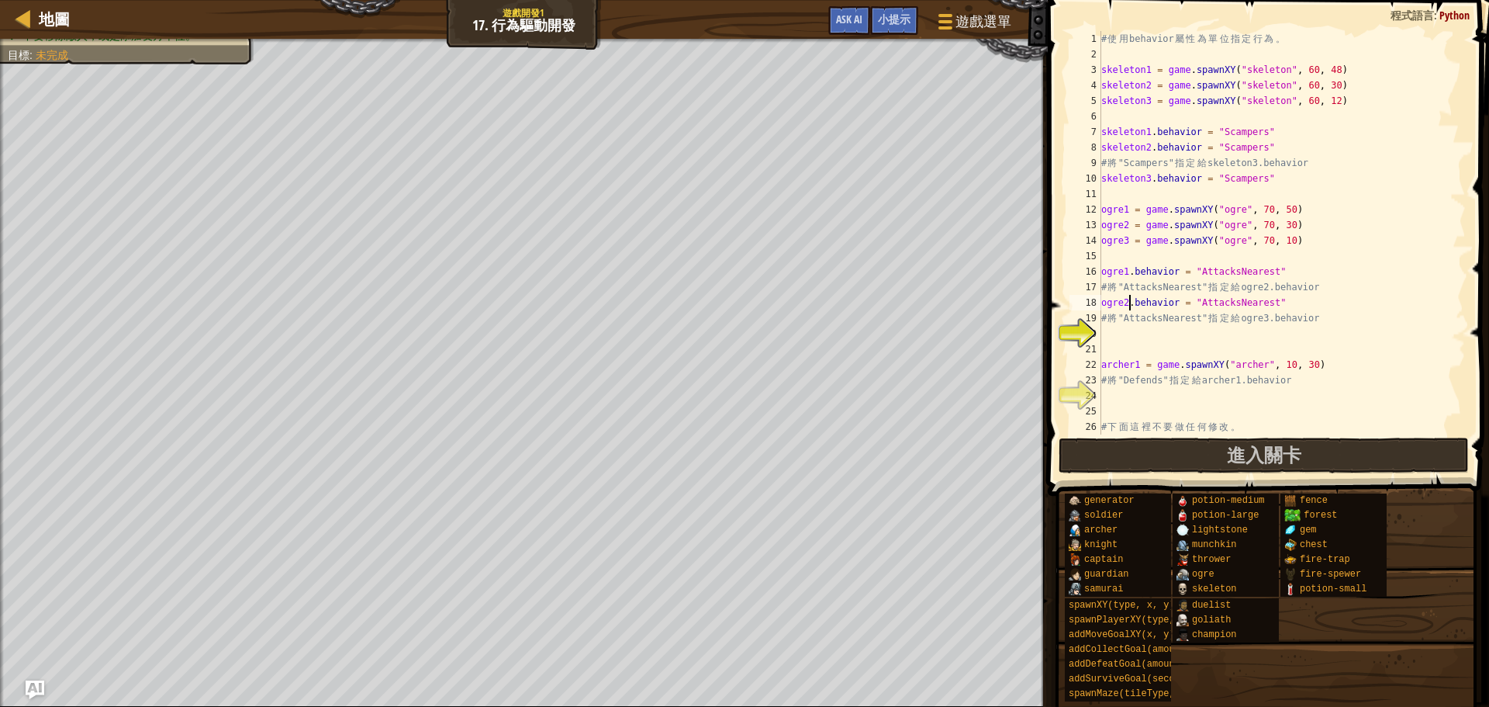
click at [1266, 334] on div "# 使 用 behavior 屬 性 為 單 位 指 定 行 為 。 skeleton1 = game . spawnXY ( "skeleton" , 60…" at bounding box center [1275, 248] width 355 height 434
paste textarea "ogre1.behavior = "AttacksNearest""
click at [1129, 336] on div "# 使 用 behavior 屬 性 為 單 位 指 定 行 為 。 skeleton1 = game . spawnXY ( "skeleton" , 60…" at bounding box center [1275, 248] width 355 height 434
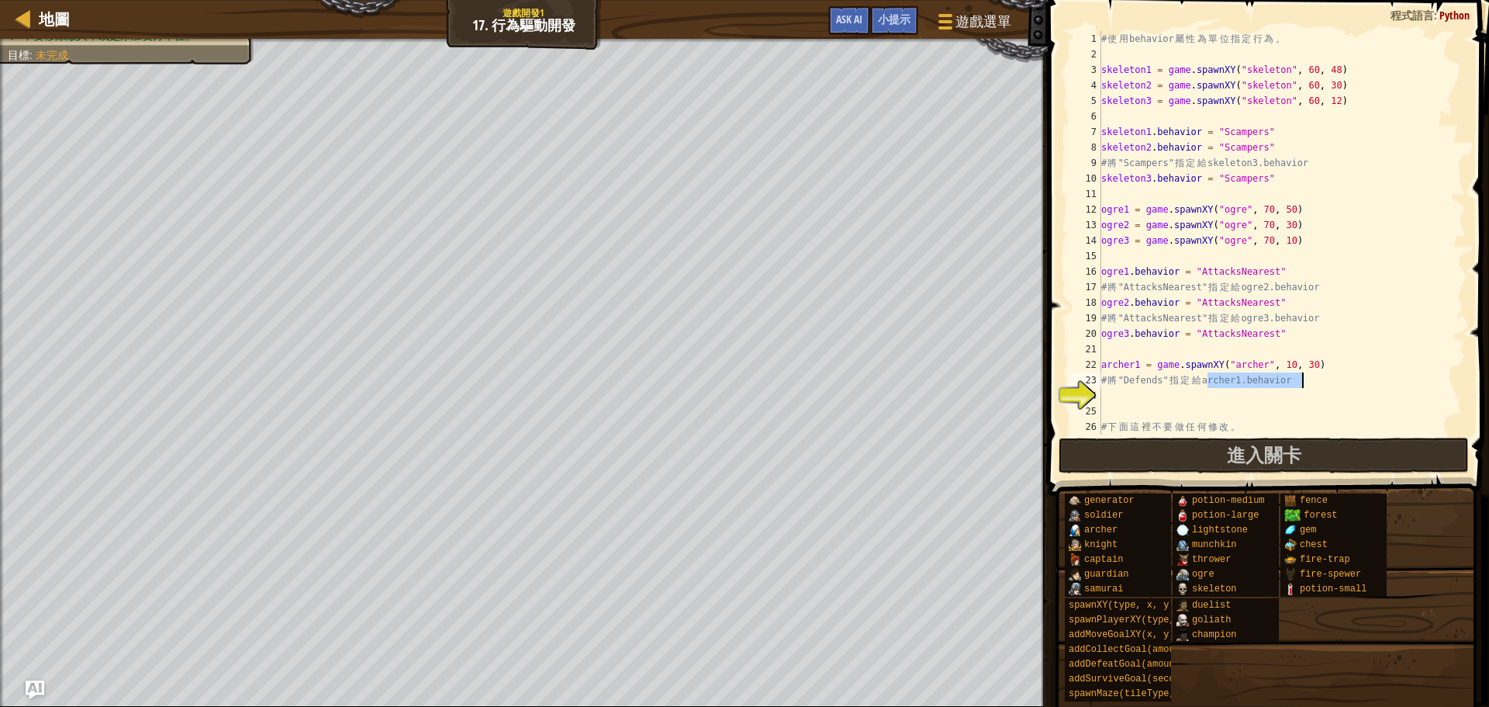
drag, startPoint x: 1210, startPoint y: 376, endPoint x: 1328, endPoint y: 386, distance: 118.3
click at [1328, 386] on div "# 使 用 behavior 屬 性 為 單 位 指 定 行 為 。 skeleton1 = game . spawnXY ( "skeleton" , 60…" at bounding box center [1275, 248] width 355 height 434
paste textarea "ogre1.behavior = "AttacksNearest""
type textarea "# 將"Defends"指定給 archer1.behavior"
click at [1213, 413] on div "# 使 用 behavior 屬 性 為 單 位 指 定 行 為 。 skeleton1 = game . spawnXY ( "skeleton" , 60…" at bounding box center [1275, 248] width 355 height 434
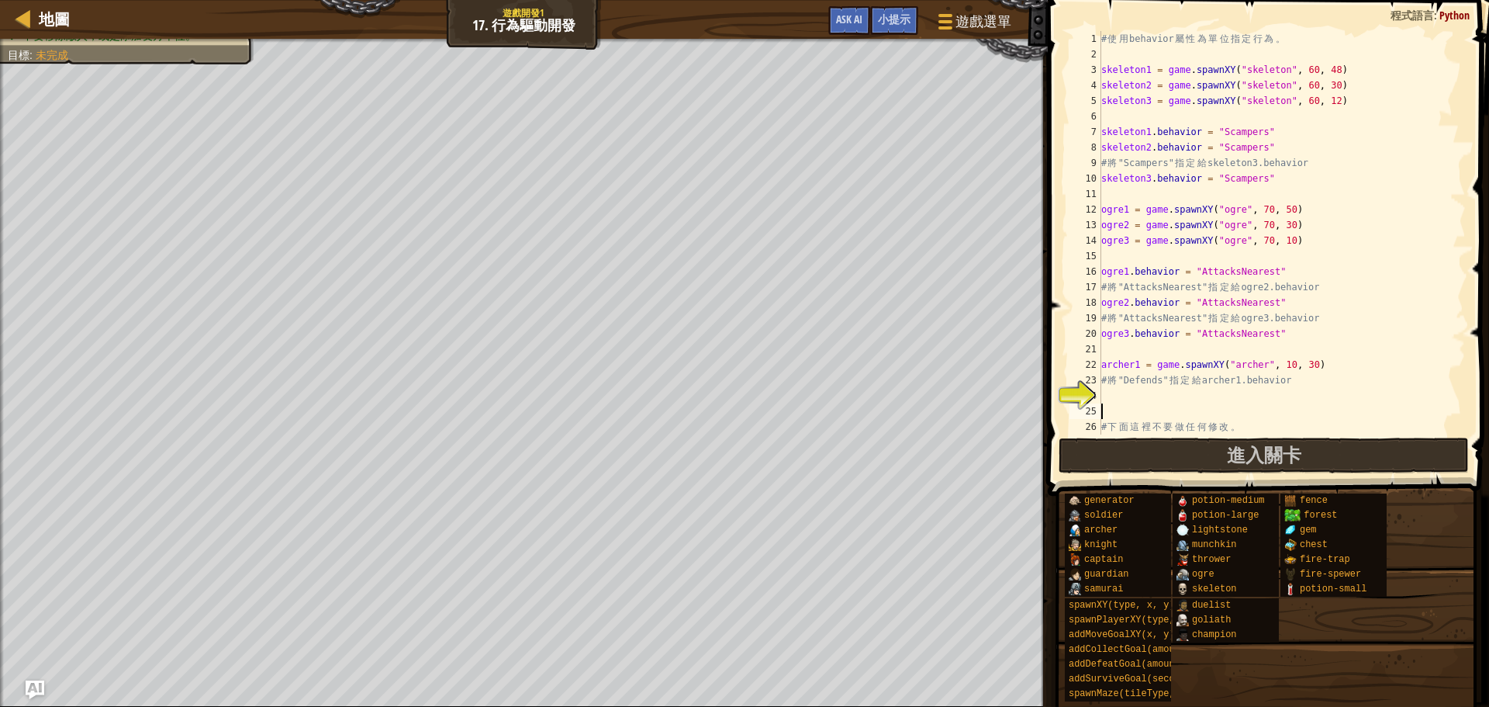
scroll to position [7, 0]
drag, startPoint x: 1215, startPoint y: 375, endPoint x: 1301, endPoint y: 383, distance: 86.5
click at [1301, 383] on div "# 使 用 behavior 屬 性 為 單 位 指 定 行 為 。 skeleton1 = game . spawnXY ( "skeleton" , 60…" at bounding box center [1275, 248] width 355 height 434
type textarea "# 將"Defends"指定給 archer1.behavior"
click at [1139, 396] on div "# 使 用 behavior 屬 性 為 單 位 指 定 行 為 。 skeleton1 = game . spawnXY ( "skeleton" , 60…" at bounding box center [1275, 248] width 355 height 434
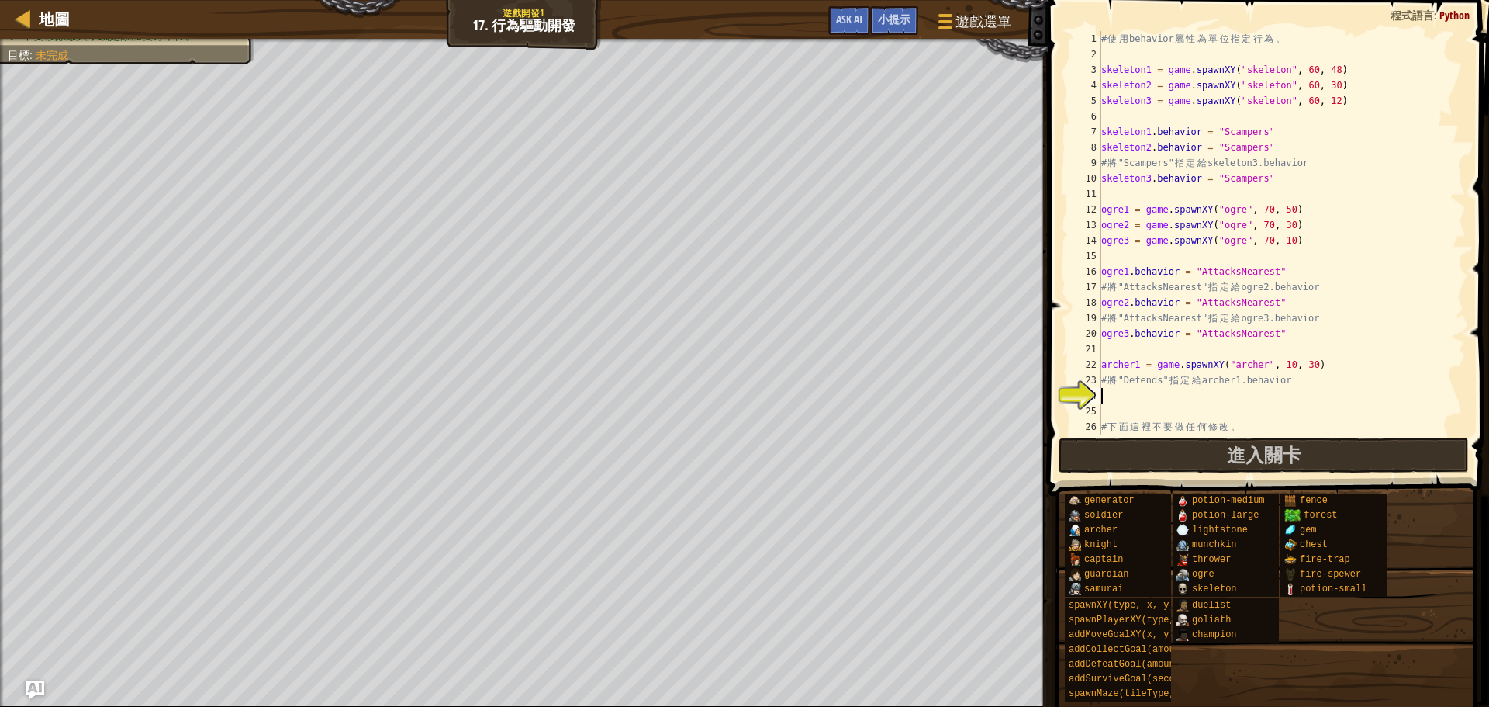
paste textarea "archer1.behavior"
drag, startPoint x: 1131, startPoint y: 375, endPoint x: 1168, endPoint y: 382, distance: 37.7
click at [1169, 382] on div "# 使 用 behavior 屬 性 為 單 位 指 定 行 為 。 skeleton1 = game . spawnXY ( "skeleton" , 60…" at bounding box center [1275, 248] width 355 height 434
paste textarea "archer1.behavior"
click at [1221, 388] on div "# 使 用 behavior 屬 性 為 單 位 指 定 行 為 。 skeleton1 = game . spawnXY ( "skeleton" , 60…" at bounding box center [1275, 248] width 355 height 434
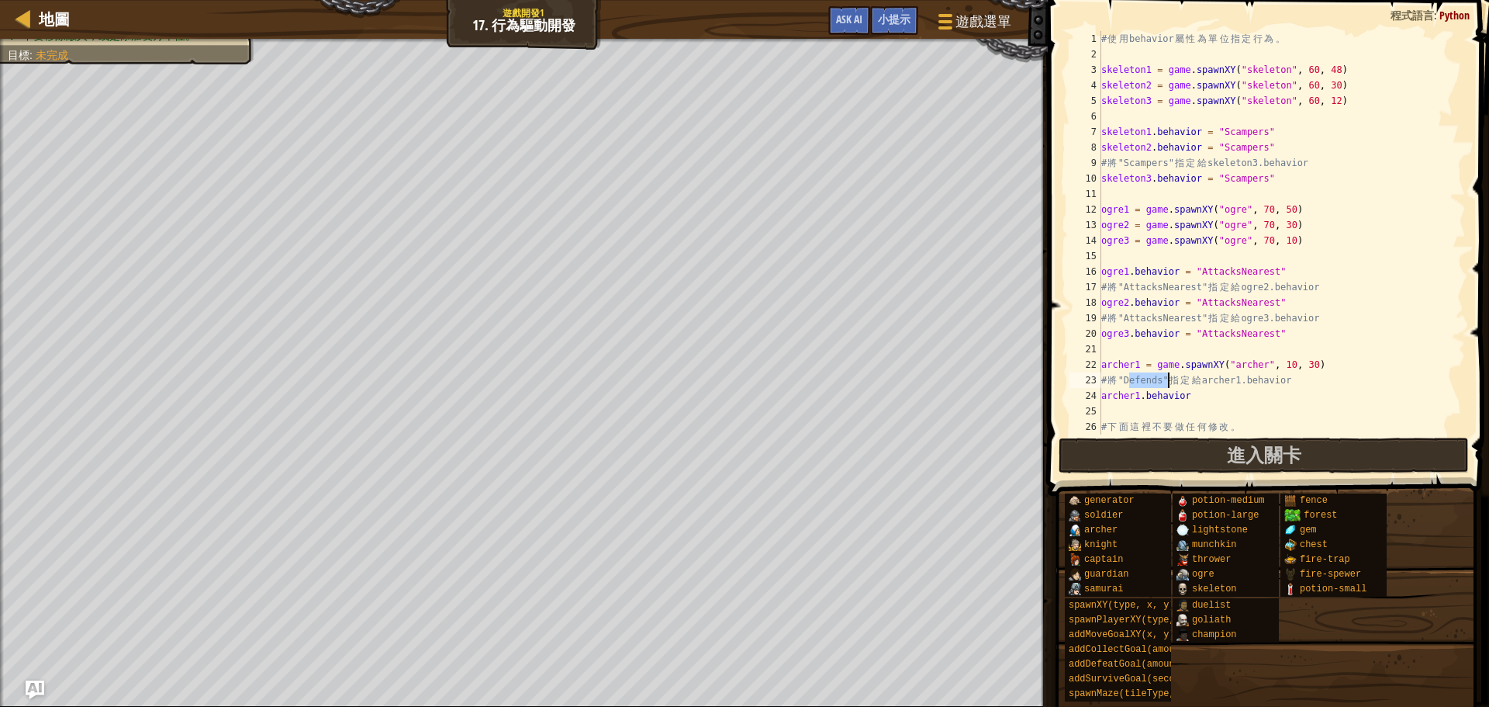
drag, startPoint x: 1129, startPoint y: 376, endPoint x: 1169, endPoint y: 379, distance: 40.5
click at [1169, 379] on div "# 使 用 behavior 屬 性 為 單 位 指 定 行 為 。 skeleton1 = game . spawnXY ( "skeleton" , 60…" at bounding box center [1275, 248] width 355 height 434
click at [1211, 400] on div "# 使 用 behavior 屬 性 為 單 位 指 定 行 為 。 skeleton1 = game . spawnXY ( "skeleton" , 60…" at bounding box center [1275, 248] width 355 height 434
paste textarea "Defends"
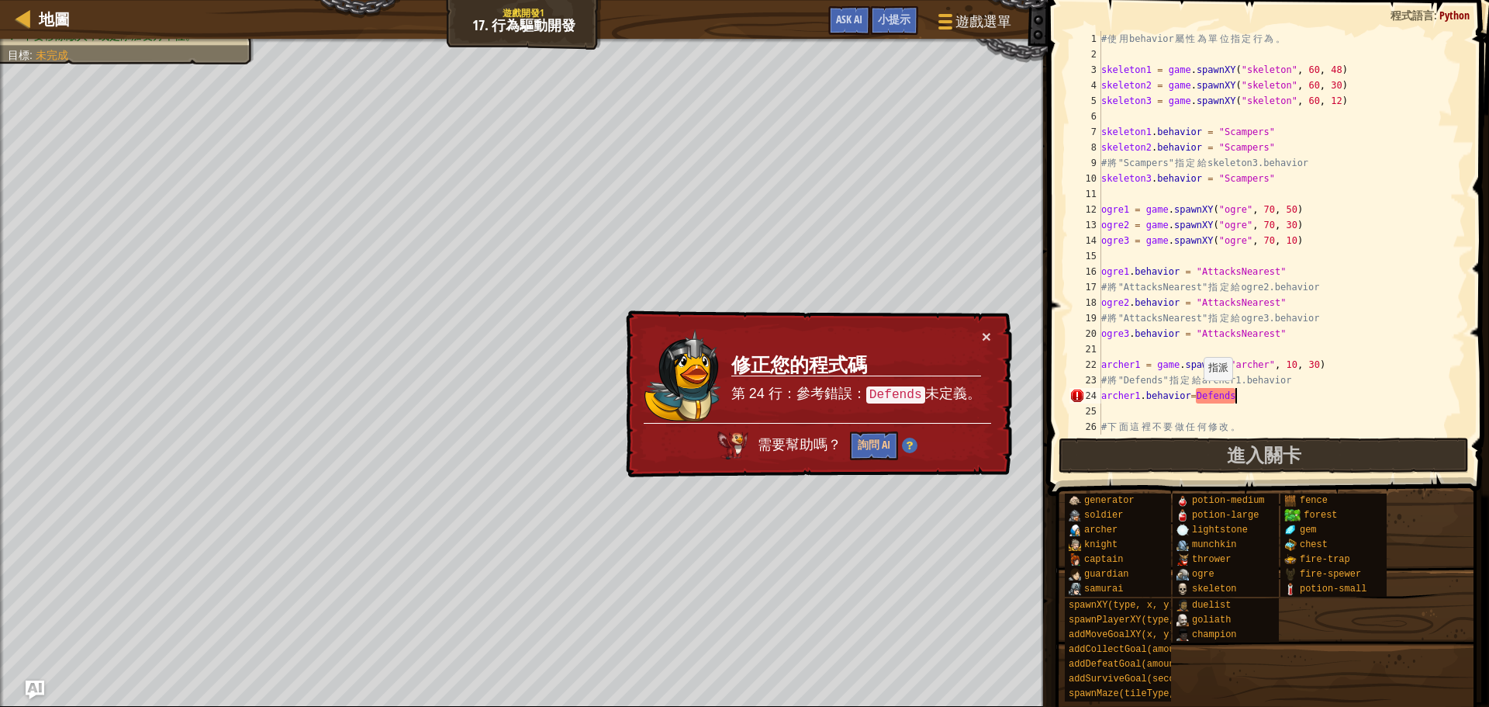
click at [1197, 396] on div "# 使 用 behavior 屬 性 為 單 位 指 定 行 為 。 skeleton1 = game . spawnXY ( "skeleton" , 60…" at bounding box center [1275, 248] width 355 height 434
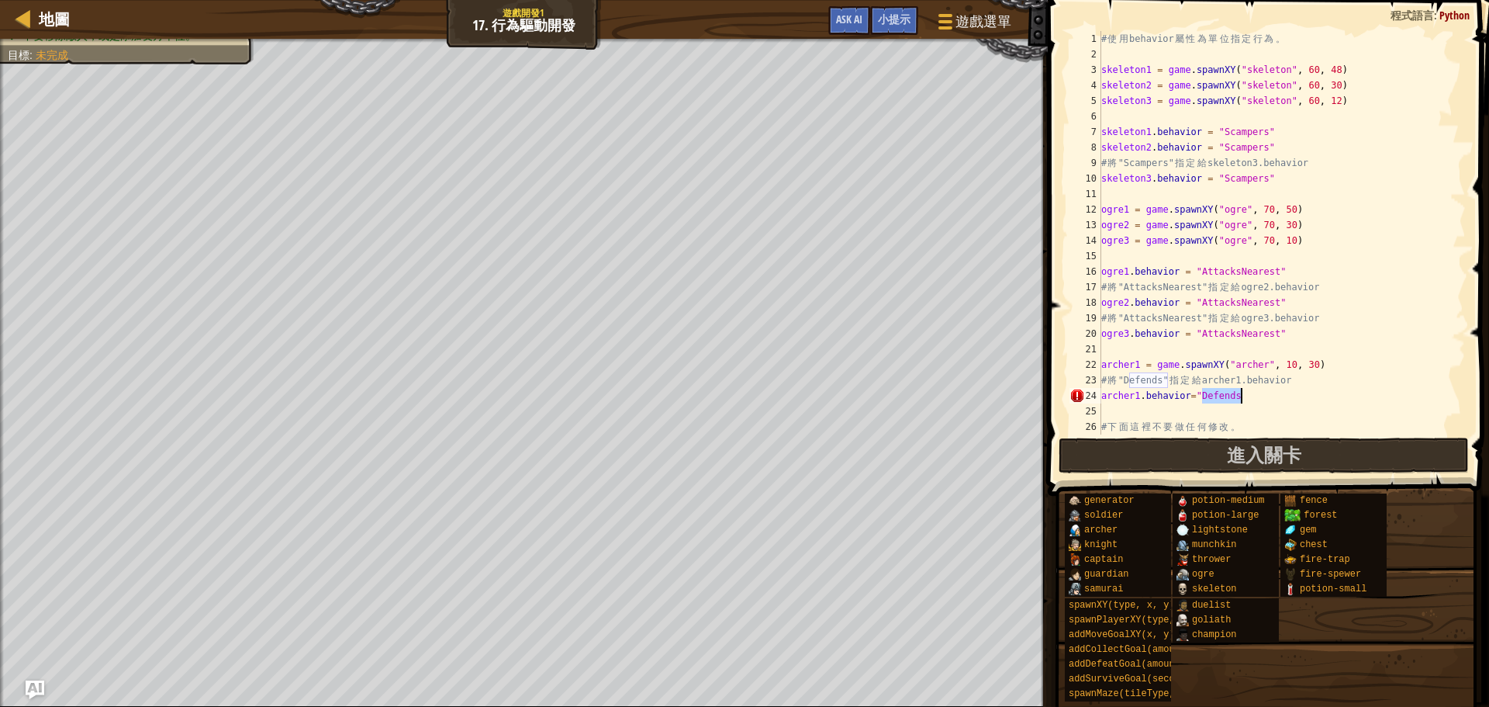
click at [1238, 393] on div "# 使 用 behavior 屬 性 為 單 位 指 定 行 為 。 skeleton1 = game . spawnXY ( "skeleton" , 60…" at bounding box center [1275, 232] width 355 height 403
click at [1241, 395] on div "# 使 用 behavior 屬 性 為 單 位 指 定 行 為 。 skeleton1 = game . spawnXY ( "skeleton" , 60…" at bounding box center [1275, 248] width 355 height 434
type textarea "archer1.behavior="Defends""
click at [1251, 443] on span "進入關卡" at bounding box center [1264, 454] width 74 height 25
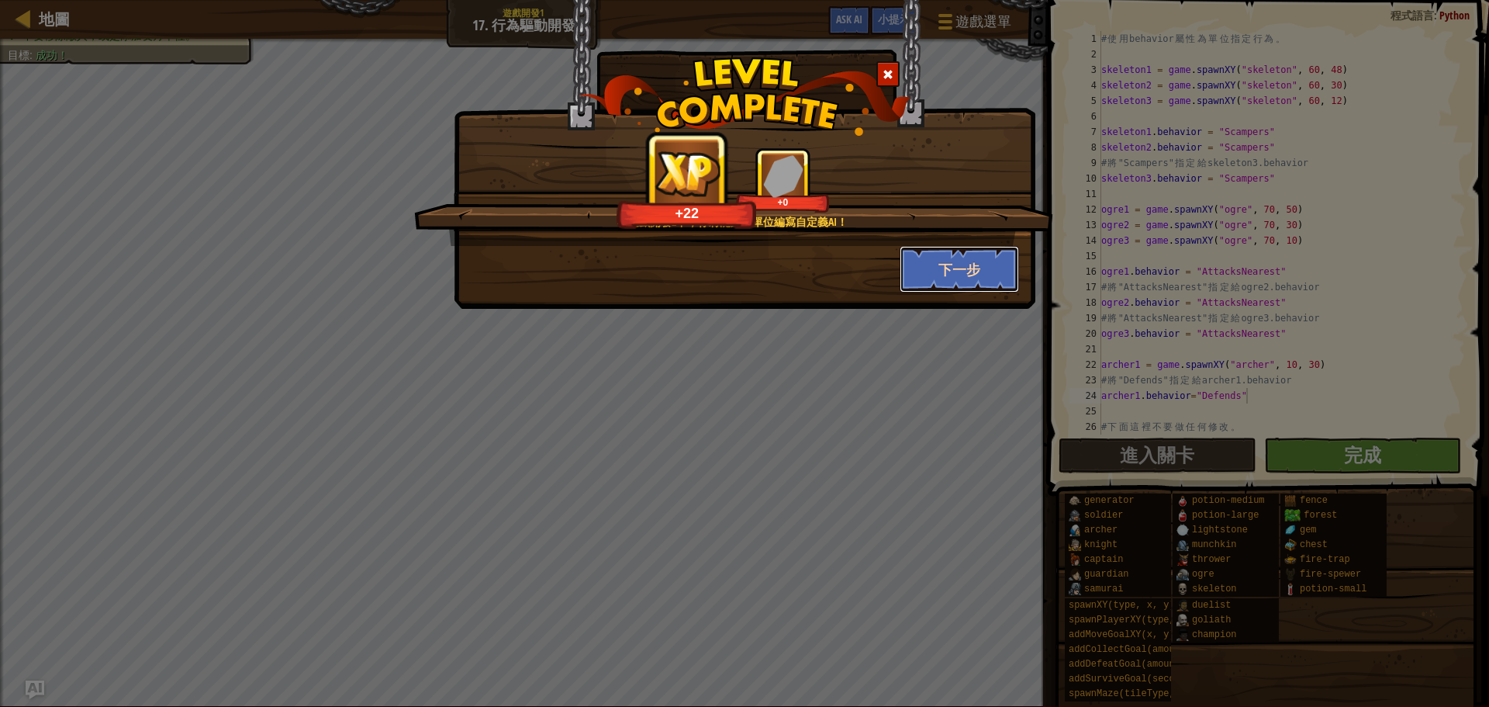
click at [969, 257] on button "下一步" at bounding box center [960, 269] width 120 height 47
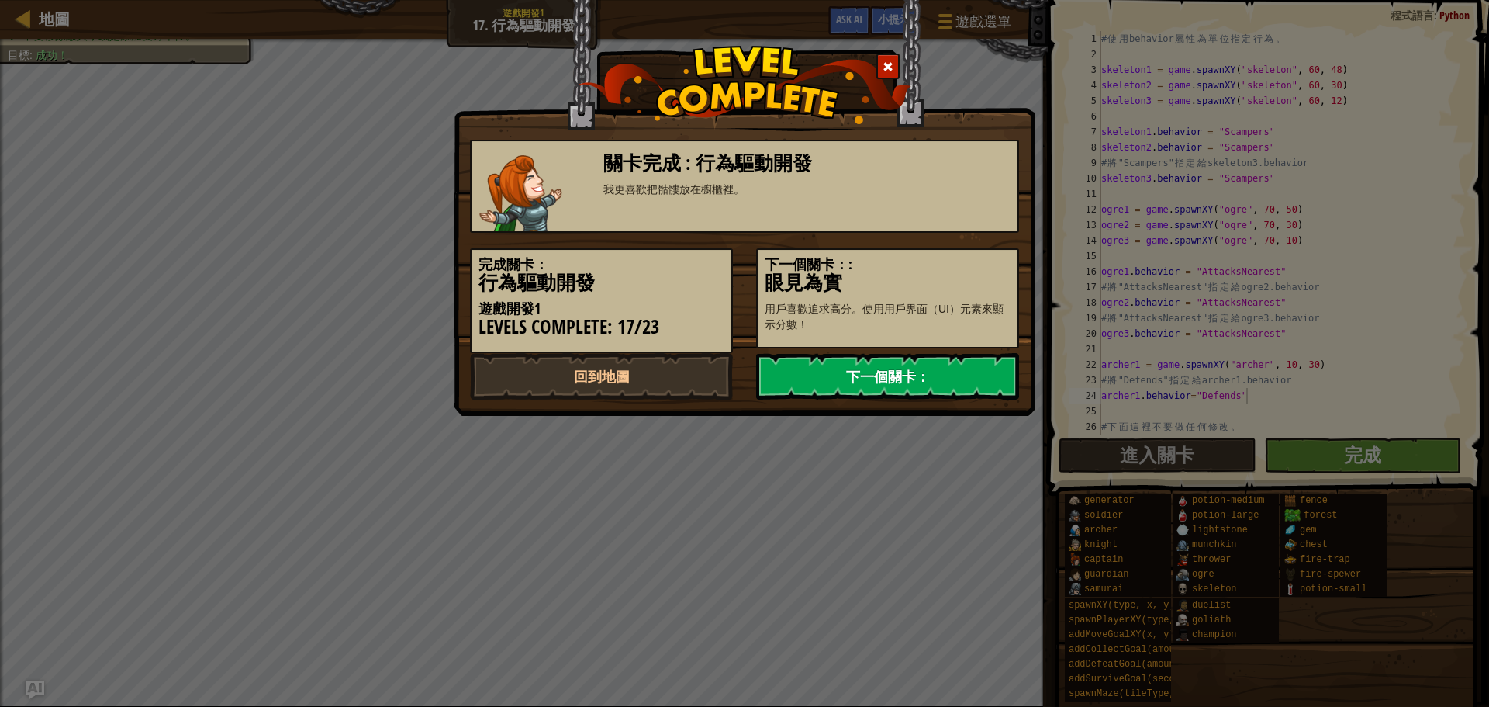
click at [880, 377] on link "下一個關卡：" at bounding box center [887, 376] width 263 height 47
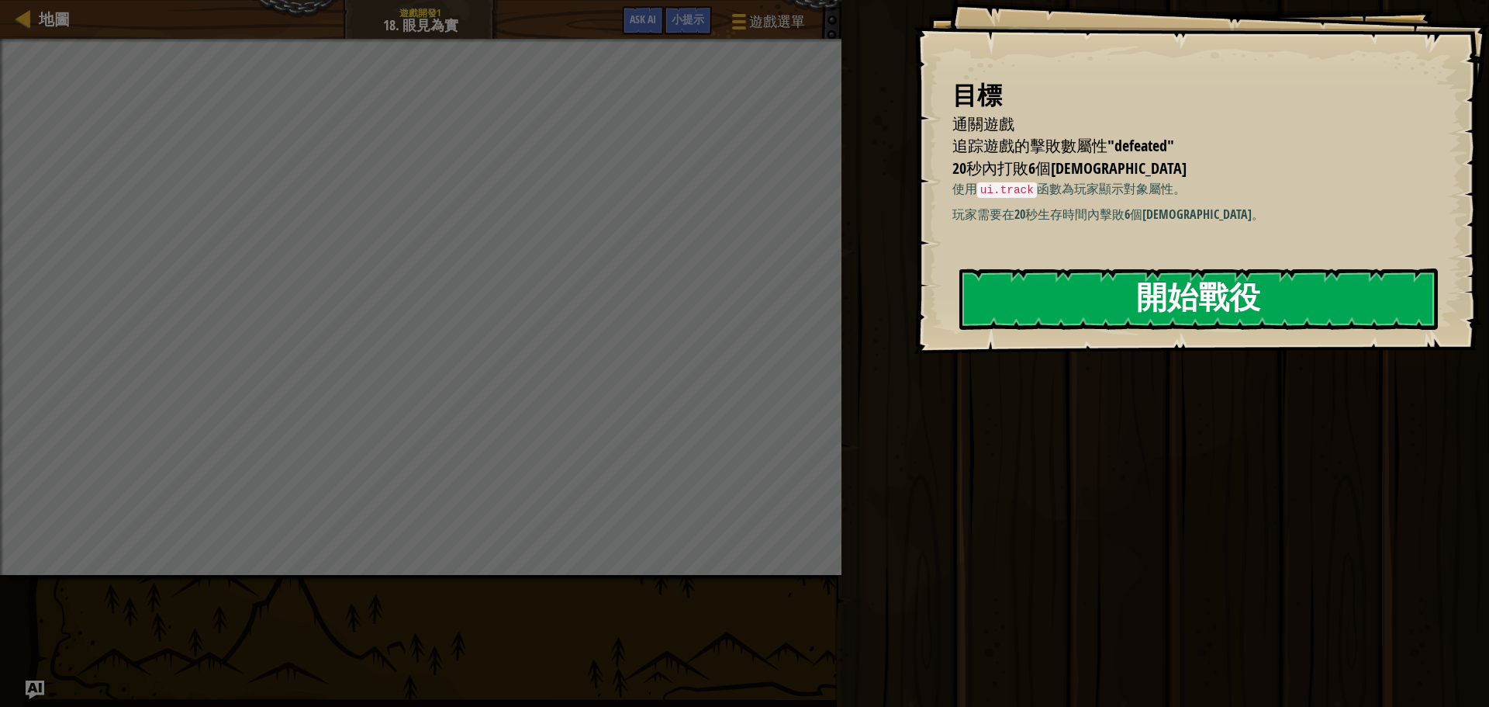
click at [1091, 308] on button "開始戰役" at bounding box center [1199, 298] width 479 height 61
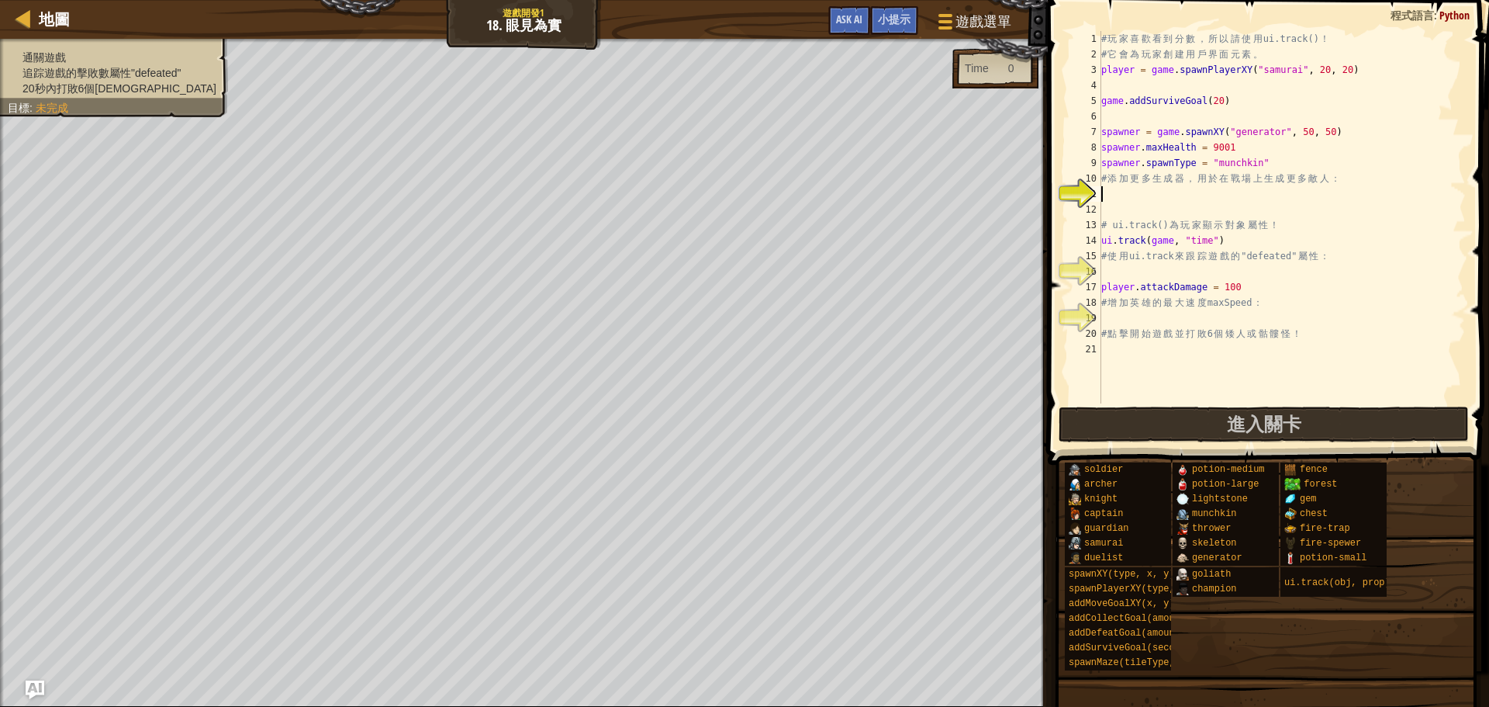
click at [1131, 198] on div "# 玩 家 喜 歡 看 到 分 數 ， 所 以 請 使 用 ui.track() ！ # 它 會 為 玩 家 創 建 用 戶 界 面 元 素 。 player…" at bounding box center [1282, 232] width 368 height 403
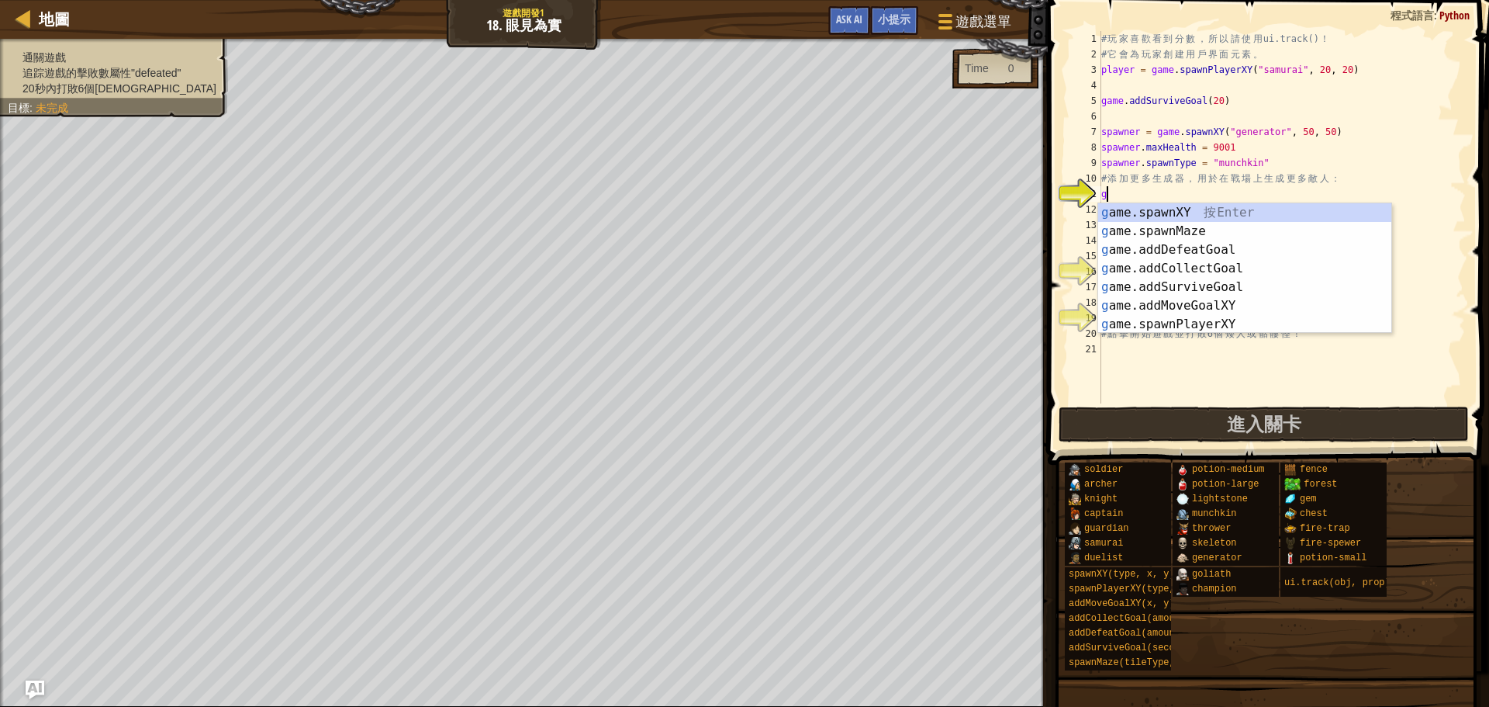
scroll to position [7, 0]
click at [1166, 207] on div "g ame.spawnXY 按 Enter g ame.spawnMaze 按 Enter g ame.addDefeatGoal 按 Enter g ame…" at bounding box center [1244, 287] width 293 height 168
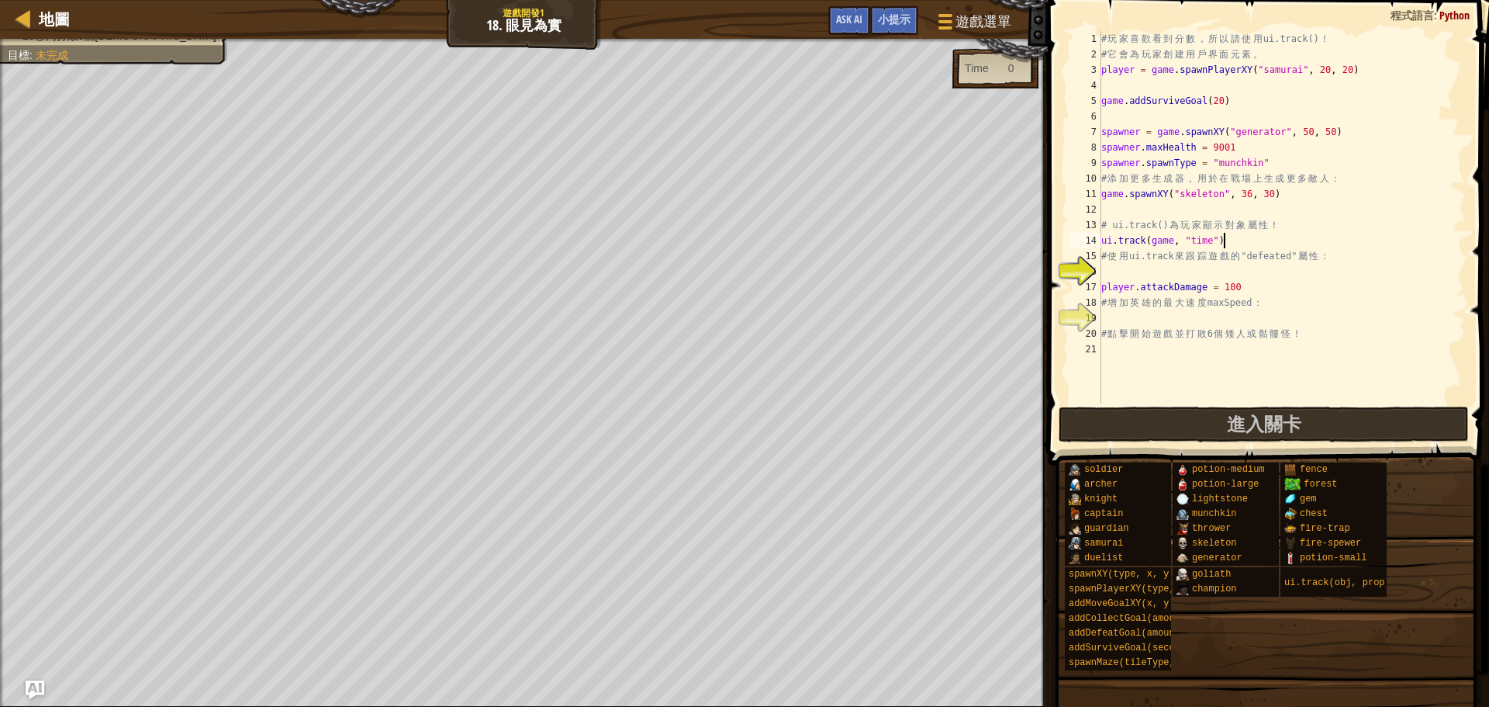
click at [1264, 247] on div "# 玩 家 喜 歡 看 到 分 數 ， 所 以 請 使 用 ui.track() ！ # 它 會 為 玩 家 創 建 用 戶 界 面 元 素 。 player…" at bounding box center [1282, 232] width 368 height 403
click at [1285, 263] on div "# 玩 家 喜 歡 看 到 分 數 ， 所 以 請 使 用 ui.track() ！ # 它 會 為 玩 家 創 建 用 戶 界 面 元 素 。 player…" at bounding box center [1282, 232] width 368 height 403
type textarea "# 使用ui.track來跟踪遊戲的"defeated"屬性："
click at [1154, 271] on div "# 玩 家 喜 歡 看 到 分 數 ， 所 以 請 使 用 ui.track() ！ # 它 會 為 玩 家 創 建 用 戶 界 面 元 素 。 player…" at bounding box center [1282, 232] width 368 height 403
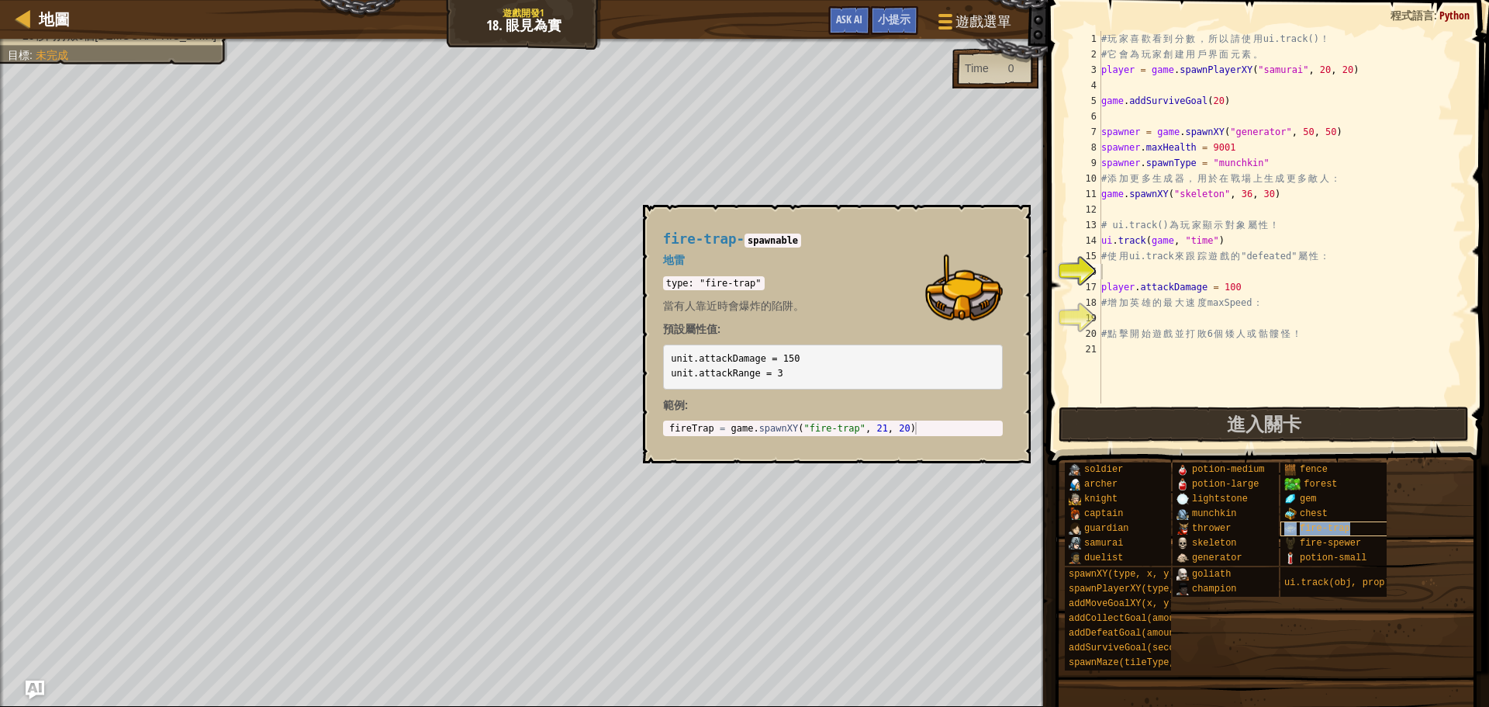
click at [1314, 524] on span "fire-trap" at bounding box center [1325, 528] width 50 height 11
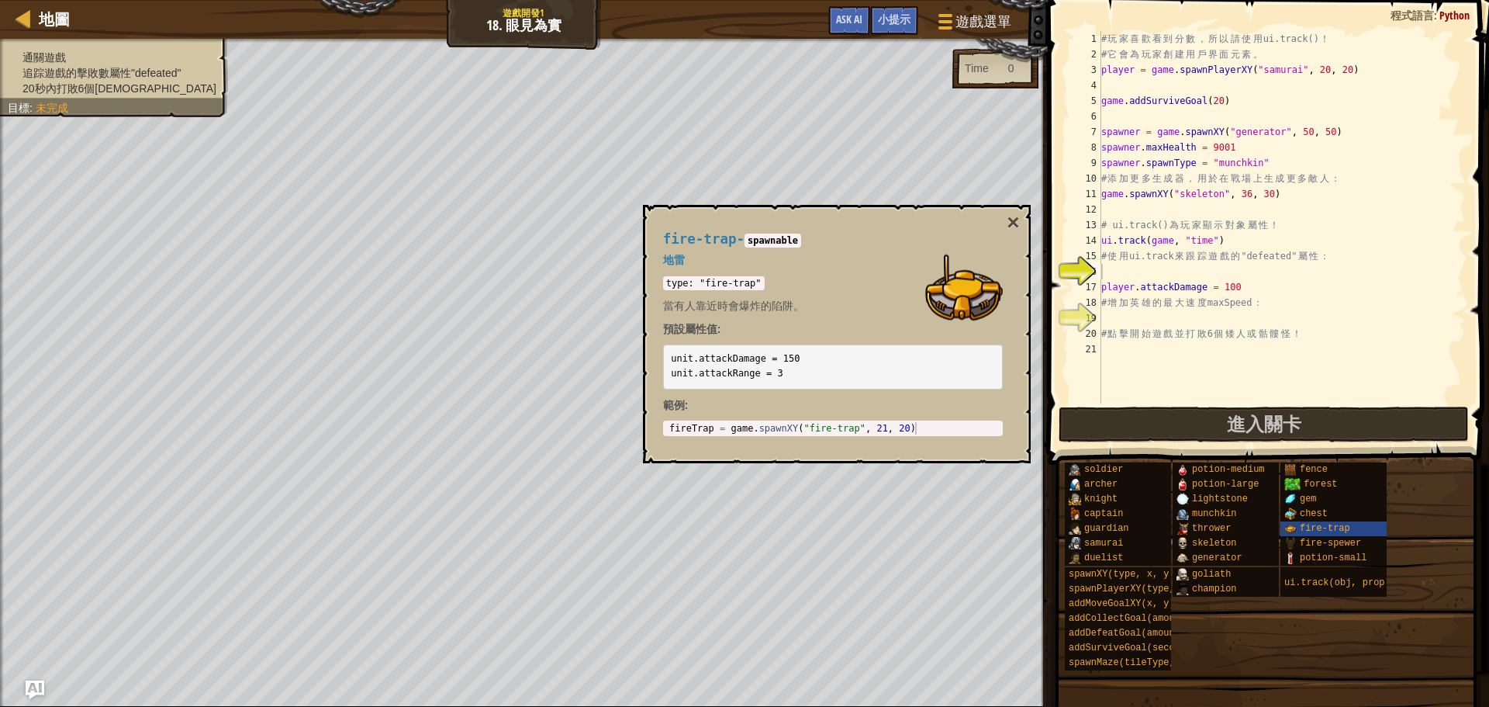
drag, startPoint x: 53, startPoint y: 78, endPoint x: 75, endPoint y: 74, distance: 22.8
click at [75, 74] on span "追踪遊戲的擊敗數屬性"defeated"" at bounding box center [101, 73] width 158 height 12
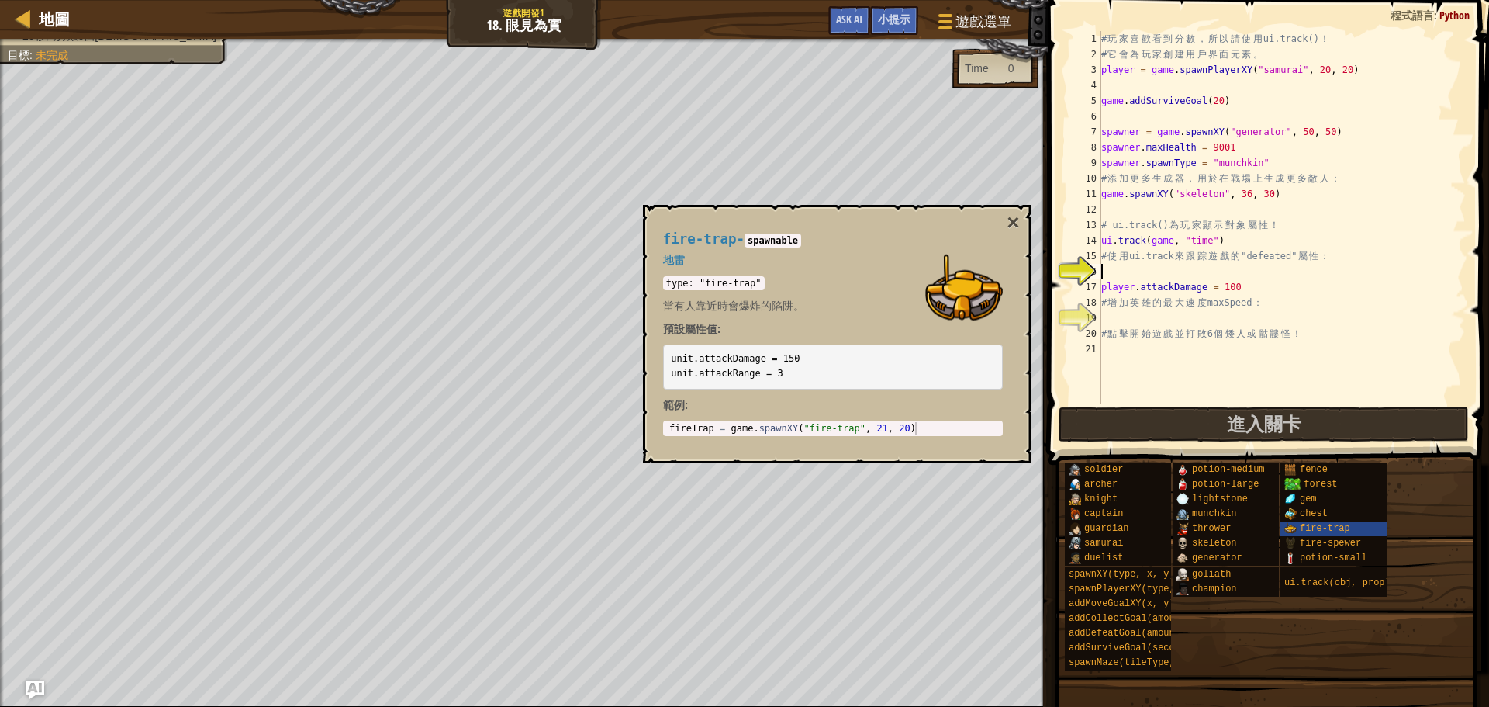
click at [1261, 303] on div "# 玩 家 喜 歡 看 到 分 數 ， 所 以 請 使 用 ui.track() ！ # 它 會 為 玩 家 創 建 用 戶 界 面 元 素 。 player…" at bounding box center [1282, 232] width 368 height 403
type textarea "# 增加英雄的最大速度maxSpeed："
click at [1153, 313] on div "# 玩 家 喜 歡 看 到 分 數 ， 所 以 請 使 用 ui.track() ！ # 它 會 為 玩 家 創 建 用 戶 界 面 元 素 。 player…" at bounding box center [1282, 232] width 368 height 403
click at [1119, 606] on span "addMoveGoalXY(x, y)" at bounding box center [1122, 603] width 106 height 11
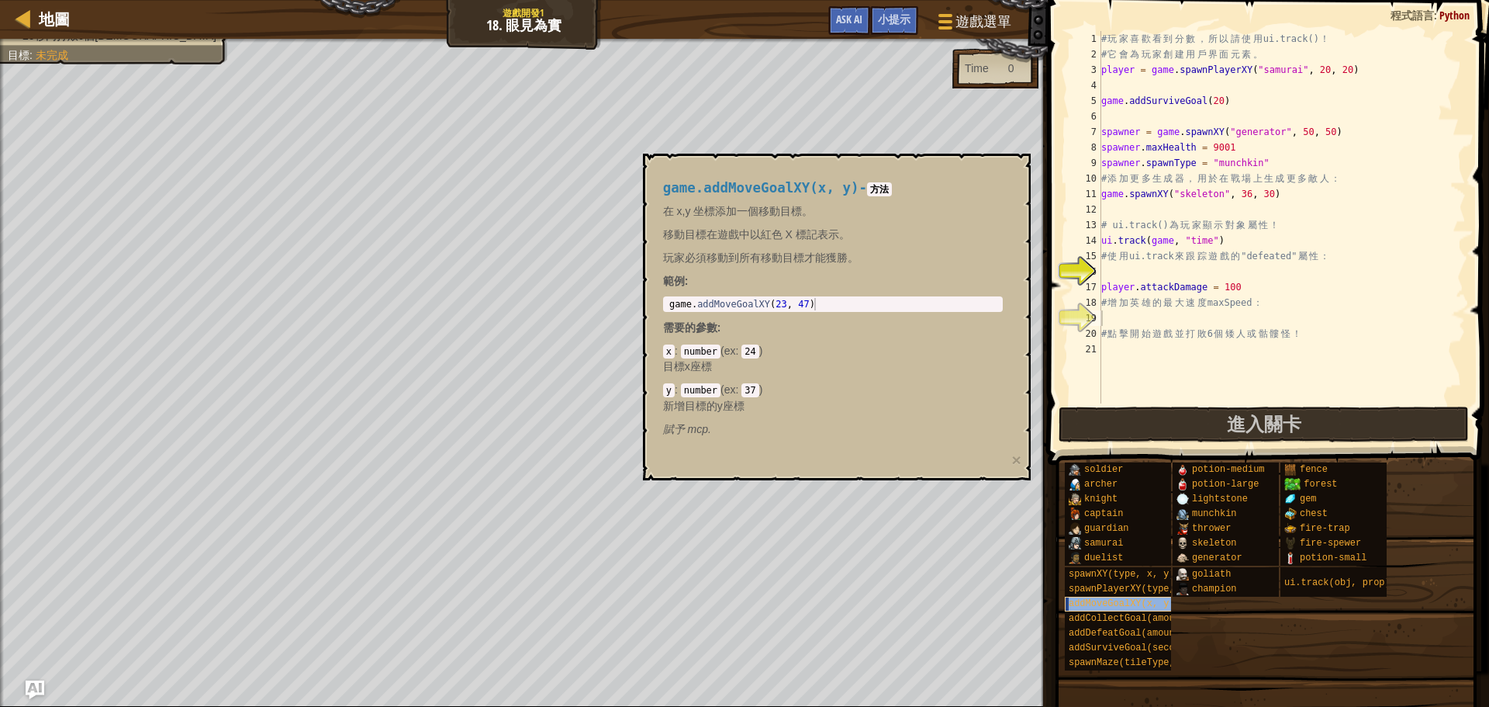
click at [1119, 606] on span "addMoveGoalXY(x, y)" at bounding box center [1122, 603] width 106 height 11
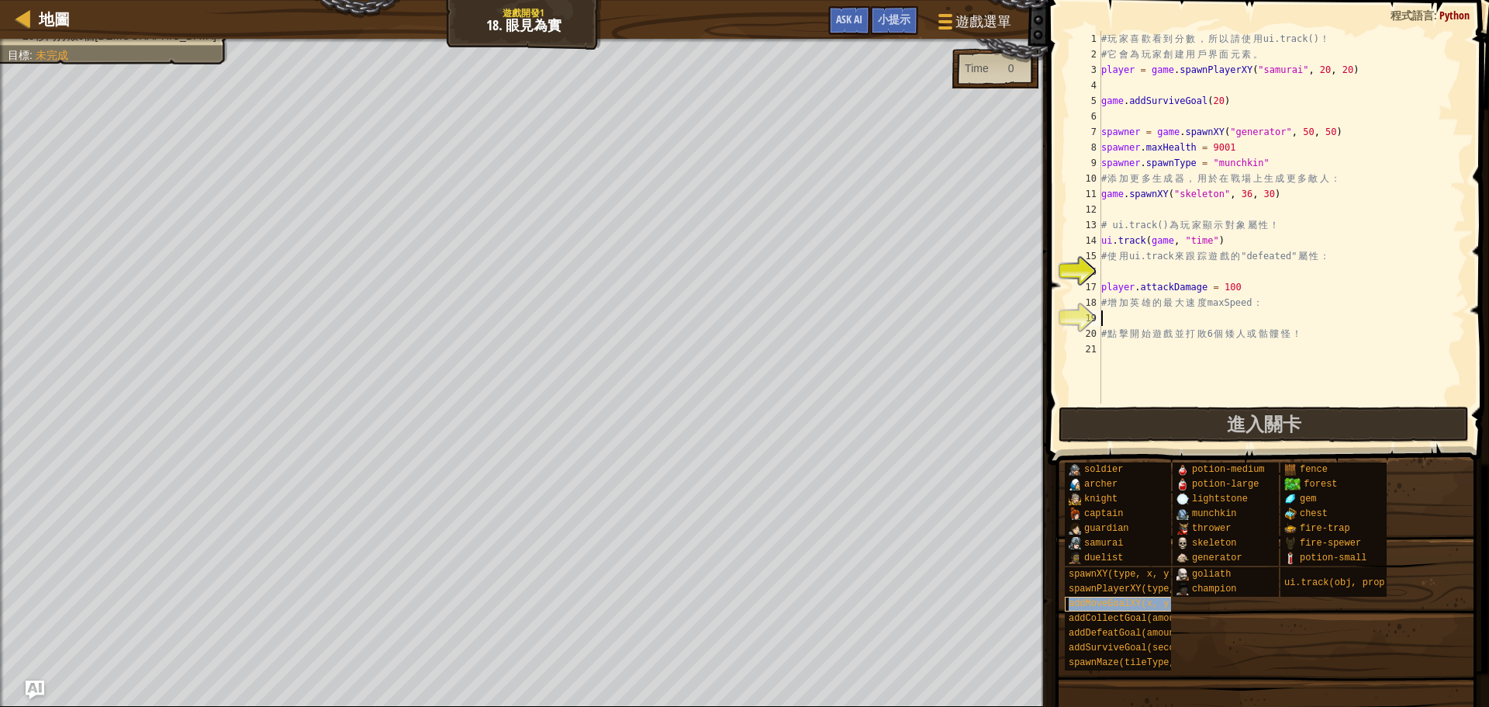
click at [1119, 606] on span "addMoveGoalXY(x, y)" at bounding box center [1122, 603] width 106 height 11
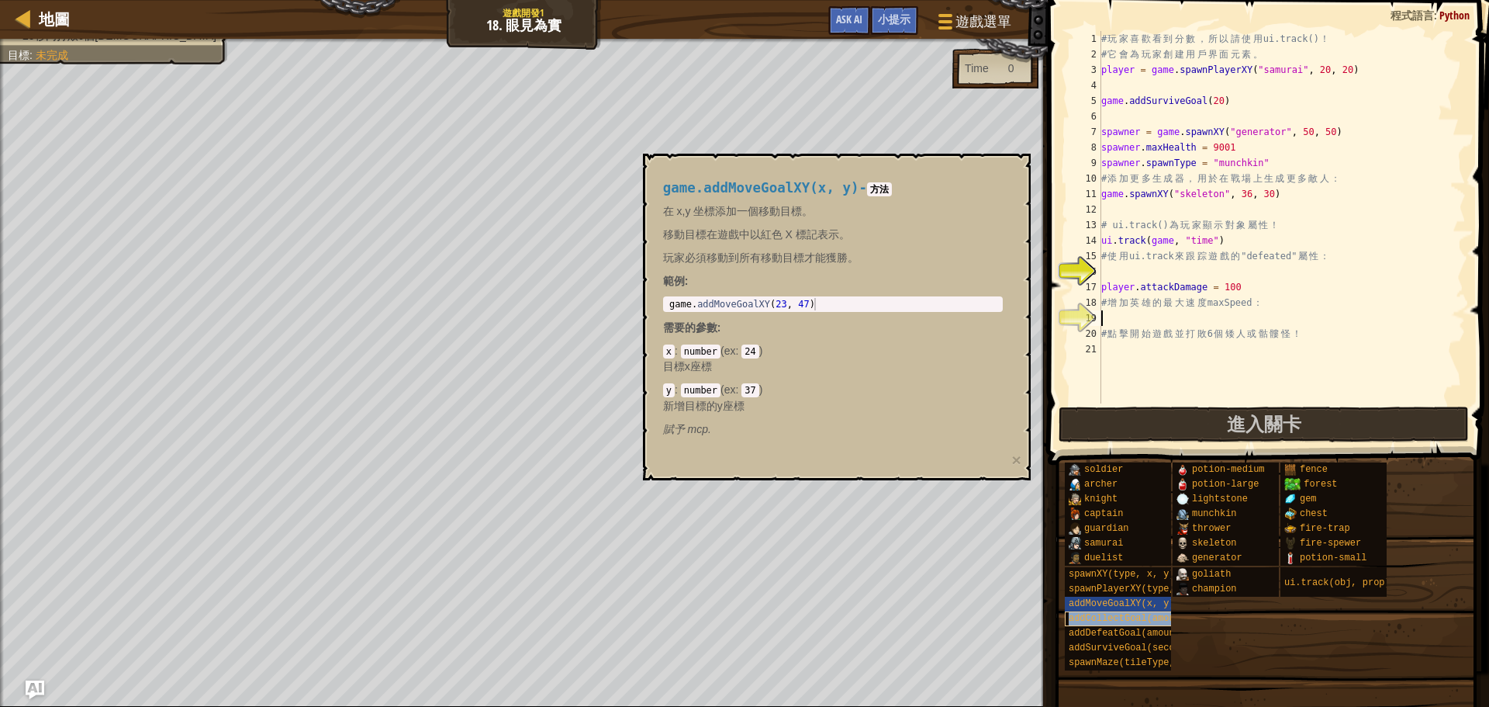
click at [1119, 621] on span "addCollectGoal(amount)" at bounding box center [1130, 618] width 123 height 11
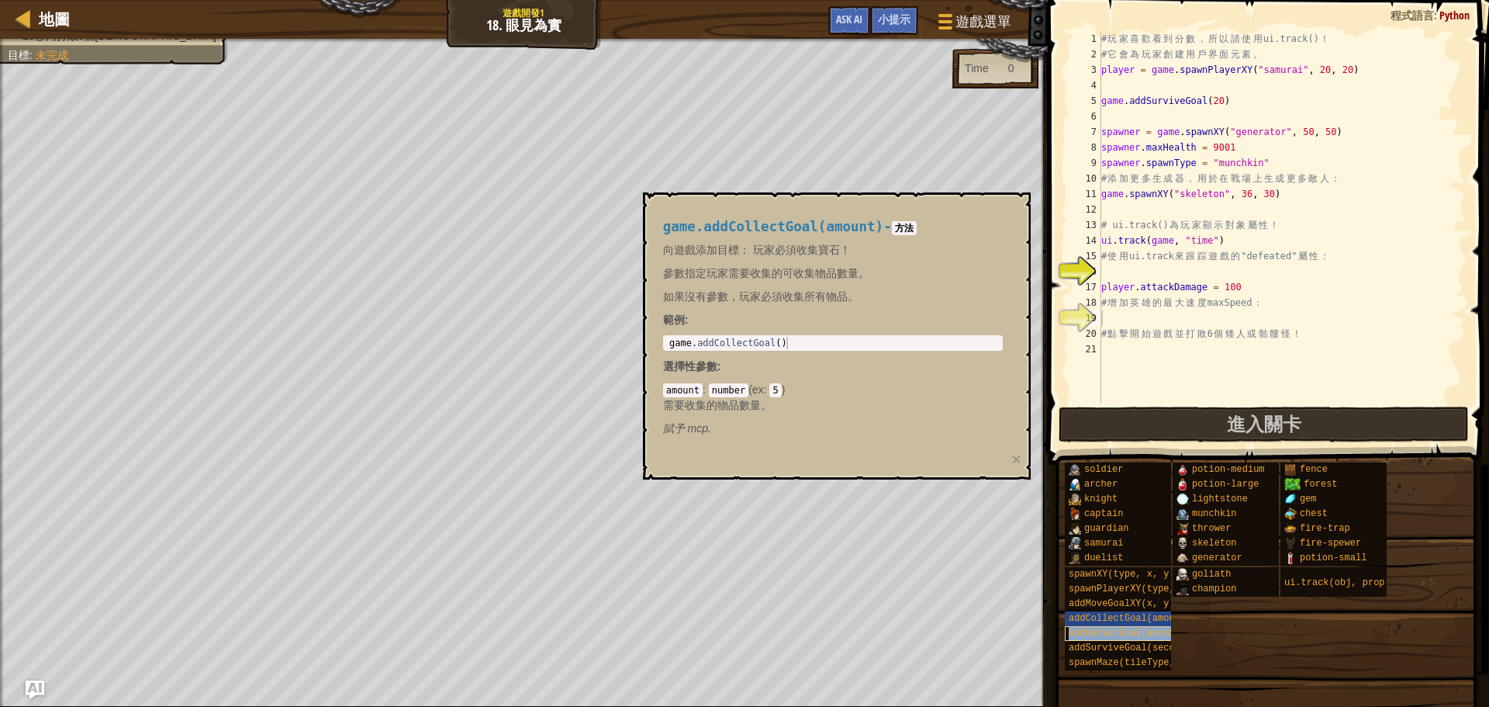
click at [1118, 633] on span "addDefeatGoal(amount)" at bounding box center [1127, 633] width 117 height 11
click at [1118, 642] on div "addSurviveGoal(seconds)" at bounding box center [1139, 648] width 149 height 15
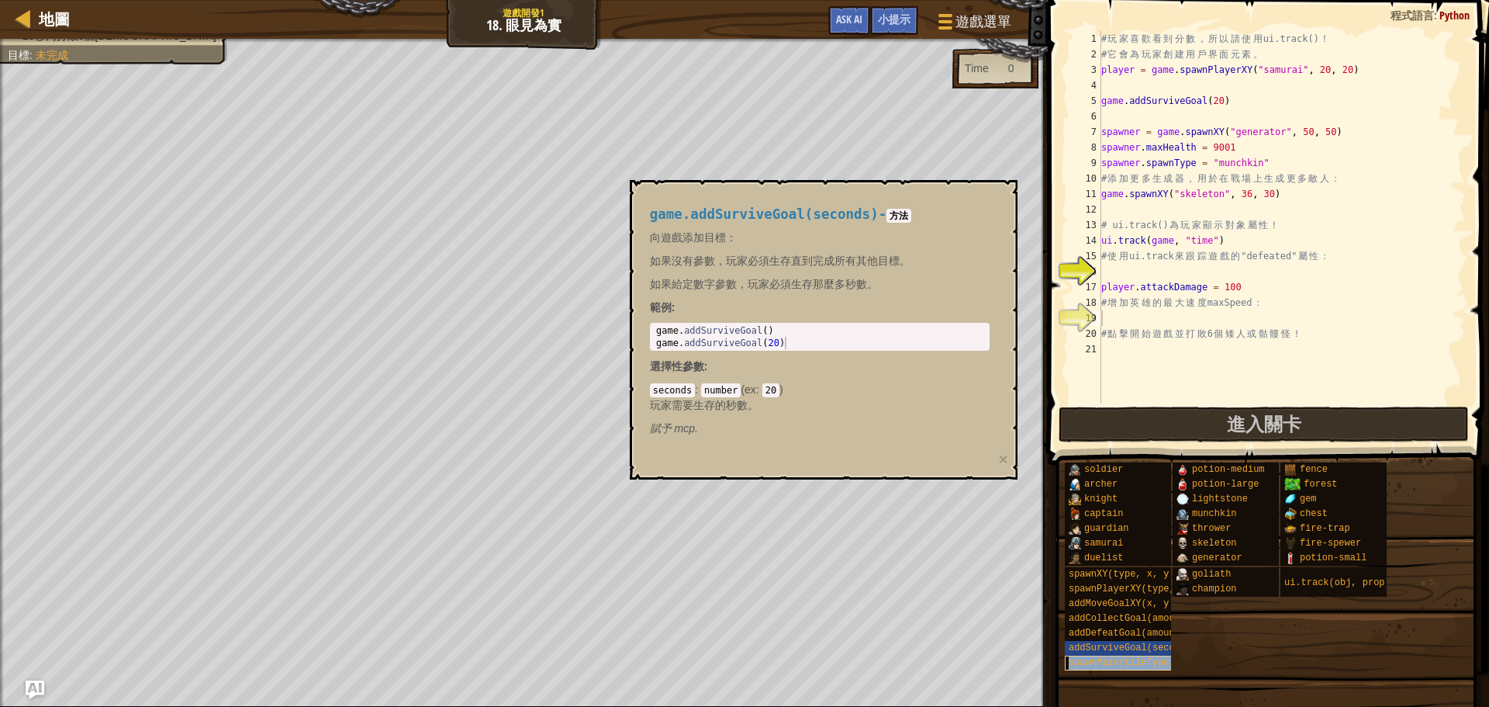
click at [1111, 660] on span "spawnMaze(tileType, seed)" at bounding box center [1139, 662] width 140 height 11
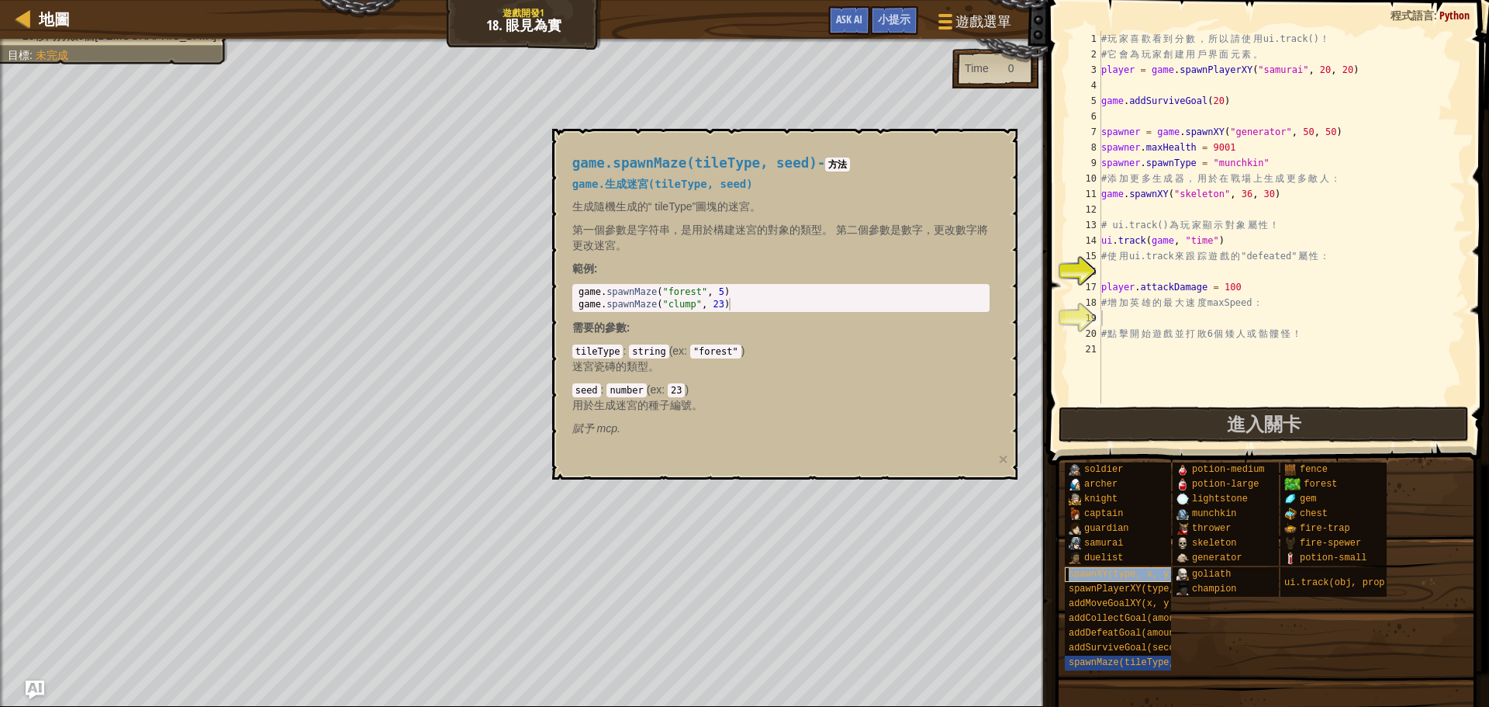
click at [1098, 579] on span "spawnXY(type, x, y)" at bounding box center [1122, 574] width 106 height 11
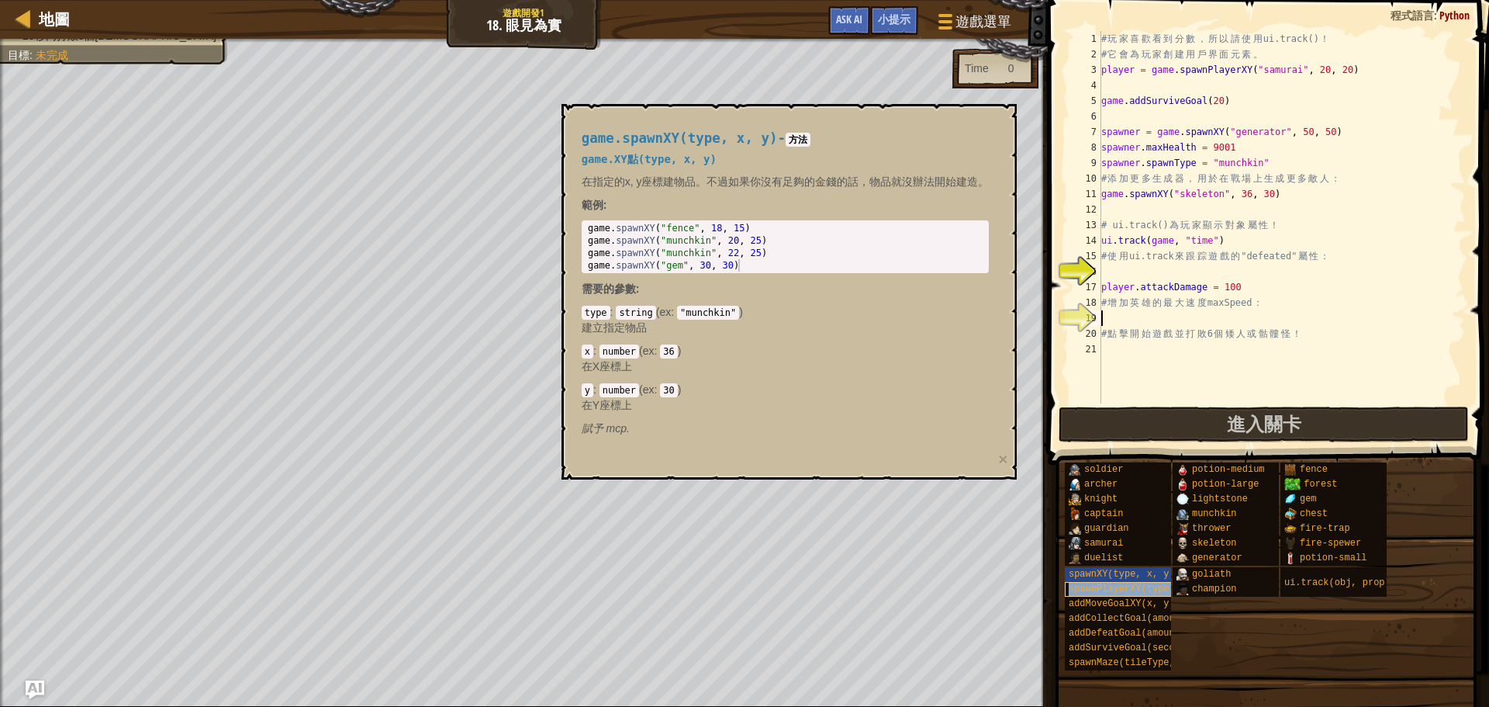
click at [1098, 586] on span "spawnPlayerXY(type, x, y)" at bounding box center [1139, 588] width 140 height 11
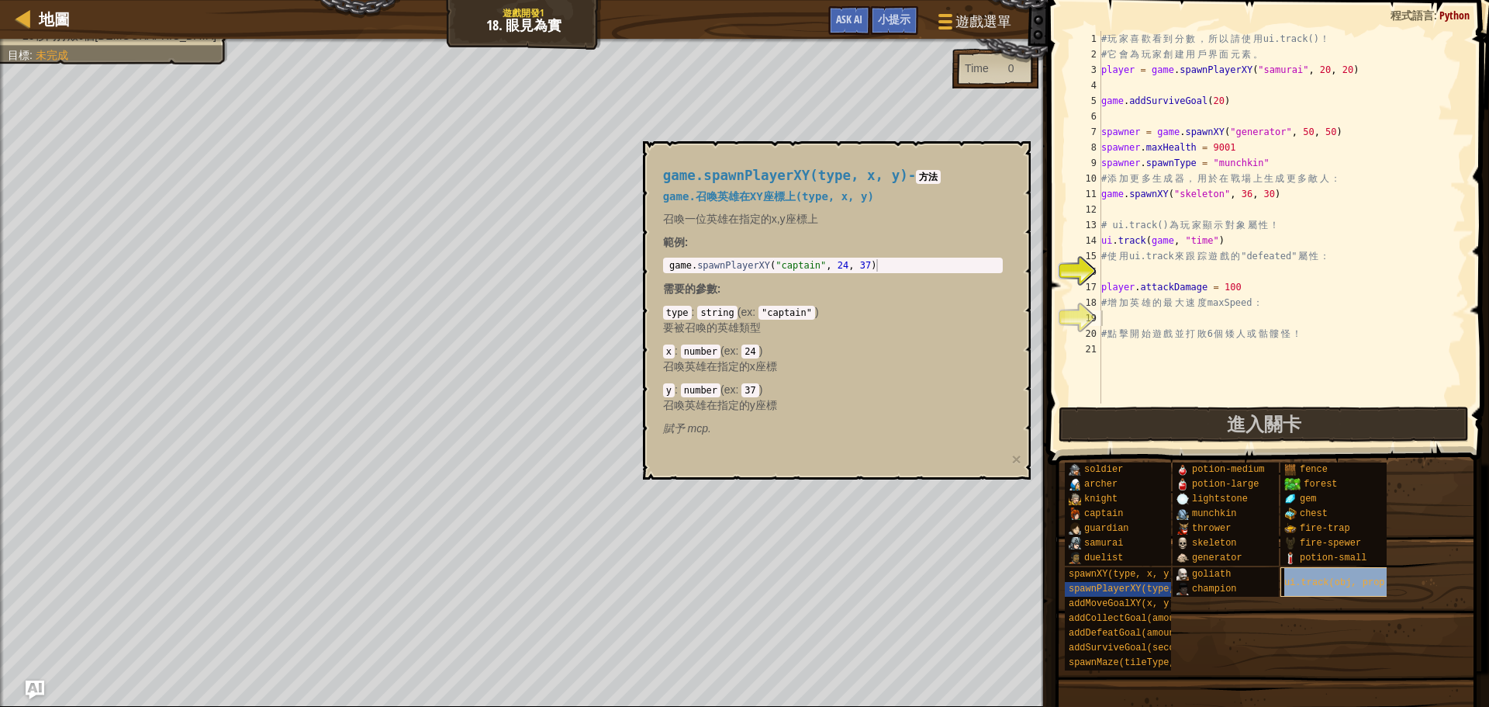
click at [1333, 577] on span "ui.track(obj, prop)" at bounding box center [1338, 582] width 106 height 11
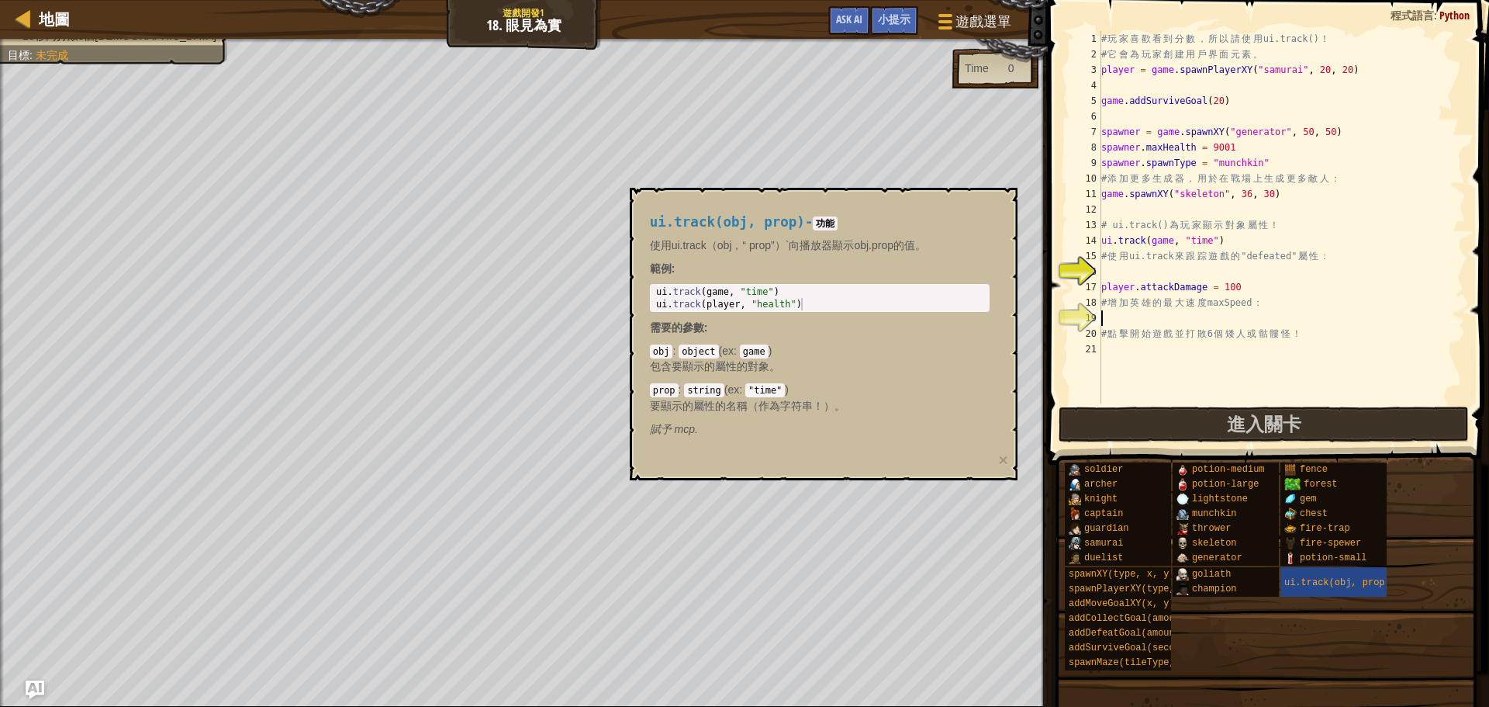
click at [1160, 315] on div "# 玩 家 喜 歡 看 到 分 數 ， 所 以 請 使 用 ui.track() ！ # 它 會 為 玩 家 創 建 用 戶 界 面 元 素 。 player…" at bounding box center [1282, 232] width 368 height 403
drag, startPoint x: 1249, startPoint y: 282, endPoint x: 1103, endPoint y: 286, distance: 145.9
click at [1103, 286] on div "# 玩 家 喜 歡 看 到 分 數 ， 所 以 請 使 用 ui.track() ！ # 它 會 為 玩 家 創 建 用 戶 界 面 元 素 。 player…" at bounding box center [1282, 232] width 368 height 403
type textarea "player.attackDamage = 100"
click at [1139, 317] on div "# 玩 家 喜 歡 看 到 分 數 ， 所 以 請 使 用 ui.track() ！ # 它 會 為 玩 家 創 建 用 戶 界 面 元 素 。 player…" at bounding box center [1282, 232] width 368 height 403
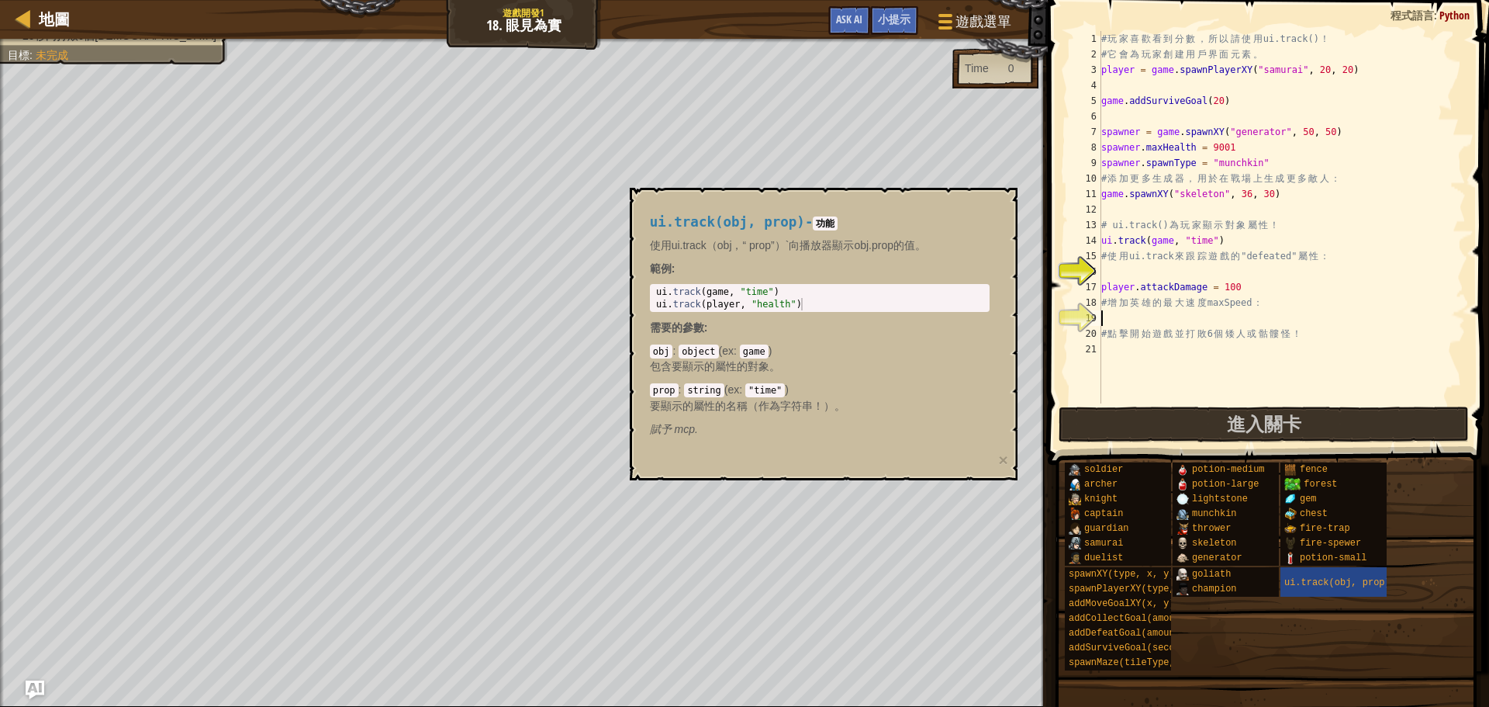
paste textarea "player.attackDamage = 100"
drag, startPoint x: 1207, startPoint y: 319, endPoint x: 1141, endPoint y: 319, distance: 65.9
click at [1141, 319] on div "# 玩 家 喜 歡 看 到 分 數 ， 所 以 請 使 用 ui.track() ！ # 它 會 為 玩 家 創 建 用 戶 界 面 元 素 。 player…" at bounding box center [1282, 232] width 368 height 403
drag, startPoint x: 1212, startPoint y: 301, endPoint x: 1259, endPoint y: 301, distance: 46.5
click at [1259, 301] on div "# 玩 家 喜 歡 看 到 分 數 ， 所 以 請 使 用 ui.track() ！ # 它 會 為 玩 家 創 建 用 戶 界 面 元 素 。 player…" at bounding box center [1282, 232] width 368 height 403
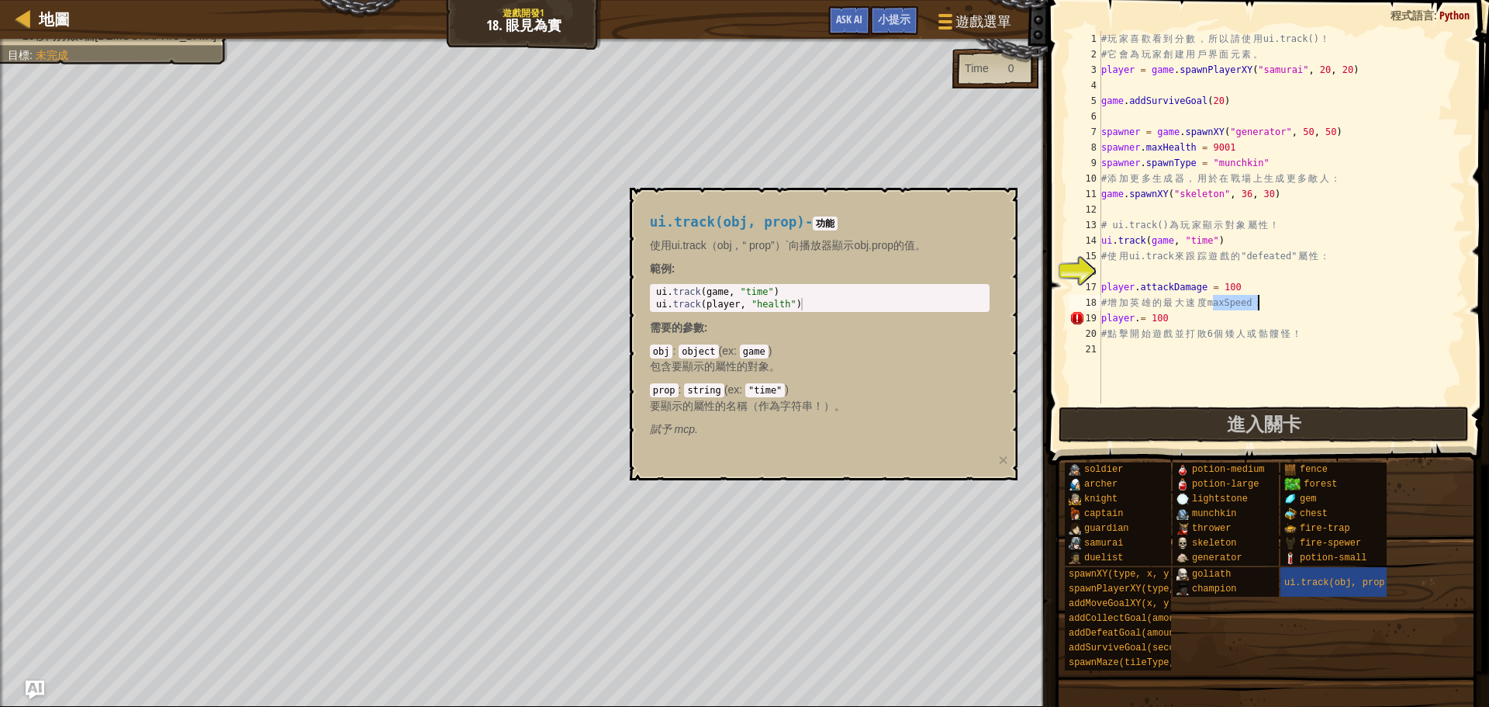
click at [1140, 316] on div "# 玩 家 喜 歡 看 到 分 數 ， 所 以 請 使 用 ui.track() ！ # 它 會 為 玩 家 創 建 用 戶 界 面 元 素 。 player…" at bounding box center [1282, 232] width 368 height 403
paste textarea "maxSpeed"
drag, startPoint x: 1243, startPoint y: 320, endPoint x: 1201, endPoint y: 319, distance: 41.9
click at [1202, 323] on div "# 玩 家 喜 歡 看 到 分 數 ， 所 以 請 使 用 ui.track() ！ # 它 會 為 玩 家 創 建 用 戶 界 面 元 素 。 player…" at bounding box center [1282, 232] width 368 height 403
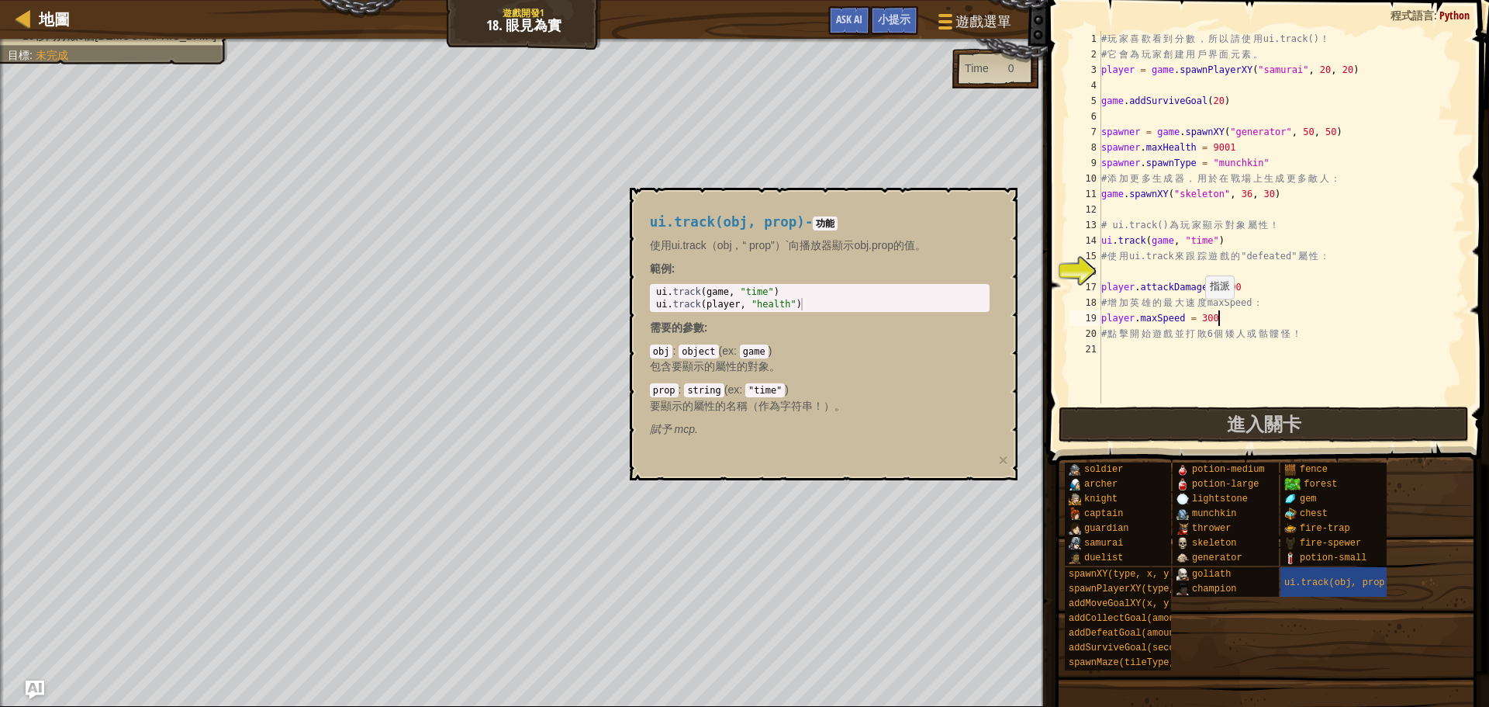
type textarea "player.maxSpeed = 300"
click at [1132, 276] on div "# 玩 家 喜 歡 看 到 分 數 ， 所 以 請 使 用 ui.track() ！ # 它 會 為 玩 家 創 建 用 戶 界 面 元 素 。 player…" at bounding box center [1282, 232] width 368 height 403
drag, startPoint x: 1223, startPoint y: 244, endPoint x: 1102, endPoint y: 245, distance: 121.8
click at [1102, 245] on div "# 玩 家 喜 歡 看 到 分 數 ， 所 以 請 使 用 ui.track() ！ # 它 會 為 玩 家 創 建 用 戶 界 面 元 素 。 player…" at bounding box center [1282, 232] width 368 height 403
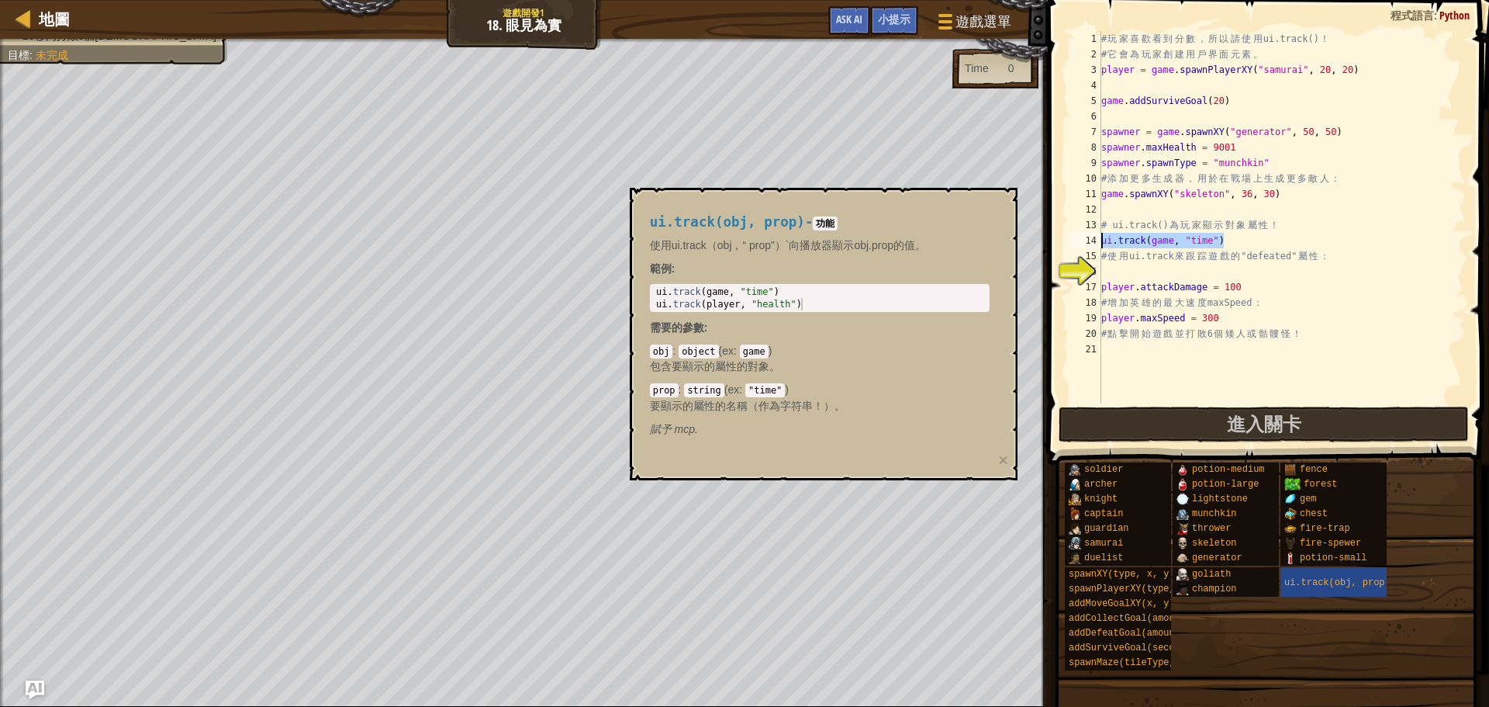
type textarea "ui.track(game, "time")"
click at [1130, 267] on div "# 玩 家 喜 歡 看 到 分 數 ， 所 以 請 使 用 ui.track() ！ # 它 會 為 玩 家 創 建 用 戶 界 面 元 素 。 player…" at bounding box center [1282, 232] width 368 height 403
paste textarea "ui.track(game, "time")"
drag, startPoint x: 1190, startPoint y: 268, endPoint x: 1212, endPoint y: 278, distance: 23.9
click at [1212, 278] on div "# 玩 家 喜 歡 看 到 分 數 ， 所 以 請 使 用 ui.track() ！ # 它 會 為 玩 家 創 建 用 戶 界 面 元 素 。 player…" at bounding box center [1282, 232] width 368 height 403
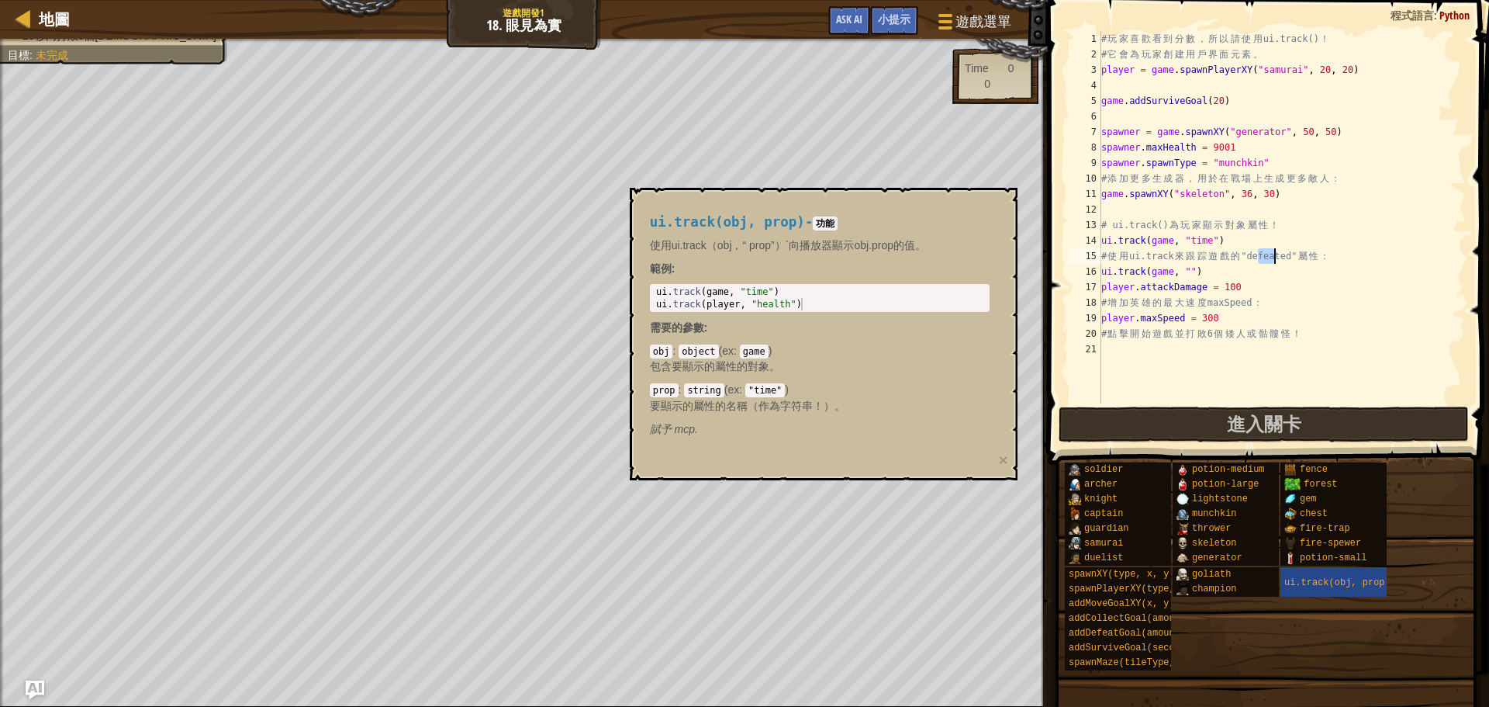
click at [1268, 257] on div "# 玩 家 喜 歡 看 到 分 數 ， 所 以 請 使 用 ui.track() ！ # 它 會 為 玩 家 創 建 用 戶 界 面 元 素 。 player…" at bounding box center [1282, 232] width 368 height 403
drag, startPoint x: 1253, startPoint y: 254, endPoint x: 1295, endPoint y: 258, distance: 42.1
click at [1295, 258] on div "# 玩 家 喜 歡 看 到 分 數 ， 所 以 請 使 用 ui.track() ！ # 它 會 為 玩 家 創 建 用 戶 界 面 元 素 。 player…" at bounding box center [1282, 232] width 368 height 403
click at [1192, 272] on div "# 玩 家 喜 歡 看 到 分 數 ， 所 以 請 使 用 ui.track() ！ # 它 會 為 玩 家 創 建 用 戶 界 面 元 素 。 player…" at bounding box center [1282, 232] width 368 height 403
paste textarea "defeated"
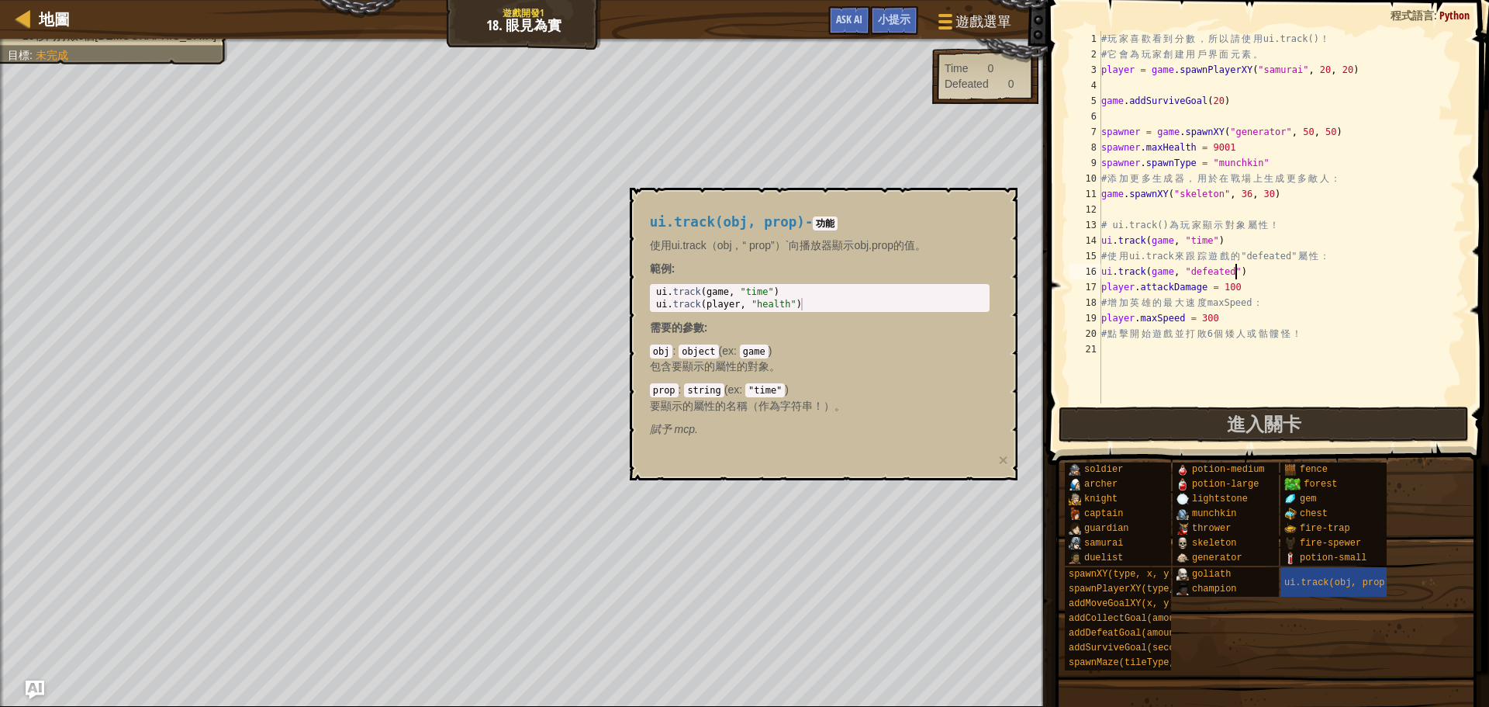
type textarea "ui.track(game, "defeated")"
